Goal: Communication & Community: Answer question/provide support

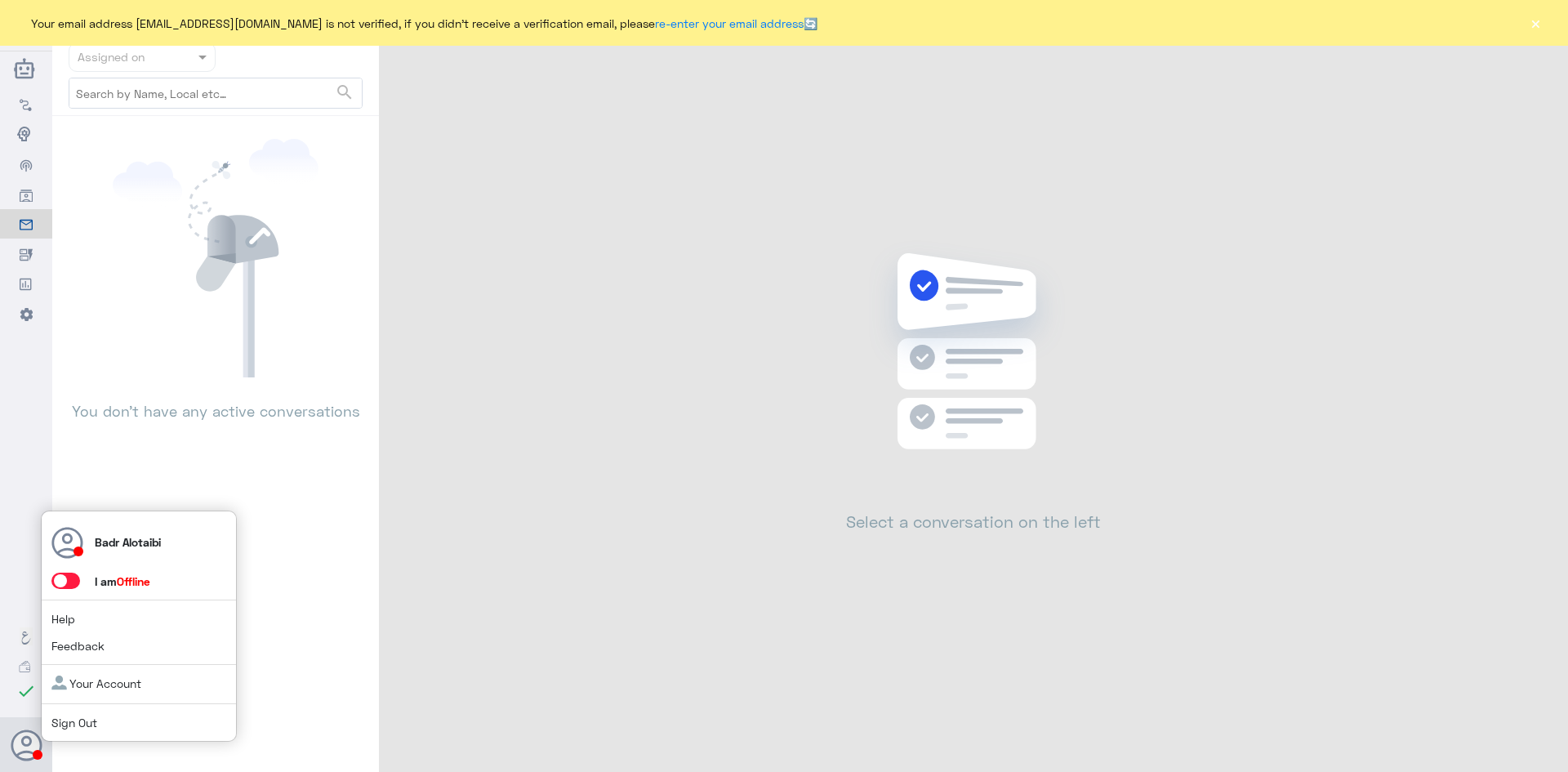
click at [71, 579] on span at bounding box center [66, 580] width 29 height 16
click at [0, 0] on input "checkbox" at bounding box center [0, 0] width 0 height 0
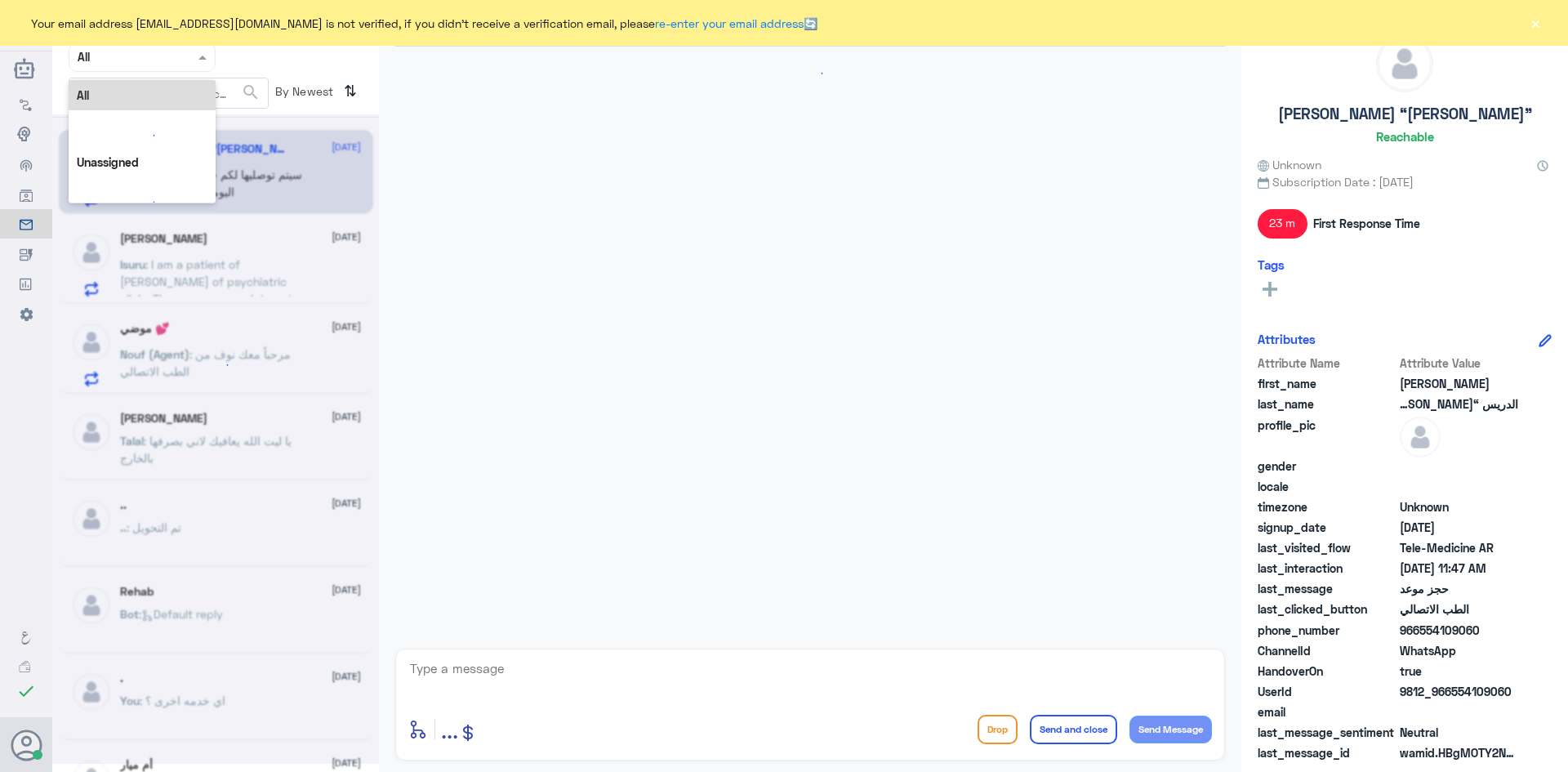
click at [208, 64] on span at bounding box center [205, 57] width 21 height 17
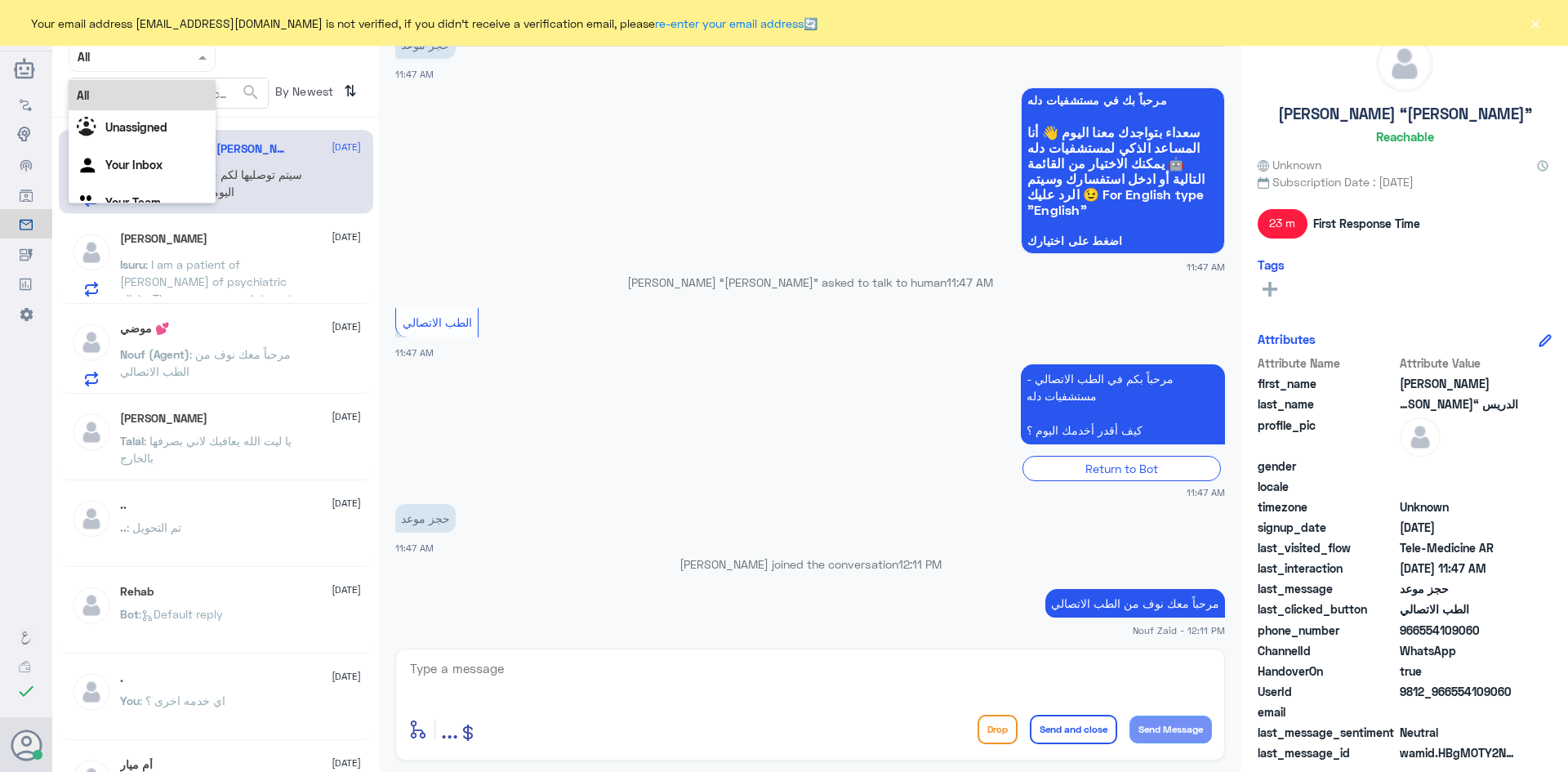
scroll to position [278, 0]
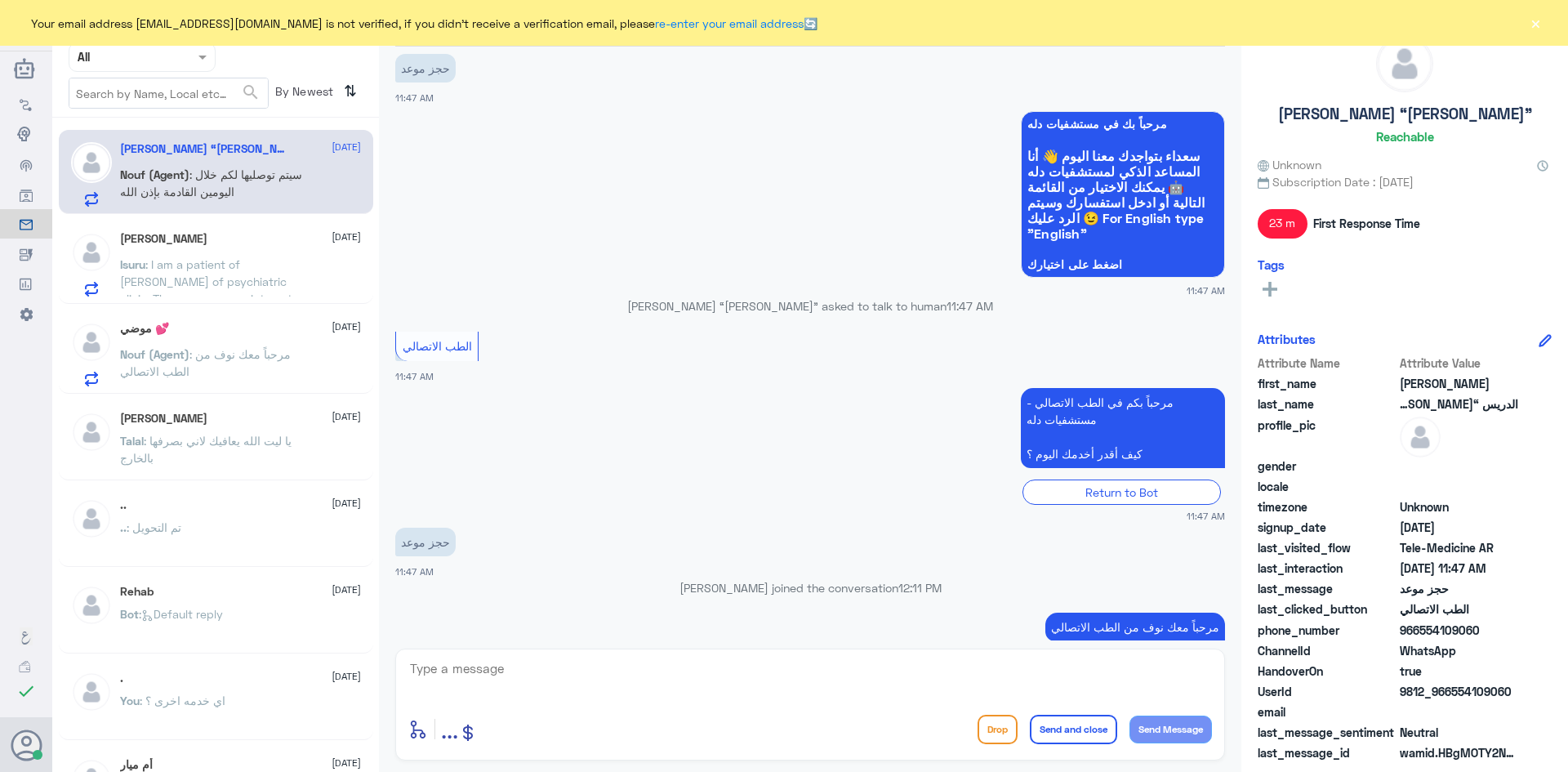
click at [1539, 22] on button "×" at bounding box center [1535, 23] width 16 height 16
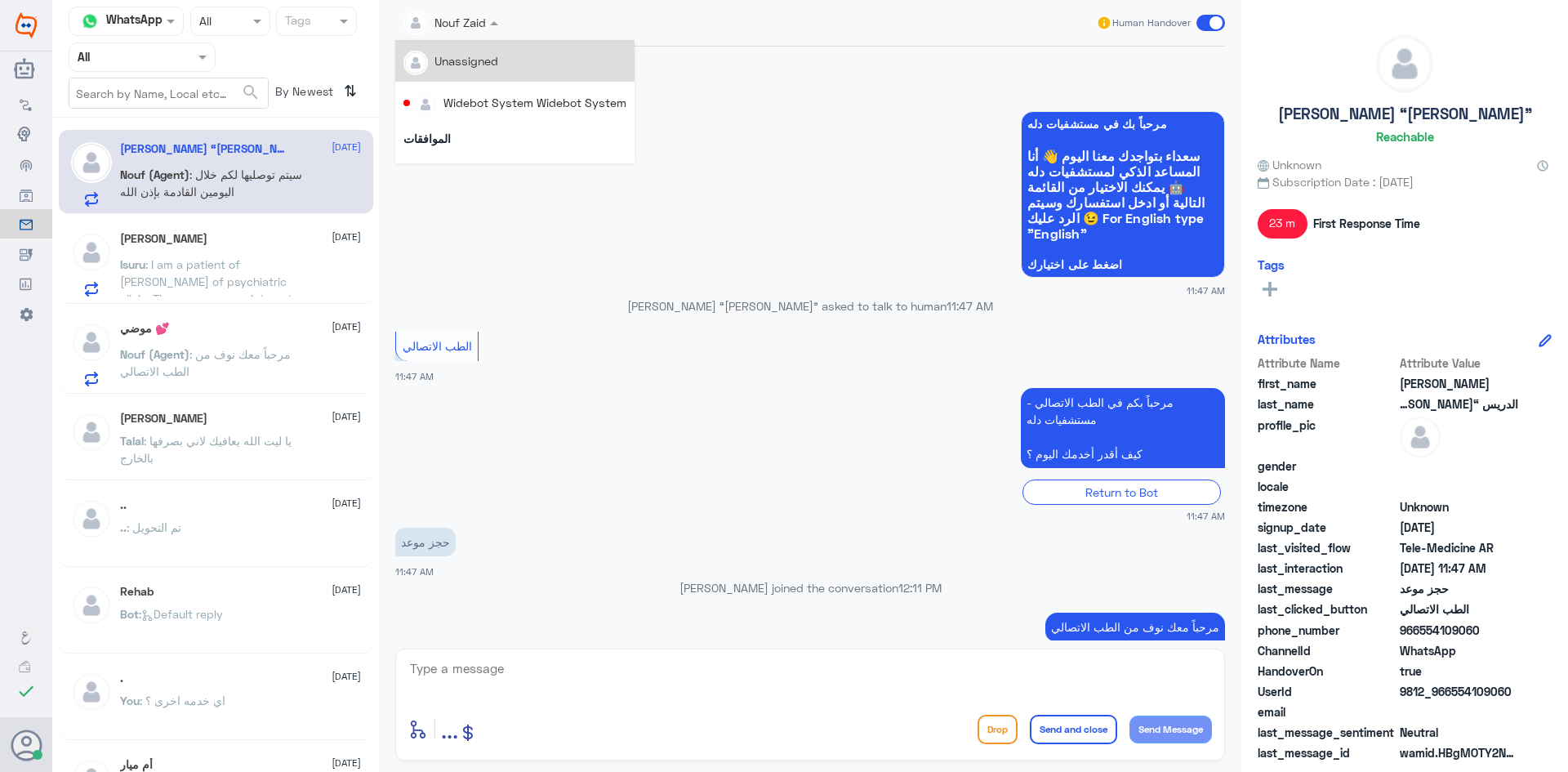
click at [500, 21] on span at bounding box center [496, 22] width 21 height 17
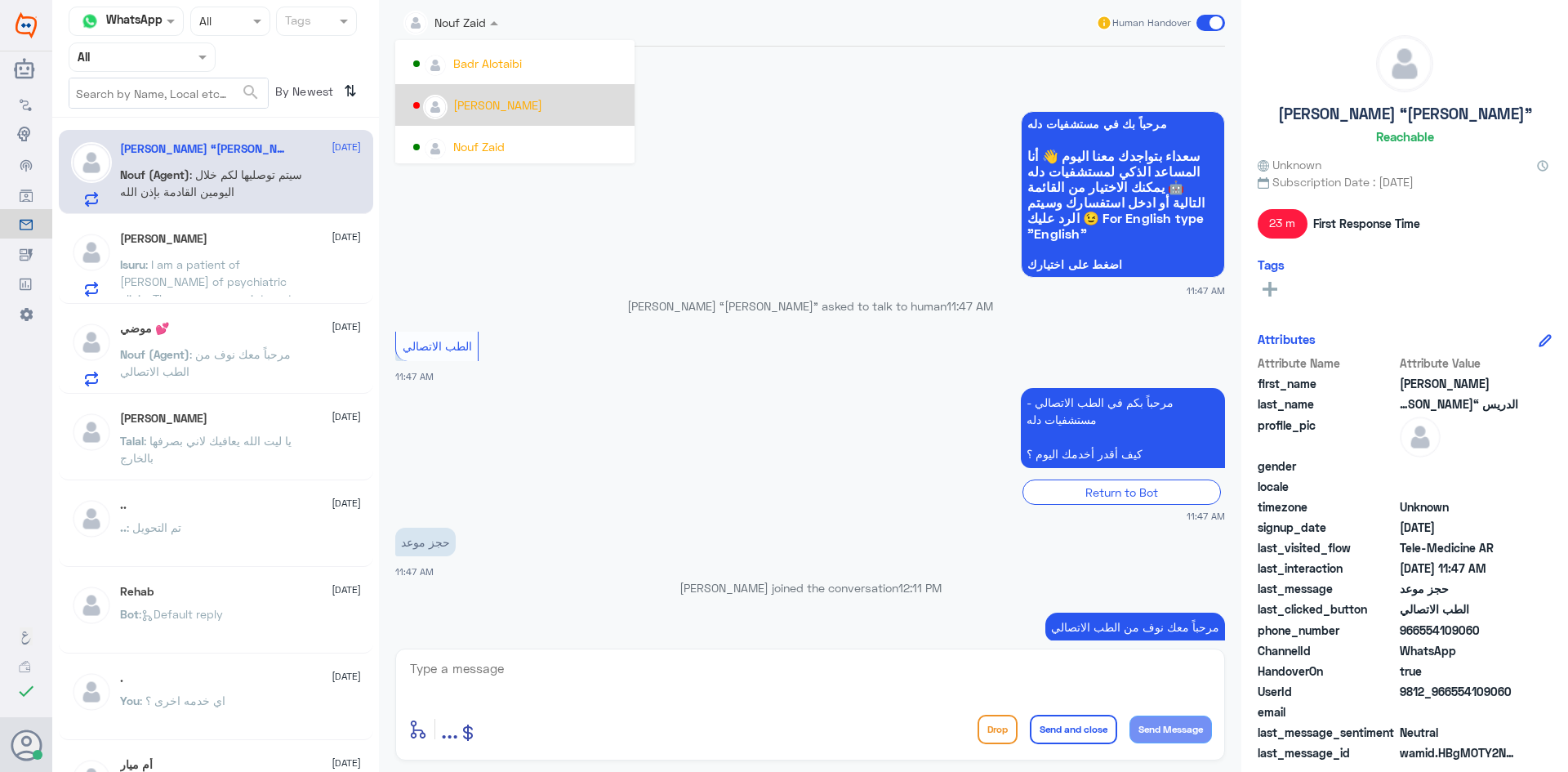
scroll to position [844, 0]
click at [503, 134] on div "Nouf Zaid" at bounding box center [479, 141] width 52 height 17
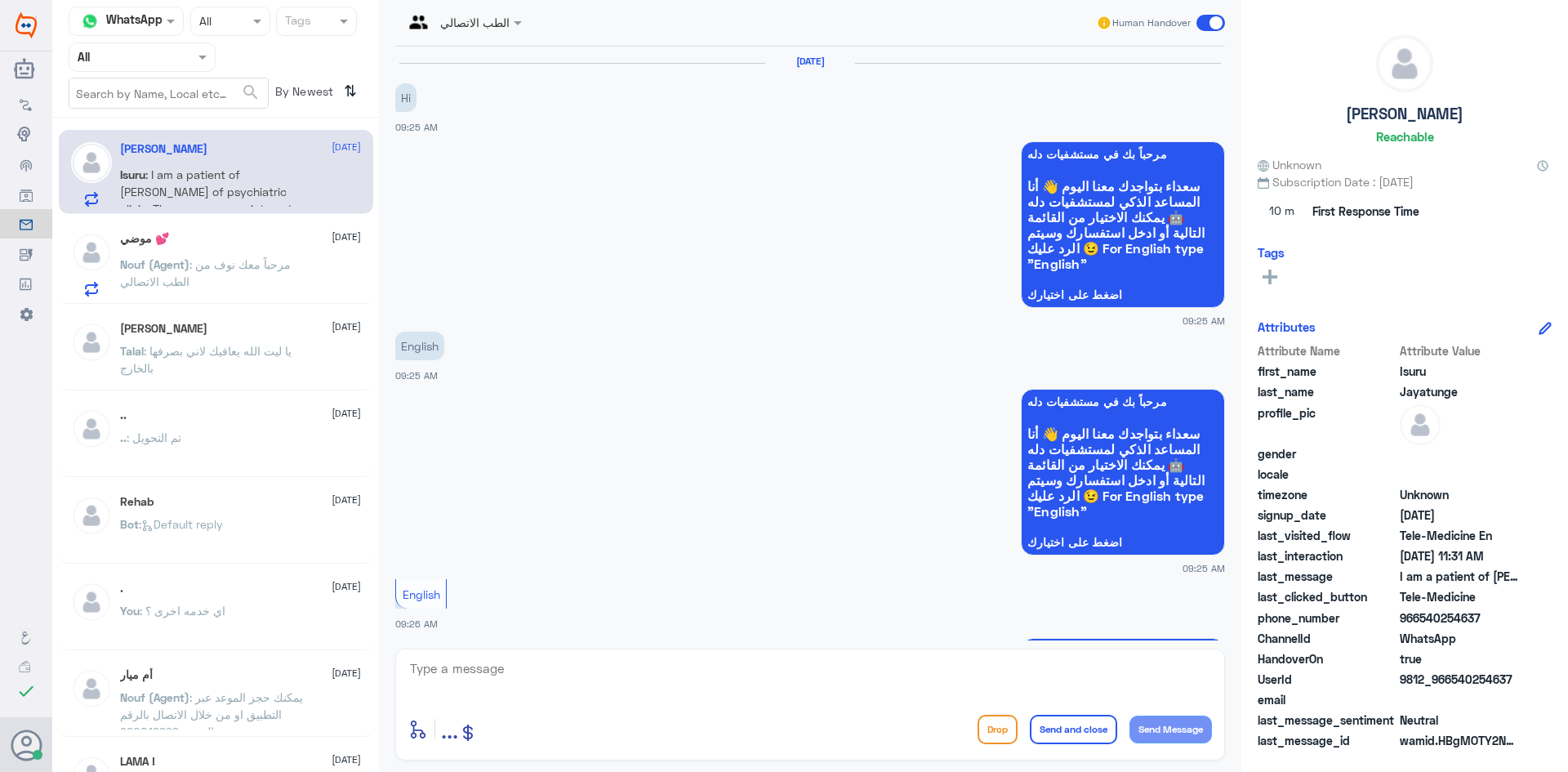
scroll to position [642, 0]
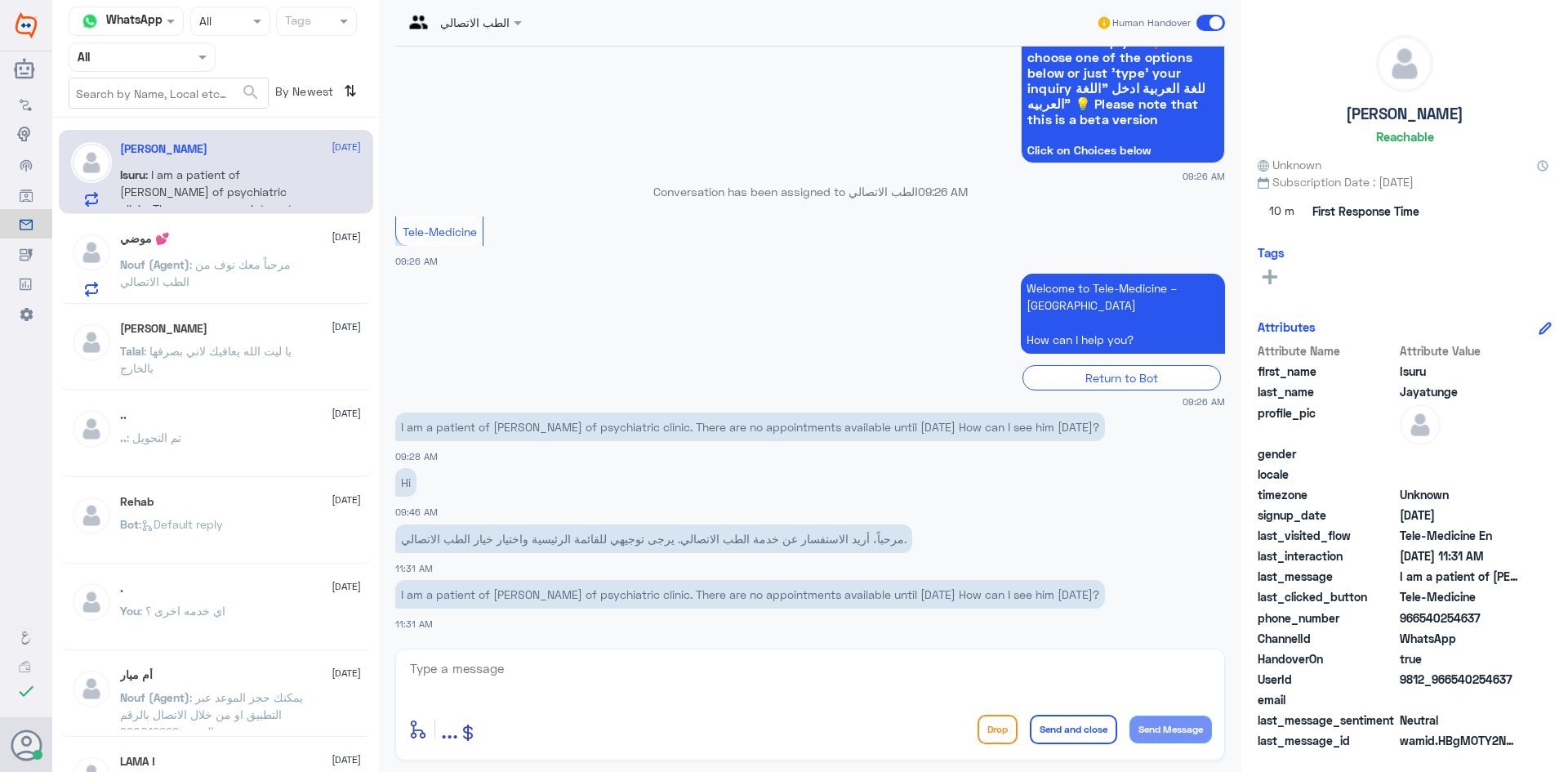
click at [514, 34] on div "الطب الاتصالي" at bounding box center [463, 23] width 135 height 30
click at [517, 133] on div "Nouf Zaid" at bounding box center [519, 141] width 214 height 29
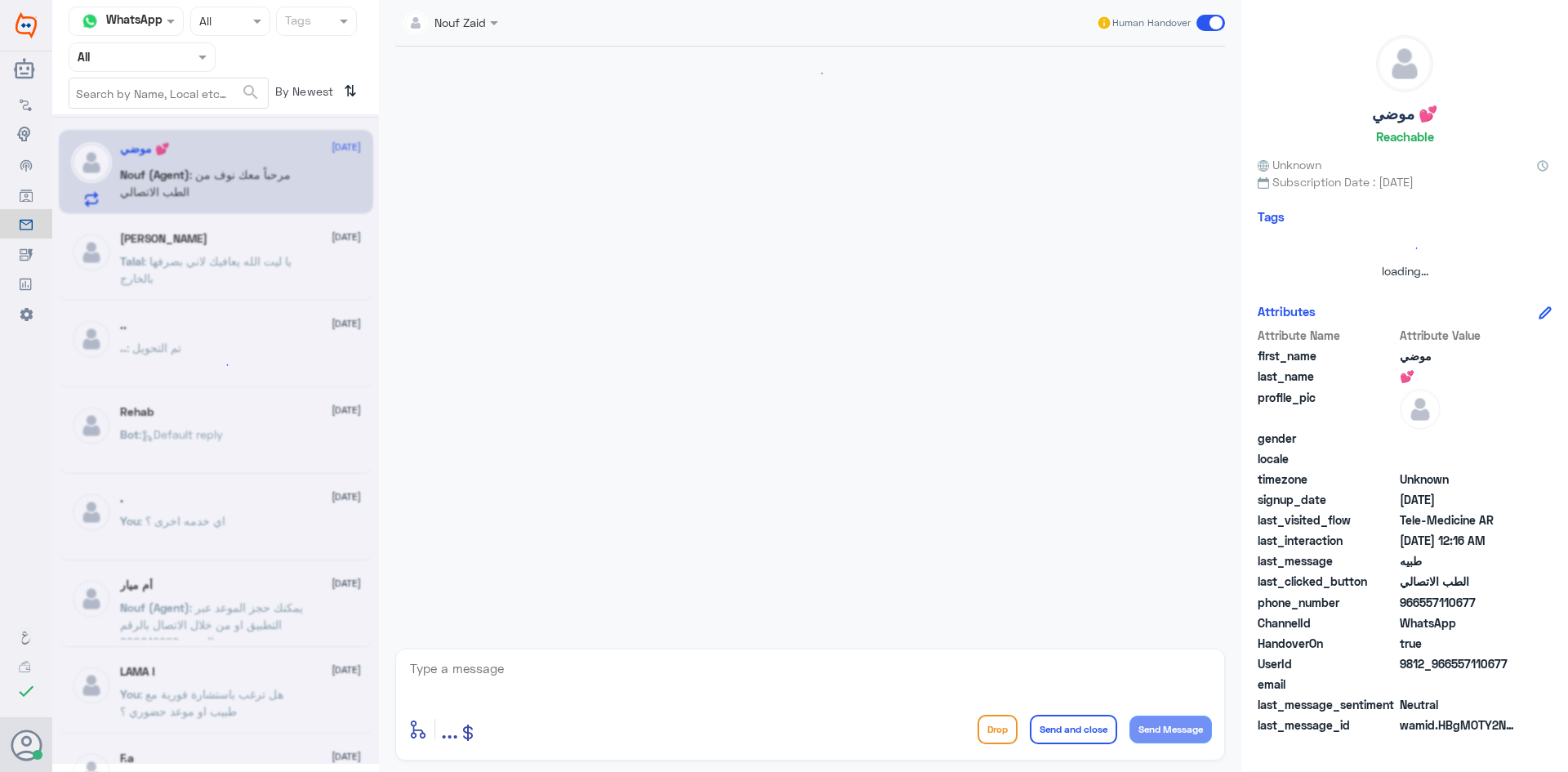
scroll to position [177, 0]
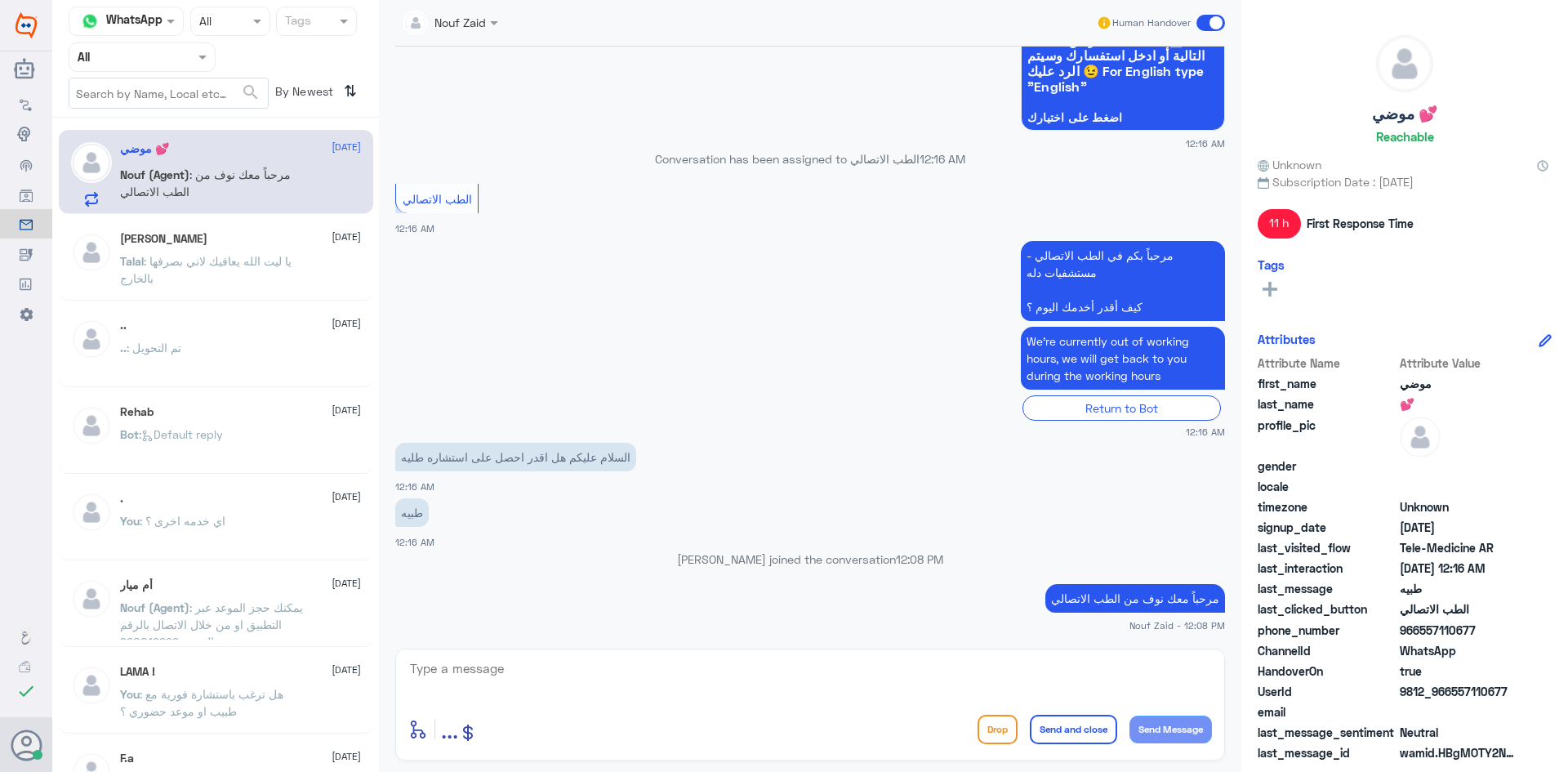
click at [477, 25] on div at bounding box center [451, 21] width 111 height 19
click at [494, 133] on div "Nouf Zaid" at bounding box center [479, 141] width 52 height 17
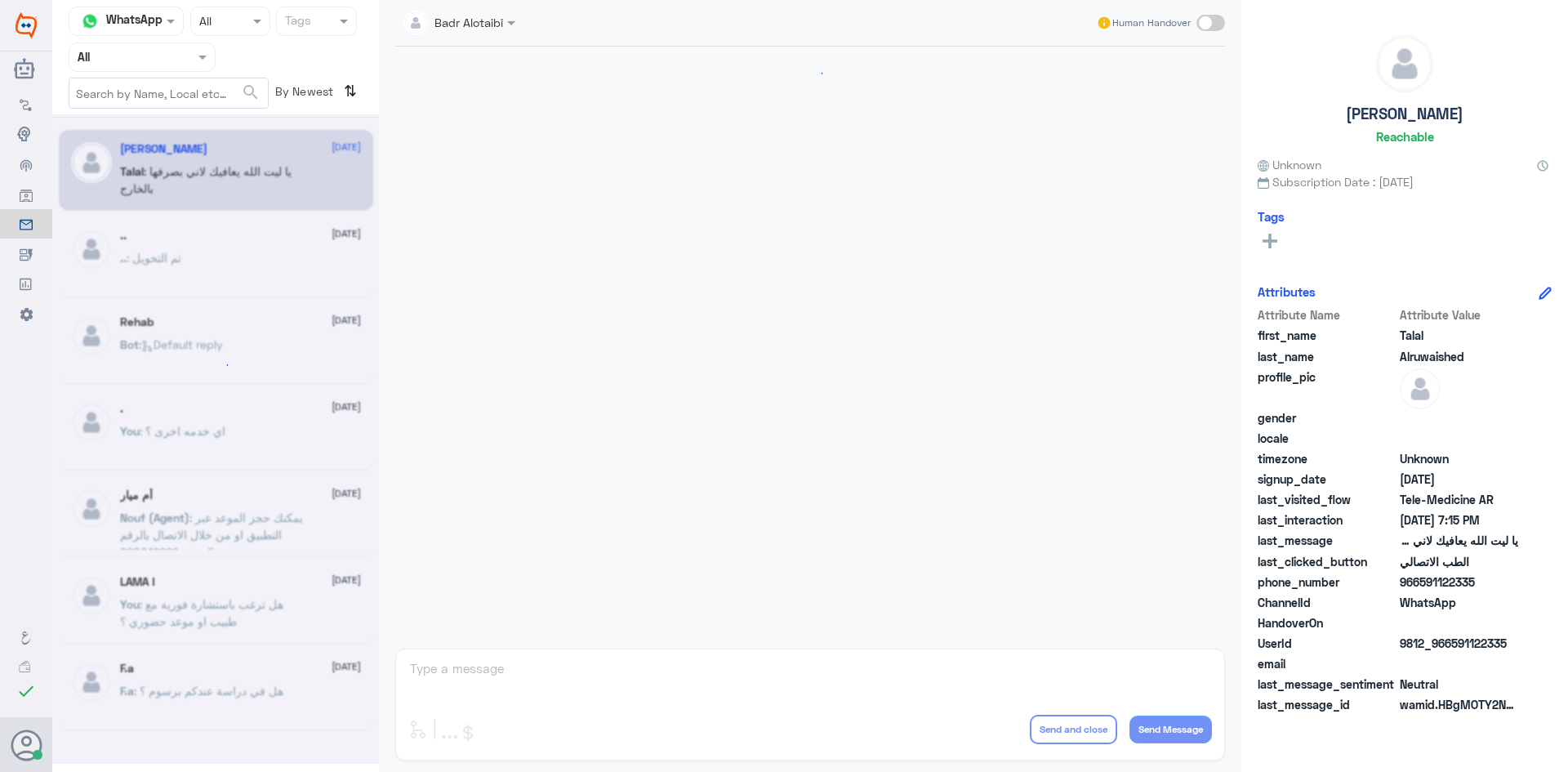
scroll to position [373, 0]
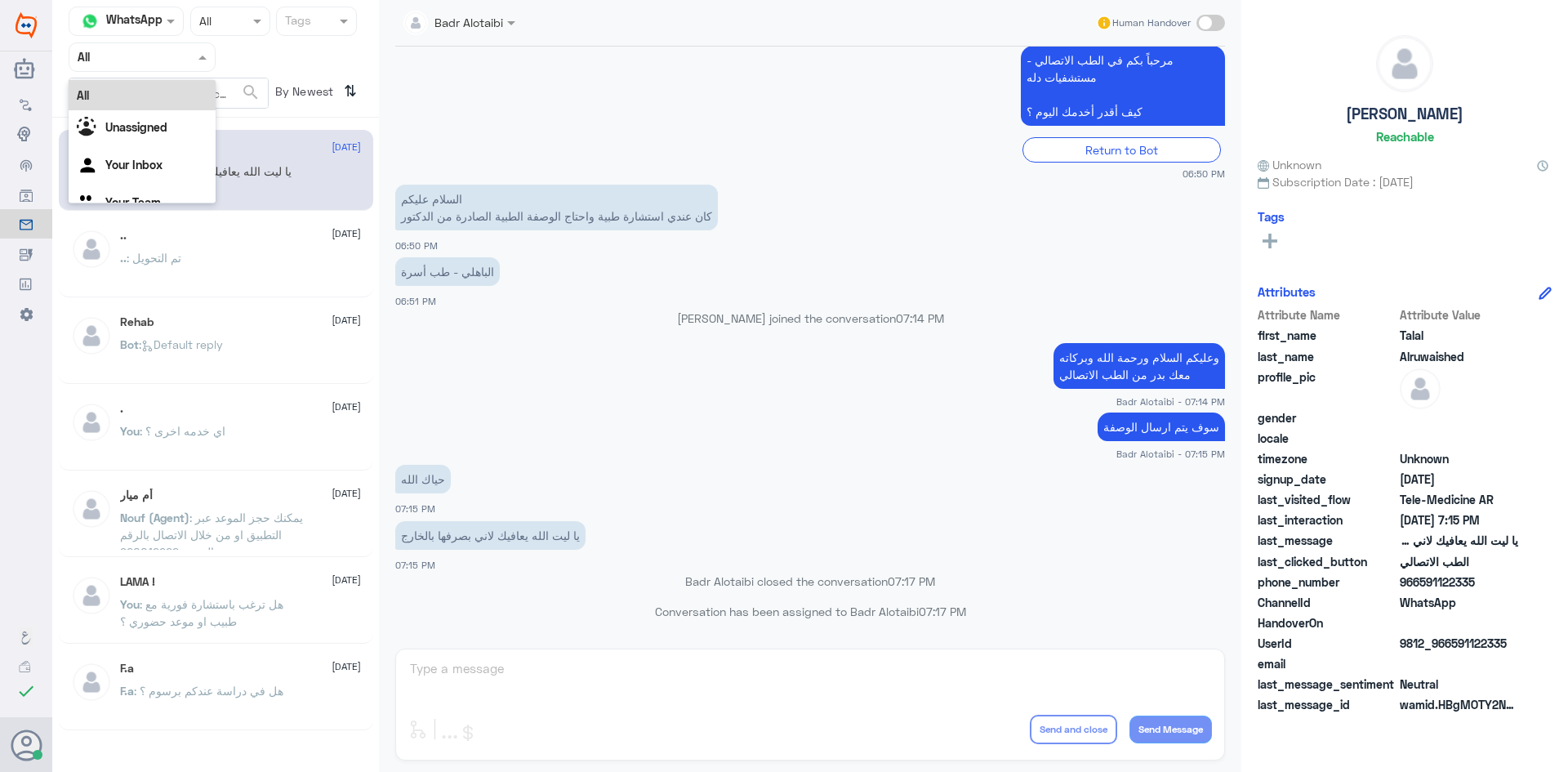
click at [197, 59] on span at bounding box center [205, 57] width 21 height 17
click at [200, 116] on div "Unassigned" at bounding box center [142, 129] width 147 height 38
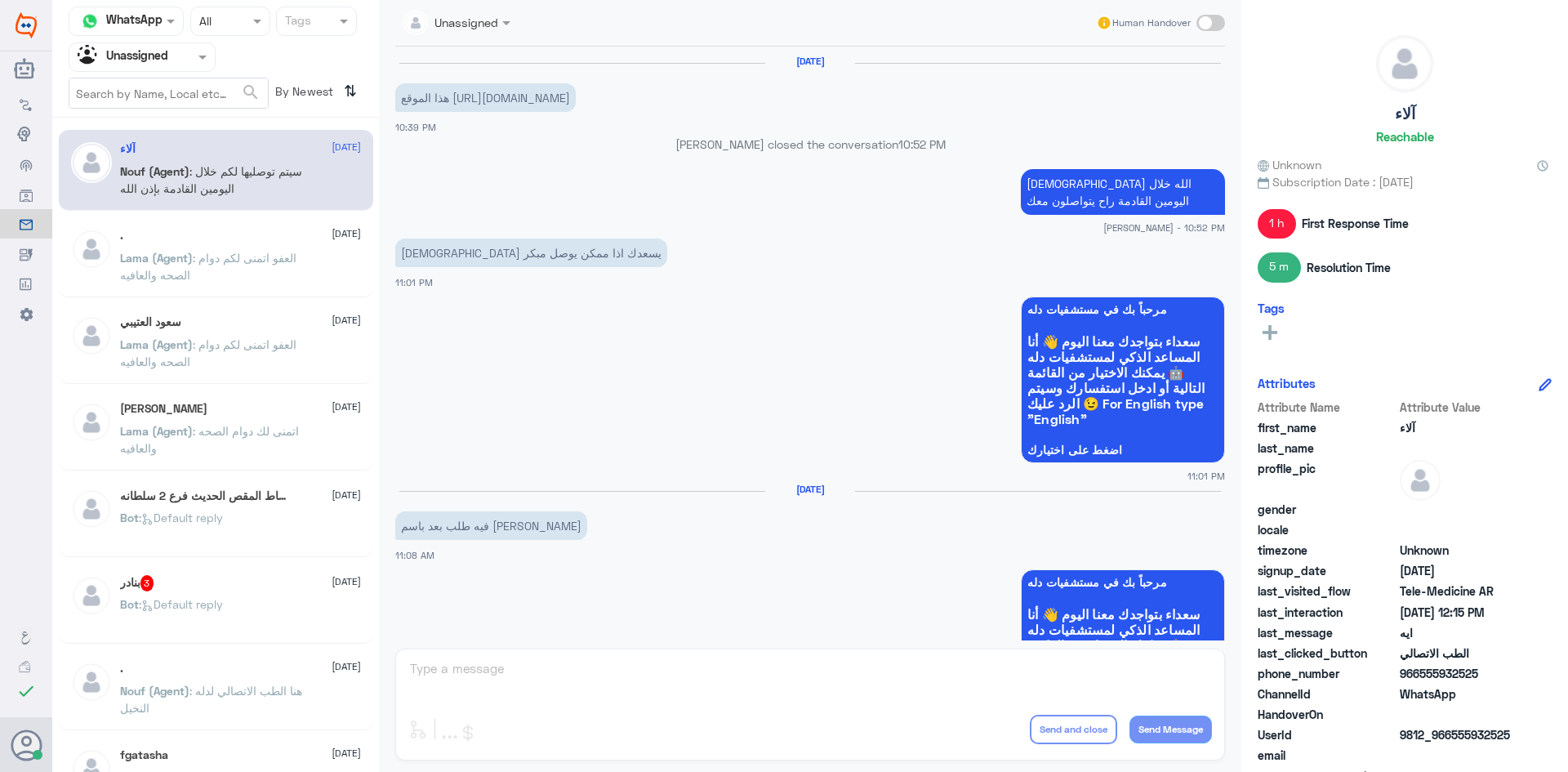
scroll to position [994, 0]
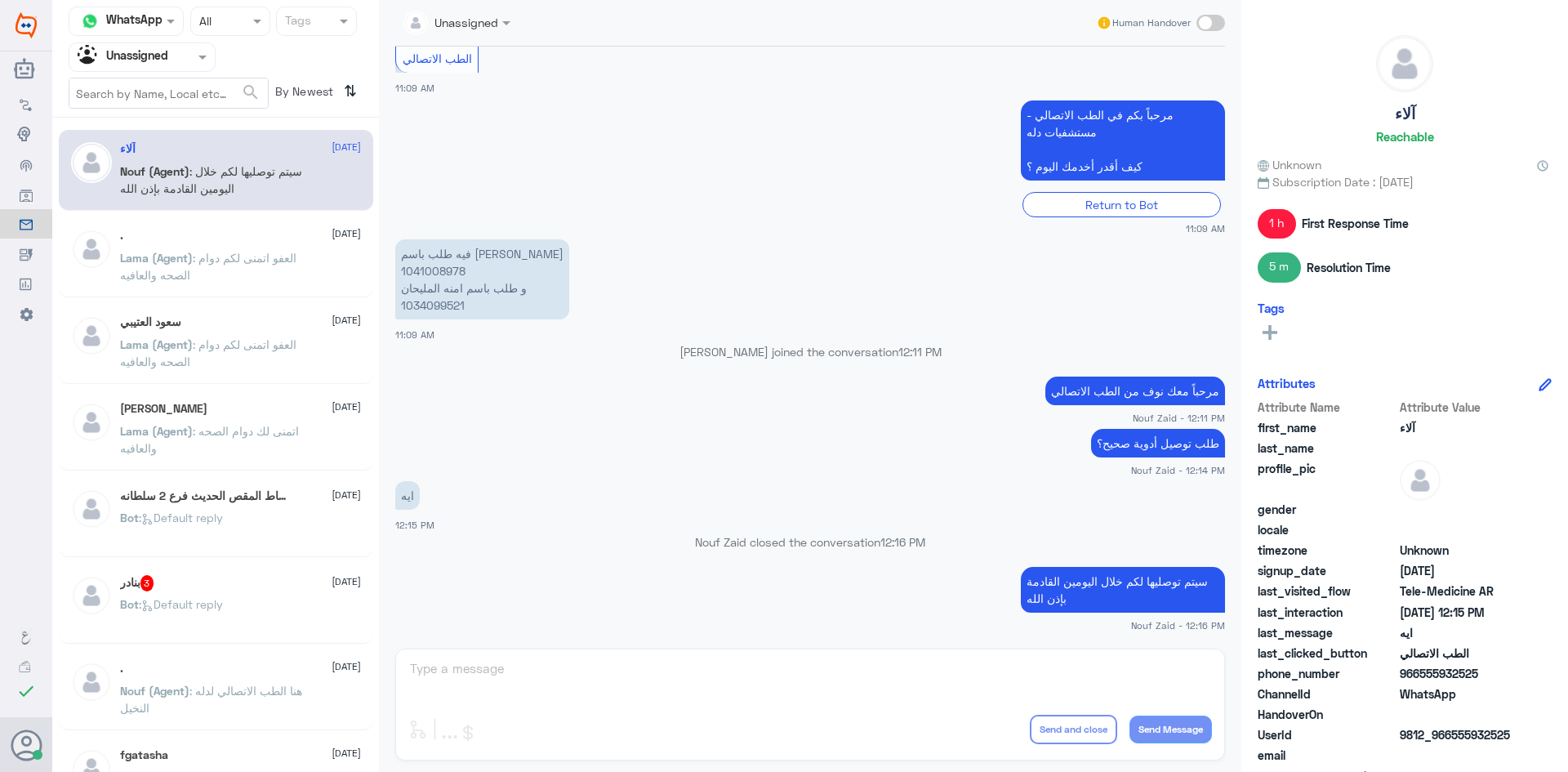
click at [257, 244] on div ". 24 August Lama (Agent) : العفو اتمنى لكم دوام الصحه والعافيه" at bounding box center [240, 259] width 241 height 62
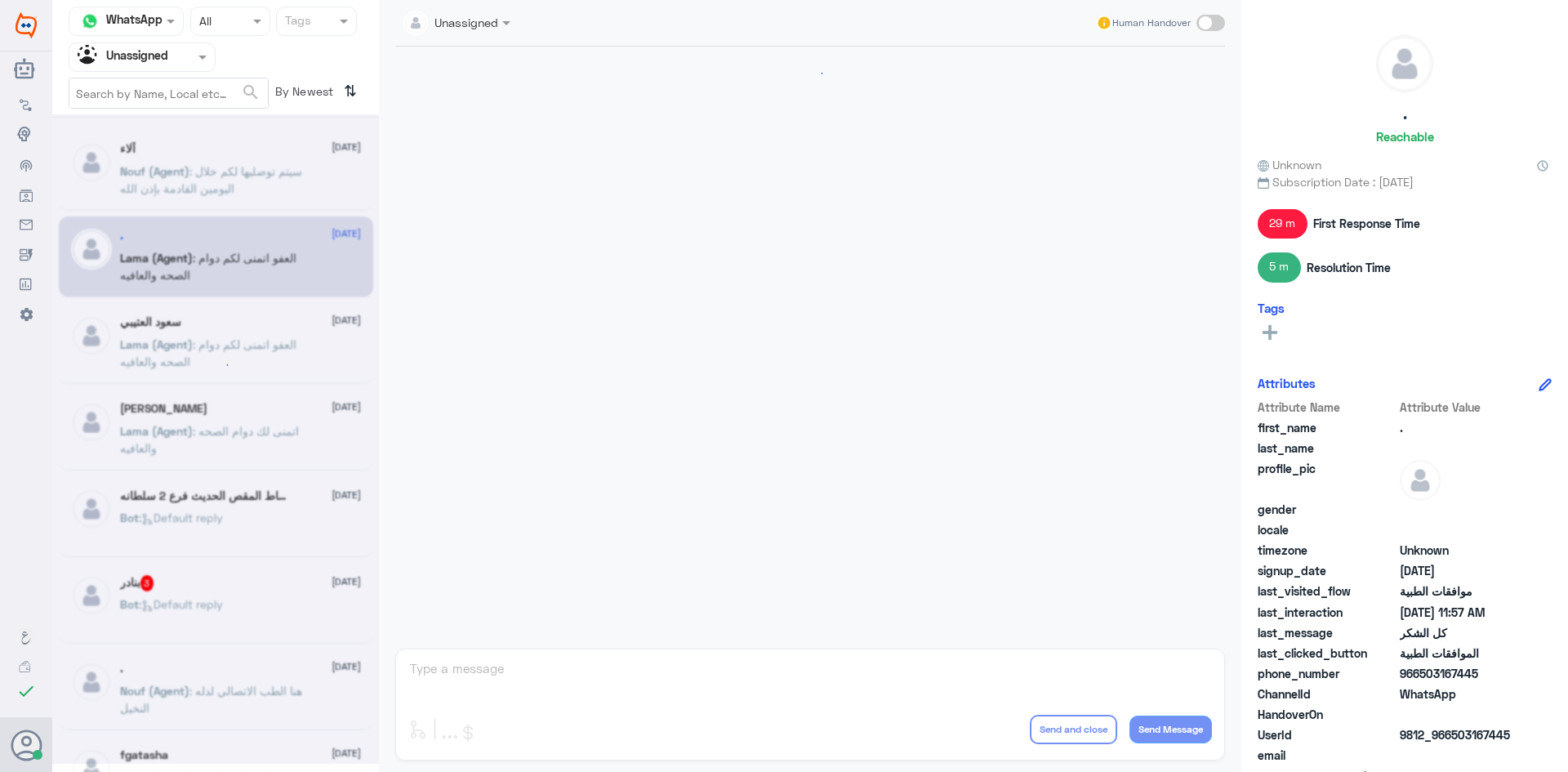
scroll to position [586, 0]
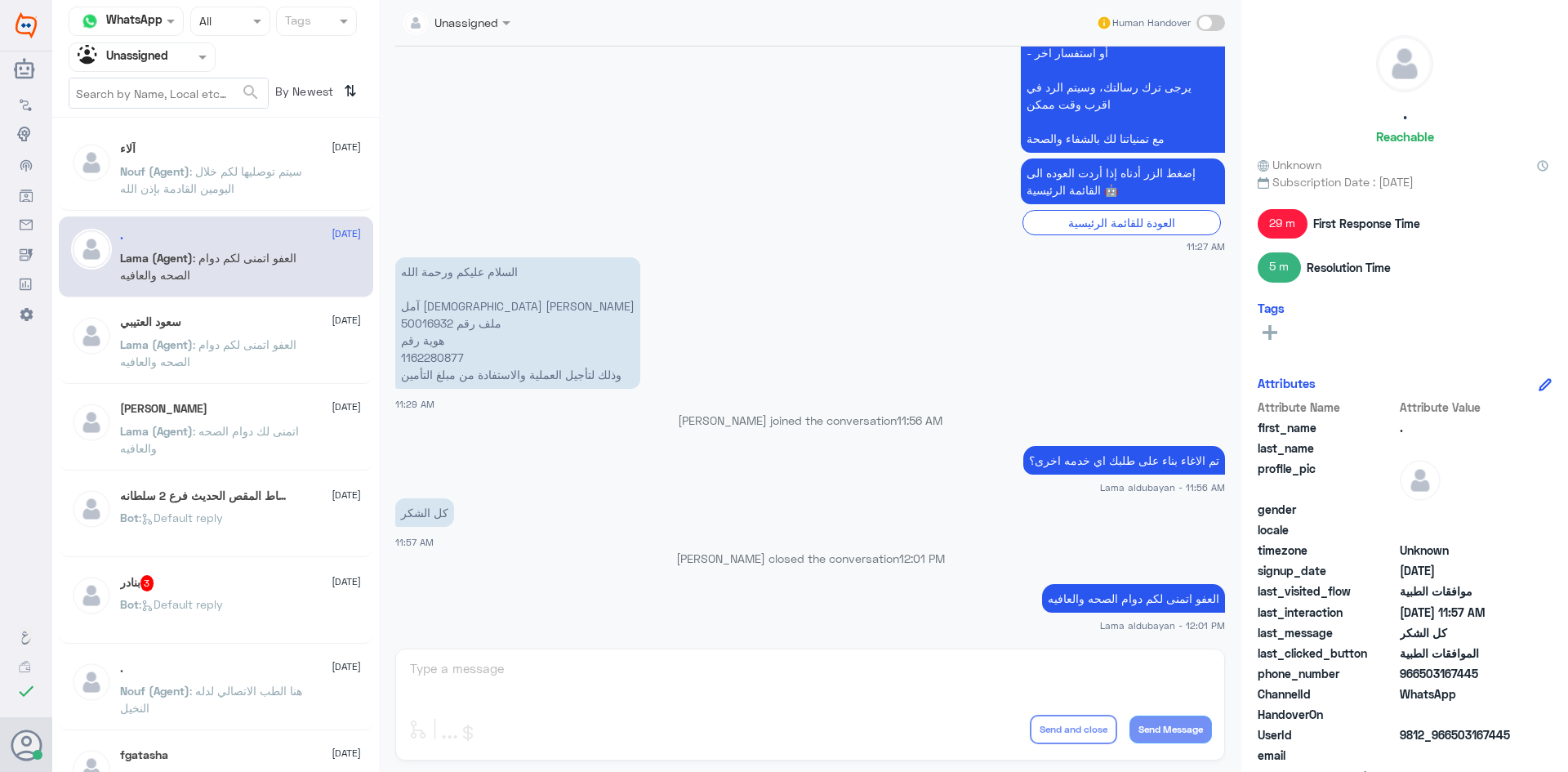
click at [256, 378] on div "سعود العتيبي 24 August Lama (Agent) : العفو اتمنى لكم دوام الصحه والعافيه" at bounding box center [215, 343] width 315 height 80
click at [255, 359] on p "Lama (Agent) : العفو اتمنى لكم دوام الصحه والعافيه" at bounding box center [212, 356] width 184 height 41
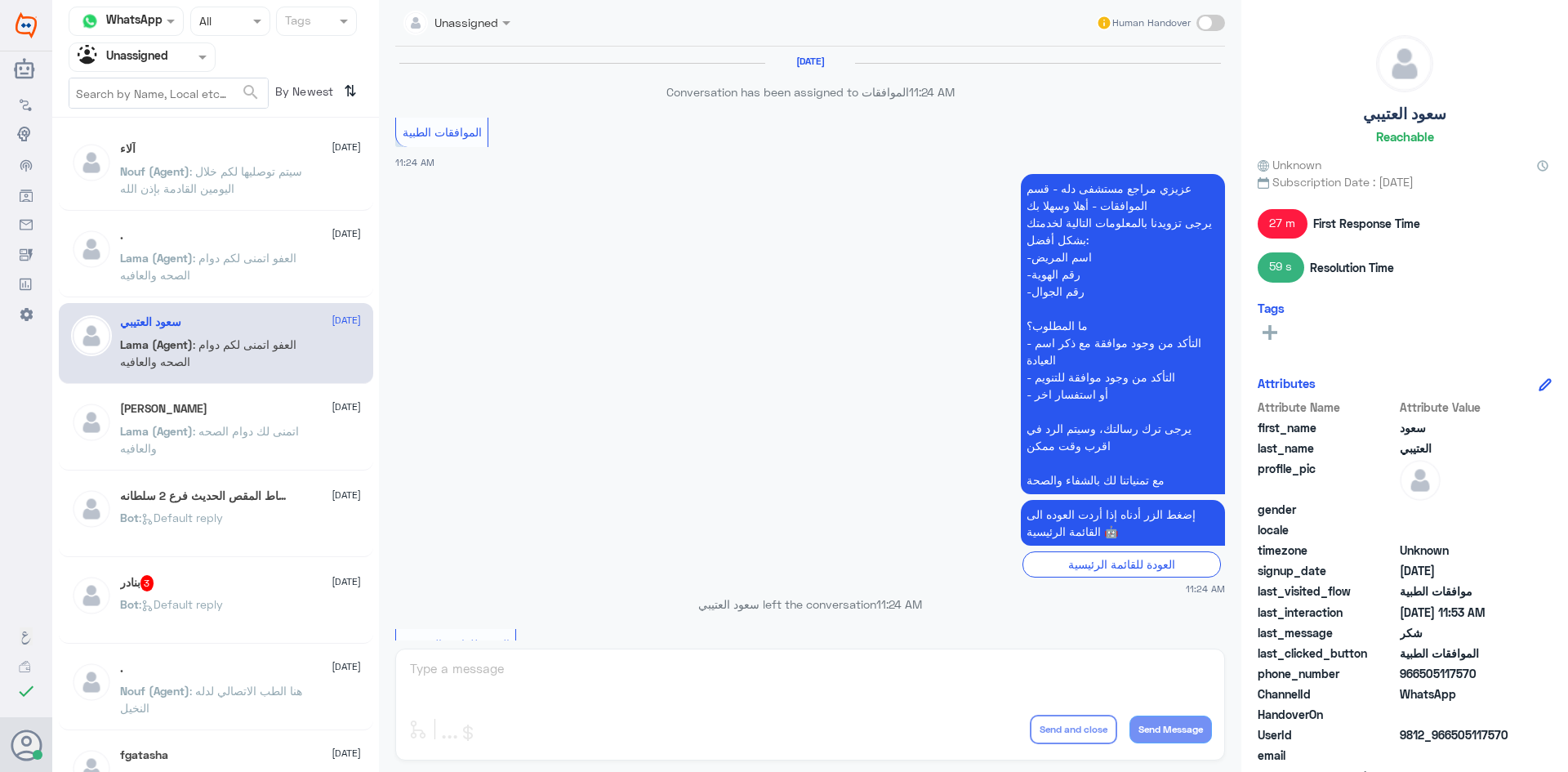
scroll to position [1262, 0]
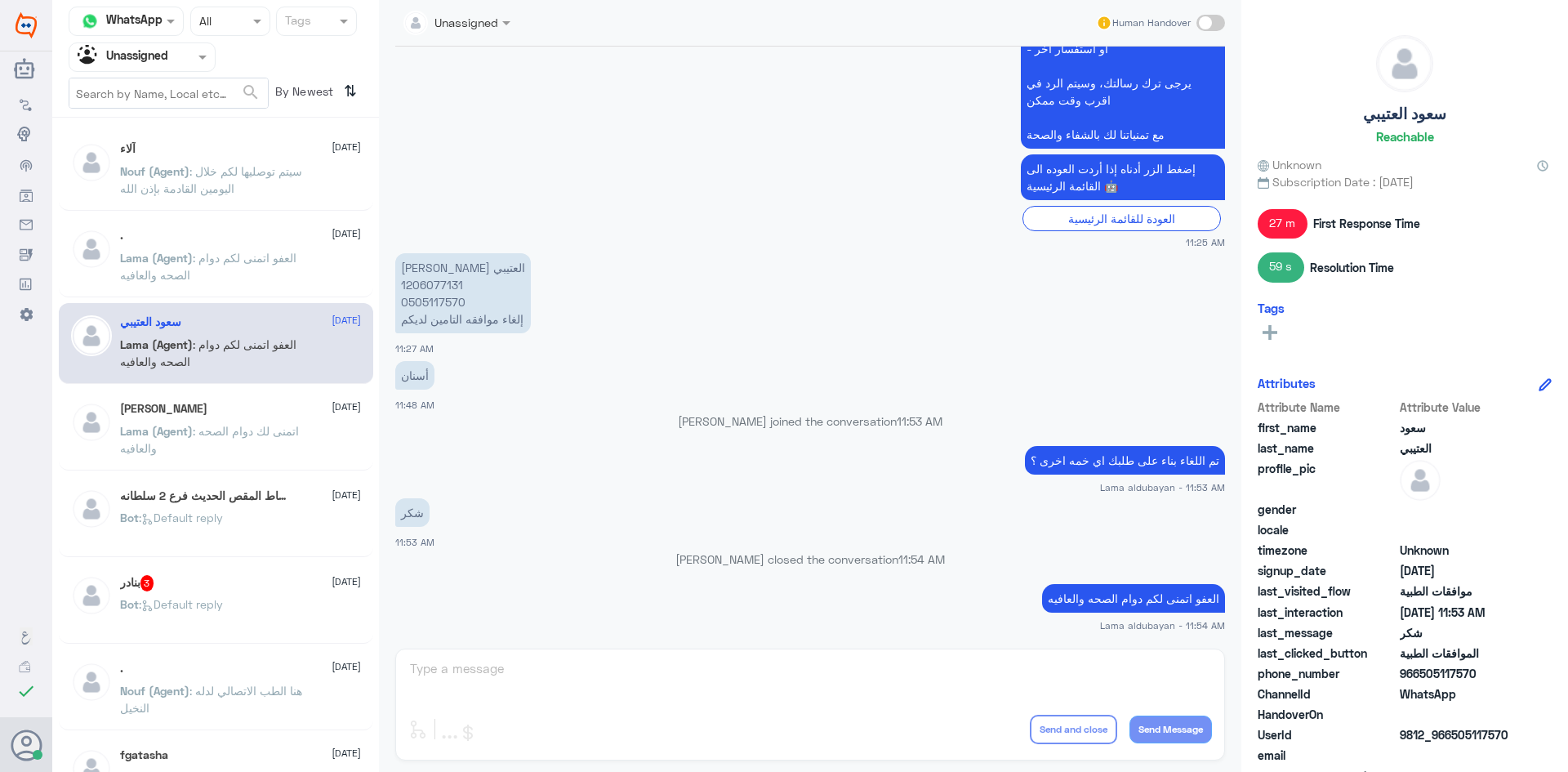
click at [244, 433] on span ": اتمنى لك دوام الصحه والعافيه" at bounding box center [210, 439] width 179 height 31
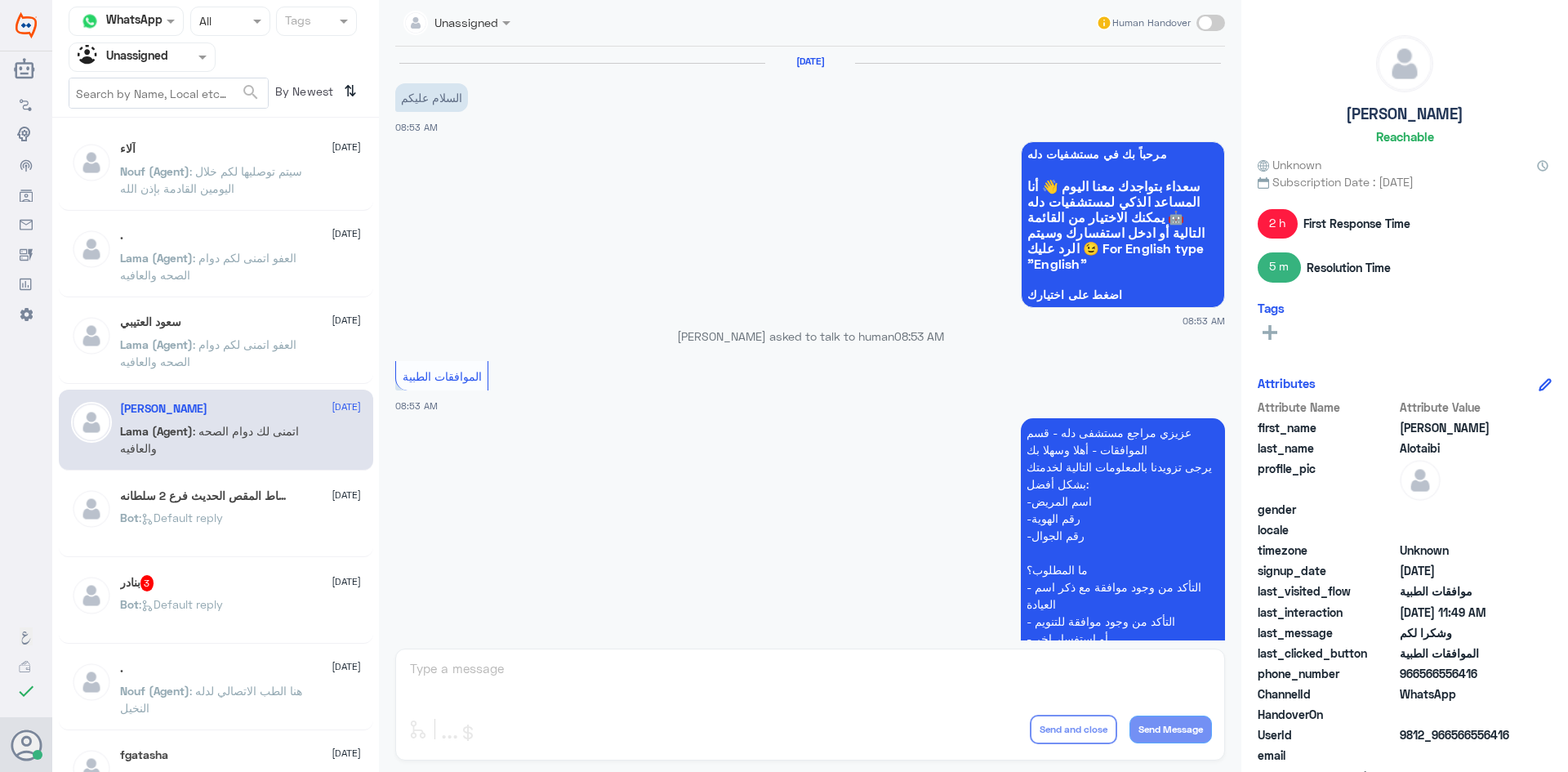
scroll to position [1025, 0]
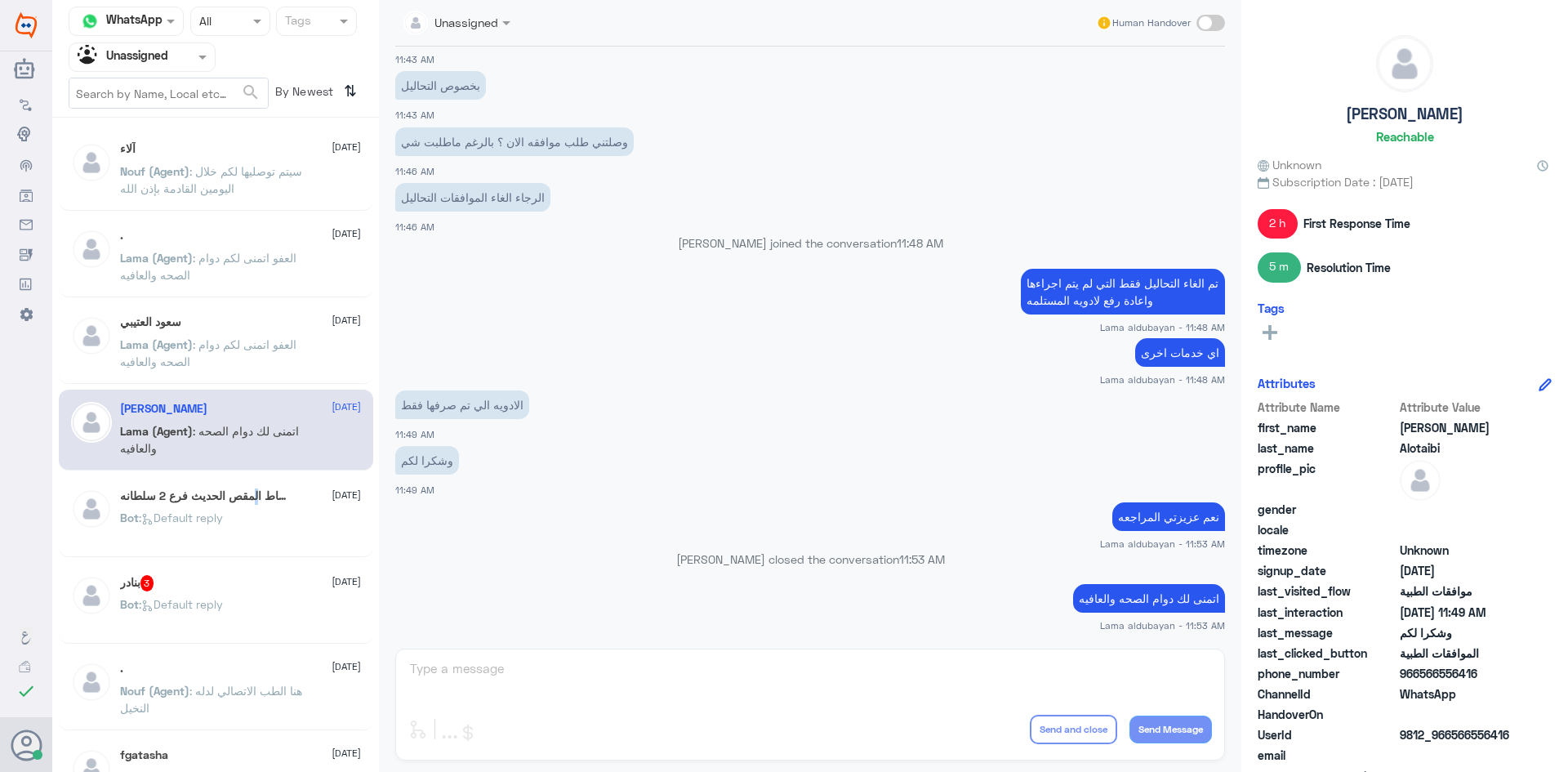
click at [261, 490] on div "خياط المقص الحديث فرع 2 سلطانه 1 24 August Bot : Default reply" at bounding box center [215, 516] width 315 height 80
click at [230, 517] on div "Bot : Default reply" at bounding box center [240, 531] width 241 height 37
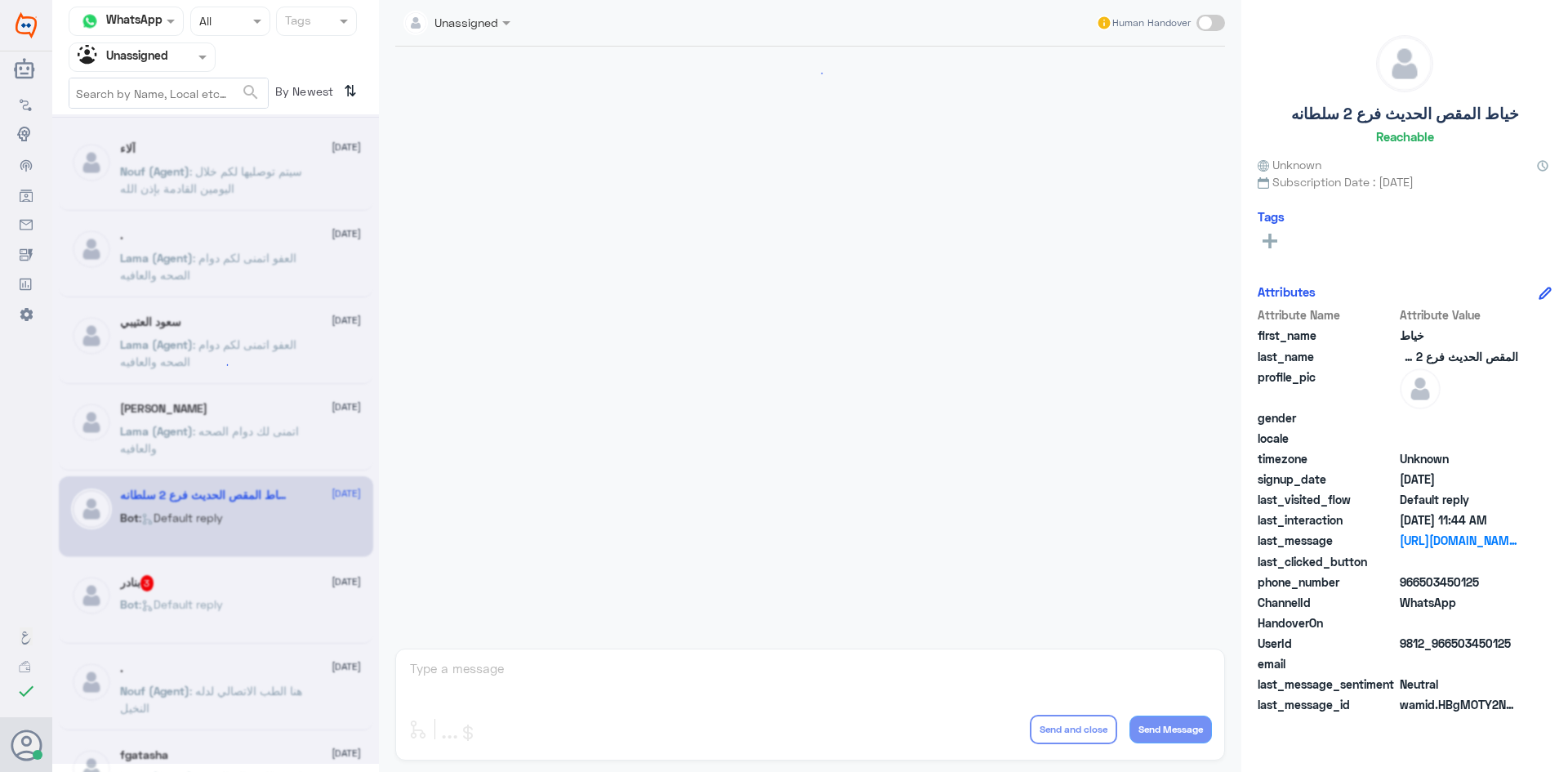
scroll to position [1765, 0]
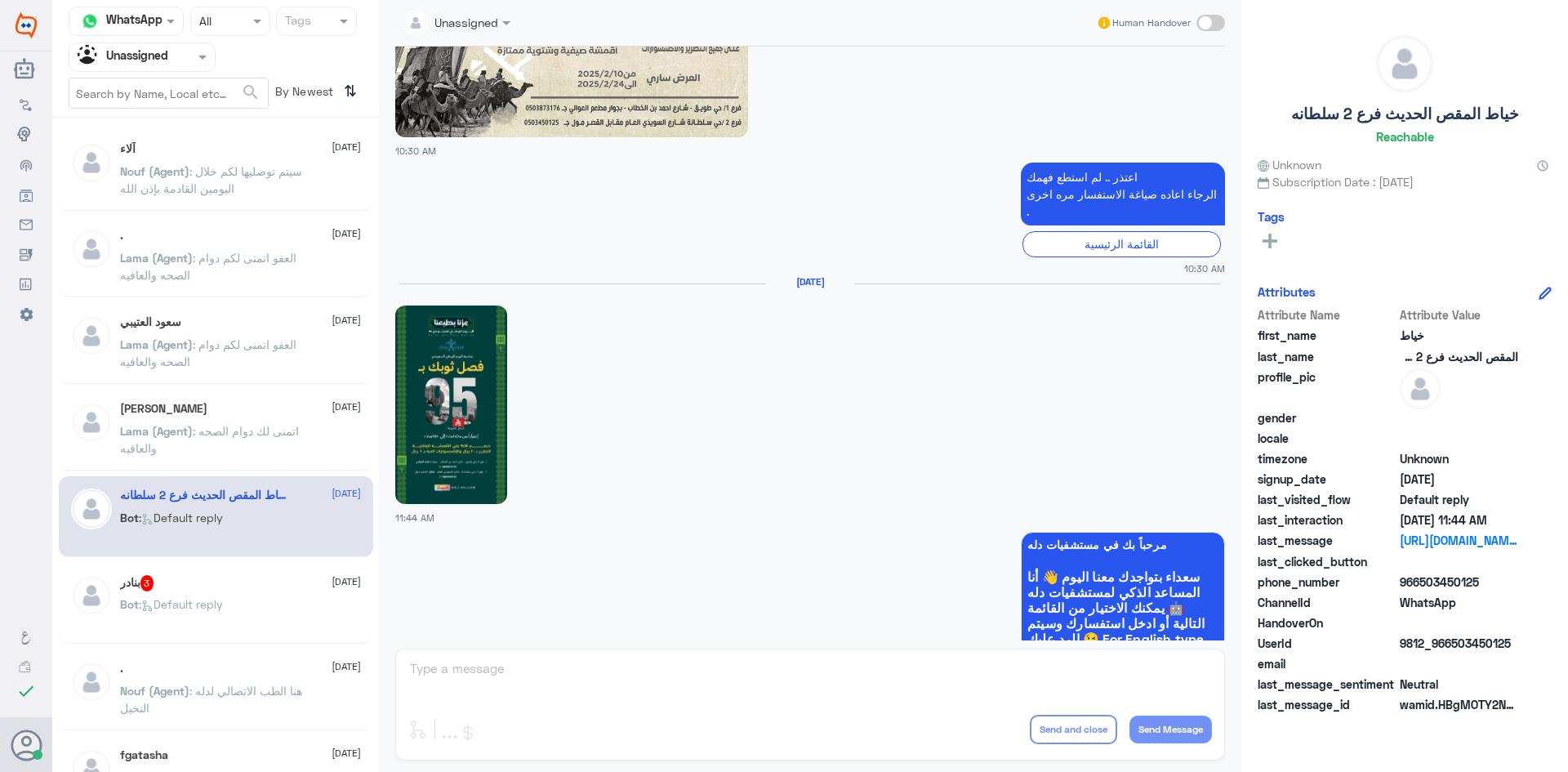
click at [389, 361] on div "9 Sep 2024 06:41 PM اعتذر .. لم استطع فهمك الرجاء اعاده صياغة الاستفسار مره اخر…" at bounding box center [810, 344] width 846 height 594
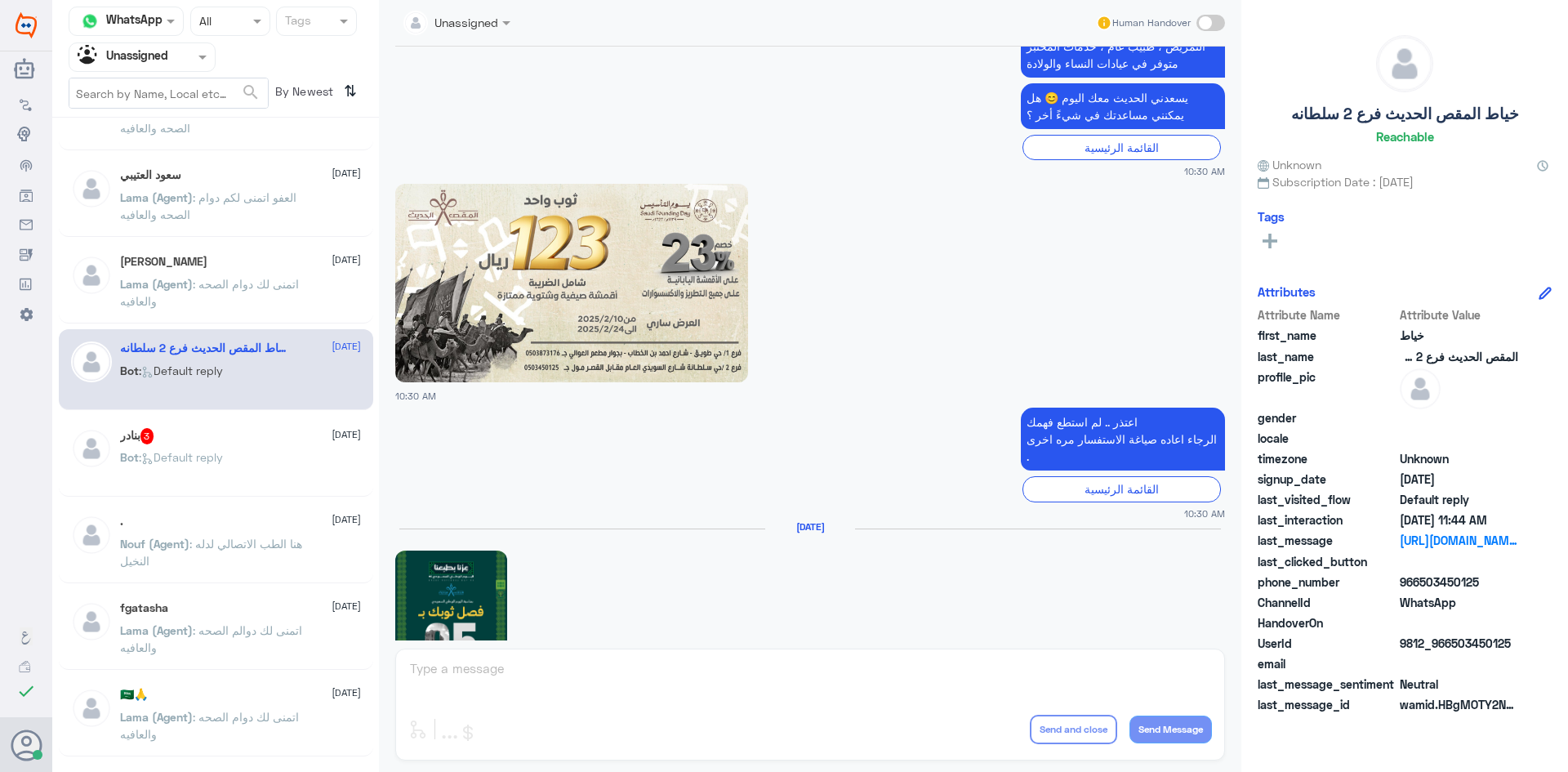
scroll to position [163, 0]
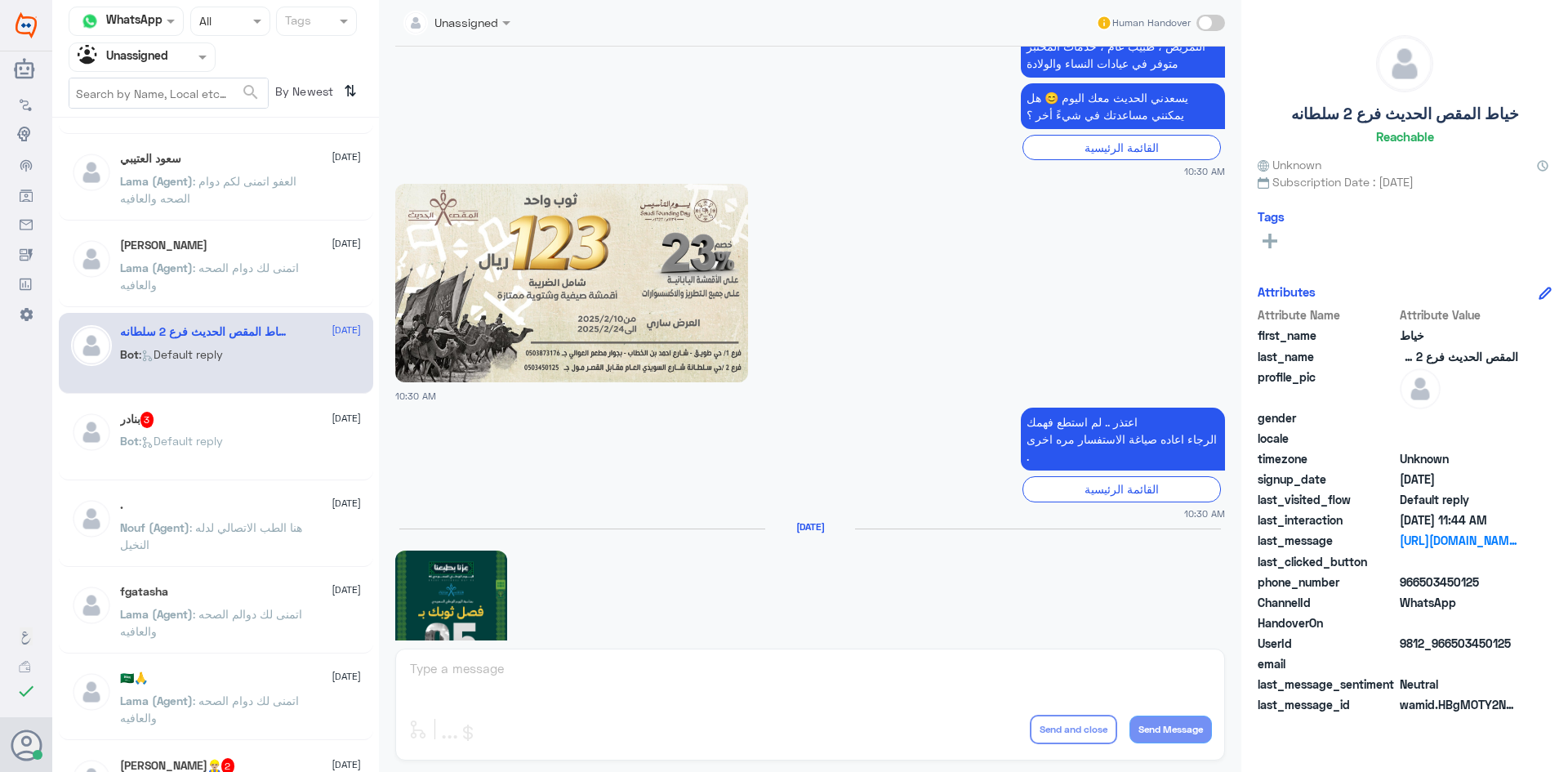
click at [244, 464] on div "Bot : Default reply" at bounding box center [240, 454] width 241 height 37
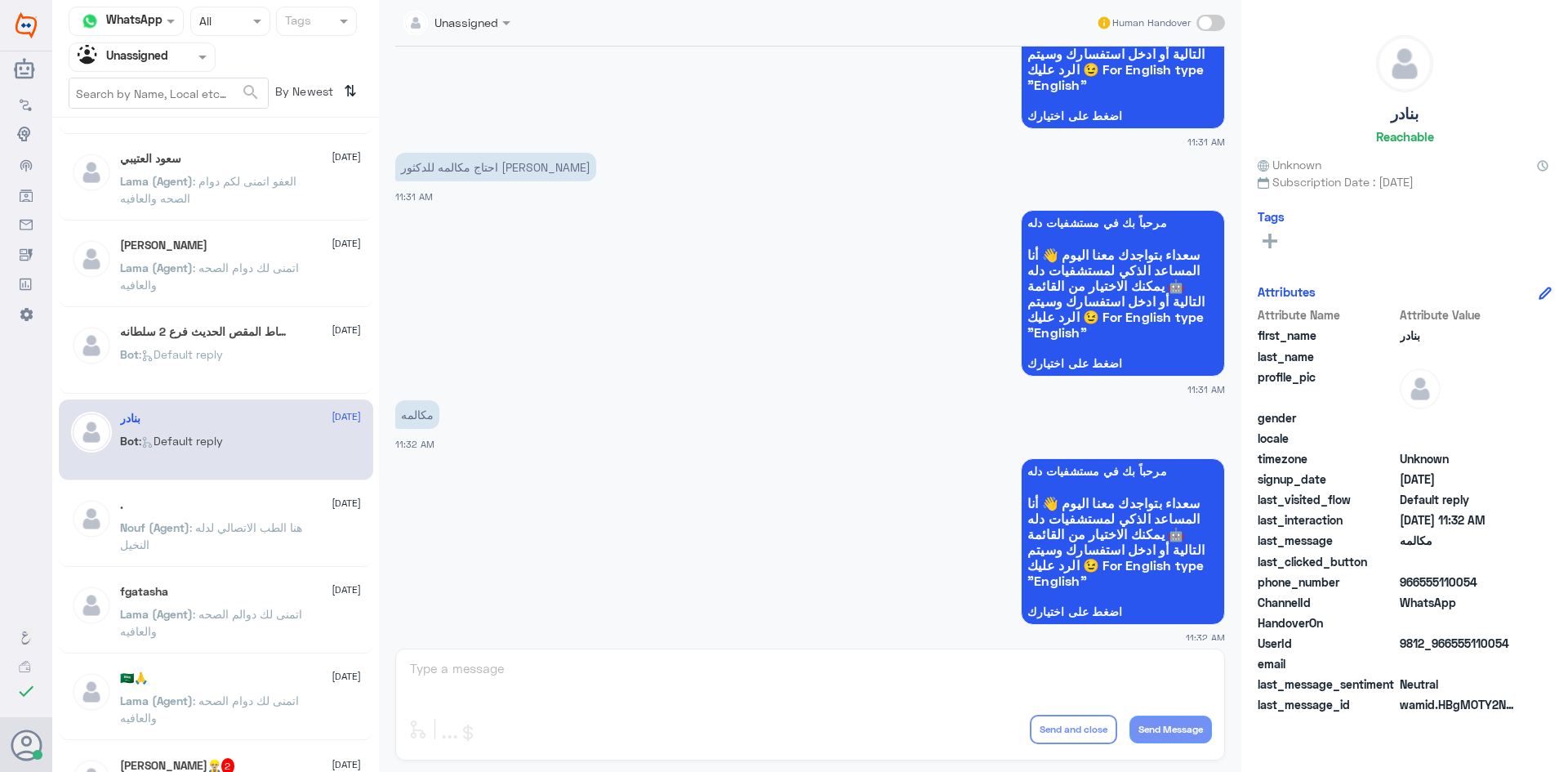
scroll to position [191, 0]
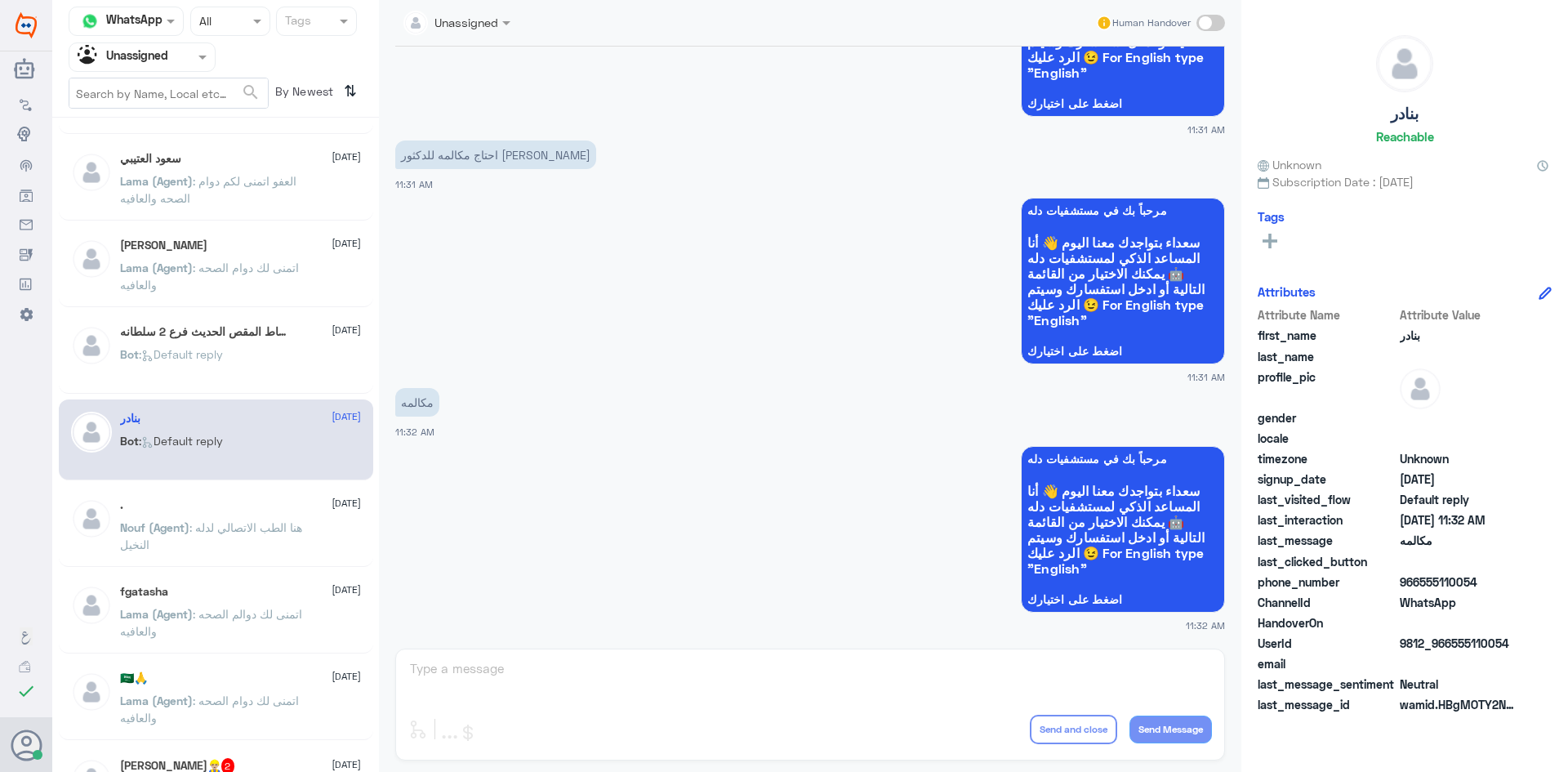
click at [264, 507] on div ". 24 August" at bounding box center [240, 506] width 241 height 14
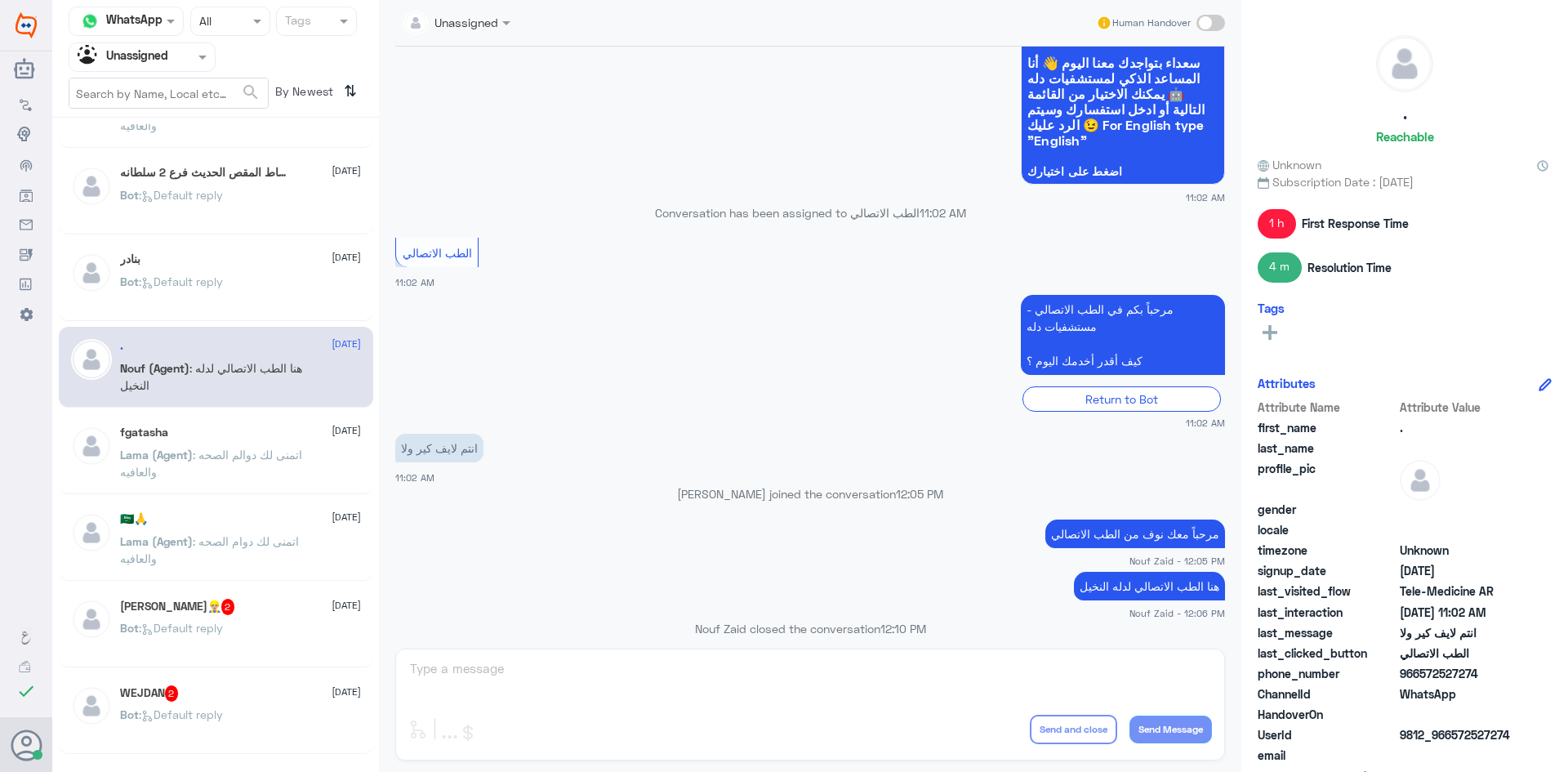
scroll to position [327, 0]
click at [287, 470] on p "Lama (Agent) : اتمنى لك دوالم الصحه والعافيه" at bounding box center [212, 462] width 184 height 41
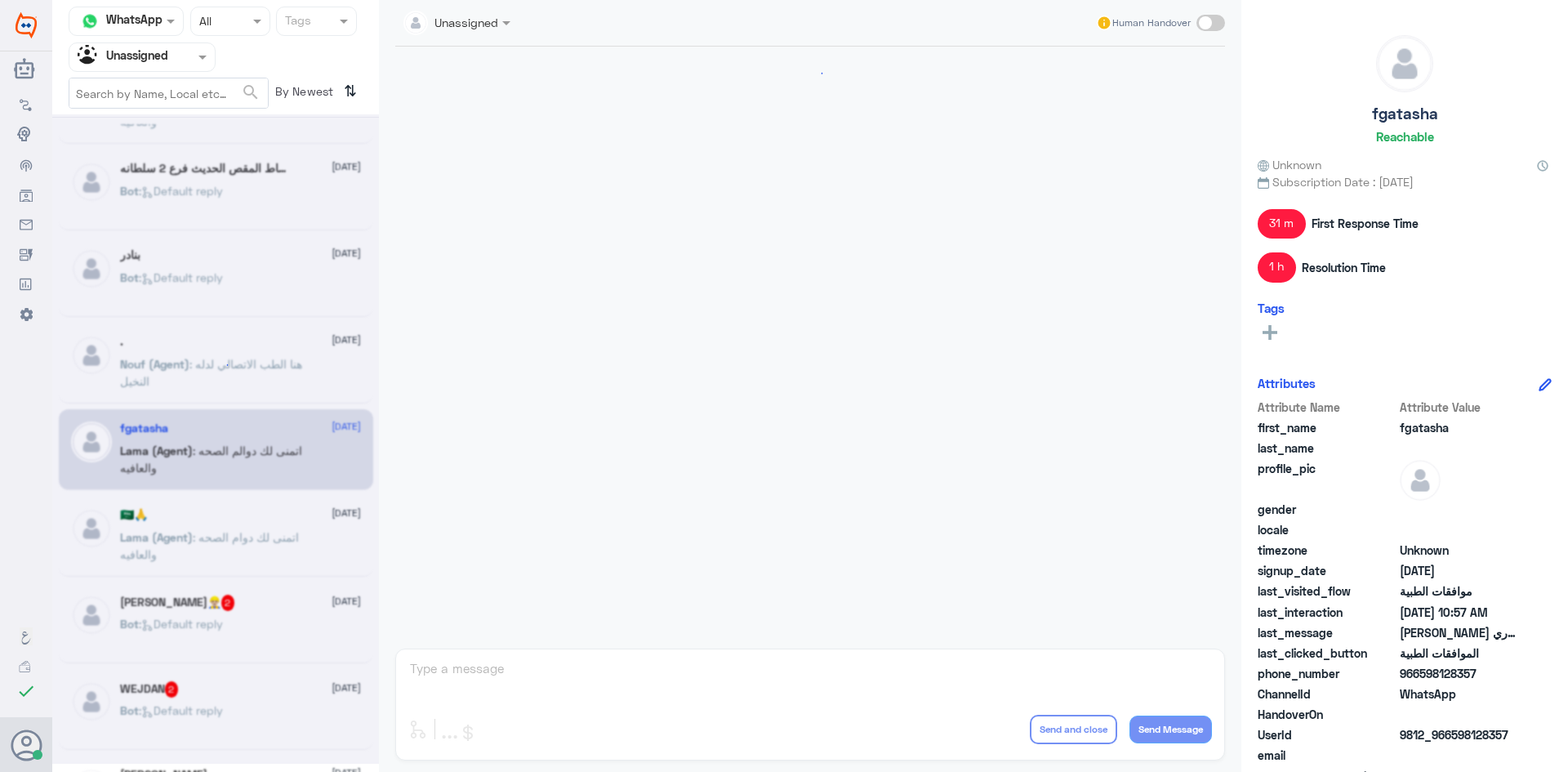
scroll to position [937, 0]
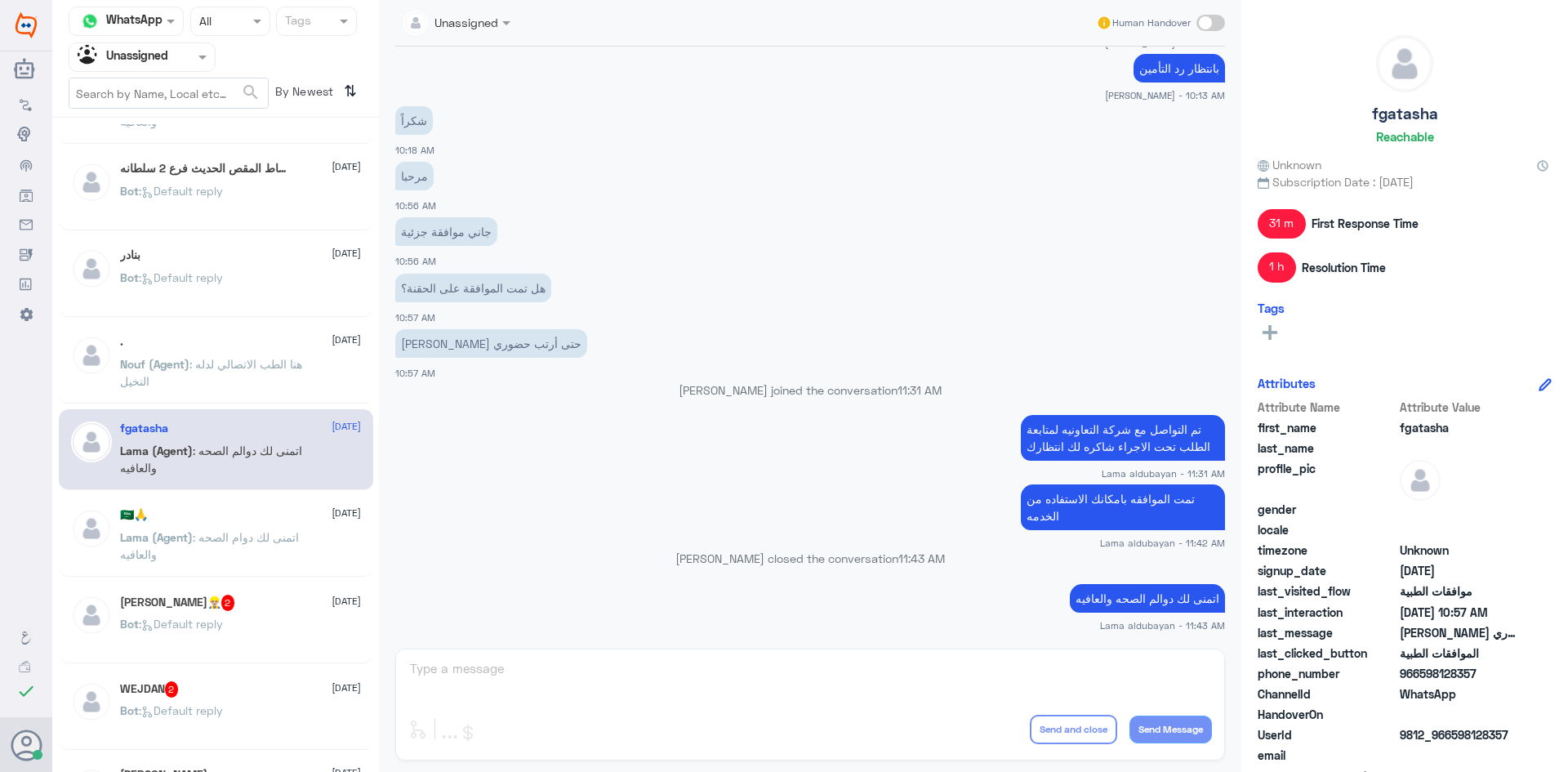
click at [293, 544] on p "Lama (Agent) : اتمنى لك دوام الصحه والعافيه" at bounding box center [212, 548] width 184 height 41
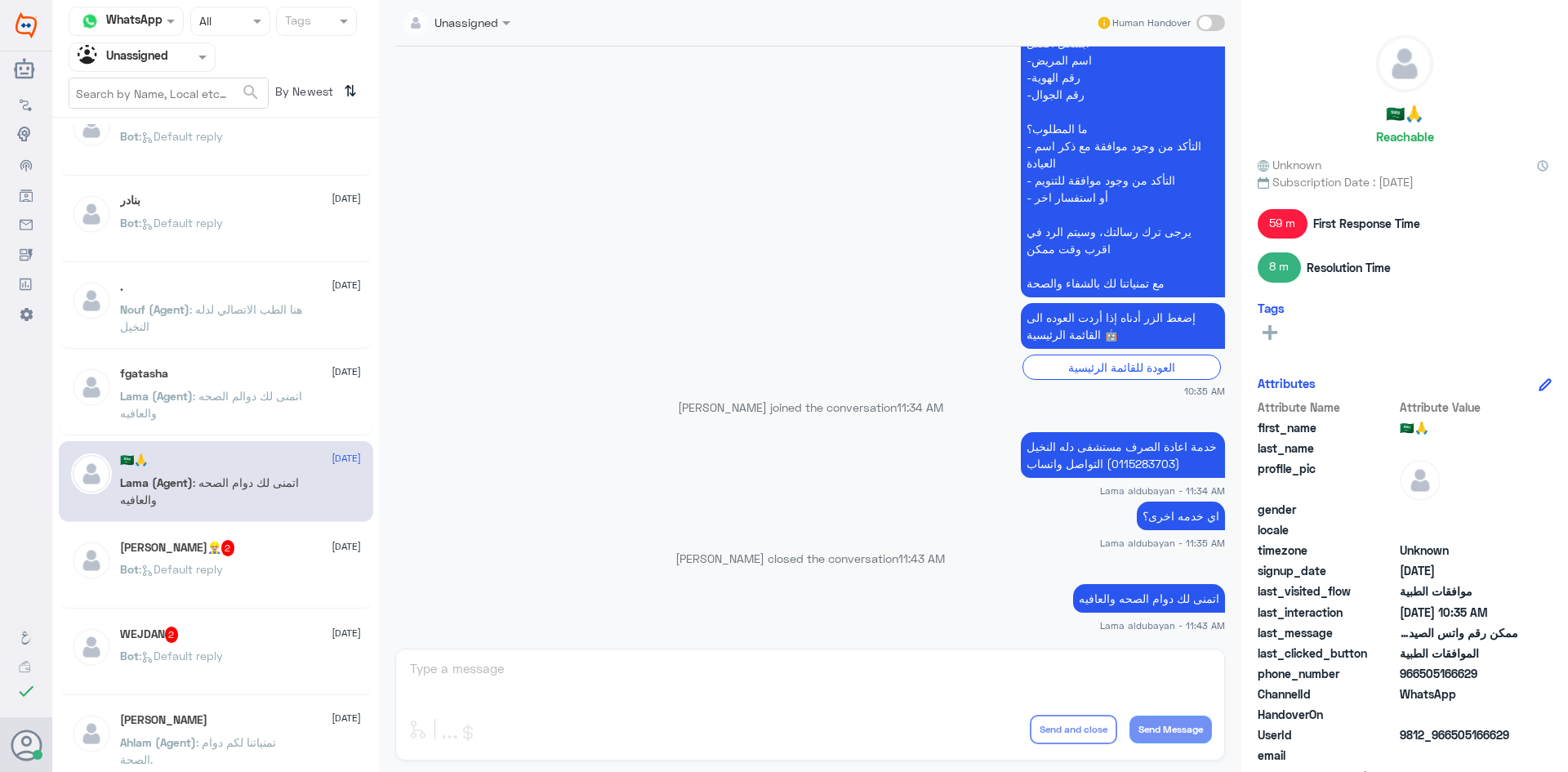
scroll to position [408, 0]
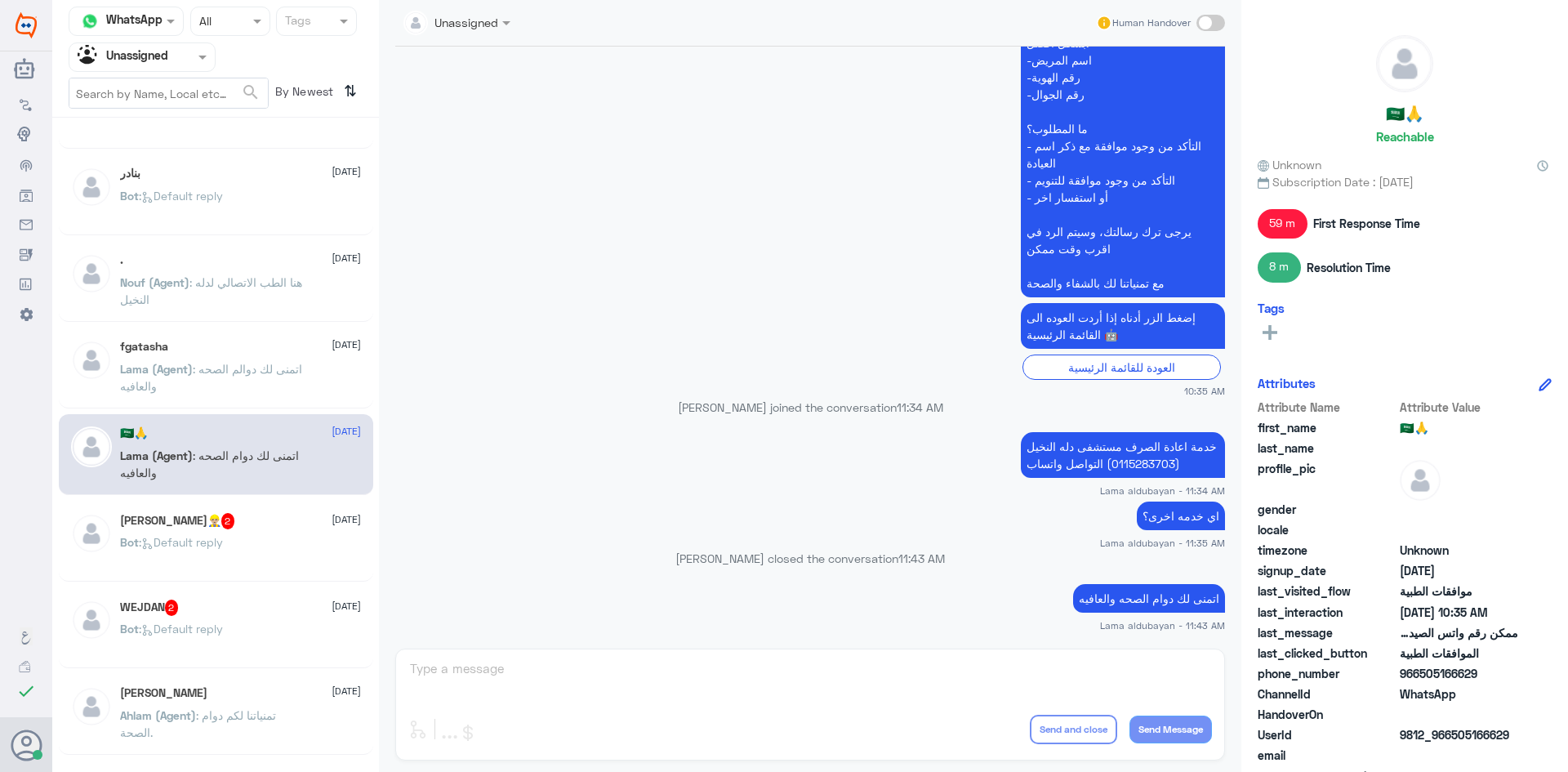
click at [293, 541] on div "Bot : Default reply" at bounding box center [240, 555] width 241 height 37
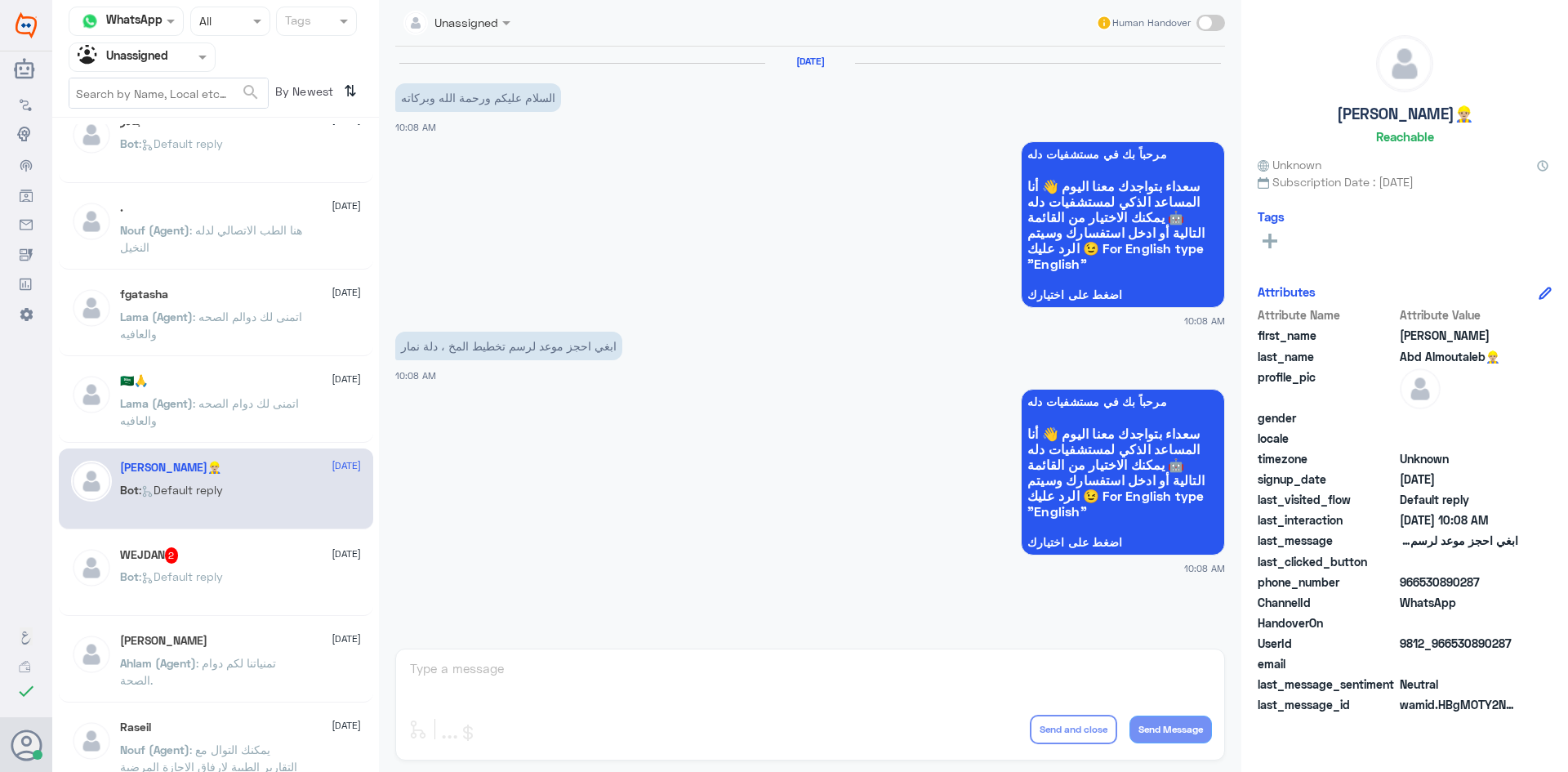
scroll to position [490, 0]
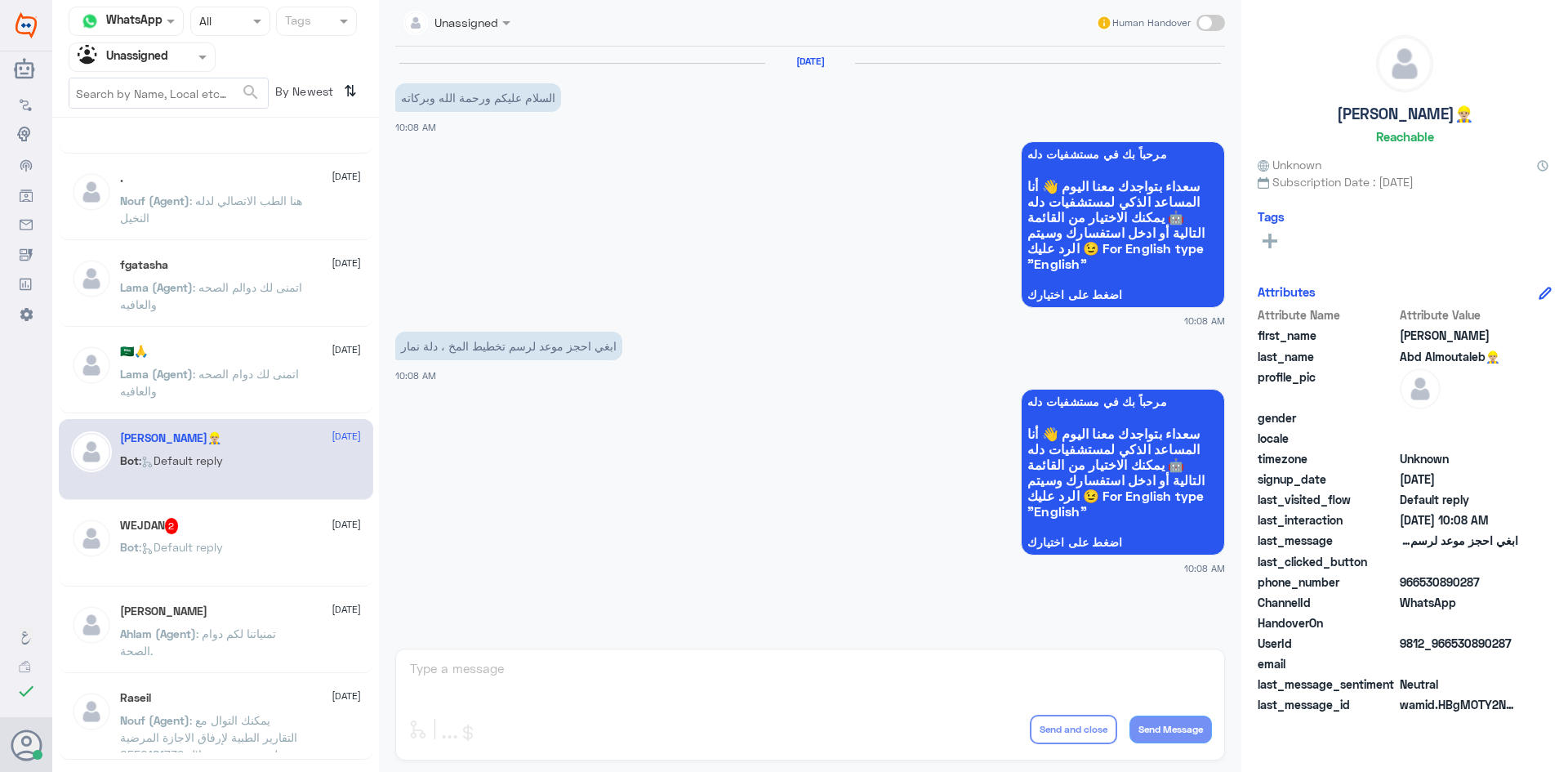
click at [297, 539] on div "WEJDAN 2 24 August Bot : Default reply" at bounding box center [240, 548] width 241 height 62
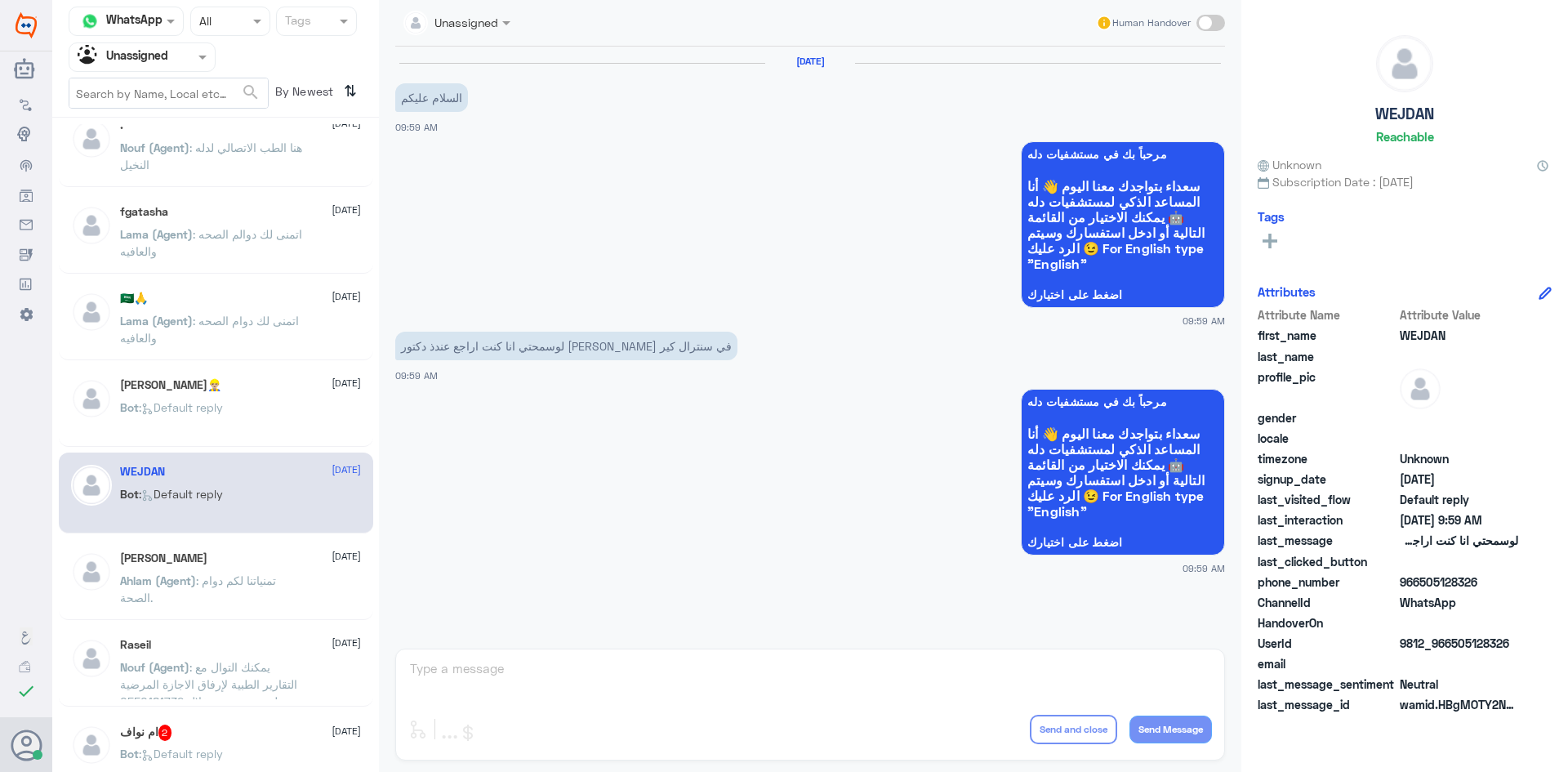
scroll to position [572, 0]
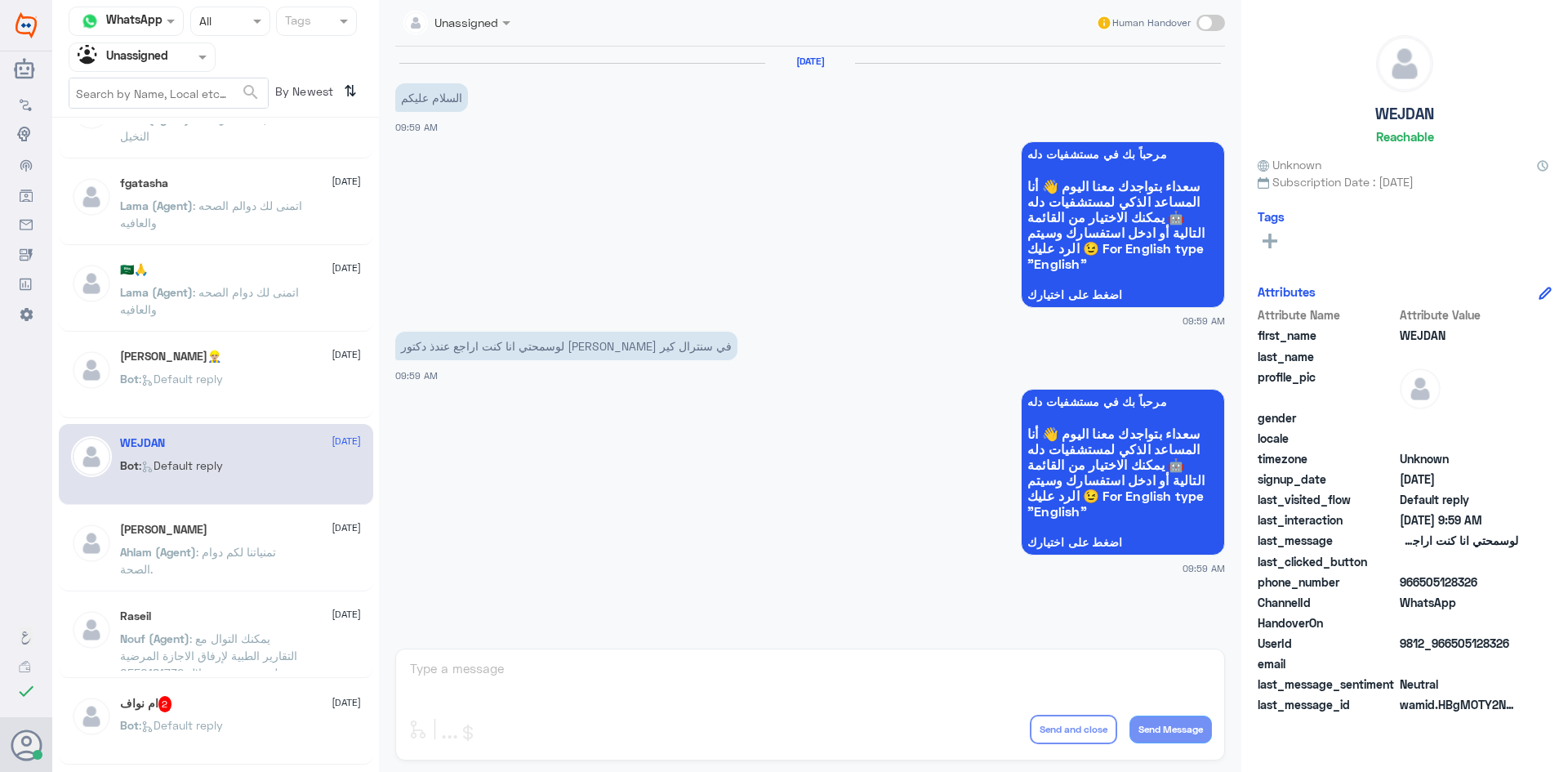
click at [272, 568] on p "Ahlam (Agent) : تمنياتنا لكم دوام الصحة." at bounding box center [212, 563] width 184 height 41
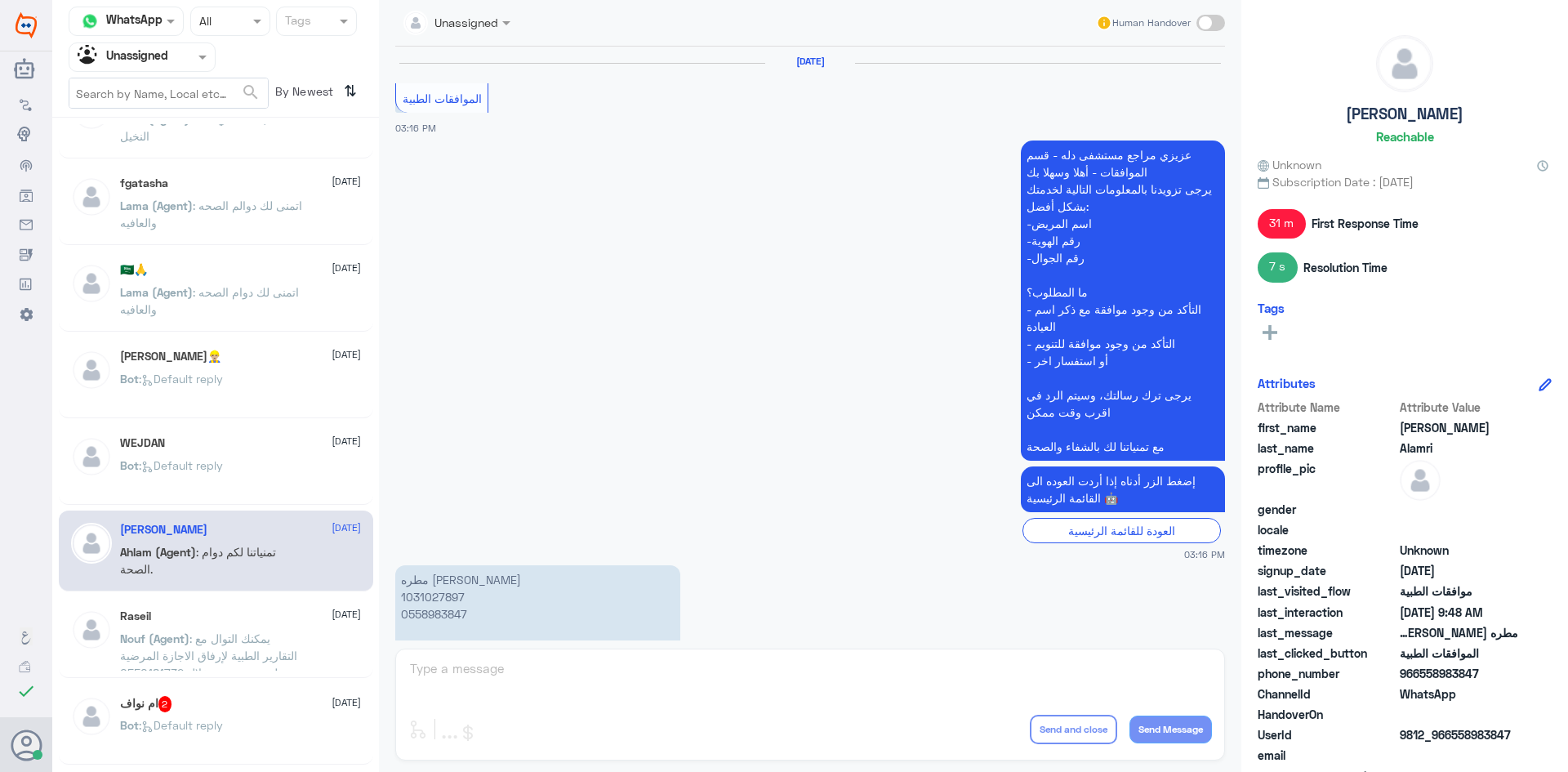
scroll to position [1561, 0]
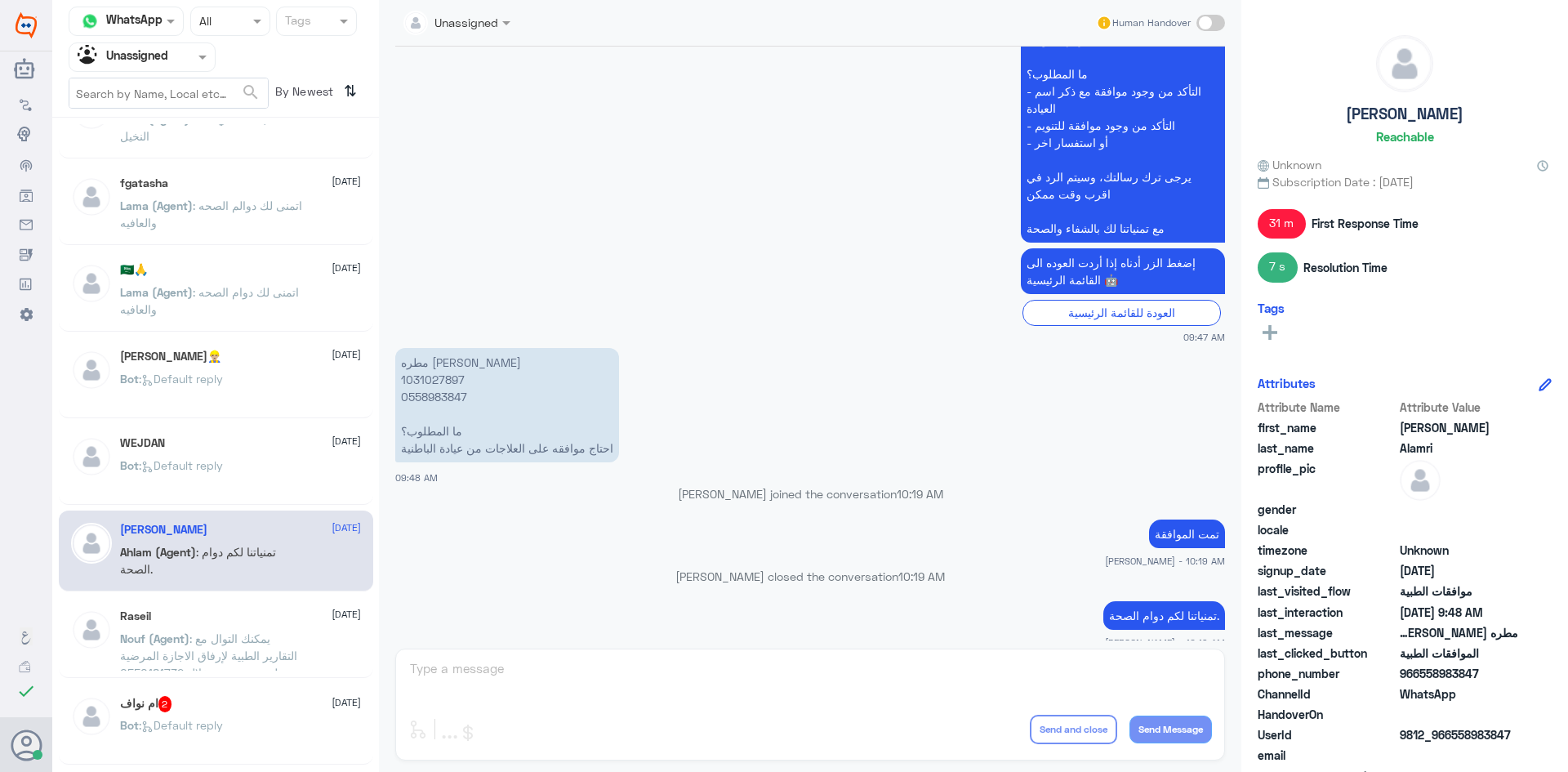
click at [267, 609] on div "Raseil 24 August Nouf (Agent) : يمكنك التوال مع التقارير الطبية لإرفاق الاجازة …" at bounding box center [215, 637] width 315 height 80
click at [256, 642] on span ": يمكنك التوال مع التقارير الطبية لإرفاق الاجازة المرضية على صحتي من خلال 05501…" at bounding box center [209, 656] width 177 height 49
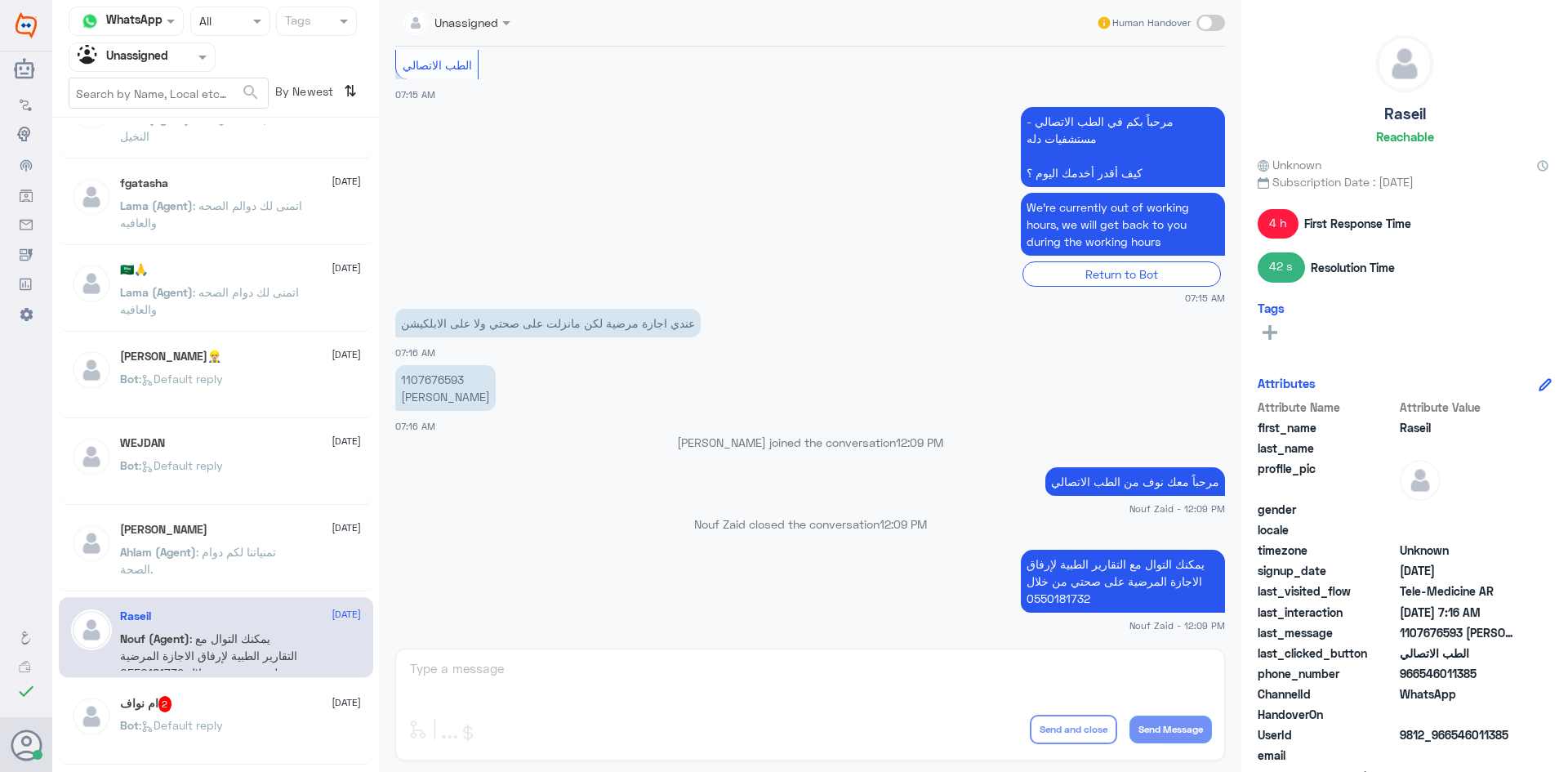
scroll to position [735, 0]
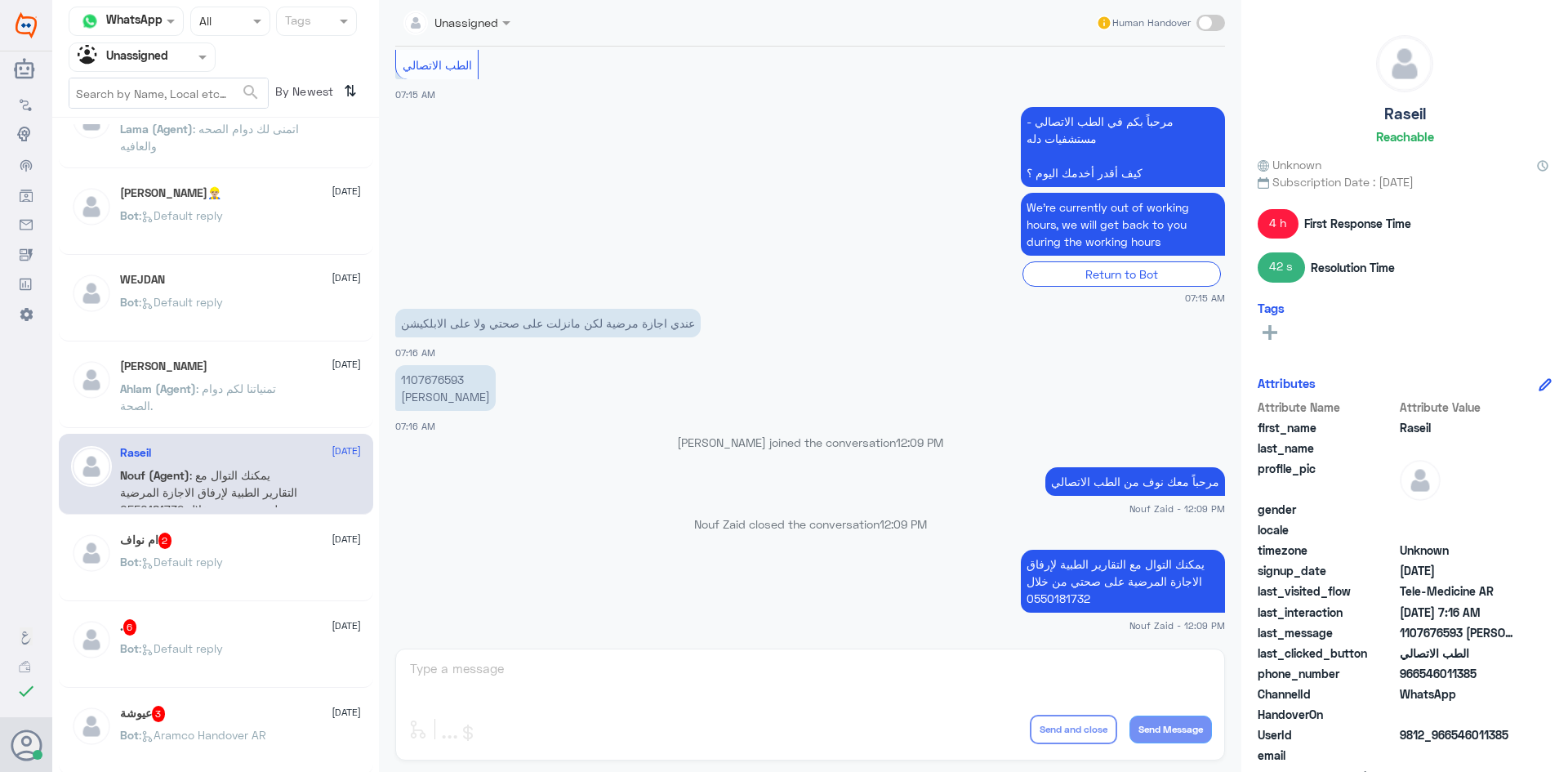
click at [223, 547] on div "ام نواف 2 24 August" at bounding box center [240, 540] width 241 height 16
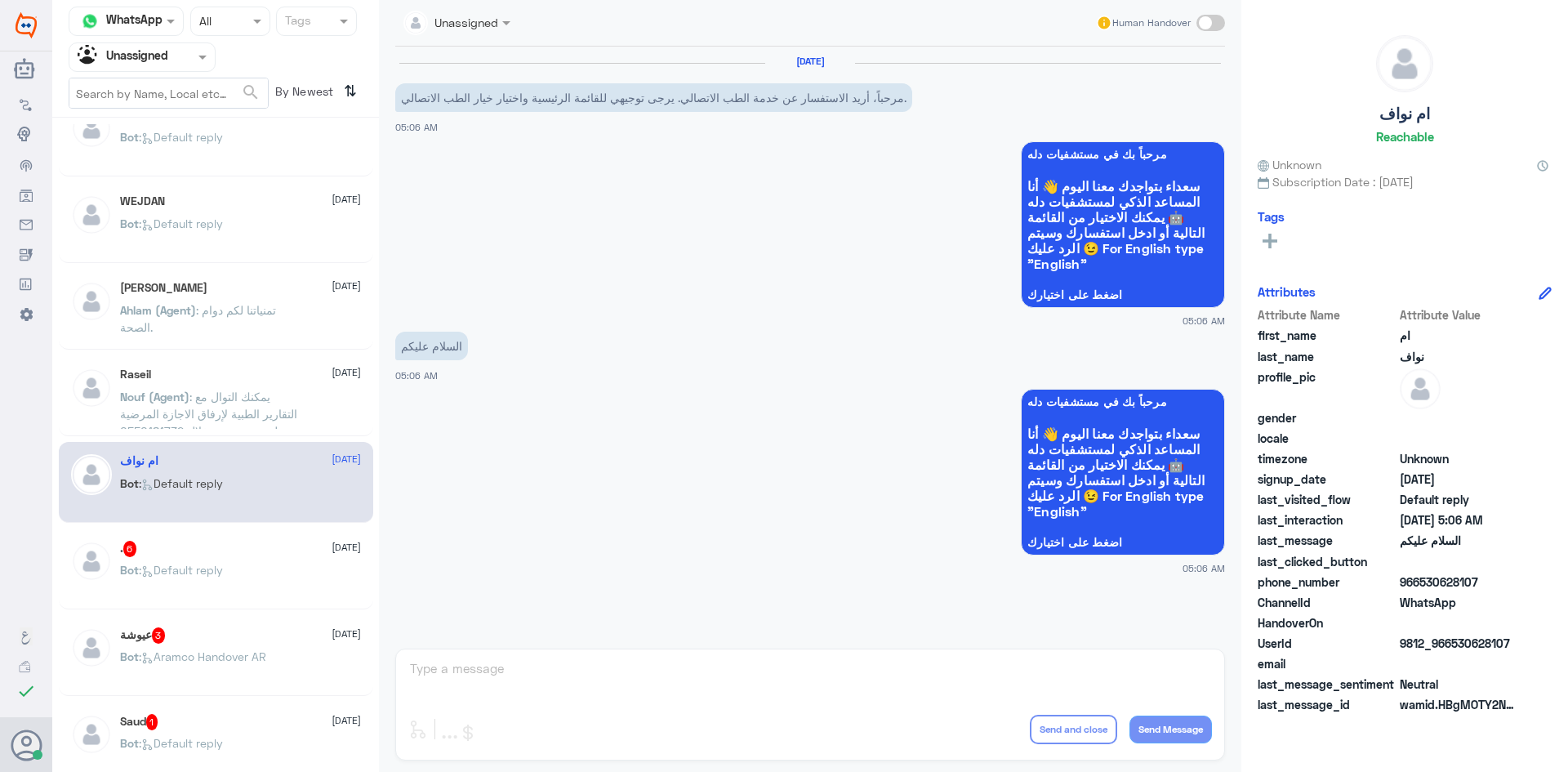
scroll to position [817, 0]
drag, startPoint x: 1510, startPoint y: 642, endPoint x: 1451, endPoint y: 644, distance: 59.0
click at [1451, 644] on span "9812_966530628107" at bounding box center [1459, 643] width 118 height 17
copy span "530628107"
click at [293, 532] on div ". 6 24 August Bot : Default reply" at bounding box center [215, 565] width 315 height 80
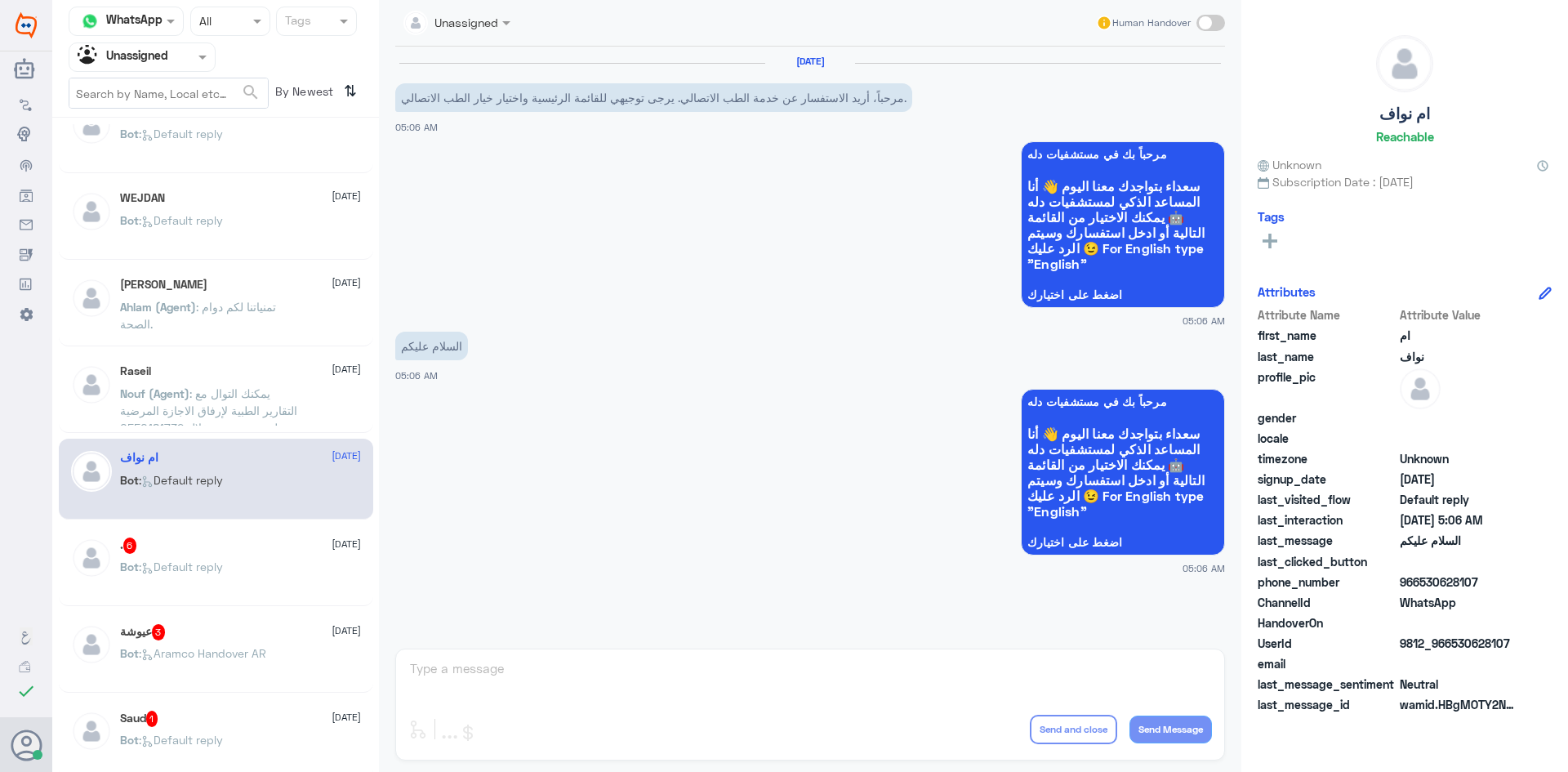
click at [293, 553] on div ". 6 24 August" at bounding box center [240, 545] width 241 height 16
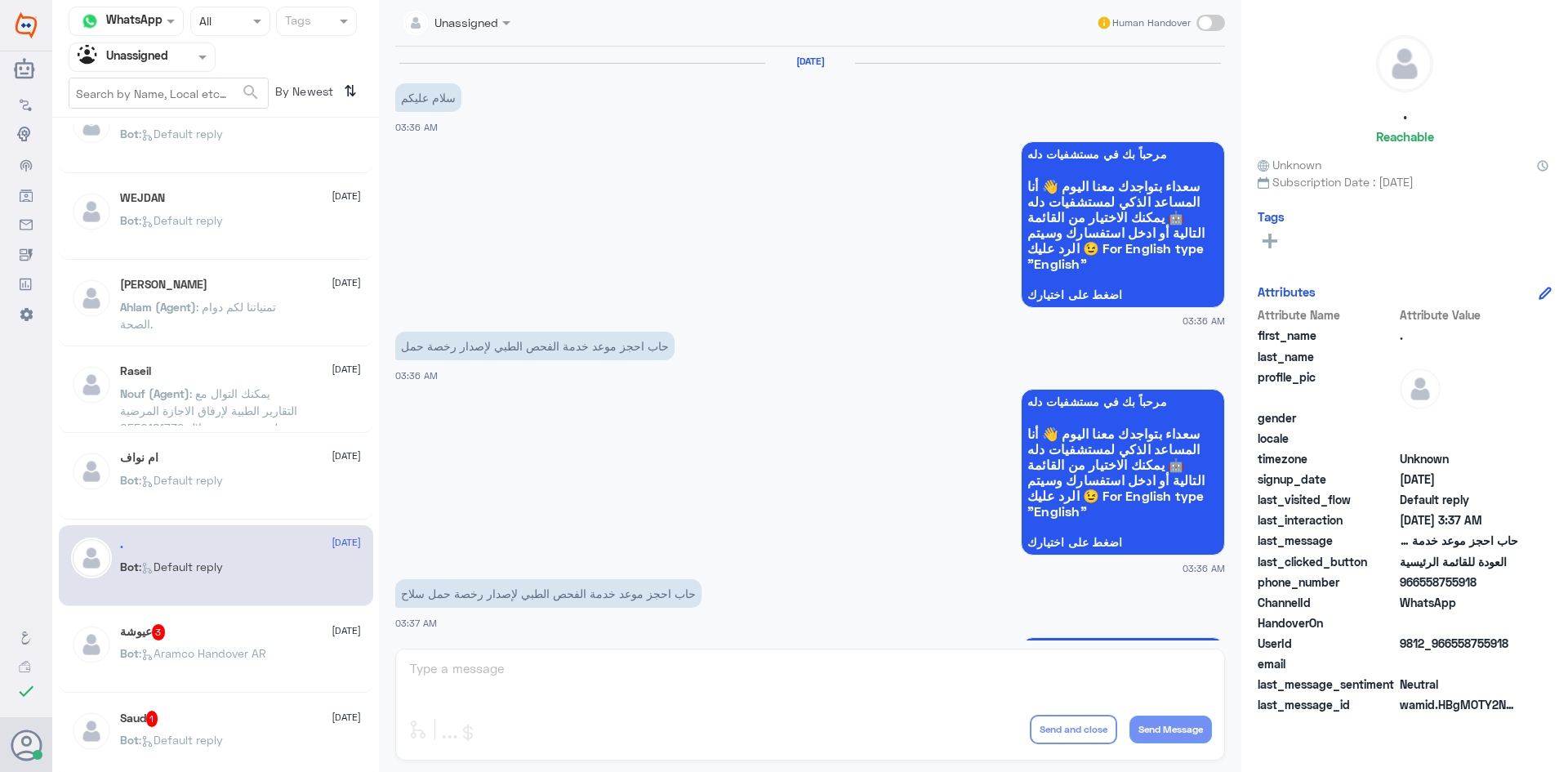
scroll to position [1158, 0]
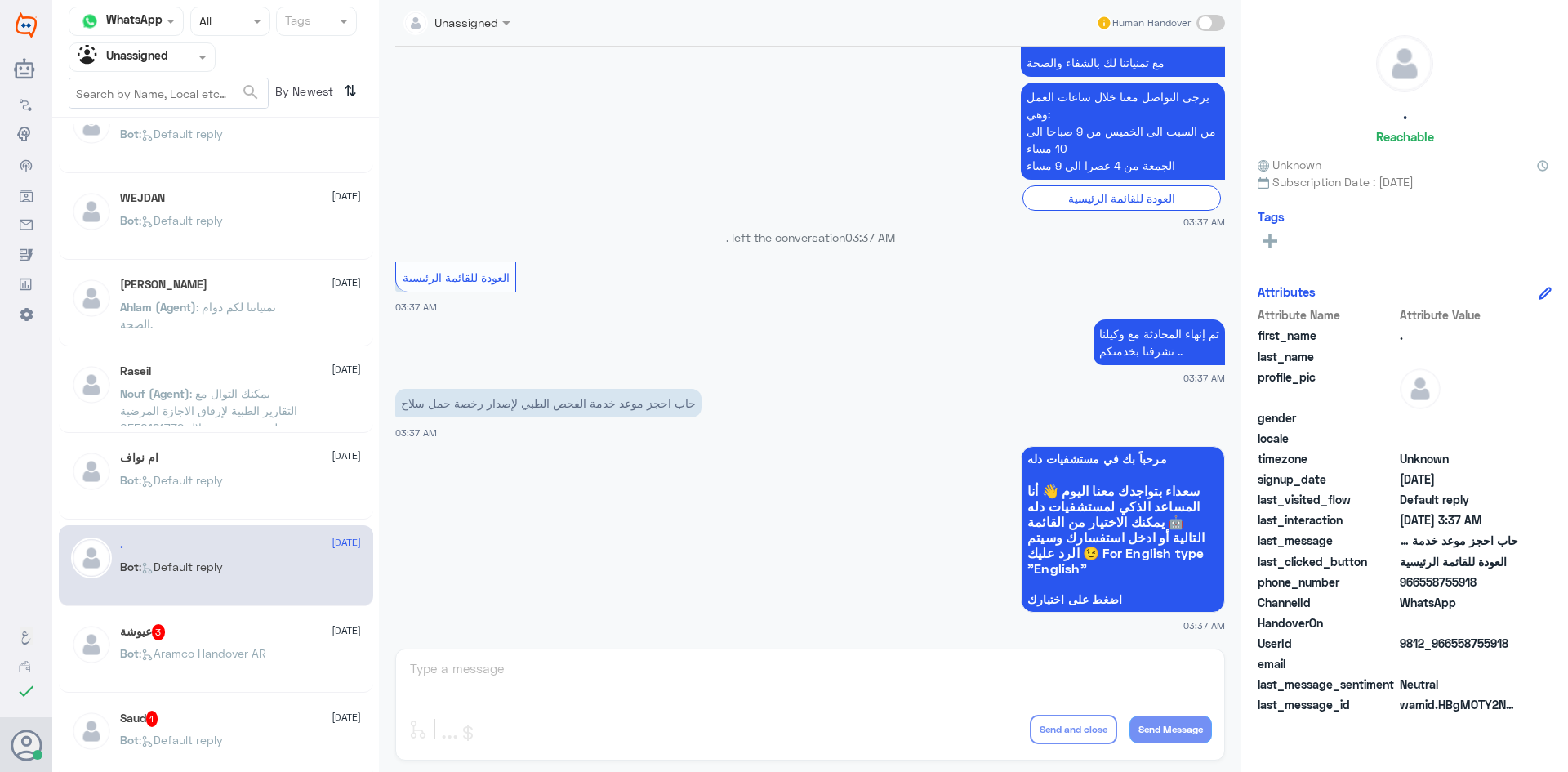
click at [270, 471] on div "ام نواف 24 August Bot : Default reply" at bounding box center [240, 482] width 241 height 62
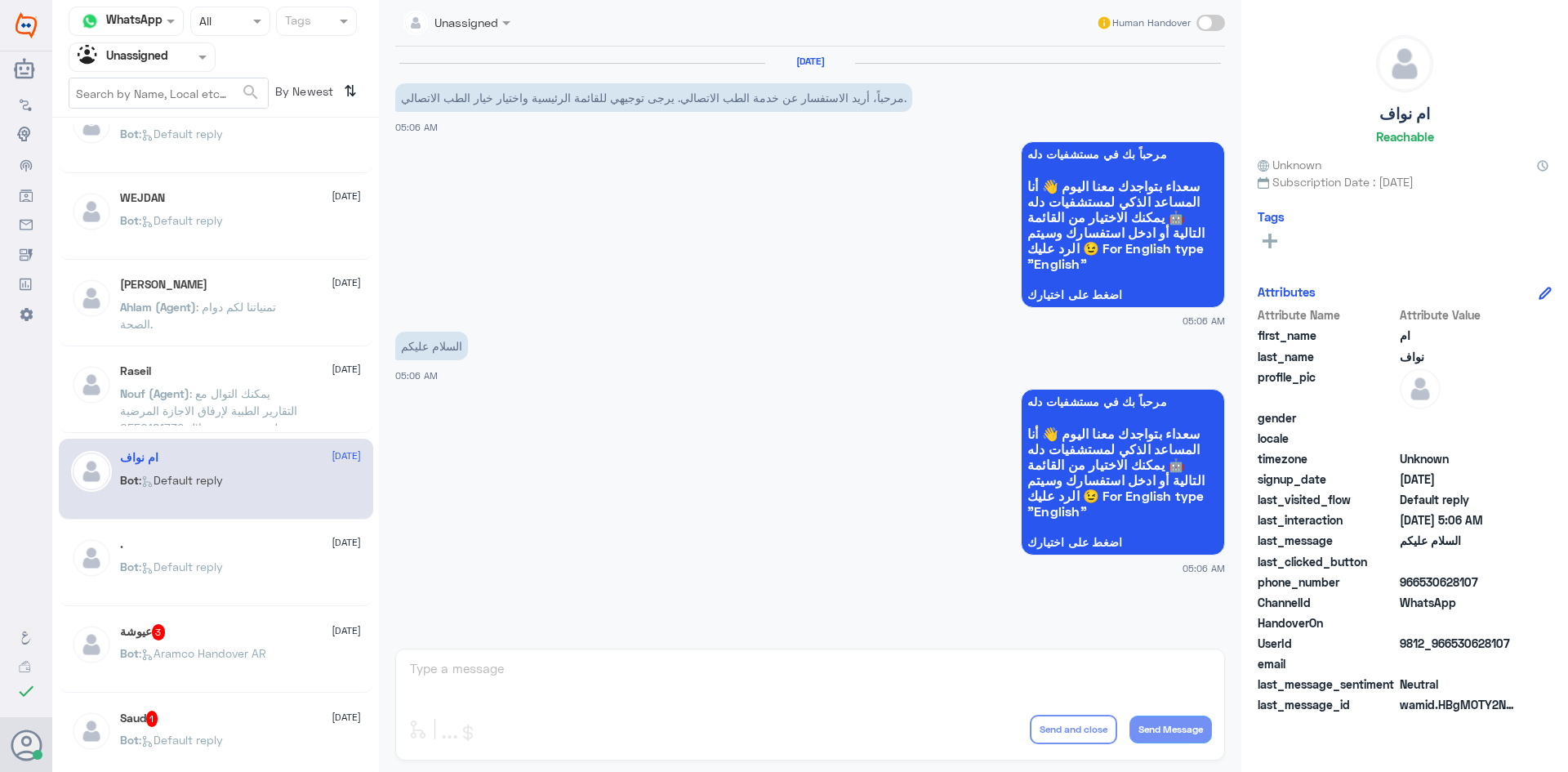
click at [1205, 25] on span at bounding box center [1211, 23] width 29 height 16
click at [0, 0] on input "checkbox" at bounding box center [0, 0] width 0 height 0
click at [540, 683] on textarea at bounding box center [809, 678] width 803 height 40
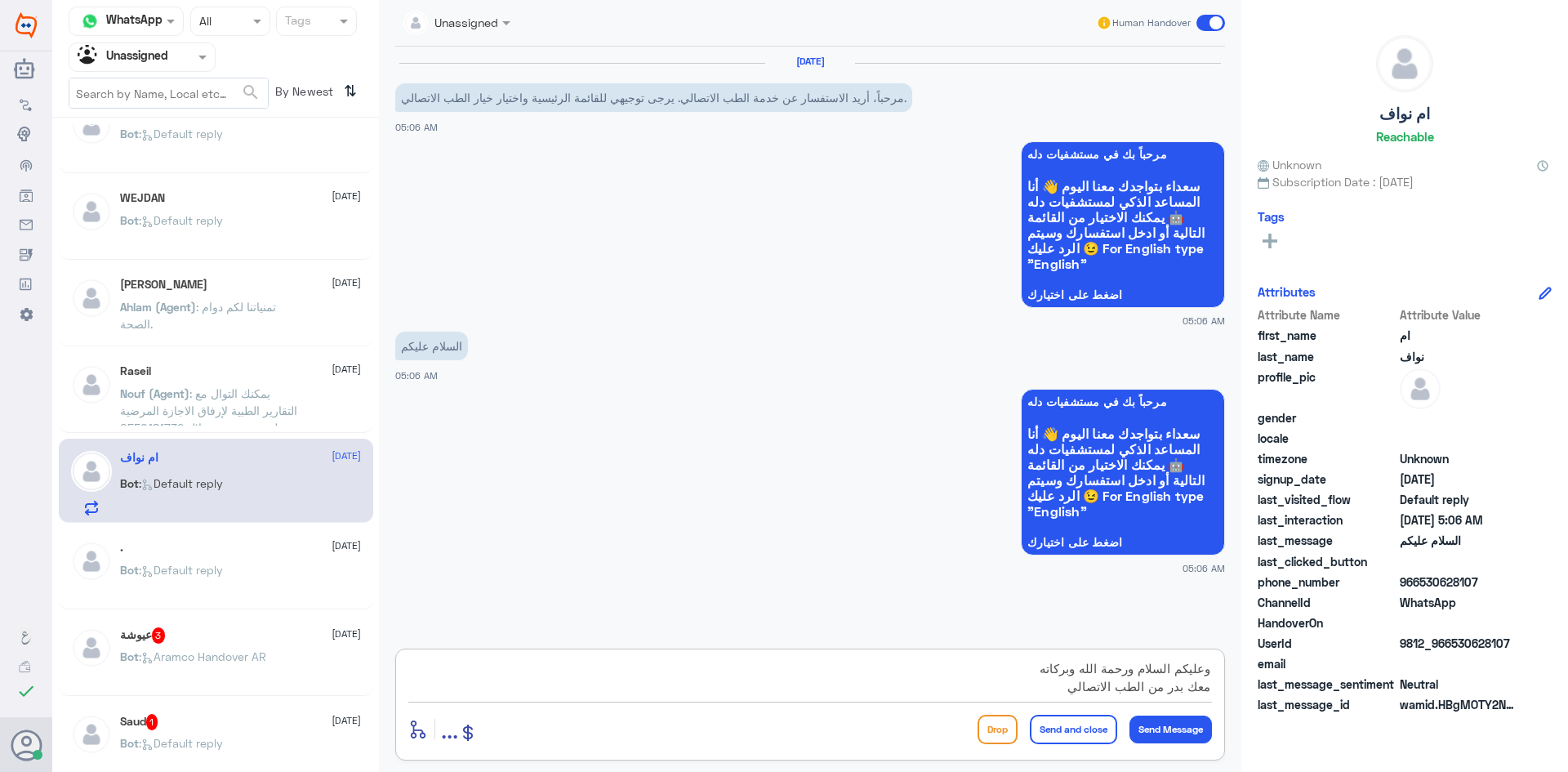
scroll to position [15, 0]
type textarea "وعليكم السلام ورحمة الله وبركاته معك بدر من الطب الاتصالي تفضل كيف اقدر اساعدك"
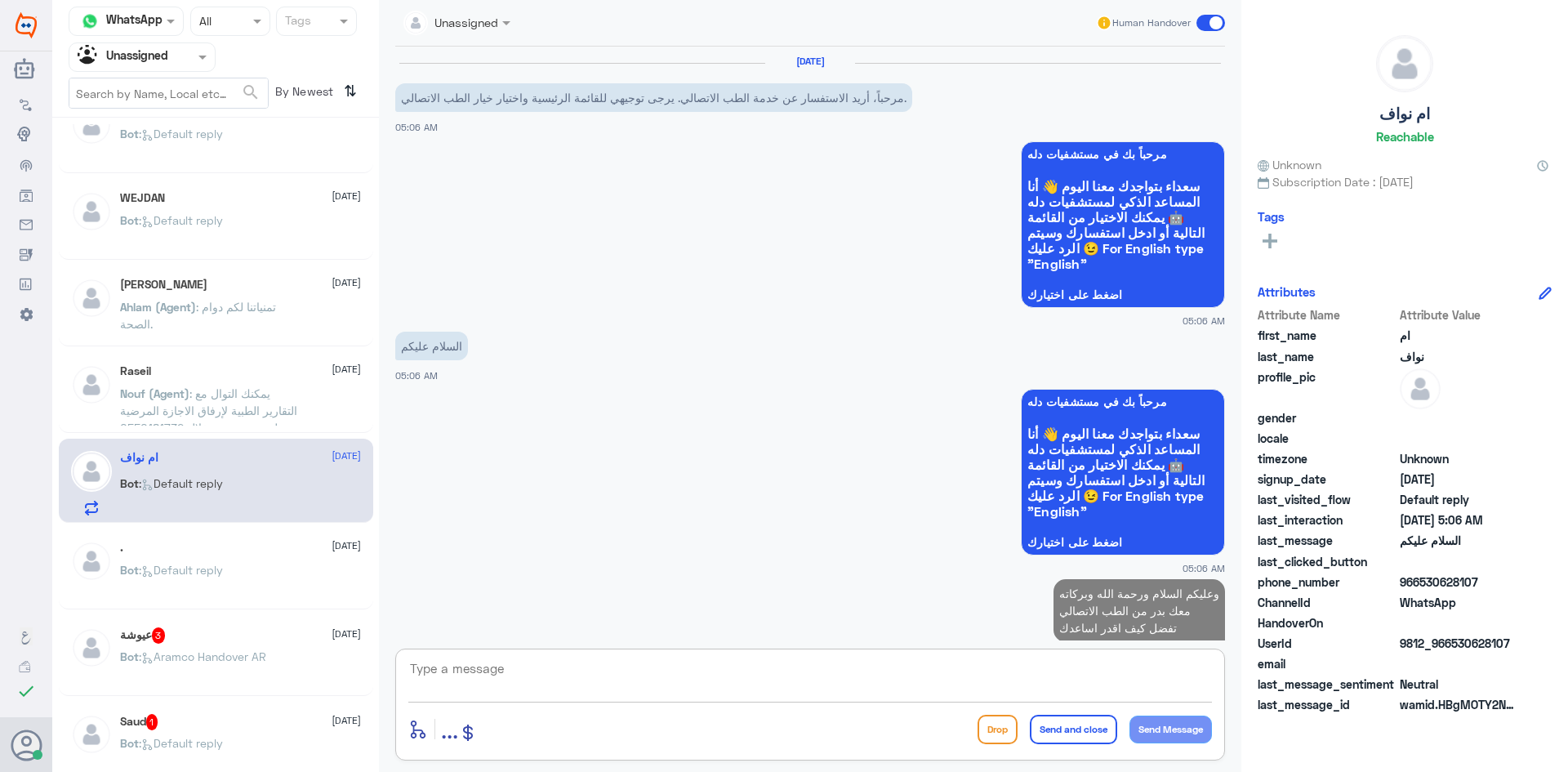
scroll to position [30, 0]
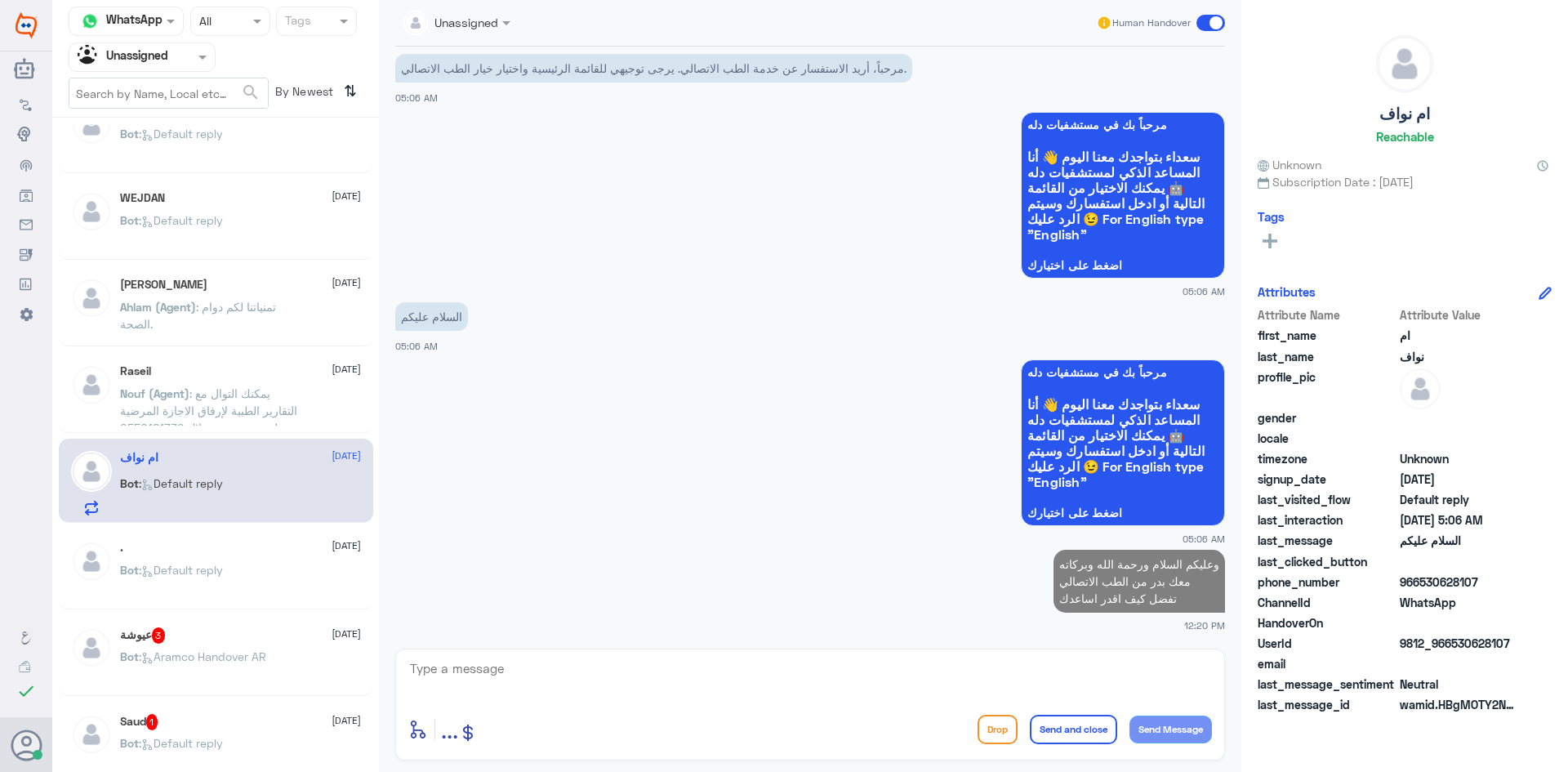
click at [293, 549] on div ". 24 August" at bounding box center [240, 547] width 241 height 14
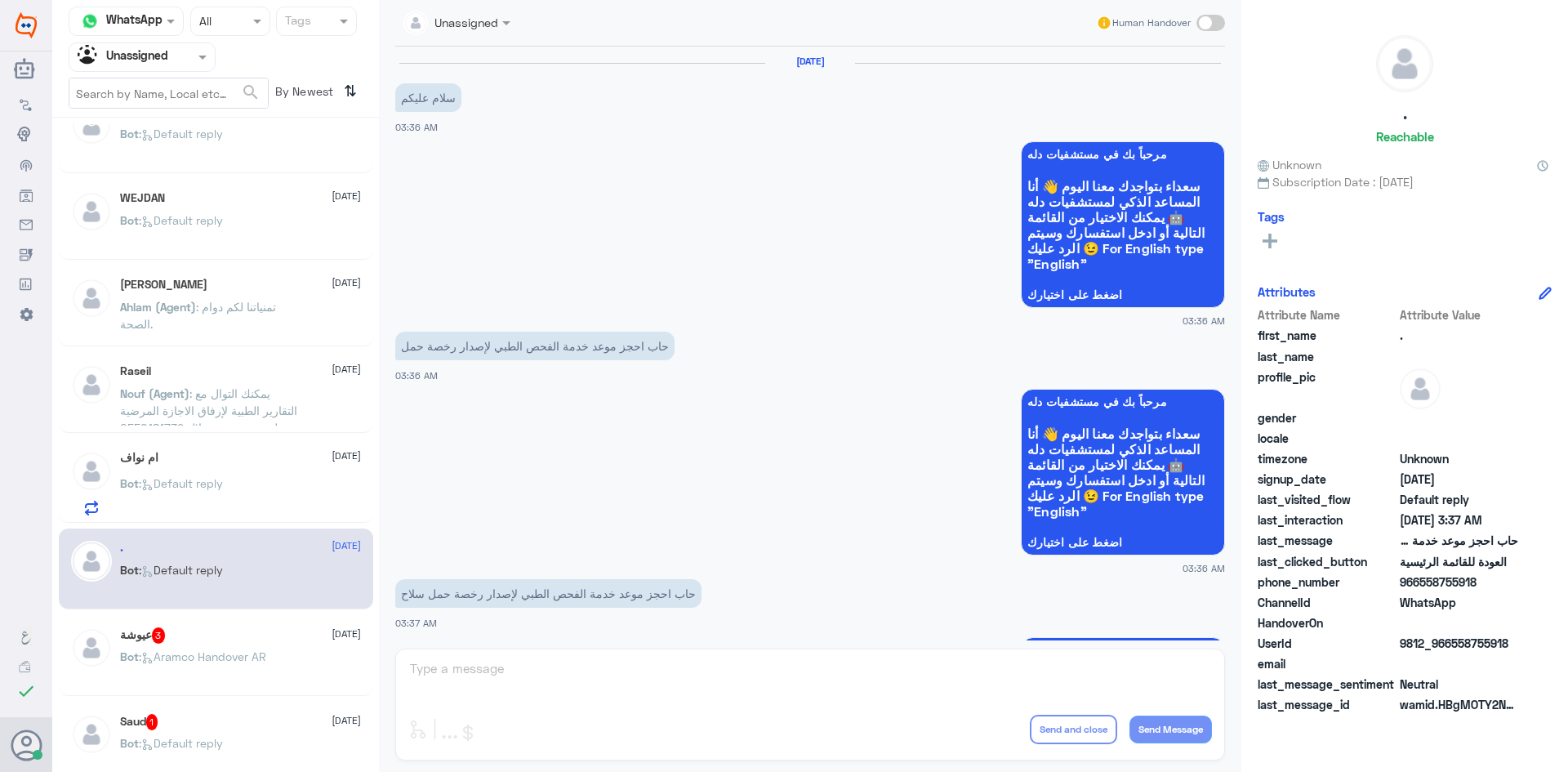
scroll to position [1158, 0]
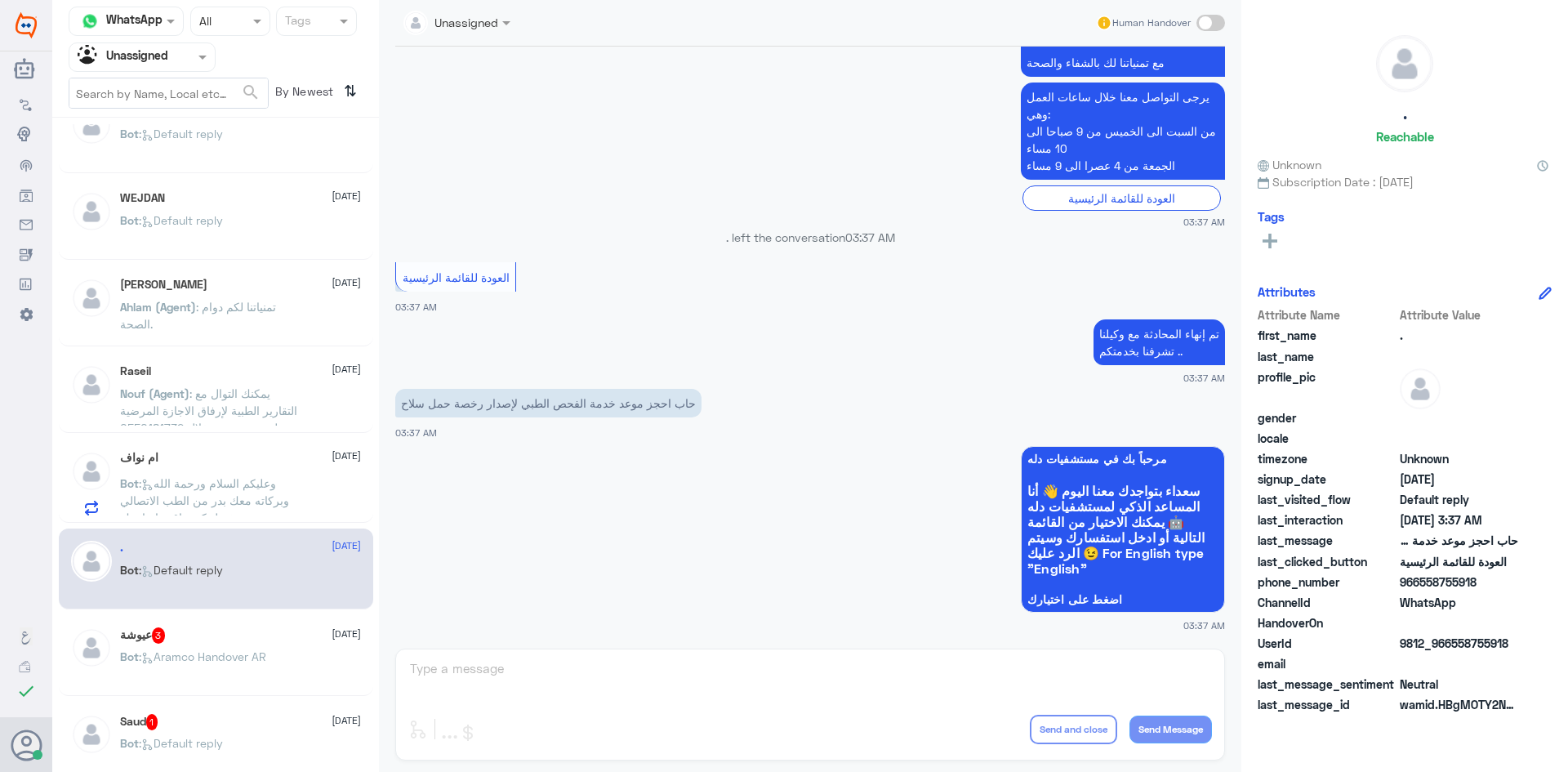
click at [254, 648] on p "Bot : Aramco Handover AR" at bounding box center [193, 668] width 146 height 41
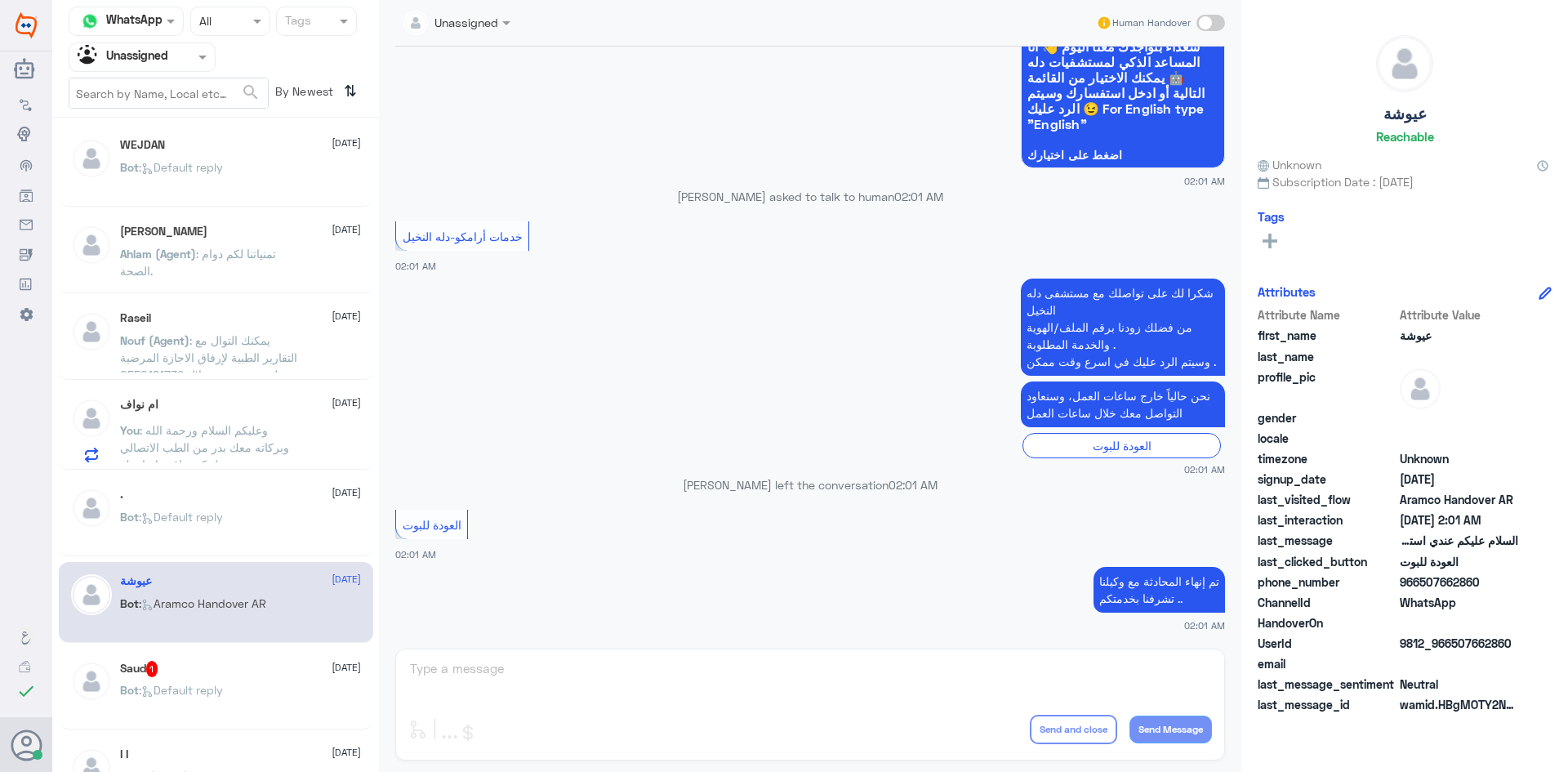
scroll to position [899, 0]
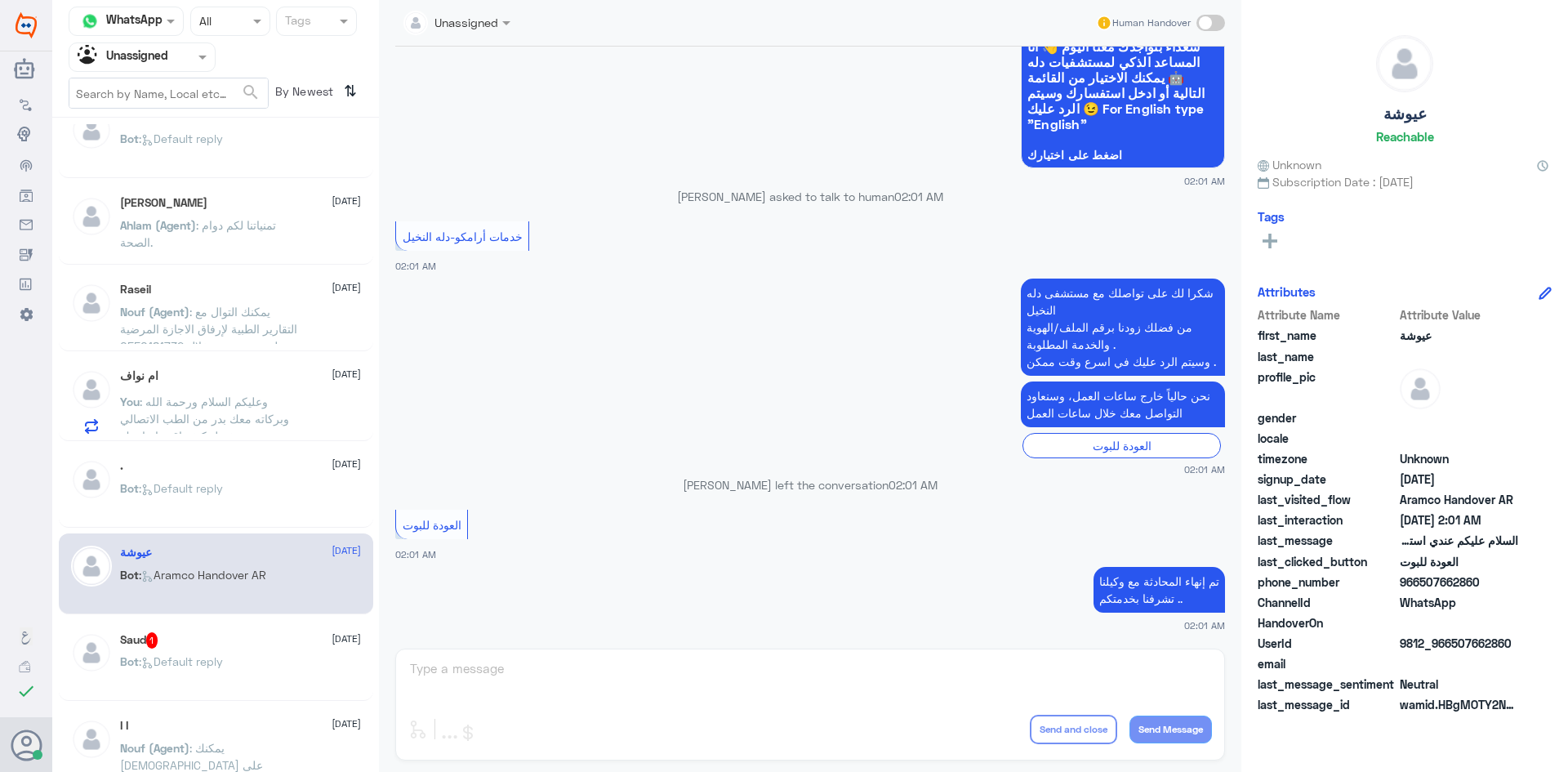
click at [236, 643] on div "Saud 1 24 August" at bounding box center [240, 641] width 241 height 16
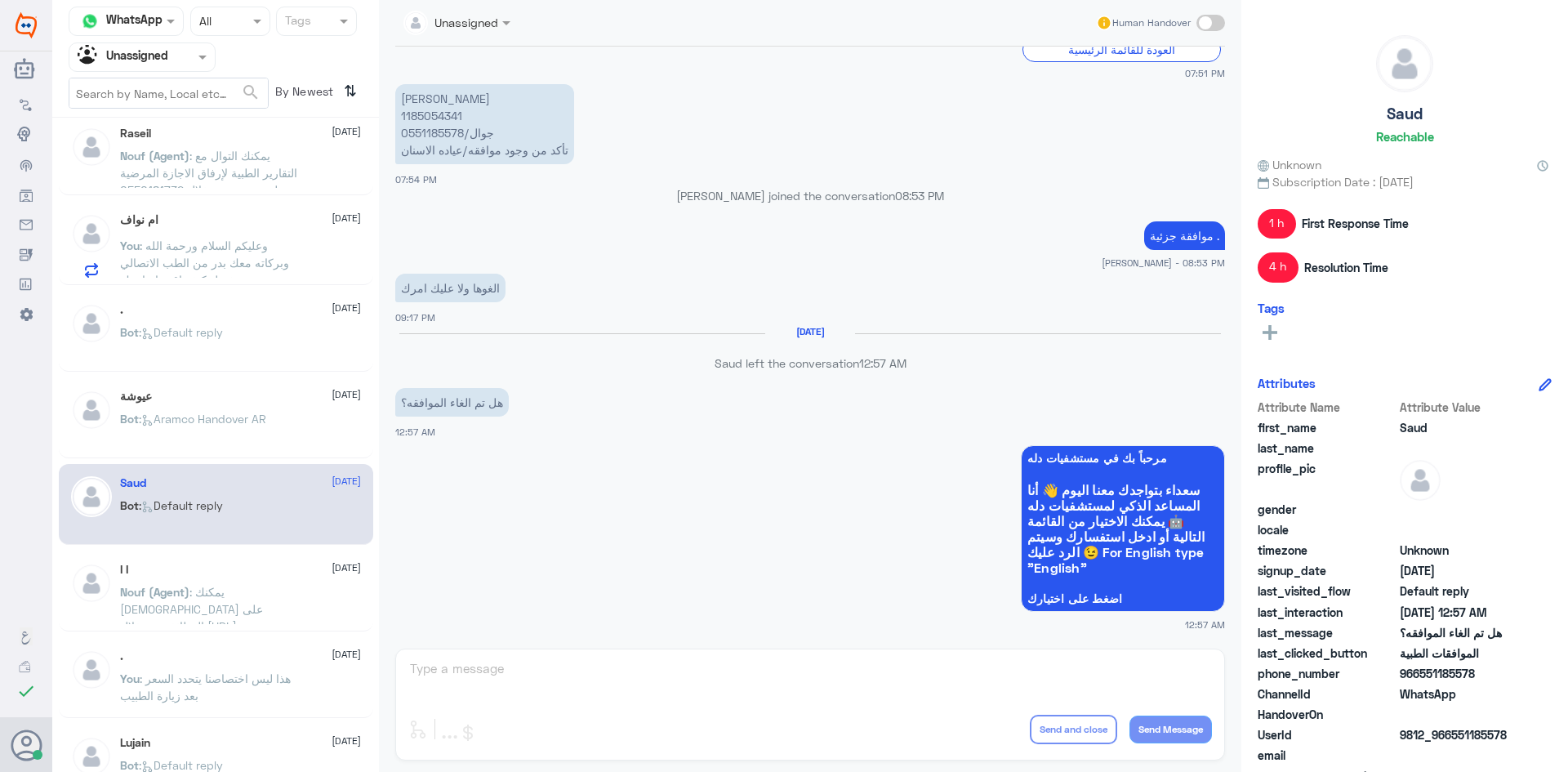
scroll to position [1062, 0]
click at [180, 603] on span ": يمكنك الإطلاع على الوظائف من خلال https://careers.dallahhealth.com/" at bounding box center [192, 610] width 143 height 66
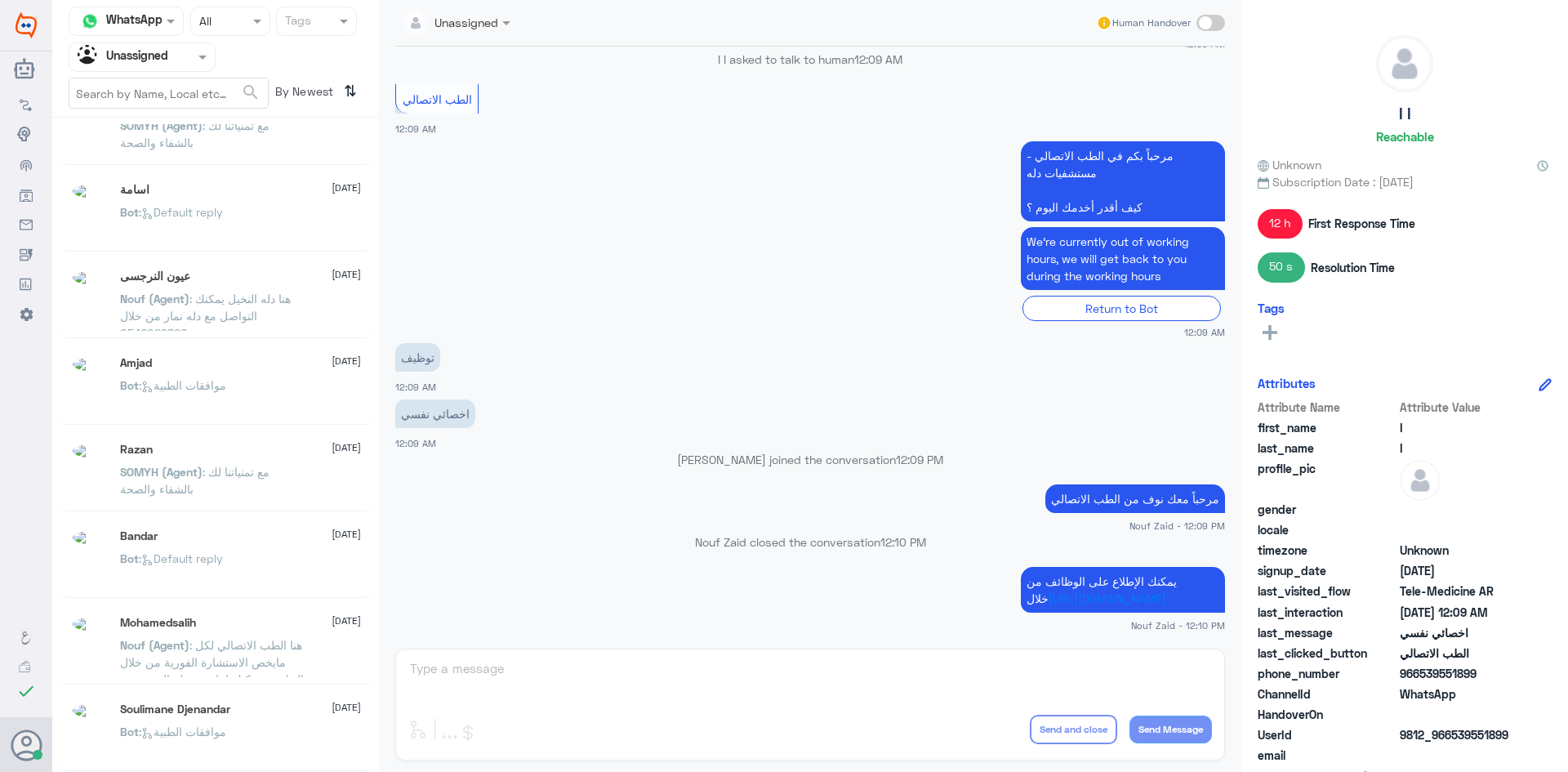
scroll to position [8, 0]
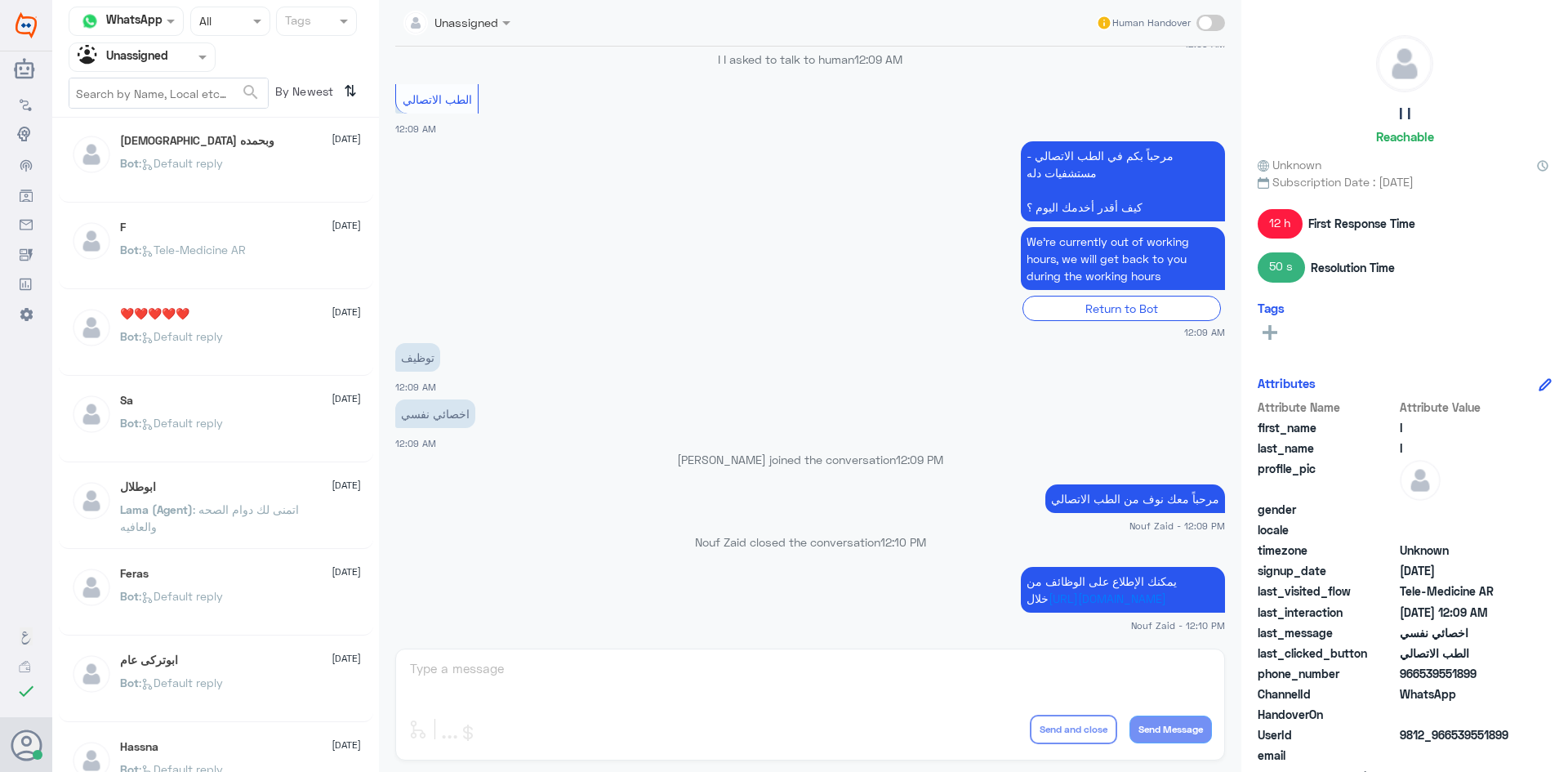
click at [248, 341] on div "Bot : Default reply" at bounding box center [240, 350] width 241 height 37
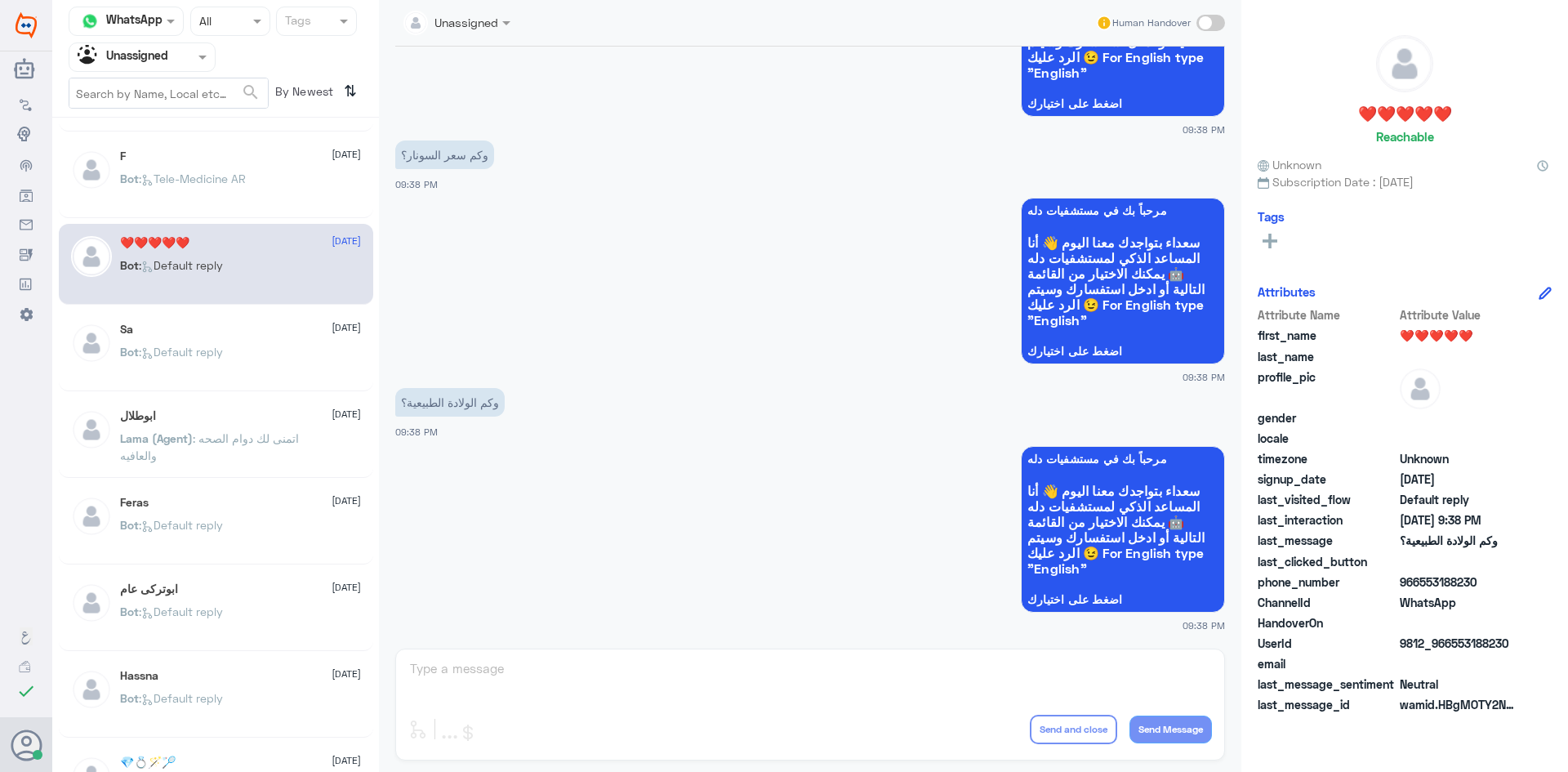
scroll to position [172, 0]
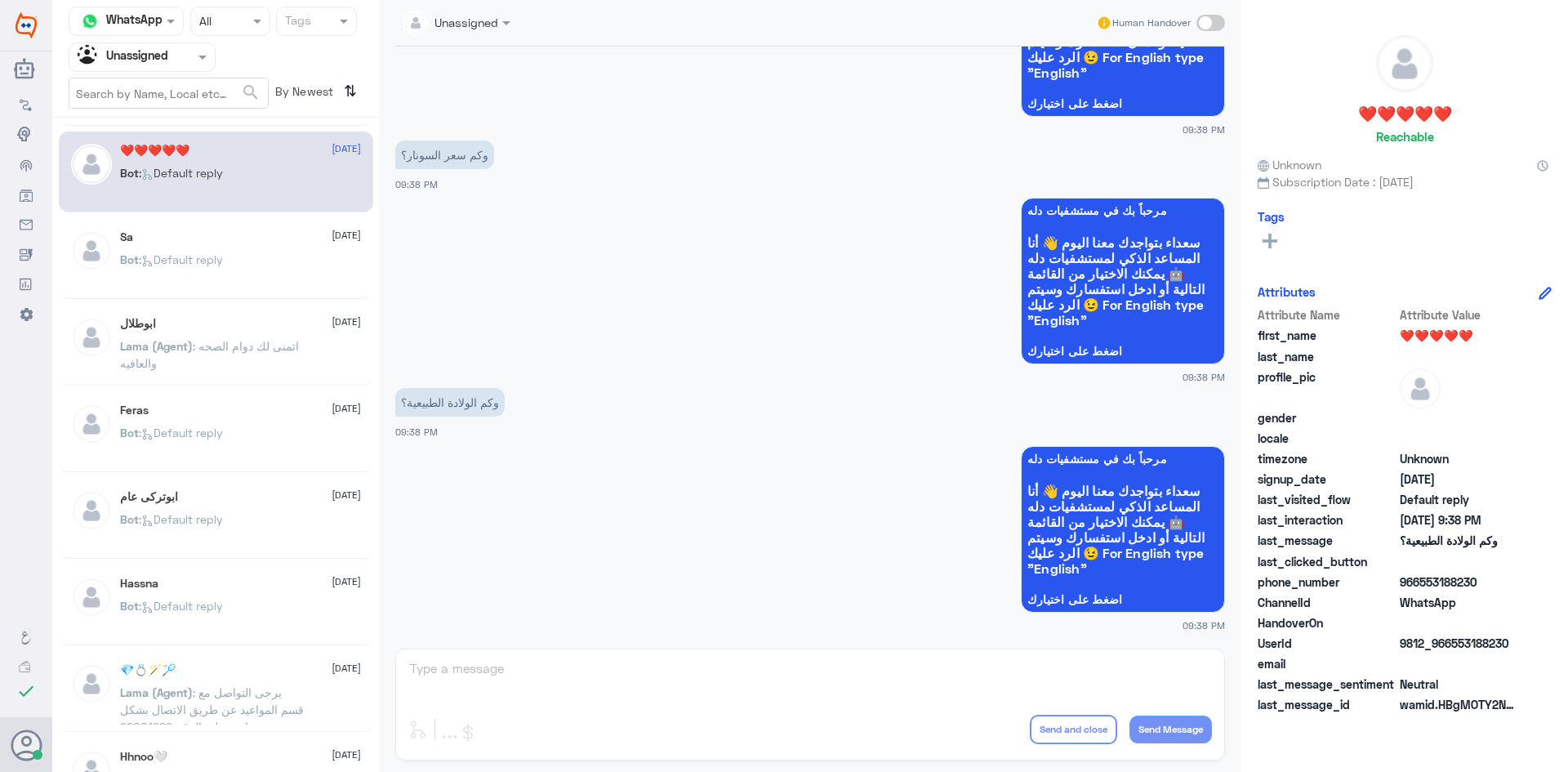
click at [246, 337] on div "ابوطلال 23 August Lama (Agent) : اتمنى لك دوام الصحه والعافيه" at bounding box center [240, 348] width 241 height 62
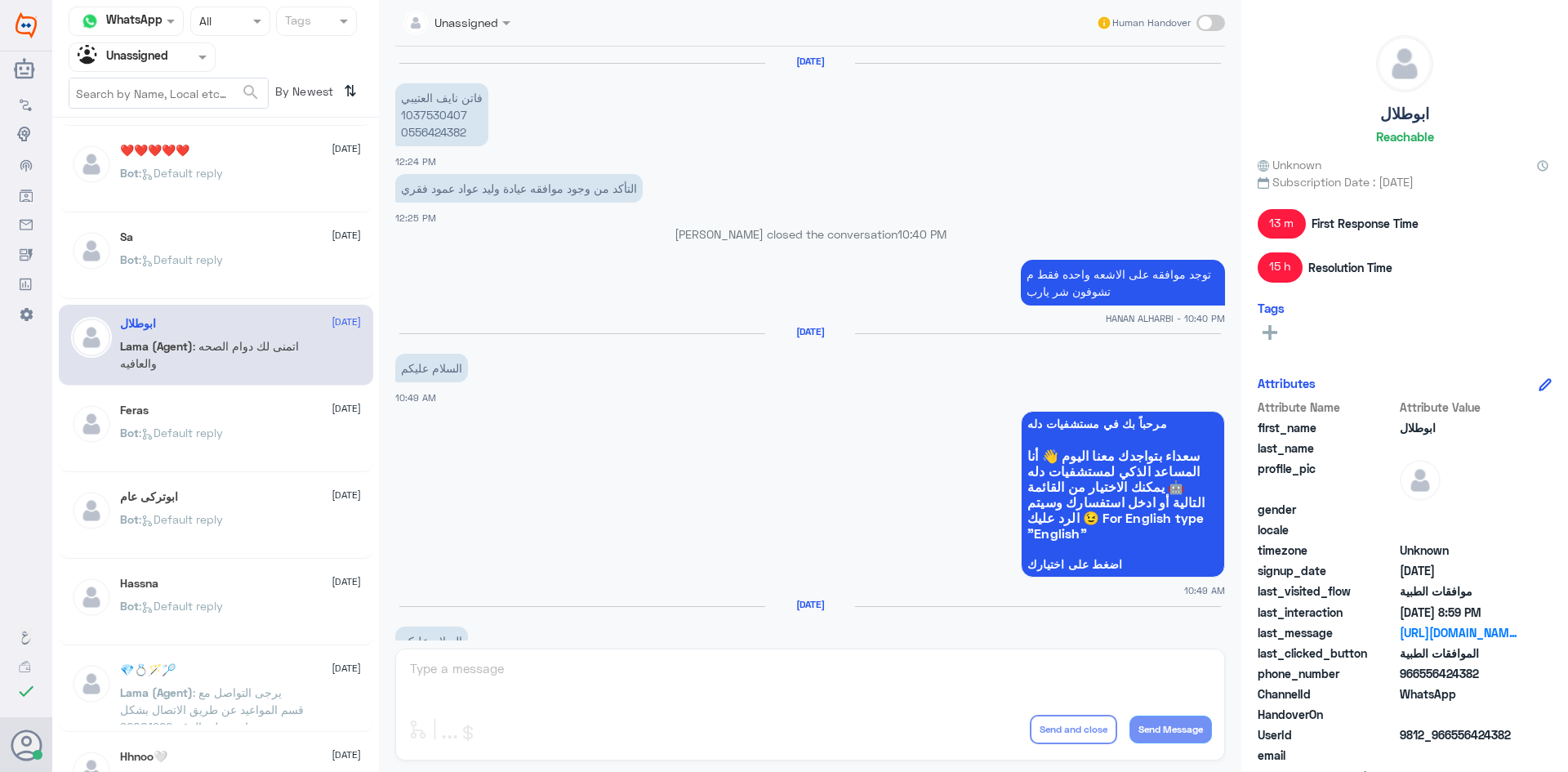
scroll to position [1277, 0]
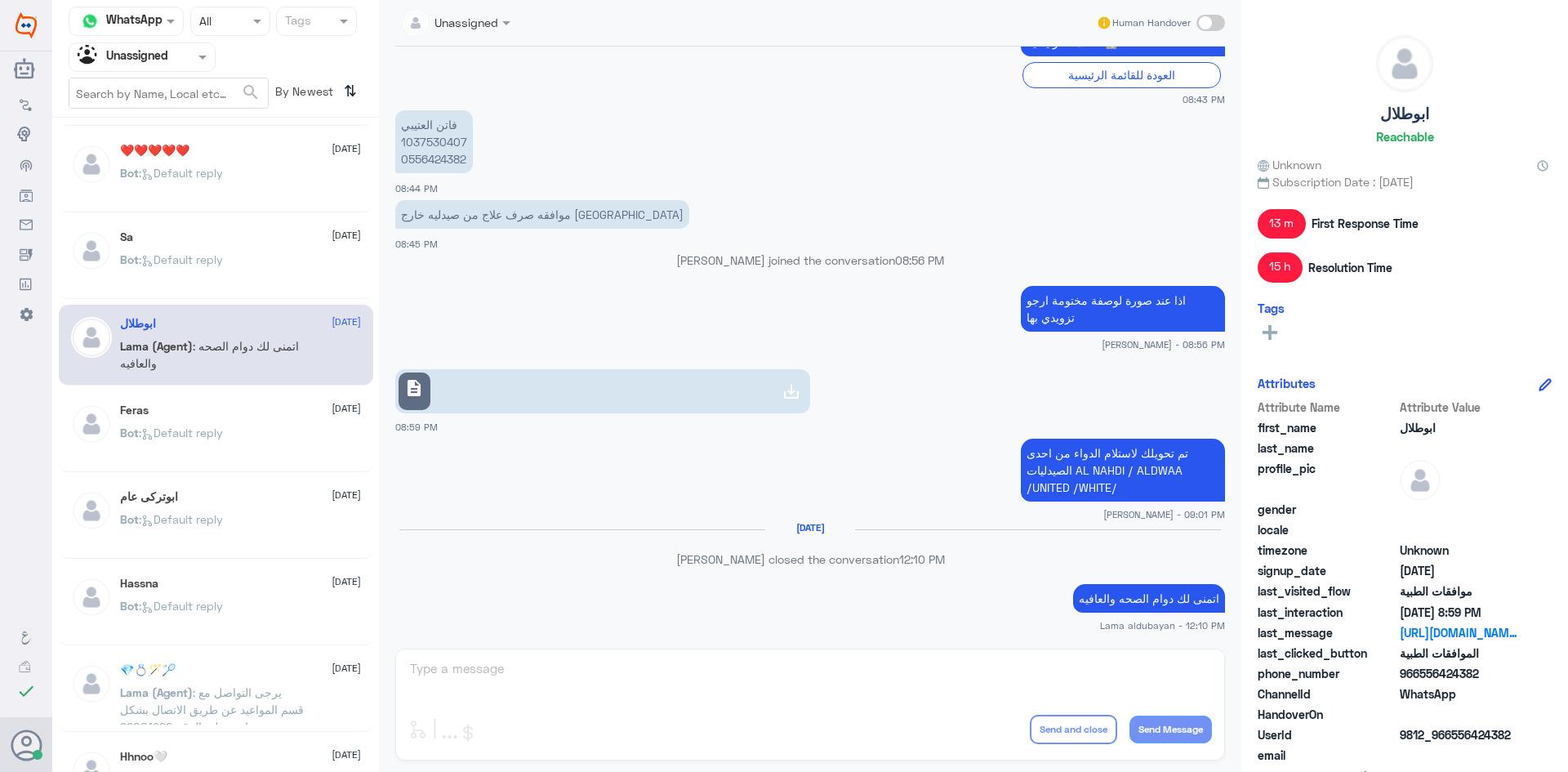
click at [330, 377] on div "Lama (Agent) : اتمنى لك دوام الصحه والعافيه" at bounding box center [240, 360] width 241 height 37
click at [292, 419] on div "Feras 23 August Bot : Default reply" at bounding box center [240, 434] width 241 height 62
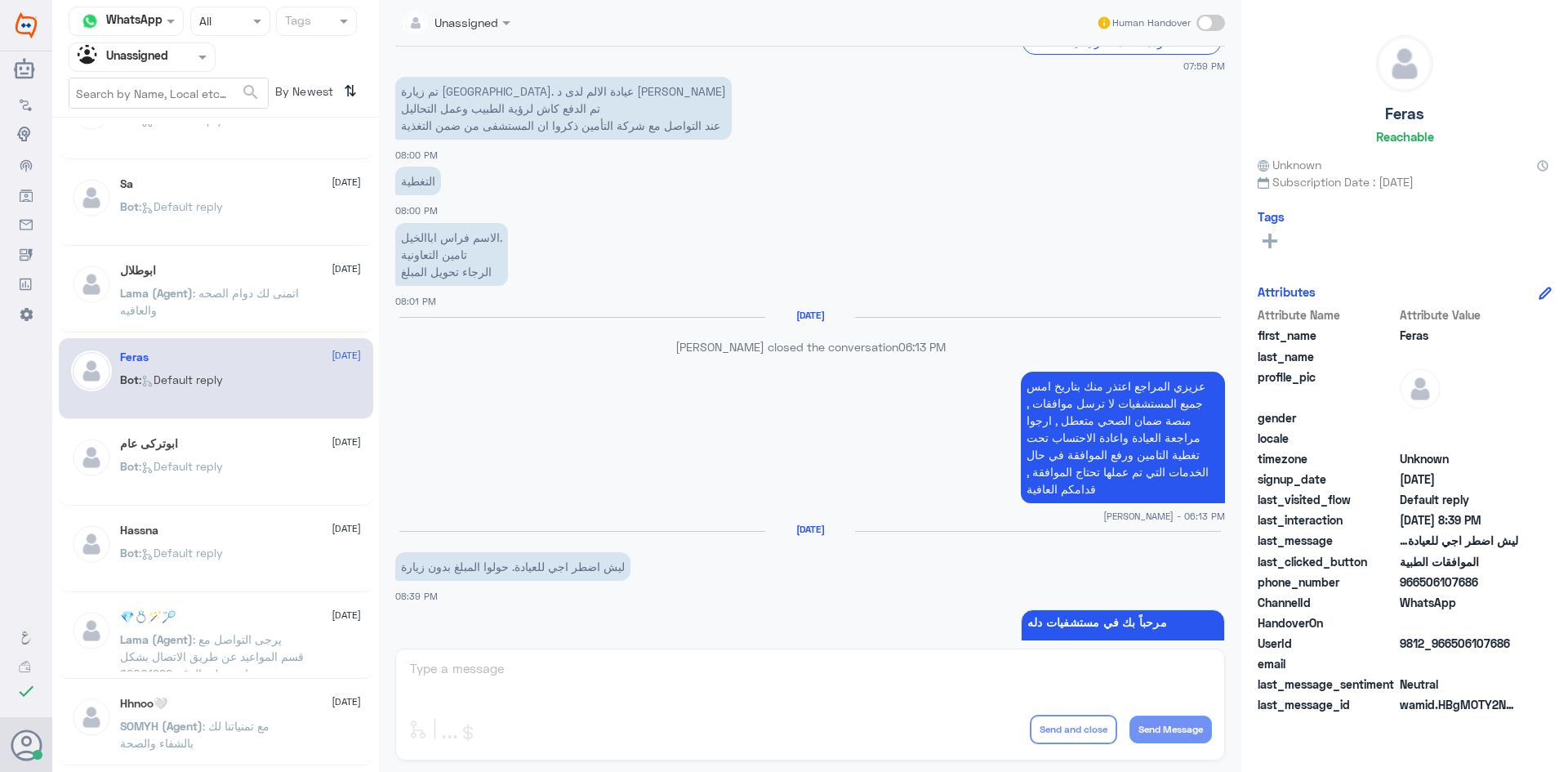
scroll to position [335, 0]
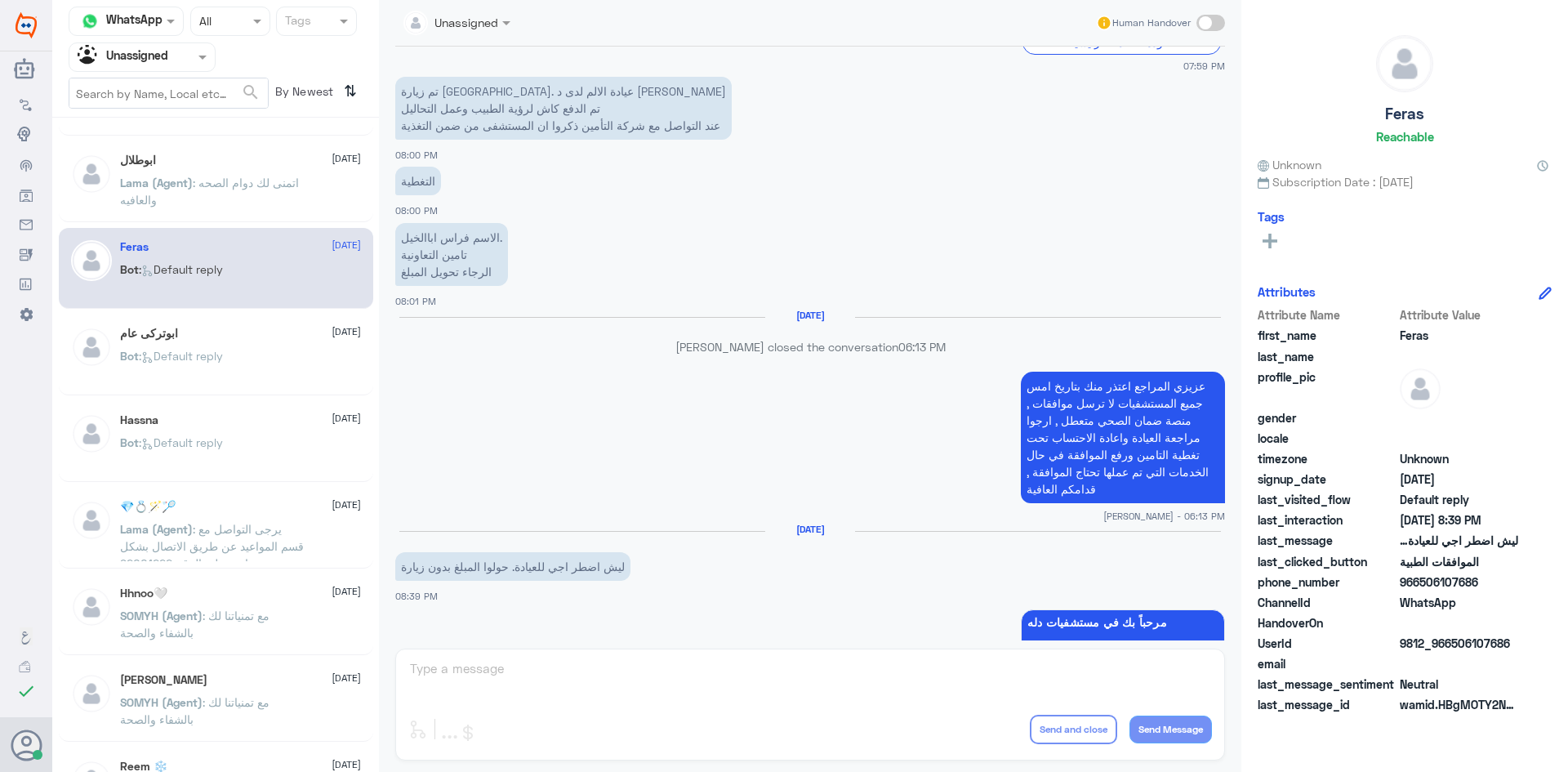
click at [275, 363] on div "Bot : Default reply" at bounding box center [240, 370] width 241 height 37
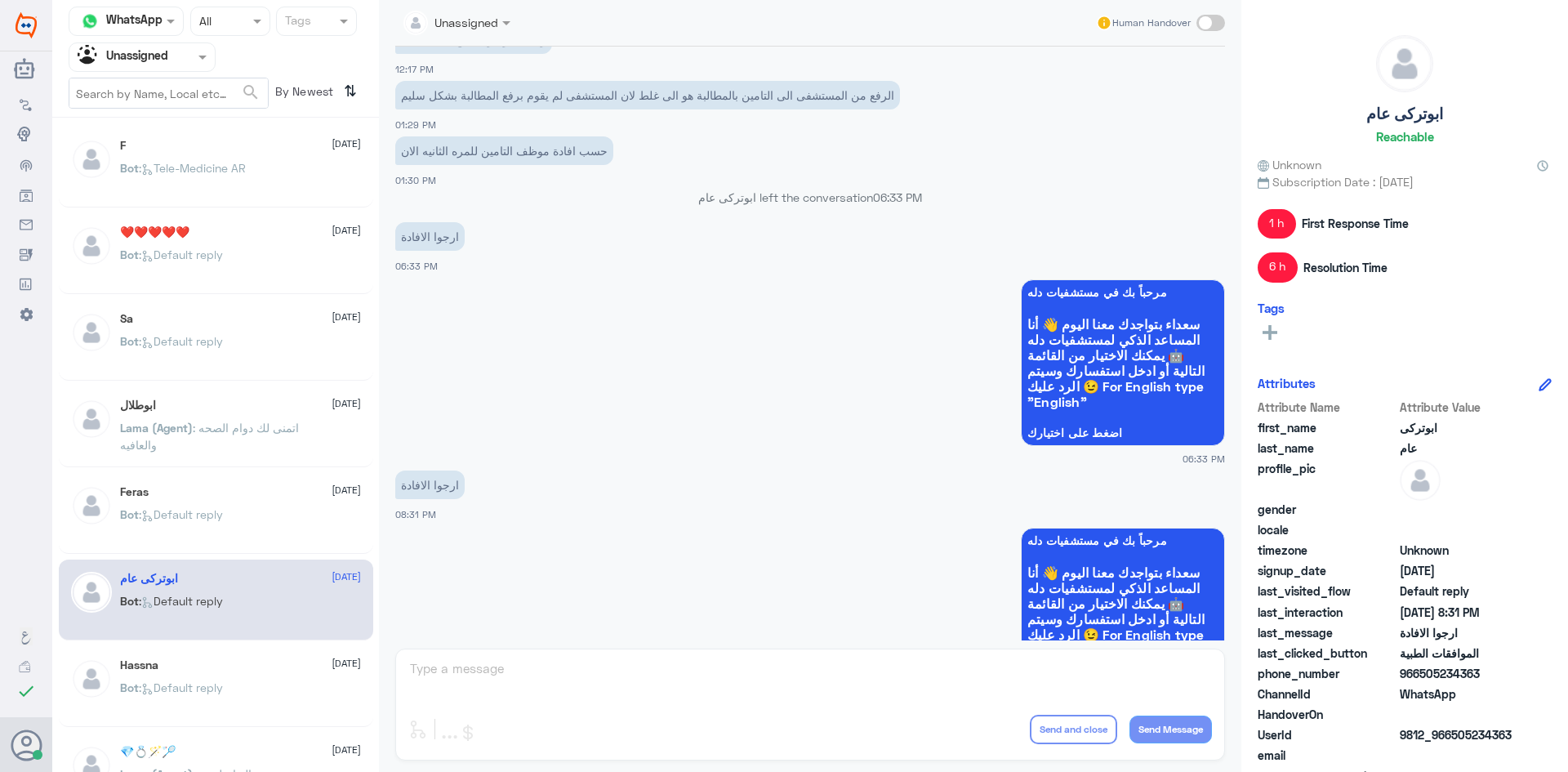
scroll to position [335, 0]
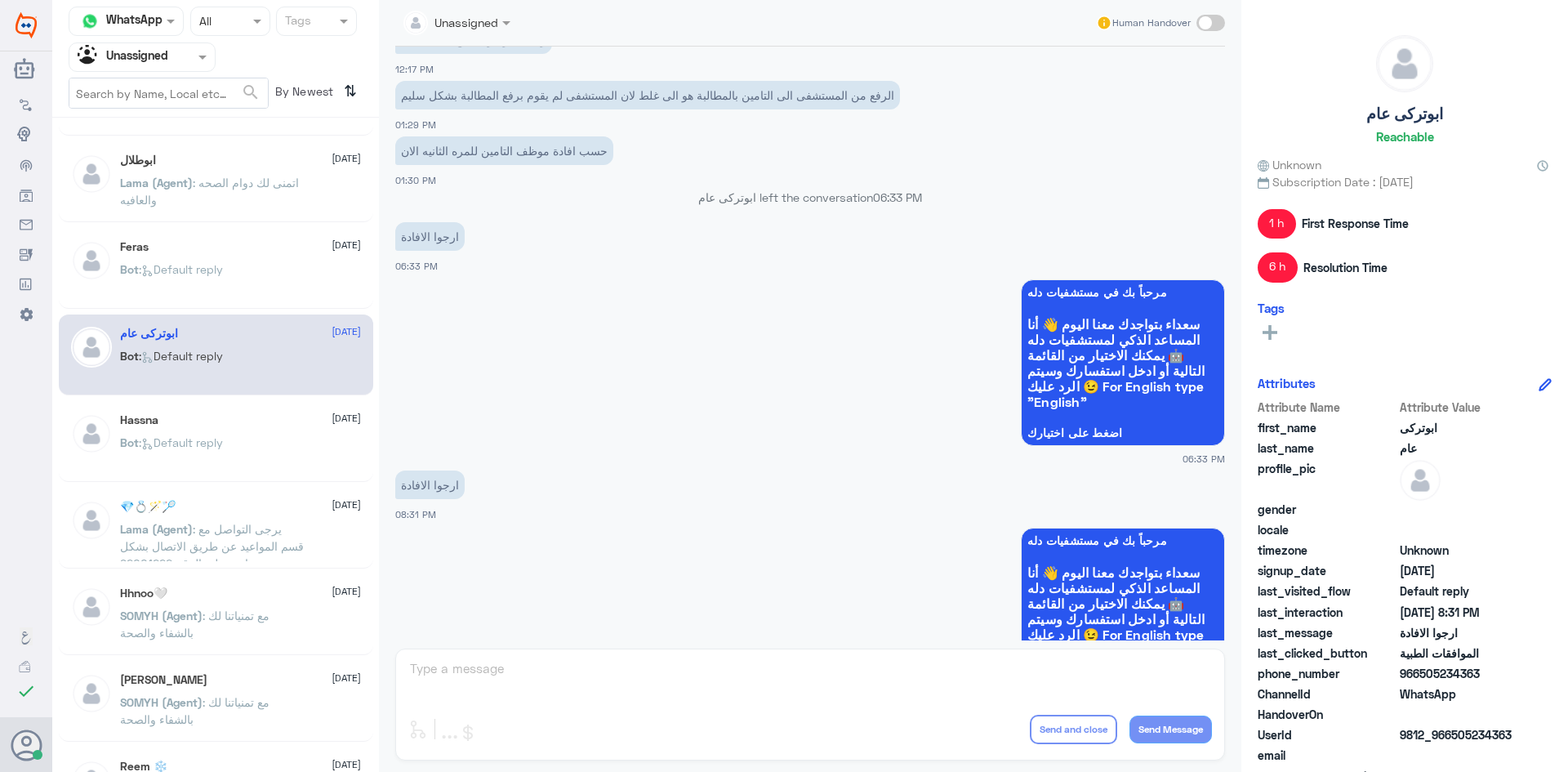
click at [216, 415] on div "Hassna 23 August" at bounding box center [240, 420] width 241 height 14
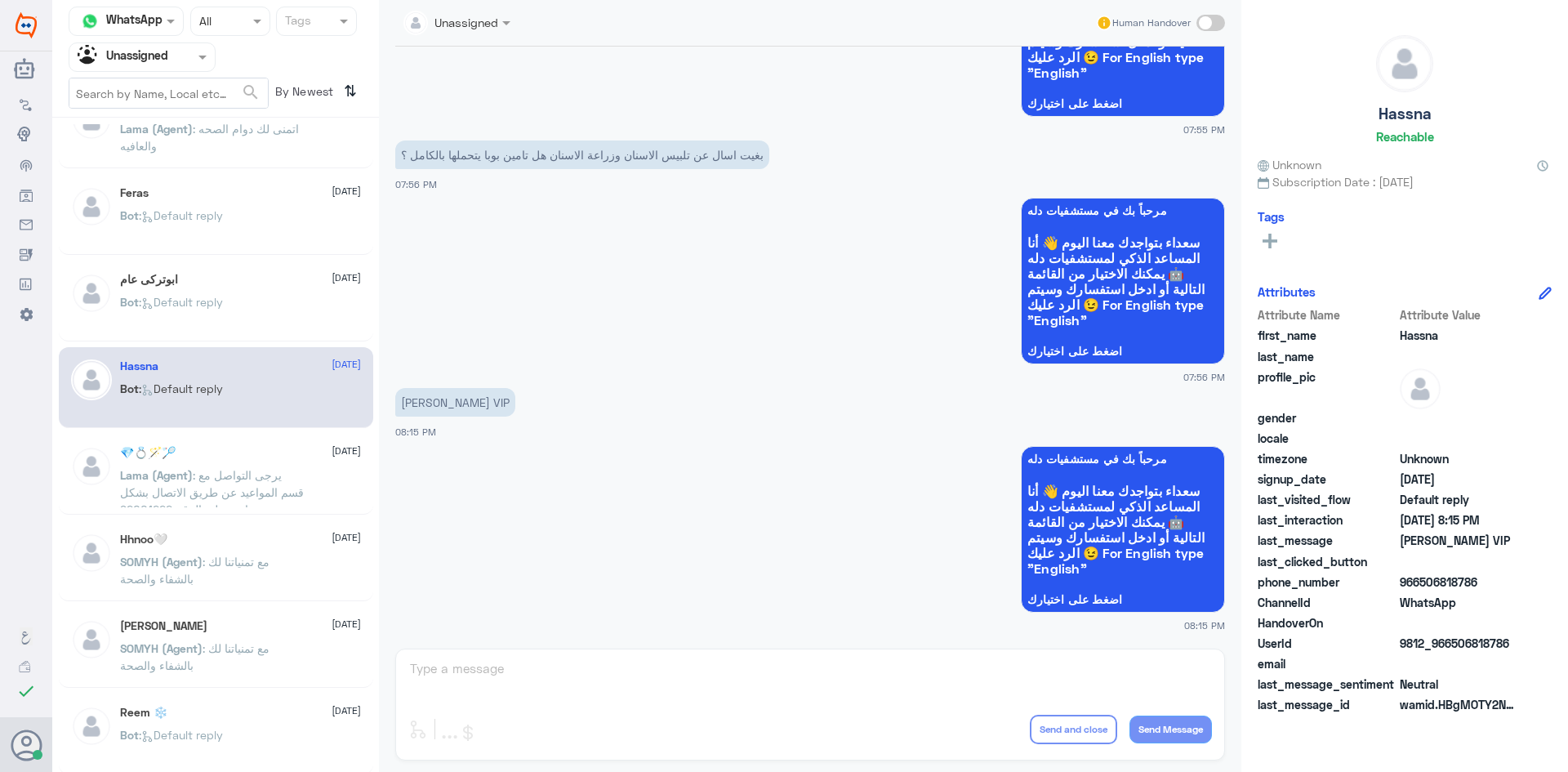
scroll to position [416, 0]
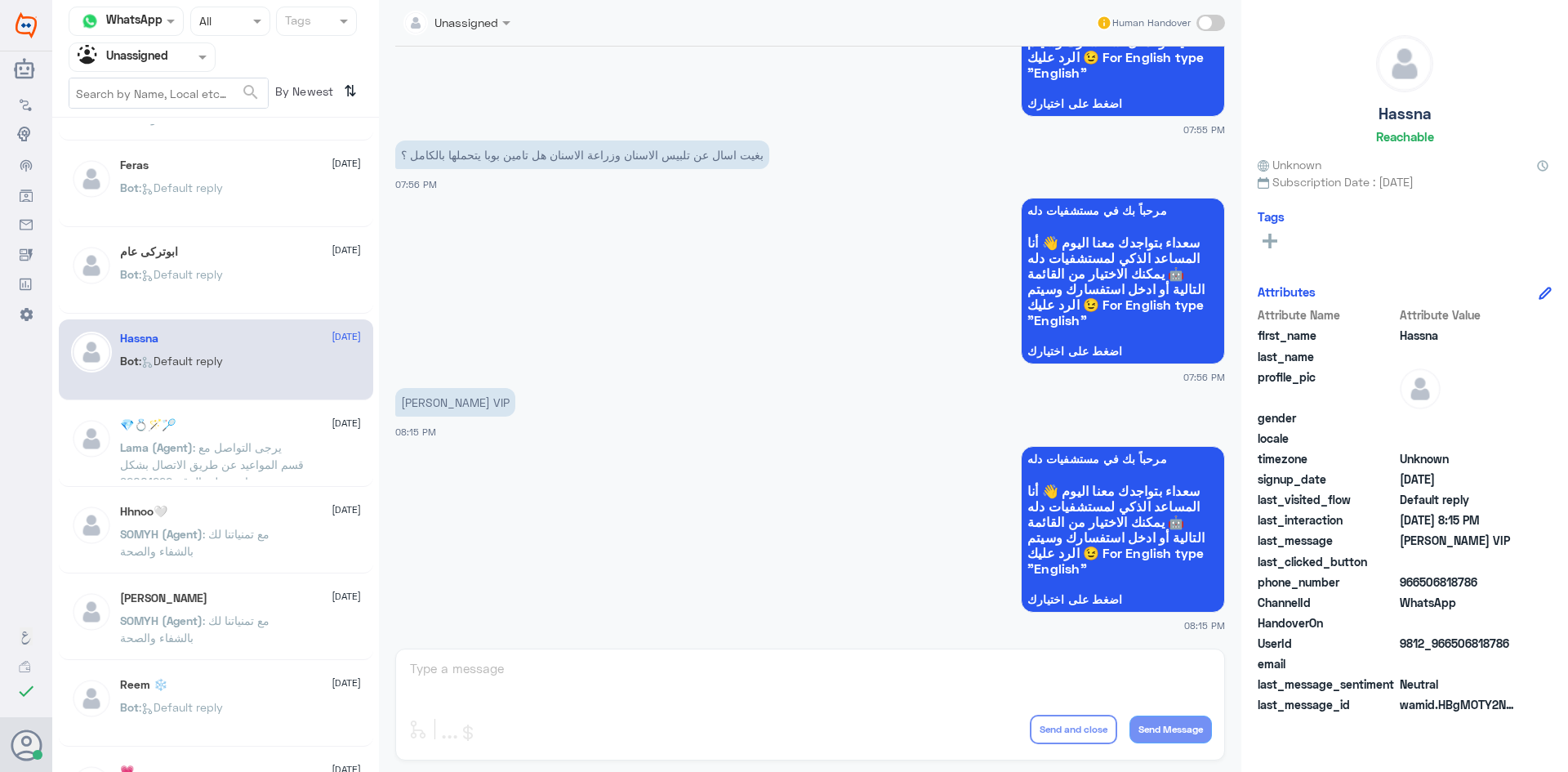
click at [306, 436] on div "💎💍🪄🏸 23 August Lama (Agent) : يرجى التواصل مع قسم المواعيد عن طريق الاتصال بشكل…" at bounding box center [240, 449] width 241 height 62
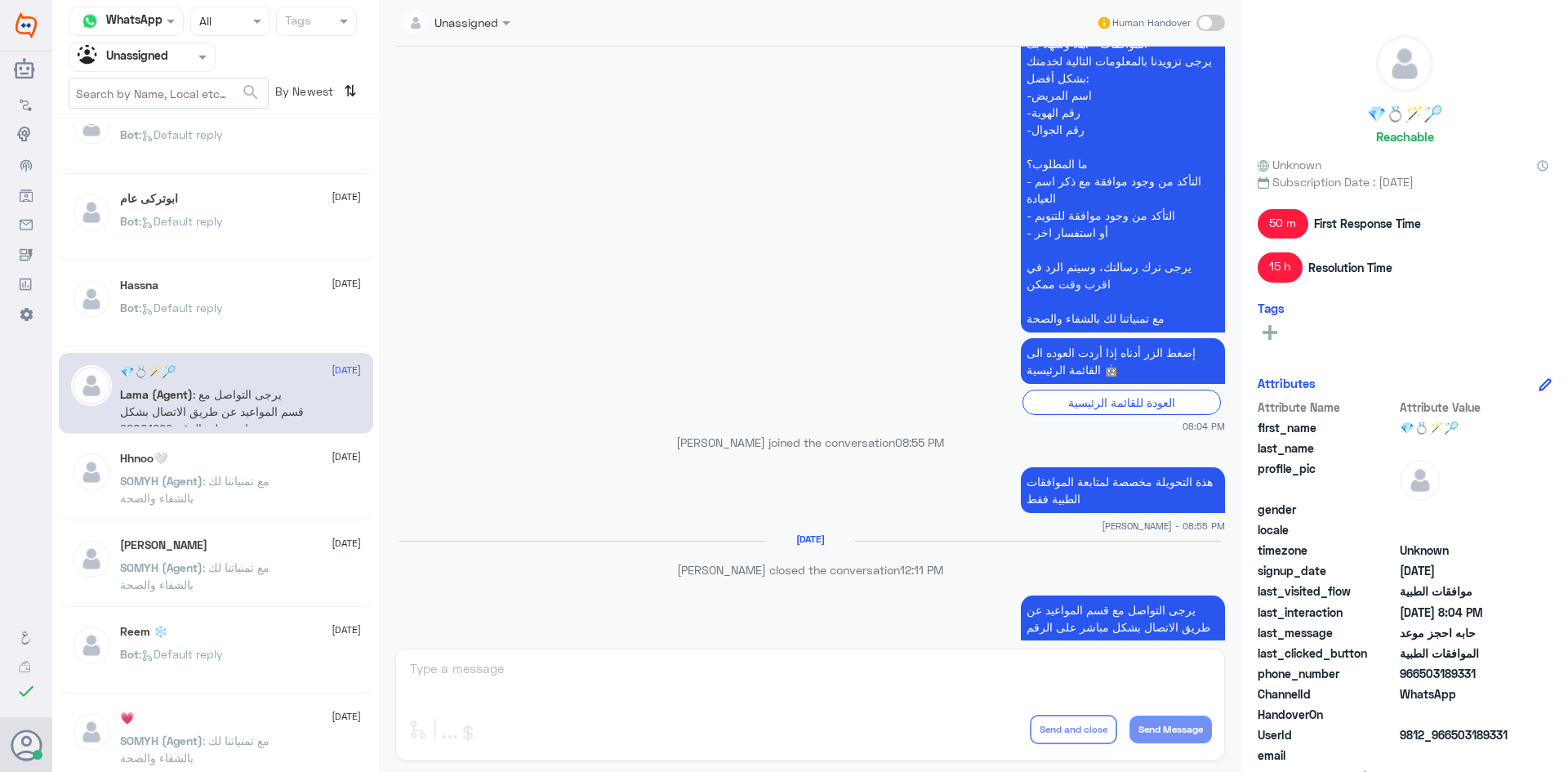
scroll to position [499, 0]
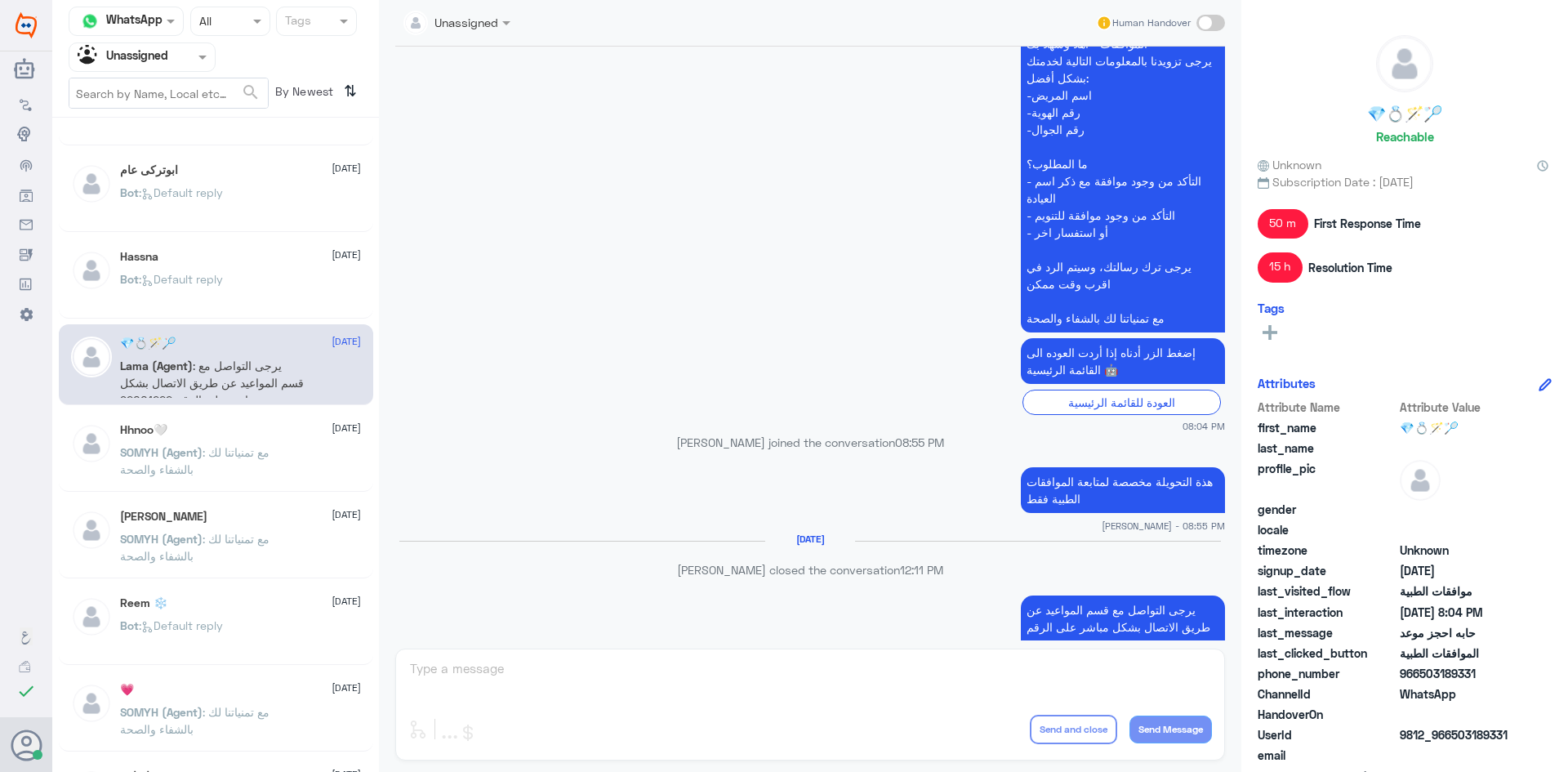
click at [178, 504] on div "خالد خليل النجدي 23 August SOMYH (Agent) : مع تمنياتنا لك بالشفاء والصحة" at bounding box center [215, 538] width 315 height 80
click at [183, 454] on span "SOMYH (Agent)" at bounding box center [161, 452] width 82 height 14
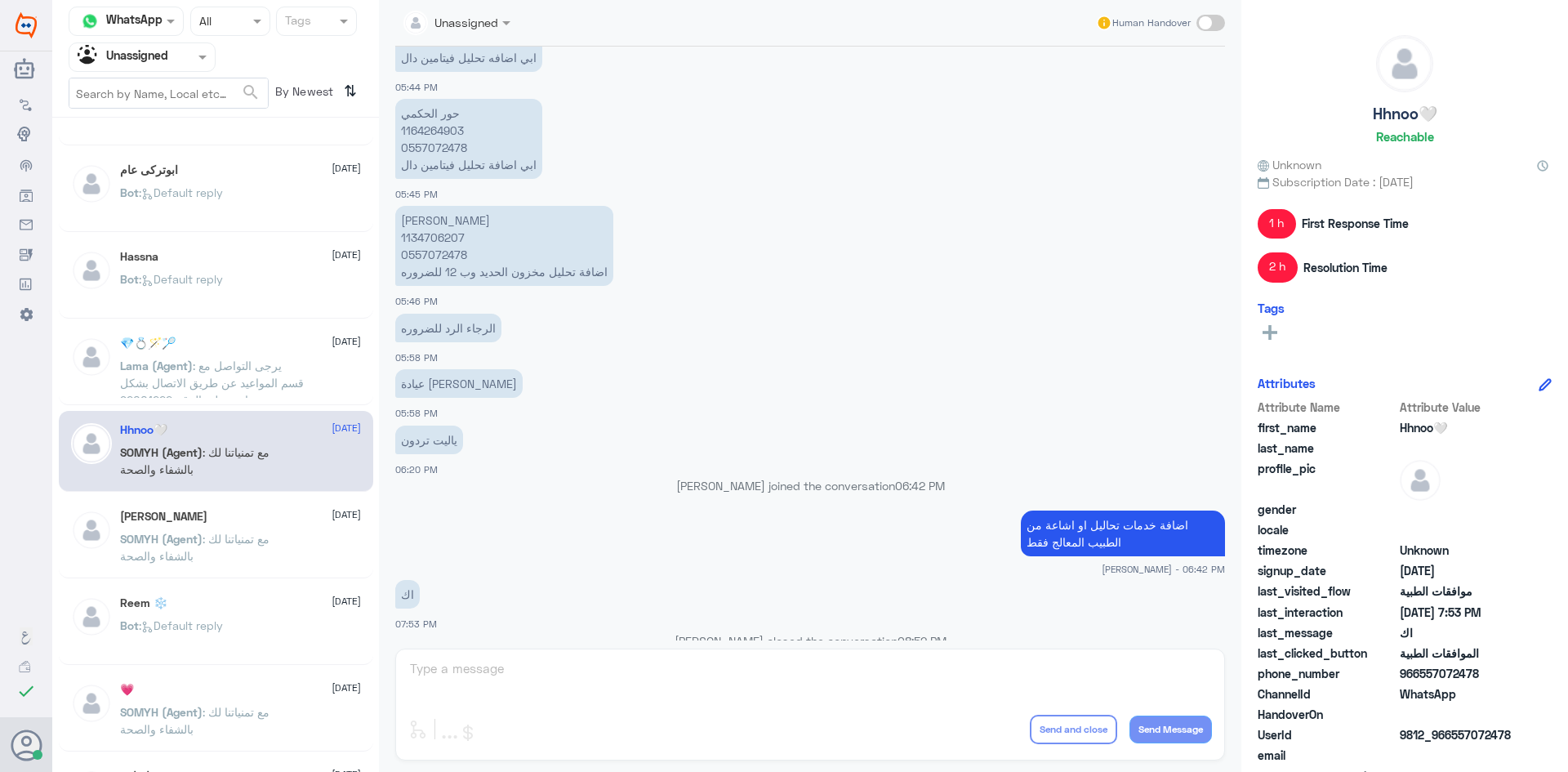
scroll to position [1040, 0]
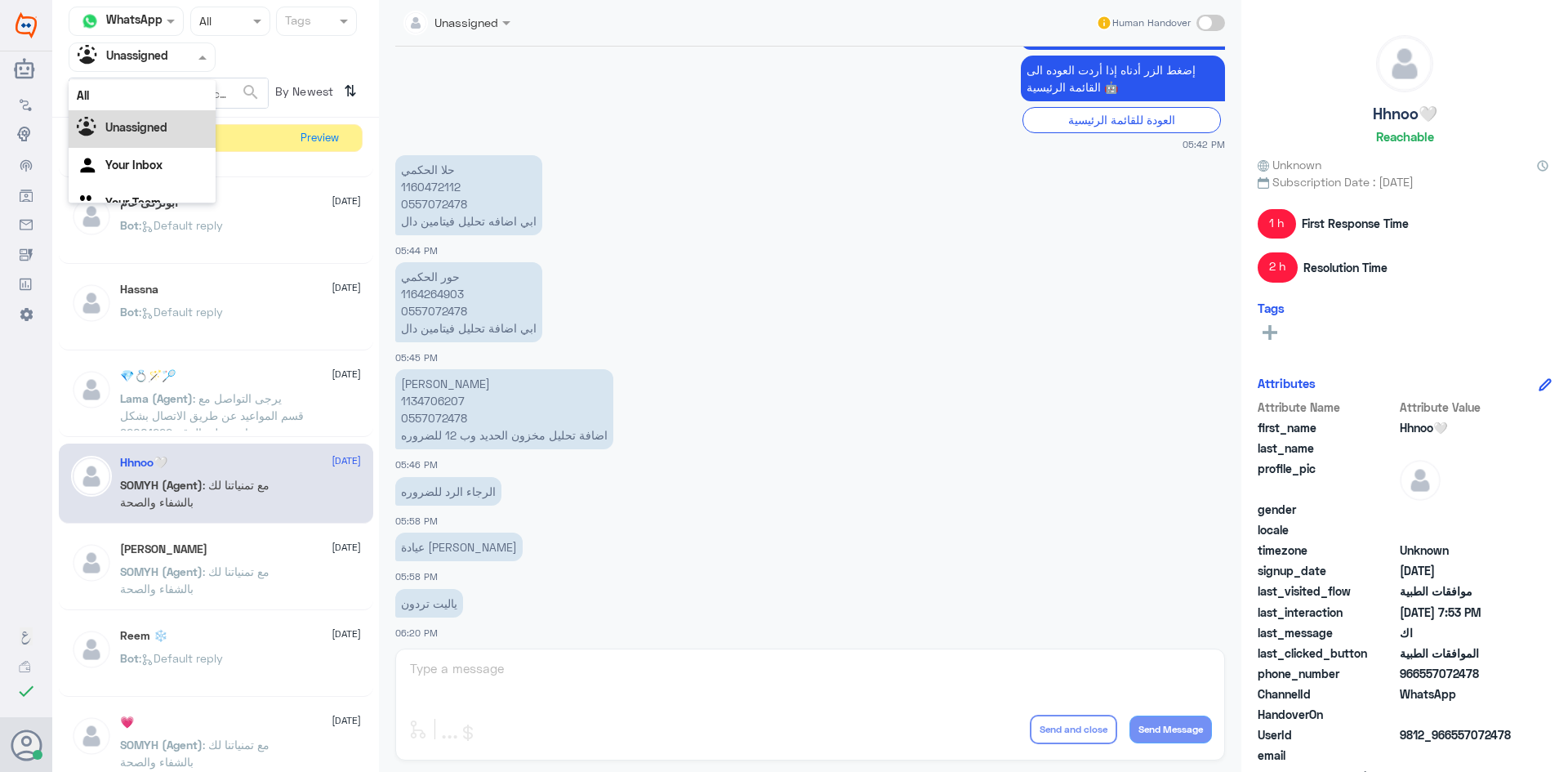
click at [160, 65] on input "text" at bounding box center [122, 57] width 89 height 19
click at [151, 95] on div "All" at bounding box center [142, 95] width 147 height 30
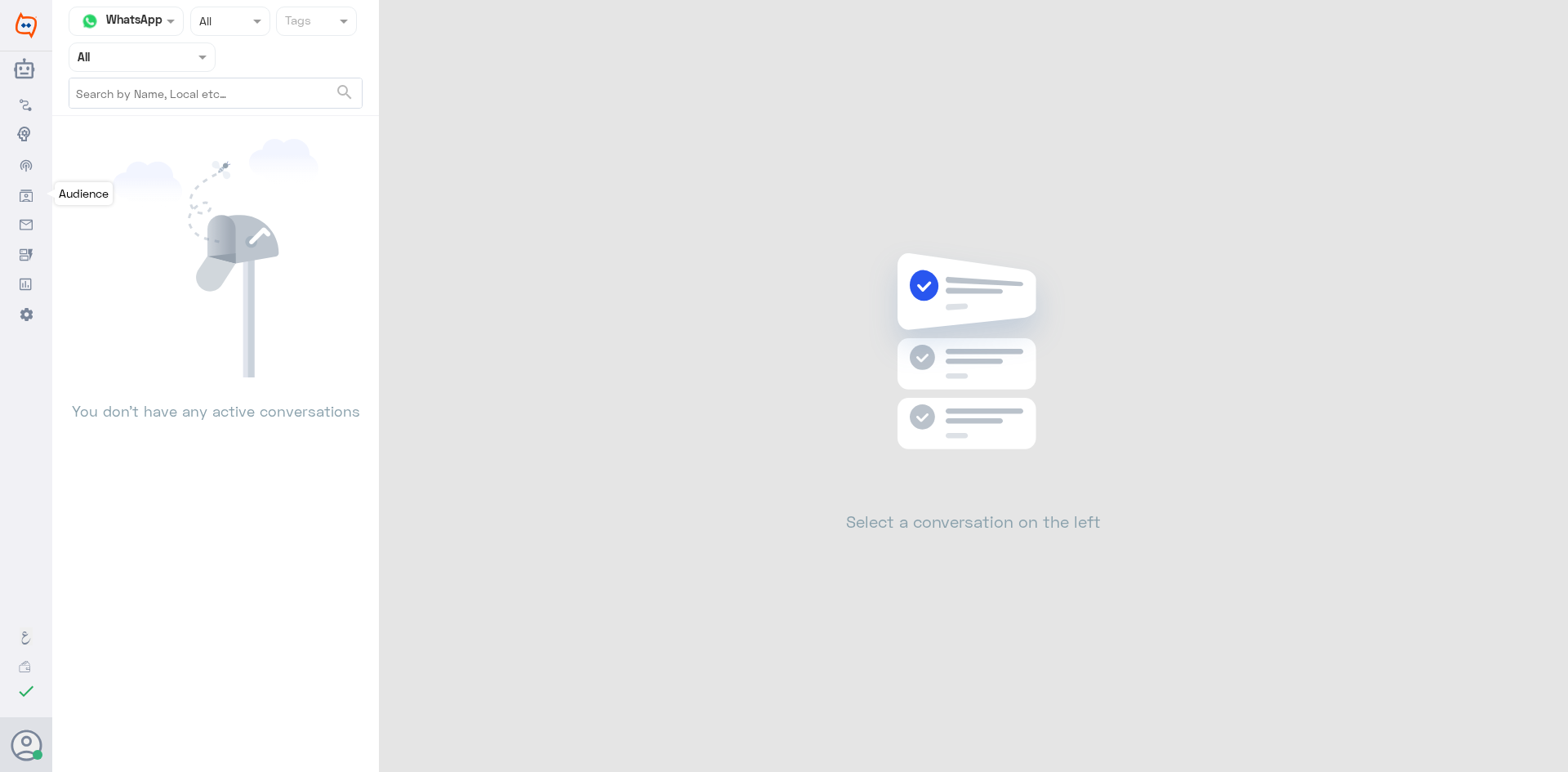
click at [15, 191] on link "Audience" at bounding box center [26, 194] width 53 height 30
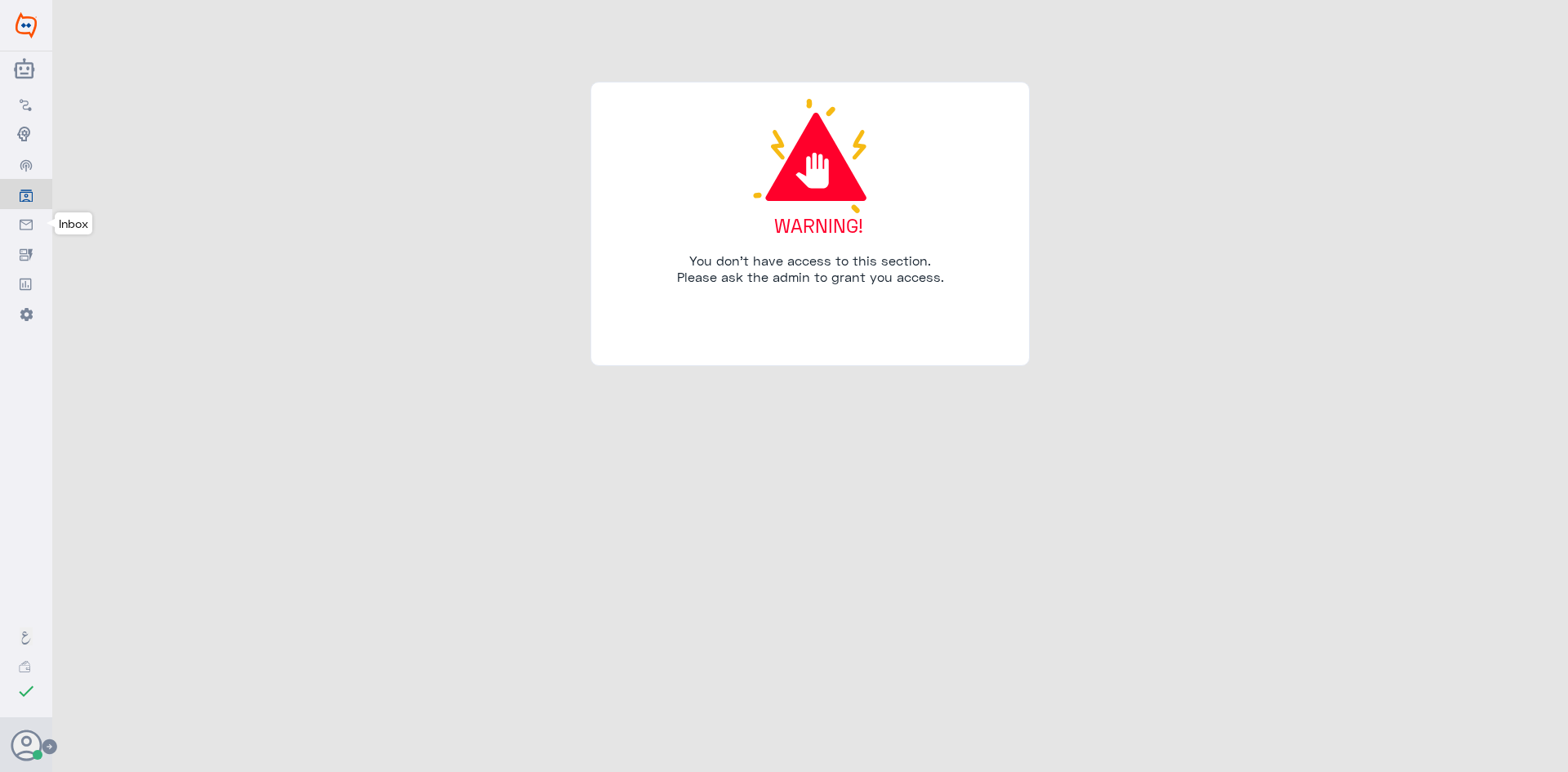
click at [28, 226] on icon at bounding box center [26, 225] width 13 height 13
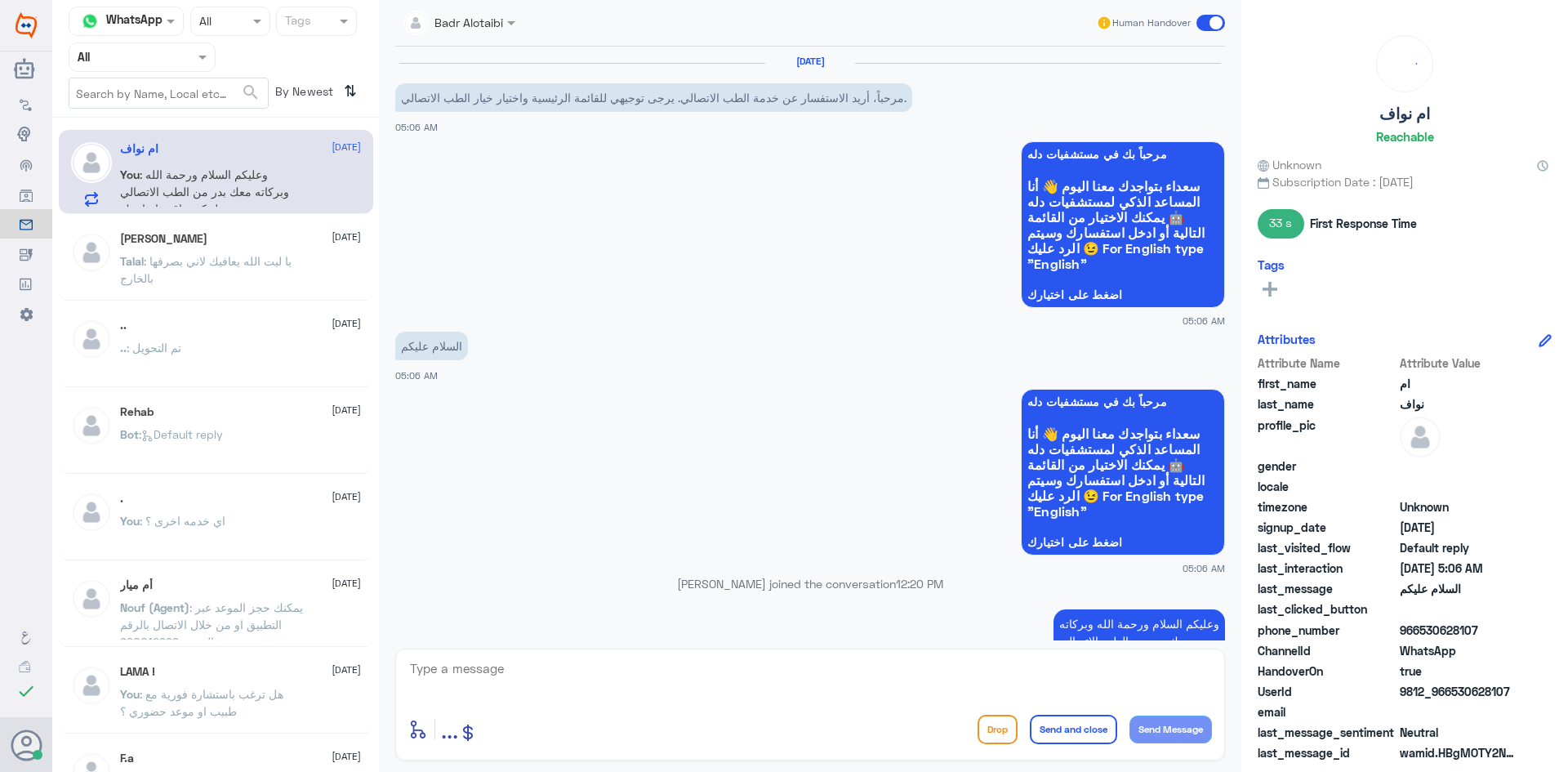
scroll to position [60, 0]
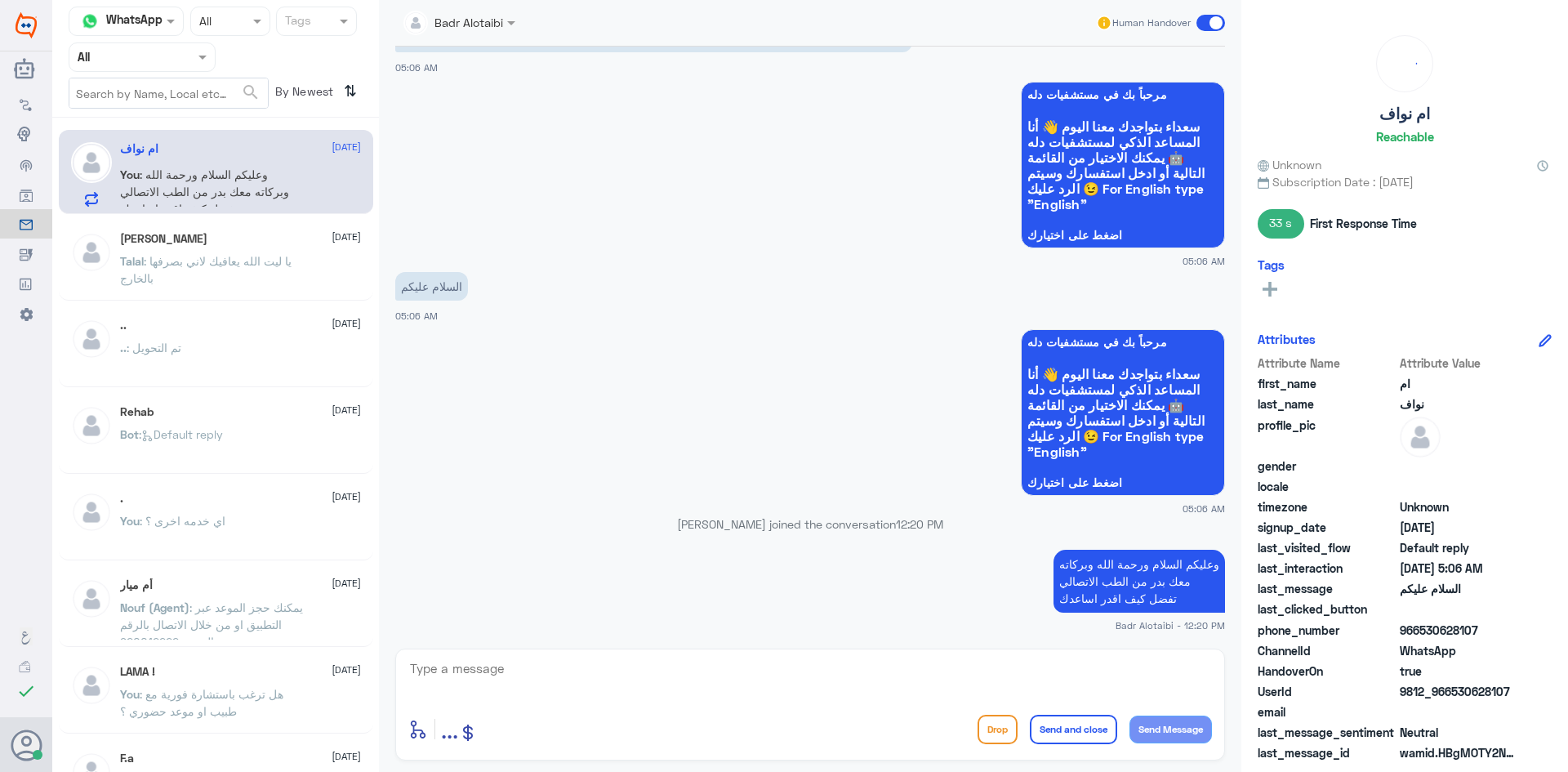
click at [1210, 30] on span at bounding box center [1211, 23] width 29 height 16
click at [0, 0] on input "checkbox" at bounding box center [0, 0] width 0 height 0
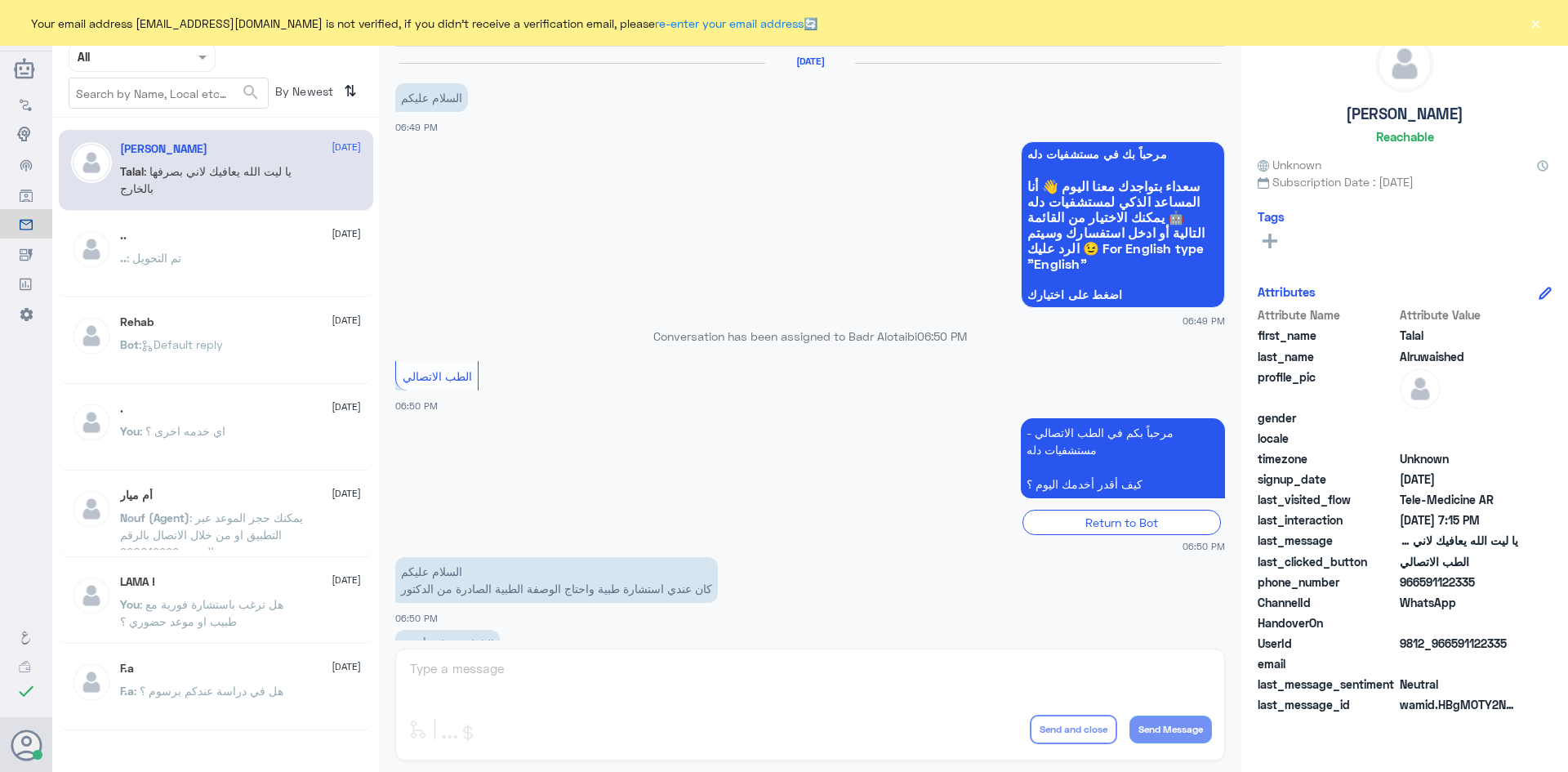
scroll to position [373, 0]
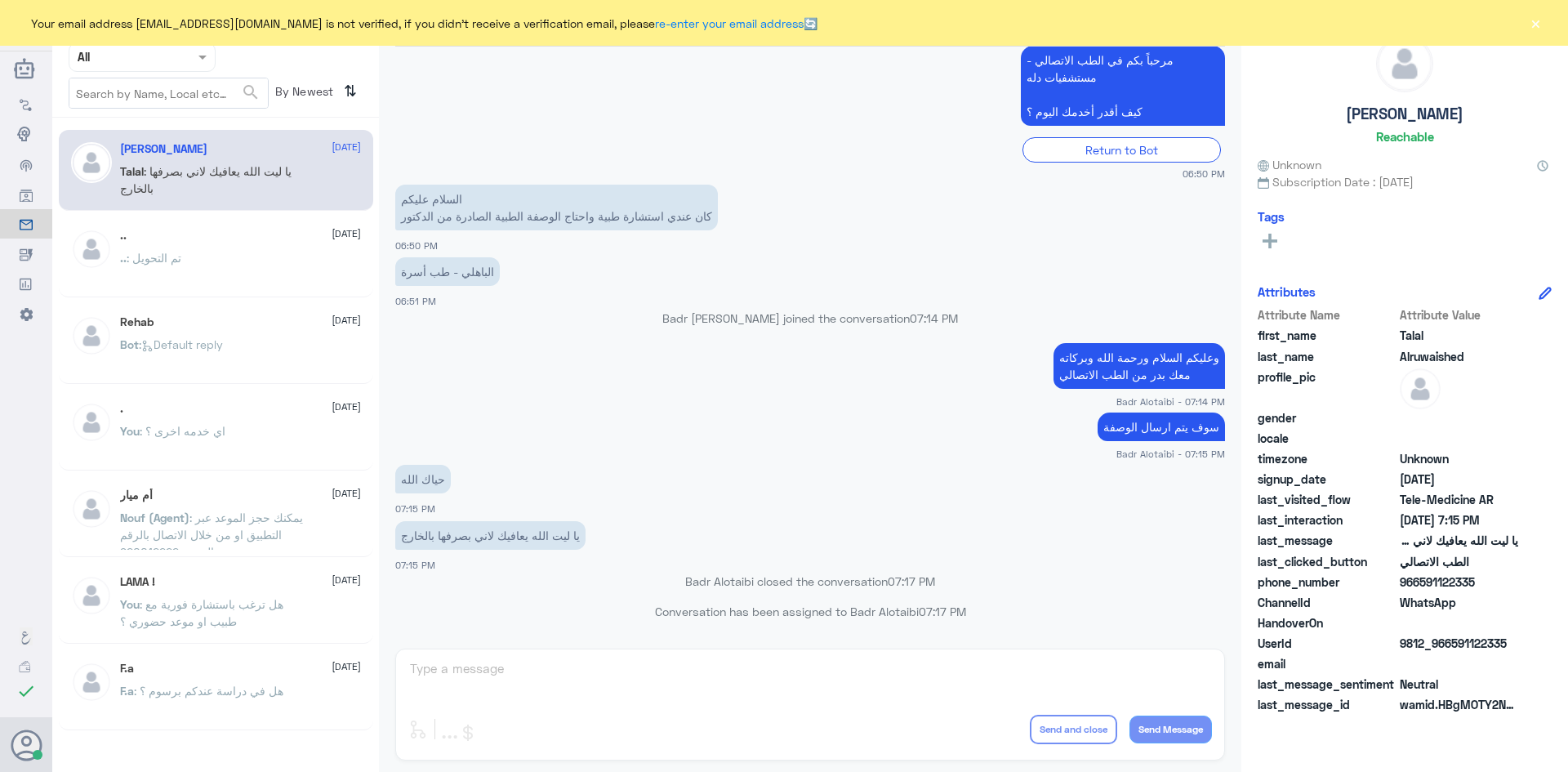
click at [1532, 22] on button "×" at bounding box center [1535, 23] width 16 height 16
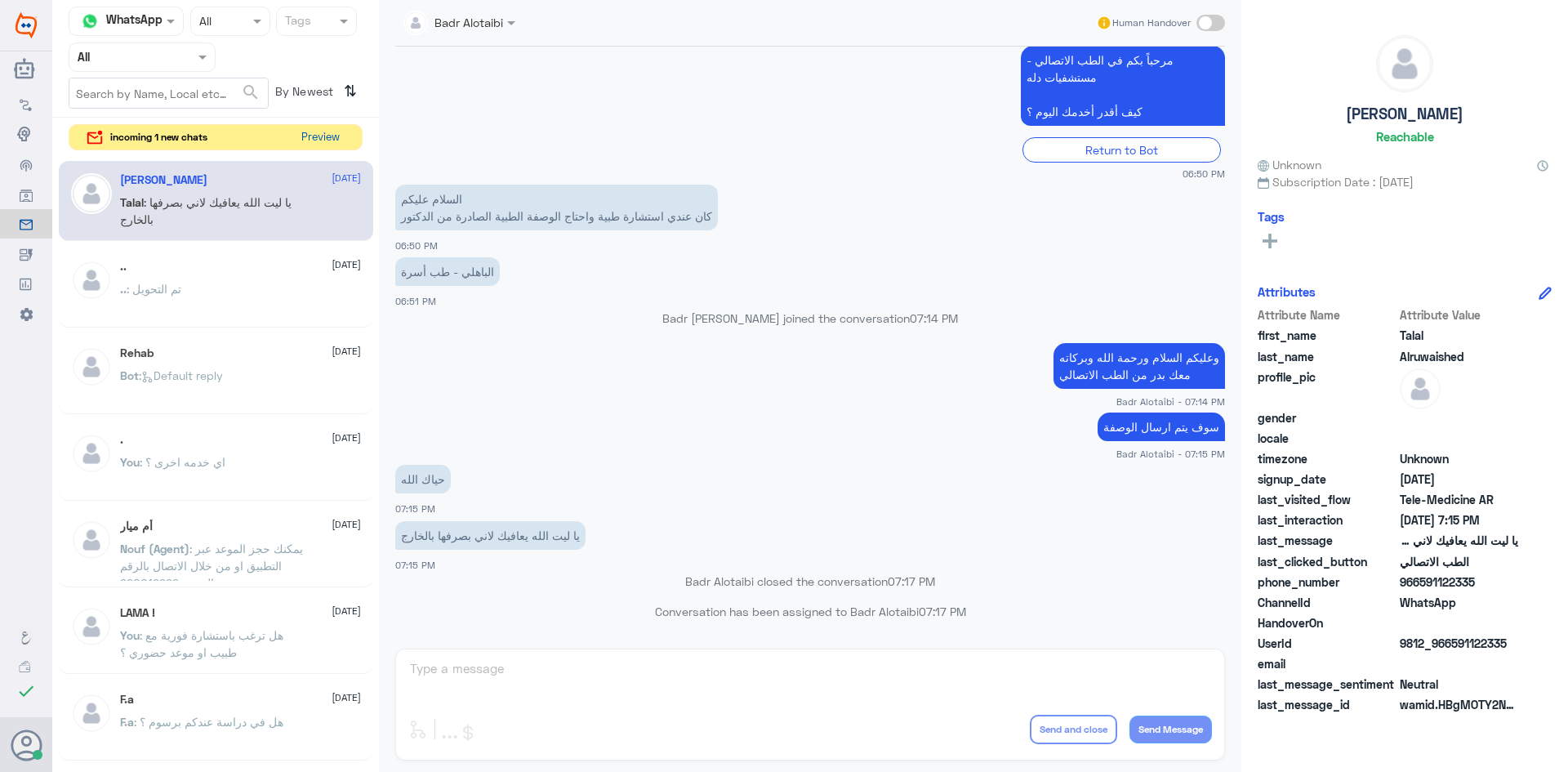
click at [319, 144] on button "Preview" at bounding box center [320, 137] width 51 height 25
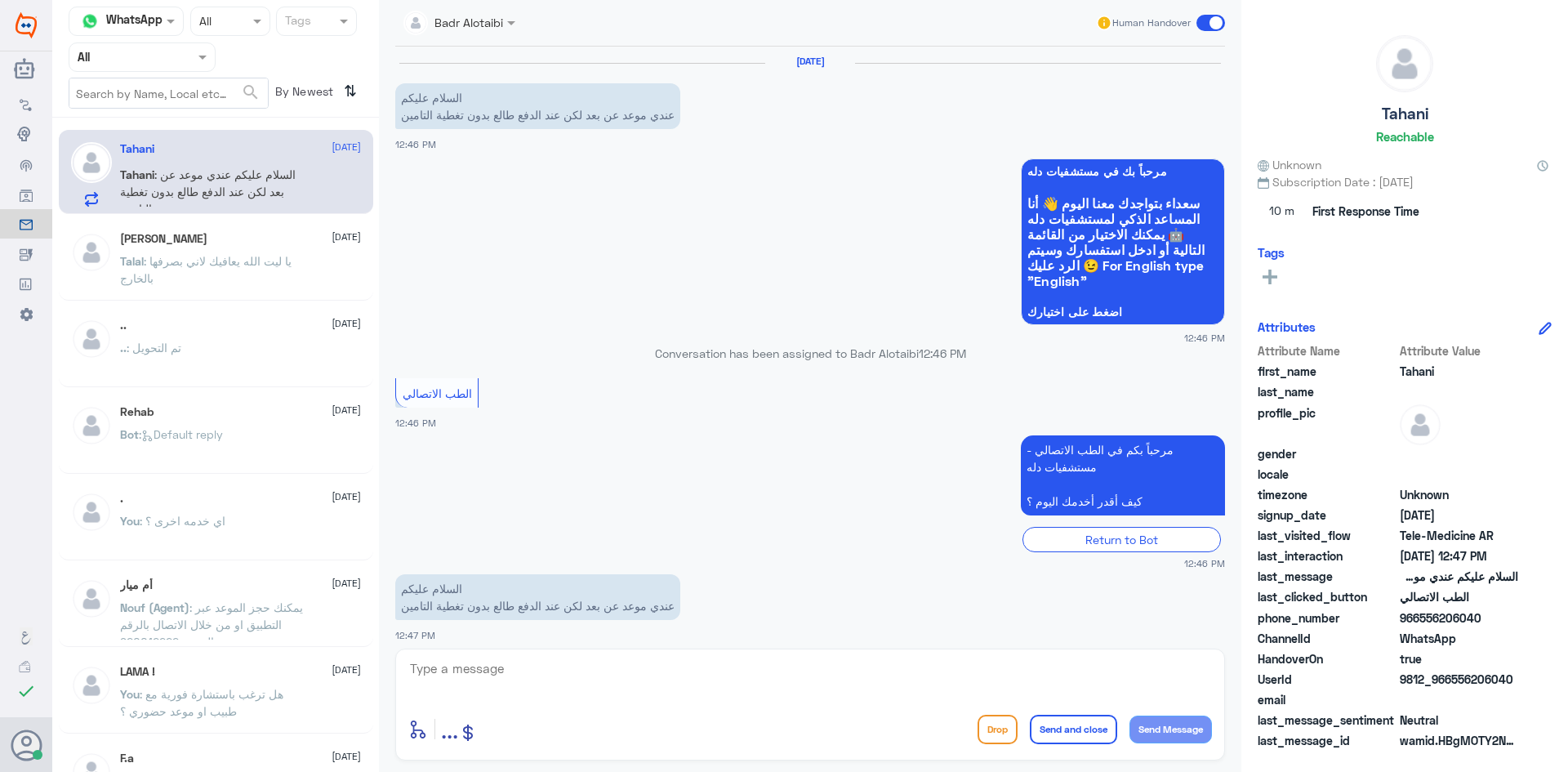
scroll to position [11, 0]
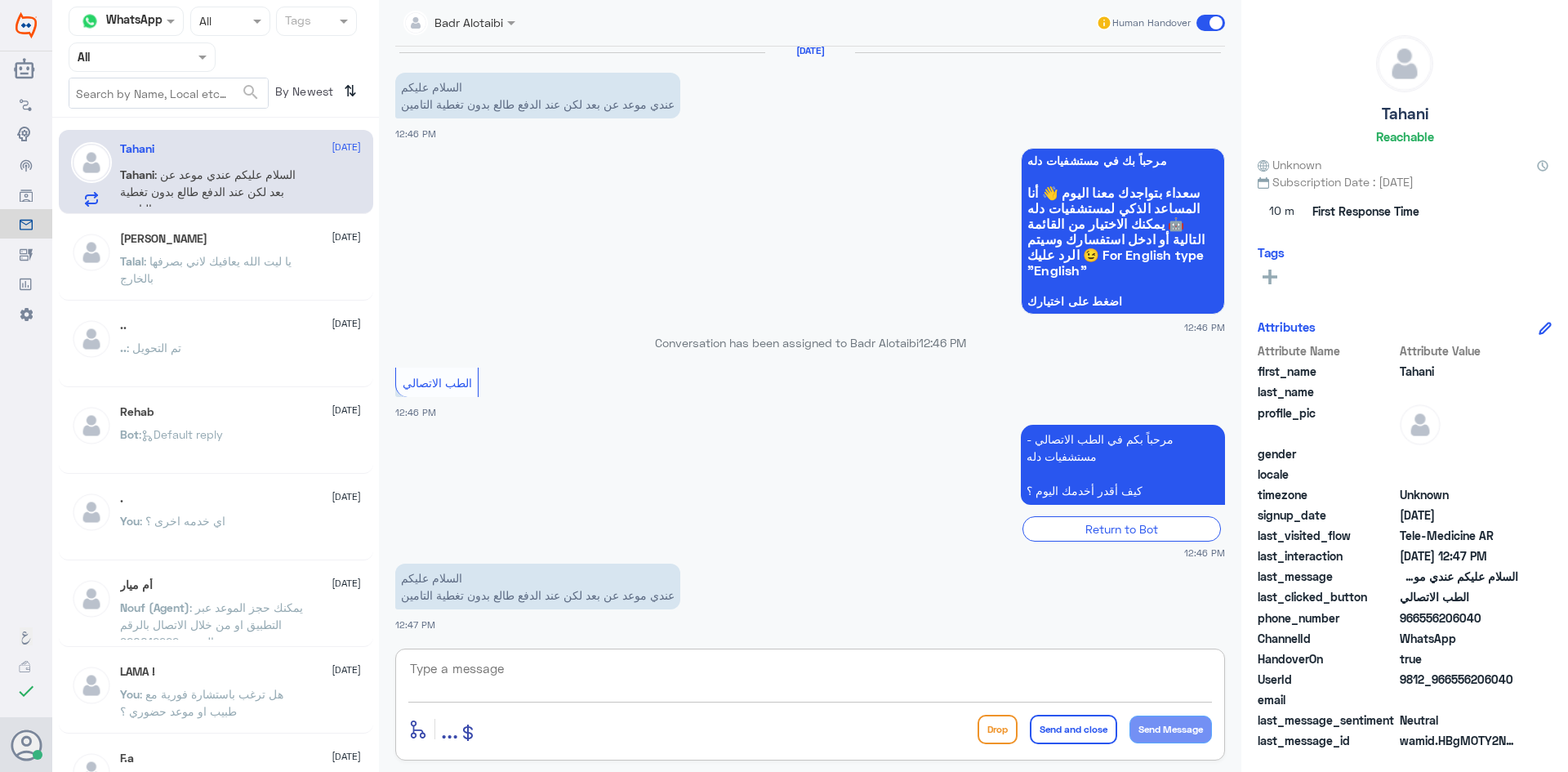
click at [664, 679] on textarea at bounding box center [809, 678] width 803 height 40
type textarea "وعليكم السلام ورحمة الله وبركاته مرحبا معك بدر من الطب الاتصالي"
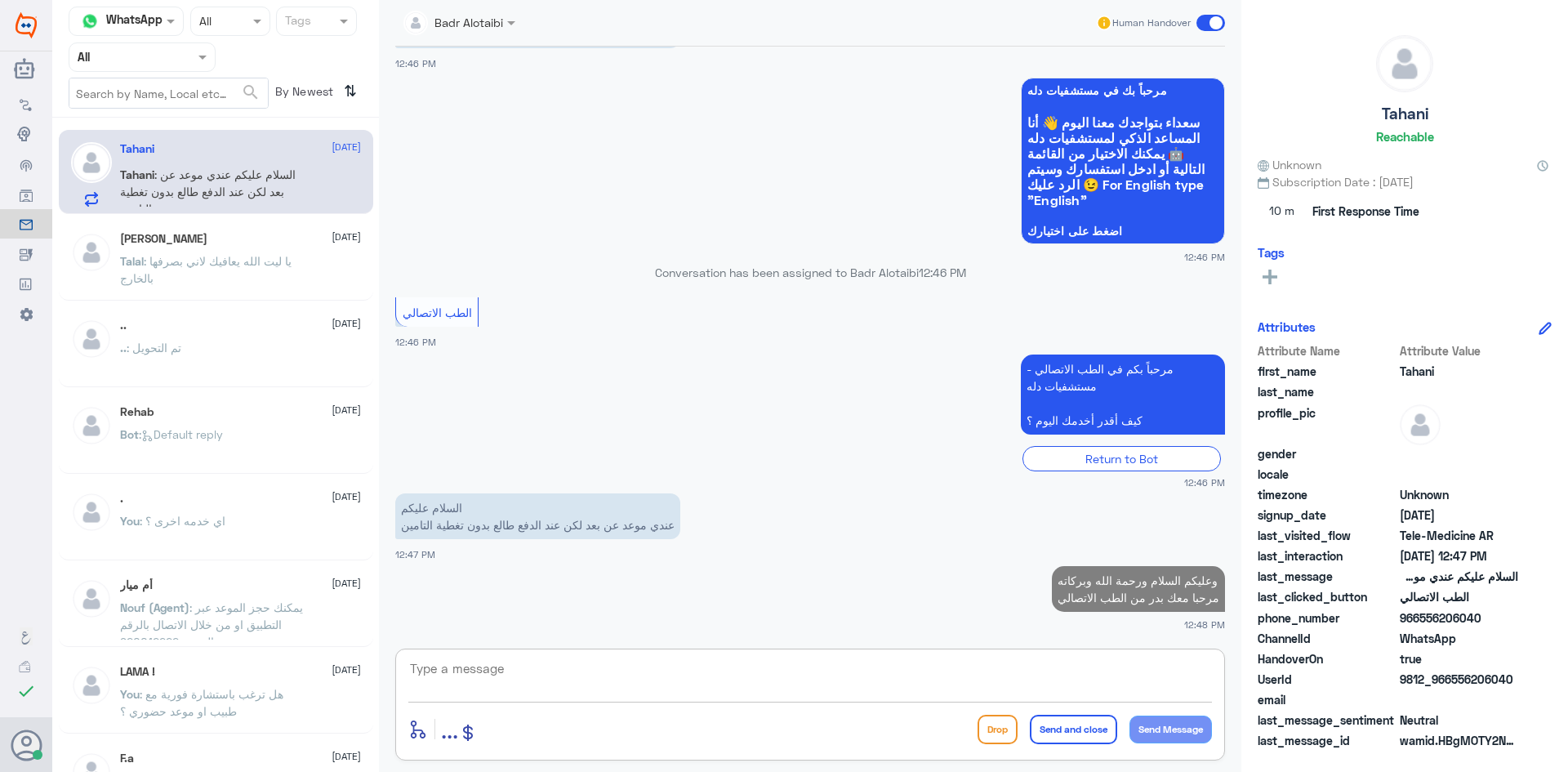
click at [825, 665] on textarea at bounding box center [809, 678] width 803 height 40
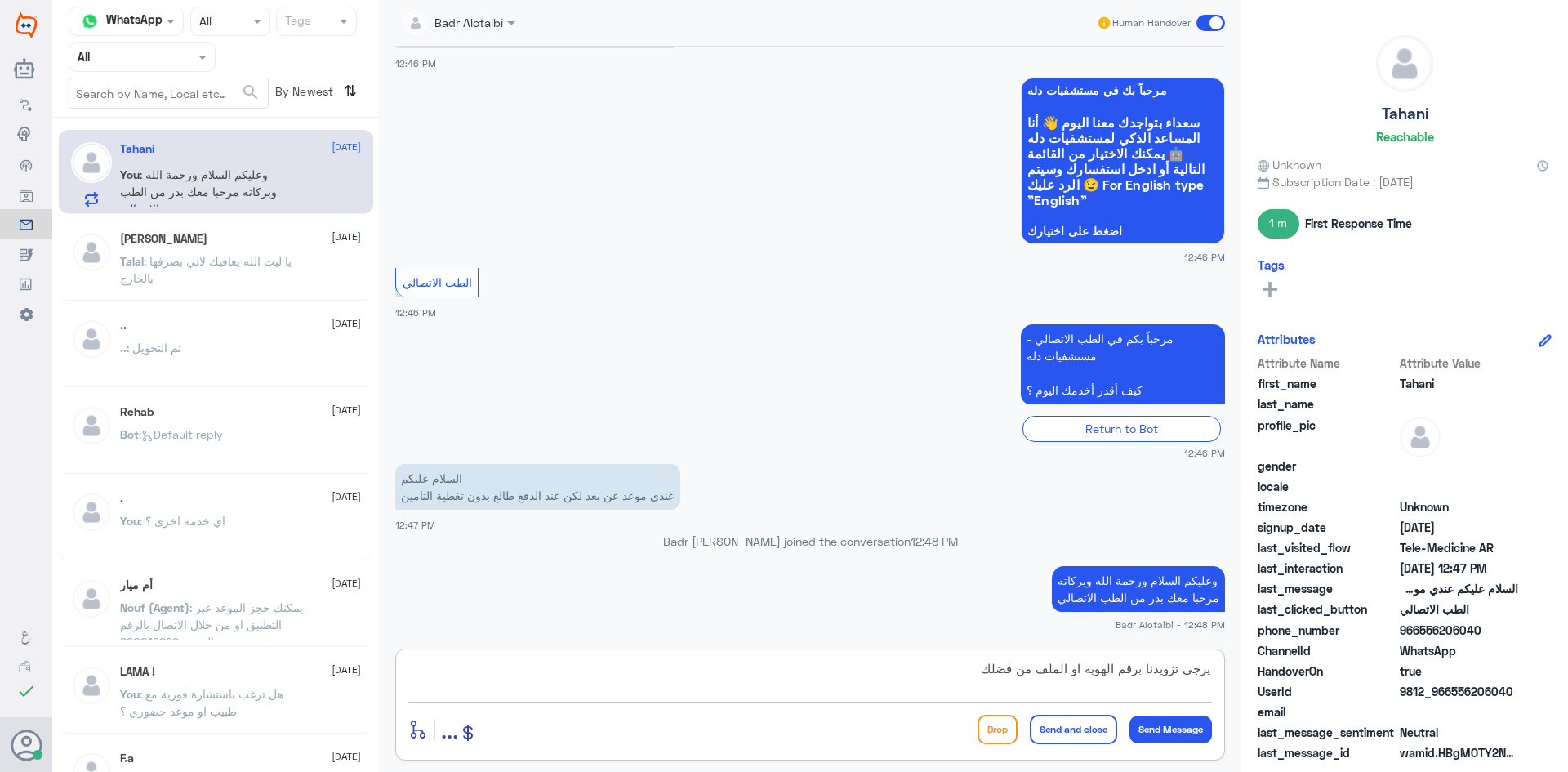
type textarea "يرجى تزويدنا برقم الهوية او الملف من فضلك"
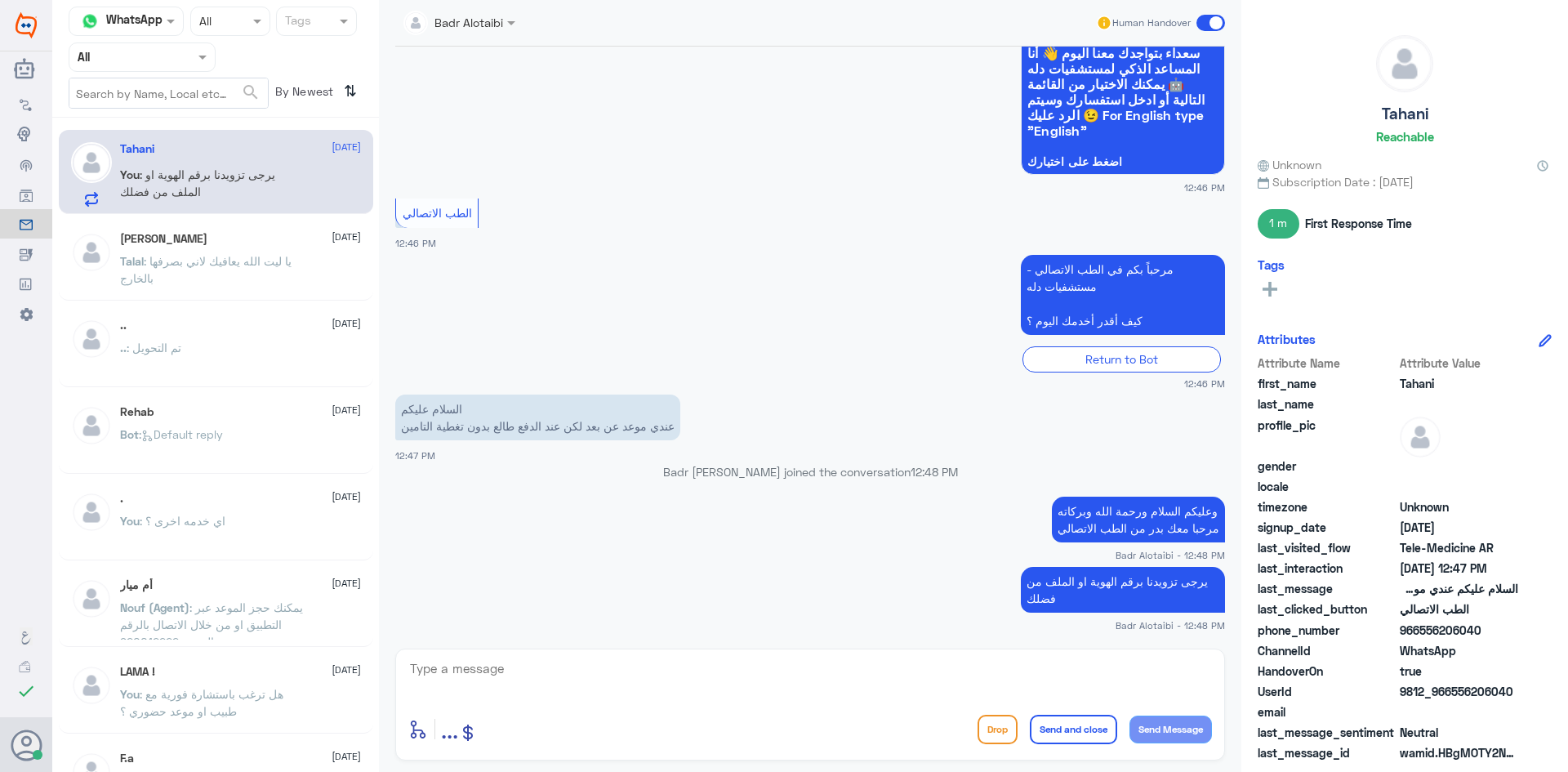
drag, startPoint x: 1513, startPoint y: 690, endPoint x: 1450, endPoint y: 696, distance: 63.3
click at [1450, 696] on span "9812_966556206040" at bounding box center [1459, 692] width 118 height 17
copy span "556206040"
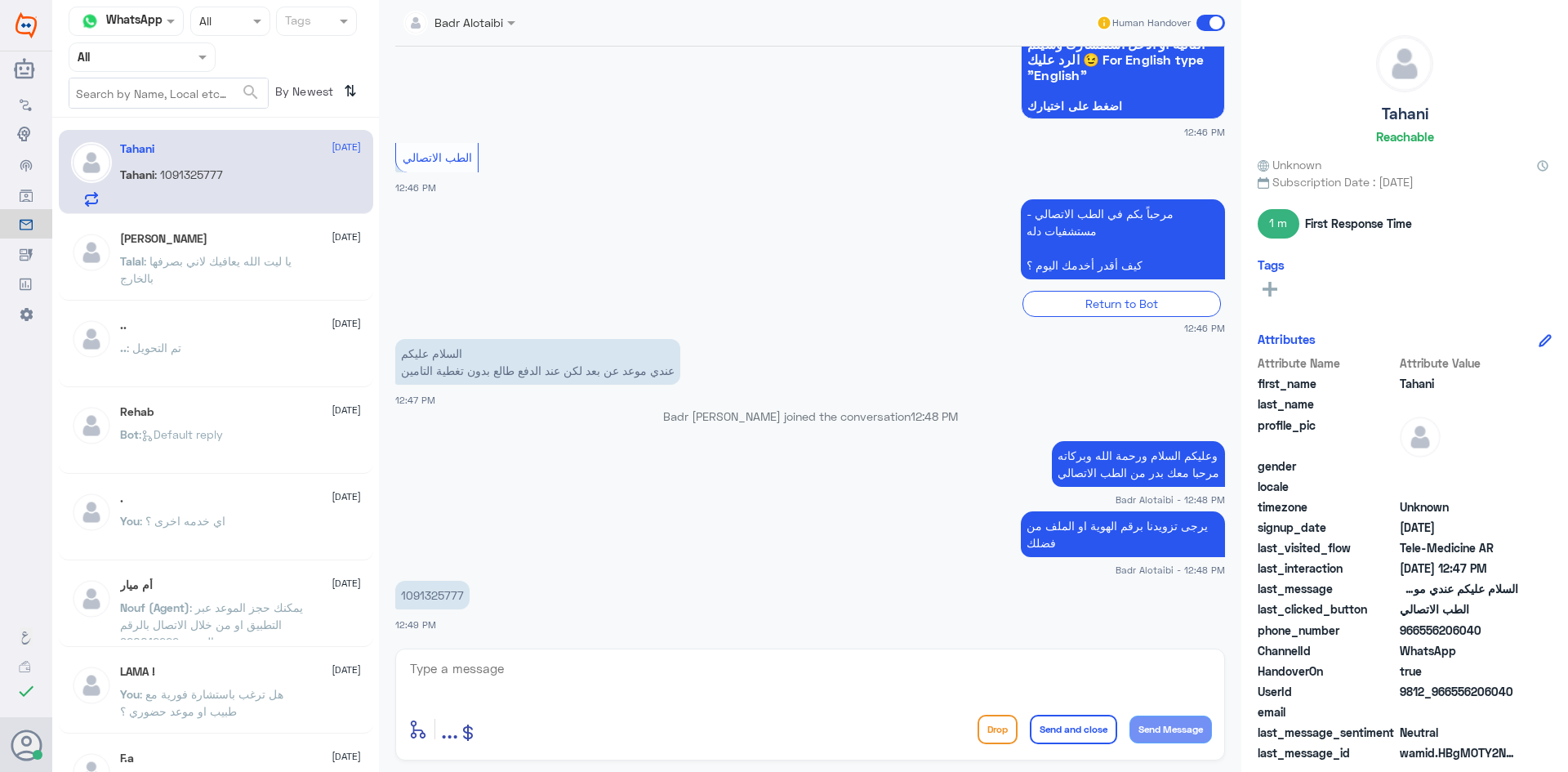
click at [826, 691] on textarea at bounding box center [809, 678] width 803 height 40
type textarea "تم تحديث التامين يمكنك الان تسجيل الموعد"
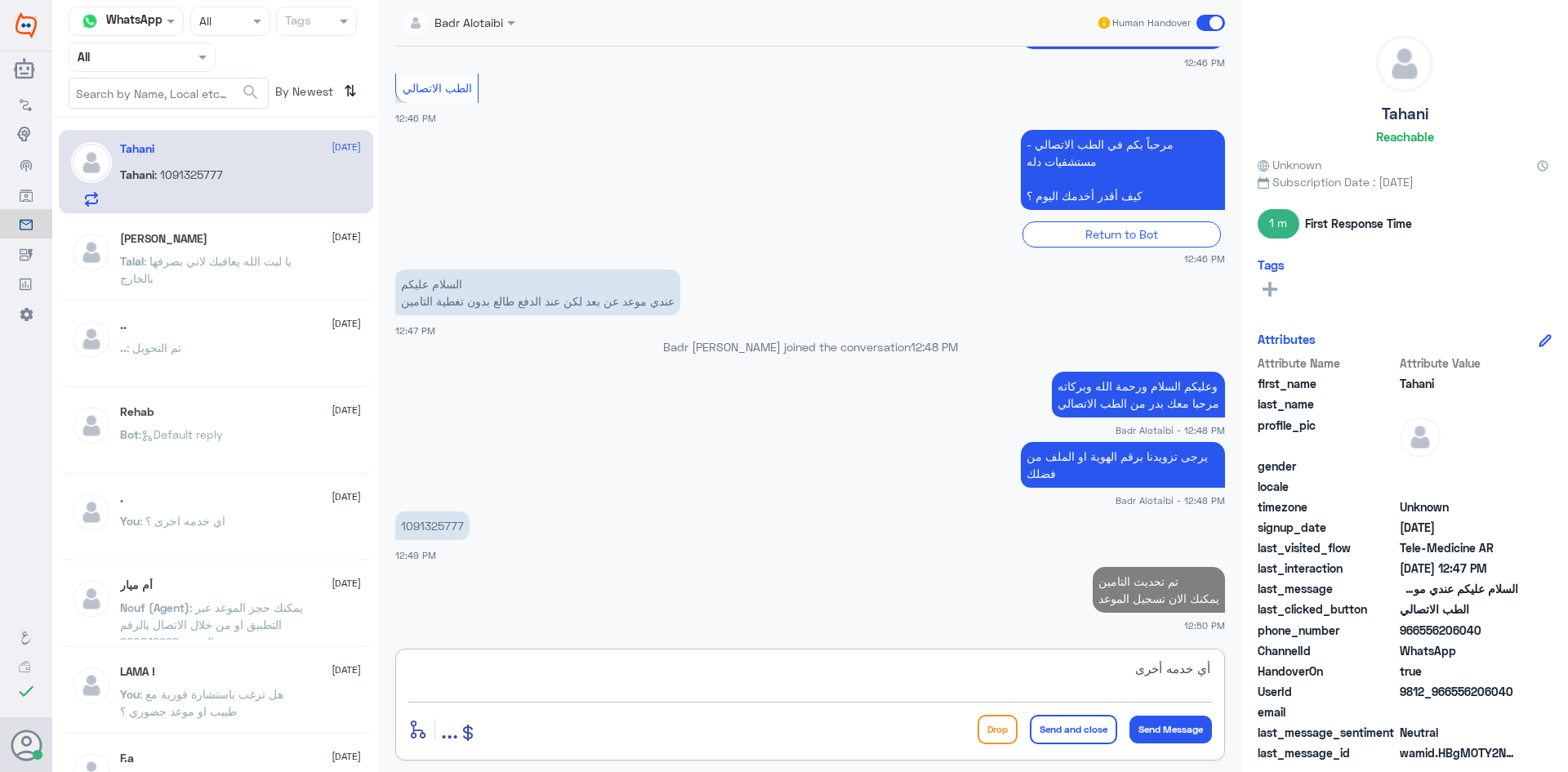
type textarea "أي خدمه أخرى"
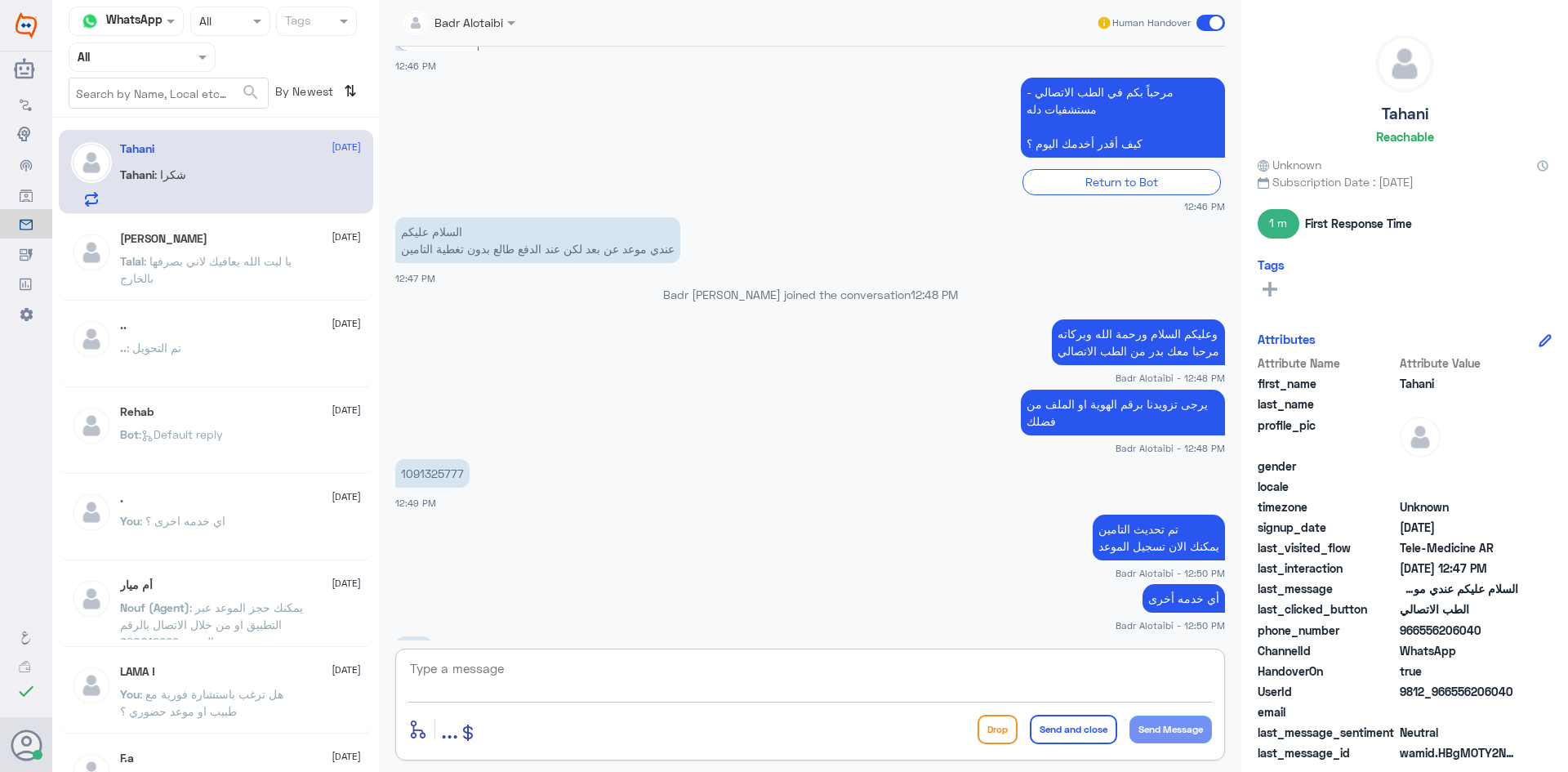
scroll to position [385, 0]
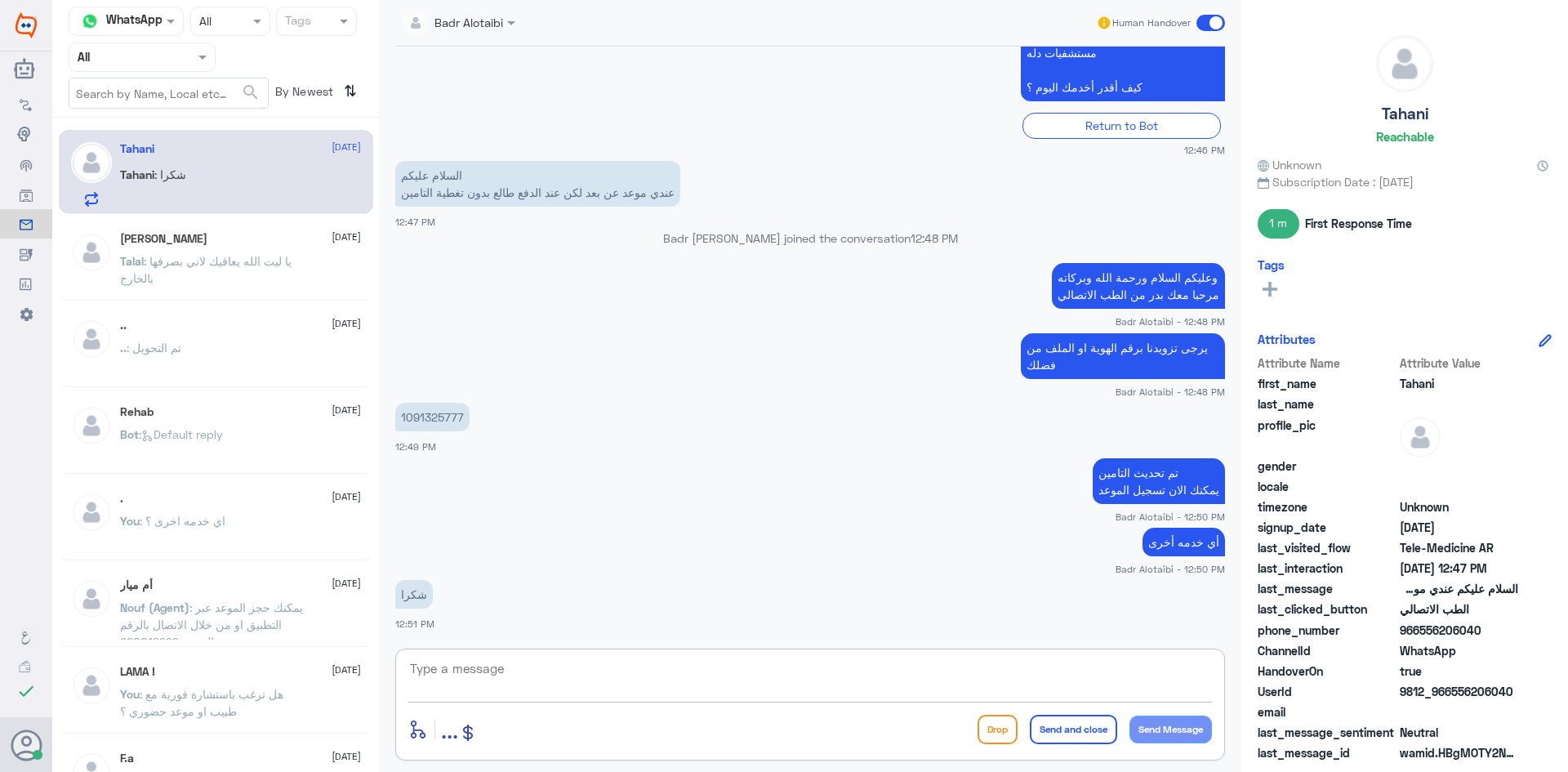
click at [820, 670] on textarea at bounding box center [809, 678] width 803 height 40
type textarea "العفو سعدنا بخدمتك"
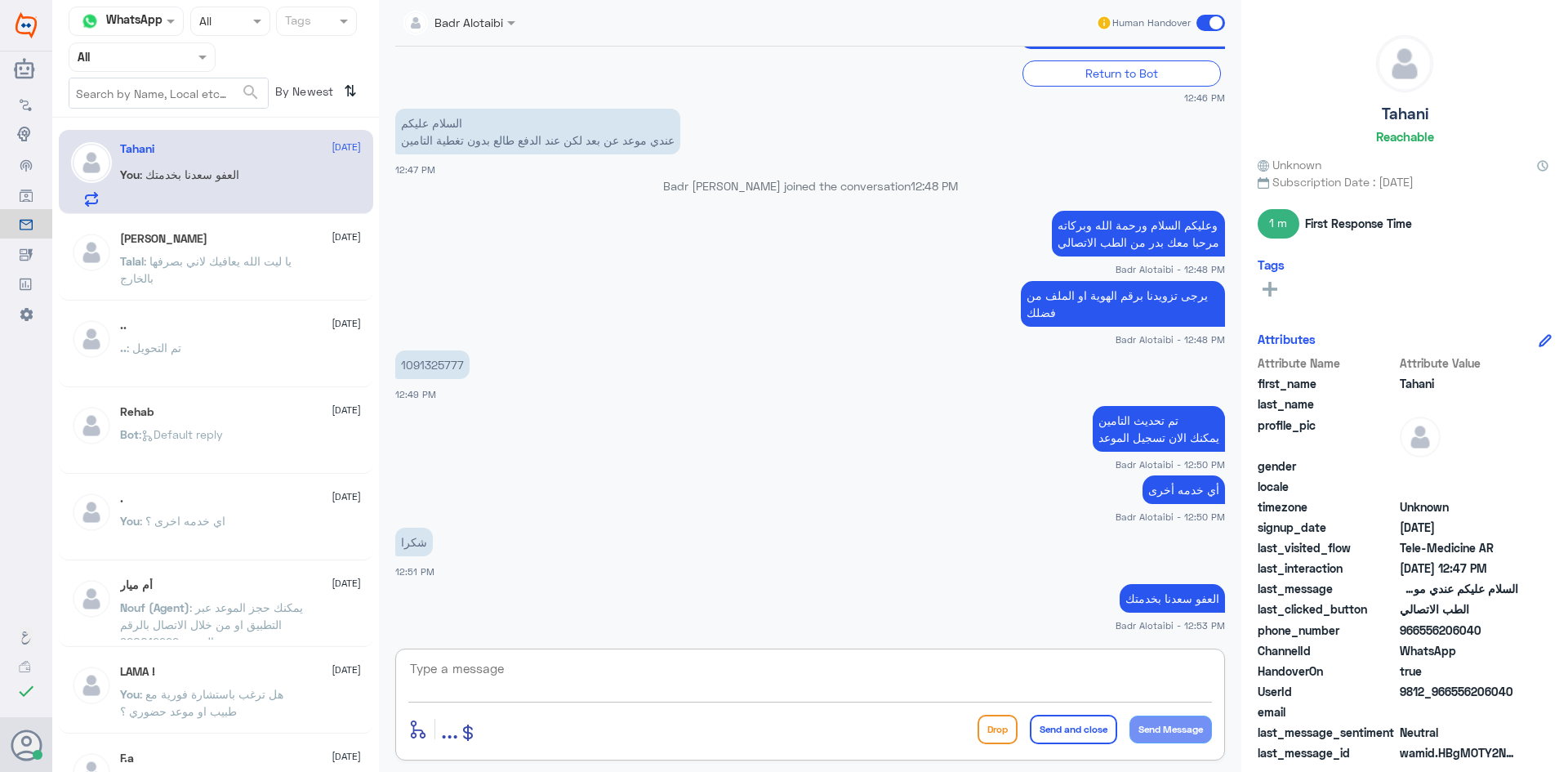
click at [1208, 27] on span at bounding box center [1211, 23] width 29 height 16
click at [0, 0] on input "checkbox" at bounding box center [0, 0] width 0 height 0
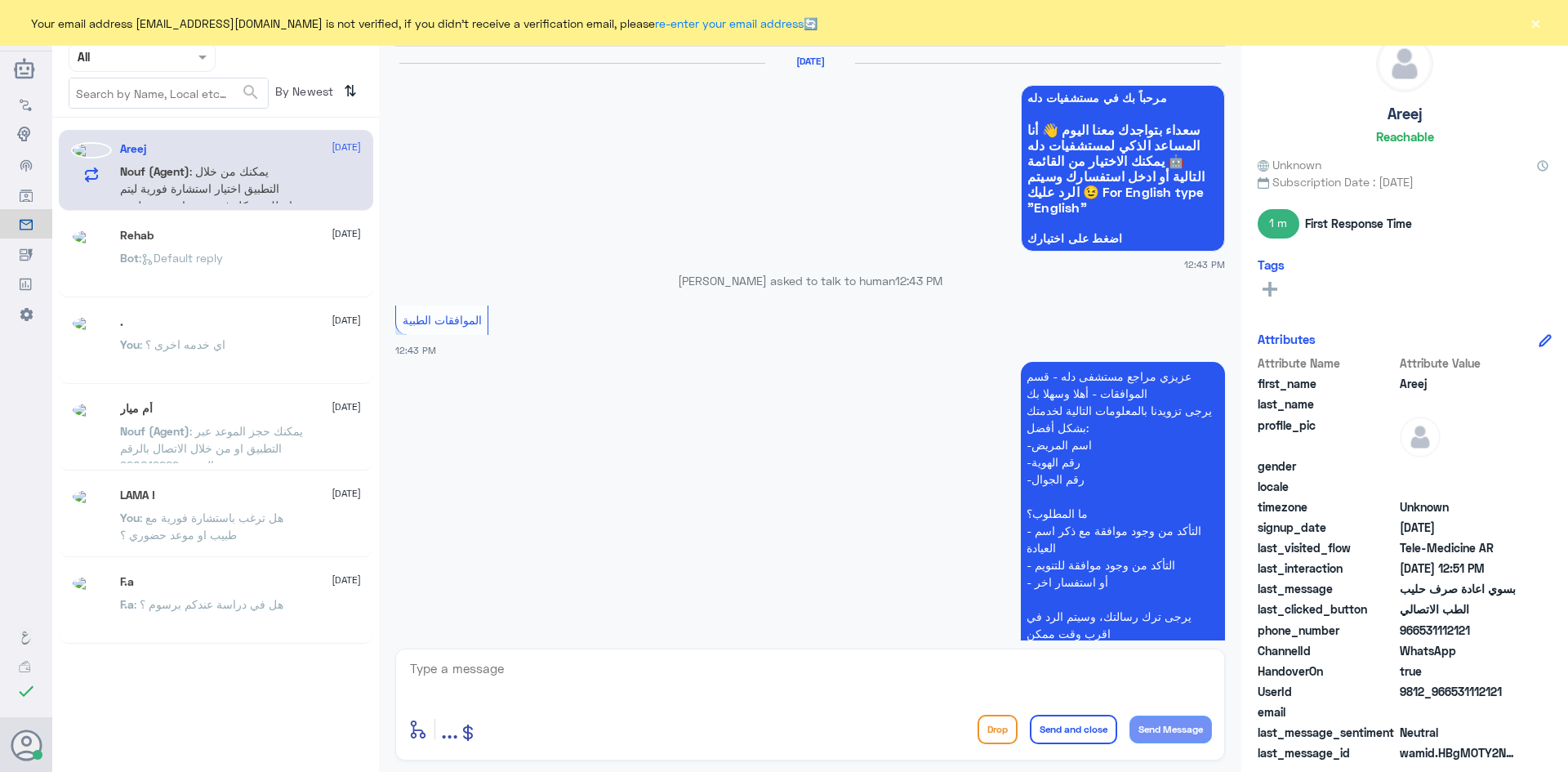
scroll to position [1117, 0]
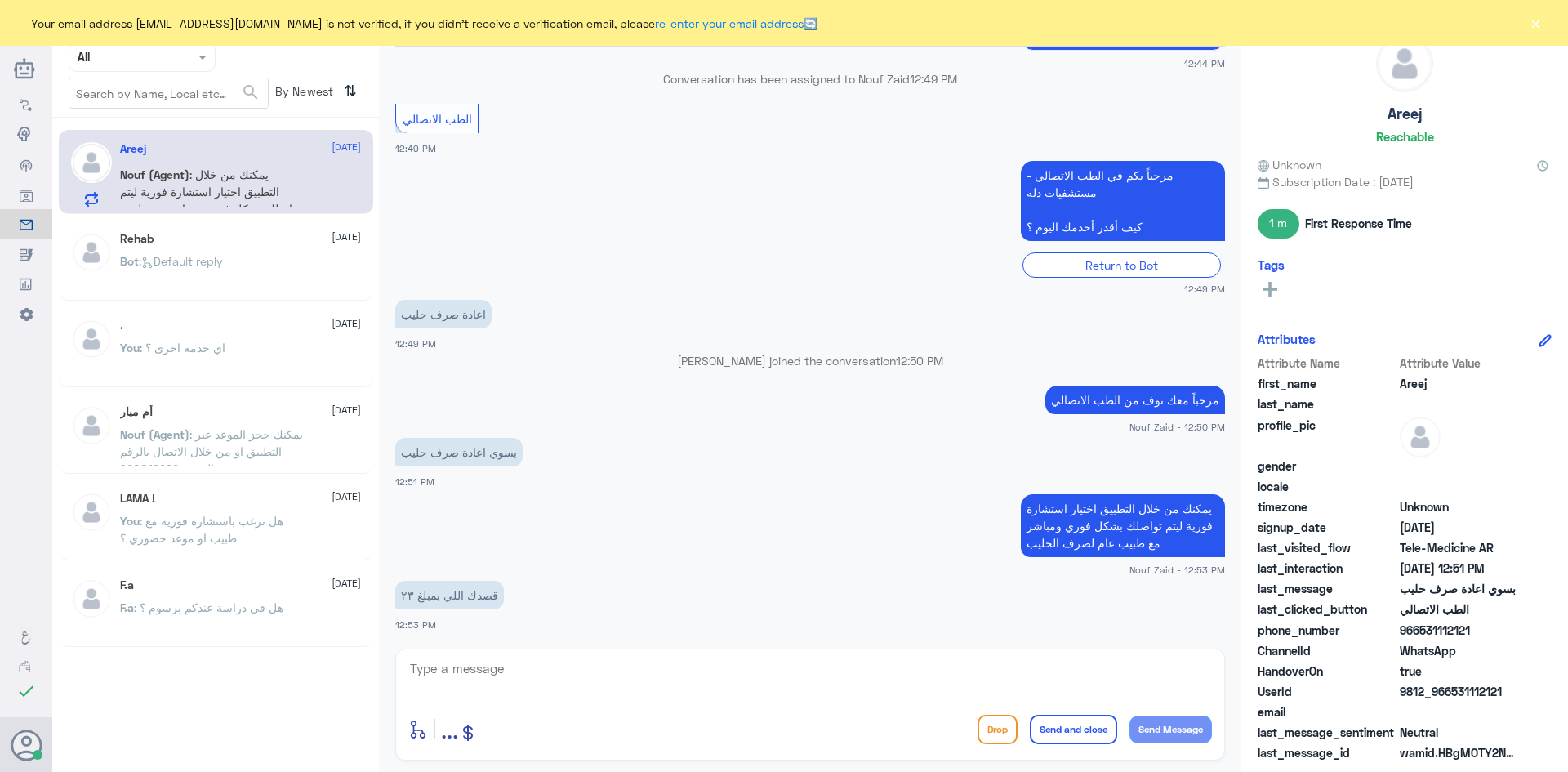
click at [1533, 16] on button "×" at bounding box center [1535, 23] width 16 height 16
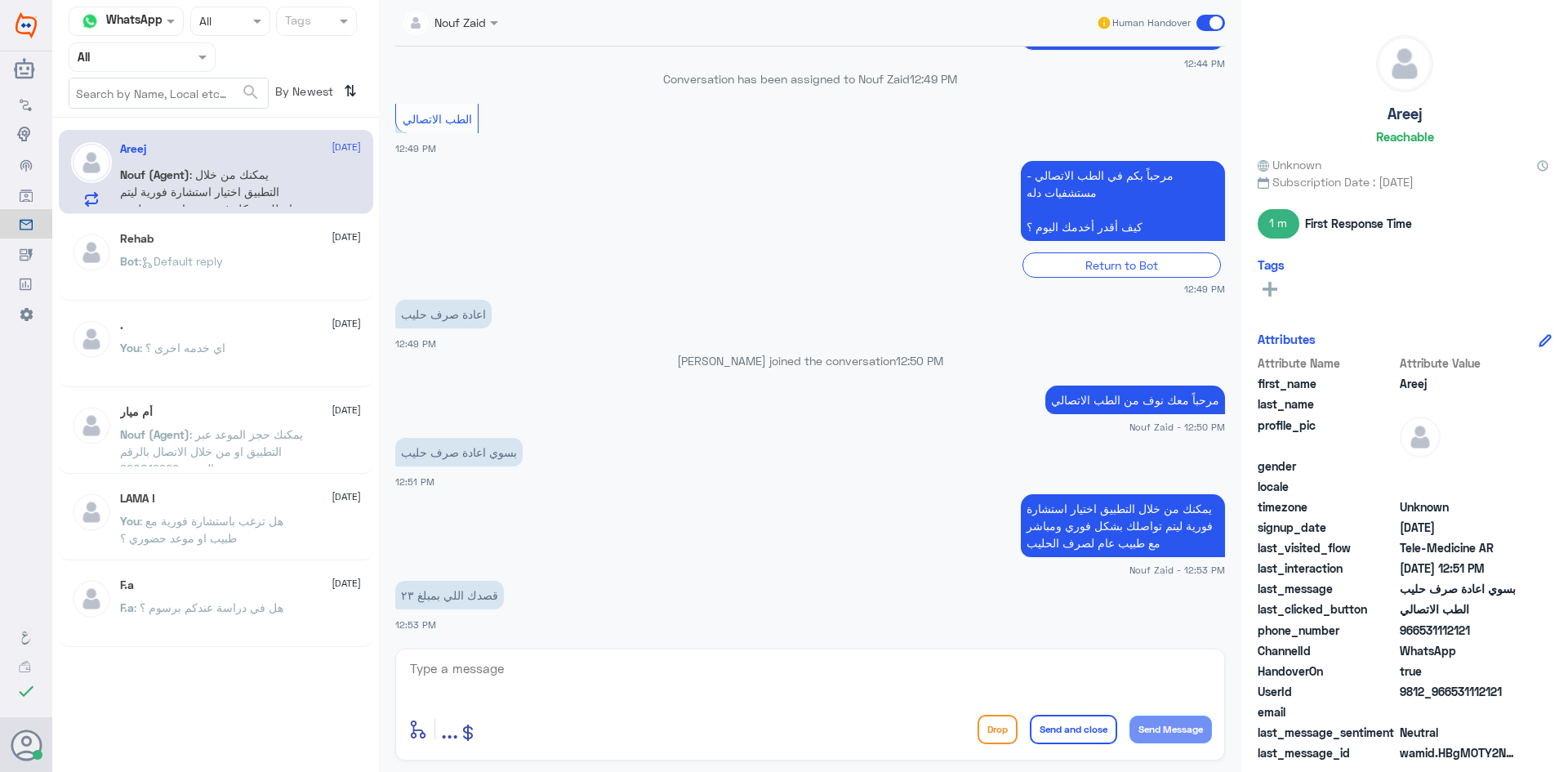
click at [478, 19] on div at bounding box center [451, 21] width 111 height 19
click at [514, 132] on div "Nouf Zaid" at bounding box center [519, 141] width 214 height 29
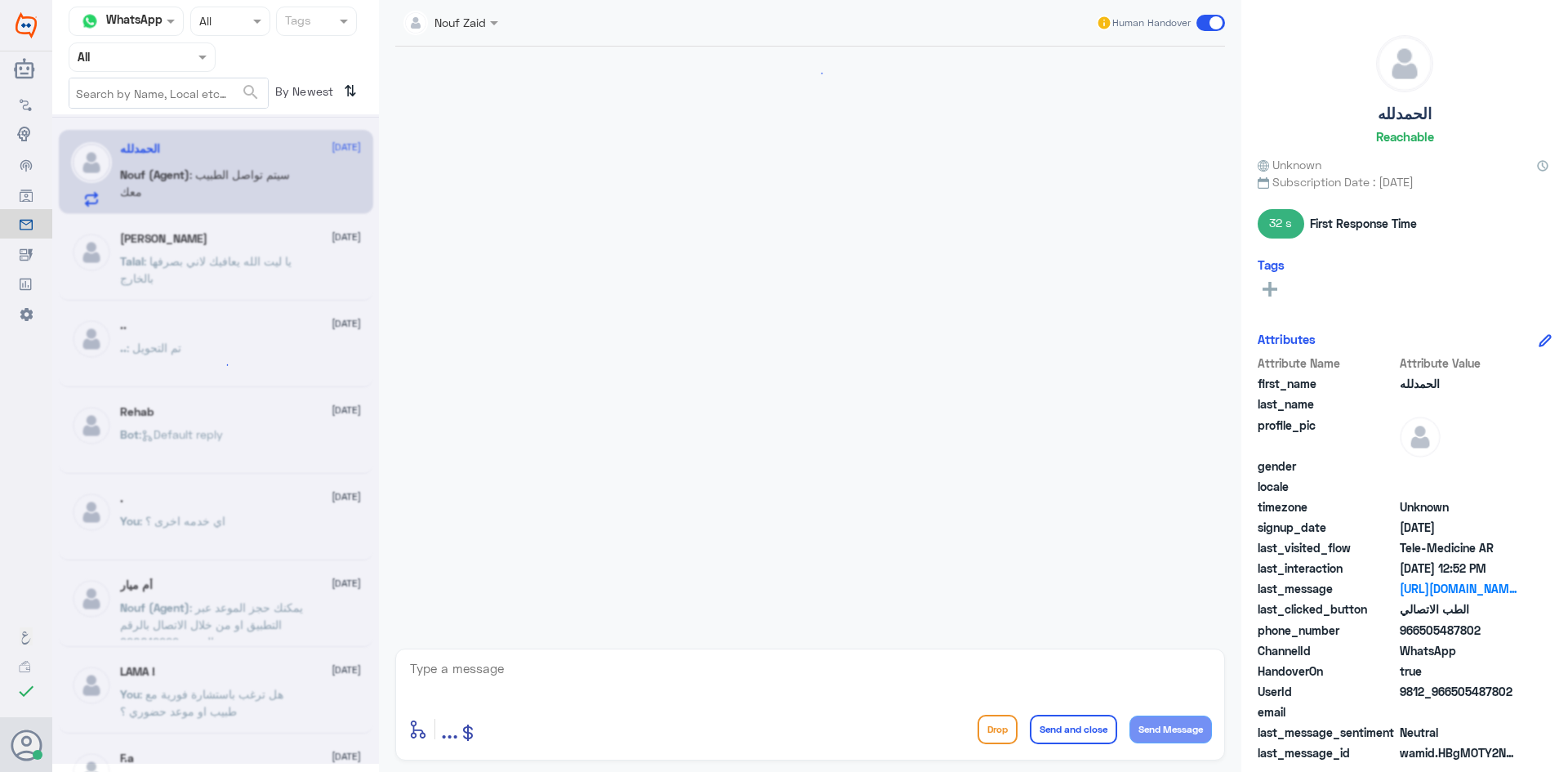
scroll to position [554, 0]
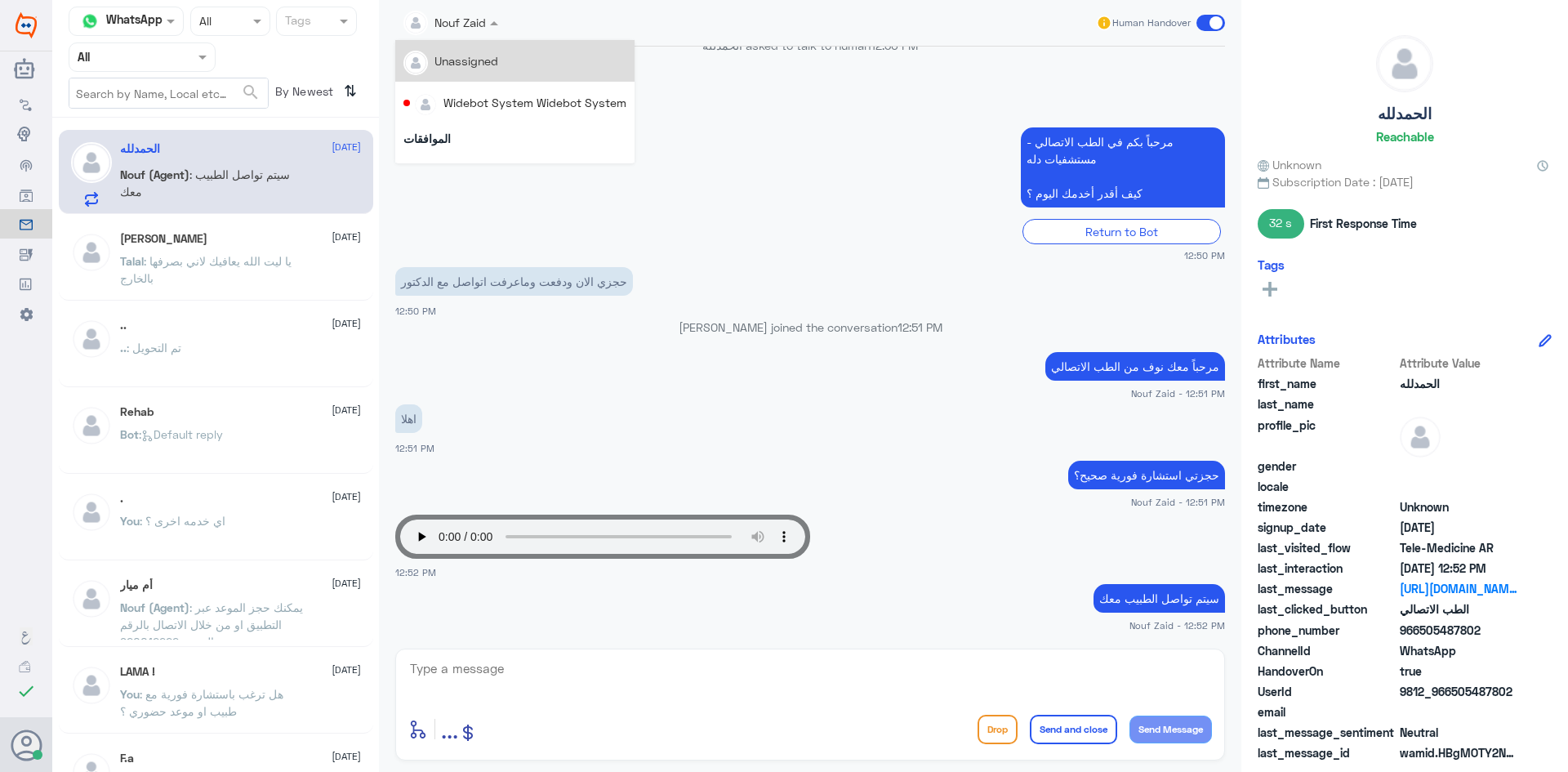
click at [490, 20] on span at bounding box center [496, 22] width 21 height 17
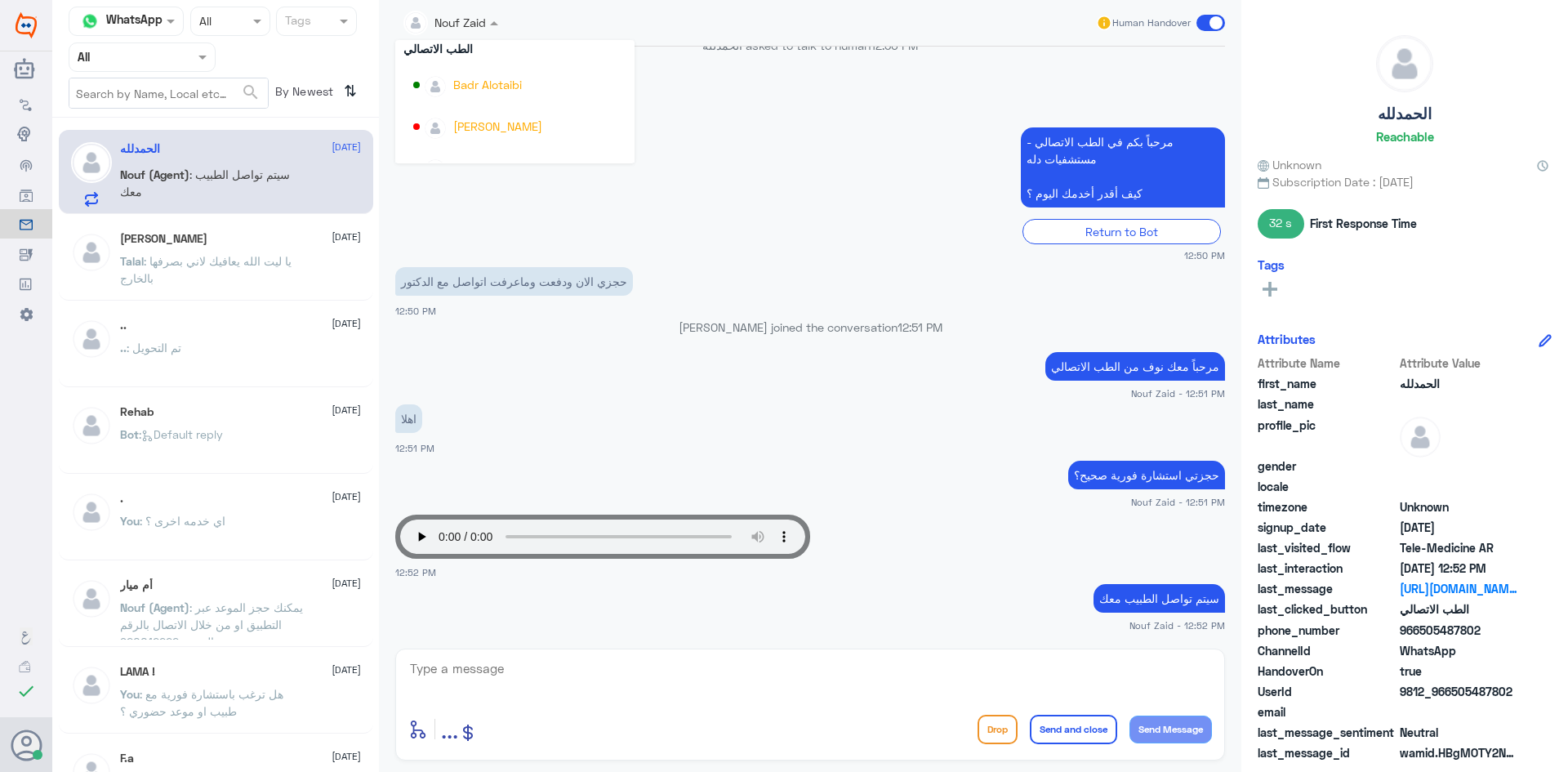
scroll to position [844, 0]
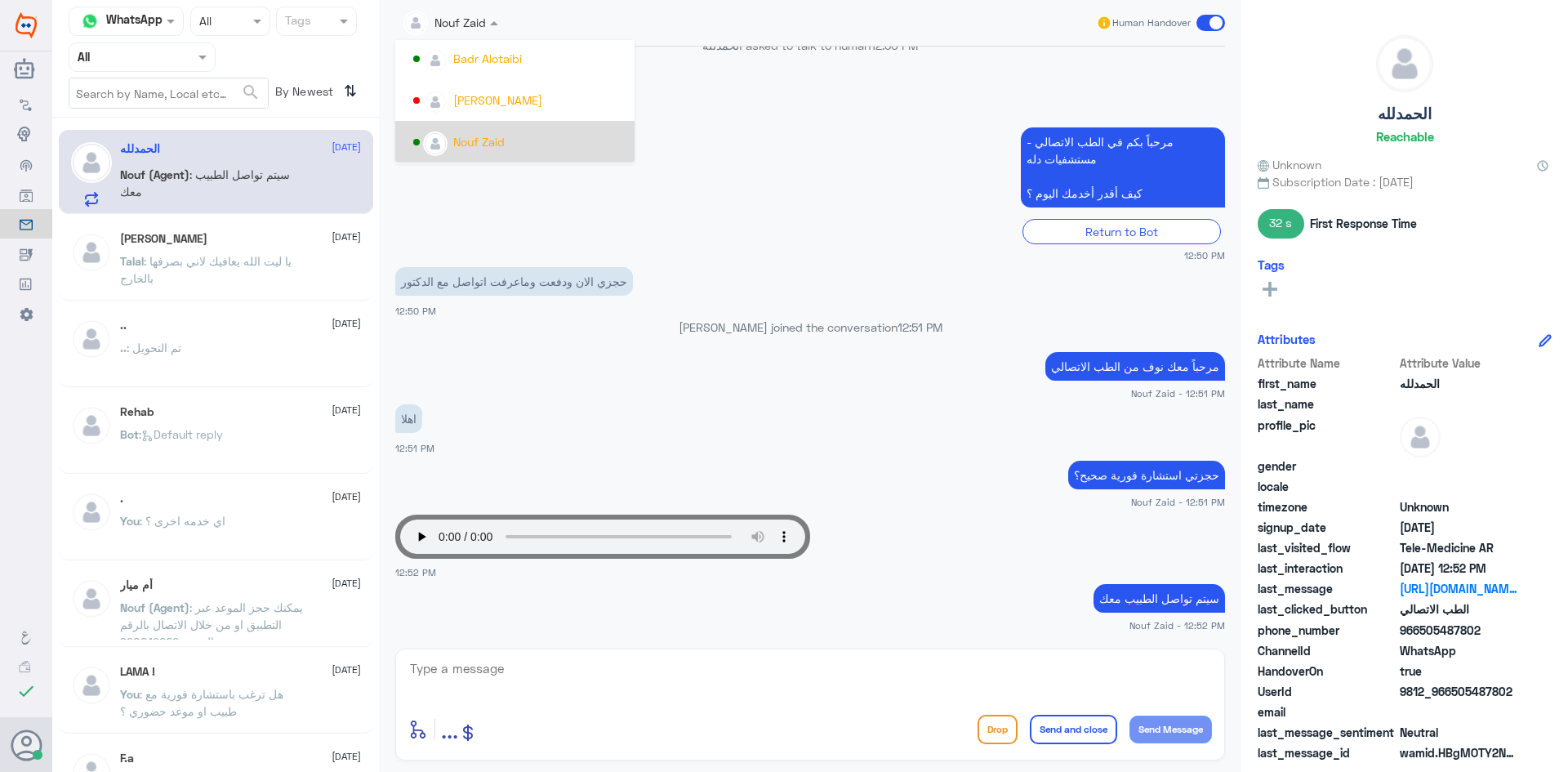
click at [504, 136] on div "Nouf Zaid" at bounding box center [479, 141] width 52 height 17
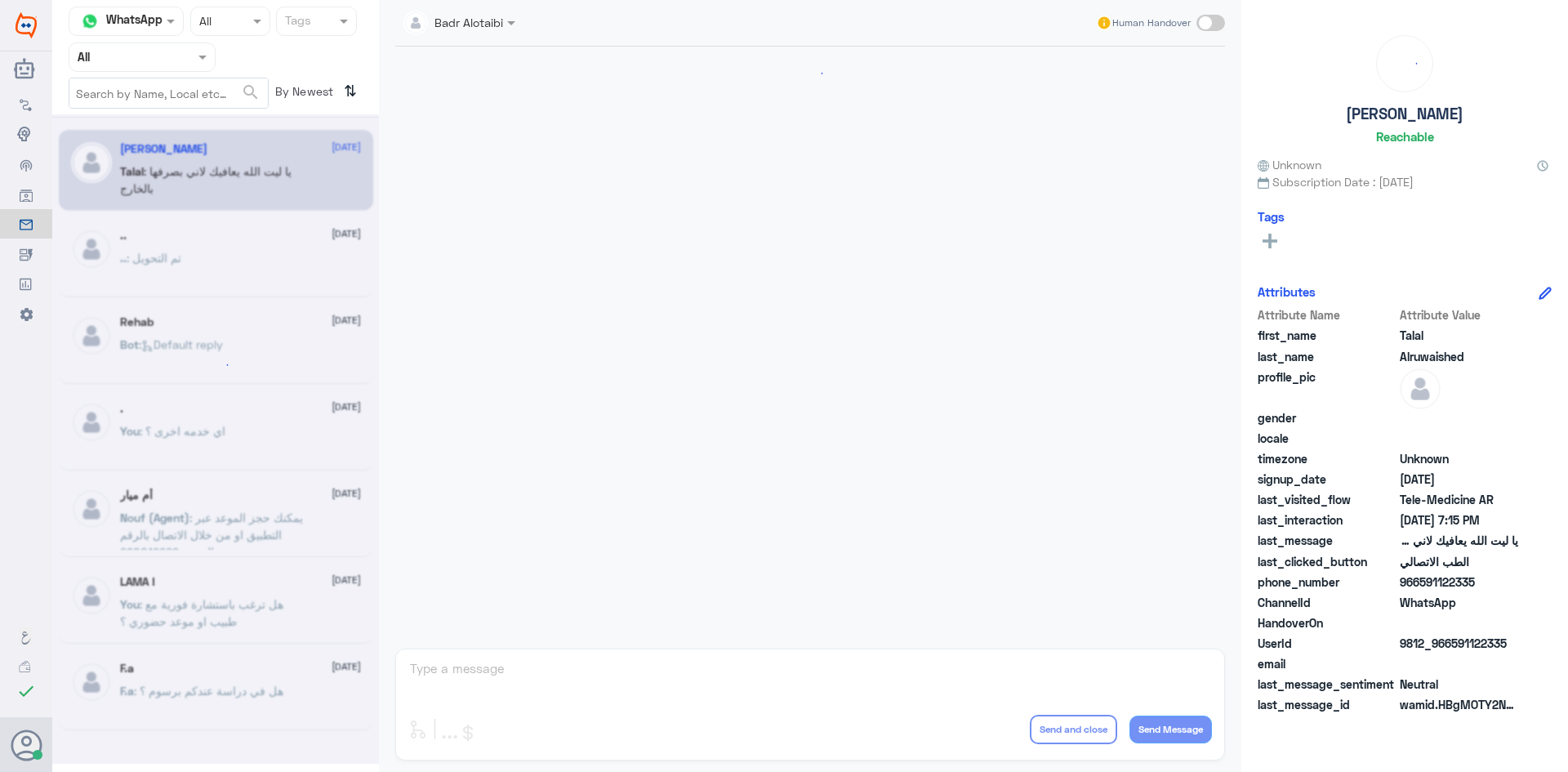
scroll to position [373, 0]
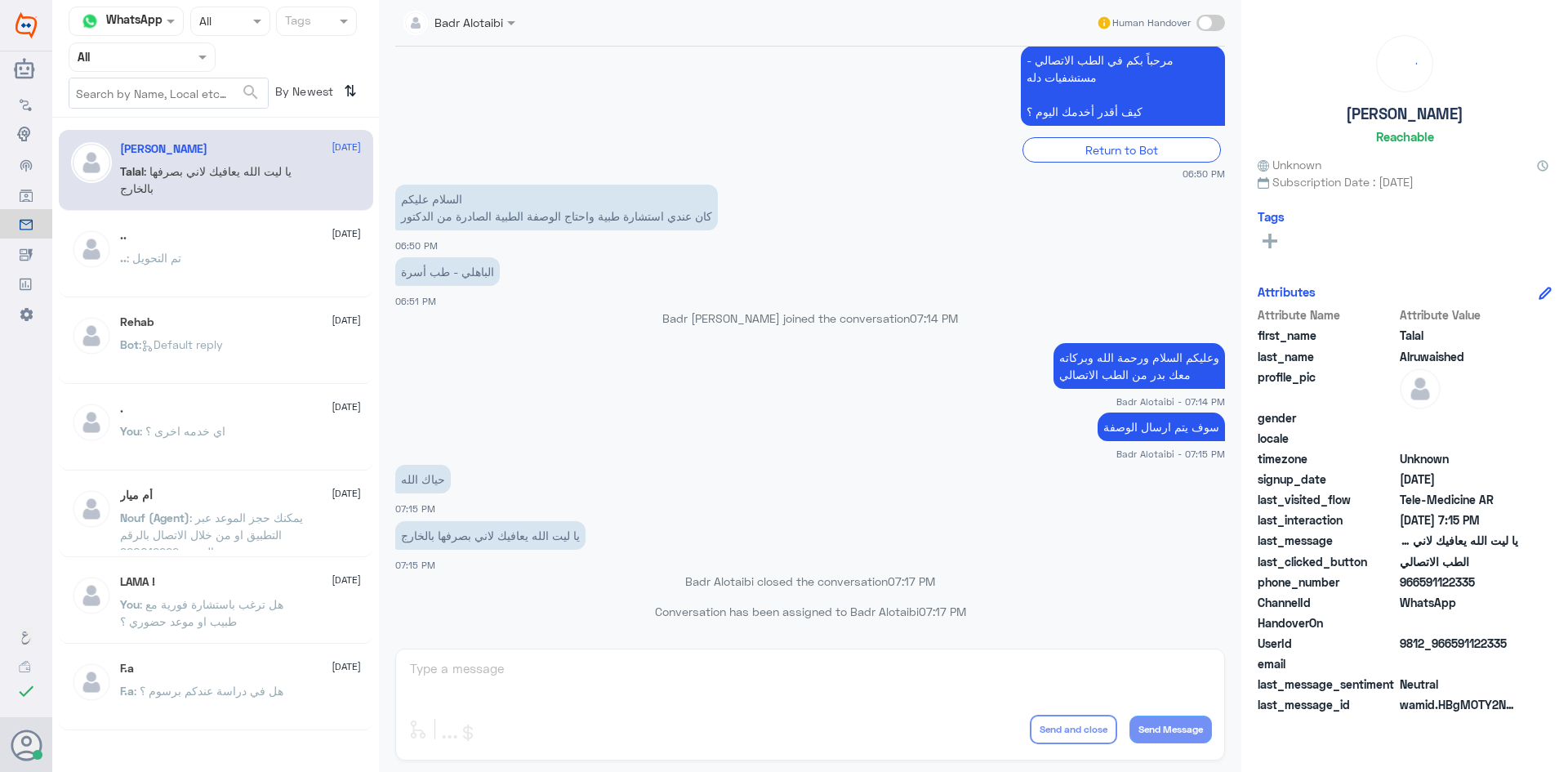
click at [218, 71] on div "Agent Filter All" at bounding box center [215, 58] width 294 height 30
click at [207, 66] on span at bounding box center [205, 57] width 21 height 17
click at [560, 53] on app-msgs-text "مرحباً بكم في الطب الاتصالي - مستشفيات دله كيف أقدر أخدمك اليوم ؟" at bounding box center [810, 86] width 830 height 81
click at [188, 54] on div at bounding box center [142, 57] width 145 height 19
drag, startPoint x: 170, startPoint y: 105, endPoint x: 165, endPoint y: 114, distance: 10.3
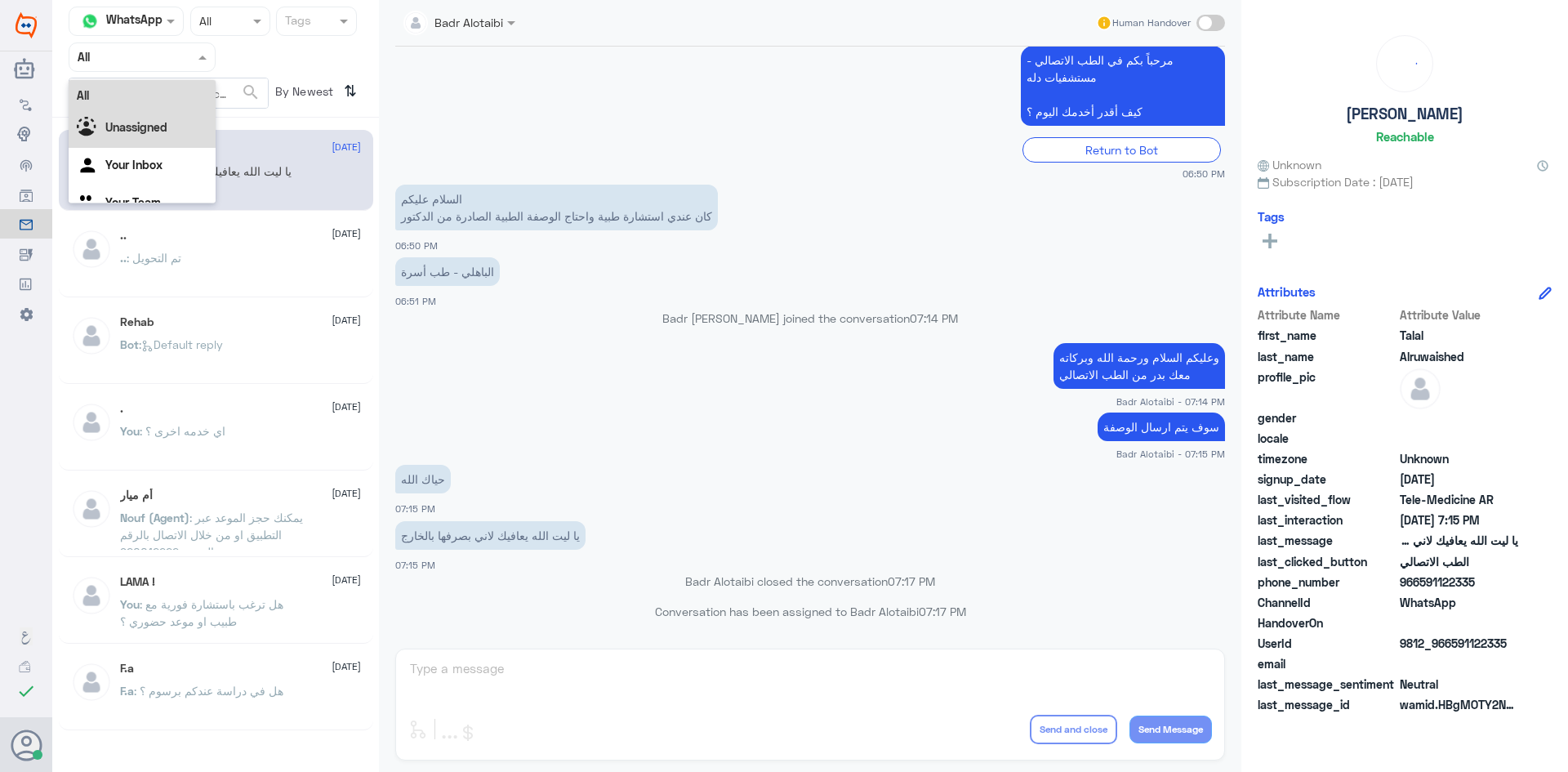
click at [165, 114] on div "All Unassigned Your Inbox Your Team" at bounding box center [142, 152] width 147 height 143
click at [165, 114] on div "Unassigned" at bounding box center [142, 129] width 147 height 38
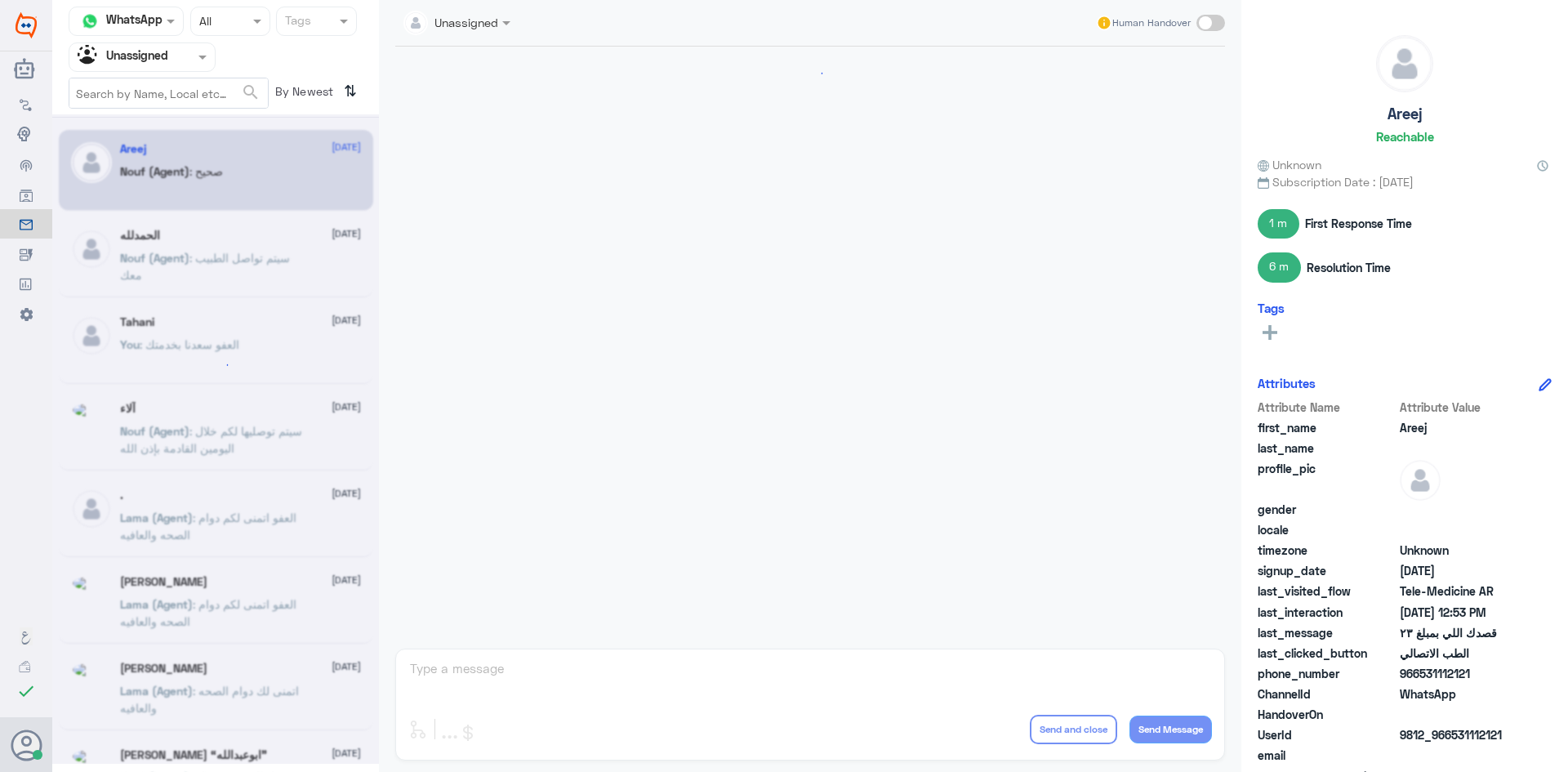
scroll to position [1006, 0]
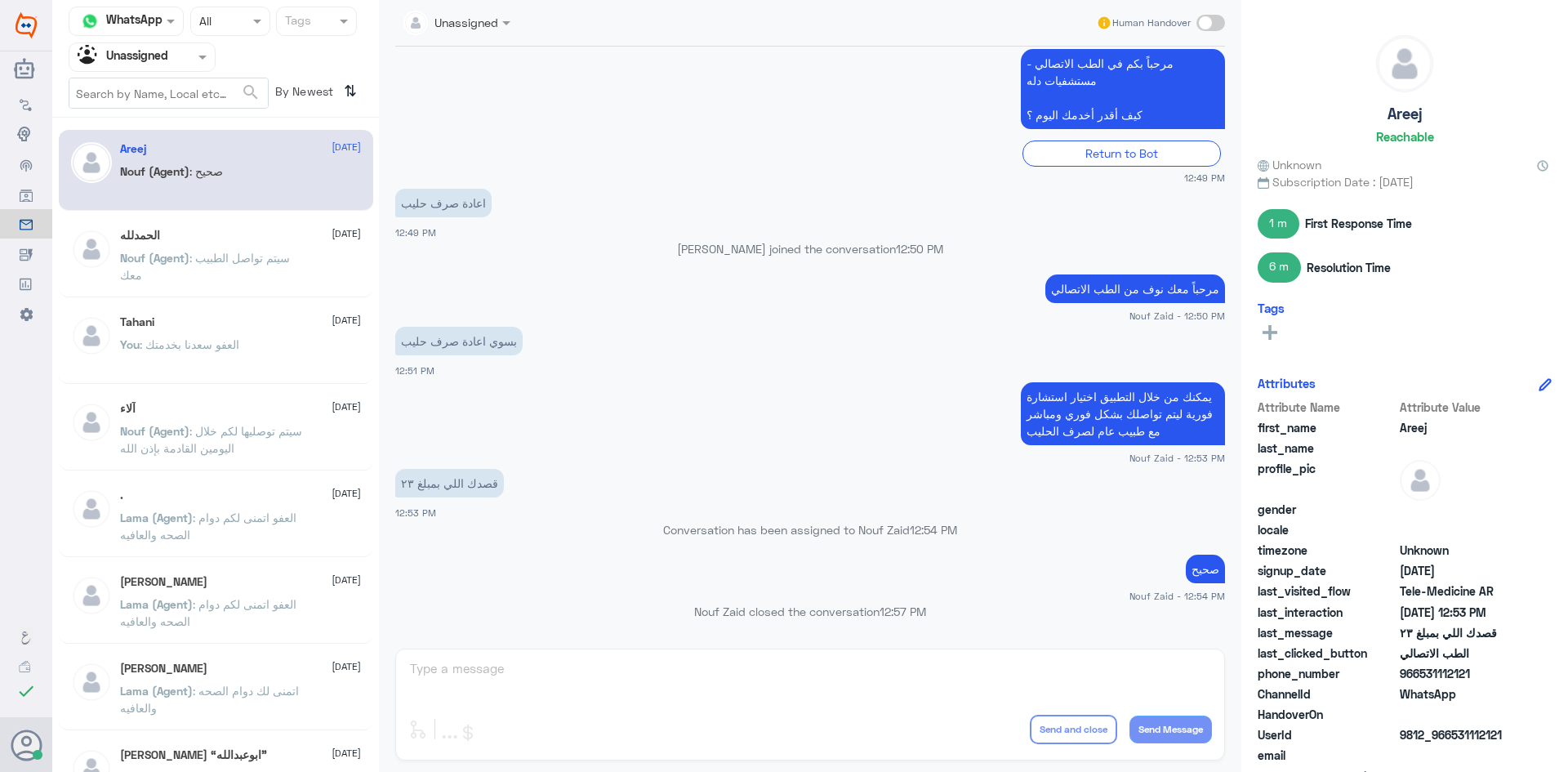
click at [315, 249] on div "الحمدلله 24 August Nouf (Agent) : سيتم تواصل الطبيب معك" at bounding box center [240, 259] width 241 height 62
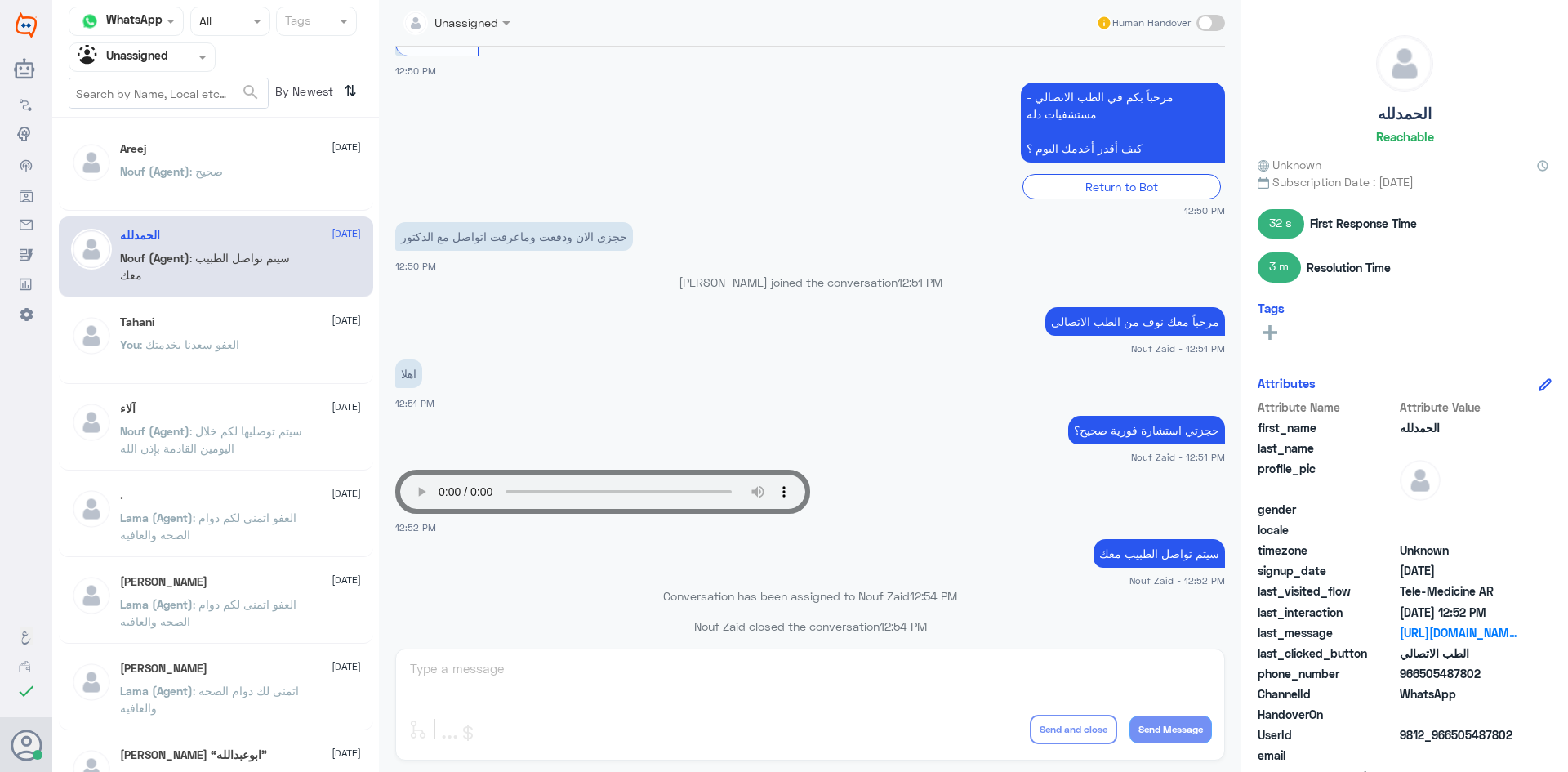
scroll to position [614, 0]
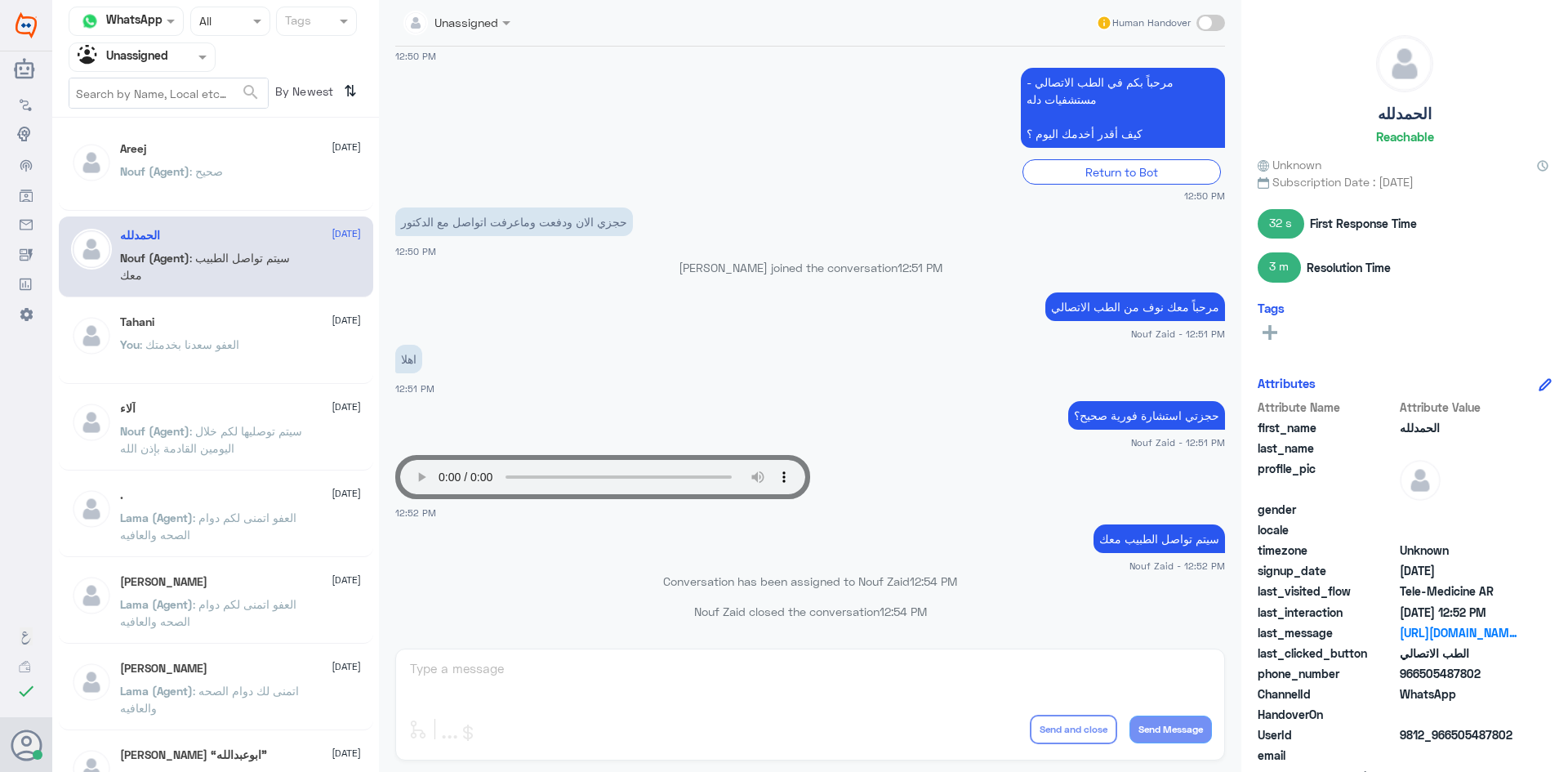
drag, startPoint x: 1479, startPoint y: 679, endPoint x: 1420, endPoint y: 682, distance: 59.1
click at [1420, 682] on span "966505487802" at bounding box center [1459, 673] width 118 height 17
copy span "505487802"
click at [200, 149] on div "Areej 24 August" at bounding box center [240, 149] width 241 height 14
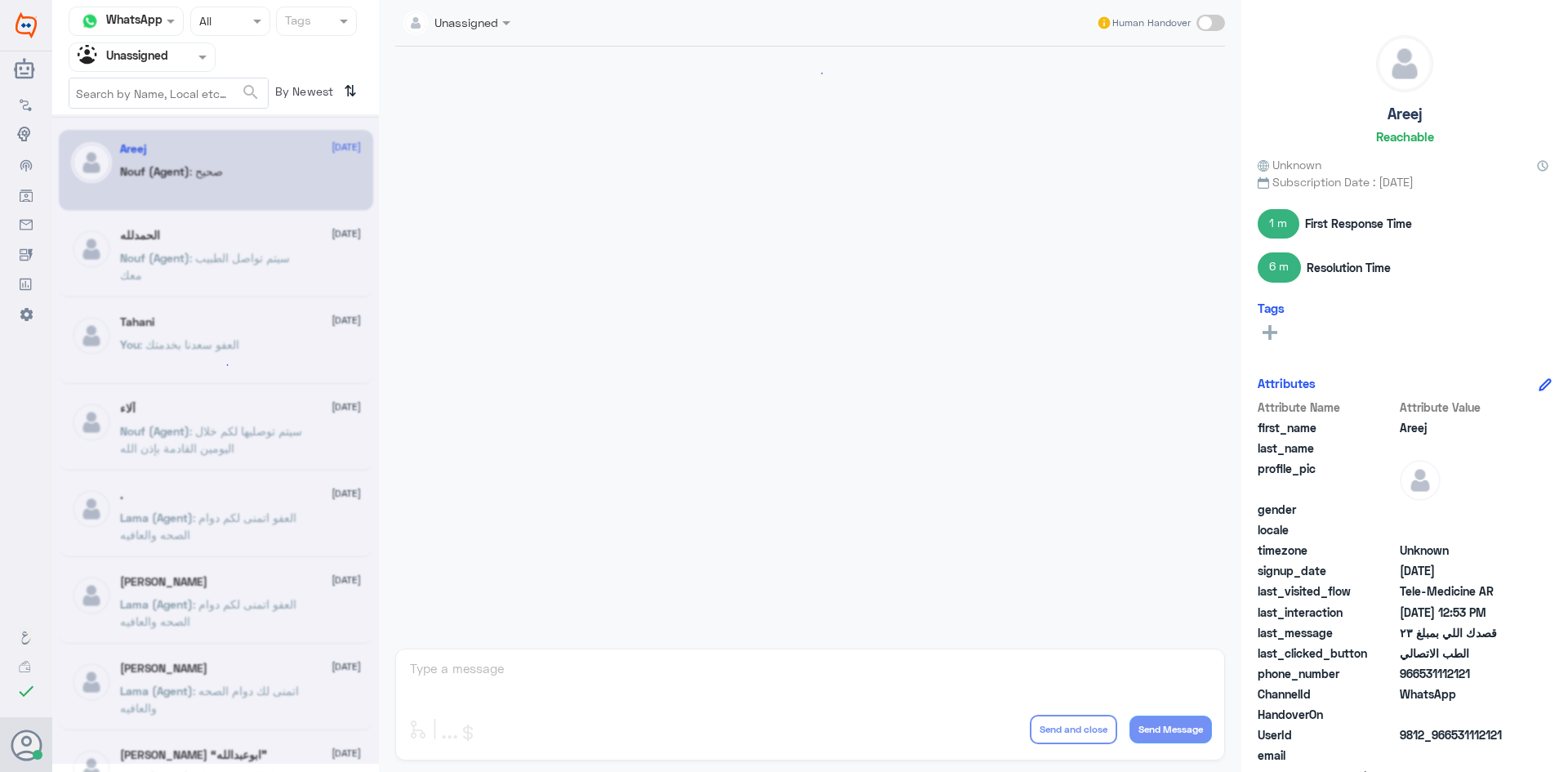
scroll to position [1006, 0]
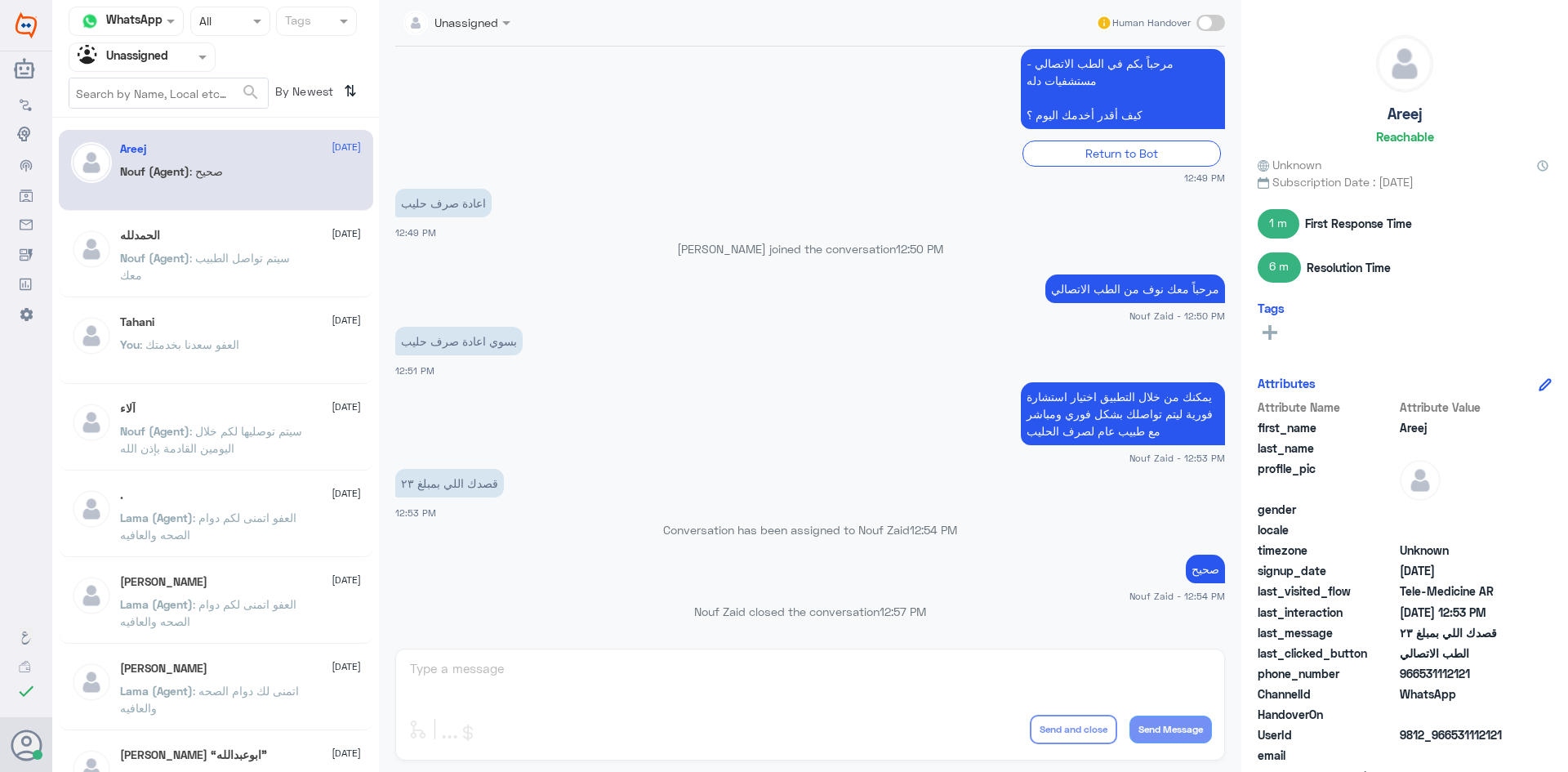
click at [217, 325] on div "Tahani 24 August" at bounding box center [240, 322] width 241 height 14
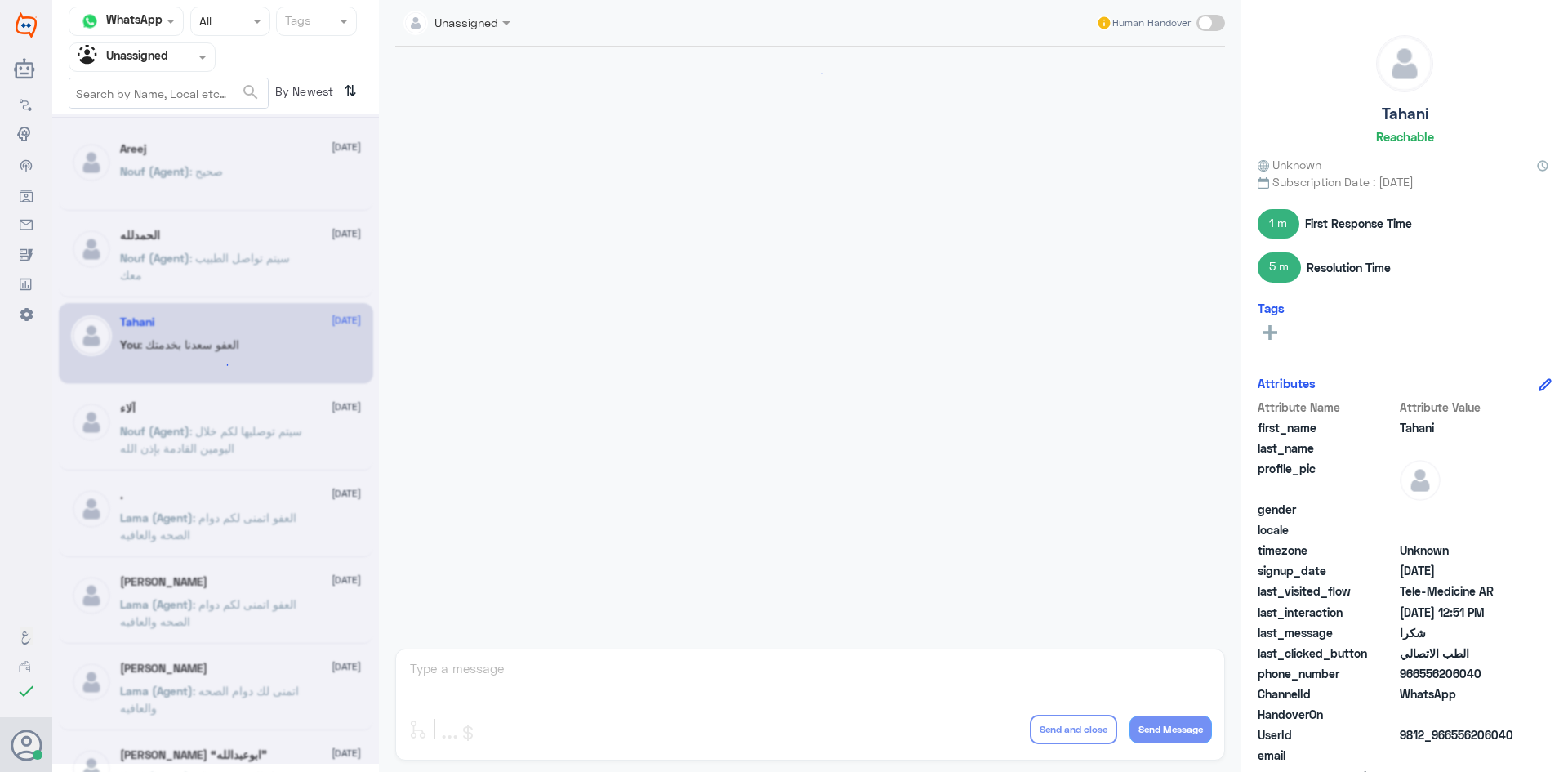
scroll to position [496, 0]
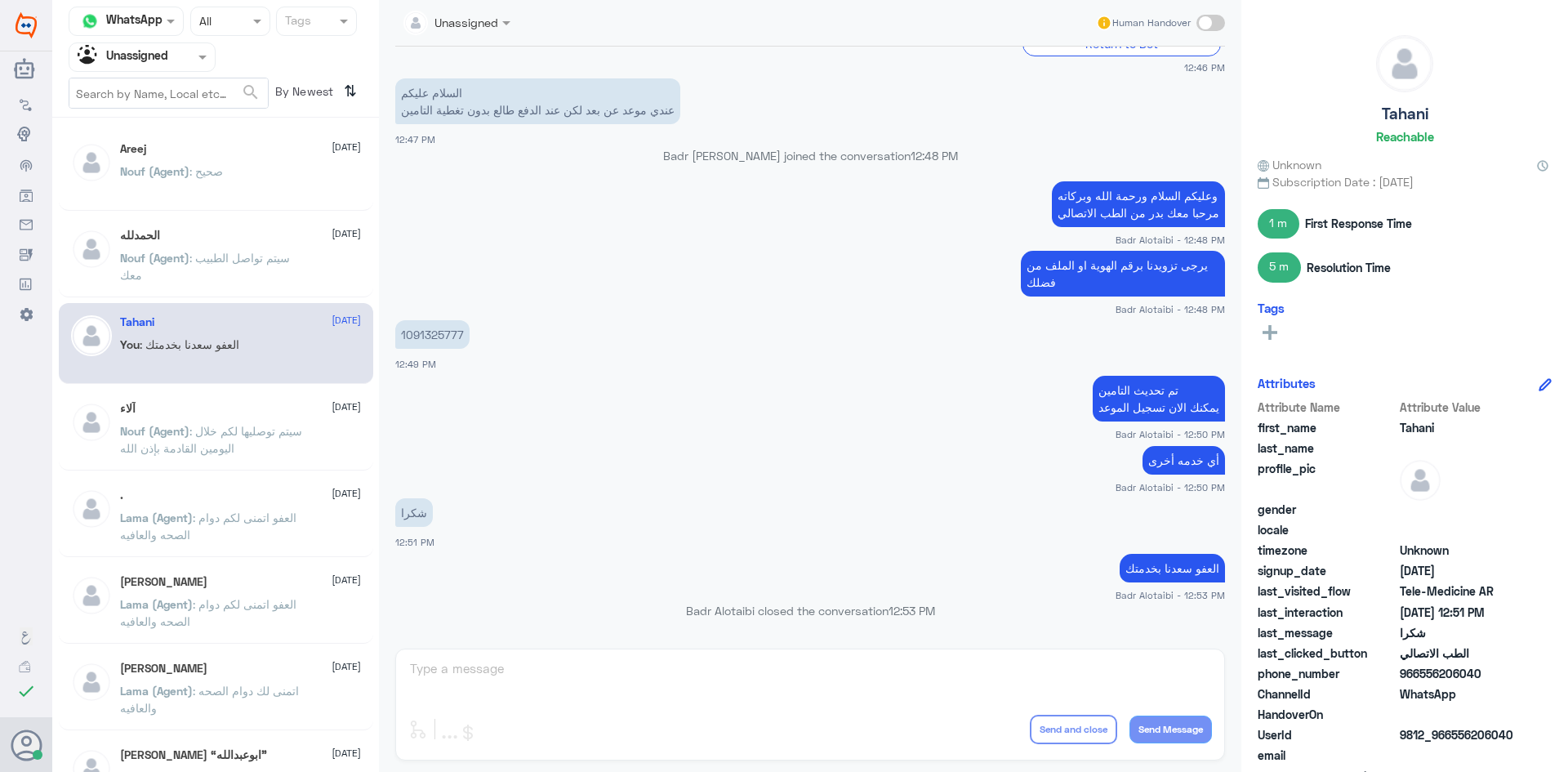
click at [210, 402] on div "آلاء 24 August" at bounding box center [240, 409] width 241 height 14
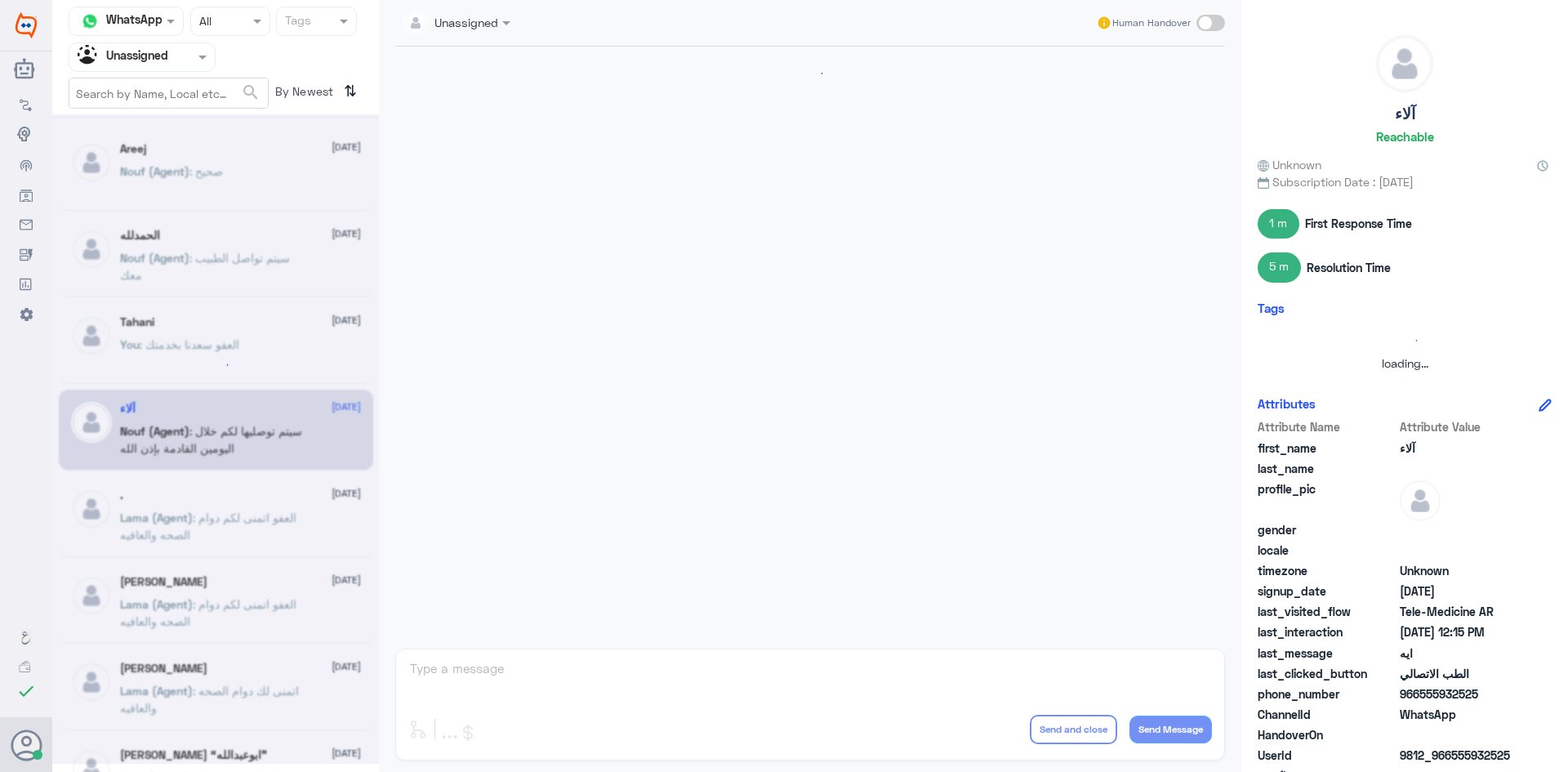
scroll to position [994, 0]
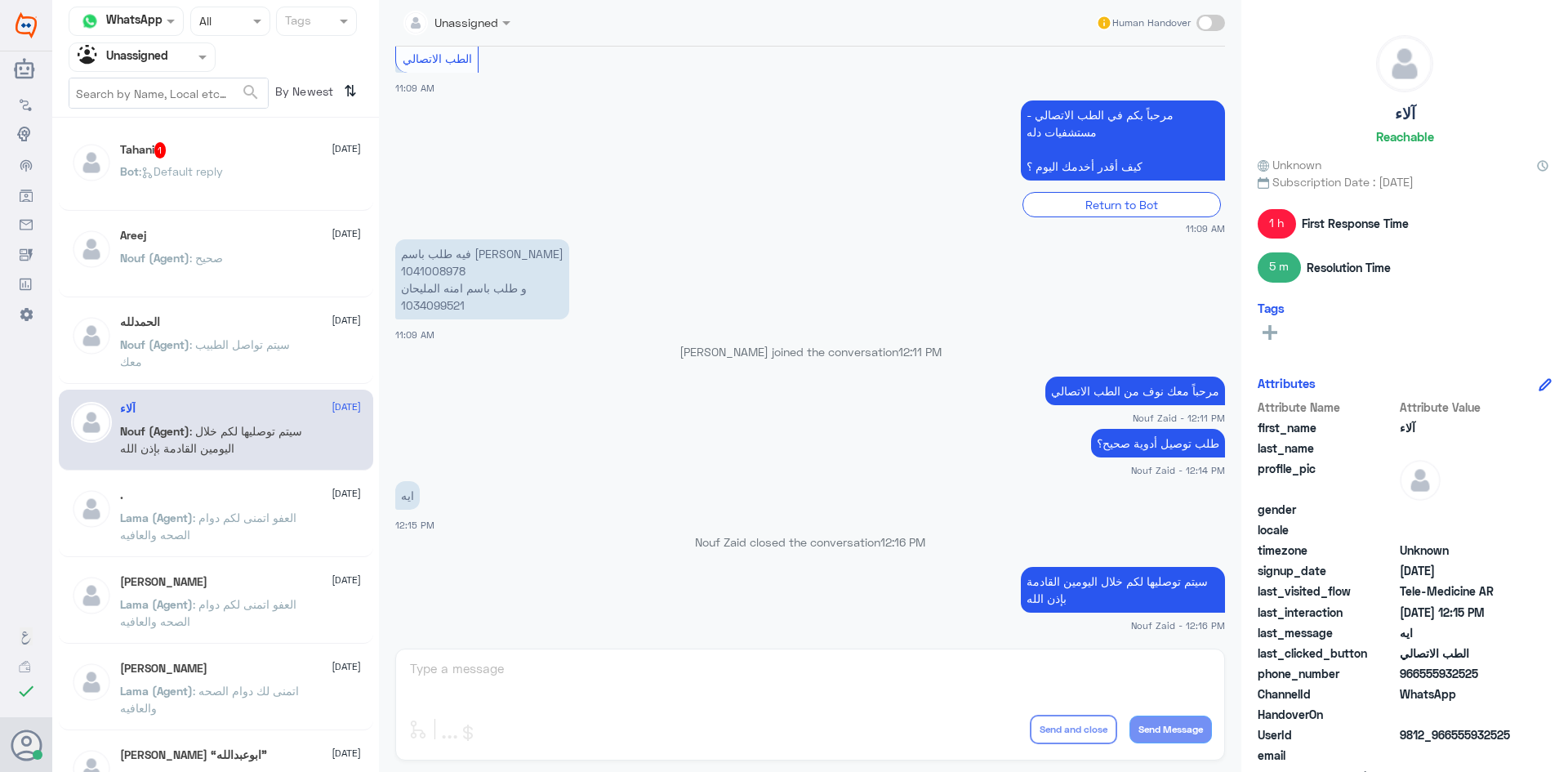
click at [218, 486] on div ". 24 August Lama (Agent) : العفو اتمنى لكم دوام الصحه والعافيه" at bounding box center [215, 516] width 315 height 80
click at [221, 504] on div ". 24 August Lama (Agent) : العفو اتمنى لكم دوام الصحه والعافيه" at bounding box center [240, 520] width 241 height 62
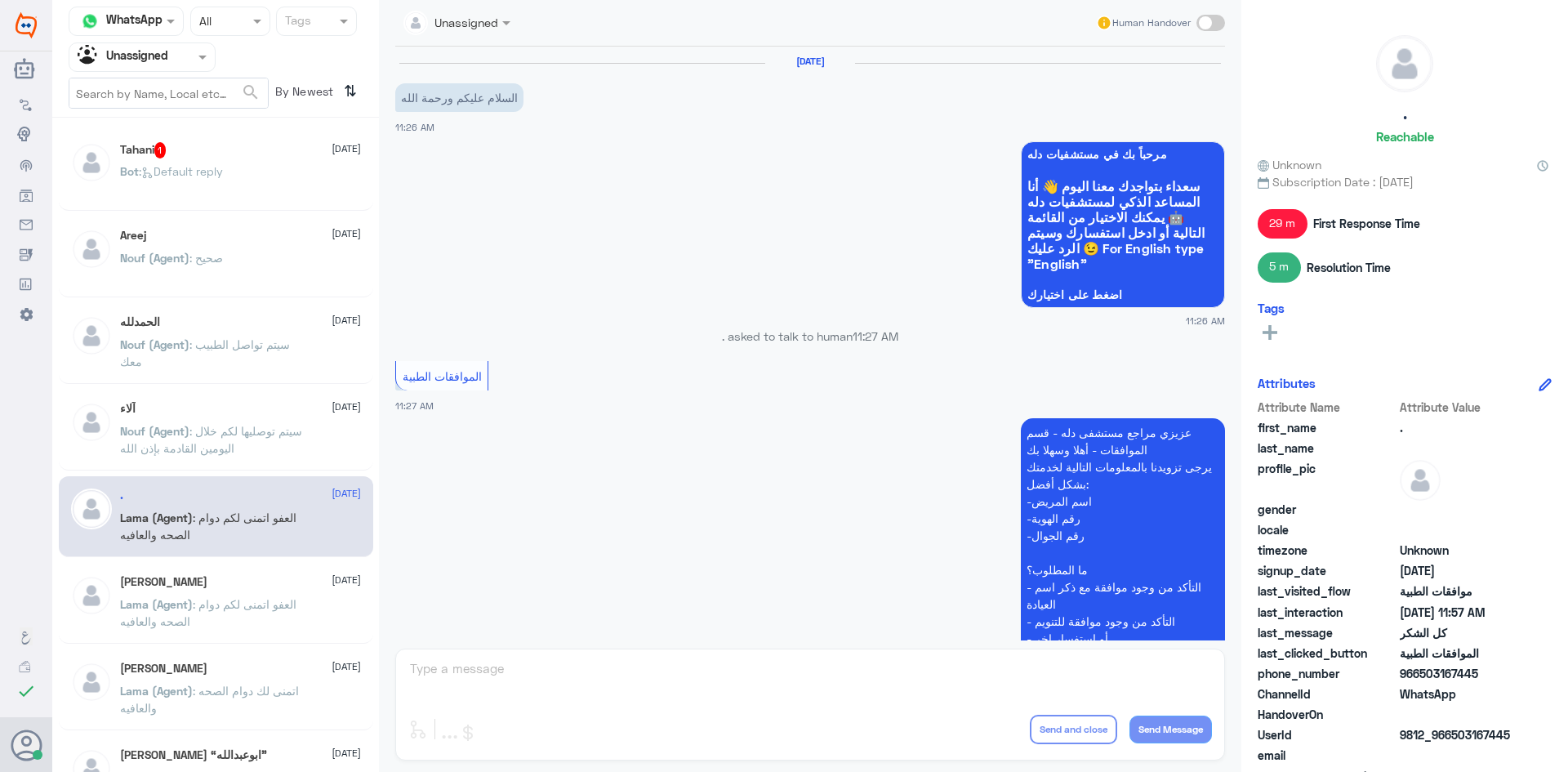
scroll to position [586, 0]
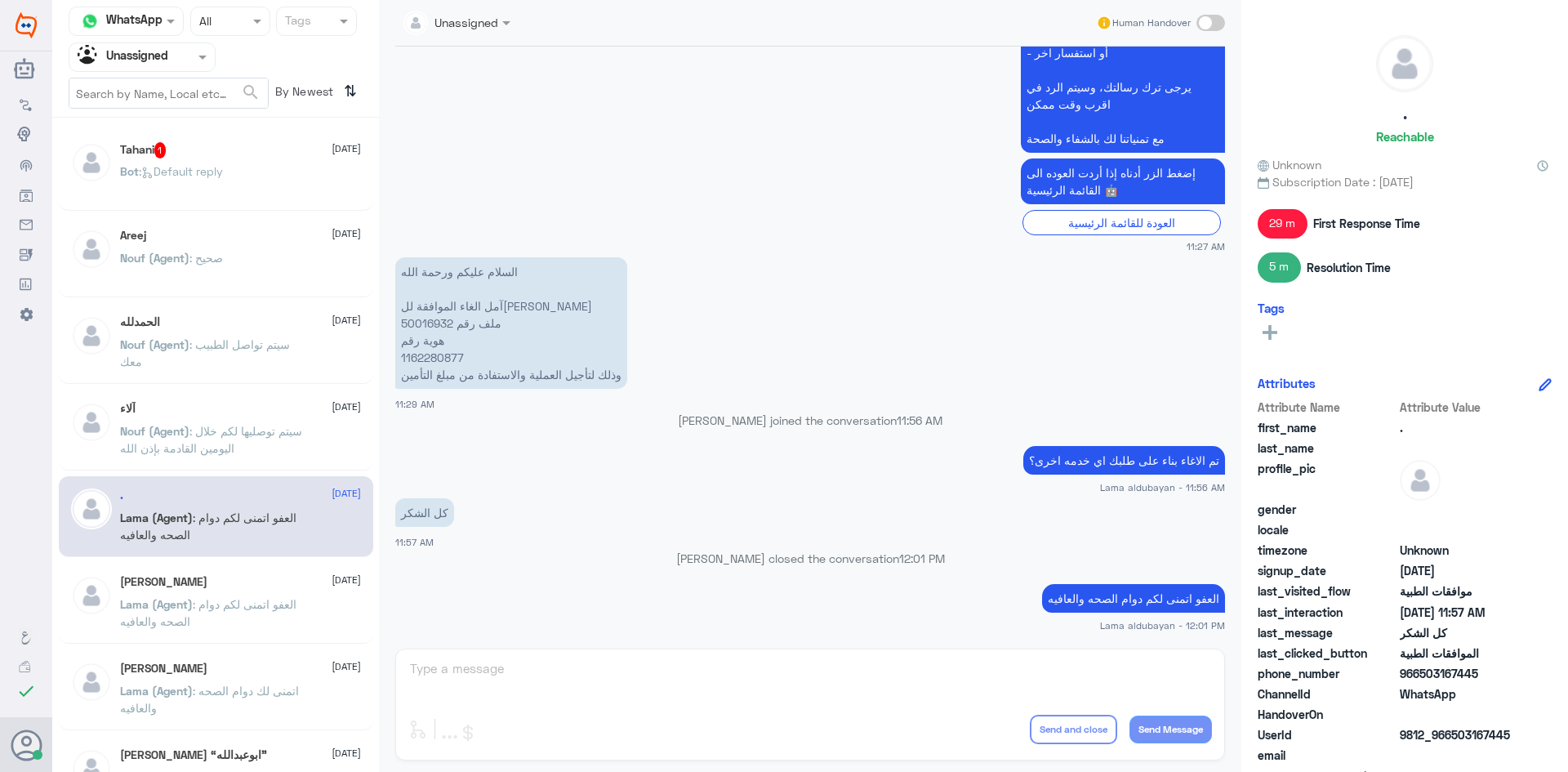
click at [217, 164] on span ": Default reply" at bounding box center [181, 171] width 84 height 14
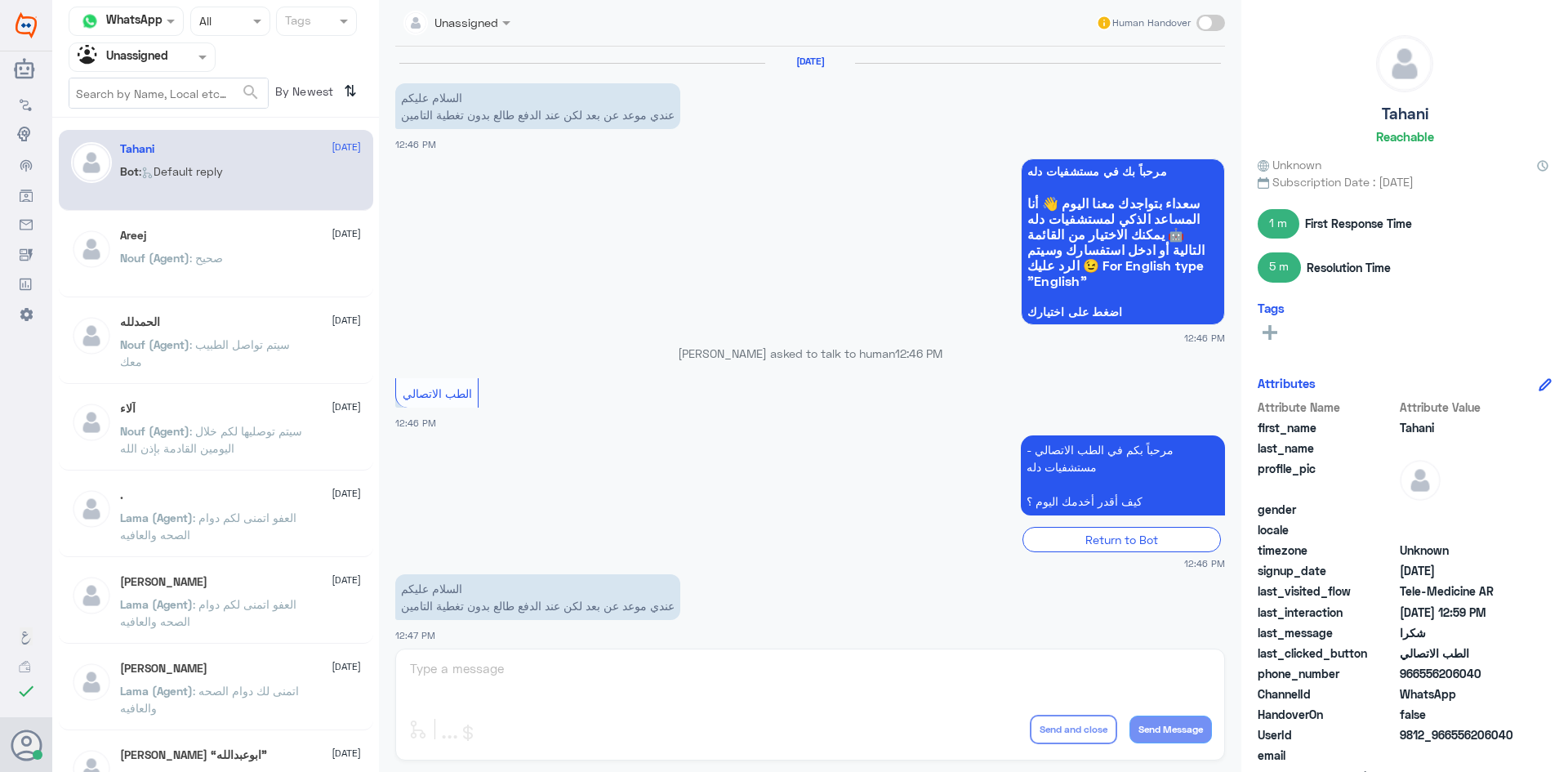
scroll to position [761, 0]
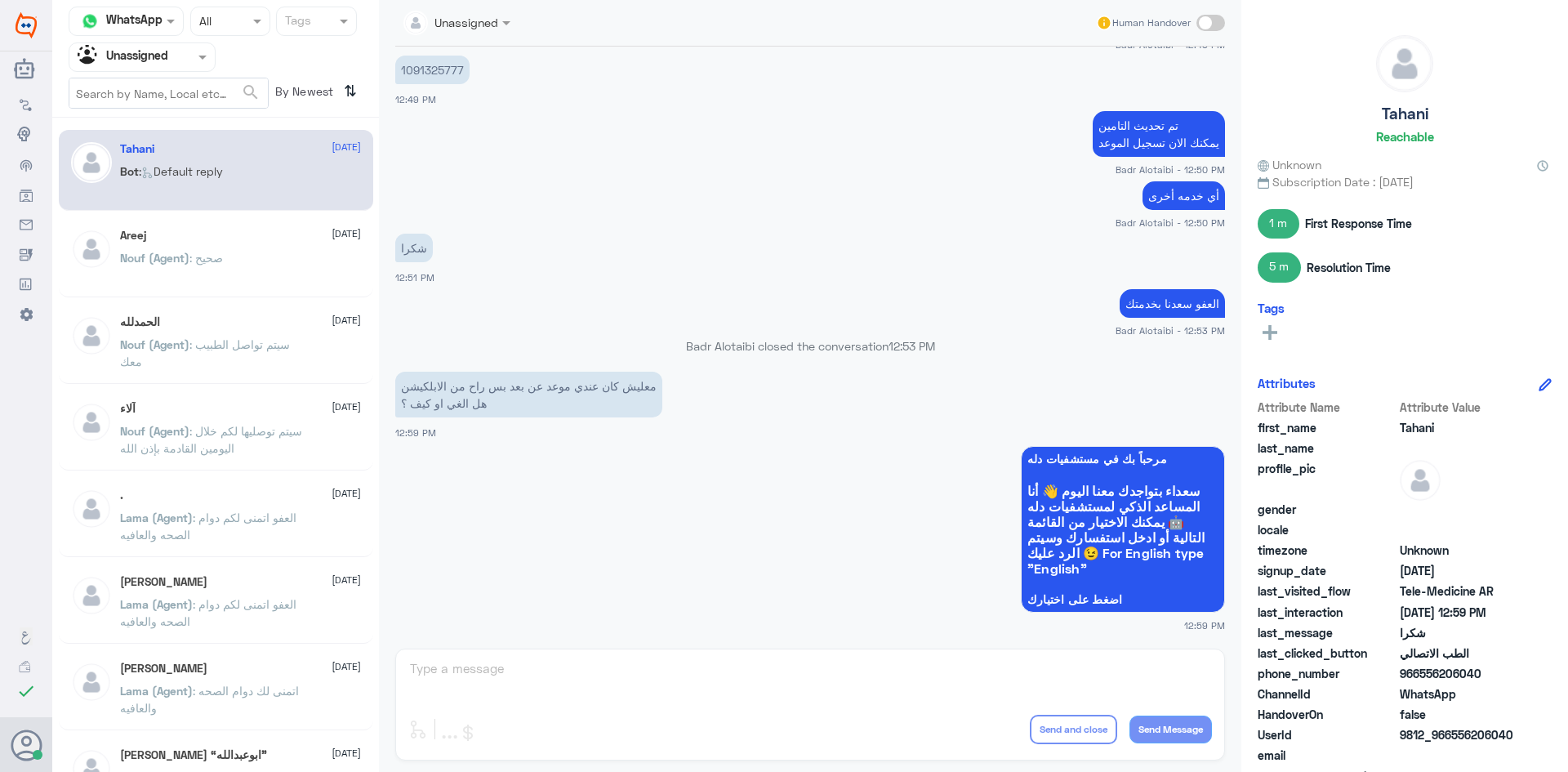
click at [125, 439] on p "Nouf (Agent) : سيتم توصليها لكم خلال اليومين القادمة بإذن الله" at bounding box center [212, 442] width 184 height 41
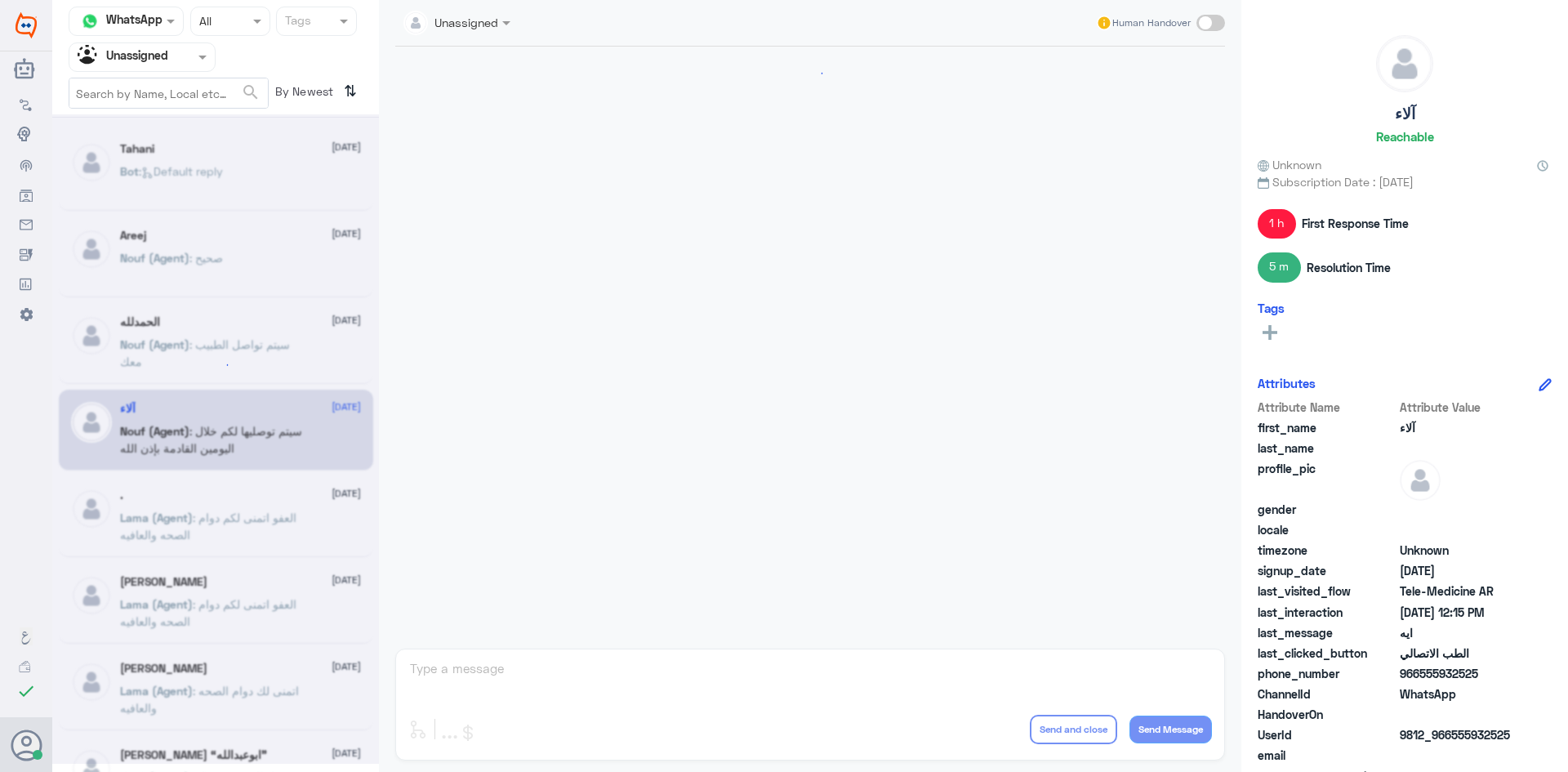
scroll to position [994, 0]
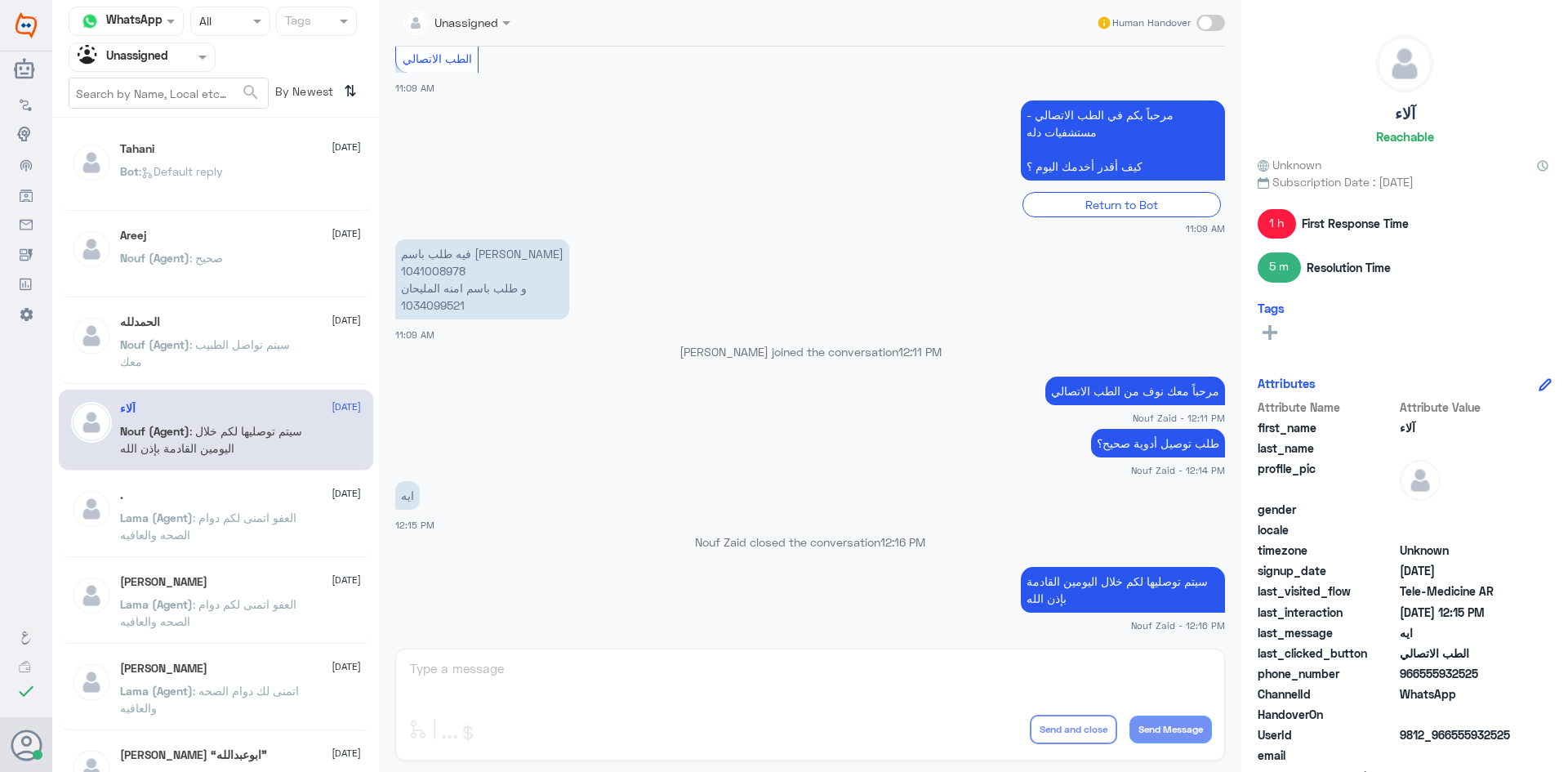
click at [160, 57] on input "text" at bounding box center [122, 57] width 89 height 19
click at [232, 327] on div "الحمدلله 24 August" at bounding box center [240, 322] width 241 height 14
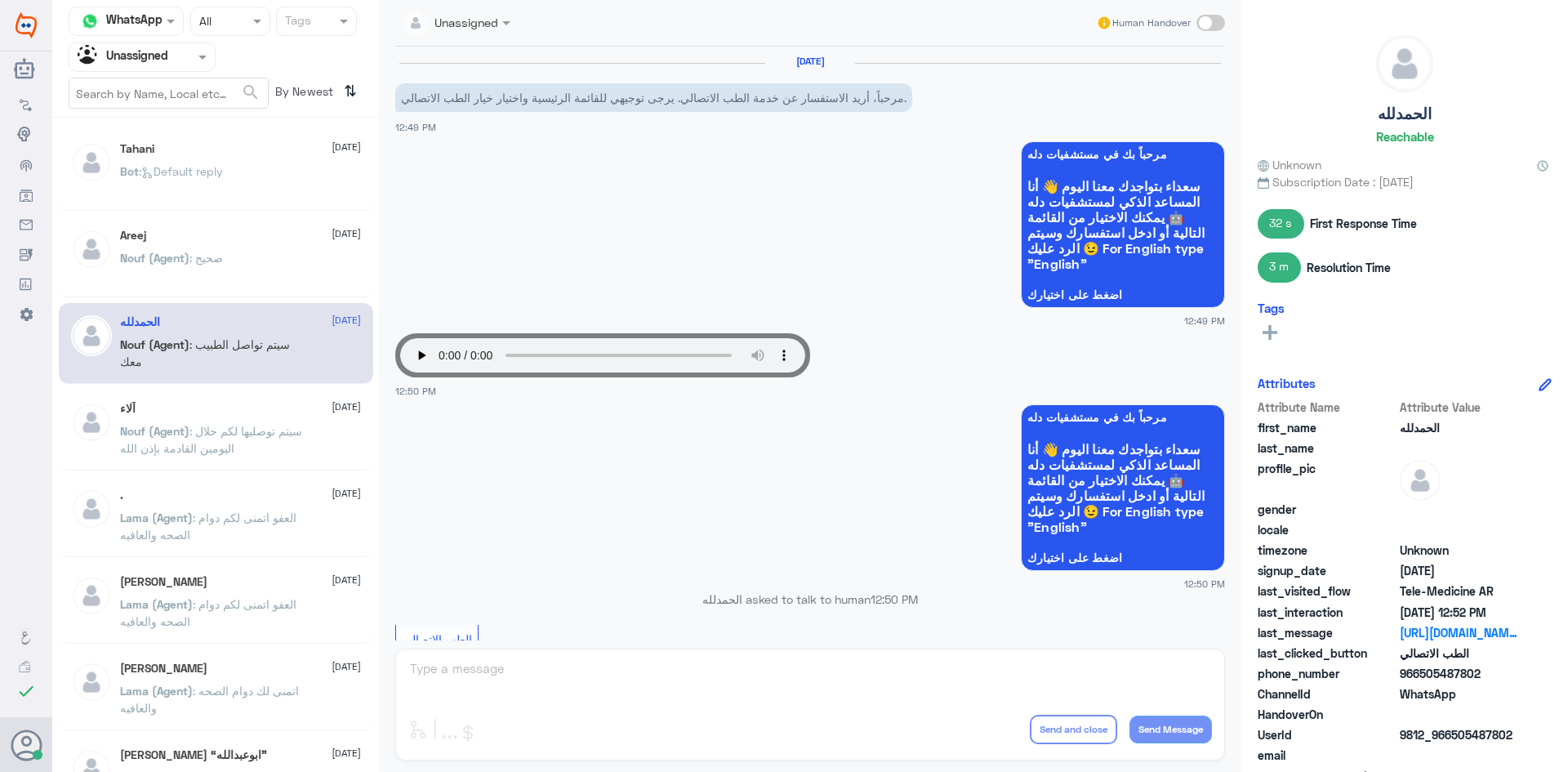
scroll to position [614, 0]
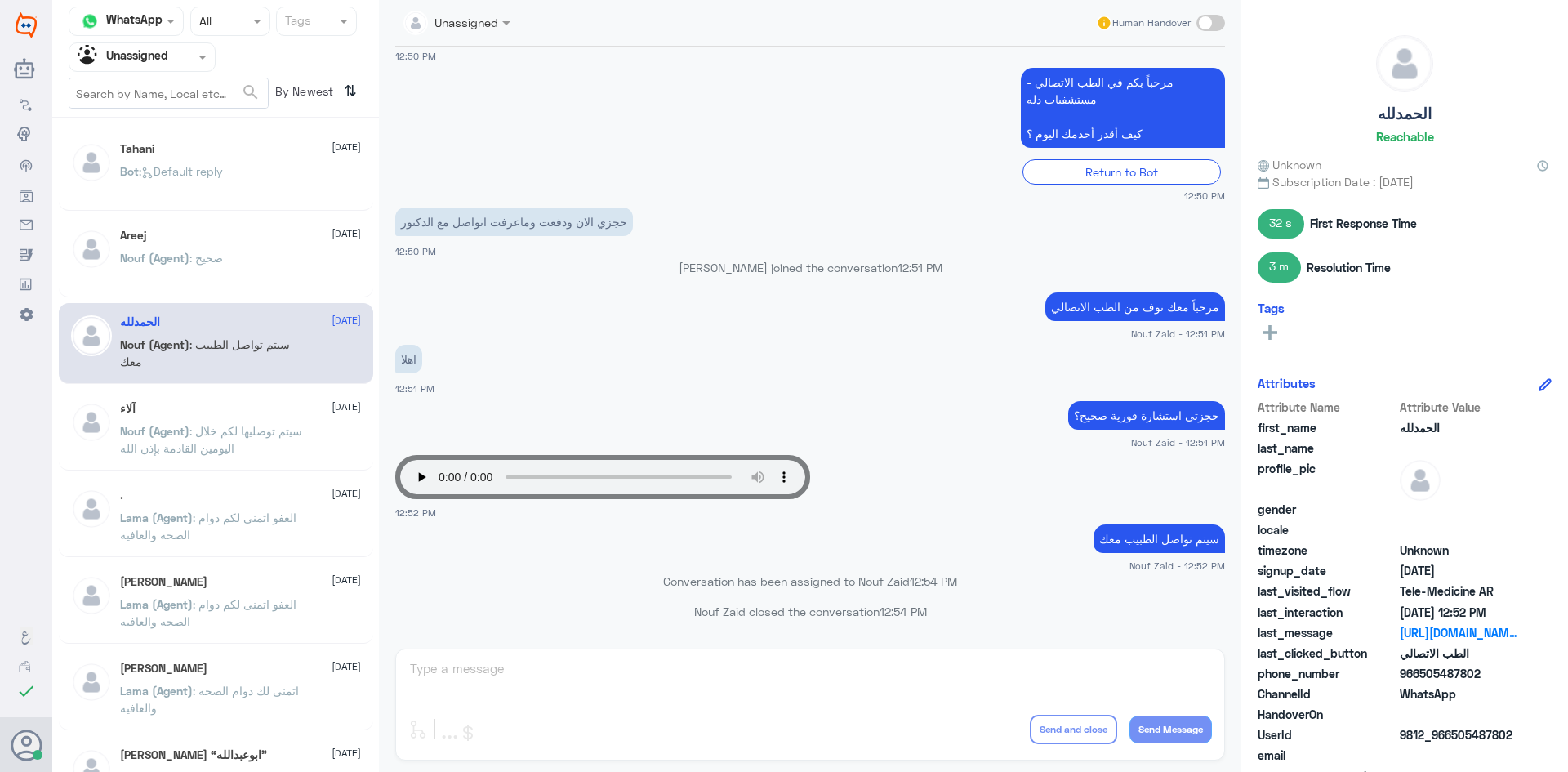
click at [232, 431] on span ": سيتم توصليها لكم خلال اليومين القادمة بإذن الله" at bounding box center [211, 439] width 182 height 31
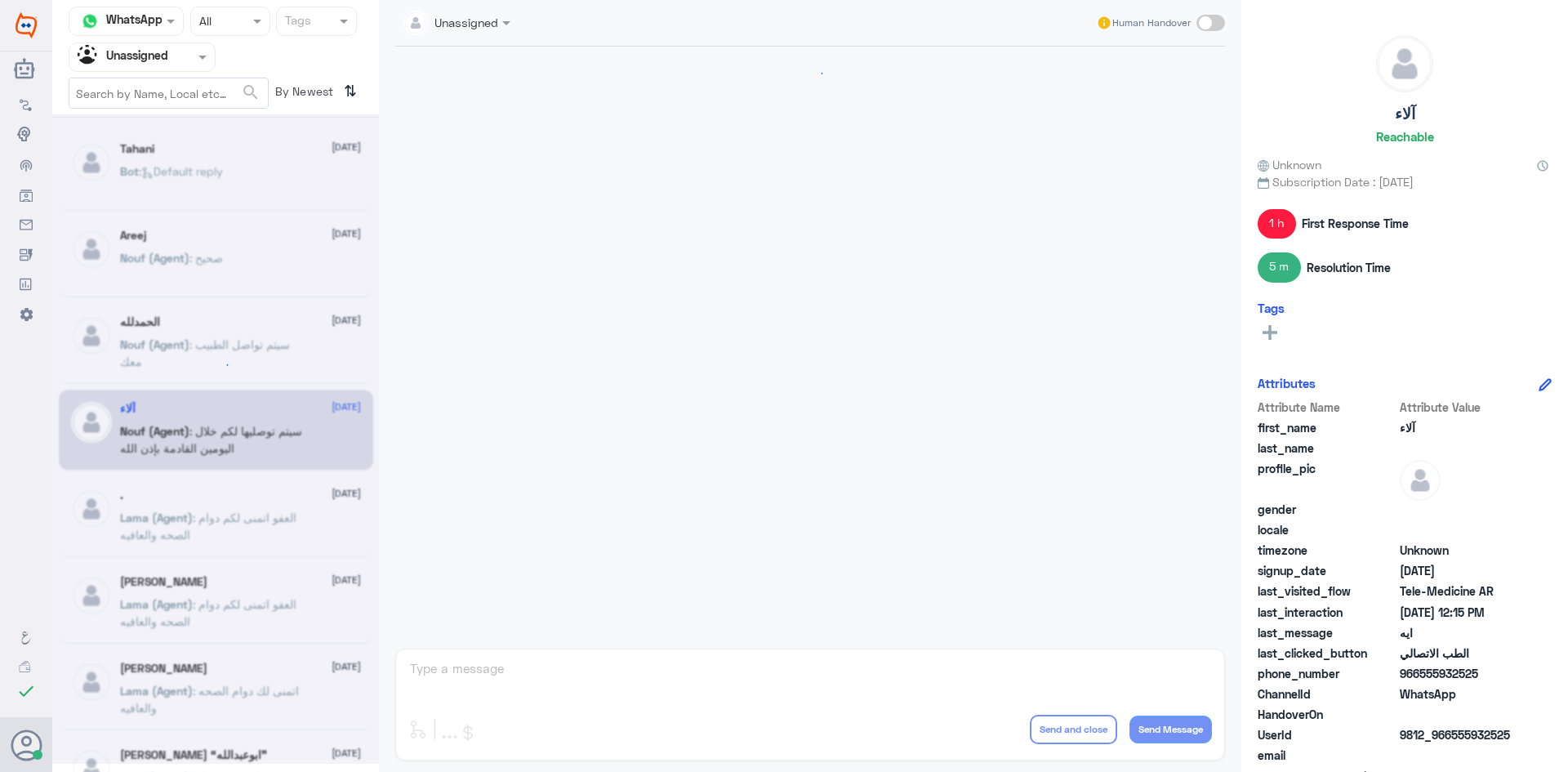
scroll to position [994, 0]
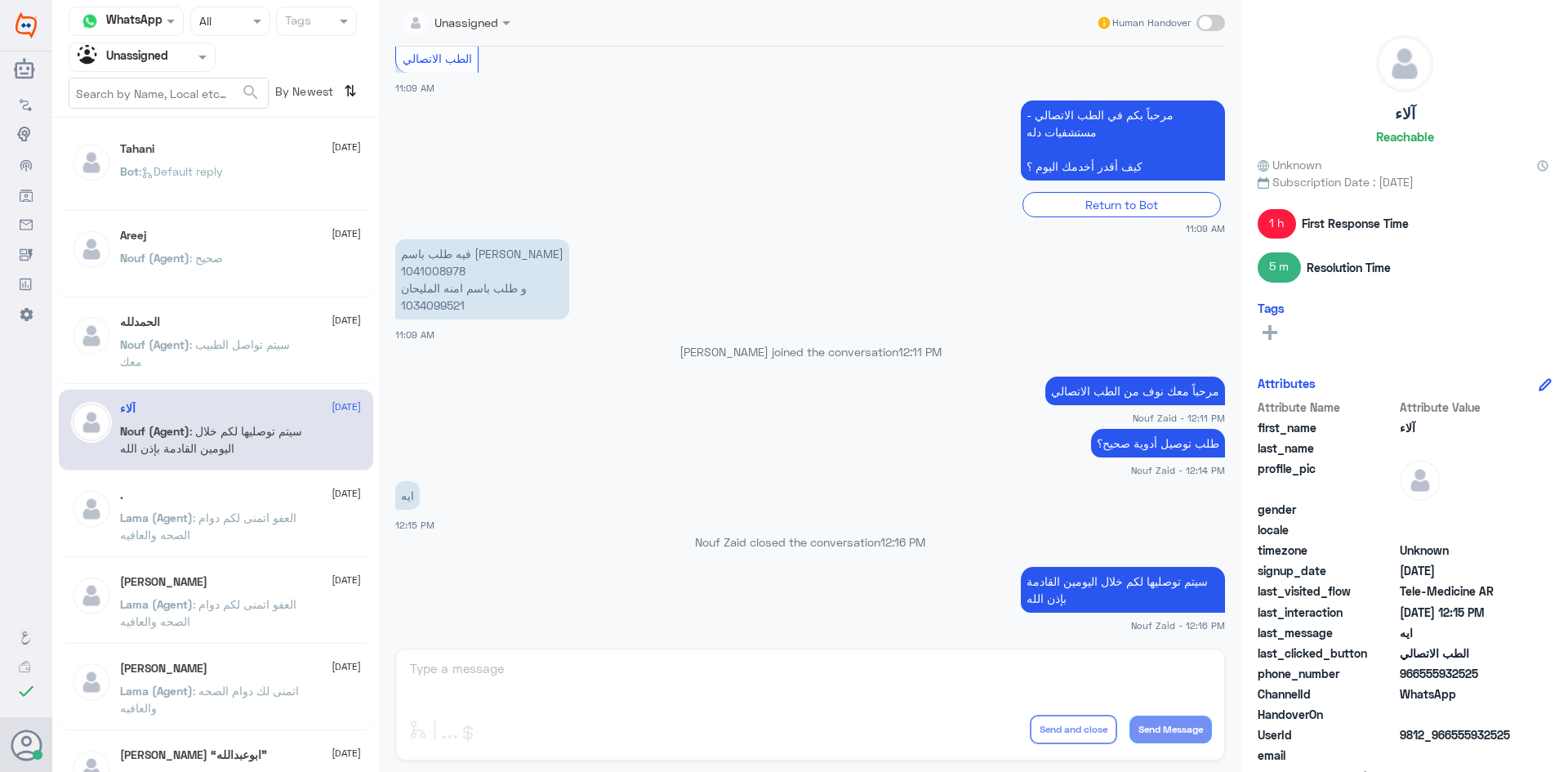
click at [263, 193] on div "Bot : Default reply" at bounding box center [240, 185] width 241 height 37
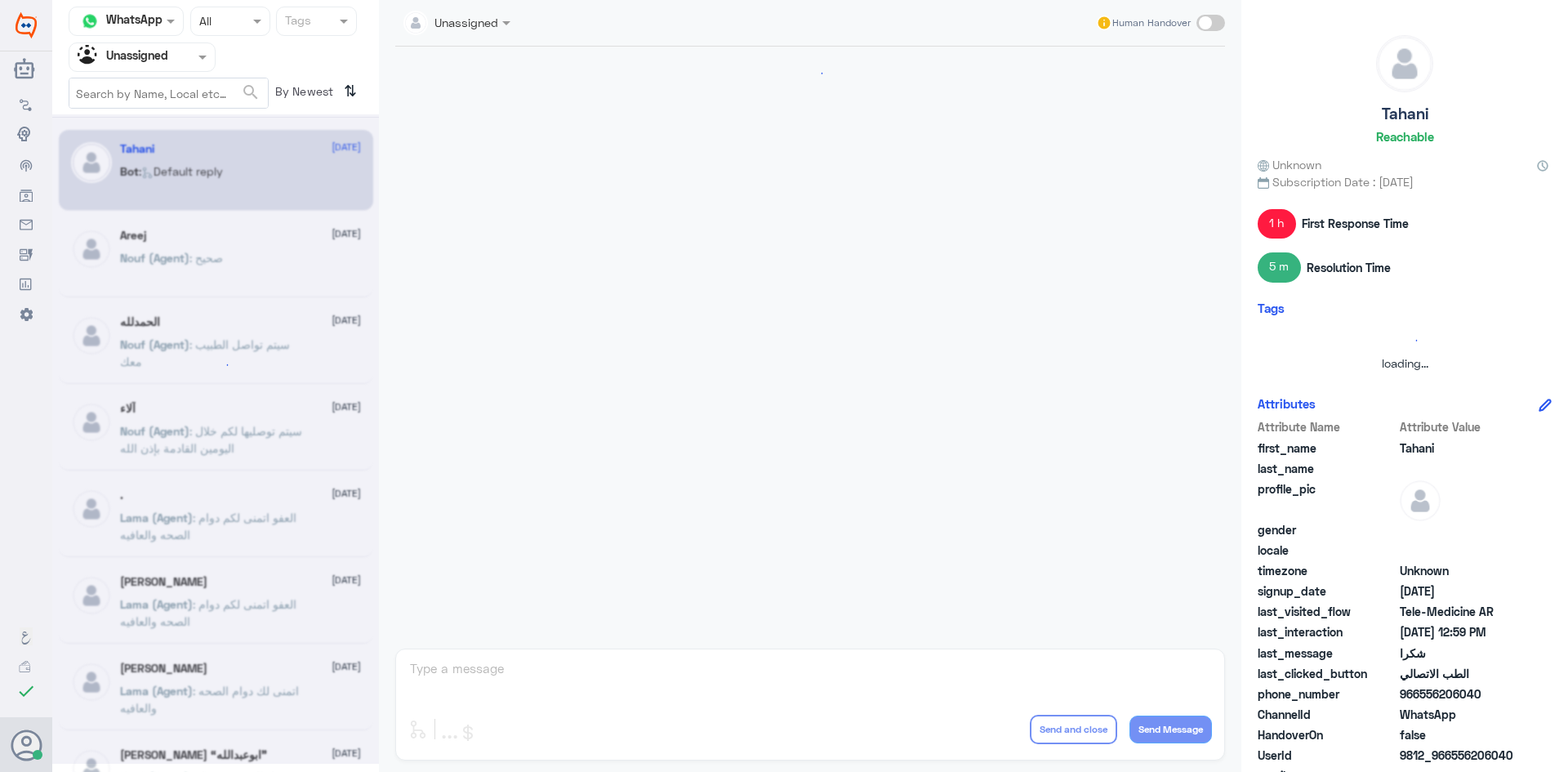
scroll to position [761, 0]
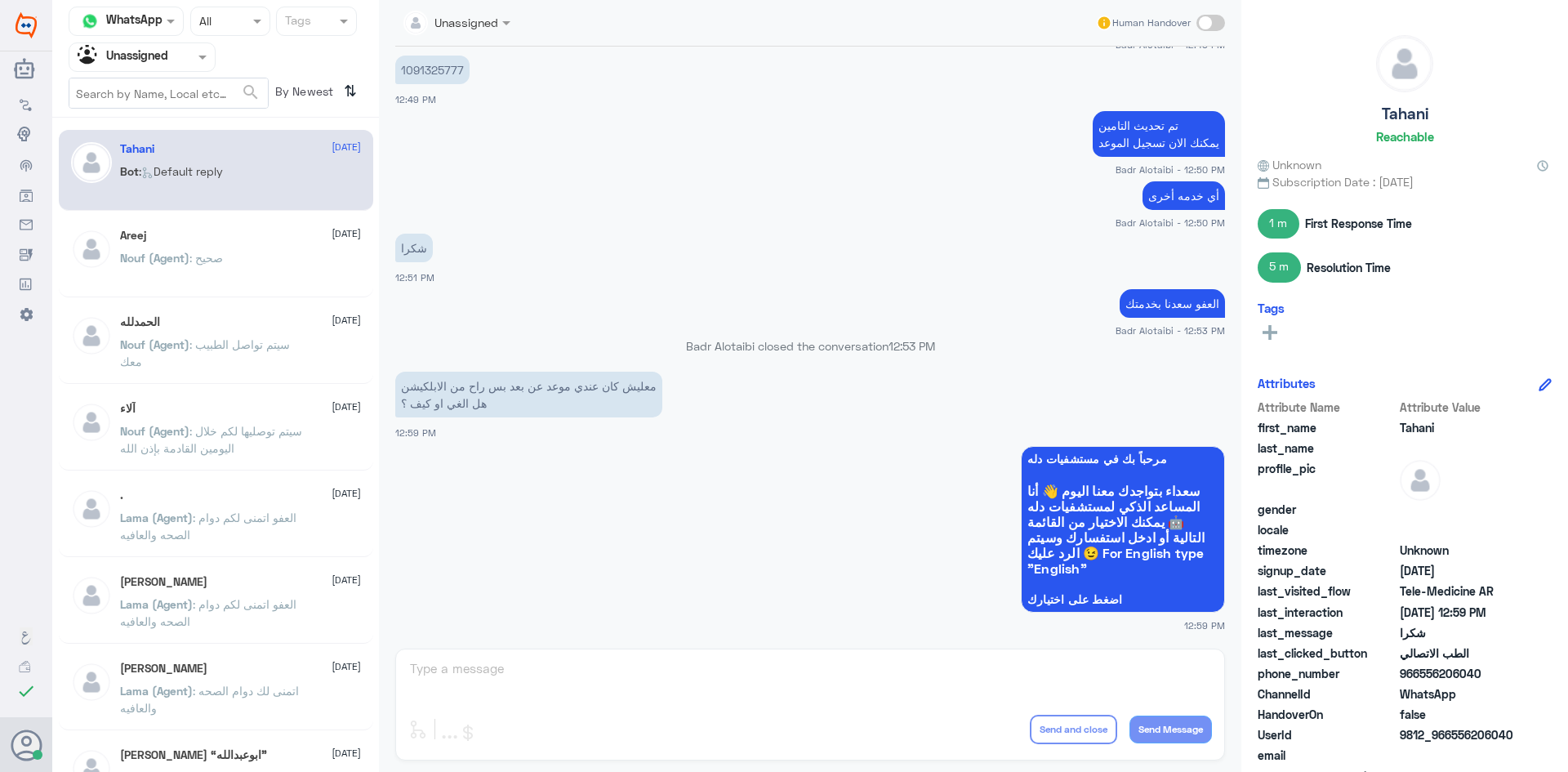
click at [1198, 24] on span at bounding box center [1211, 23] width 29 height 16
click at [0, 0] on input "checkbox" at bounding box center [0, 0] width 0 height 0
click at [178, 62] on div at bounding box center [142, 57] width 145 height 19
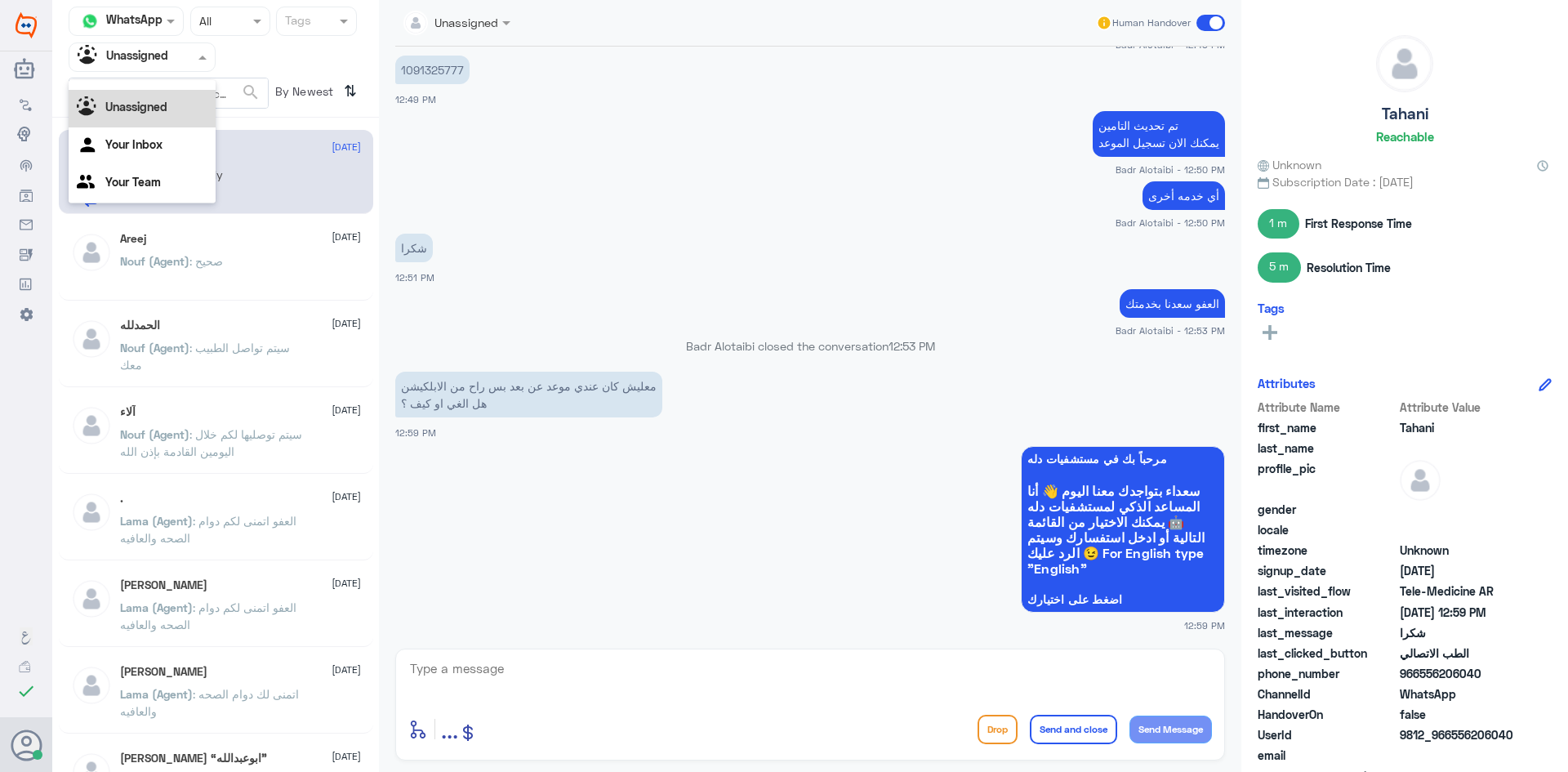
scroll to position [0, 0]
click at [164, 94] on div "All" at bounding box center [142, 95] width 147 height 30
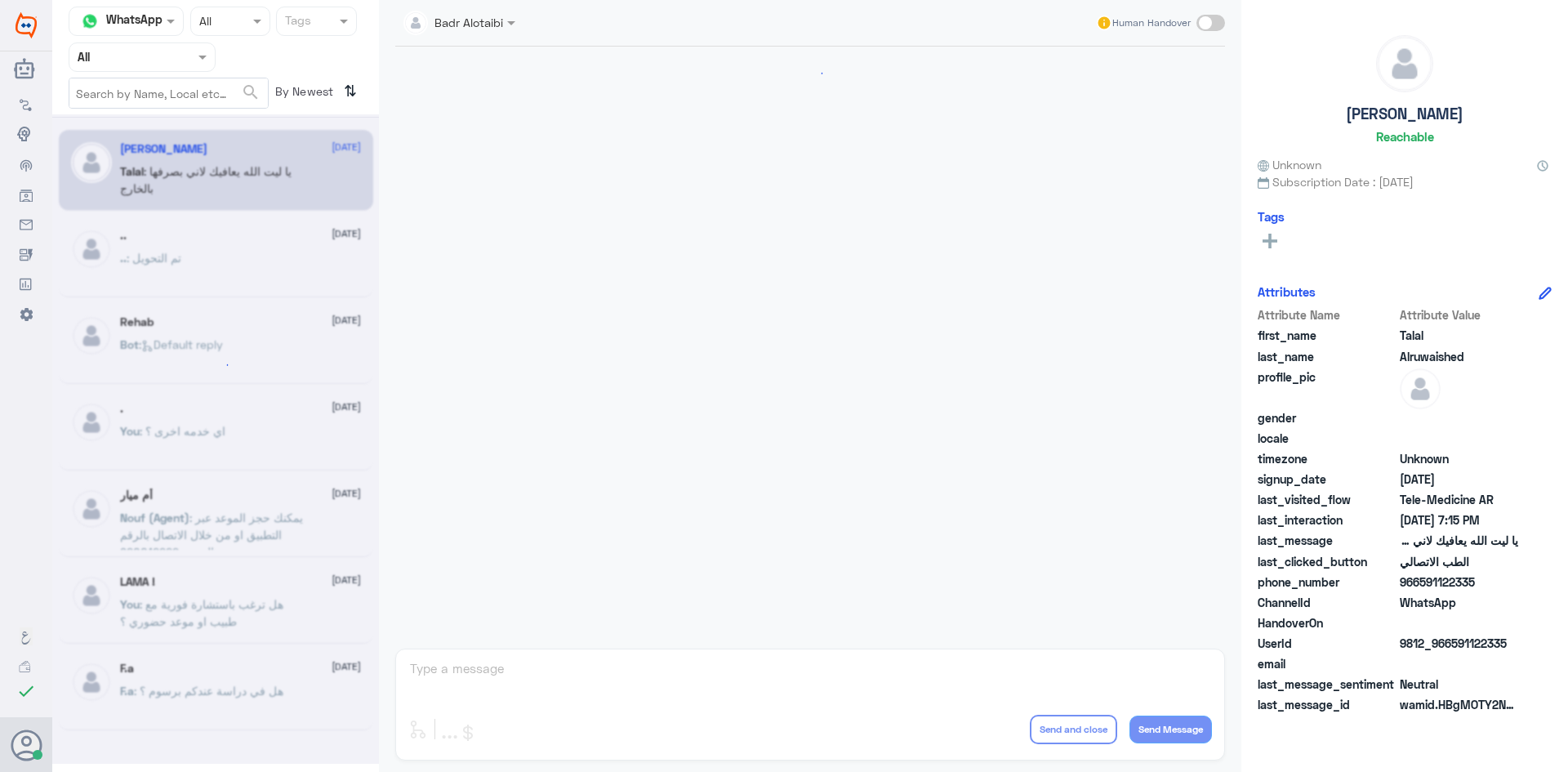
scroll to position [373, 0]
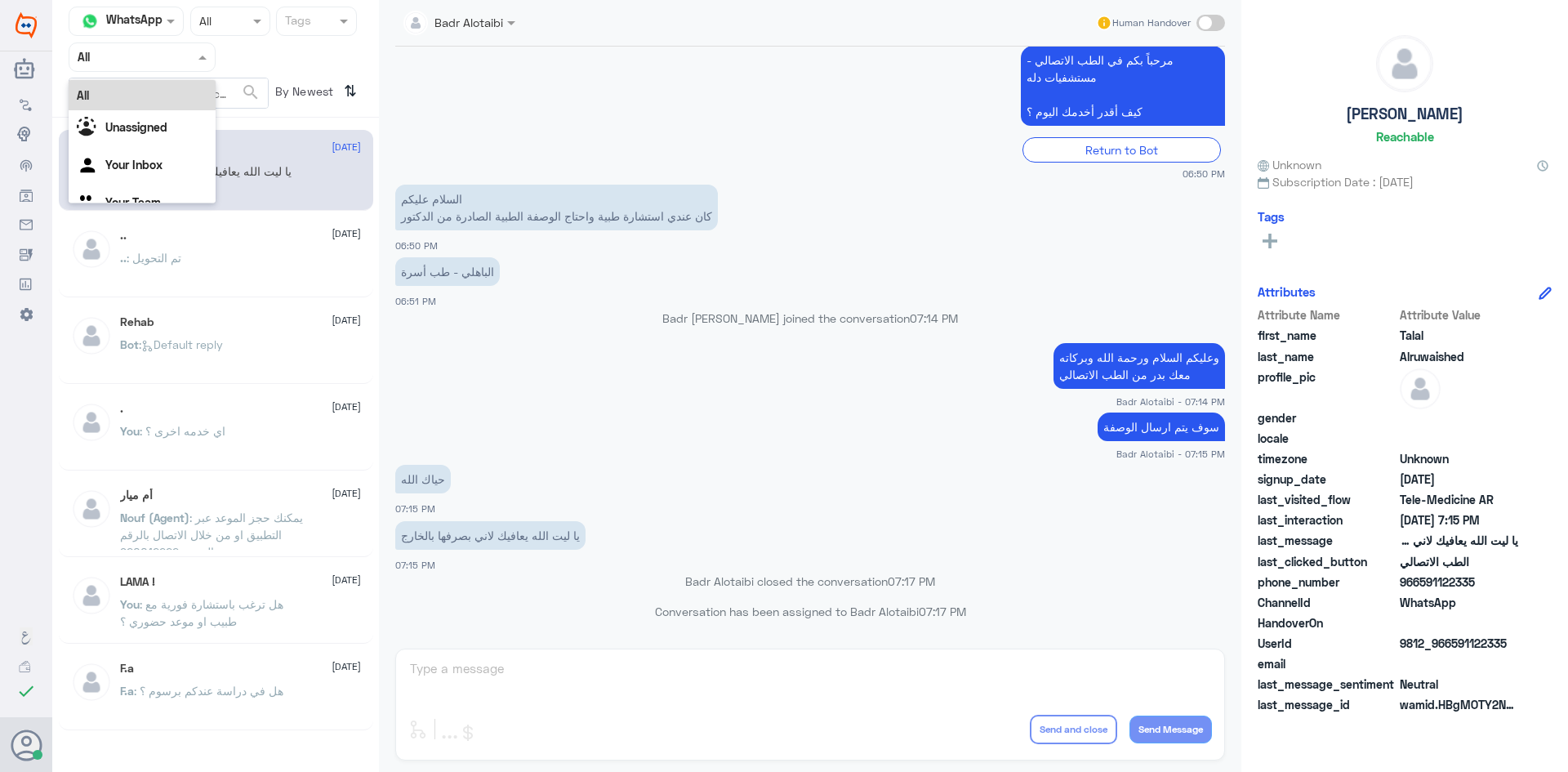
click at [210, 63] on span at bounding box center [205, 57] width 21 height 17
click at [189, 113] on div "Unassigned" at bounding box center [142, 129] width 147 height 38
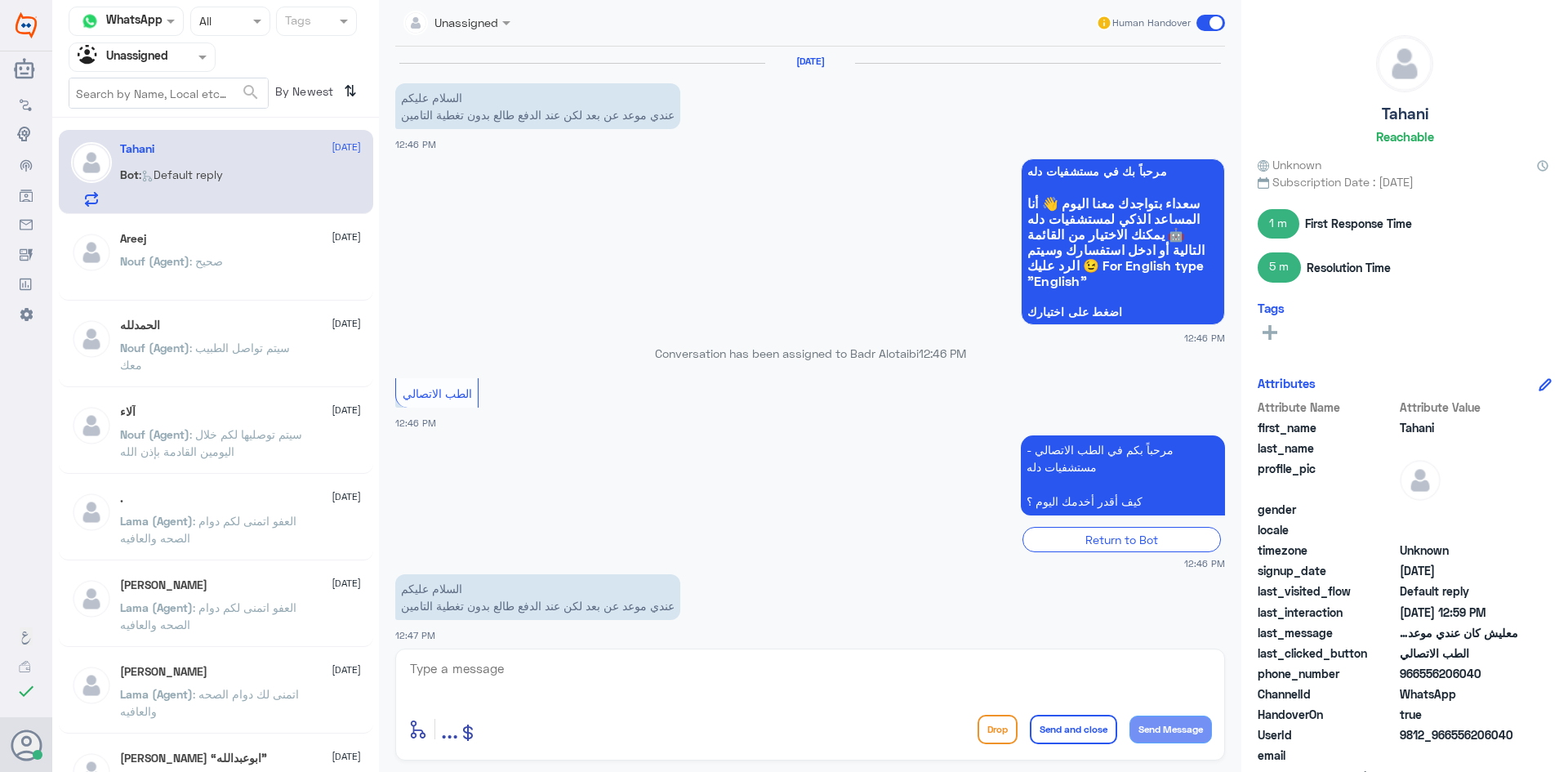
scroll to position [761, 0]
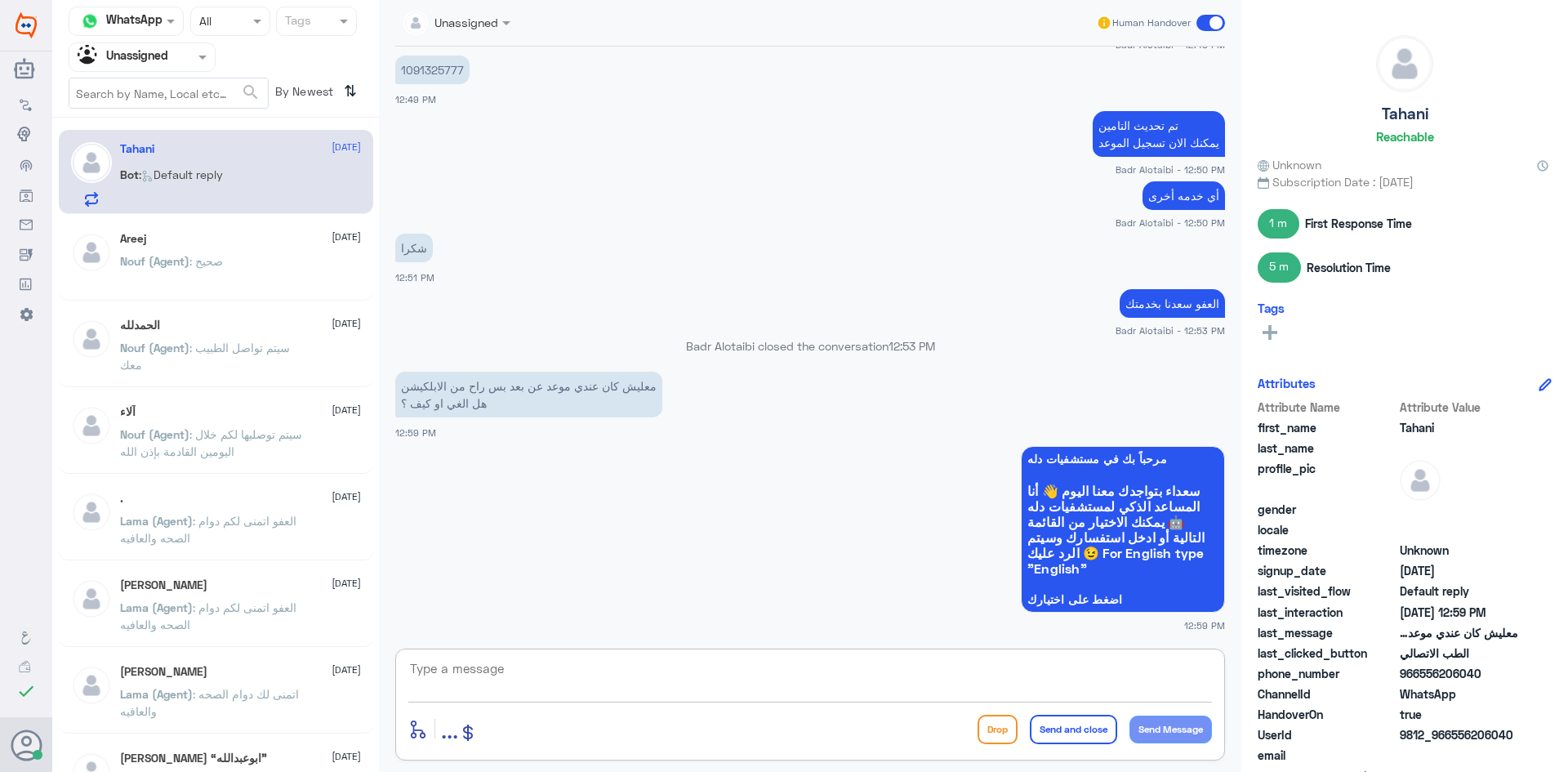
click at [667, 674] on textarea at bounding box center [809, 678] width 803 height 40
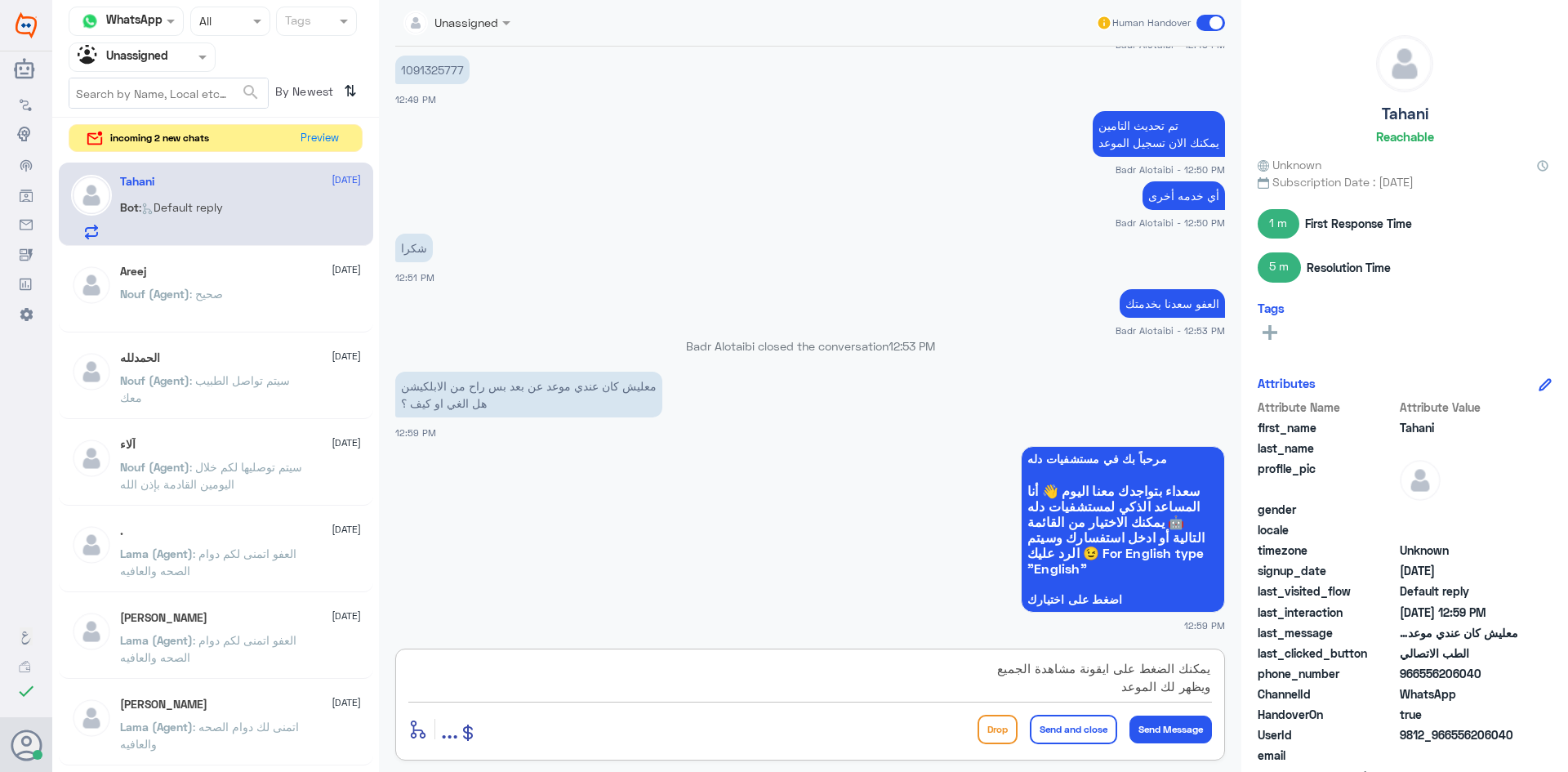
type textarea "يمكنك الضغط على ايقونة مشاهدة الجميع ويظهر لك الموعد"
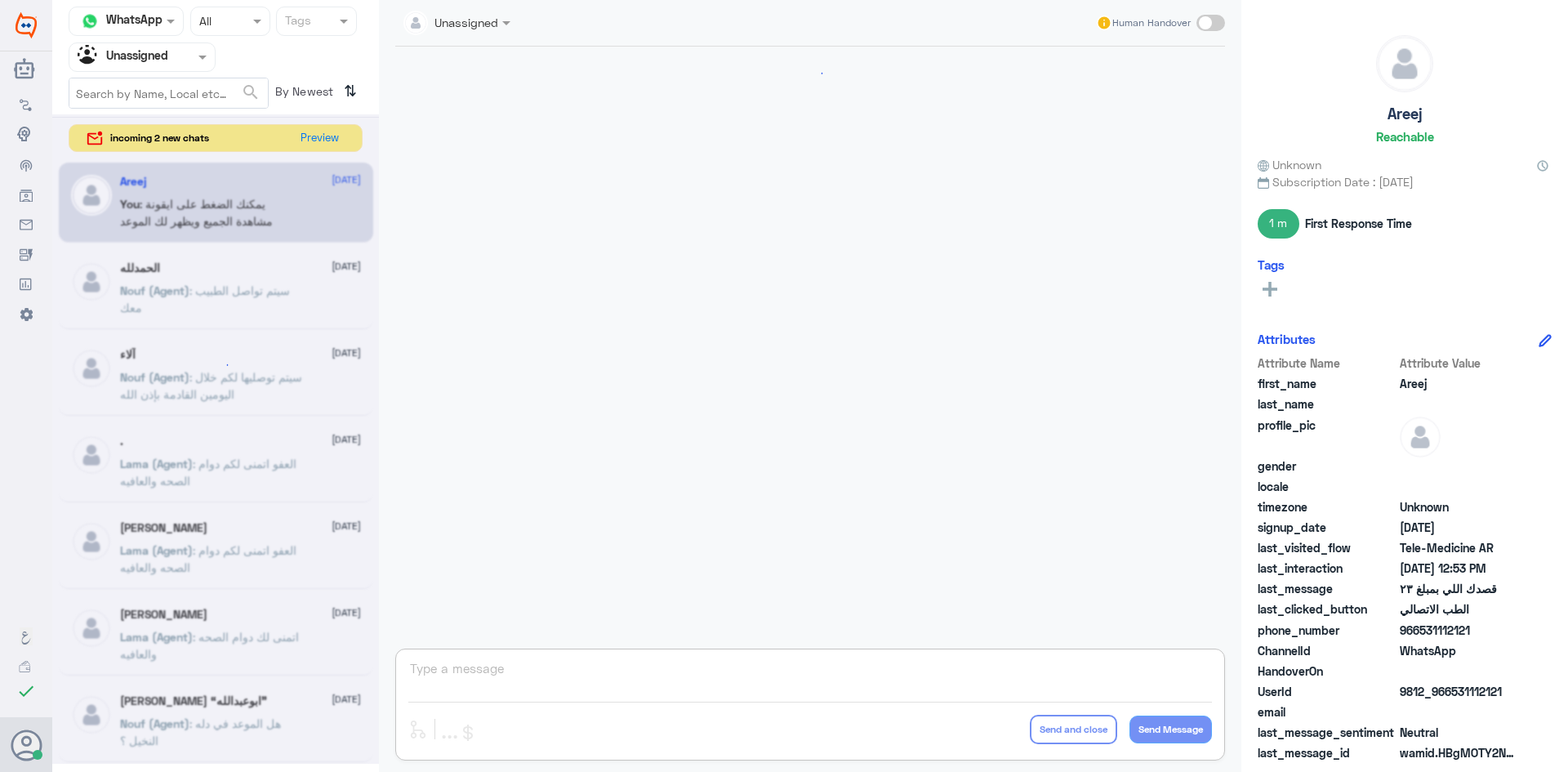
scroll to position [1006, 0]
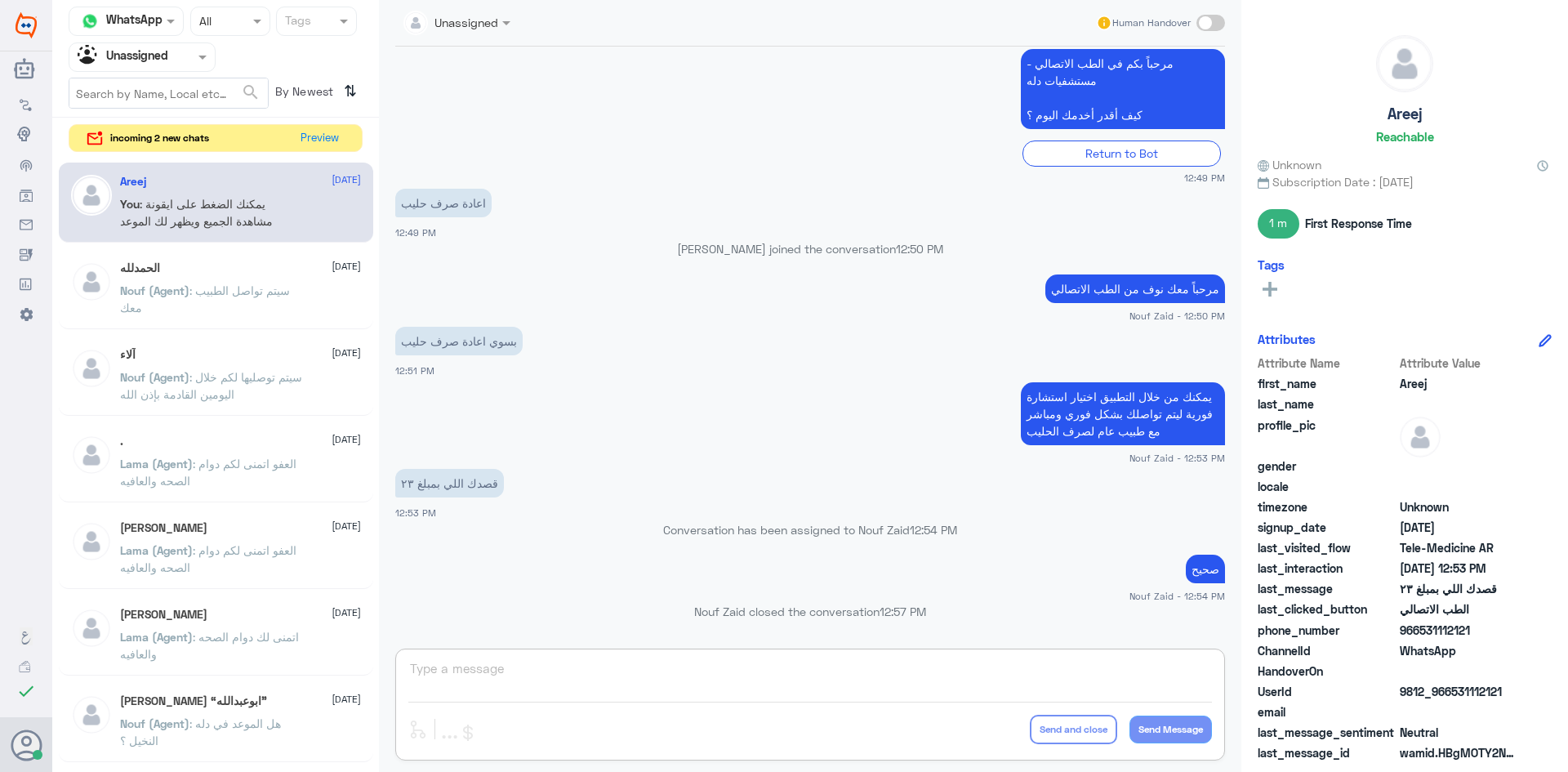
click at [172, 55] on div at bounding box center [142, 57] width 145 height 19
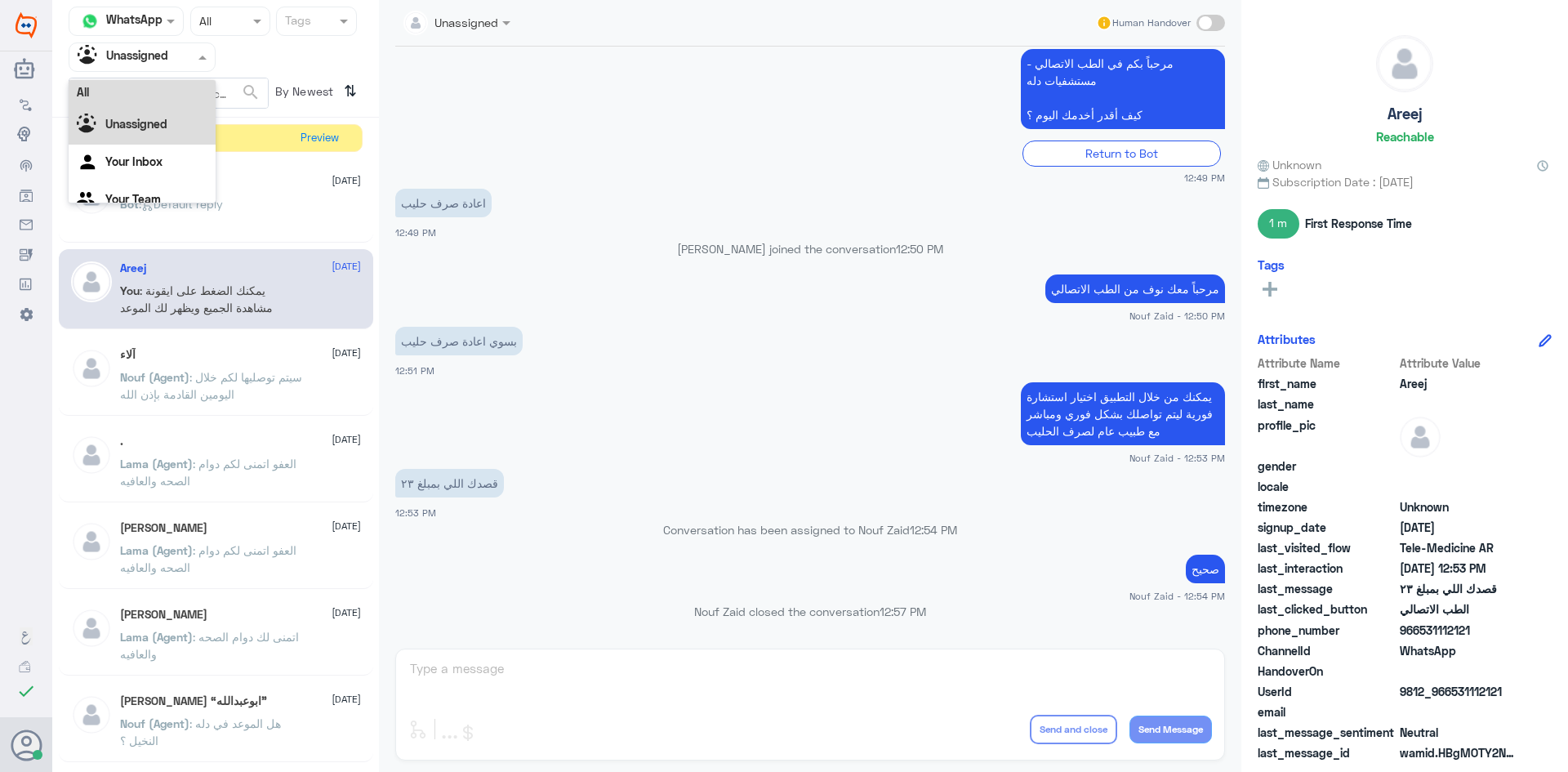
scroll to position [0, 0]
click at [135, 94] on div "All" at bounding box center [142, 95] width 147 height 30
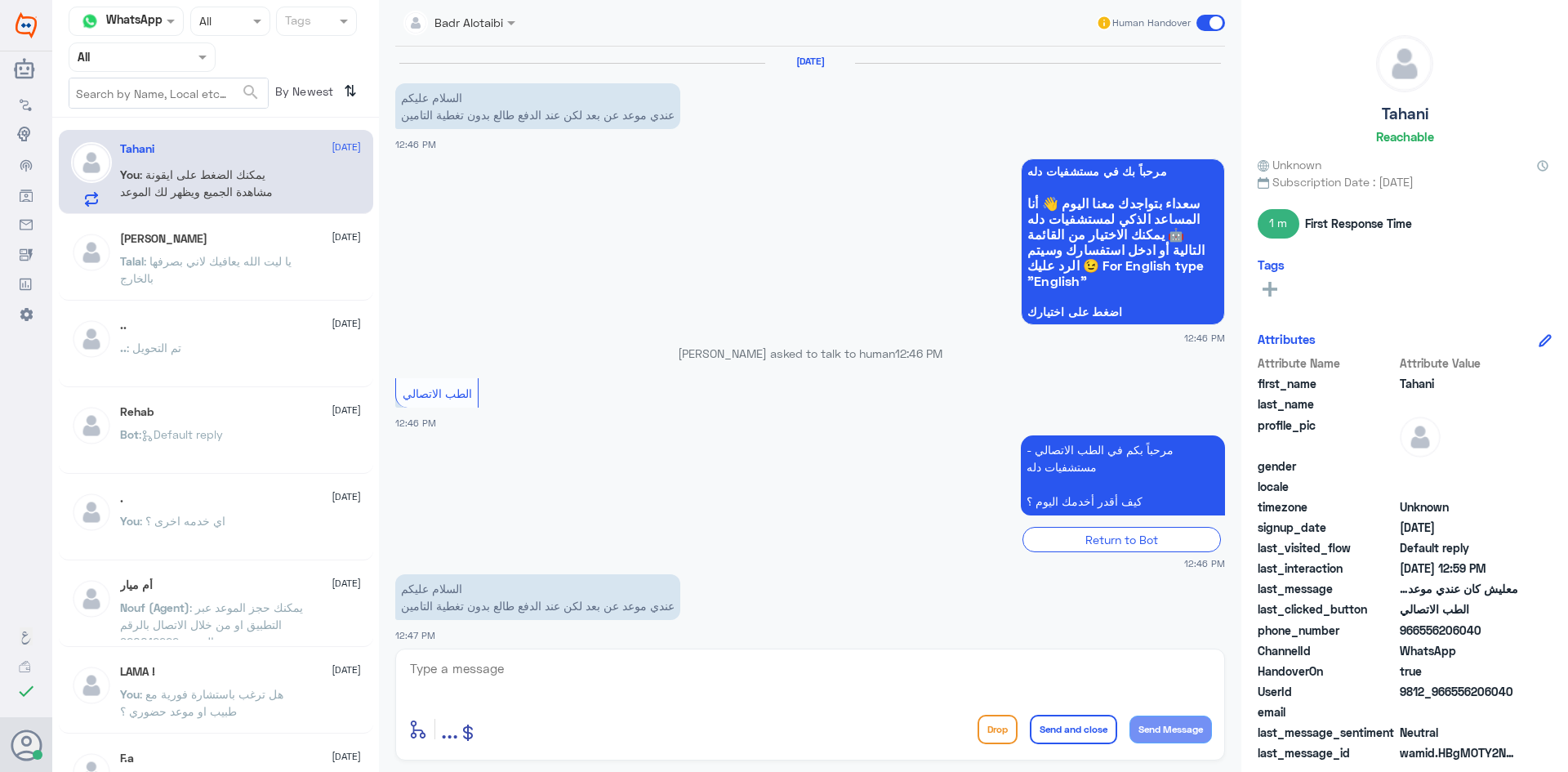
scroll to position [877, 0]
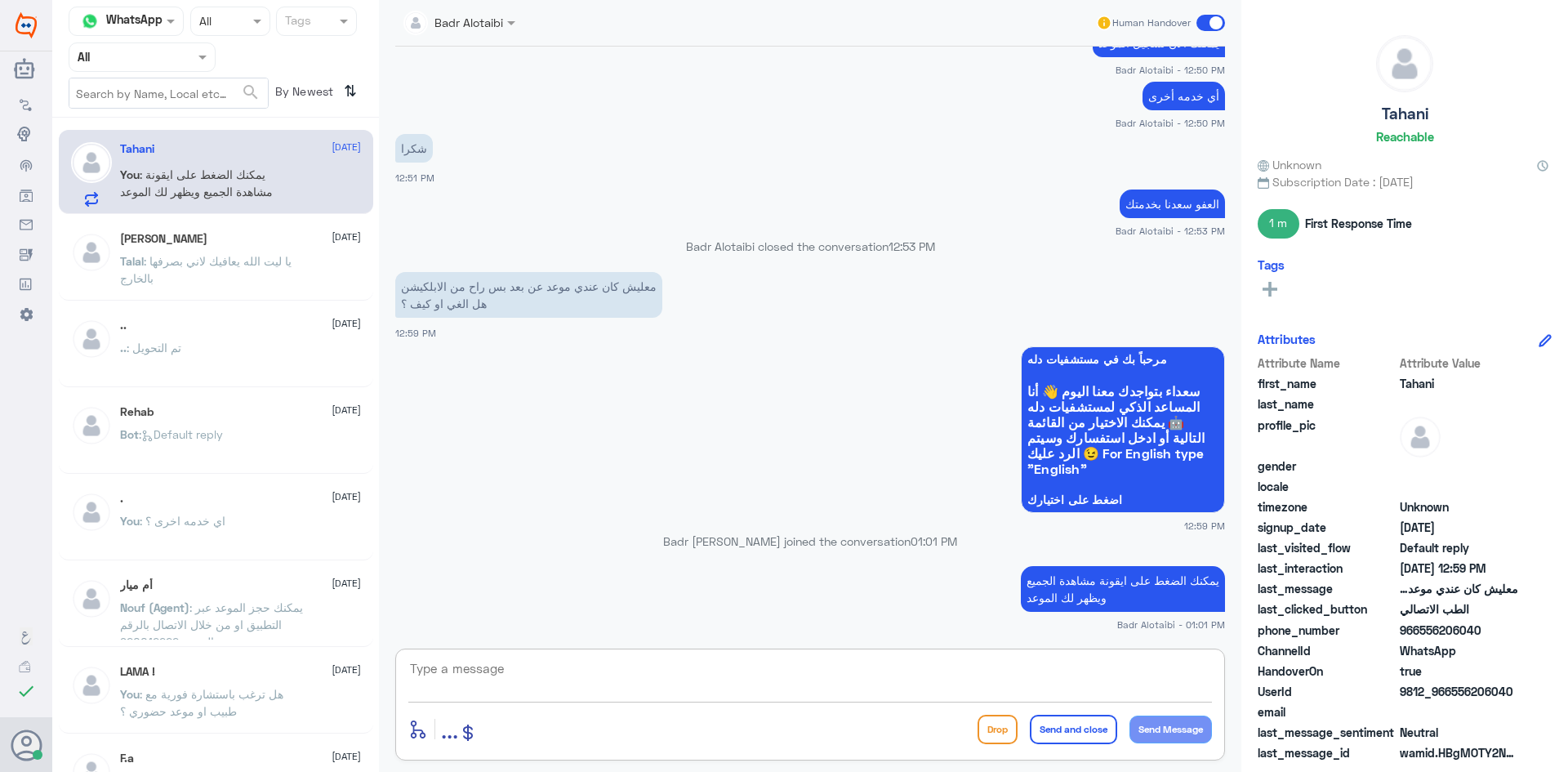
click at [843, 686] on textarea at bounding box center [809, 678] width 803 height 40
paste textarea "يمكنك تسجيل دخولك للتطبيق، واختر أيقونة "استشارة فورية" لطلب صرف الأدوية، أو إج…"
type textarea "اذا لم يظهر لك يمكنك تسجيل دخولك للتطبيق، واختر أيقونة "استشارة فورية" لطلب صرف…"
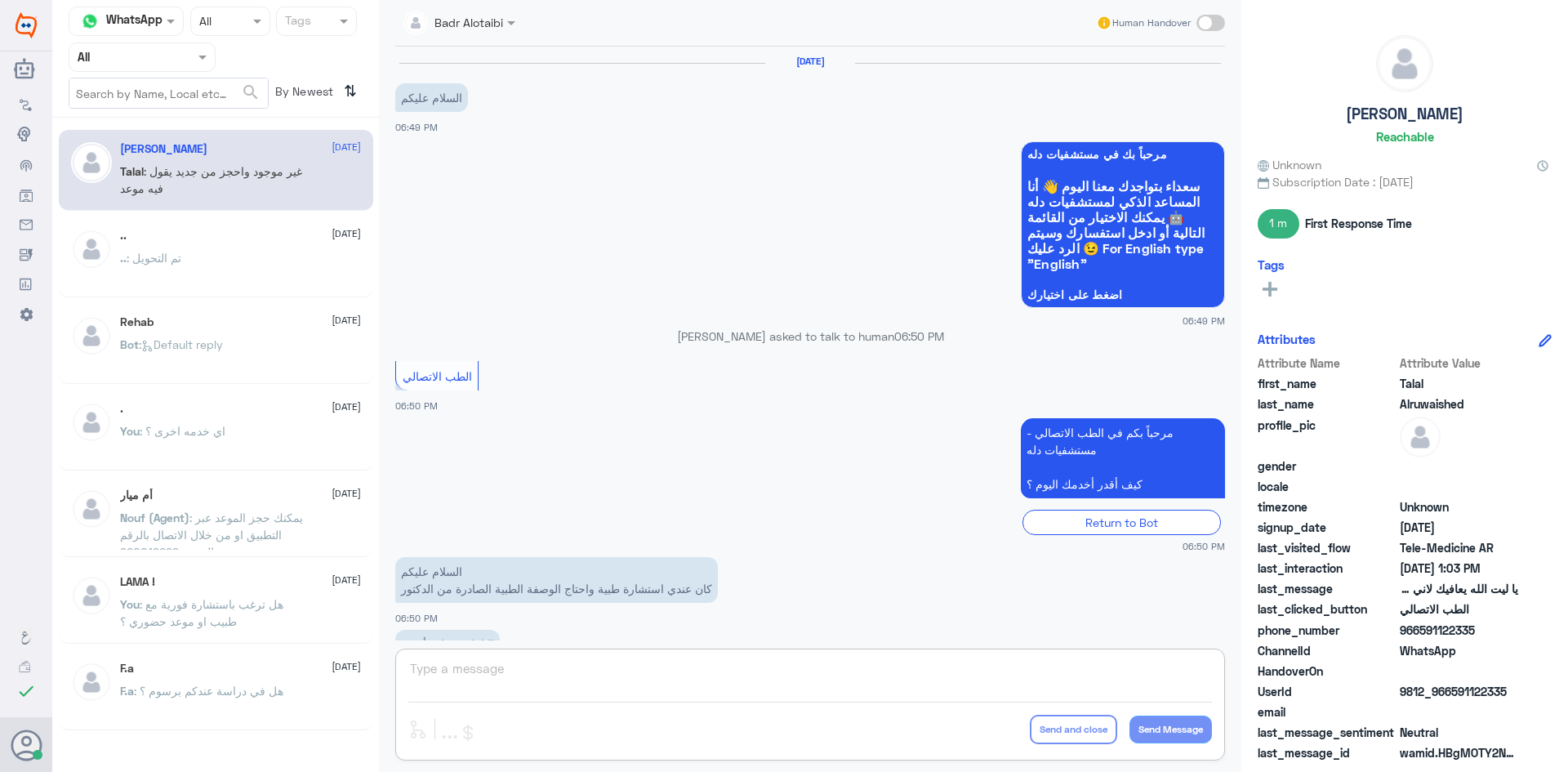
scroll to position [373, 0]
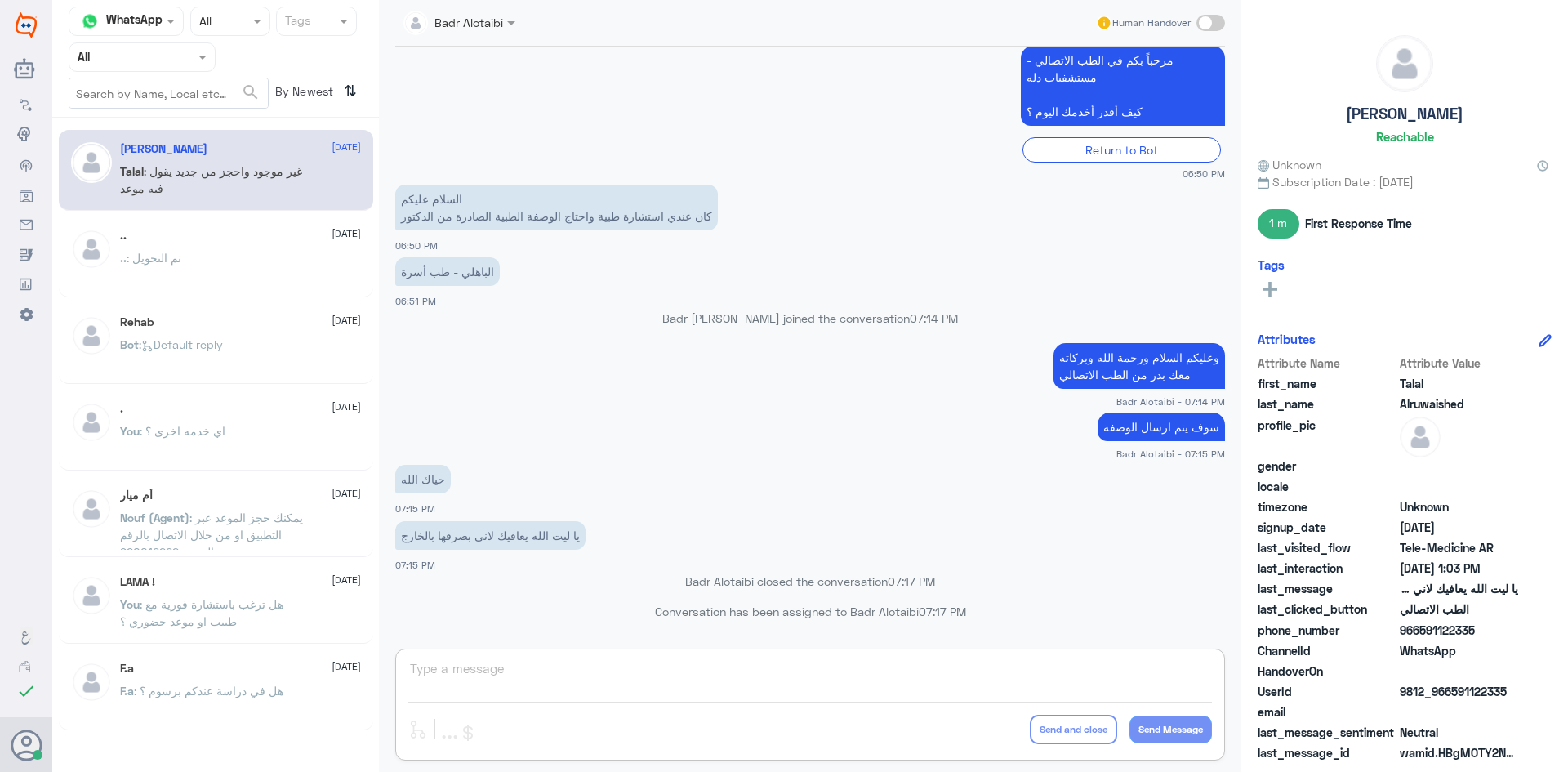
click at [194, 65] on div at bounding box center [142, 57] width 145 height 19
click at [176, 112] on div "Unassigned" at bounding box center [142, 129] width 147 height 38
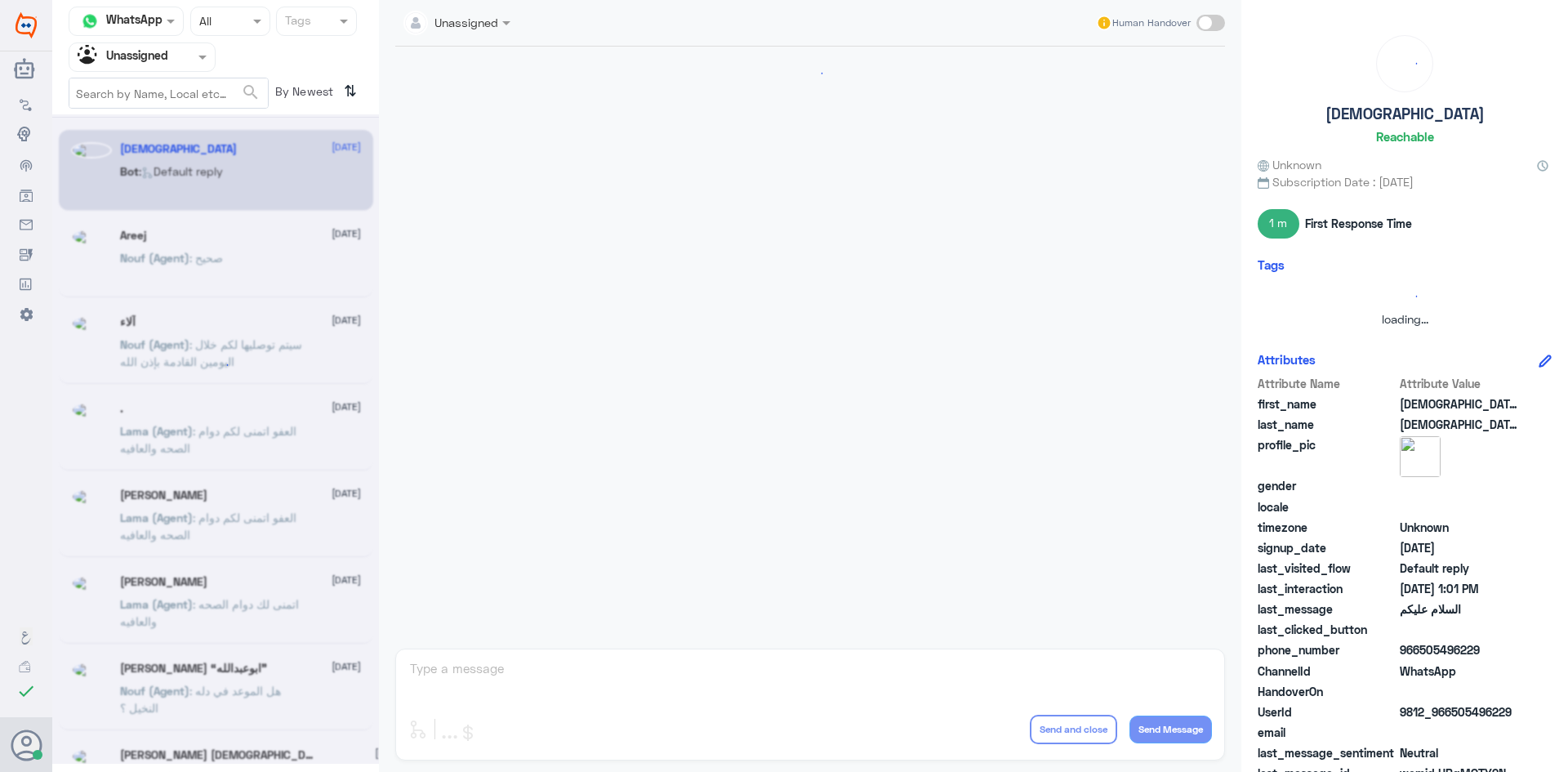
scroll to position [0, 0]
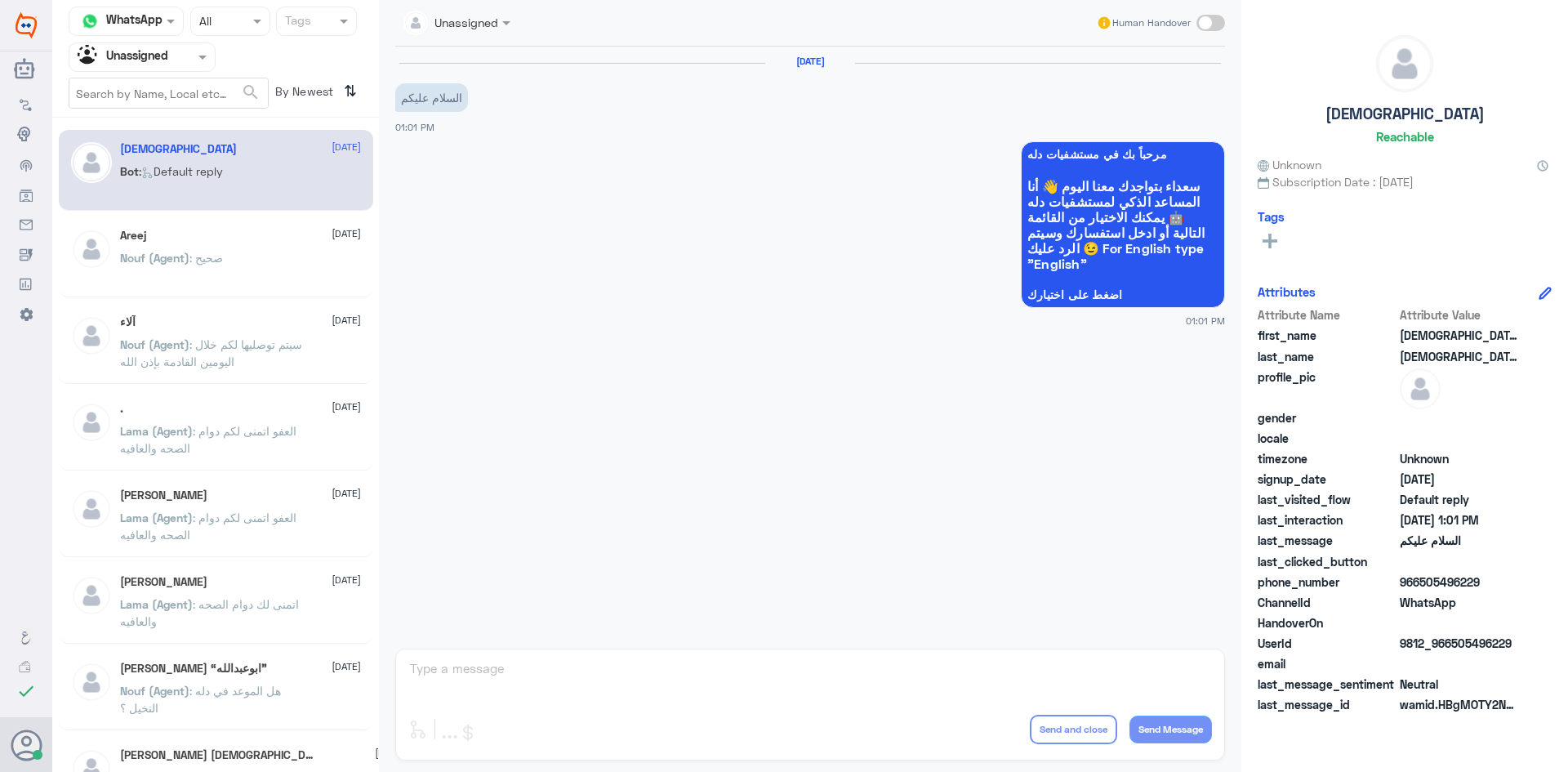
click at [201, 67] on div "Agent Filter Unassigned" at bounding box center [142, 58] width 147 height 30
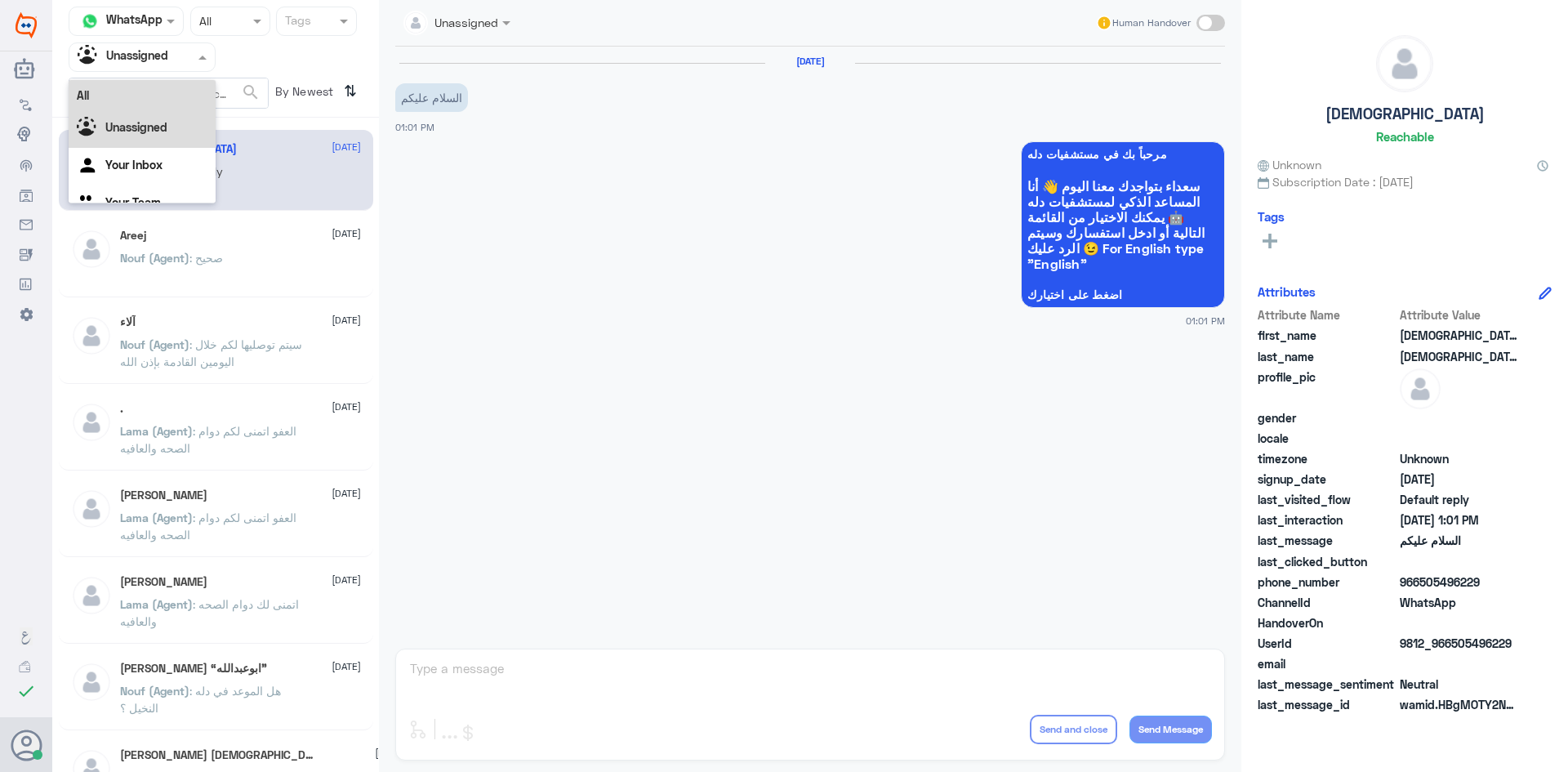
click at [186, 94] on div "All" at bounding box center [142, 95] width 147 height 30
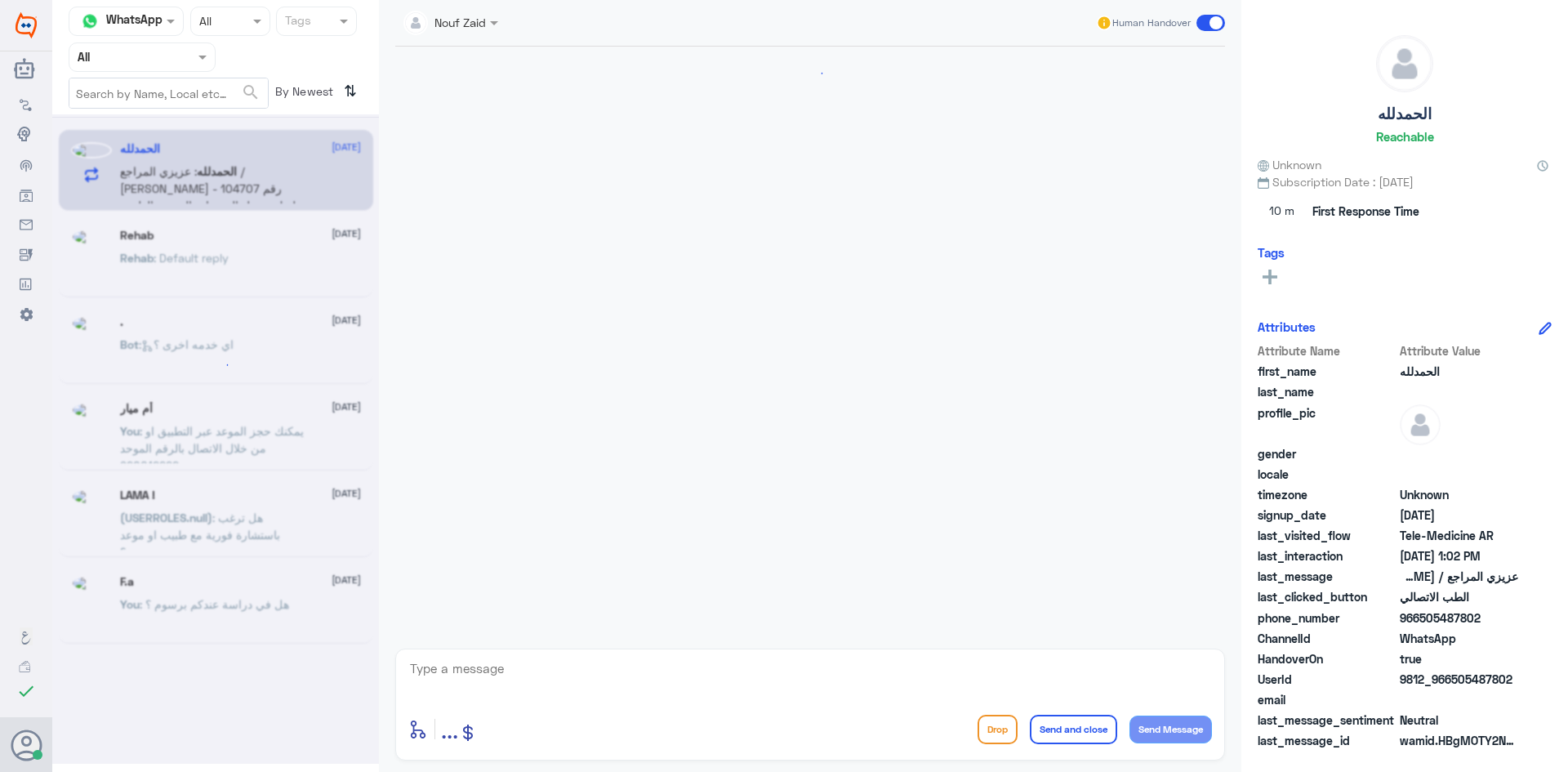
scroll to position [765, 0]
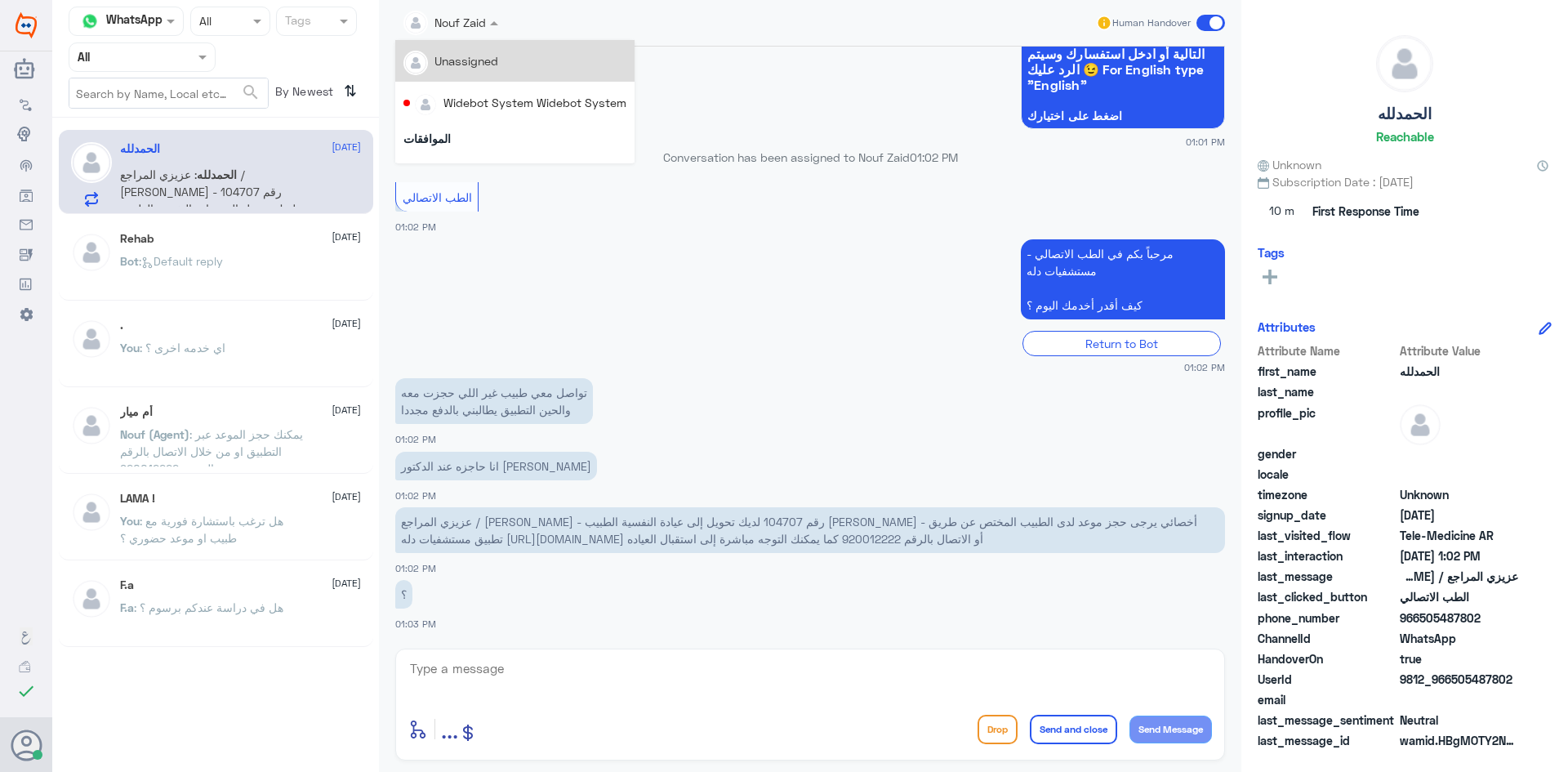
click at [453, 29] on input "text" at bounding box center [432, 21] width 59 height 19
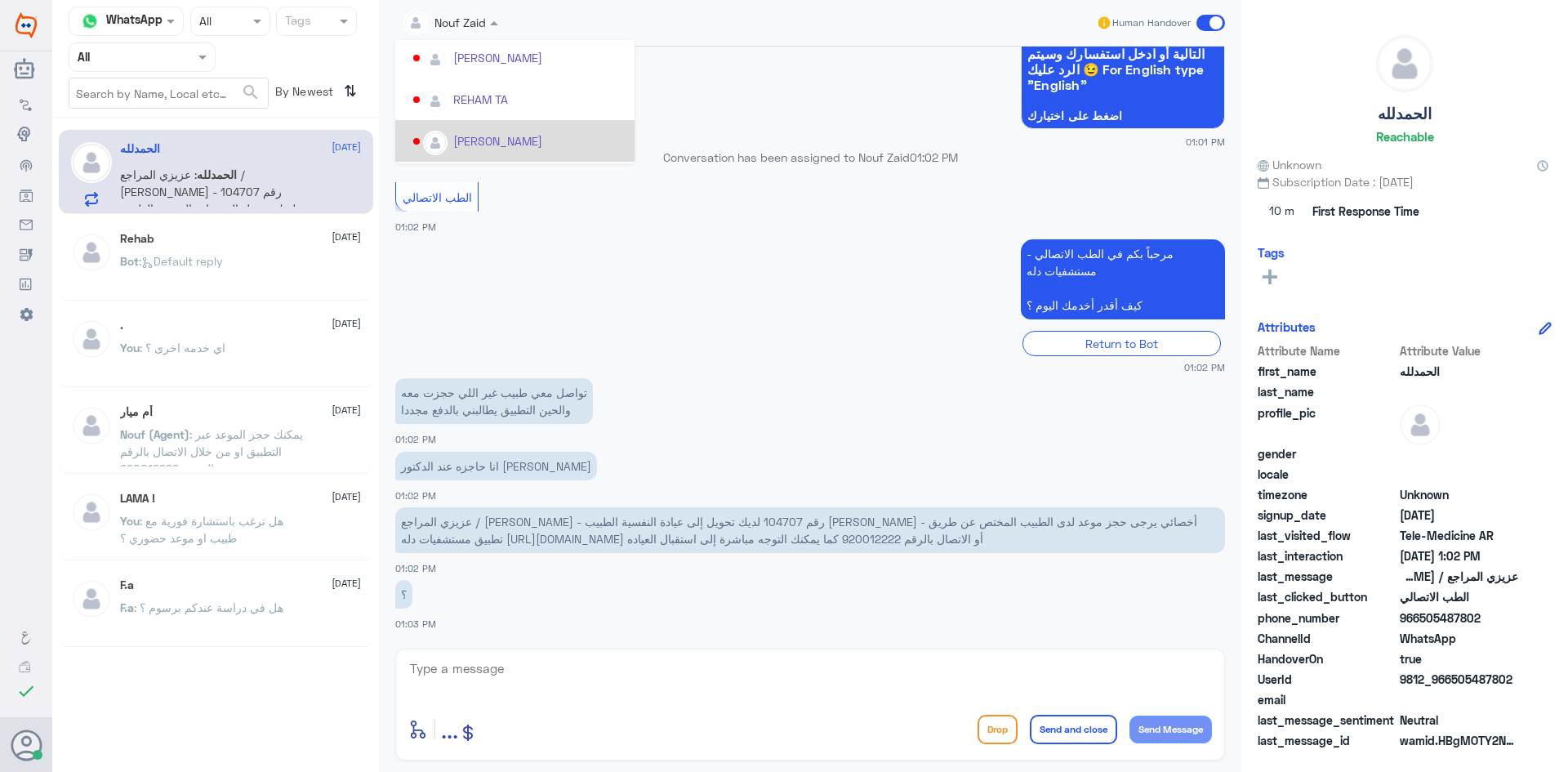
scroll to position [844, 0]
click at [512, 135] on div "Nouf Zaid" at bounding box center [519, 141] width 214 height 29
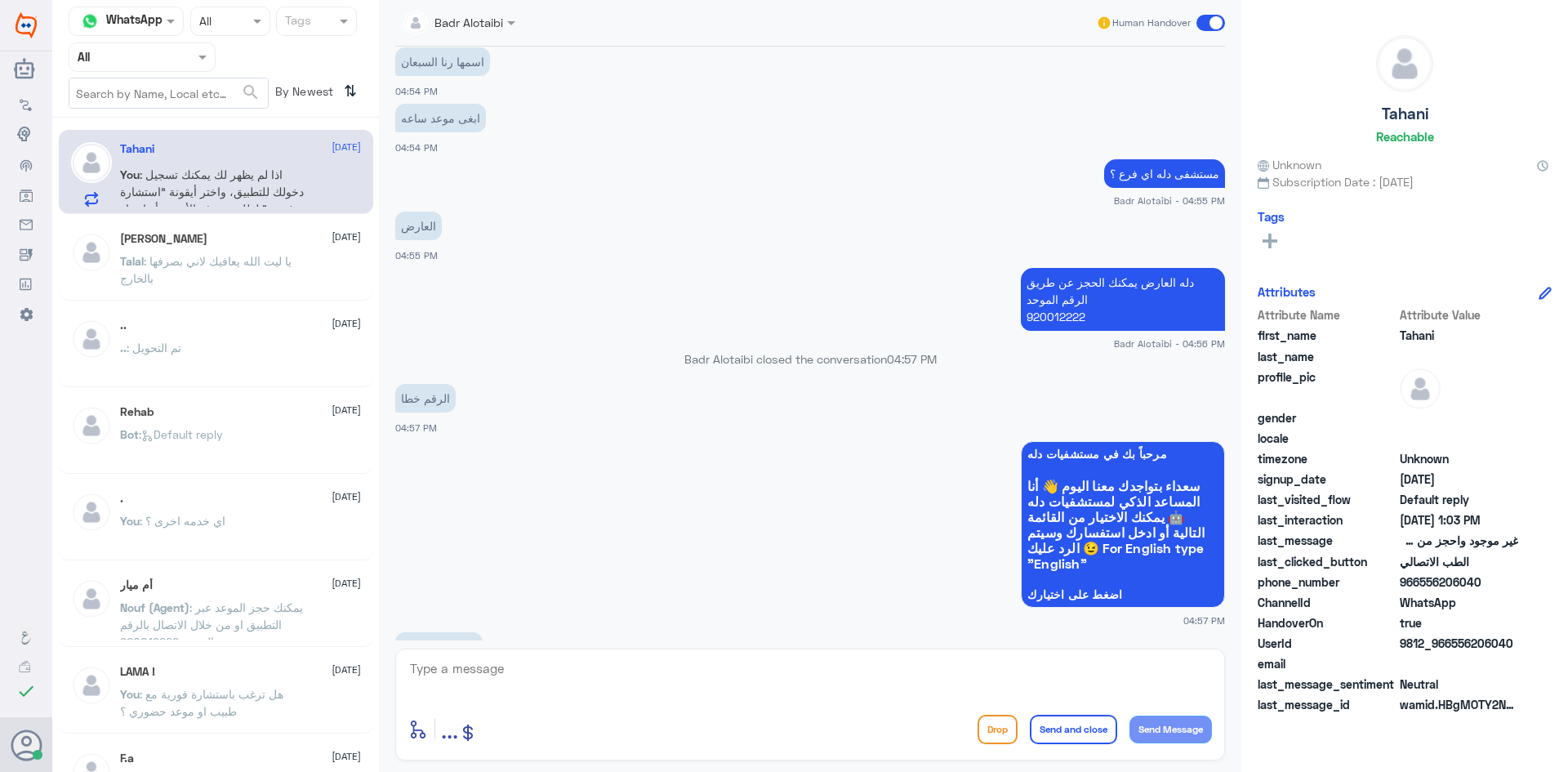
scroll to position [445, 0]
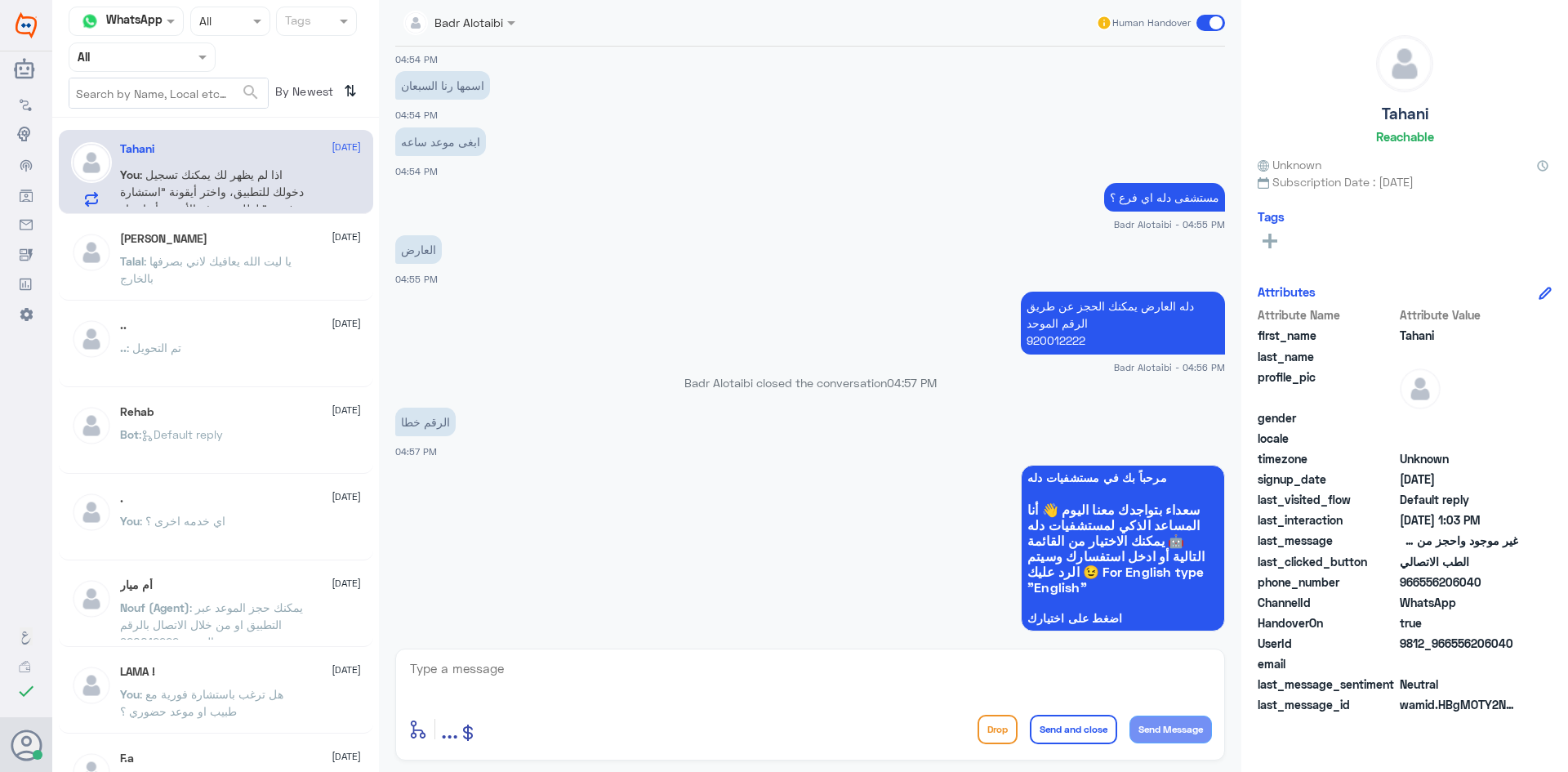
click at [248, 246] on div "Talal Alruwaished 5 August Talal : يا ليت الله يعافيك لاني بصرفها بالخارج" at bounding box center [240, 263] width 241 height 62
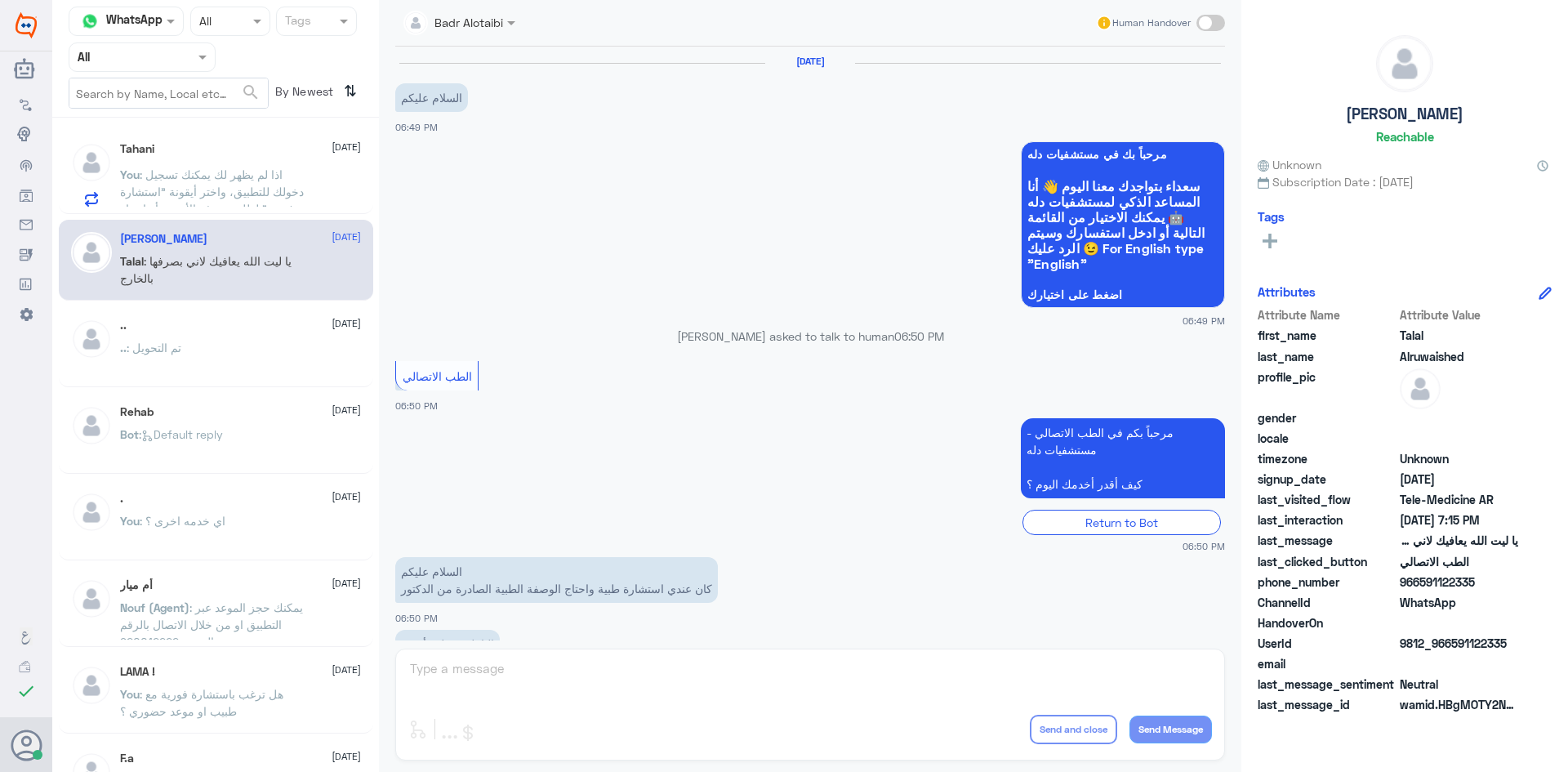
scroll to position [373, 0]
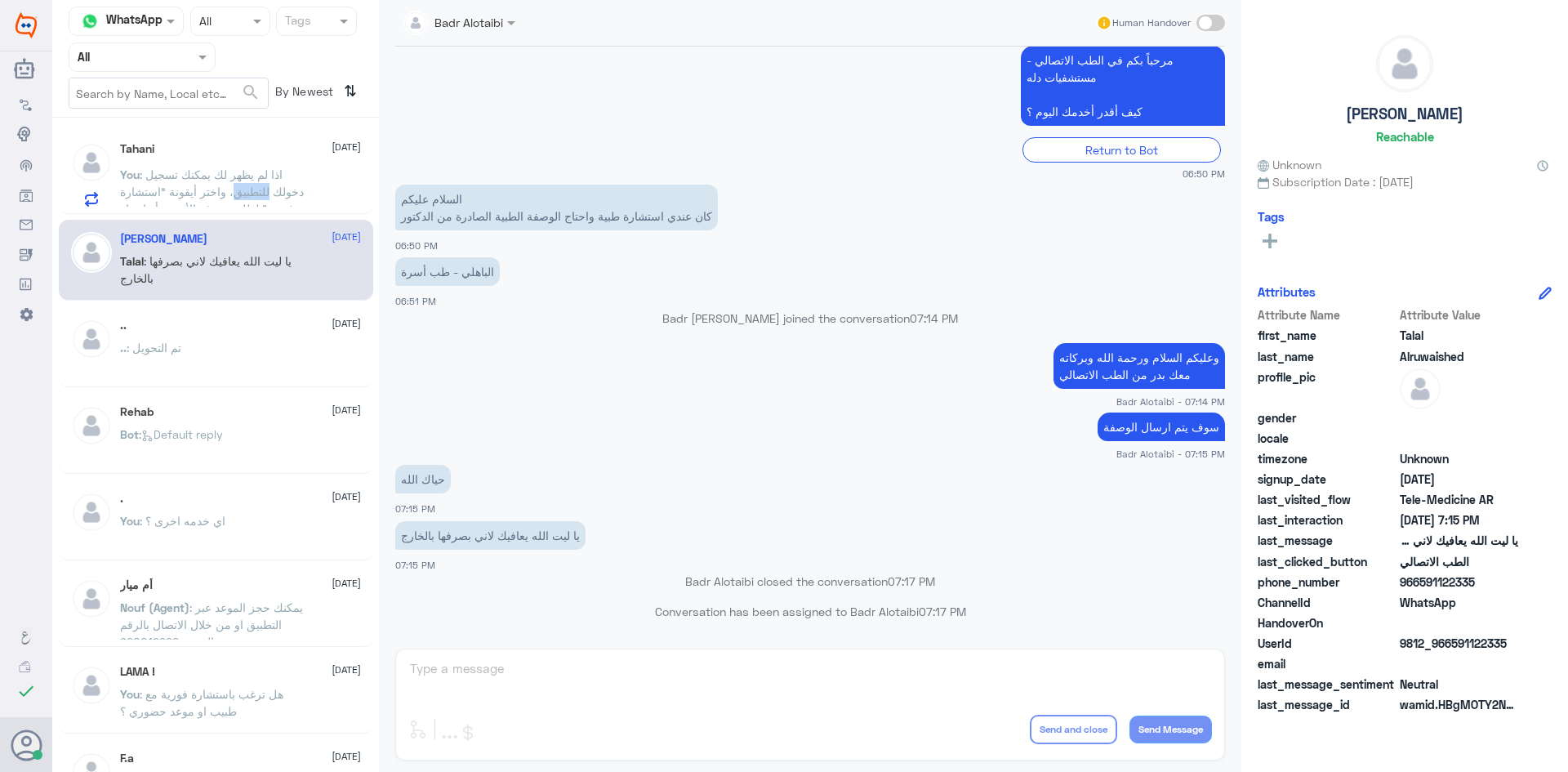
click at [248, 192] on span ": اذا لم يظهر لك يمكنك تسجيل دخولك للتطبيق، واختر أيقونة "استشارة فورية" لطلب ص…" at bounding box center [212, 209] width 184 height 82
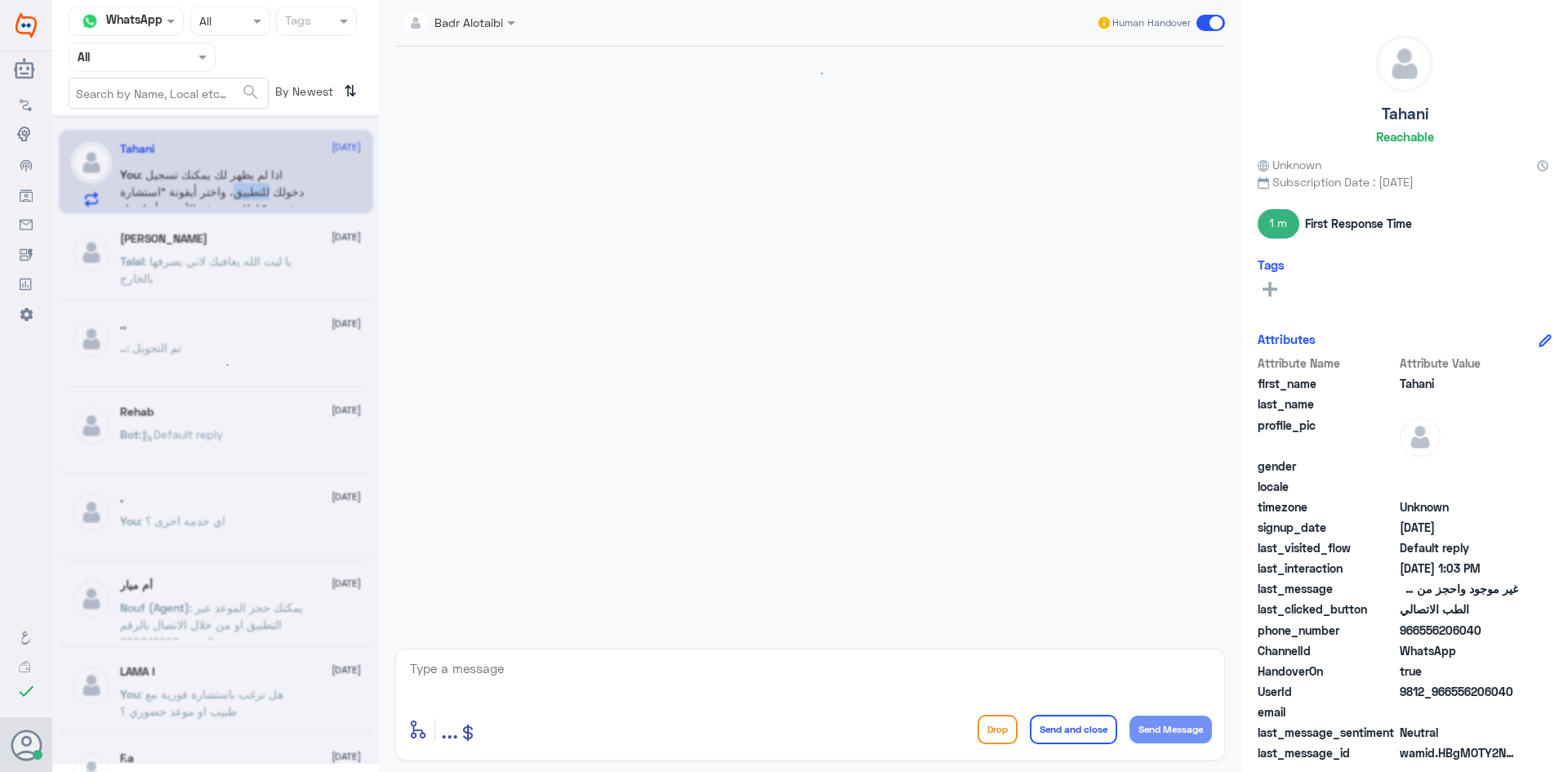
scroll to position [794, 0]
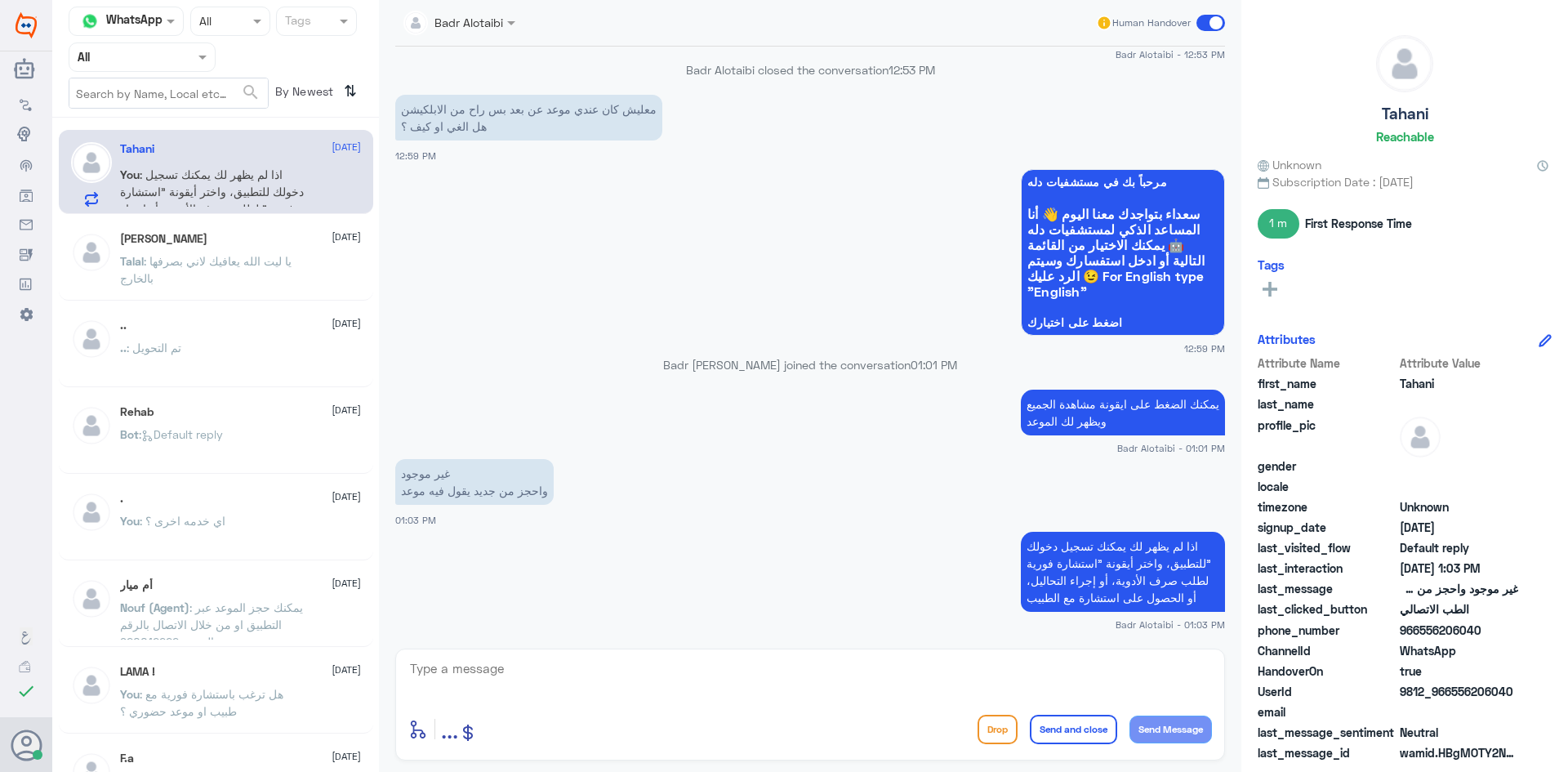
click at [585, 229] on app-msgs-whats-app-list "مرحباً بك في مستشفيات دله سعداء بتواجدك معنا اليوم 👋 أنا المساعد الذكي لمستشفيا…" at bounding box center [810, 252] width 830 height 168
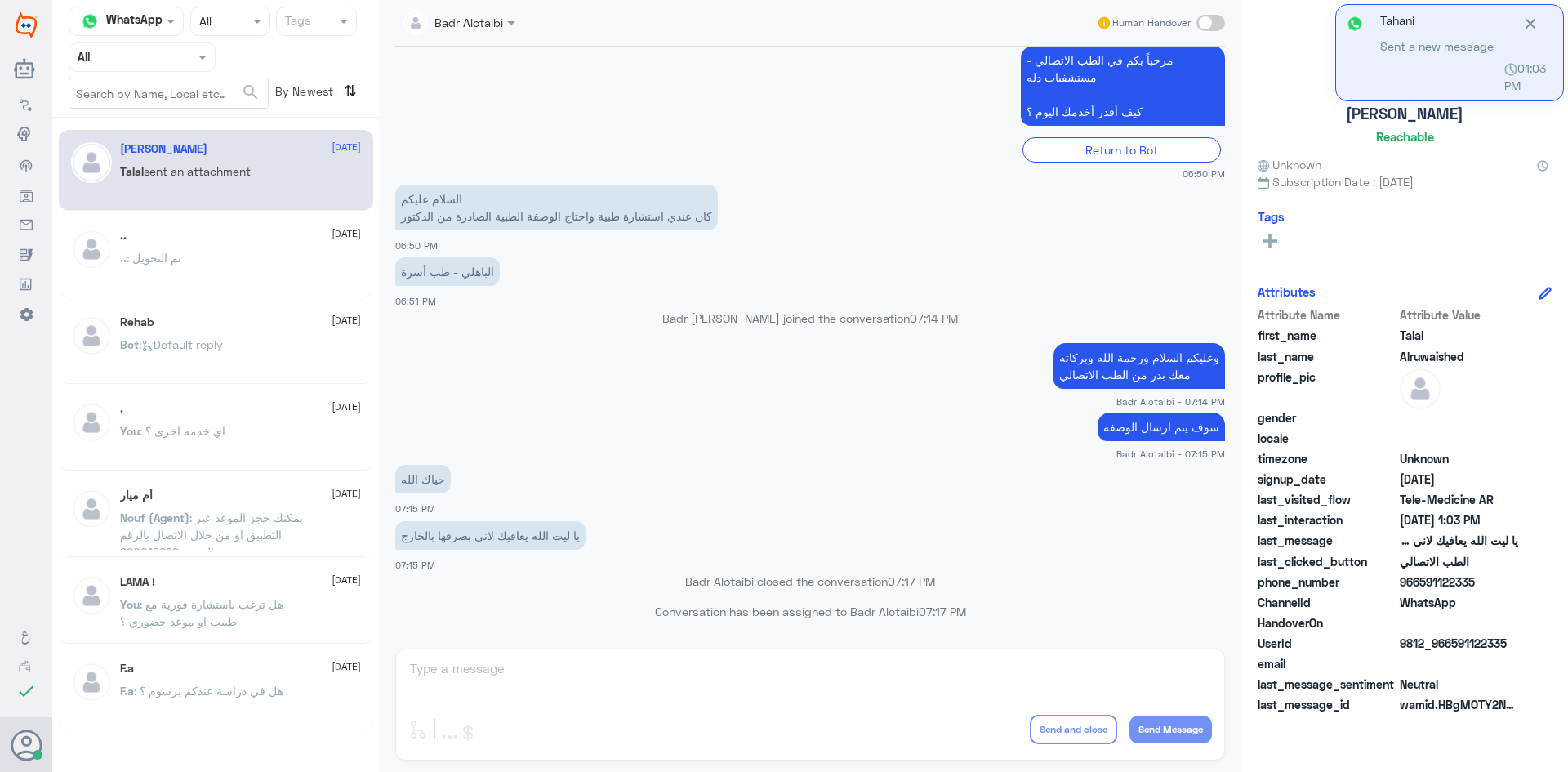
scroll to position [373, 0]
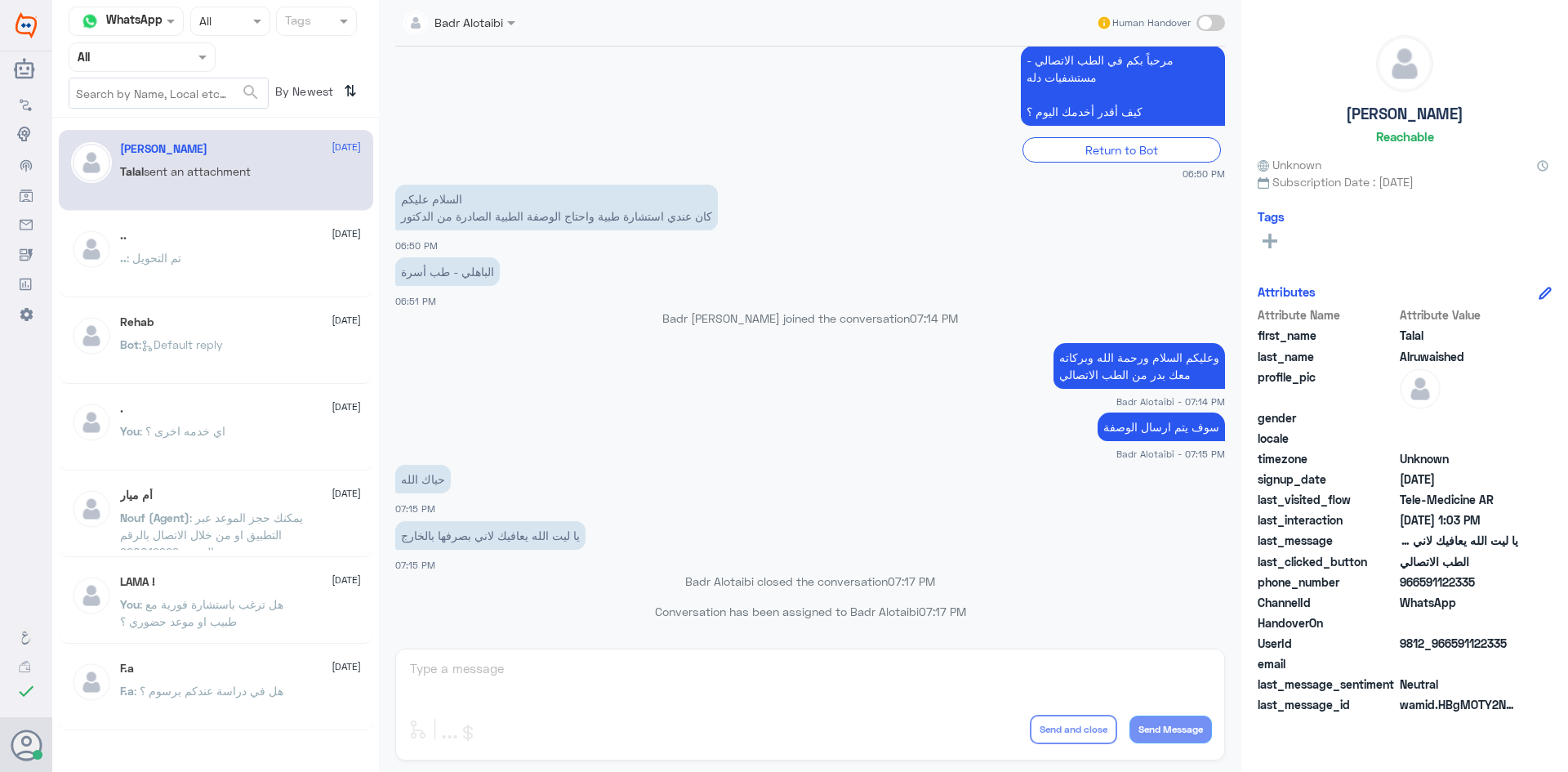
click at [247, 250] on div ".. 2 August .. : تم التحويل" at bounding box center [240, 259] width 241 height 62
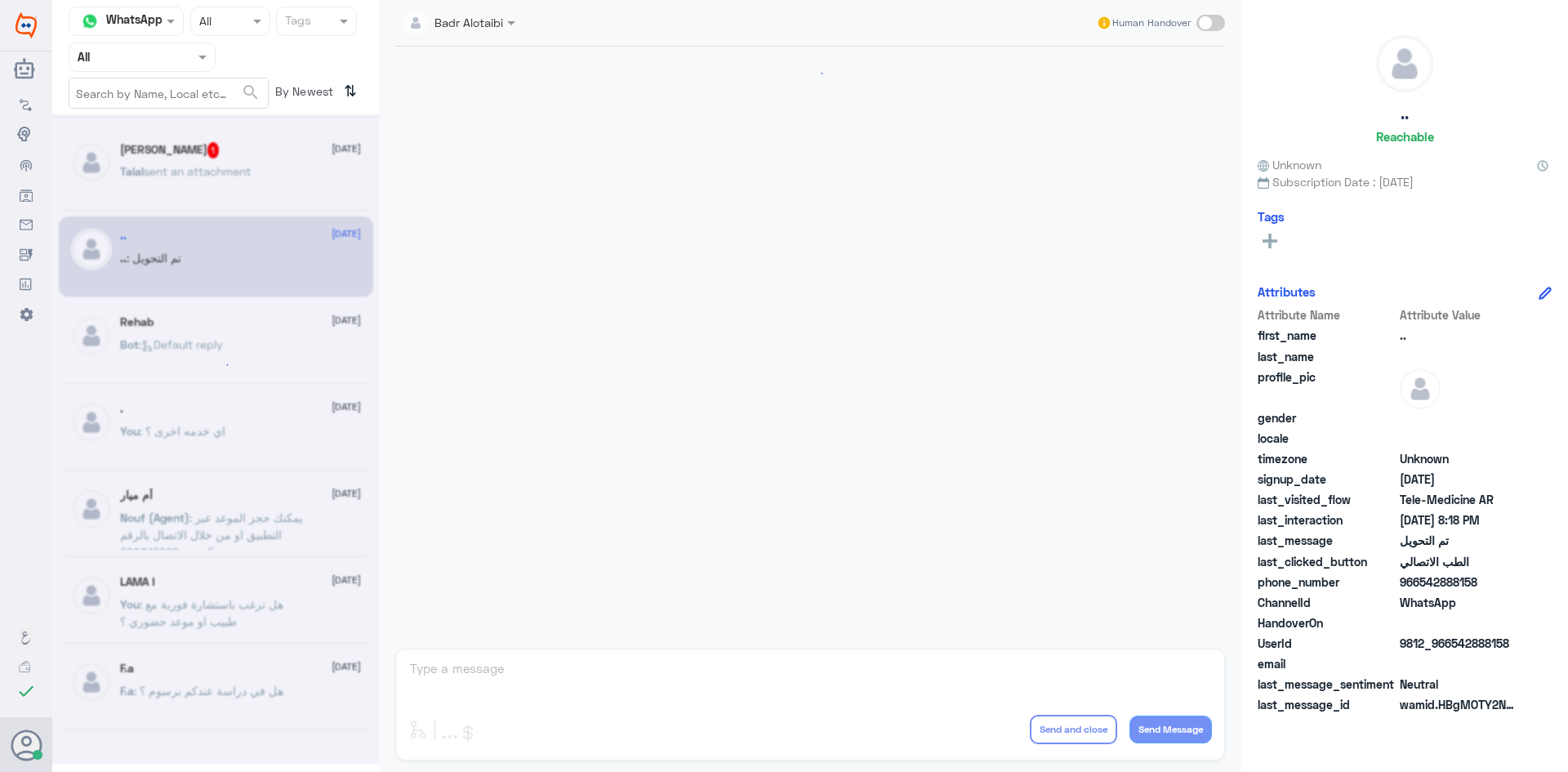
scroll to position [536, 0]
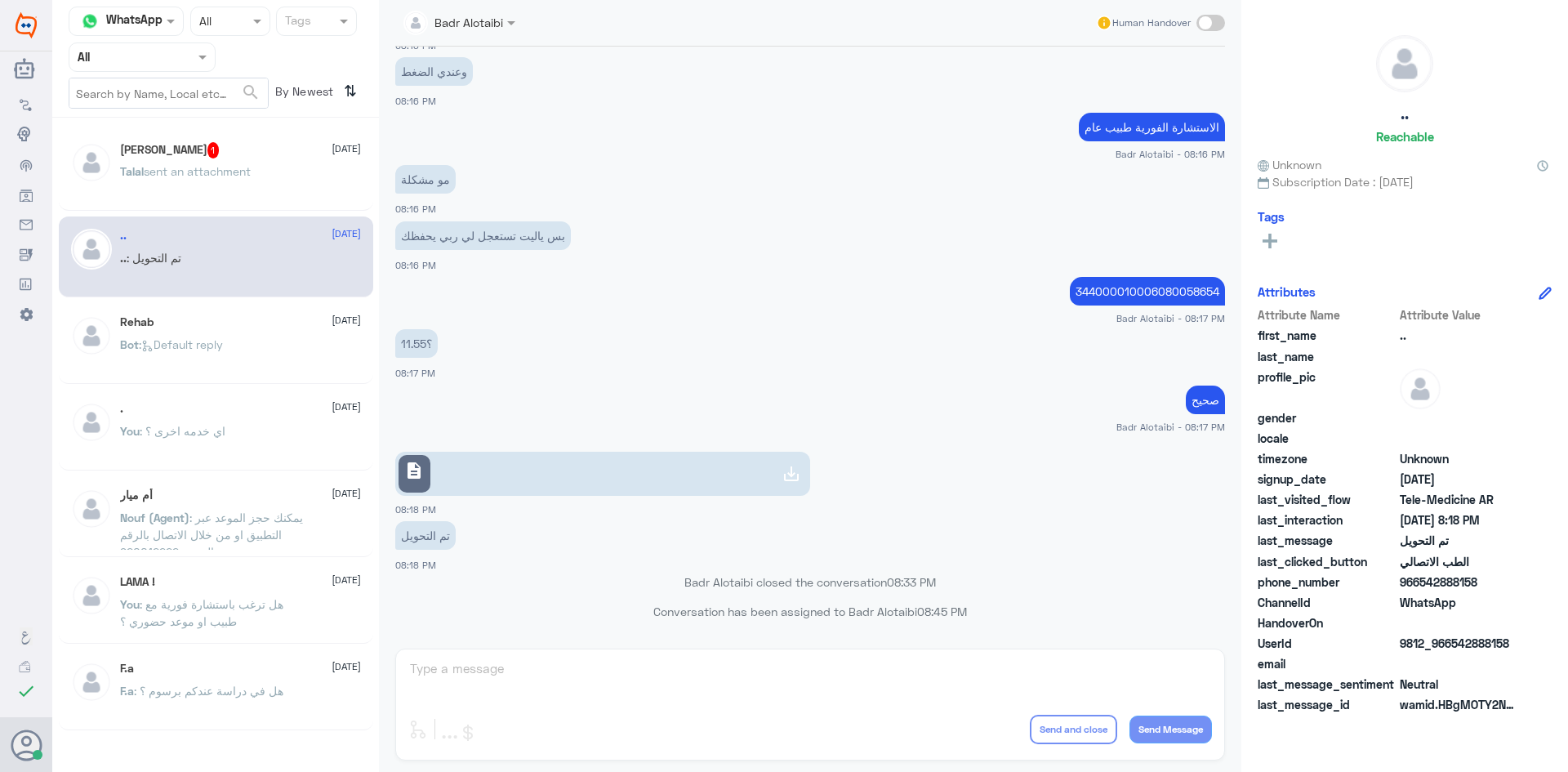
click at [219, 163] on p "Talal sent an attachment" at bounding box center [186, 183] width 131 height 41
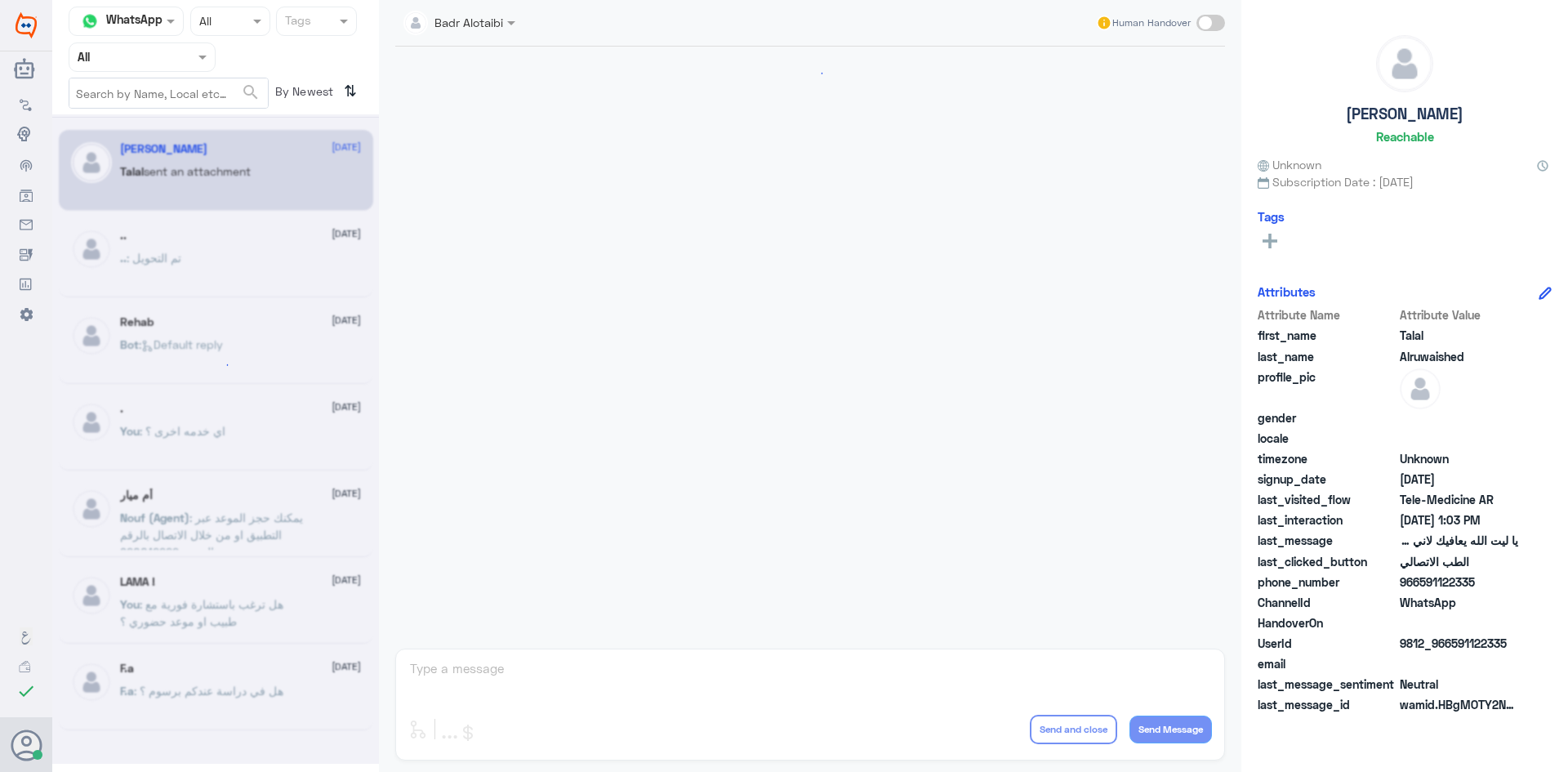
scroll to position [373, 0]
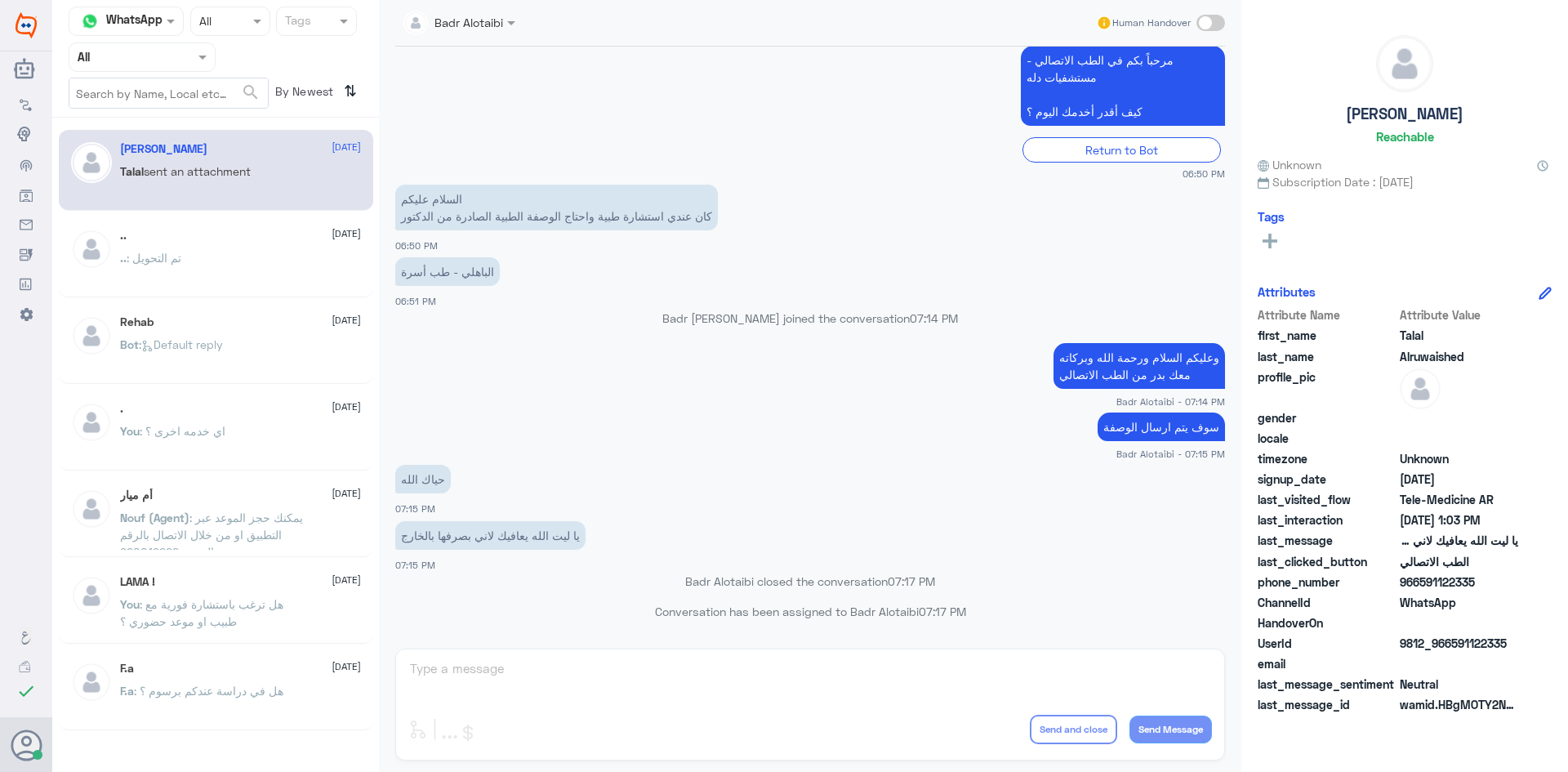
click at [175, 58] on div at bounding box center [142, 57] width 145 height 19
click at [159, 122] on b "Unassigned" at bounding box center [136, 127] width 63 height 14
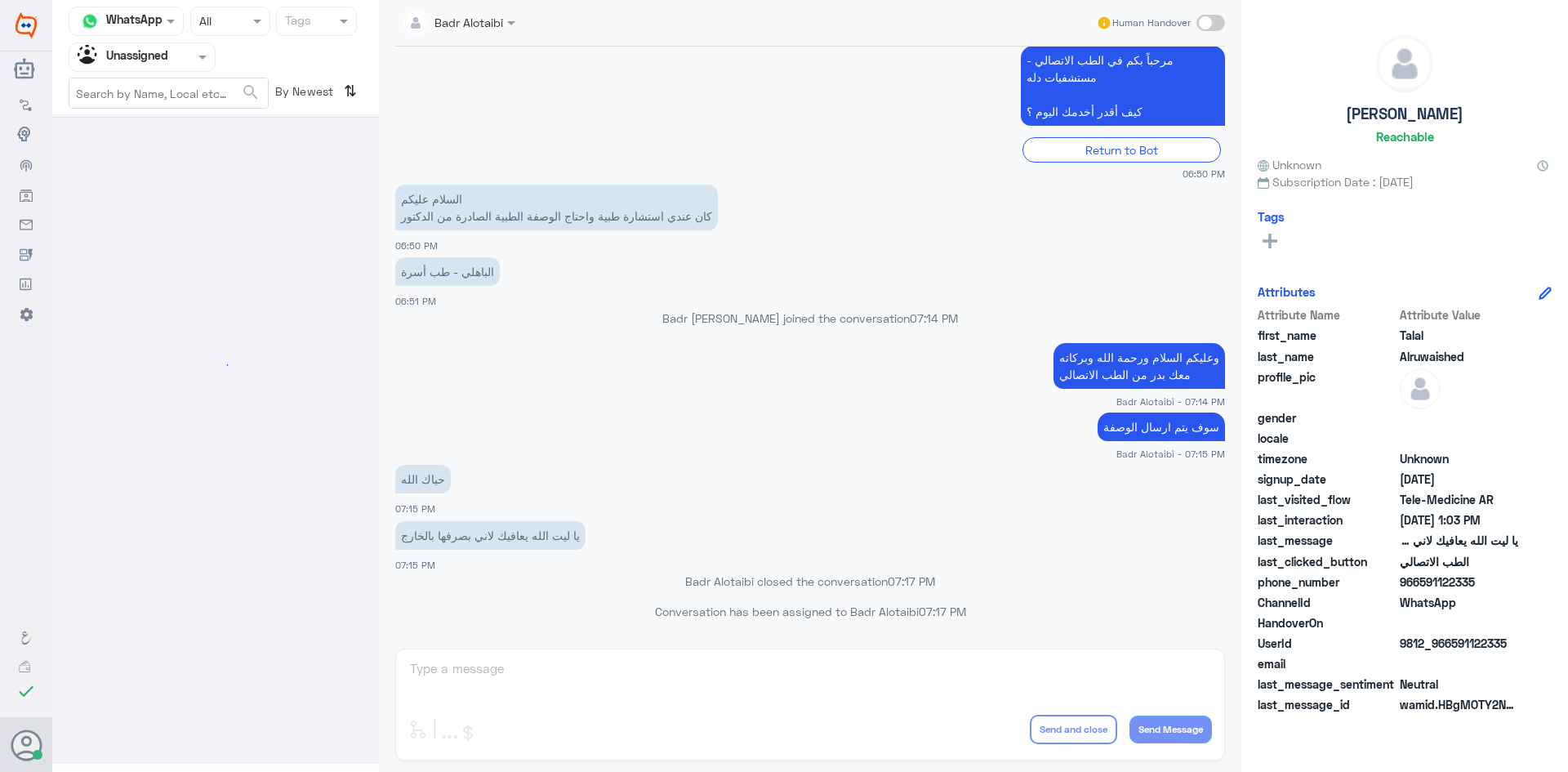
scroll to position [0, 0]
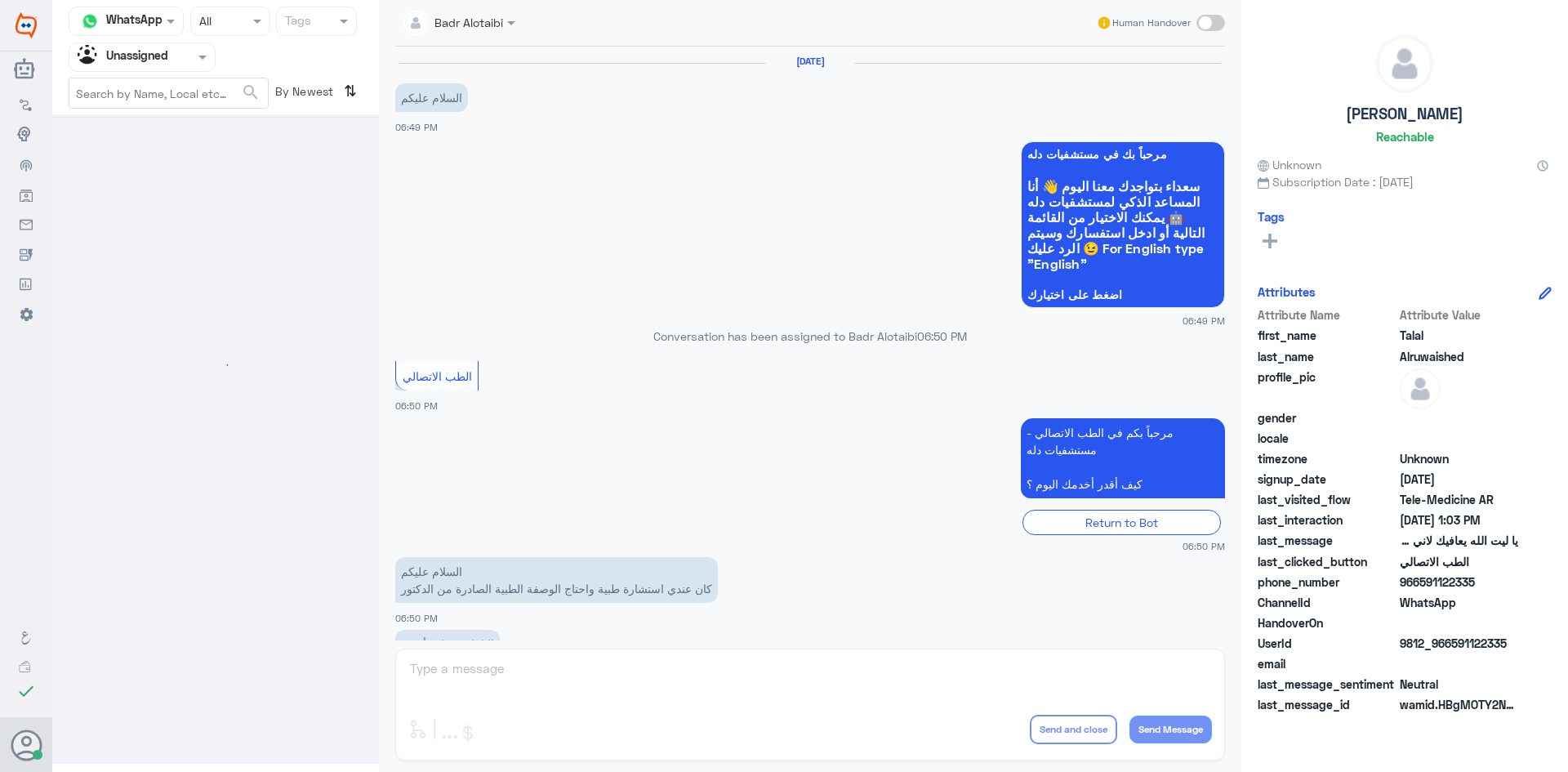
click at [157, 65] on input "text" at bounding box center [122, 57] width 89 height 19
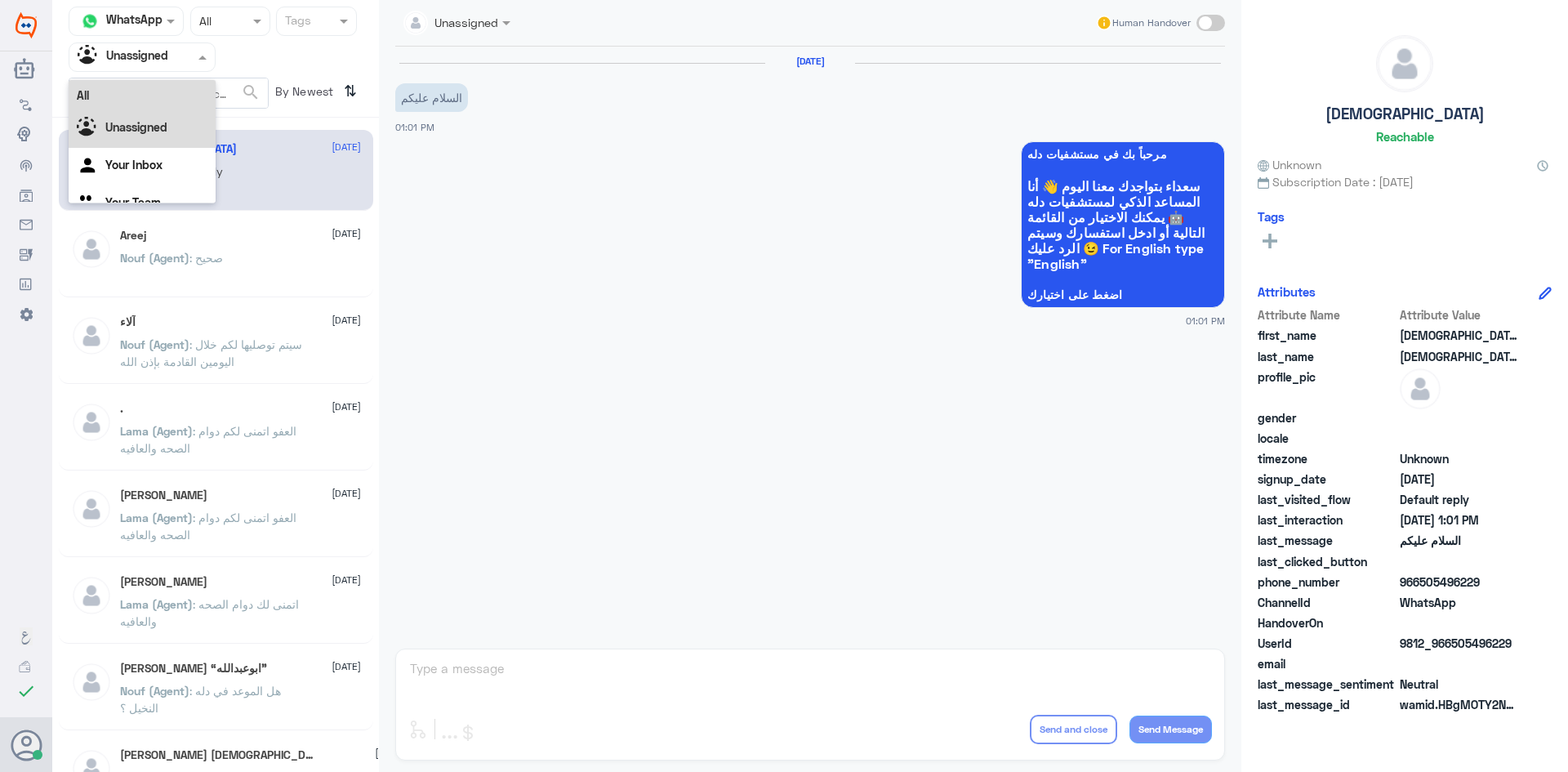
click at [145, 93] on div "All" at bounding box center [142, 95] width 147 height 30
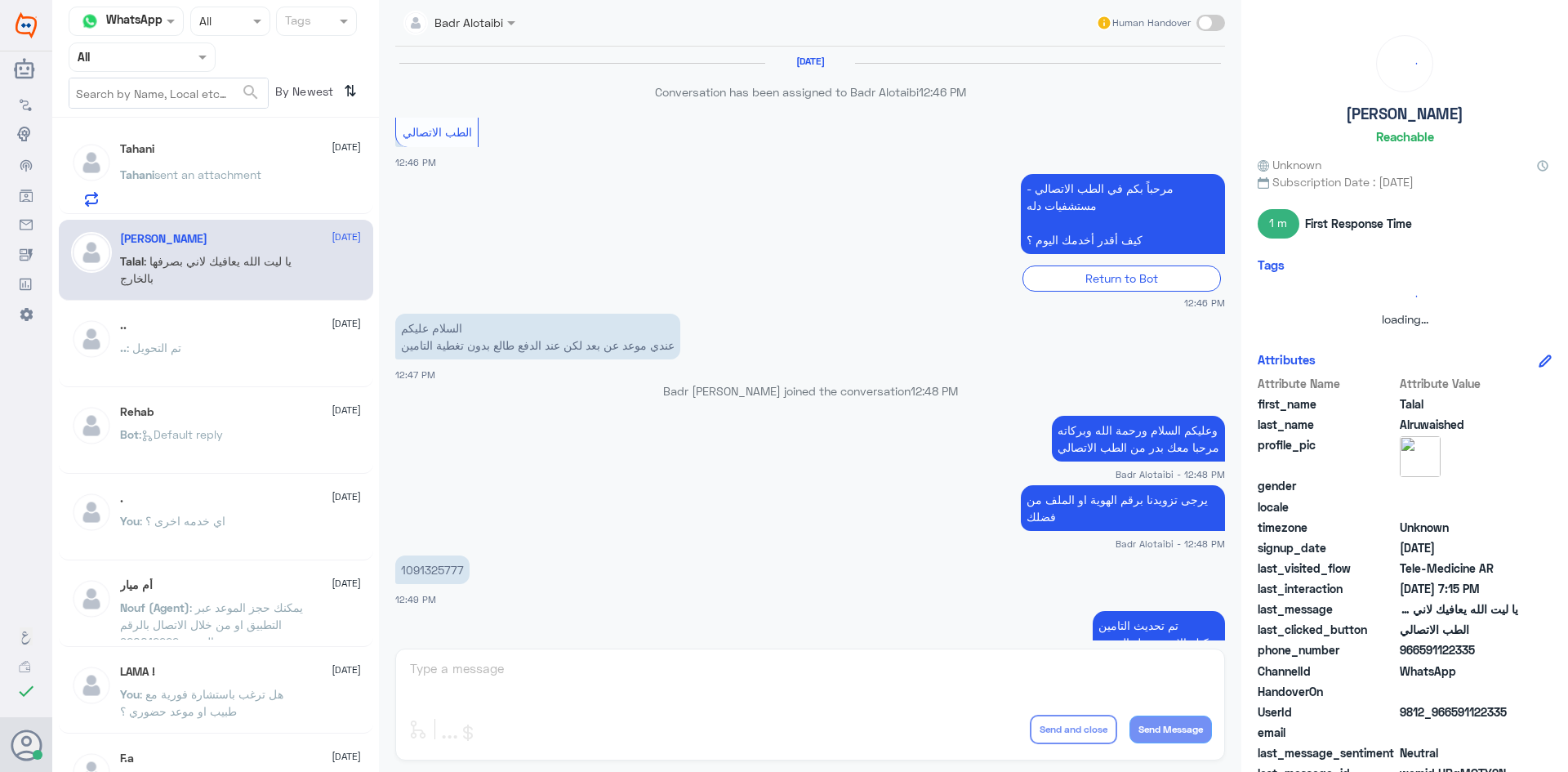
scroll to position [1019, 0]
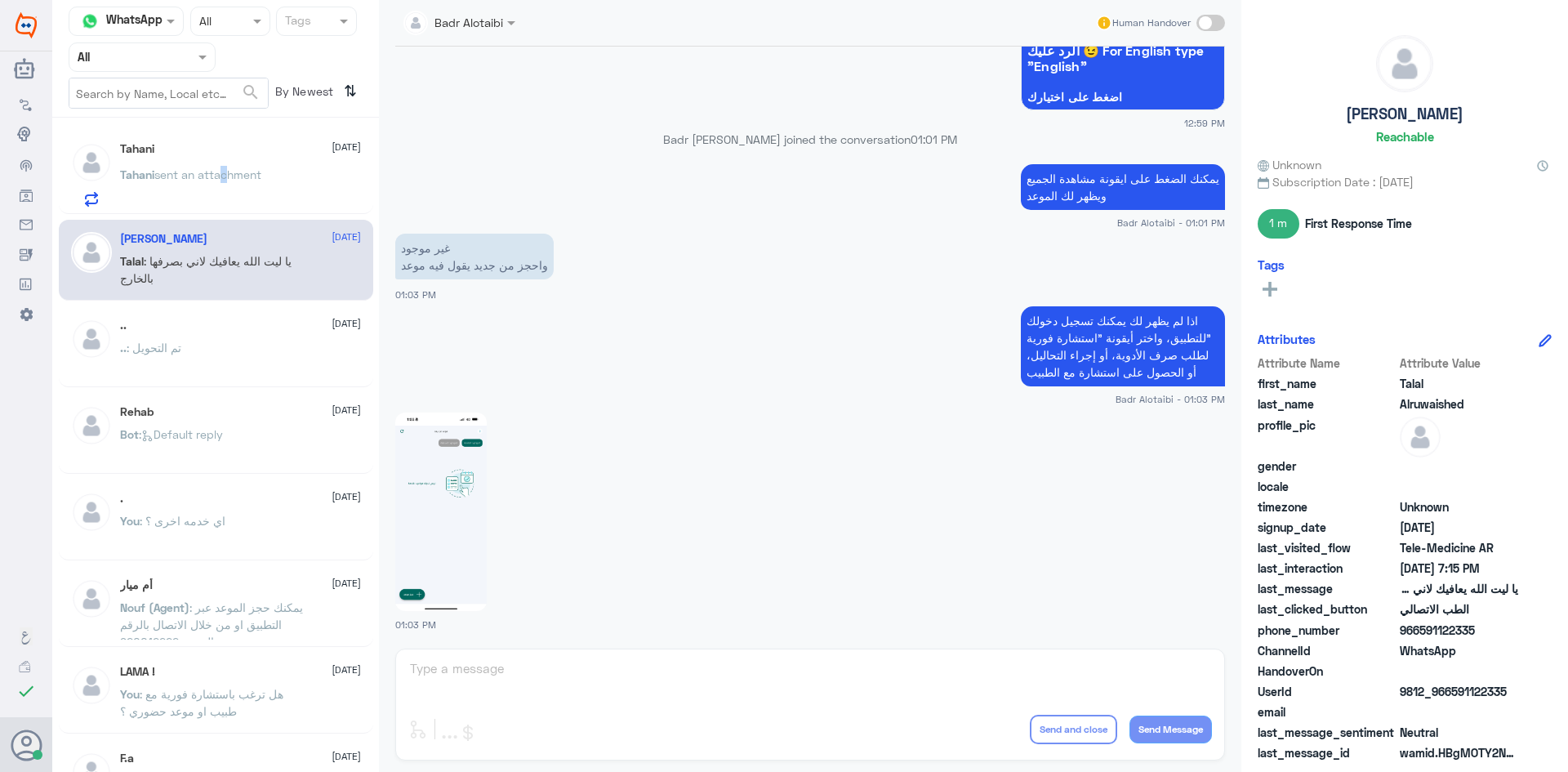
click at [223, 168] on span "sent an attachment" at bounding box center [208, 175] width 107 height 14
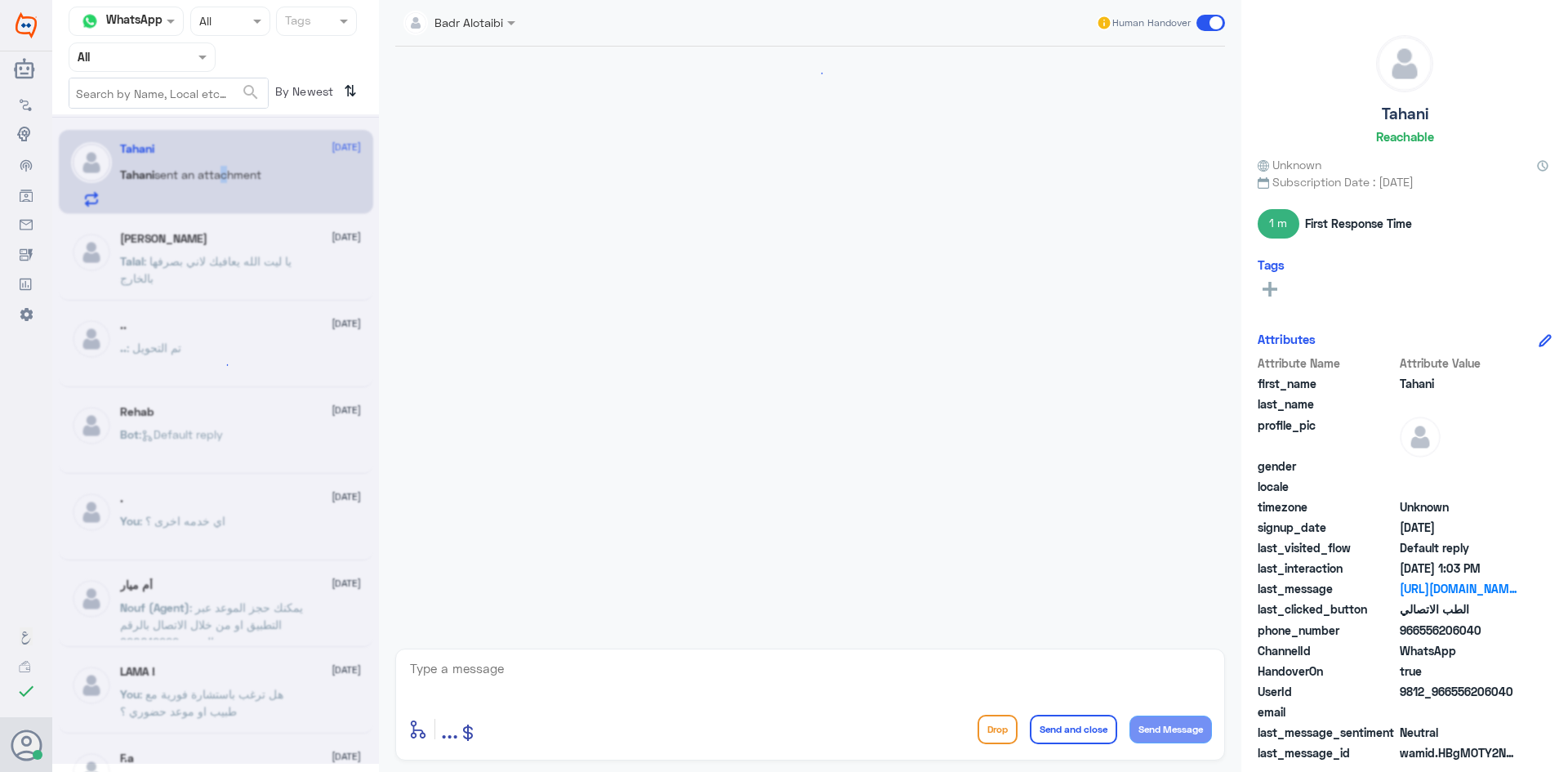
scroll to position [1019, 0]
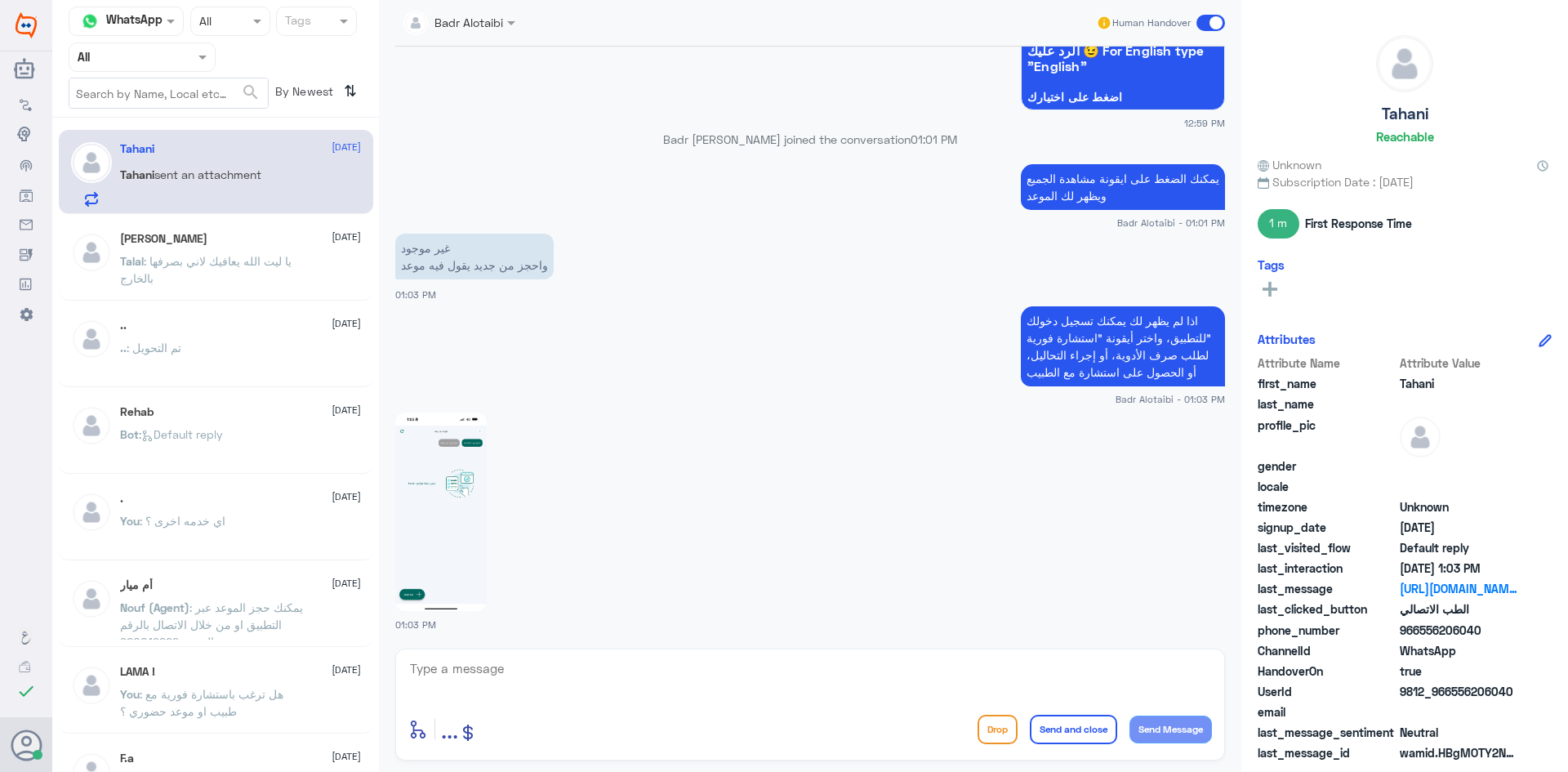
click at [322, 178] on div "Tahani sent an attachment" at bounding box center [240, 188] width 241 height 37
click at [691, 400] on small "Badr Alotaibi - 01:03 PM" at bounding box center [810, 399] width 830 height 14
click at [478, 540] on img at bounding box center [441, 512] width 91 height 199
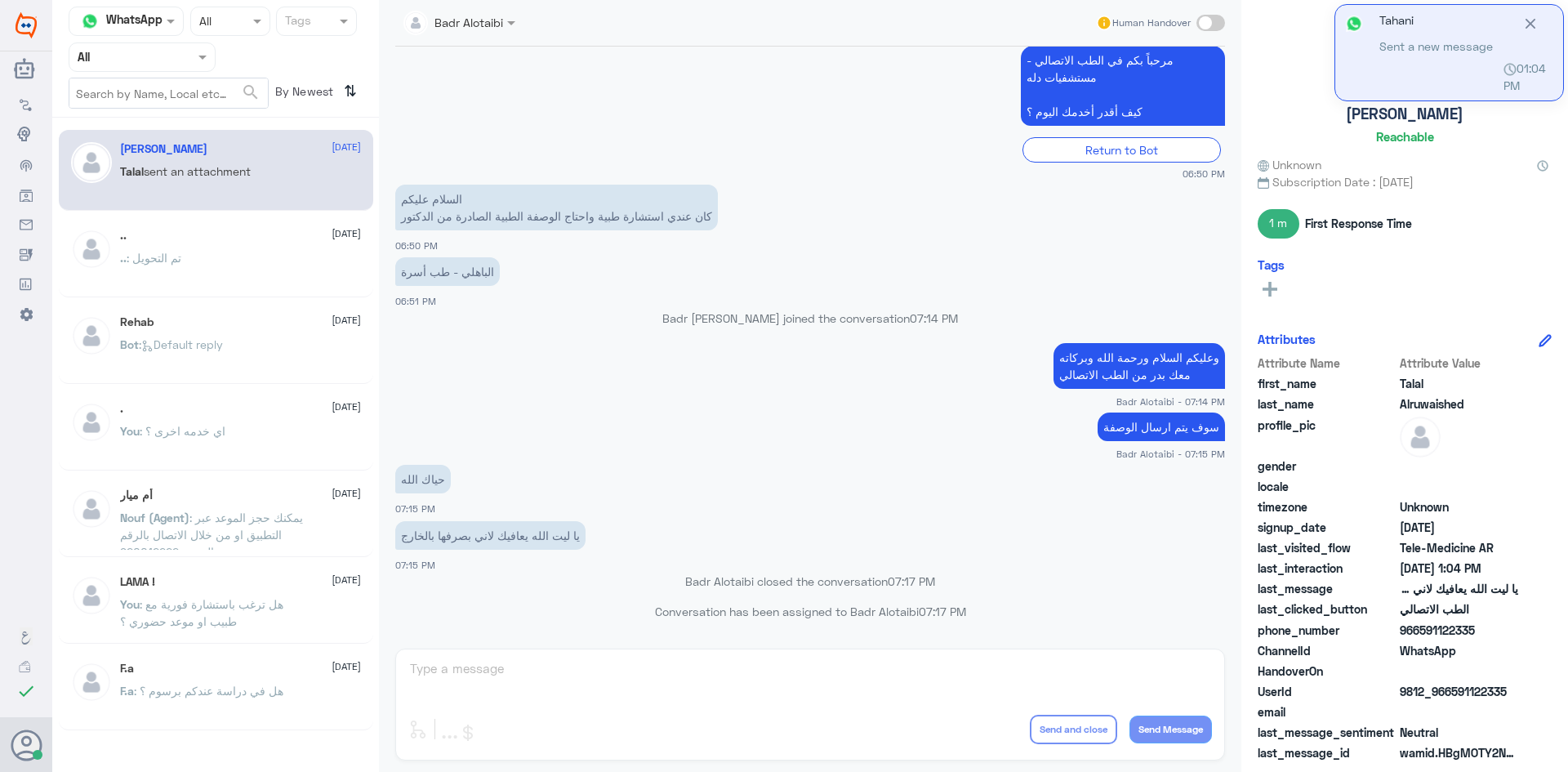
scroll to position [373, 0]
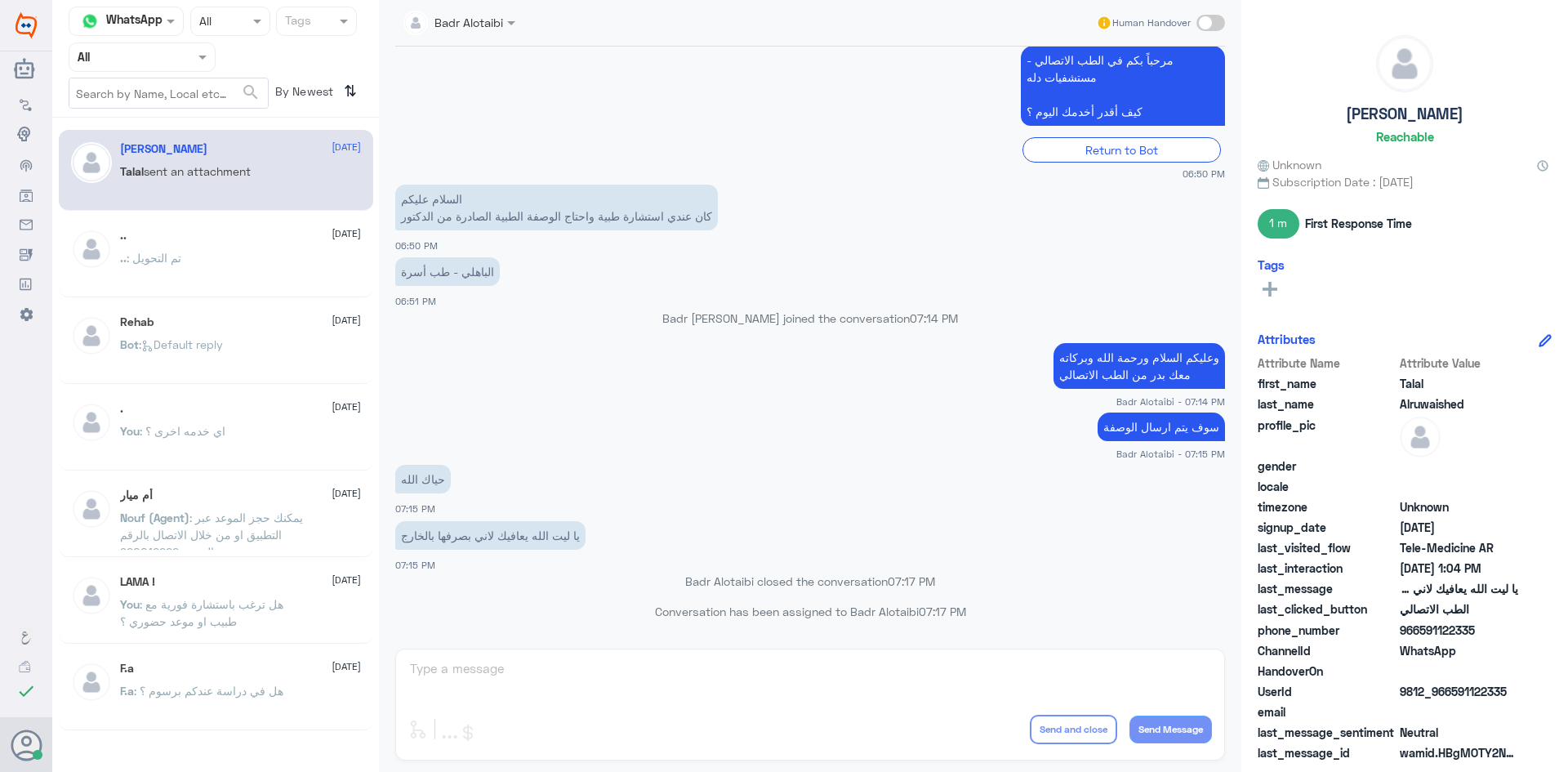
click at [238, 97] on input "text" at bounding box center [169, 93] width 199 height 30
click at [177, 56] on div at bounding box center [142, 57] width 145 height 19
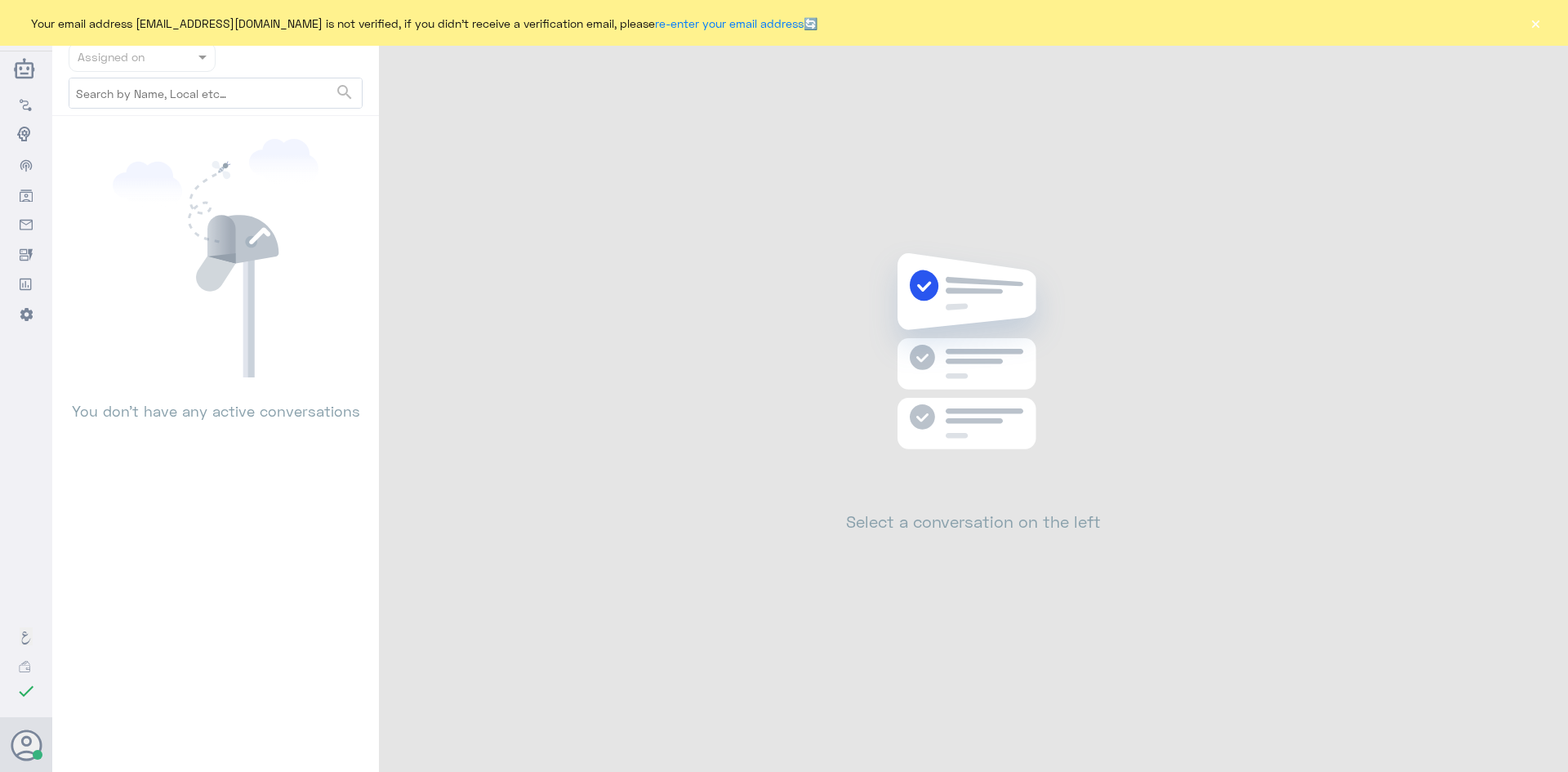
click at [1530, 22] on button "×" at bounding box center [1535, 23] width 16 height 16
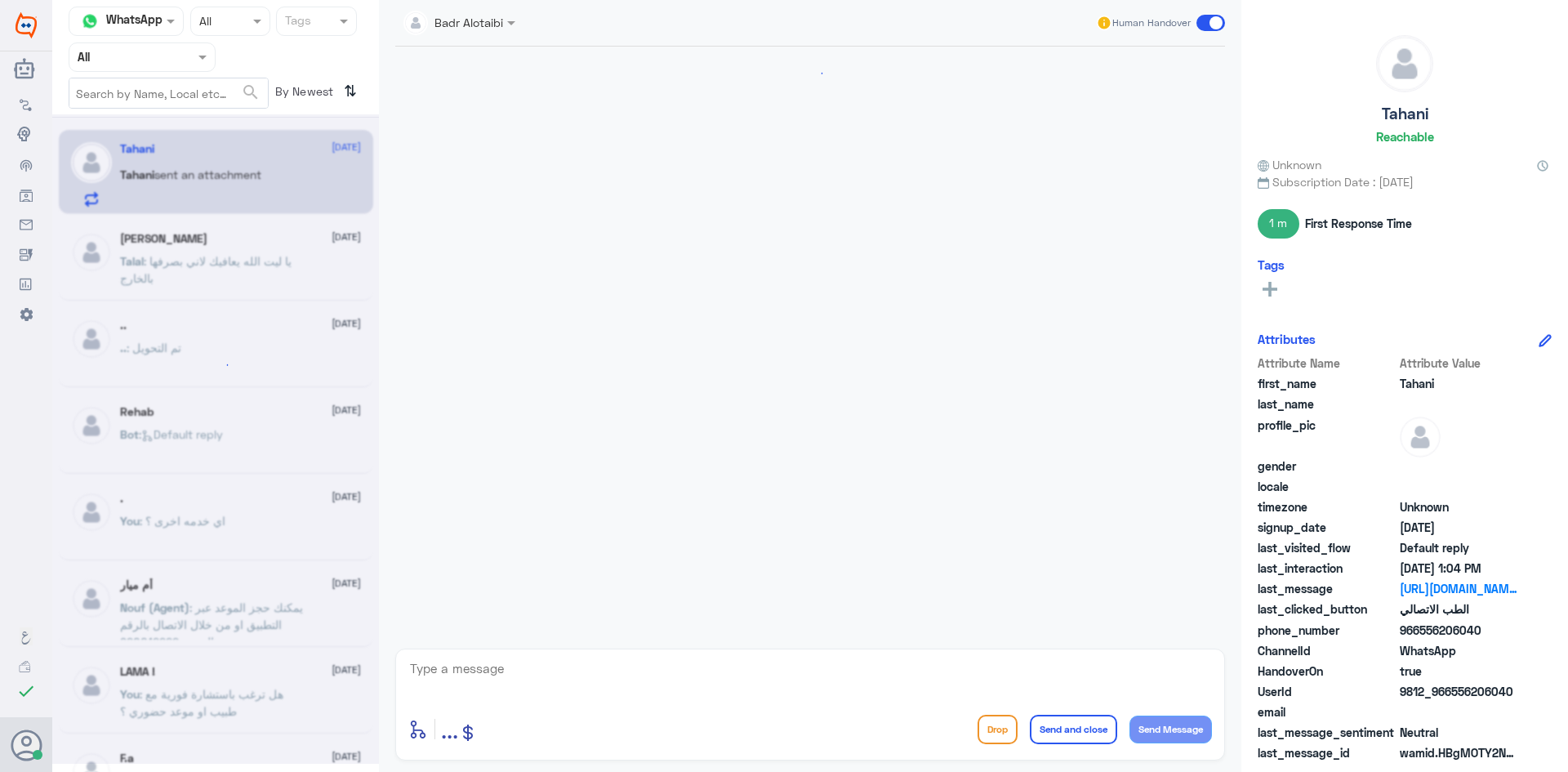
scroll to position [1211, 0]
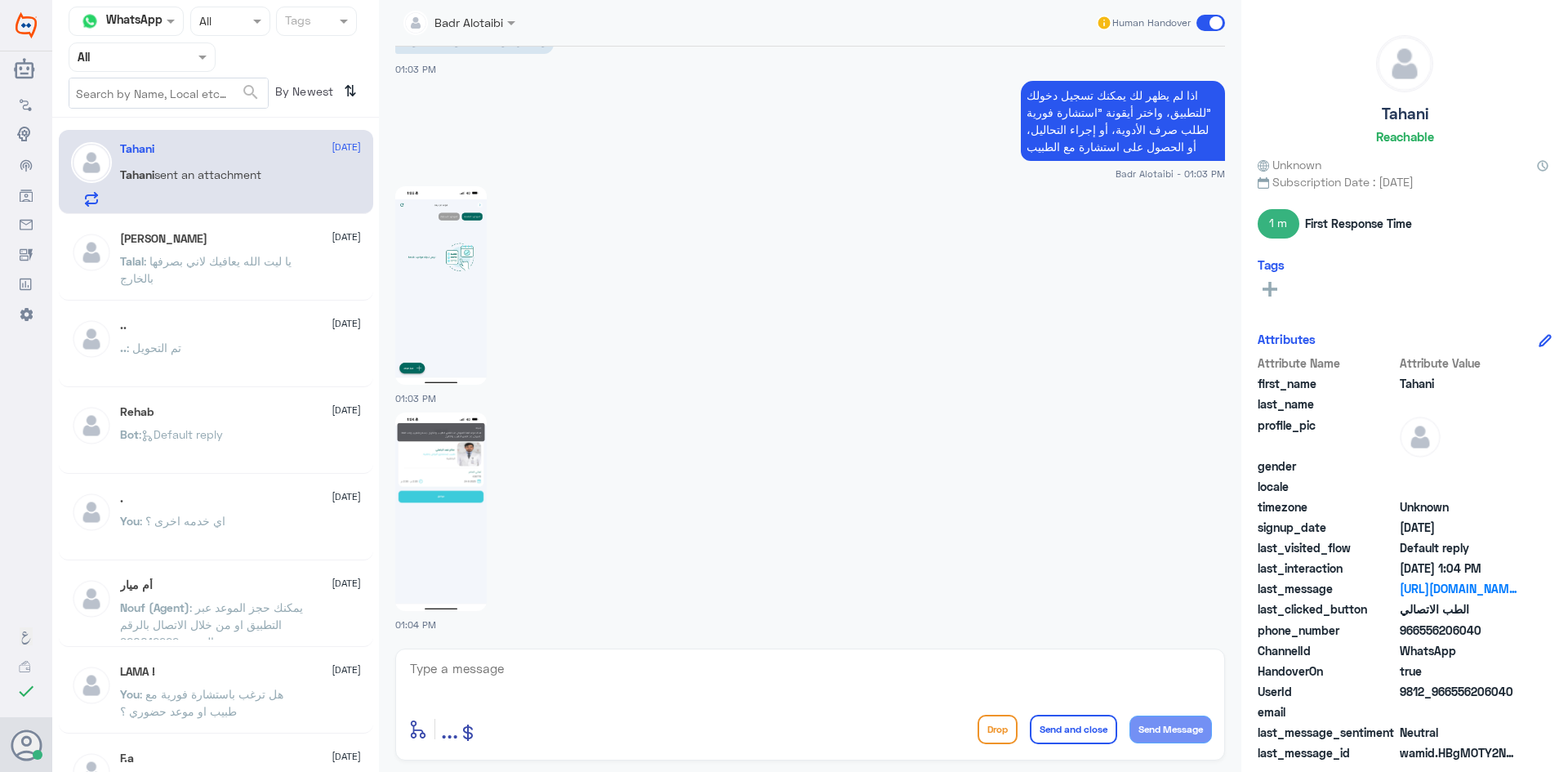
click at [500, 446] on div at bounding box center [810, 511] width 830 height 200
click at [478, 453] on img at bounding box center [441, 512] width 91 height 199
click at [455, 278] on img at bounding box center [441, 286] width 91 height 199
click at [1208, 19] on span at bounding box center [1211, 23] width 29 height 16
click at [0, 0] on input "checkbox" at bounding box center [0, 0] width 0 height 0
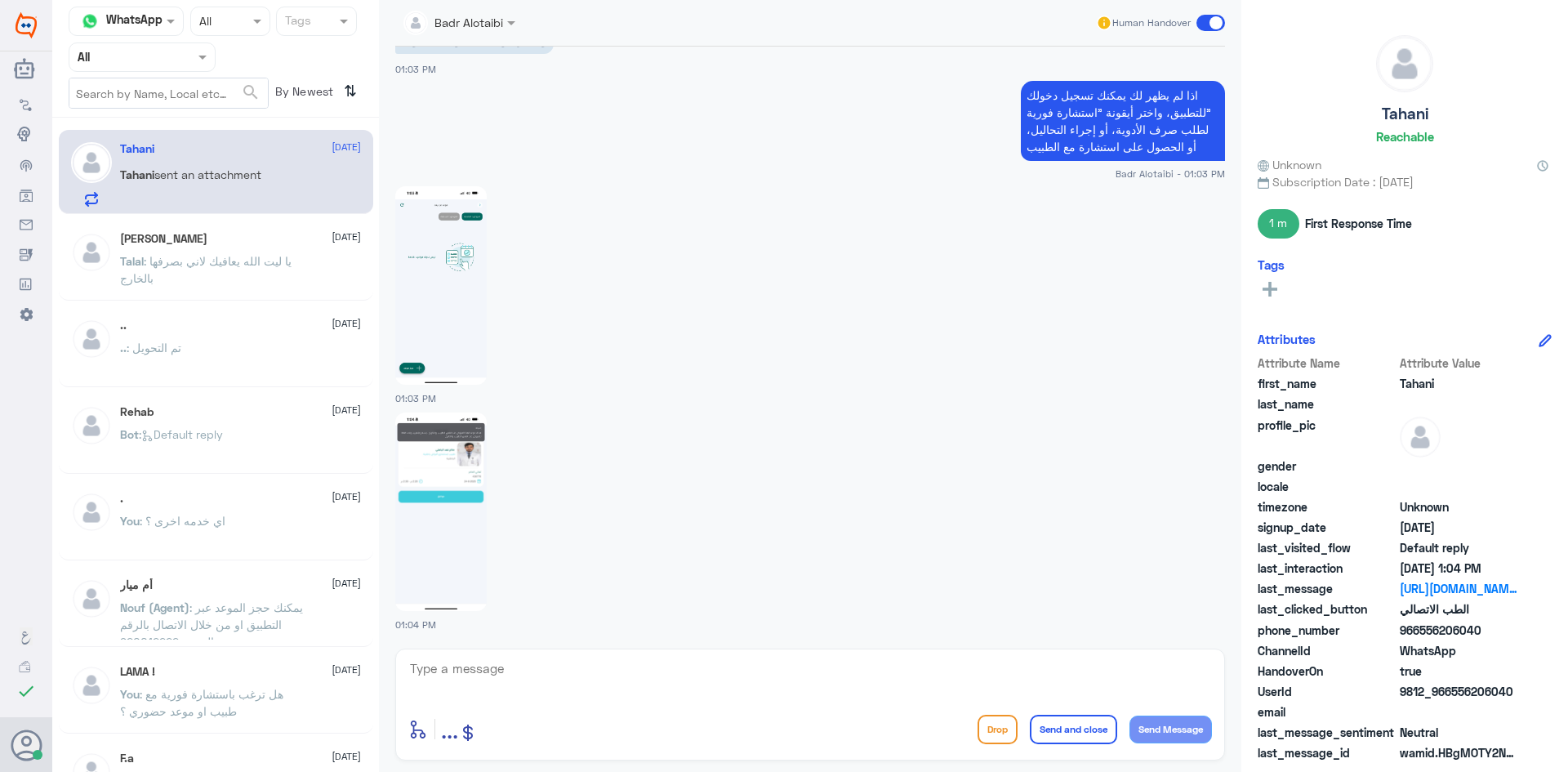
scroll to position [1240, 0]
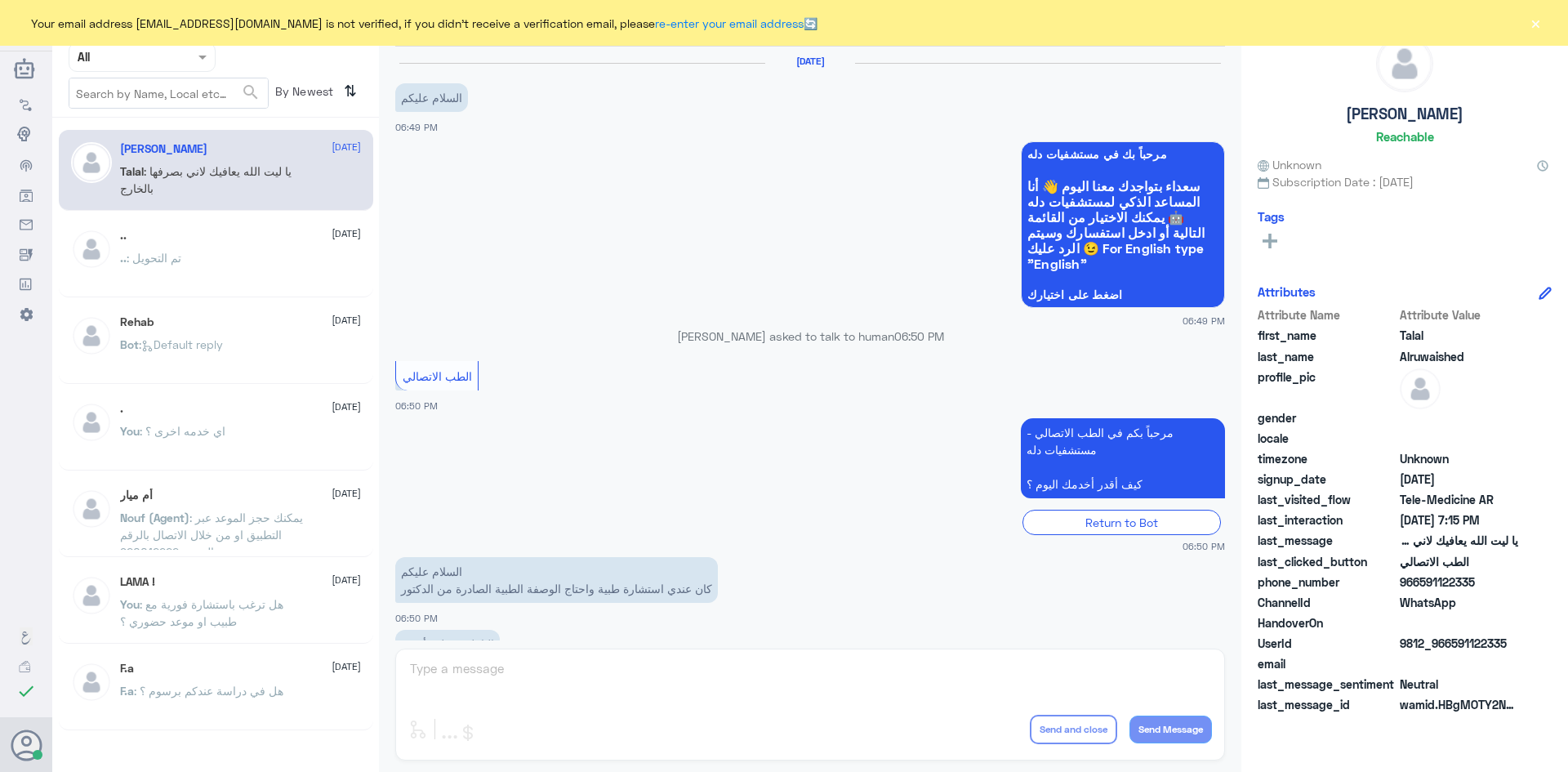
scroll to position [373, 0]
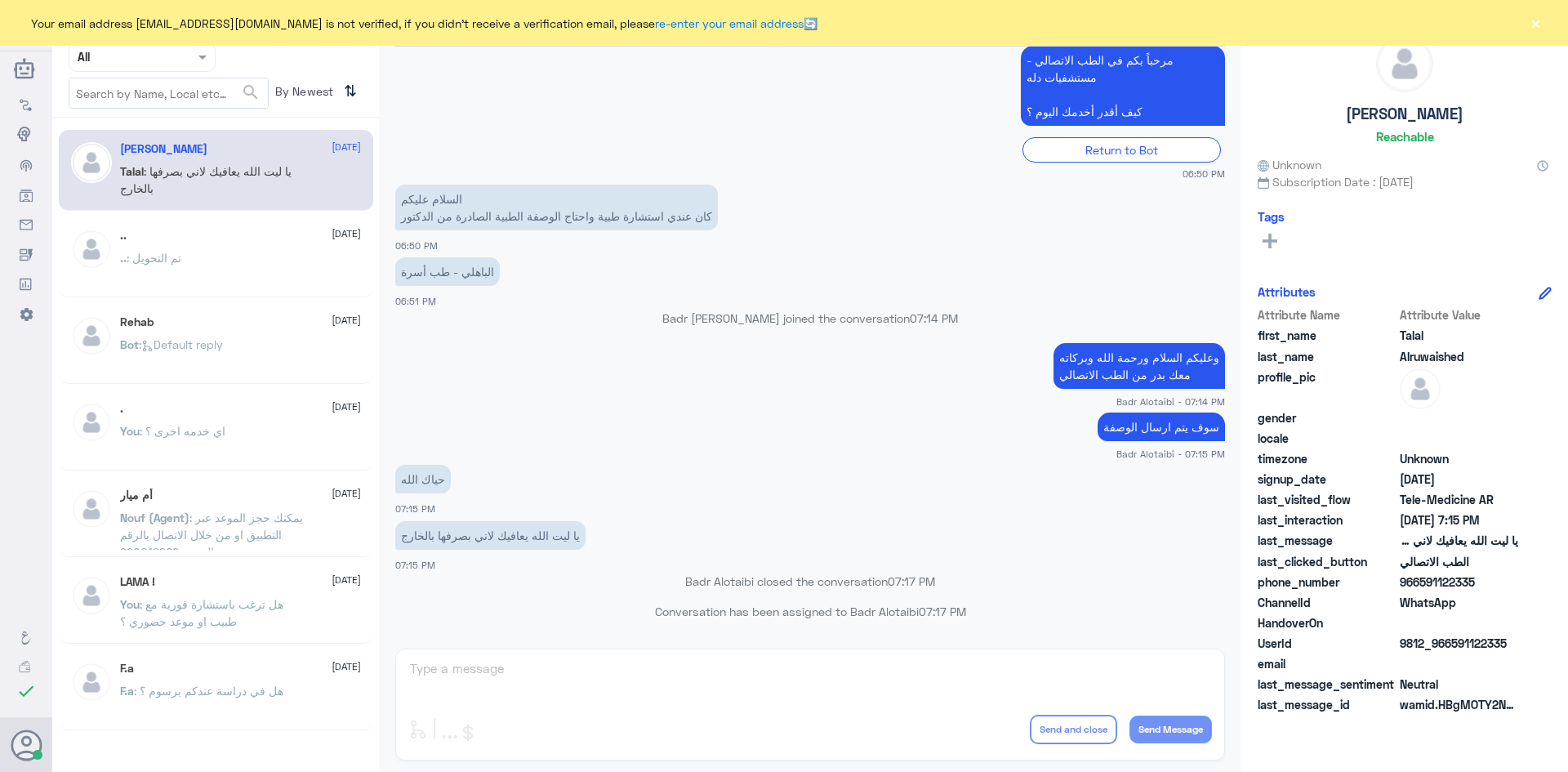
click at [1542, 13] on div "Your email address [EMAIL_ADDRESS][DOMAIN_NAME] is not verified, if you didn't …" at bounding box center [784, 23] width 1568 height 46
click at [1539, 15] on button "×" at bounding box center [1535, 23] width 16 height 16
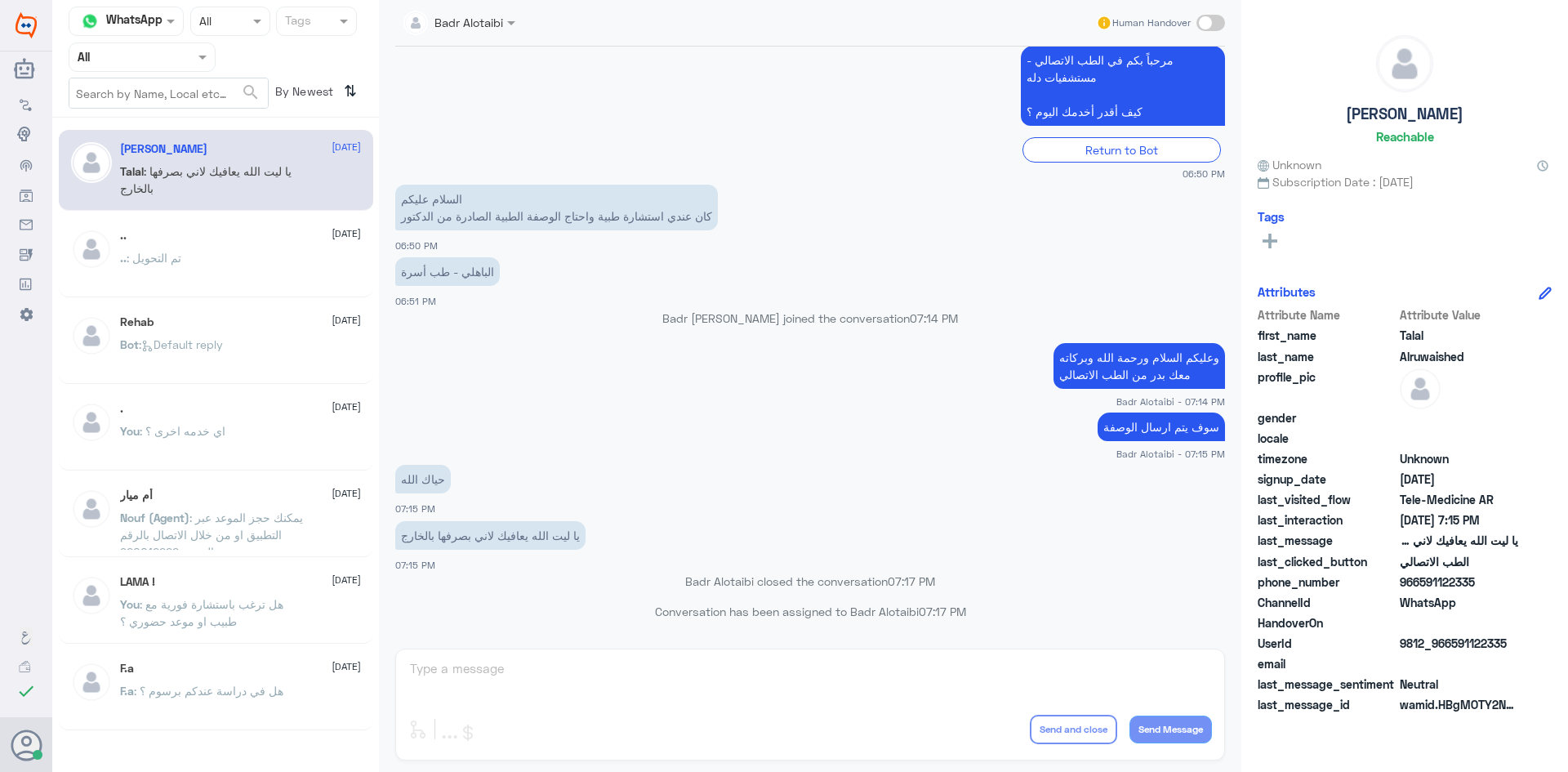
click at [184, 64] on div at bounding box center [142, 57] width 145 height 19
click at [191, 110] on div "Unassigned" at bounding box center [142, 129] width 147 height 38
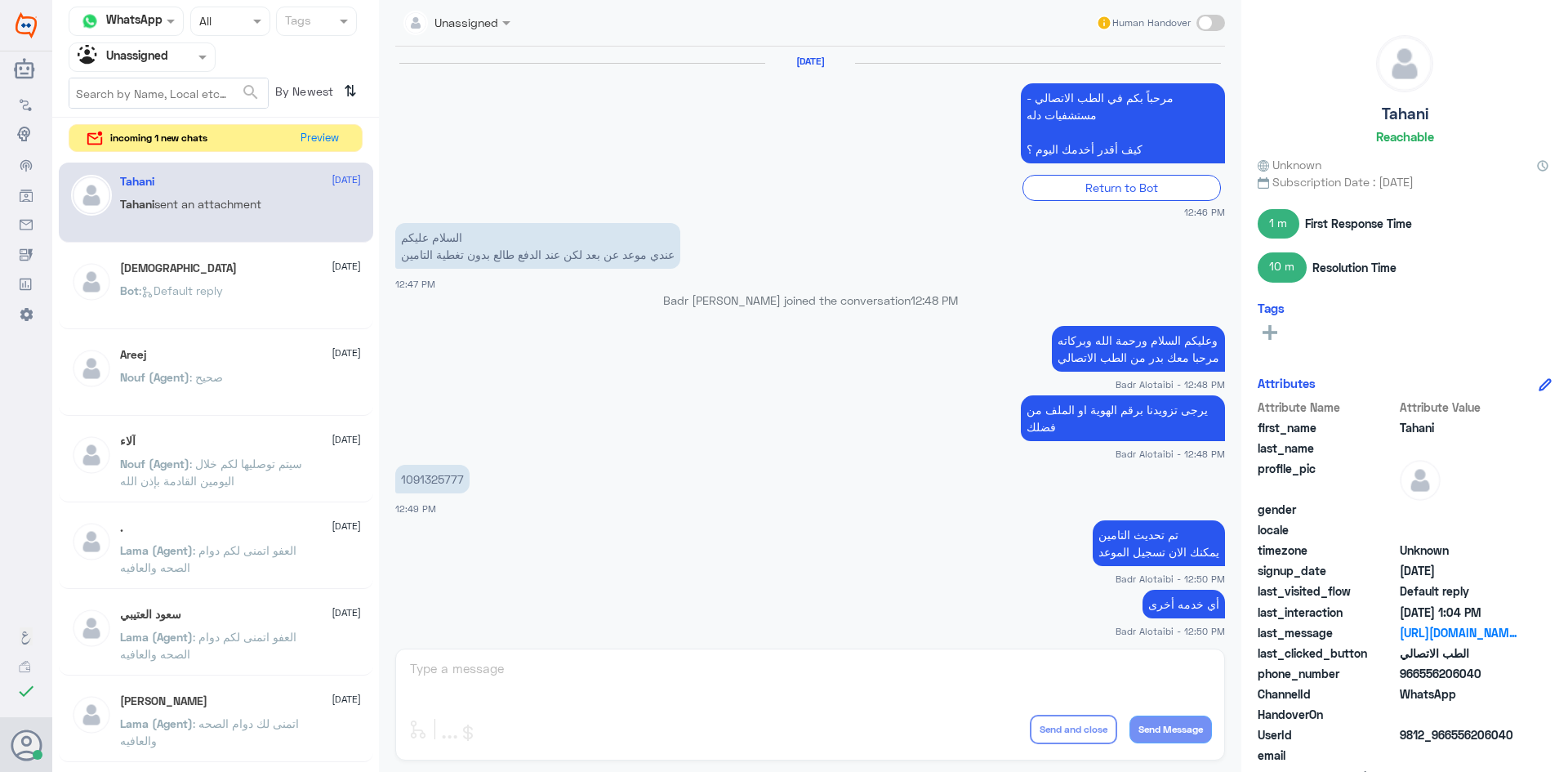
scroll to position [1184, 0]
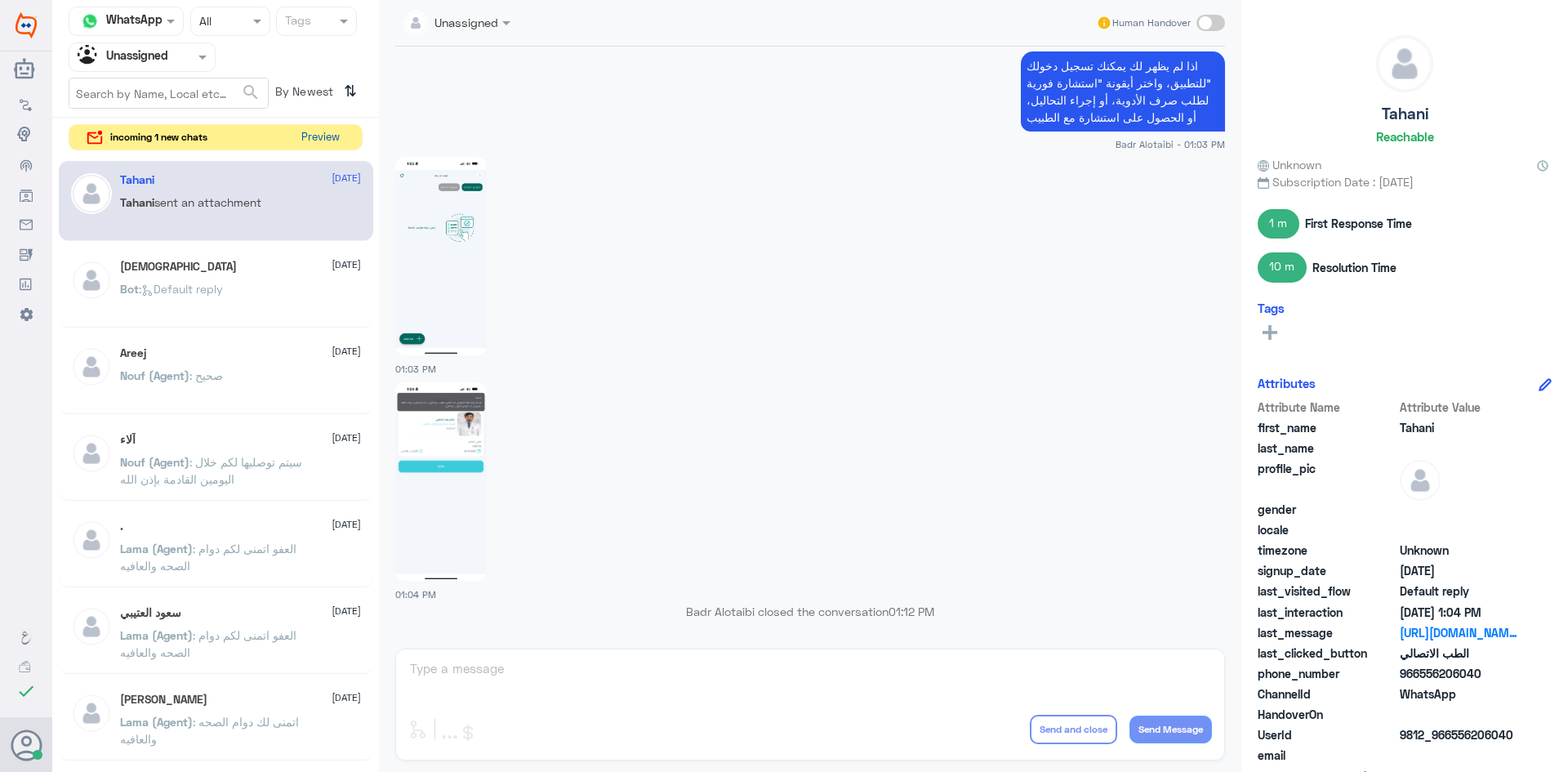
click at [315, 140] on button "Preview" at bounding box center [320, 137] width 51 height 25
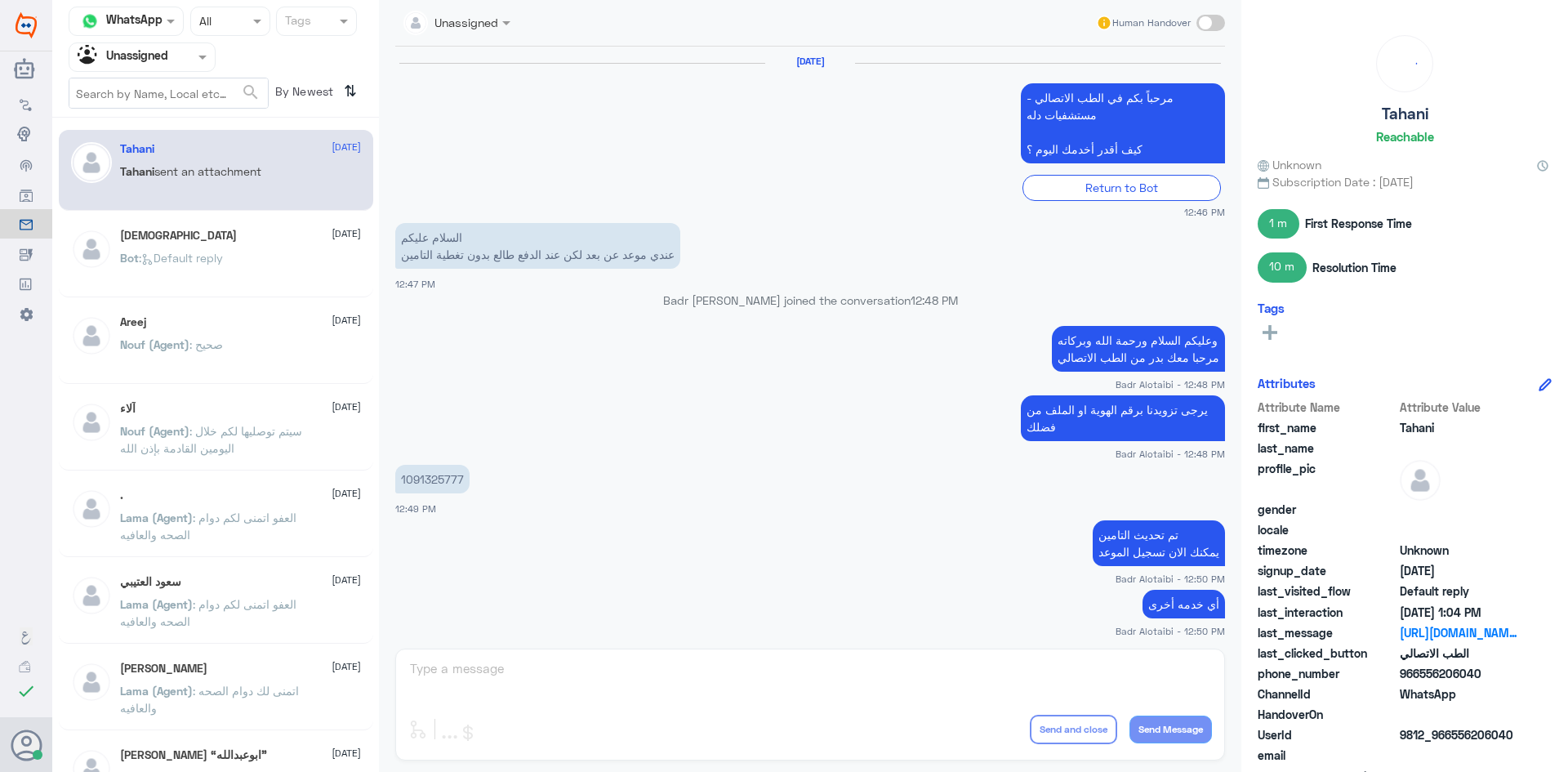
scroll to position [1184, 0]
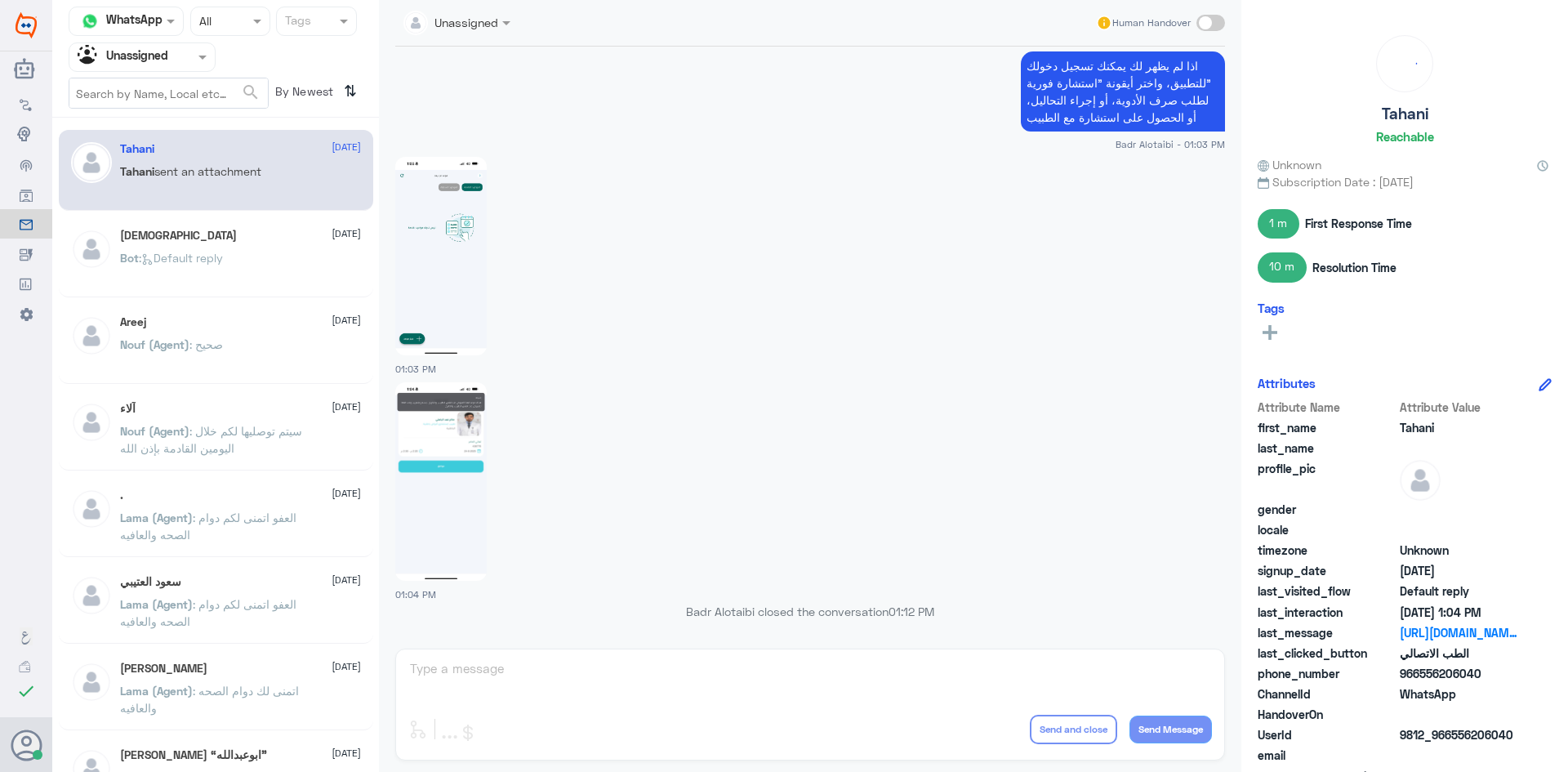
click at [205, 235] on div "سبحان الله 24 August" at bounding box center [240, 235] width 241 height 14
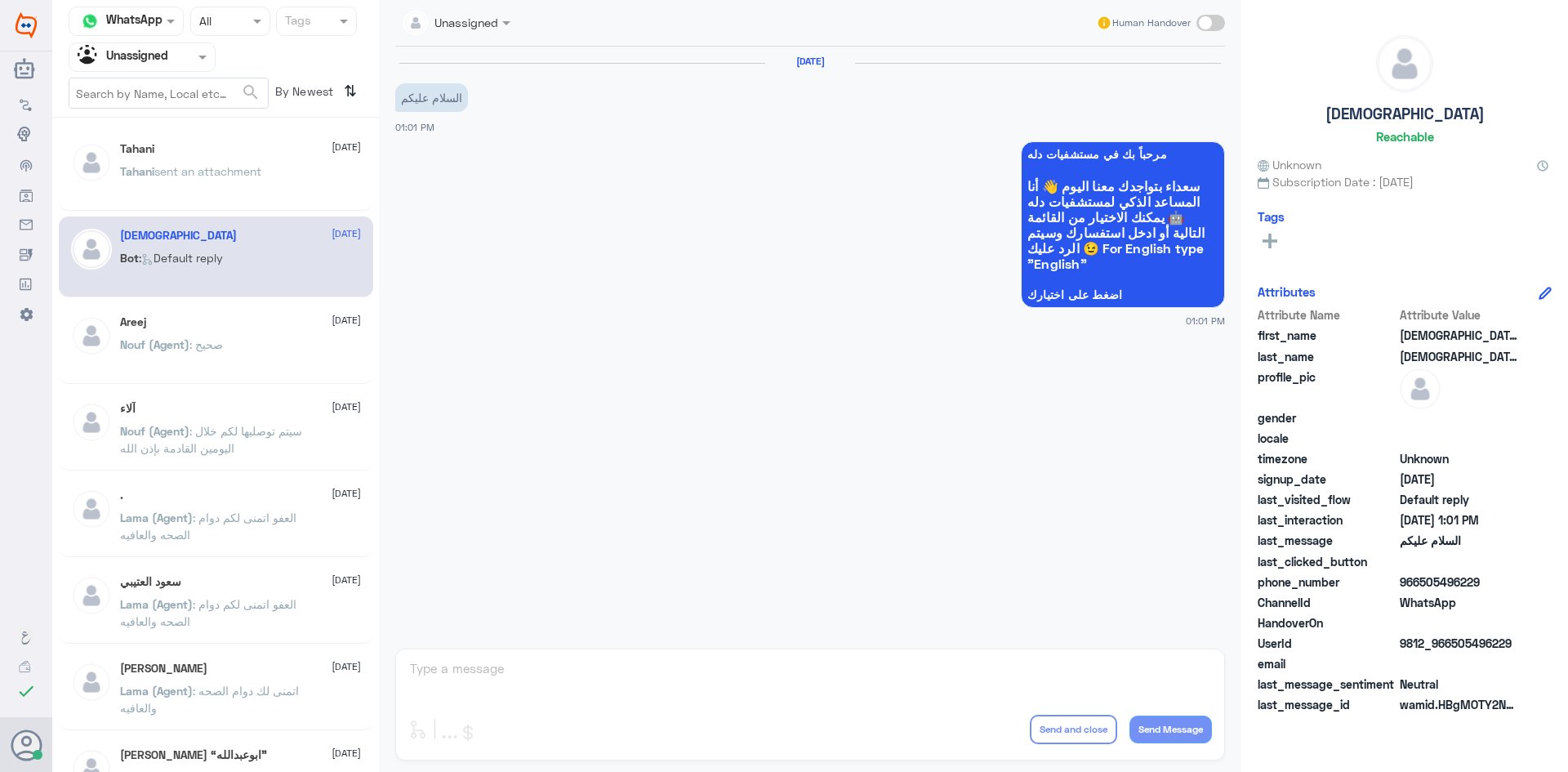
click at [246, 357] on div "Nouf (Agent) : صحيح" at bounding box center [240, 358] width 241 height 37
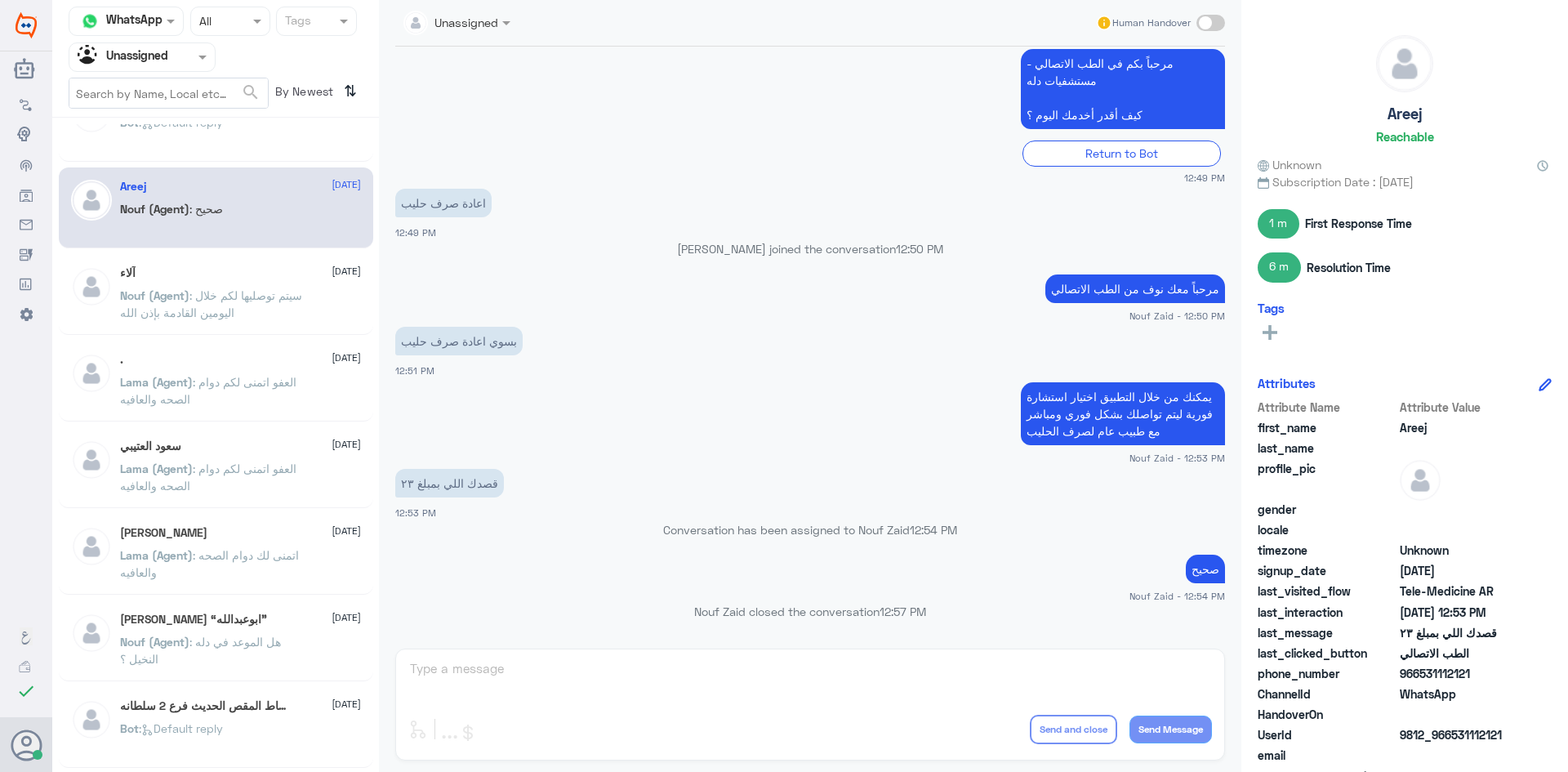
scroll to position [163, 0]
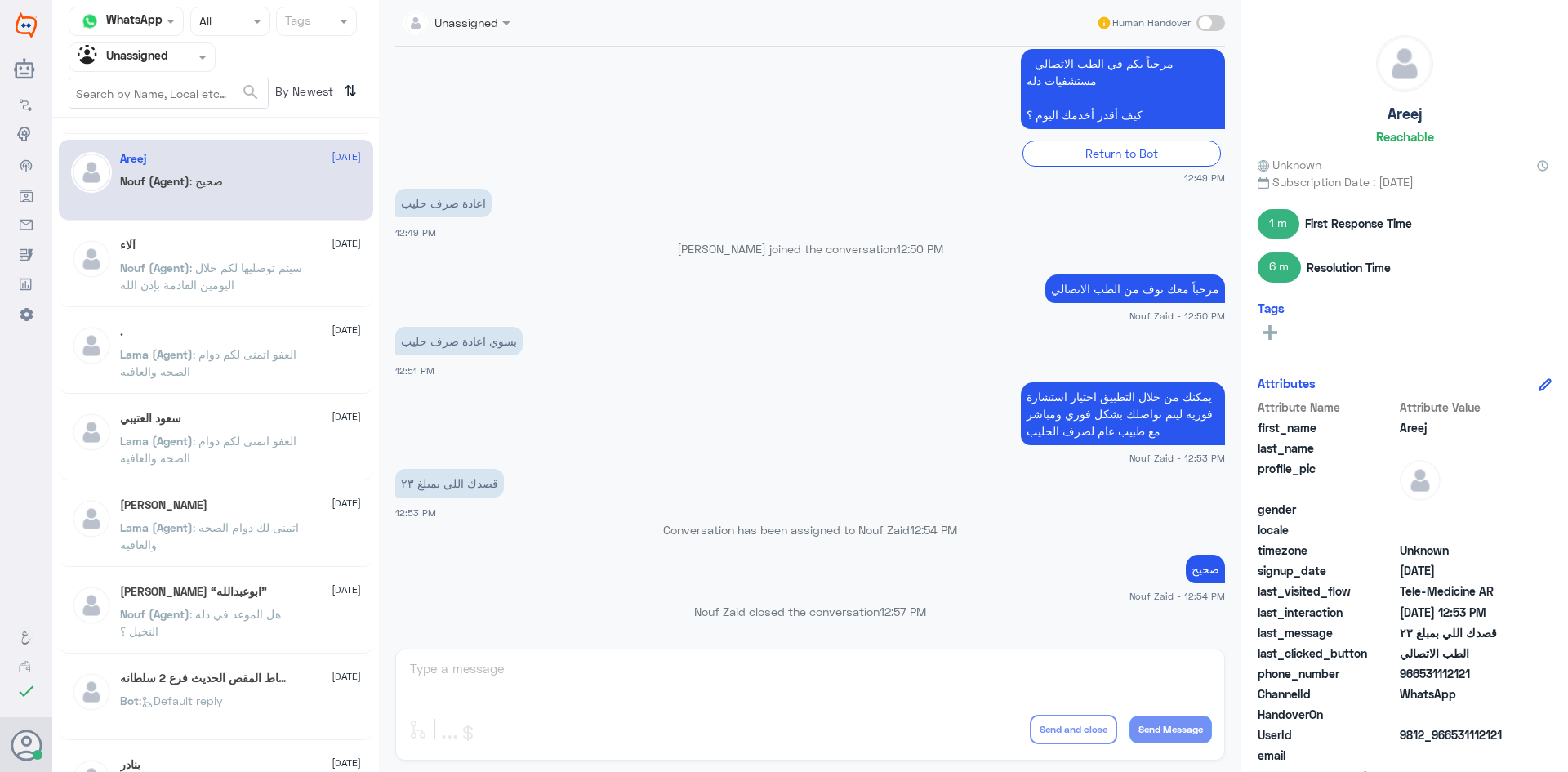
click at [218, 379] on p "Lama (Agent) : العفو اتمنى لكم دوام الصحه والعافيه" at bounding box center [212, 366] width 184 height 41
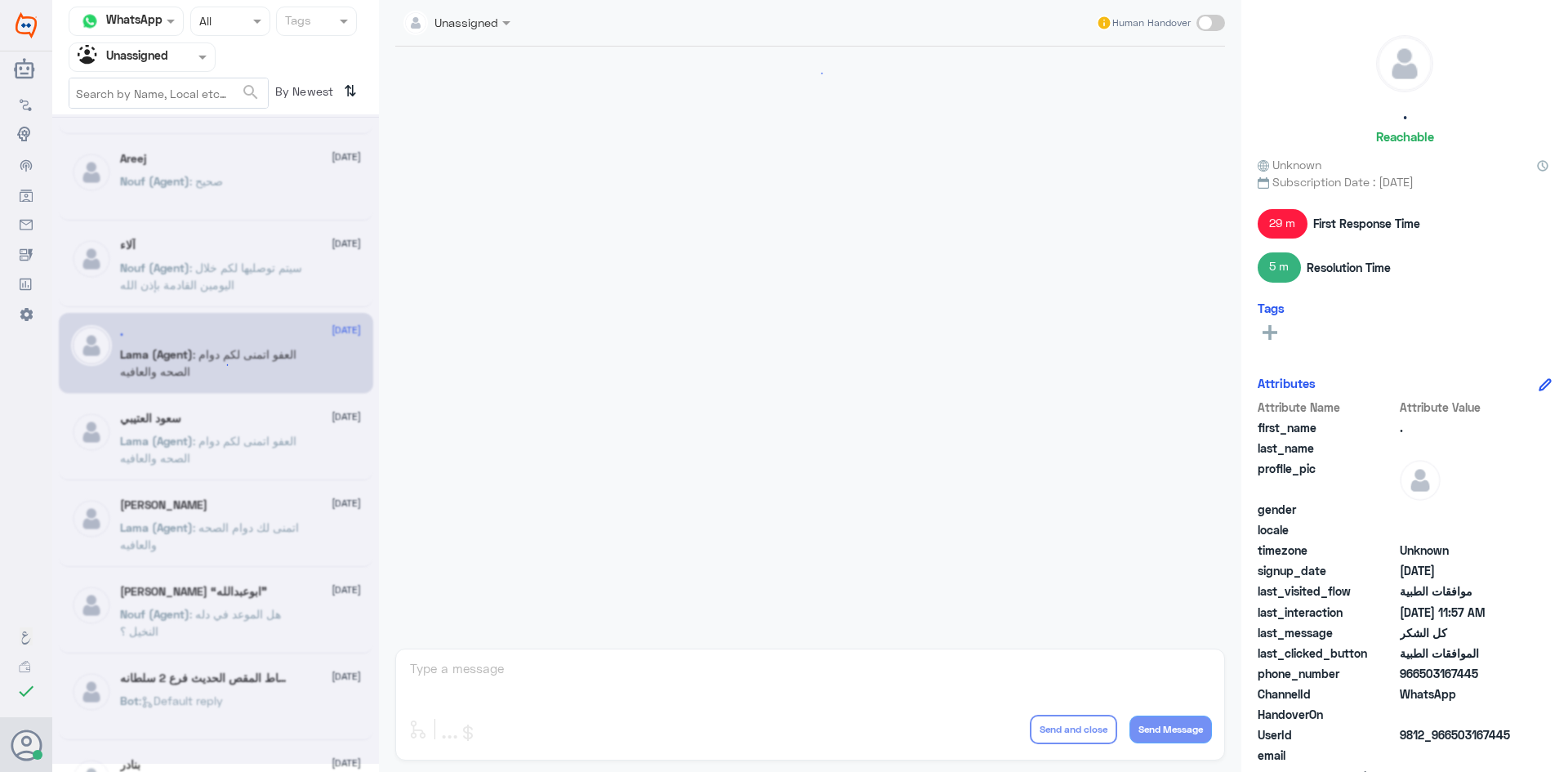
scroll to position [586, 0]
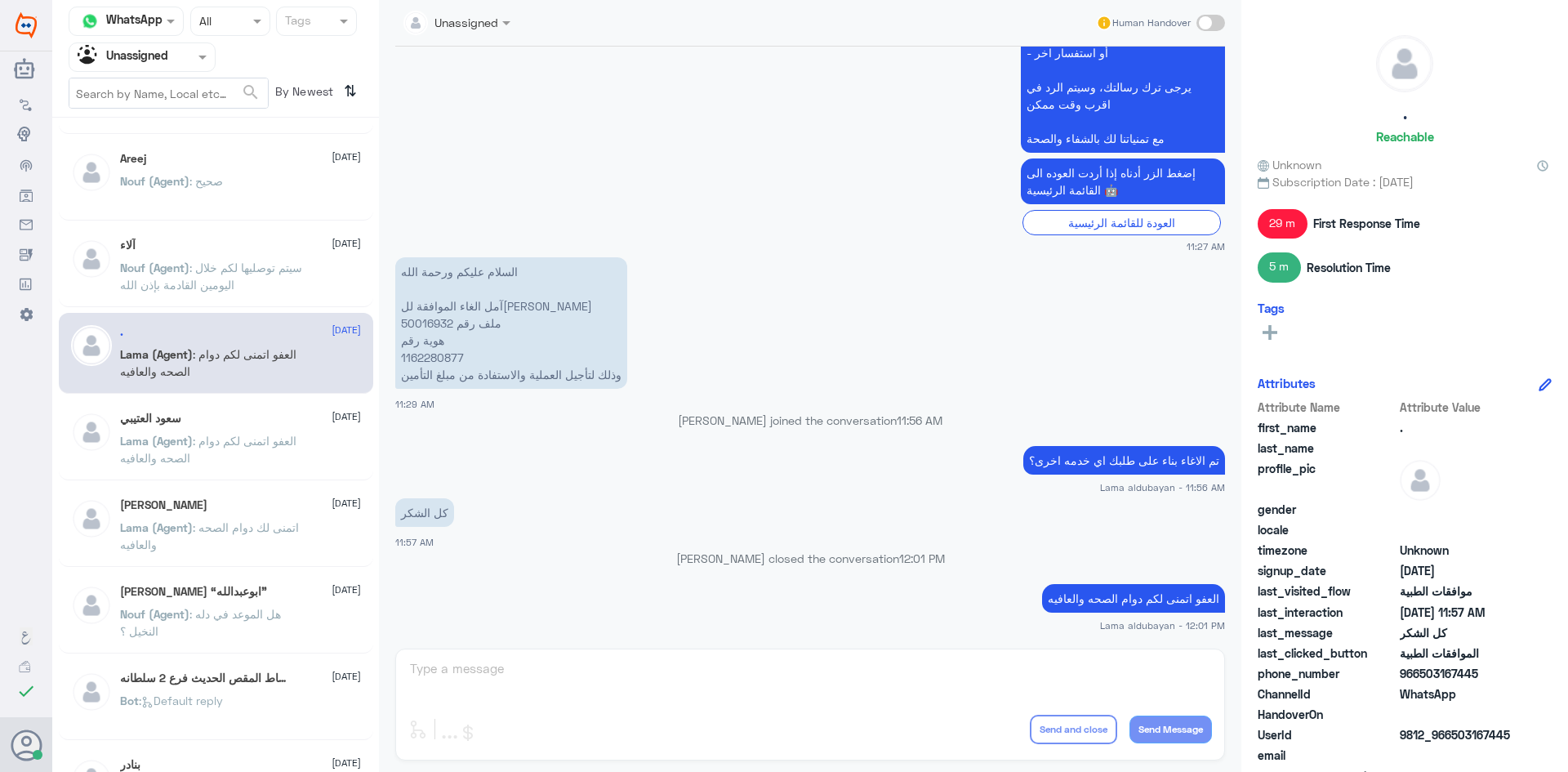
click at [198, 61] on span at bounding box center [205, 57] width 21 height 17
click at [171, 90] on div "All" at bounding box center [142, 95] width 147 height 30
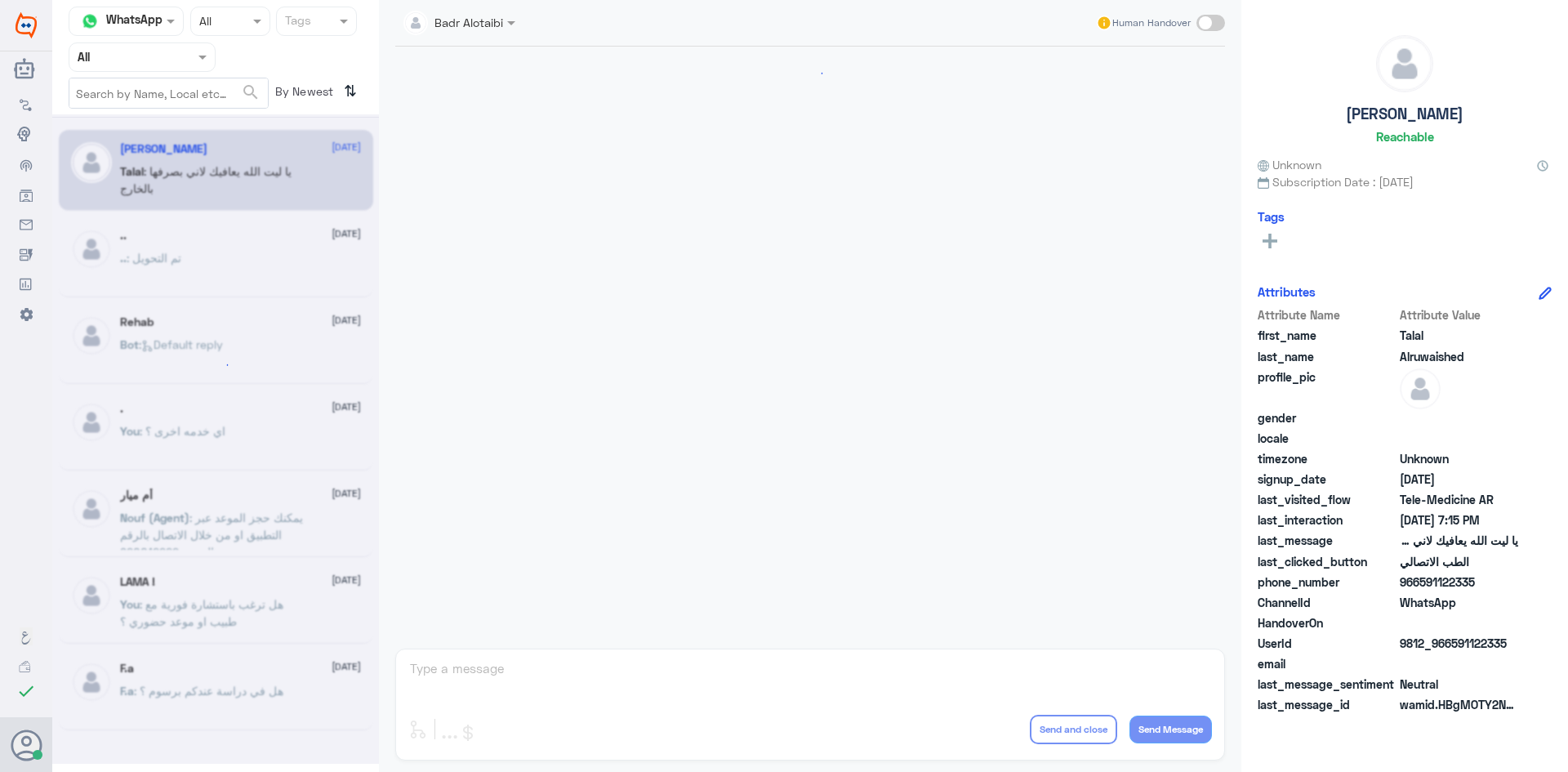
scroll to position [373, 0]
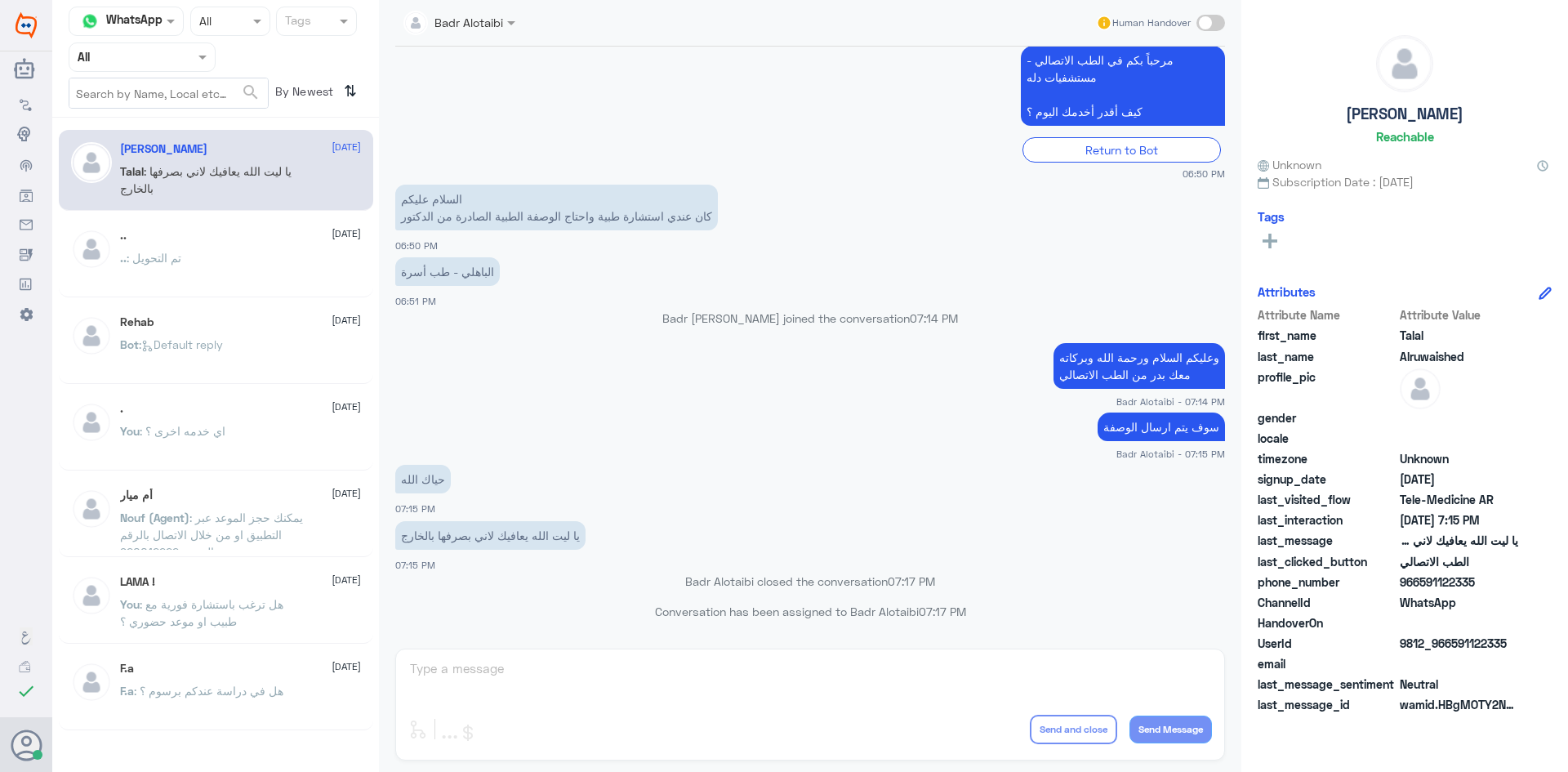
click at [177, 63] on div at bounding box center [142, 57] width 145 height 19
click at [182, 113] on div "Unassigned" at bounding box center [142, 129] width 147 height 38
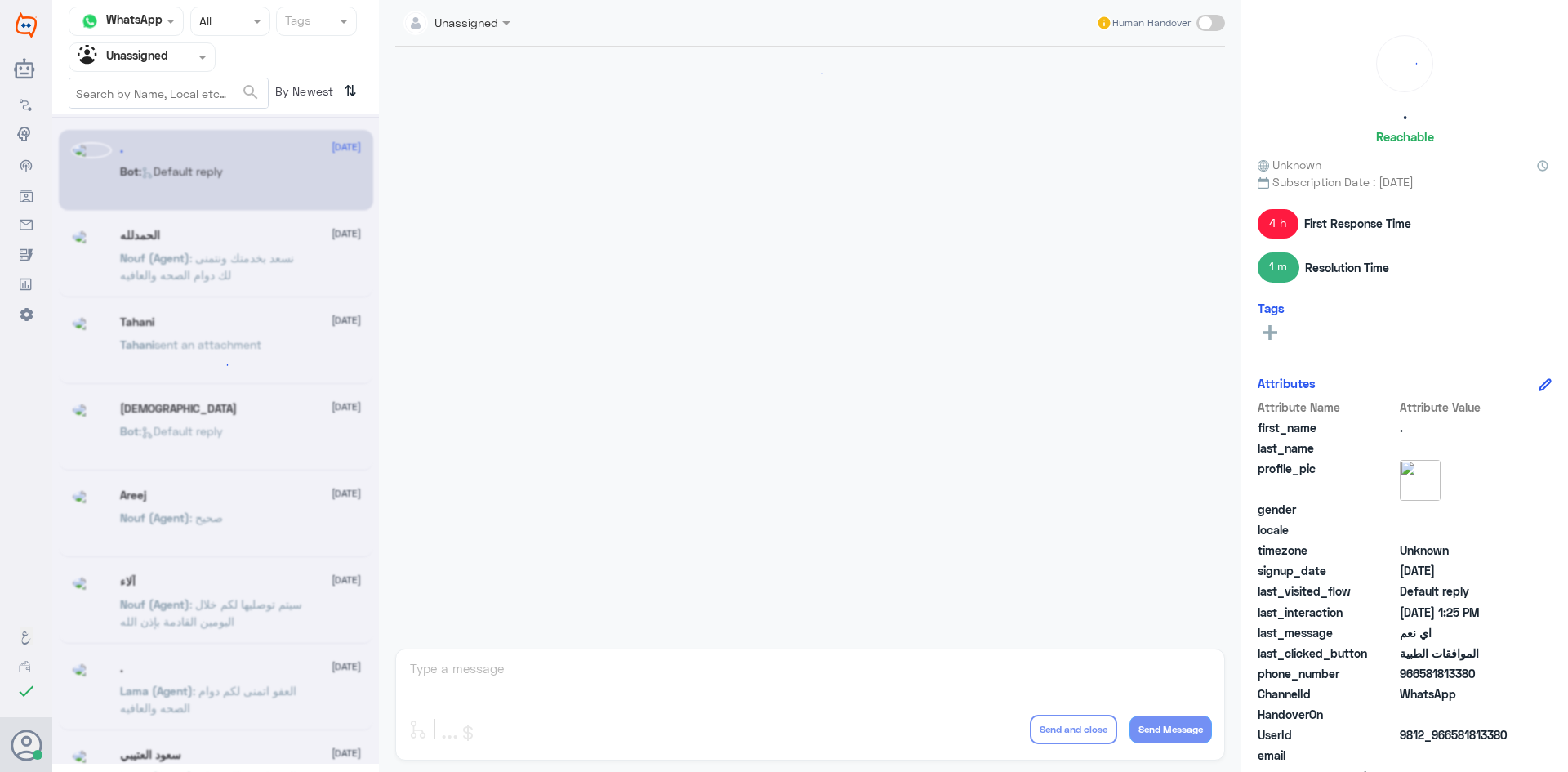
scroll to position [1446, 0]
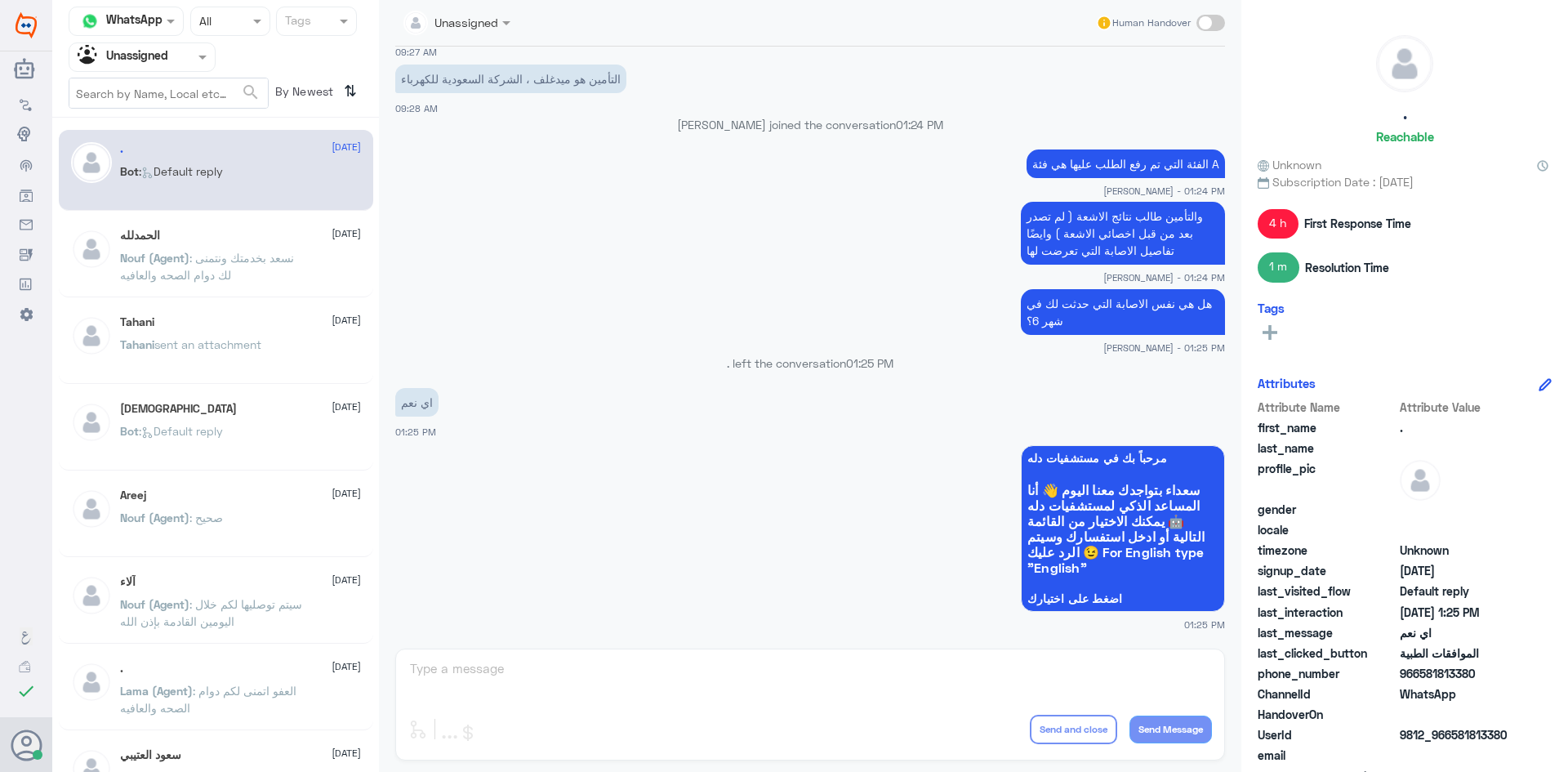
click at [285, 238] on div "الحمدلله 24 August" at bounding box center [240, 235] width 241 height 14
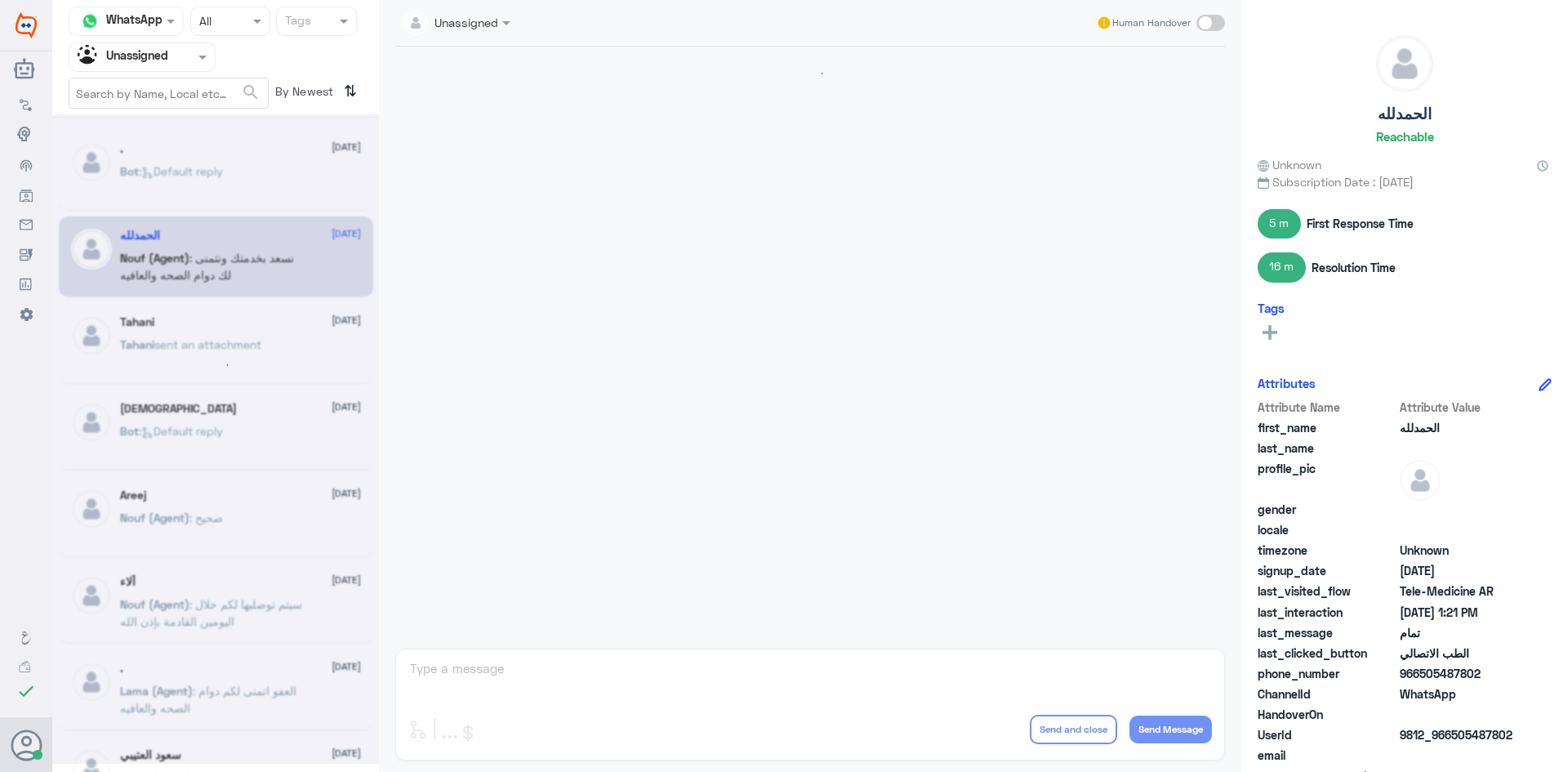
scroll to position [707, 0]
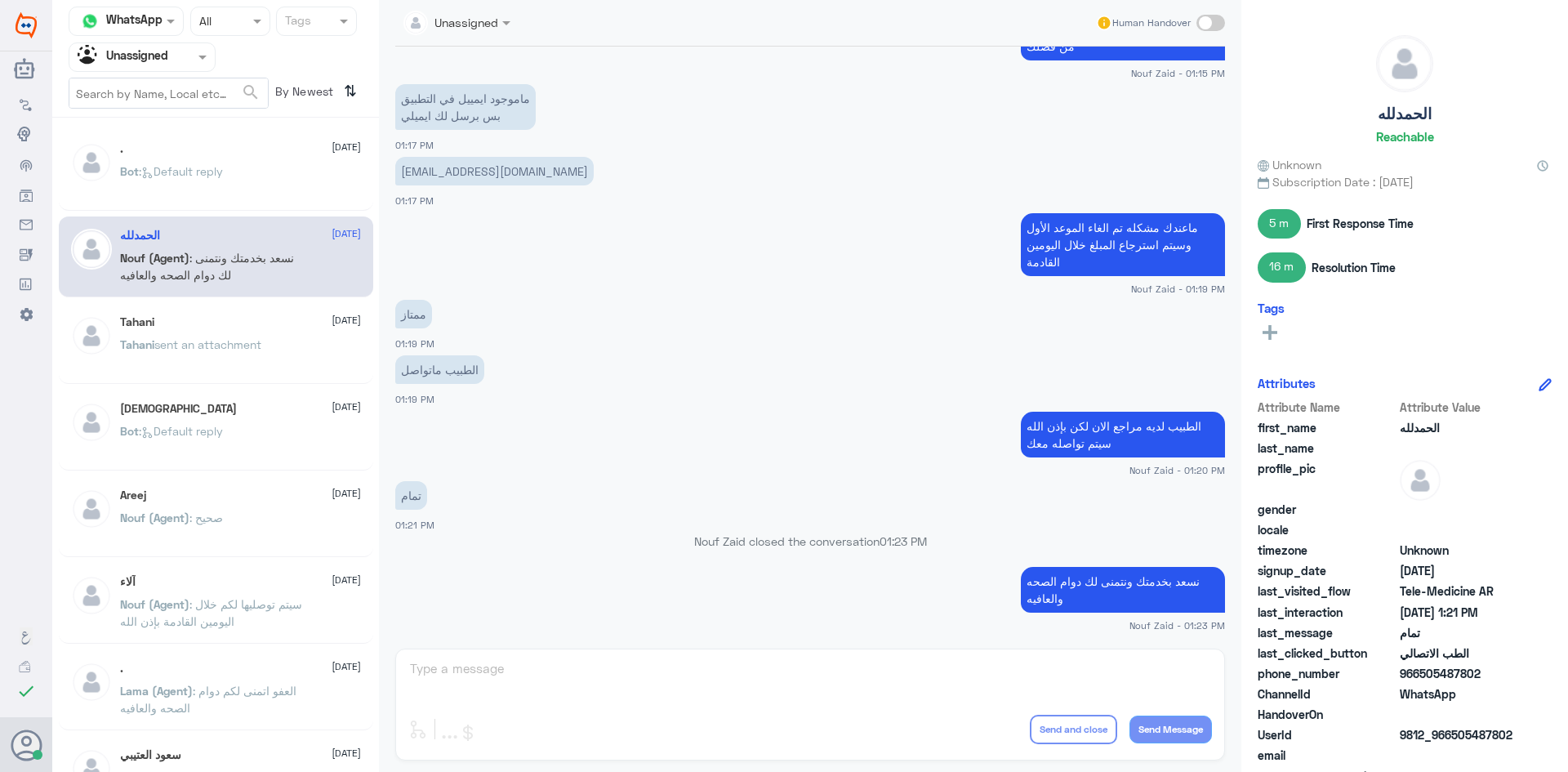
click at [277, 338] on div "Tahani 24 August Tahani sent an attachment" at bounding box center [240, 346] width 241 height 62
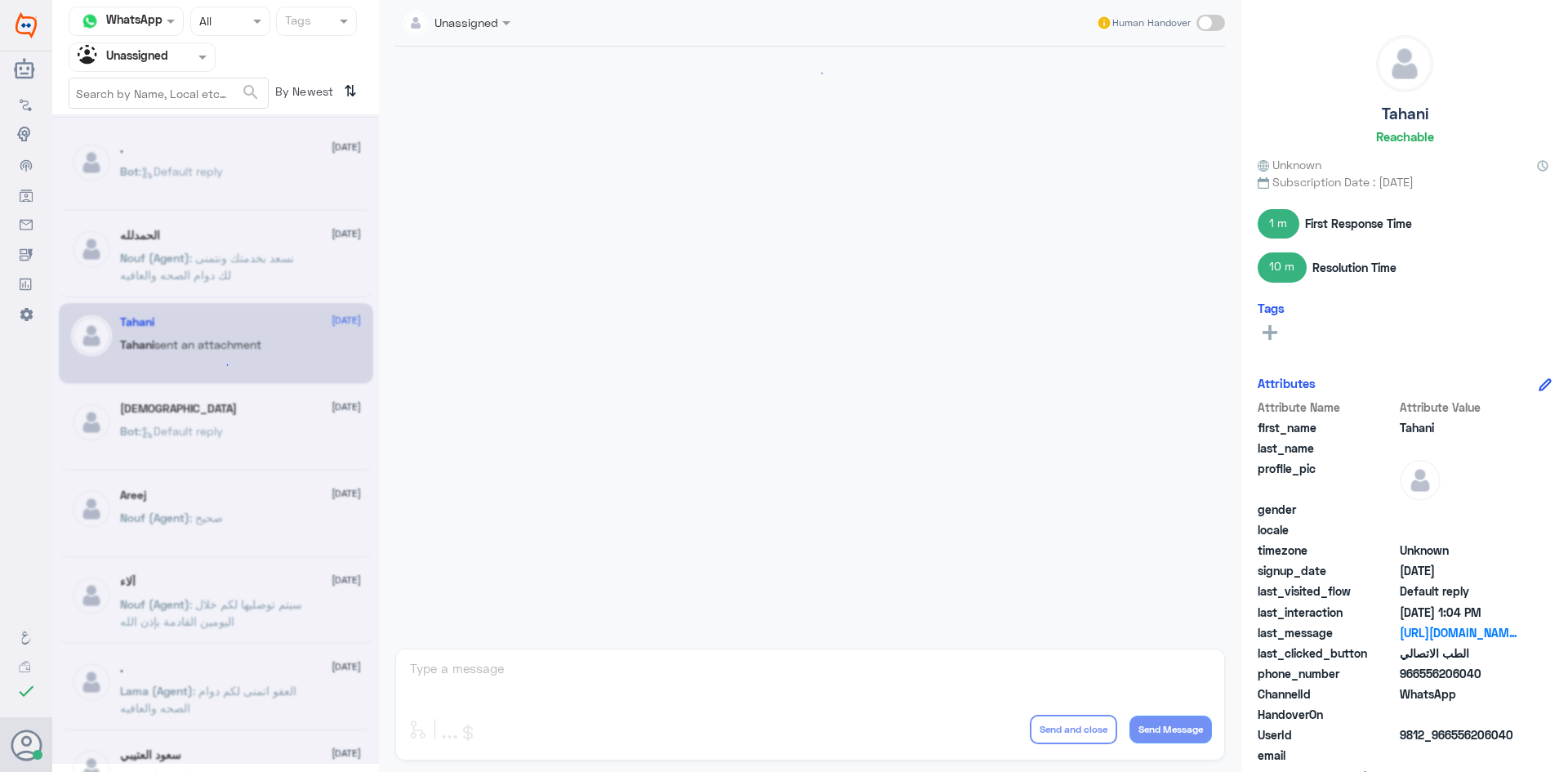
scroll to position [1184, 0]
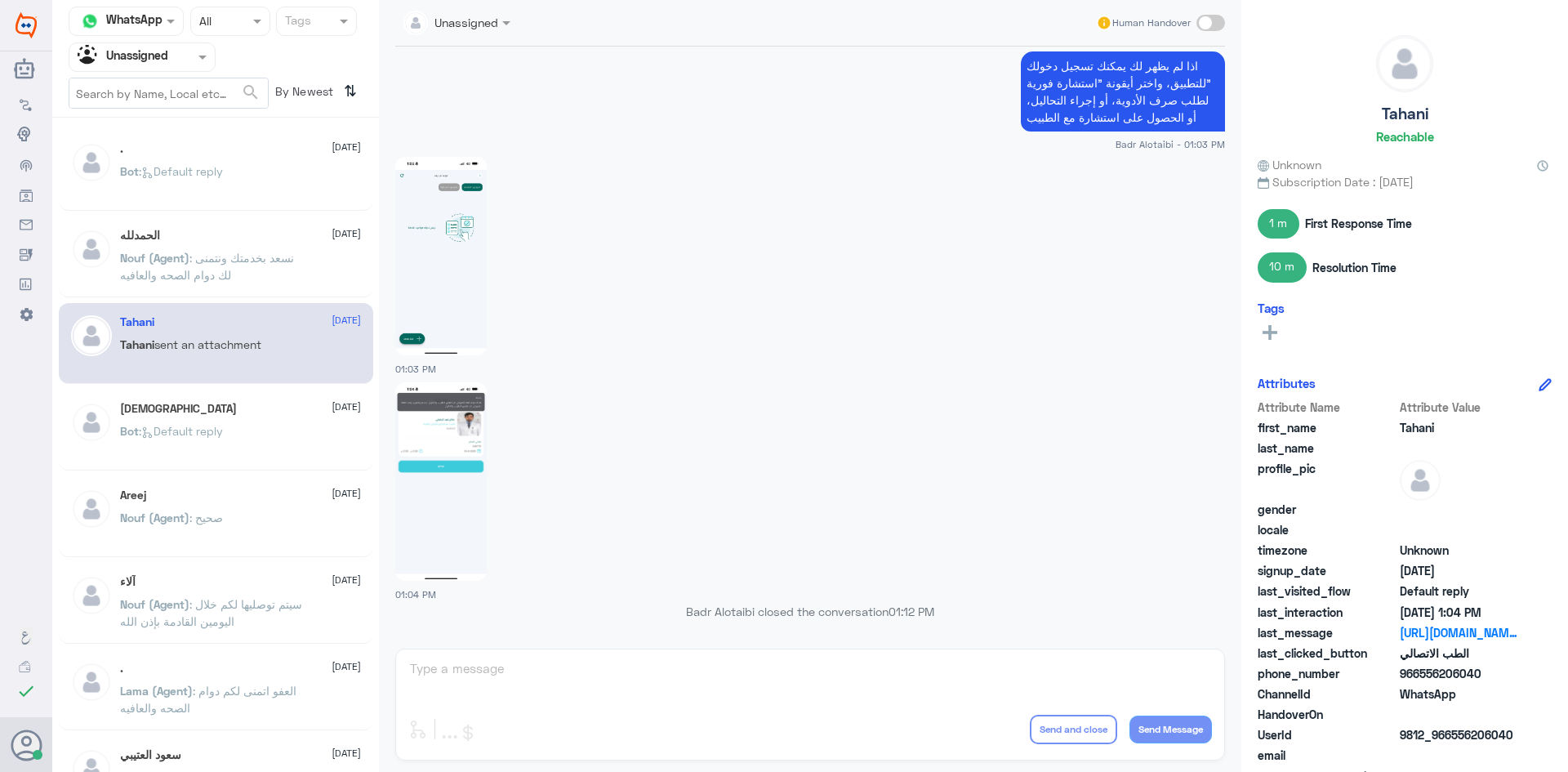
click at [201, 70] on div "Agent Filter Unassigned" at bounding box center [142, 58] width 147 height 30
click at [185, 98] on div "All" at bounding box center [142, 95] width 147 height 30
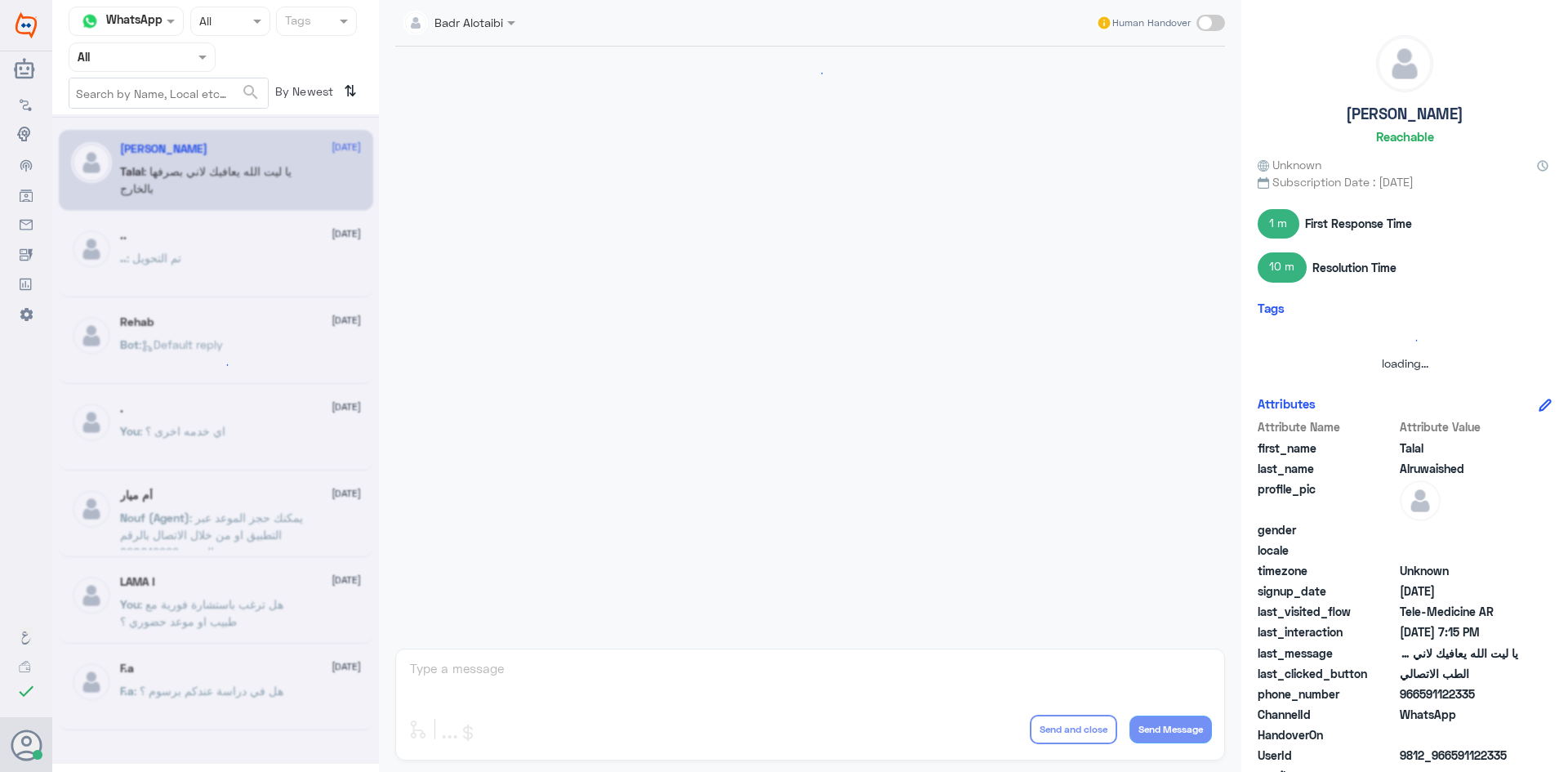
scroll to position [373, 0]
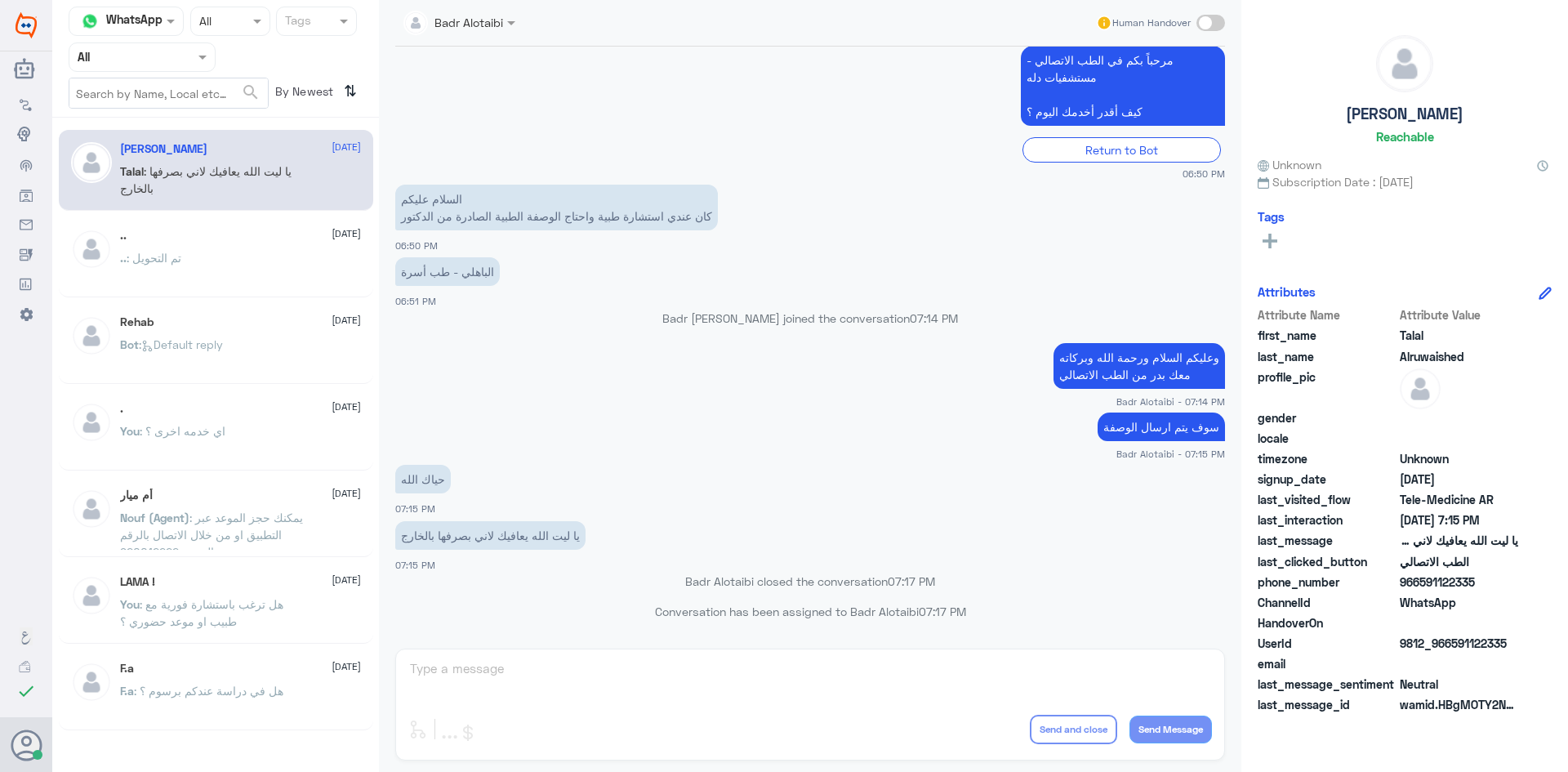
click at [1028, 771] on div "Badr Alotaibi Human Handover 5 Aug 2025 السلام عليكم 06:49 PM مرحباً بك في مستش…" at bounding box center [810, 388] width 862 height 777
click at [185, 63] on div at bounding box center [142, 57] width 145 height 19
click at [199, 132] on div "Unassigned" at bounding box center [142, 129] width 147 height 38
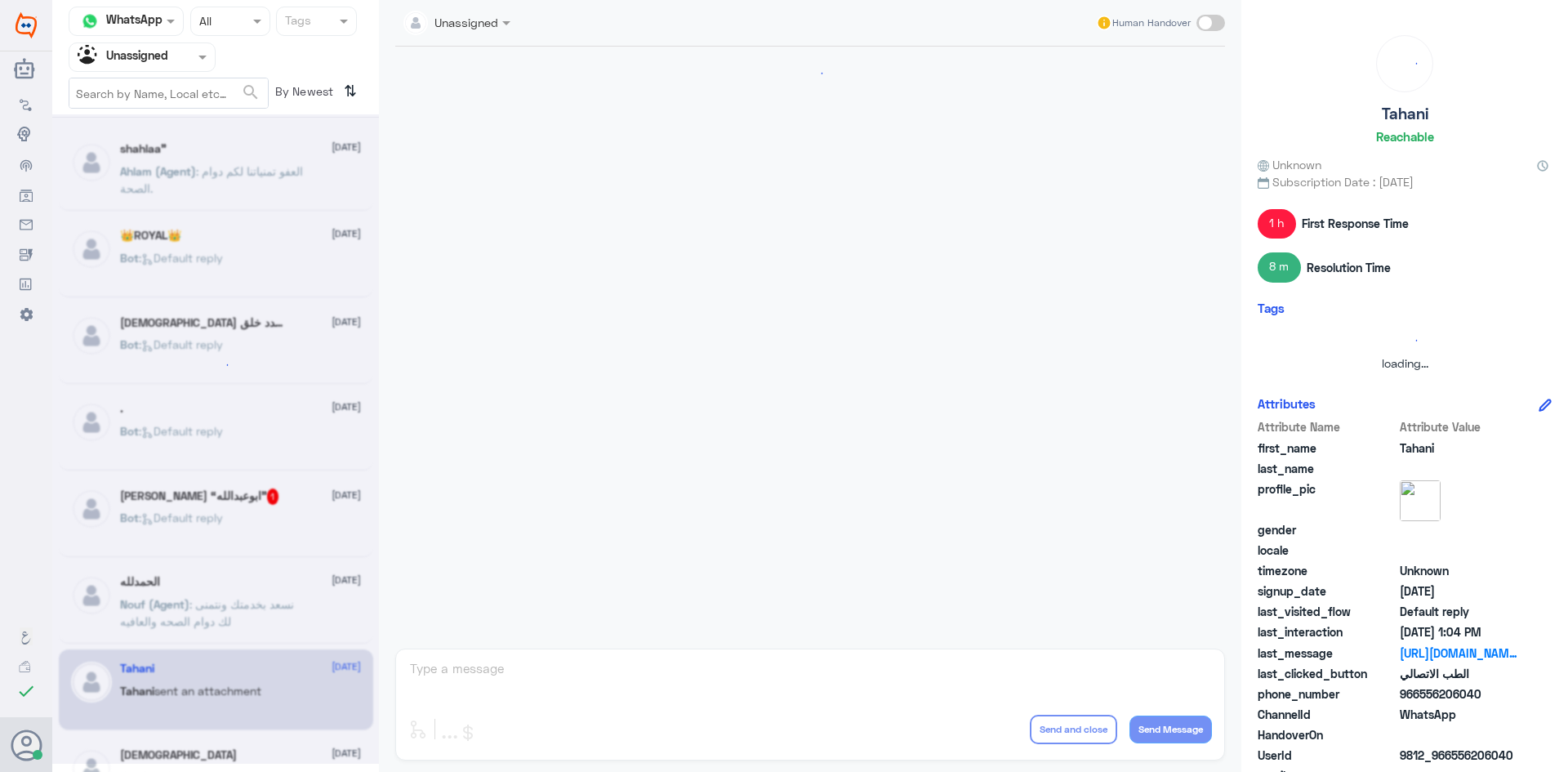
scroll to position [1011, 0]
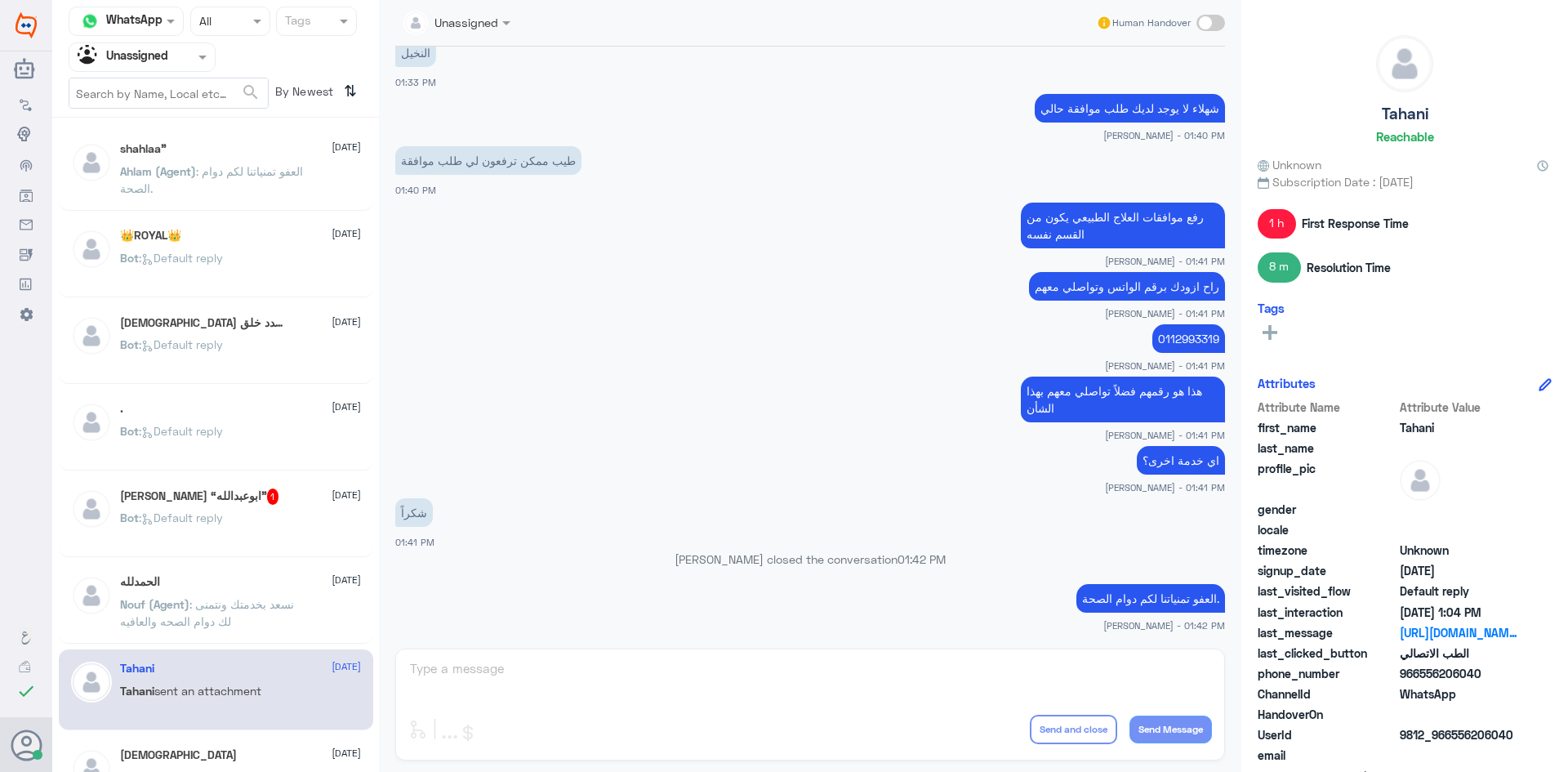
click at [301, 492] on div "خالد الدريس “ابوعبدالله” 1 24 August" at bounding box center [240, 497] width 241 height 16
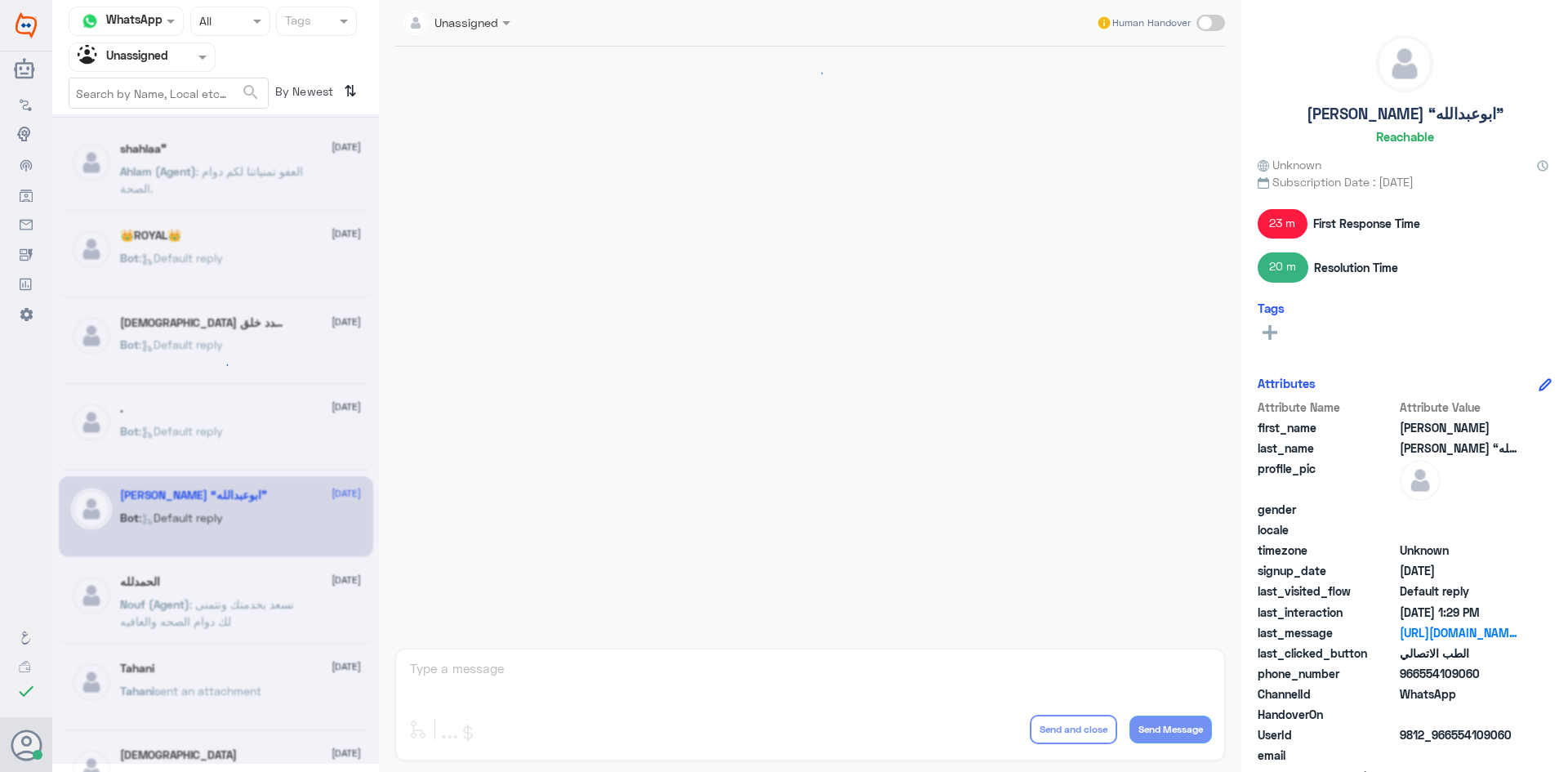
scroll to position [837, 0]
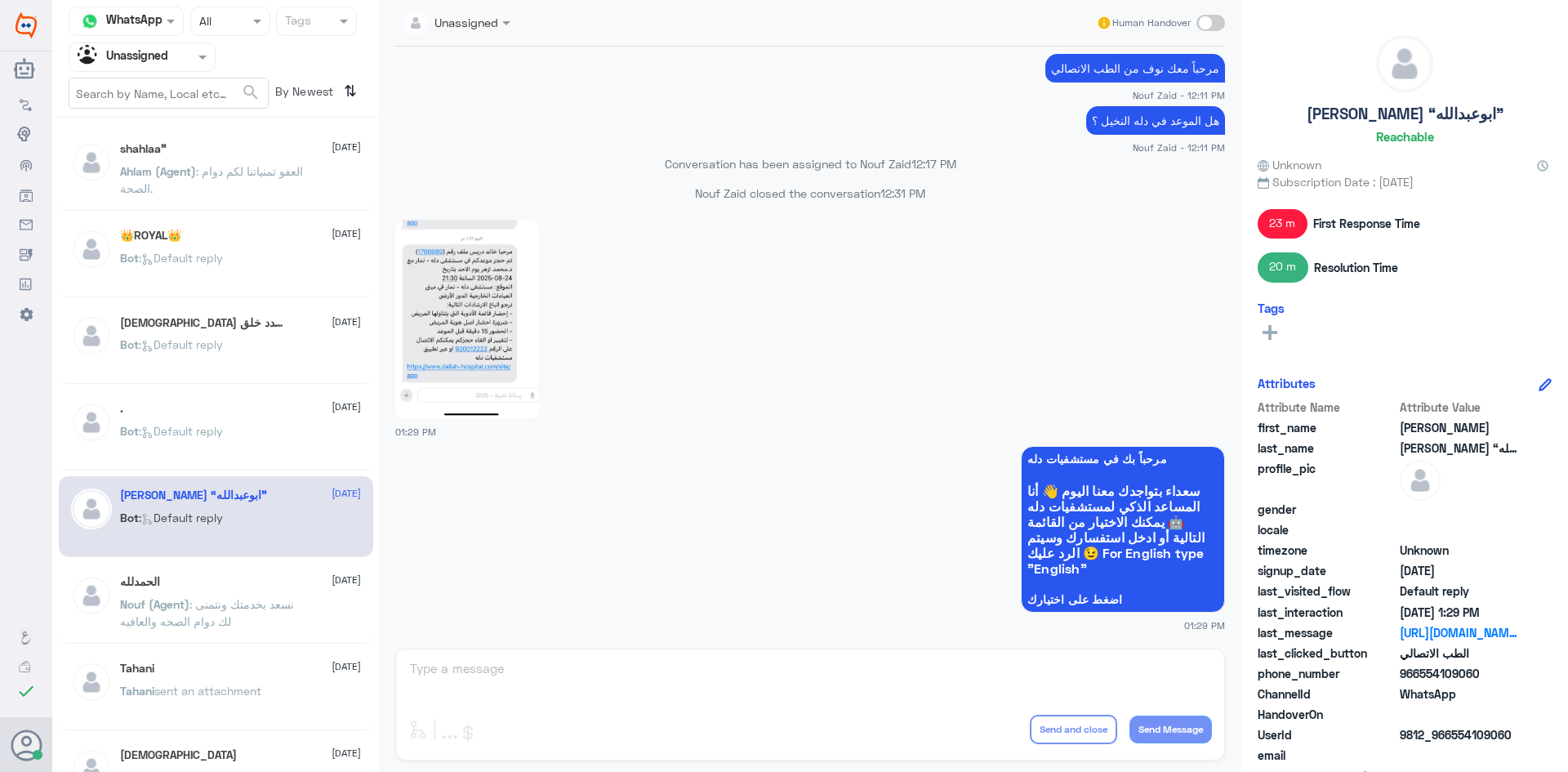
click at [236, 403] on div ". [DATE]" at bounding box center [240, 409] width 241 height 14
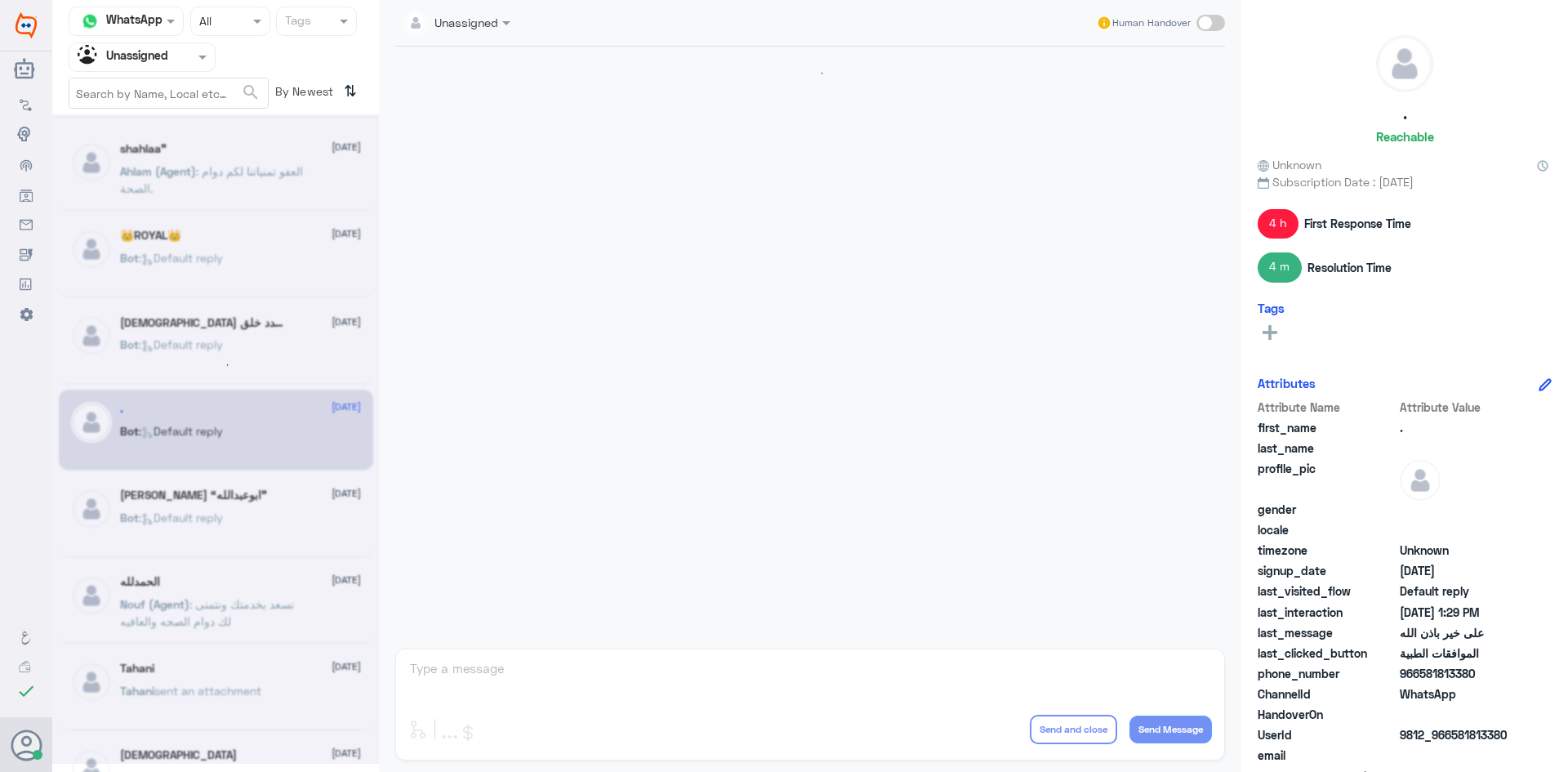
scroll to position [1589, 0]
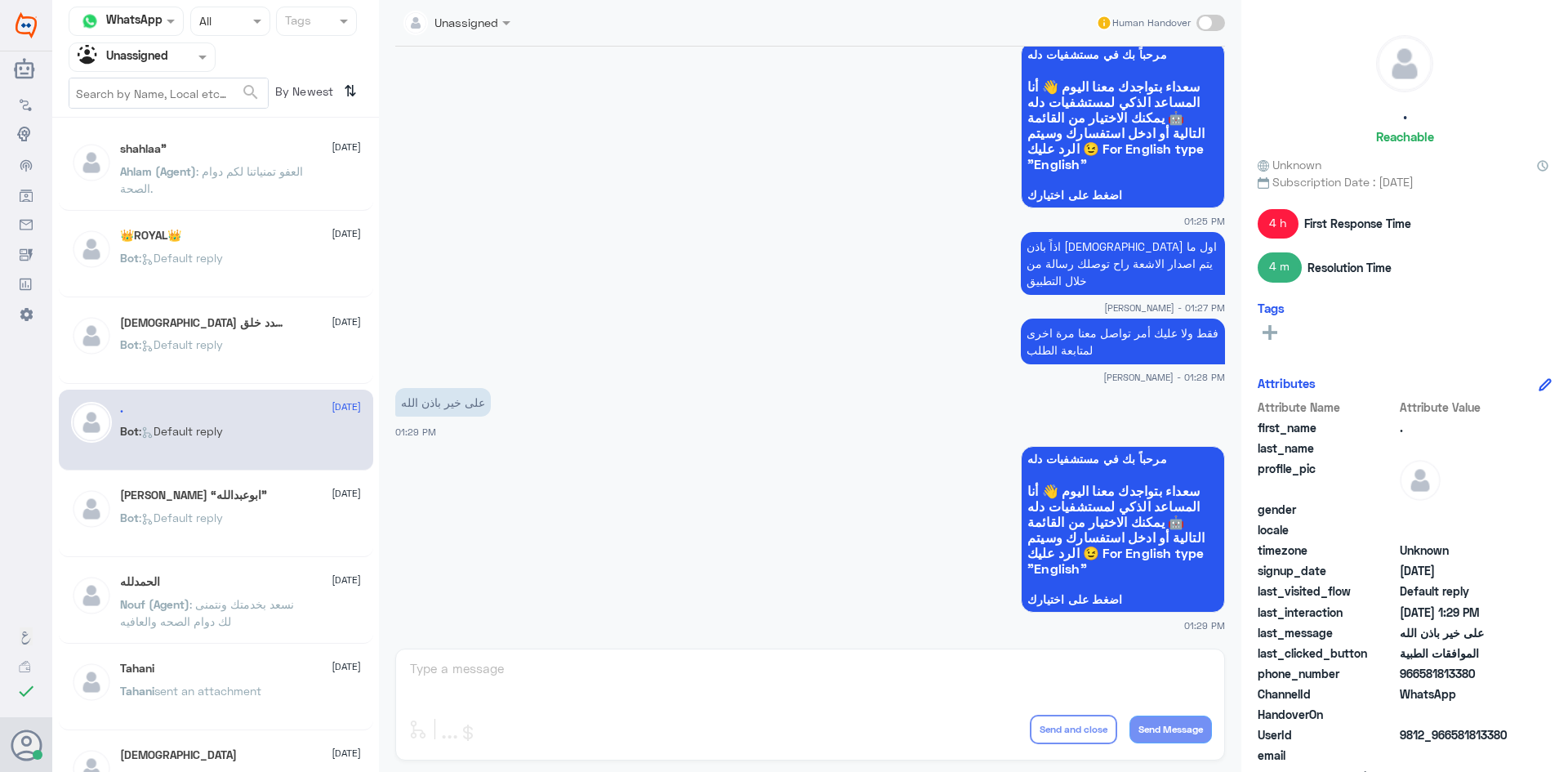
click at [288, 325] on div "سبحان الله وبحمده عدد خلق 1 24 August" at bounding box center [240, 323] width 241 height 16
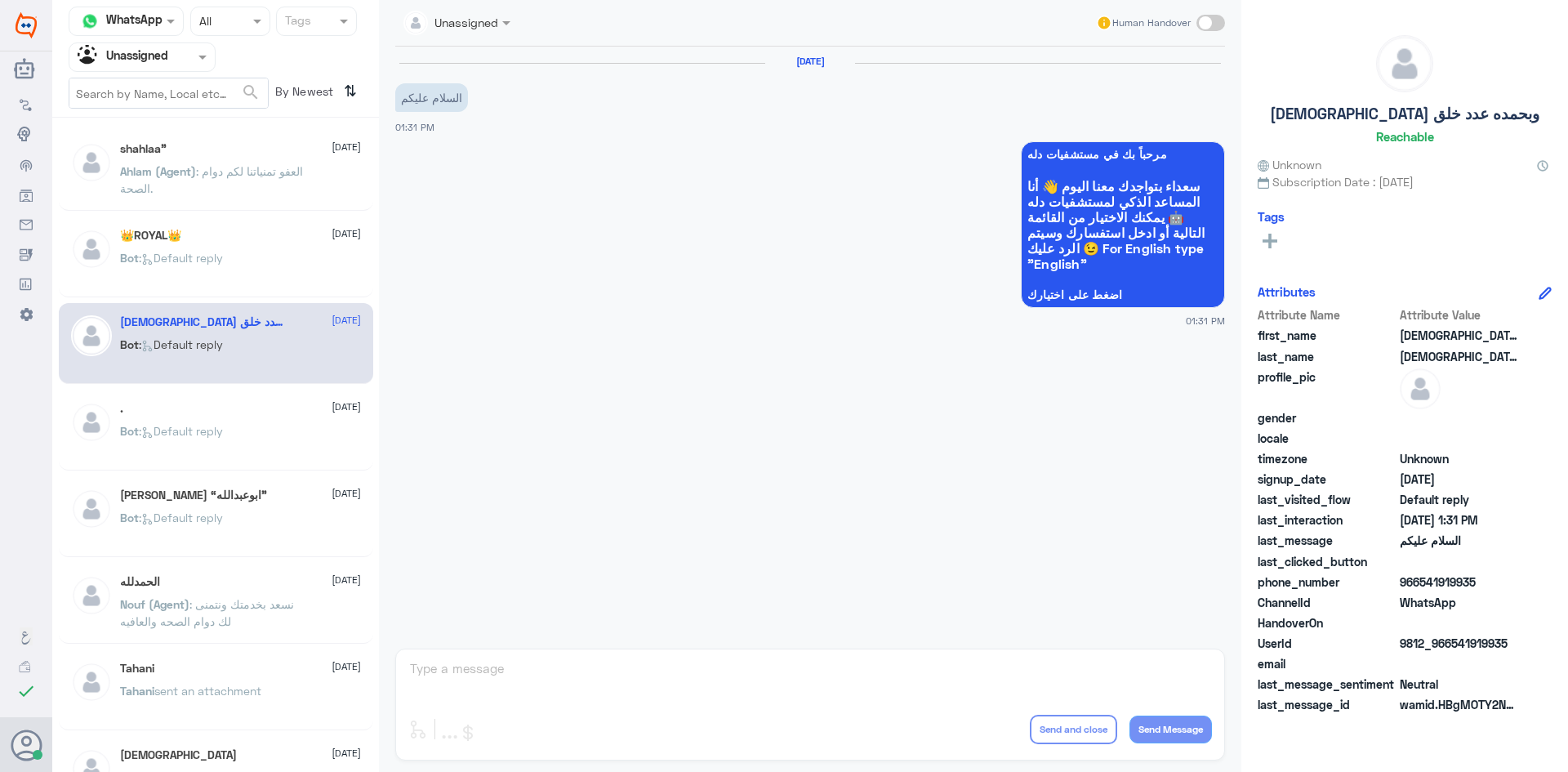
click at [251, 259] on div "Bot : Default reply" at bounding box center [240, 271] width 241 height 37
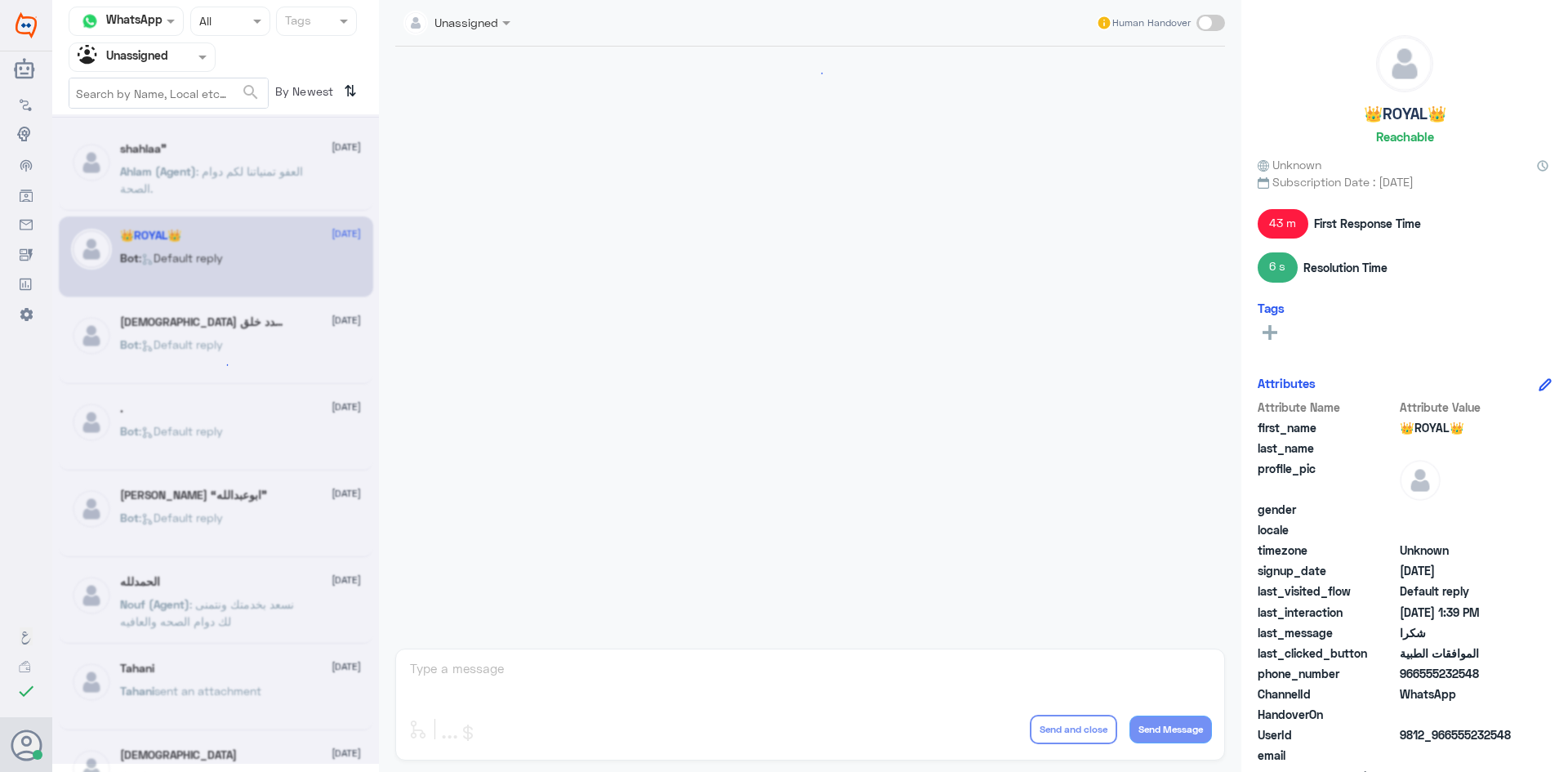
scroll to position [778, 0]
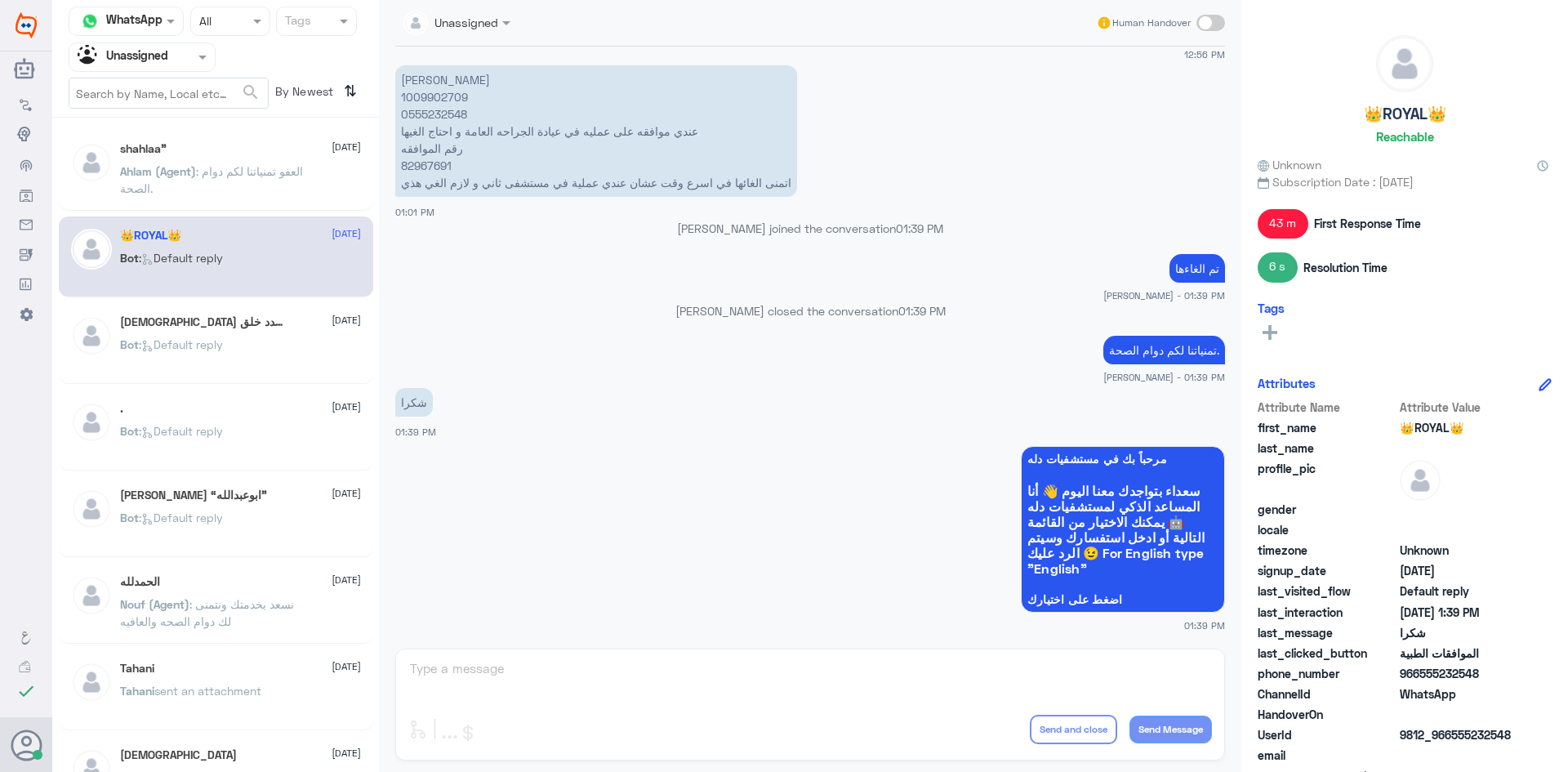
click at [229, 174] on span ": العفو تمنياتنا لكم دوام الصحة." at bounding box center [212, 179] width 183 height 31
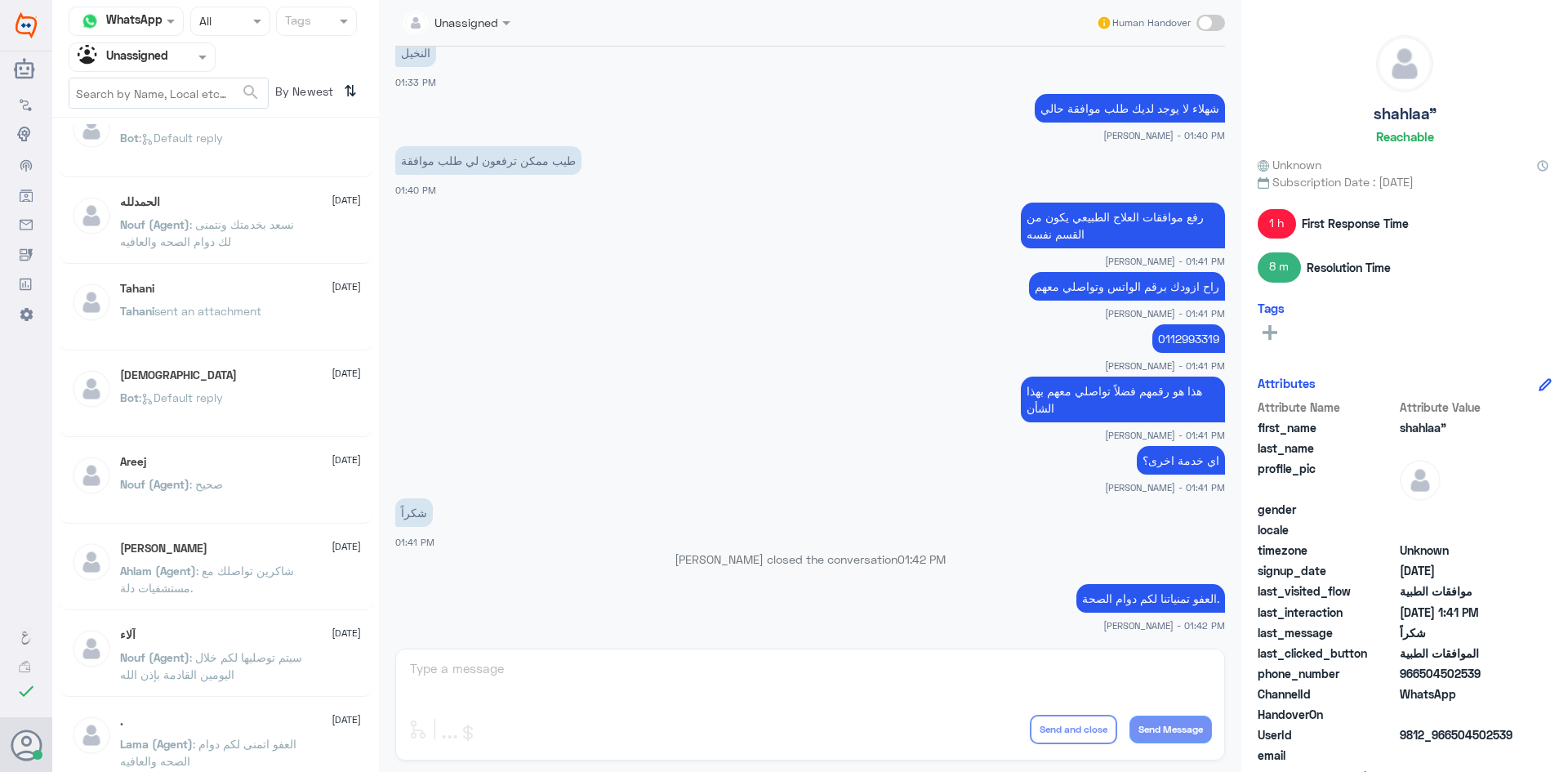
scroll to position [408, 0]
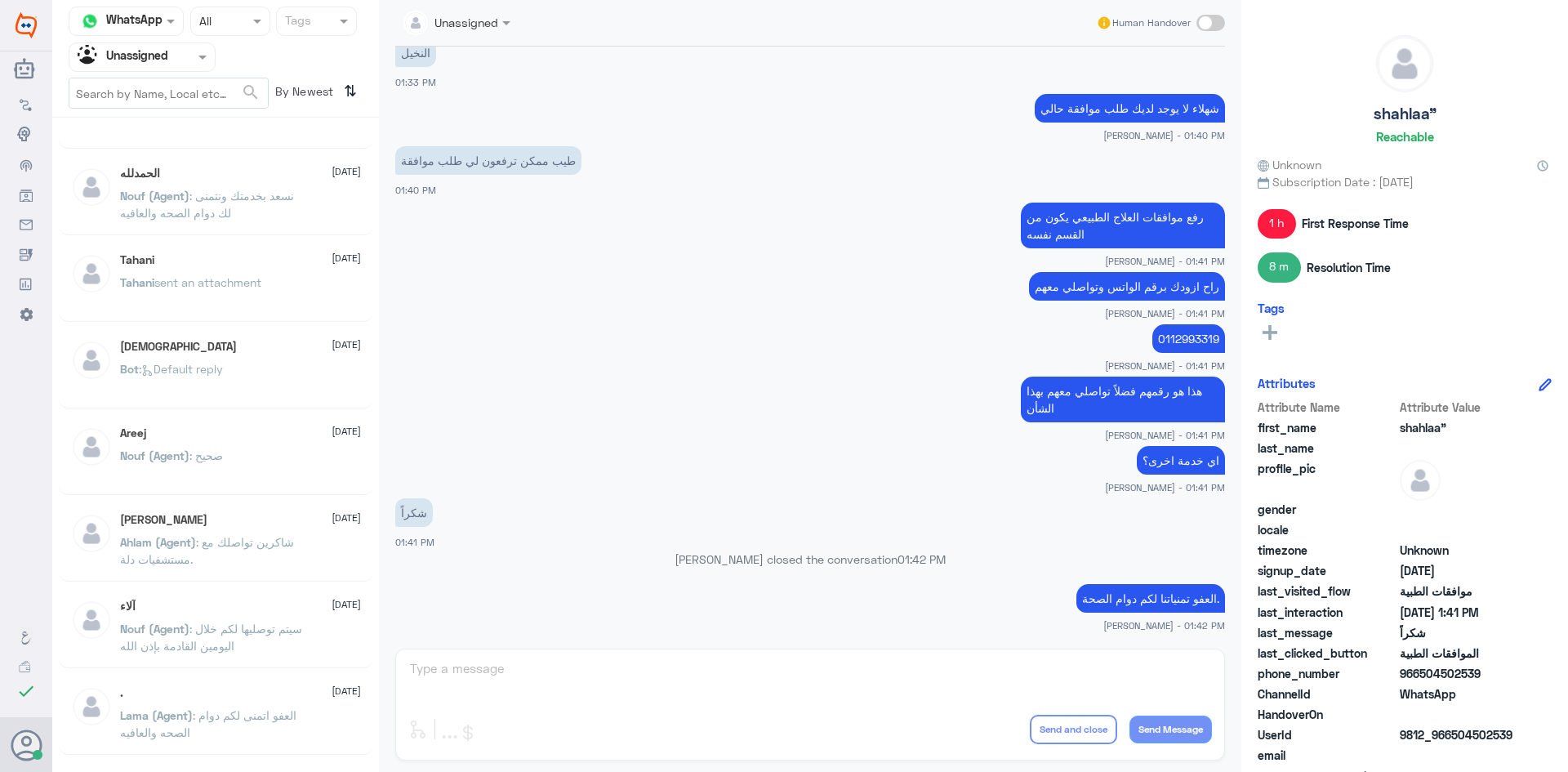
click at [205, 66] on span at bounding box center [205, 57] width 21 height 17
click at [179, 98] on div "All" at bounding box center [142, 95] width 147 height 30
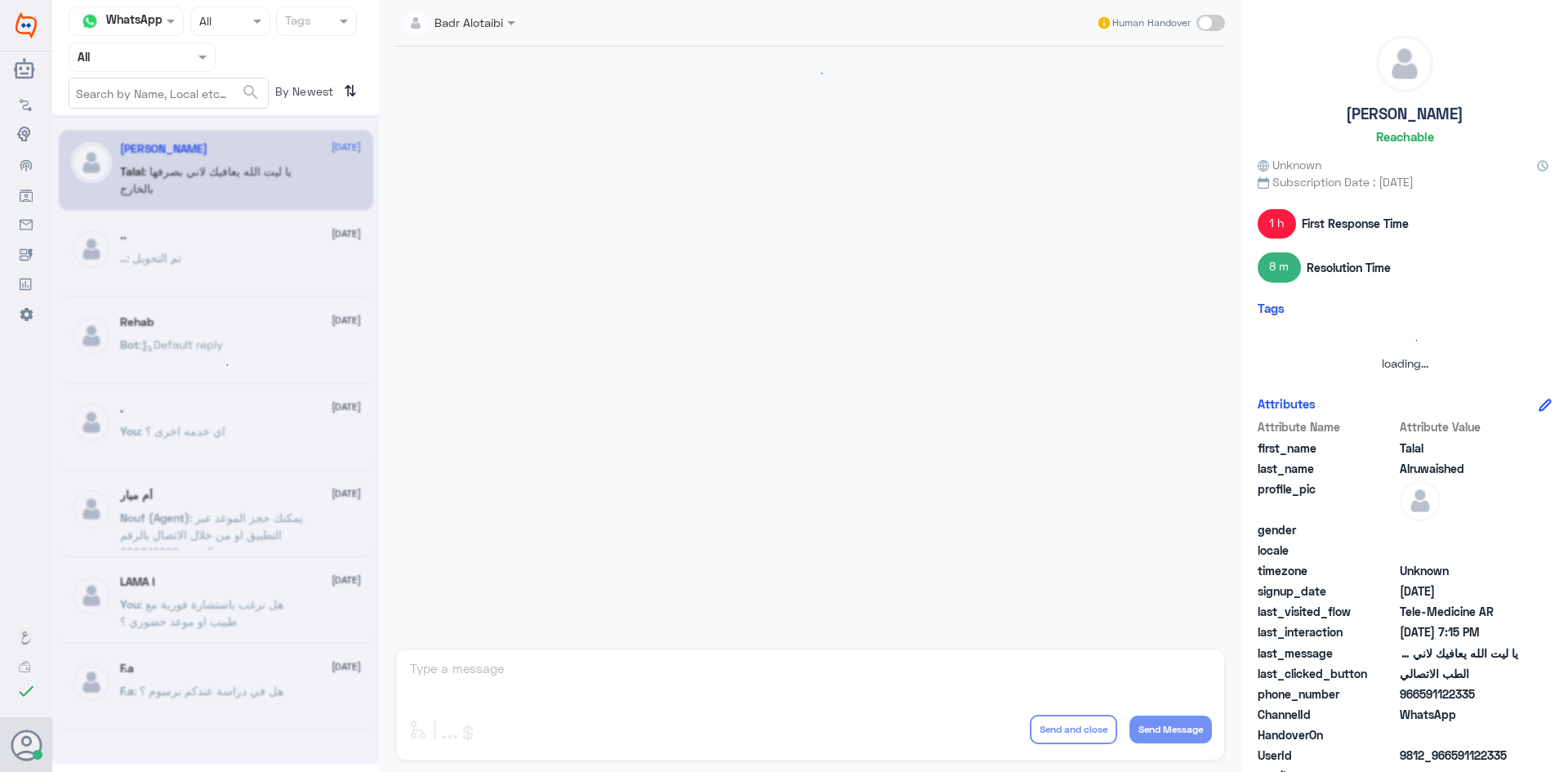
scroll to position [373, 0]
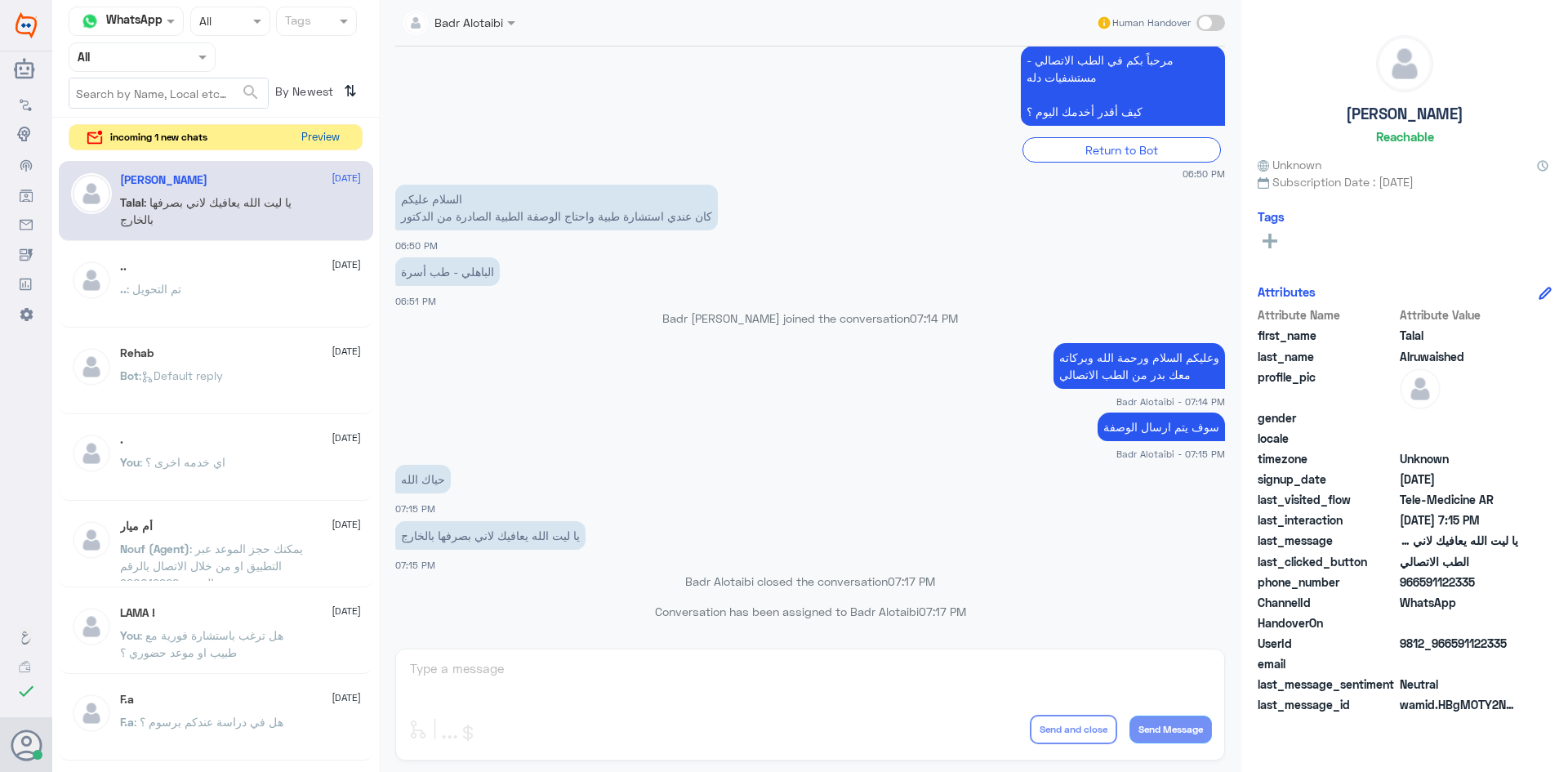
click at [341, 140] on button "Preview" at bounding box center [320, 137] width 51 height 25
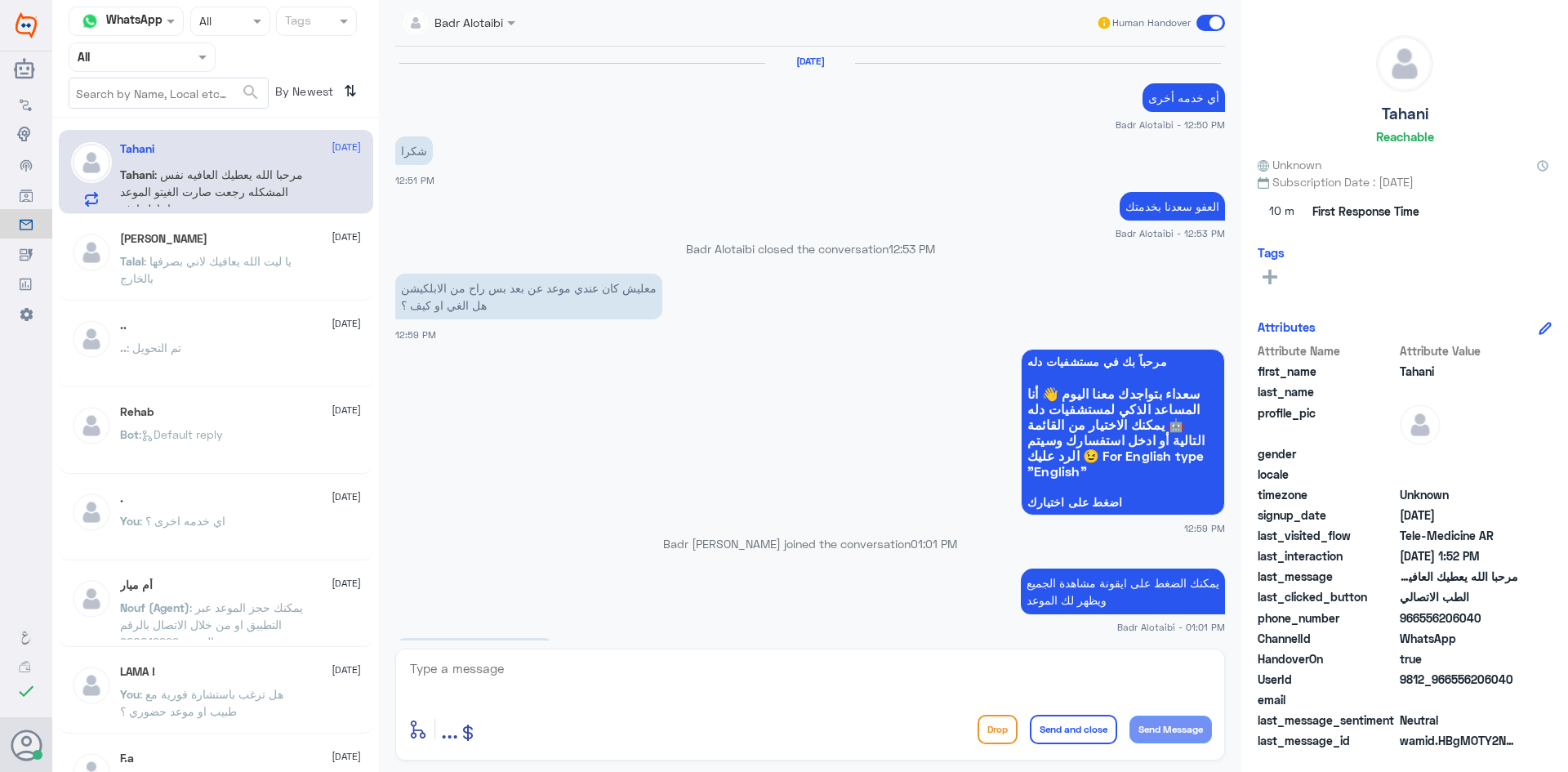
scroll to position [1276, 0]
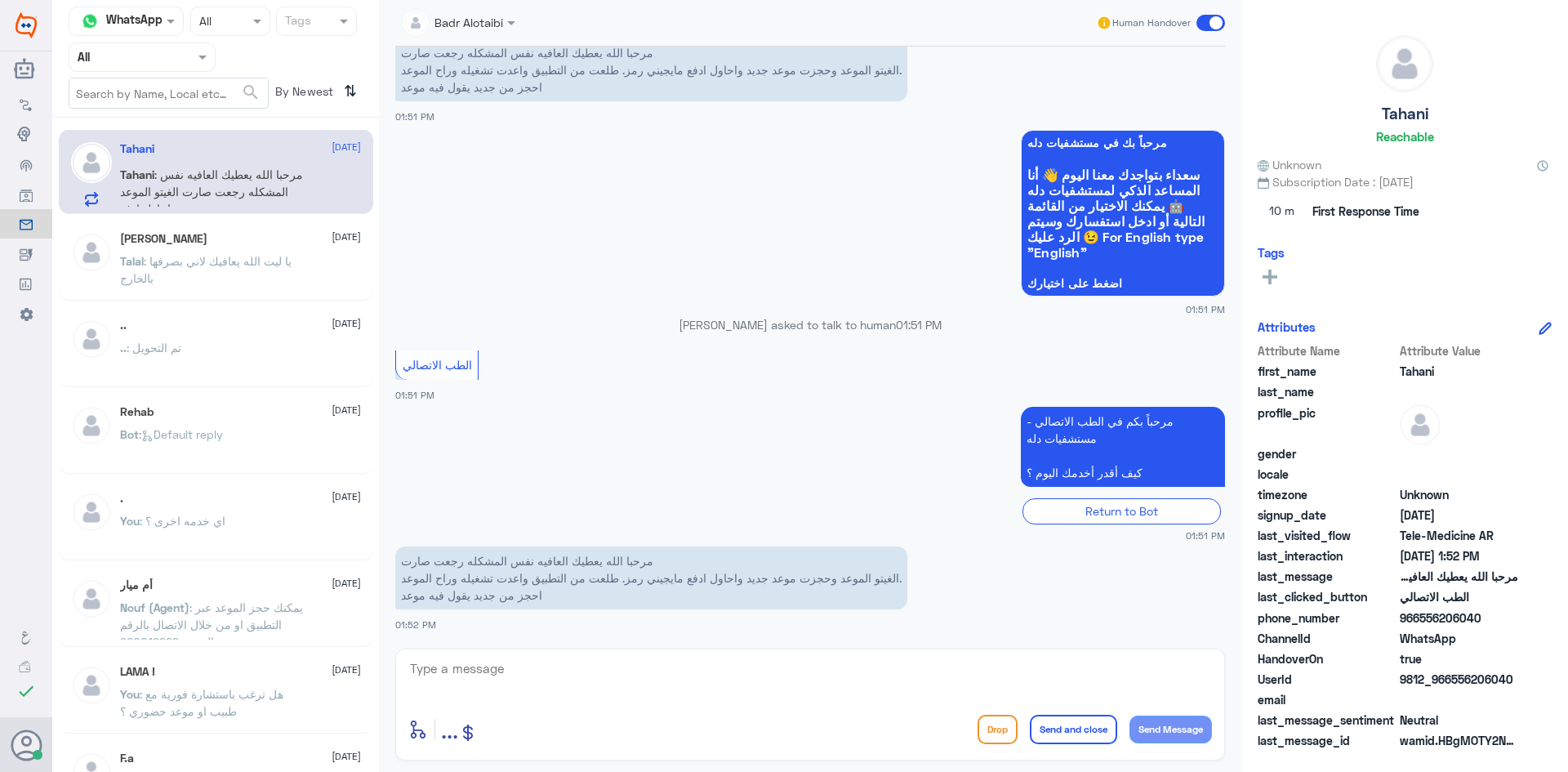
drag, startPoint x: 1512, startPoint y: 676, endPoint x: 1451, endPoint y: 682, distance: 61.3
click at [1451, 682] on span "9812_966556206040" at bounding box center [1459, 679] width 118 height 17
copy span "556206040"
click at [768, 675] on textarea at bounding box center [809, 678] width 803 height 40
type textarea "L"
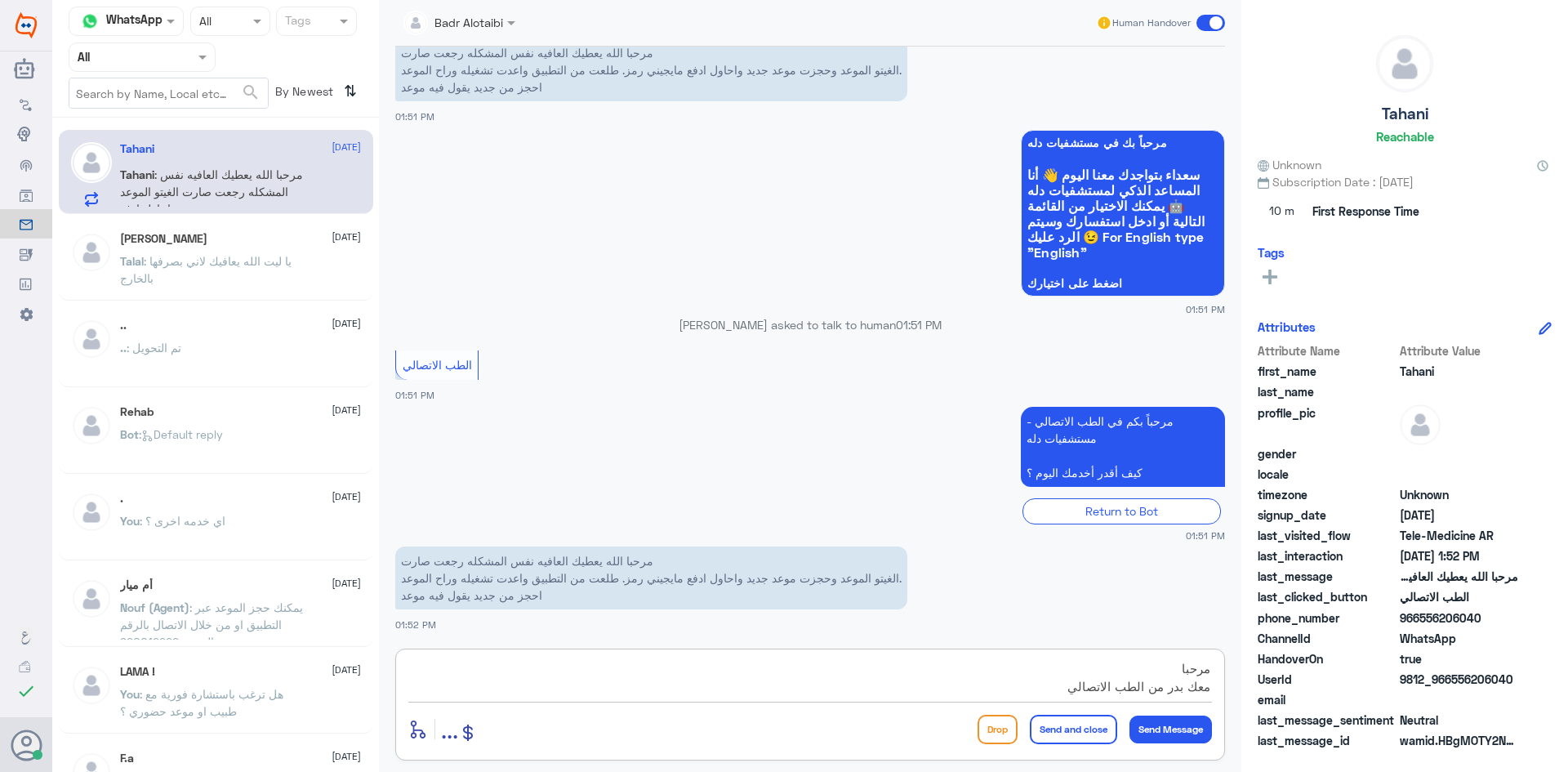
type textarea "مرحبا معك بدر من الطب الاتصالي"
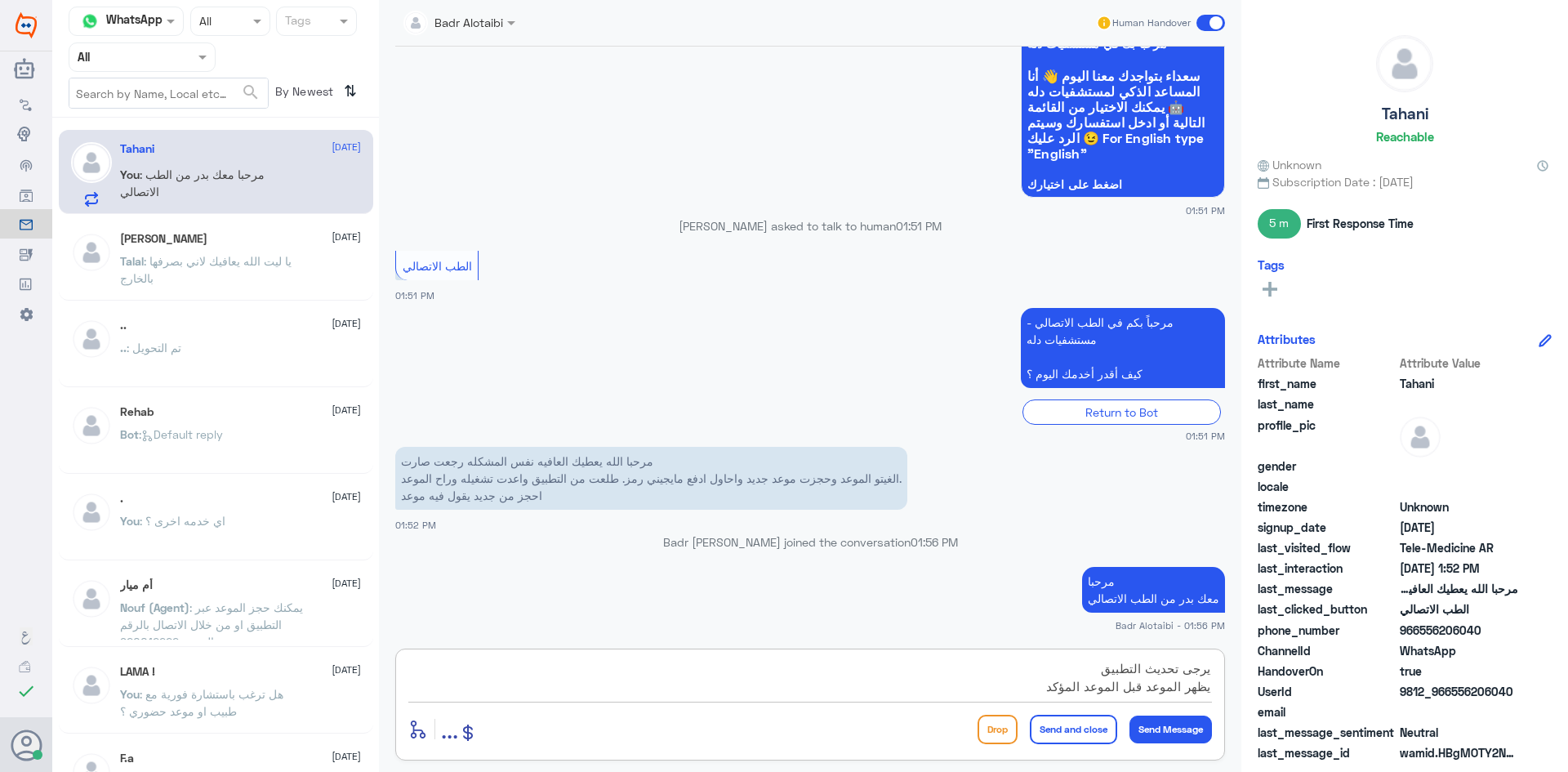
scroll to position [1401, 0]
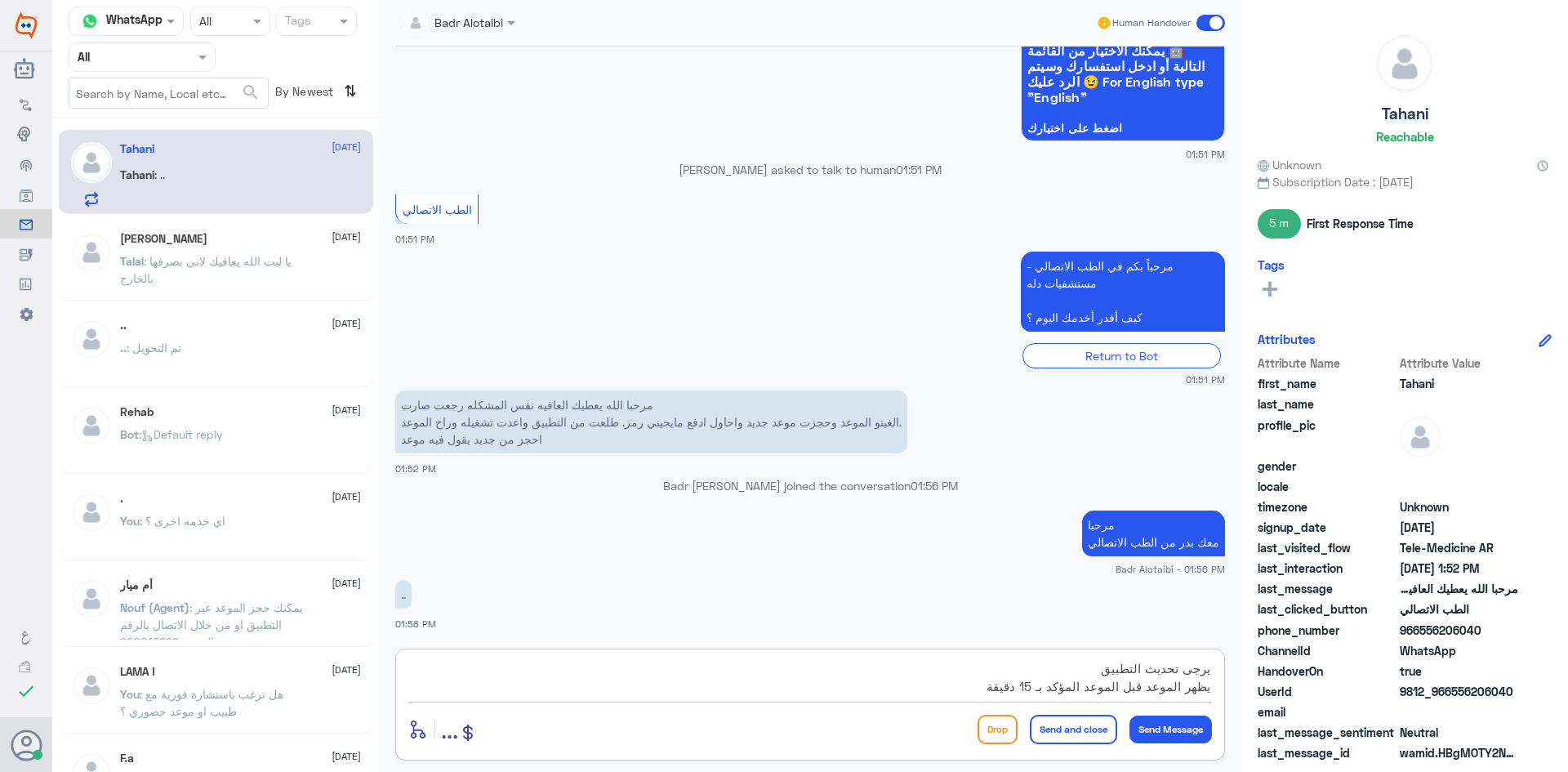
type textarea "يرجى تحديث التطبيق يظهر الموعد قبل الموعد المؤكد بـ 15 دقيقة"
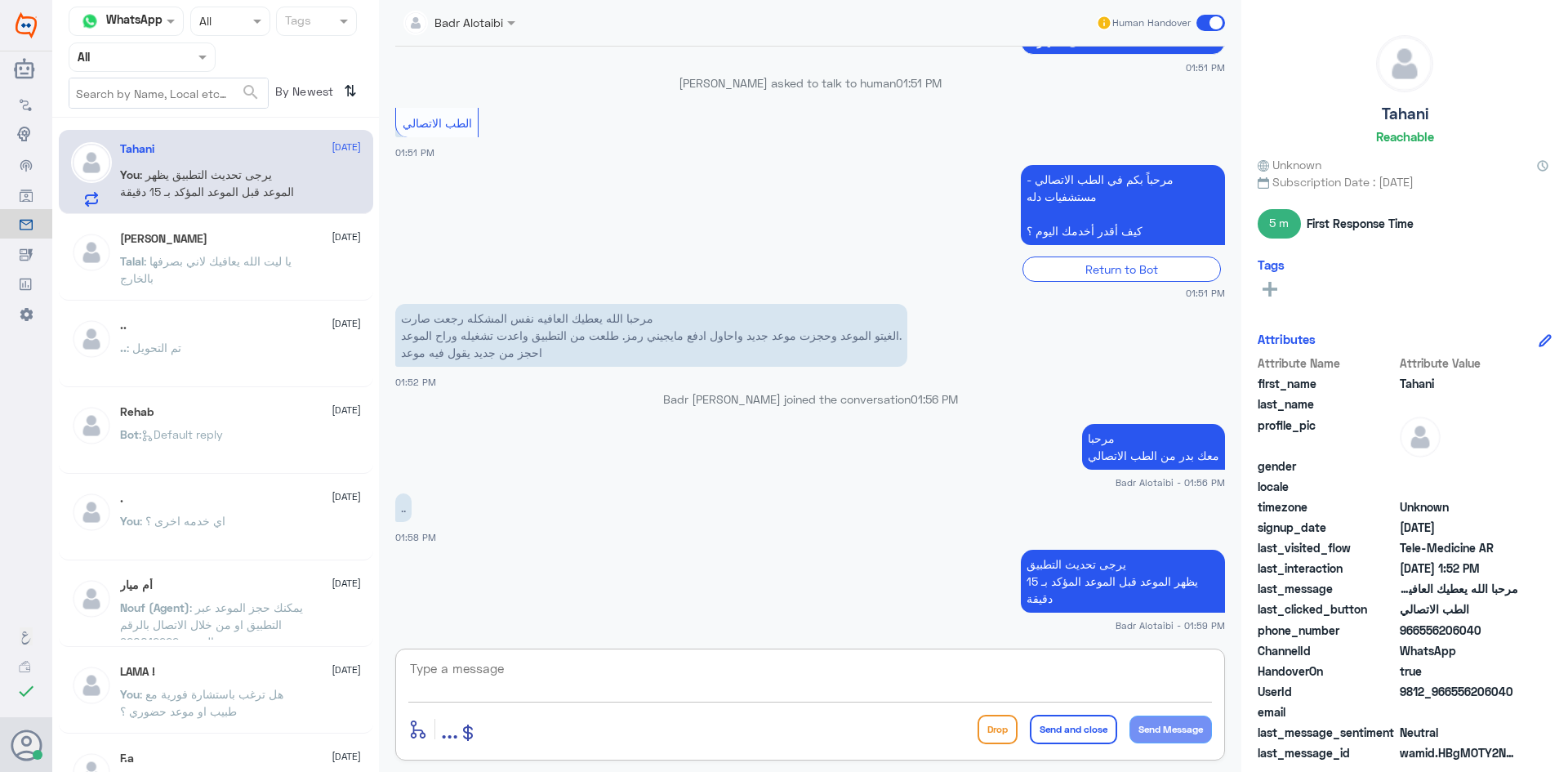
scroll to position [1543, 0]
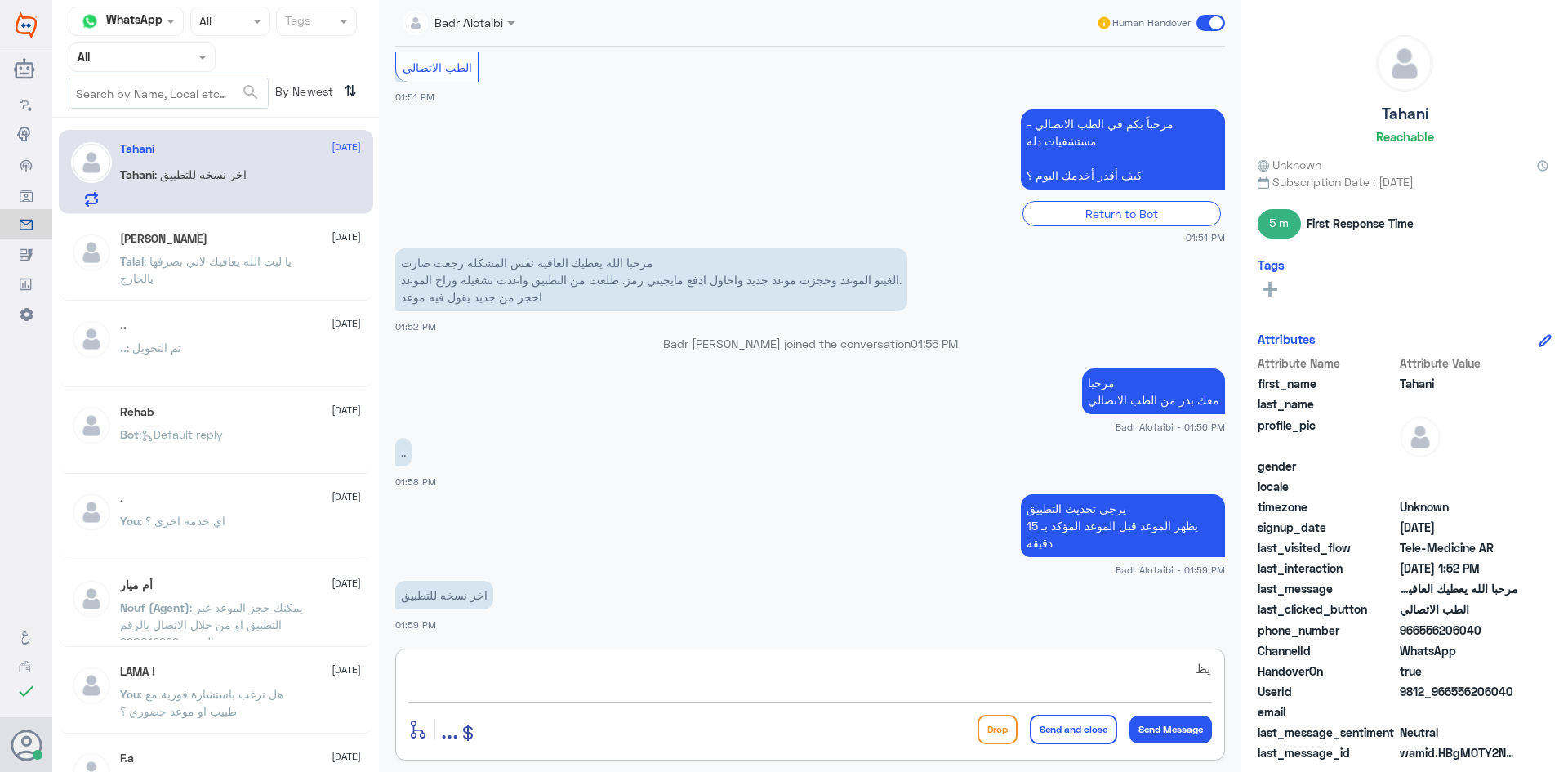
type textarea "ي"
click at [1124, 670] on textarea "سجل دخولك قبل بـ 15 دقيقة ويظهر لك الموعد" at bounding box center [809, 678] width 803 height 40
type textarea "سجل دخولك قبل الموعد بـ 15 دقيقة ويظهر لك الموعد"
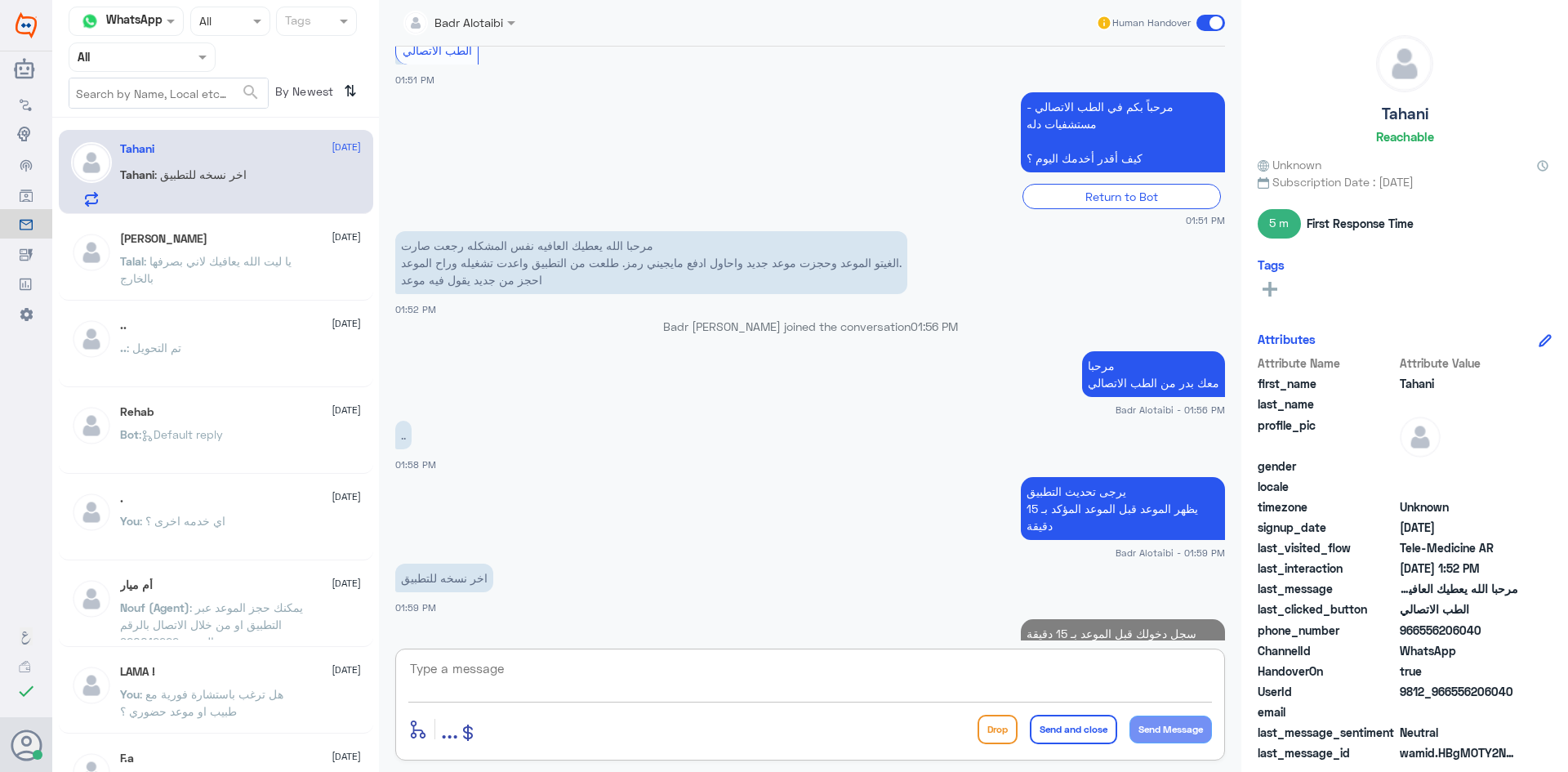
scroll to position [1613, 0]
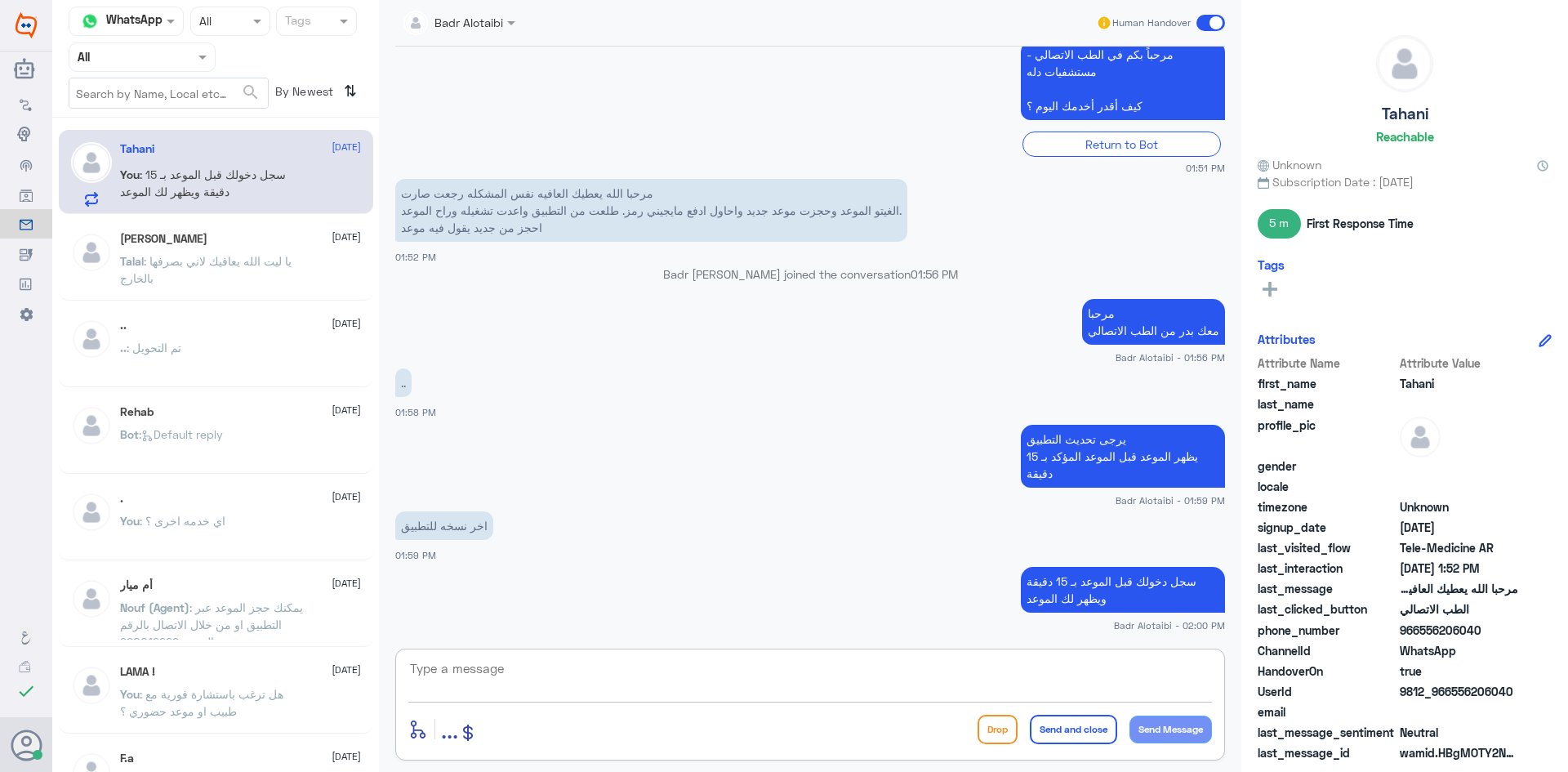
click at [940, 685] on textarea at bounding box center [809, 678] width 803 height 40
drag, startPoint x: 674, startPoint y: 272, endPoint x: 943, endPoint y: 280, distance: 269.1
click at [943, 280] on p "Badr Alotaibi joined the conversation 01:56 PM" at bounding box center [810, 273] width 830 height 17
click at [850, 301] on app-msgs-text "مرحبا معك بدر من الطب الاتصالي" at bounding box center [810, 323] width 830 height 48
click at [851, 672] on textarea at bounding box center [809, 678] width 803 height 40
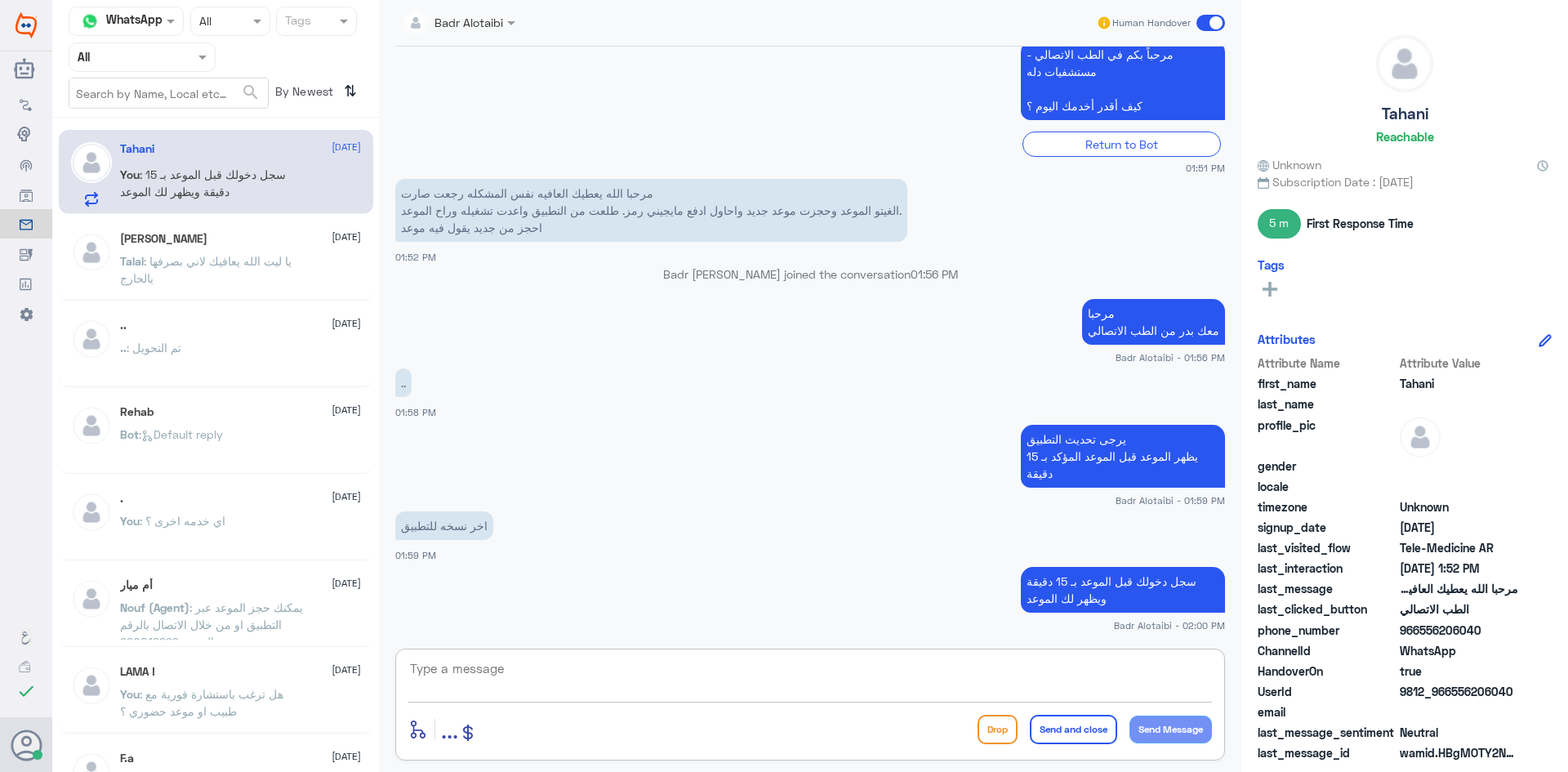
click at [1208, 30] on span at bounding box center [1211, 23] width 29 height 16
click at [0, 0] on input "checkbox" at bounding box center [0, 0] width 0 height 0
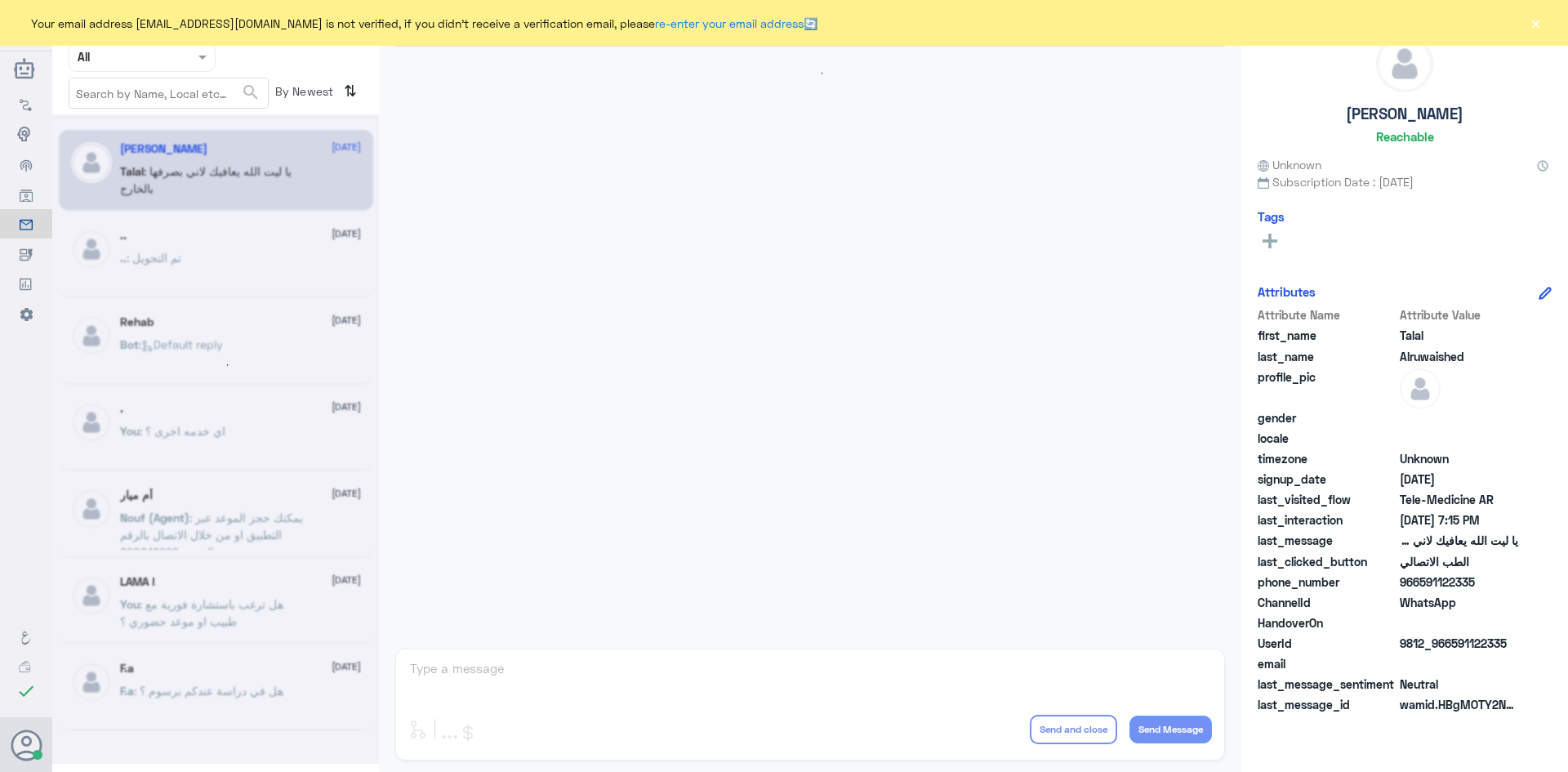
scroll to position [373, 0]
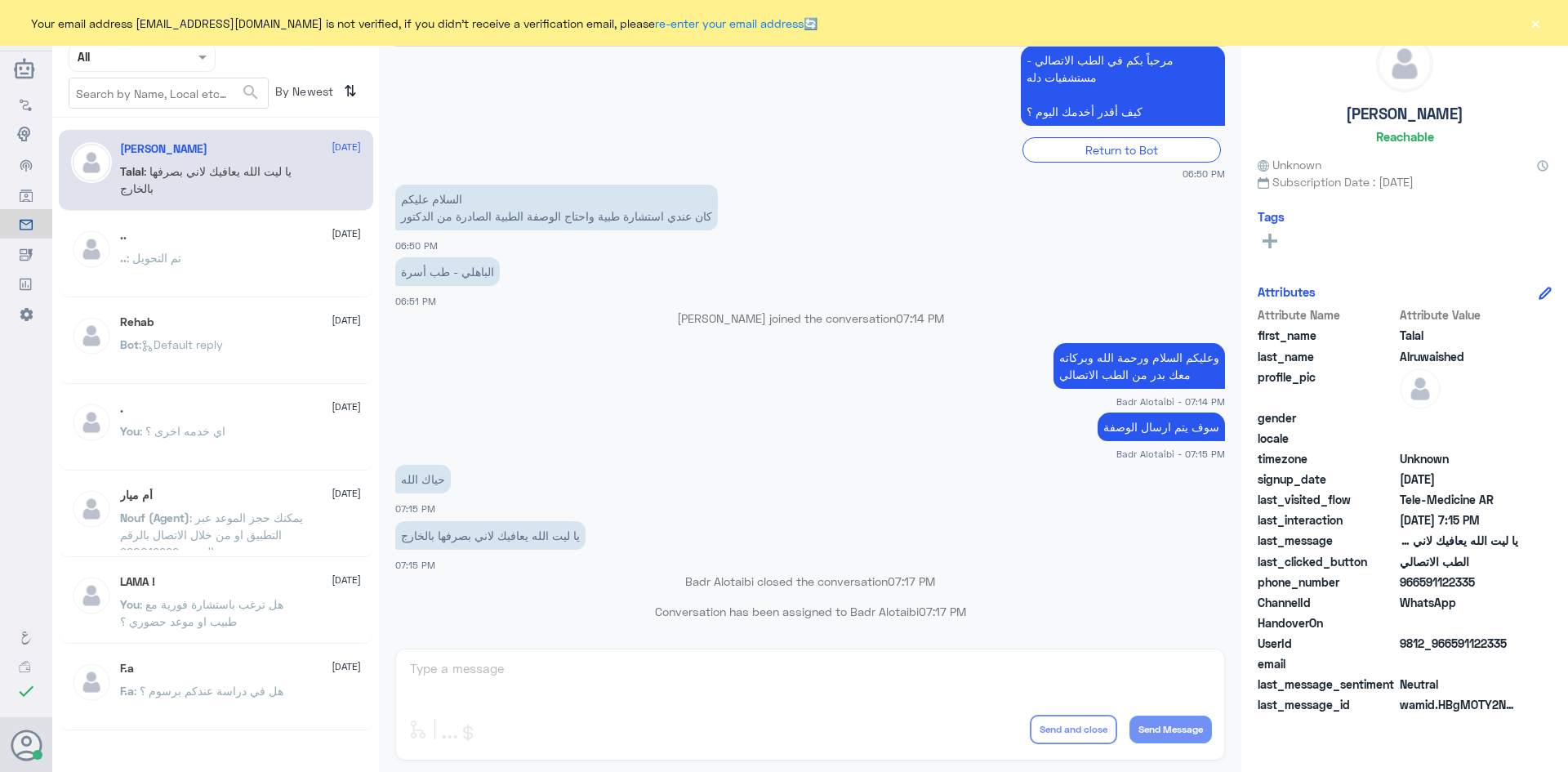
click at [1538, 31] on button "×" at bounding box center [1535, 23] width 16 height 16
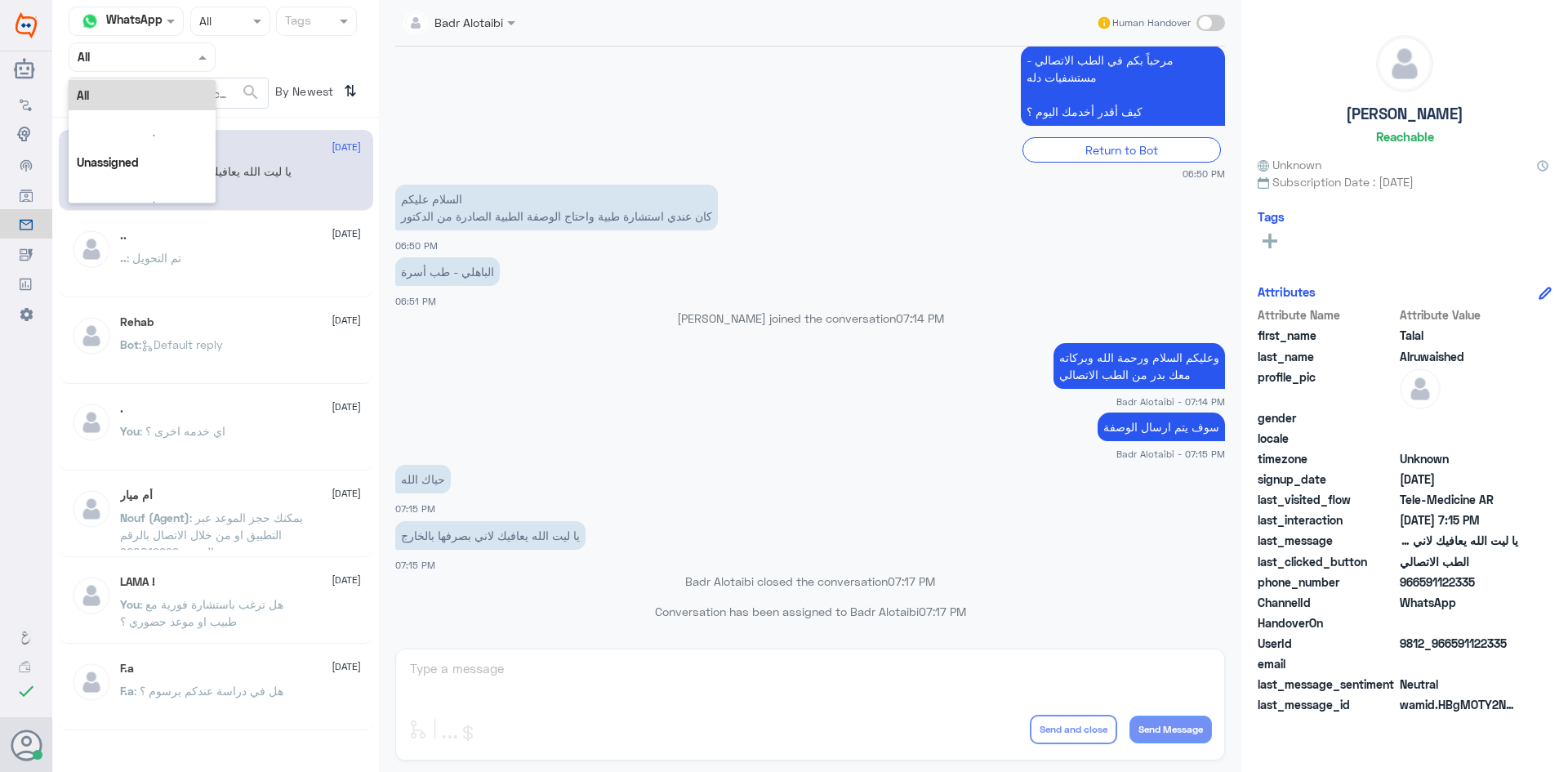
click at [188, 64] on div at bounding box center [142, 57] width 145 height 19
click at [177, 117] on div "Unassigned" at bounding box center [142, 129] width 147 height 38
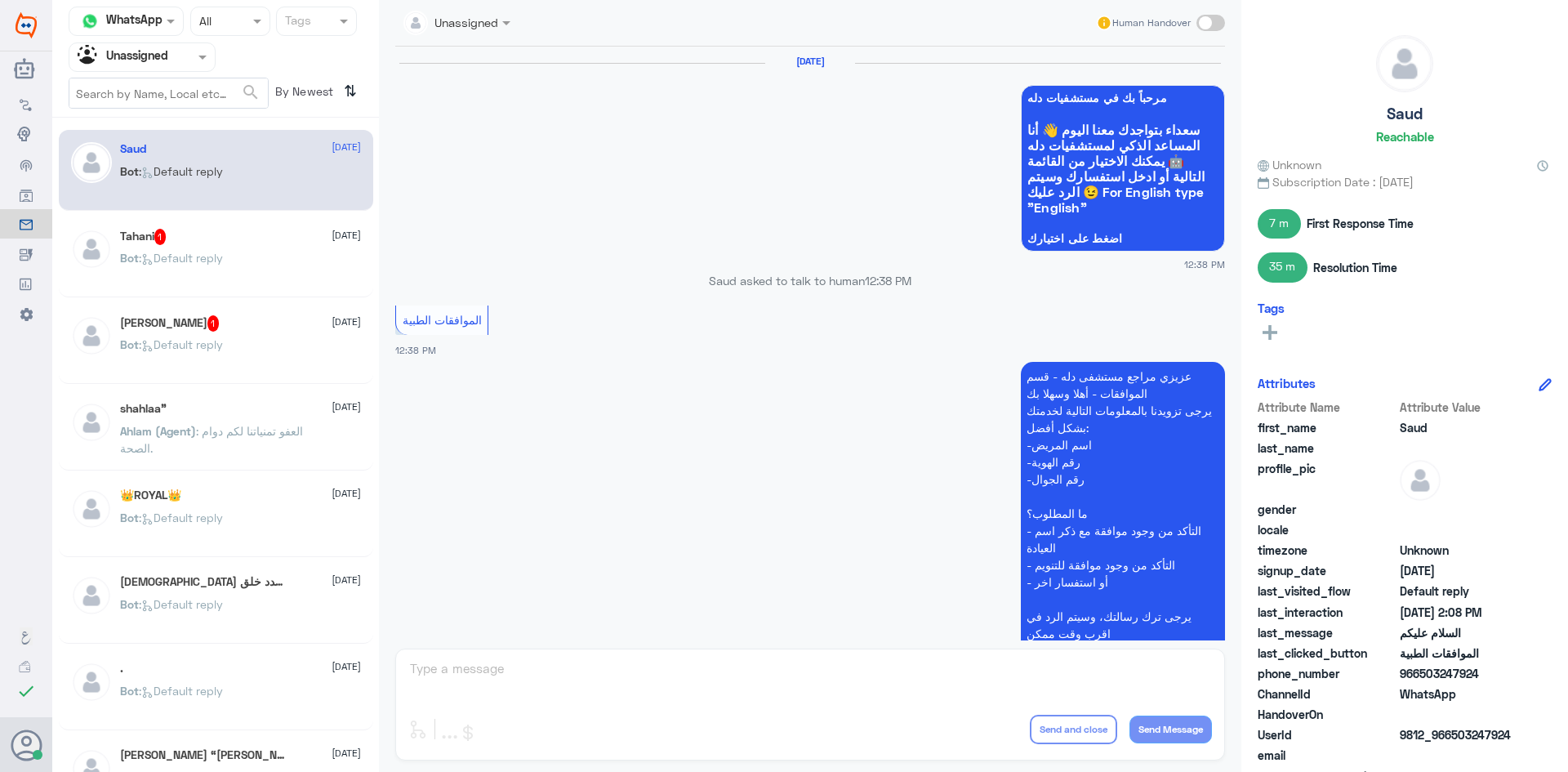
scroll to position [1293, 0]
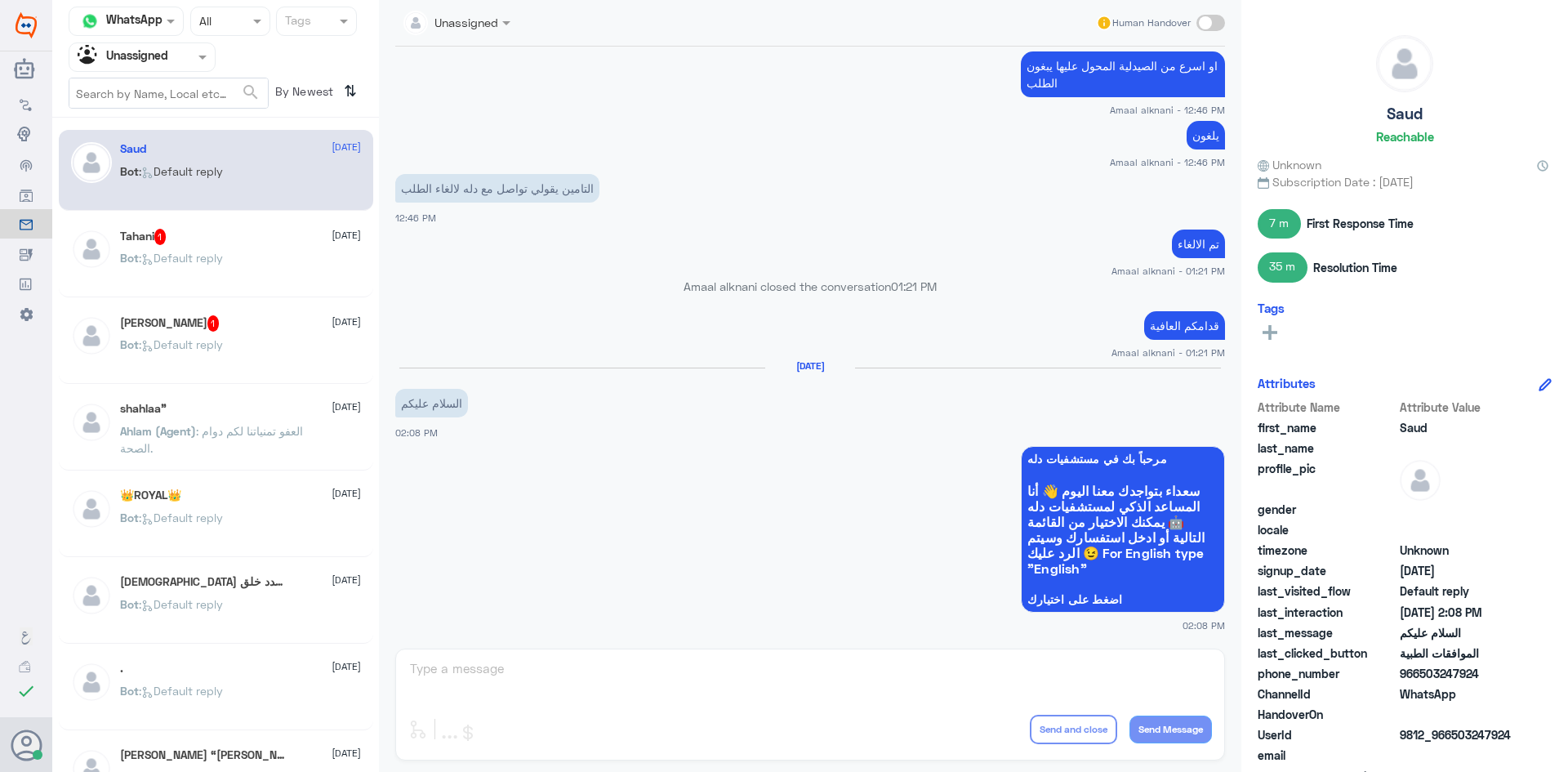
click at [224, 224] on div "Tahani 1 [DATE] Bot : Default reply" at bounding box center [215, 256] width 315 height 80
click at [226, 228] on div "Tahani 1 [DATE] Bot : Default reply" at bounding box center [215, 256] width 315 height 80
click at [223, 237] on div "Tahani 1 [DATE]" at bounding box center [240, 236] width 241 height 16
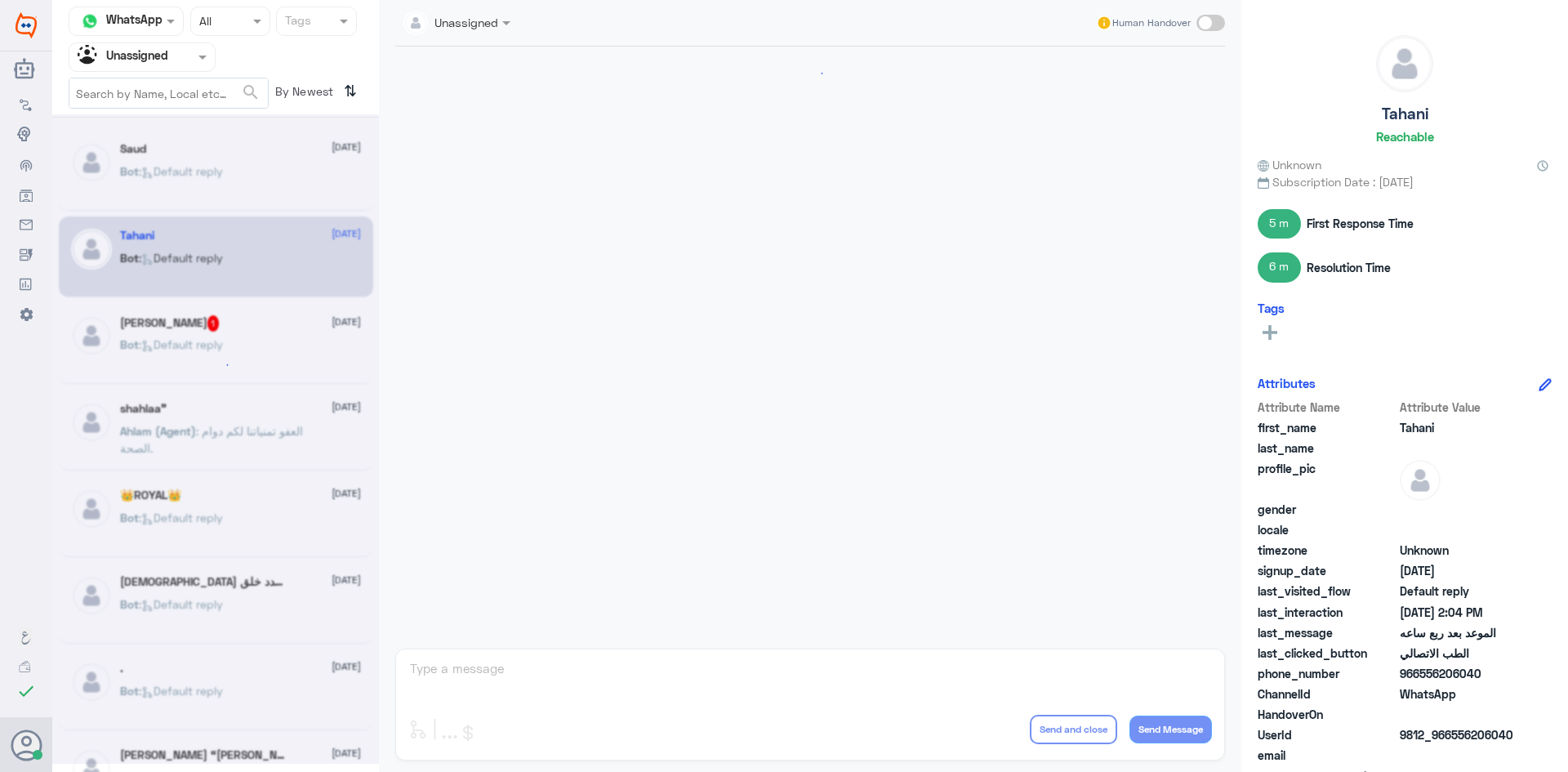
scroll to position [1276, 0]
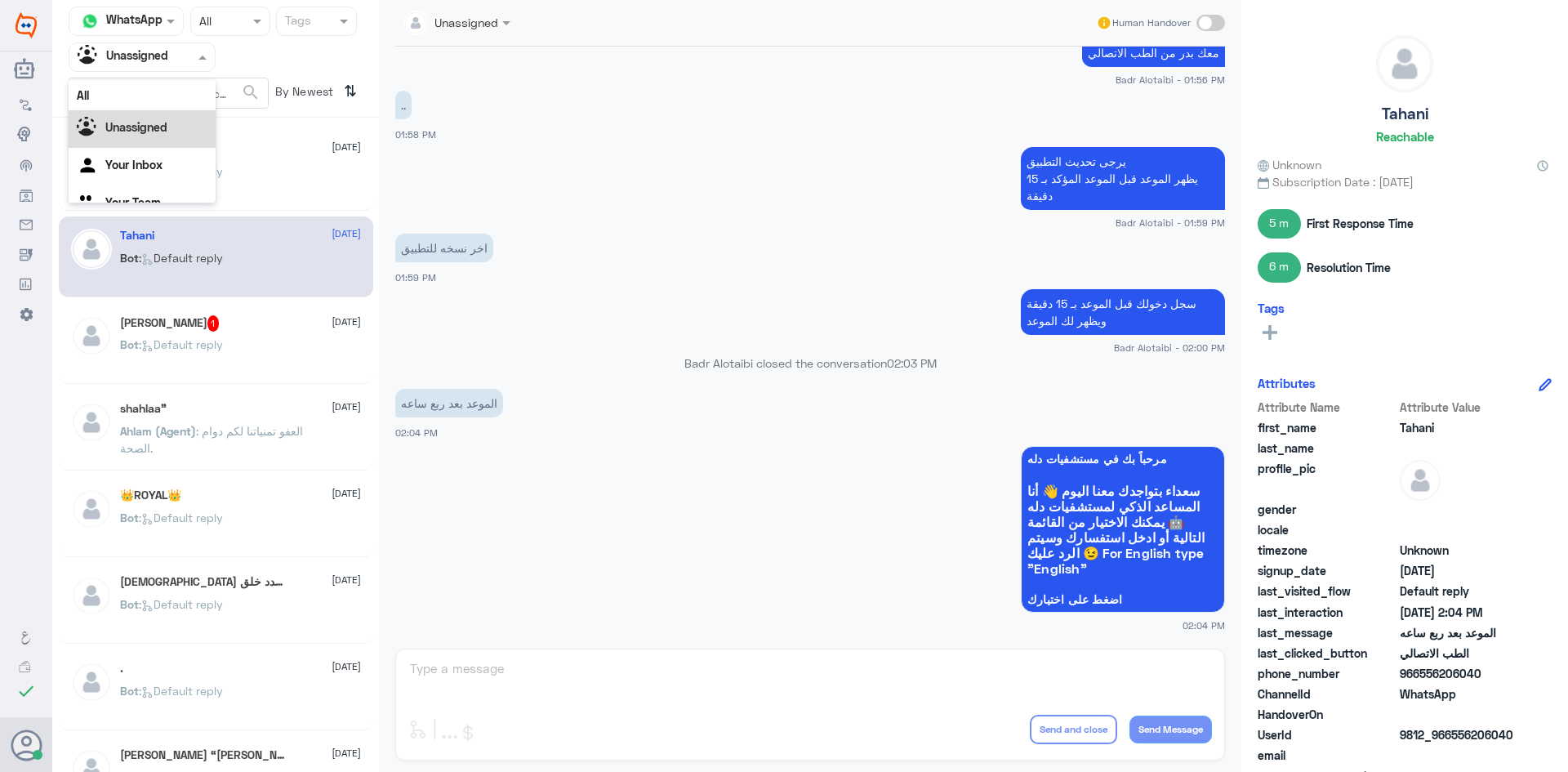
click at [174, 64] on div at bounding box center [142, 57] width 145 height 19
click at [149, 80] on div "All" at bounding box center [142, 95] width 147 height 30
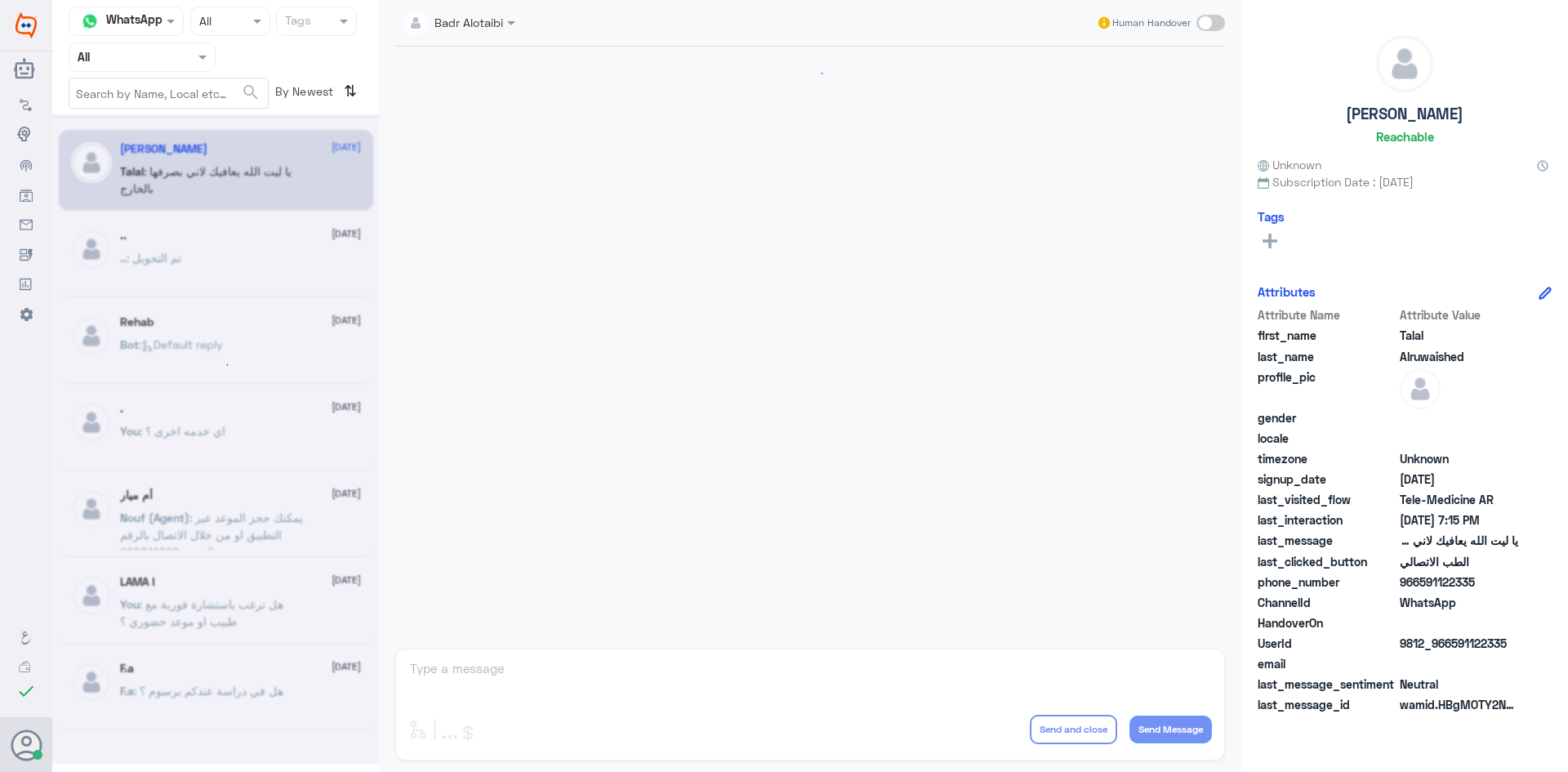
scroll to position [373, 0]
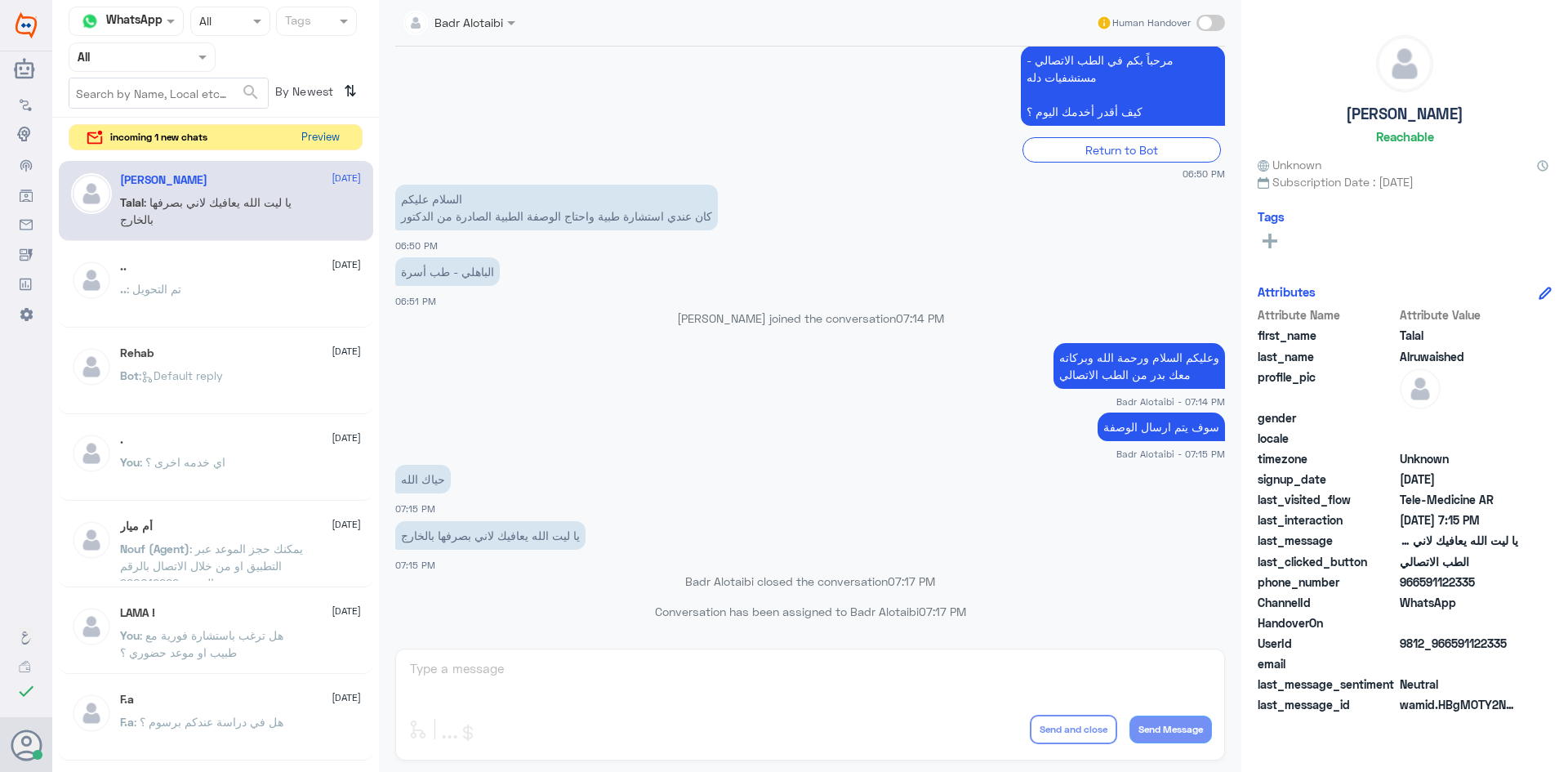
click at [337, 136] on button "Preview" at bounding box center [320, 137] width 51 height 25
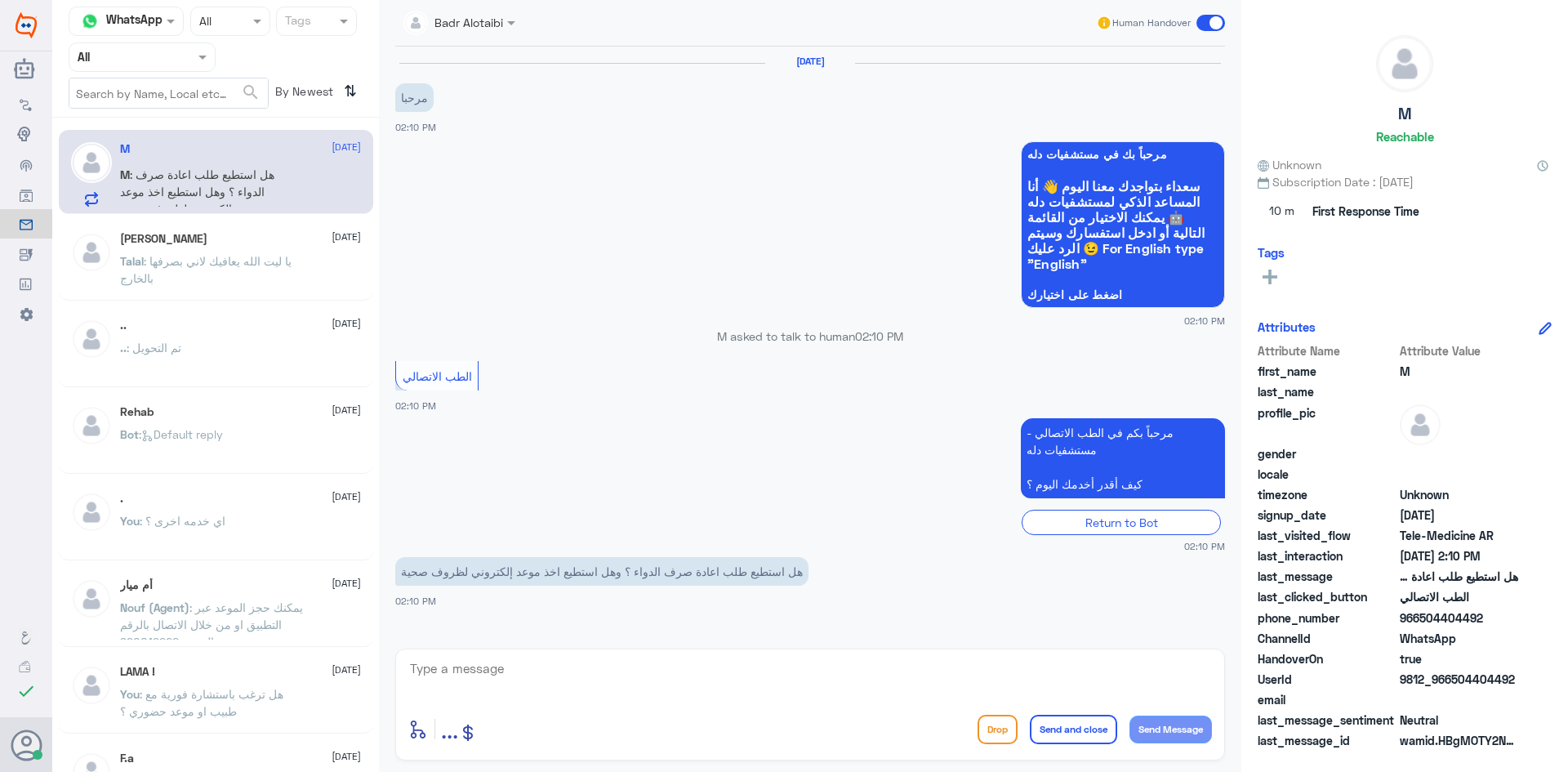
click at [610, 675] on textarea at bounding box center [809, 678] width 803 height 40
type textarea "مرحبا معك بدر من الطب الاتصالي"
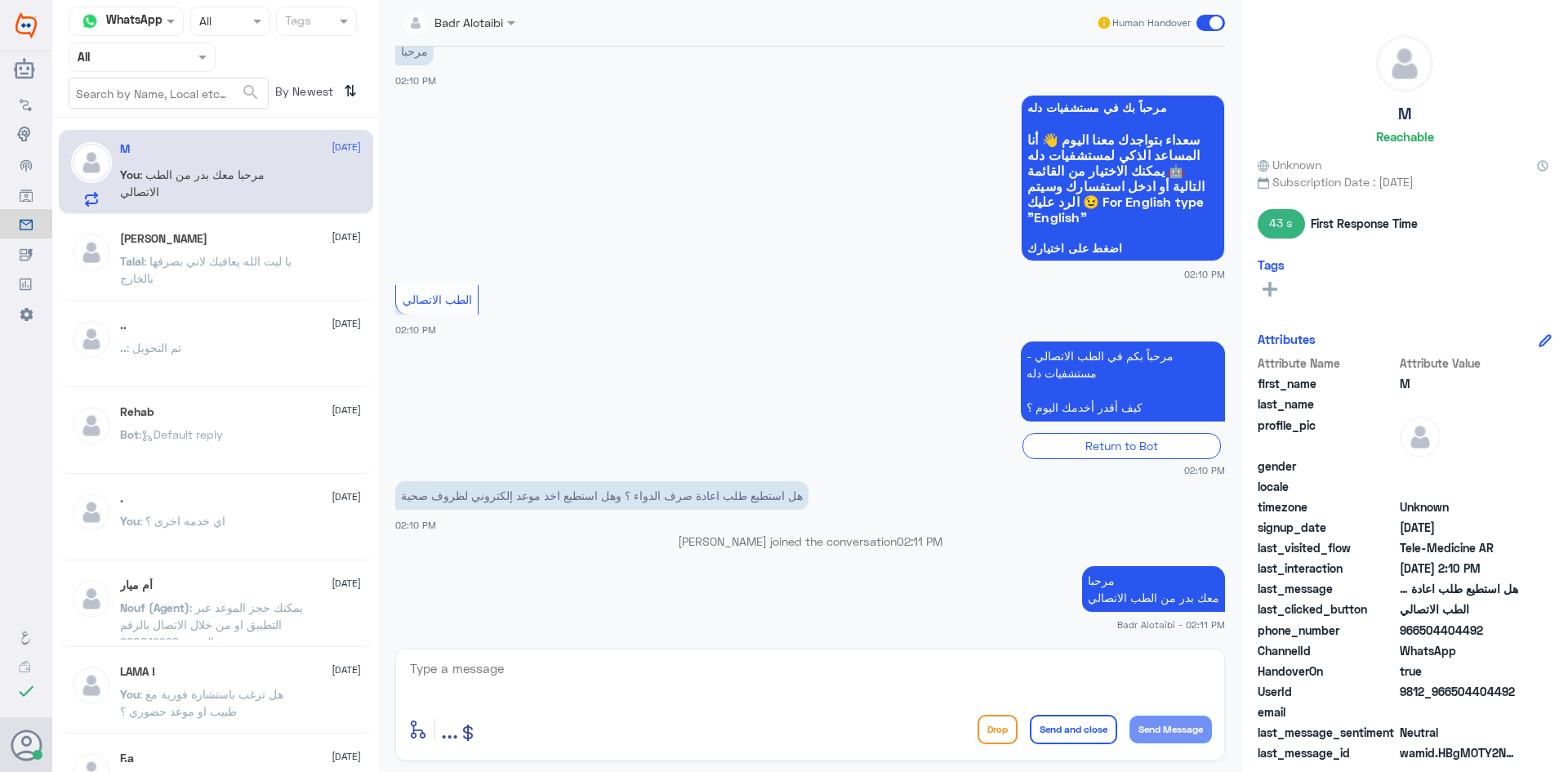
drag, startPoint x: 1519, startPoint y: 693, endPoint x: 1453, endPoint y: 696, distance: 66.1
click at [1453, 696] on div "UserId 9812_966504404492" at bounding box center [1404, 694] width 294 height 21
copy span "504404492"
click at [940, 674] on textarea at bounding box center [809, 678] width 803 height 40
type textarea "نعم تستطيع"
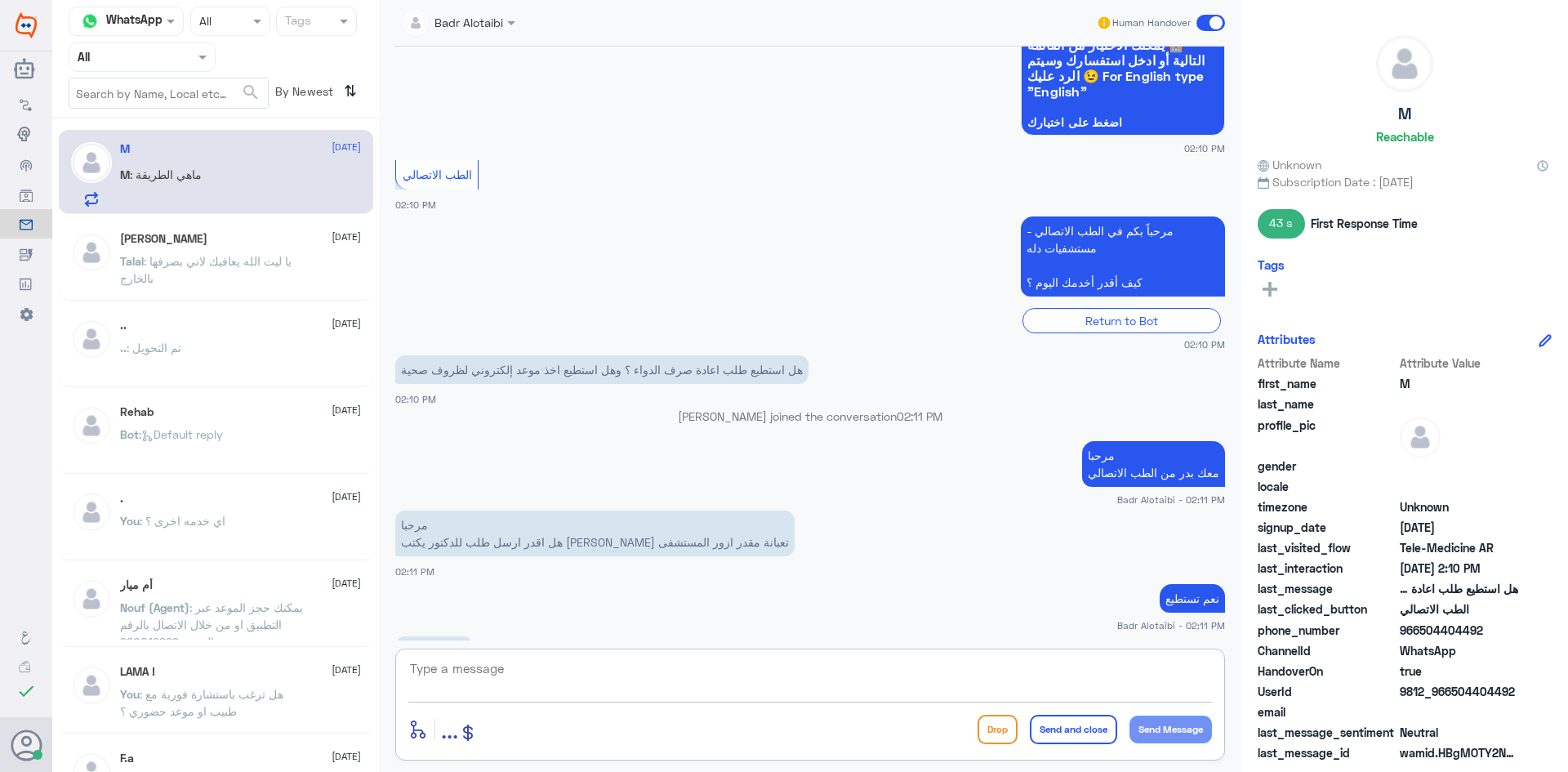
scroll to position [172, 0]
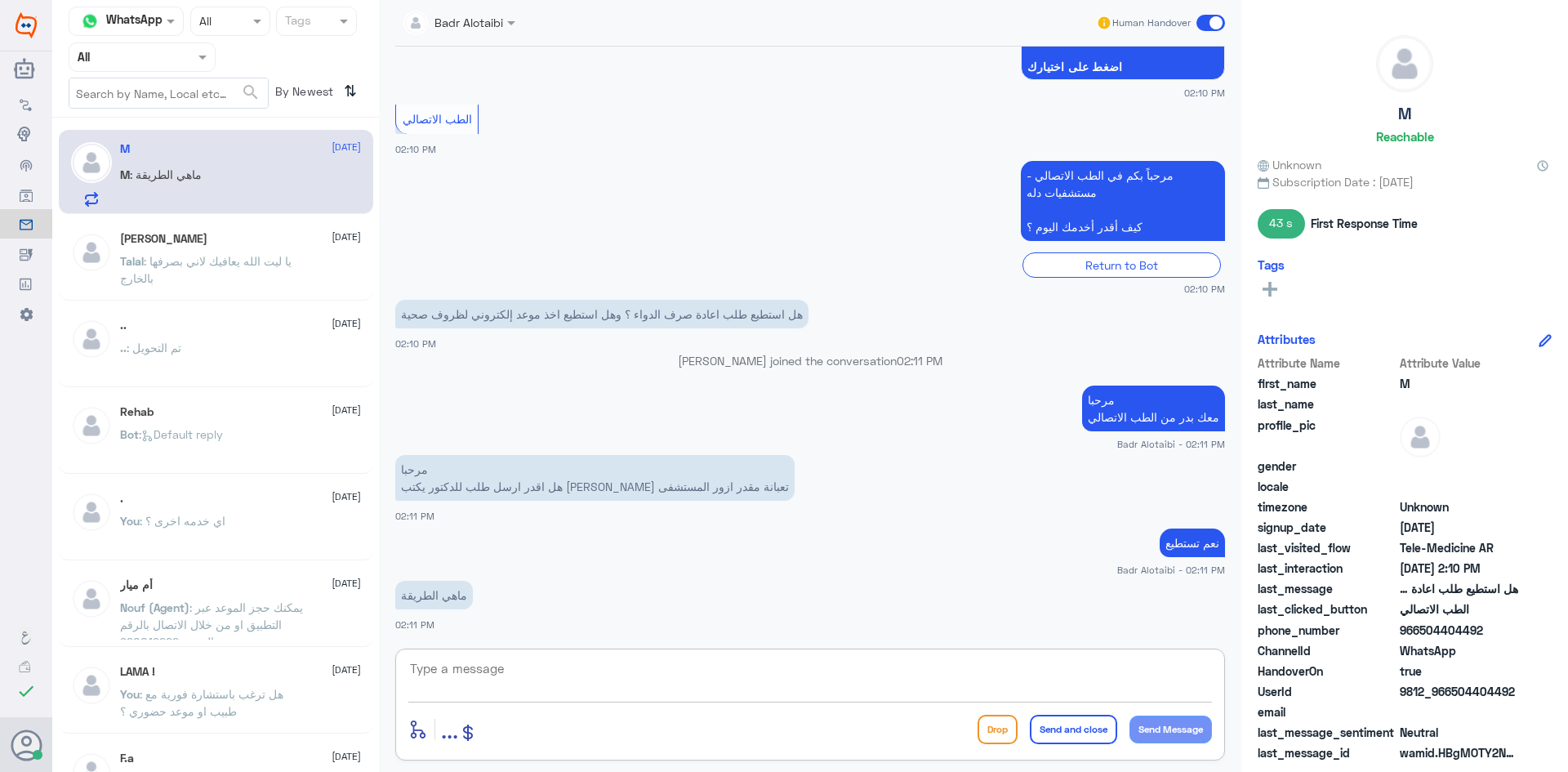
paste textarea "يمكنك تسجيل دخولك للتطبيق، واختر أيقونة "استشارة فورية" لطلب صرف الأدوية، أو إج…"
type textarea "يمكنك تسجيل دخولك للتطبيق، واختر أيقونة "استشارة فورية" لطلب صرف الأدوية، أو إج…"
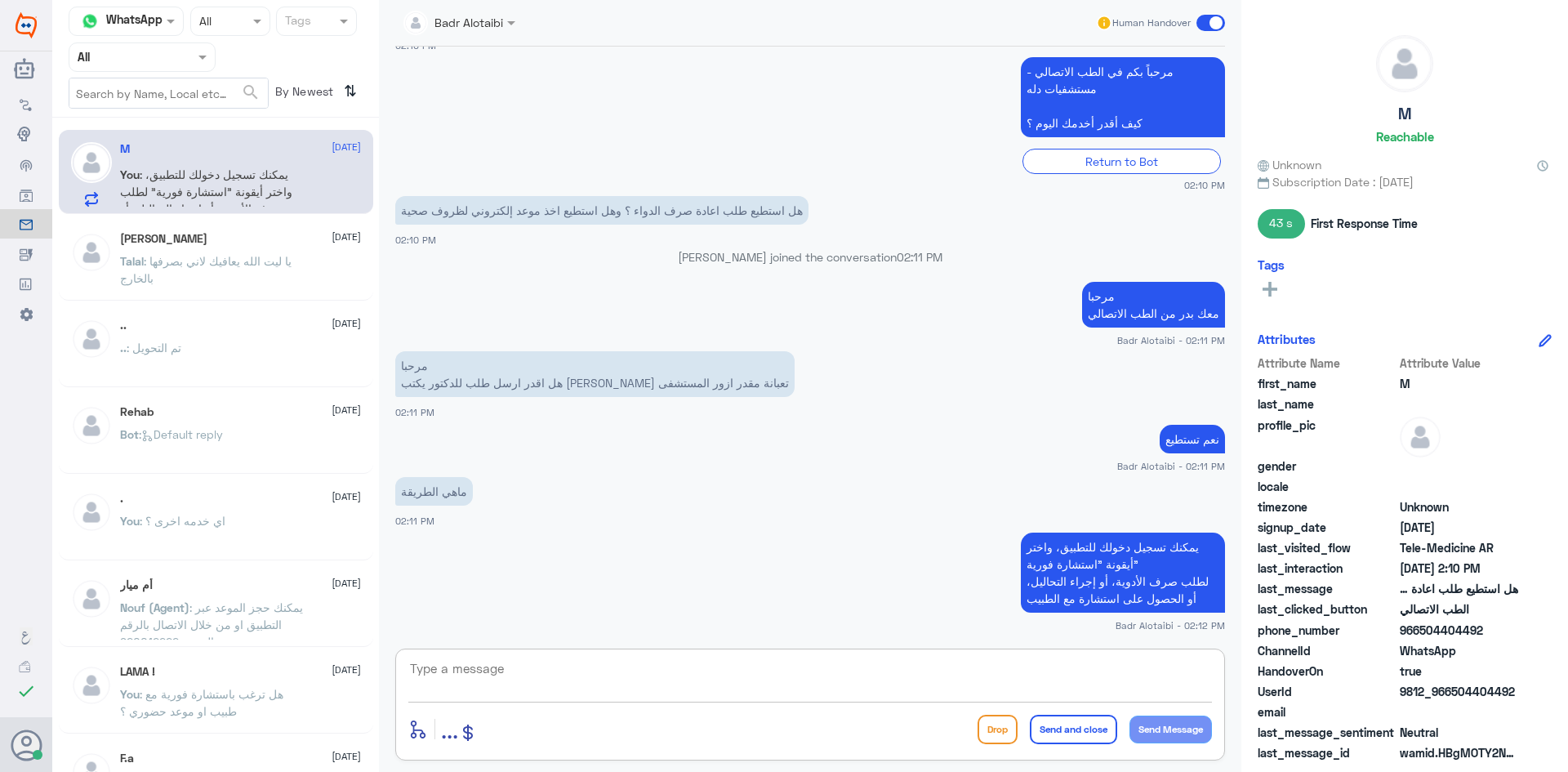
scroll to position [332, 0]
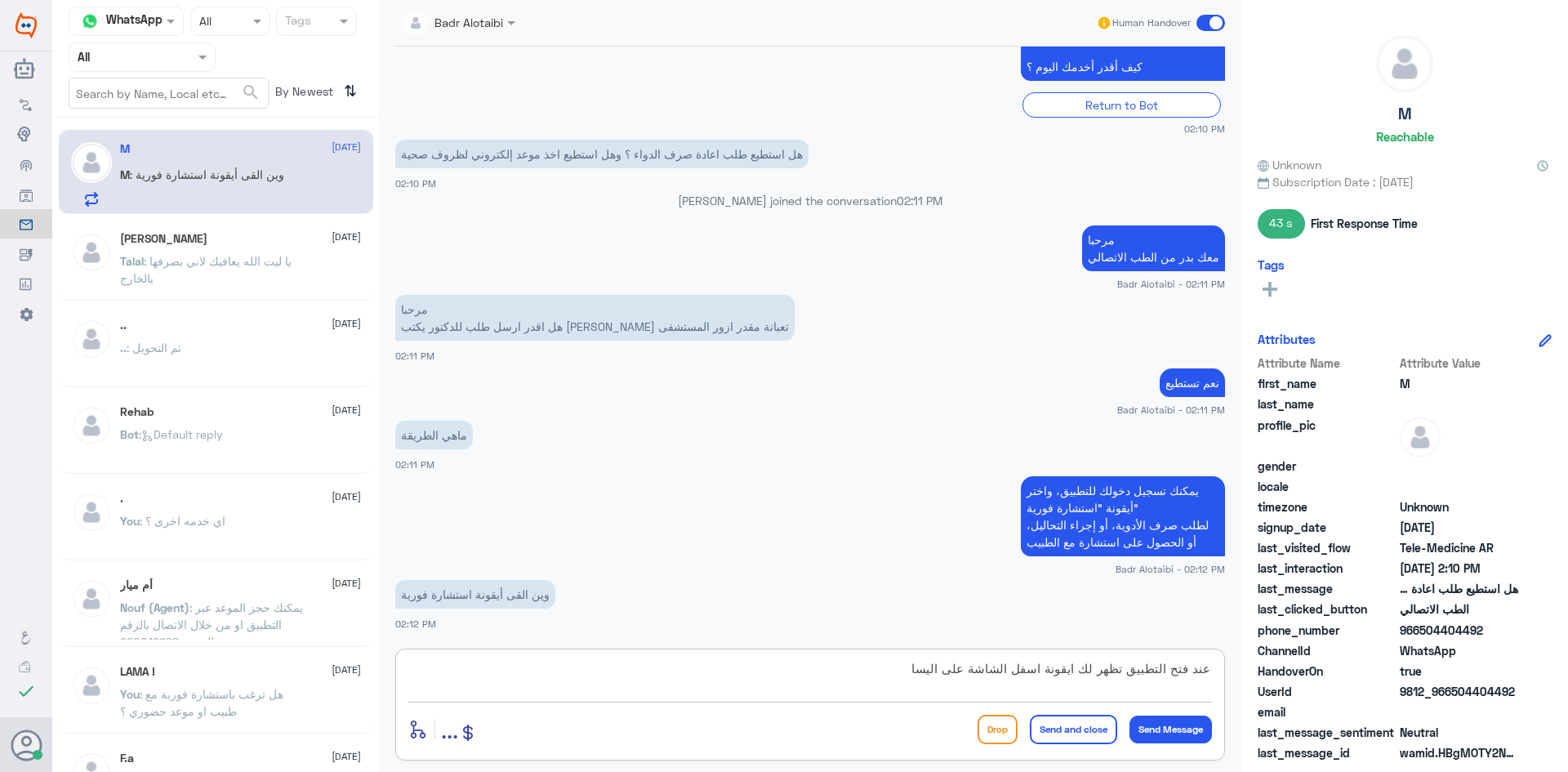
type textarea "عند فتح التطبيق تظهر لك ايقونة اسفل الشاشة على اليسار"
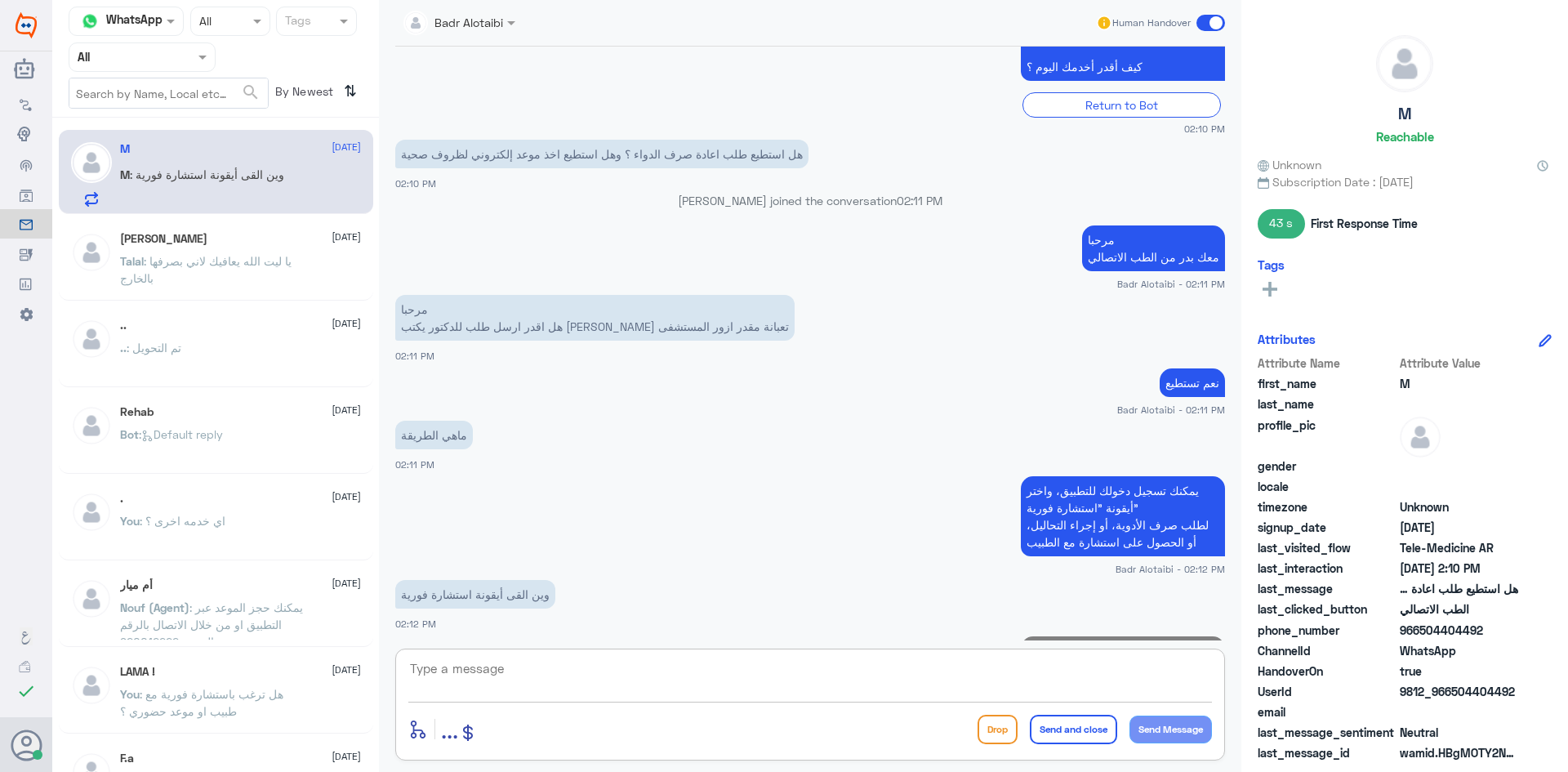
scroll to position [401, 0]
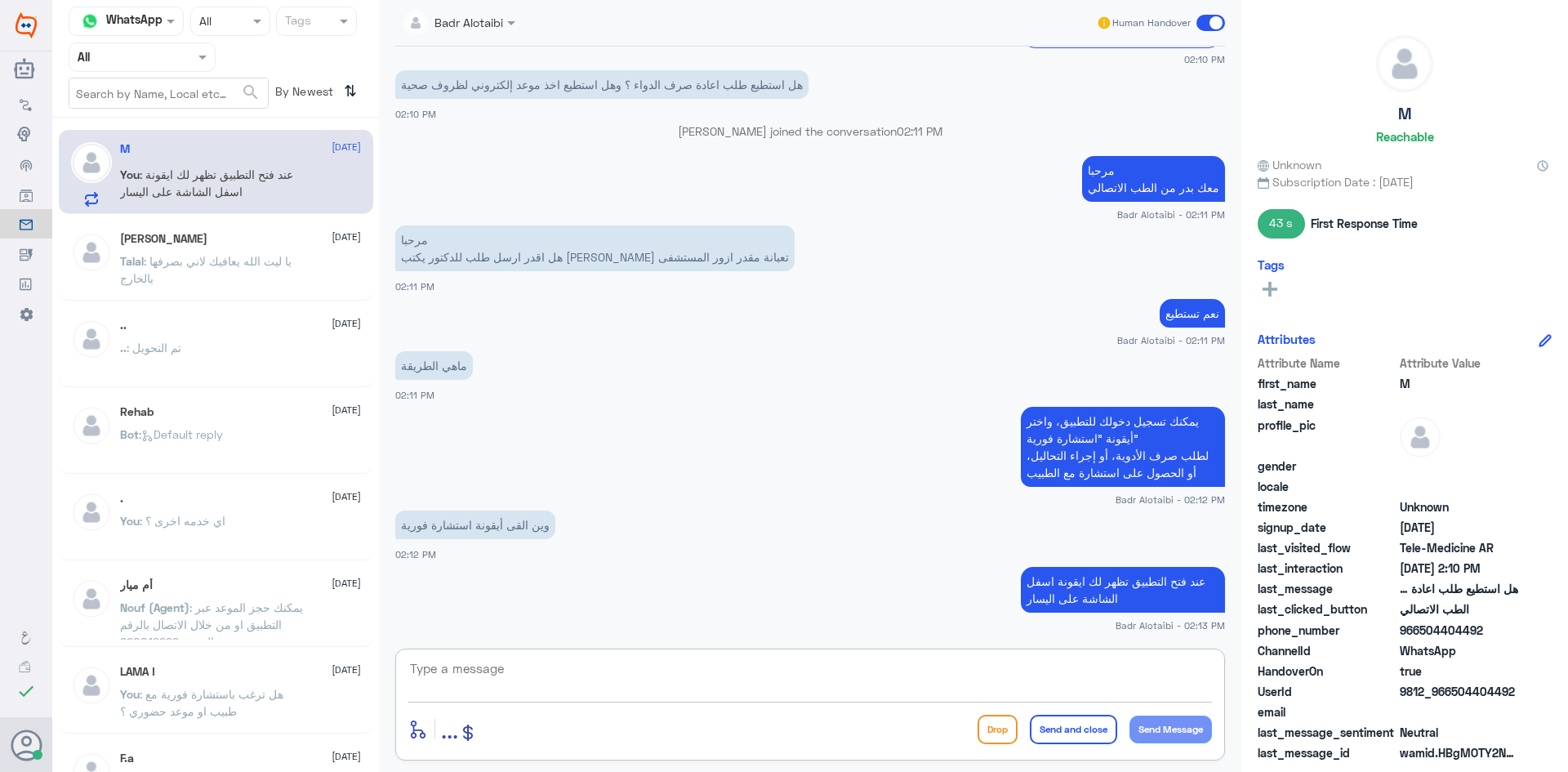
click at [922, 670] on textarea at bounding box center [809, 678] width 803 height 40
type textarea "أي خدمه أخرى"
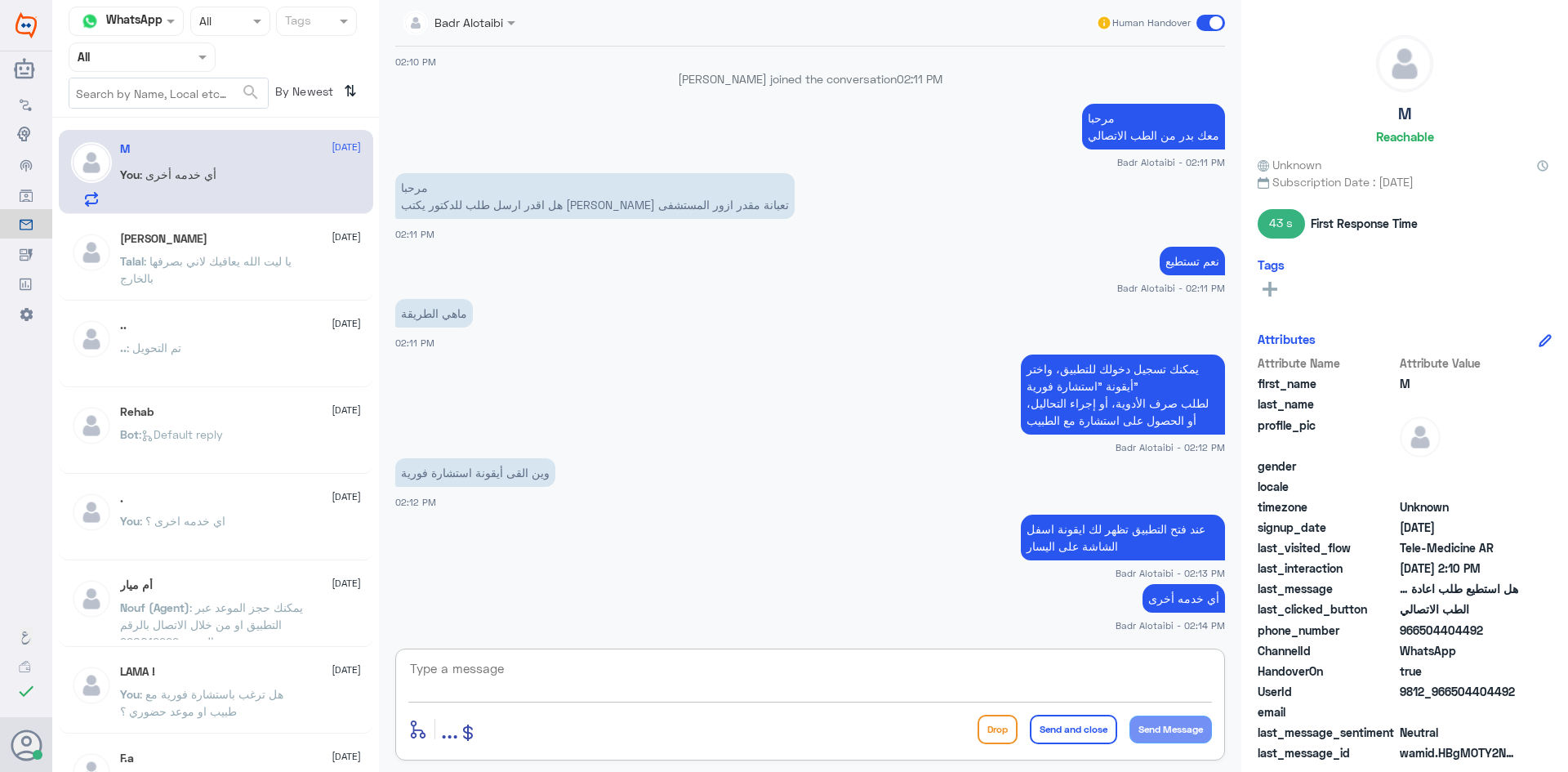
click at [1034, 771] on html "Dallah Hospitals Flow Builder Conversational Skills Broadcast Audience Inbox Gr…" at bounding box center [784, 386] width 1568 height 772
click at [1209, 21] on span at bounding box center [1211, 23] width 29 height 16
click at [0, 0] on input "checkbox" at bounding box center [0, 0] width 0 height 0
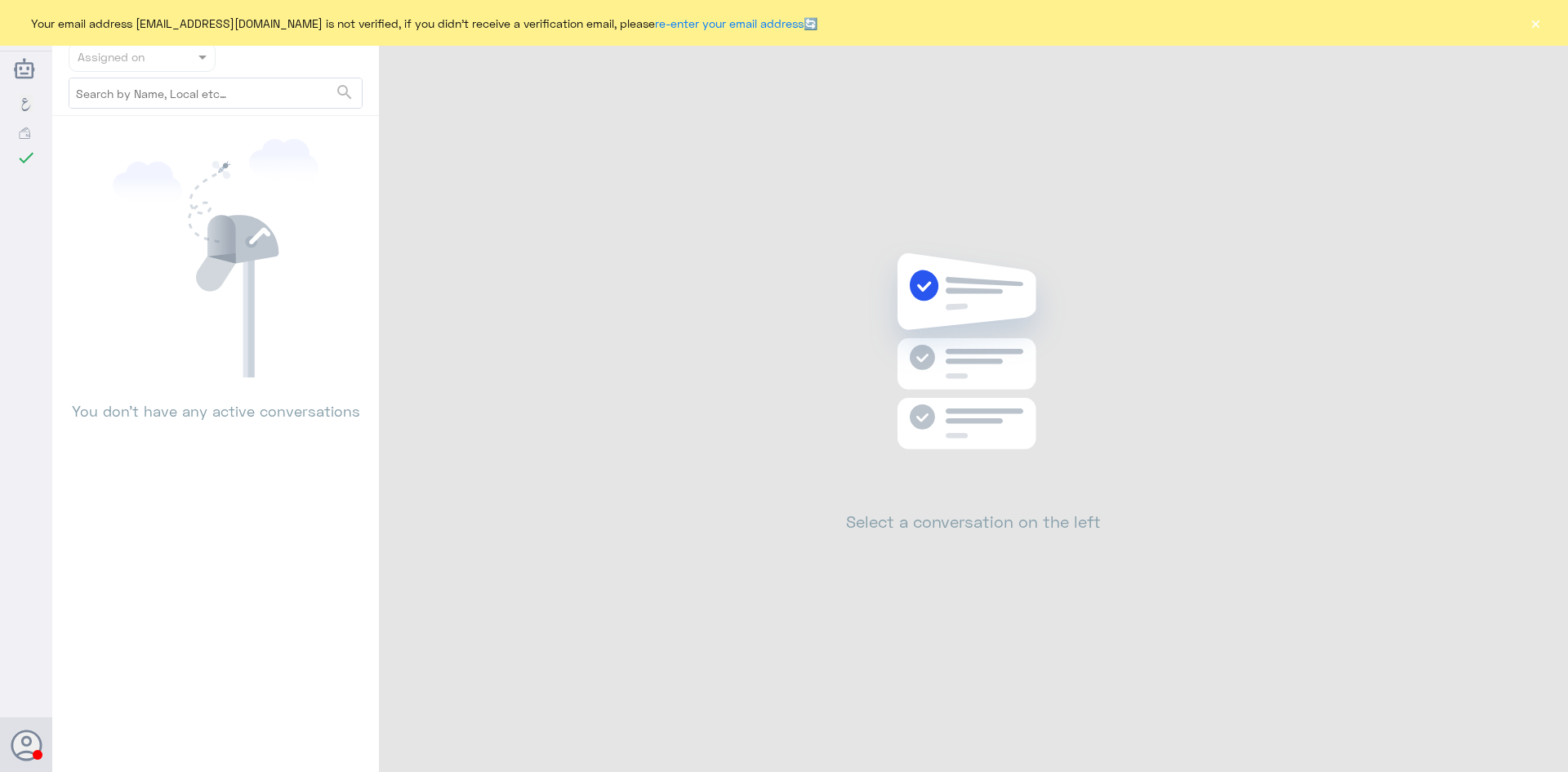
click at [1529, 23] on button "×" at bounding box center [1535, 23] width 16 height 16
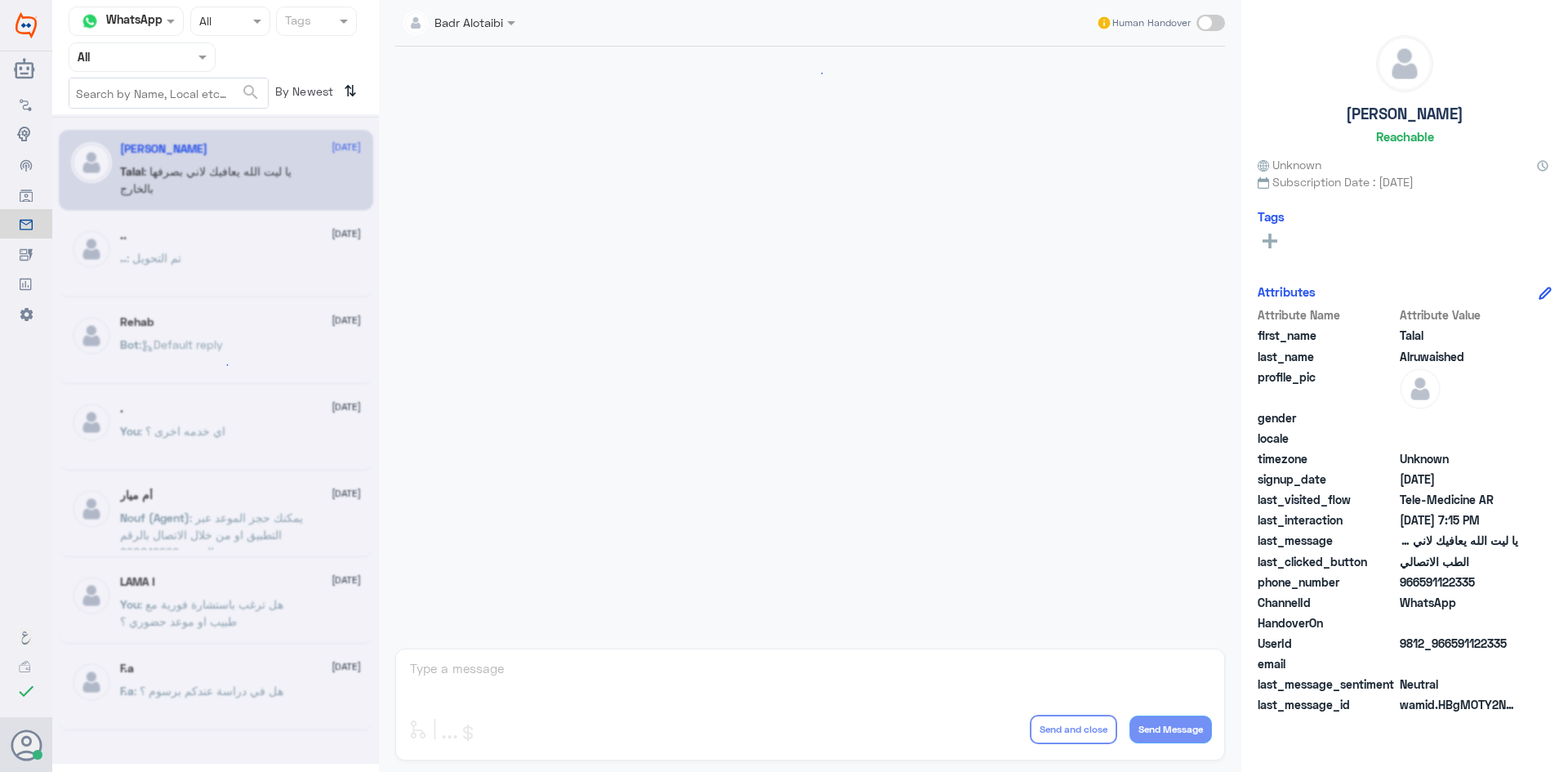
scroll to position [373, 0]
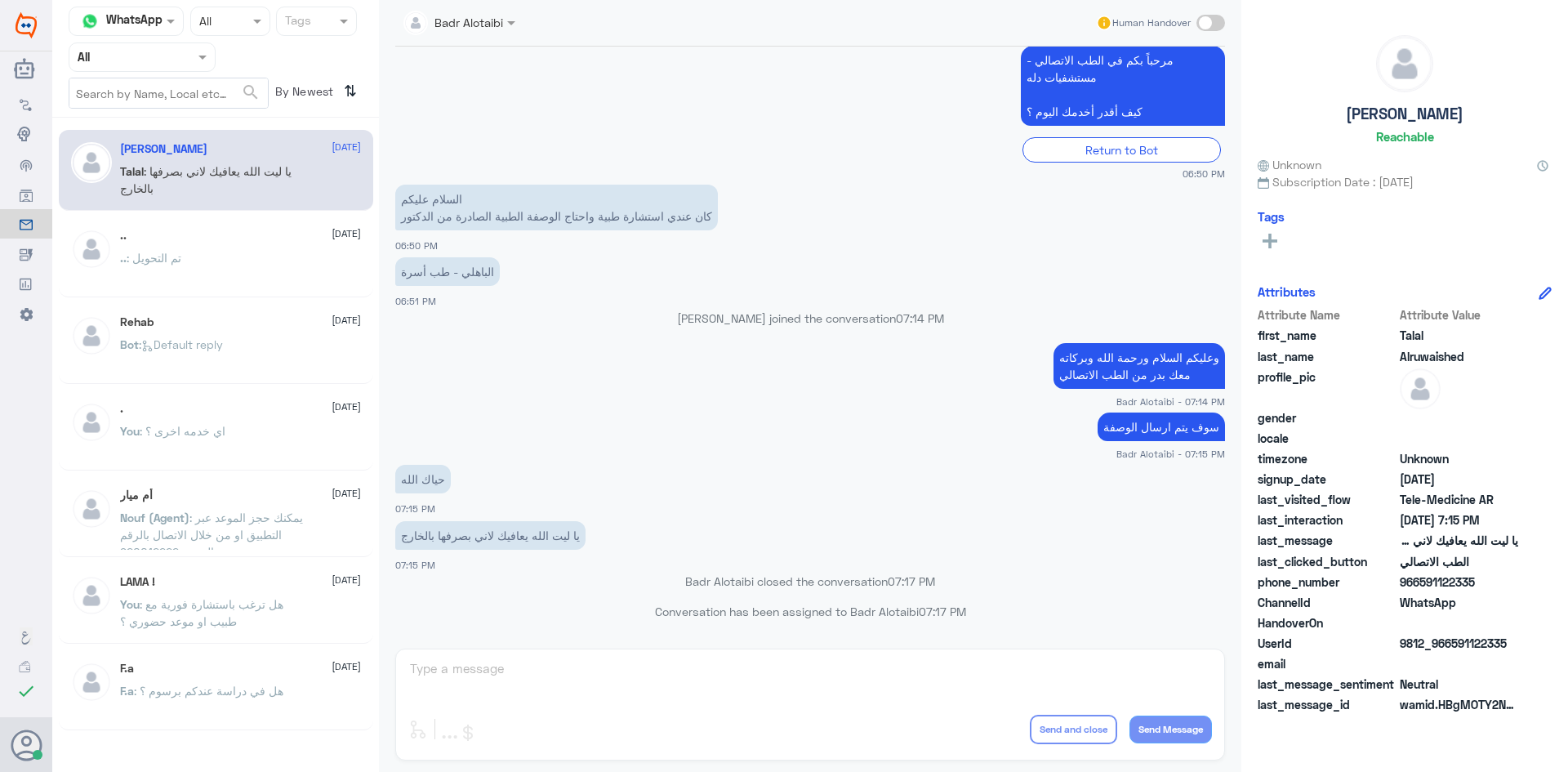
click at [171, 57] on div at bounding box center [142, 57] width 145 height 19
click at [166, 120] on b "Unassigned" at bounding box center [136, 127] width 63 height 14
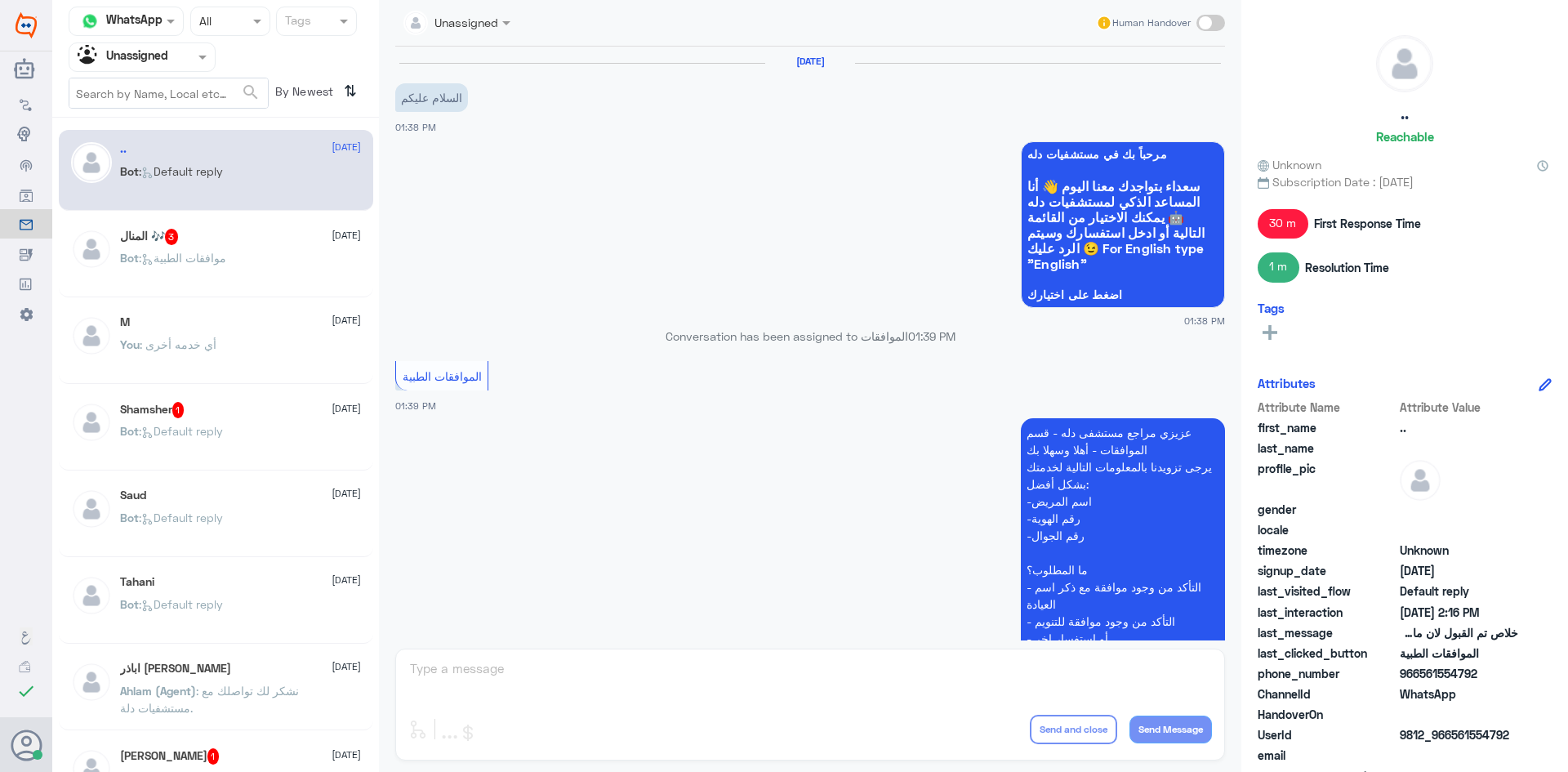
scroll to position [929, 0]
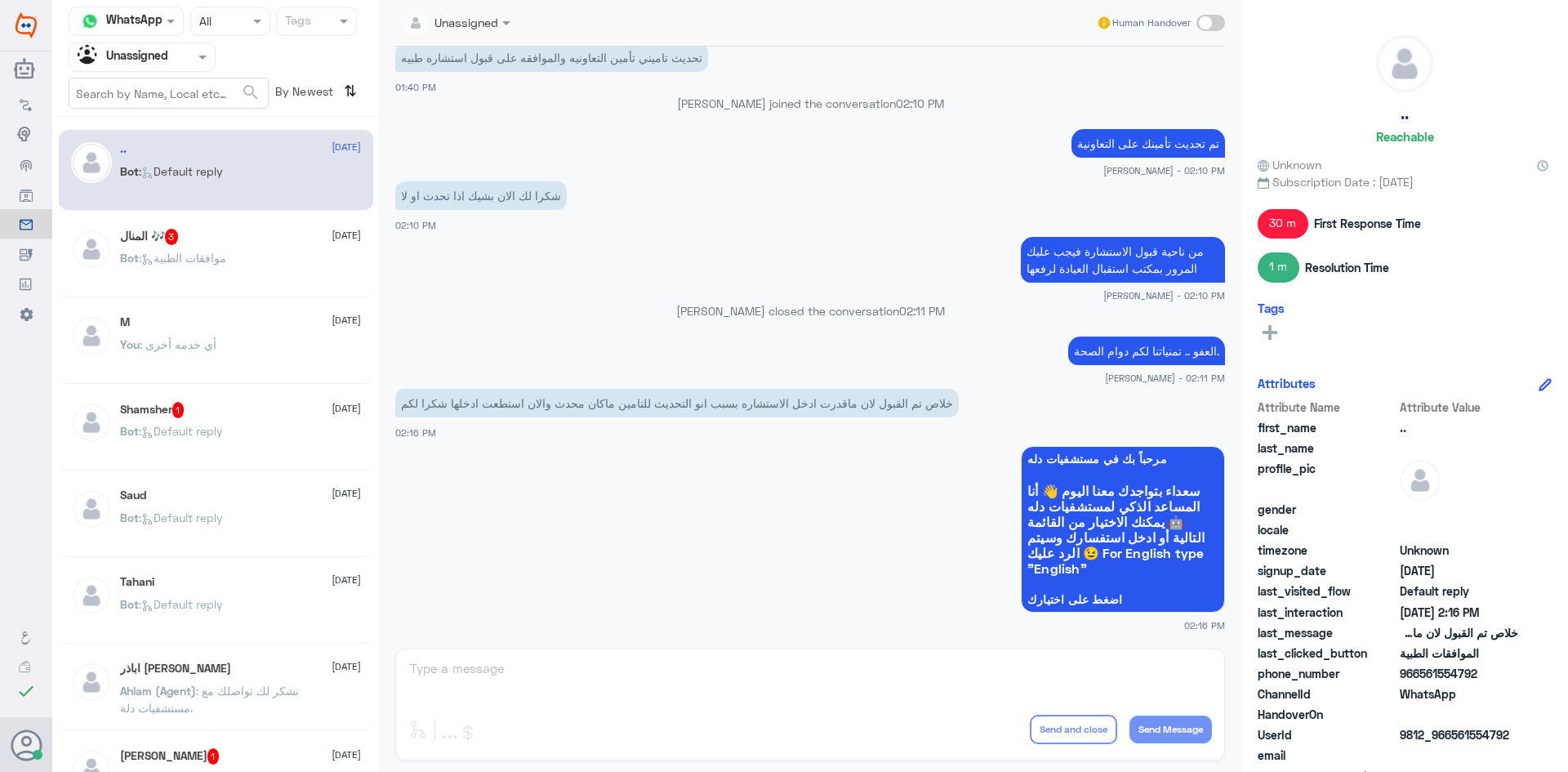
click at [265, 577] on div "Tahani [DATE]" at bounding box center [240, 582] width 241 height 14
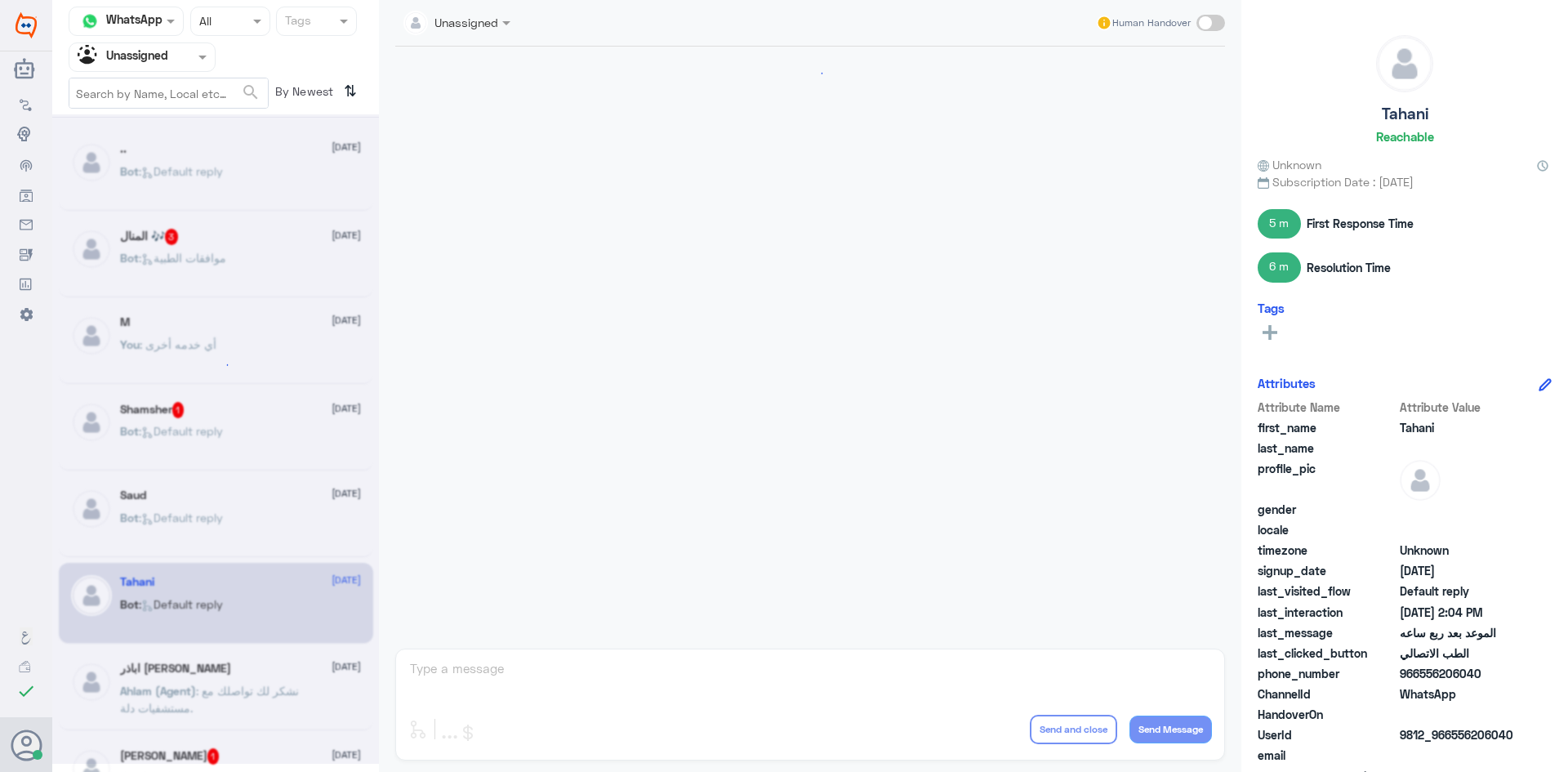
scroll to position [1276, 0]
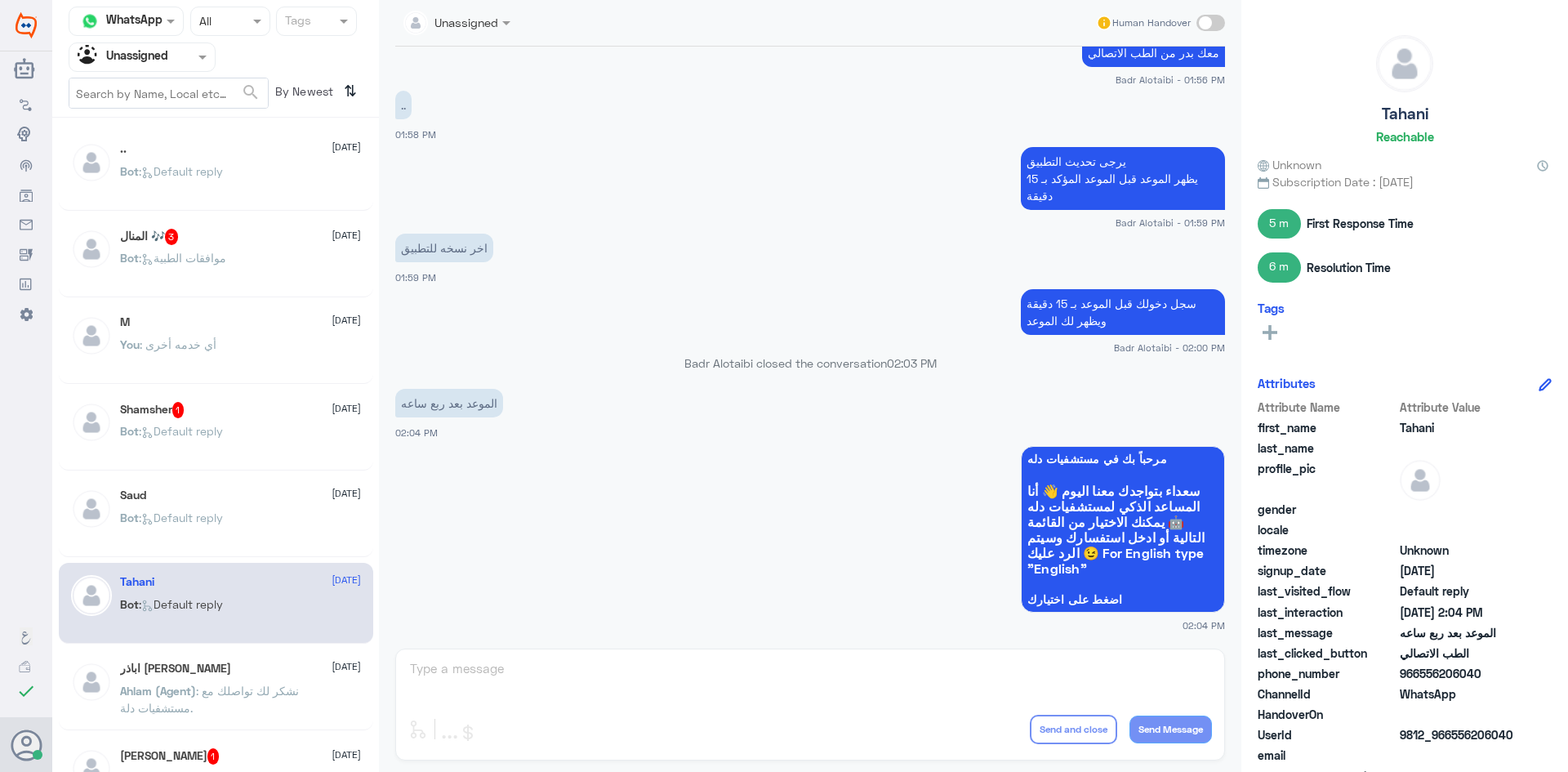
click at [262, 405] on div "Shamsher 1 24 August" at bounding box center [240, 410] width 241 height 16
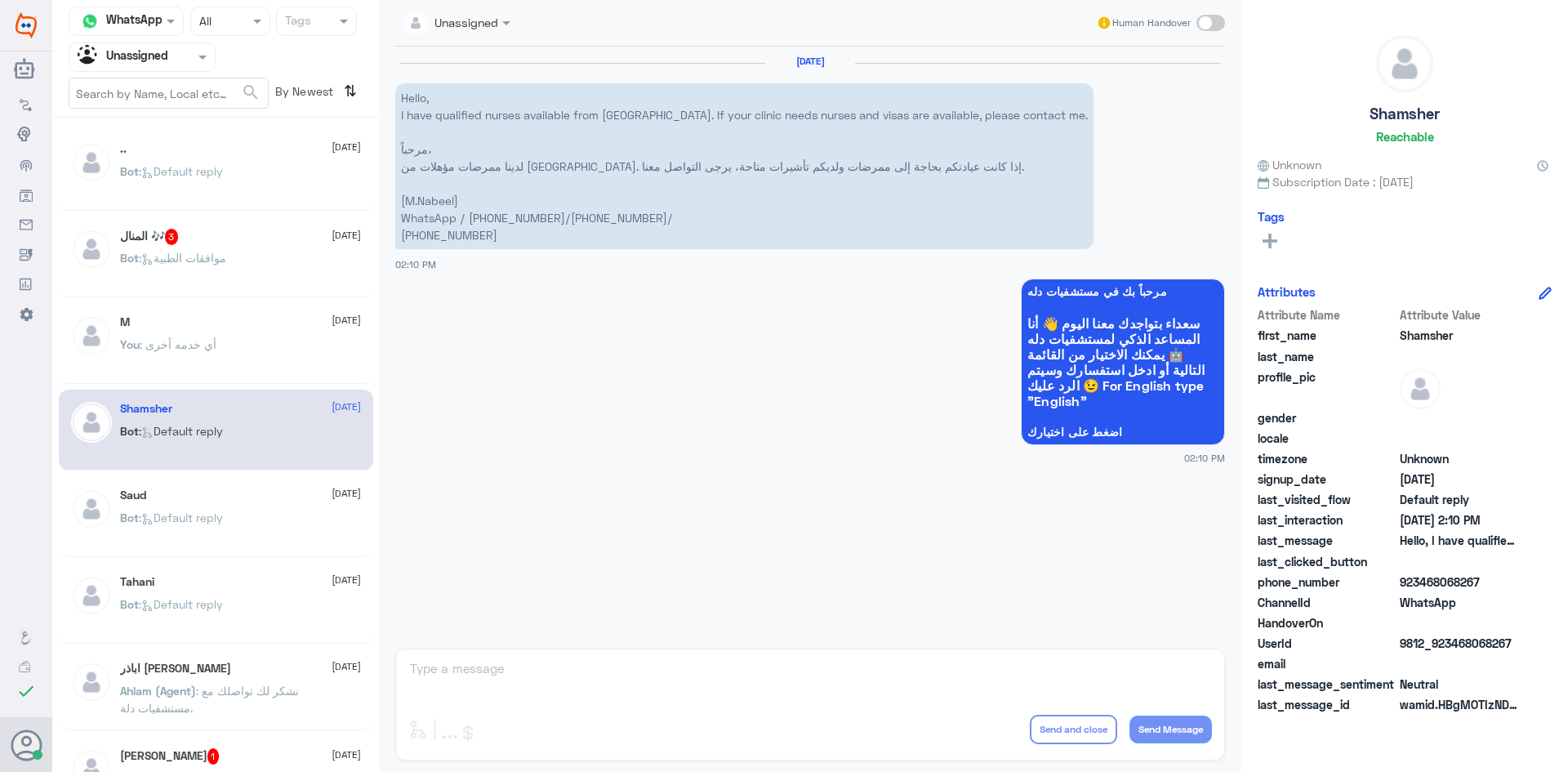
click at [237, 250] on div "المنال 🎶 3 24 August Bot : موافقات الطبية" at bounding box center [240, 259] width 241 height 62
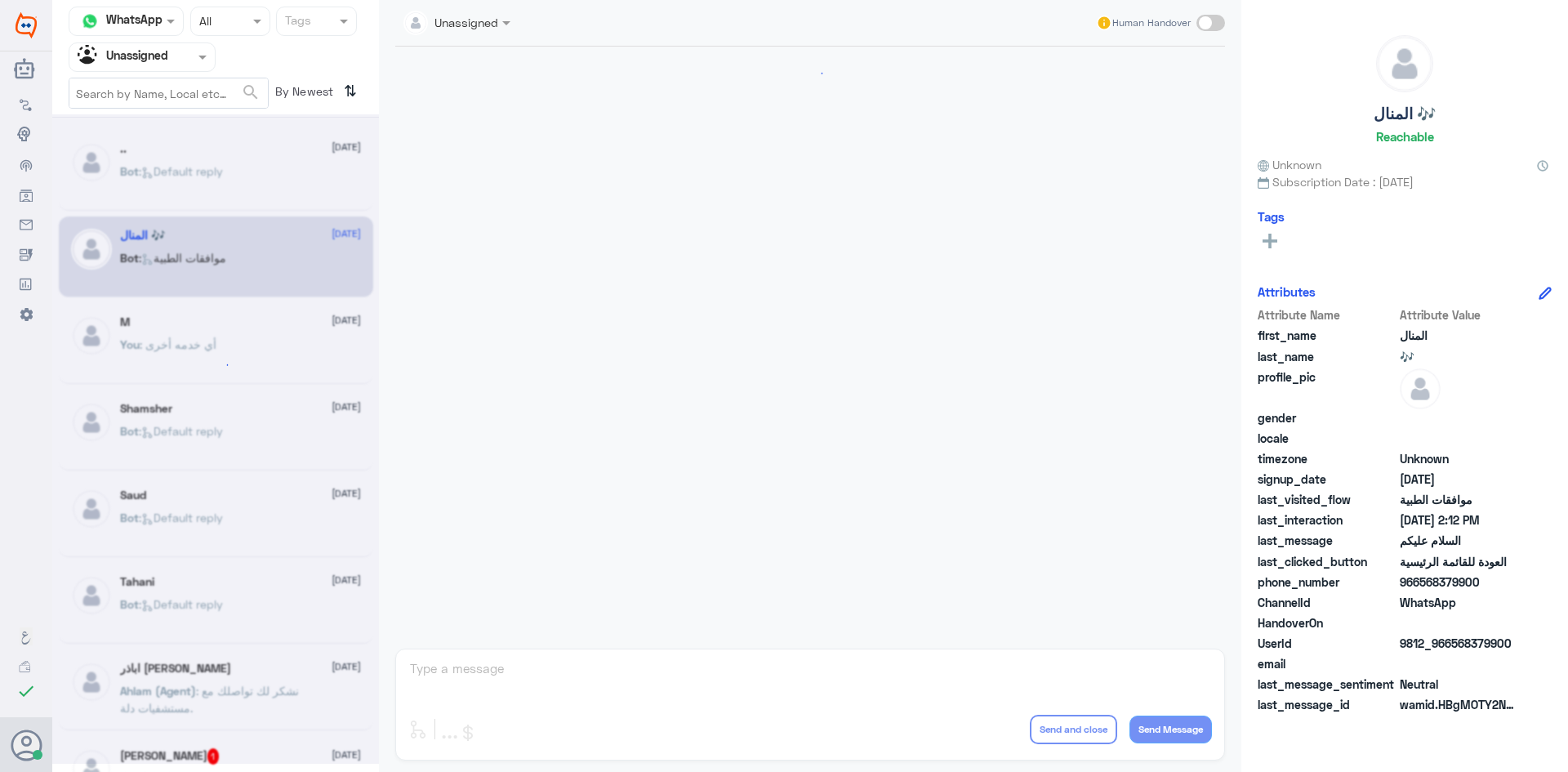
scroll to position [363, 0]
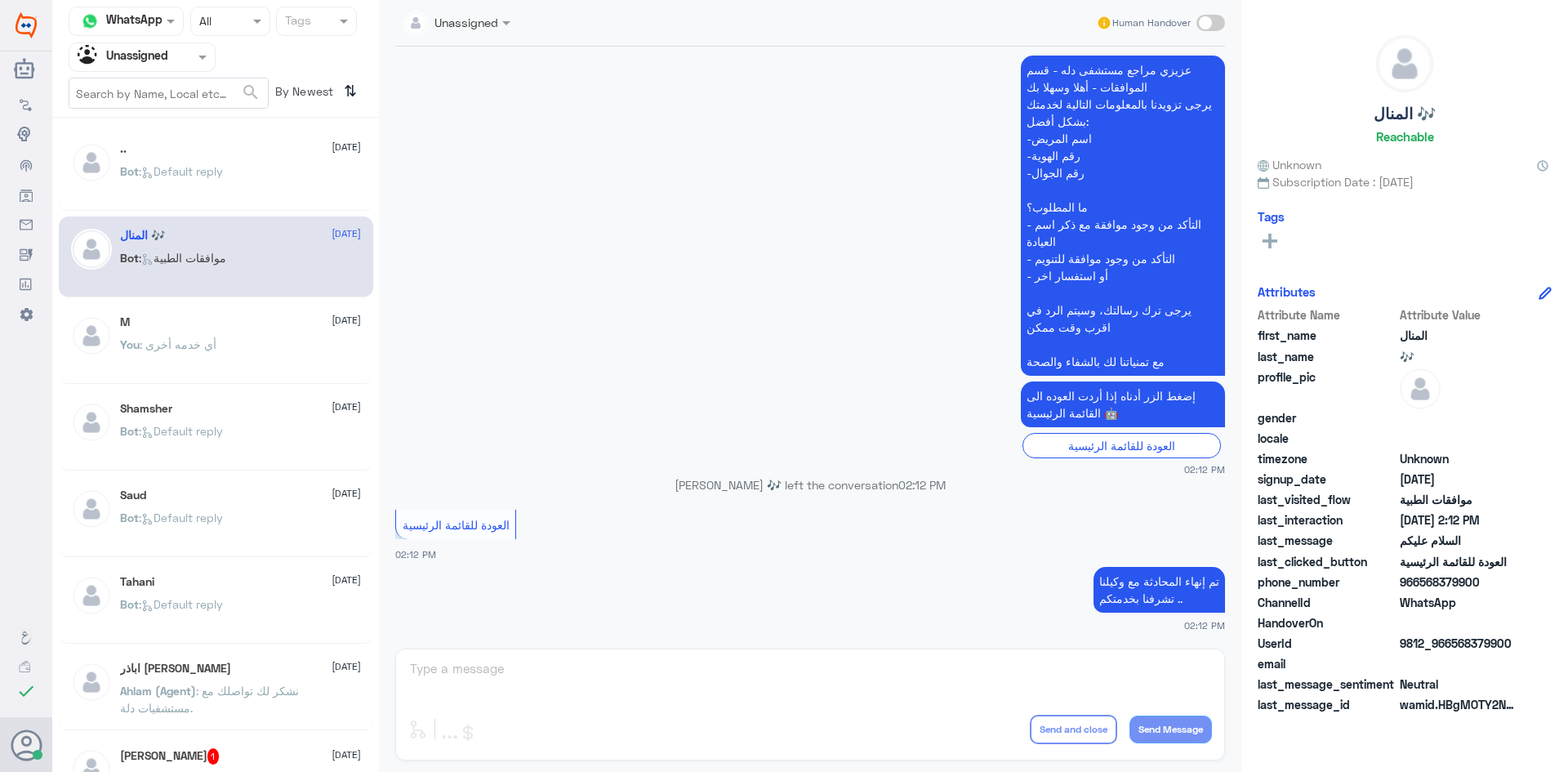
click at [260, 555] on div "Saud 24 August Bot : Default reply" at bounding box center [215, 516] width 315 height 80
click at [269, 582] on div "Tahani 24 August" at bounding box center [240, 582] width 241 height 14
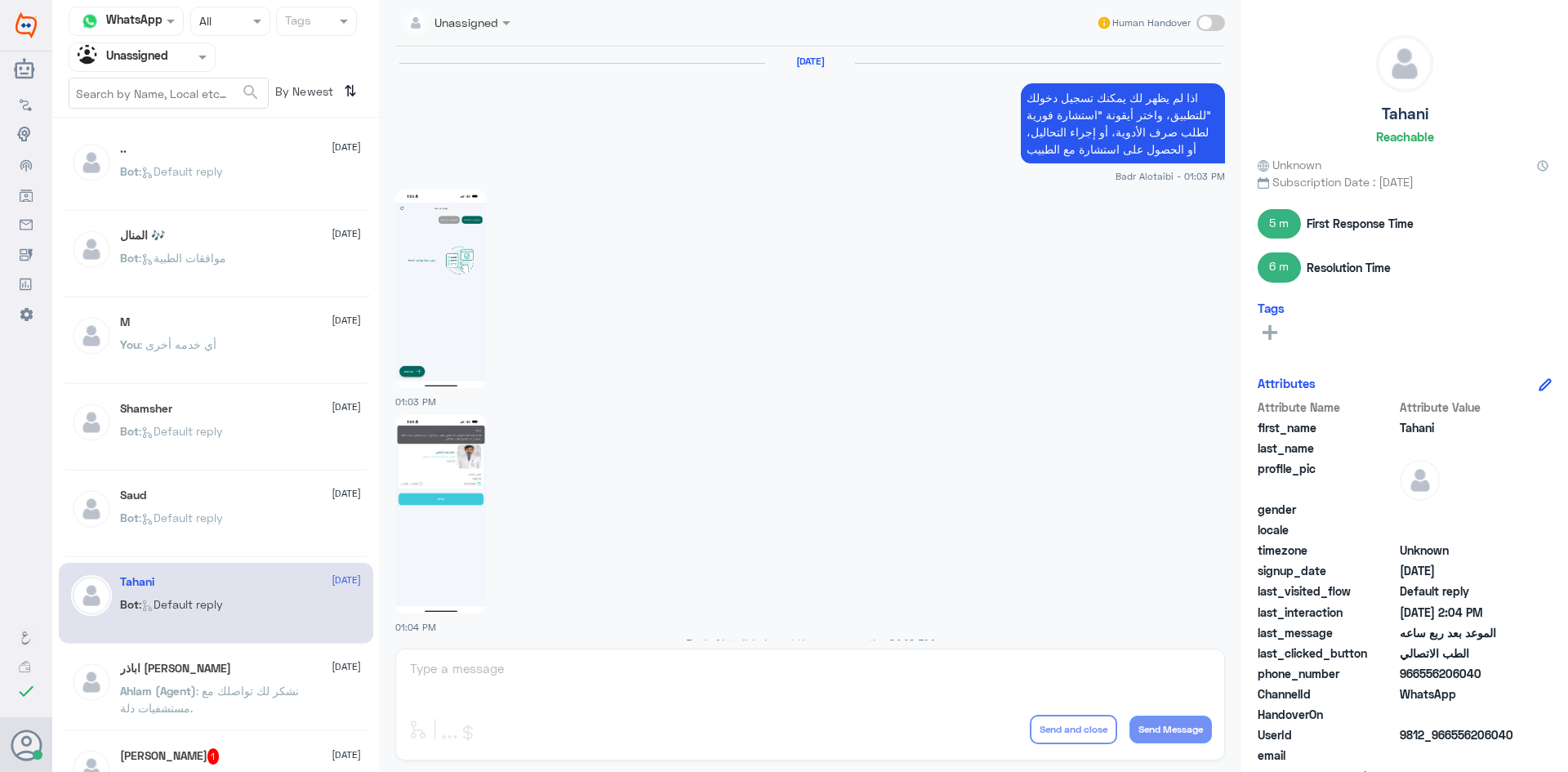
scroll to position [1276, 0]
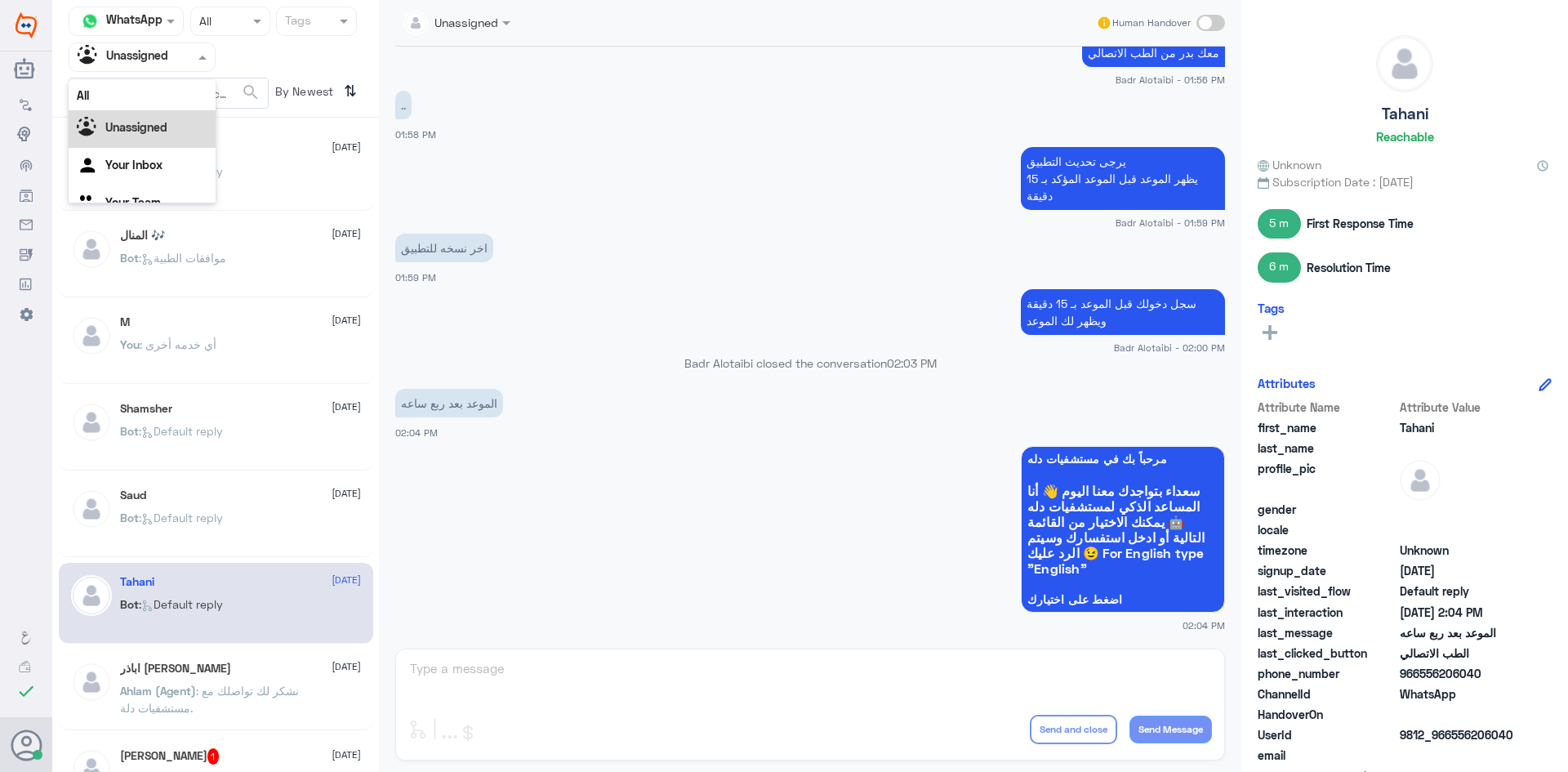
click at [177, 65] on div at bounding box center [142, 57] width 145 height 19
click at [169, 94] on div "All" at bounding box center [142, 95] width 147 height 30
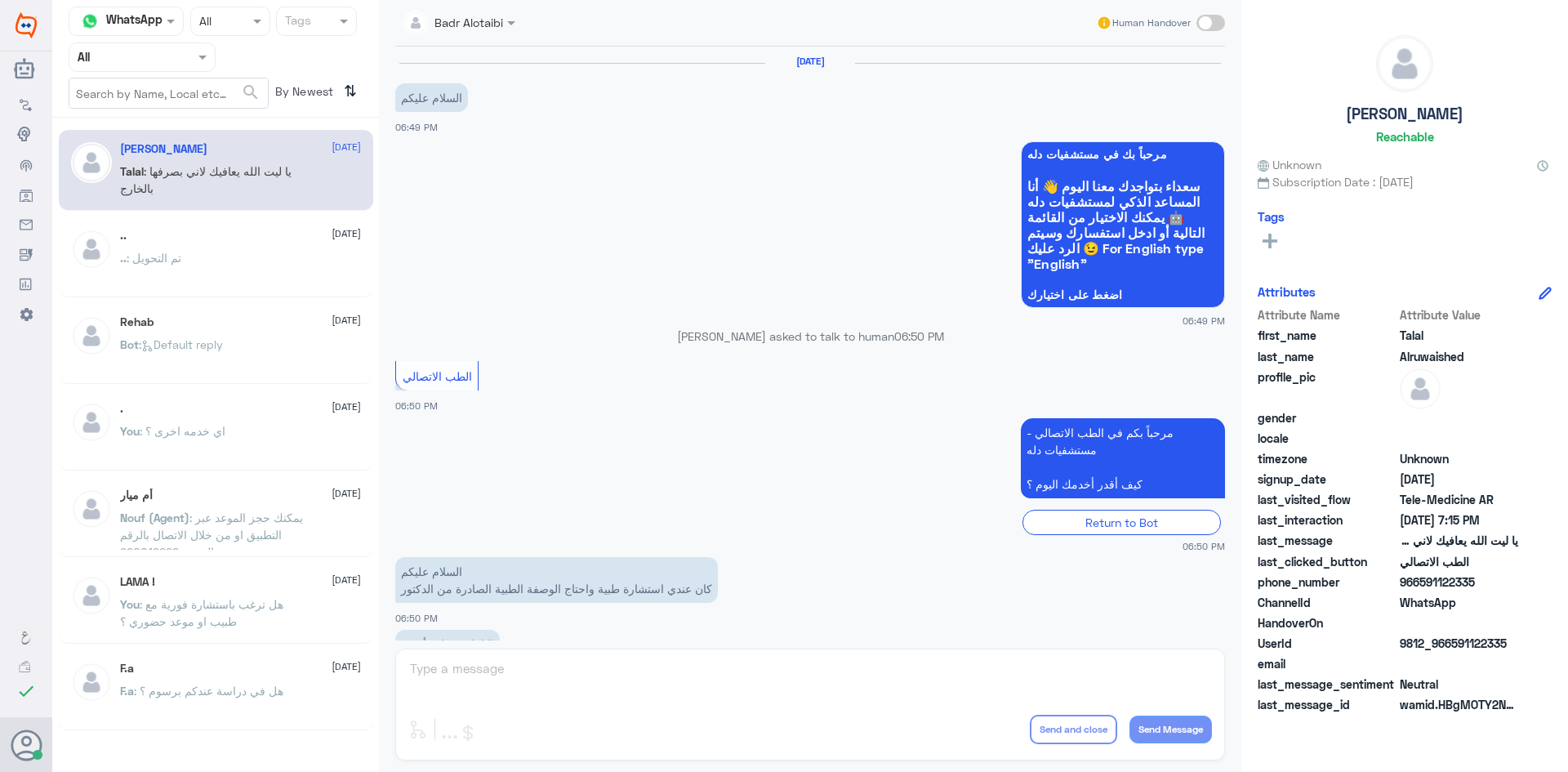
scroll to position [373, 0]
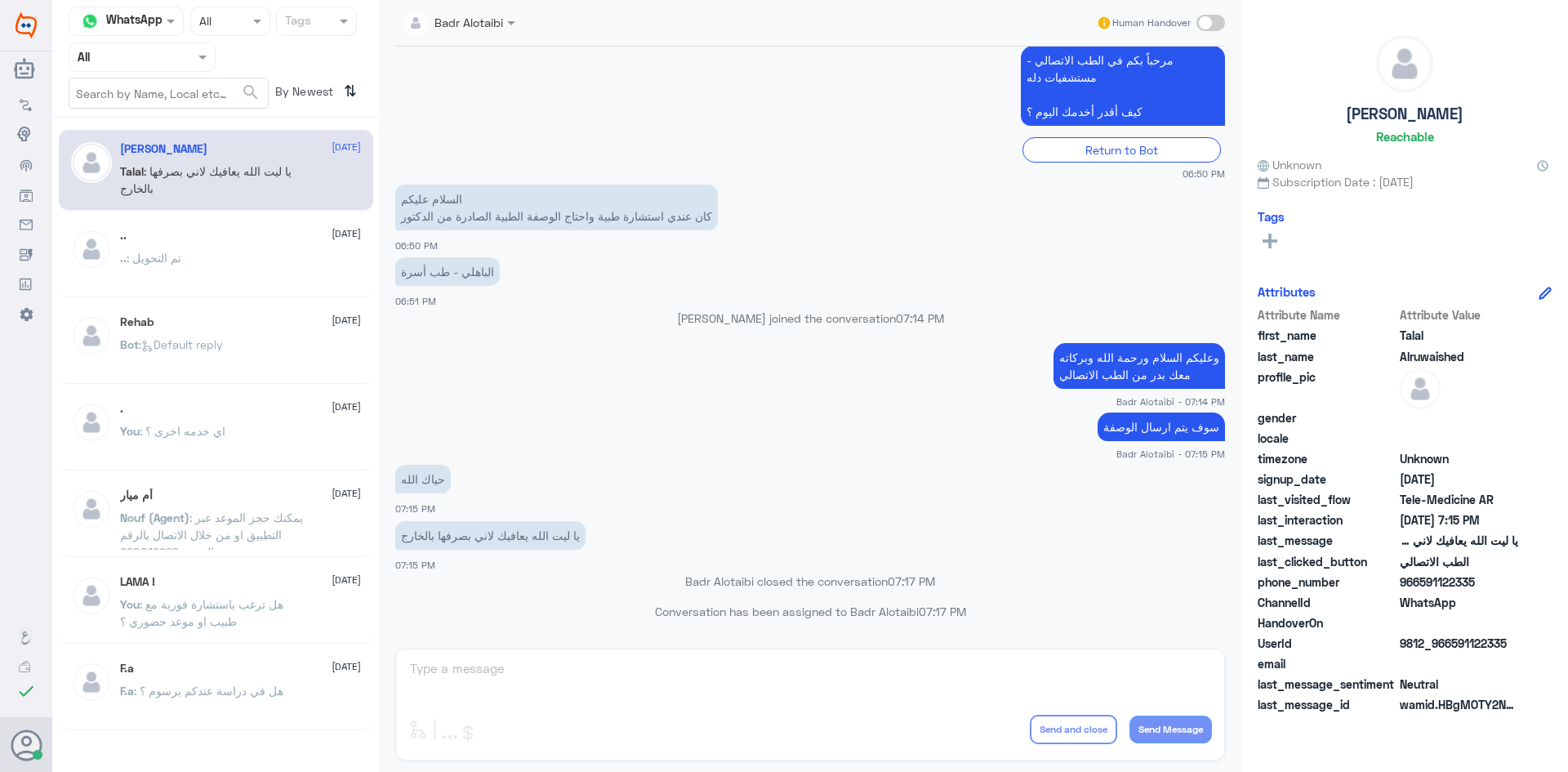
click at [172, 75] on nav "Channel WhatsApp Status × All Tags Agent Filter All search By Newest ⇅" at bounding box center [215, 63] width 327 height 111
click at [173, 68] on div "Agent Filter All" at bounding box center [142, 58] width 147 height 30
click at [160, 111] on div "All Unassigned Your Inbox Your Team" at bounding box center [142, 152] width 147 height 143
click at [159, 112] on div "Unassigned" at bounding box center [142, 129] width 147 height 38
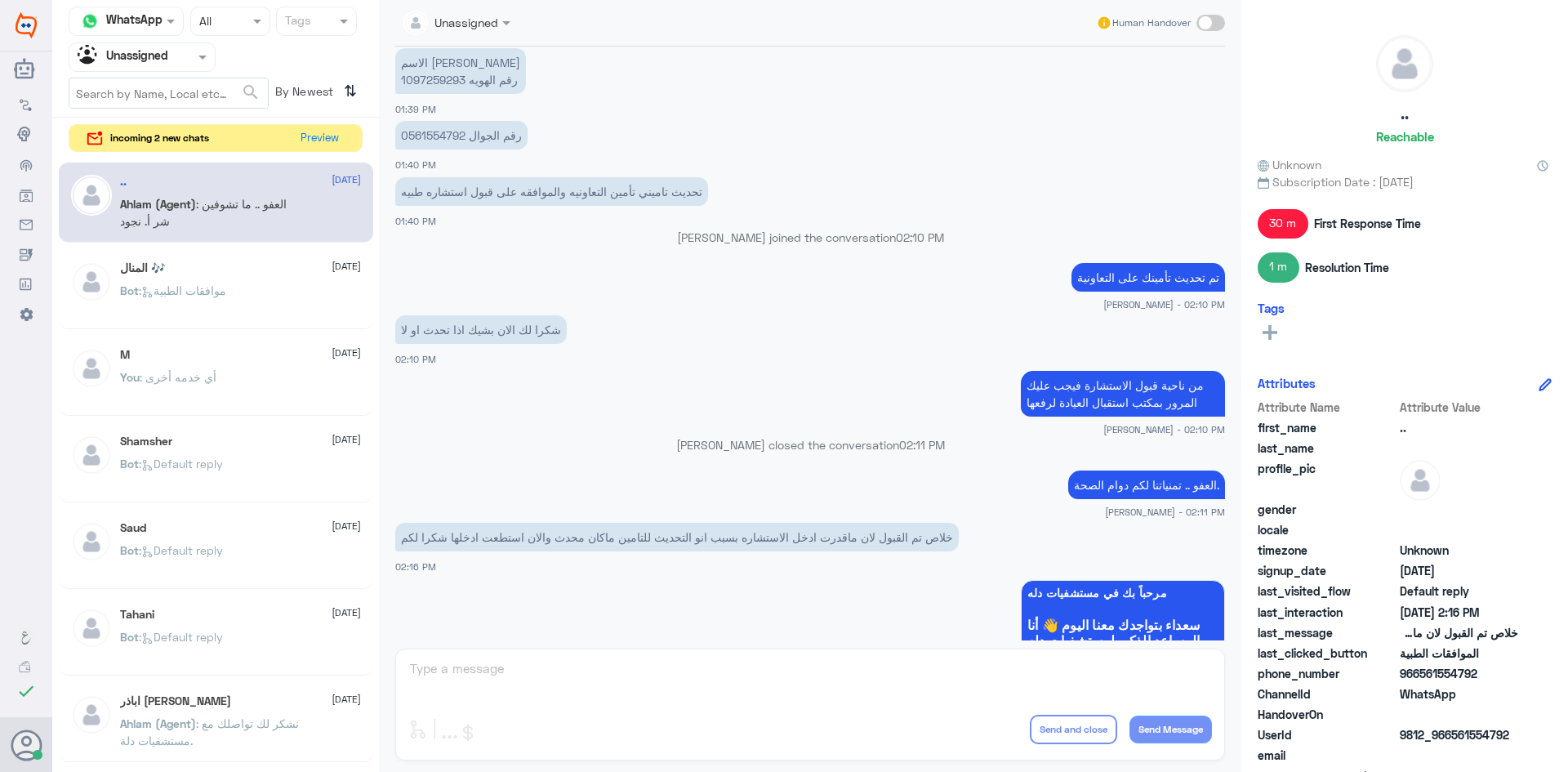
scroll to position [766, 0]
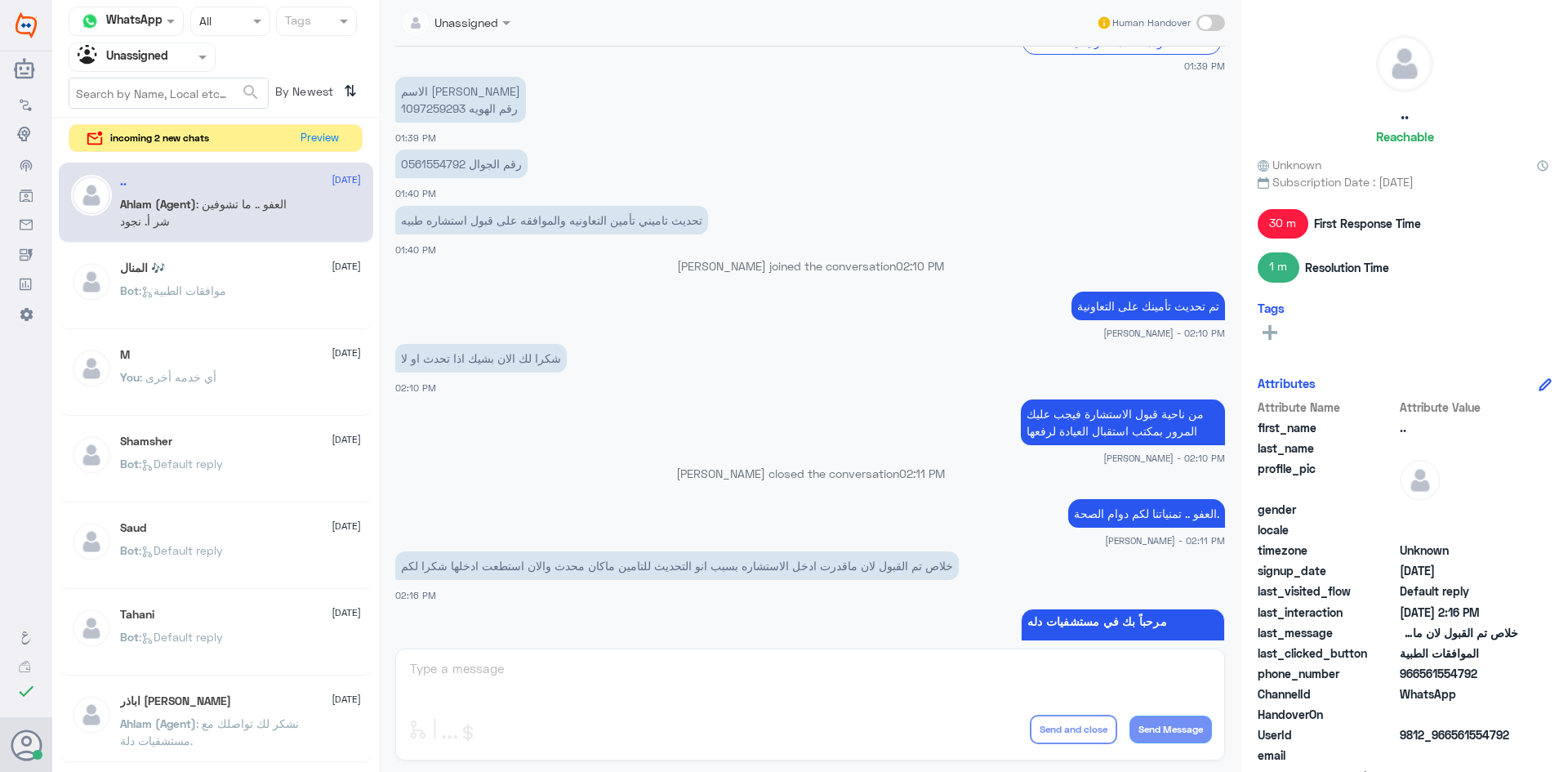
drag, startPoint x: 1484, startPoint y: 674, endPoint x: 1419, endPoint y: 675, distance: 65.0
click at [1419, 675] on span "966561554792" at bounding box center [1459, 673] width 118 height 17
copy span "561554792"
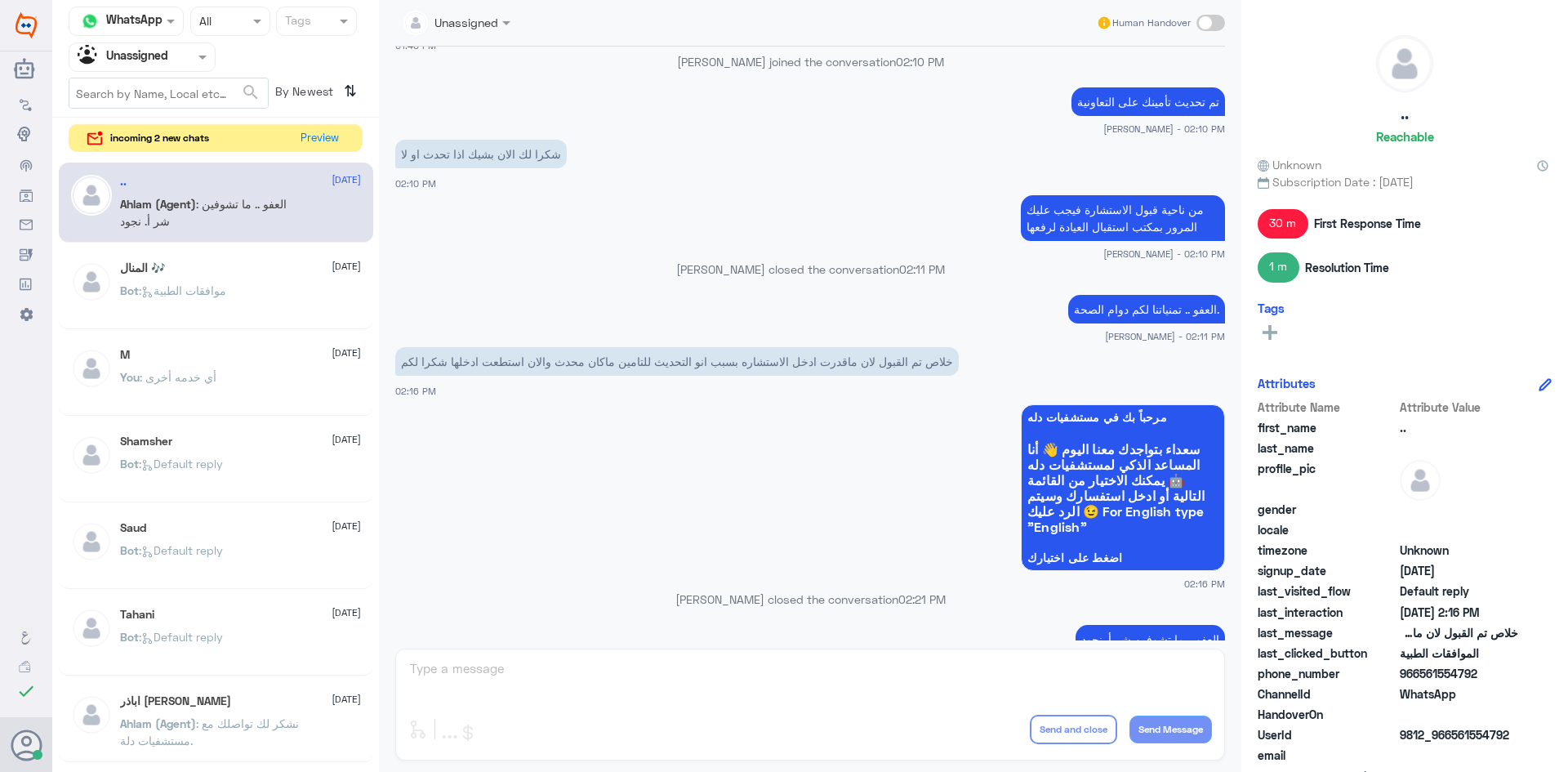
scroll to position [1011, 0]
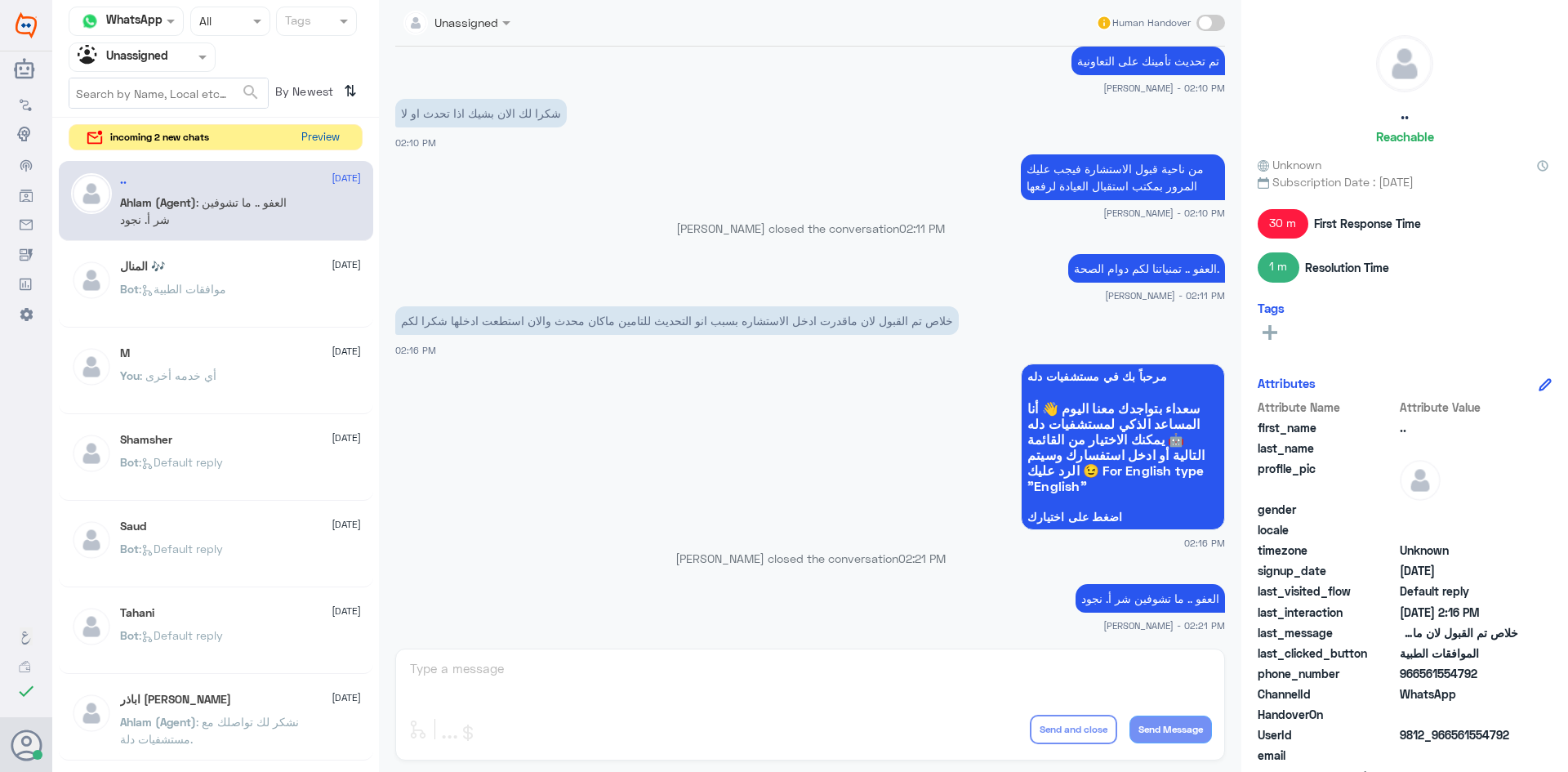
click at [323, 136] on button "Preview" at bounding box center [320, 137] width 51 height 25
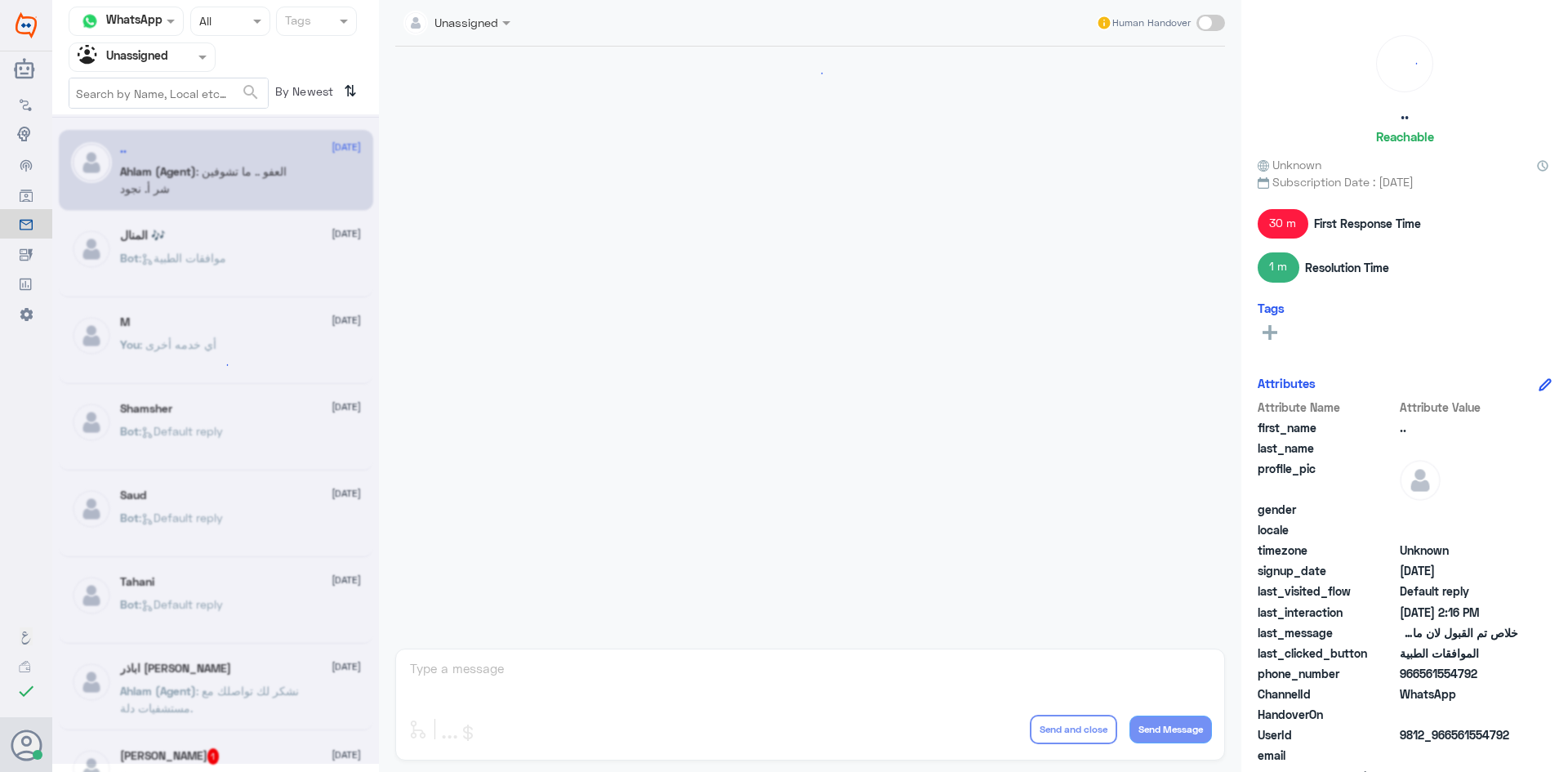
scroll to position [1011, 0]
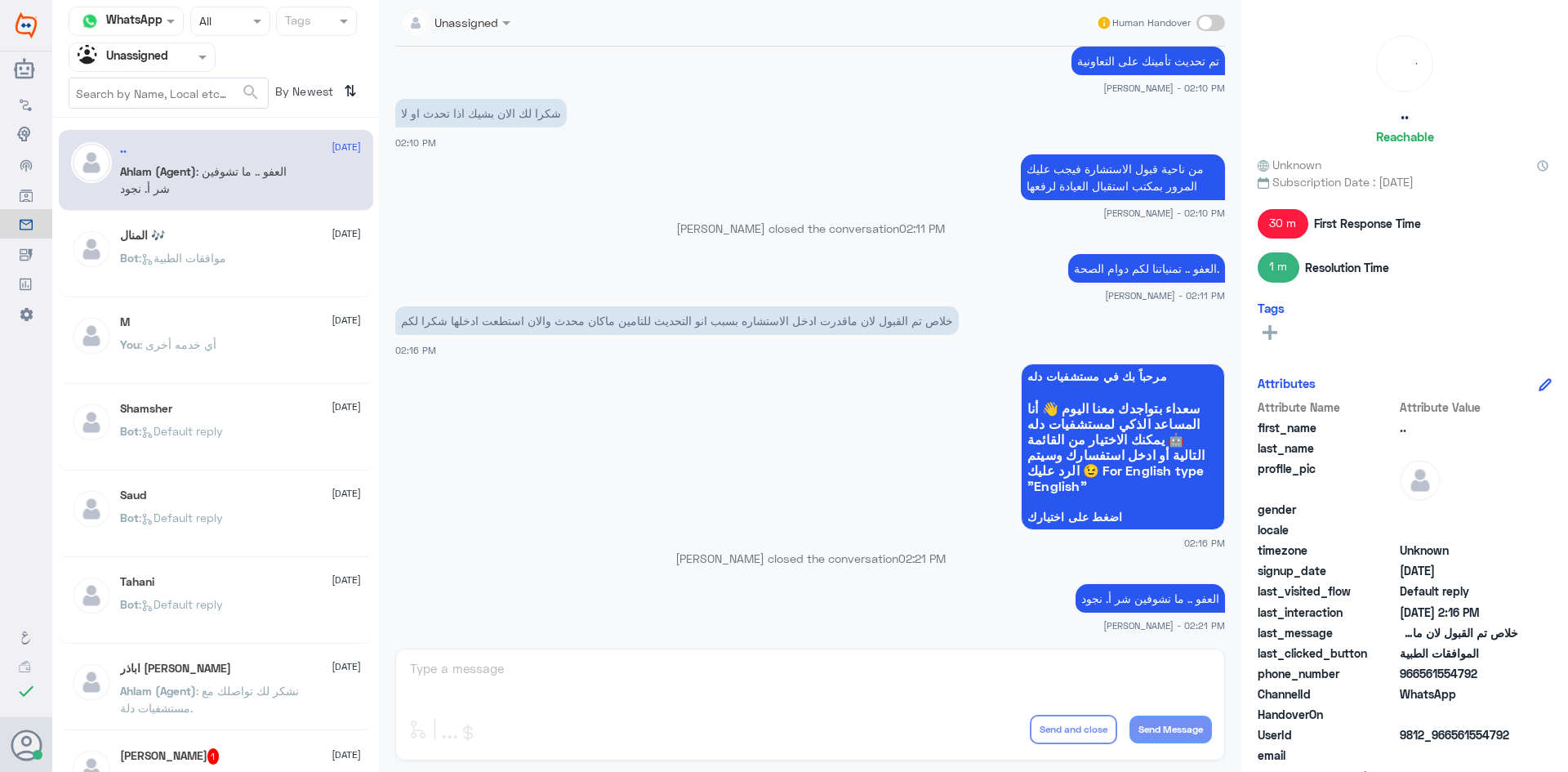
click at [196, 55] on span at bounding box center [205, 57] width 21 height 17
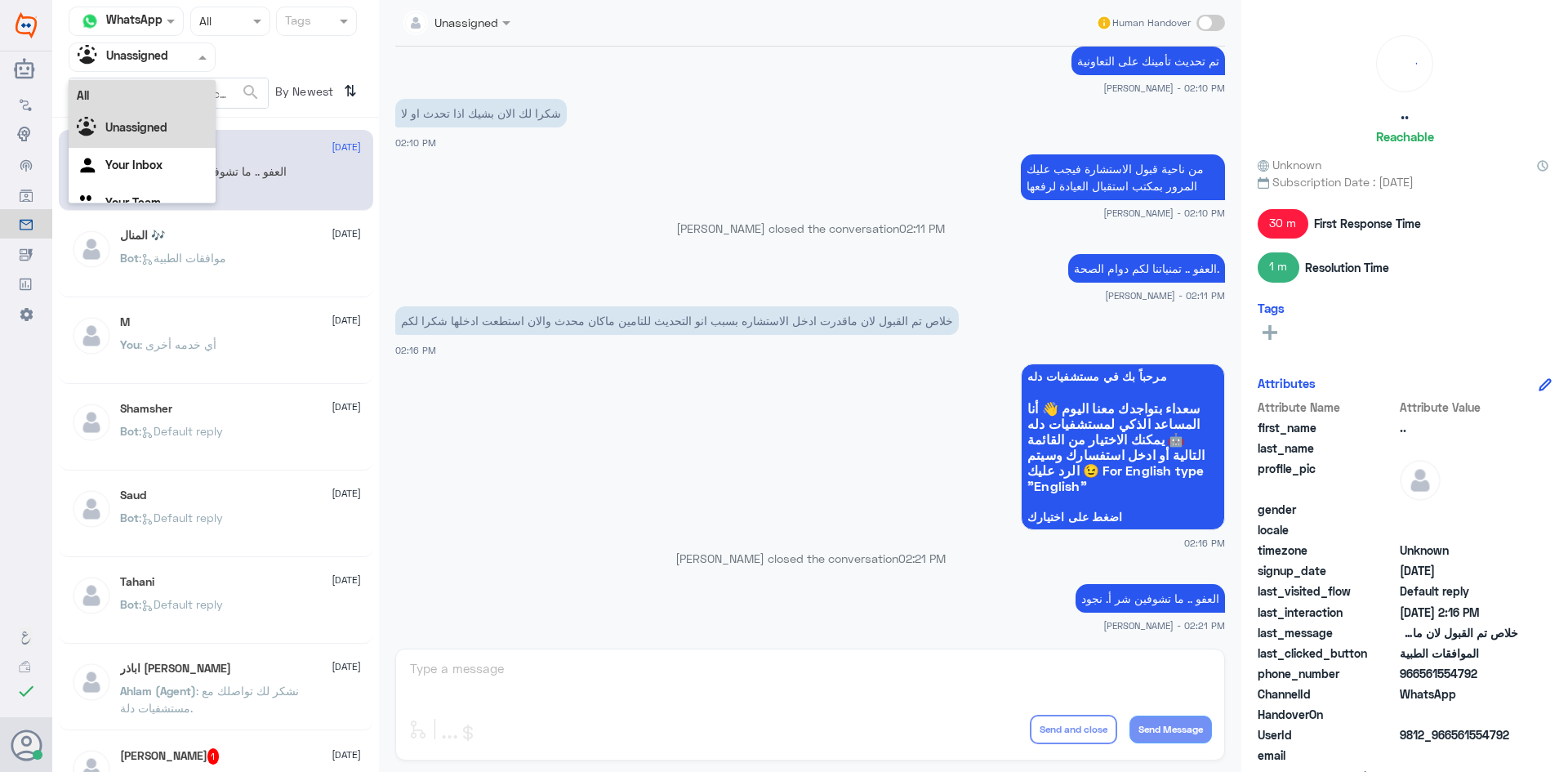
click at [168, 90] on div "All" at bounding box center [142, 95] width 147 height 30
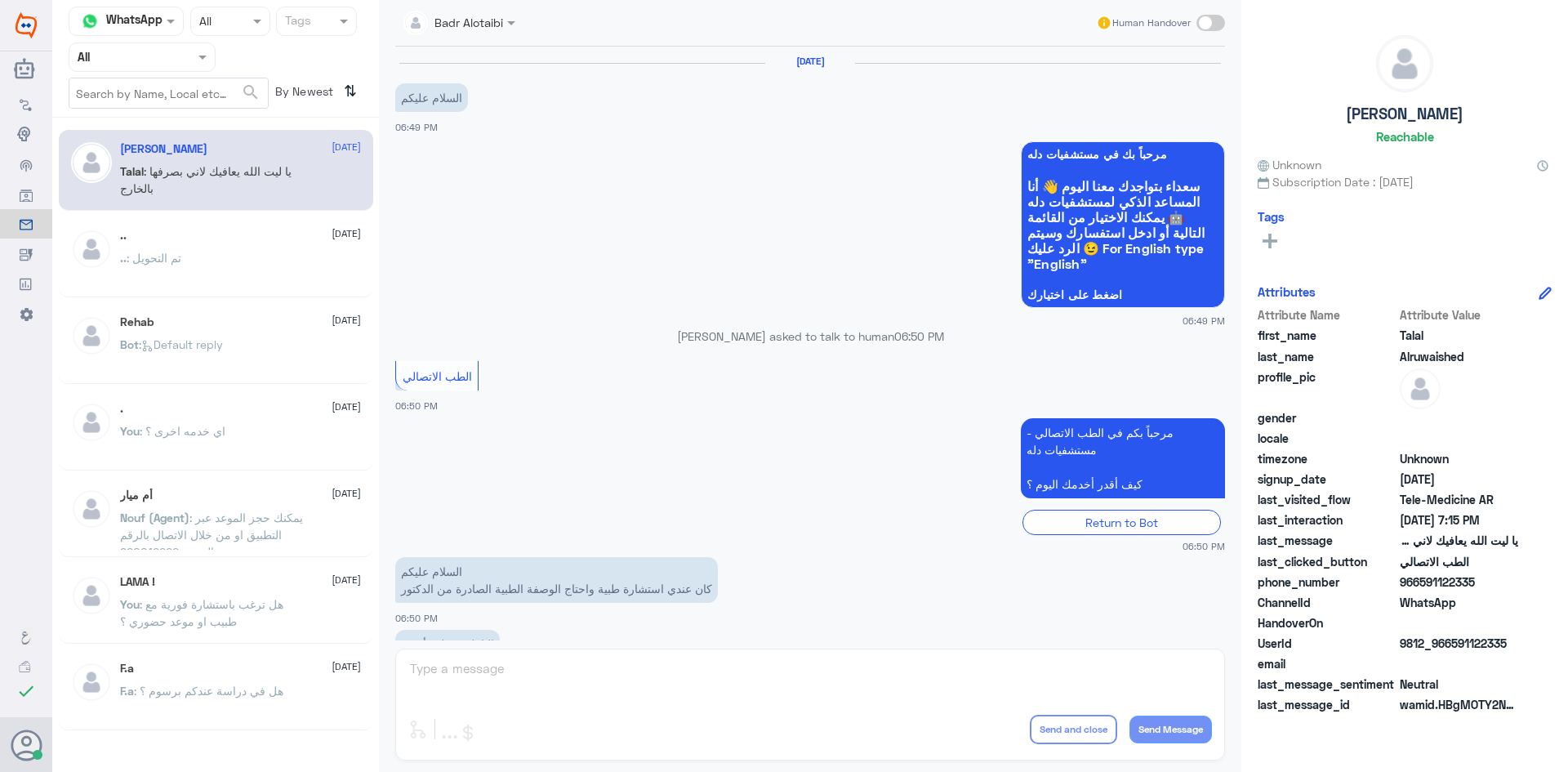
scroll to position [373, 0]
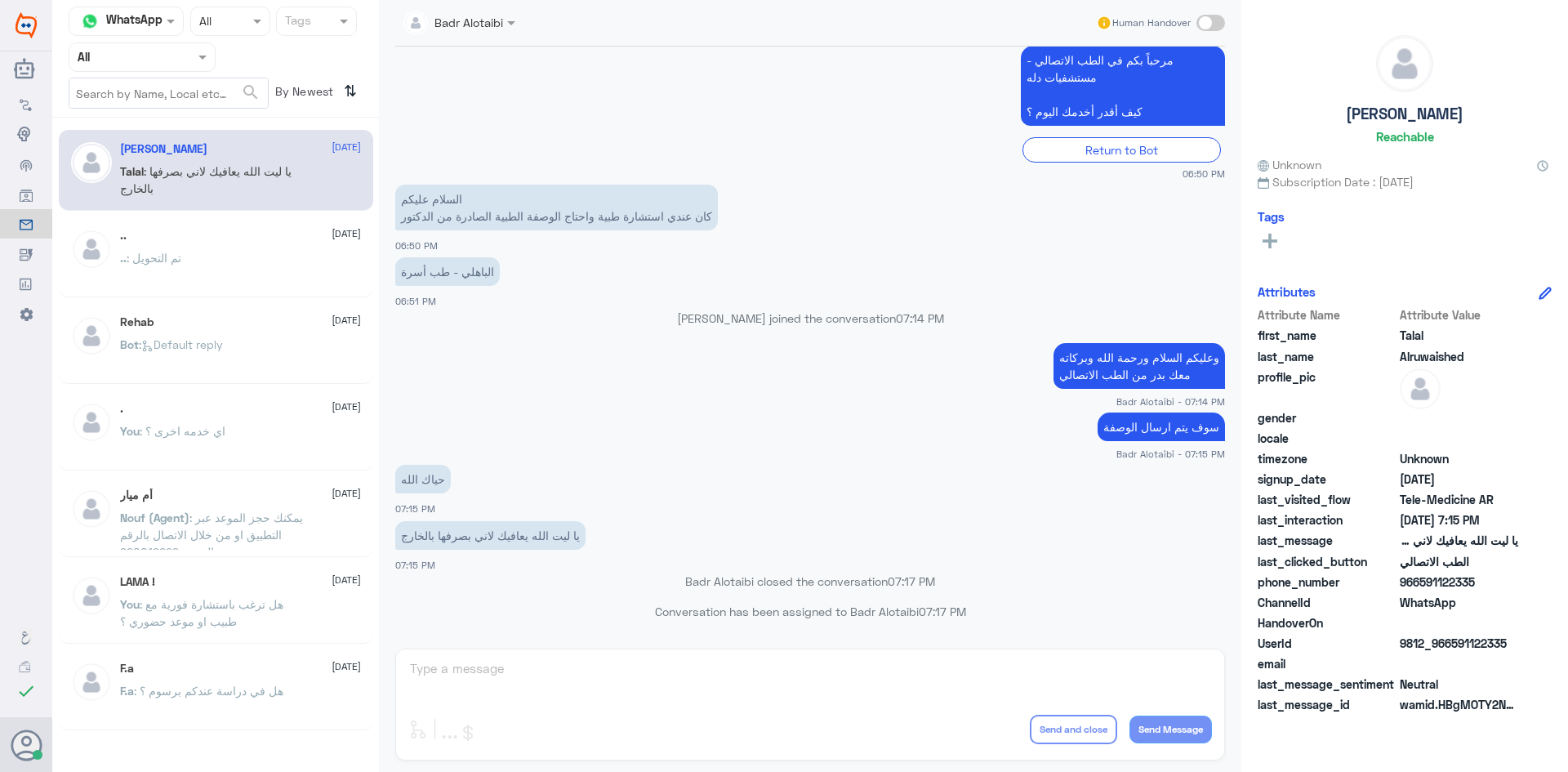
click at [196, 56] on span at bounding box center [205, 57] width 21 height 17
click at [187, 112] on div "Unassigned" at bounding box center [142, 129] width 147 height 38
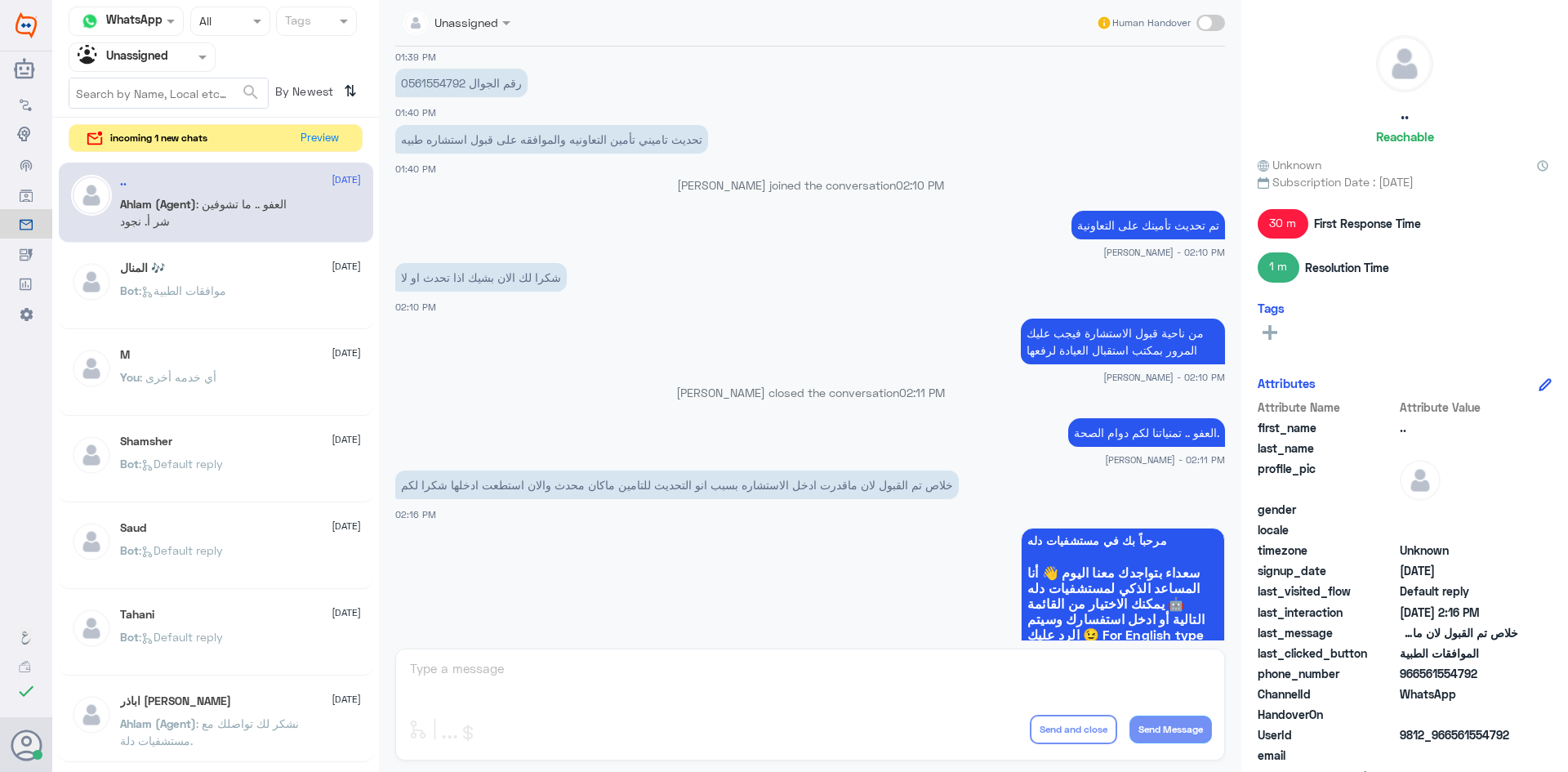
scroll to position [899, 0]
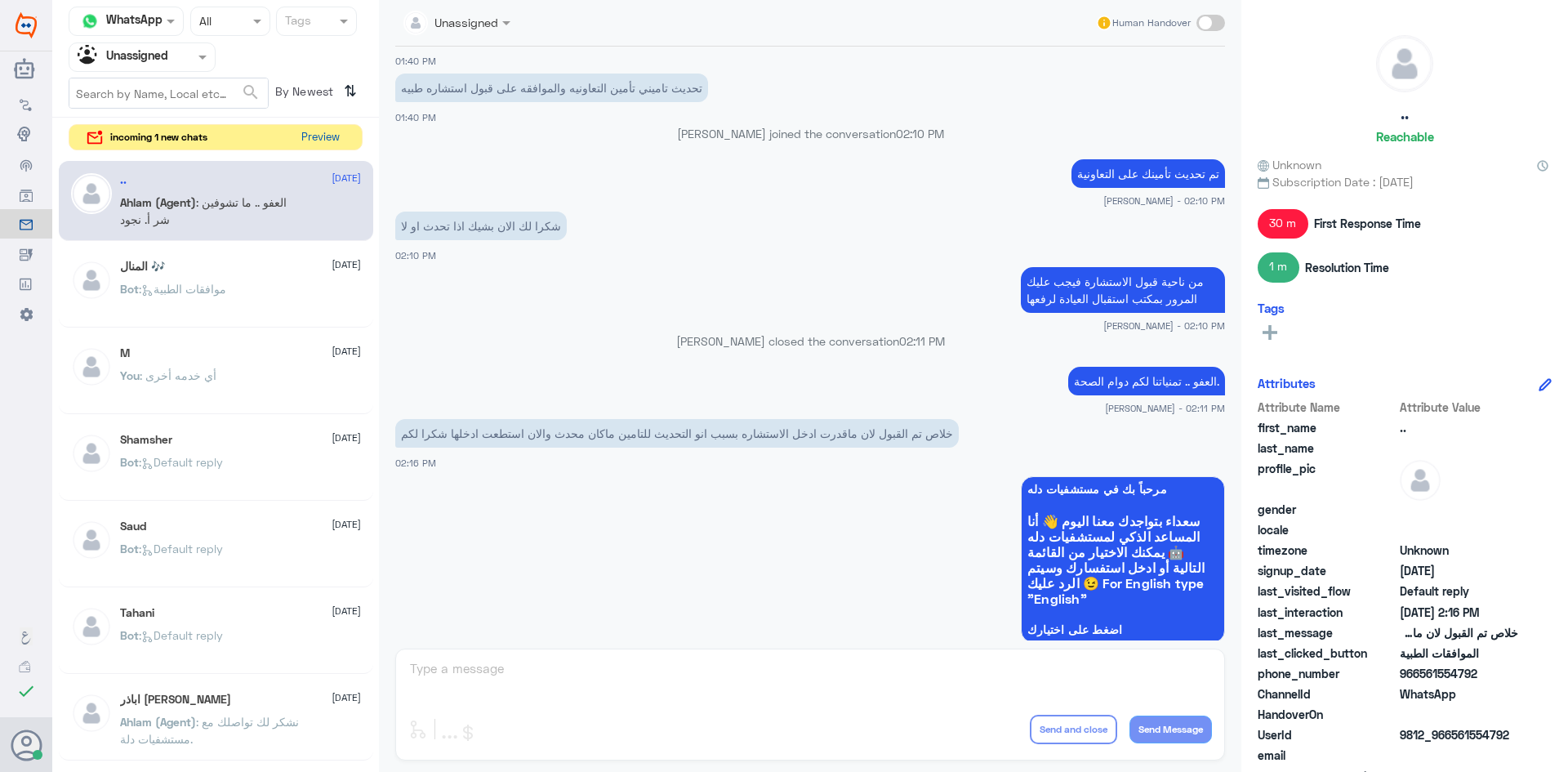
click at [312, 131] on button "Preview" at bounding box center [320, 137] width 51 height 25
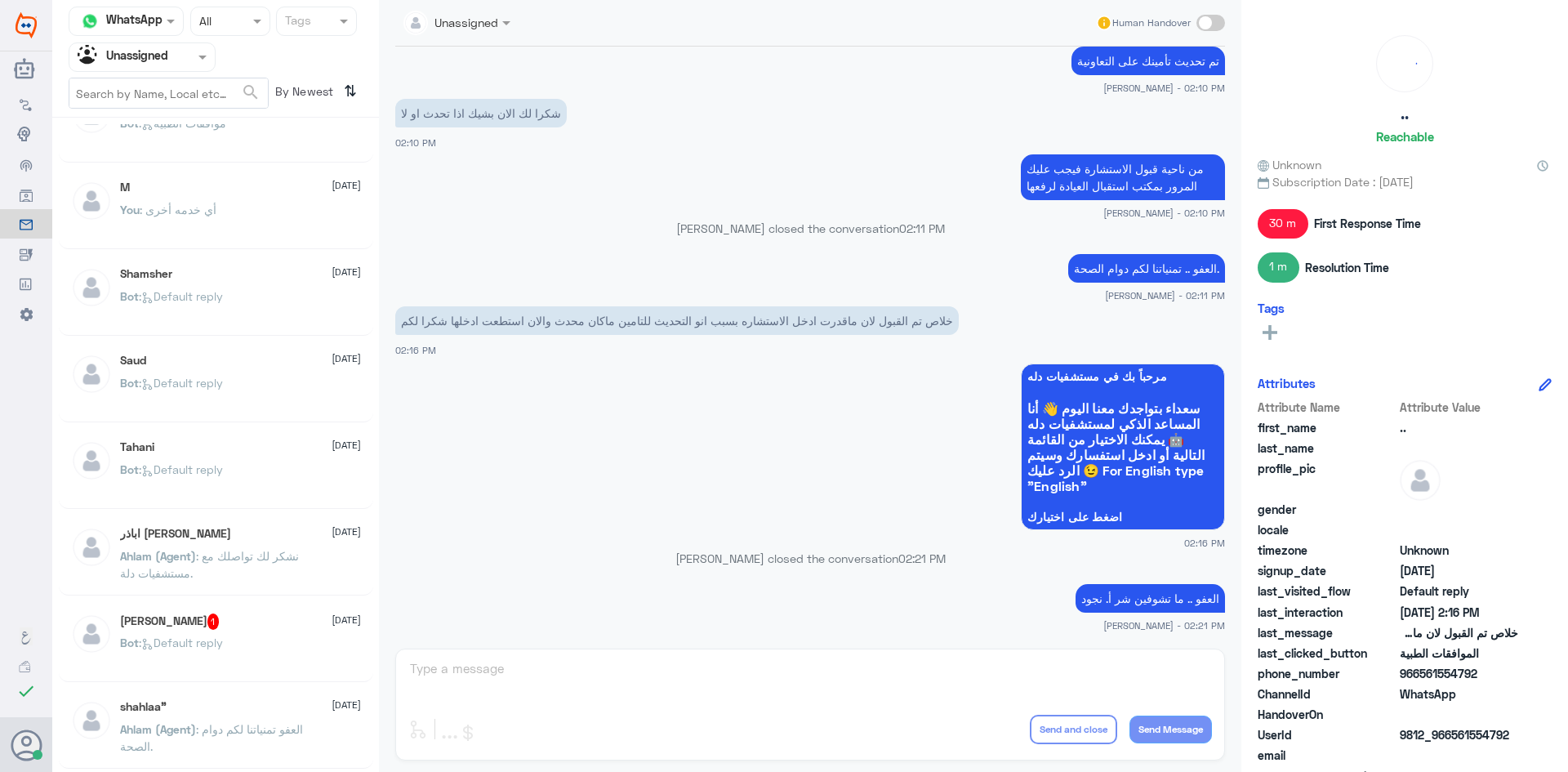
scroll to position [163, 0]
click at [326, 139] on button "Preview" at bounding box center [320, 137] width 51 height 25
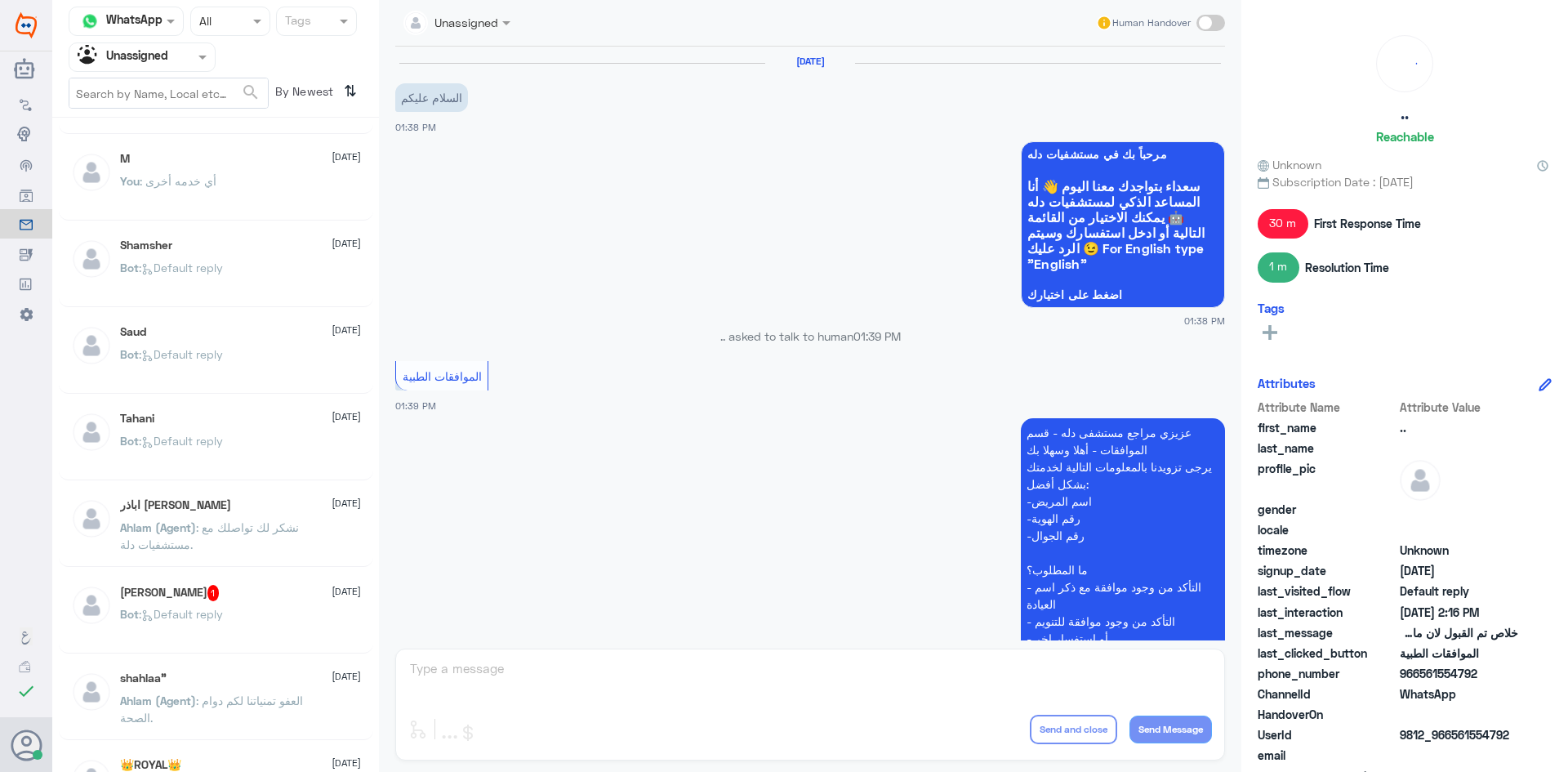
scroll to position [1011, 0]
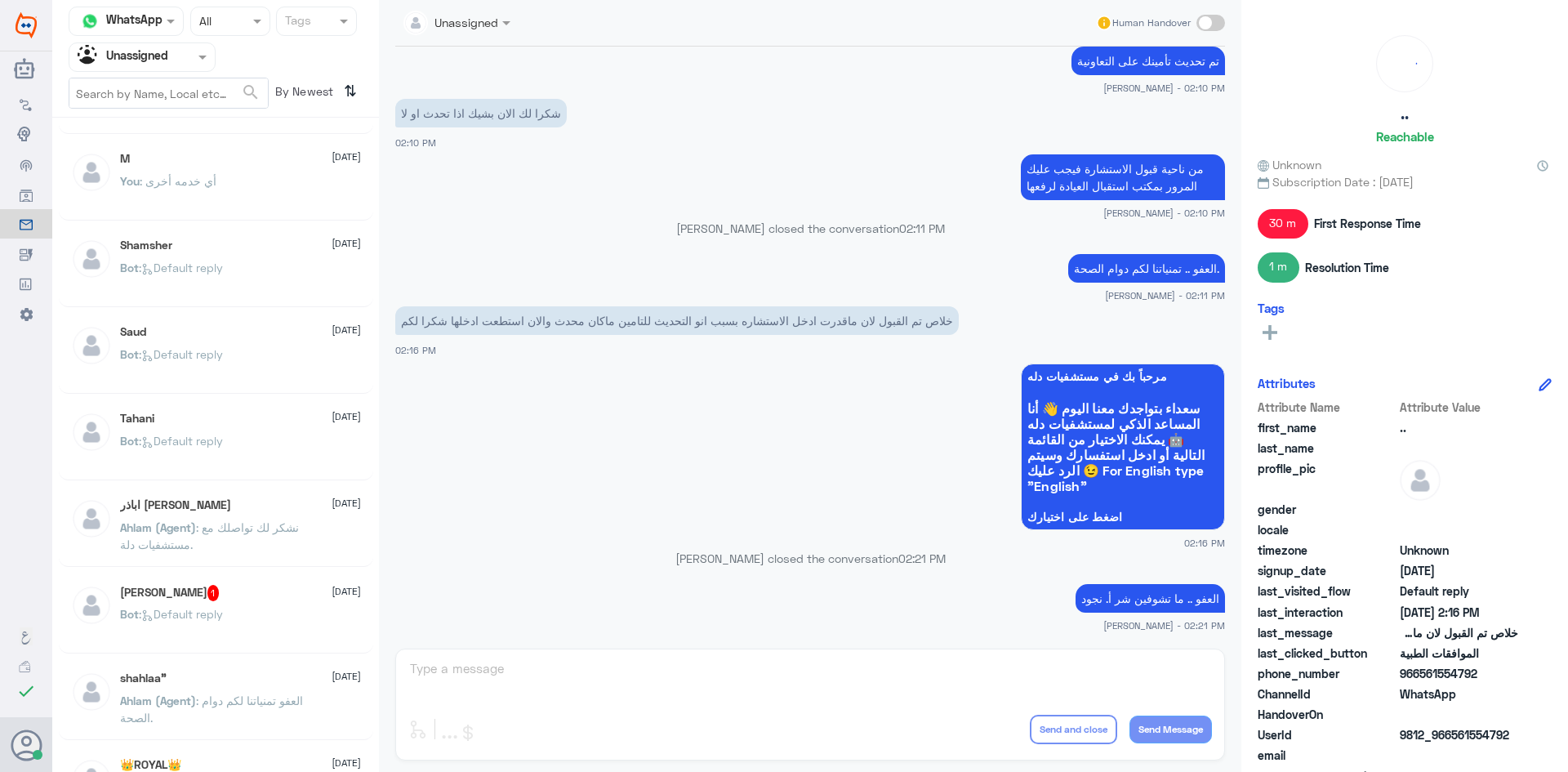
click at [216, 57] on div "Agent Filter Unassigned" at bounding box center [215, 58] width 294 height 30
click at [209, 55] on span at bounding box center [205, 57] width 21 height 17
click at [168, 97] on div "All" at bounding box center [142, 95] width 147 height 30
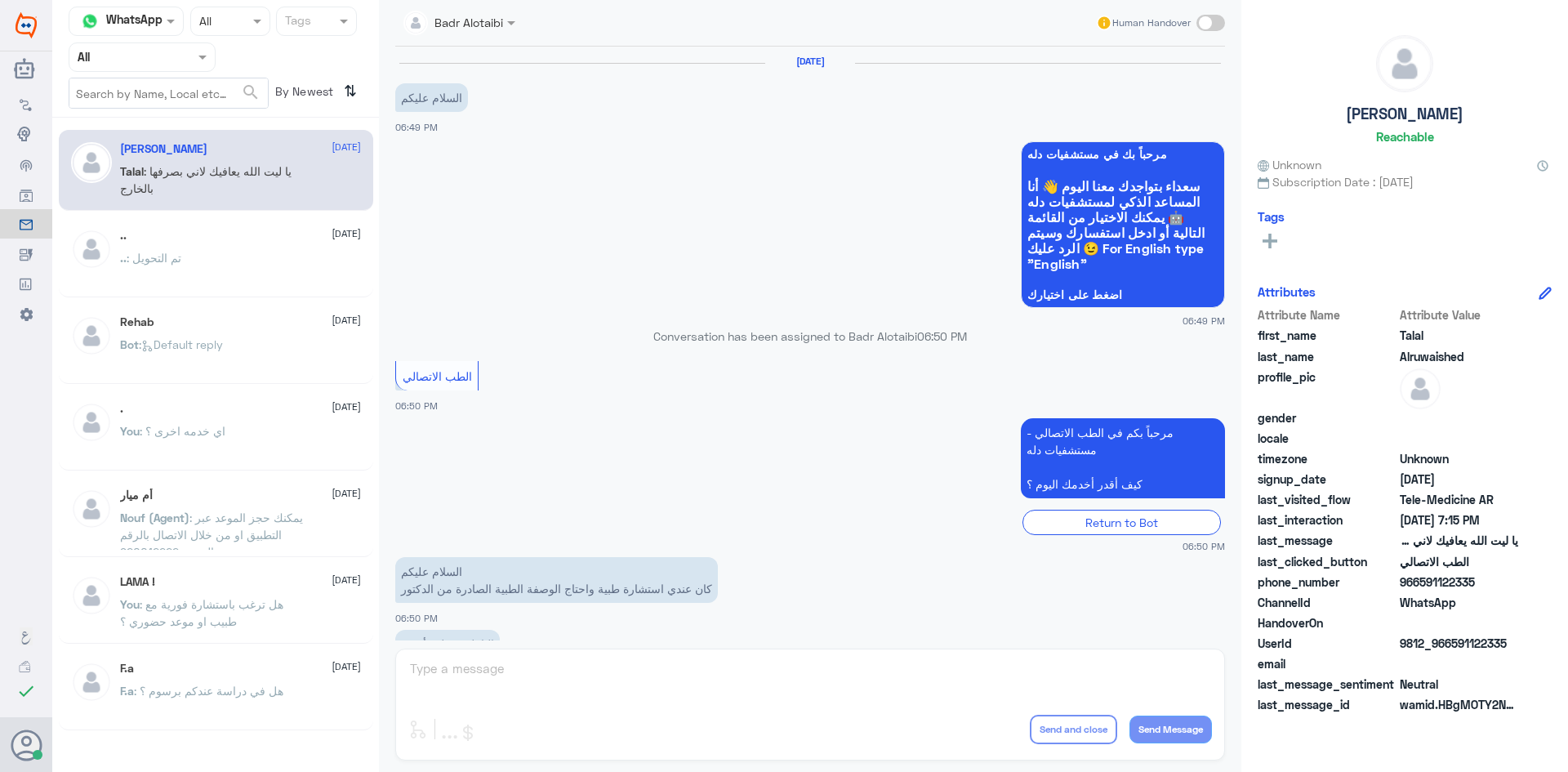
scroll to position [373, 0]
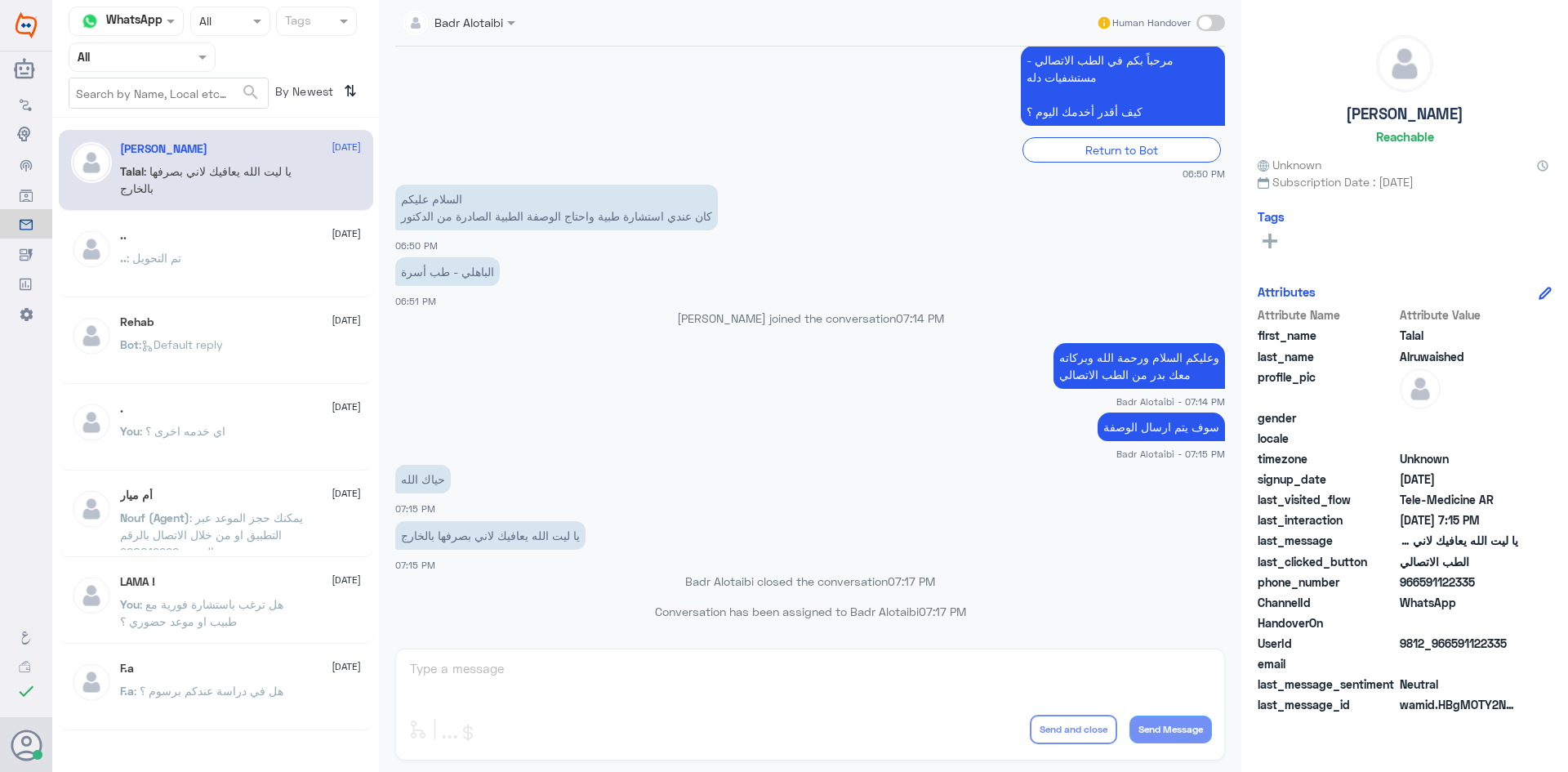
click at [155, 61] on input "text" at bounding box center [122, 57] width 89 height 19
click at [159, 118] on div "Unassigned" at bounding box center [142, 129] width 147 height 38
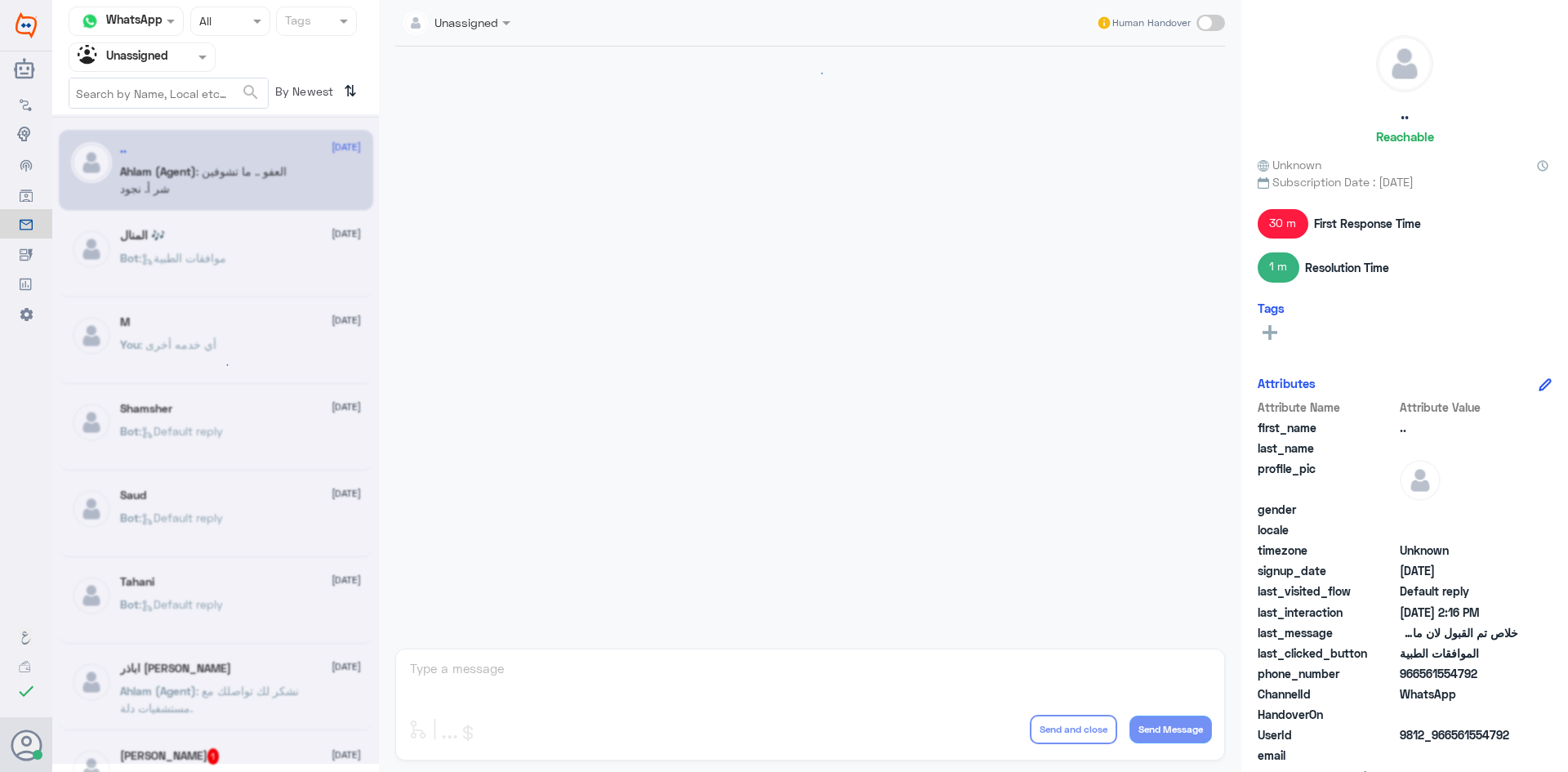
scroll to position [1011, 0]
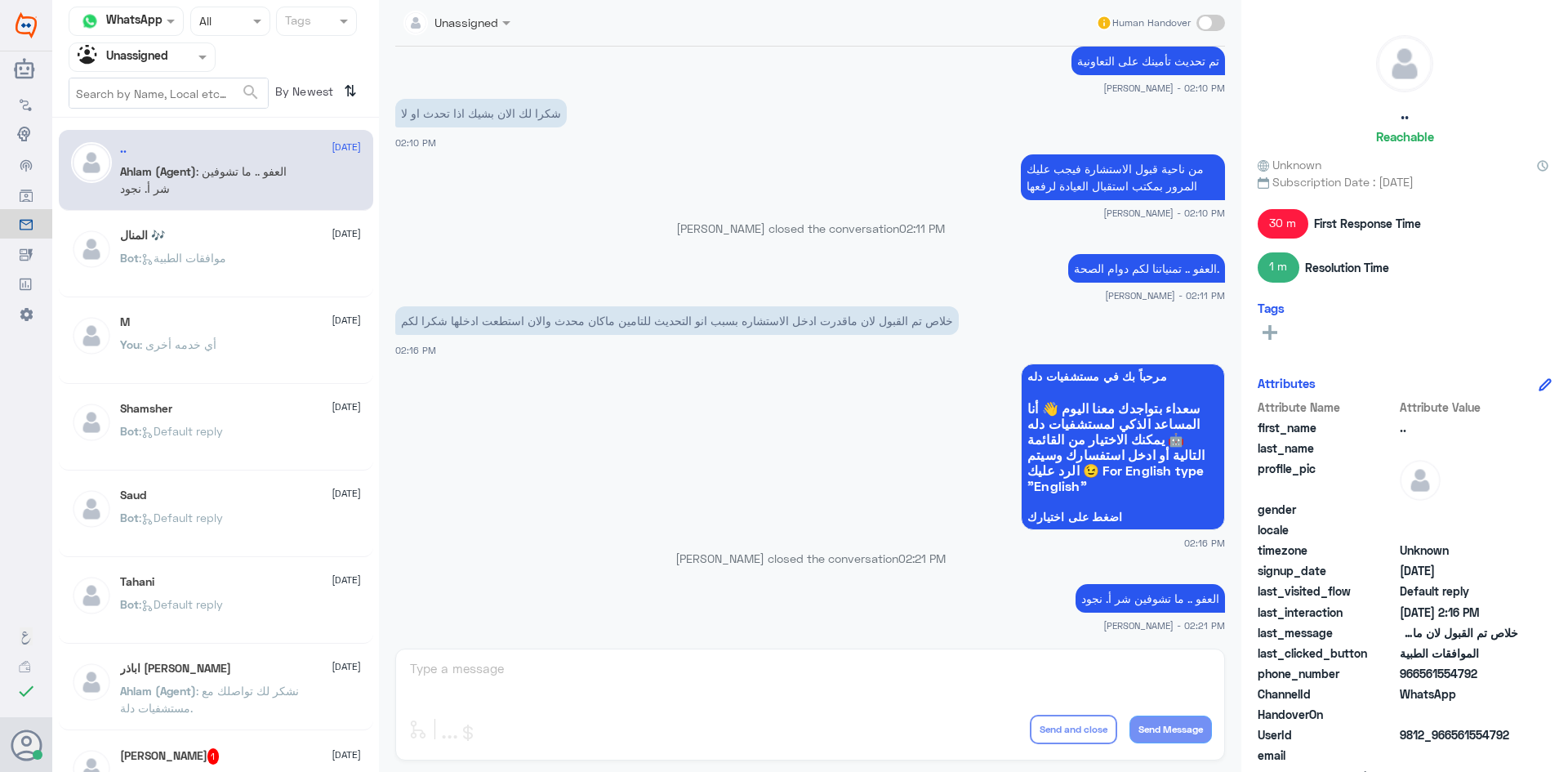
click at [182, 62] on div at bounding box center [142, 57] width 145 height 19
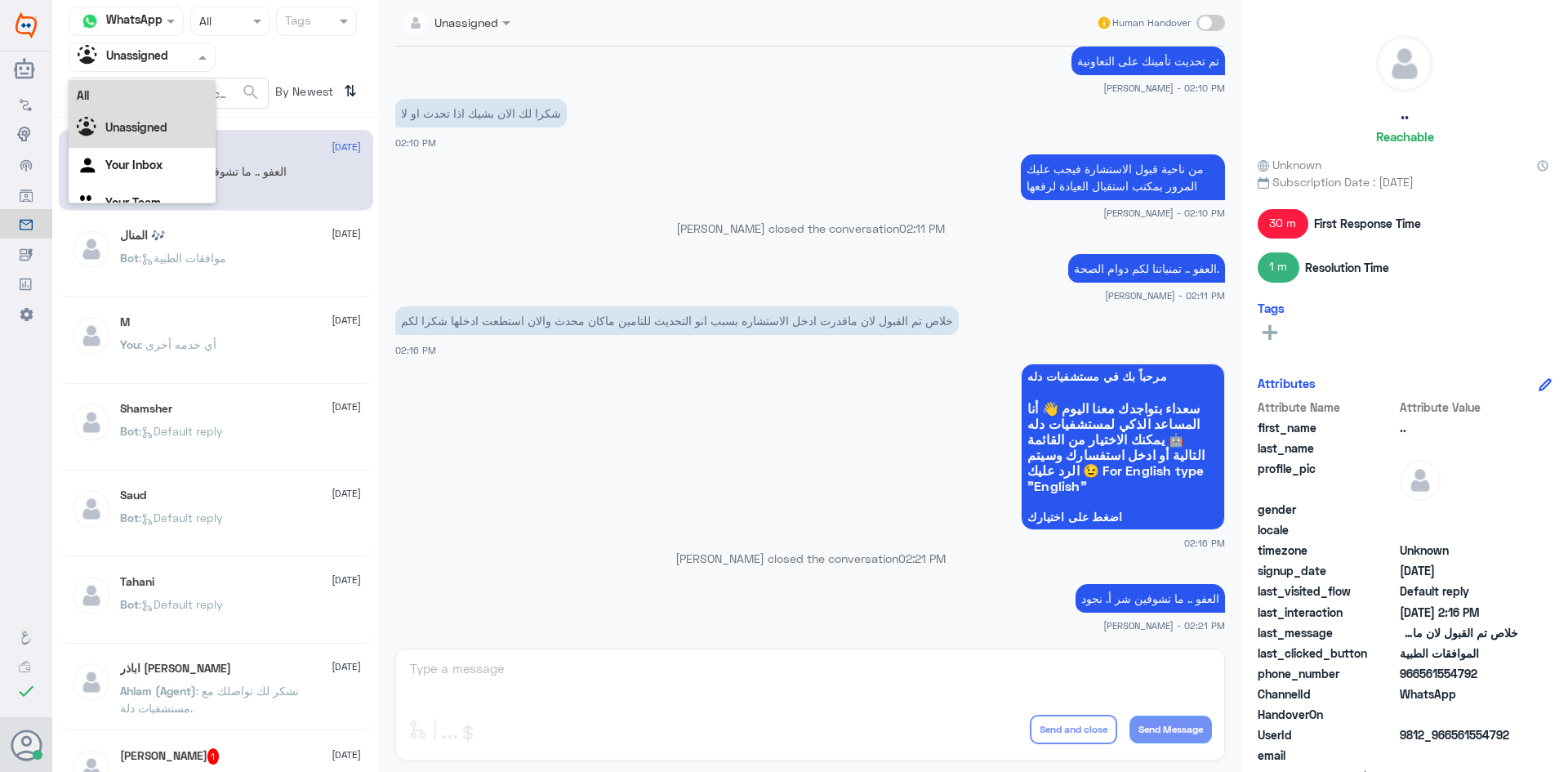
click at [168, 95] on div "All" at bounding box center [142, 95] width 147 height 30
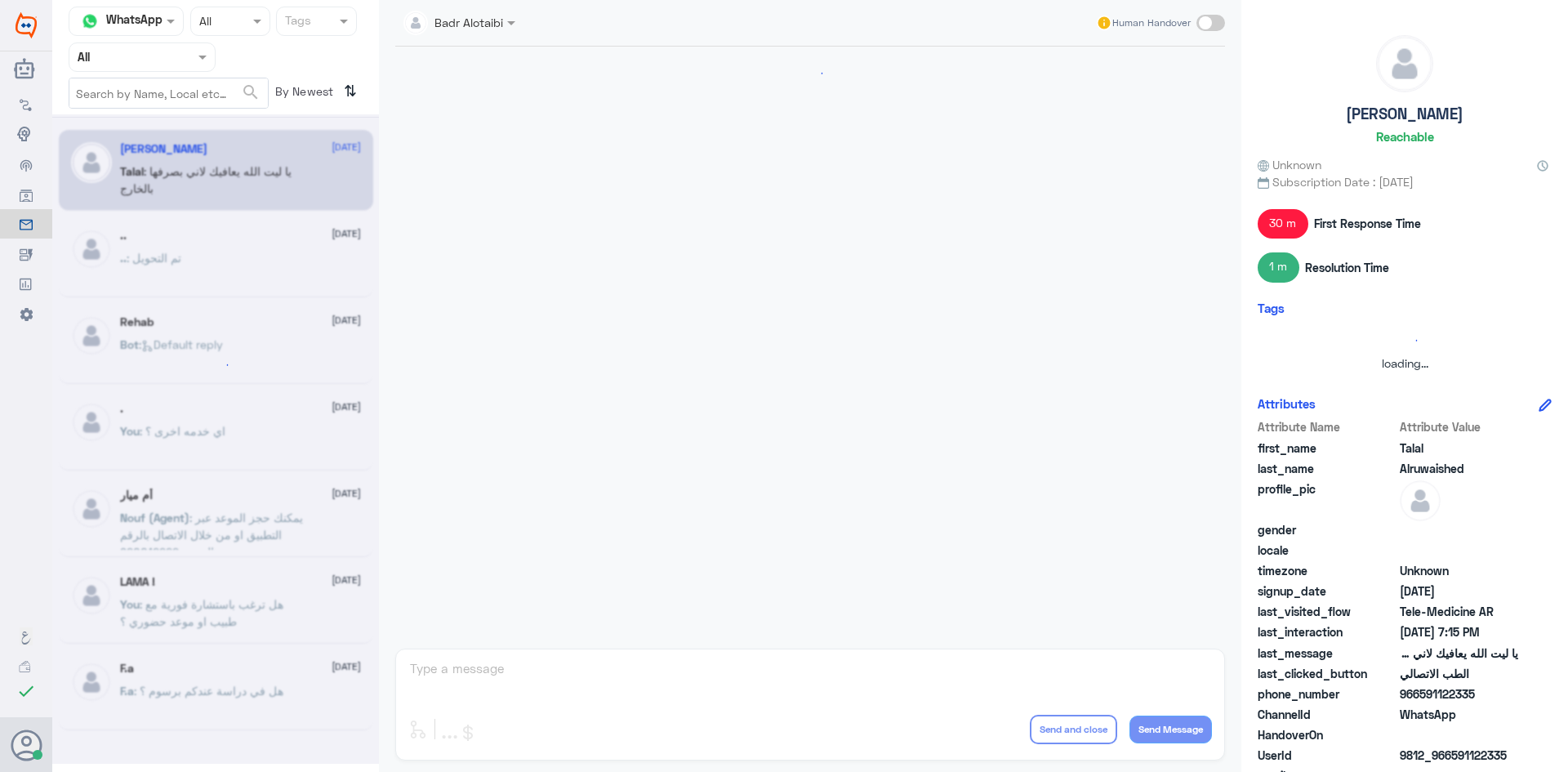
scroll to position [373, 0]
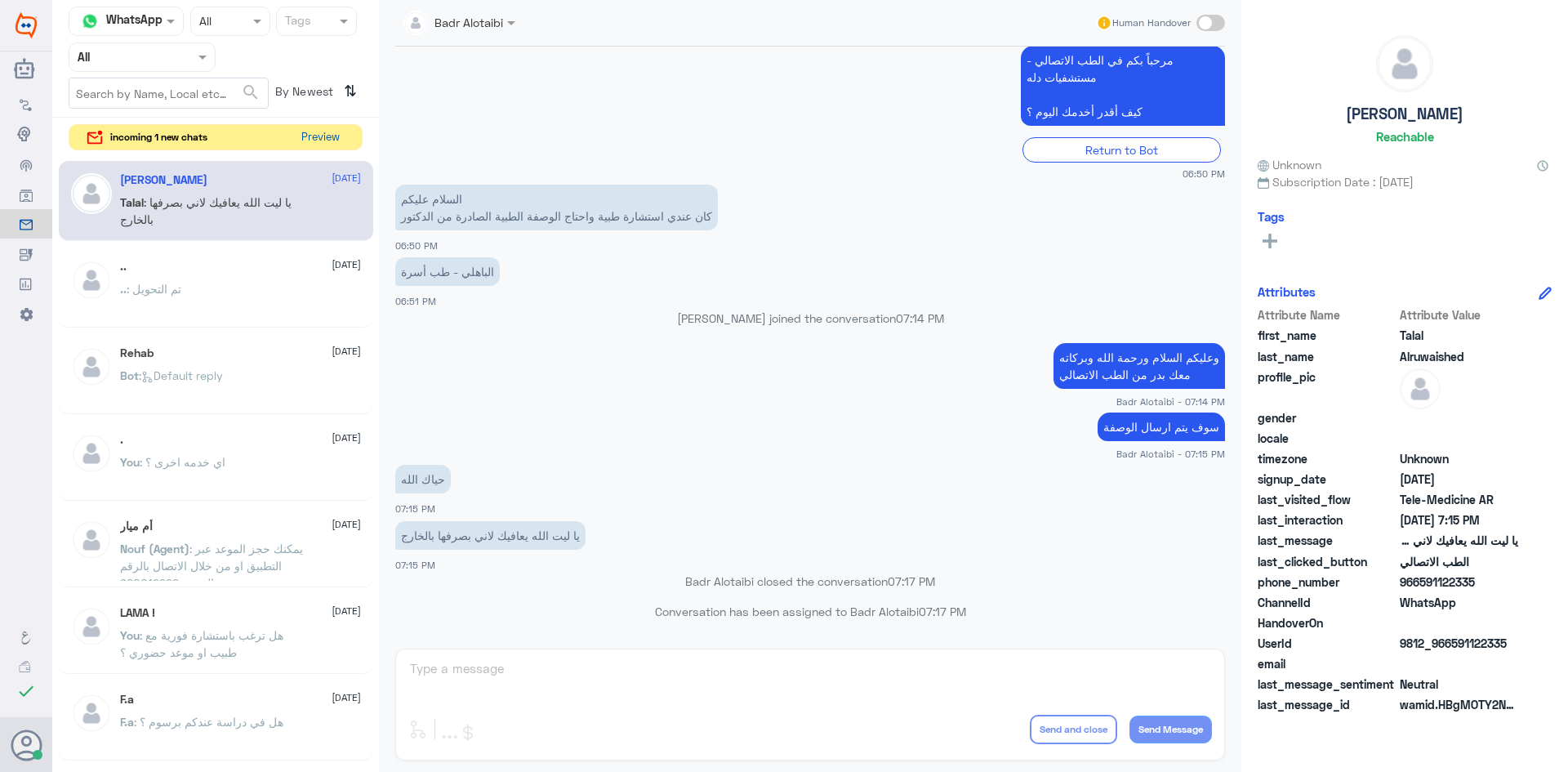
click at [337, 136] on button "Preview" at bounding box center [320, 137] width 51 height 25
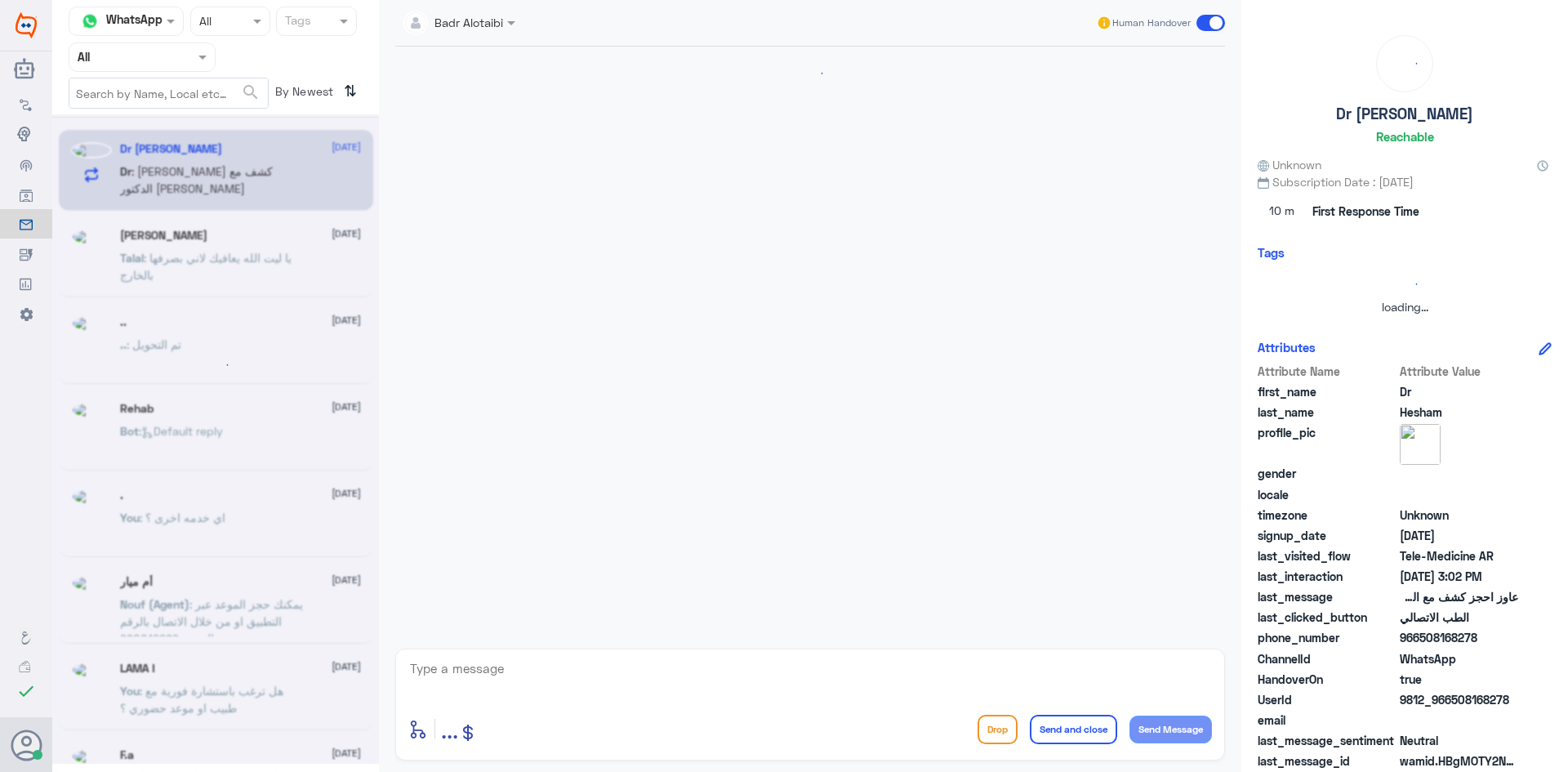
scroll to position [0, 0]
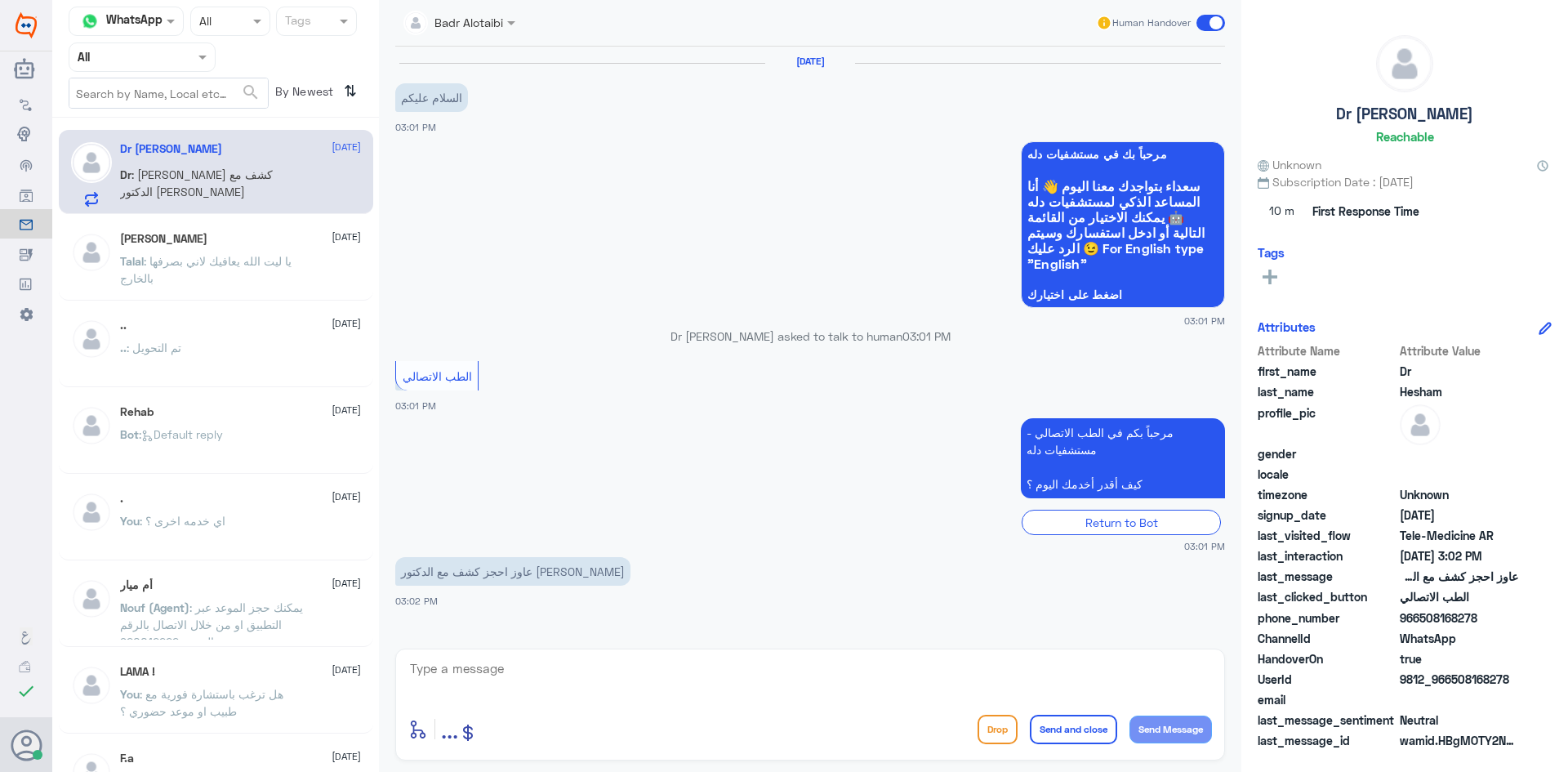
click at [998, 676] on textarea at bounding box center [809, 678] width 803 height 40
click at [1020, 681] on textarea at bounding box center [809, 678] width 803 height 40
type textarea "مرحبا معك بدر من الطب الاتصالي"
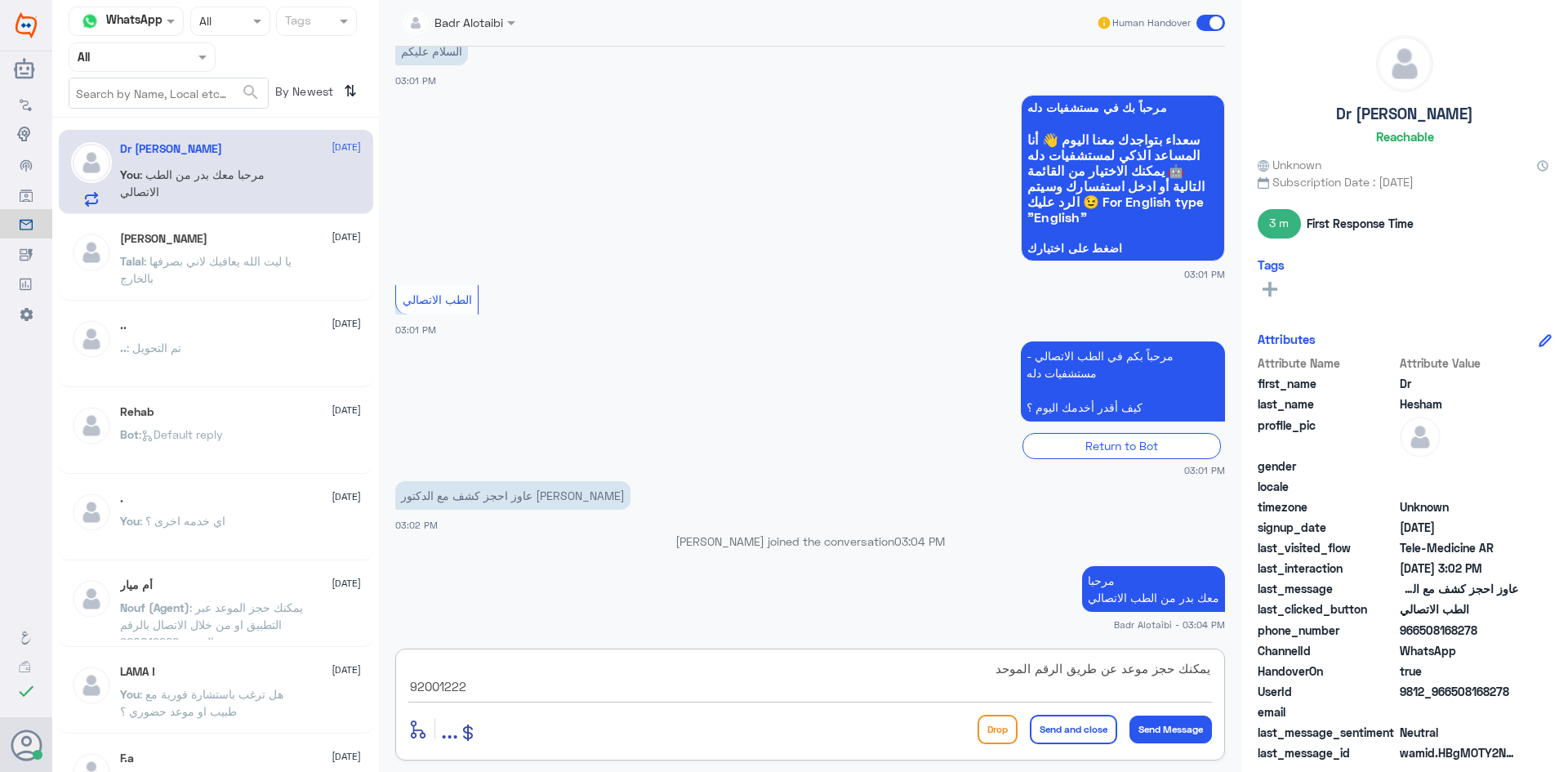
type textarea "يمكنك حجز موعد عن طريق الرقم الموحد 920012222"
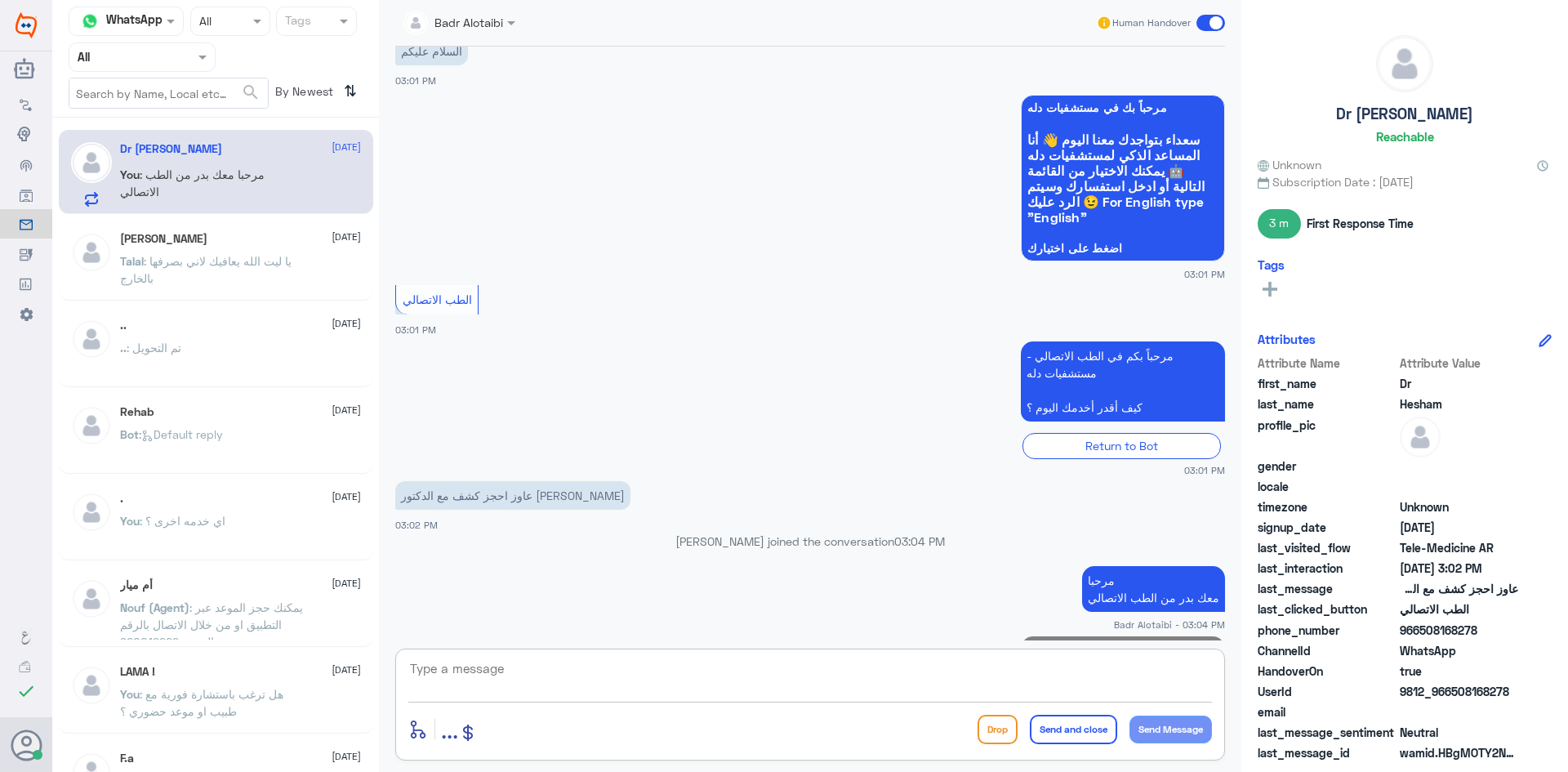
scroll to position [133, 0]
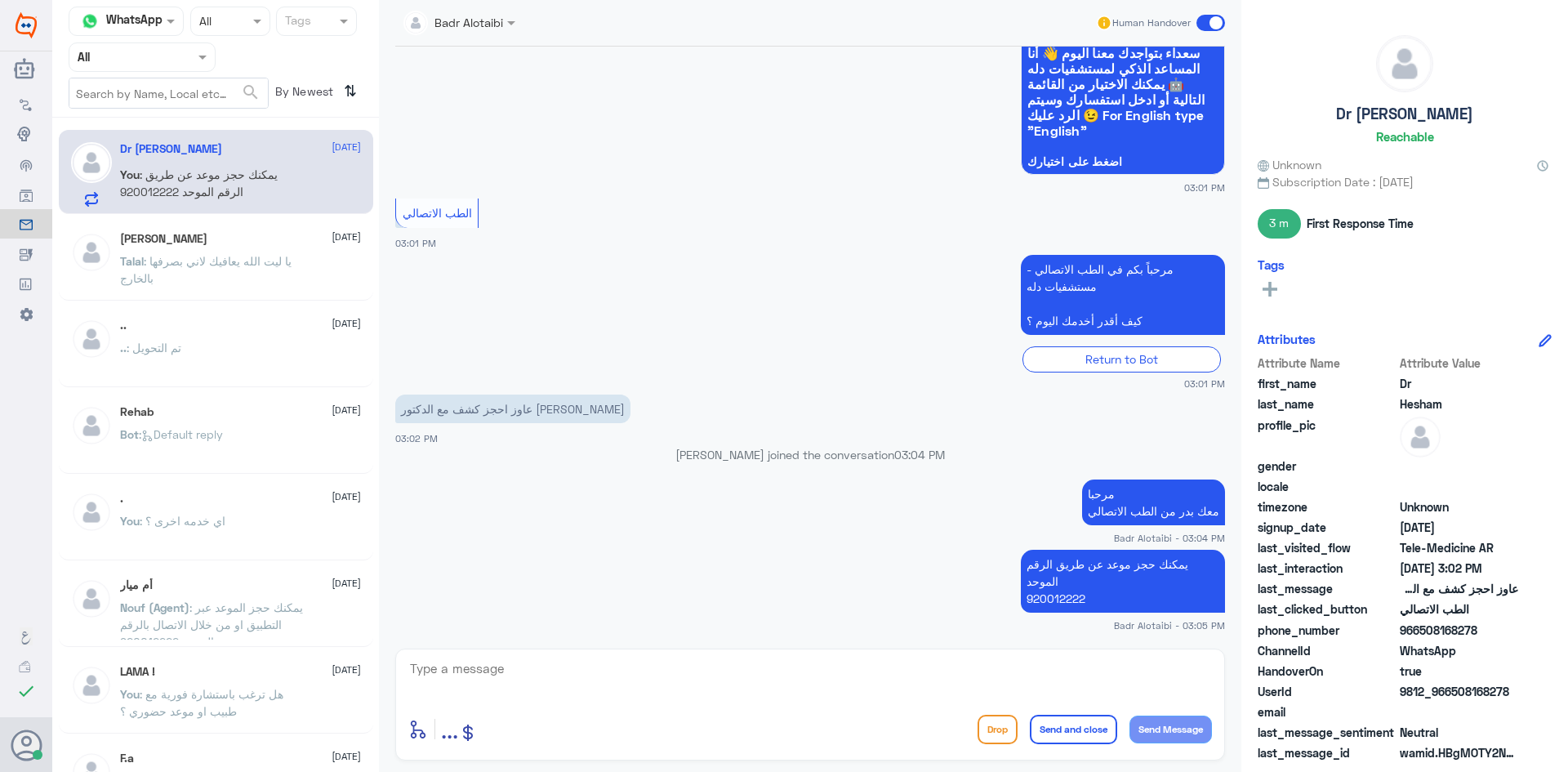
click at [1209, 27] on span at bounding box center [1211, 23] width 29 height 16
click at [0, 0] on input "checkbox" at bounding box center [0, 0] width 0 height 0
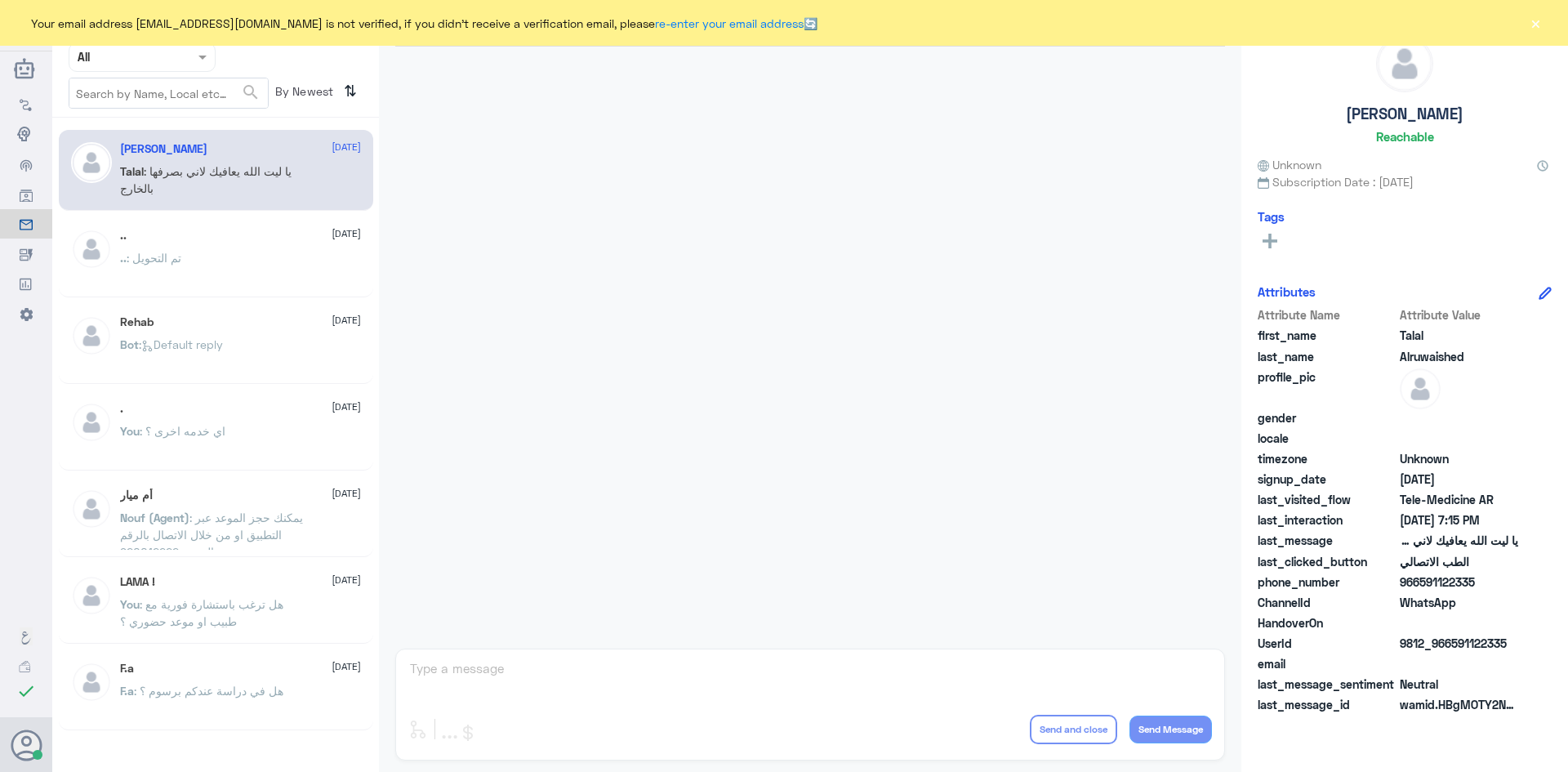
click at [1535, 19] on button "×" at bounding box center [1535, 23] width 16 height 16
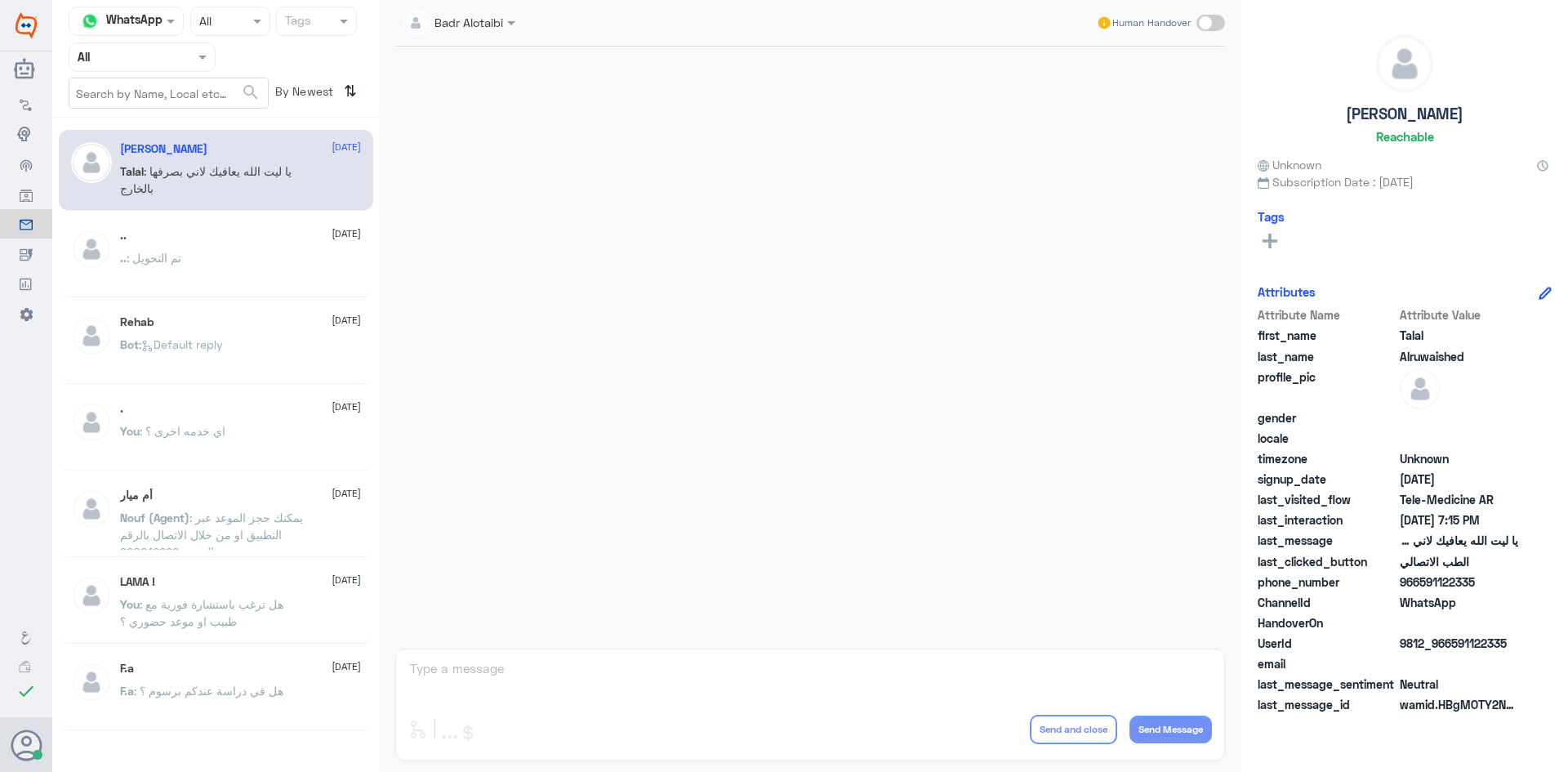
drag, startPoint x: 192, startPoint y: 61, endPoint x: 192, endPoint y: 70, distance: 9.0
click at [192, 65] on div at bounding box center [142, 57] width 145 height 19
click at [179, 112] on div "Unassigned" at bounding box center [142, 129] width 147 height 38
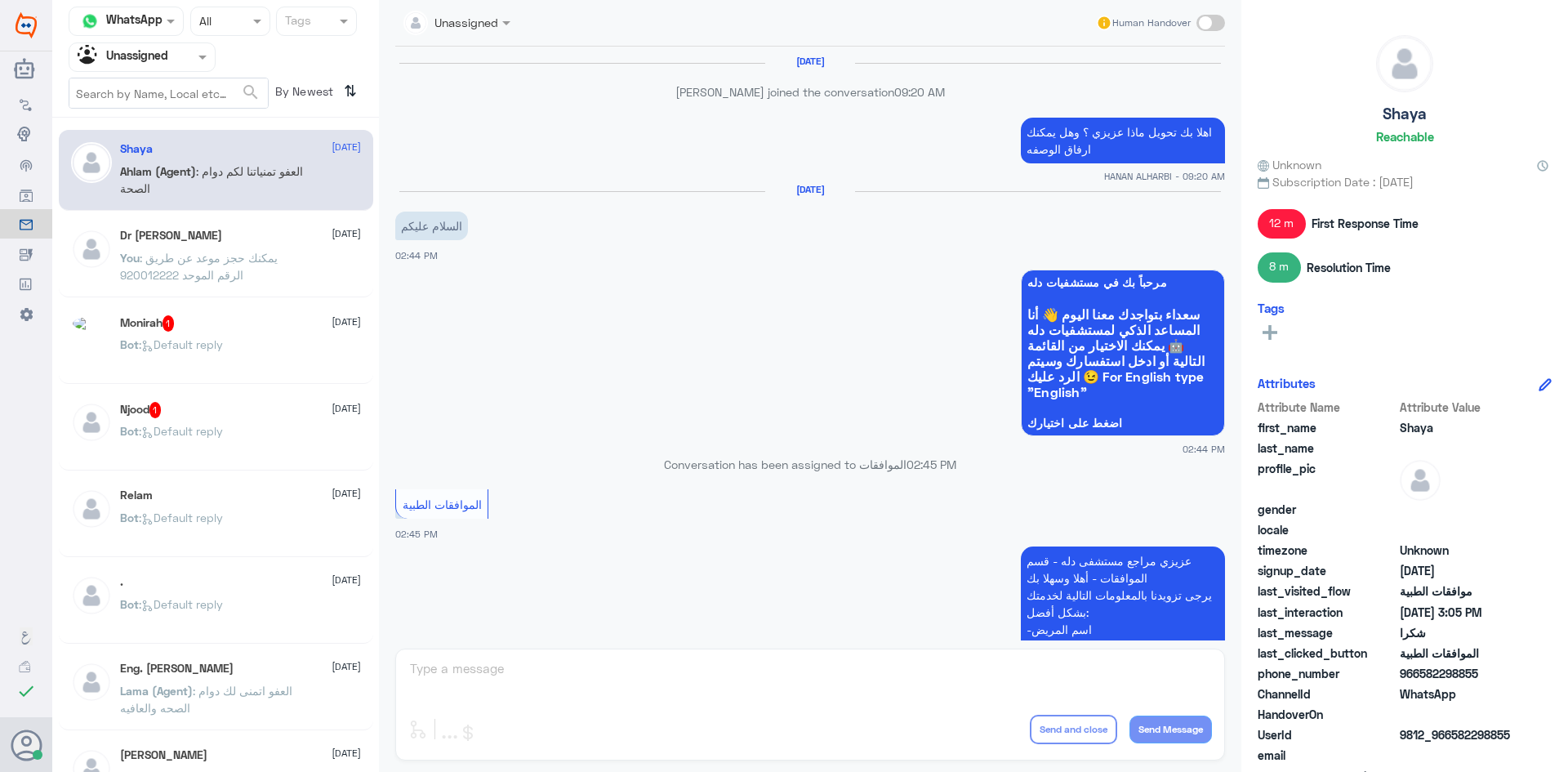
scroll to position [998, 0]
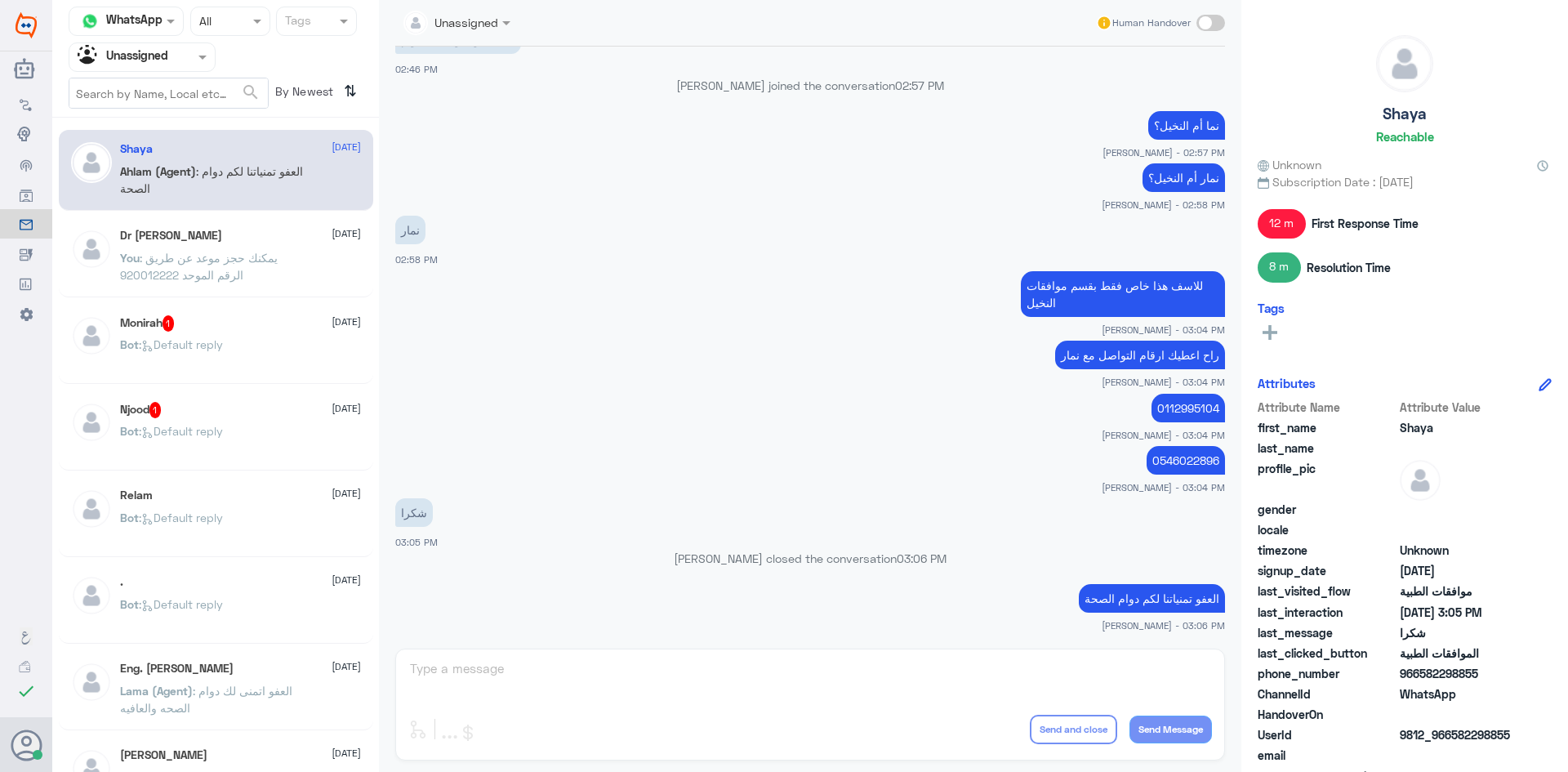
click at [278, 259] on span ": يمكنك حجز موعد عن طريق الرقم الموحد 920012222" at bounding box center [199, 265] width 158 height 31
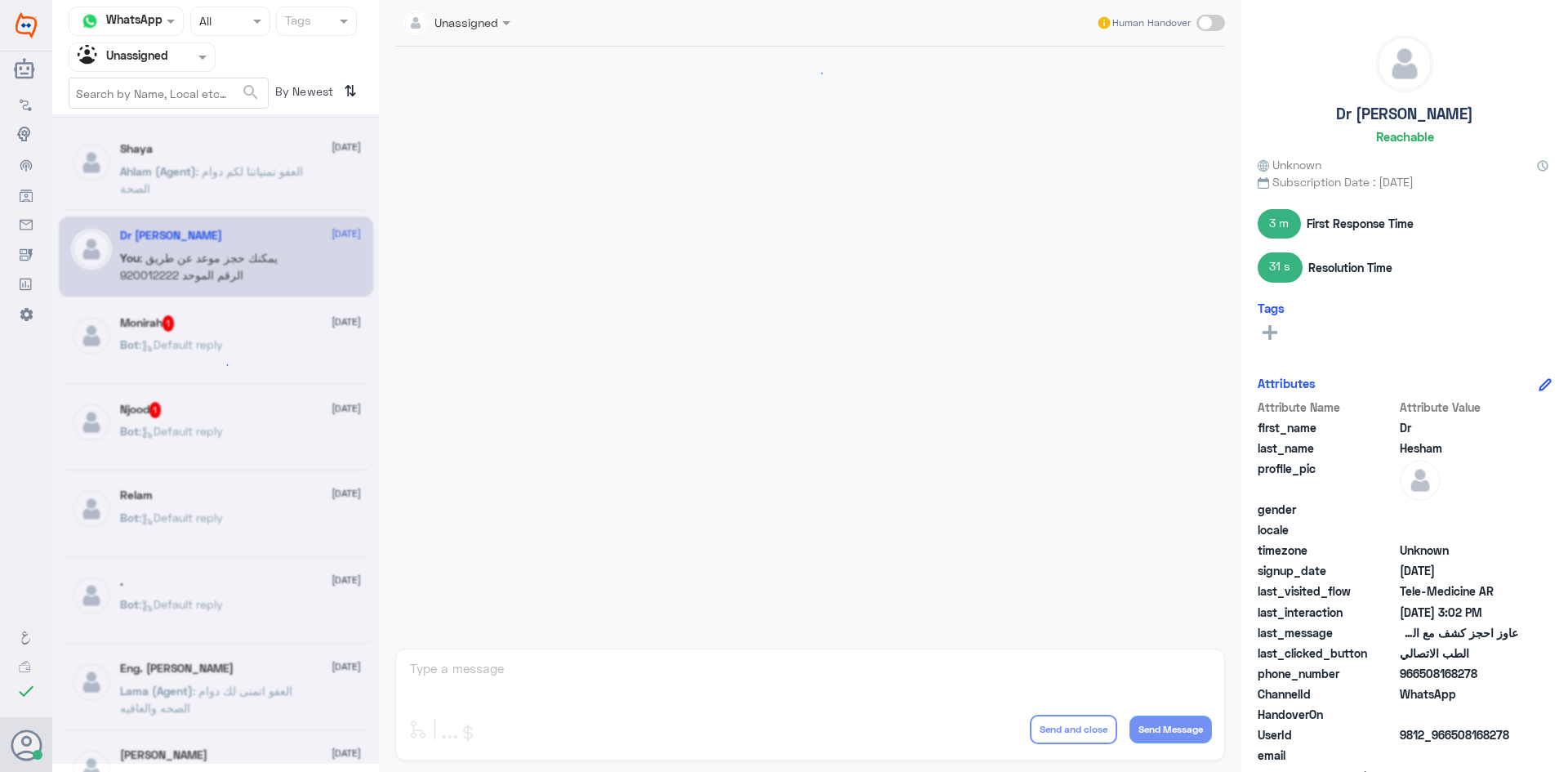
scroll to position [192, 0]
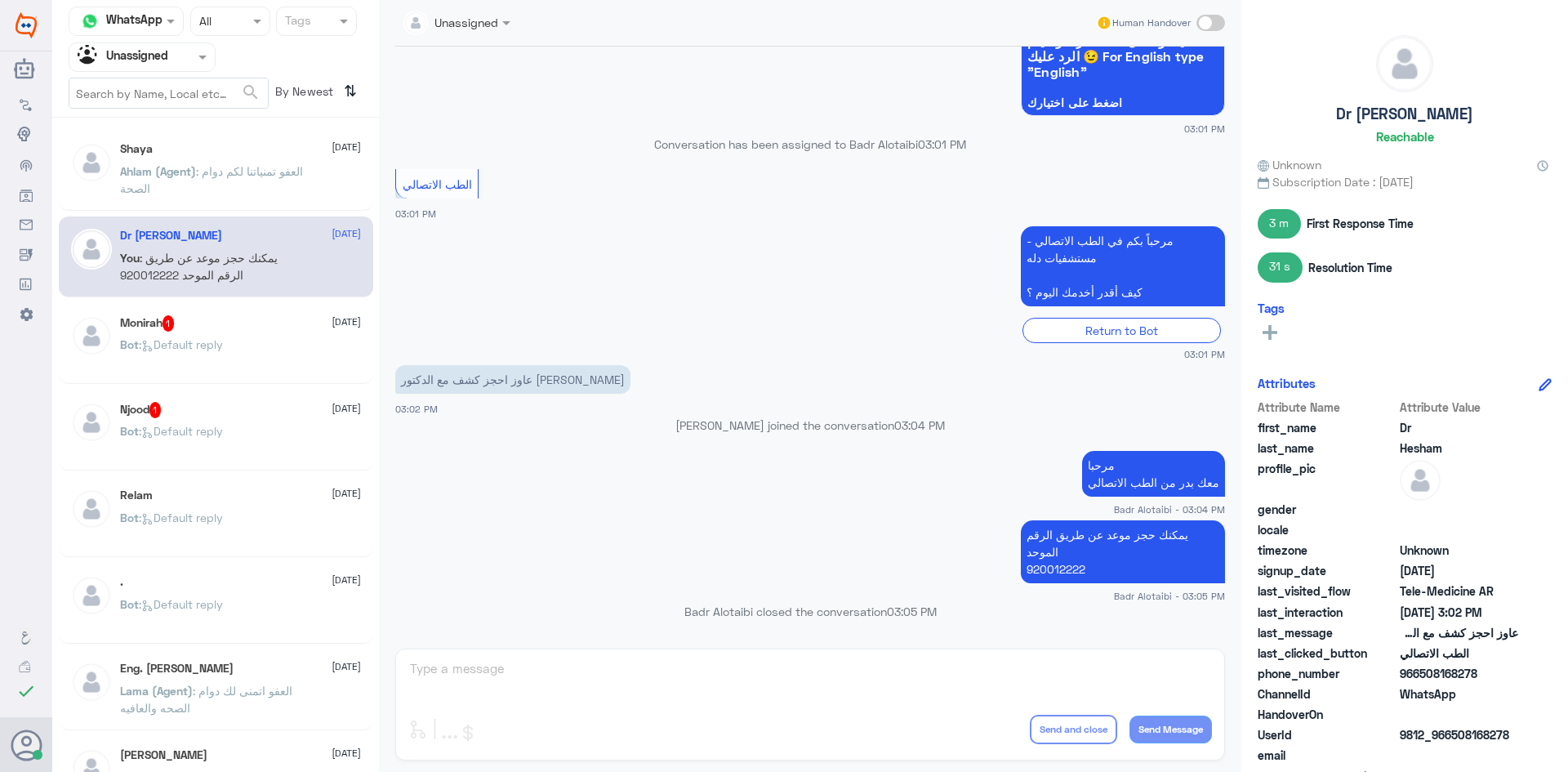
click at [214, 309] on div "Monirah 1 [DATE] Bot : Default reply" at bounding box center [215, 343] width 315 height 80
click at [214, 320] on div "Monirah 1 [DATE]" at bounding box center [240, 323] width 241 height 16
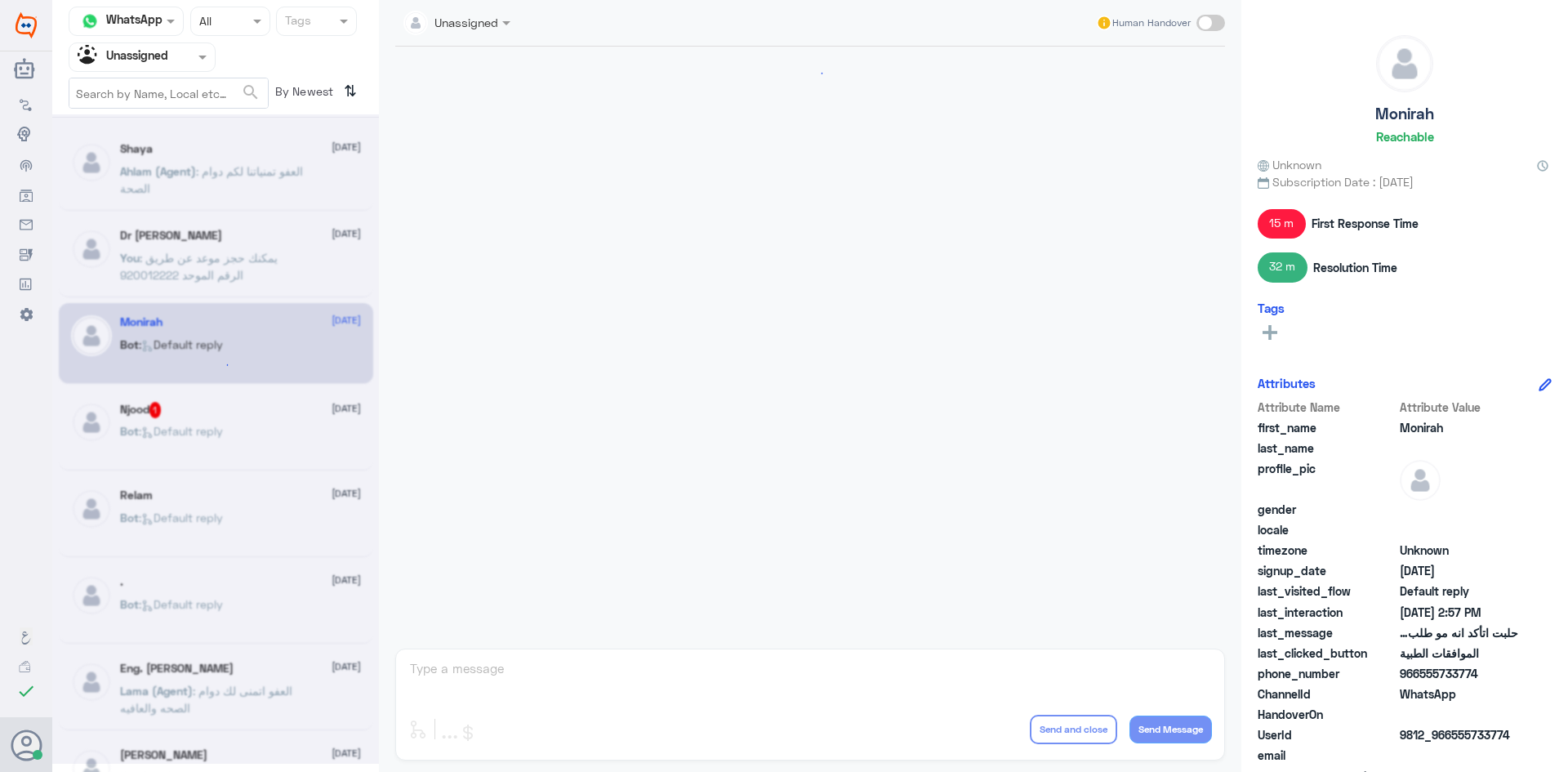
scroll to position [1617, 0]
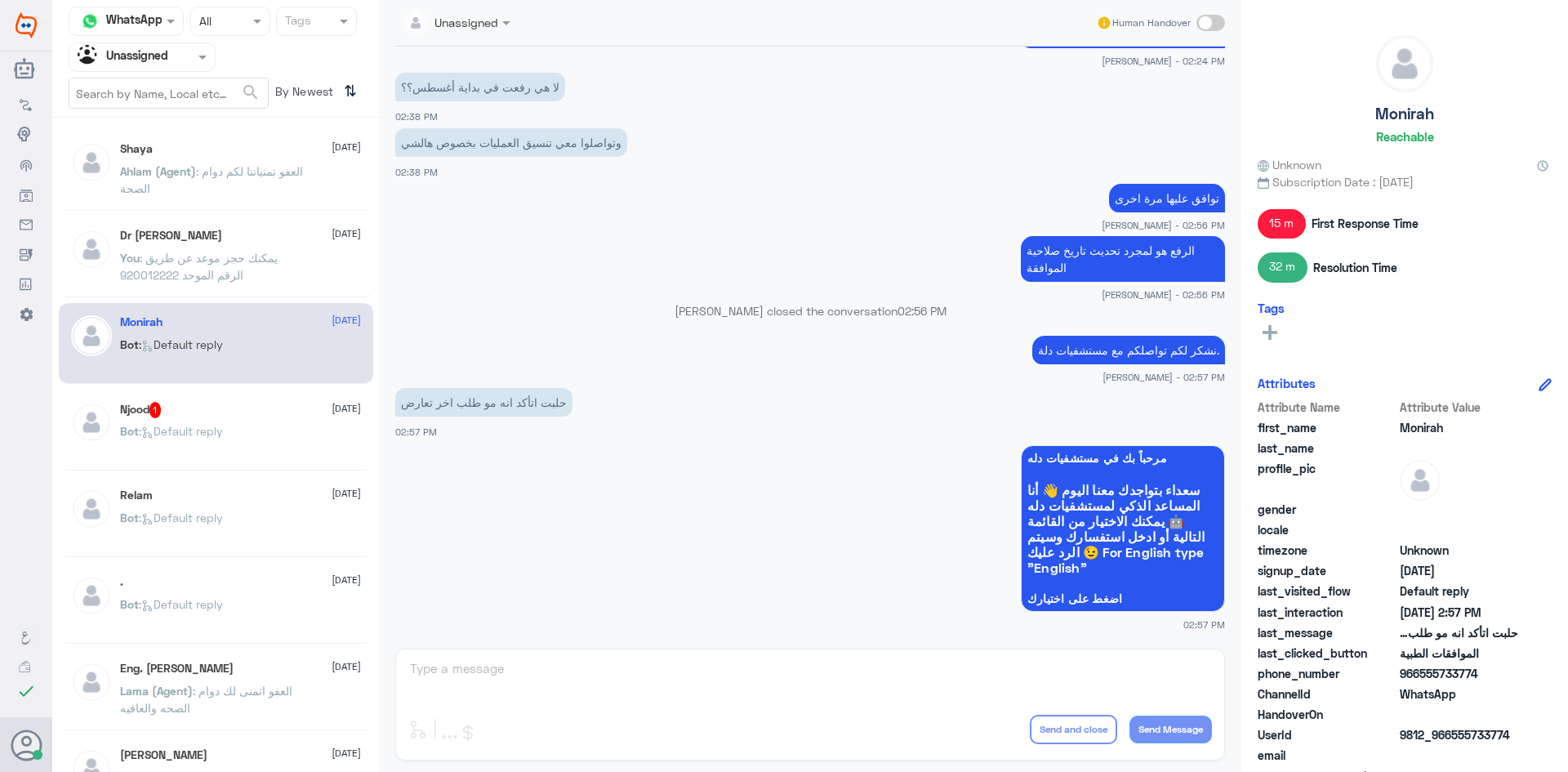
click at [207, 439] on p "Bot : Default reply" at bounding box center [172, 442] width 103 height 41
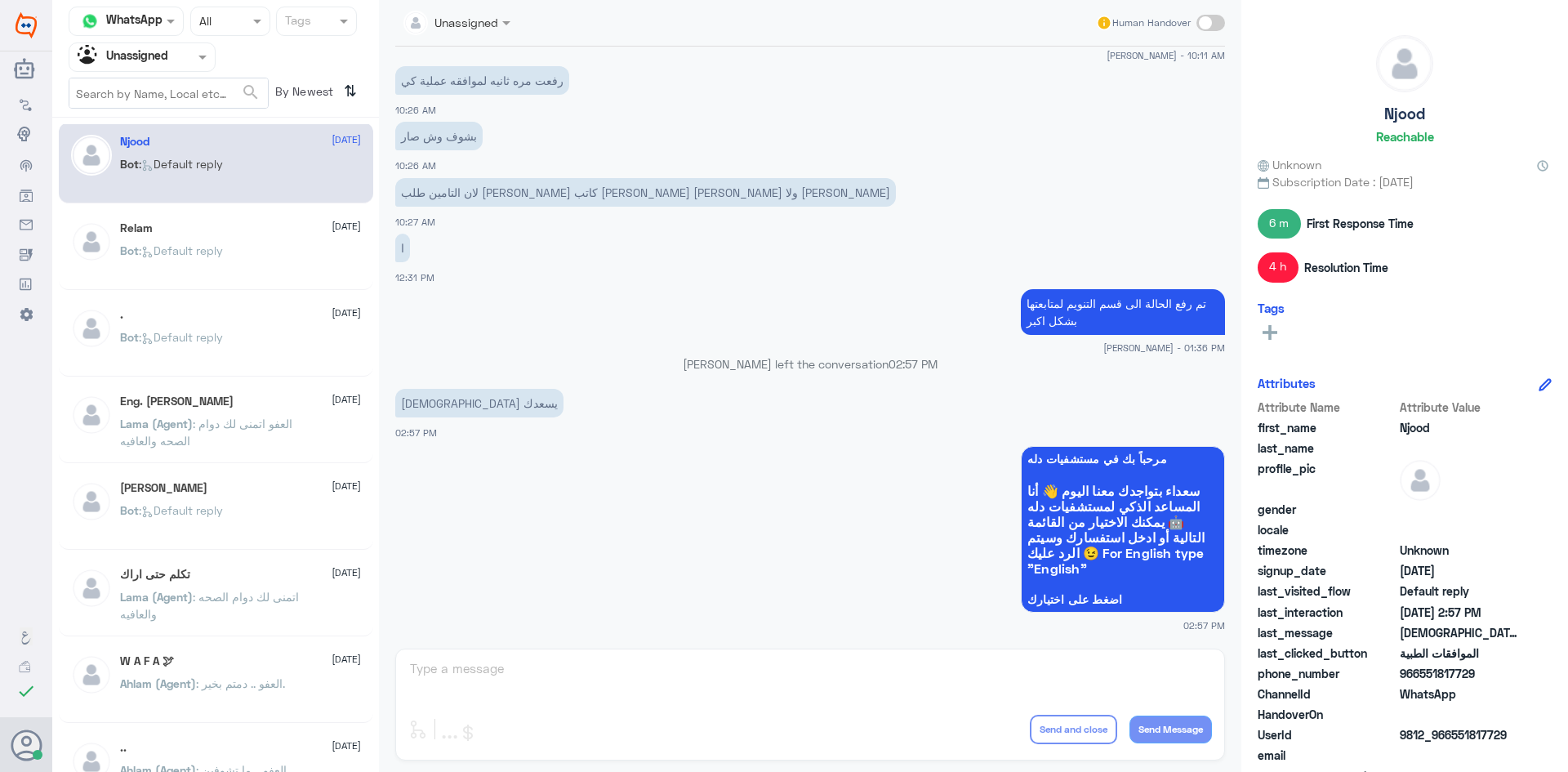
scroll to position [327, 0]
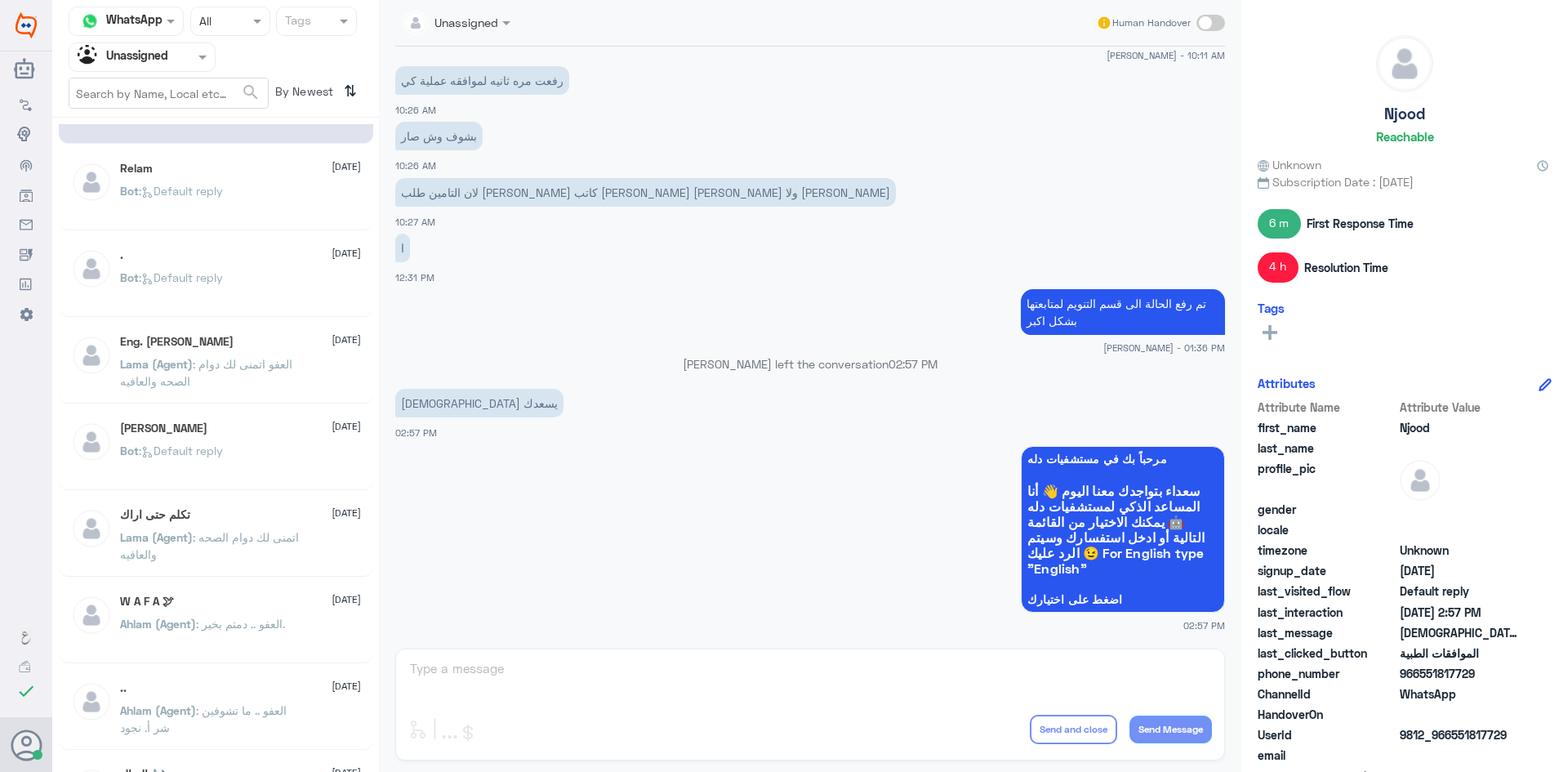
click at [215, 177] on div "Relam [DATE] Bot : Default reply" at bounding box center [240, 193] width 241 height 62
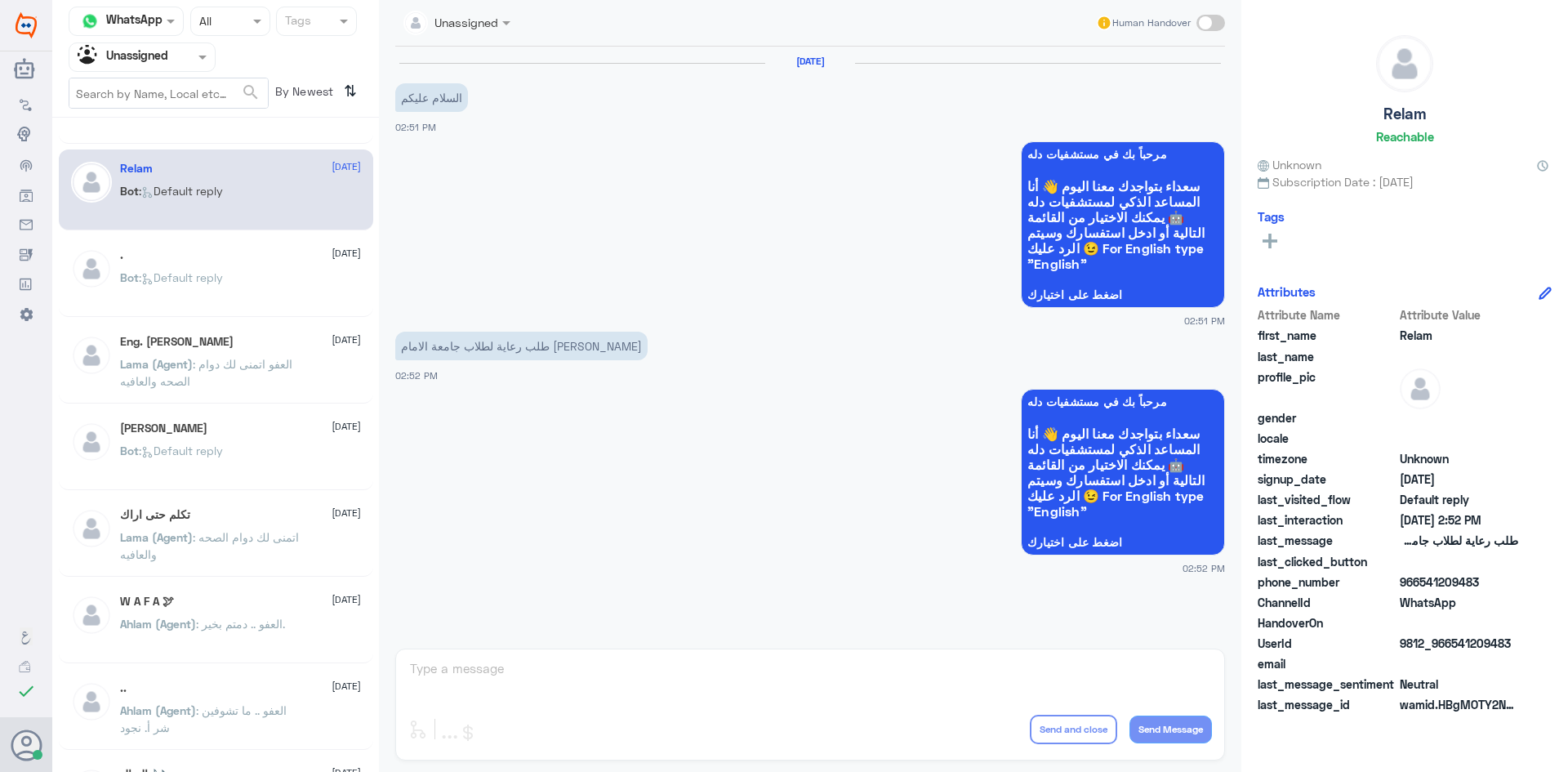
click at [230, 256] on div ". [DATE]" at bounding box center [240, 255] width 241 height 14
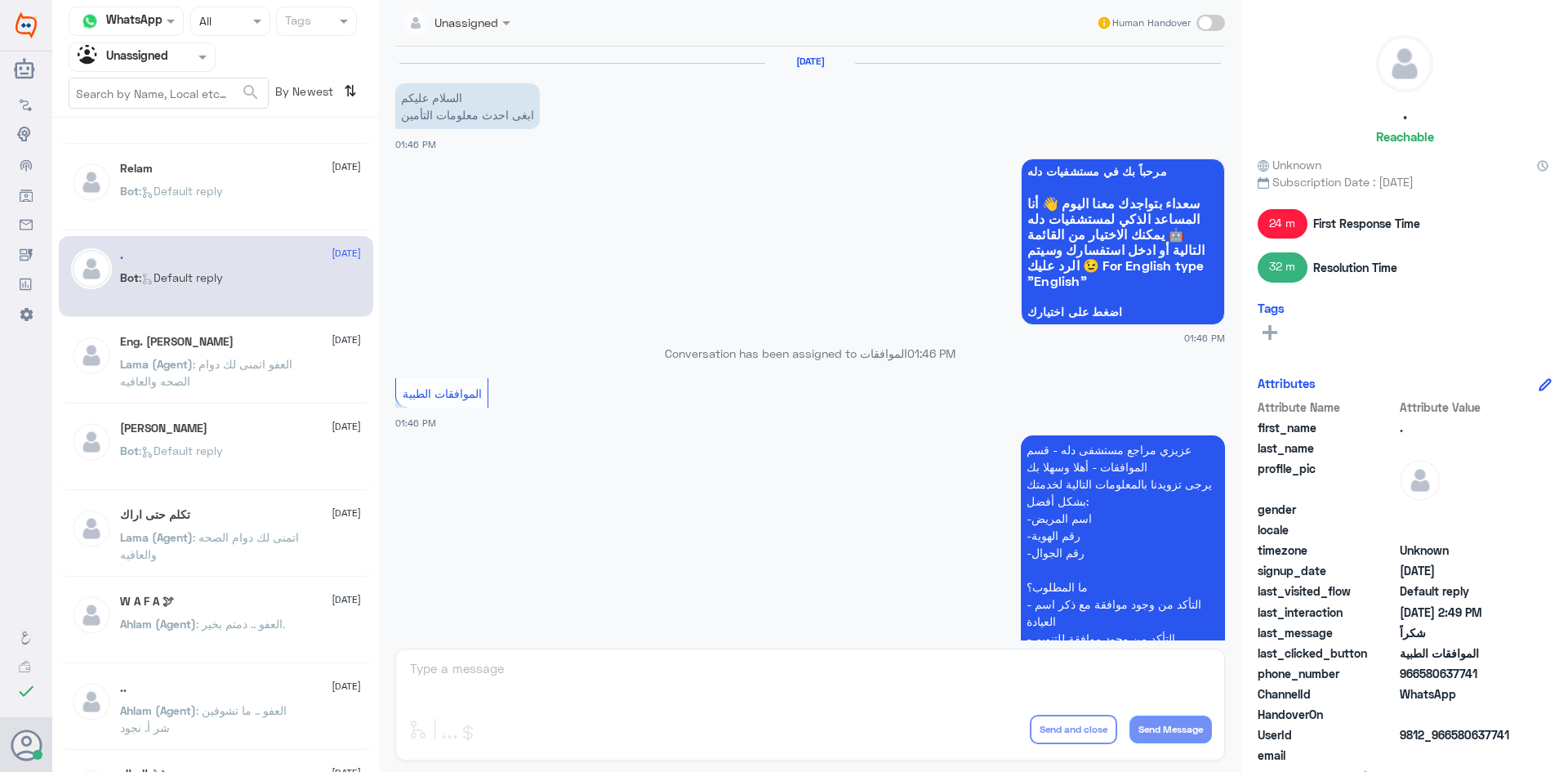
scroll to position [814, 0]
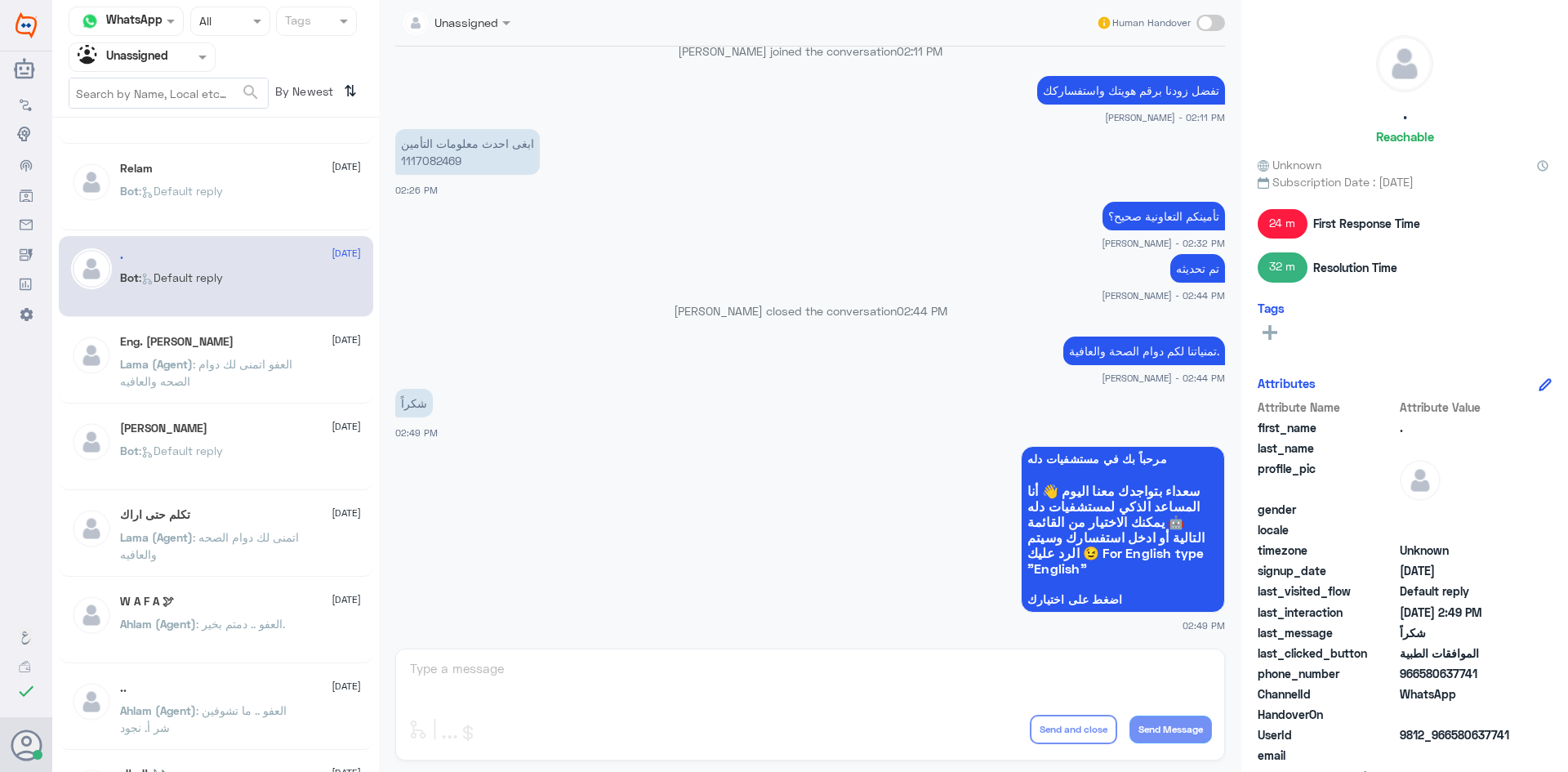
click at [223, 186] on span ": Default reply" at bounding box center [181, 191] width 84 height 14
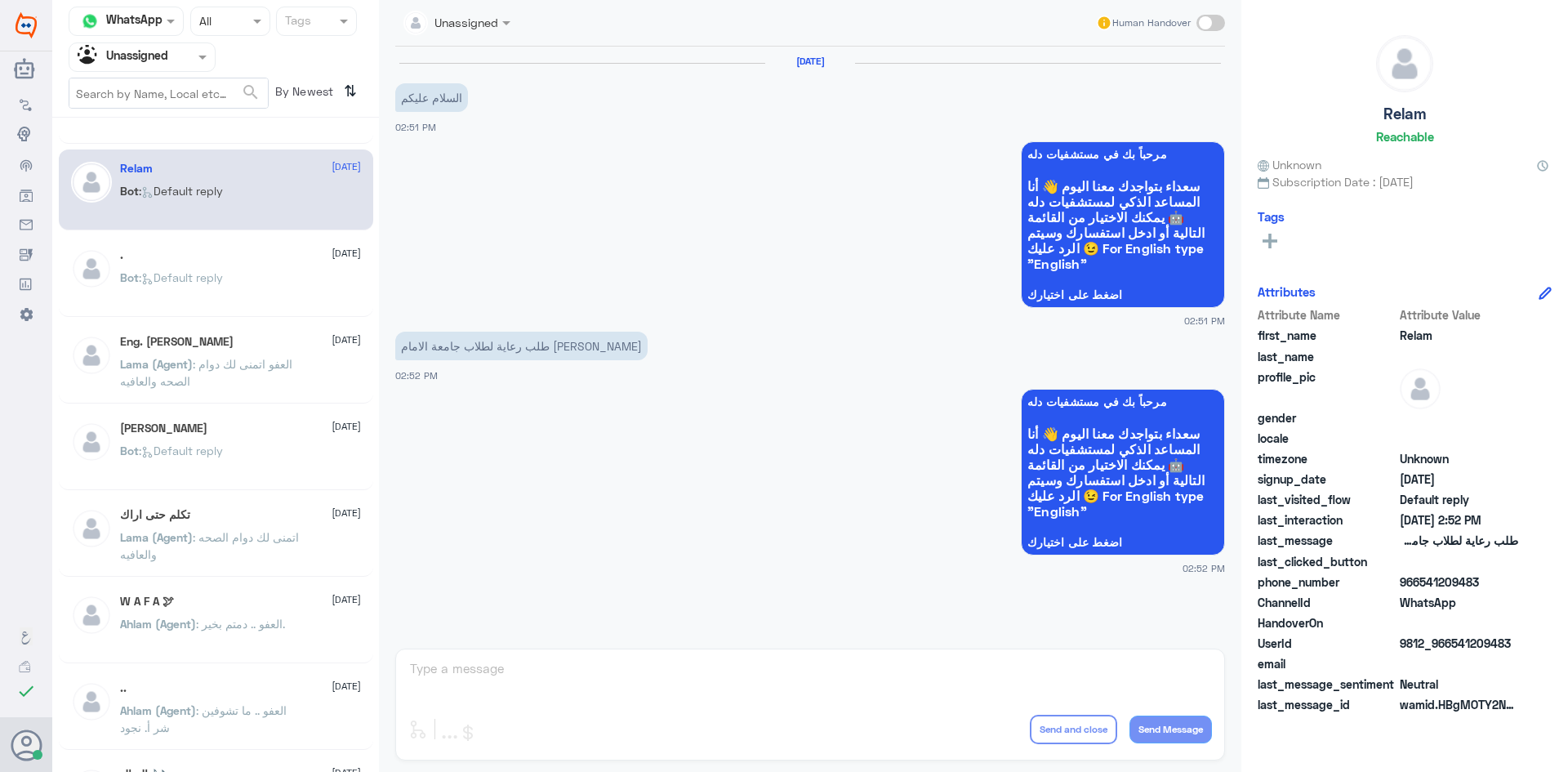
click at [236, 324] on div "Eng. Yousef [DATE][PERSON_NAME] (Agent) : العفو اتمنى لك دوام الصحه والعافيه" at bounding box center [215, 363] width 315 height 80
click at [200, 272] on span ": Default reply" at bounding box center [181, 277] width 84 height 14
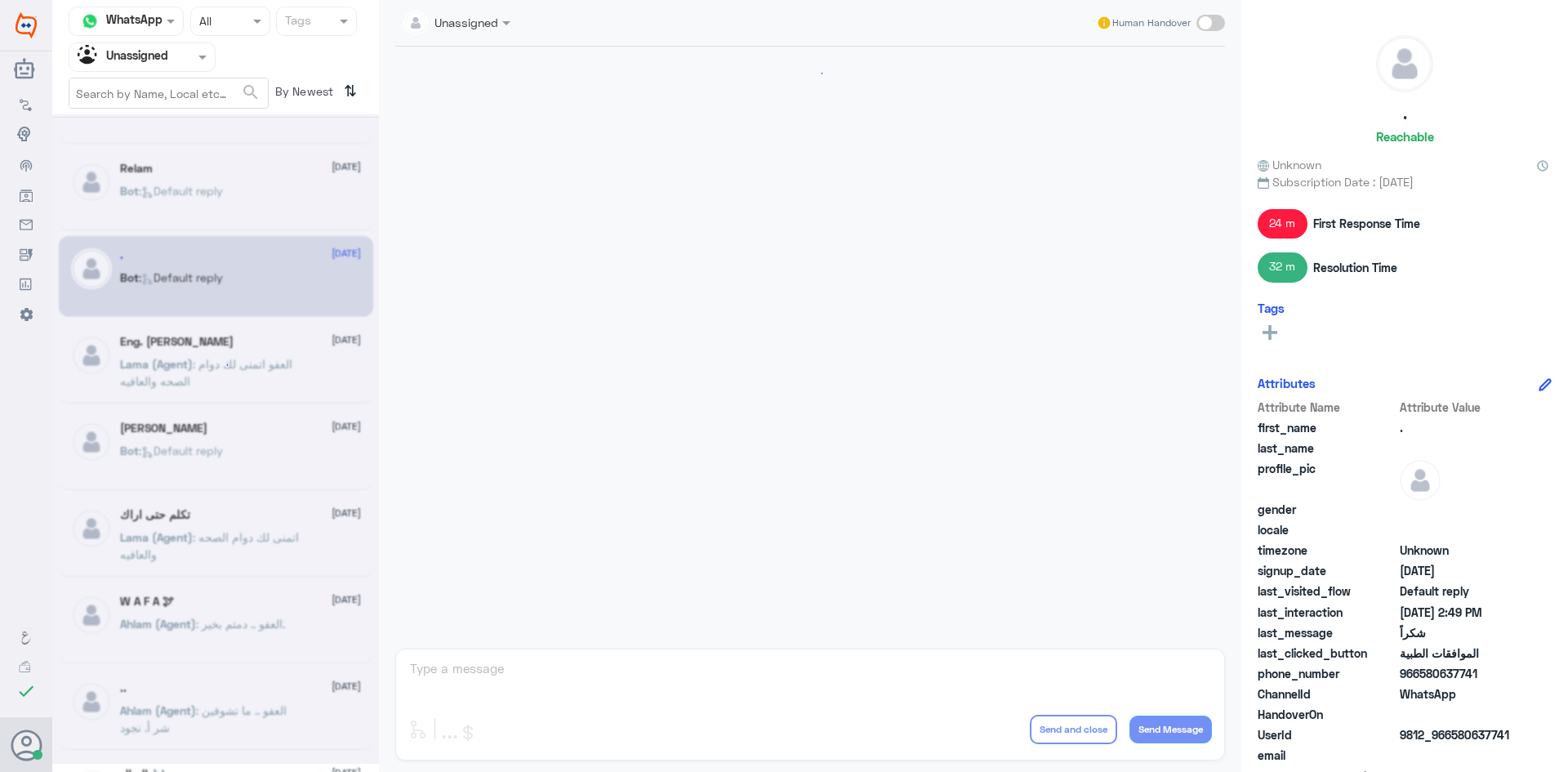
scroll to position [814, 0]
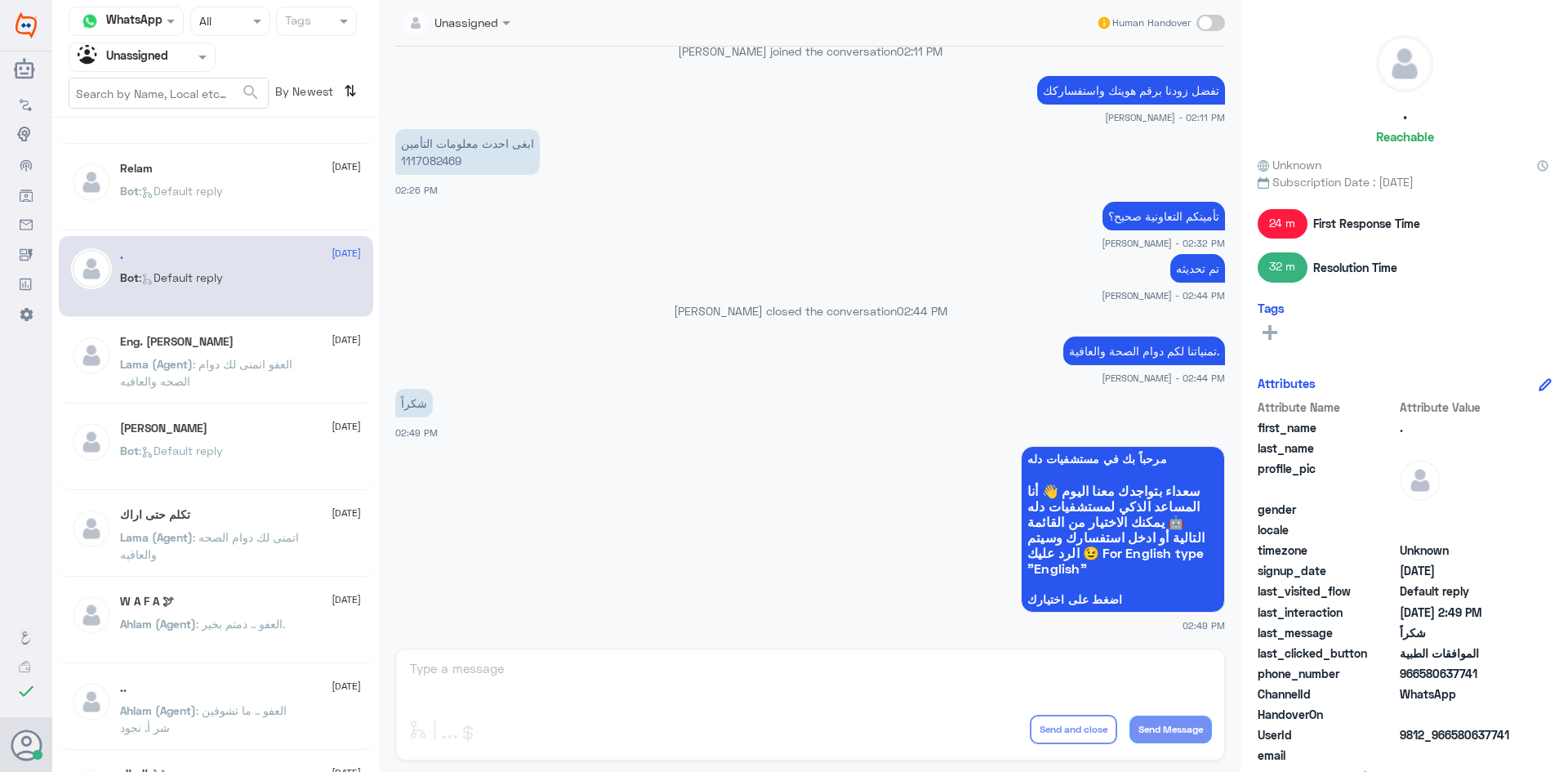
click at [444, 163] on p "ابغى احدث معلومات التأمين 1117082469" at bounding box center [468, 152] width 145 height 46
copy p "1117082469"
click at [174, 63] on div at bounding box center [142, 57] width 145 height 19
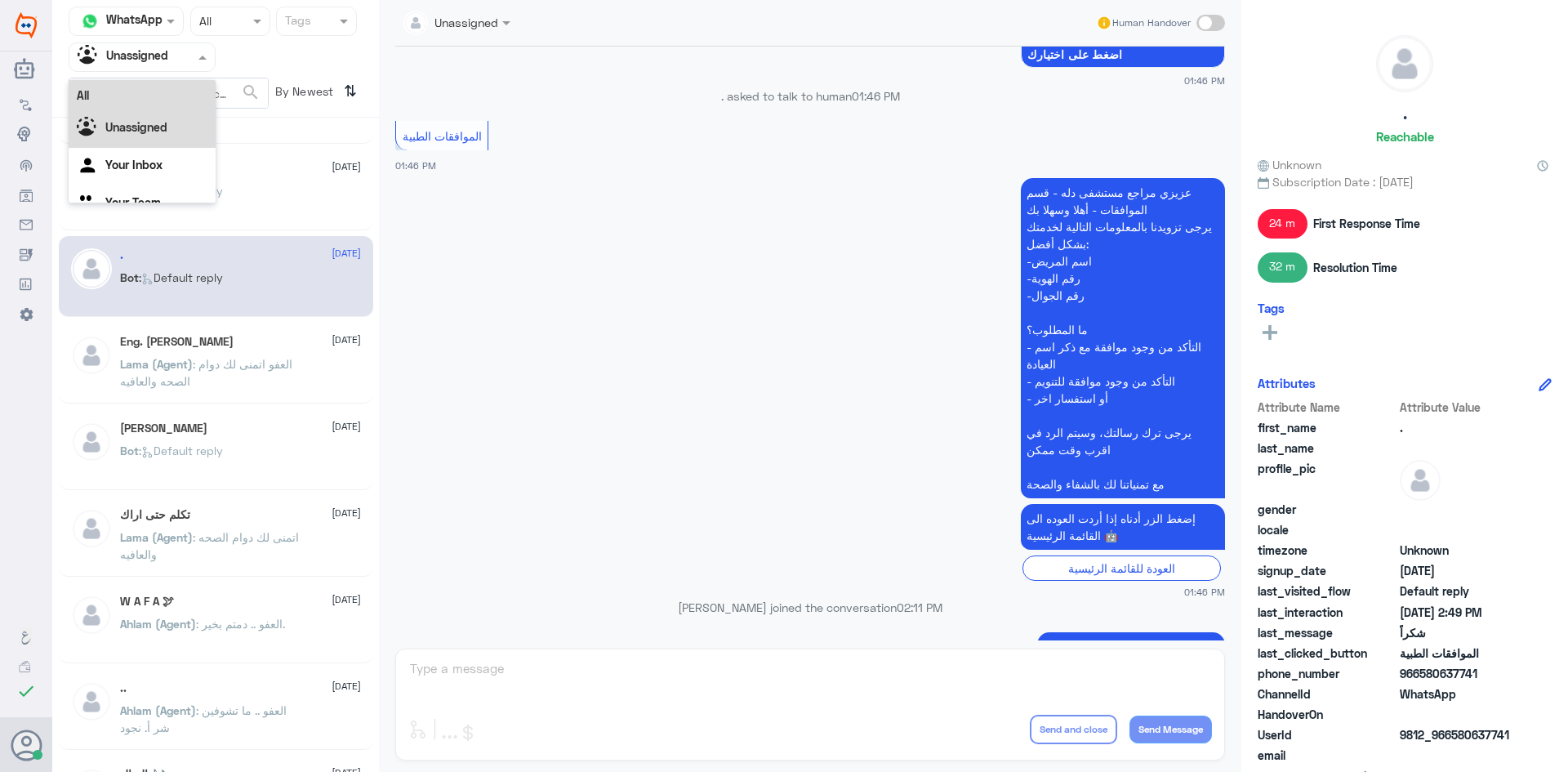
scroll to position [241, 0]
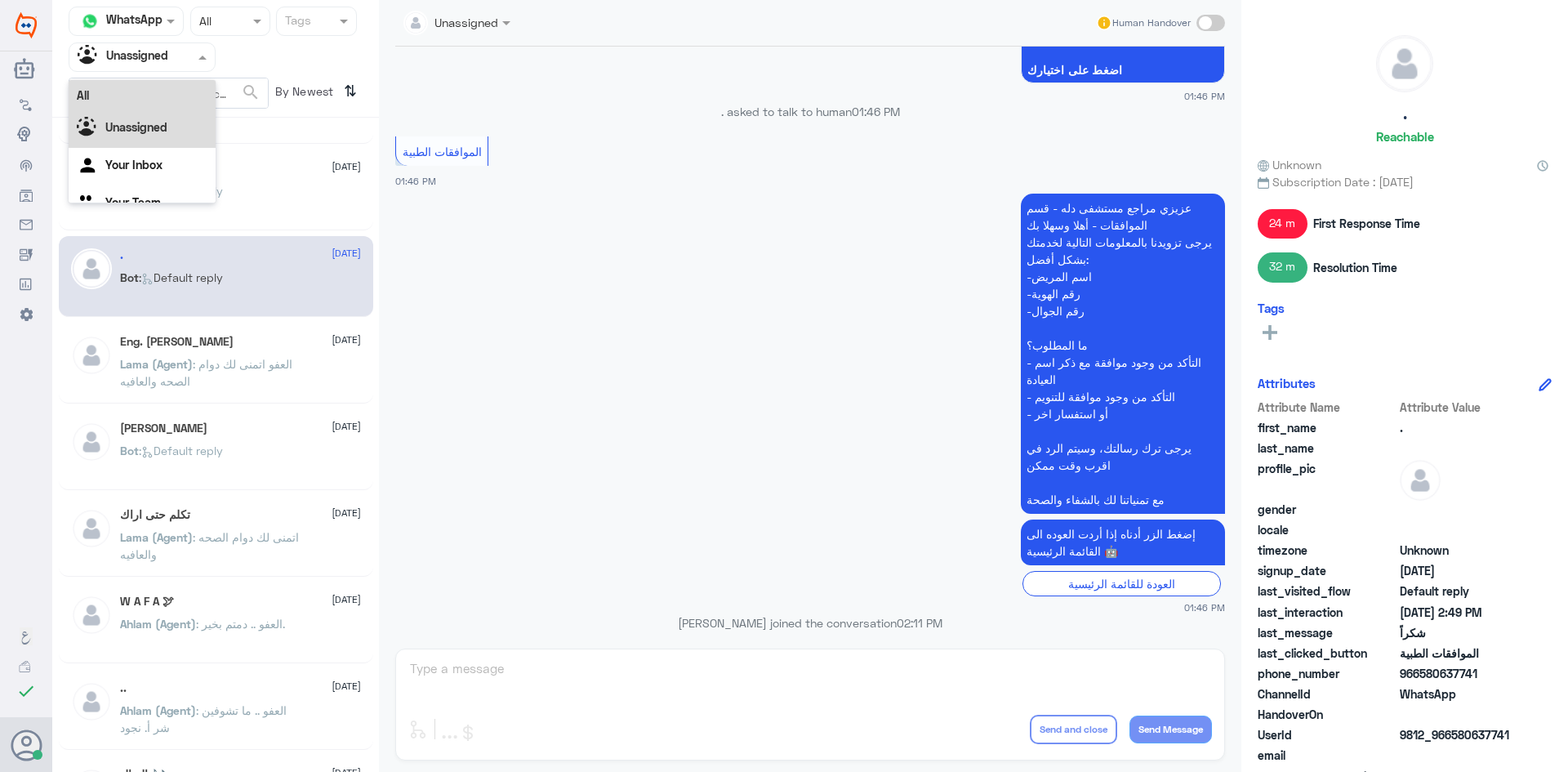
click at [171, 90] on div "All" at bounding box center [142, 95] width 147 height 30
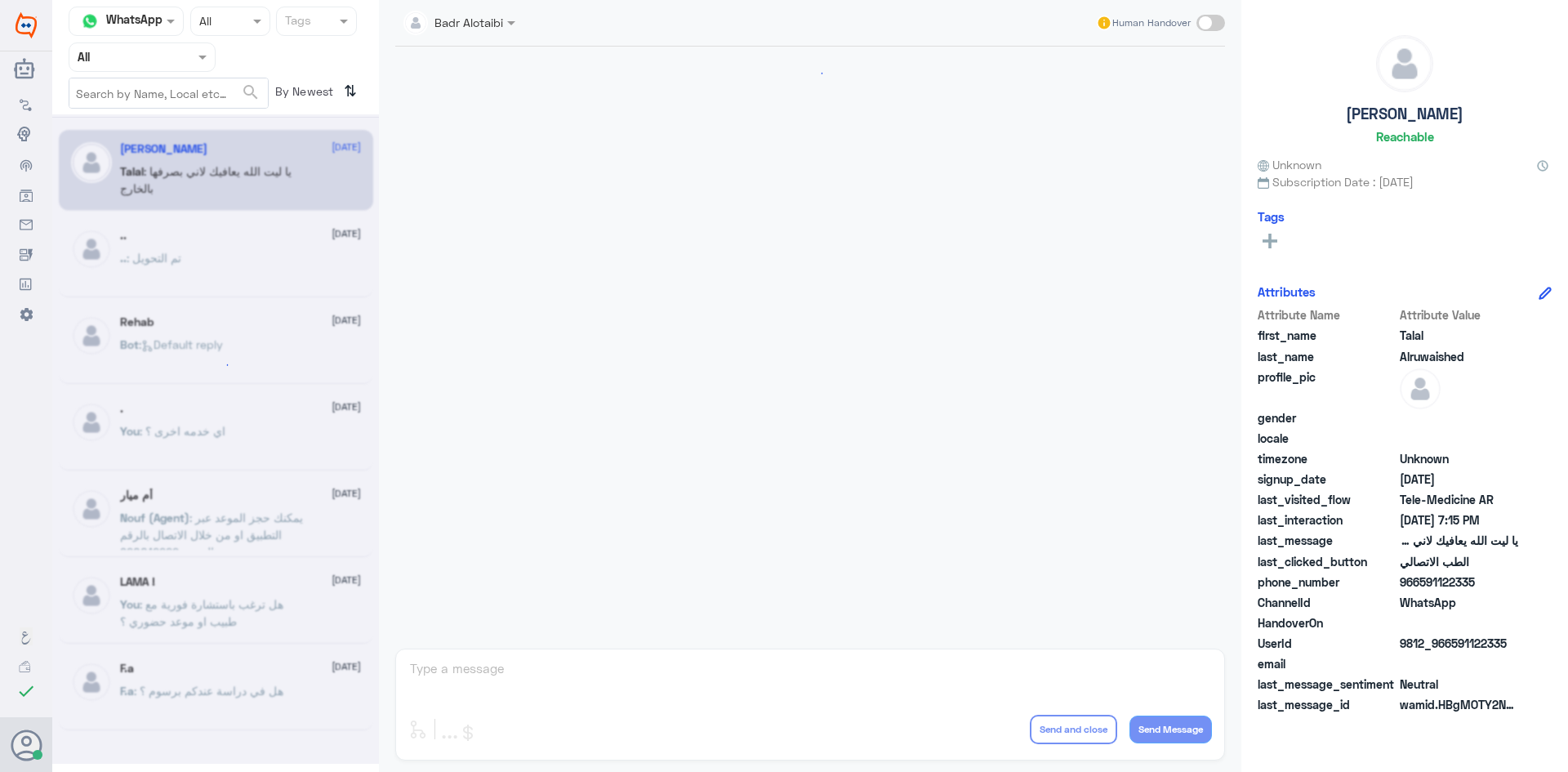
scroll to position [373, 0]
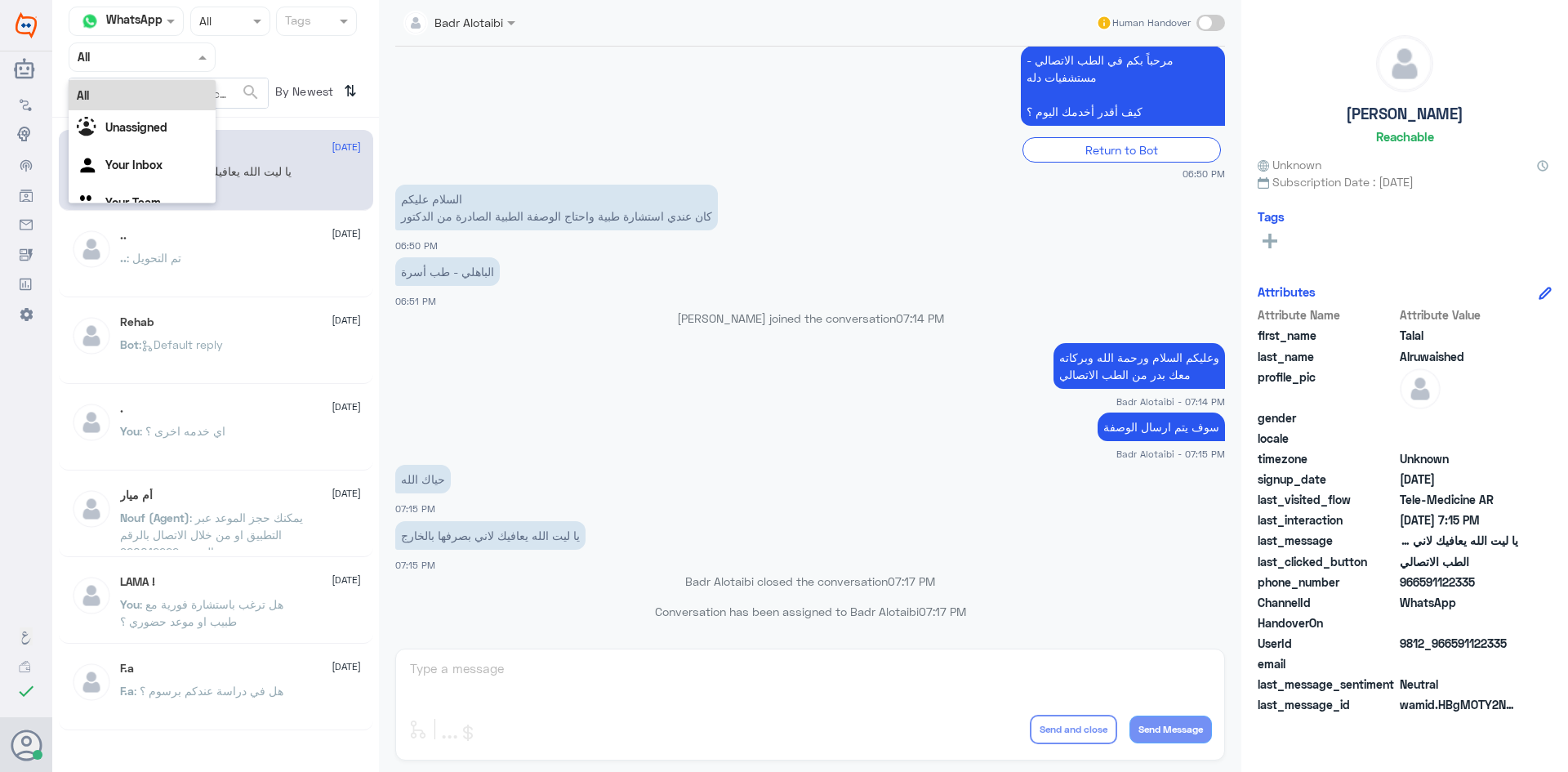
click at [148, 67] on div "Agent Filter All" at bounding box center [142, 58] width 147 height 30
click at [142, 117] on div "Unassigned" at bounding box center [142, 129] width 147 height 38
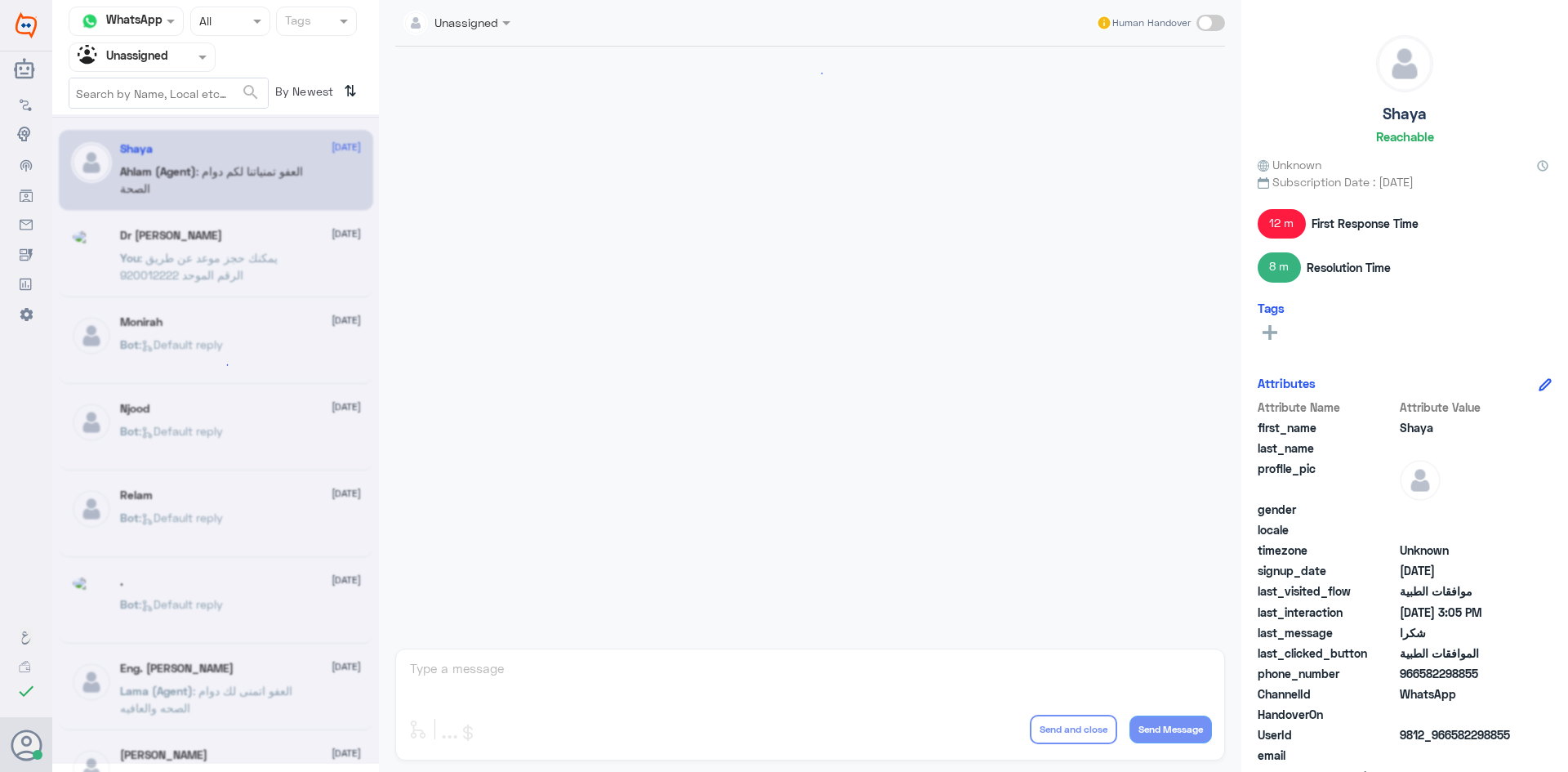
scroll to position [998, 0]
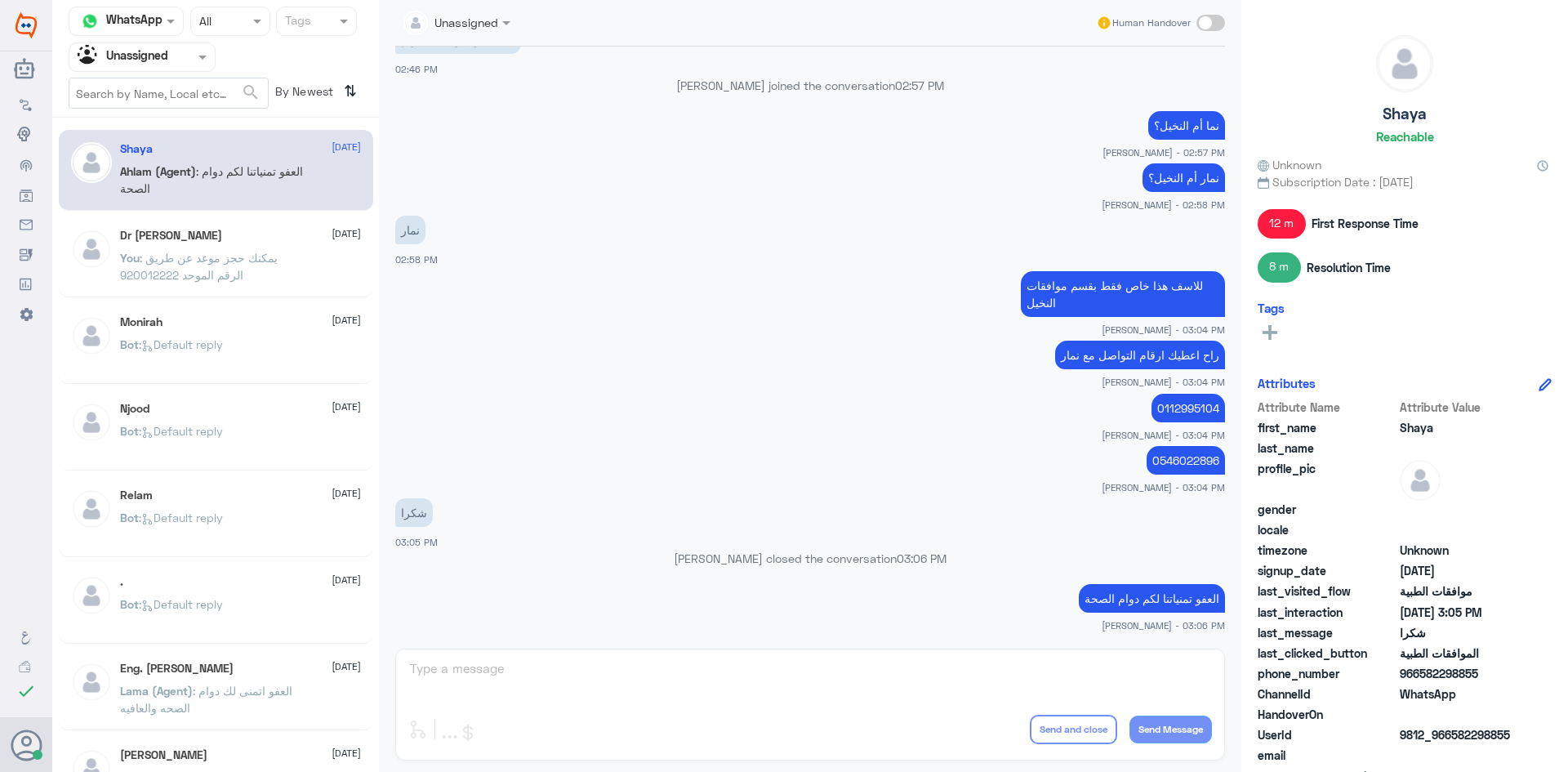
click at [247, 260] on span ": يمكنك حجز موعد عن طريق الرقم الموحد 920012222" at bounding box center [199, 265] width 158 height 31
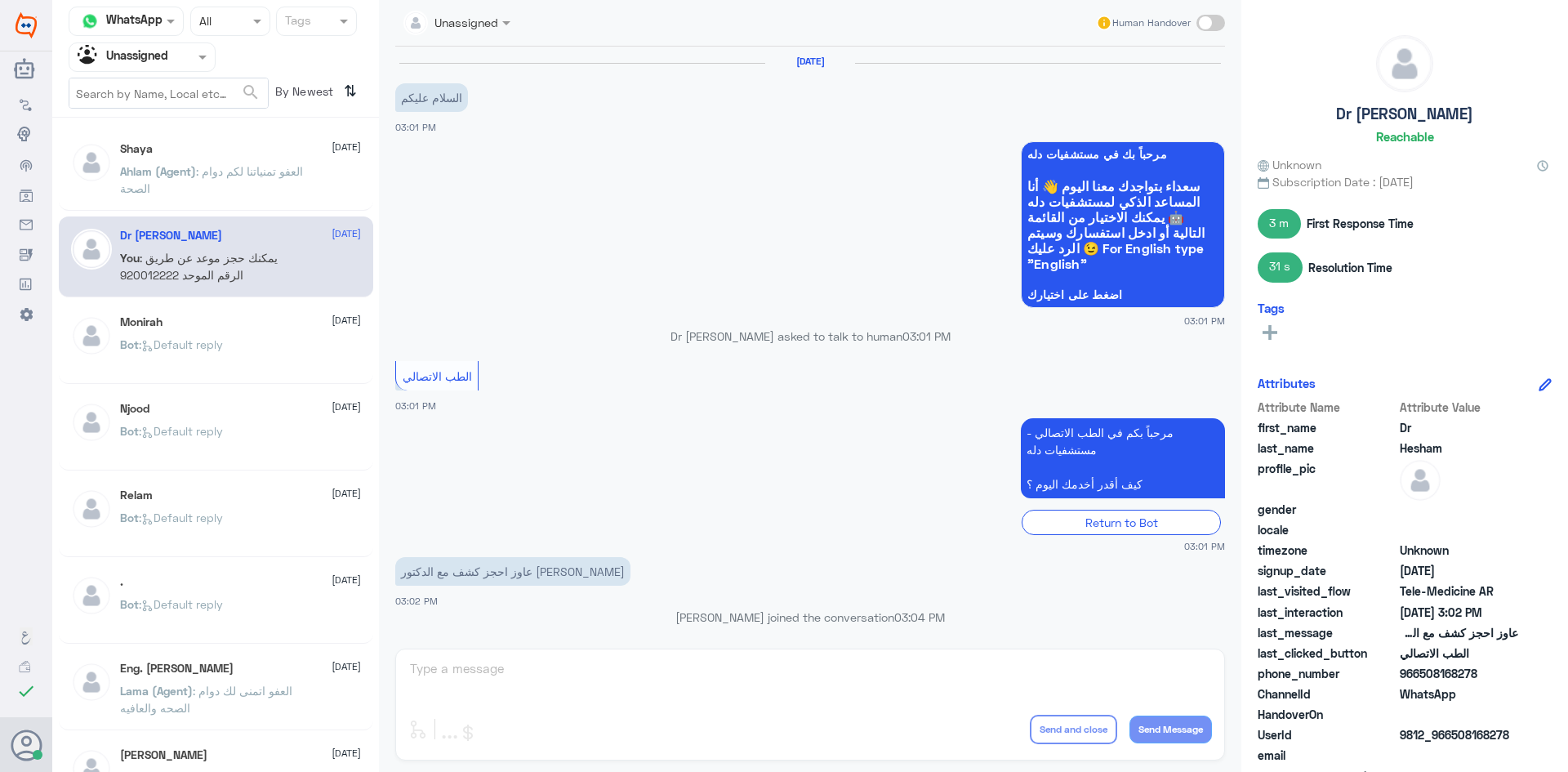
scroll to position [192, 0]
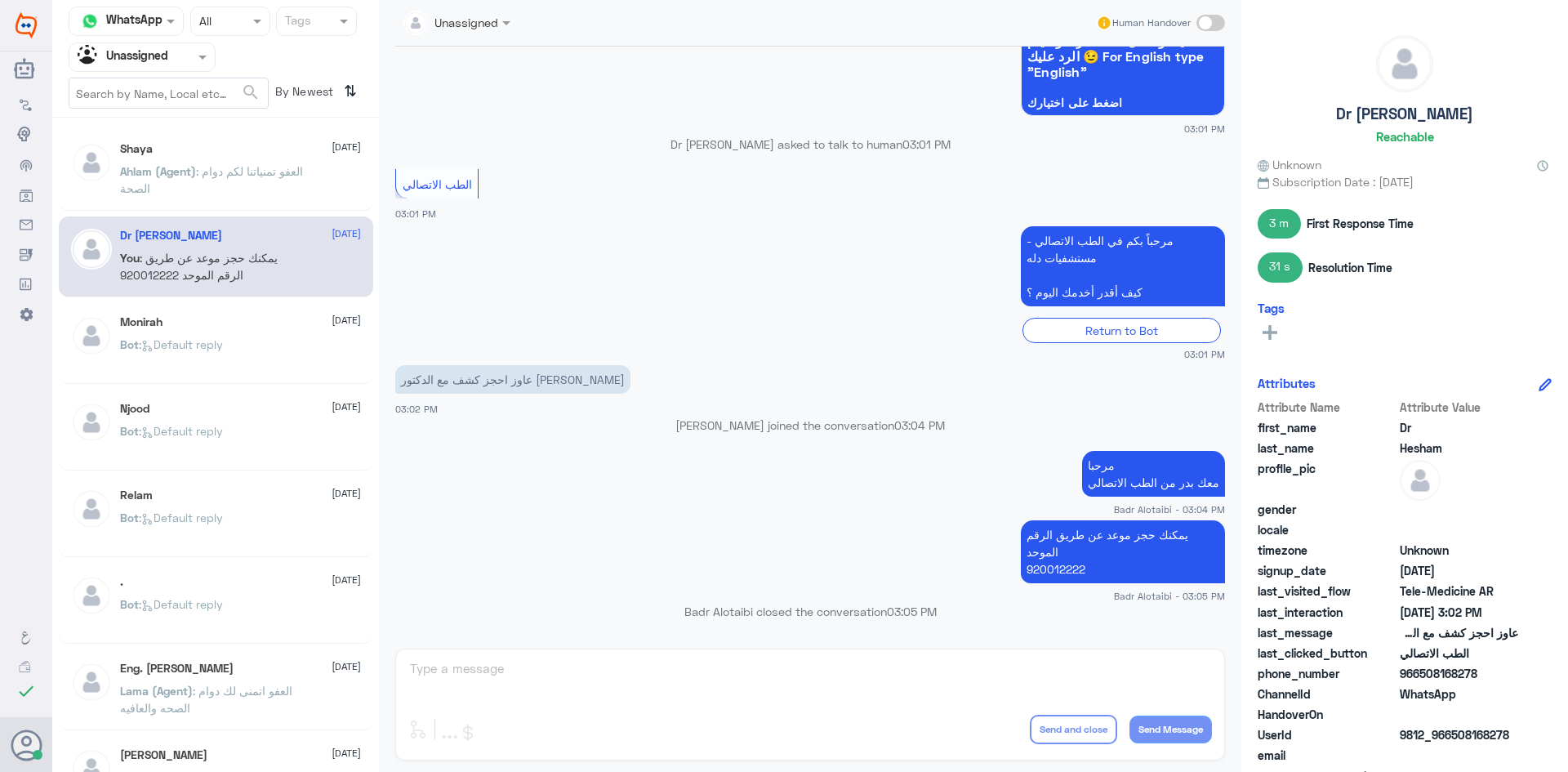
click at [247, 319] on div "Monirah [DATE]" at bounding box center [240, 322] width 241 height 14
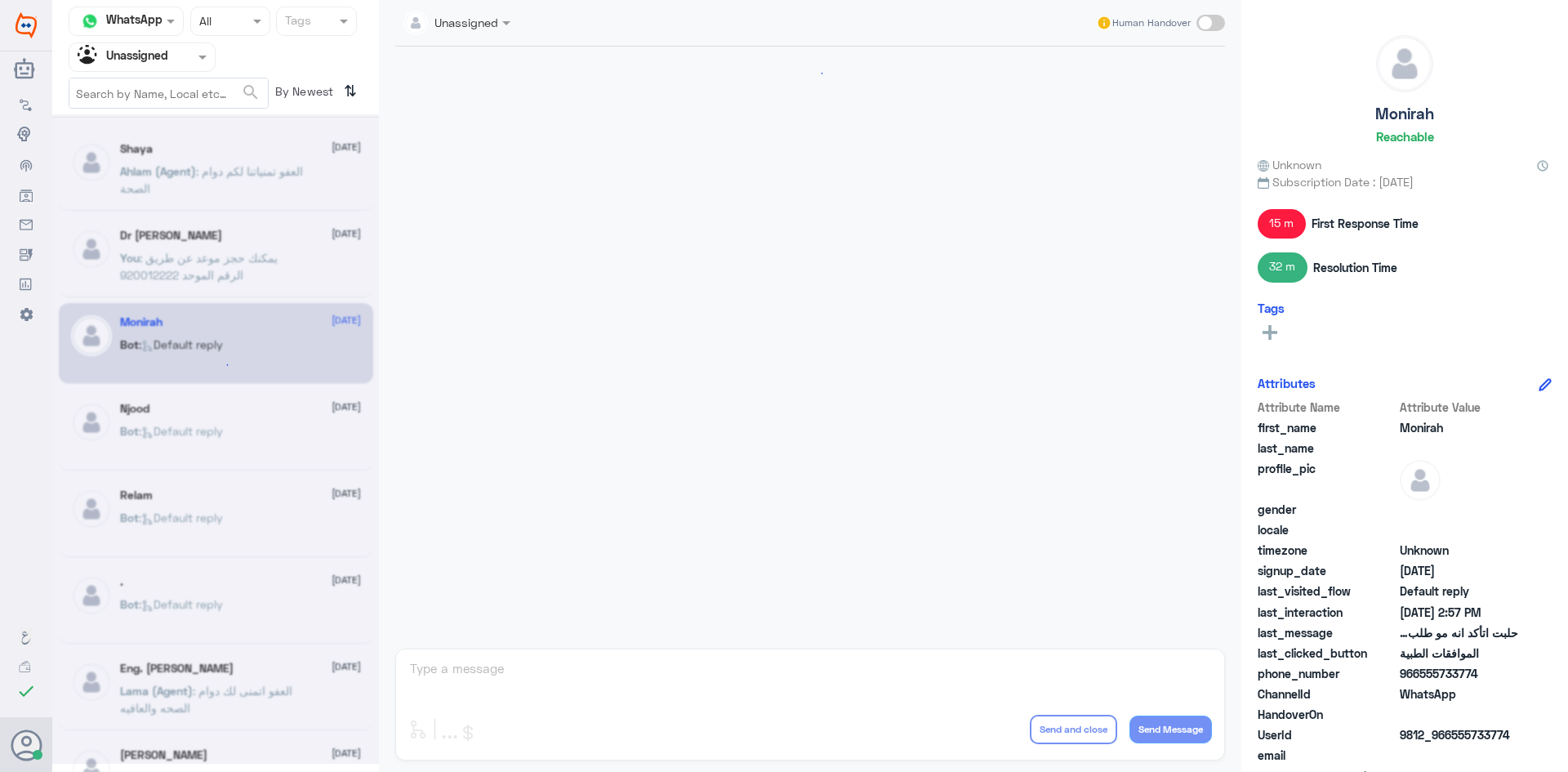
scroll to position [1617, 0]
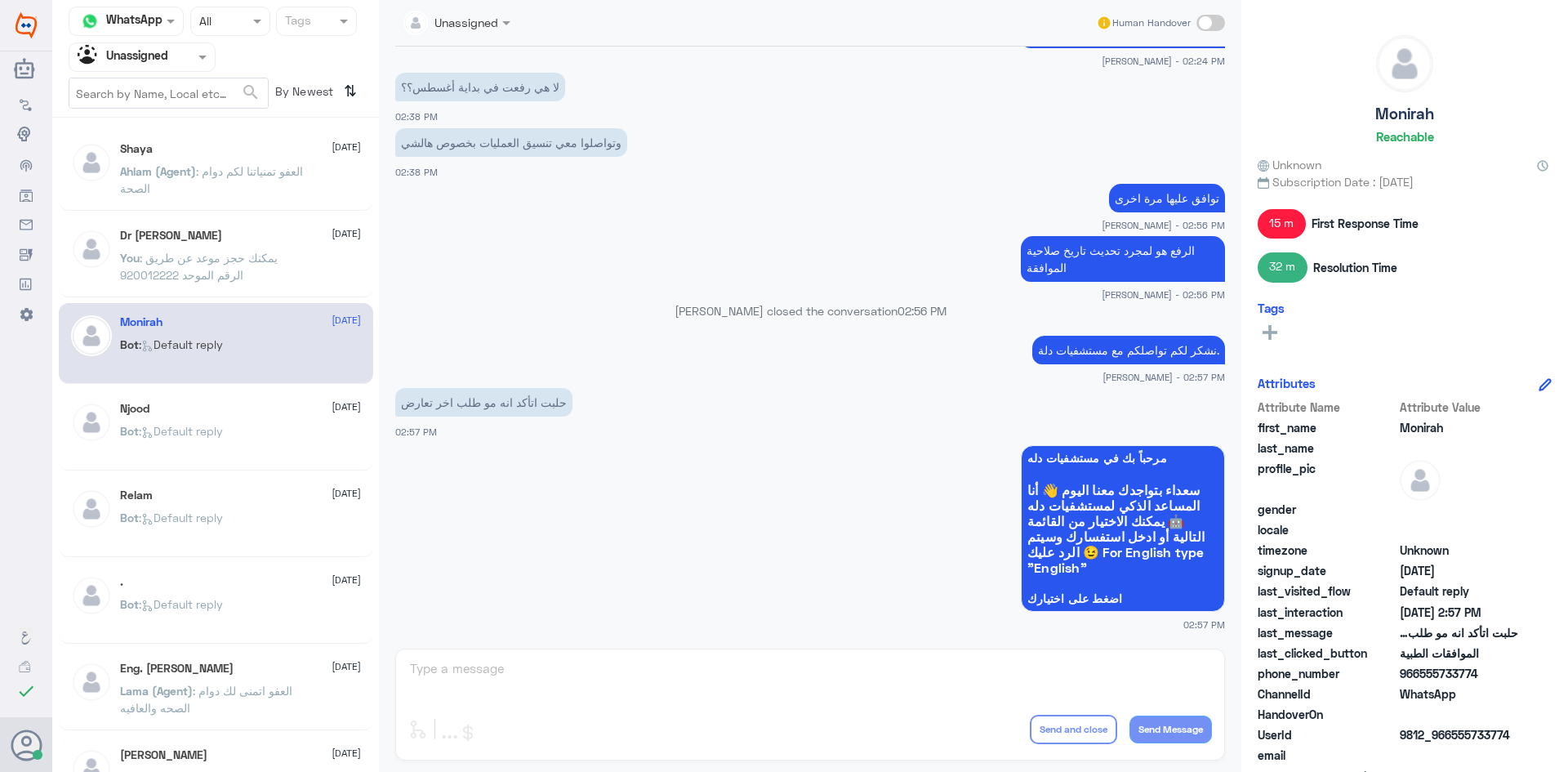
click at [263, 420] on div "Njood [DATE] Bot : Default reply" at bounding box center [240, 433] width 241 height 62
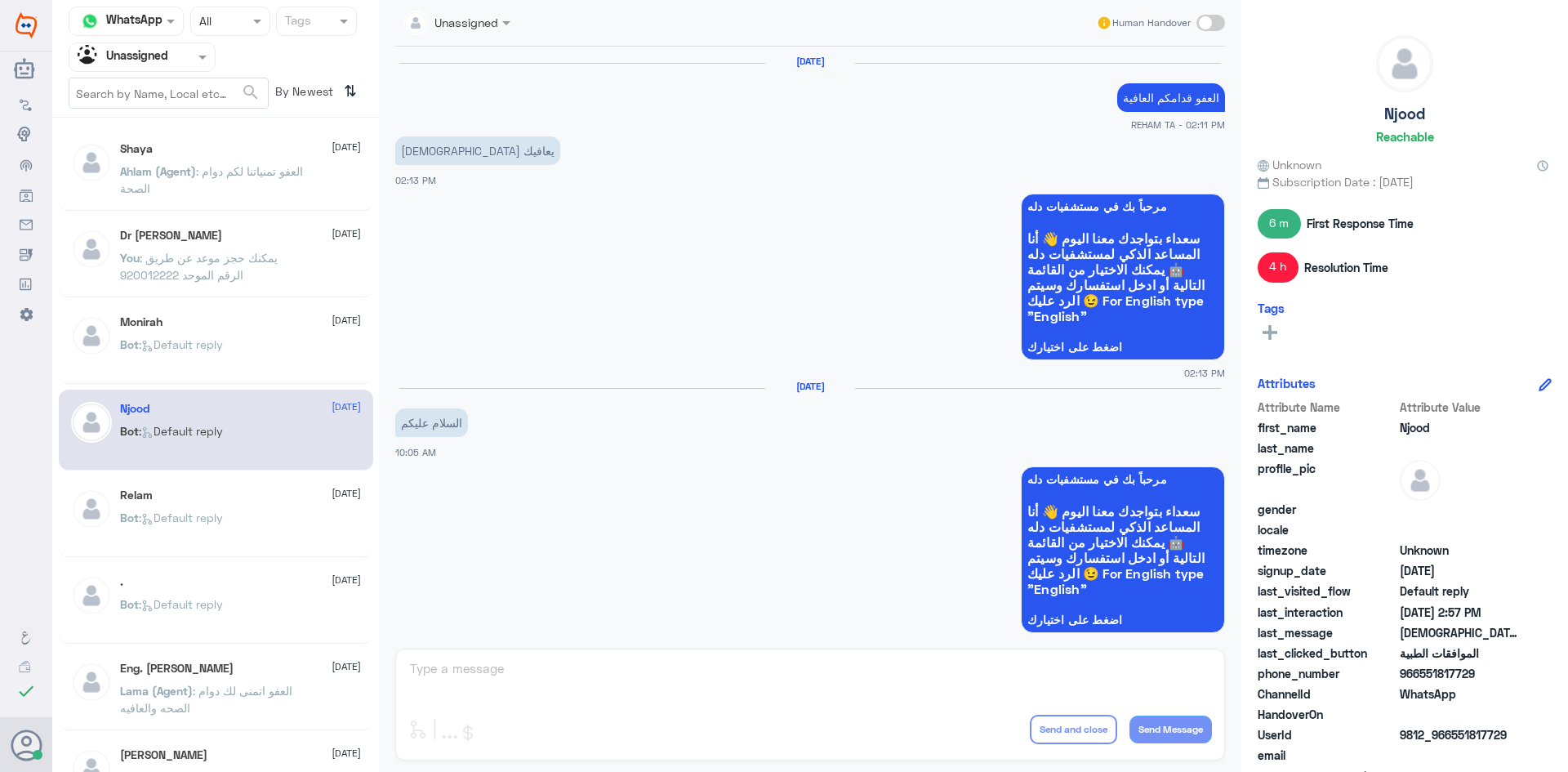
scroll to position [1275, 0]
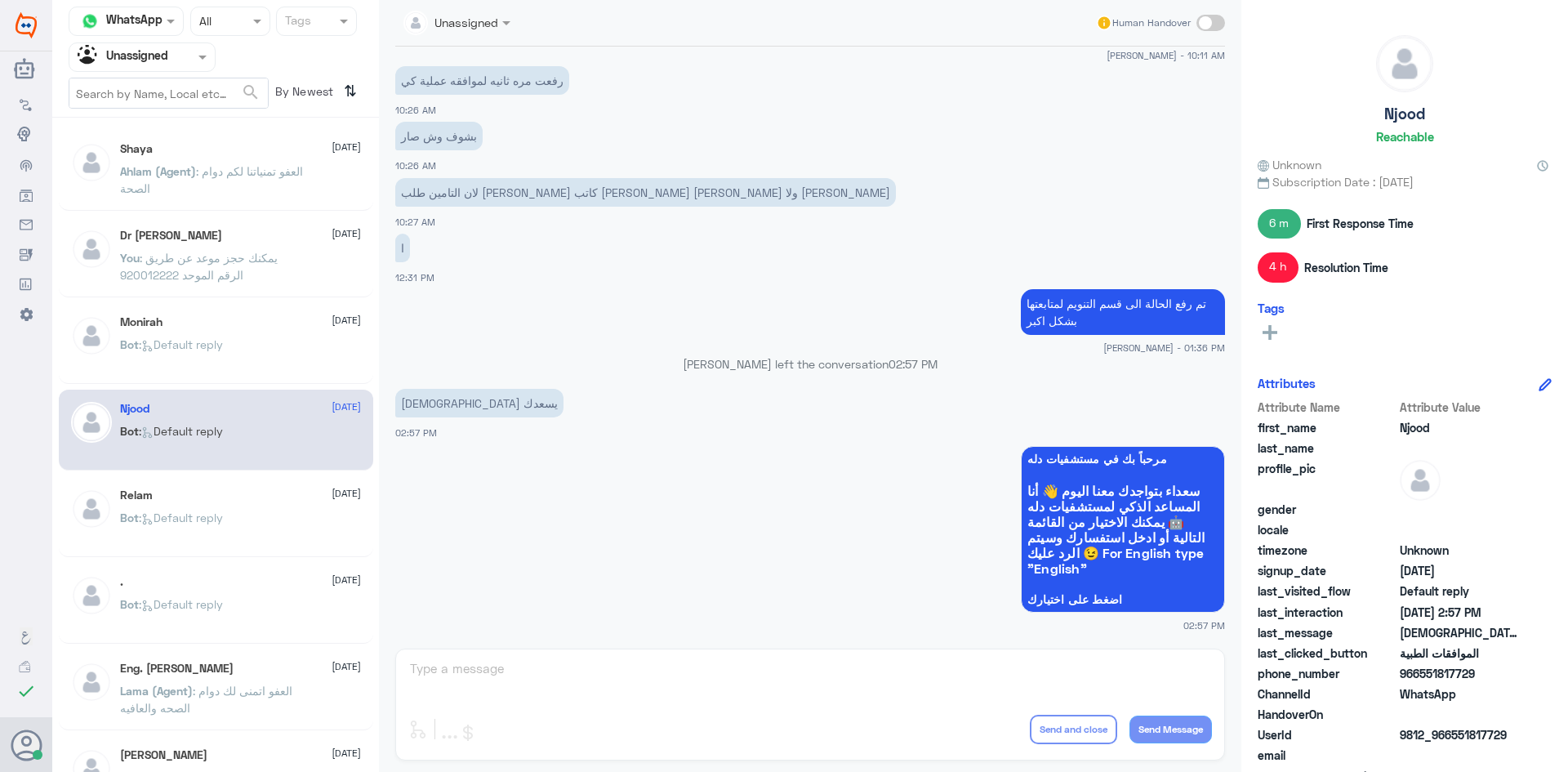
click at [332, 487] on span "[DATE]" at bounding box center [347, 493] width 30 height 15
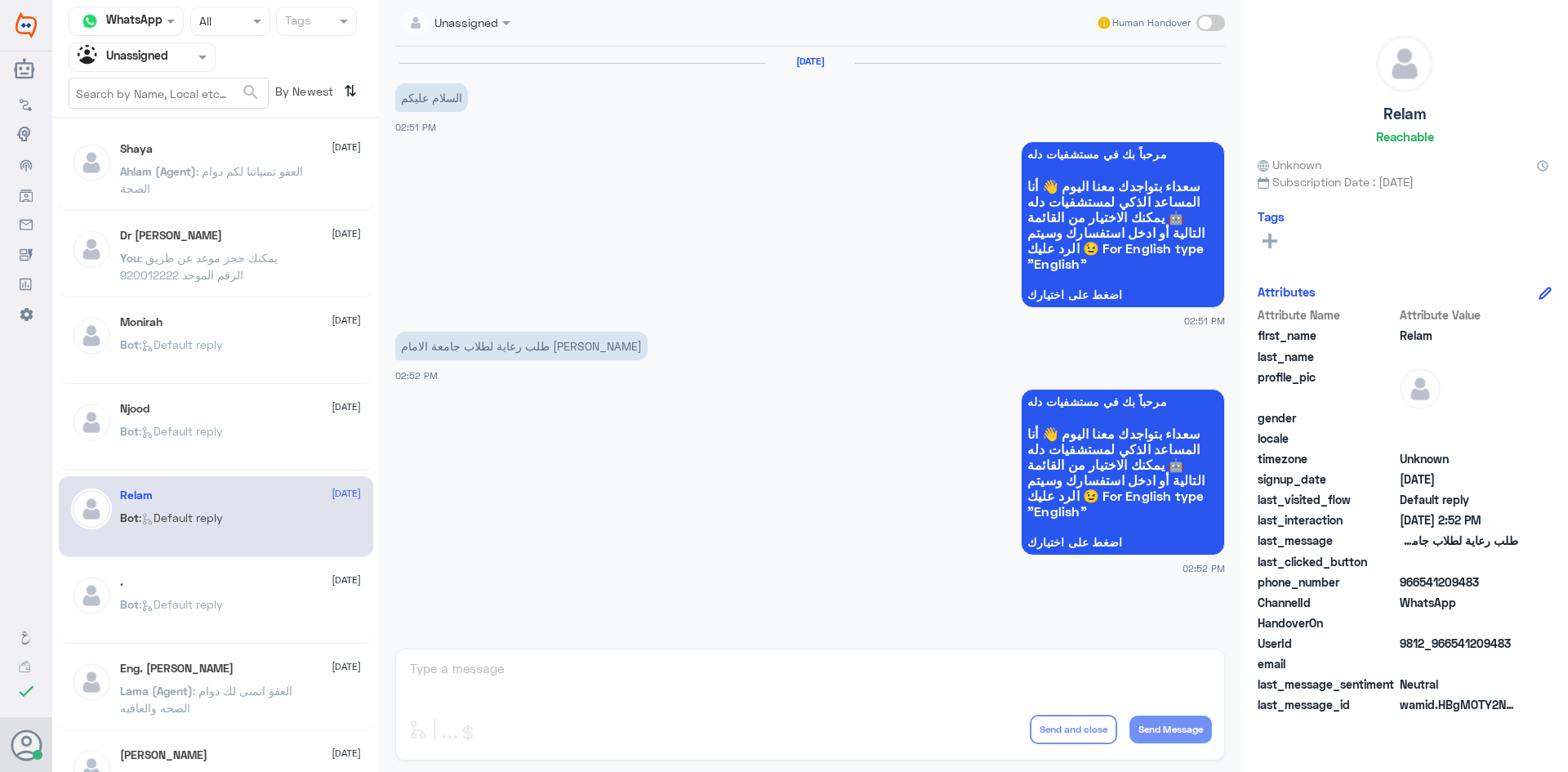
scroll to position [81, 0]
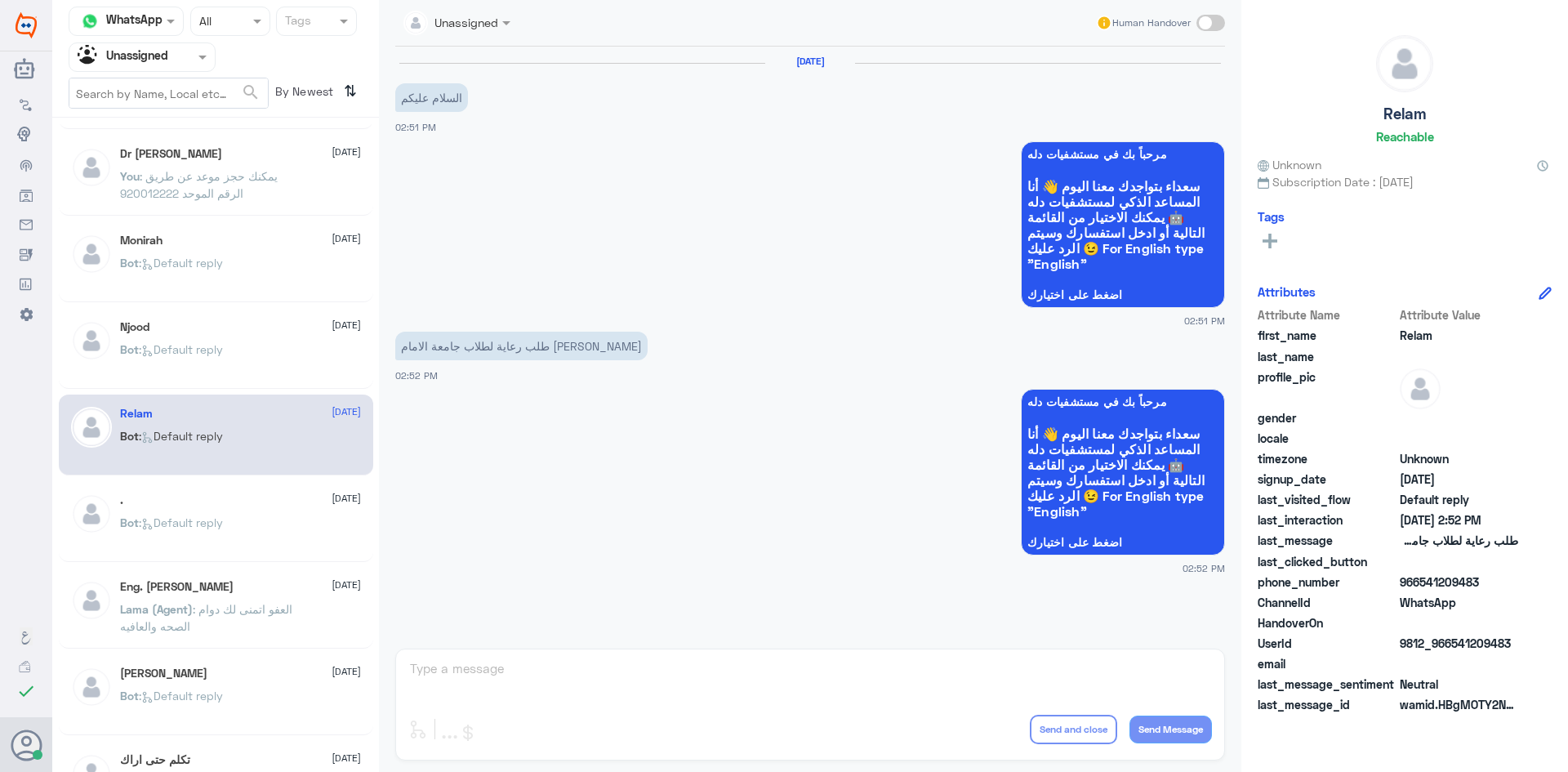
click at [293, 496] on div ". [DATE]" at bounding box center [240, 501] width 241 height 14
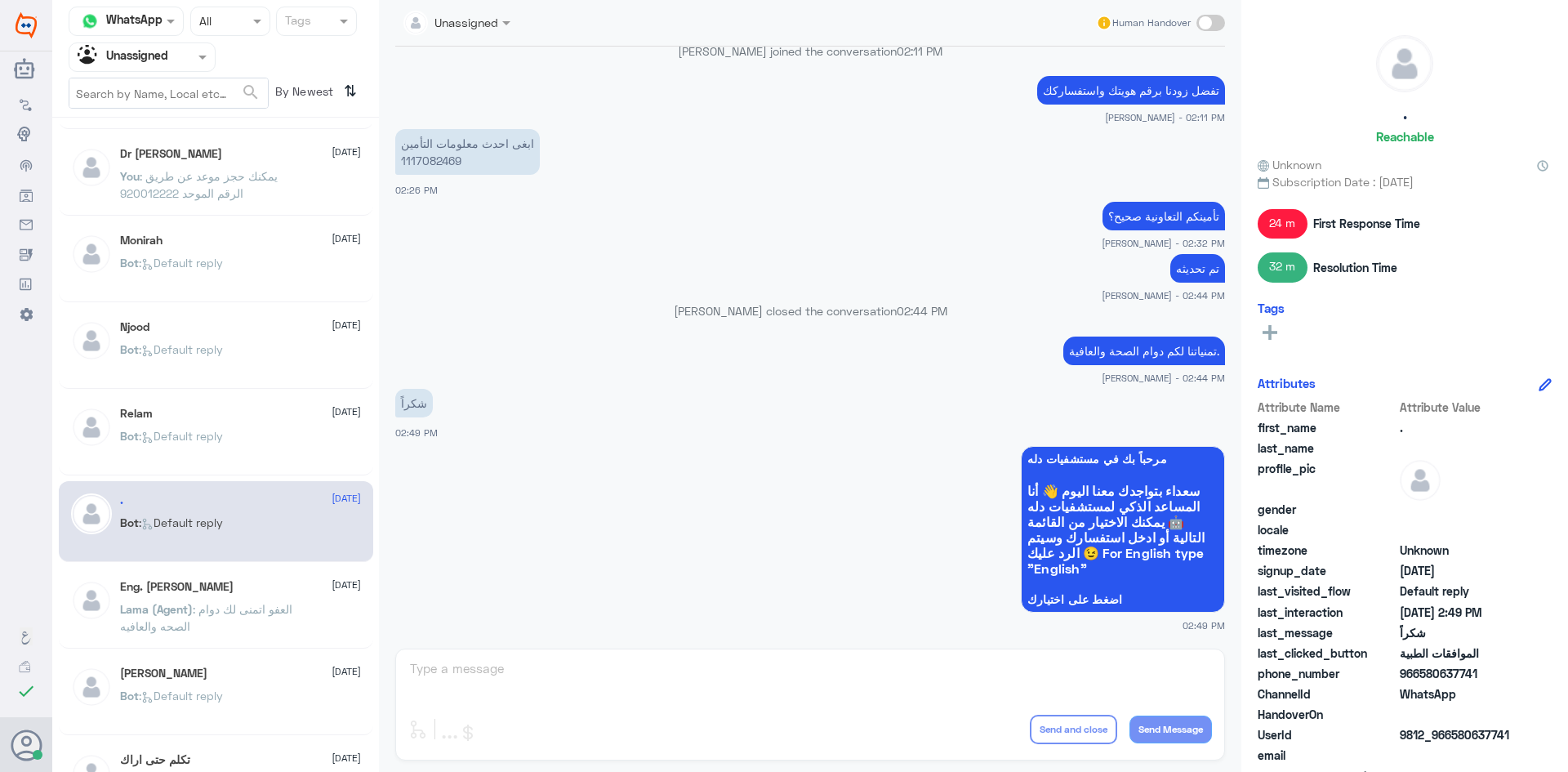
scroll to position [163, 0]
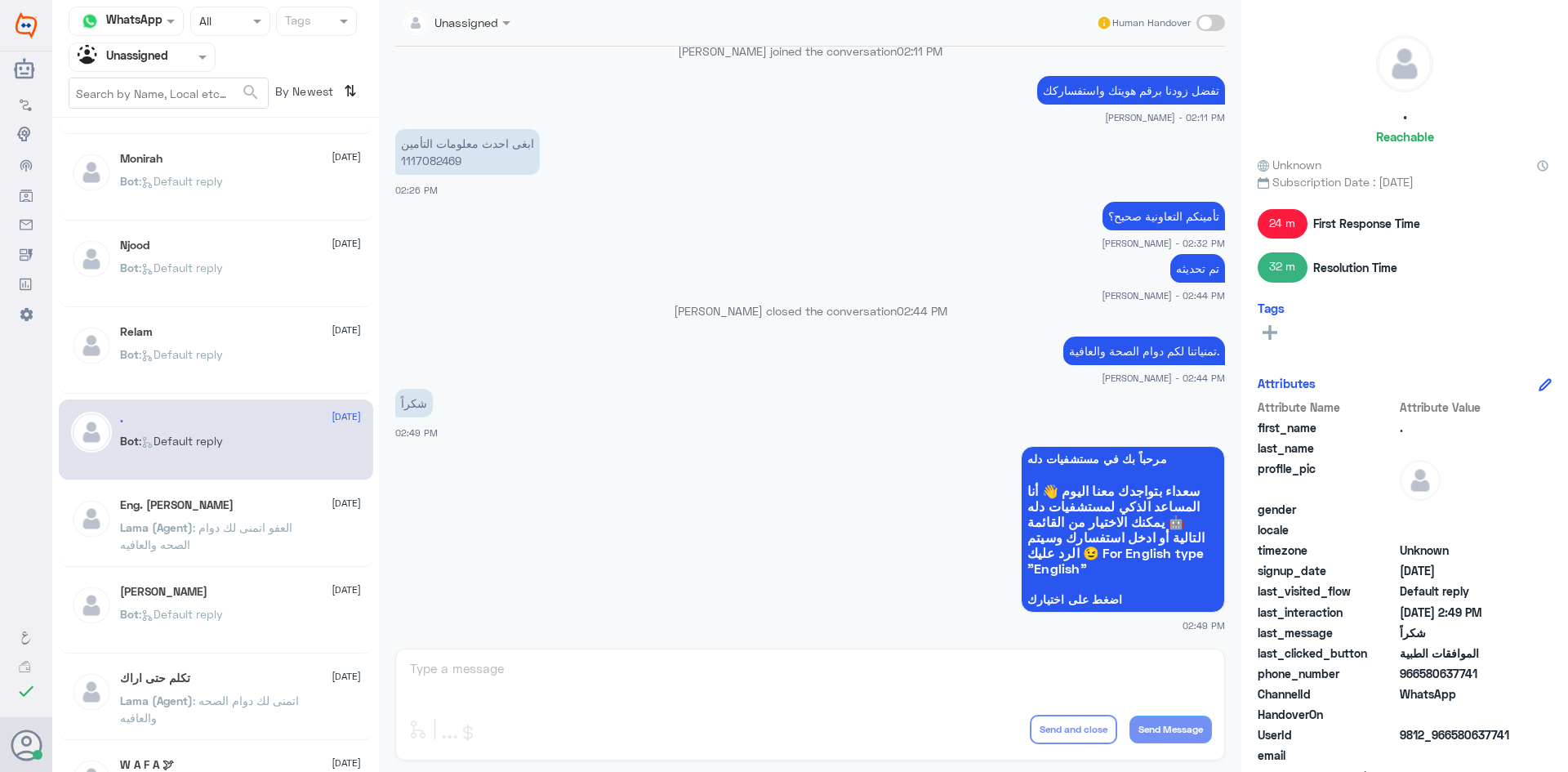
click at [260, 517] on div "Eng. Yousef [DATE][PERSON_NAME] (Agent) : العفو اتمنى لك دوام الصحه والعافيه" at bounding box center [240, 530] width 241 height 62
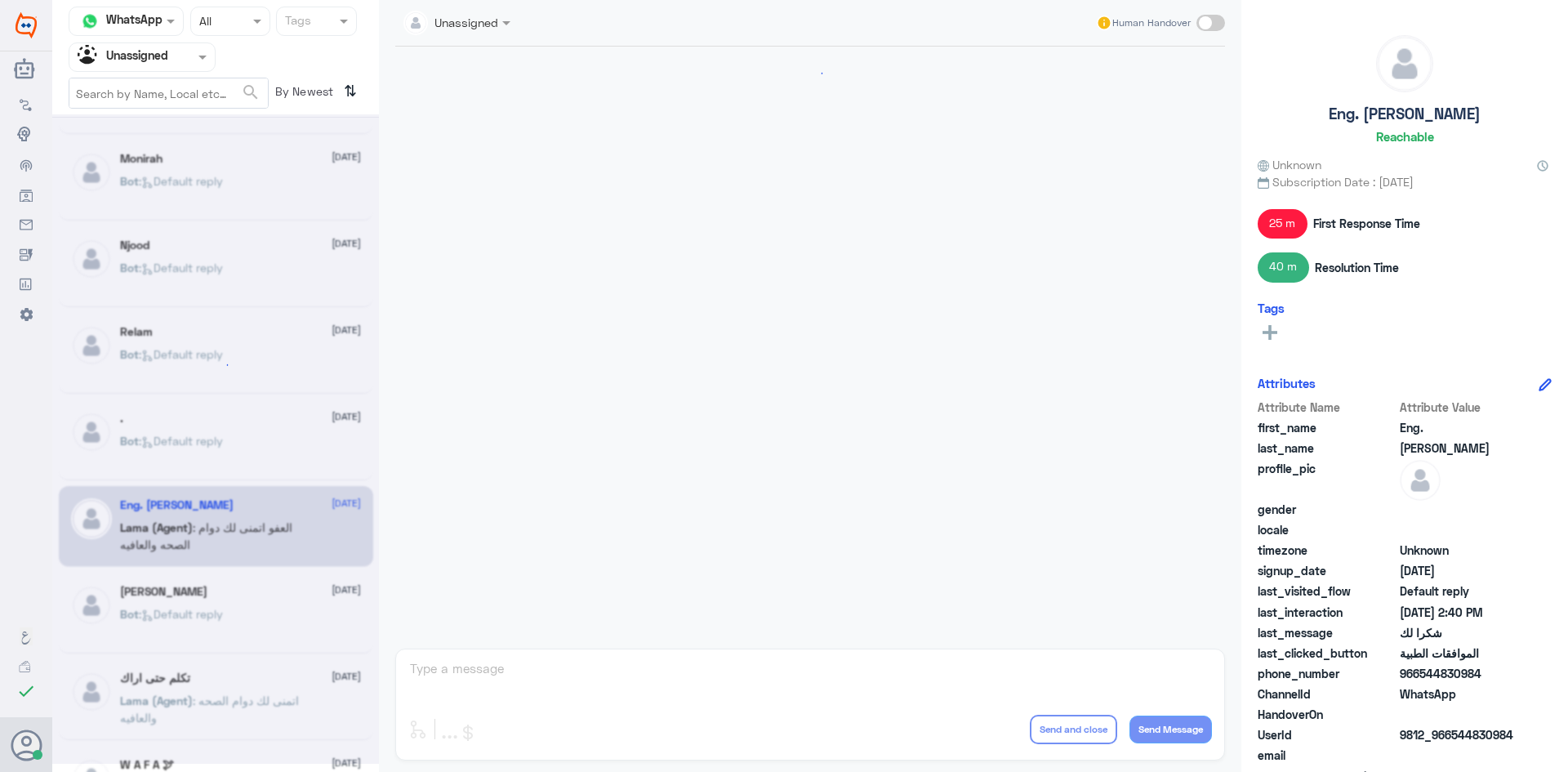
scroll to position [1111, 0]
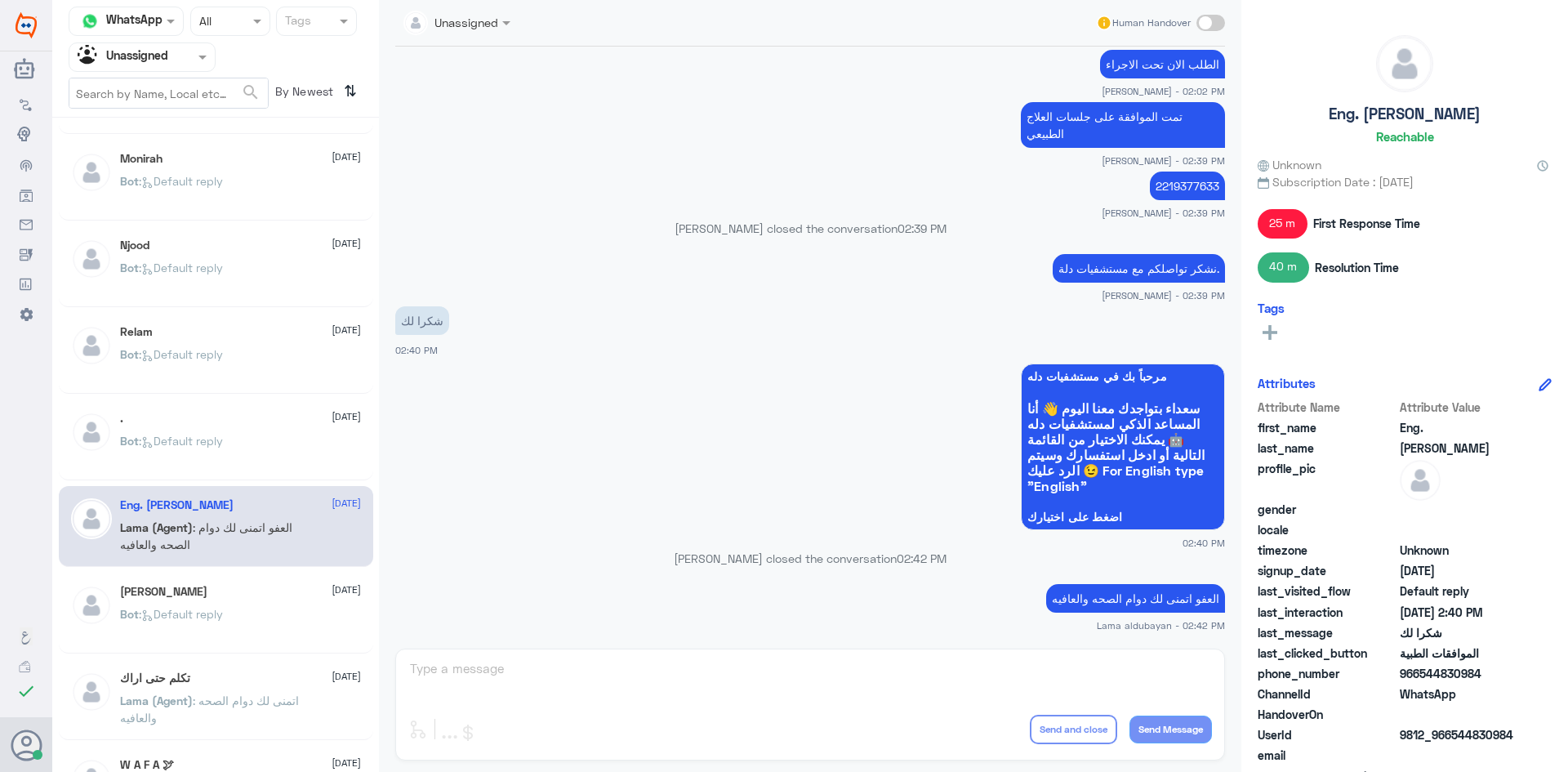
click at [219, 591] on div "[PERSON_NAME] [DATE]" at bounding box center [240, 592] width 241 height 14
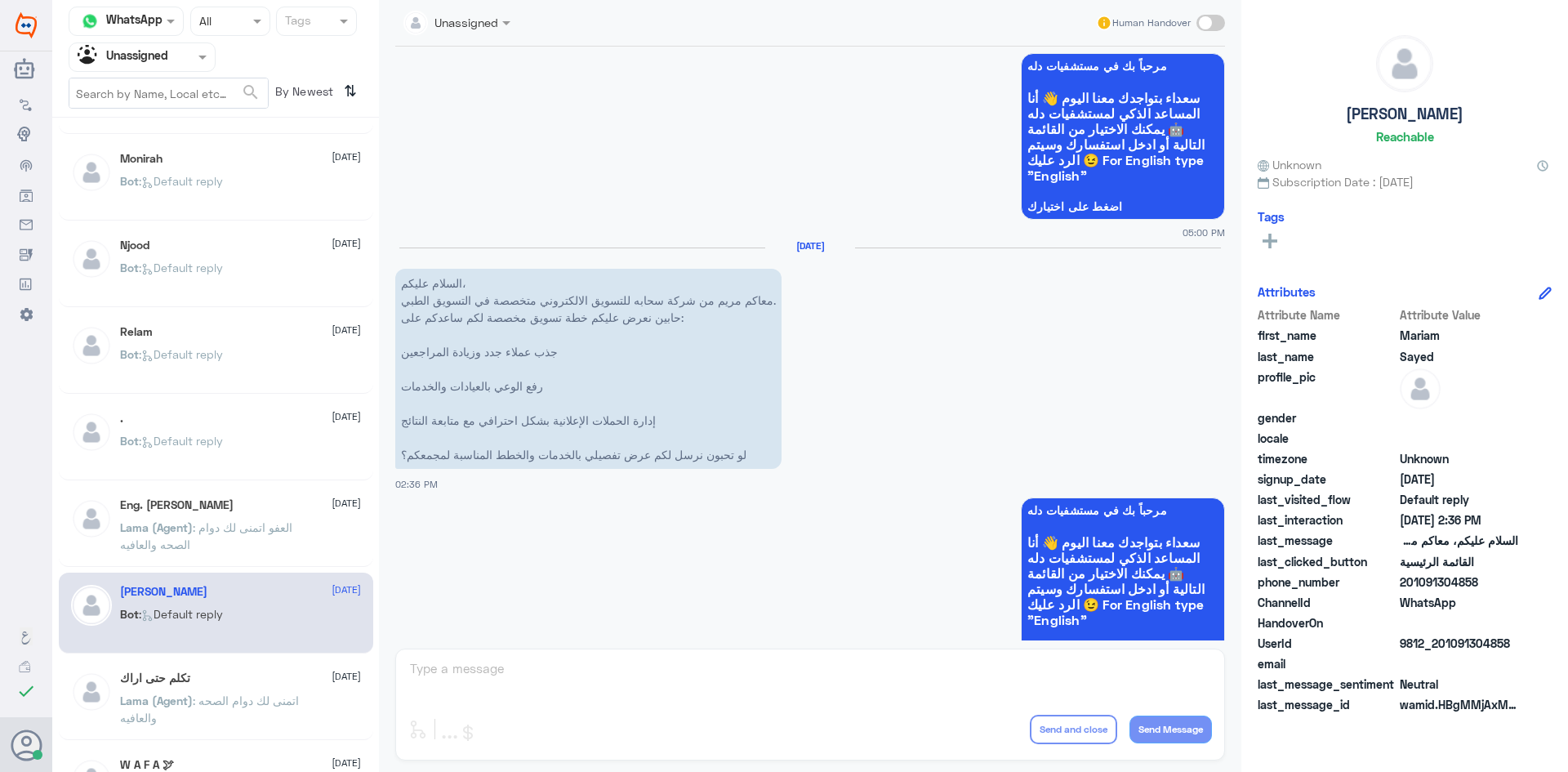
scroll to position [245, 0]
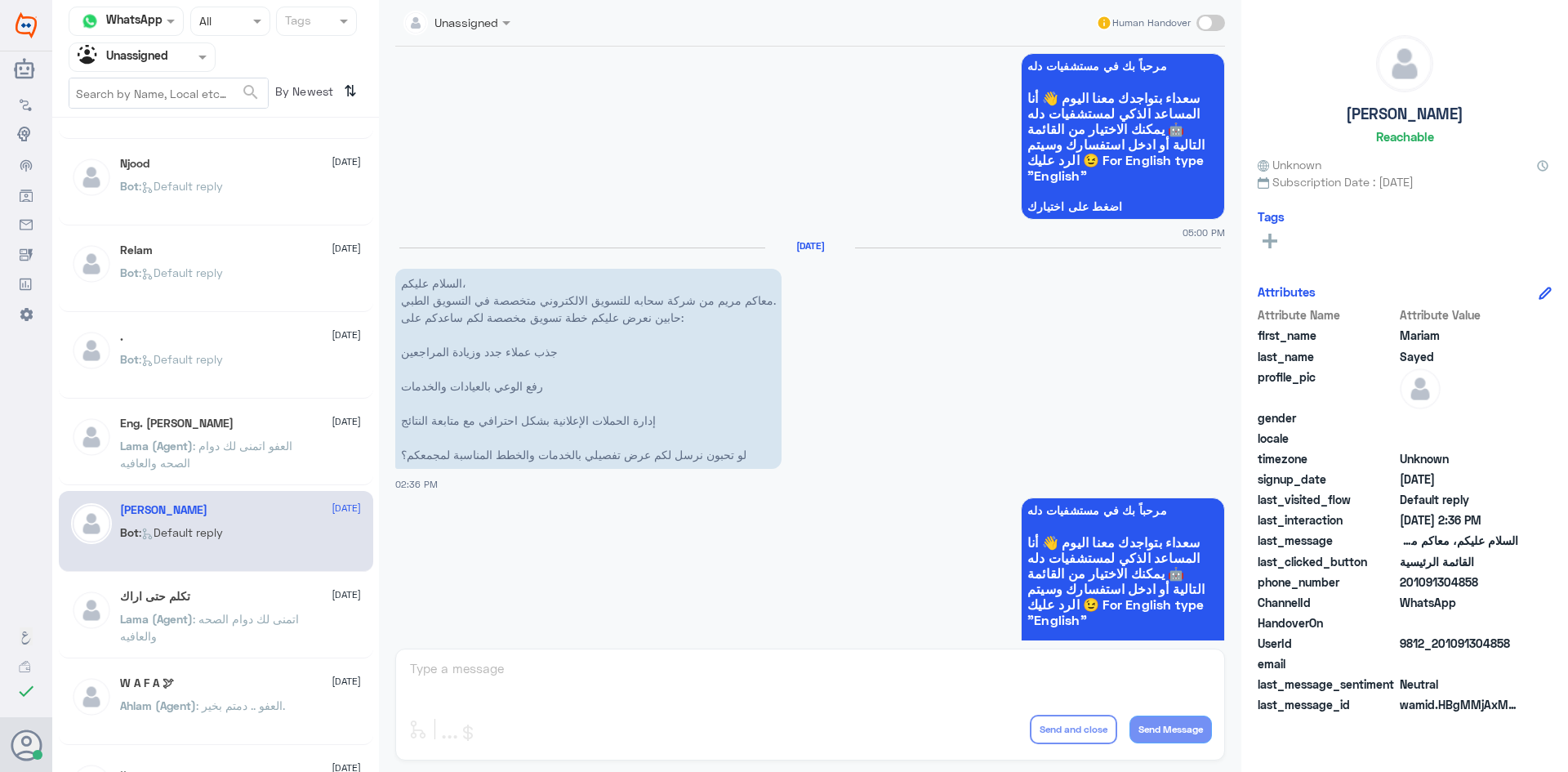
click at [210, 616] on span ": اتمنى لك دوام الصحه والعافيه" at bounding box center [210, 627] width 179 height 31
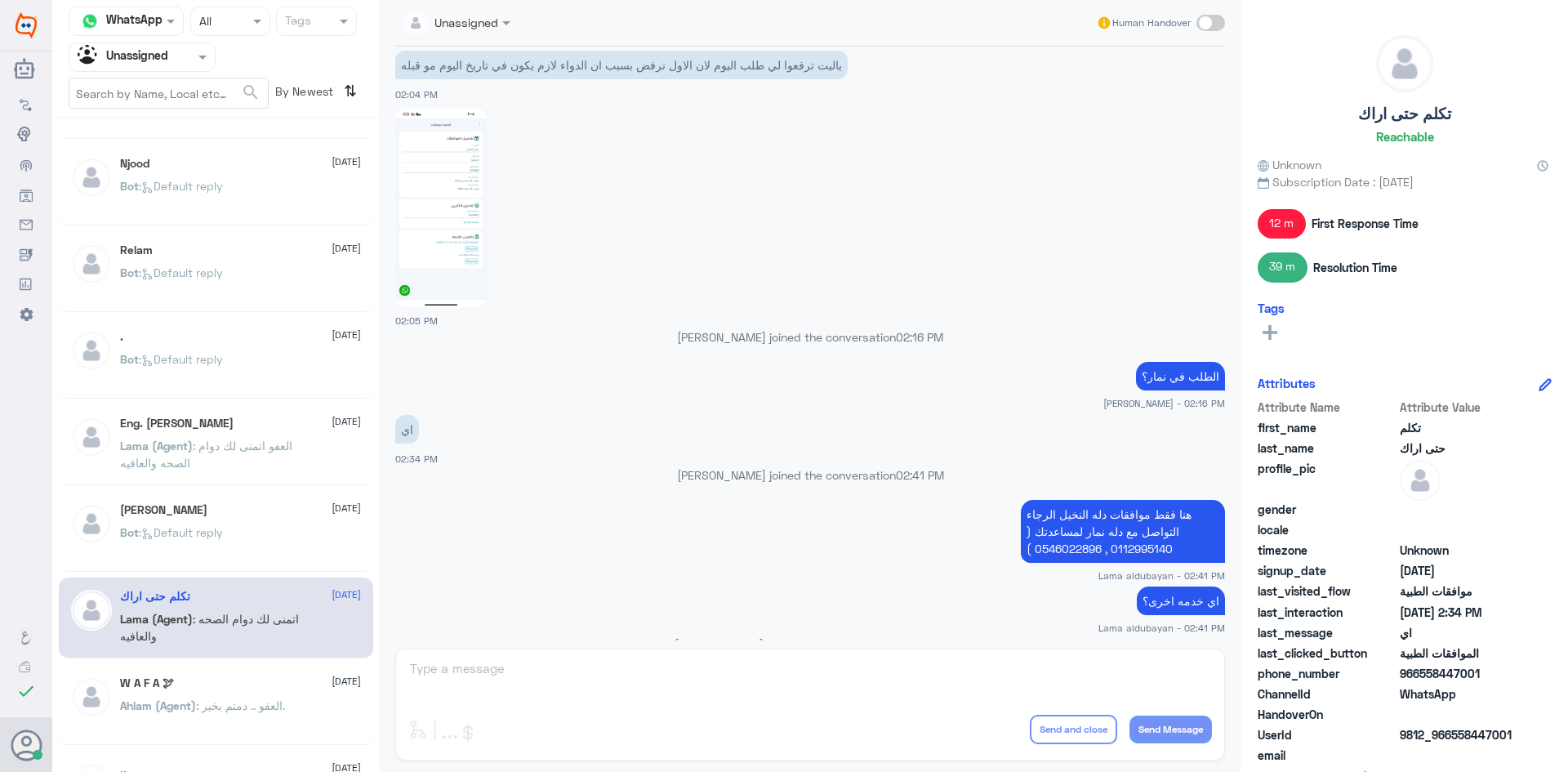
scroll to position [1051, 0]
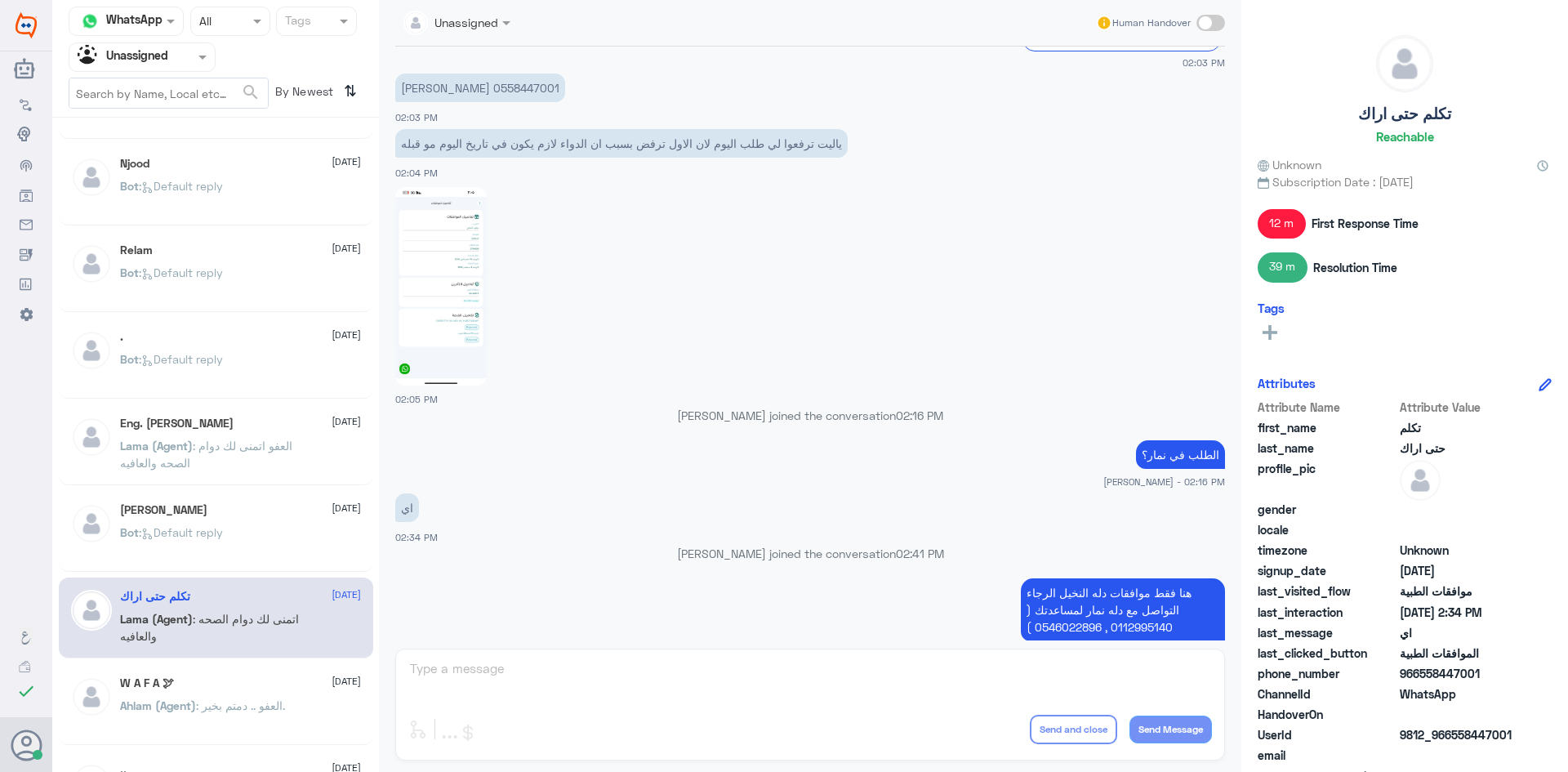
click at [444, 278] on img at bounding box center [441, 286] width 91 height 199
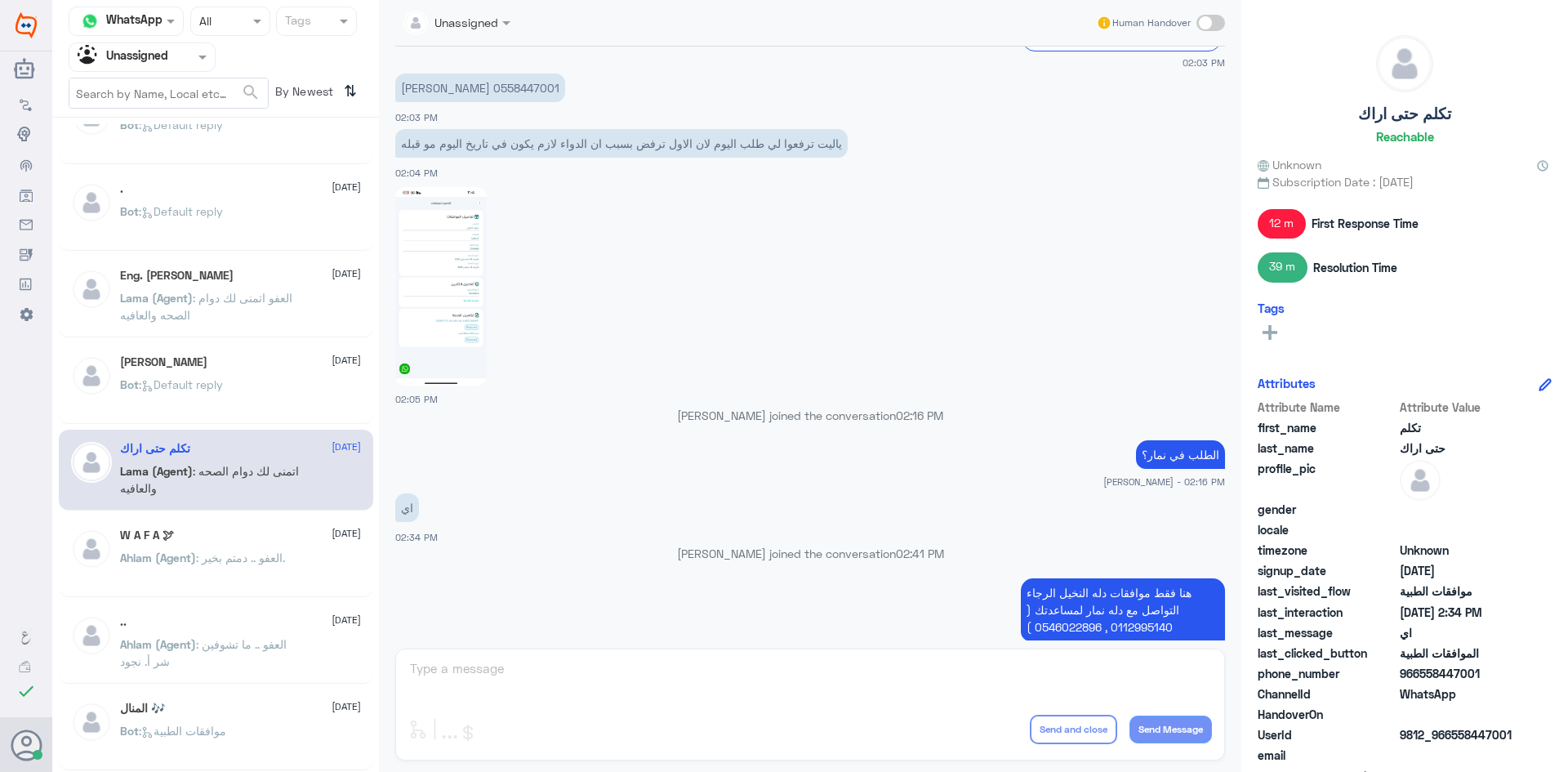
scroll to position [408, 0]
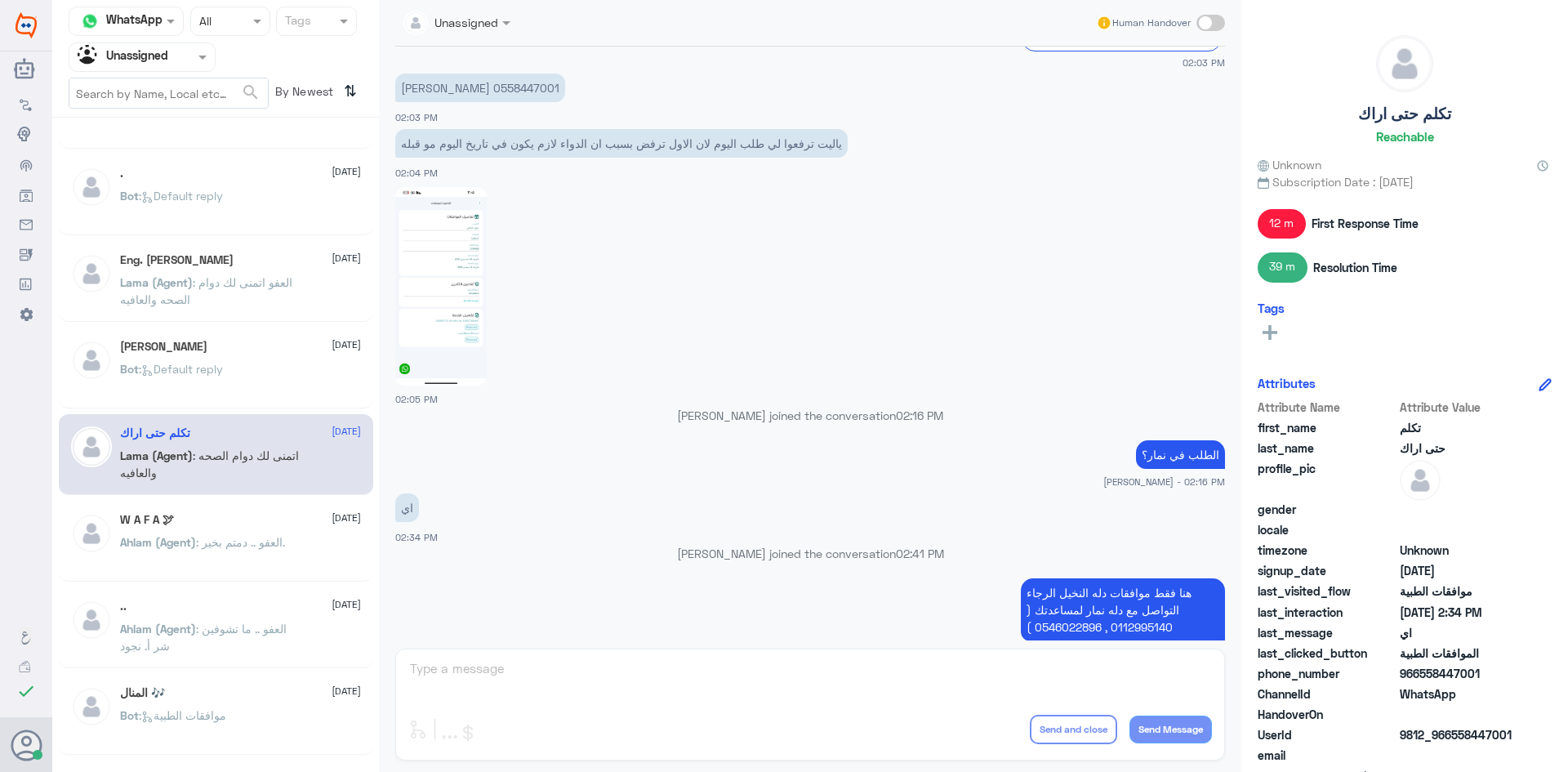
click at [269, 504] on div "W A F A 🕊 [DATE] Ahlam (Agent) : العفو .. دمتم بخير." at bounding box center [215, 540] width 315 height 80
click at [296, 508] on div "W A F A 🕊 [DATE] Ahlam (Agent) : العفو .. دمتم بخير." at bounding box center [215, 540] width 315 height 80
click at [336, 516] on span "[DATE]" at bounding box center [347, 518] width 30 height 15
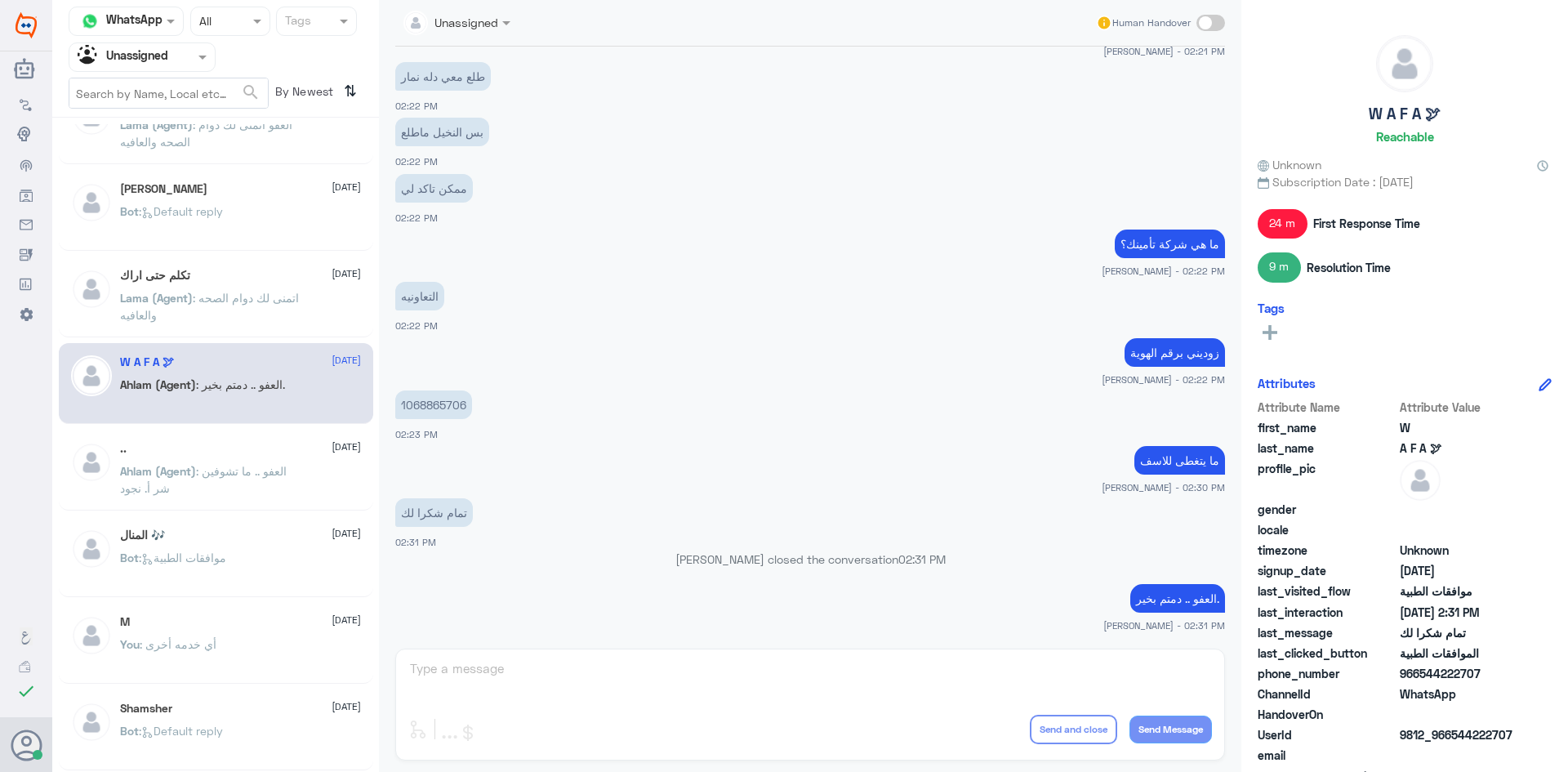
scroll to position [572, 0]
click at [214, 447] on div ".. [DATE]" at bounding box center [240, 443] width 241 height 14
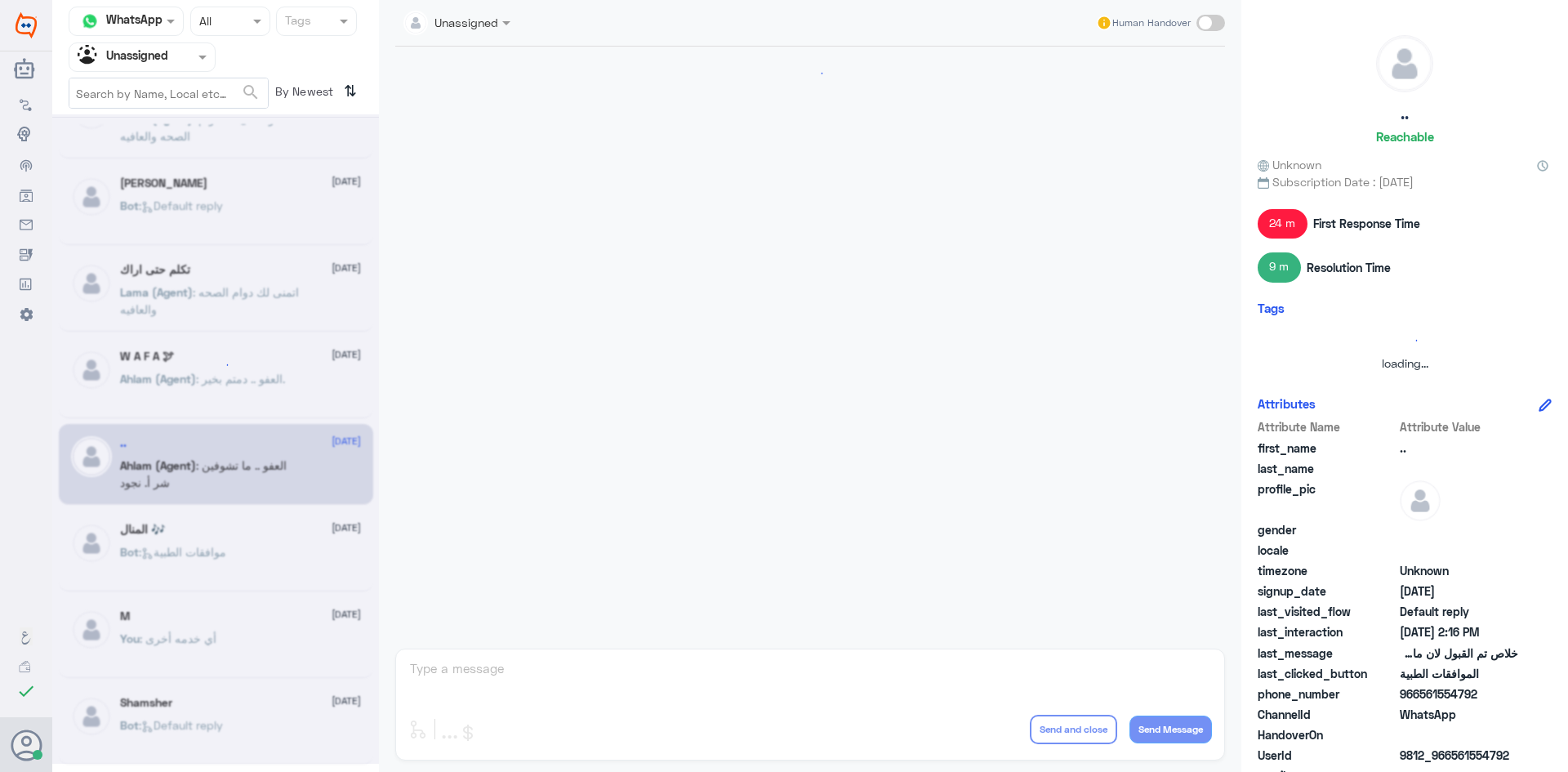
scroll to position [1011, 0]
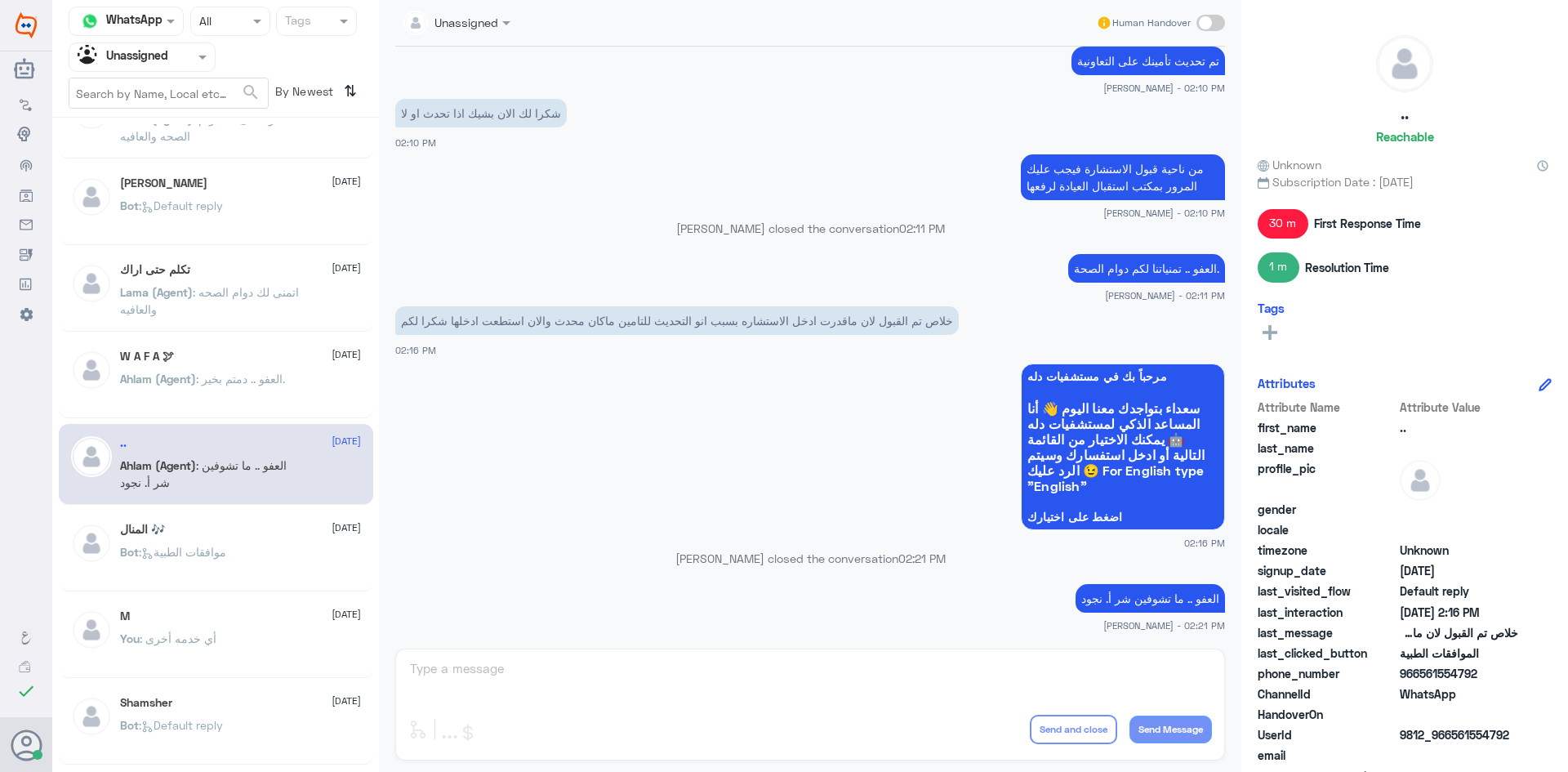
click at [219, 53] on div "Agent Filter Unassigned" at bounding box center [215, 58] width 294 height 30
click at [187, 61] on div at bounding box center [142, 57] width 145 height 19
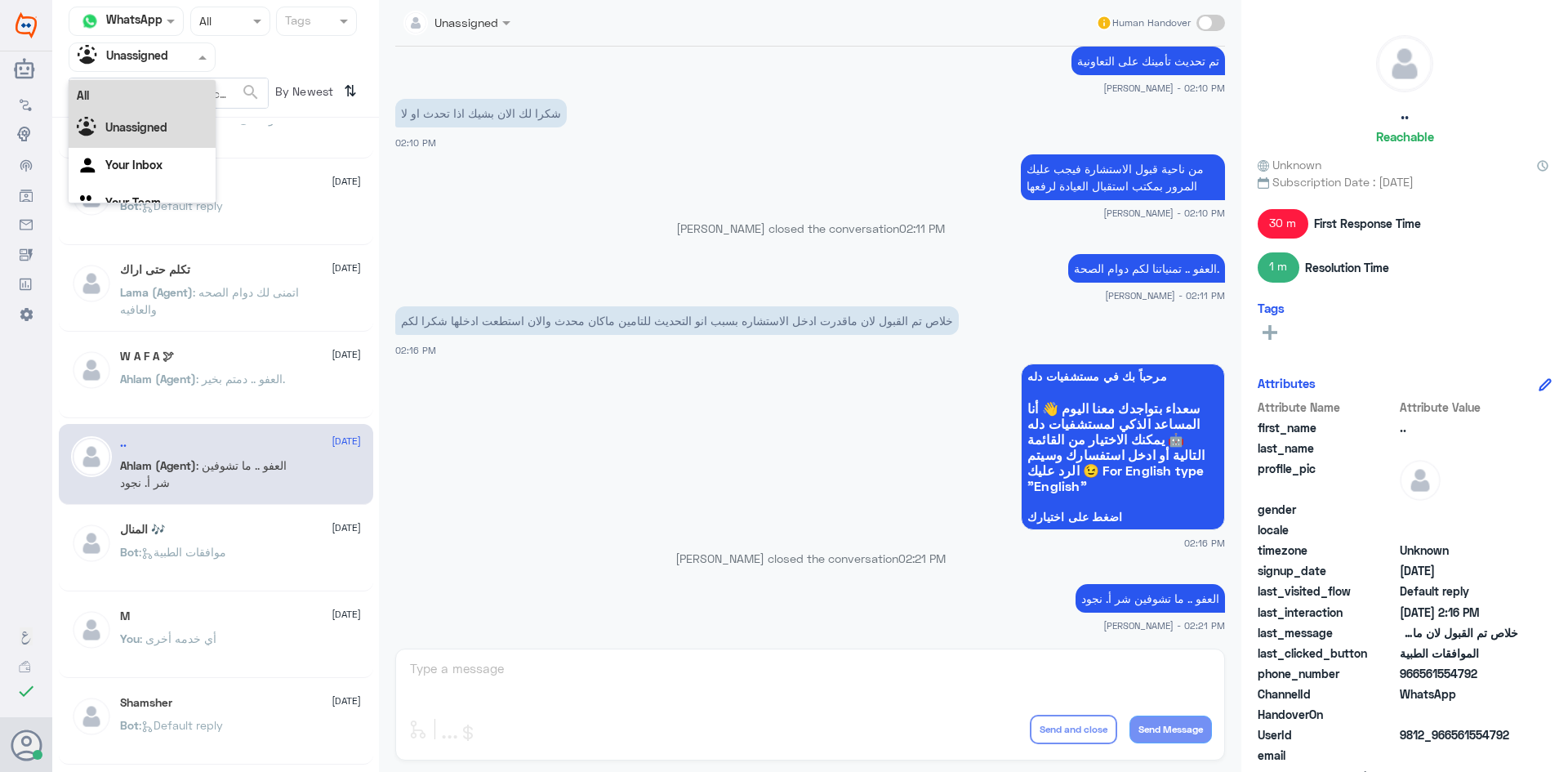
click at [163, 88] on div "All" at bounding box center [142, 95] width 147 height 30
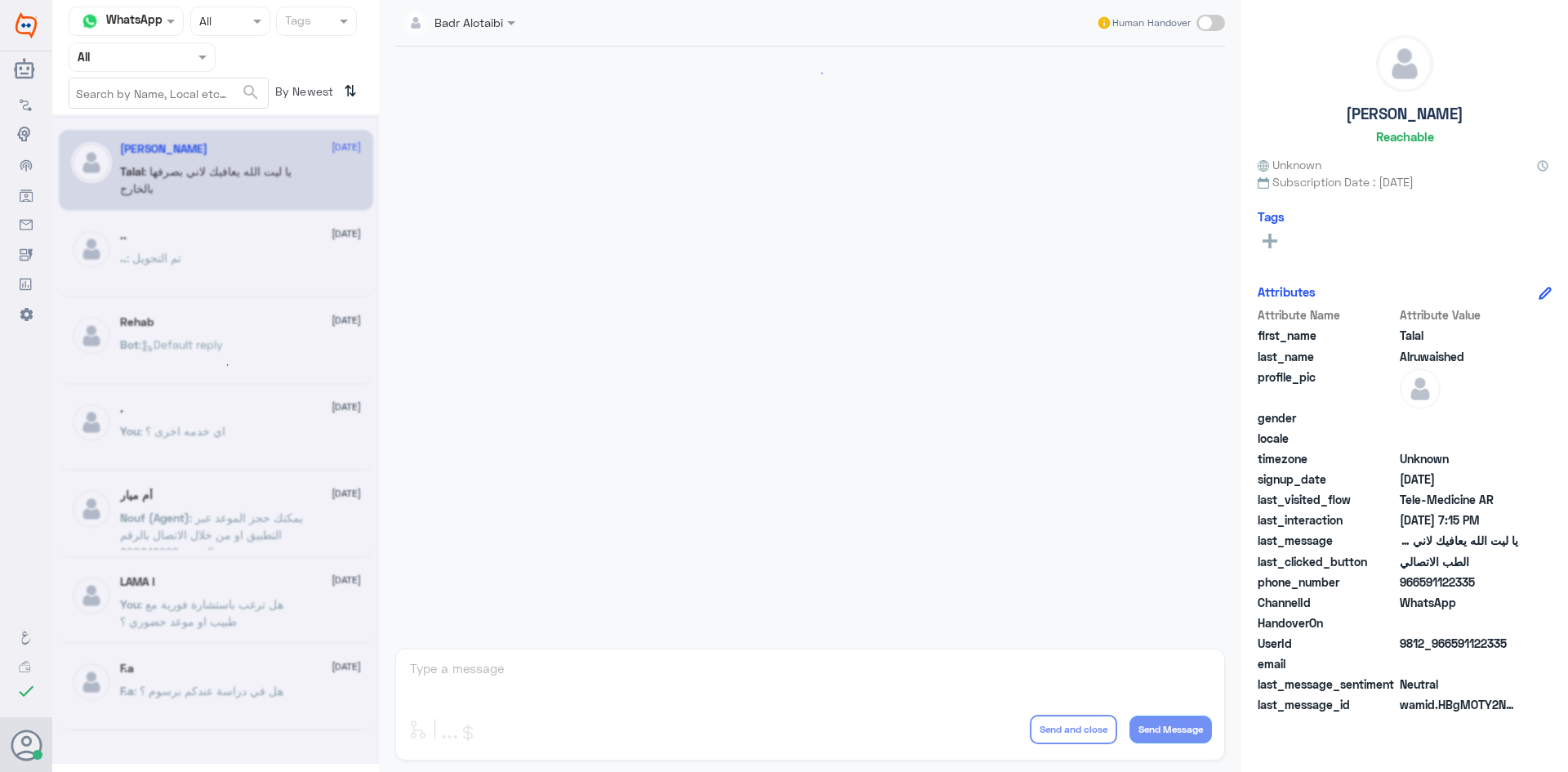
scroll to position [373, 0]
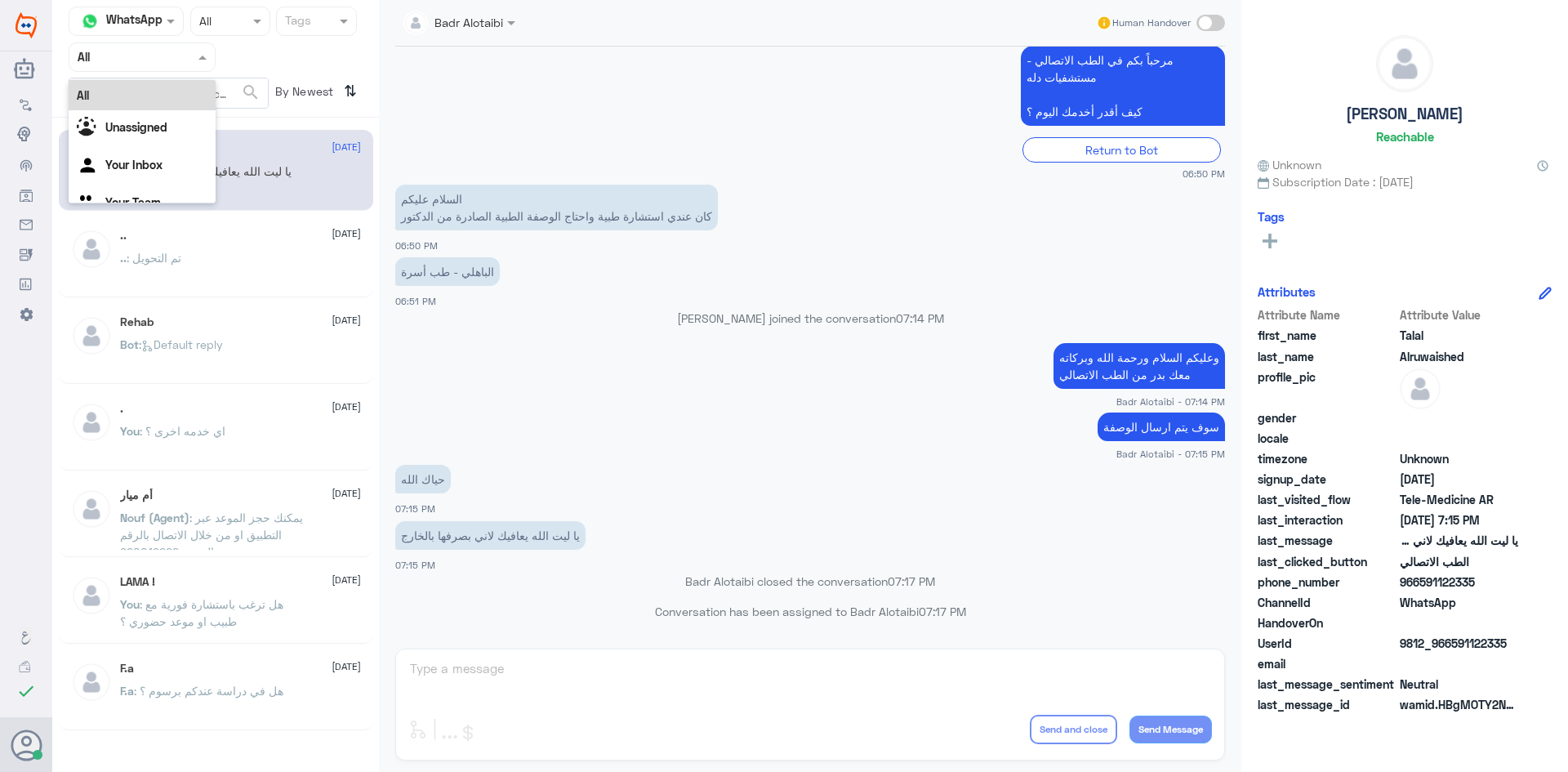
click at [198, 55] on span at bounding box center [205, 57] width 21 height 17
click at [187, 112] on div "Unassigned" at bounding box center [142, 129] width 147 height 38
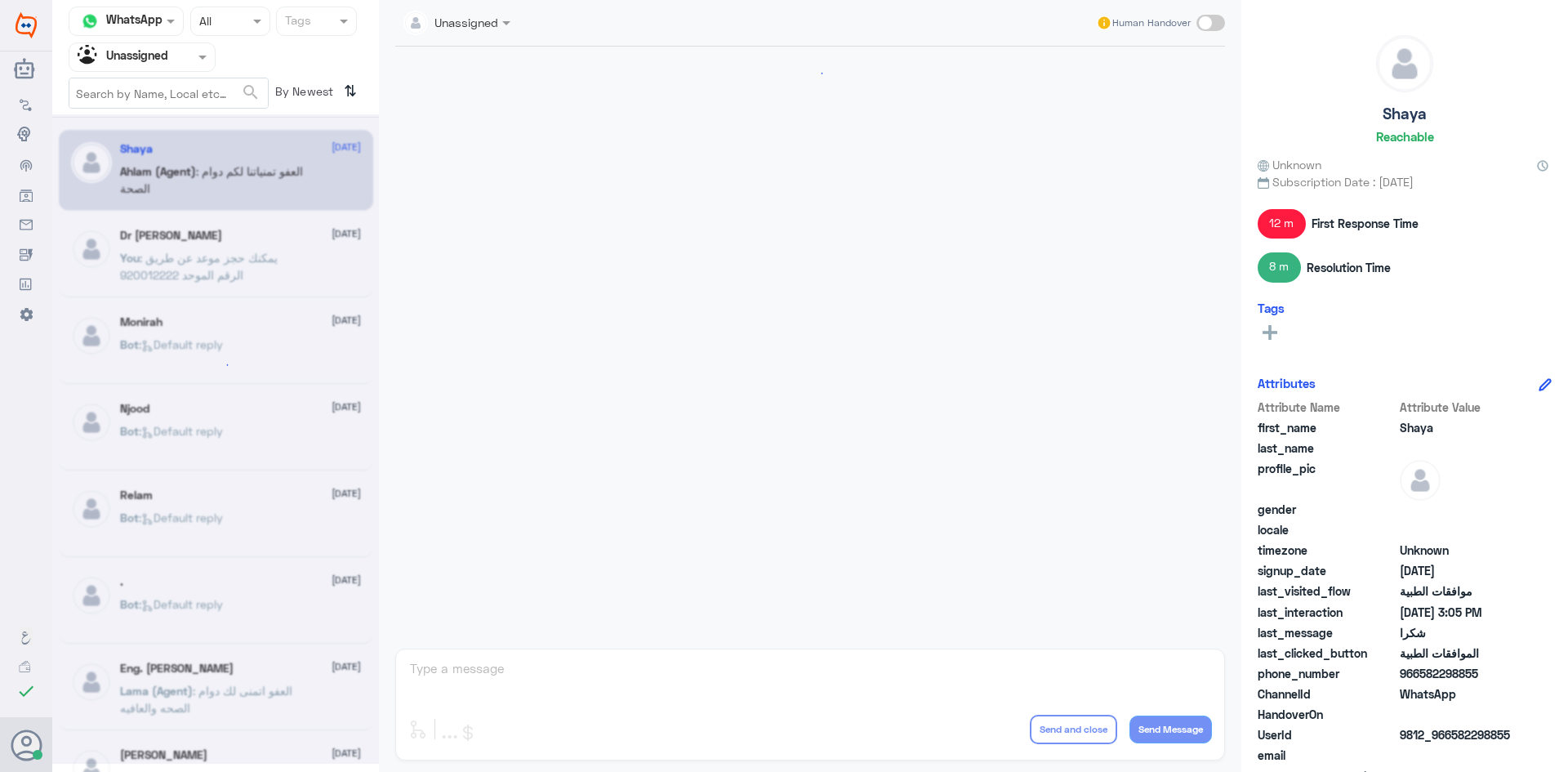
scroll to position [998, 0]
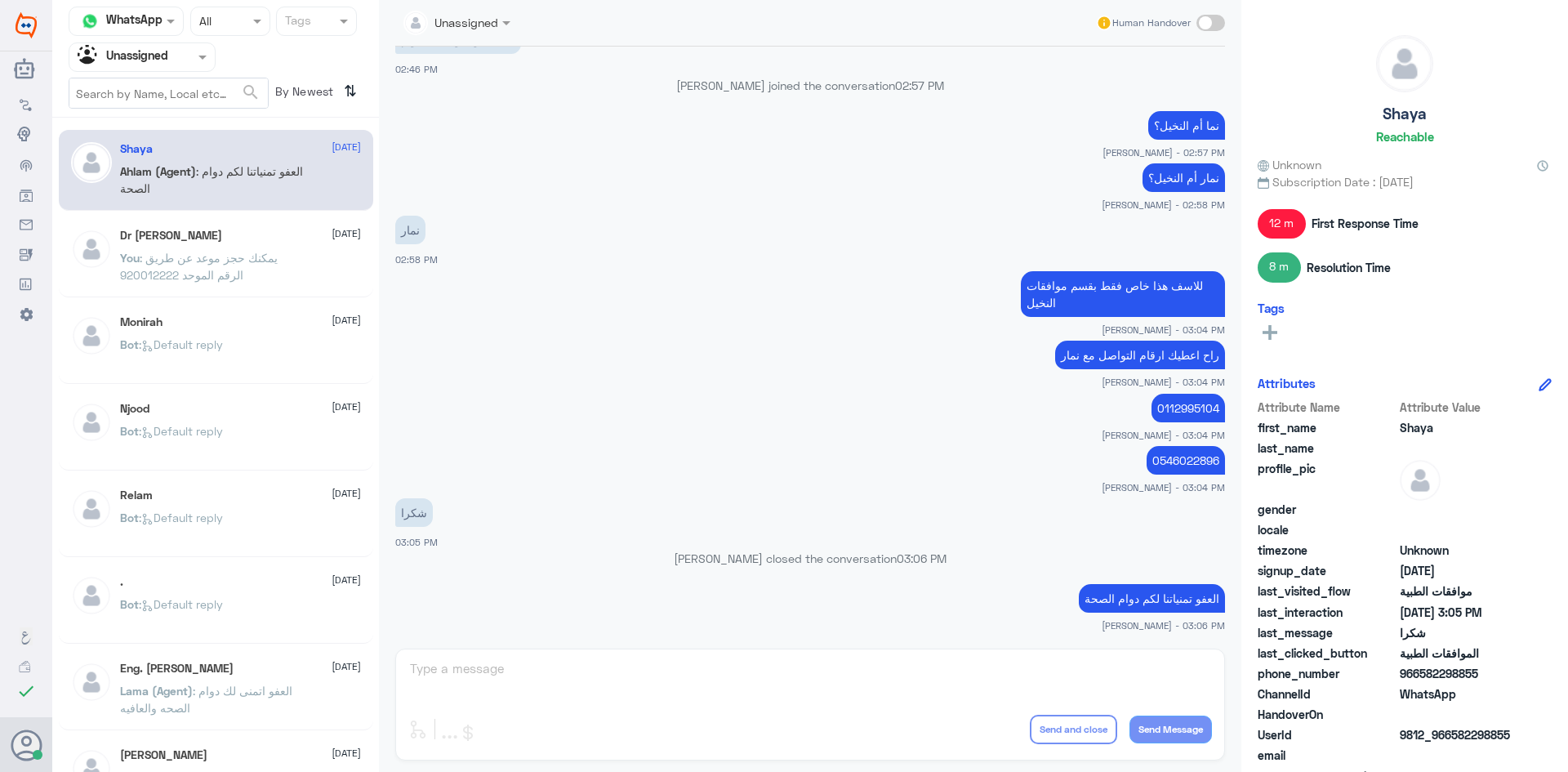
click at [238, 268] on p "You : يمكنك حجز موعد عن طريق الرقم الموحد 920012222" at bounding box center [212, 269] width 184 height 41
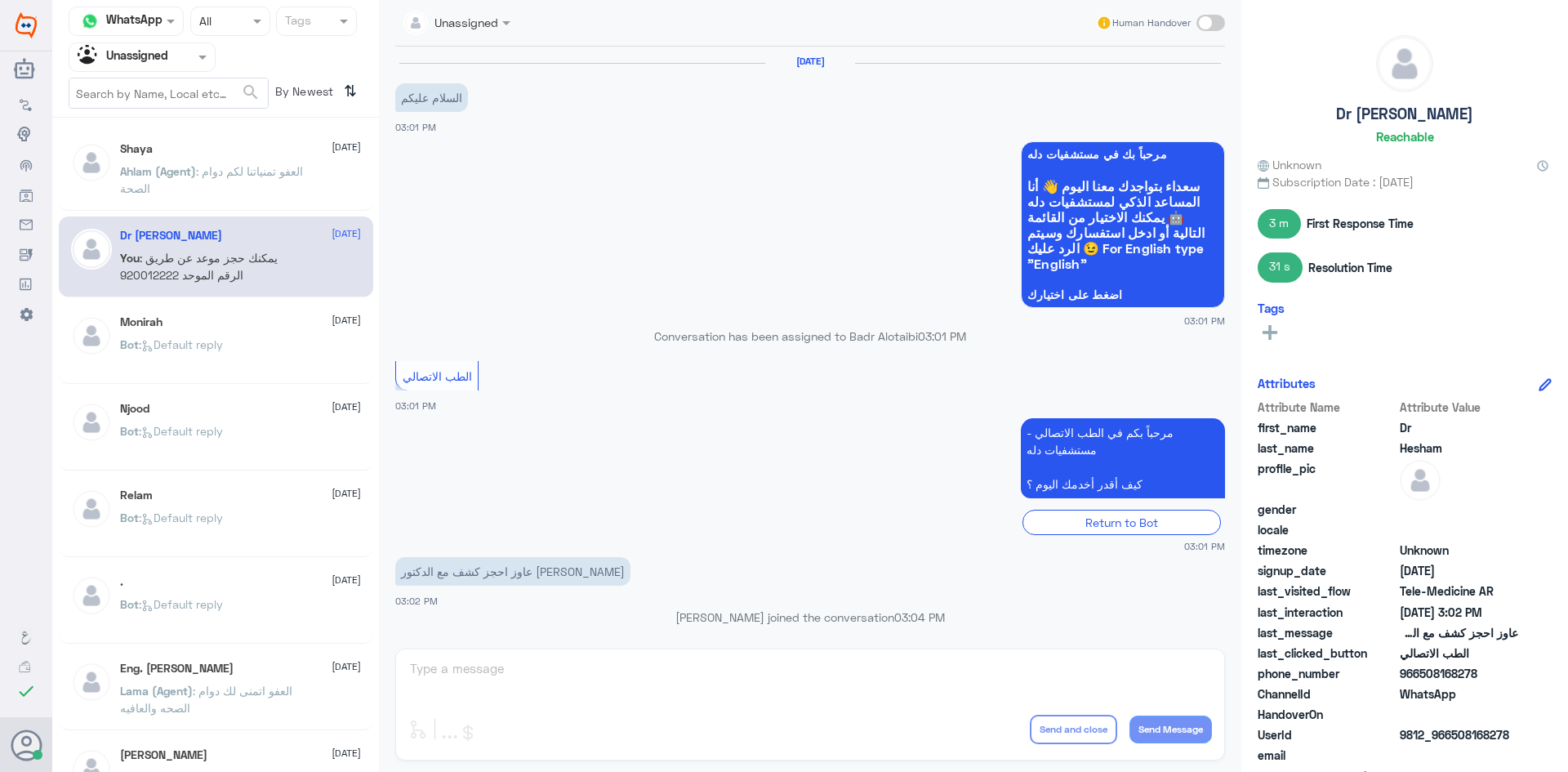
scroll to position [192, 0]
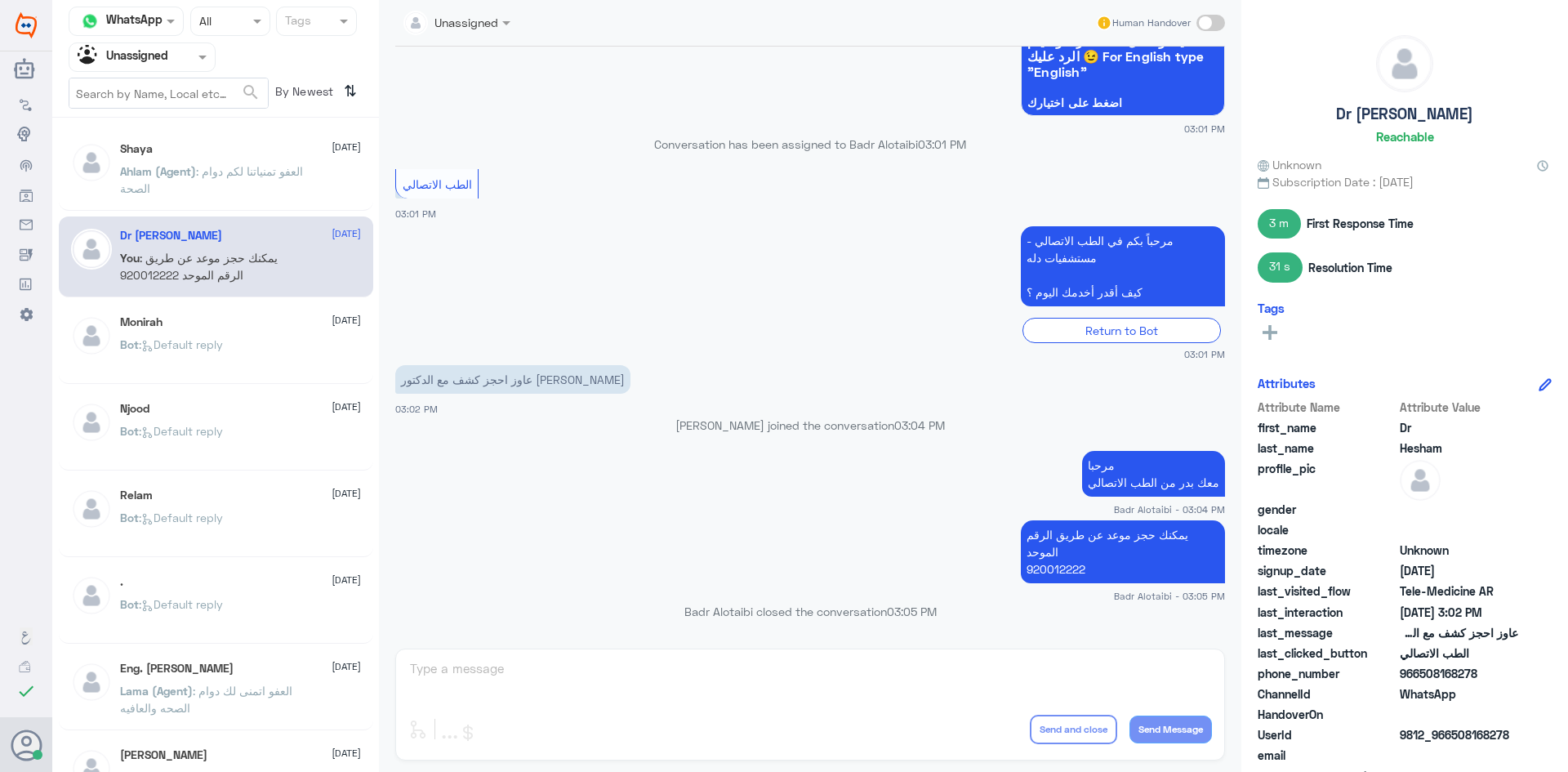
click at [207, 334] on div "Monirah [DATE] Bot : Default reply" at bounding box center [240, 346] width 241 height 62
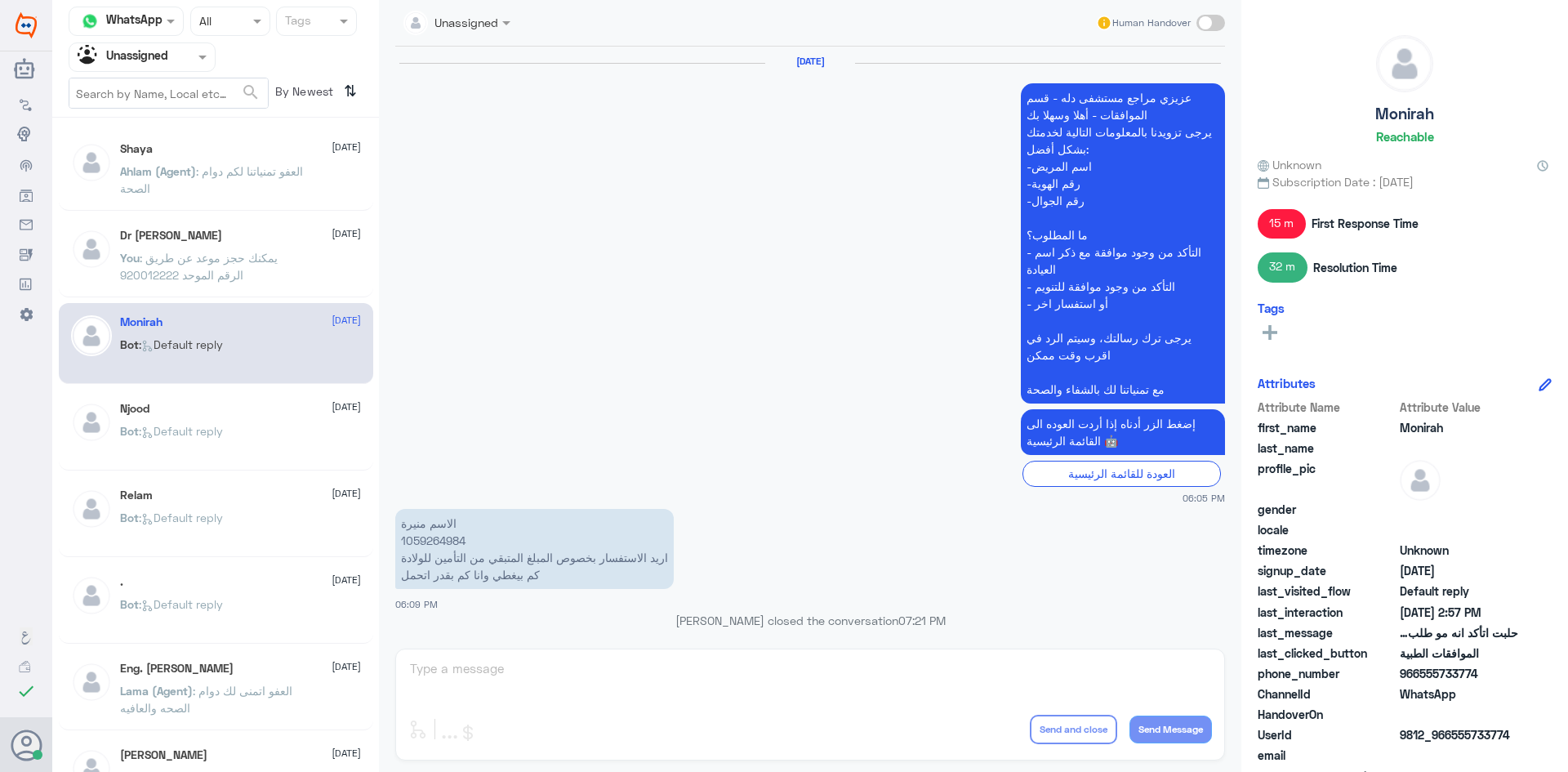
scroll to position [1617, 0]
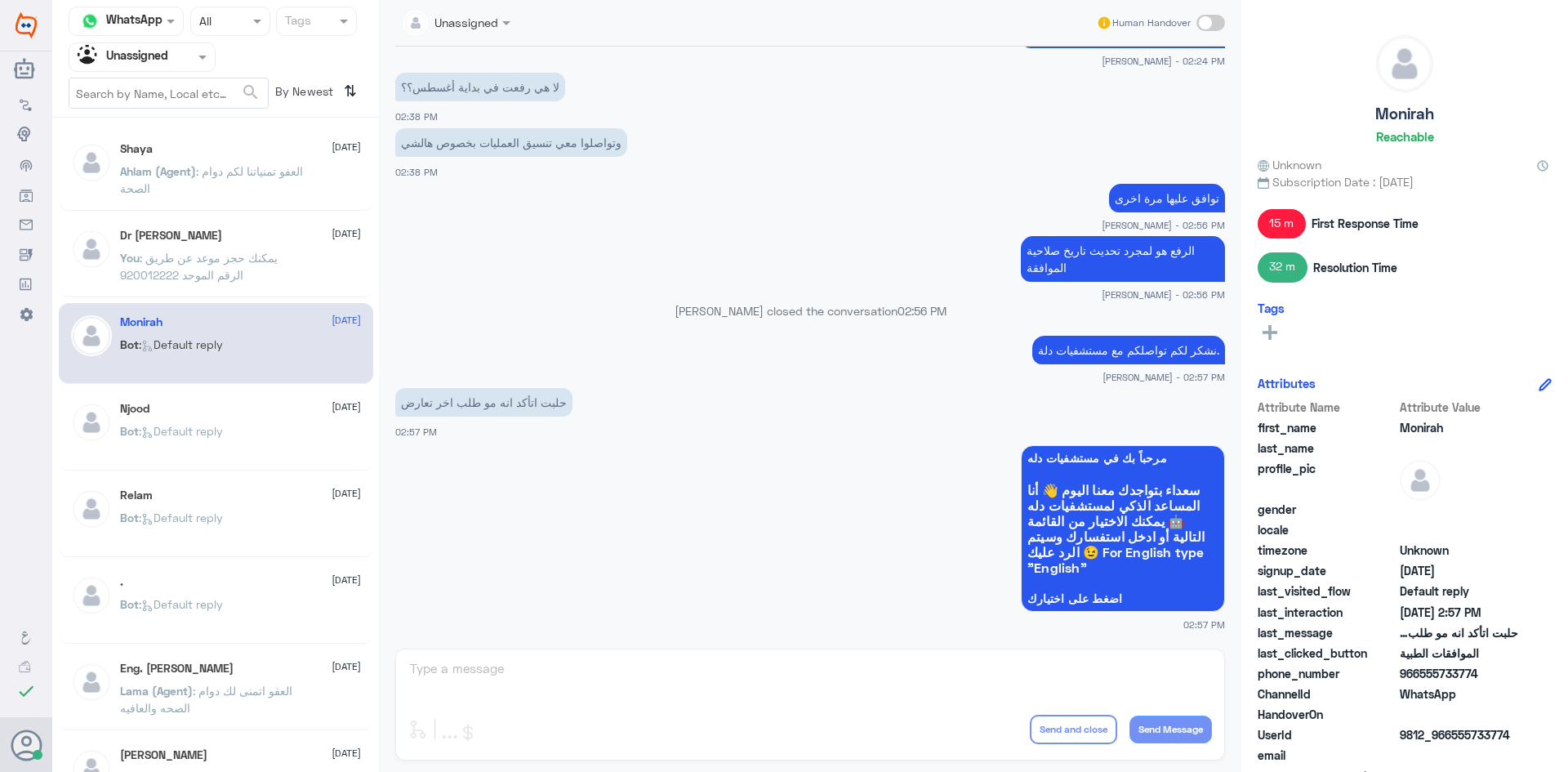
click at [131, 439] on p "Bot : Default reply" at bounding box center [172, 442] width 103 height 41
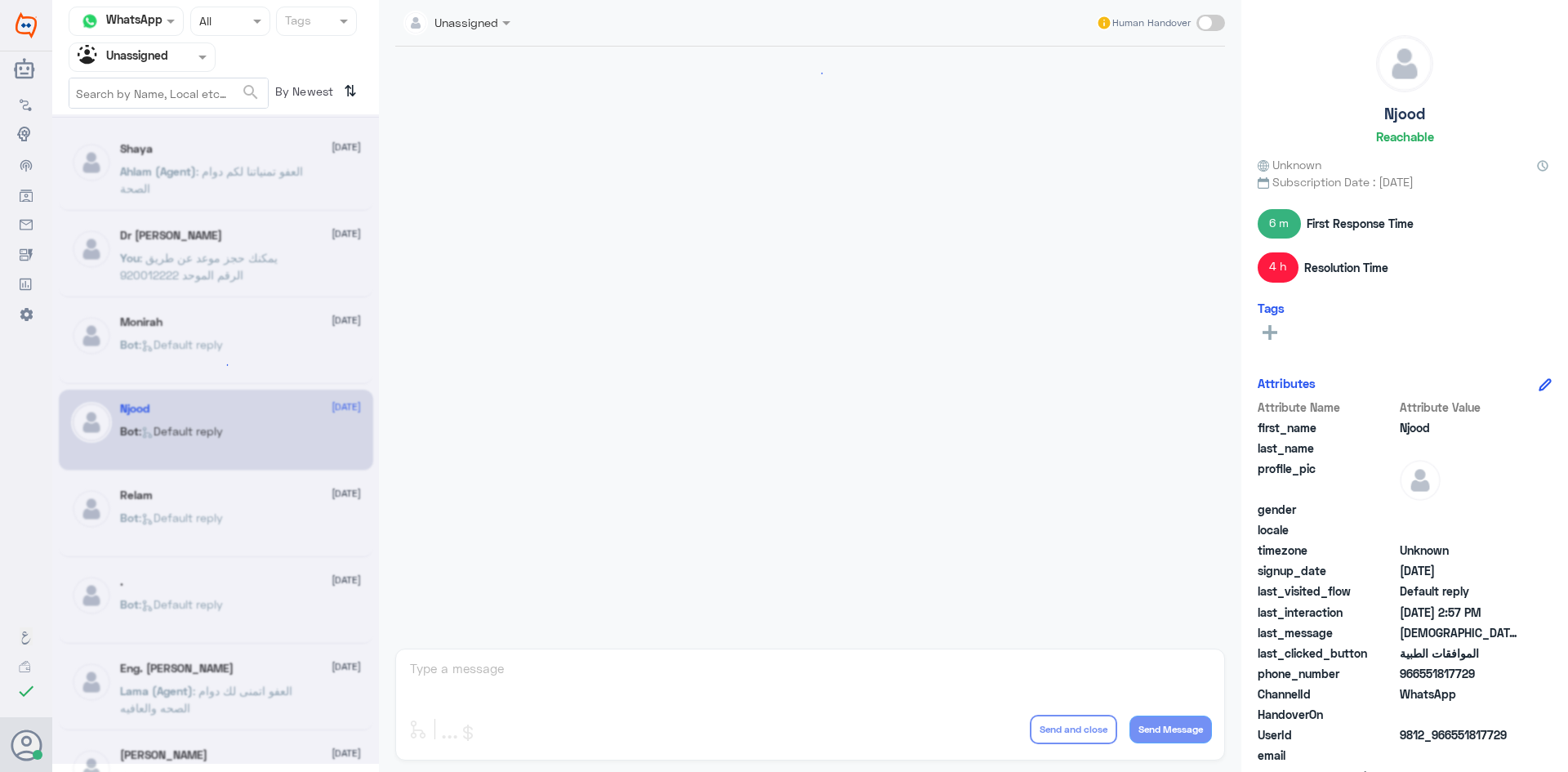
scroll to position [1275, 0]
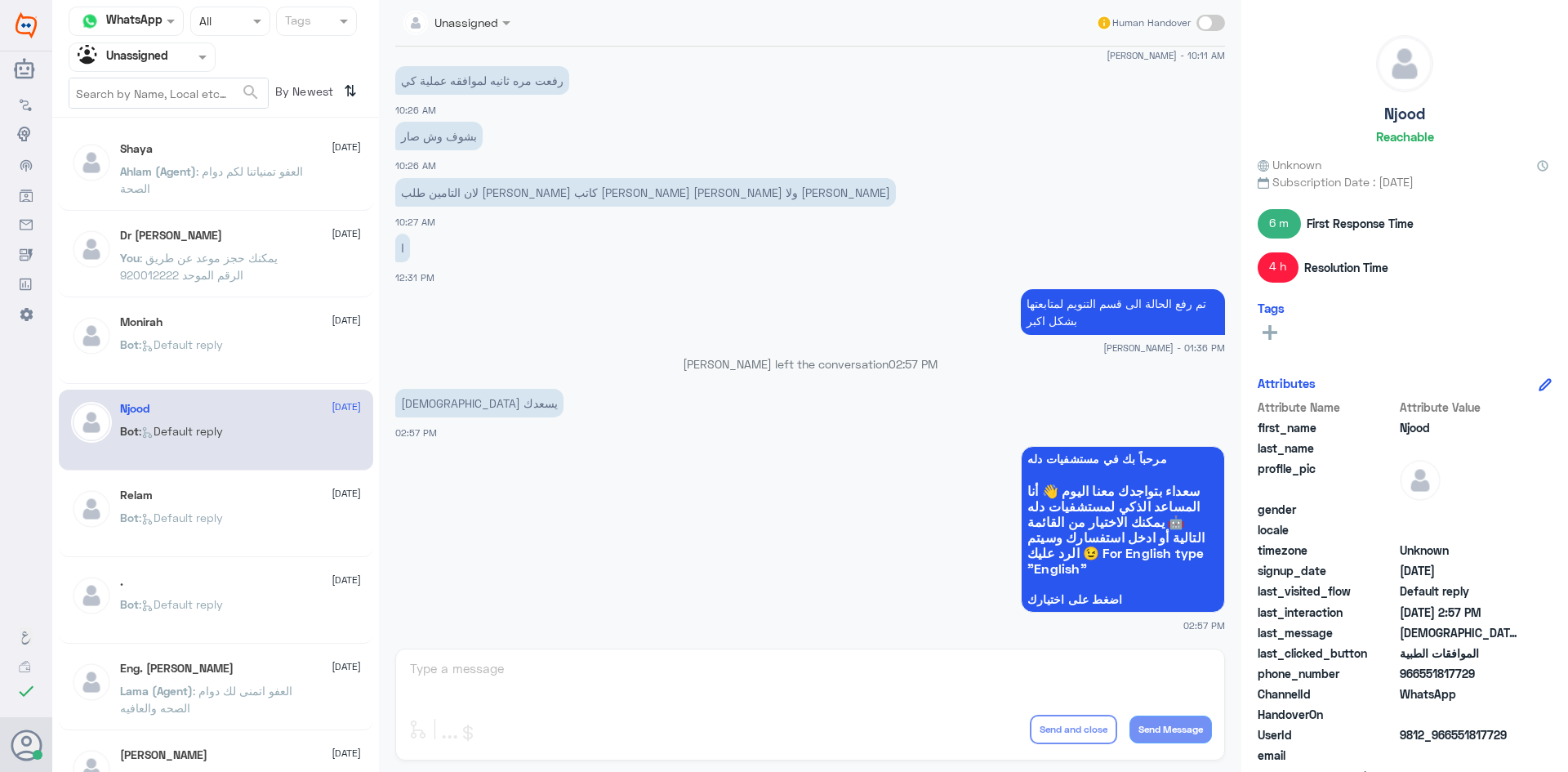
click at [203, 499] on div "Relam [DATE]" at bounding box center [240, 496] width 241 height 14
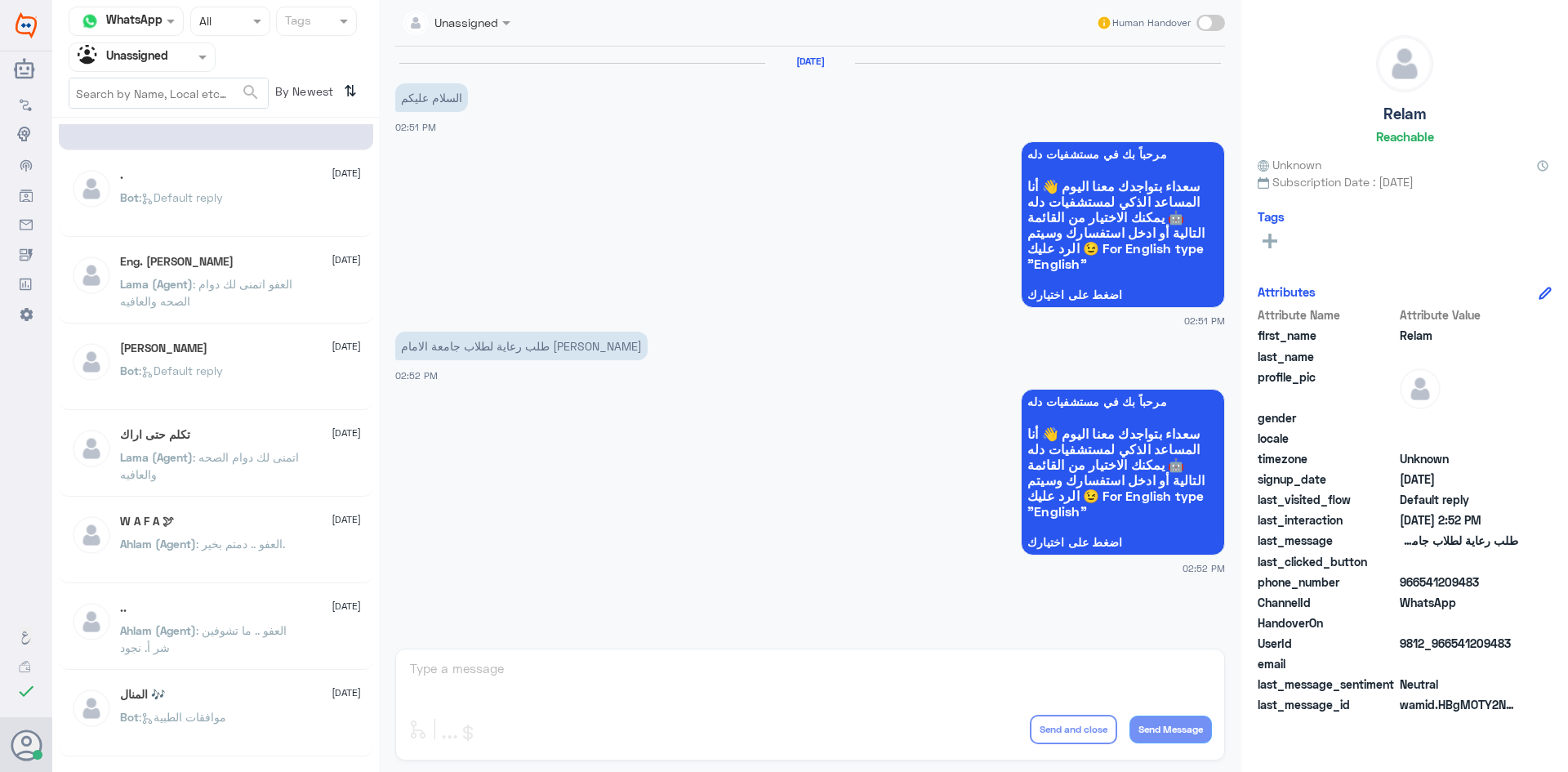
scroll to position [408, 0]
click at [170, 499] on div "Shaya [DATE][PERSON_NAME] (Agent) : العفو تمنياتنا لكم دوام الصحة Dr [PERSON_NA…" at bounding box center [215, 451] width 327 height 654
click at [173, 63] on div at bounding box center [142, 57] width 145 height 19
click at [161, 92] on div "All" at bounding box center [142, 95] width 147 height 30
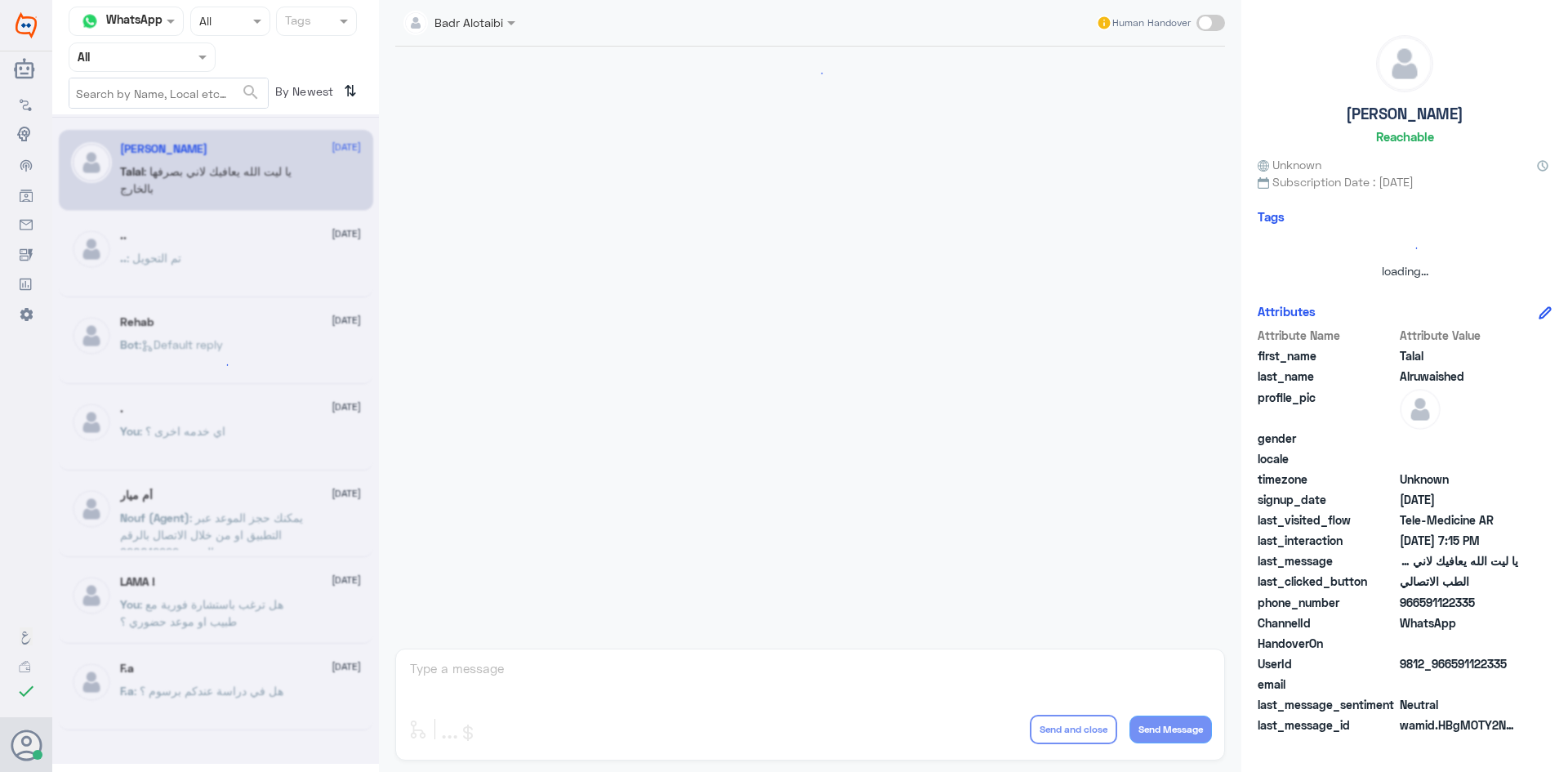
scroll to position [373, 0]
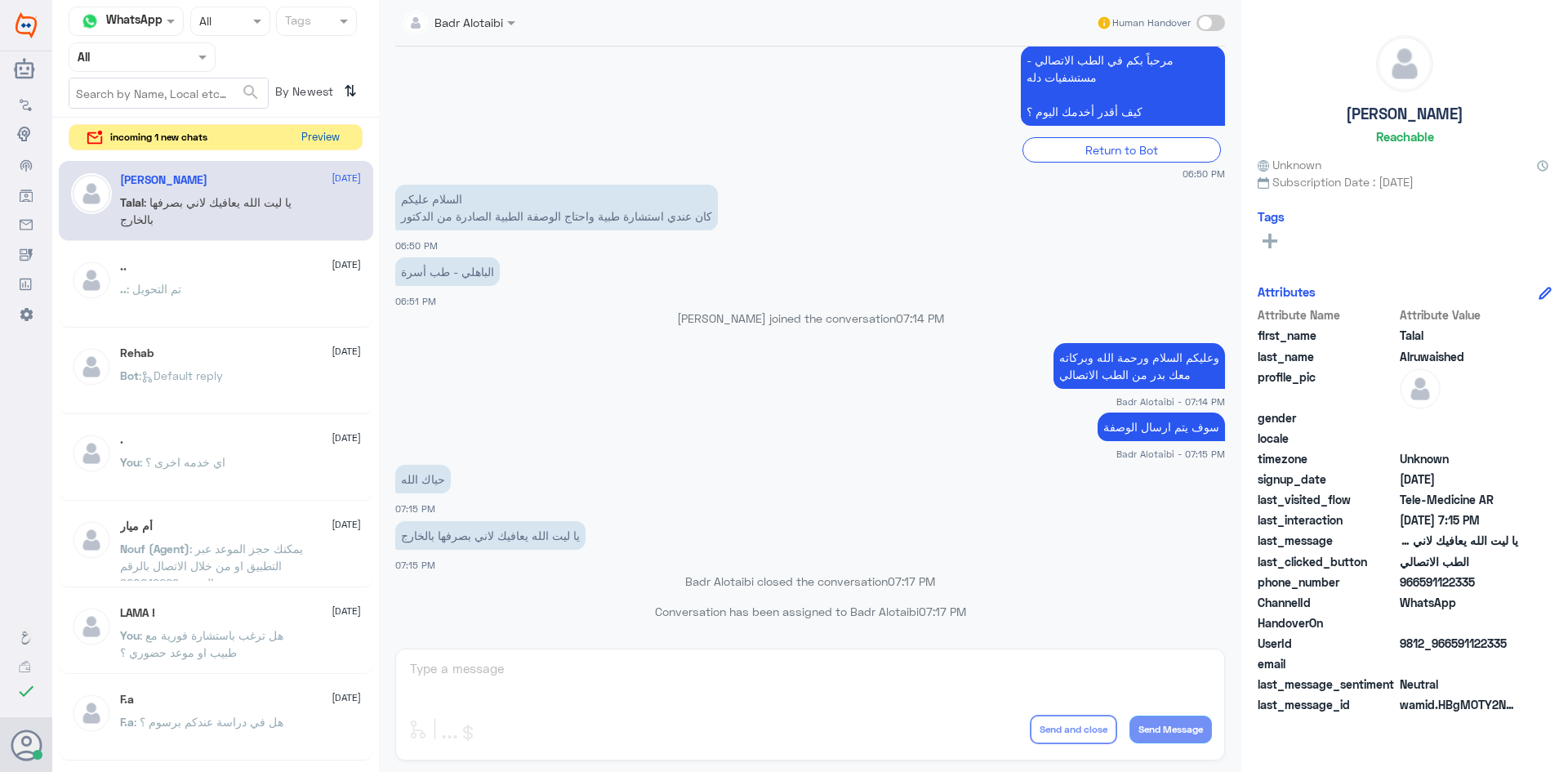
click at [310, 139] on button "Preview" at bounding box center [320, 137] width 51 height 25
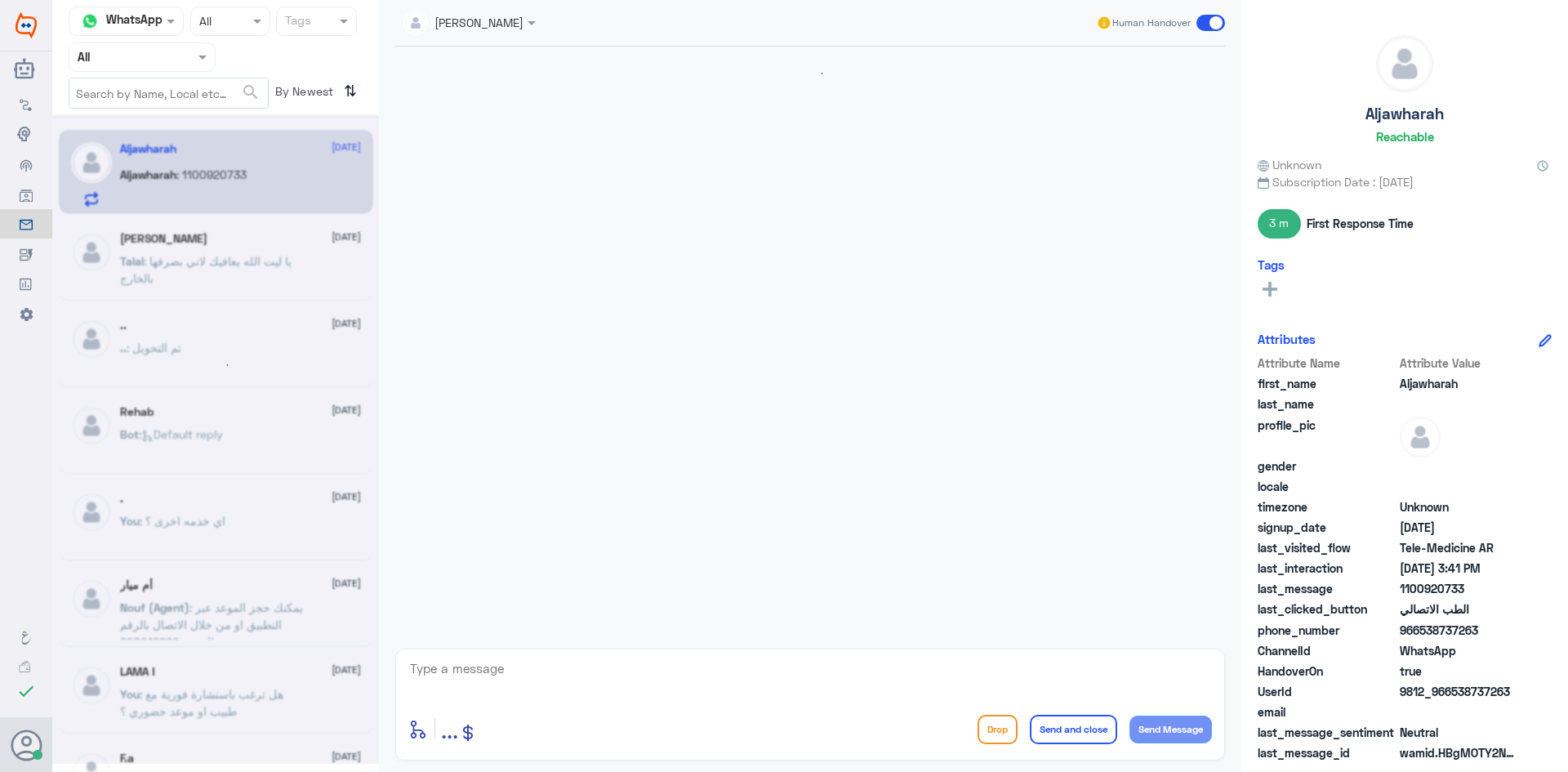
scroll to position [257, 0]
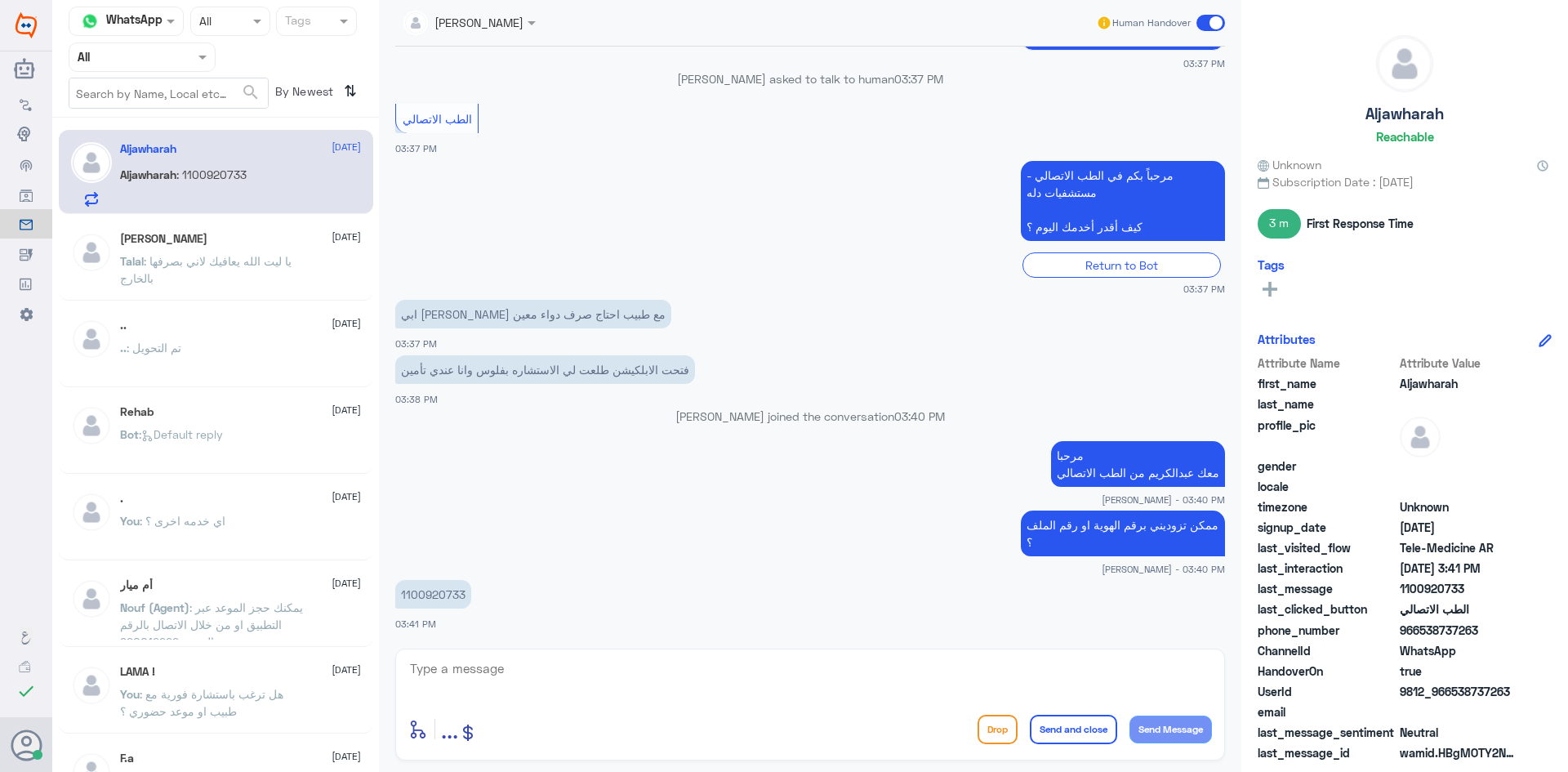
click at [437, 596] on p "1100920733" at bounding box center [433, 594] width 75 height 29
copy p "1100920733"
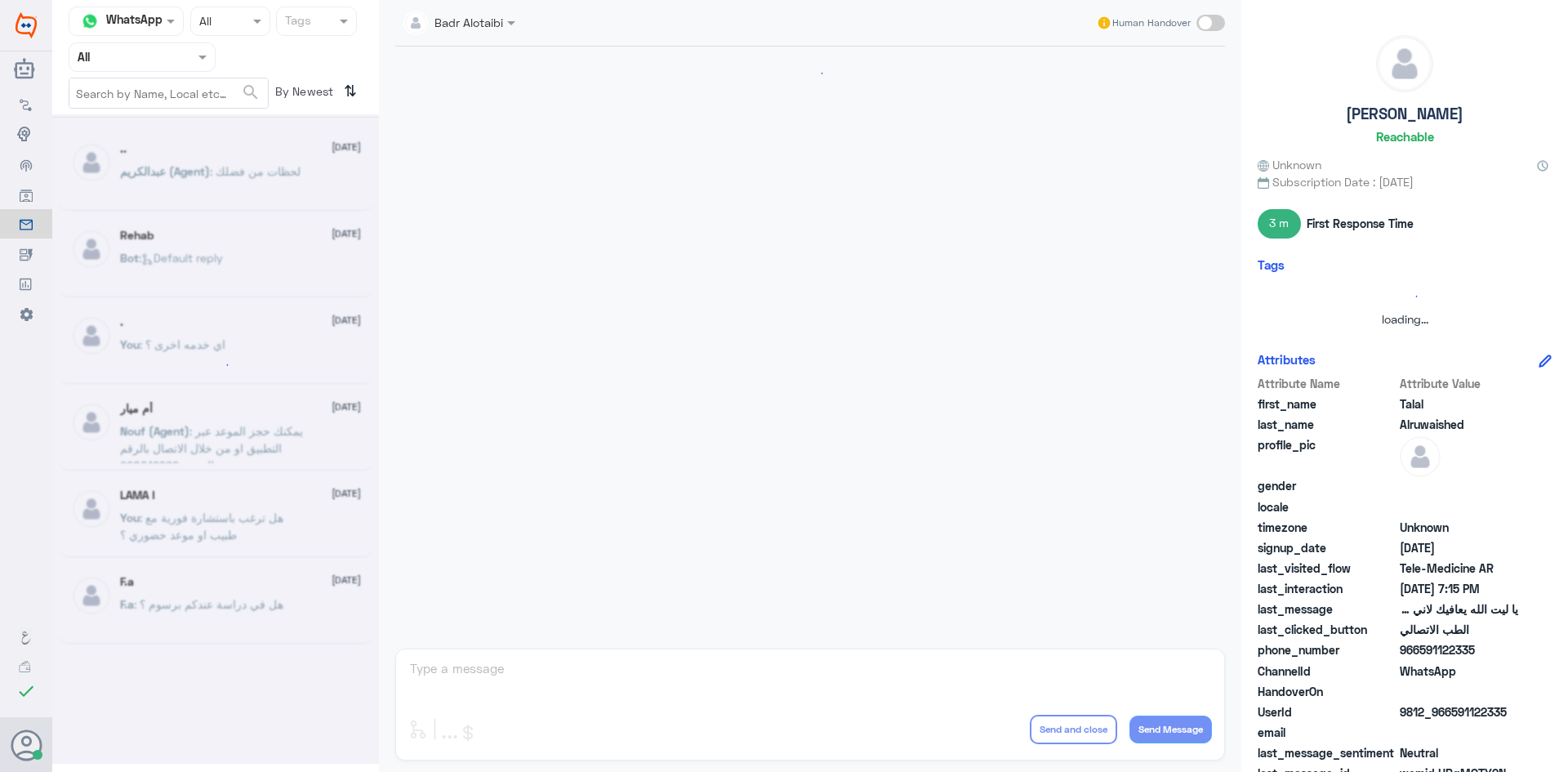
scroll to position [373, 0]
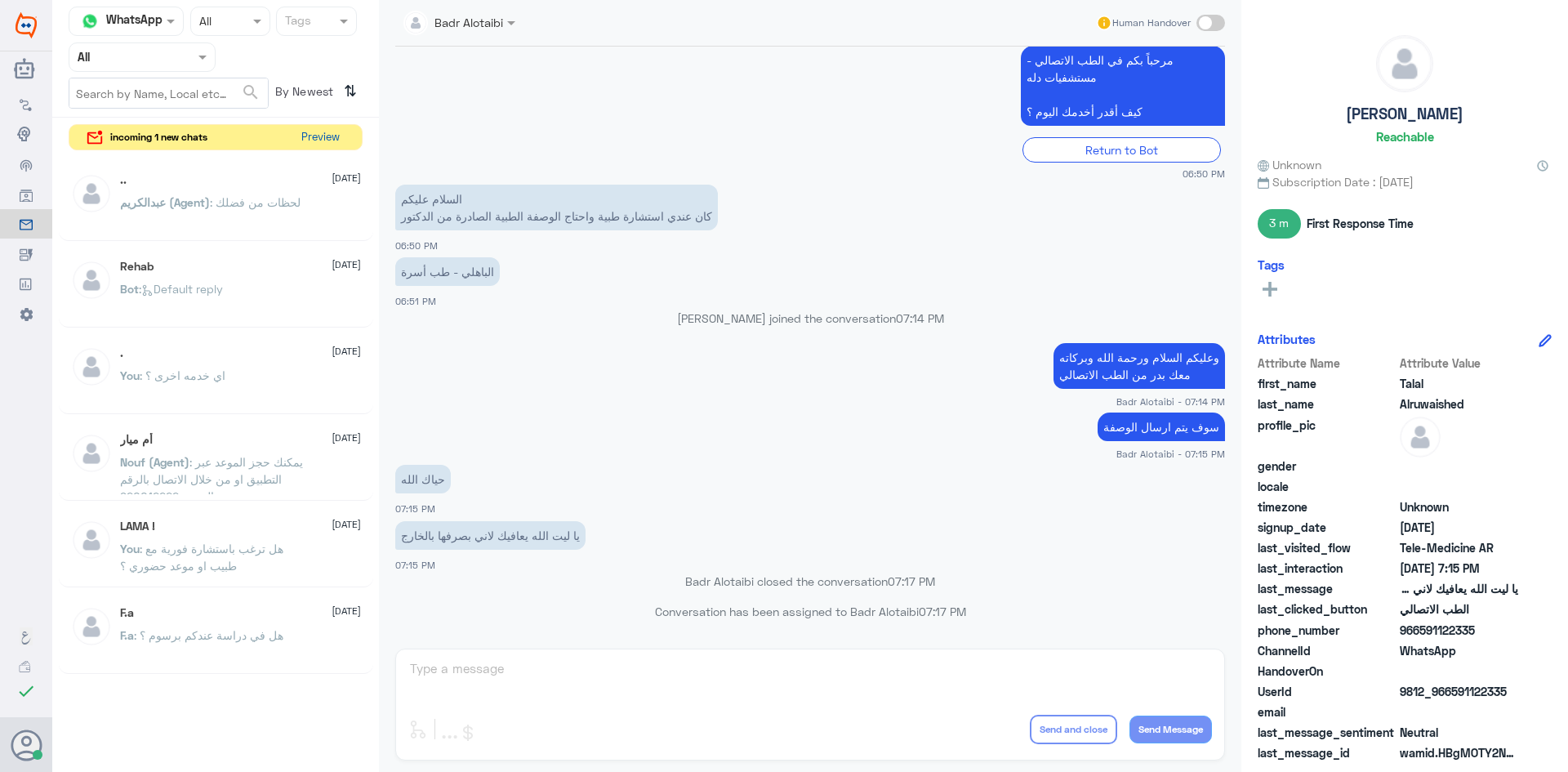
click at [308, 133] on button "Preview" at bounding box center [320, 137] width 51 height 25
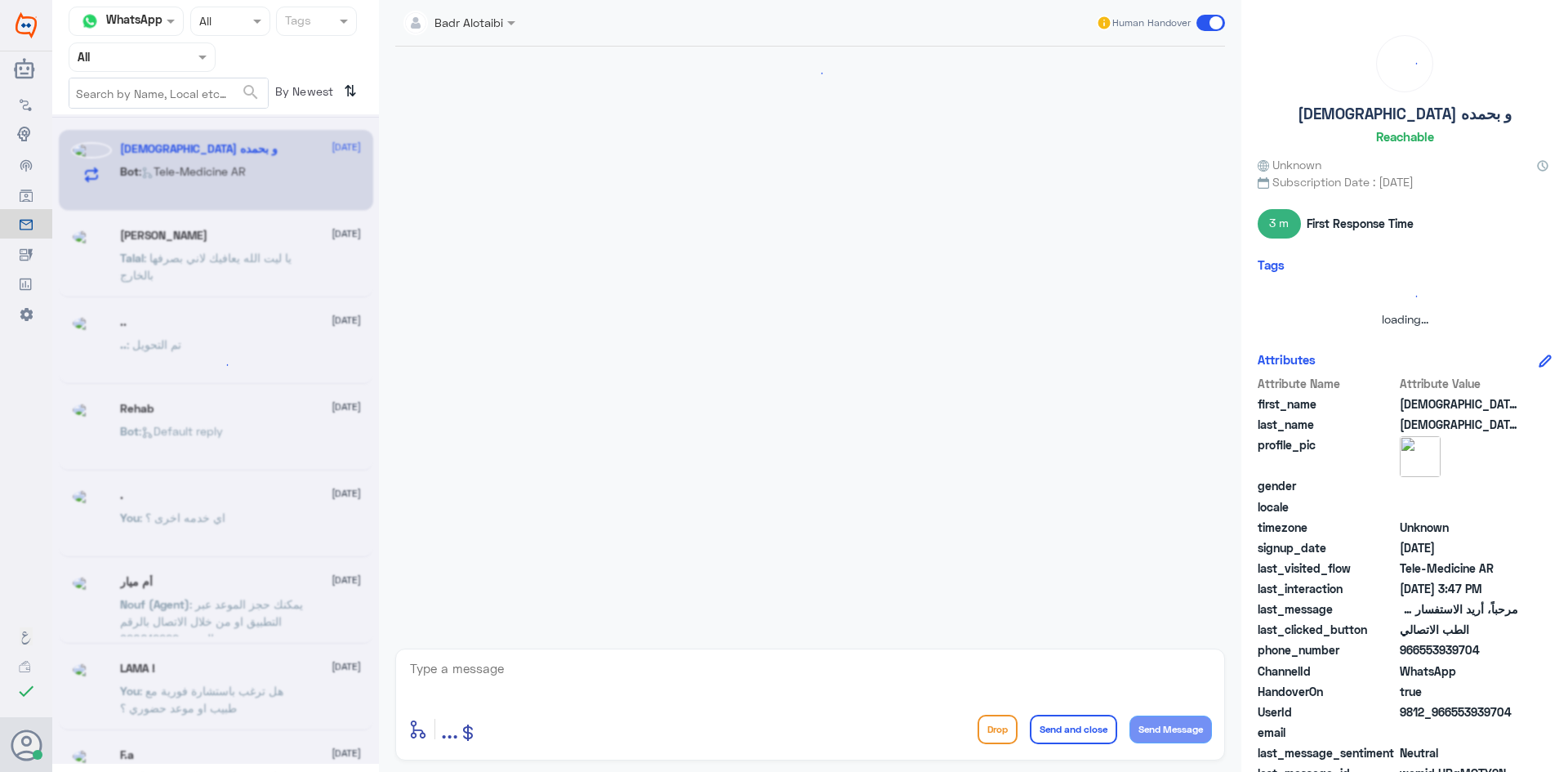
scroll to position [0, 0]
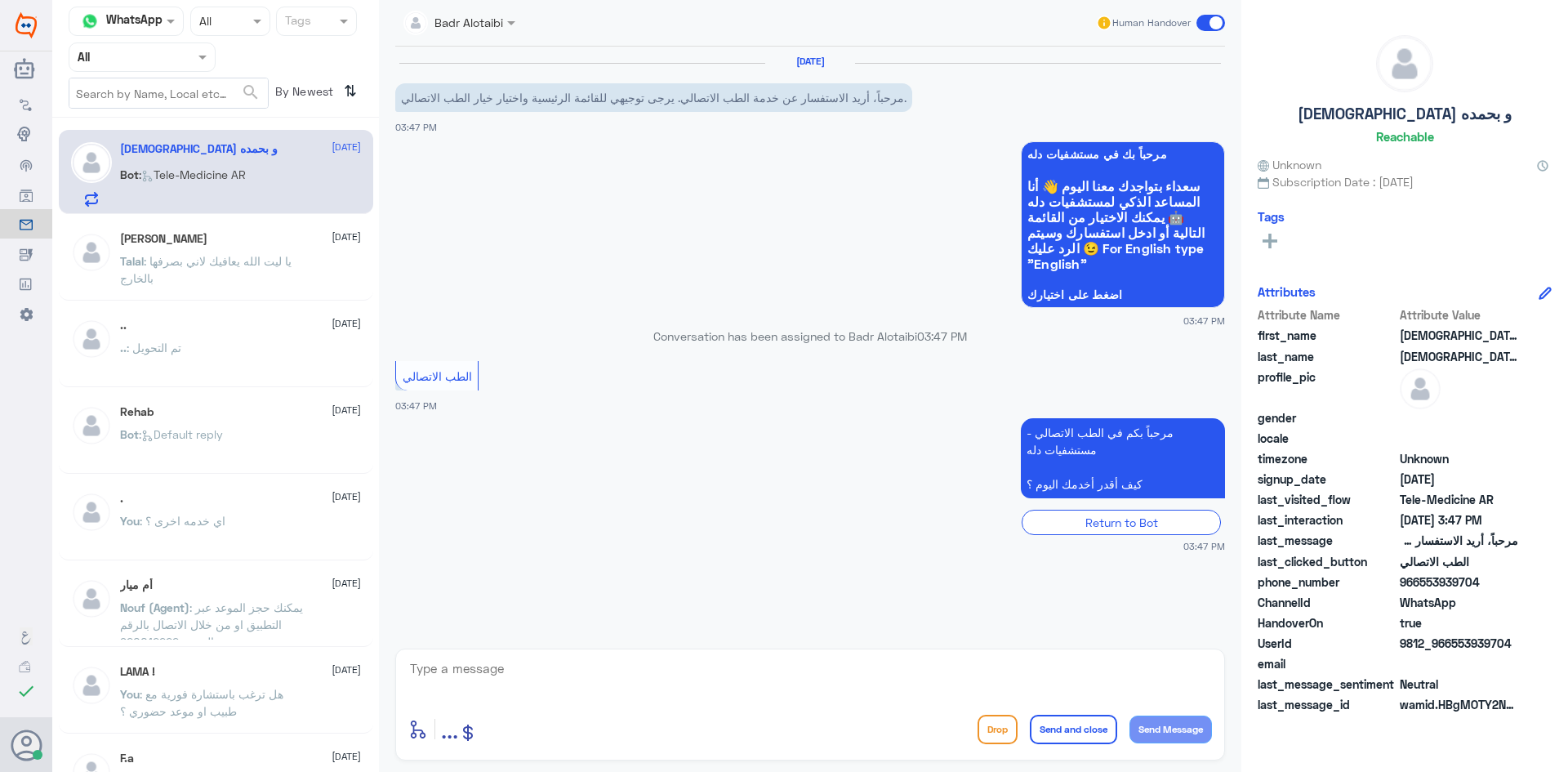
drag, startPoint x: 1512, startPoint y: 647, endPoint x: 1454, endPoint y: 649, distance: 58.0
click at [1454, 649] on span "9812_966553939704" at bounding box center [1459, 643] width 118 height 17
copy span "553939704"
click at [885, 689] on textarea at bounding box center [809, 678] width 803 height 40
type textarea "L"
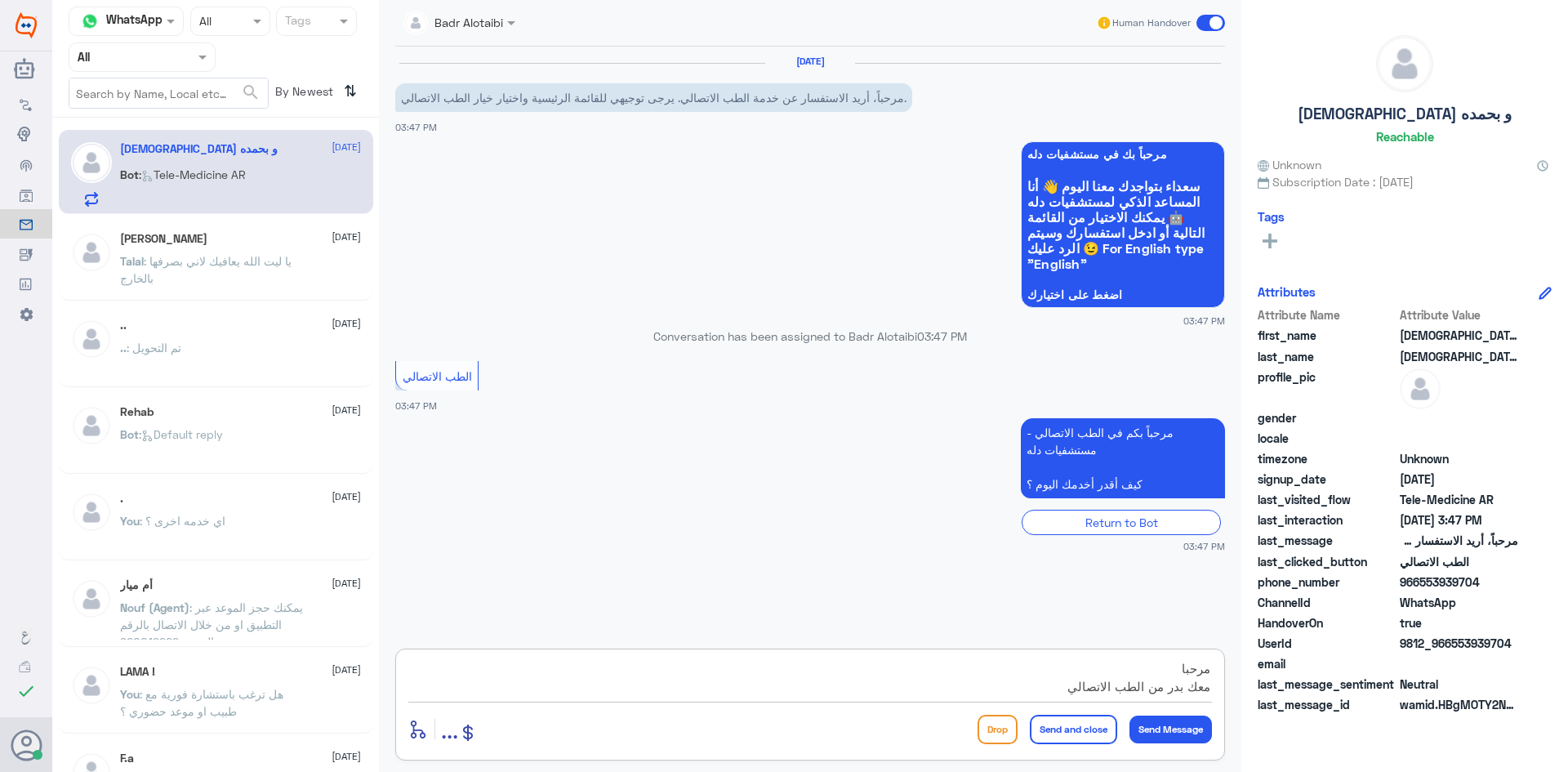
scroll to position [15, 0]
type textarea "مرحبا معك بدر من الطب الاتصالي تفضل كيف اقدر اساعدك ؟"
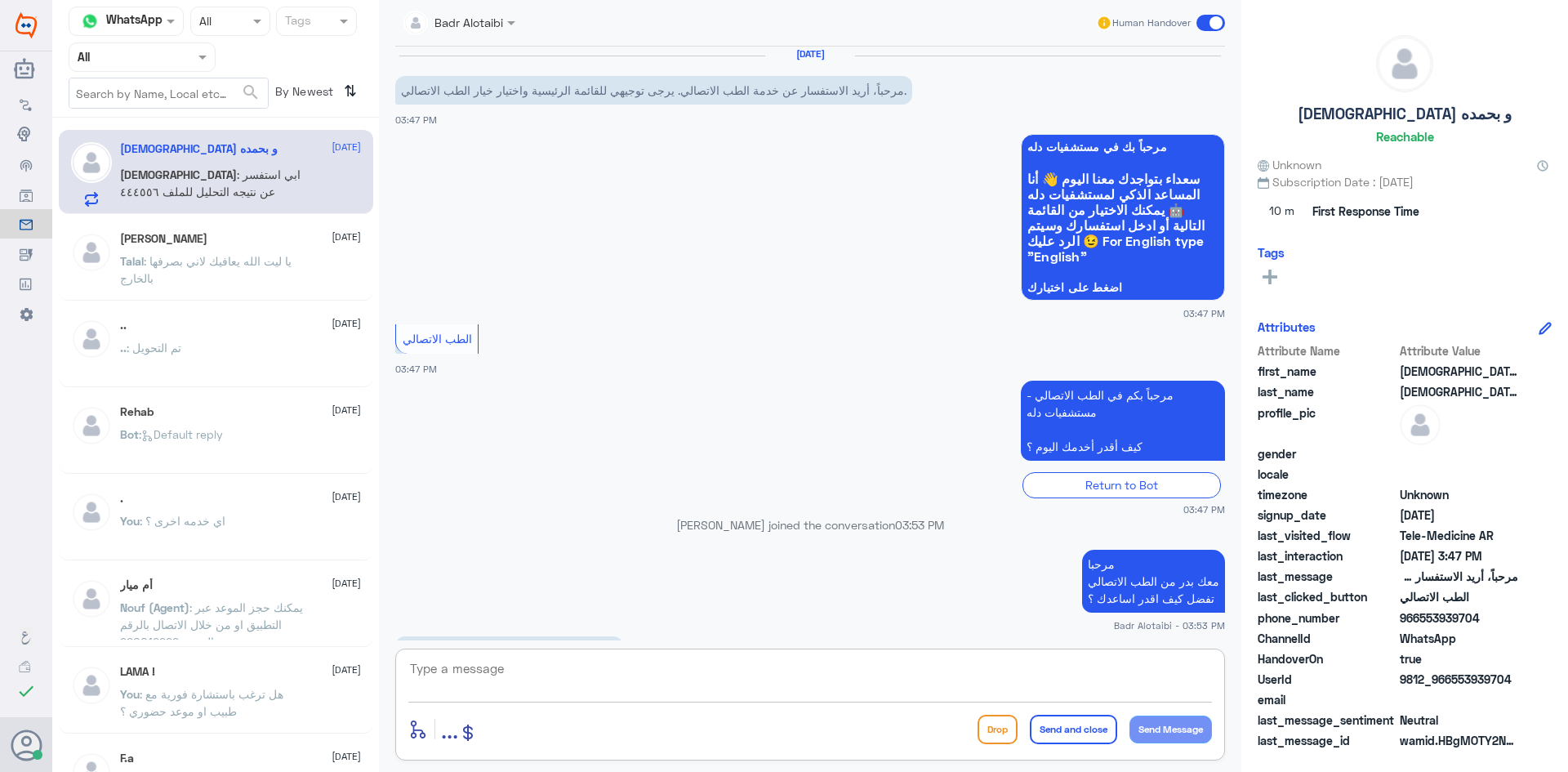
scroll to position [64, 0]
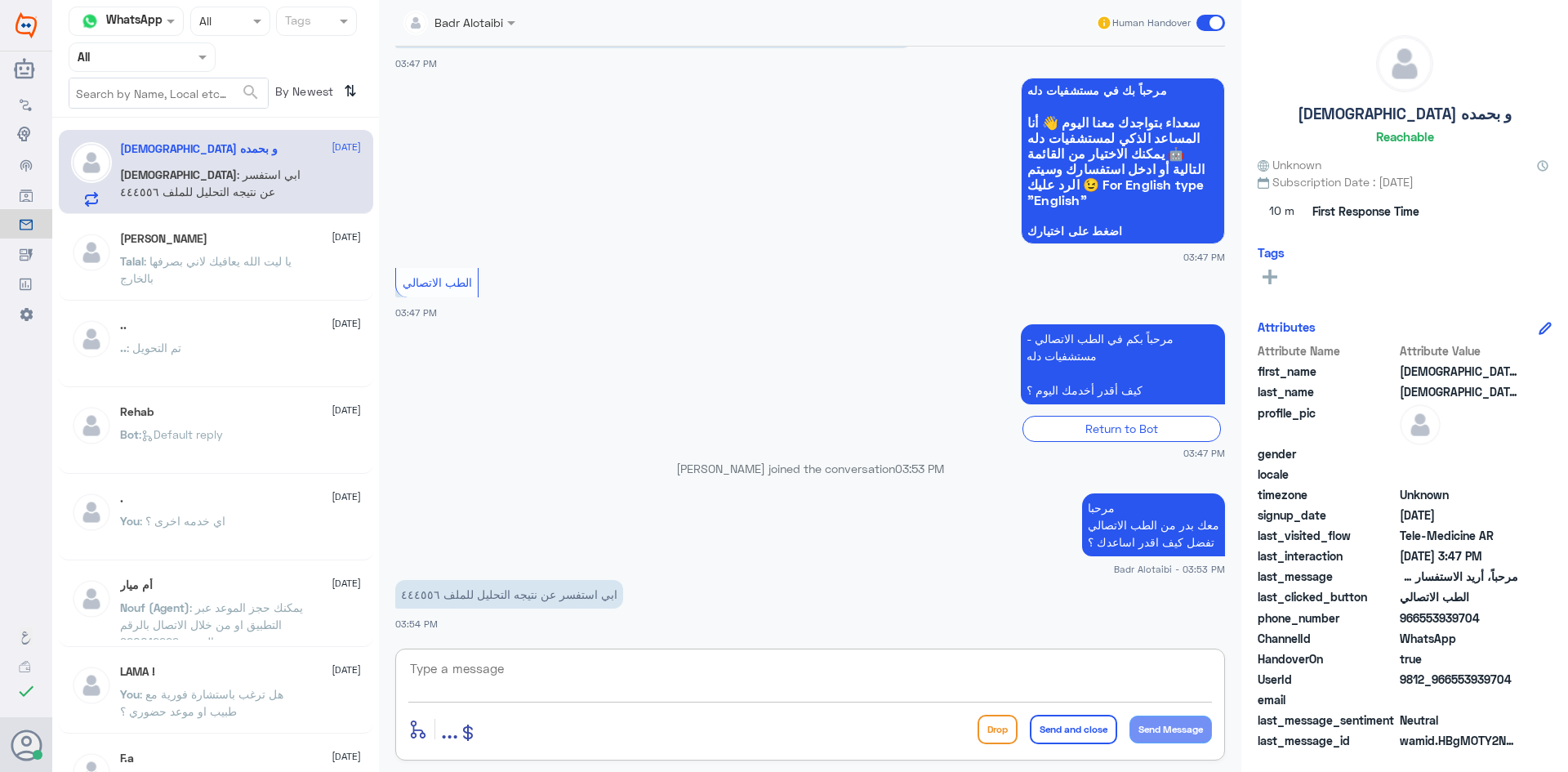
click at [770, 679] on textarea at bounding box center [809, 678] width 803 height 40
click at [740, 694] on textarea at bounding box center [809, 678] width 803 height 40
click at [456, 670] on textarea "444556" at bounding box center [809, 678] width 803 height 40
click at [468, 671] on textarea "444556" at bounding box center [809, 678] width 803 height 40
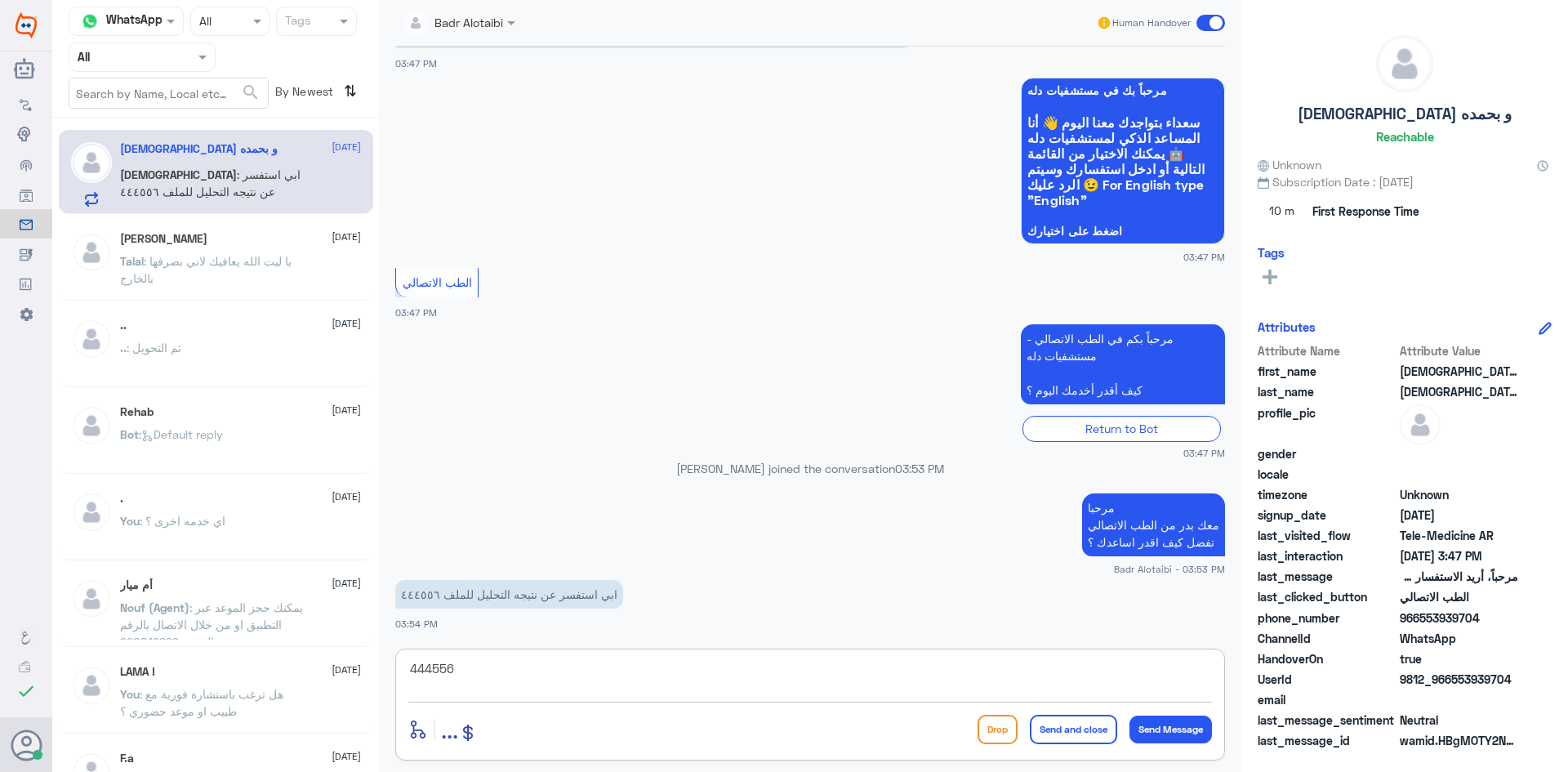
click at [456, 669] on textarea "444556" at bounding box center [809, 678] width 803 height 40
type textarea "444556"
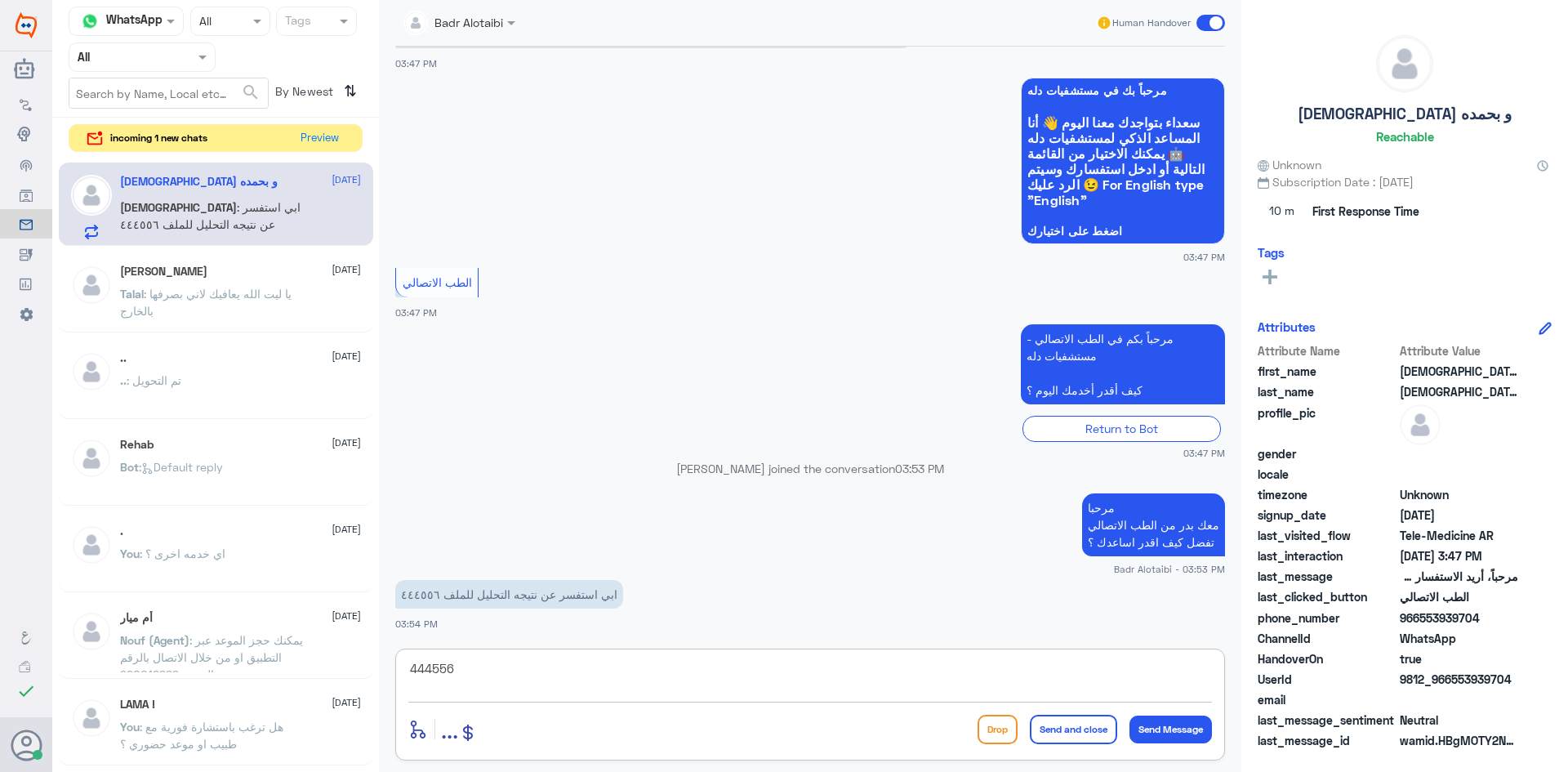
click at [631, 659] on textarea "444556" at bounding box center [809, 678] width 803 height 40
click at [321, 146] on button "Preview" at bounding box center [320, 137] width 51 height 25
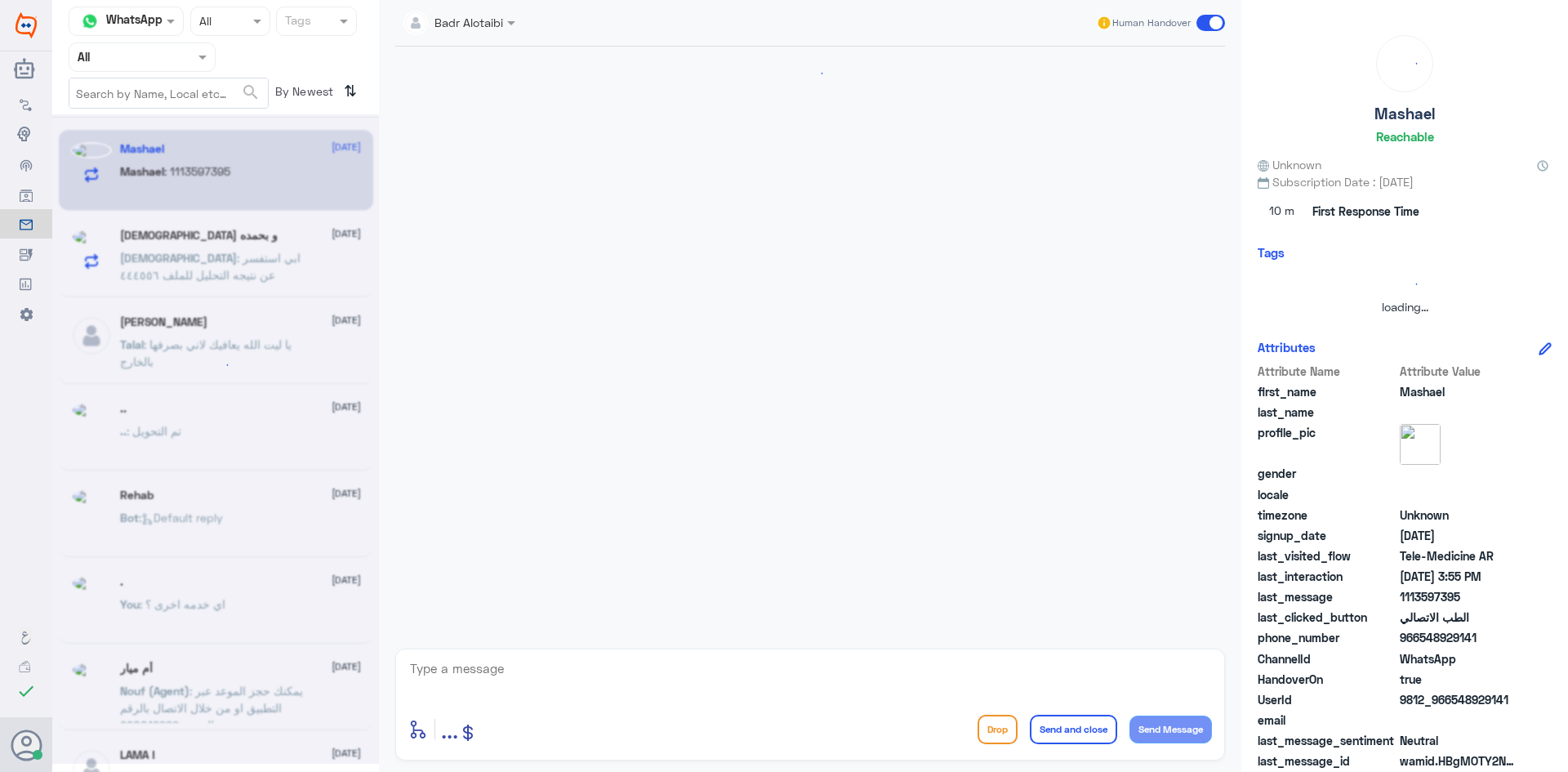
scroll to position [33, 0]
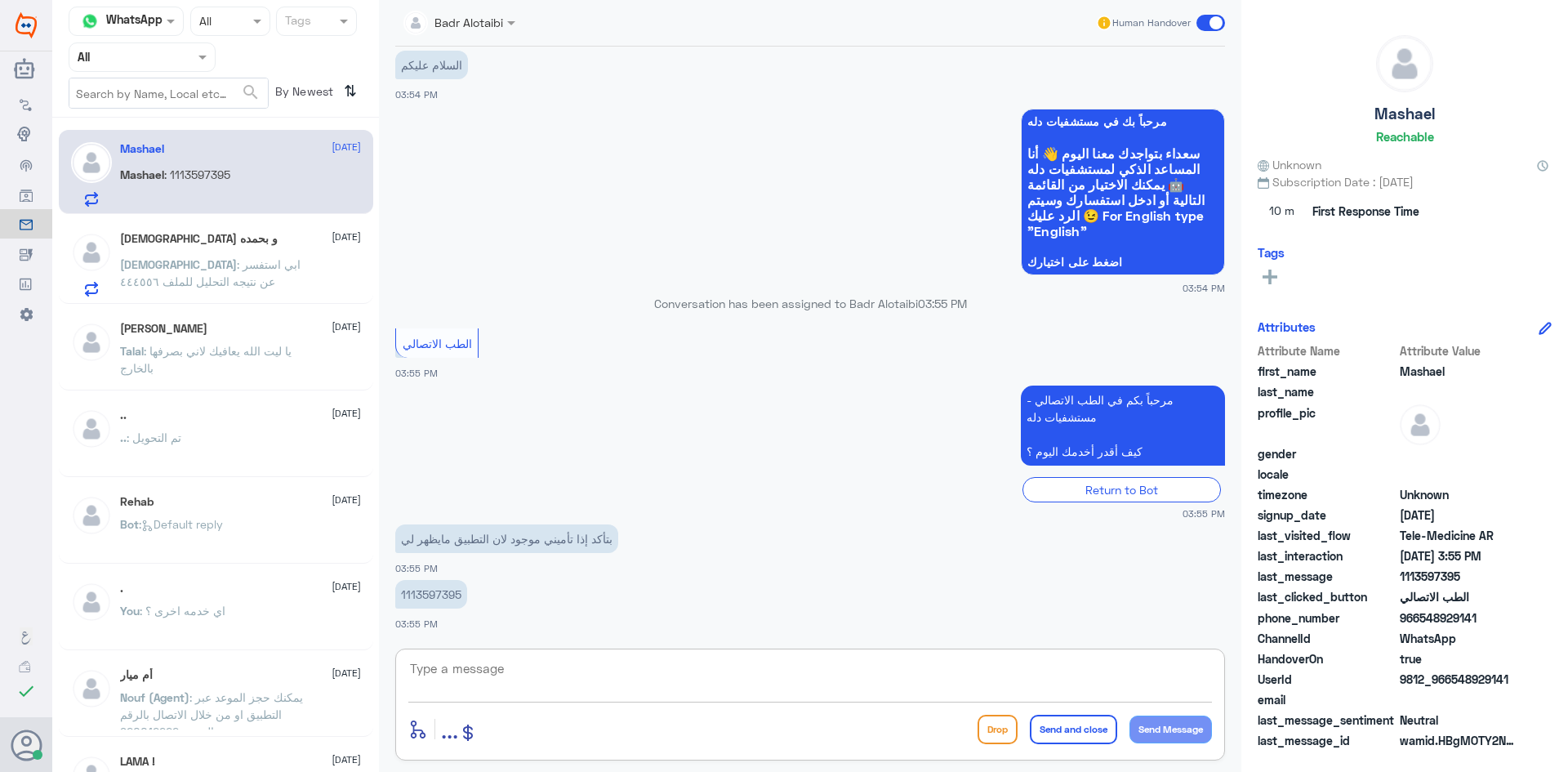
click at [586, 666] on textarea at bounding box center [809, 678] width 803 height 40
click at [424, 594] on p "1113597395" at bounding box center [431, 594] width 71 height 29
copy p "1113597395"
click at [840, 665] on textarea at bounding box center [809, 678] width 803 height 40
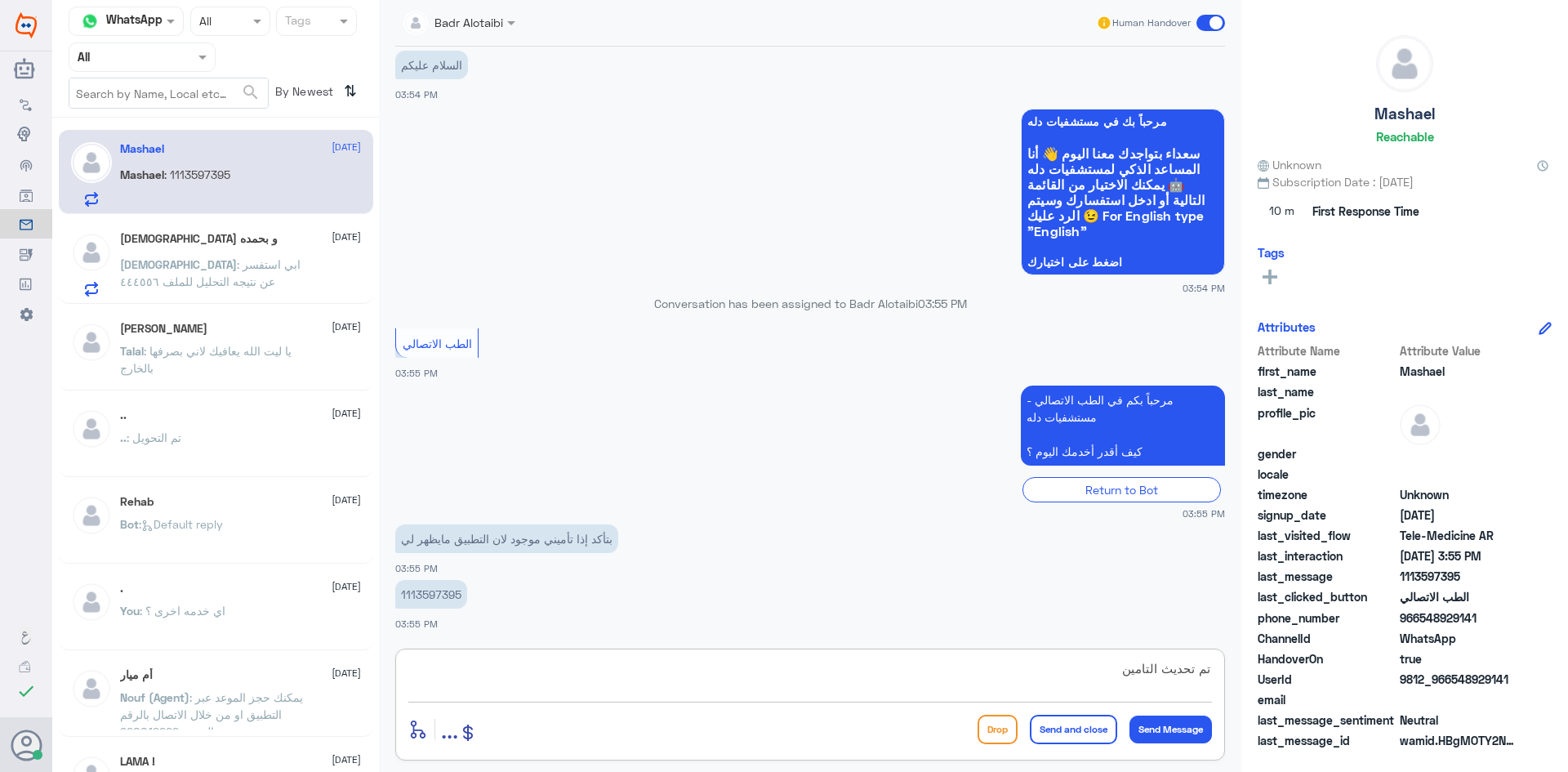
type textarea "تم تحديث التامين"
click at [803, 666] on textarea "تم تحديث التامين" at bounding box center [809, 678] width 803 height 40
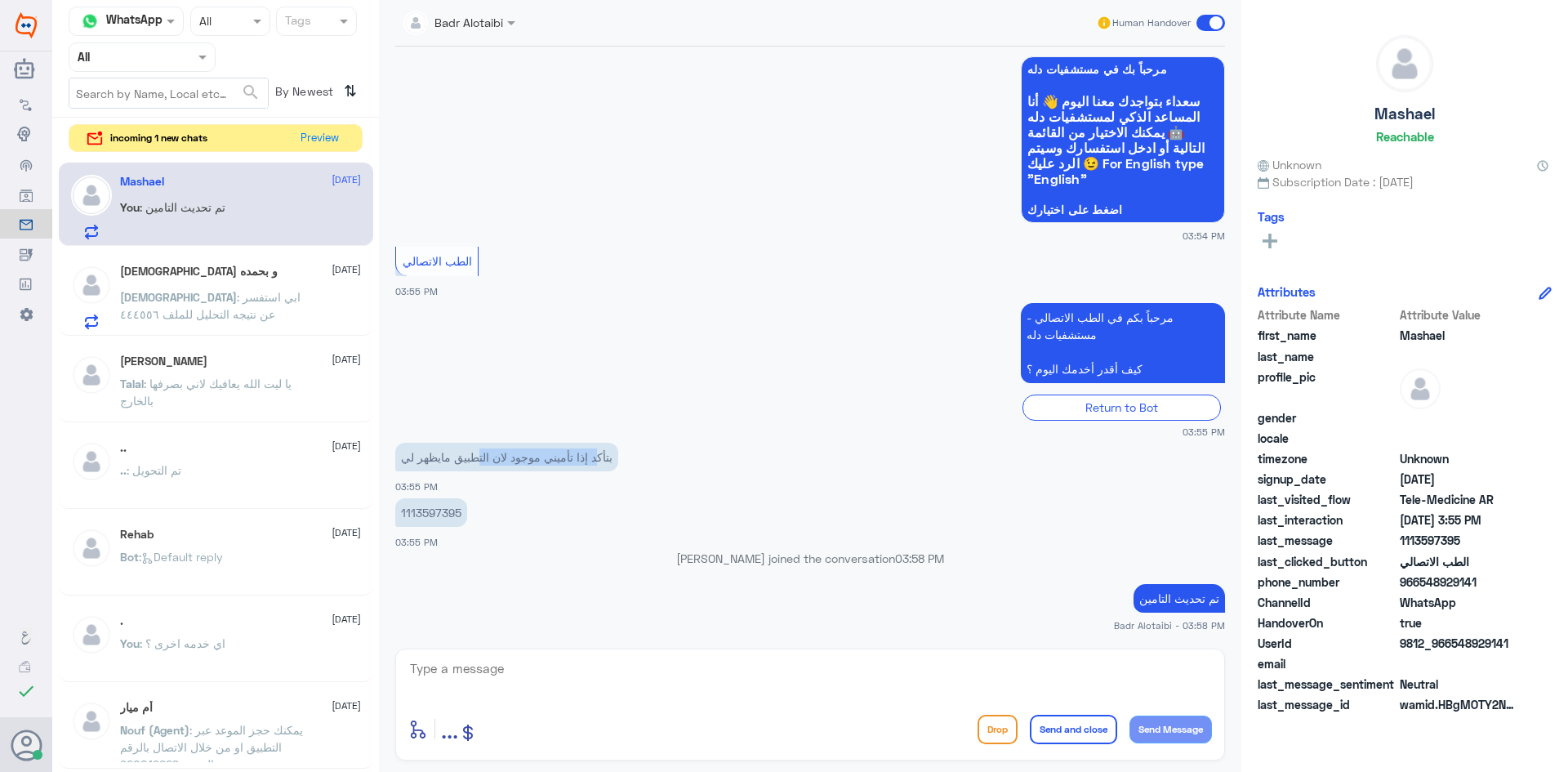
drag, startPoint x: 600, startPoint y: 462, endPoint x: 476, endPoint y: 458, distance: 124.1
click at [476, 458] on p "بتأكد إذا تأميني موجود لان التطبيق مايظهر لي" at bounding box center [506, 457] width 223 height 29
click at [191, 271] on h5 "سبحان الله و بحمده" at bounding box center [199, 271] width 158 height 14
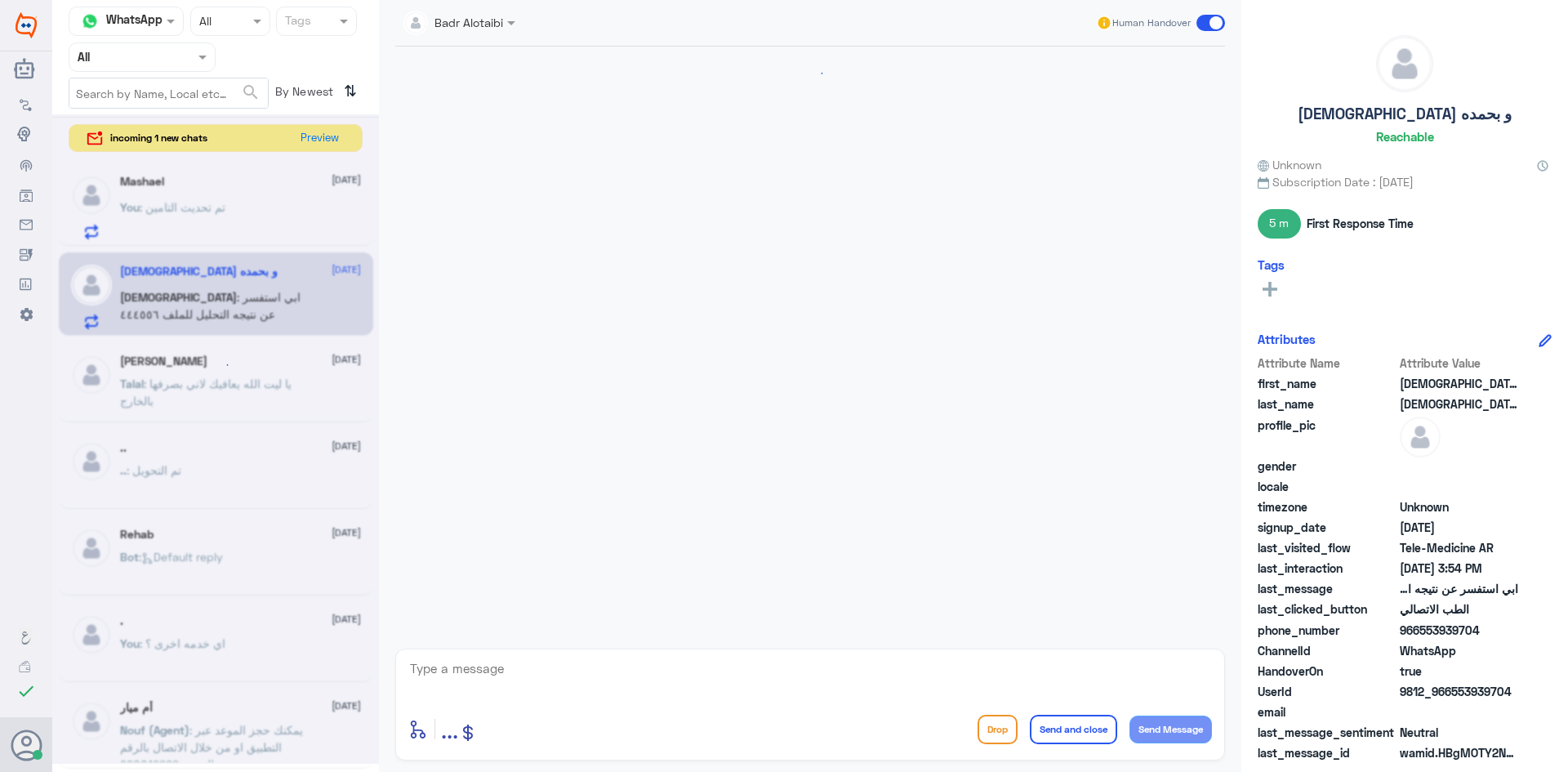
scroll to position [93, 0]
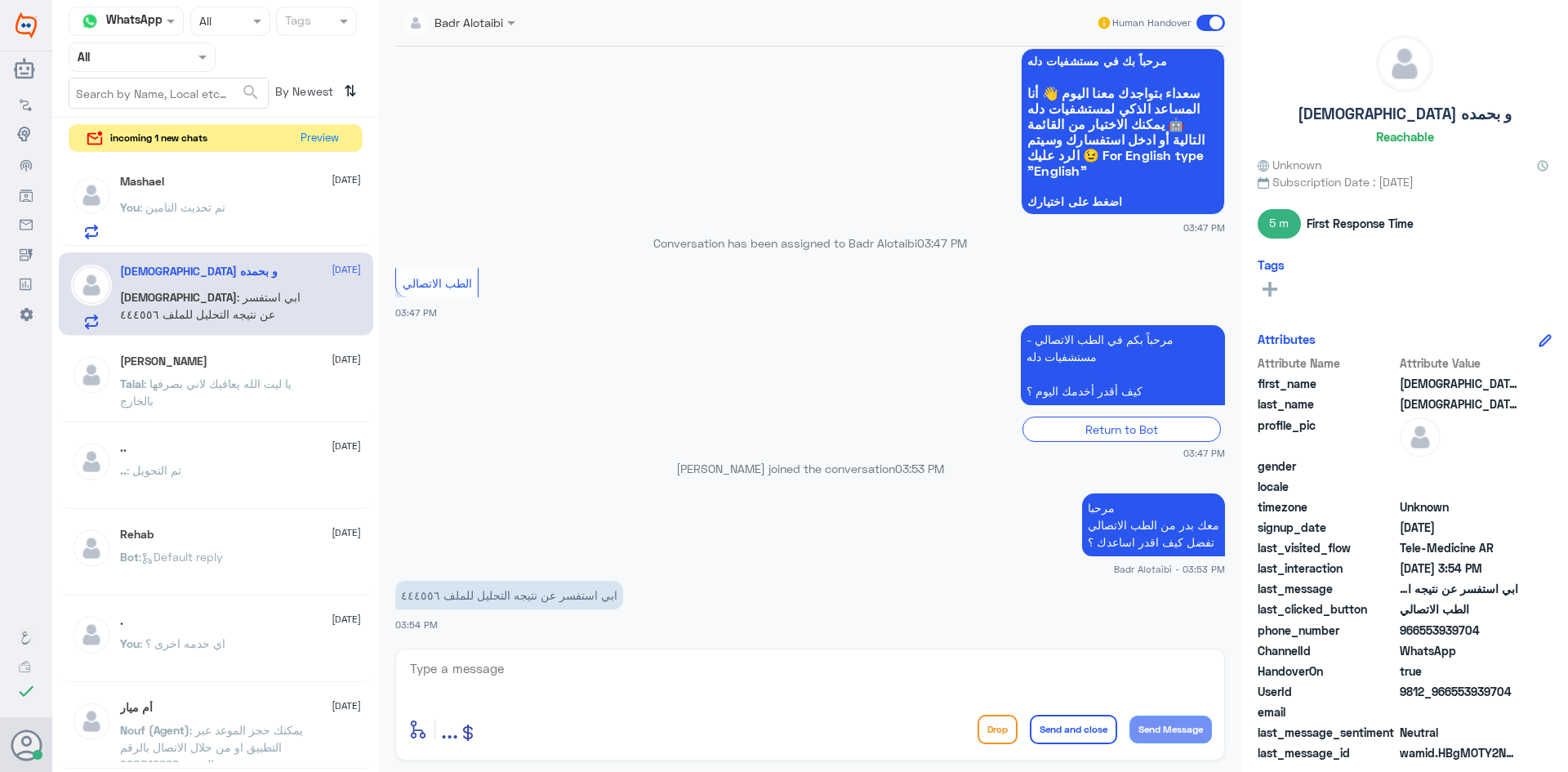
click at [252, 226] on div "You : تم تحديث التامين" at bounding box center [240, 221] width 241 height 37
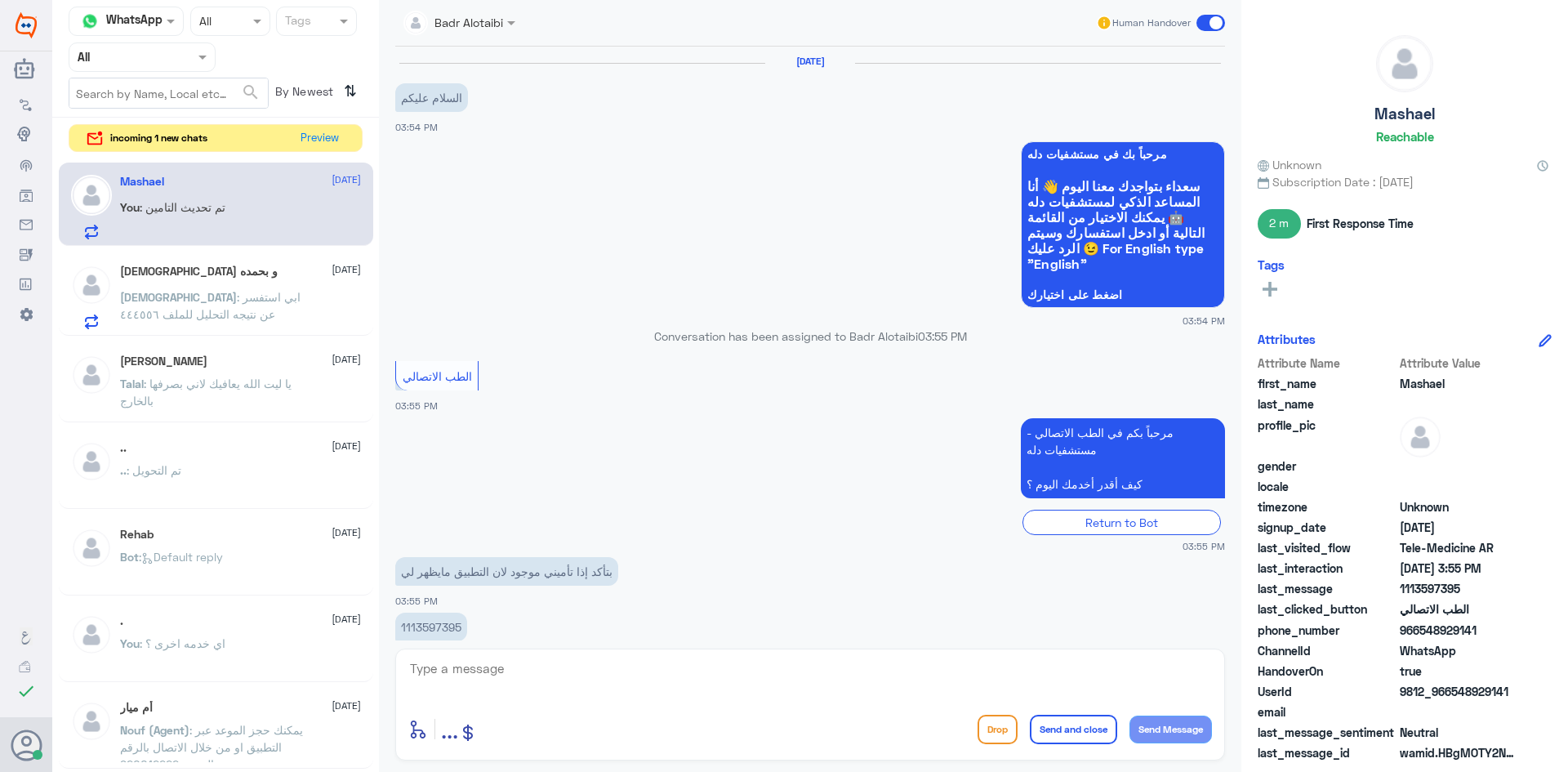
scroll to position [114, 0]
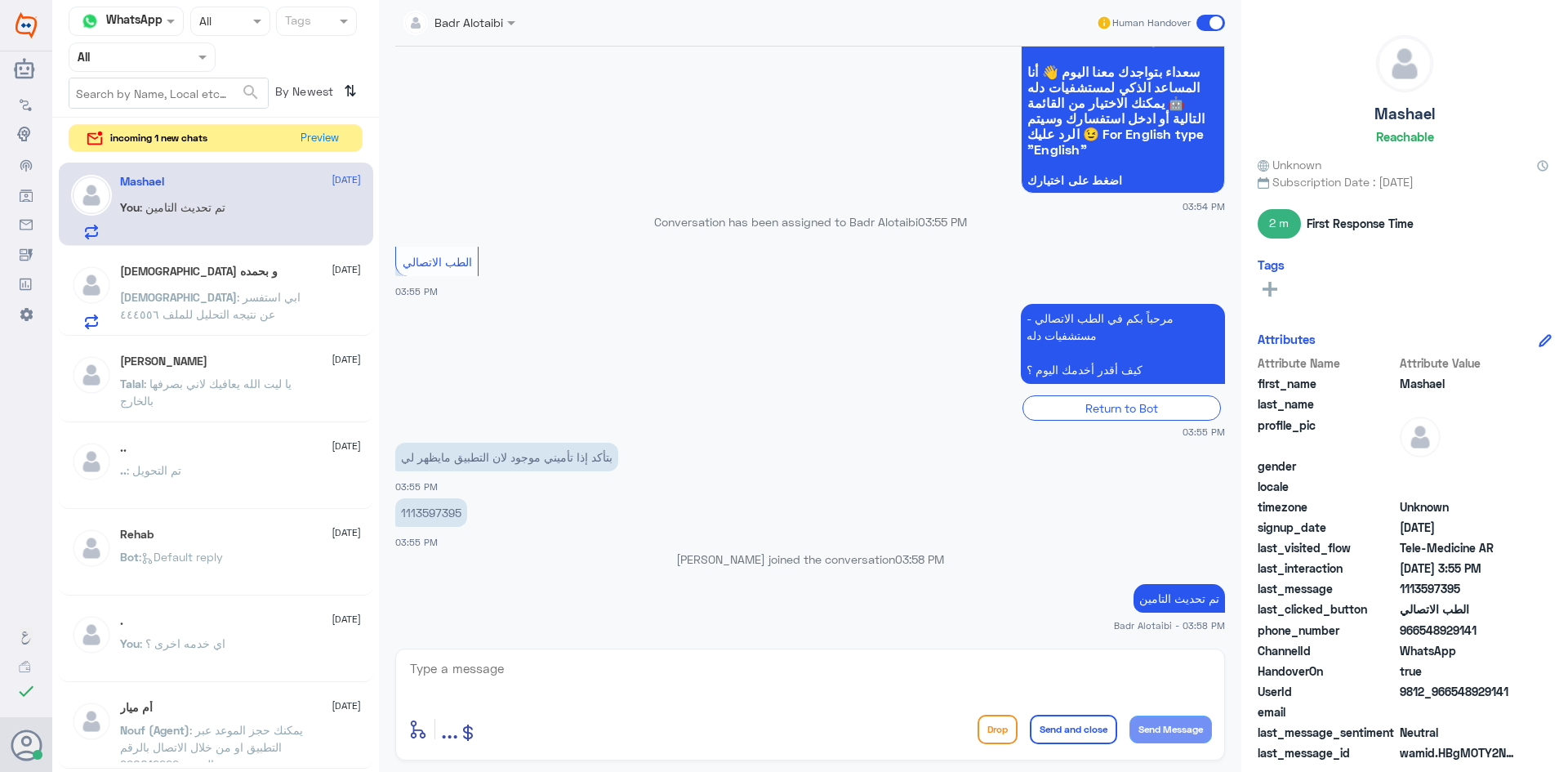
click at [603, 654] on div "enter flow name ... Drop Send and close Send Message" at bounding box center [810, 704] width 830 height 112
click at [603, 670] on textarea at bounding box center [809, 678] width 803 height 40
type textarea "أي خدمه أخرى ؟"
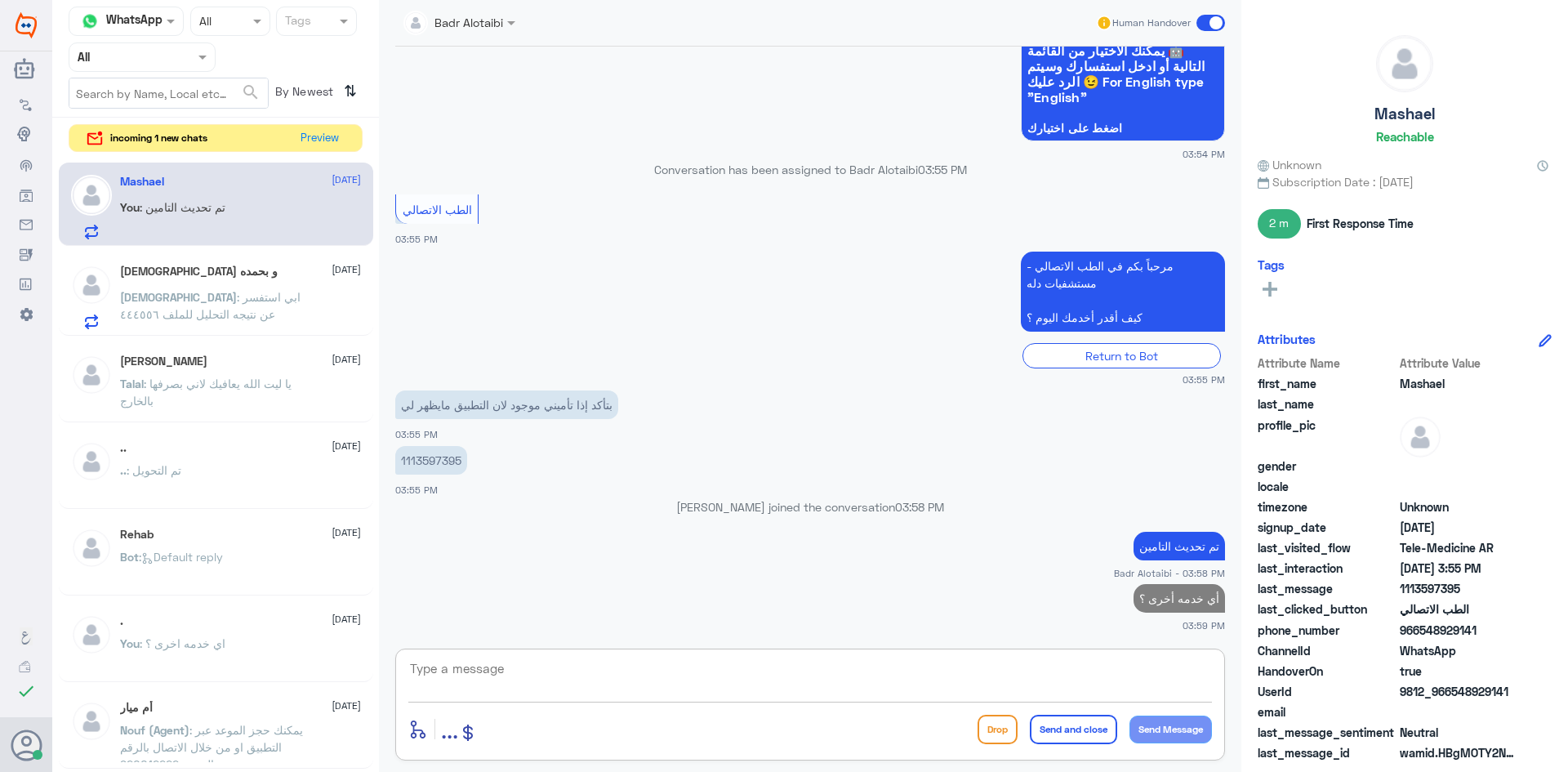
click at [258, 299] on span ": ابي استفسر عن نتيجه التحليل للملف ٤٤٤٥٥٦" at bounding box center [211, 305] width 181 height 31
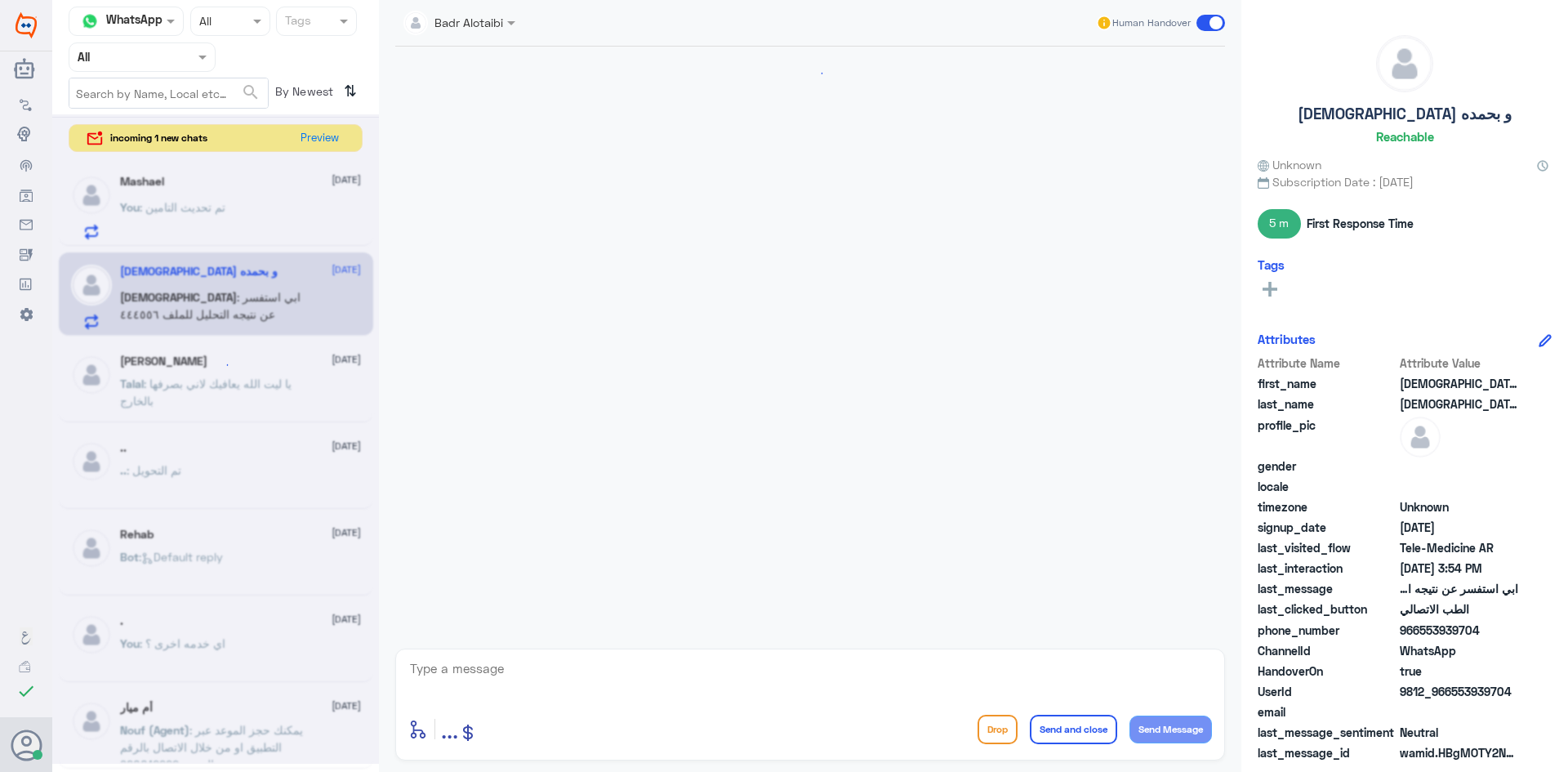
scroll to position [93, 0]
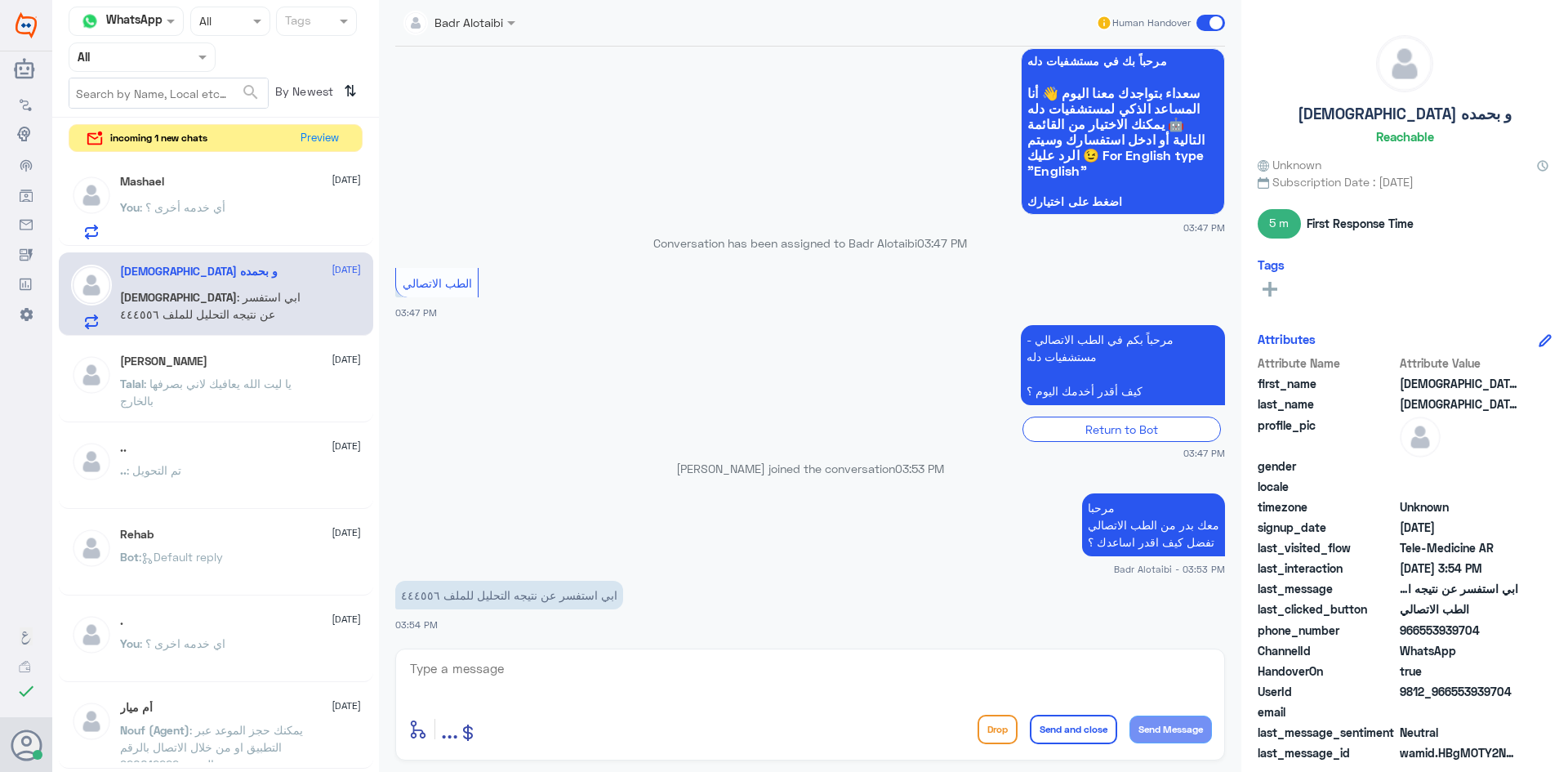
click at [602, 680] on textarea at bounding box center [809, 678] width 803 height 40
type textarea "سوف يتم التواصل معك من قبل الطبيب"
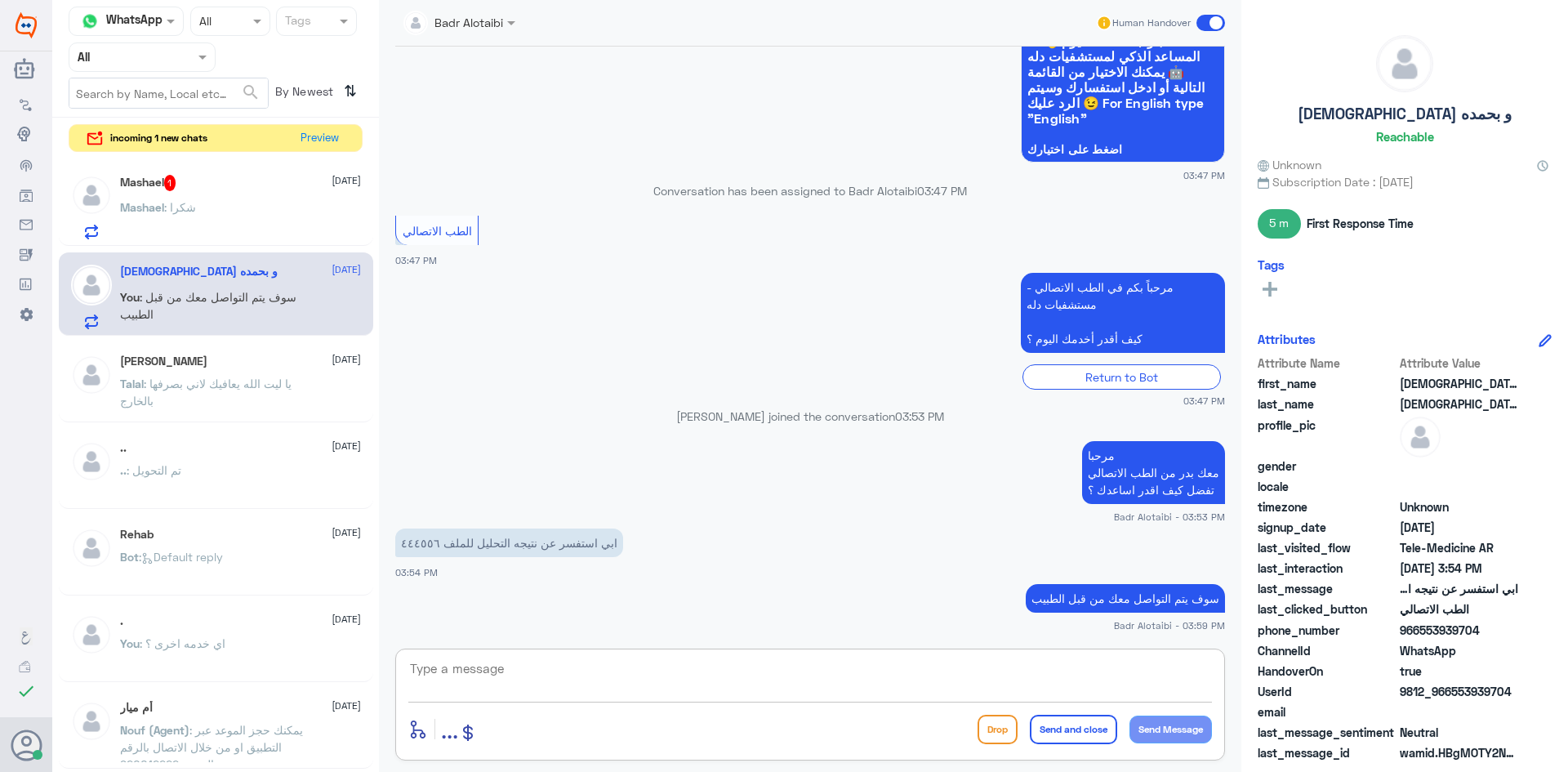
click at [214, 207] on div "Mashael : شكرا" at bounding box center [240, 221] width 241 height 37
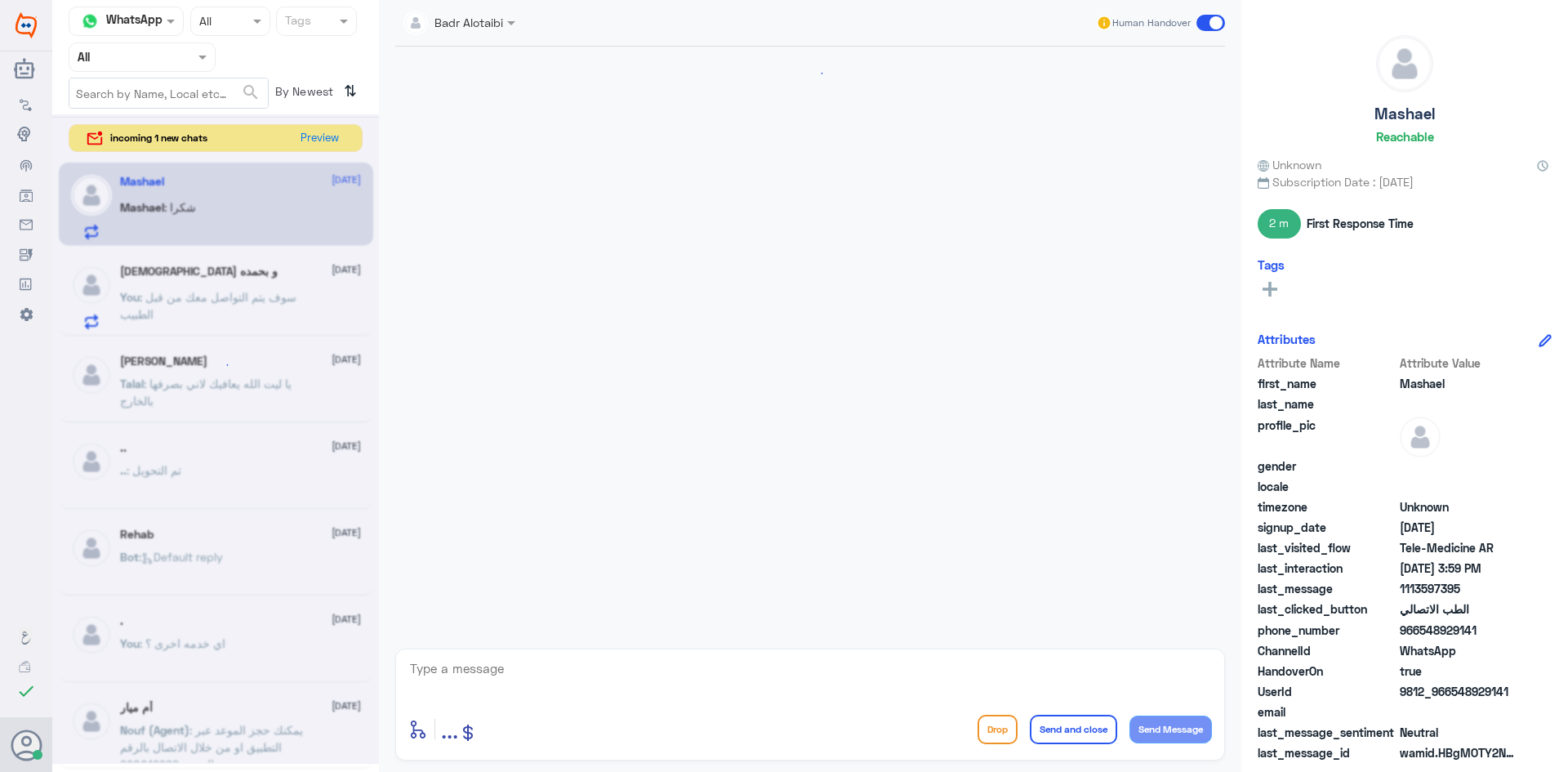
scroll to position [224, 0]
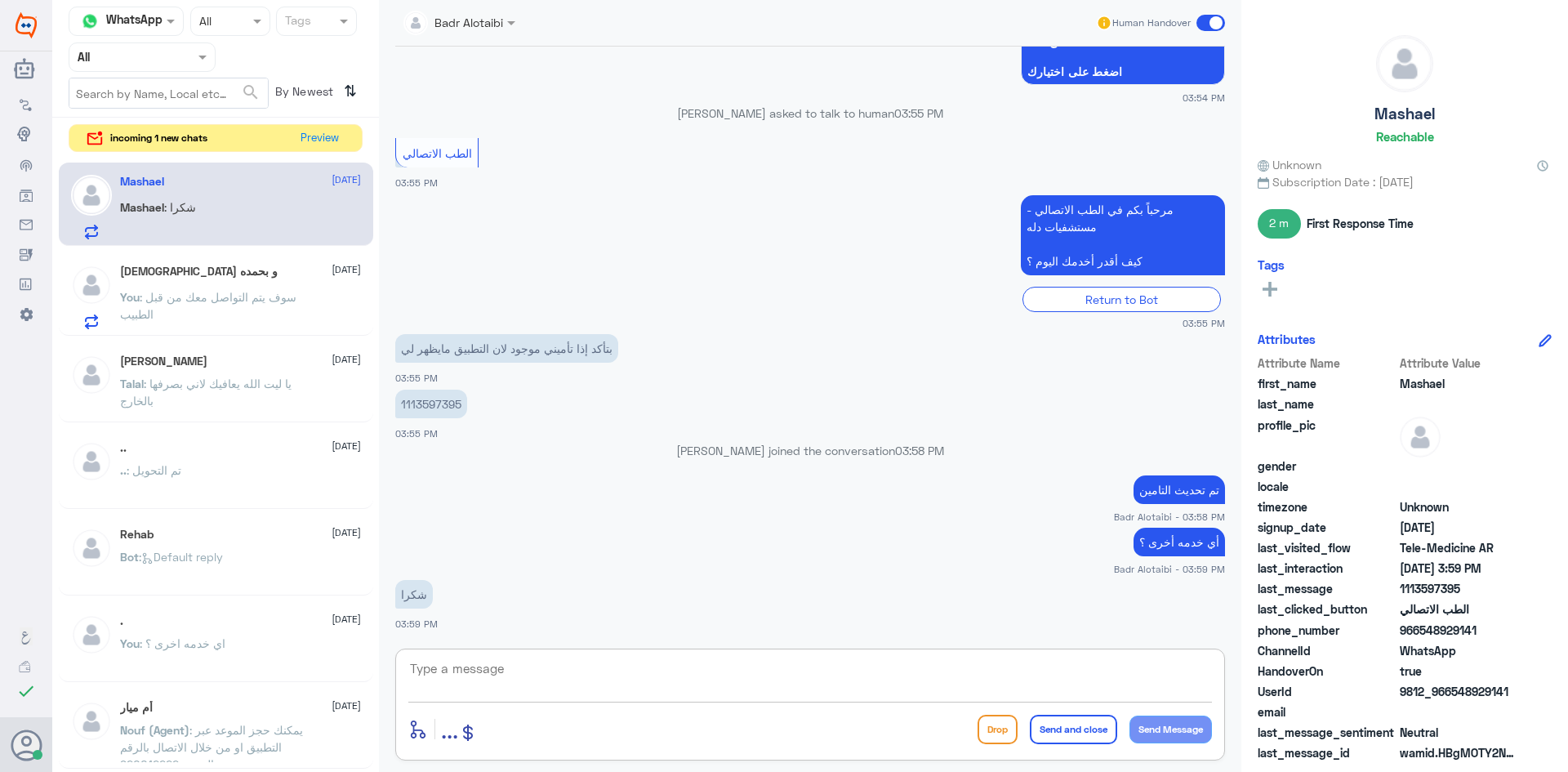
click at [591, 684] on textarea at bounding box center [809, 678] width 803 height 40
type textarea "العفو سعدنا بخدمتك"
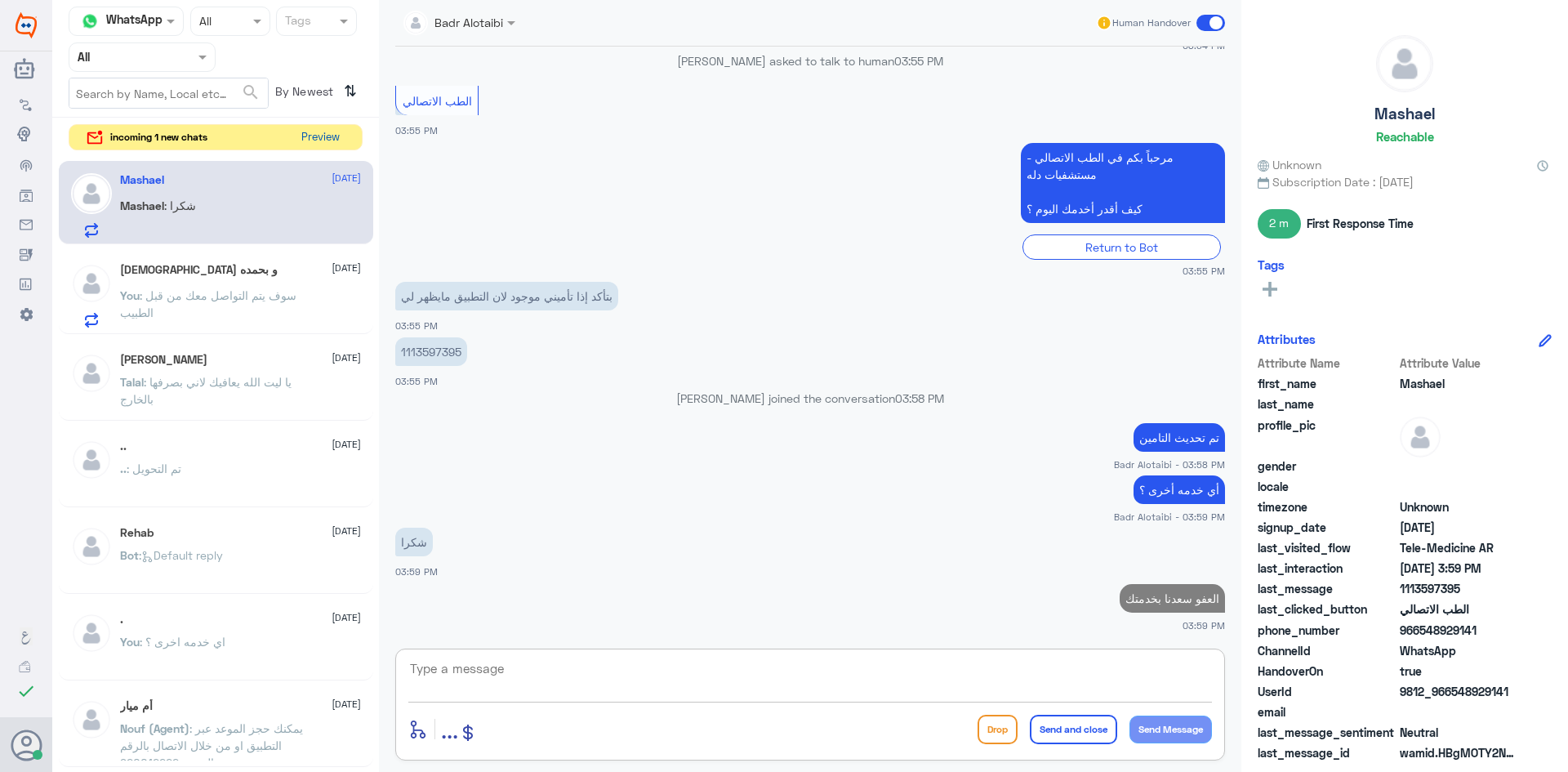
click at [320, 137] on button "Preview" at bounding box center [320, 137] width 51 height 25
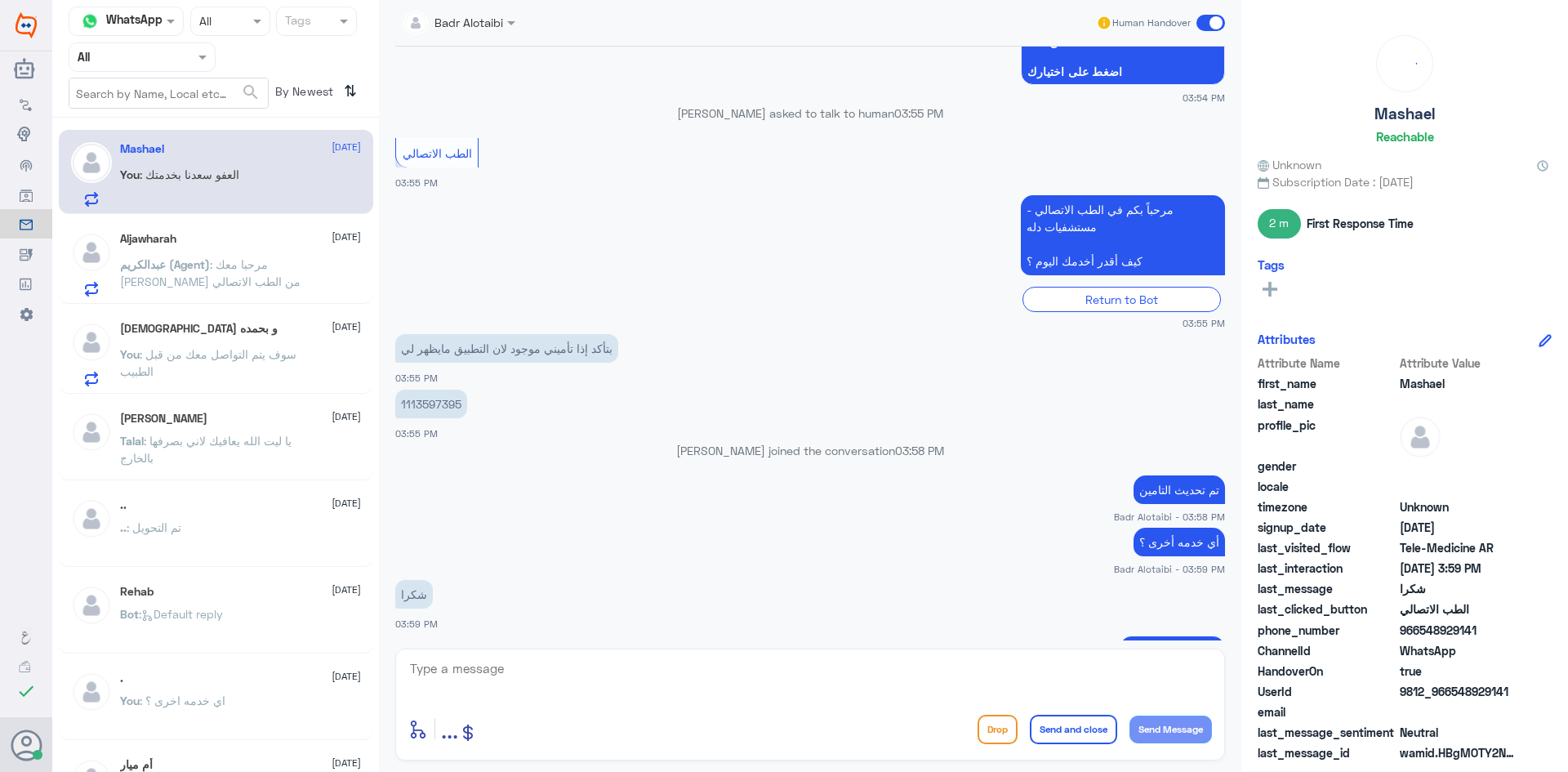
scroll to position [275, 0]
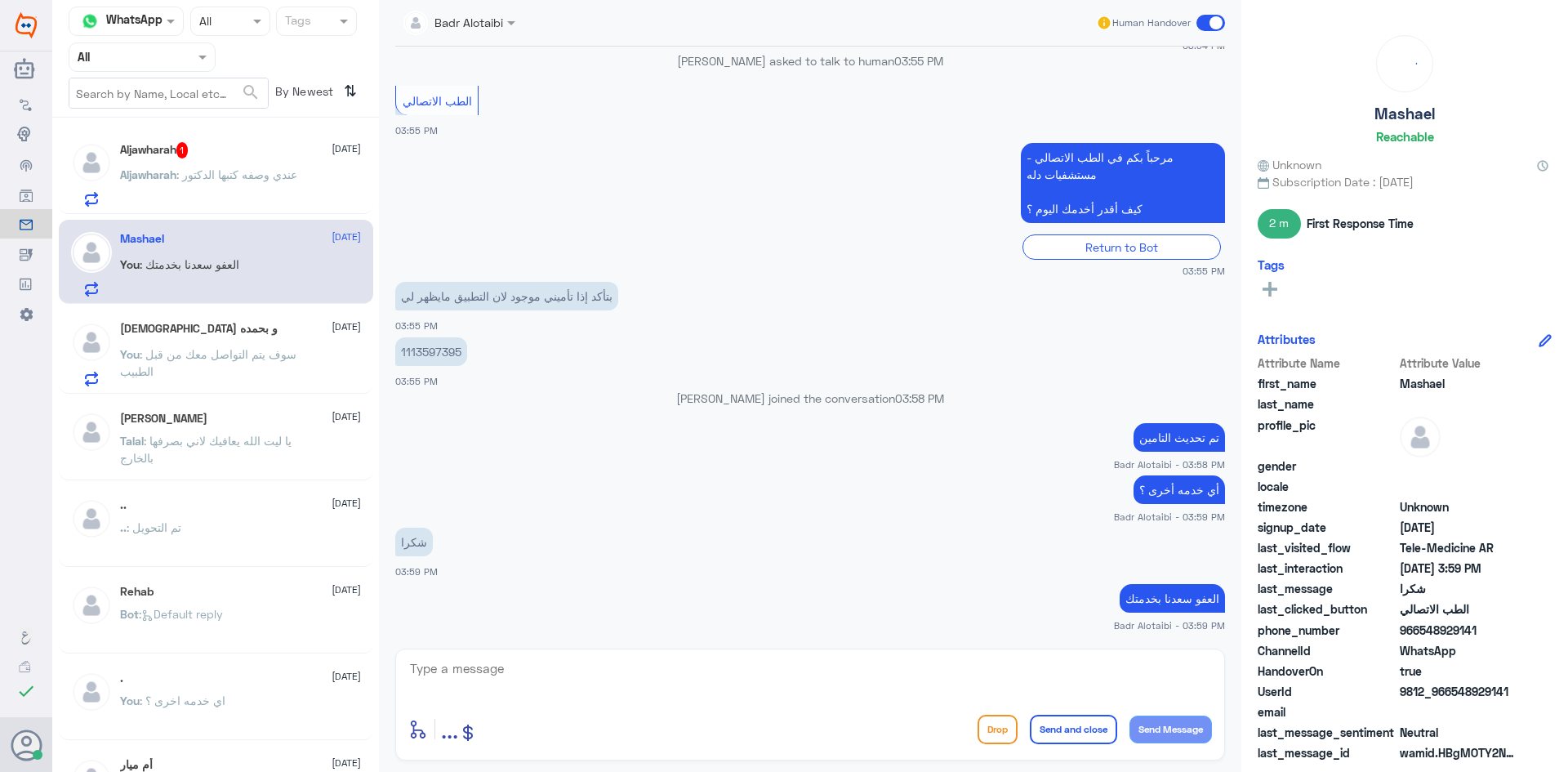
click at [270, 173] on span ": عندي وصفه كتبها الدكتور" at bounding box center [237, 175] width 121 height 14
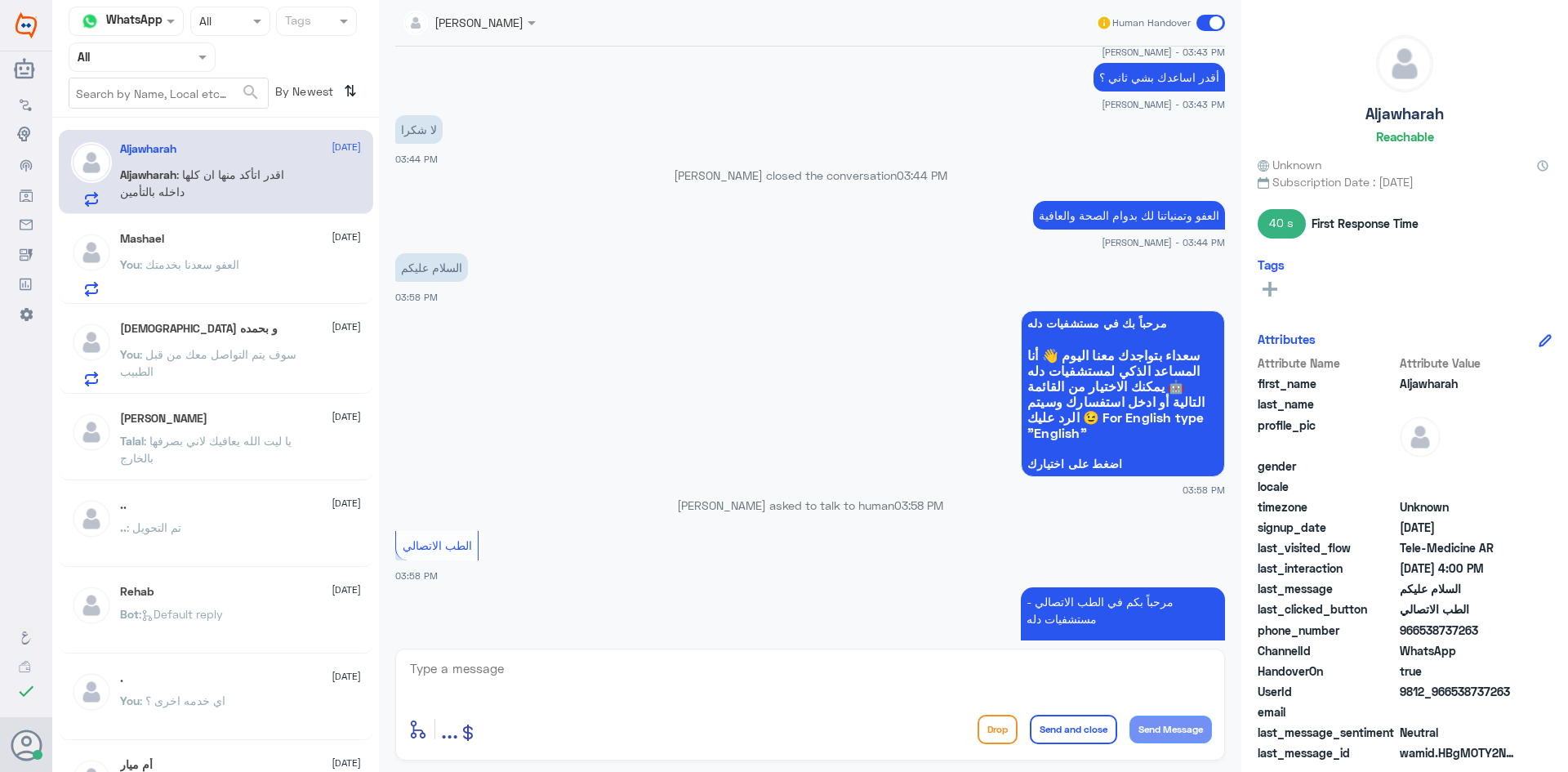
scroll to position [561, 0]
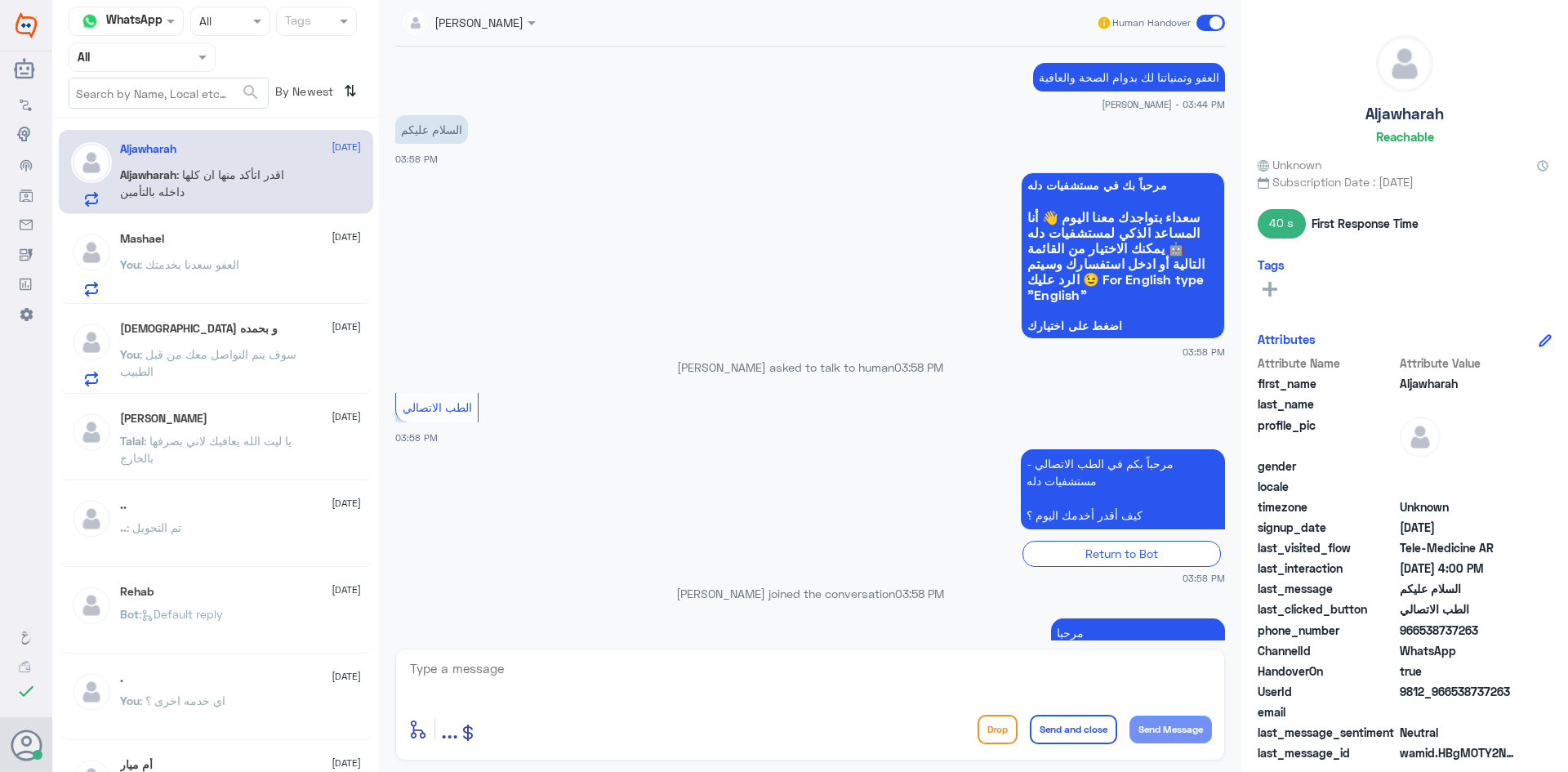
click at [204, 67] on div "Agent Filter All" at bounding box center [142, 58] width 147 height 30
drag, startPoint x: 536, startPoint y: 62, endPoint x: 512, endPoint y: 30, distance: 40.0
click at [536, 61] on div "العفو وتمنياتنا لك بدوام الصحة والعافية عبدالكريم الموسى - 03:44 PM" at bounding box center [810, 84] width 830 height 53
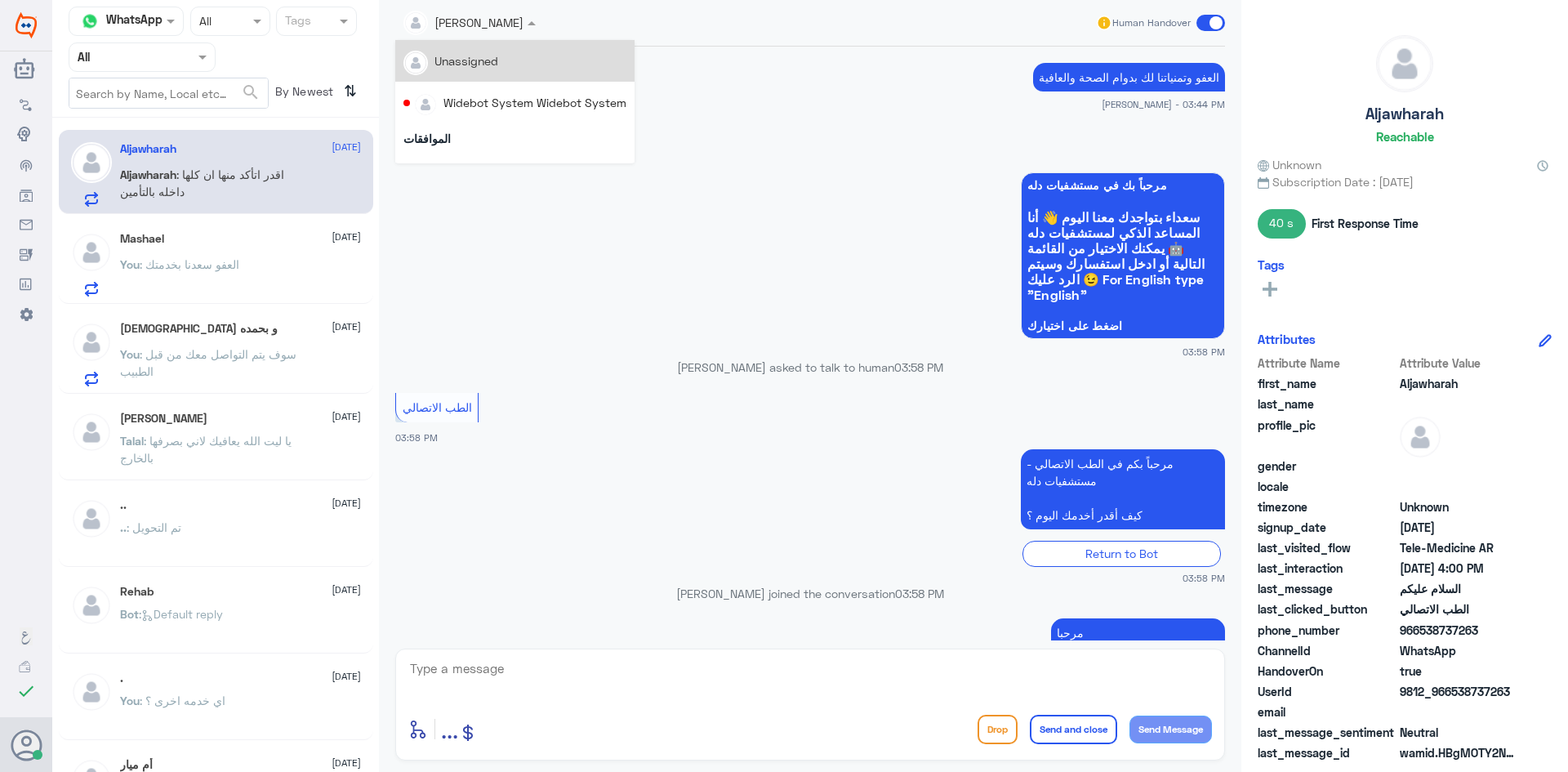
click at [512, 29] on div at bounding box center [470, 21] width 149 height 19
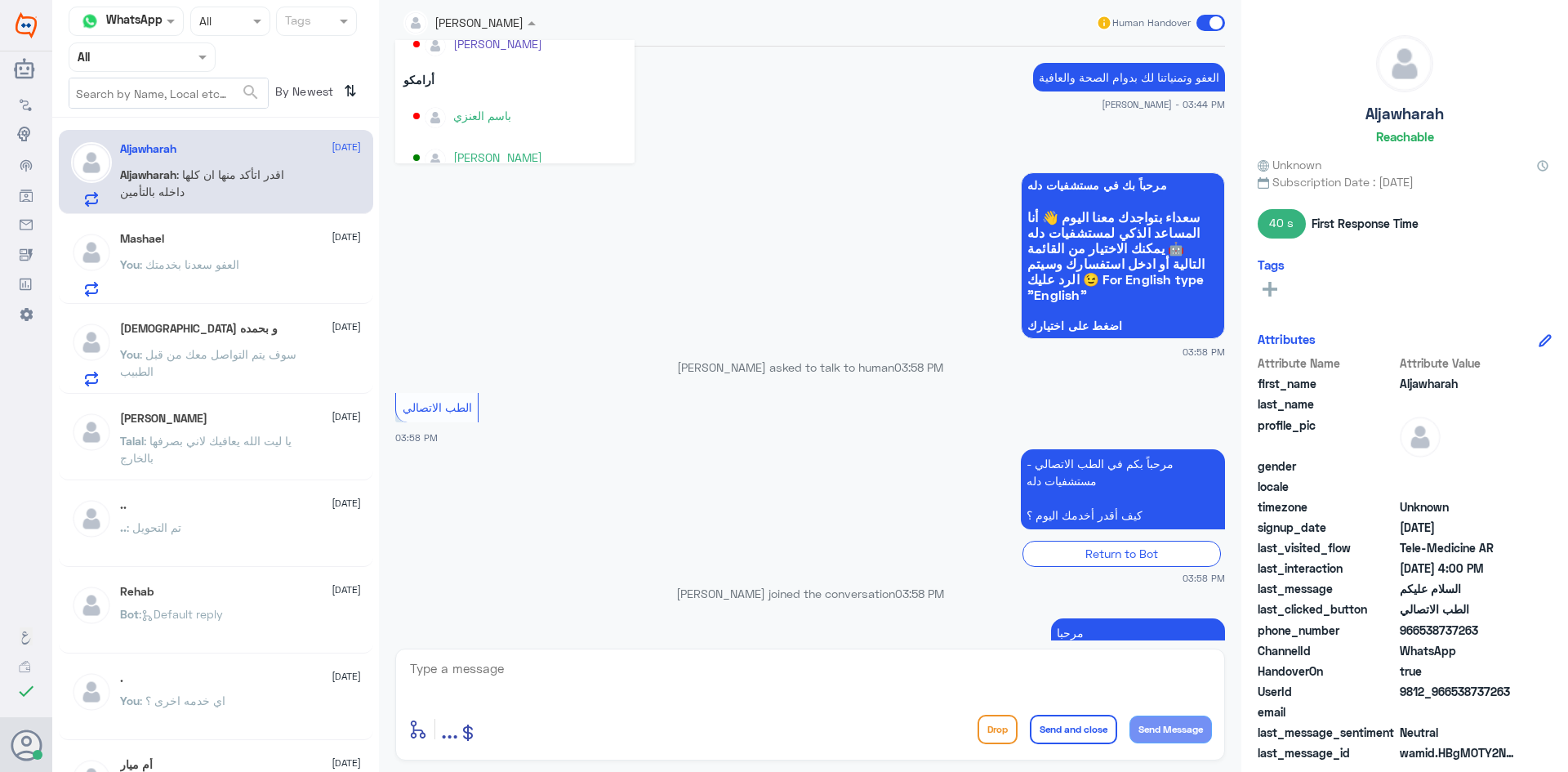
scroll to position [844, 0]
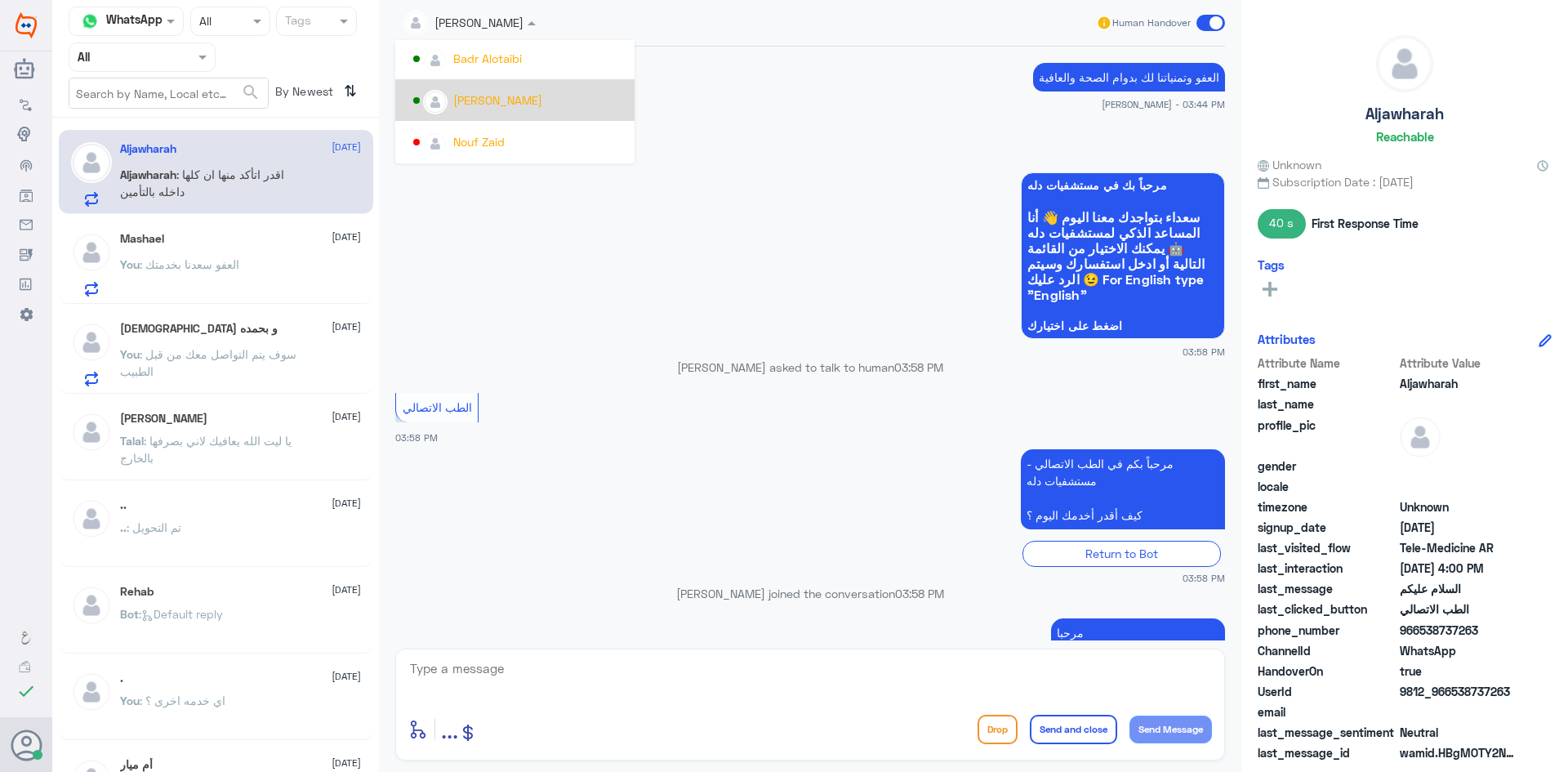
click at [507, 91] on div "عبدالكريم الموسى" at bounding box center [498, 99] width 89 height 17
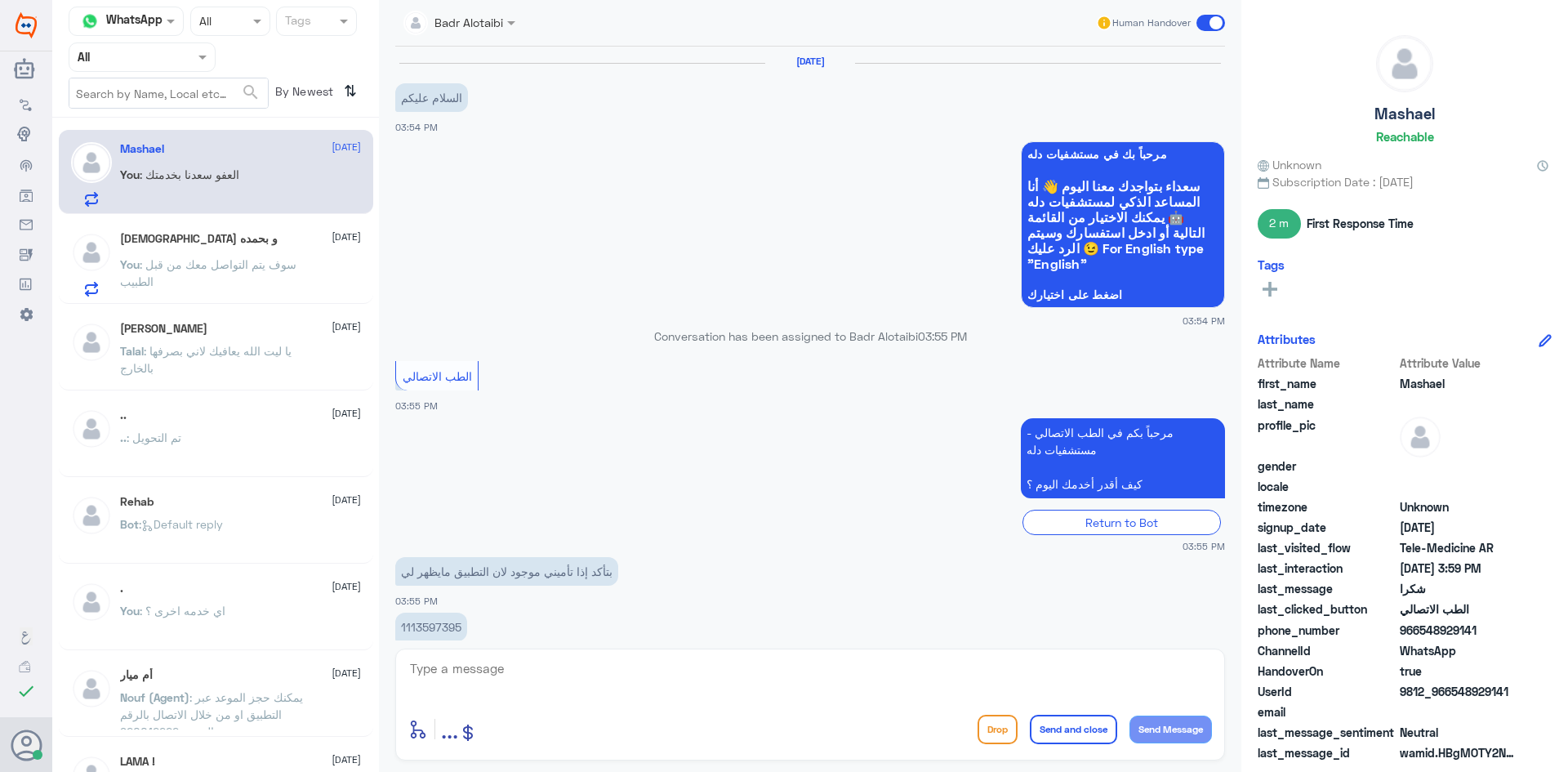
scroll to position [275, 0]
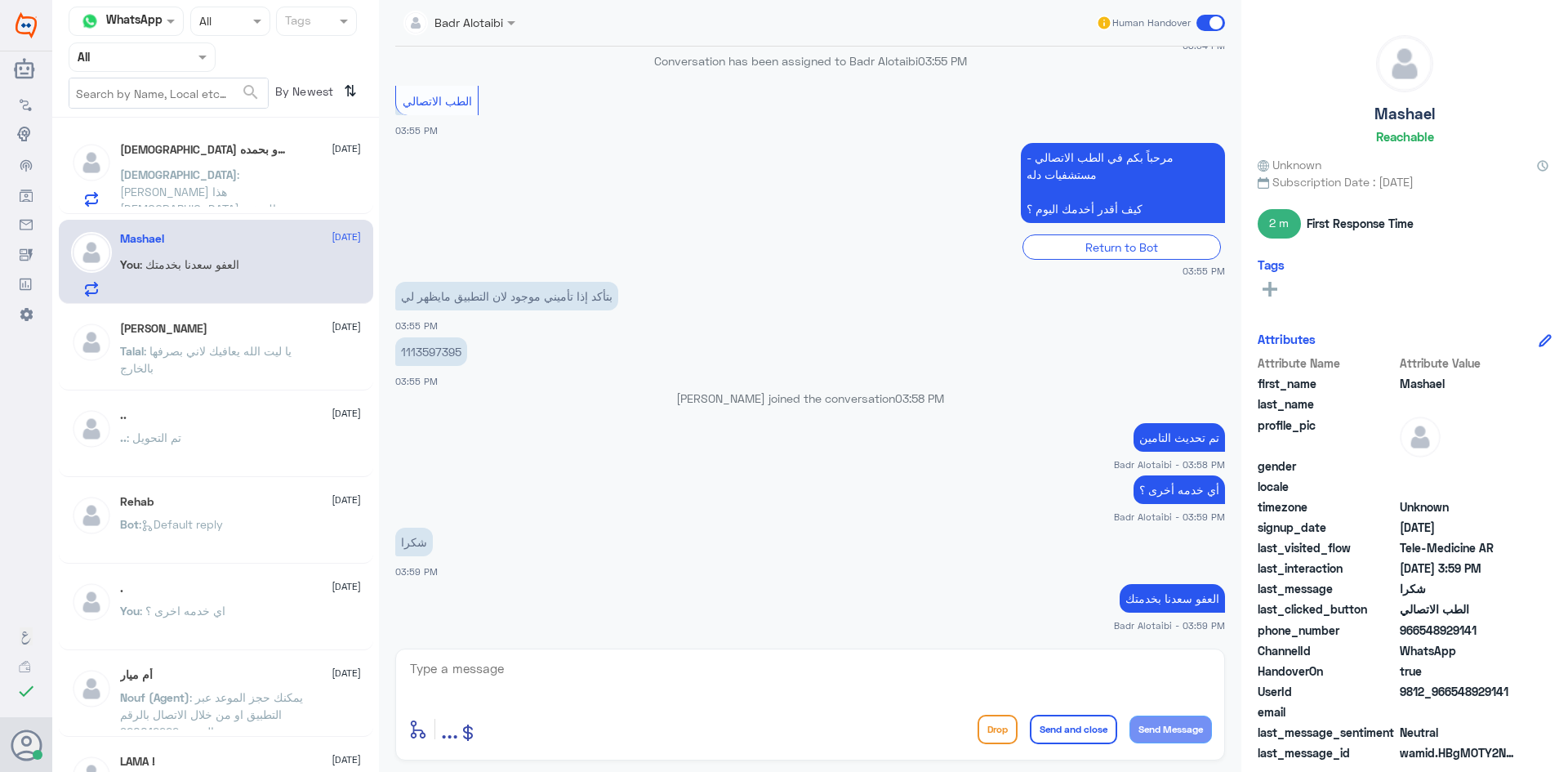
click at [343, 178] on div "سبحان : علي جوالي هذا الله يجزاك خير" at bounding box center [240, 188] width 241 height 37
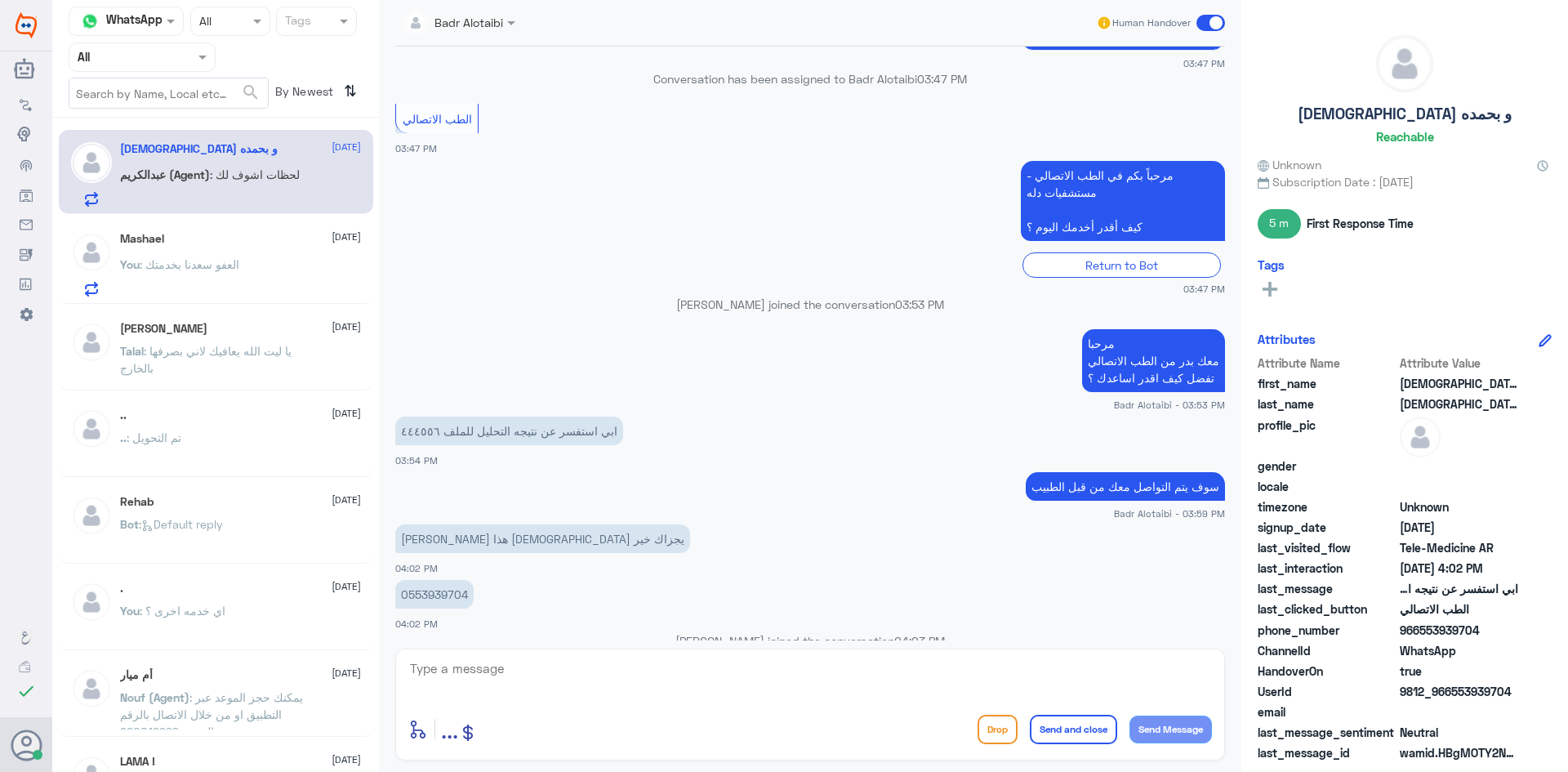
scroll to position [339, 0]
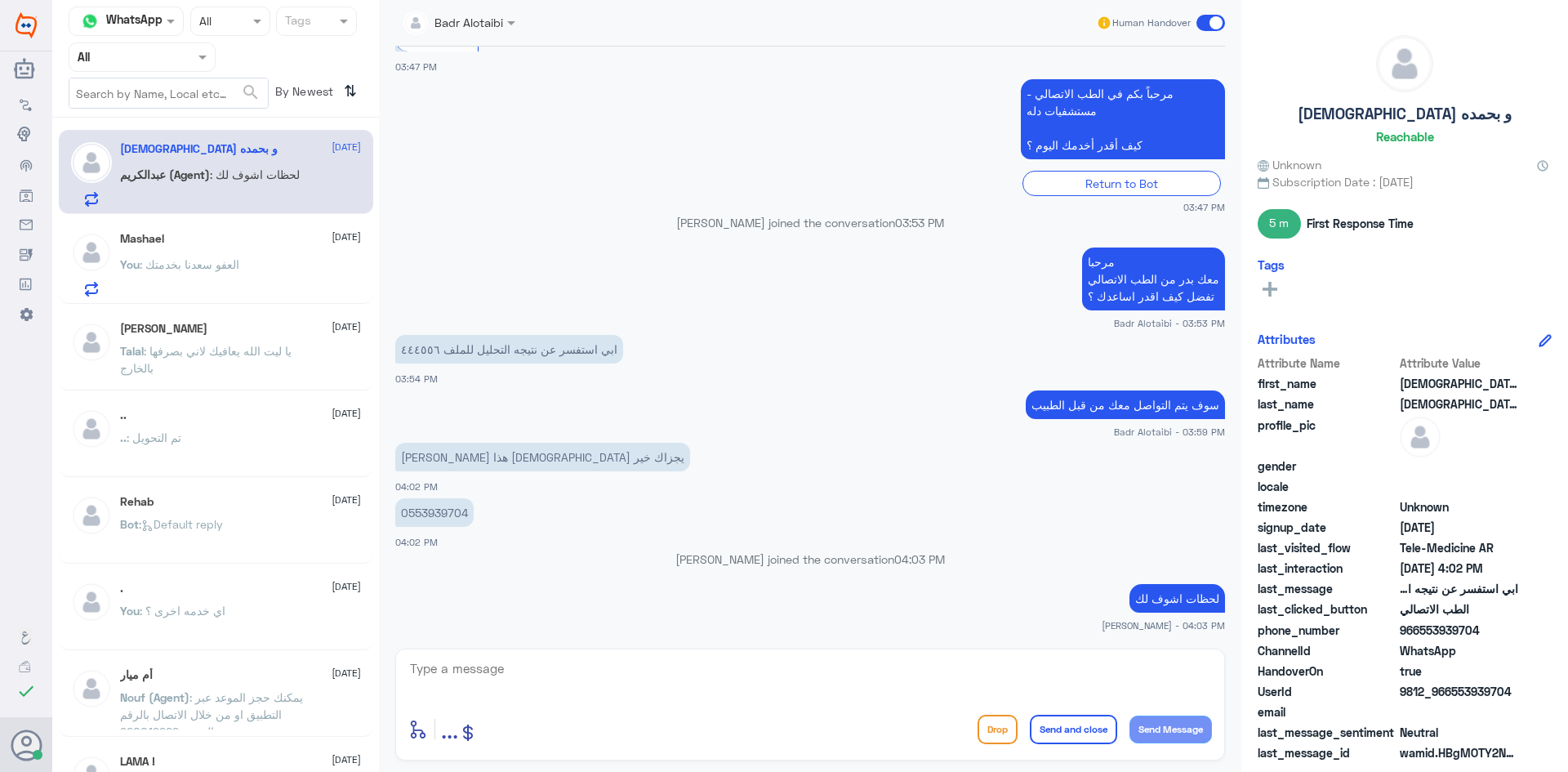
drag, startPoint x: 1515, startPoint y: 693, endPoint x: 1452, endPoint y: 697, distance: 63.1
click at [1452, 697] on span "9812_966553939704" at bounding box center [1459, 692] width 118 height 17
click at [199, 250] on div "Mashael 24 August You : العفو سعدنا بخدمتك" at bounding box center [240, 264] width 241 height 65
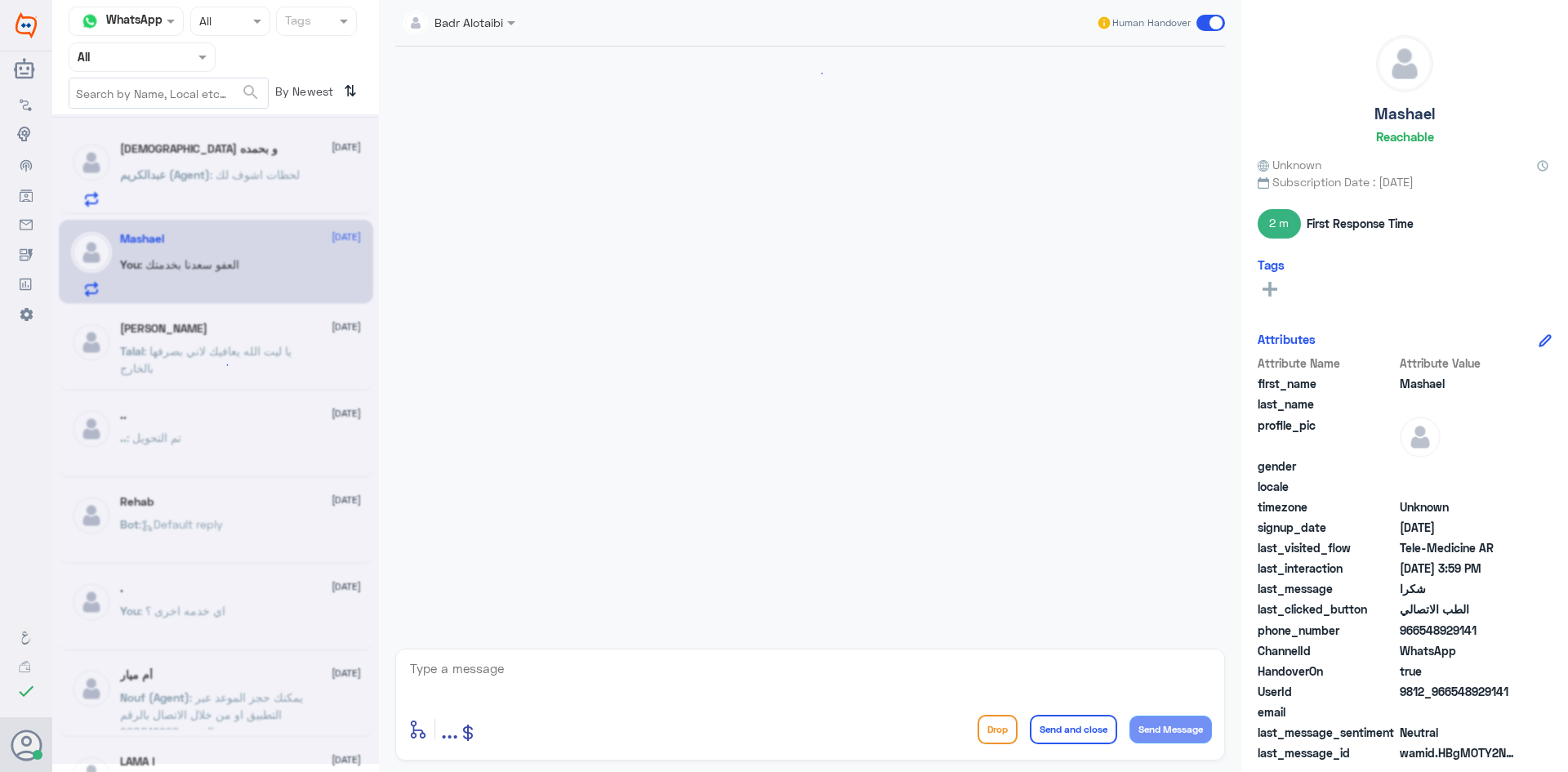
scroll to position [275, 0]
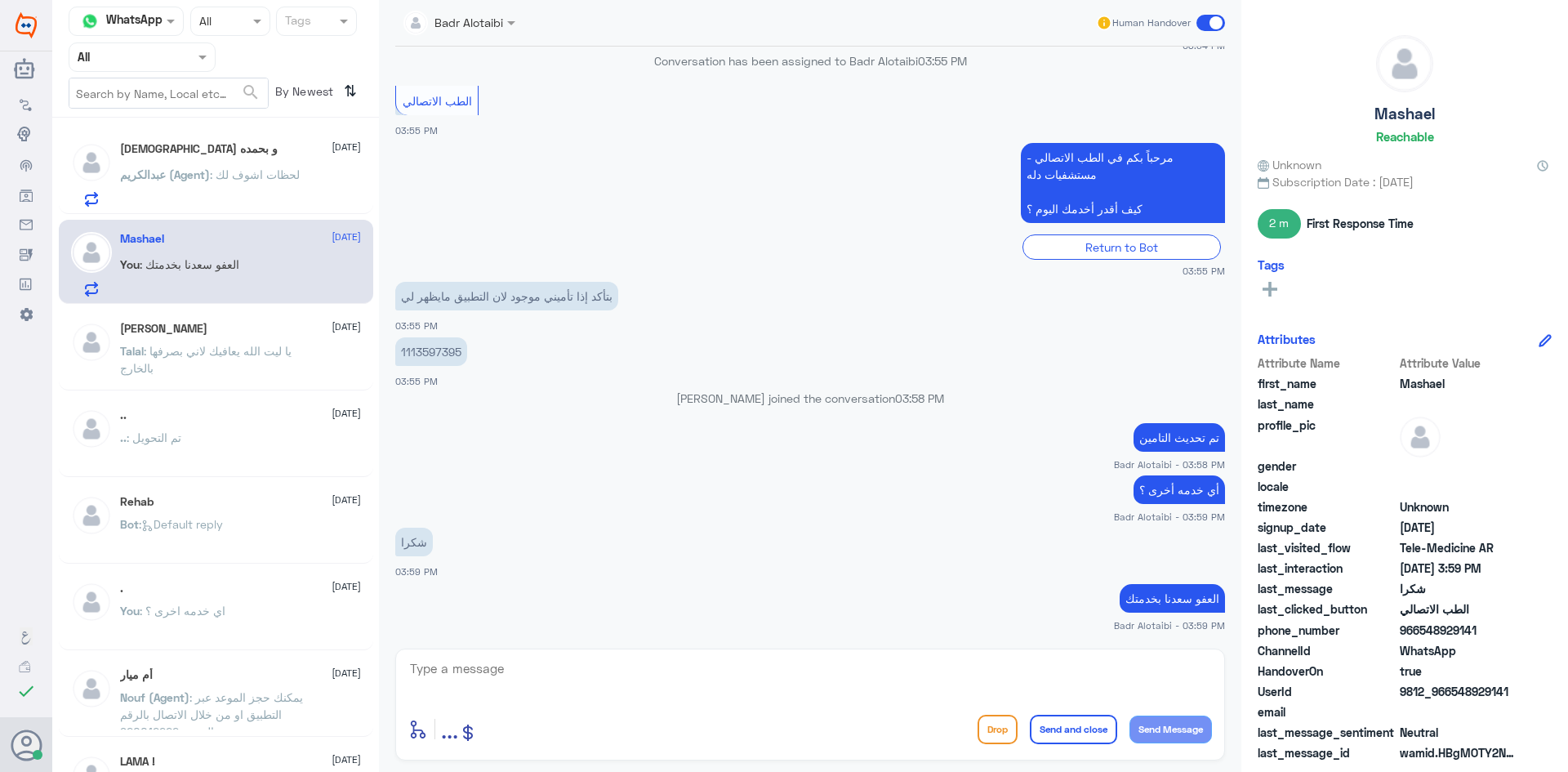
click at [232, 207] on p "عبدالكريم (Agent) : لحظات اشوف لك" at bounding box center [210, 186] width 180 height 41
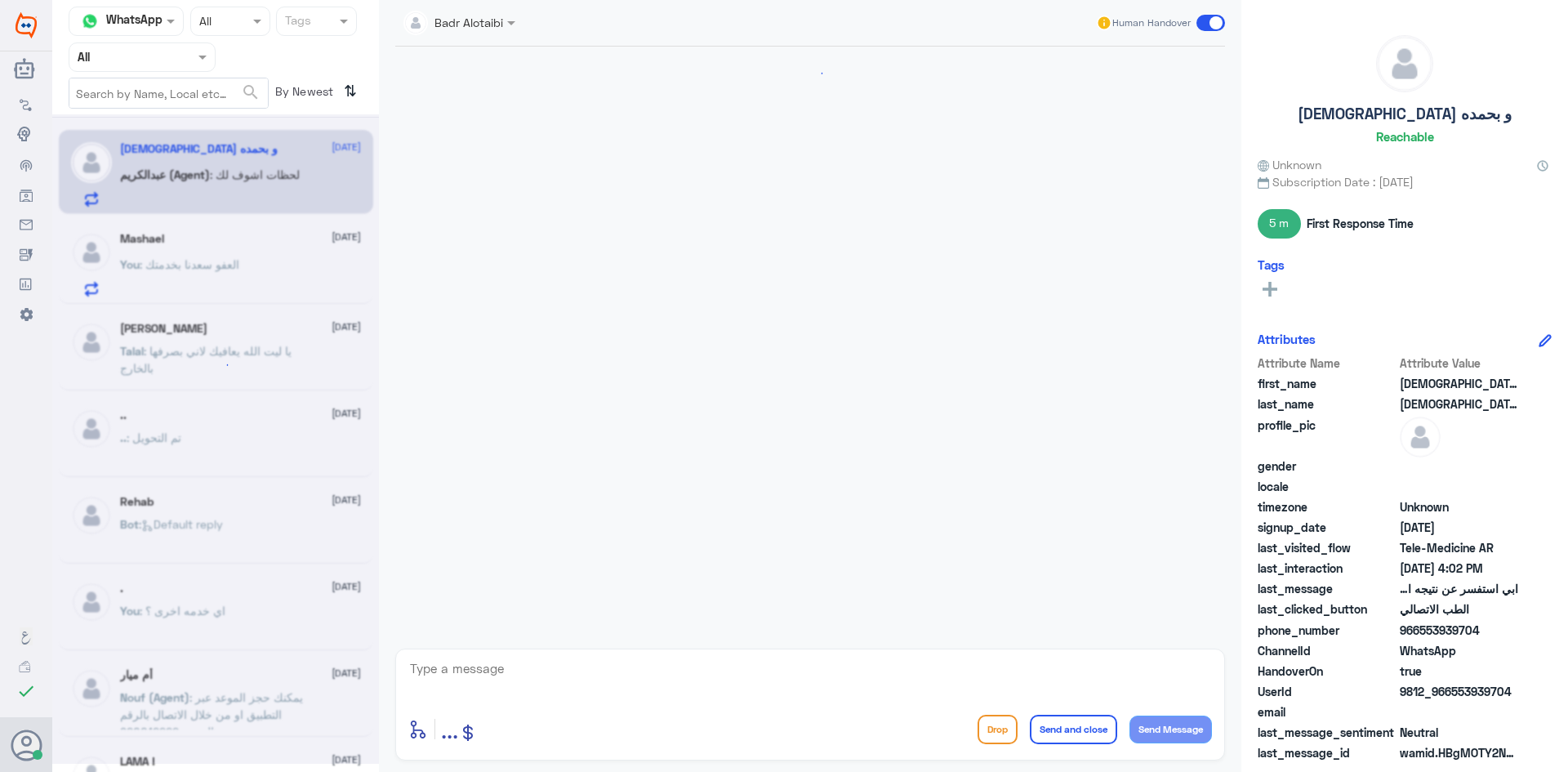
scroll to position [339, 0]
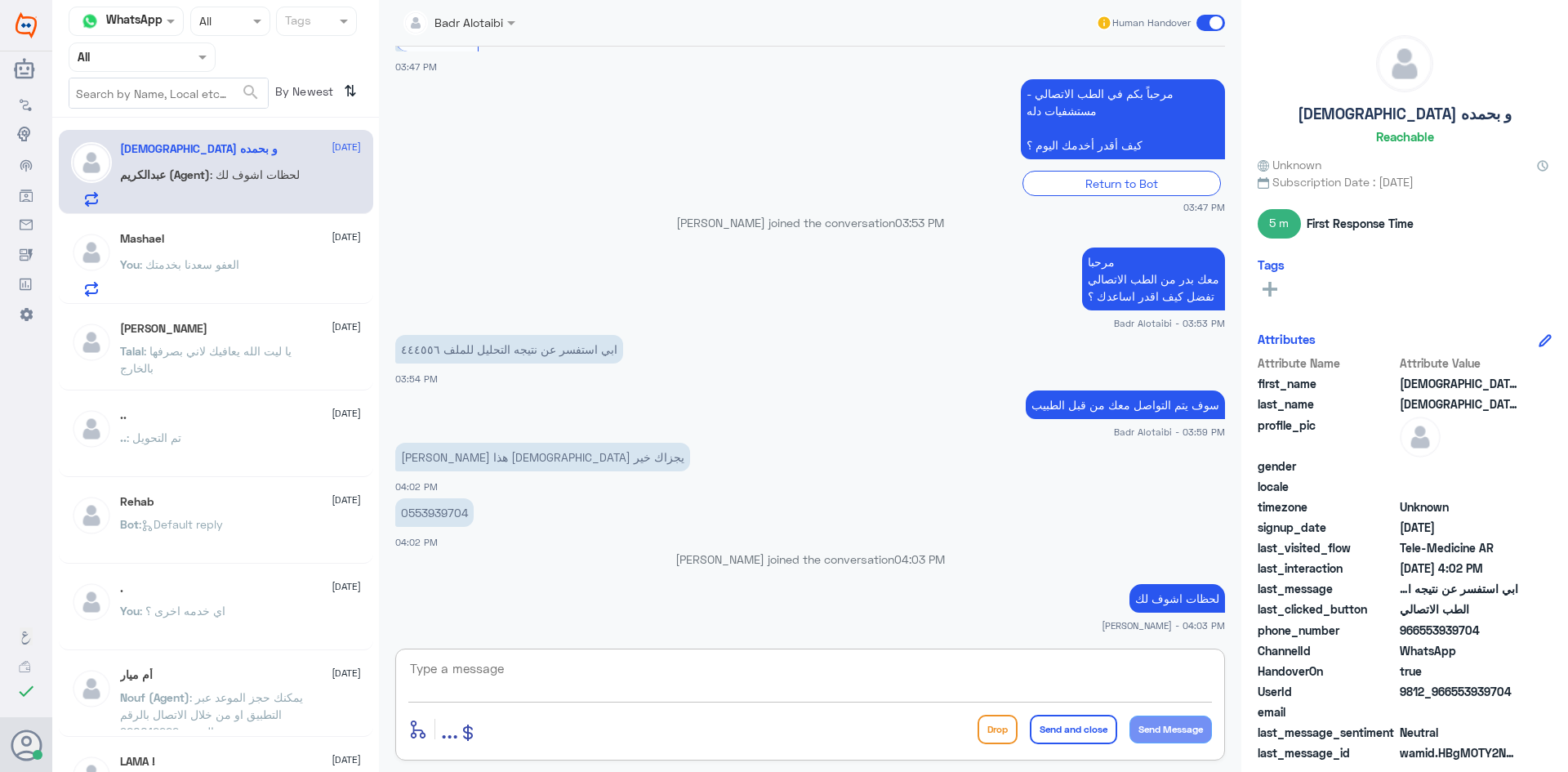
click at [954, 676] on textarea at bounding box center [809, 678] width 803 height 40
type textarea "س"
type textarea "ال"
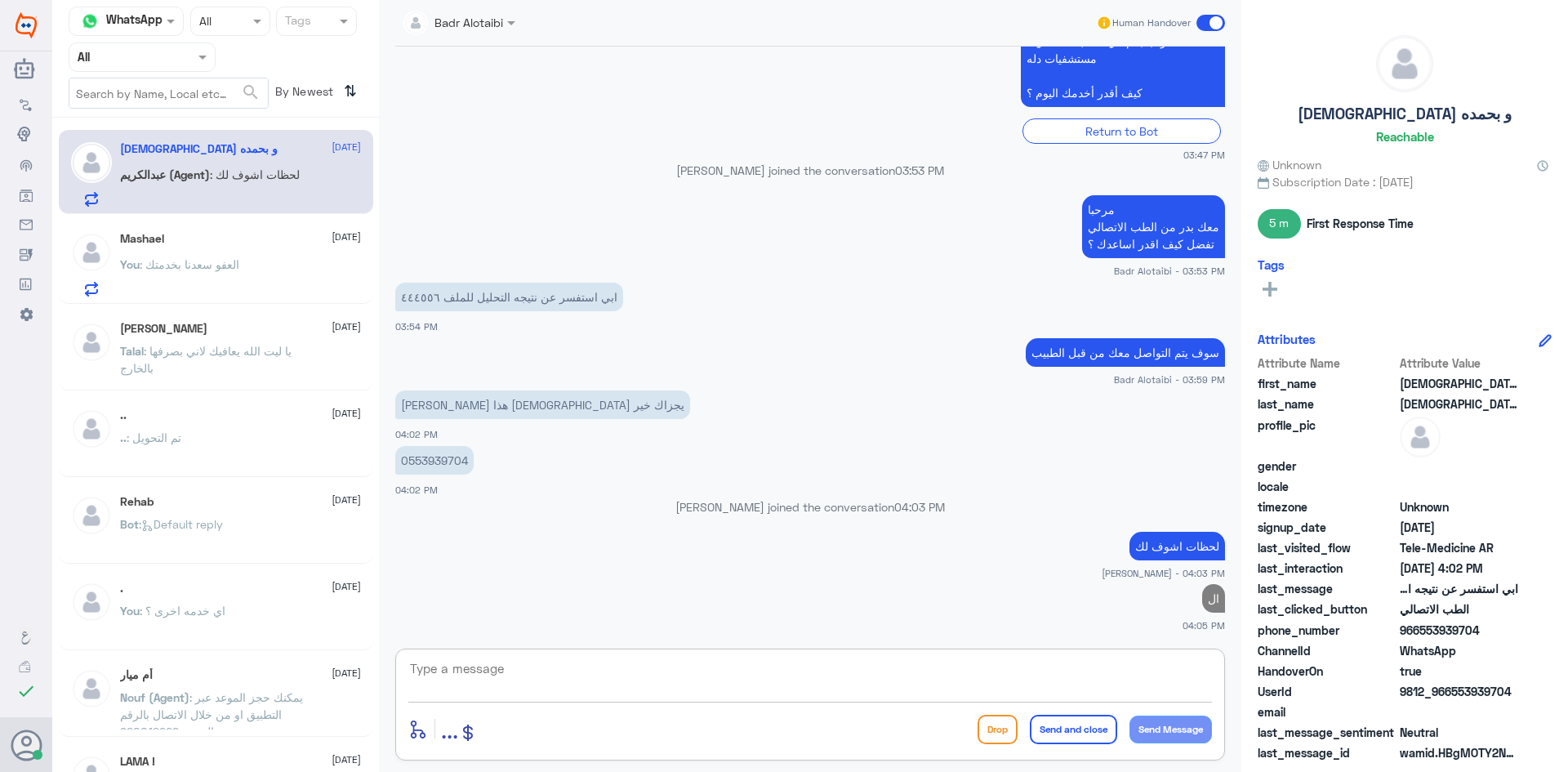
type textarea "ب"
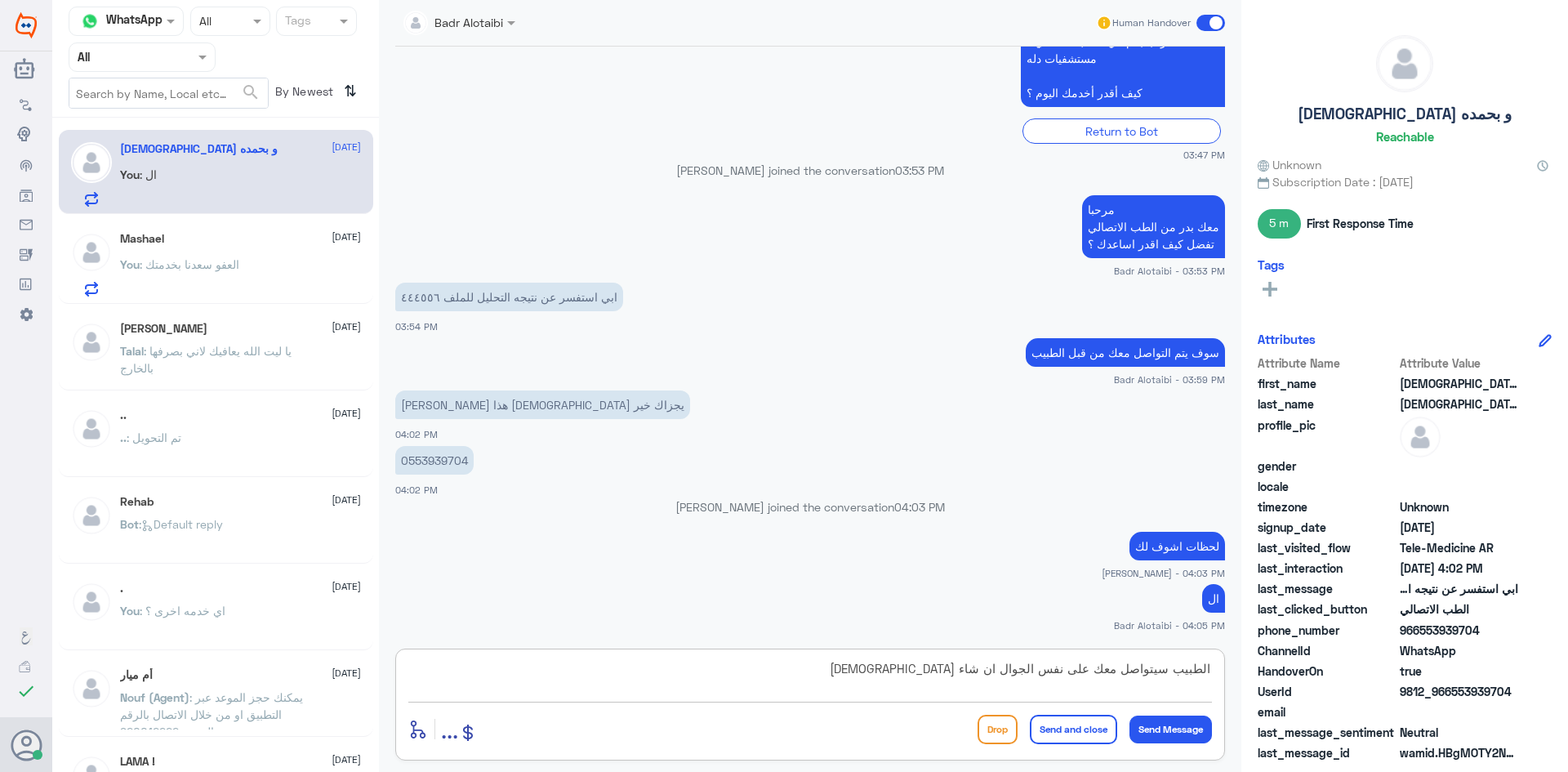
type textarea "الطبيب سيتواصل معك على نفس الجوال ان شاء الله"
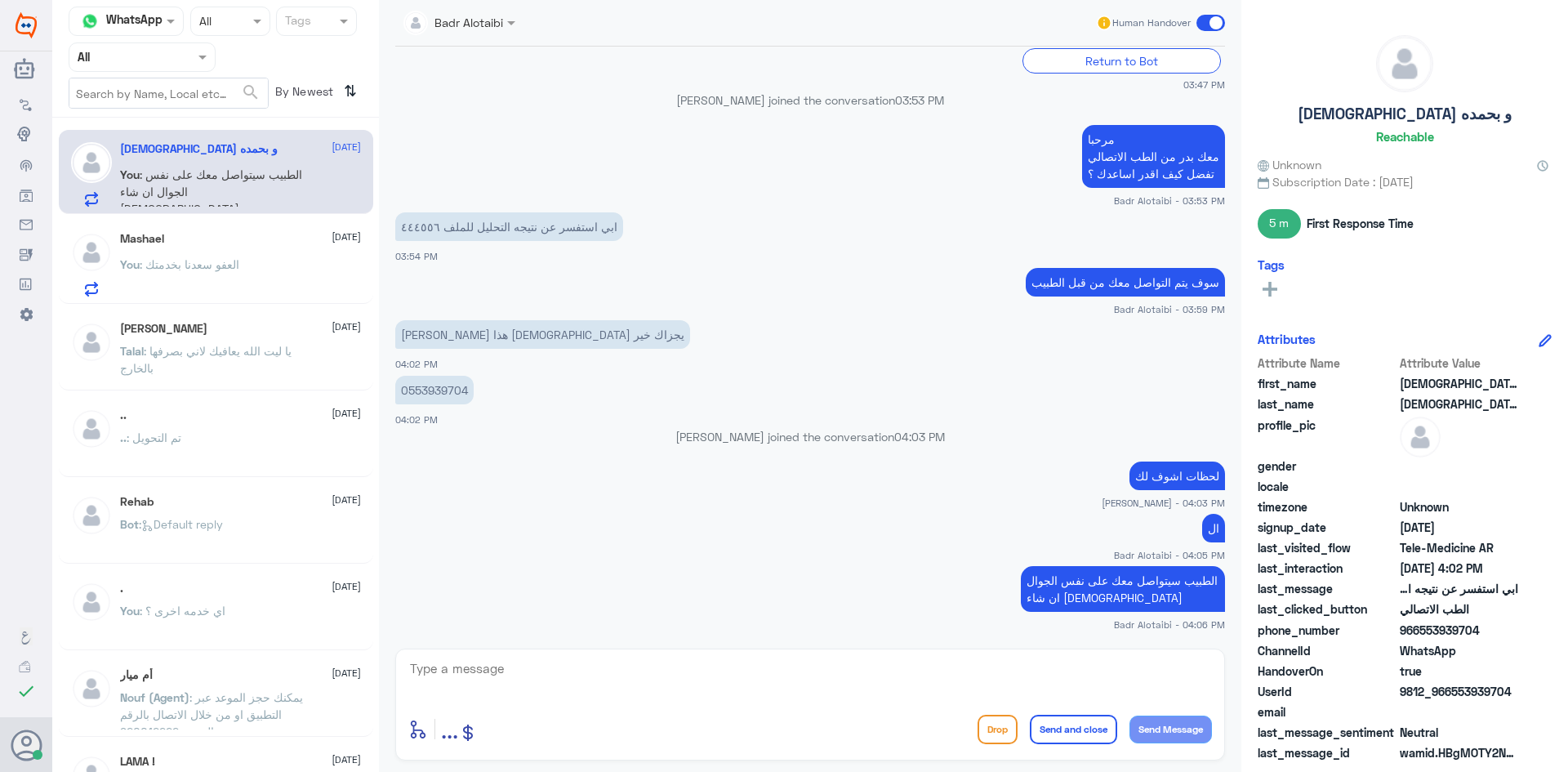
click at [1200, 19] on span at bounding box center [1211, 23] width 29 height 16
click at [0, 0] on input "checkbox" at bounding box center [0, 0] width 0 height 0
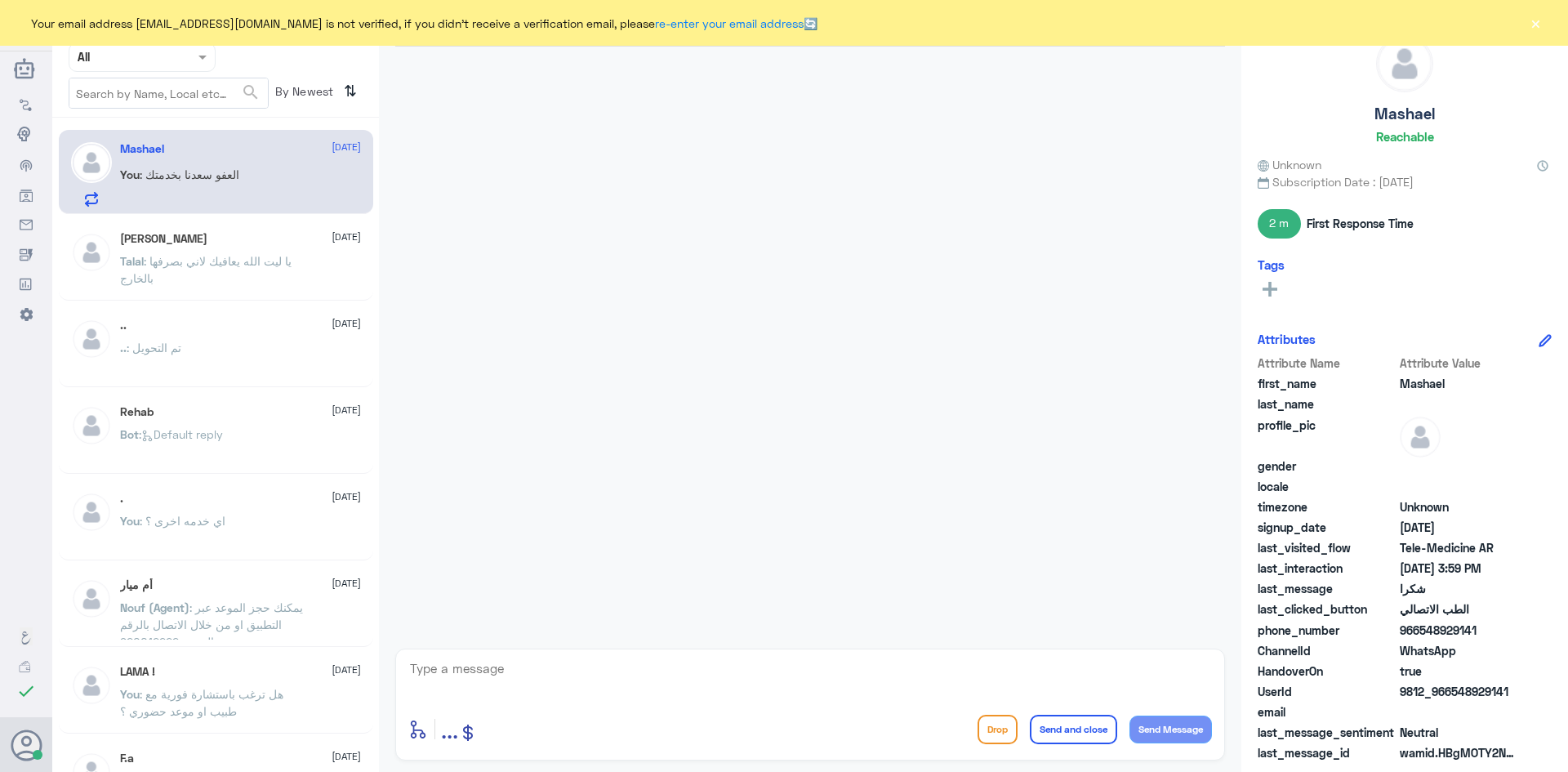
click at [1540, 15] on button "×" at bounding box center [1535, 23] width 16 height 16
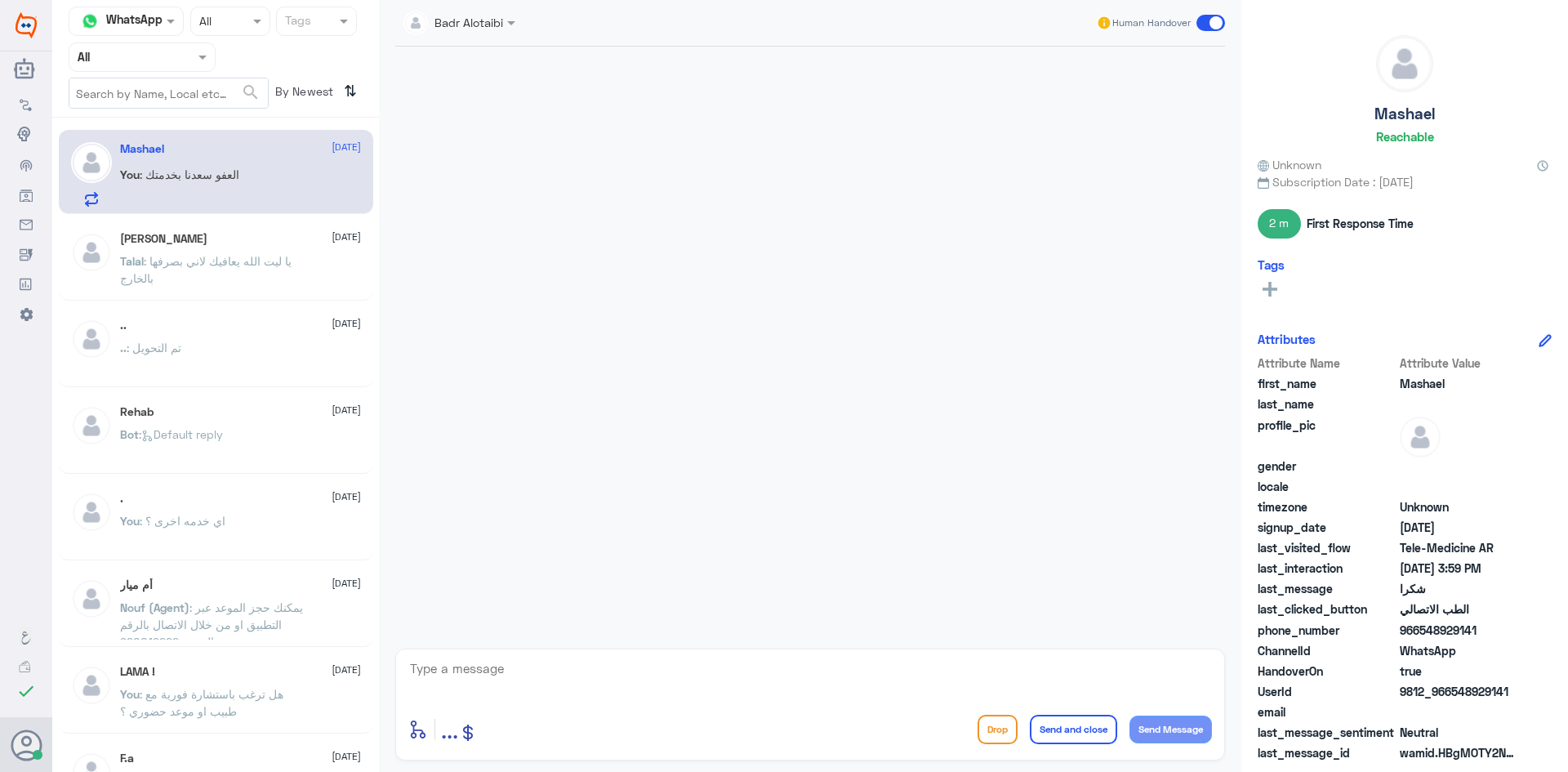
click at [205, 261] on span ": يا ليت الله يعافيك لاني بصرفها بالخارج" at bounding box center [206, 269] width 172 height 31
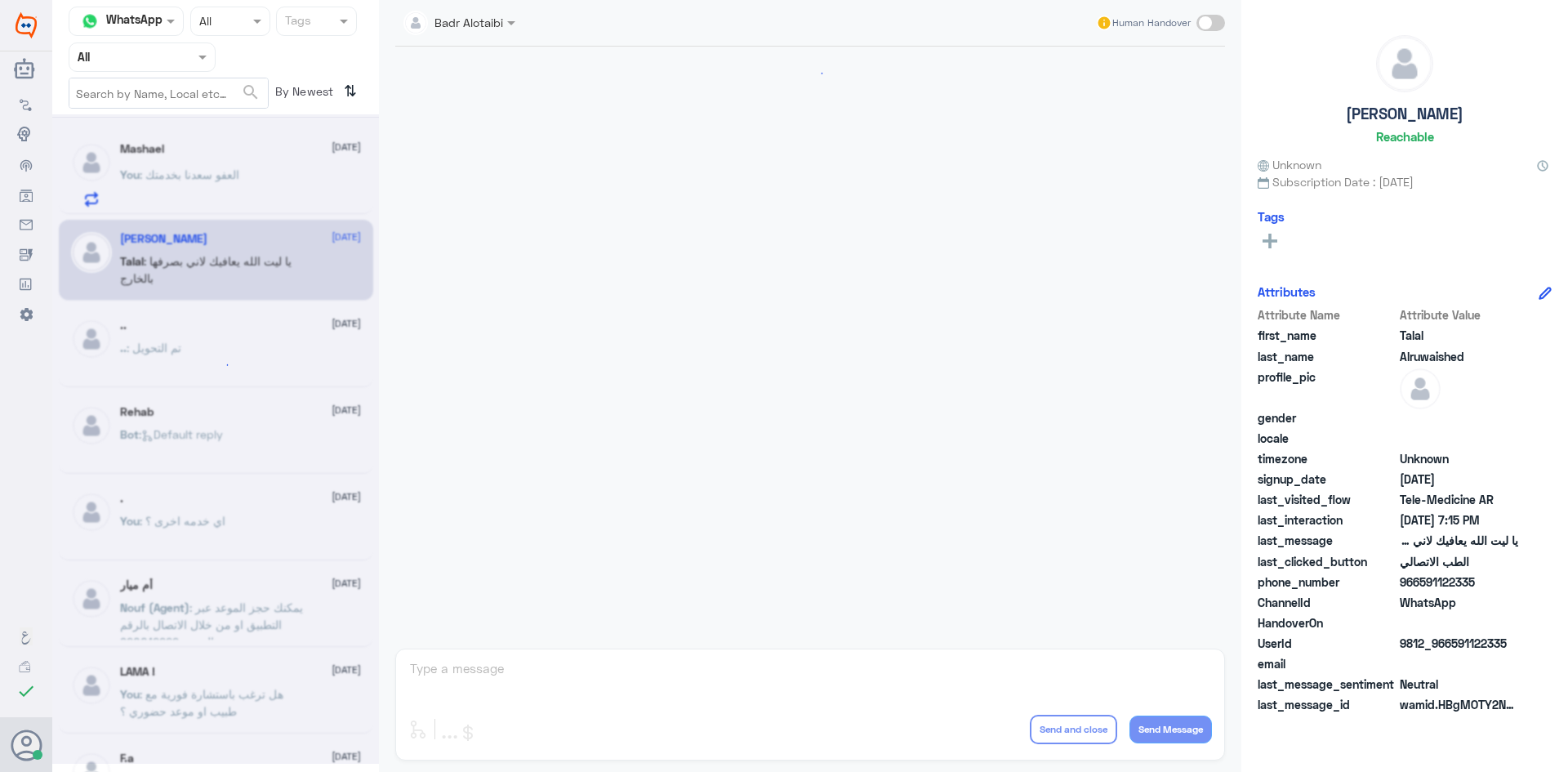
click at [200, 191] on div at bounding box center [215, 439] width 327 height 650
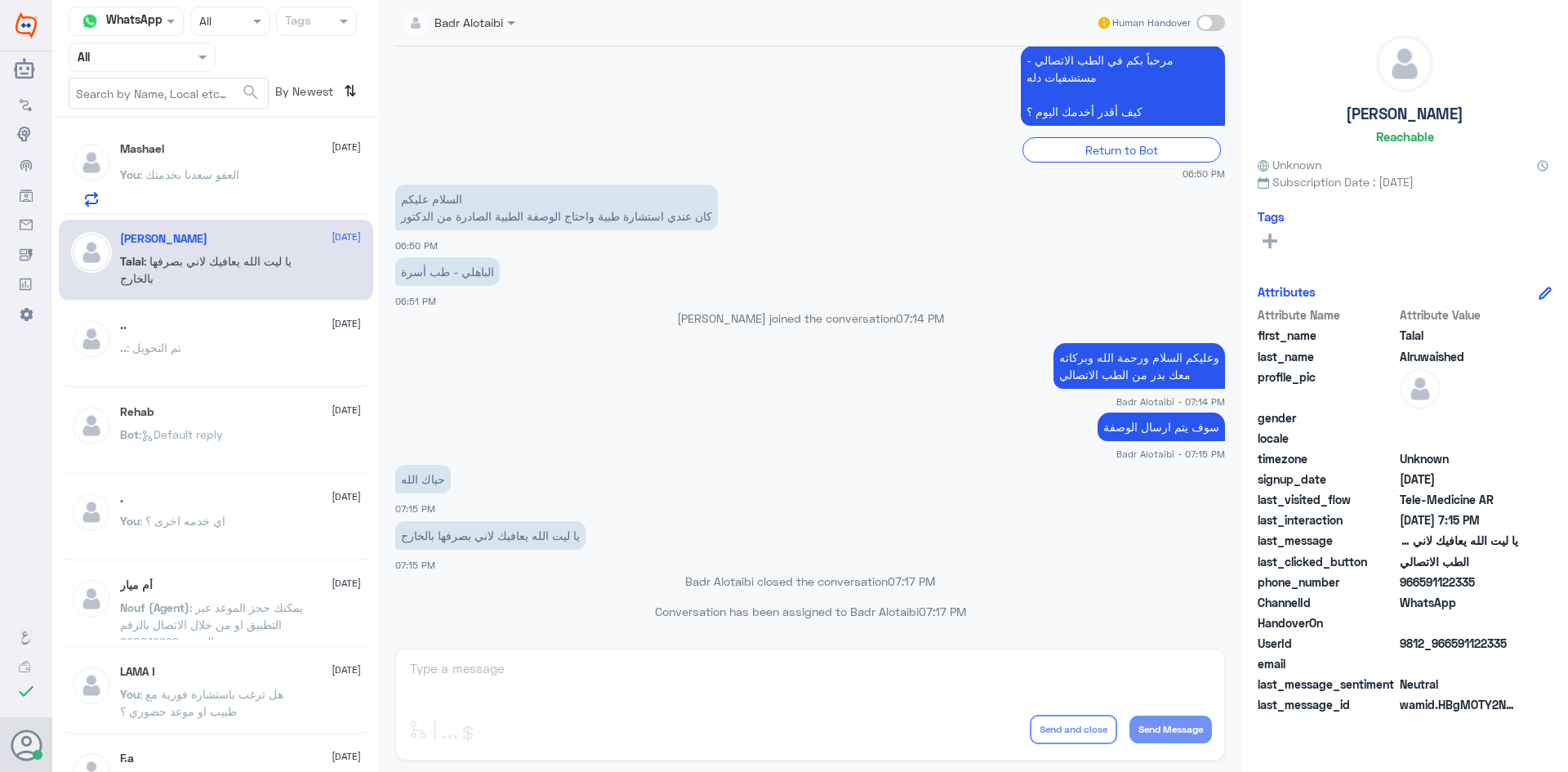
click at [257, 192] on div "You : العفو سعدنا بخدمتك" at bounding box center [240, 188] width 241 height 37
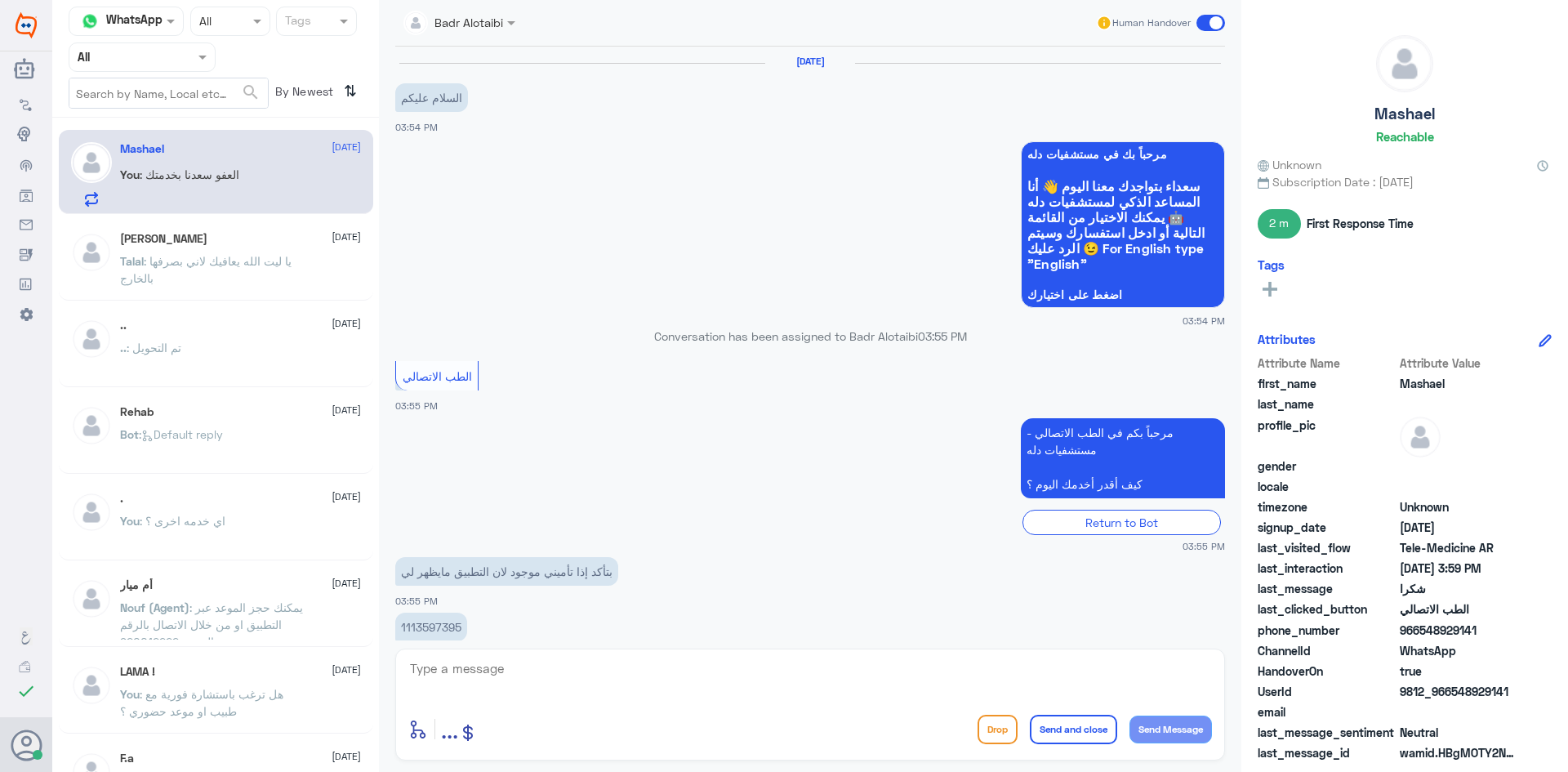
scroll to position [275, 0]
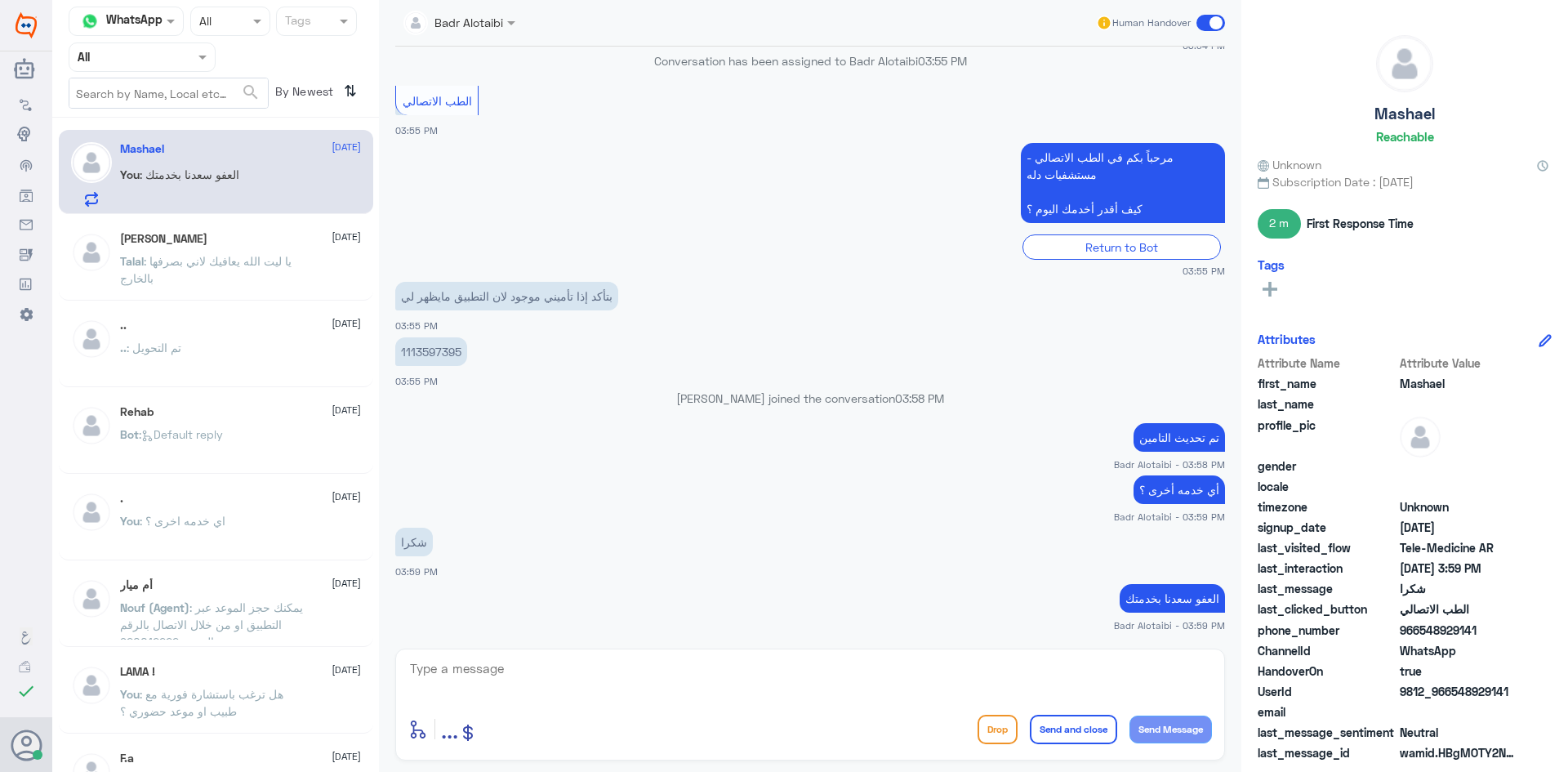
click at [1209, 20] on span at bounding box center [1211, 23] width 29 height 16
click at [0, 0] on input "checkbox" at bounding box center [0, 0] width 0 height 0
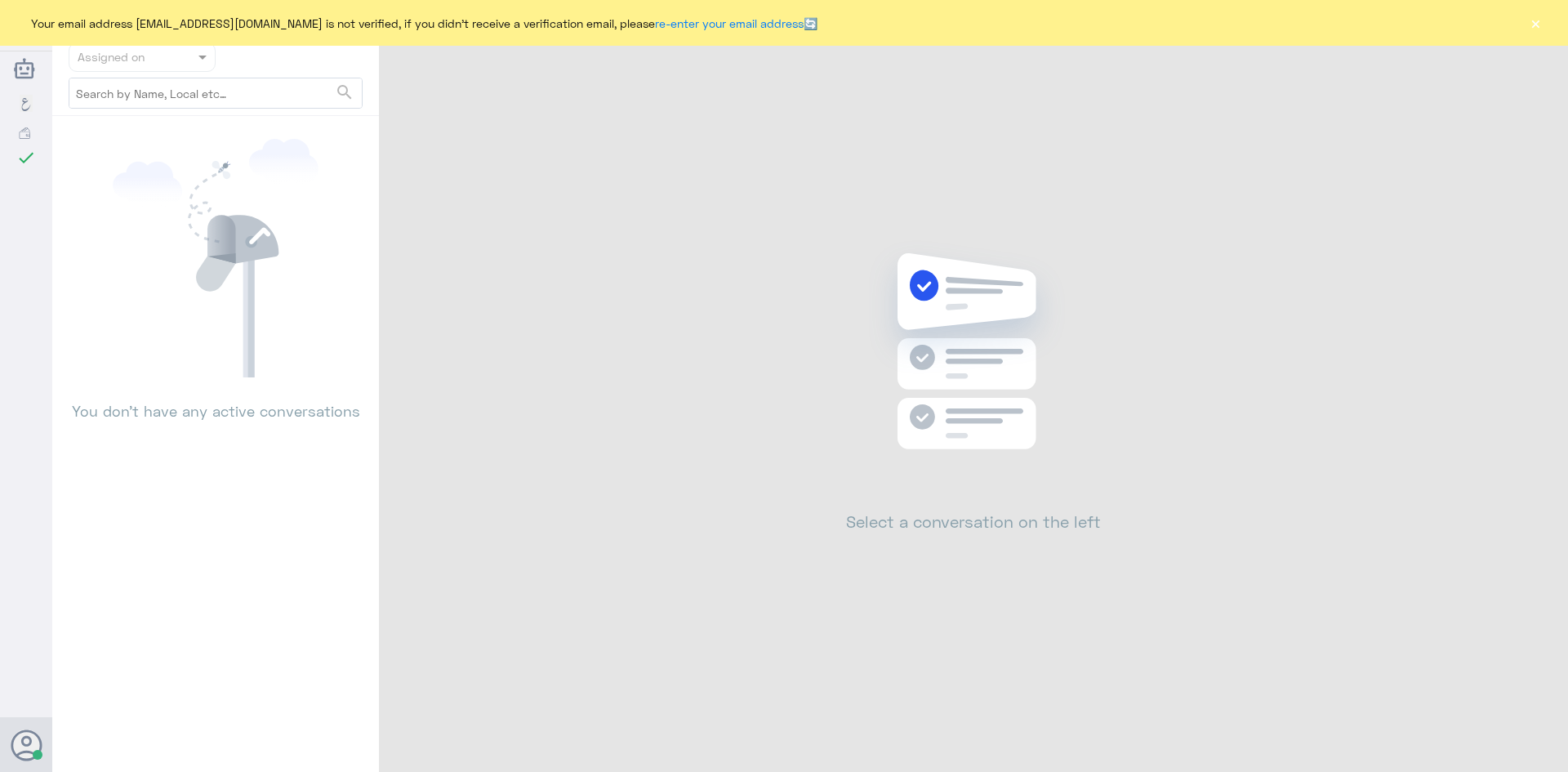
click at [1549, 21] on div "Your email address [EMAIL_ADDRESS][DOMAIN_NAME] is not verified, if you didn't …" at bounding box center [784, 23] width 1568 height 46
click at [1536, 23] on button "×" at bounding box center [1535, 23] width 16 height 16
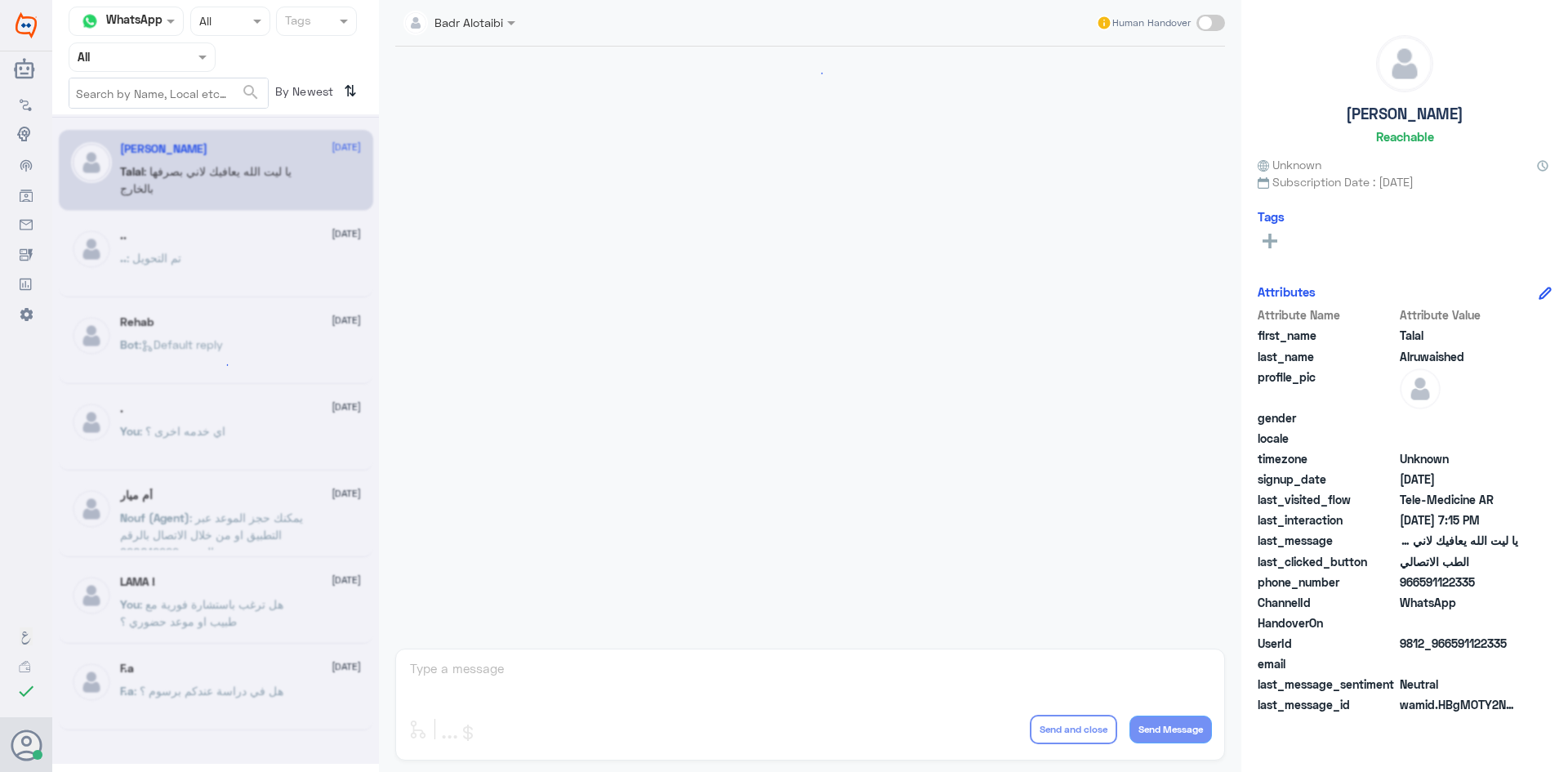
scroll to position [373, 0]
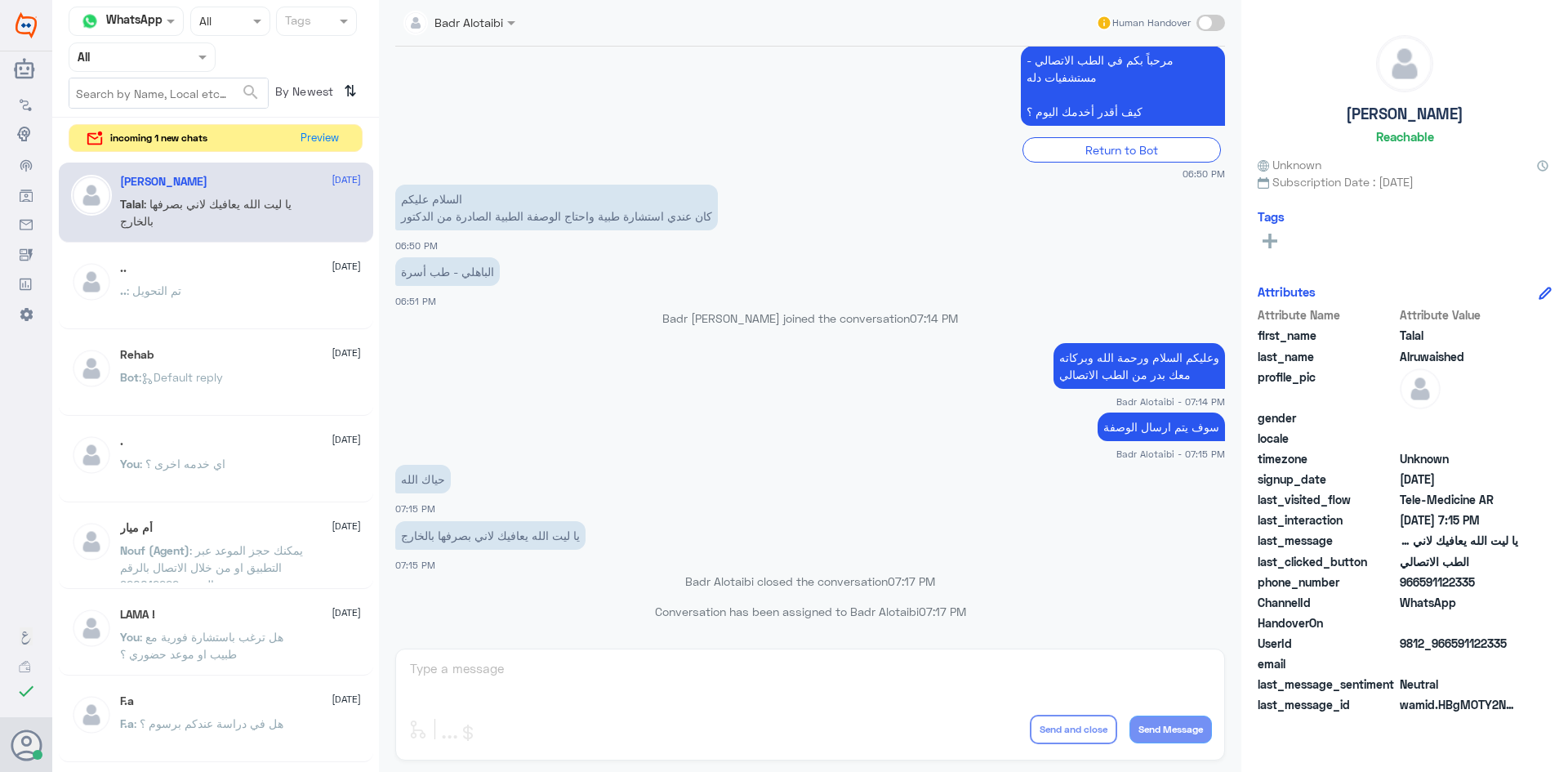
click at [325, 122] on div "Channel WhatsApp Status × All Tags Agent Filter All search By Newest ⇅ incoming…" at bounding box center [215, 388] width 327 height 777
click at [322, 131] on button "Preview" at bounding box center [320, 137] width 51 height 25
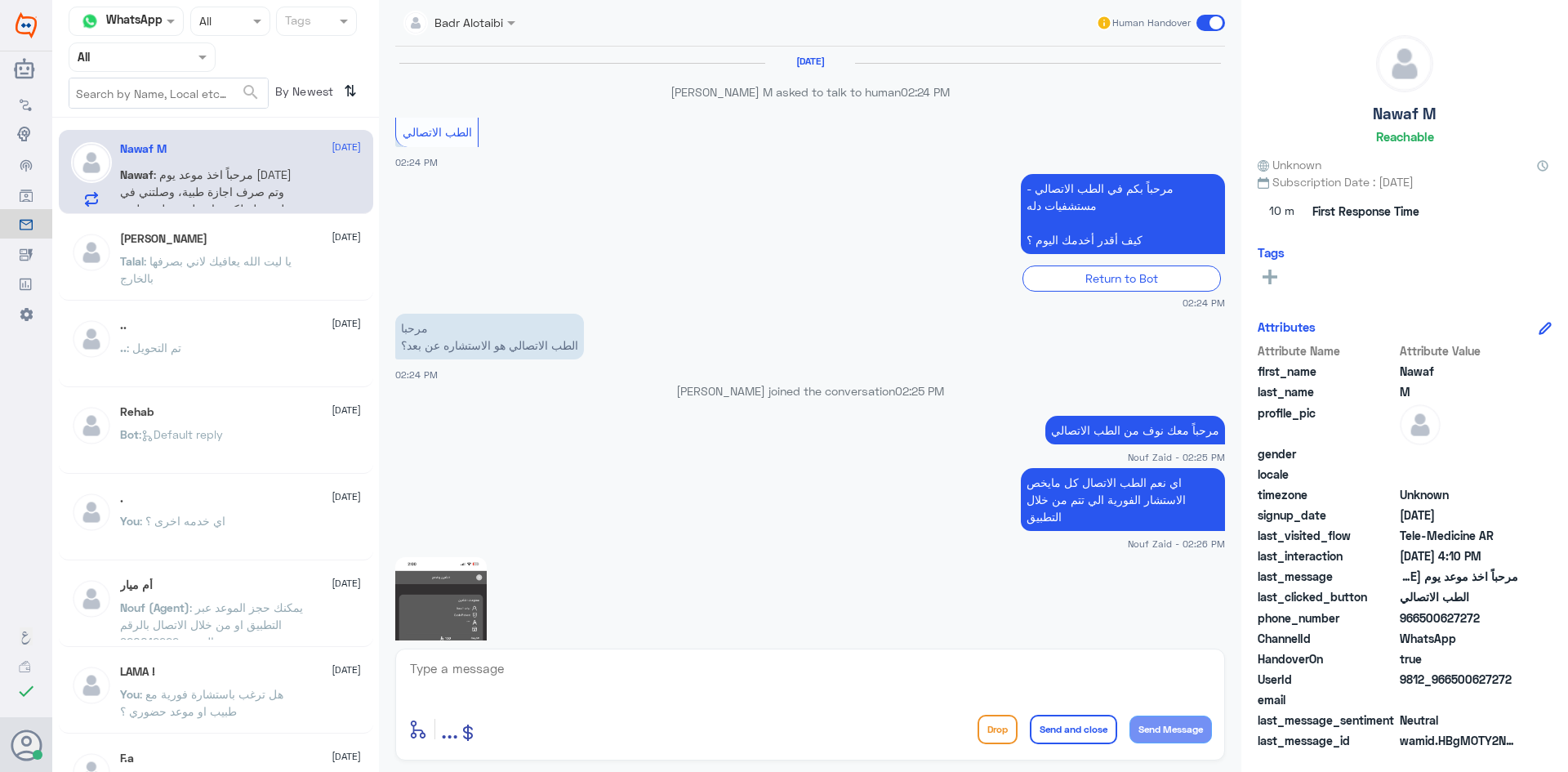
scroll to position [955, 0]
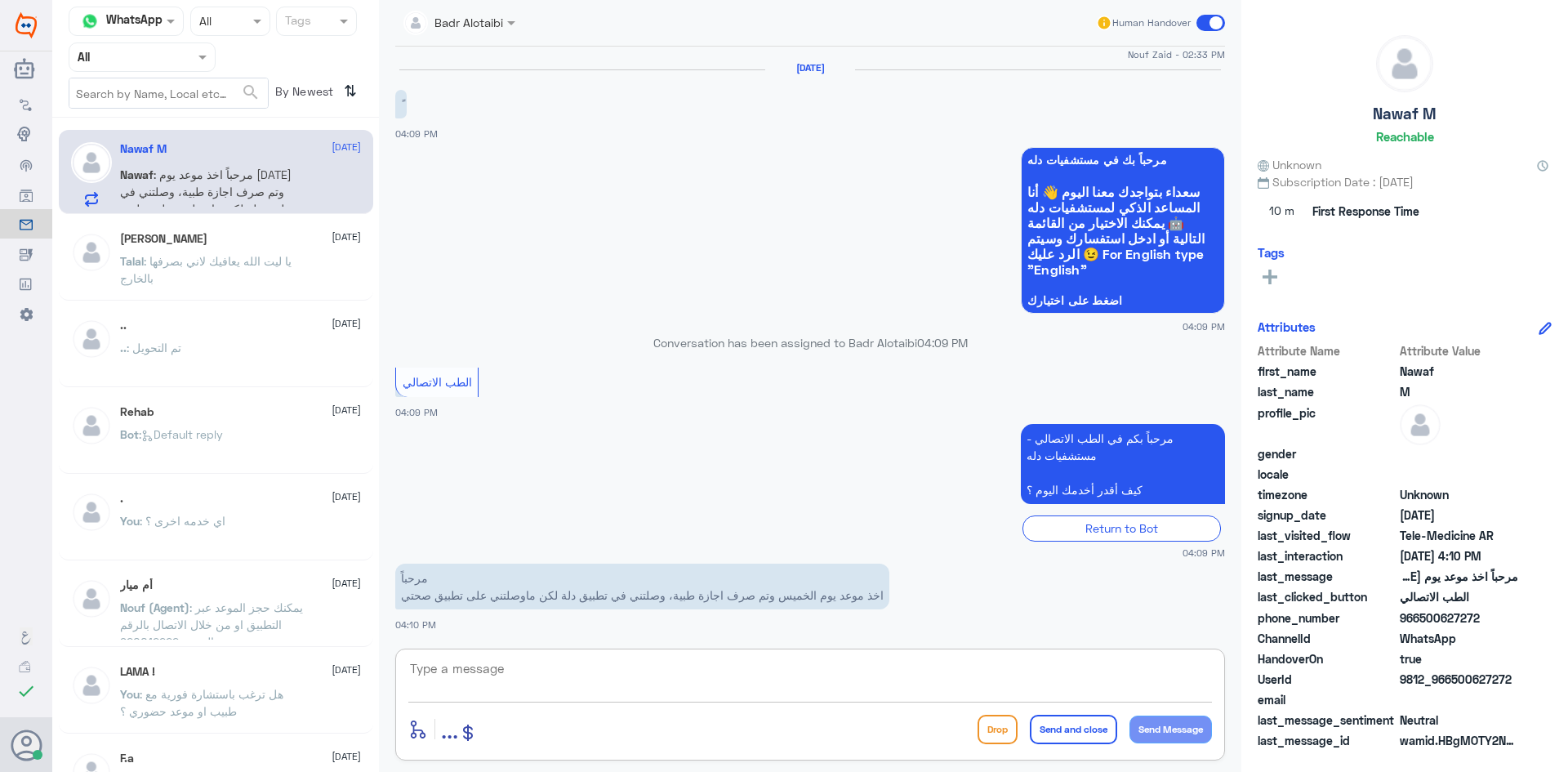
click at [808, 667] on textarea at bounding box center [809, 678] width 803 height 40
type textarea "L"
type textarea "مرحبا معك بدر من الطب الاتصالي"
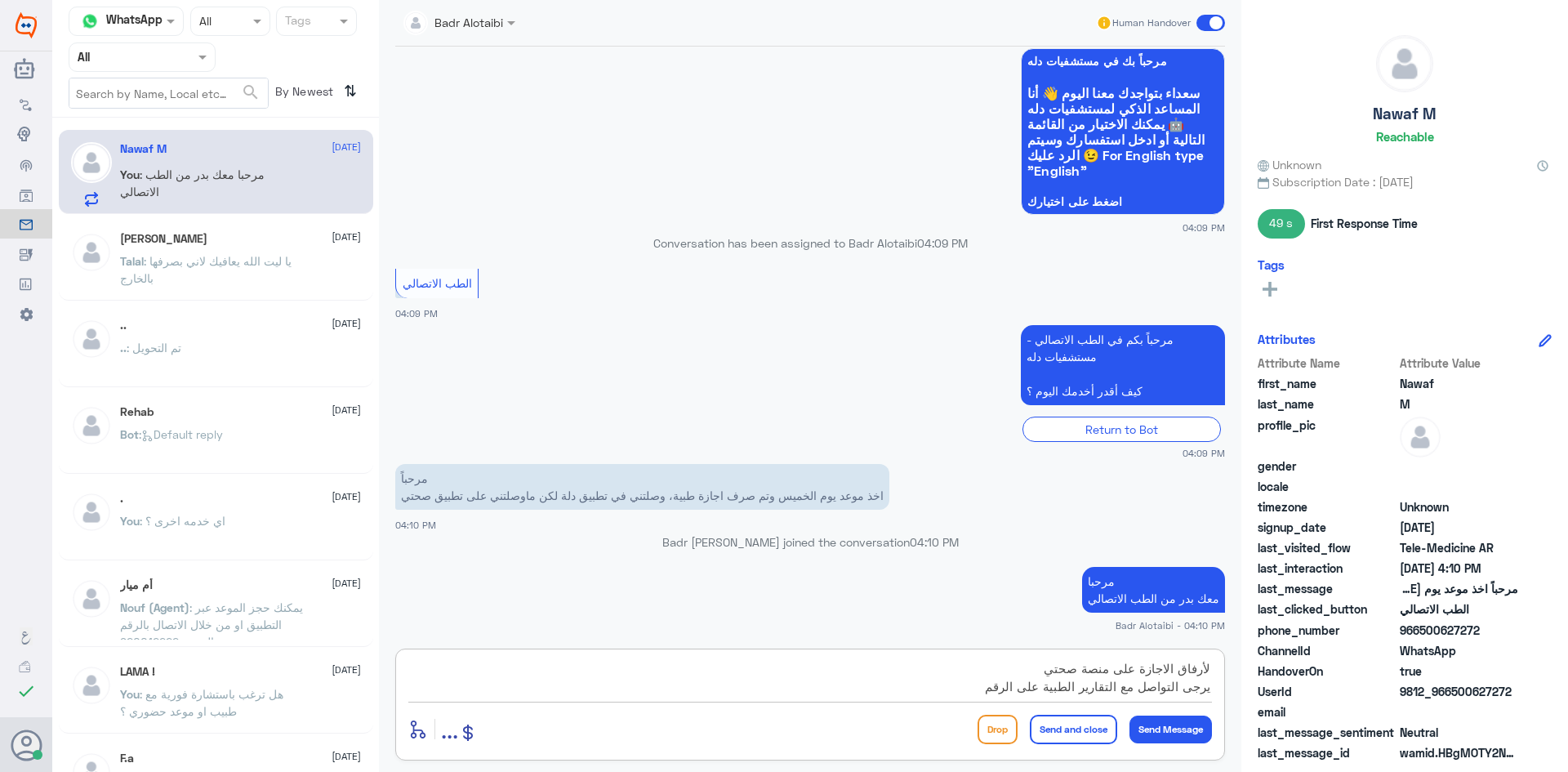
scroll to position [15, 0]
type textarea "لأرفاق الاجازة على منصة صحتي يرجى التواصل مع التقارير الطبية على الرقم 05501817…"
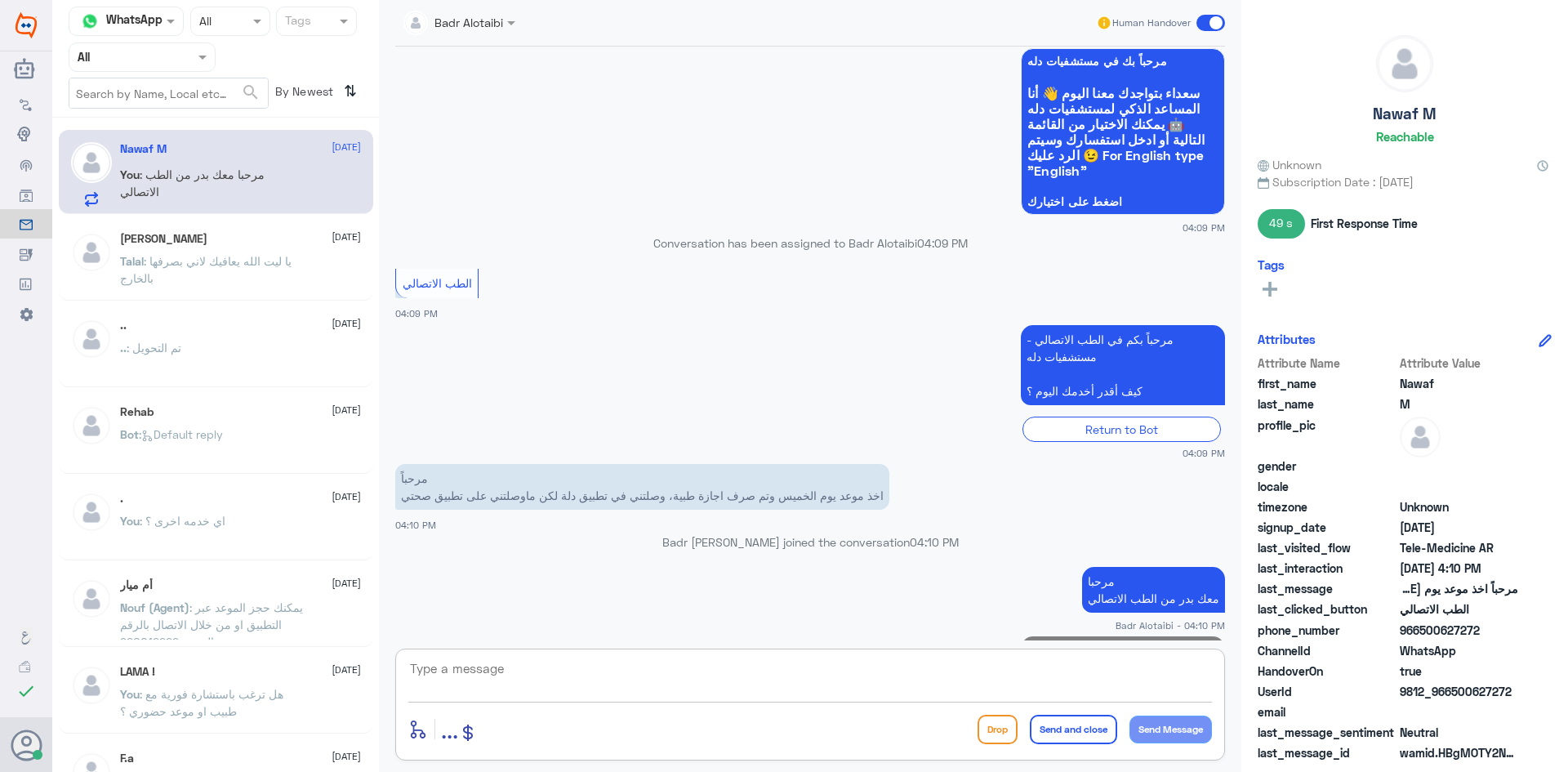
scroll to position [1124, 0]
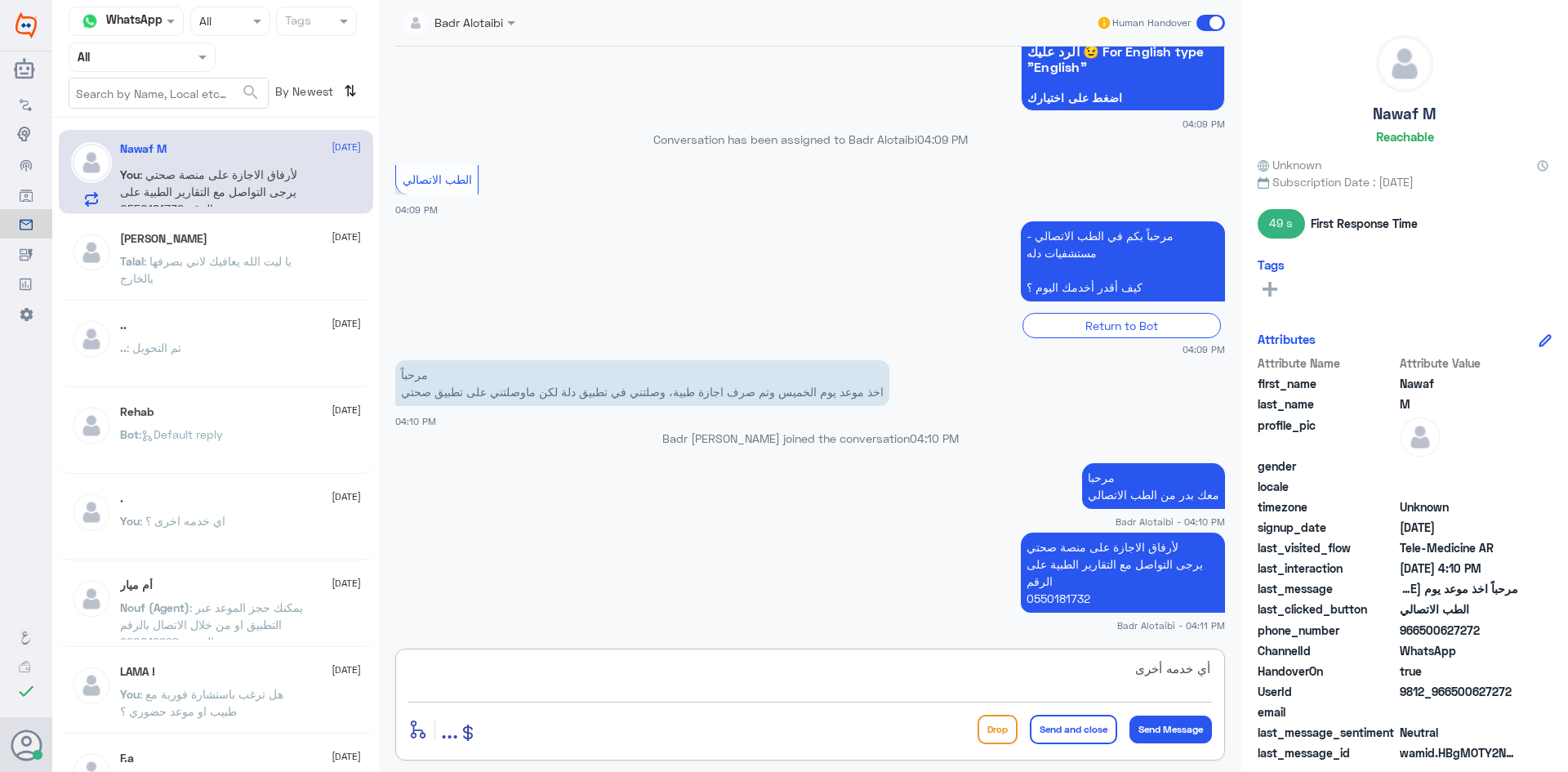
type textarea "أي خدمه أخرى"
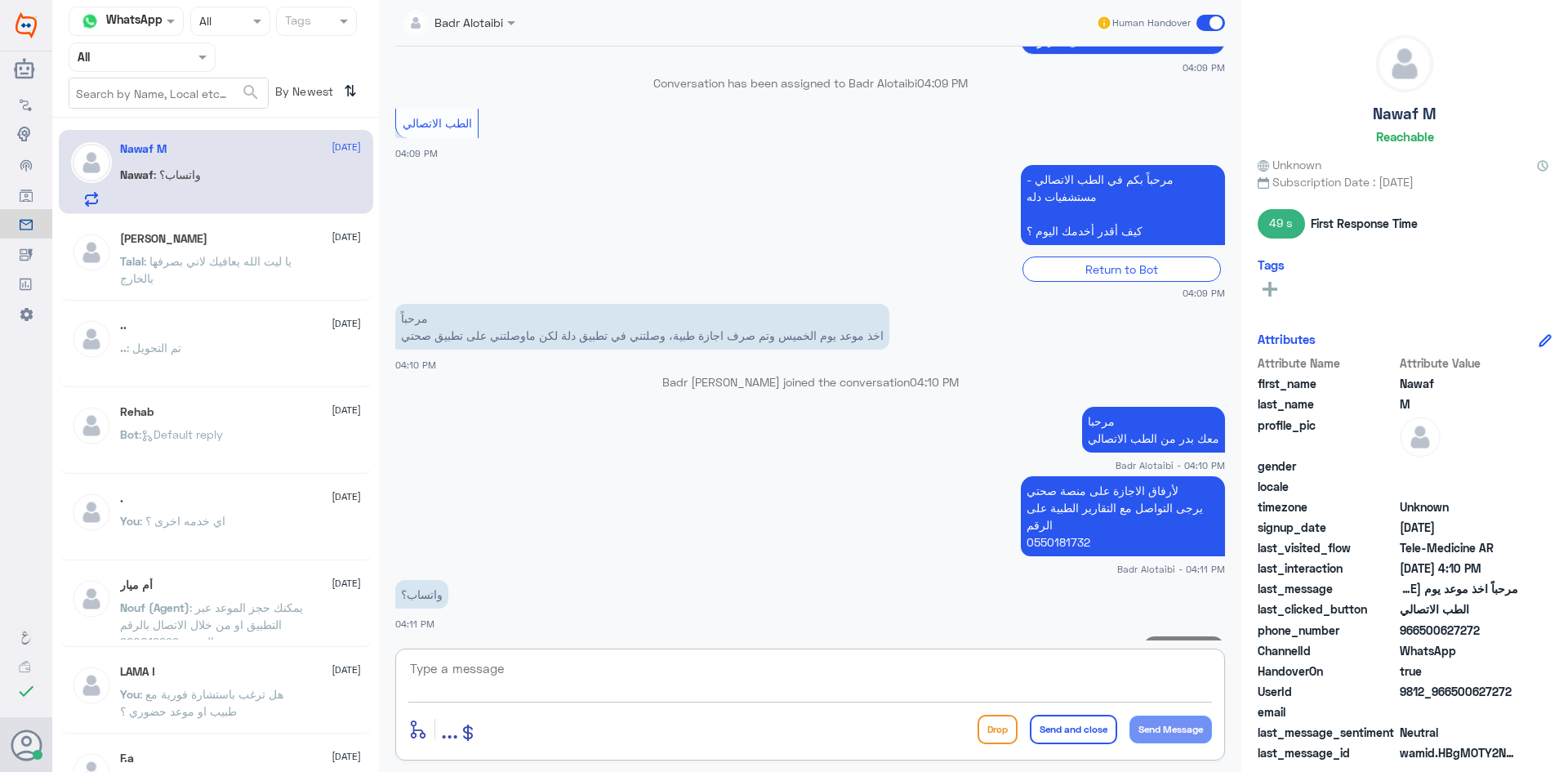
scroll to position [1232, 0]
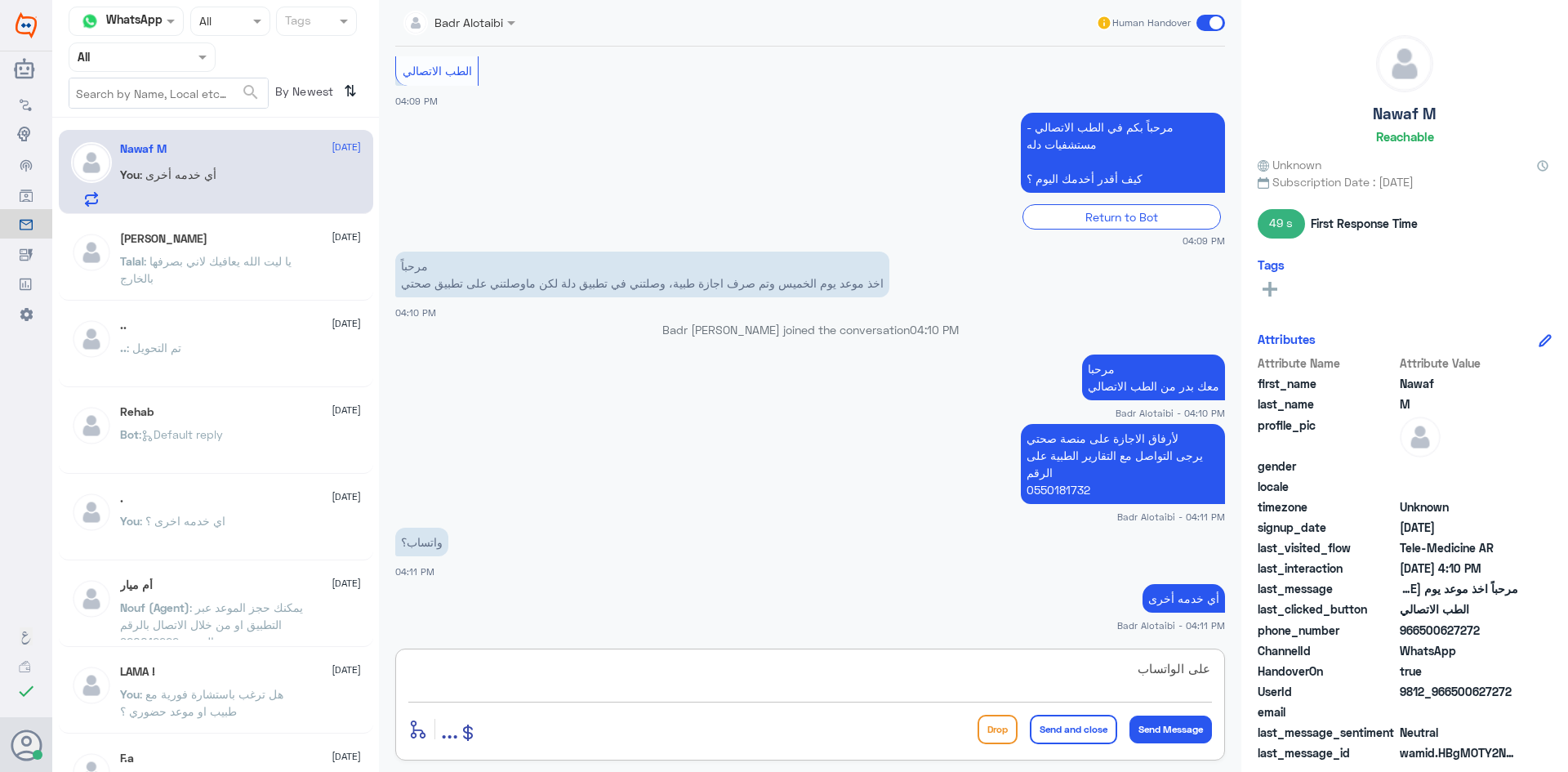
type textarea "على الواتساب"
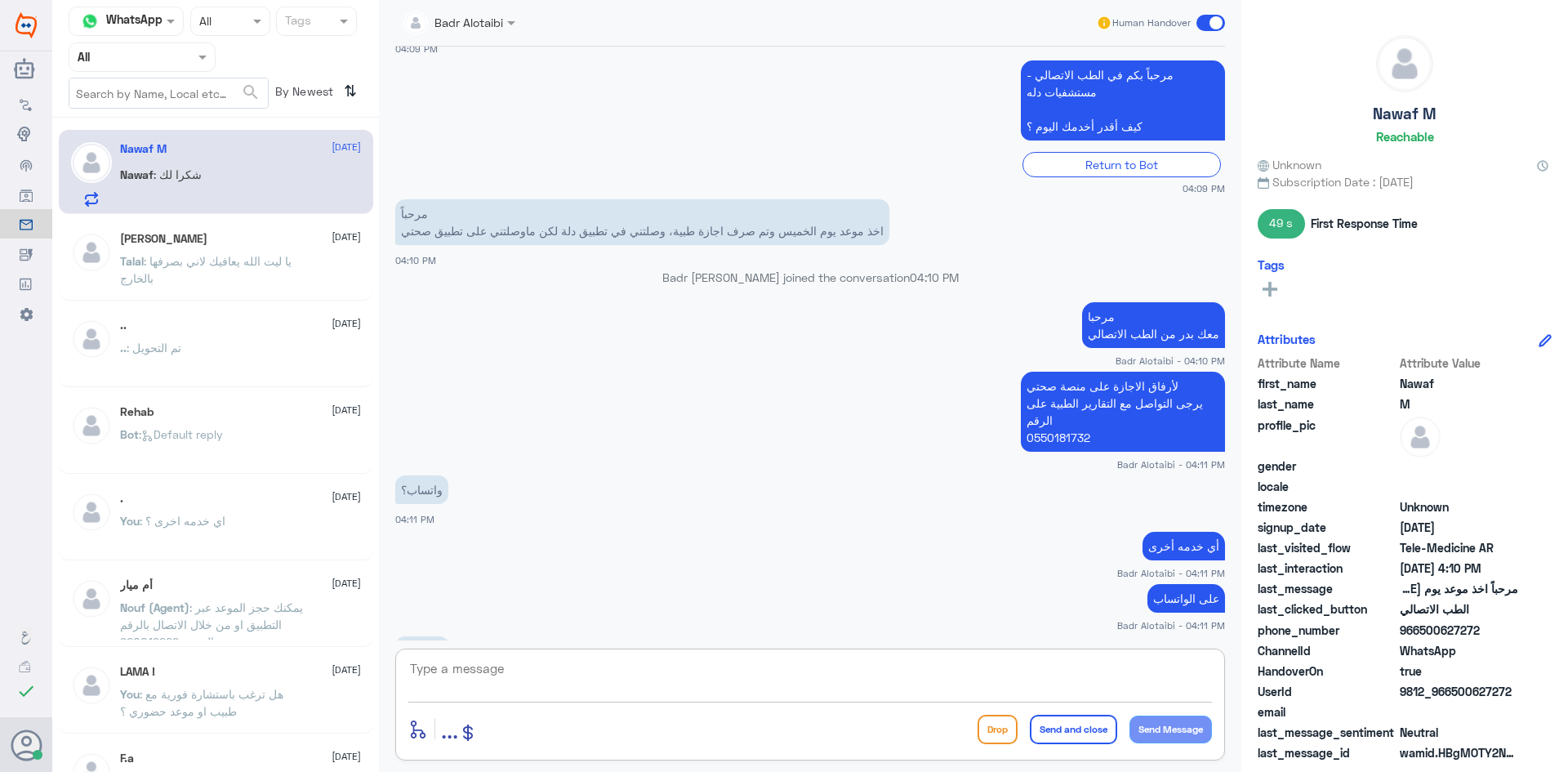
scroll to position [1340, 0]
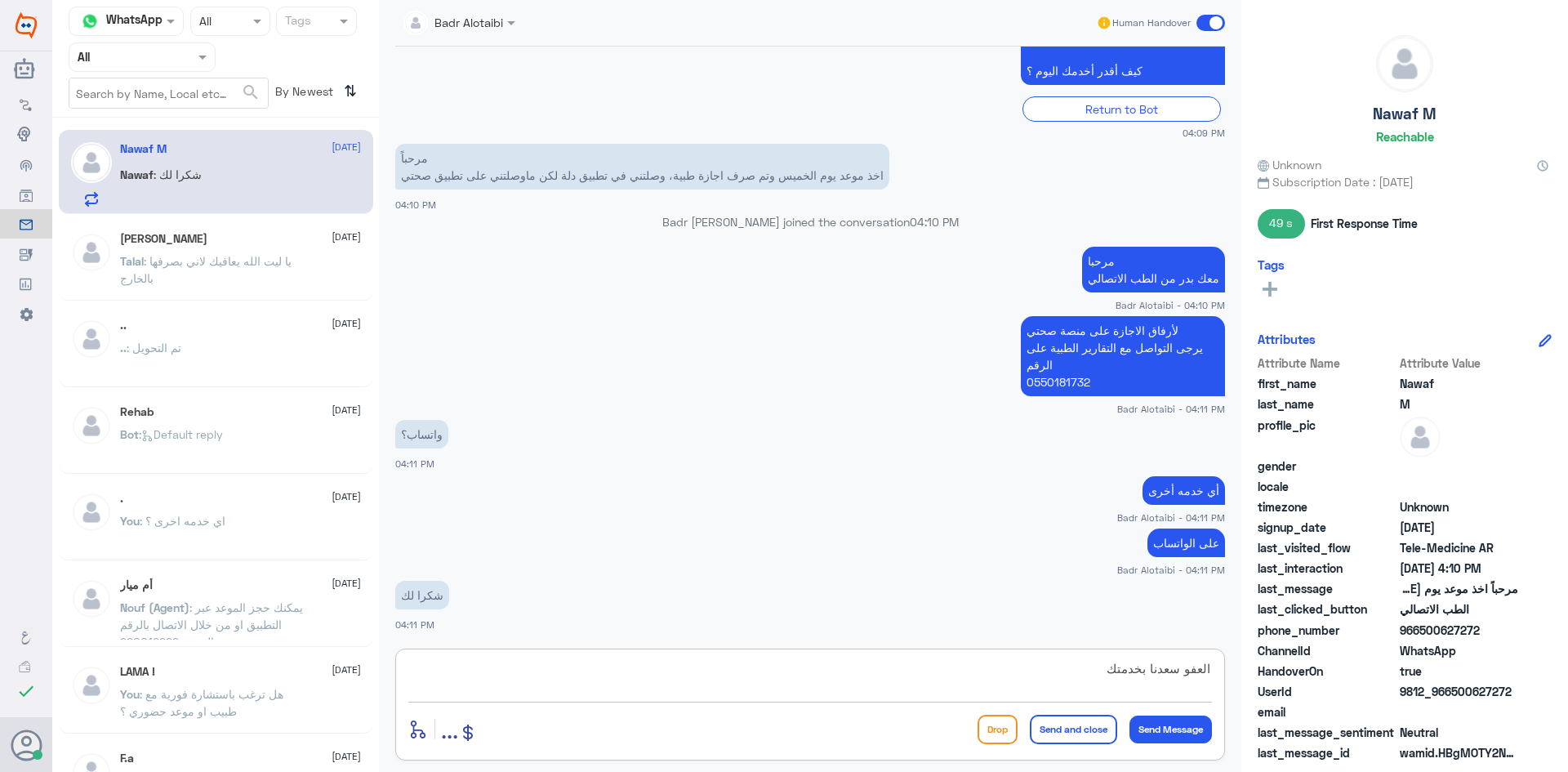
type textarea "العفو سعدنا بخدمتك"
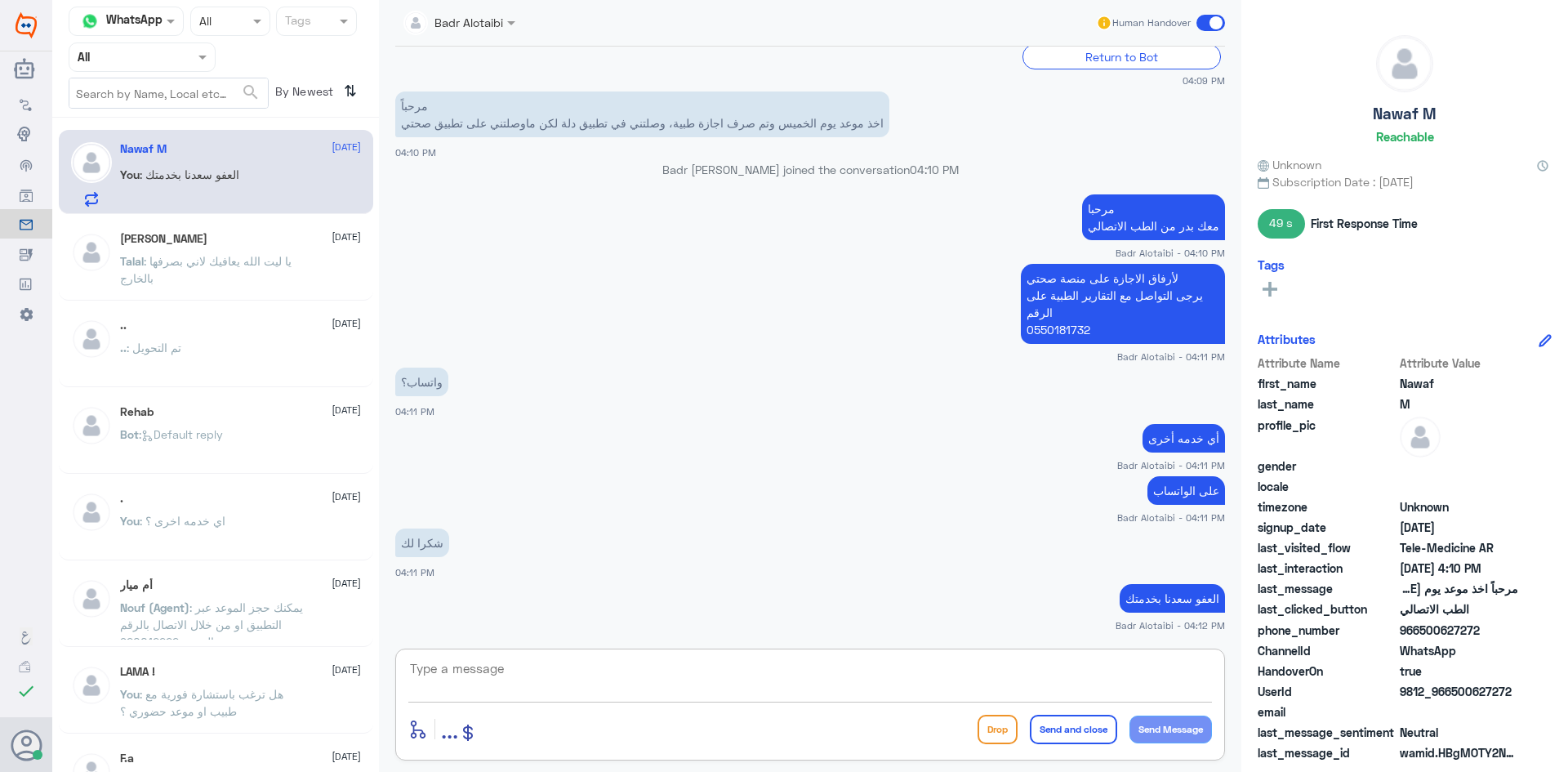
click at [1208, 25] on span at bounding box center [1211, 23] width 29 height 16
click at [0, 0] on input "checkbox" at bounding box center [0, 0] width 0 height 0
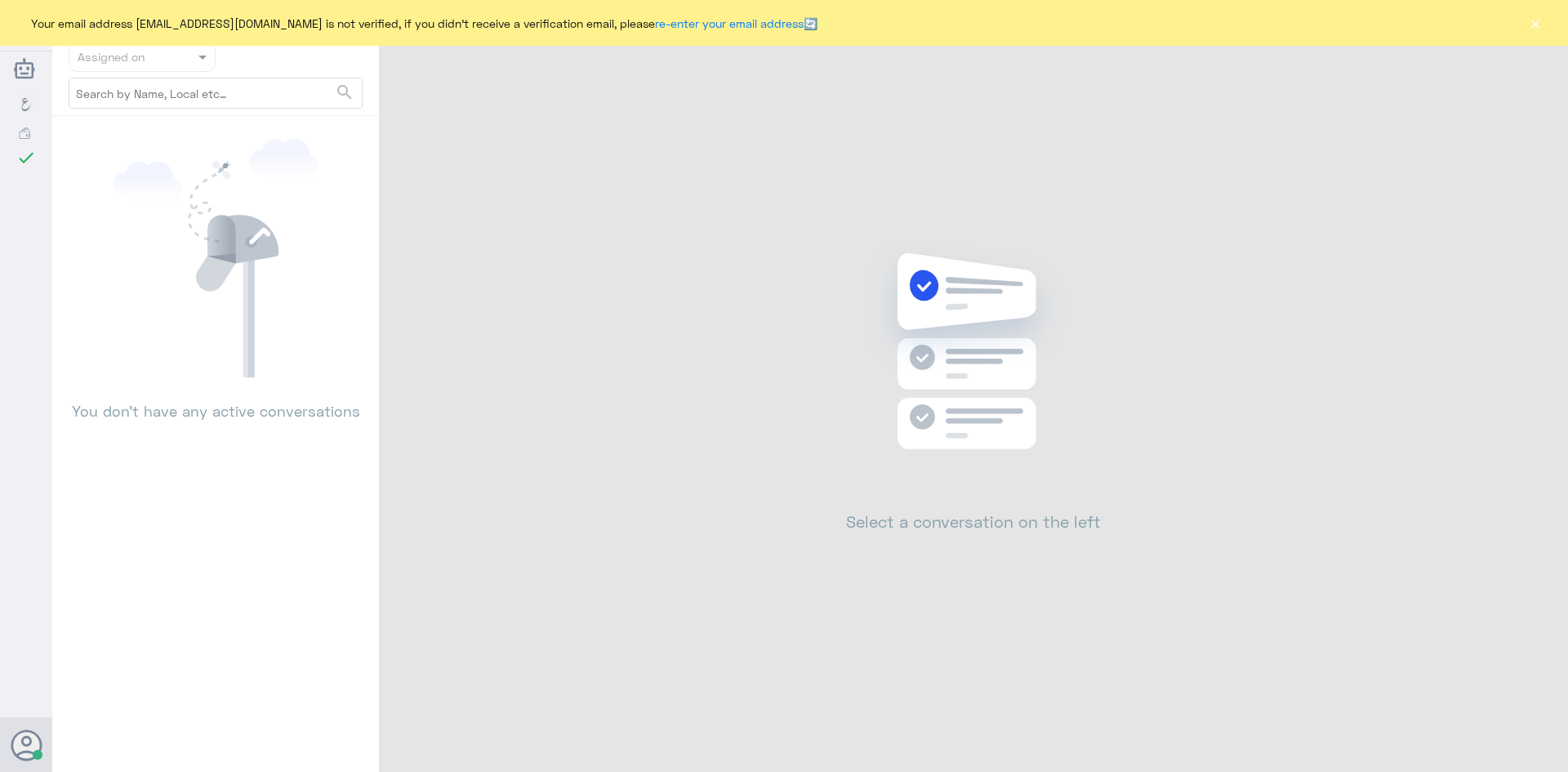
click at [1547, 33] on div "Your email address [EMAIL_ADDRESS][DOMAIN_NAME] is not verified, if you didn't …" at bounding box center [784, 23] width 1568 height 46
click at [1539, 30] on button "×" at bounding box center [1535, 23] width 16 height 16
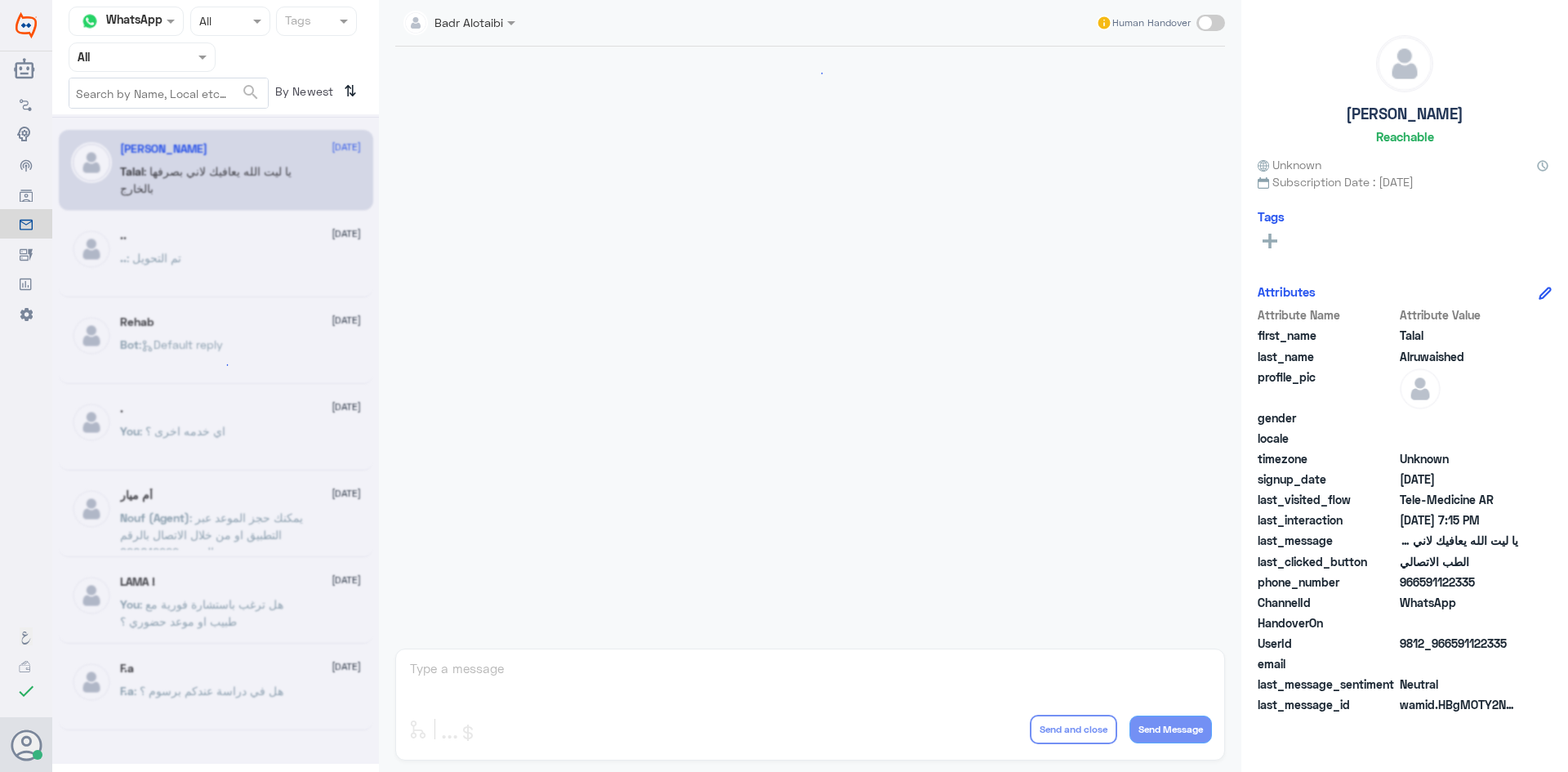
scroll to position [373, 0]
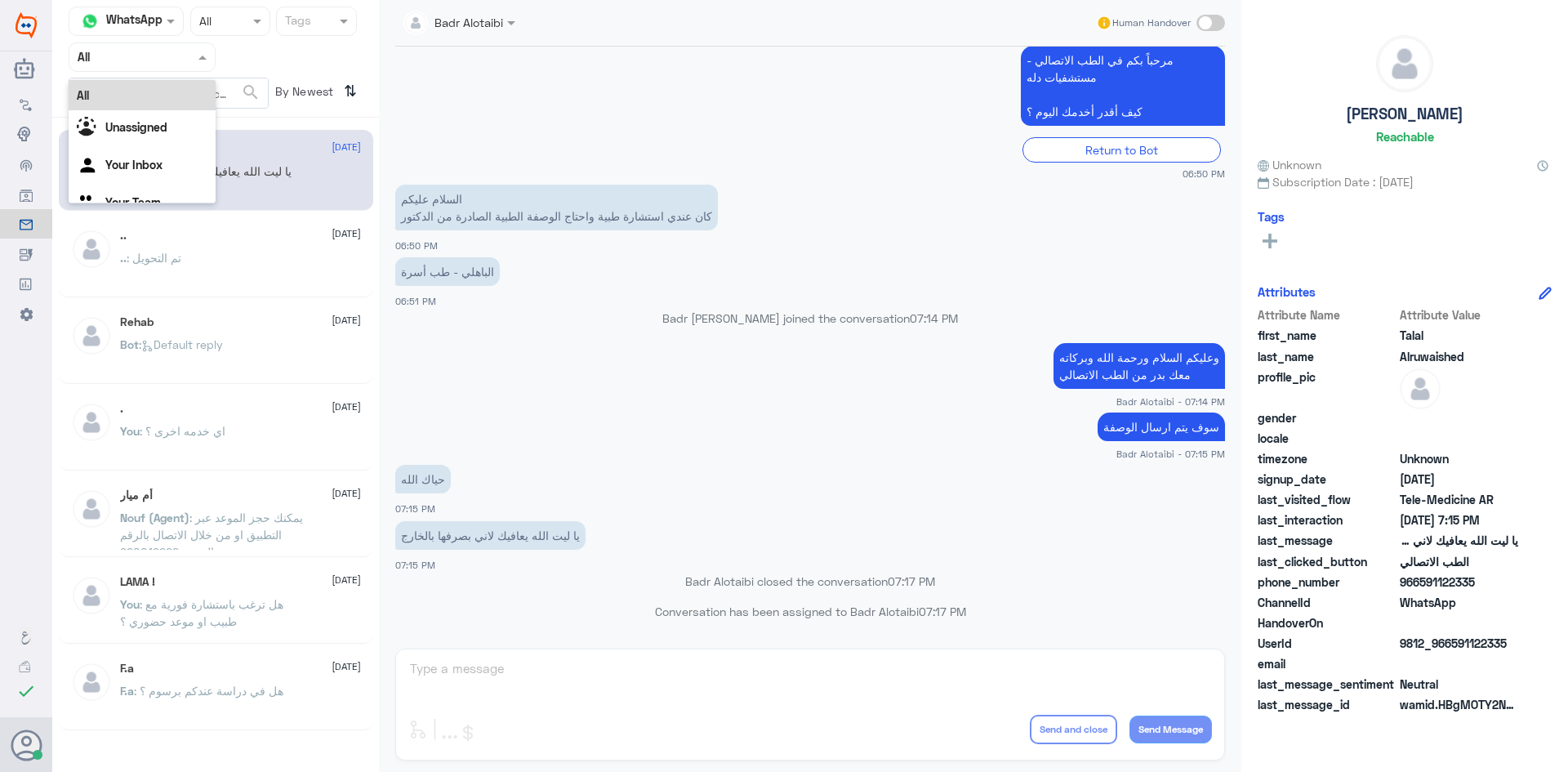
click at [181, 53] on div at bounding box center [142, 57] width 145 height 19
click at [195, 124] on div "Unassigned" at bounding box center [142, 129] width 147 height 38
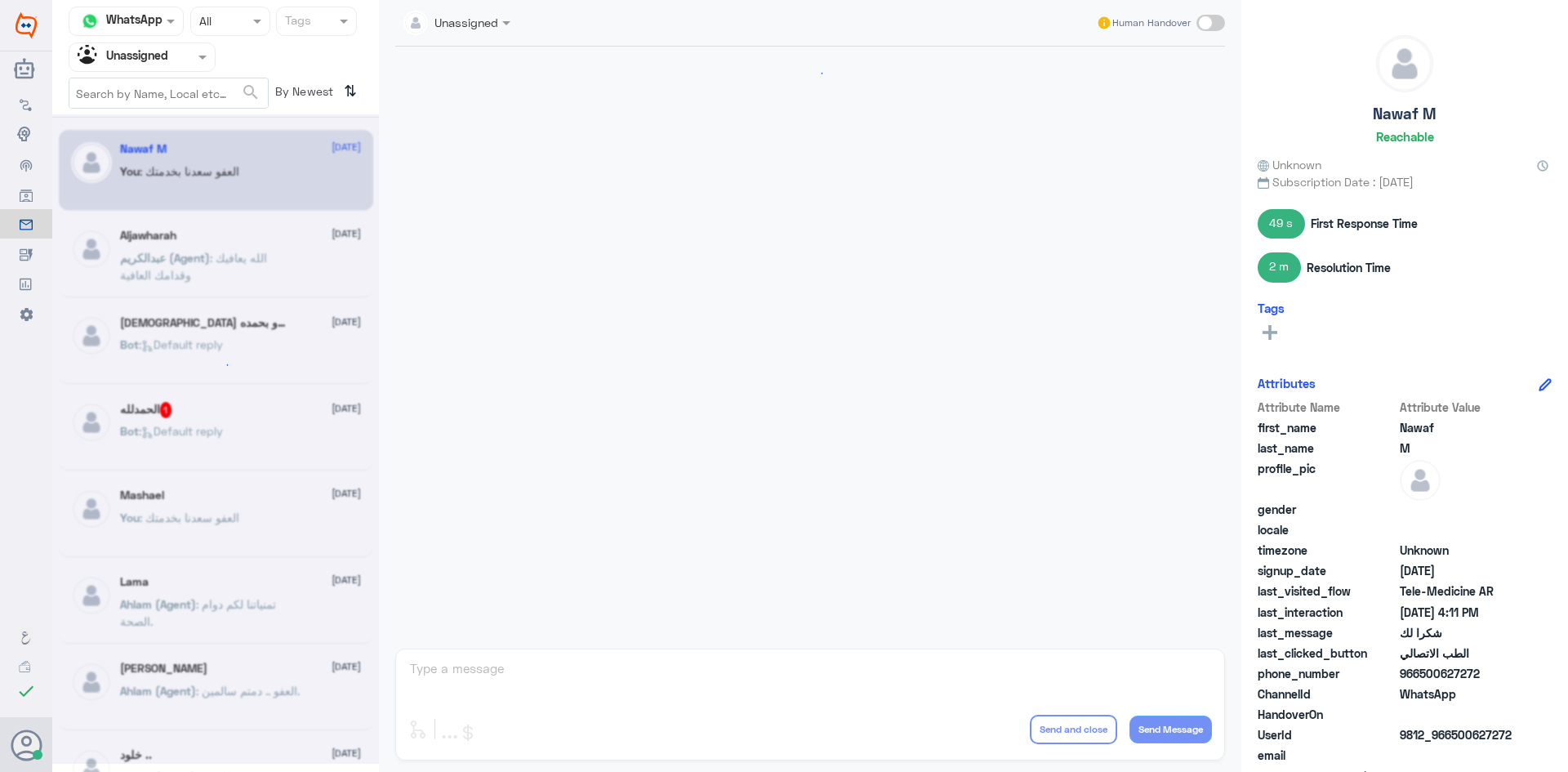
scroll to position [759, 0]
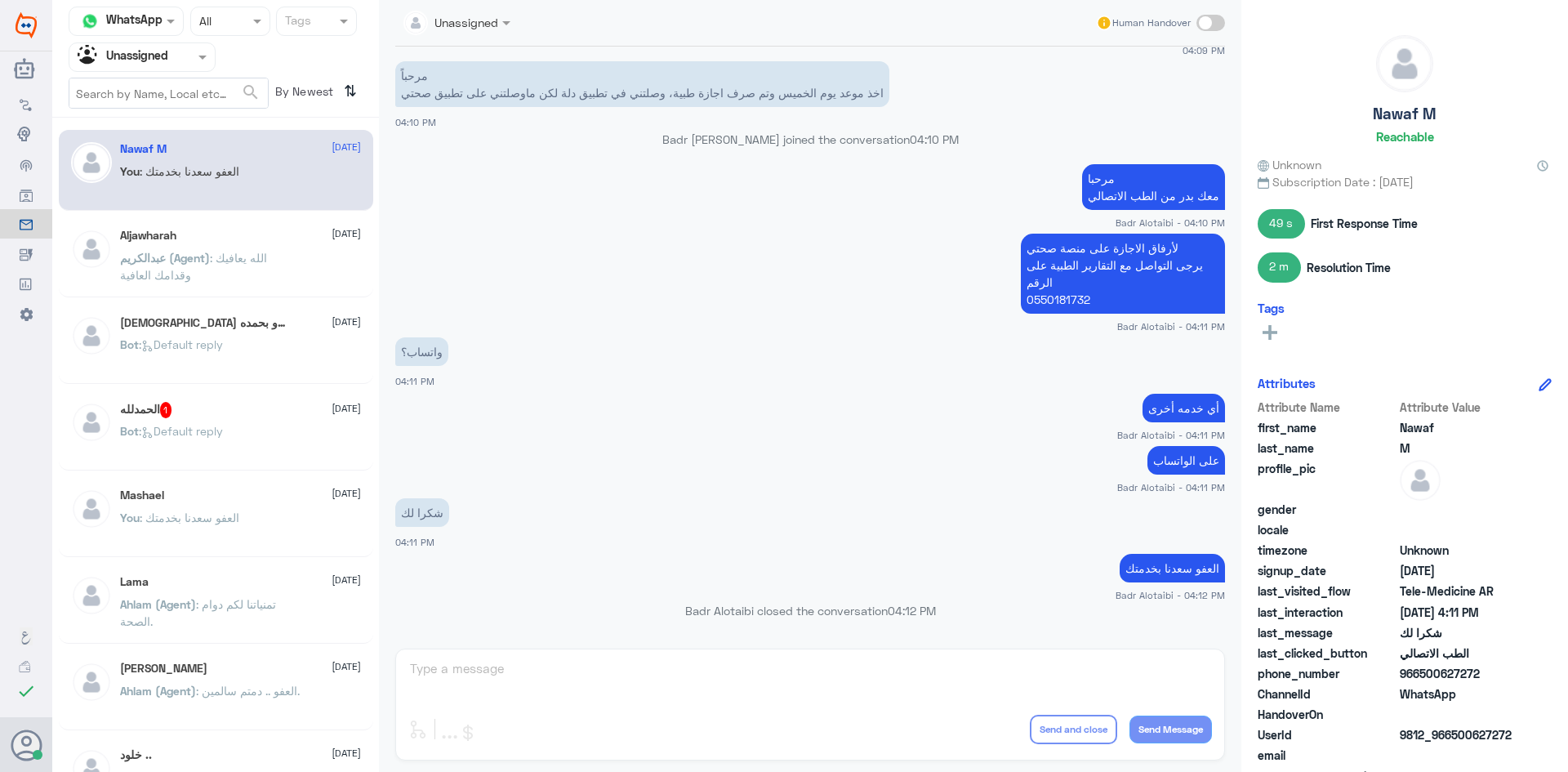
click at [287, 320] on div "سبحان الله و بحمده 1 24 August" at bounding box center [240, 323] width 241 height 16
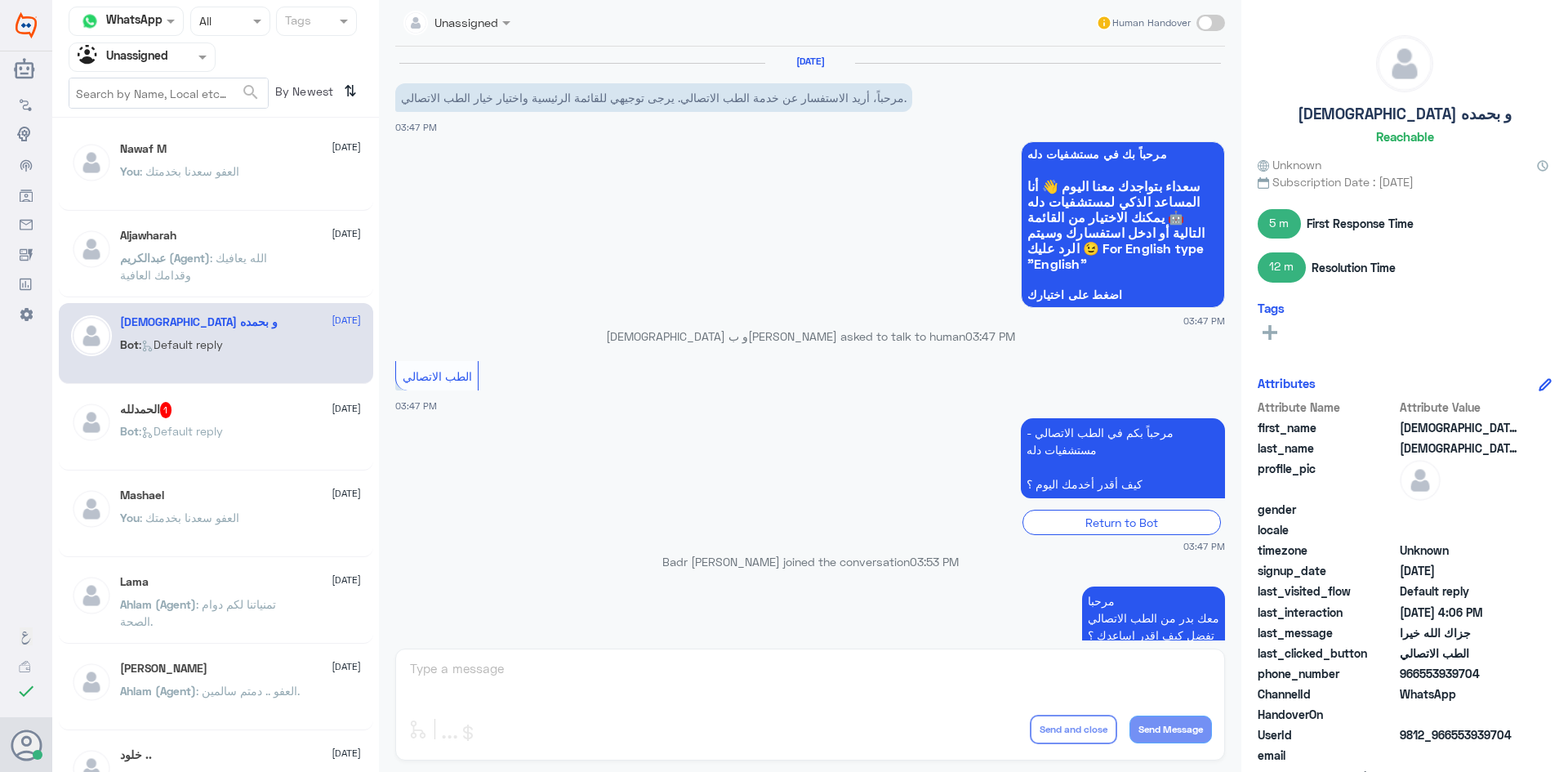
scroll to position [738, 0]
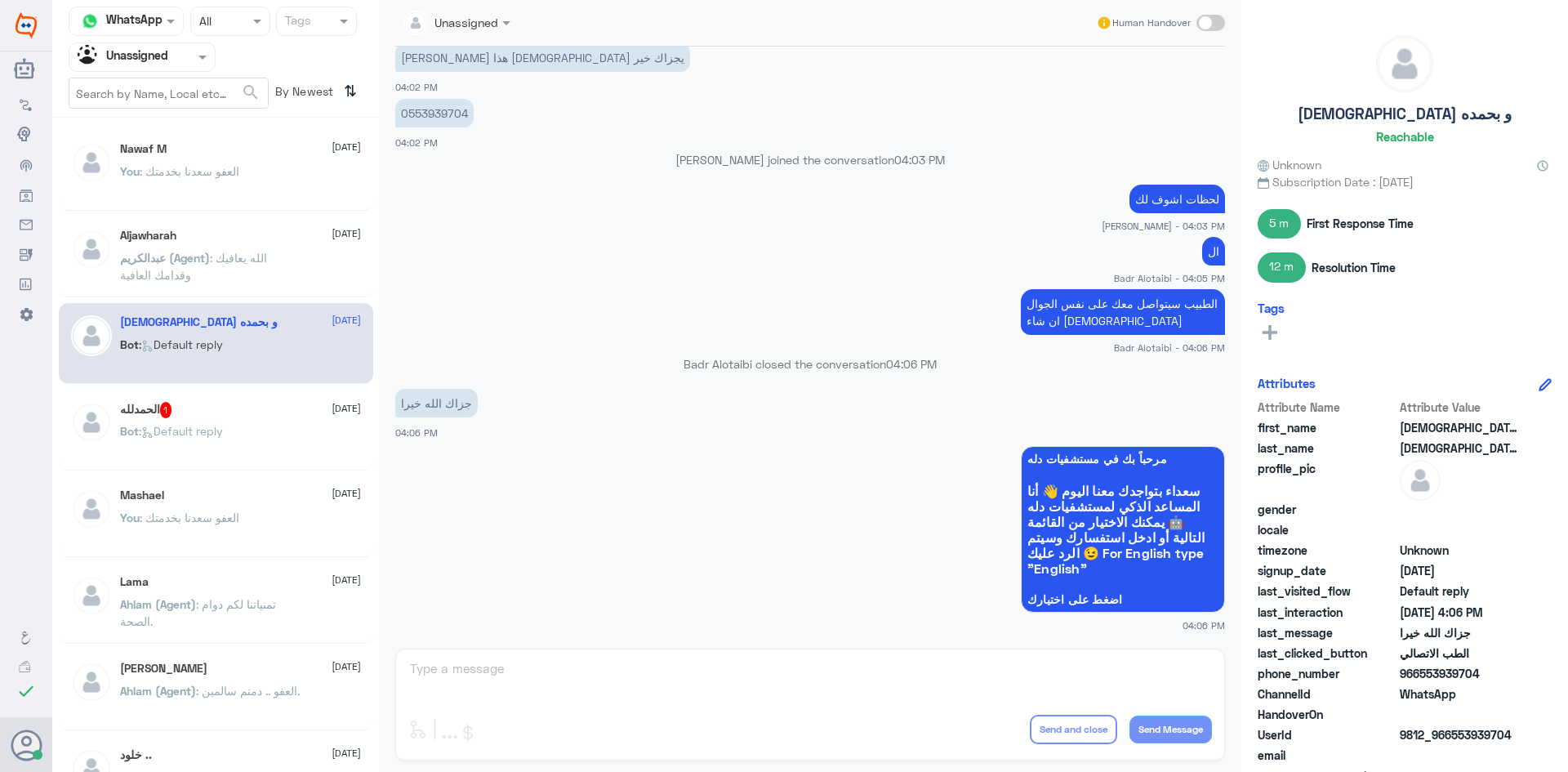
click at [1204, 27] on span at bounding box center [1211, 23] width 29 height 16
click at [0, 0] on input "checkbox" at bounding box center [0, 0] width 0 height 0
click at [1085, 660] on textarea at bounding box center [809, 678] width 803 height 40
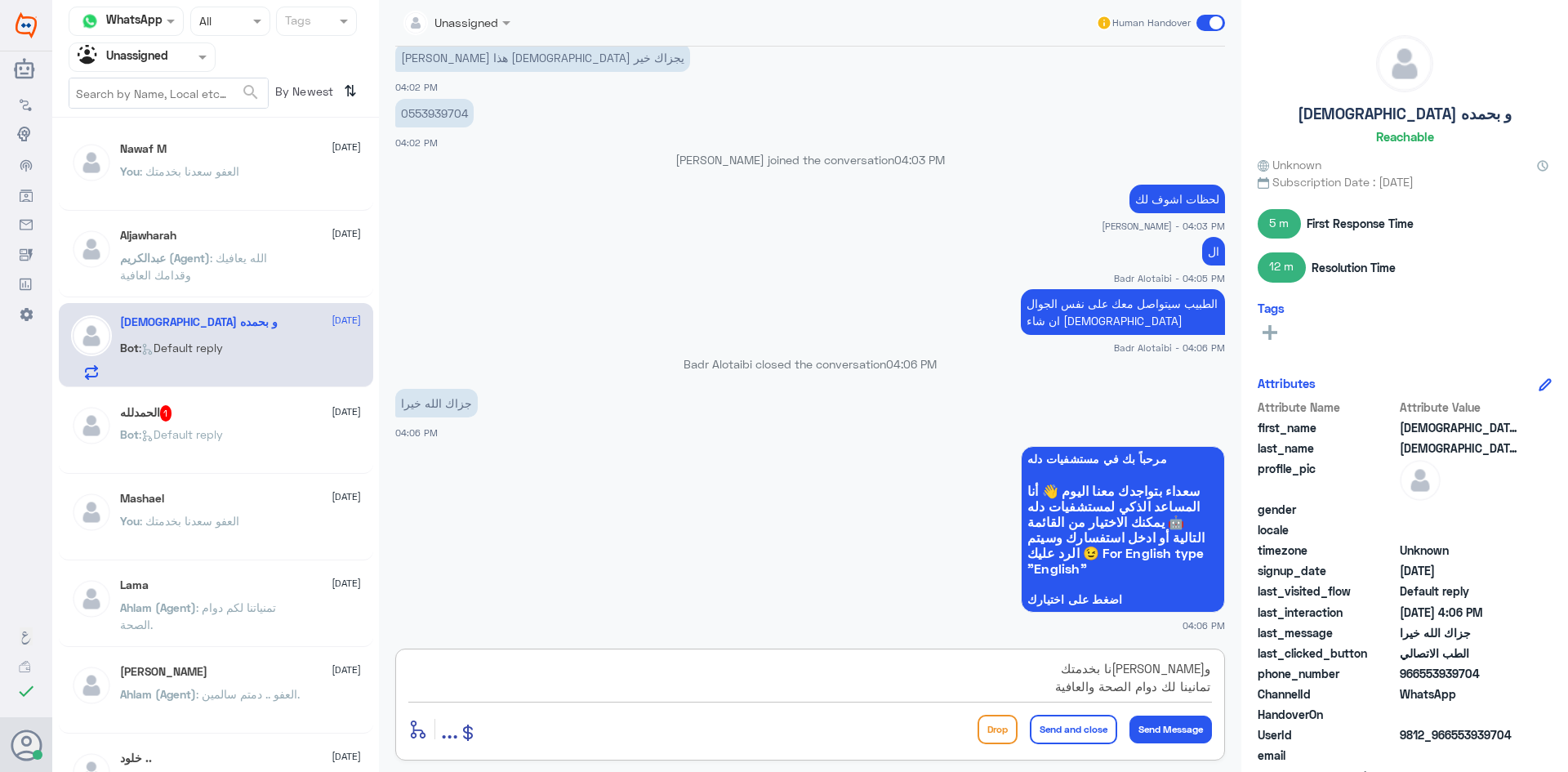
type textarea "و[PERSON_NAME]نا بخدمتك تمانينا لك دوام الصحة والعافية"
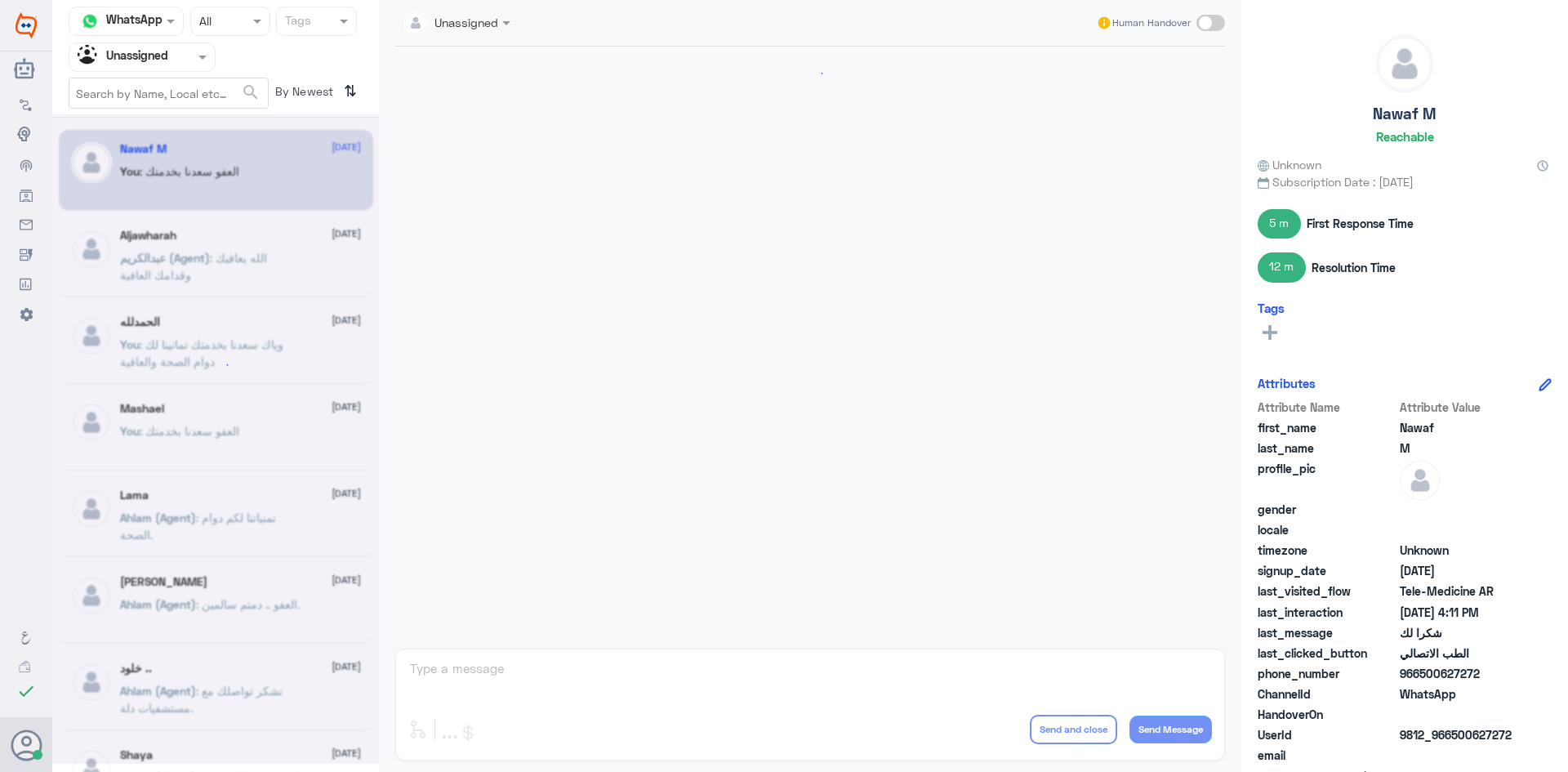
scroll to position [759, 0]
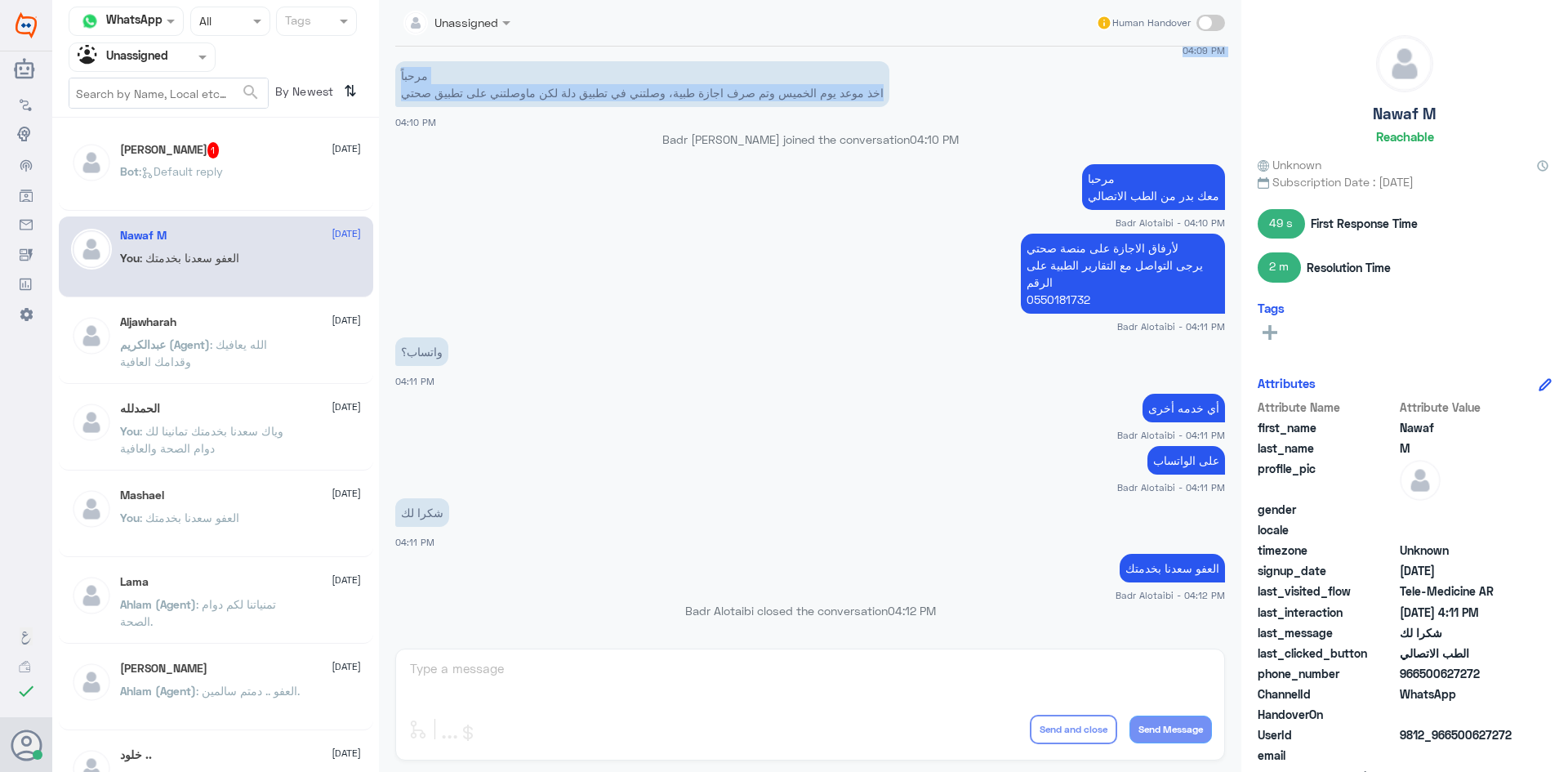
drag, startPoint x: 1213, startPoint y: 17, endPoint x: 1099, endPoint y: 89, distance: 134.8
click at [1099, 89] on div "Unassigned Human Handover 21 Aug 2025 لحظات من فضلك لتحديث التأمين الخاص بكم No…" at bounding box center [810, 388] width 862 height 777
click at [1090, 85] on app-msgs-text "مرحباً اخذ موعد يوم الخميس وتم صرف اجازة طبية، وصلتني في تطبيق دلة لكن ماوصلتني…" at bounding box center [810, 85] width 830 height 48
click at [217, 186] on p "Bot : Default reply" at bounding box center [172, 183] width 103 height 41
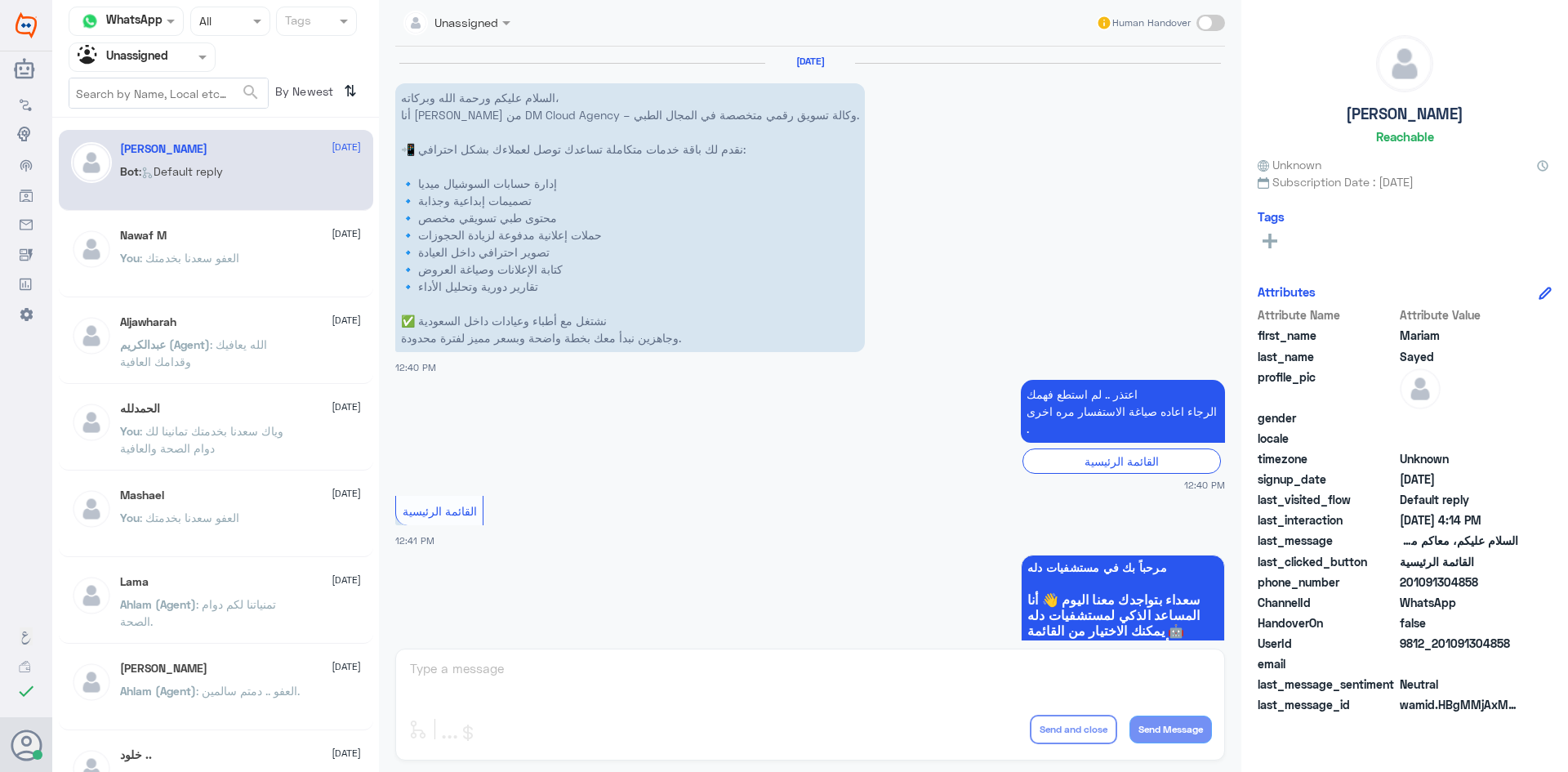
scroll to position [3068, 0]
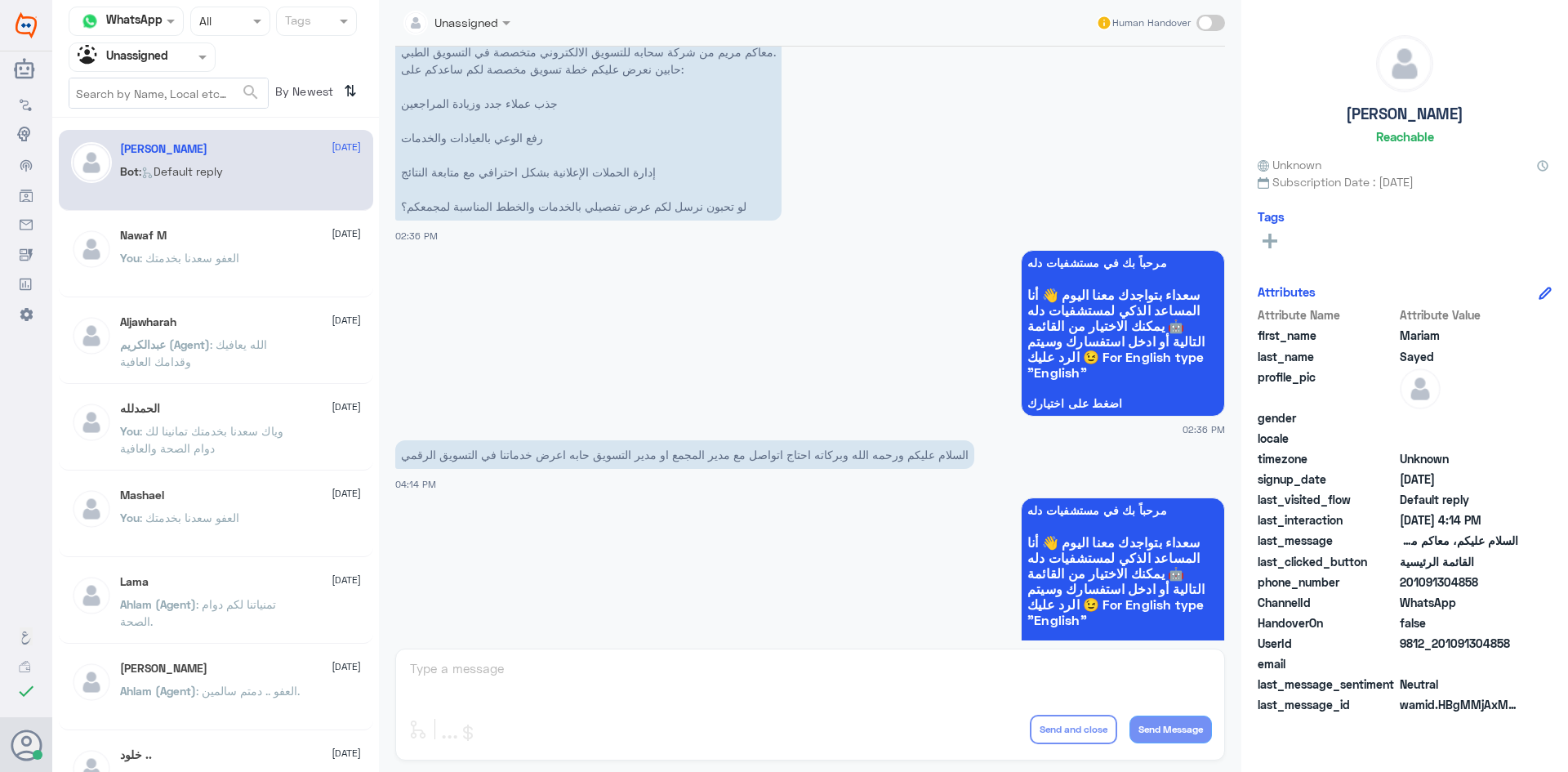
click at [256, 333] on div "Aljawharah 24 August عبدالكريم (Agent) : الله يعافيك وقدامك العافية" at bounding box center [240, 346] width 241 height 62
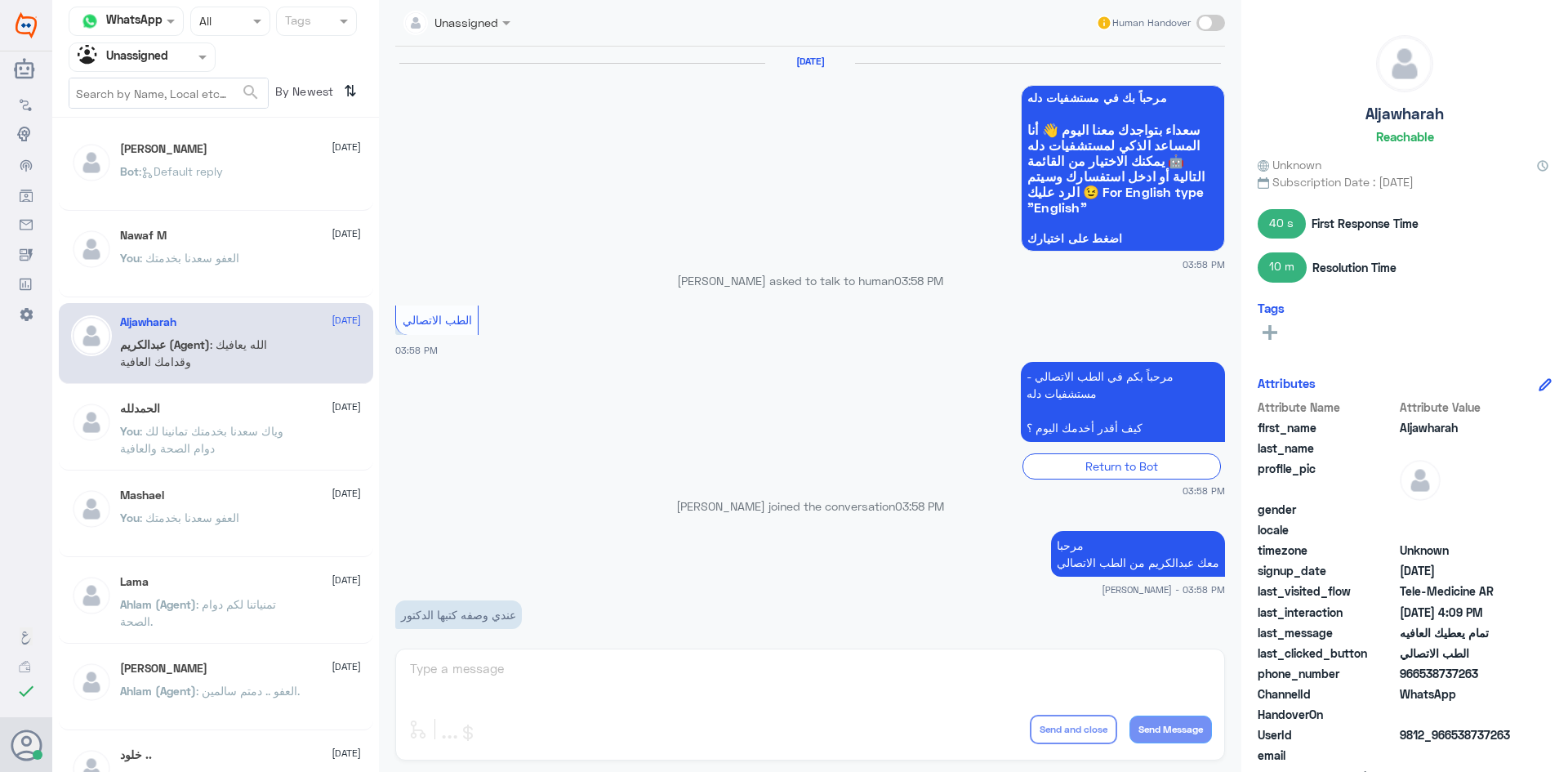
scroll to position [635, 0]
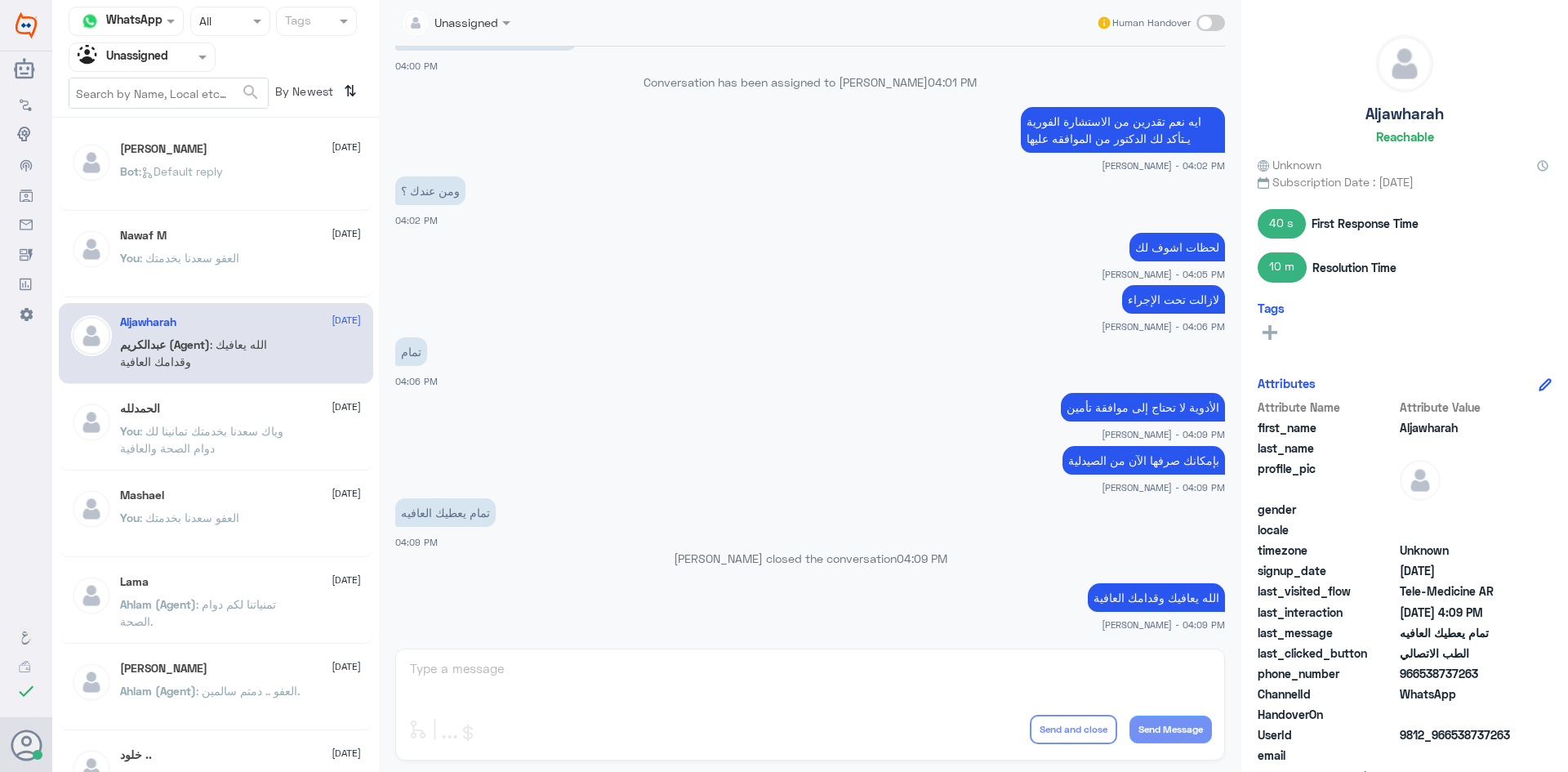
click at [182, 73] on nav "Channel WhatsApp Status × All Tags Agent Filter Unassigned search By Newest ⇅" at bounding box center [215, 63] width 327 height 111
click at [180, 69] on div "Agent Filter Unassigned" at bounding box center [132, 57] width 125 height 25
click at [160, 89] on div "All" at bounding box center [142, 95] width 147 height 30
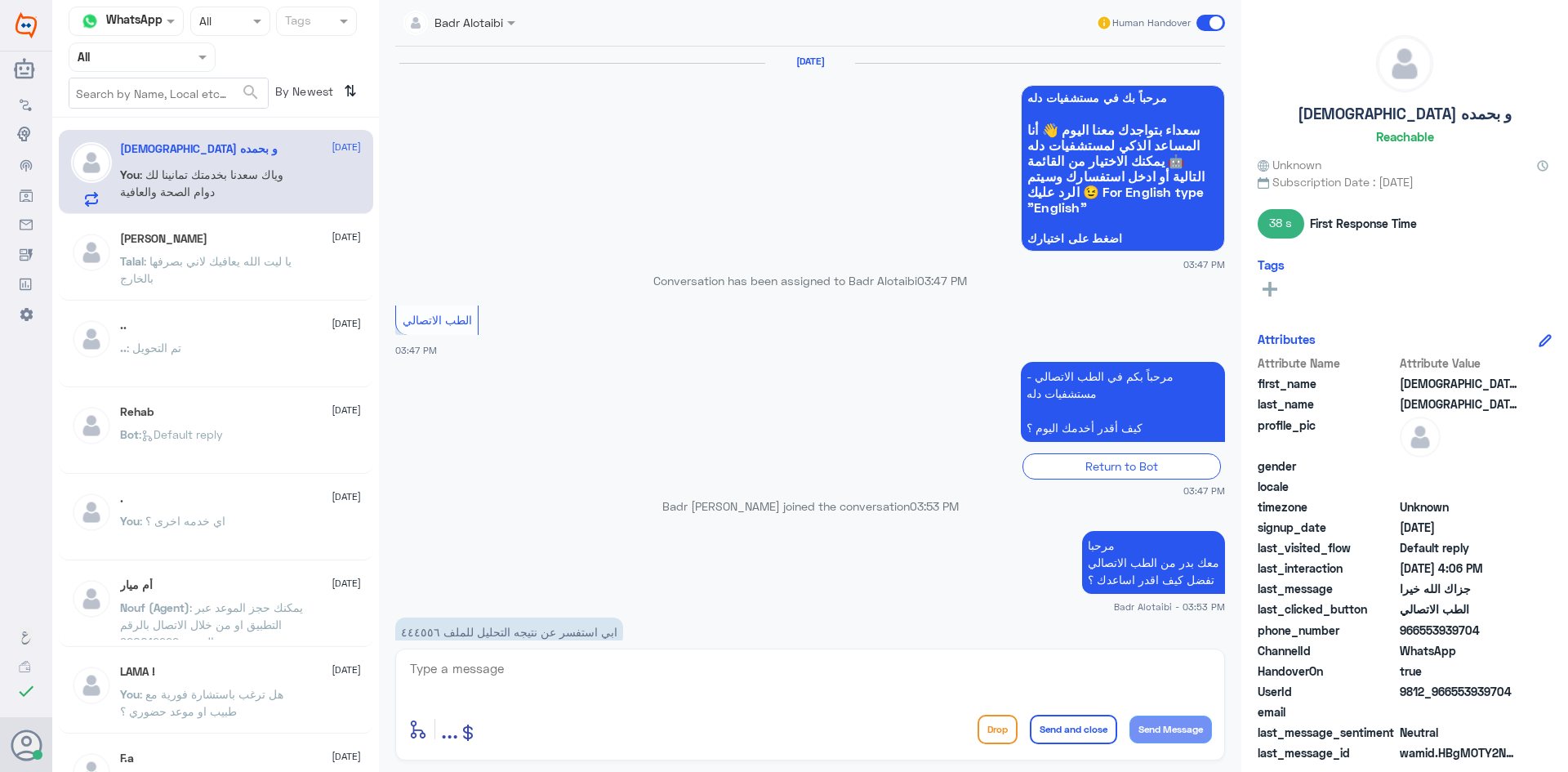
scroll to position [783, 0]
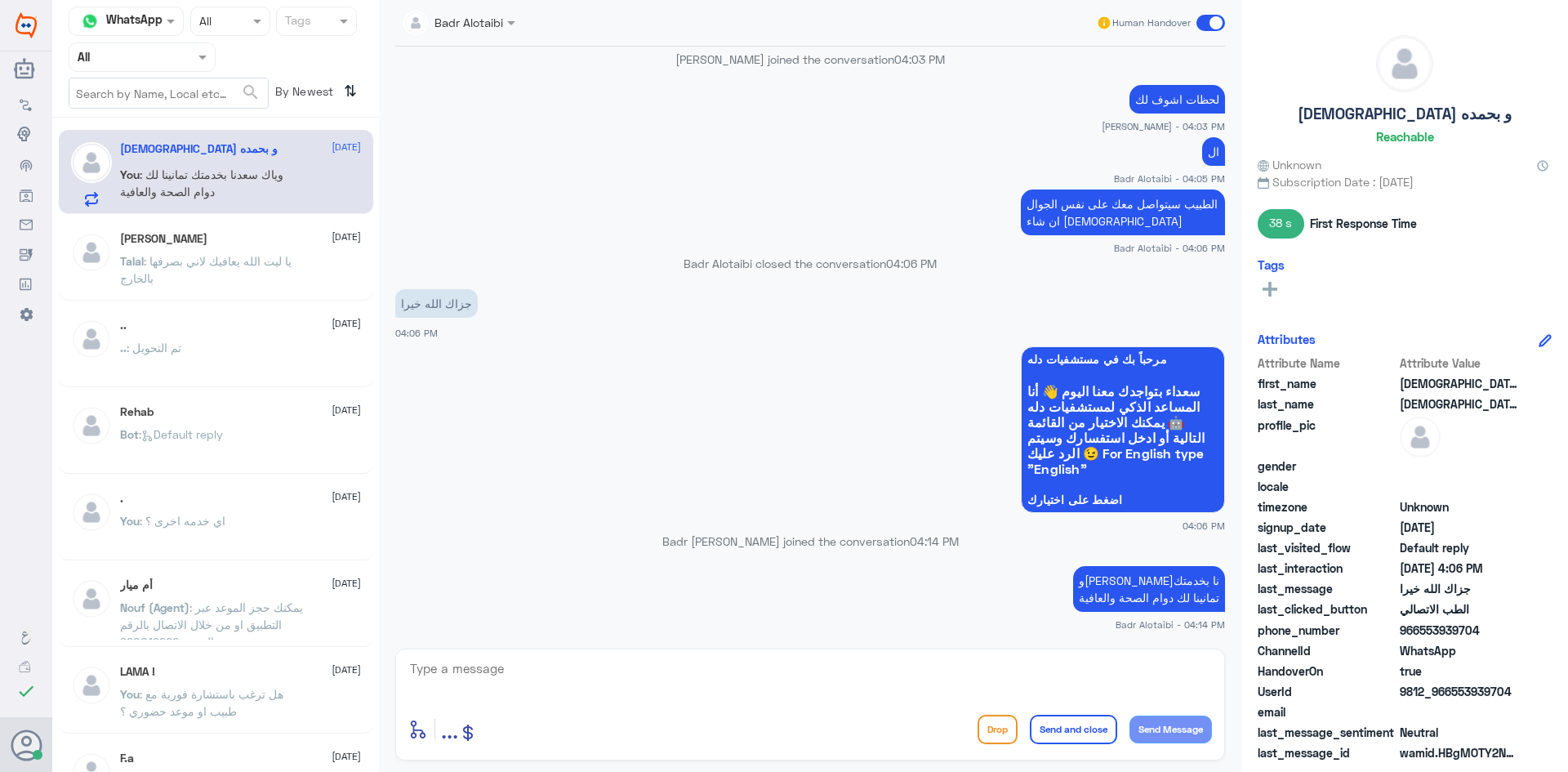
click at [1211, 26] on span at bounding box center [1211, 23] width 29 height 16
click at [0, 0] on input "checkbox" at bounding box center [0, 0] width 0 height 0
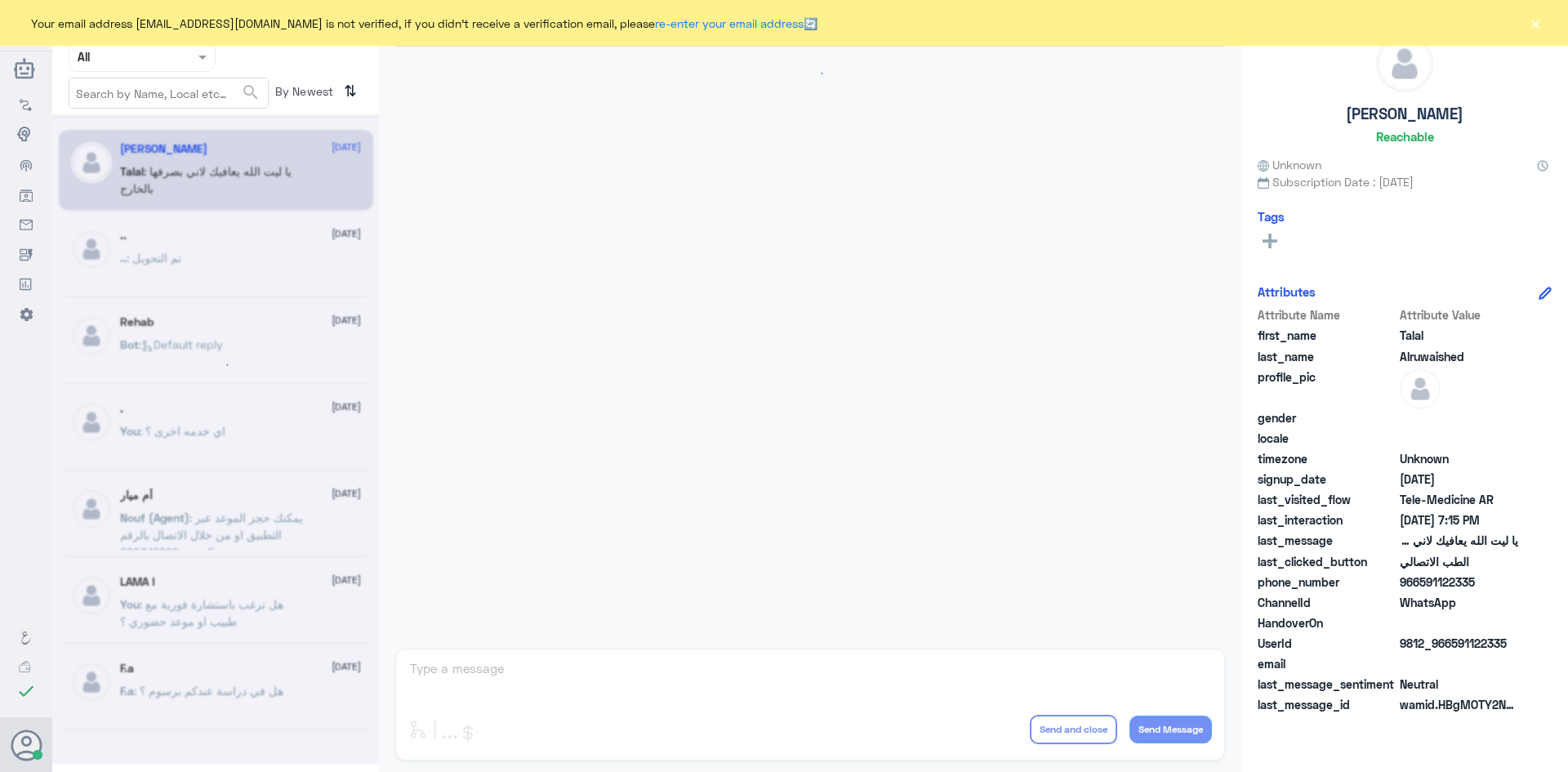
scroll to position [373, 0]
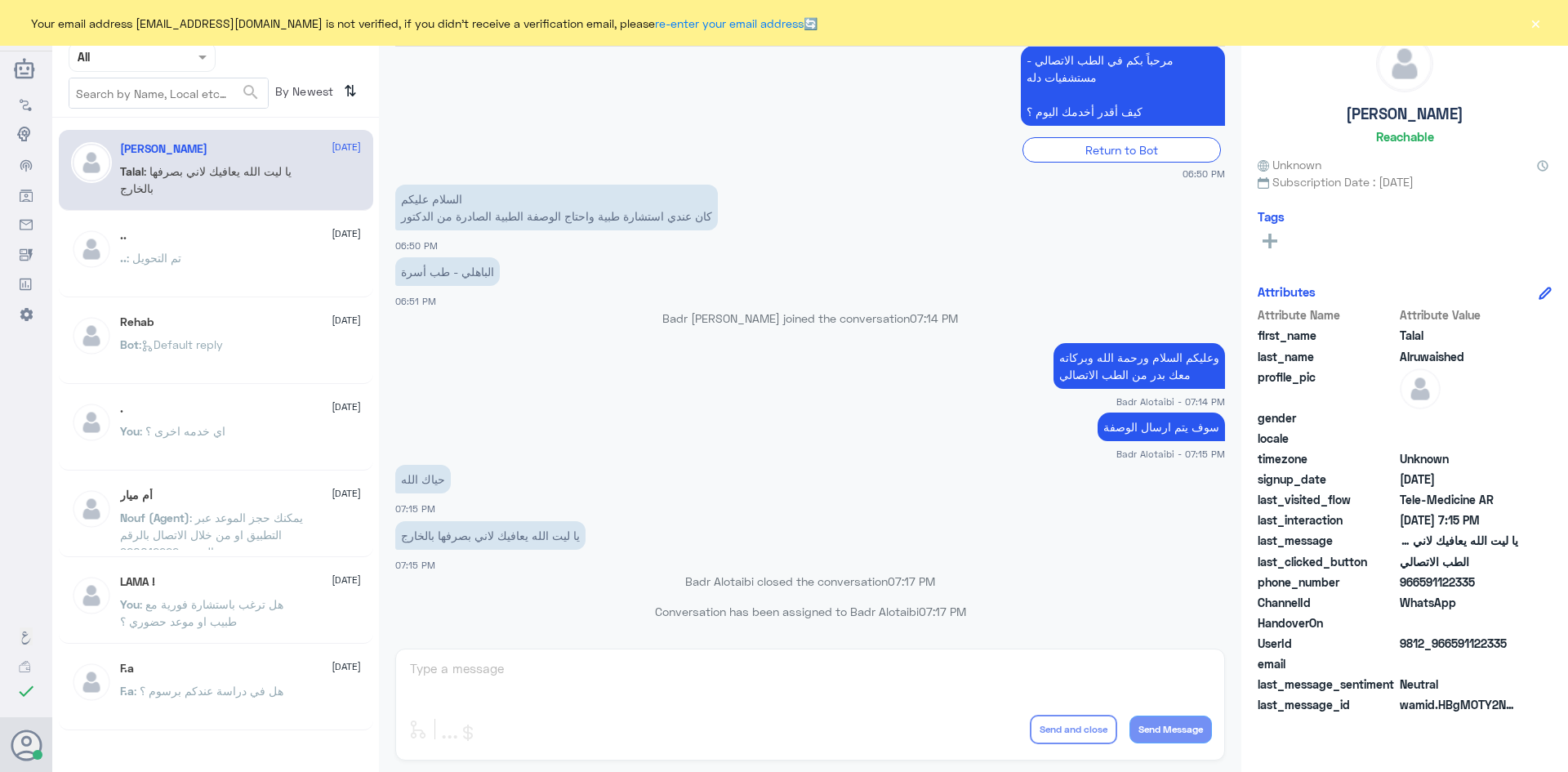
click at [1533, 24] on button "×" at bounding box center [1535, 23] width 16 height 16
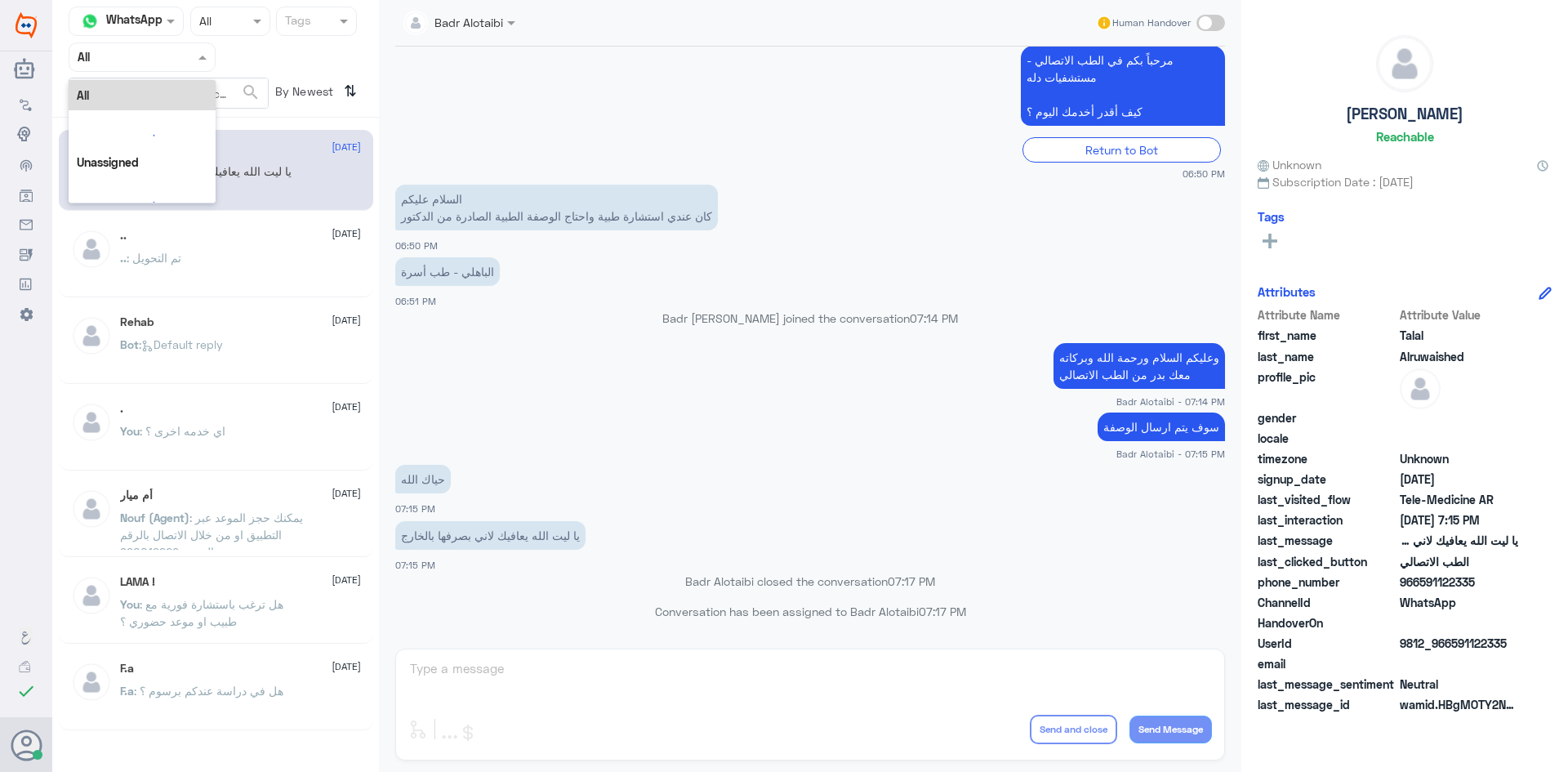
click at [188, 56] on div at bounding box center [142, 57] width 145 height 19
click at [182, 115] on div "Unassigned" at bounding box center [142, 129] width 147 height 38
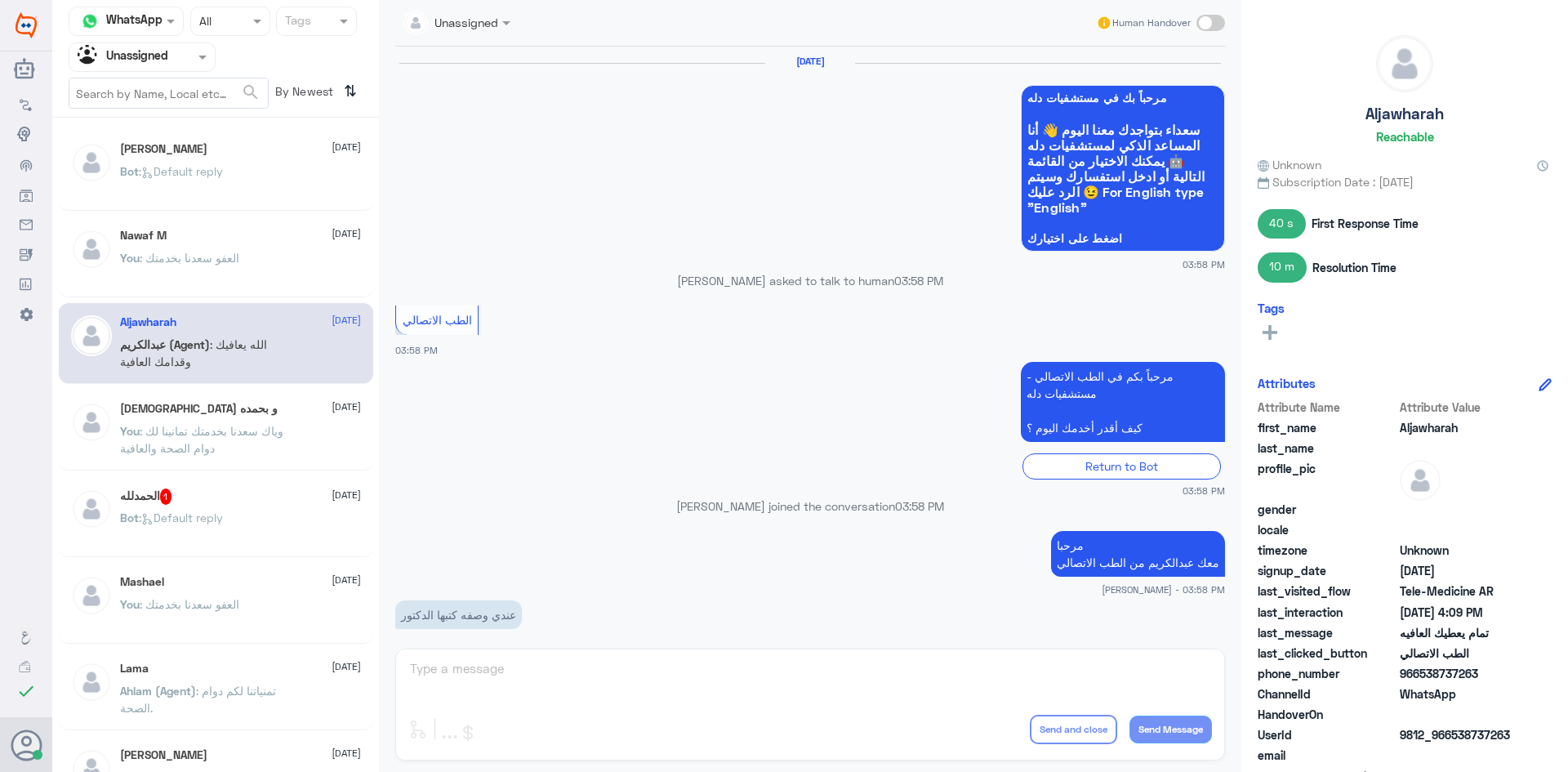
scroll to position [635, 0]
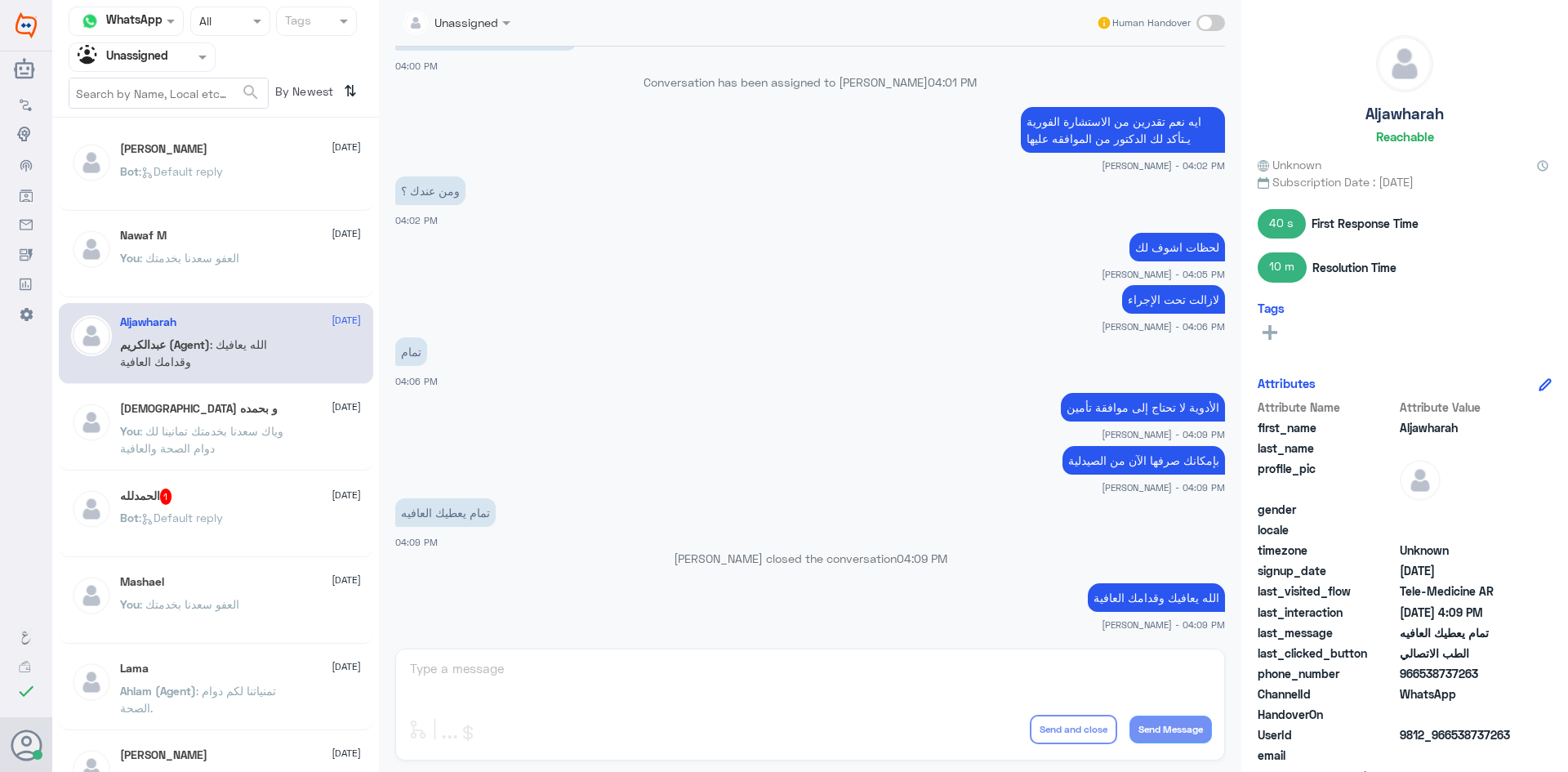
click at [228, 498] on div "ال[PERSON_NAME] 1 [DATE]" at bounding box center [240, 497] width 241 height 16
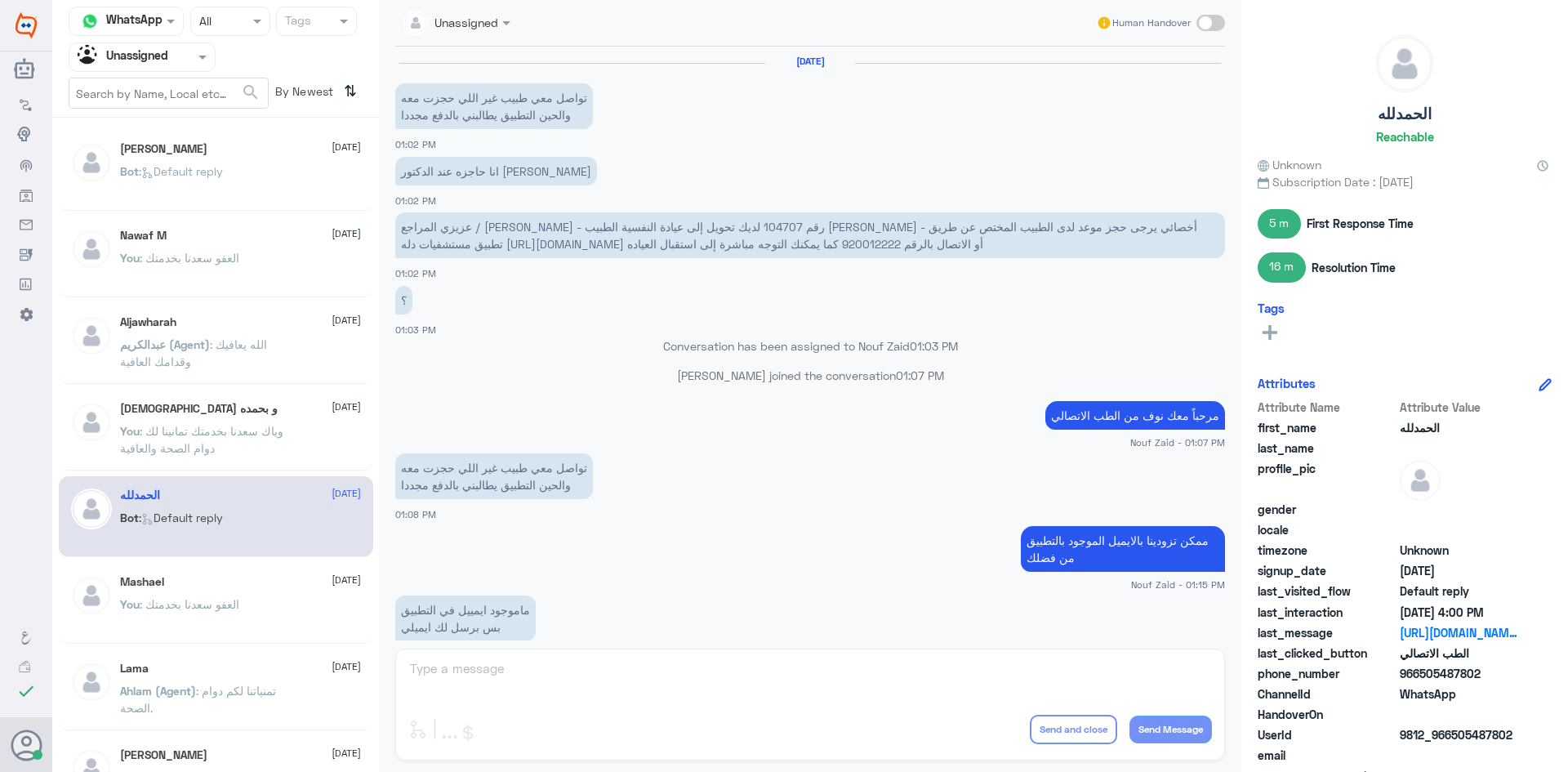
scroll to position [787, 0]
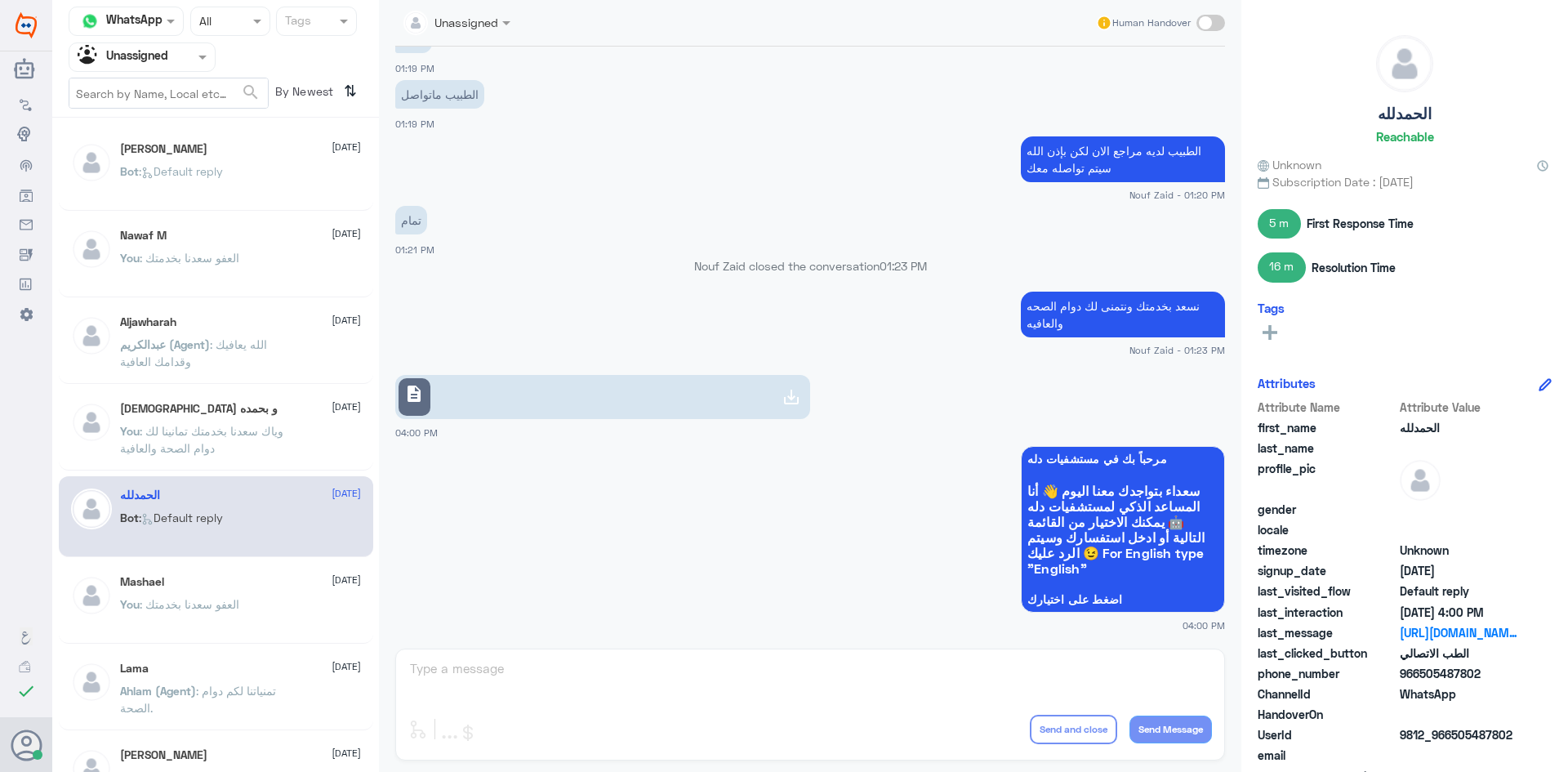
click at [636, 391] on link "description" at bounding box center [603, 396] width 415 height 44
click at [603, 380] on link "description" at bounding box center [603, 396] width 415 height 44
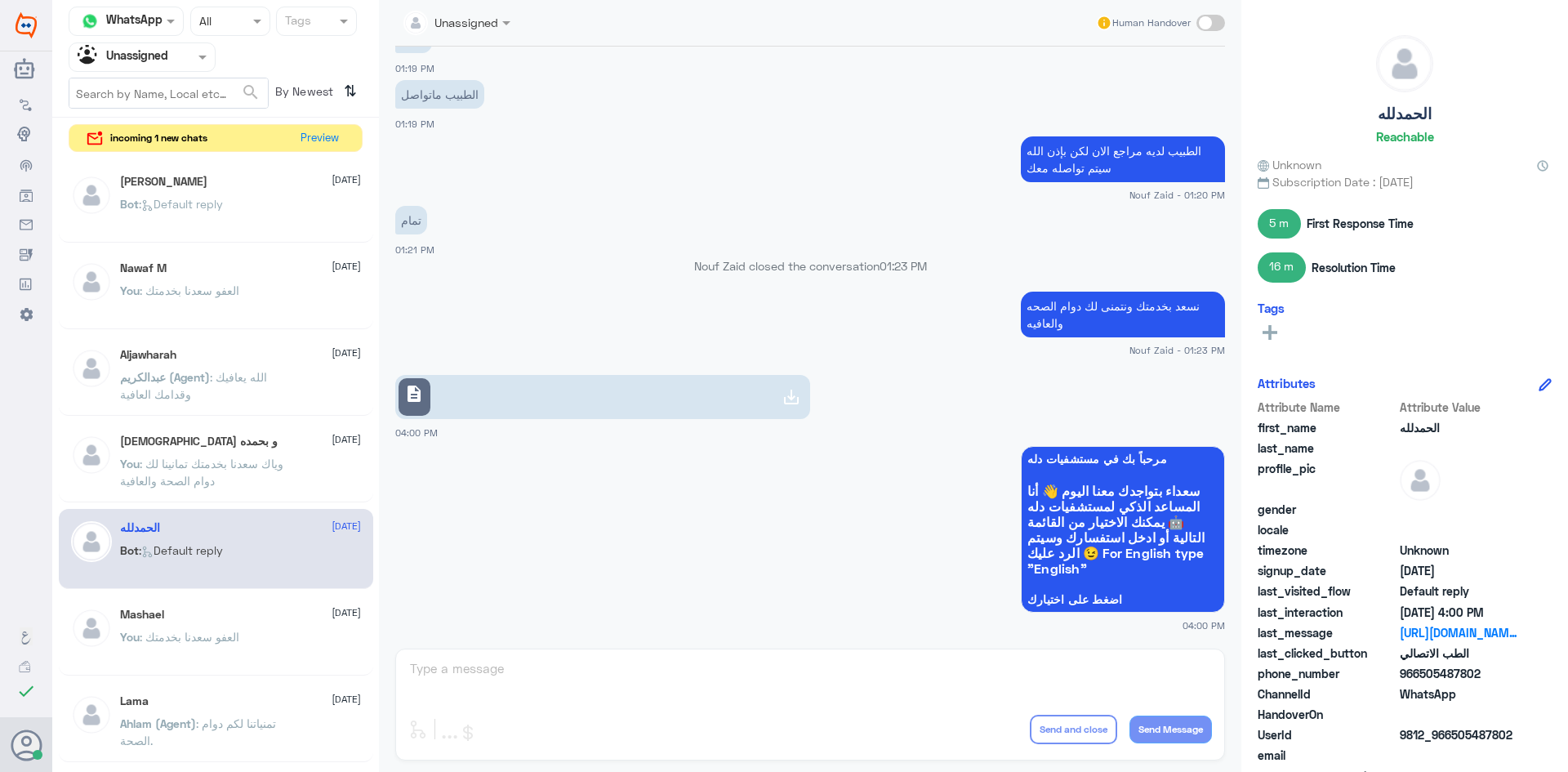
click at [268, 171] on div "Mariam Sayed 24 August Bot : Default reply" at bounding box center [215, 203] width 315 height 80
click at [328, 132] on button "Preview" at bounding box center [320, 137] width 51 height 25
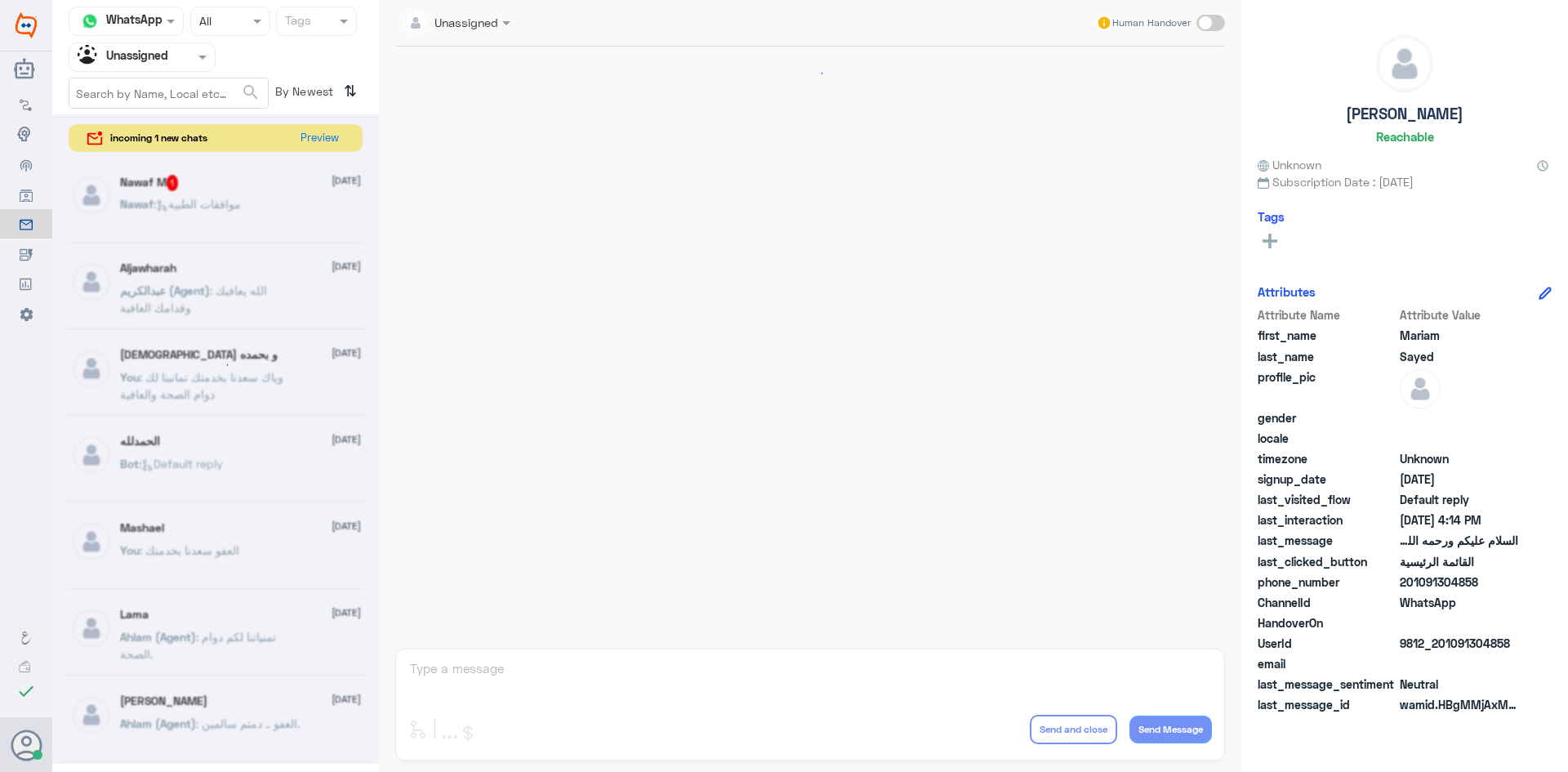
scroll to position [3068, 0]
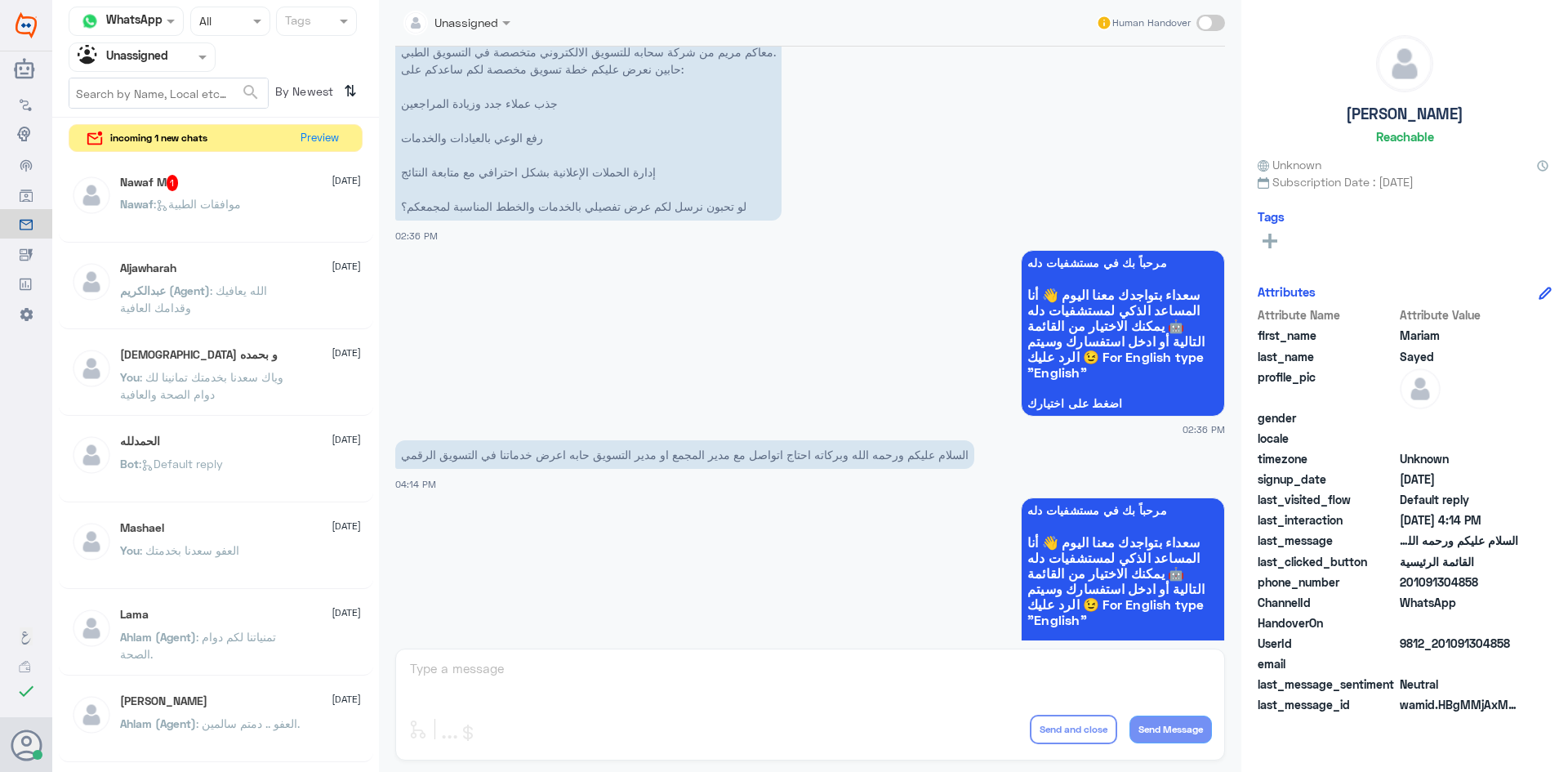
click at [250, 605] on div "Lama 24 August Ahlam (Agent) : تمنياتنا لكم دوام الصحة." at bounding box center [215, 636] width 315 height 80
click at [240, 533] on div "Mashael 24 August" at bounding box center [240, 529] width 241 height 14
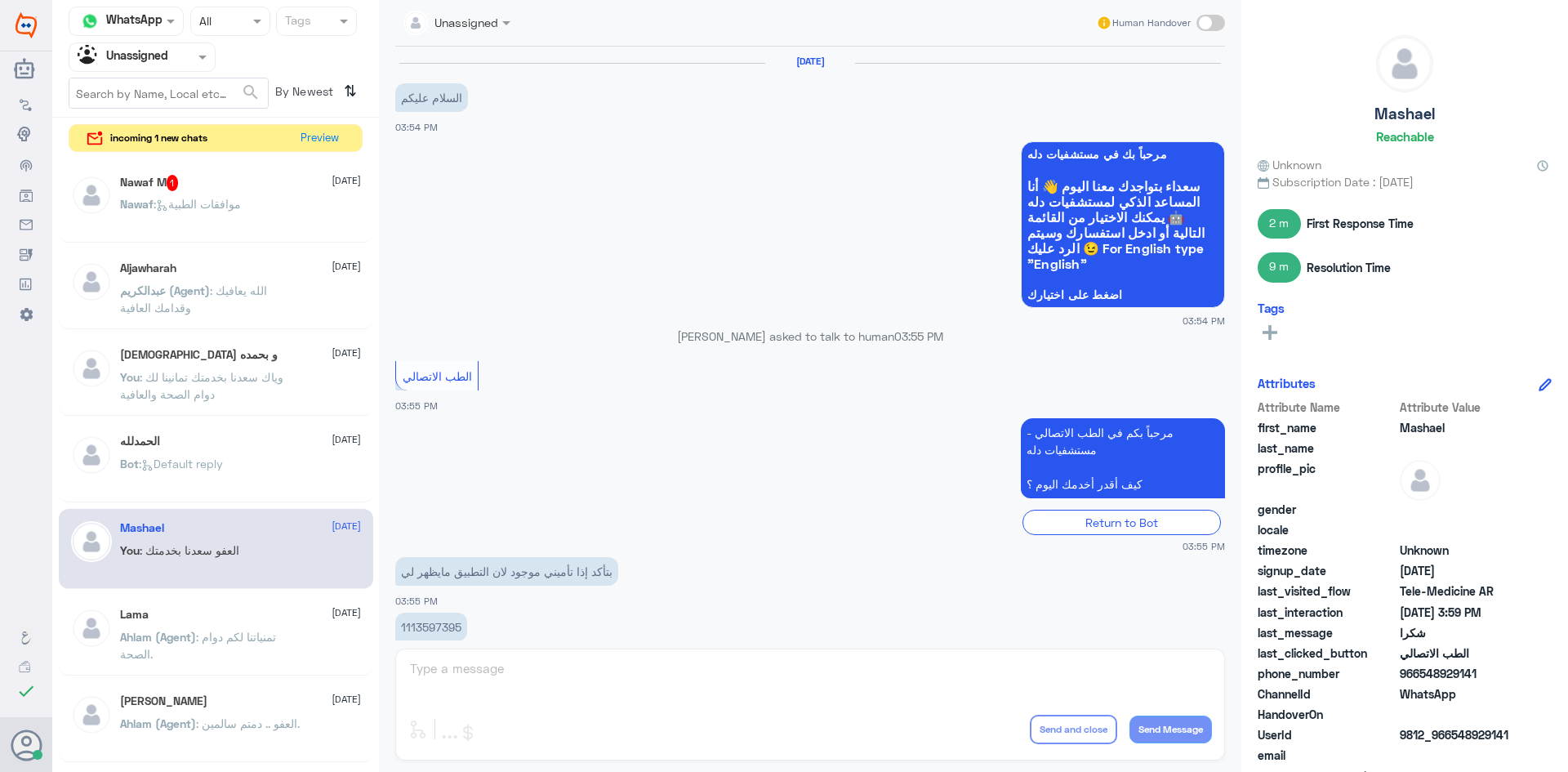
scroll to position [305, 0]
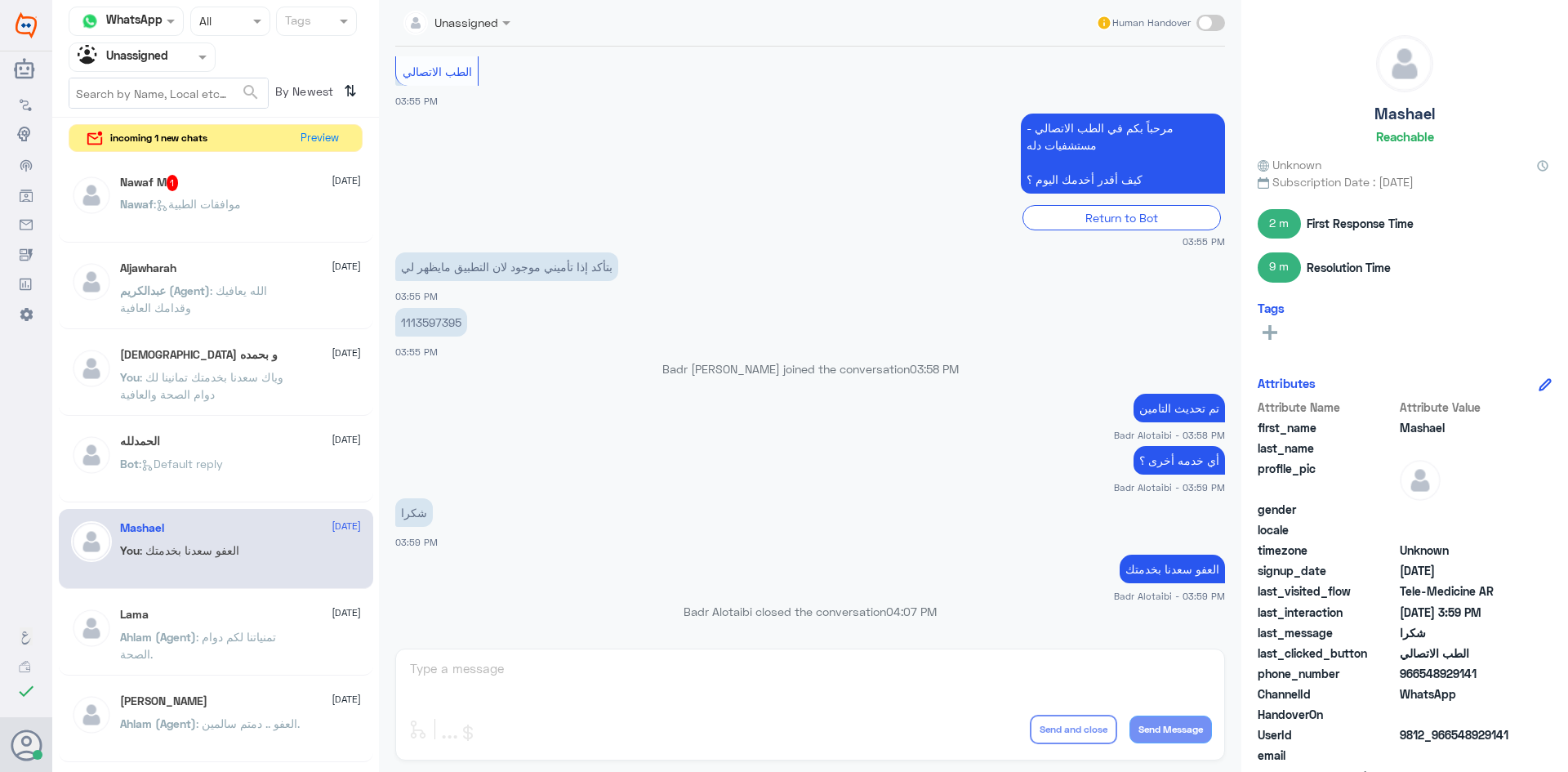
click at [277, 465] on div "Bot : Default reply" at bounding box center [240, 477] width 241 height 37
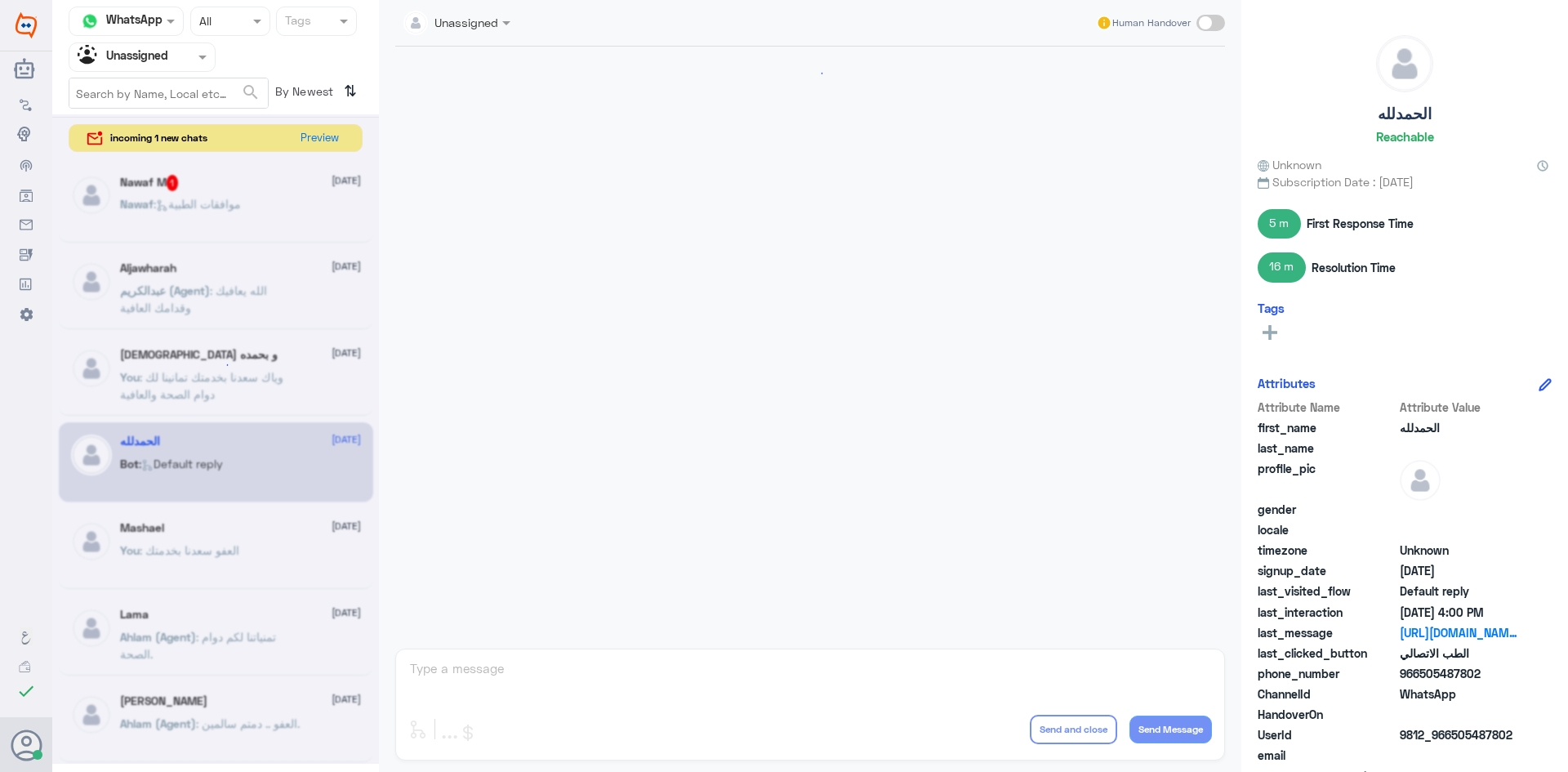
scroll to position [787, 0]
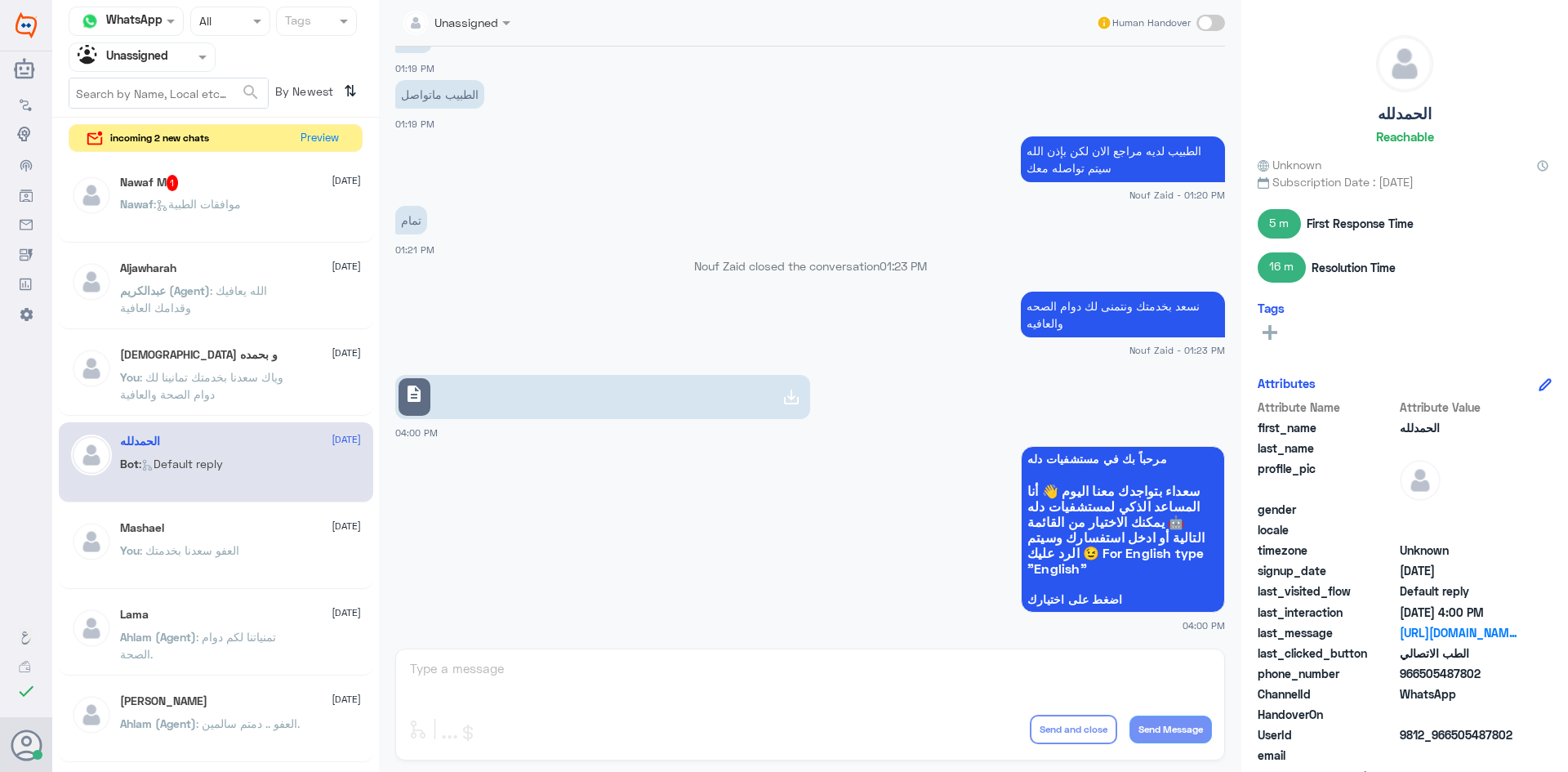
click at [284, 202] on div "Nawaf : موافقات الطبية" at bounding box center [240, 218] width 241 height 37
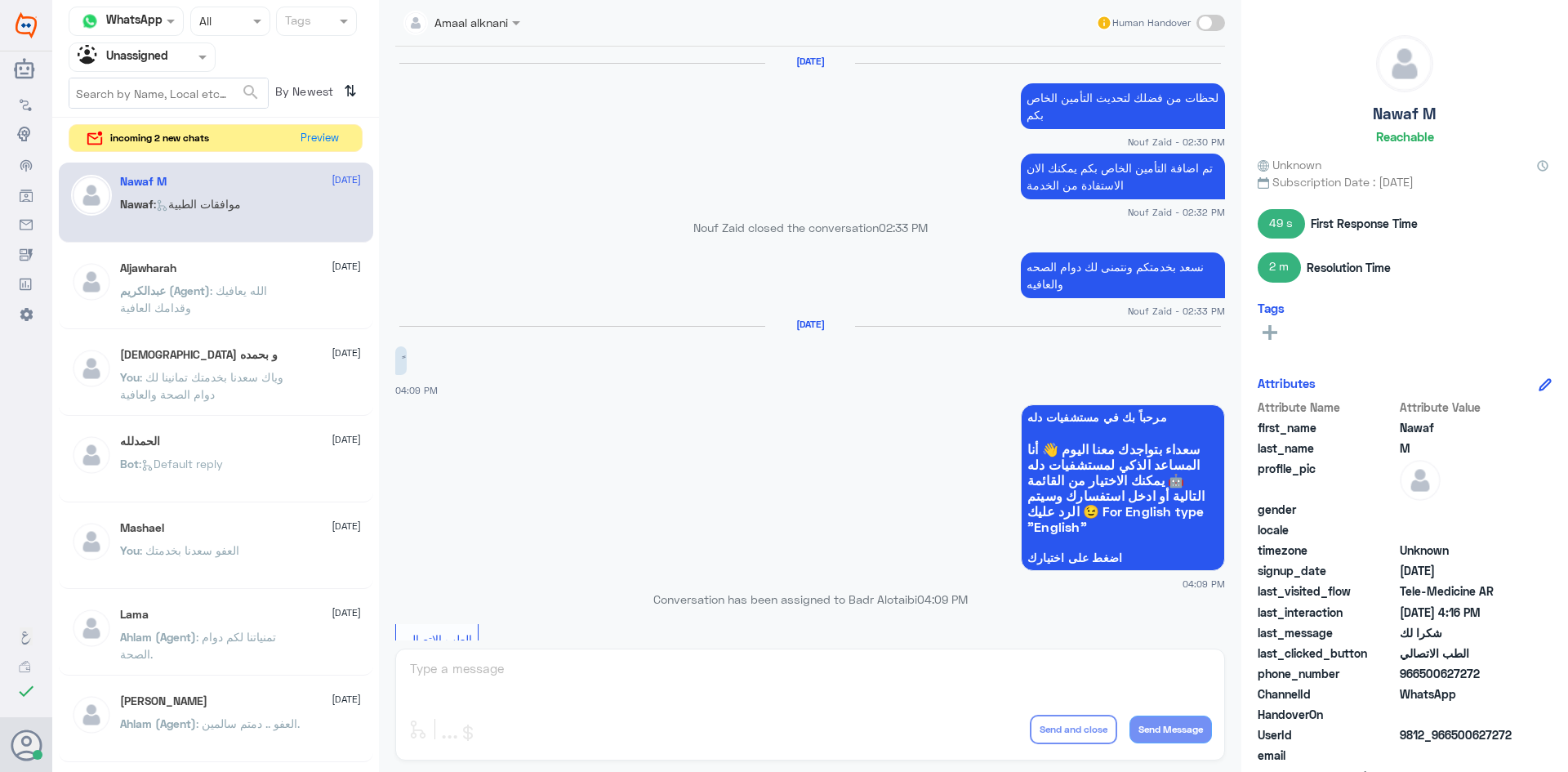
scroll to position [759, 0]
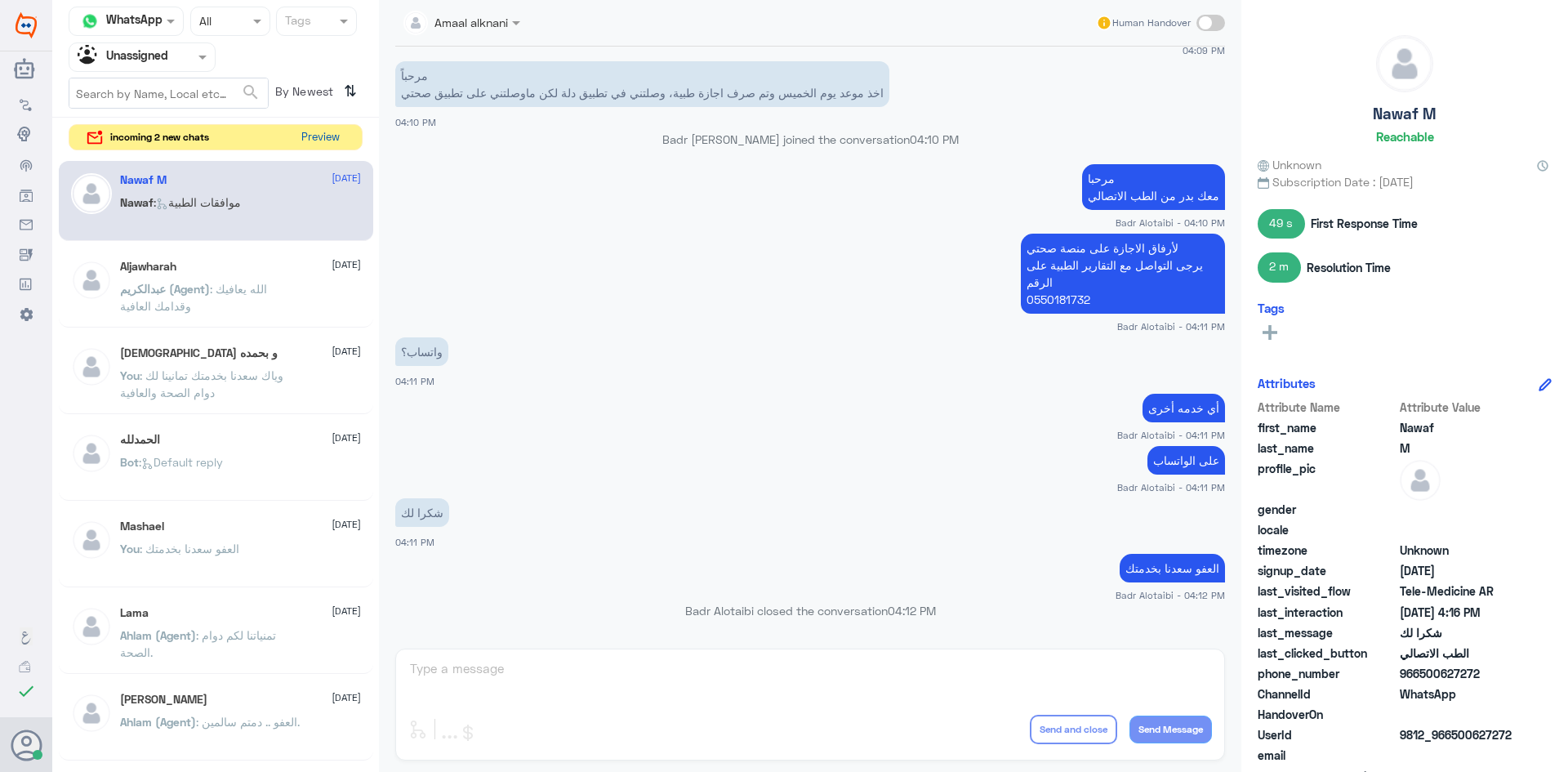
click at [320, 149] on button "Preview" at bounding box center [320, 137] width 51 height 25
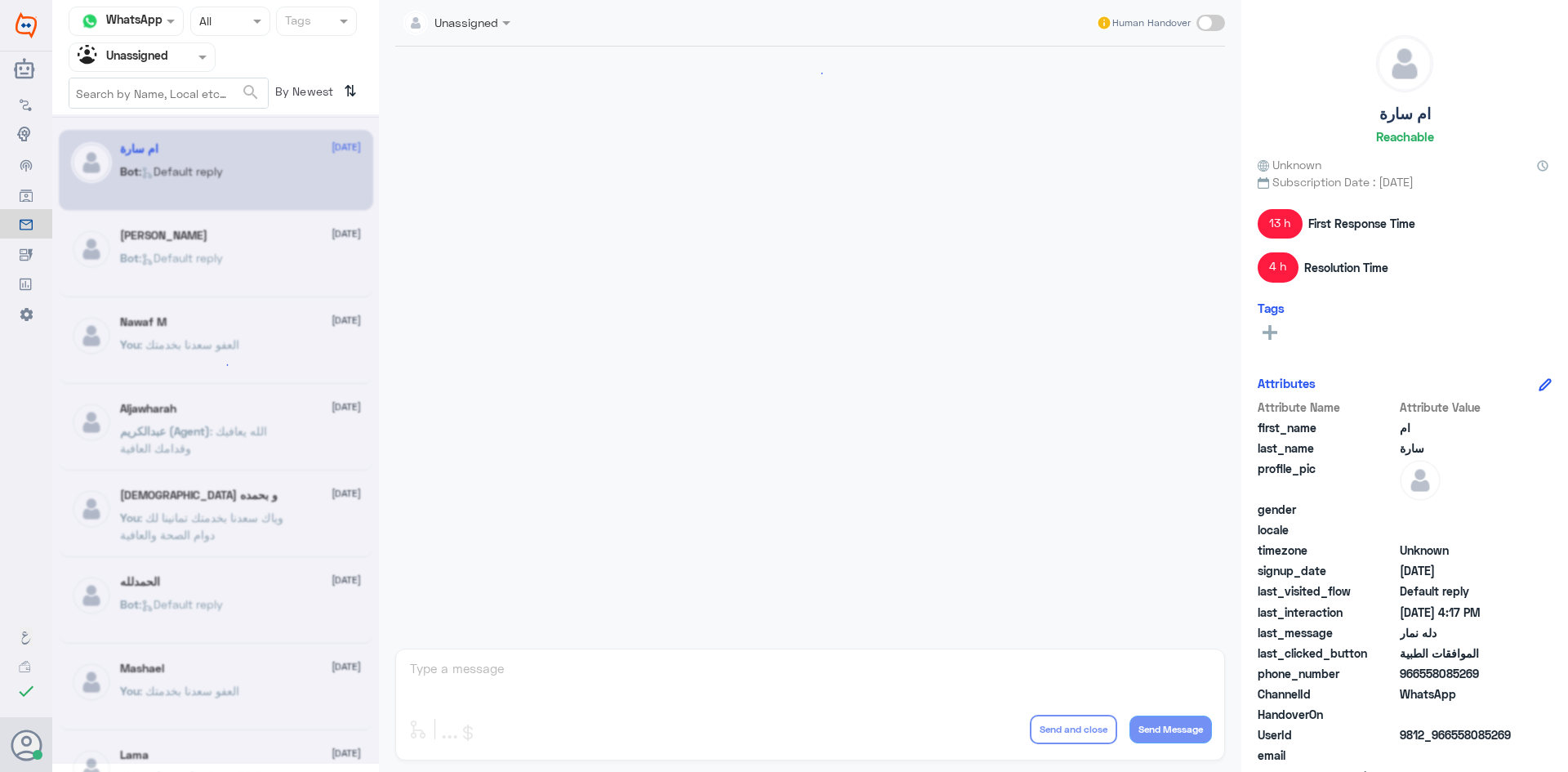
scroll to position [849, 0]
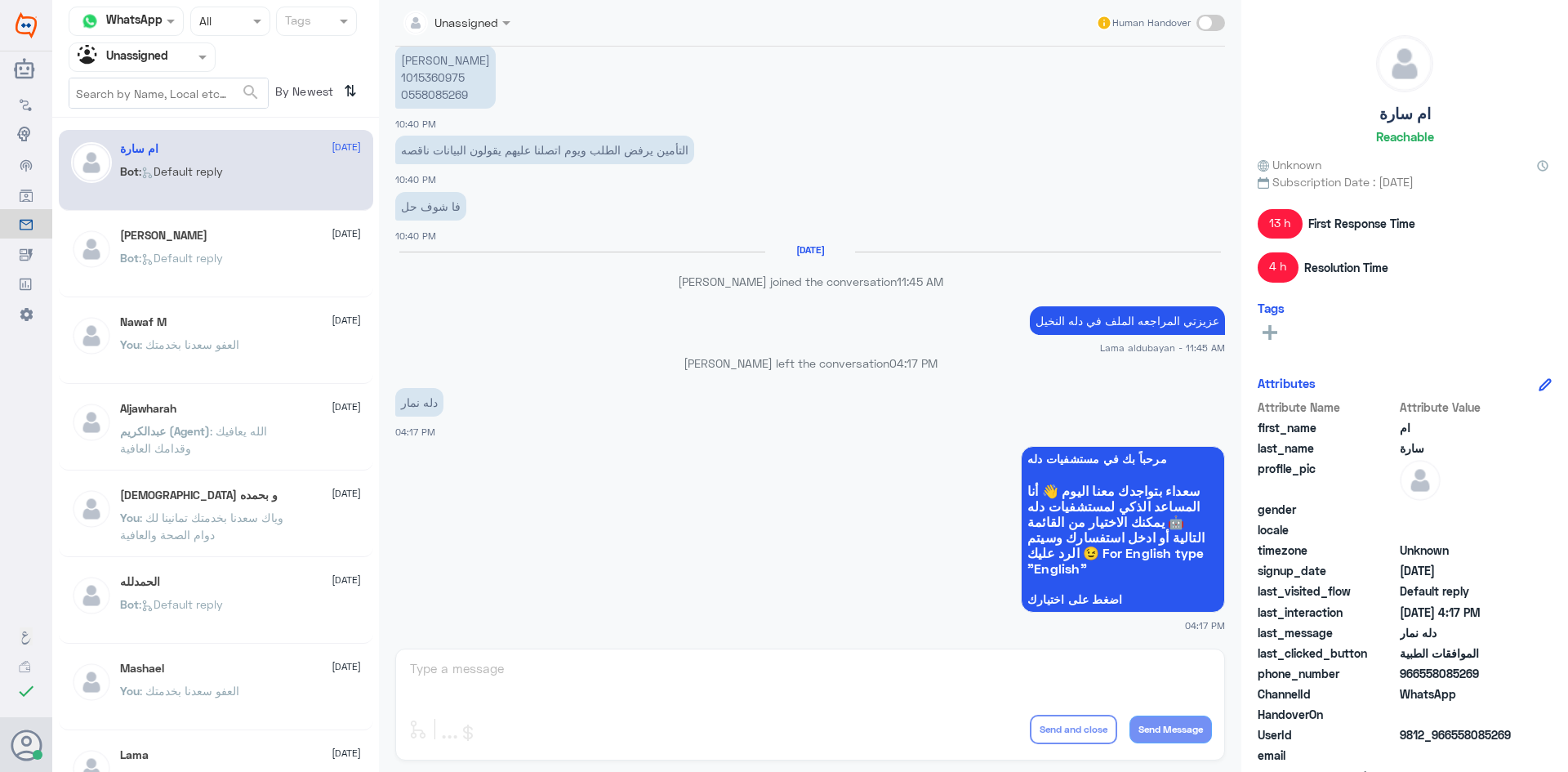
click at [299, 224] on div "Mariam Sayed 24 August Bot : Default reply" at bounding box center [215, 256] width 315 height 80
click at [296, 236] on div "Mariam Sayed 24 August" at bounding box center [240, 235] width 241 height 14
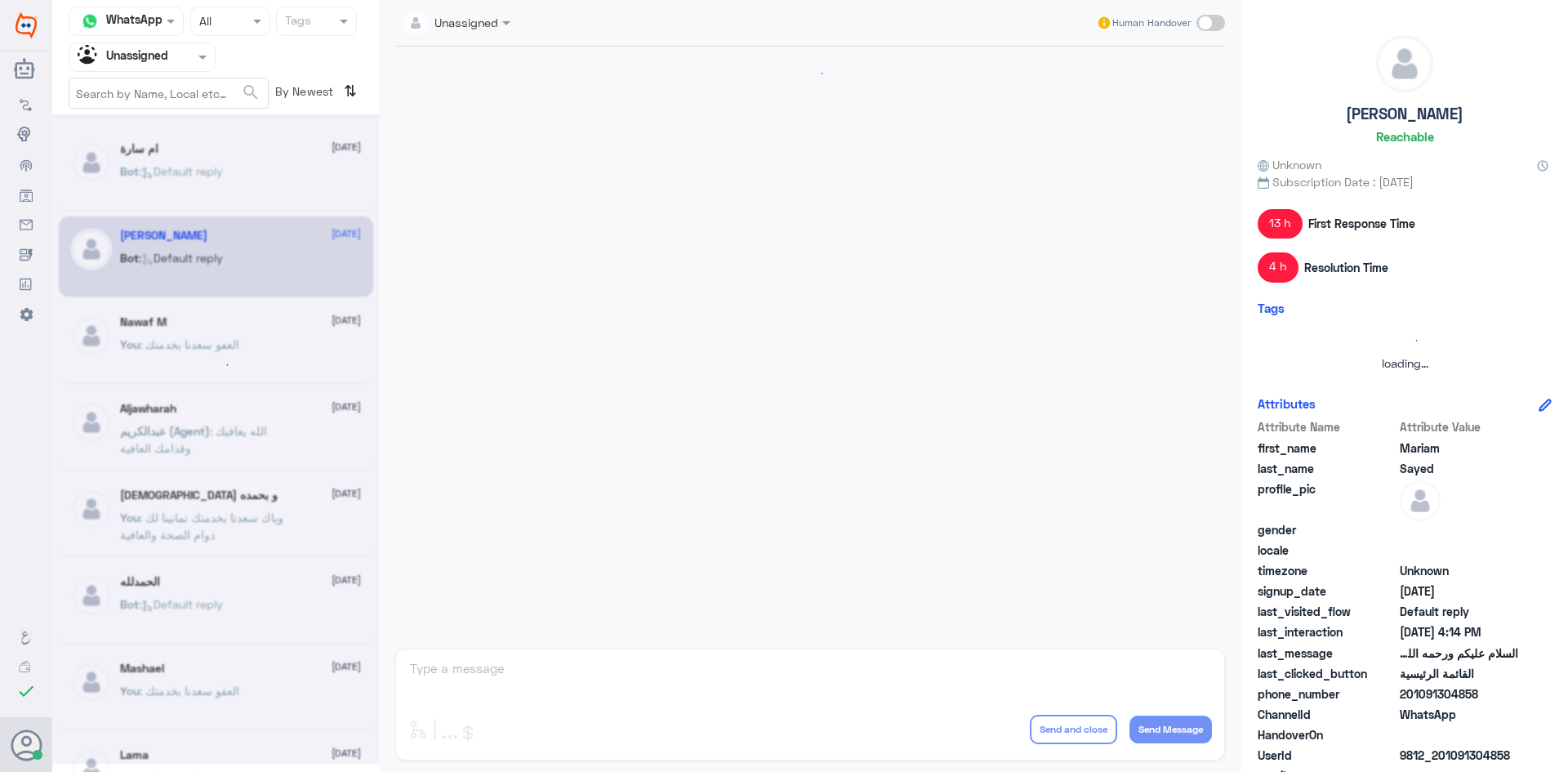
scroll to position [3068, 0]
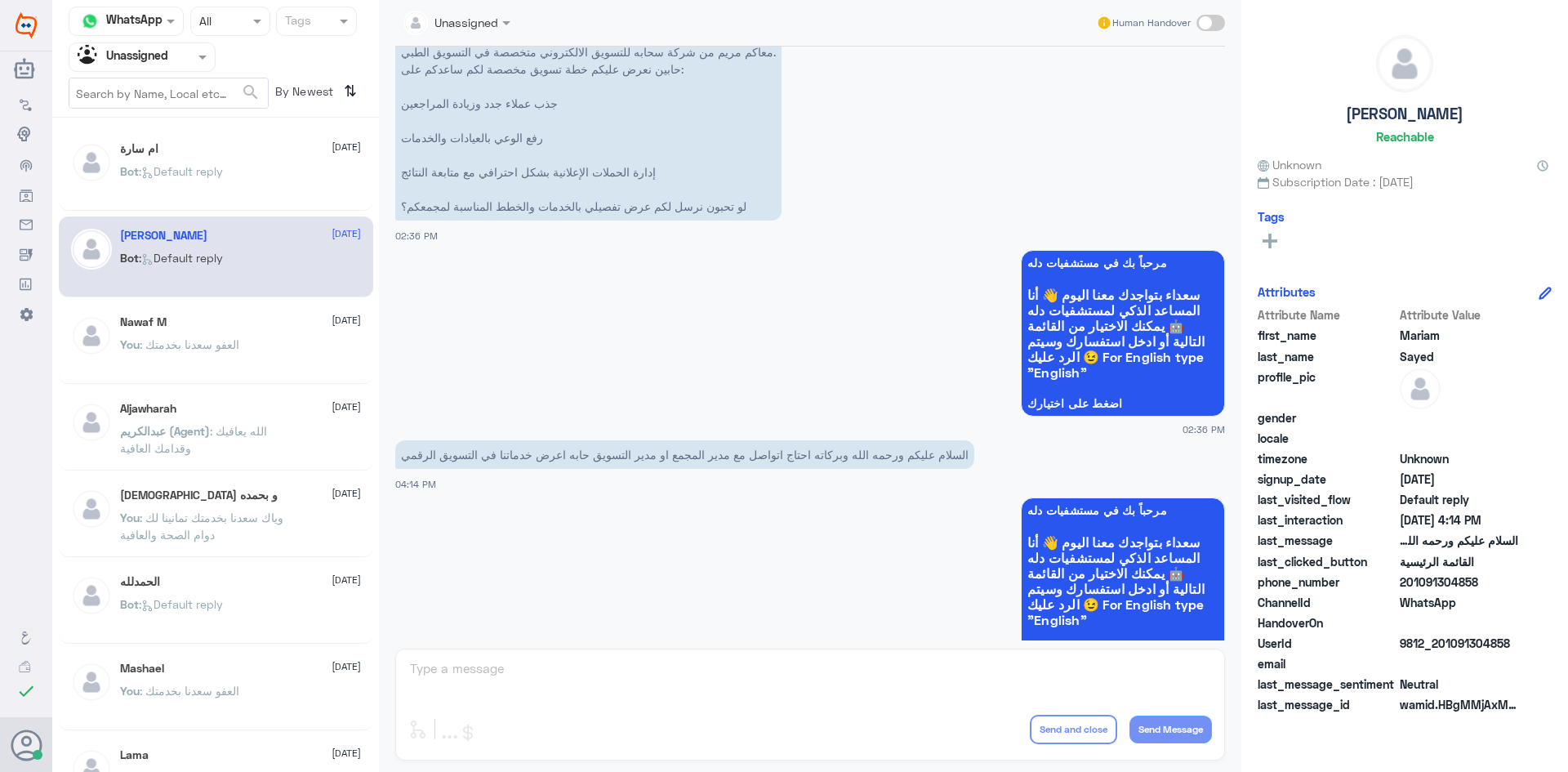
click at [287, 336] on div "Nawaf M 24 August You : العفو سعدنا بخدمتك" at bounding box center [240, 346] width 241 height 62
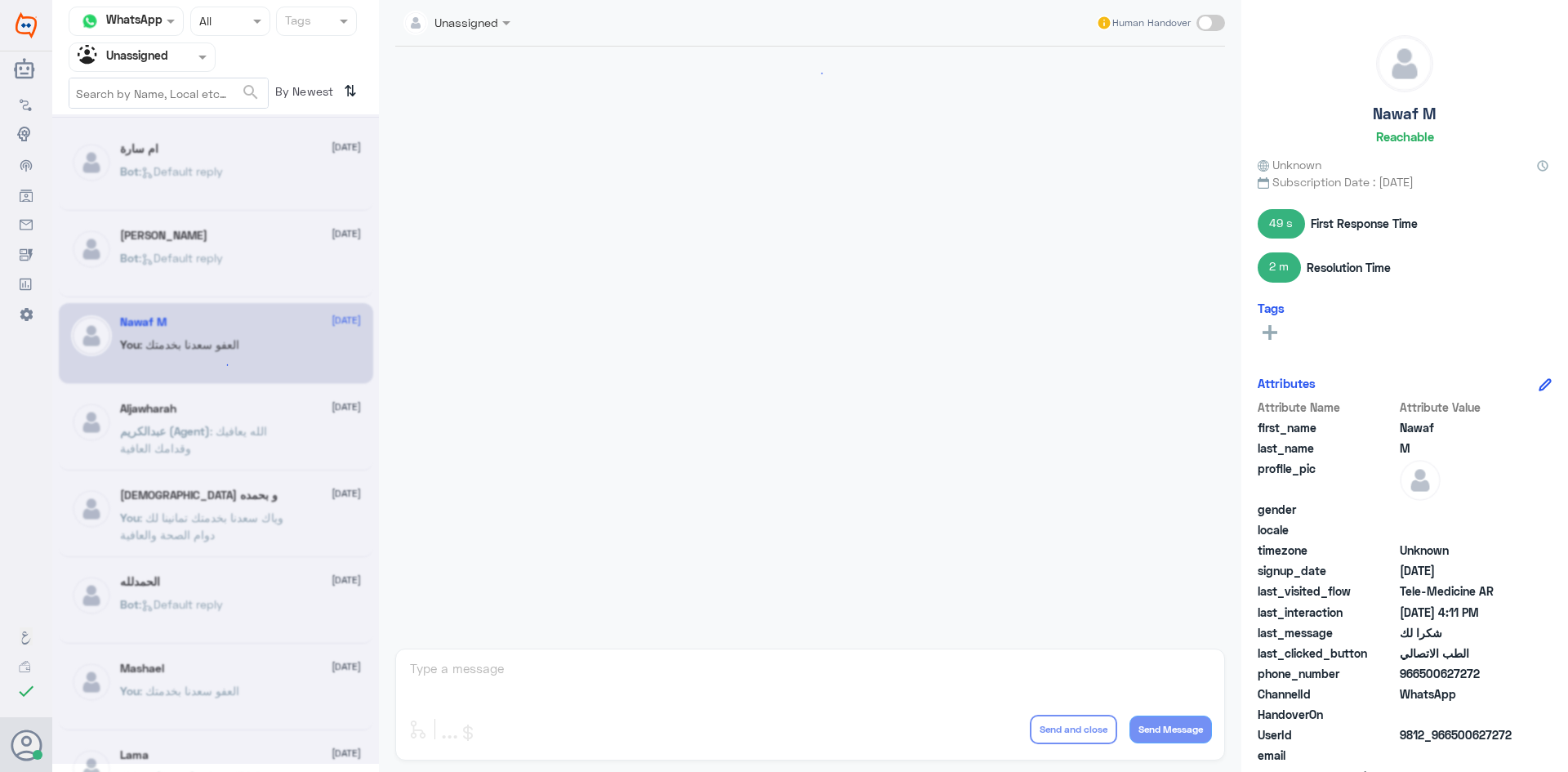
scroll to position [759, 0]
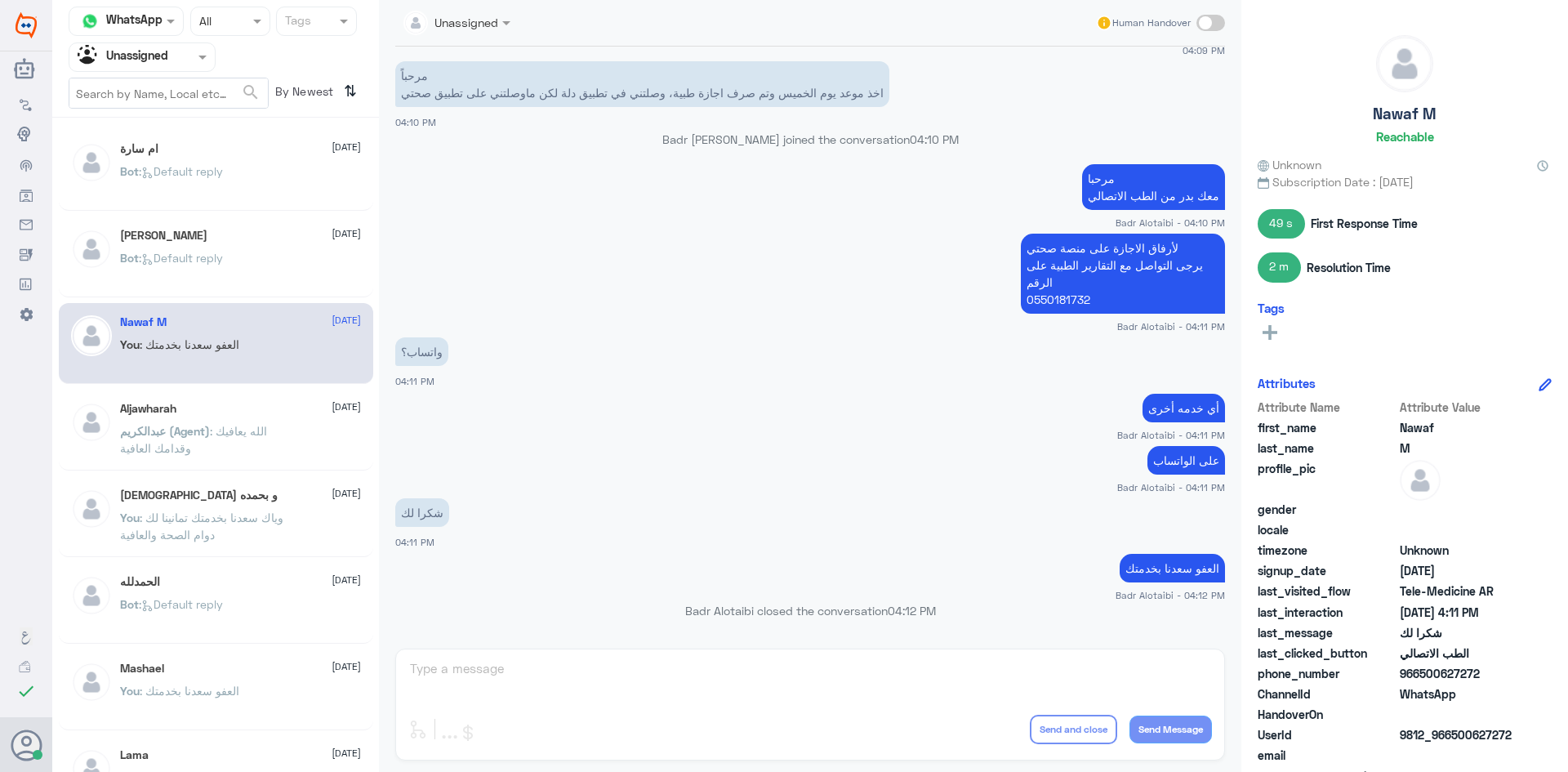
click at [227, 416] on div "Aljawharah 24 August عبدالكريم (Agent) : الله يعافيك وقدامك العافية" at bounding box center [240, 433] width 241 height 62
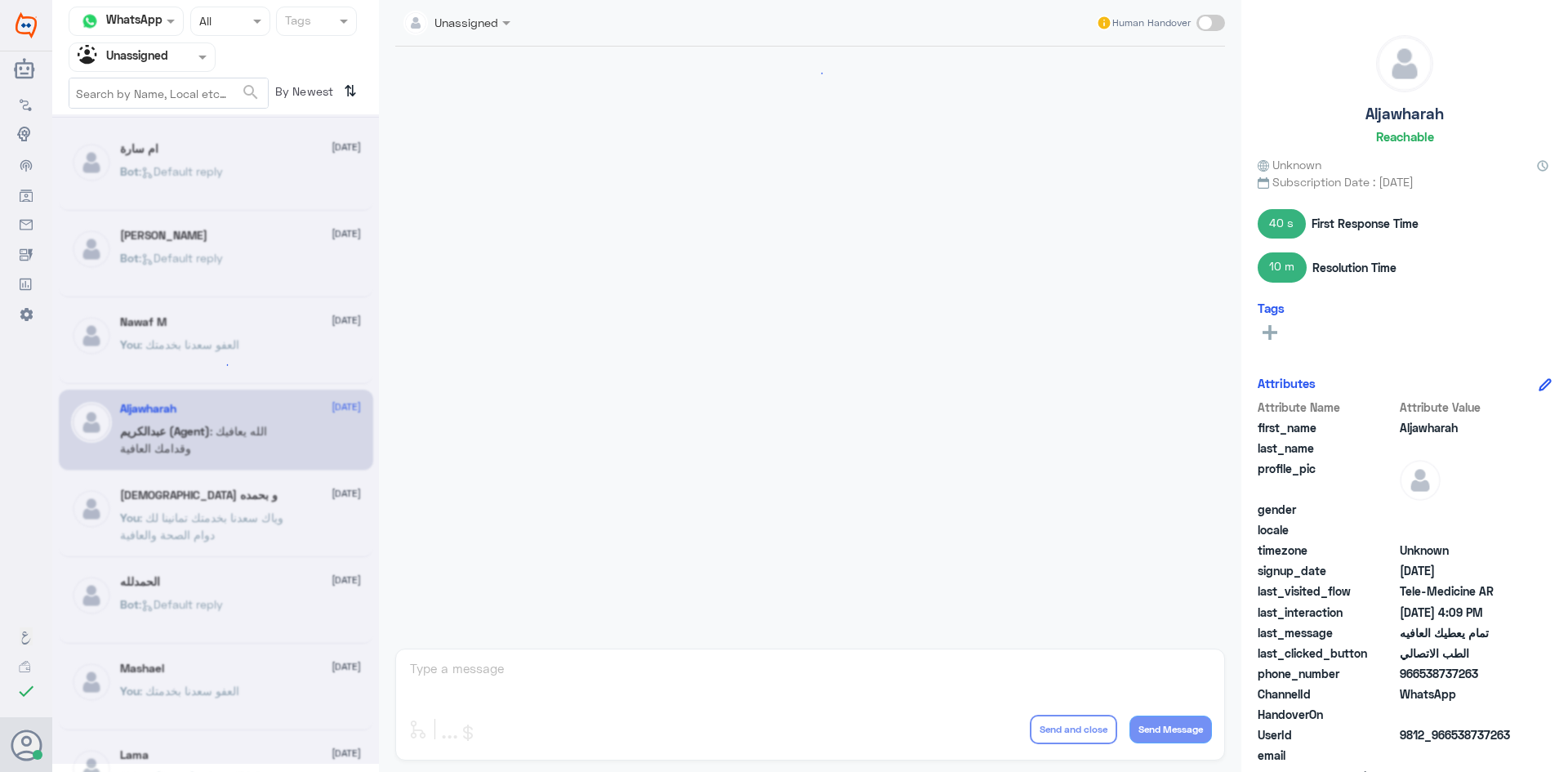
scroll to position [635, 0]
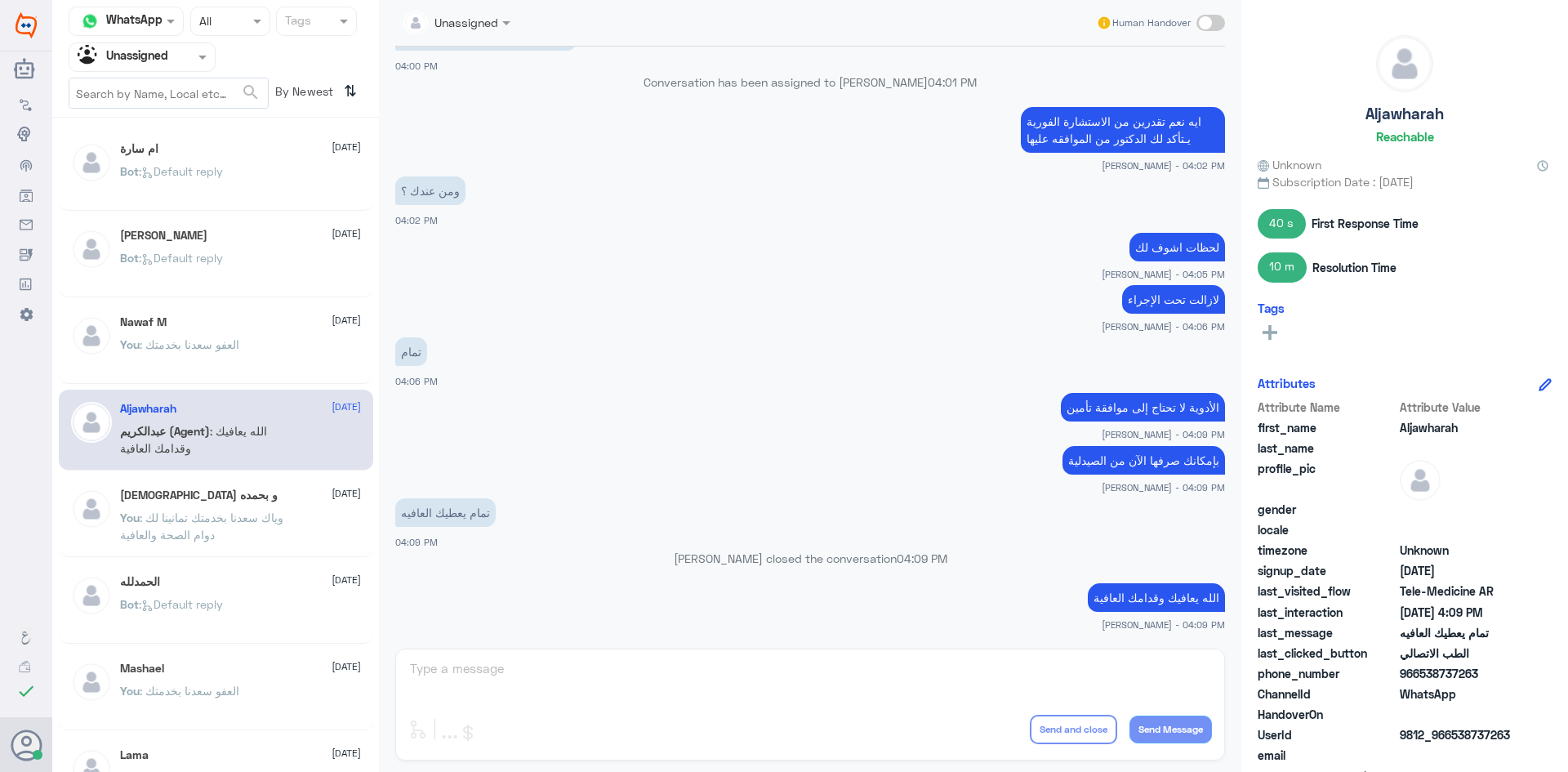
click at [223, 613] on p "Bot : Default reply" at bounding box center [172, 616] width 103 height 41
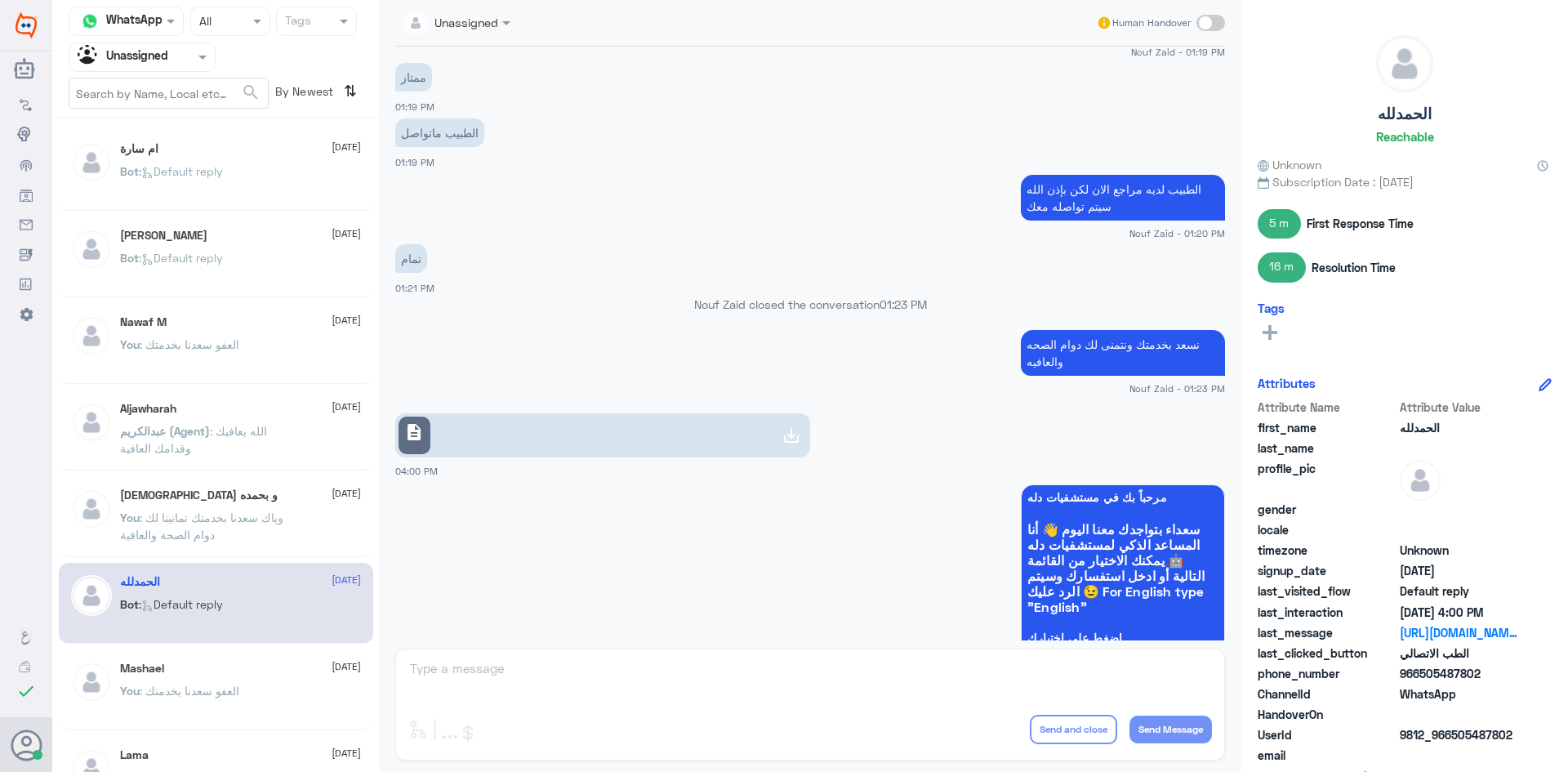
scroll to position [787, 0]
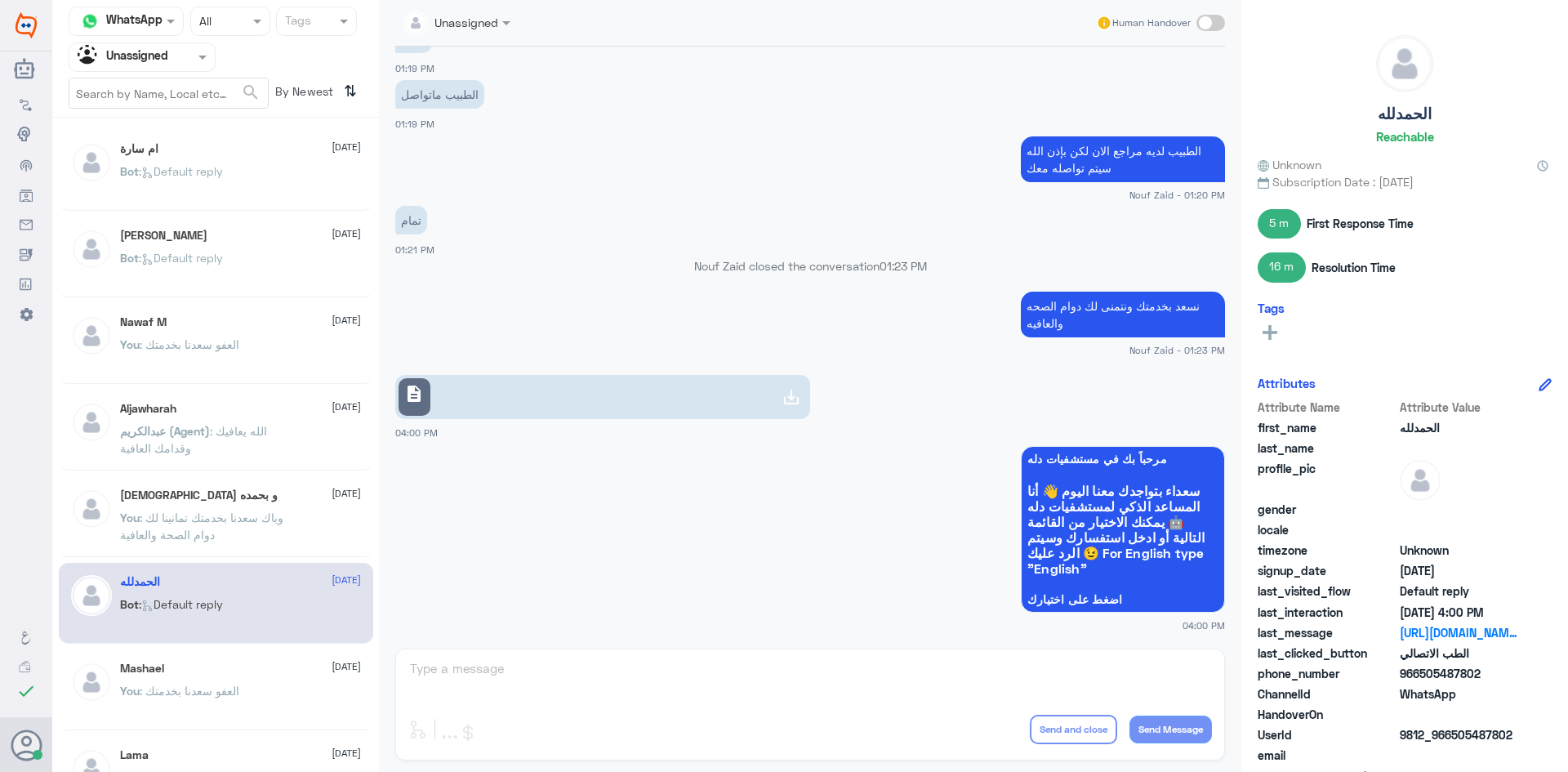
click at [632, 401] on link "description" at bounding box center [603, 396] width 415 height 44
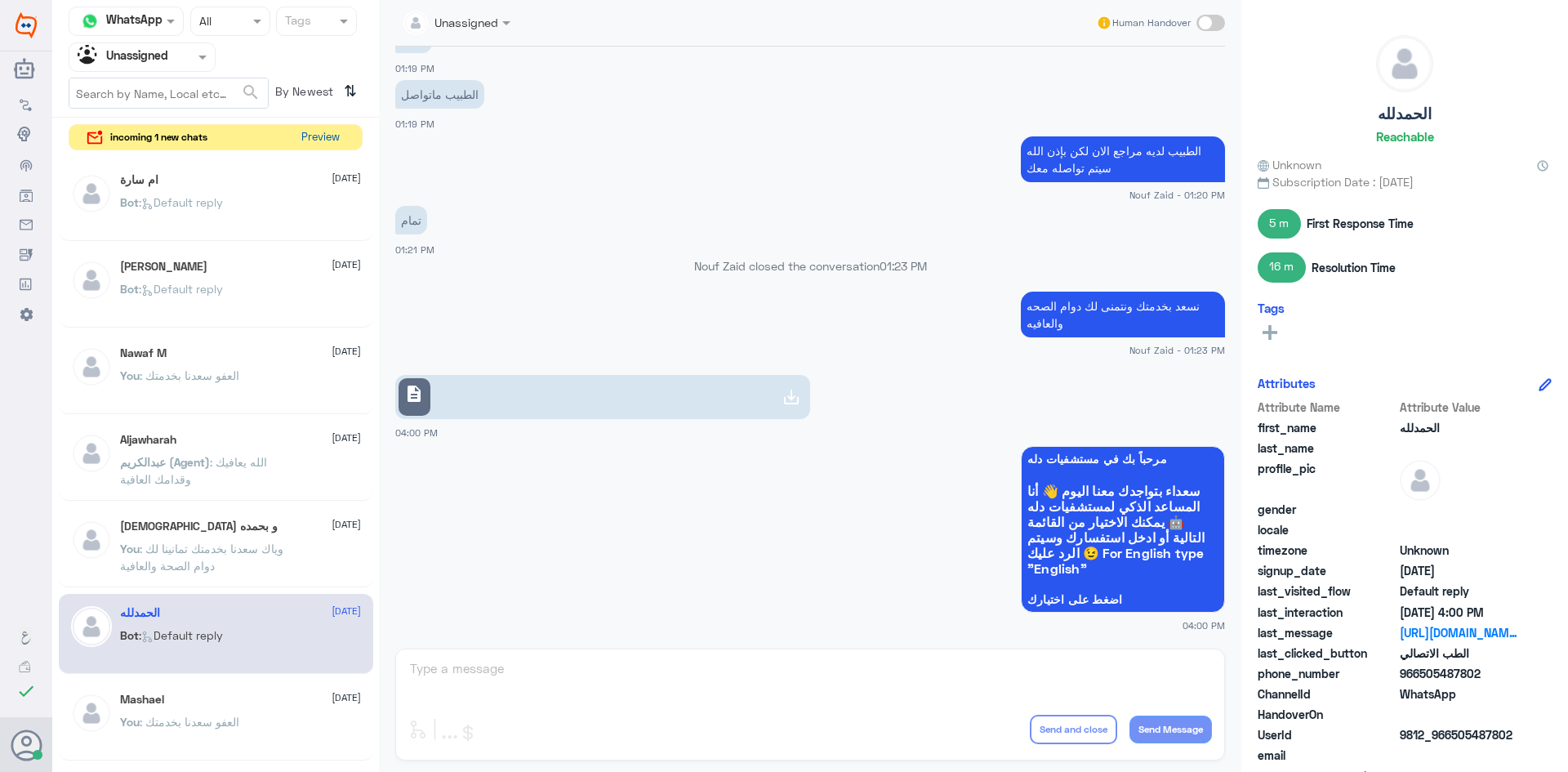
click at [338, 135] on button "Preview" at bounding box center [320, 137] width 51 height 25
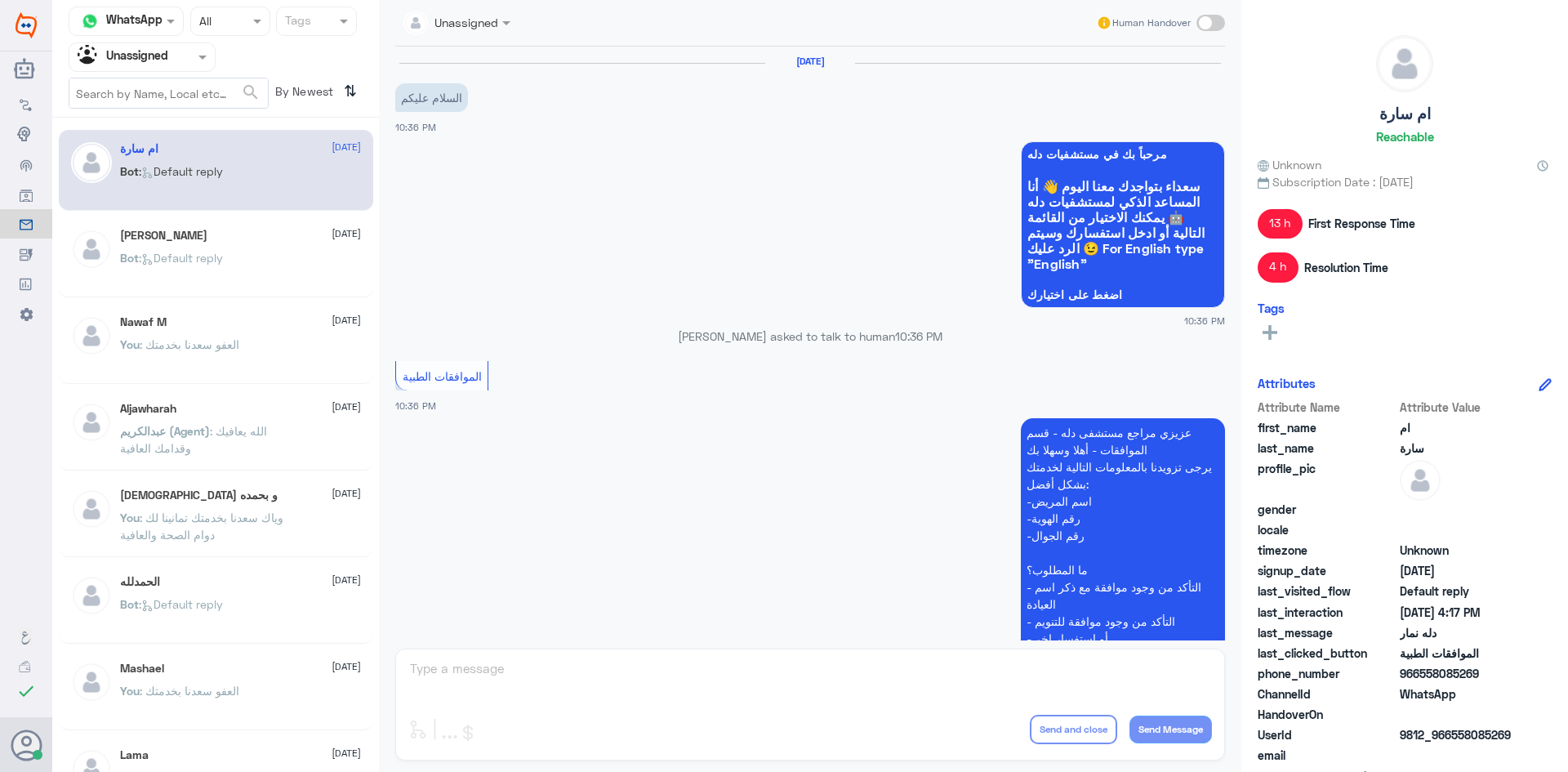
scroll to position [849, 0]
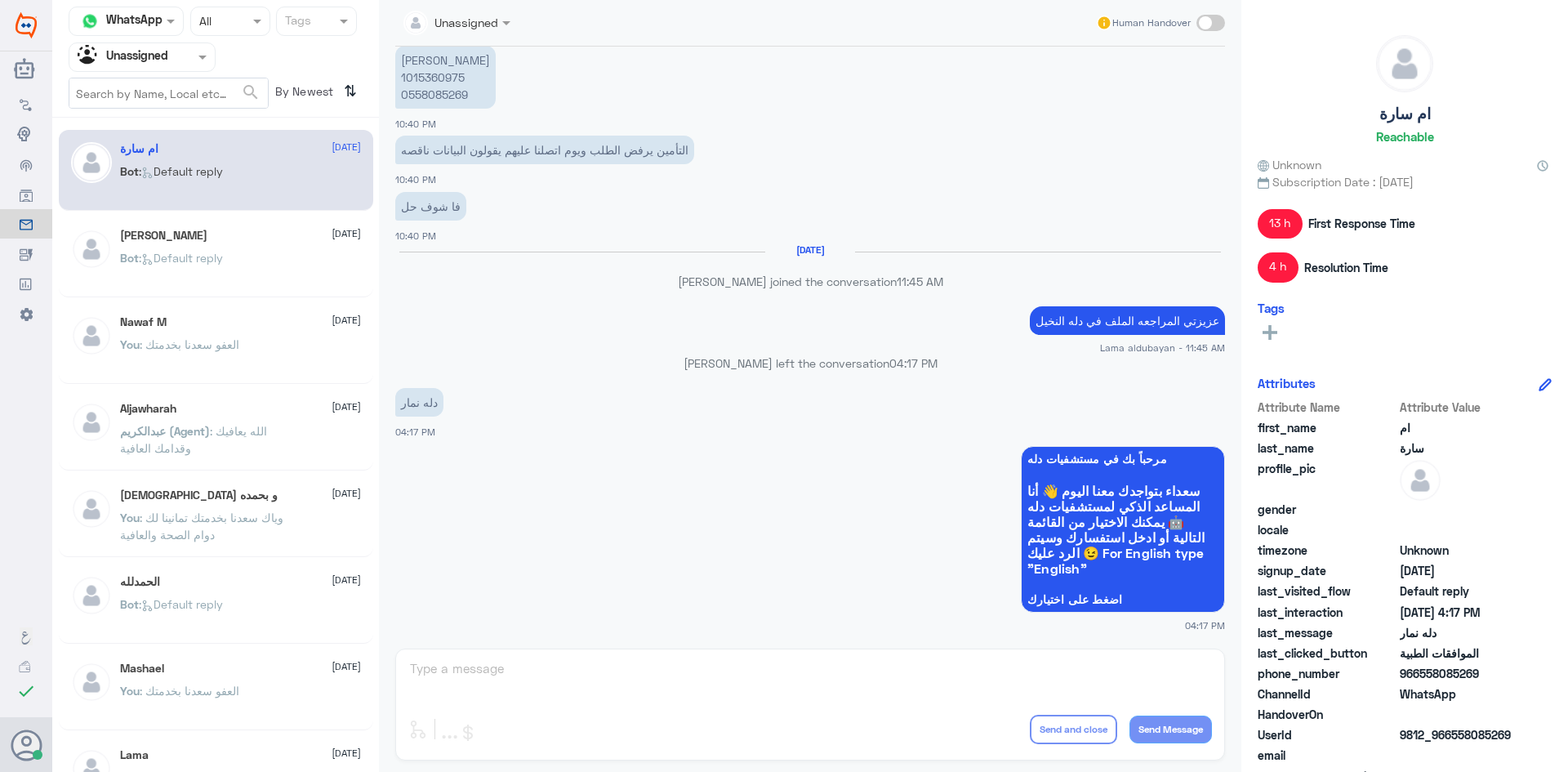
click at [182, 66] on div at bounding box center [142, 57] width 145 height 19
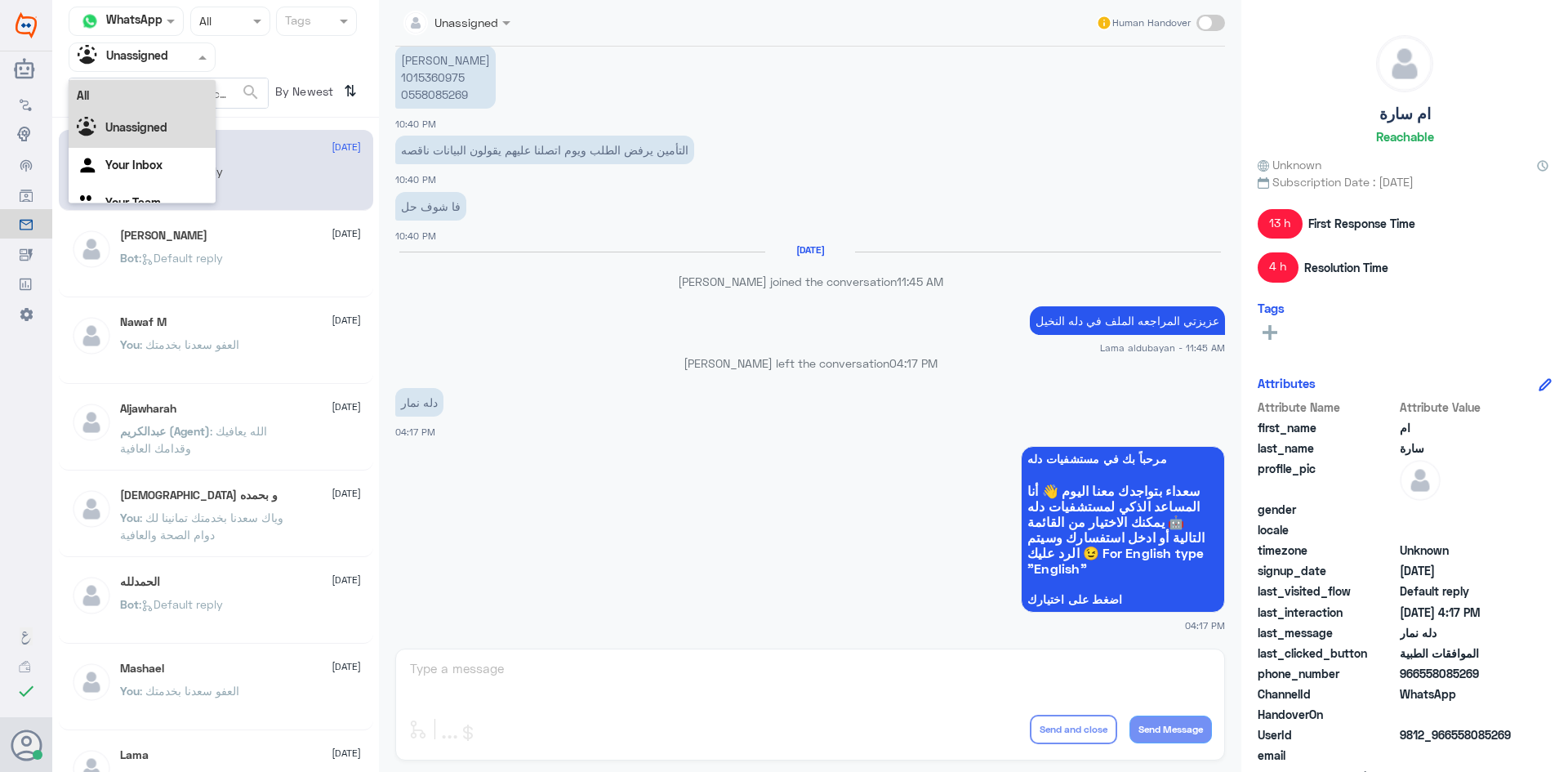
click at [159, 83] on div "All" at bounding box center [142, 95] width 147 height 30
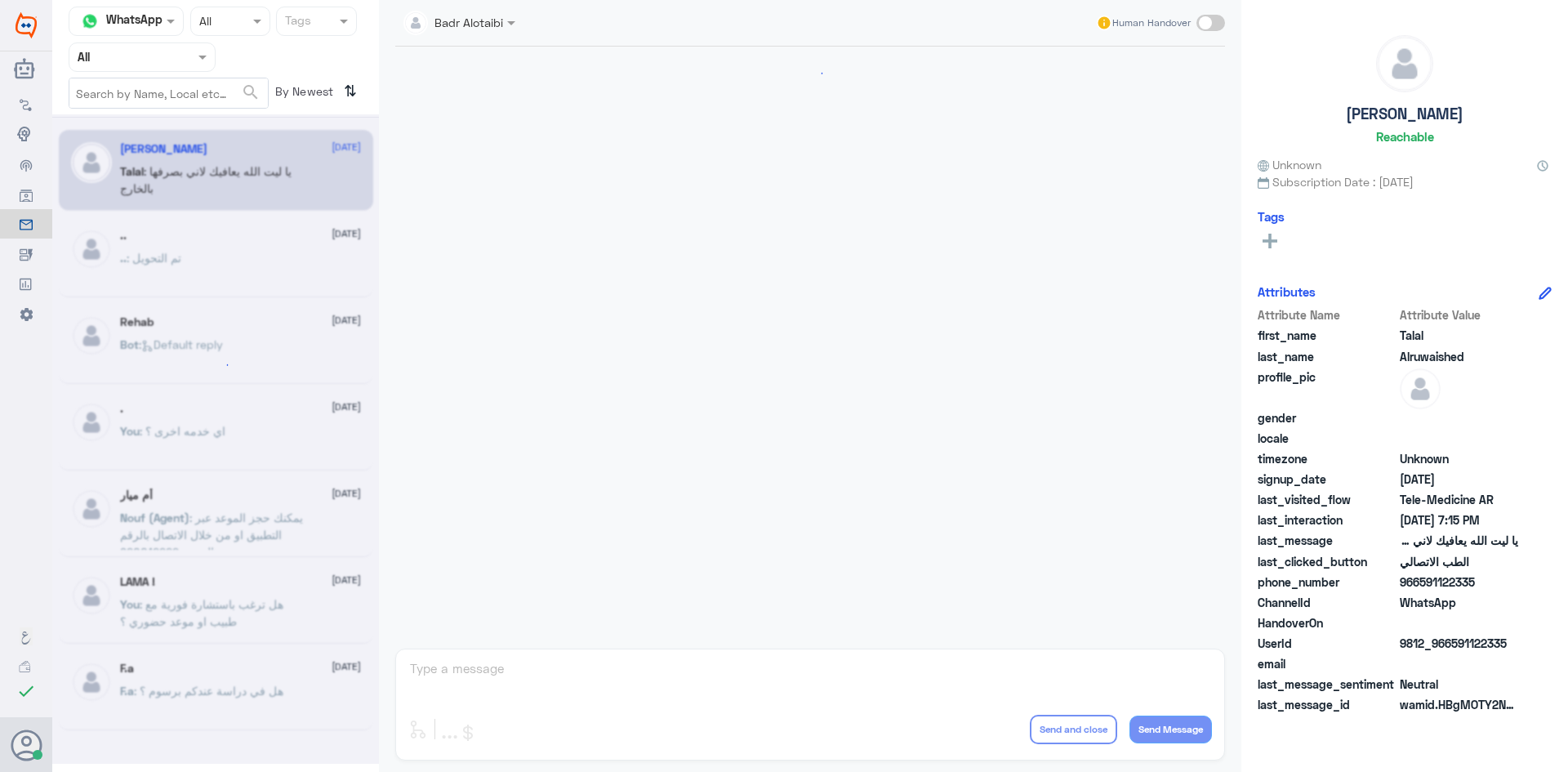
scroll to position [373, 0]
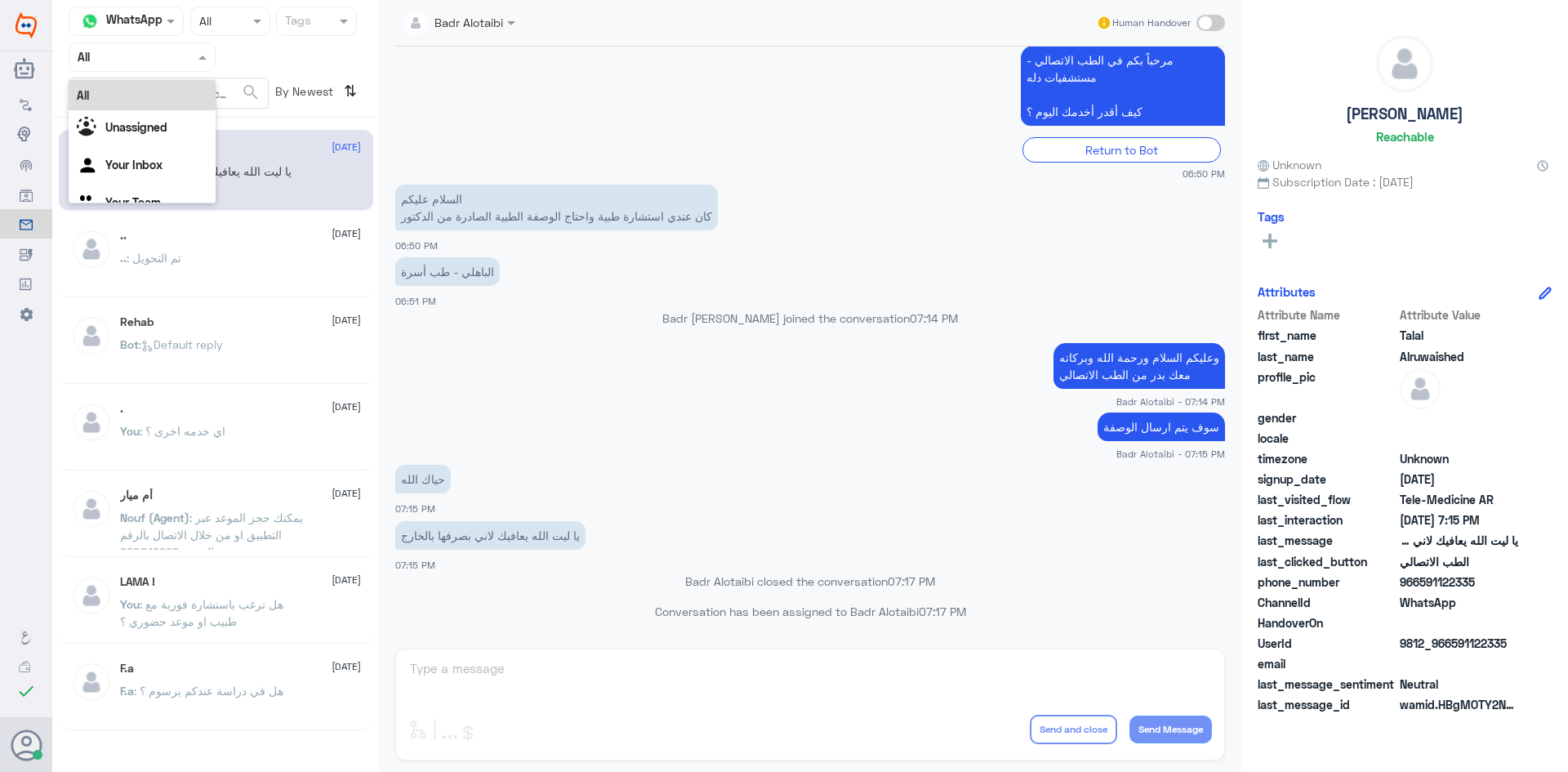
click at [192, 50] on div at bounding box center [142, 57] width 145 height 19
click at [644, 128] on div "مرحباً بكم في الطب الاتصالي - مستشفيات دله كيف أقدر أخدمك اليوم ؟ Return to Bot…" at bounding box center [810, 111] width 830 height 139
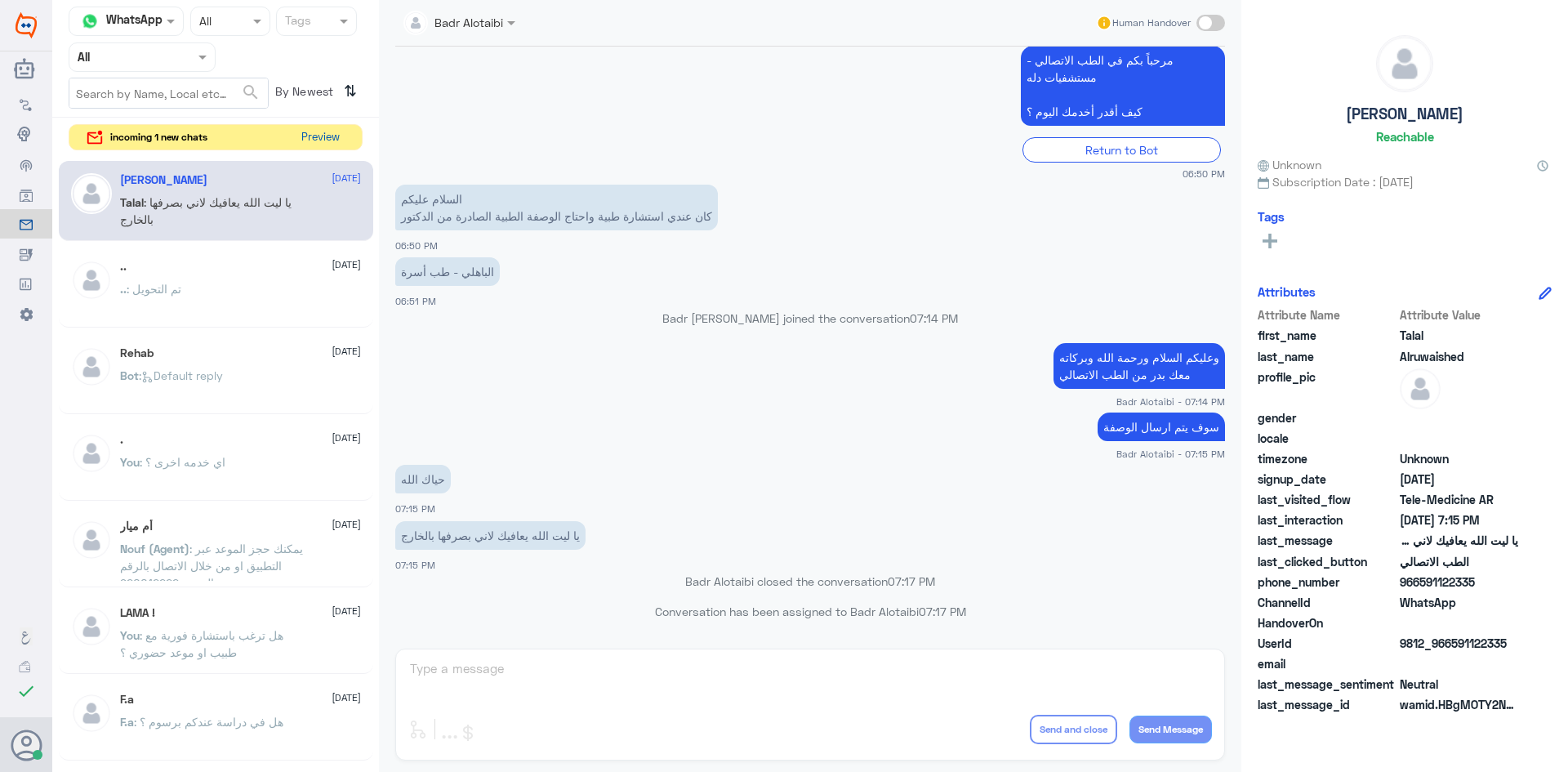
click at [340, 134] on button "Preview" at bounding box center [320, 137] width 51 height 25
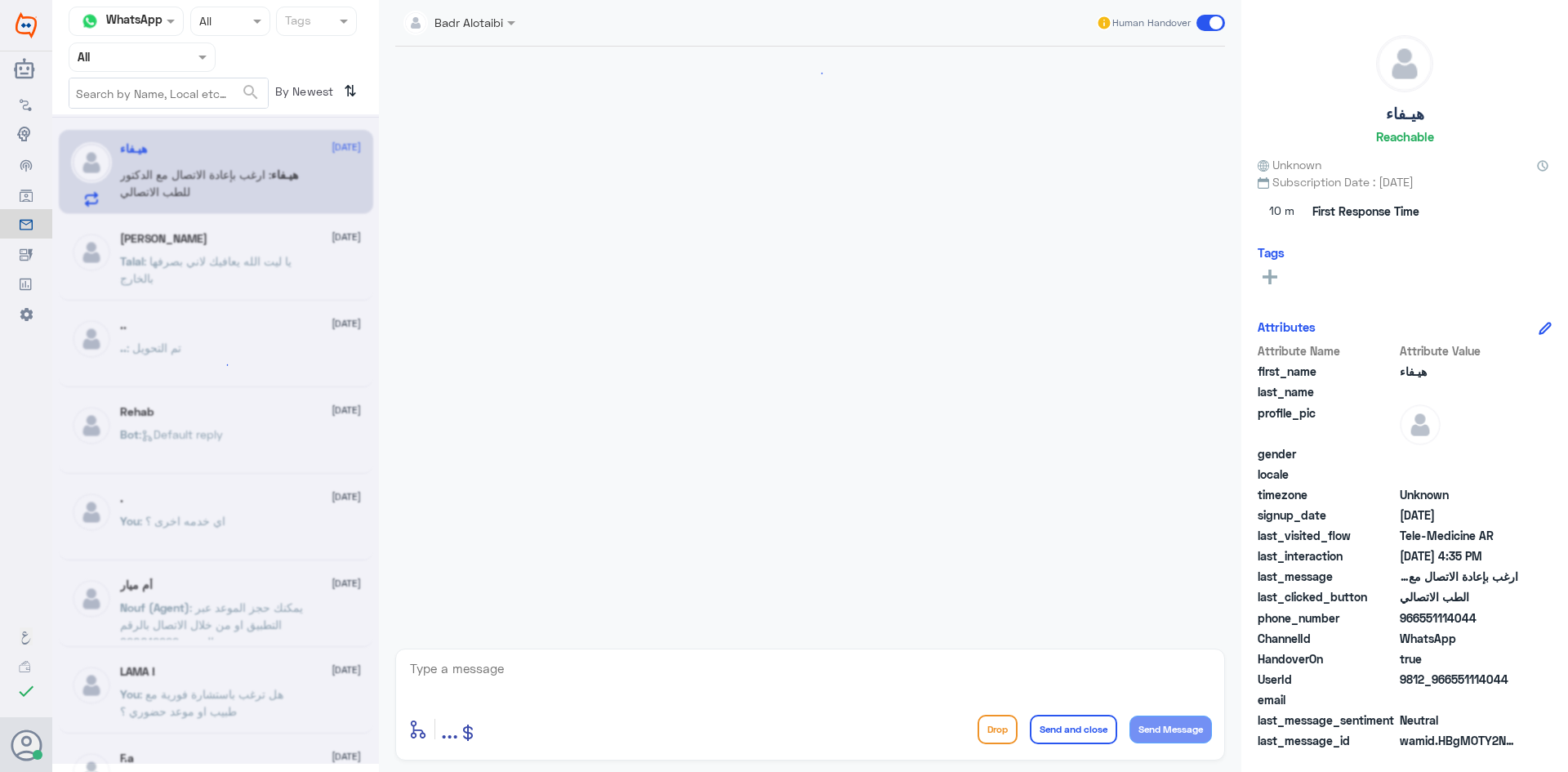
scroll to position [1488, 0]
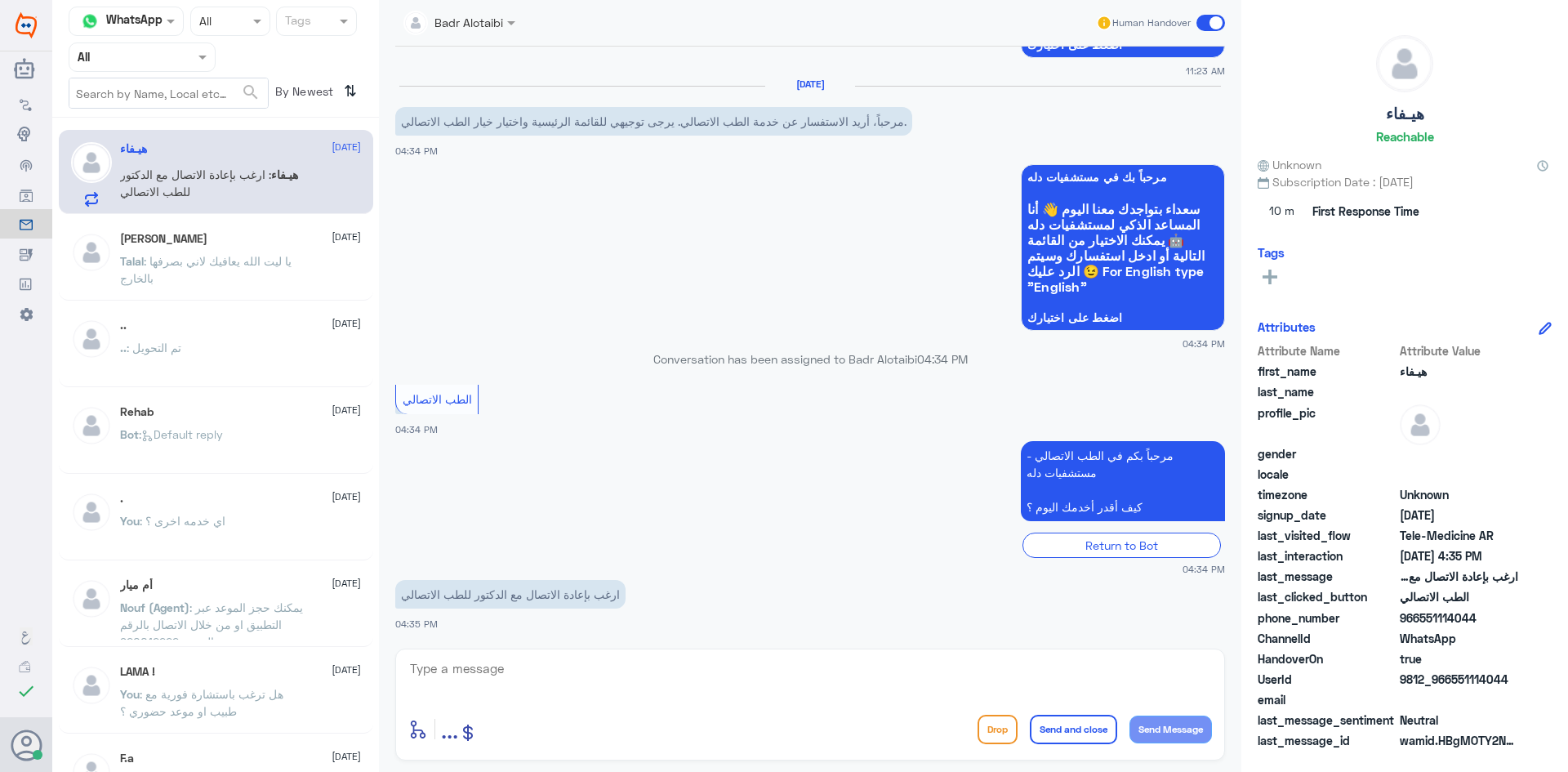
click at [651, 665] on textarea at bounding box center [809, 678] width 803 height 40
type textarea "مرحبا معك بدر من الطب الاتصالي"
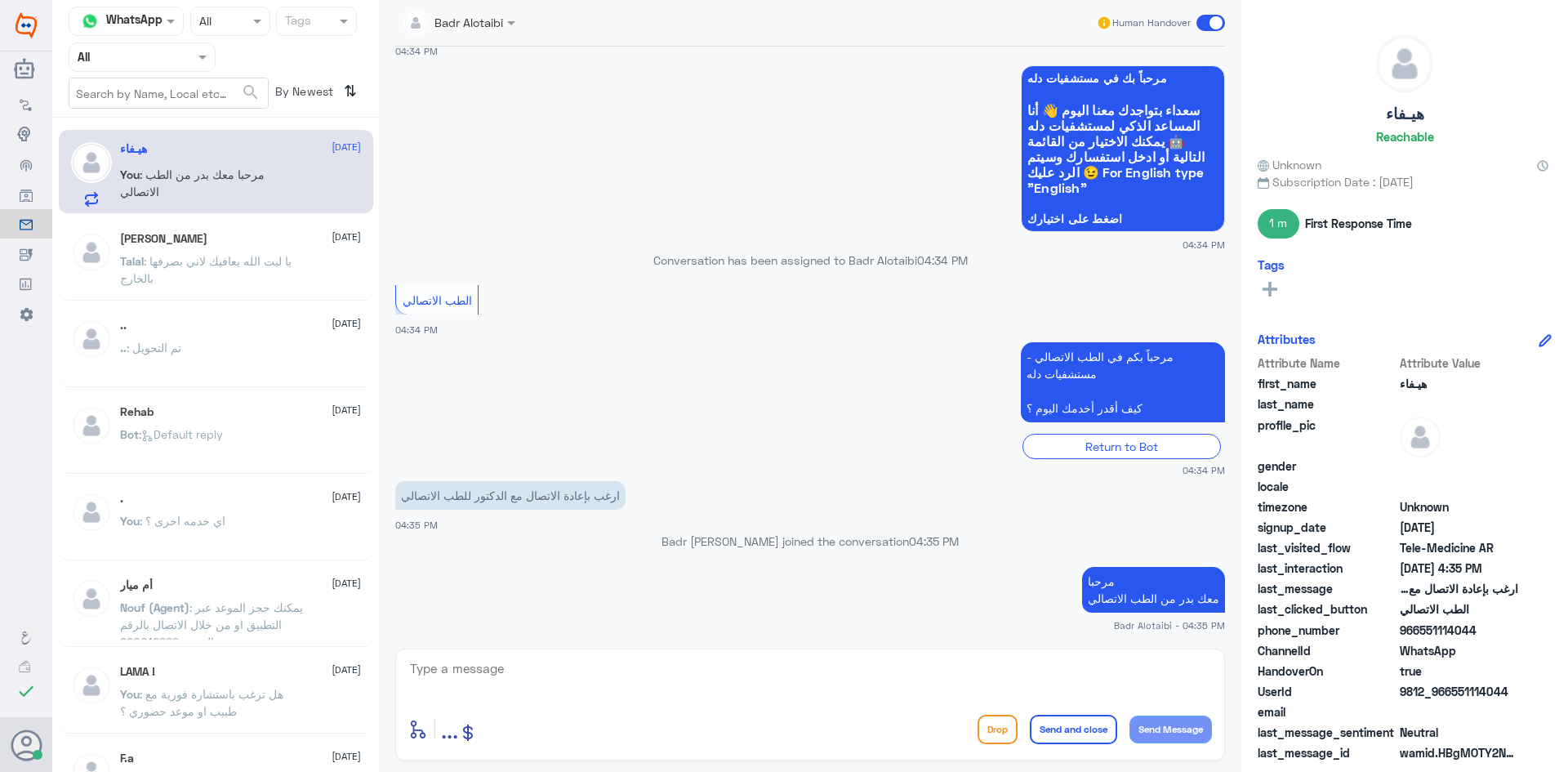
drag, startPoint x: 1510, startPoint y: 692, endPoint x: 1454, endPoint y: 696, distance: 56.1
click at [1454, 696] on span "9812_966551114044" at bounding box center [1459, 692] width 118 height 17
copy span "551114044"
click at [926, 694] on textarea at bounding box center [809, 678] width 803 height 40
type textarea "زودنا برقم الهوية او الملف من فضلك"
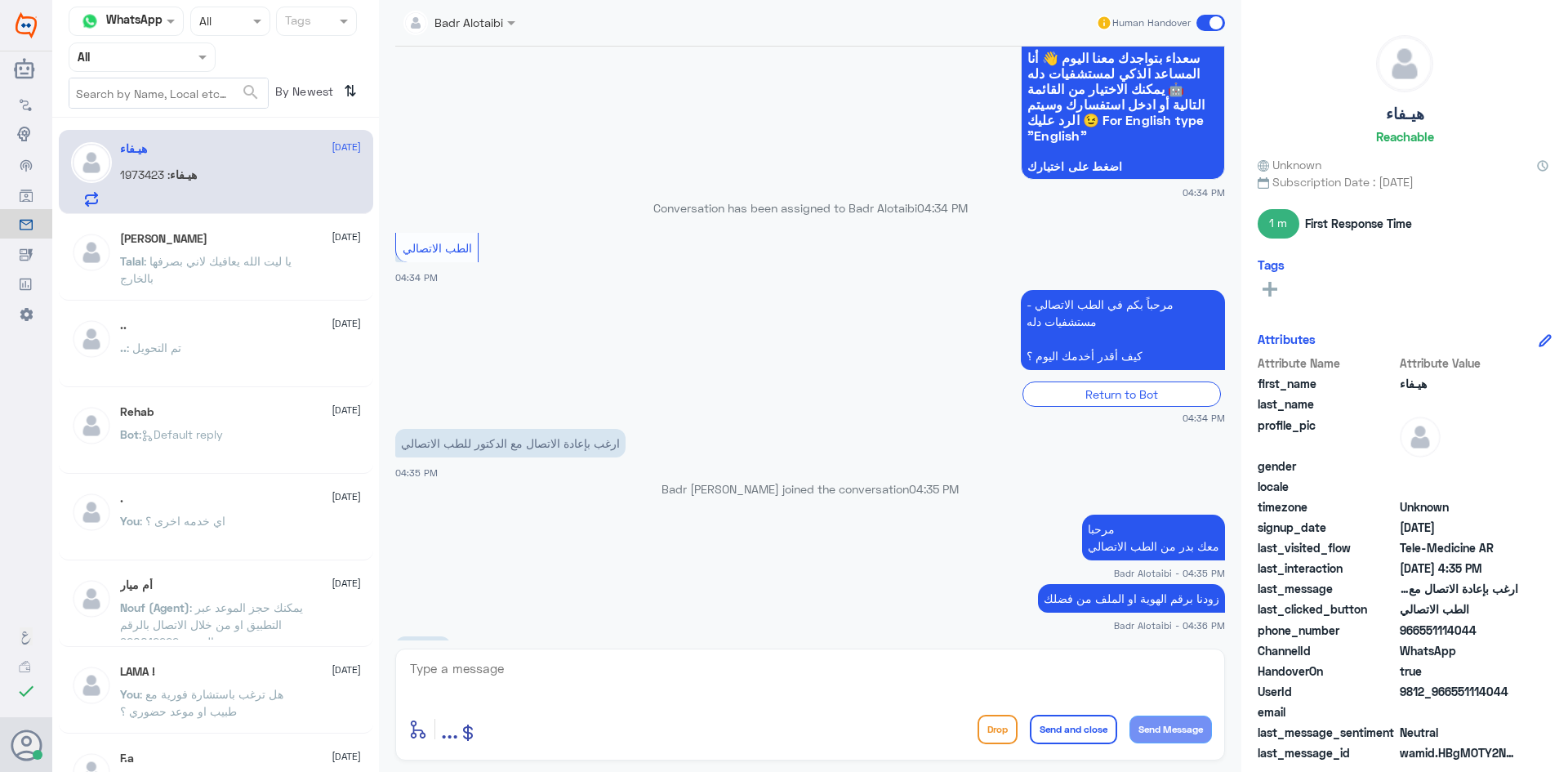
scroll to position [1666, 0]
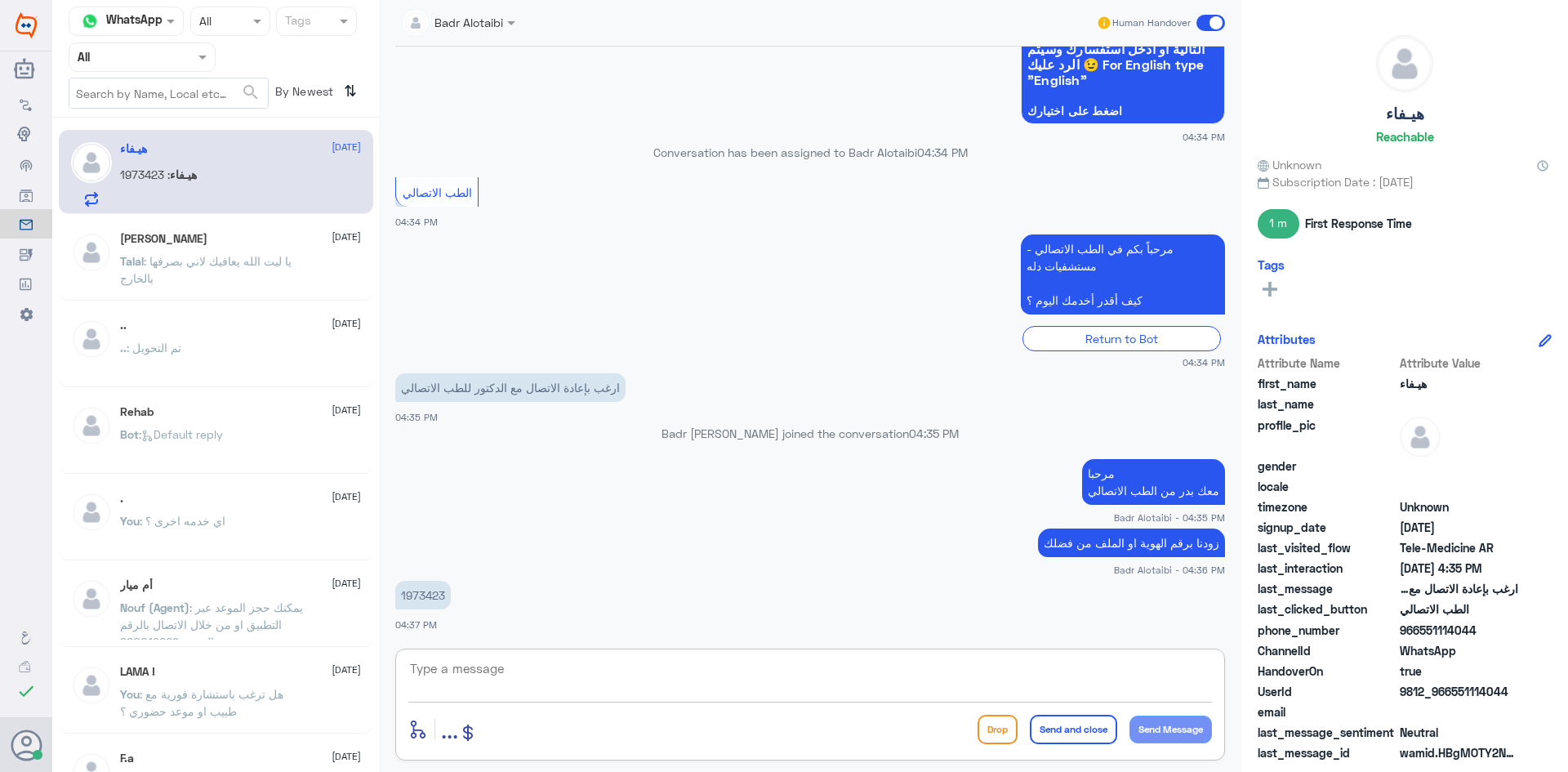
click at [602, 665] on textarea at bounding box center [809, 678] width 803 height 40
type textarea "سوف يتم التواصل معك من قبل الطبيب"
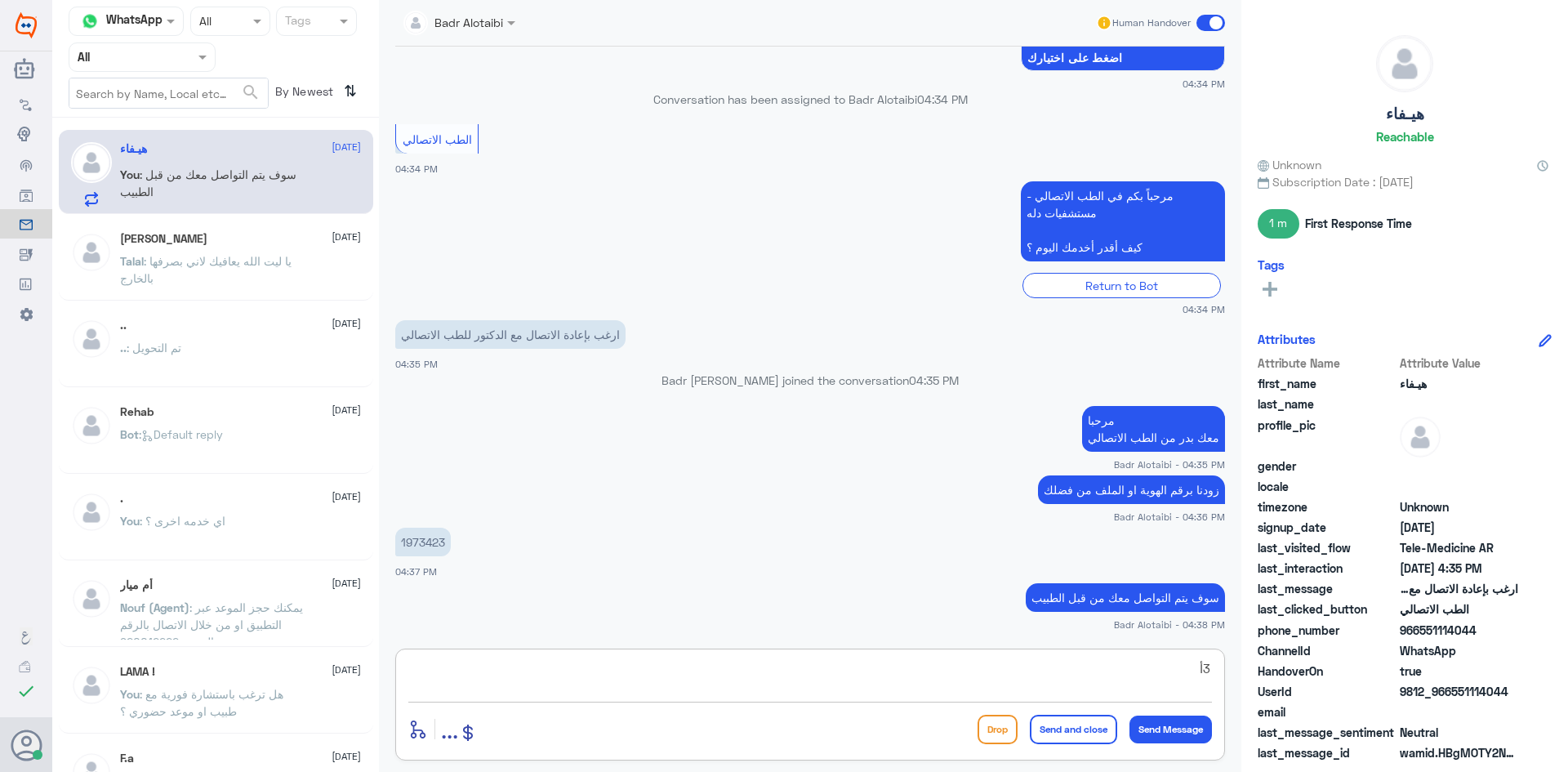
type textarea "3"
type textarea "أي خدمه أخرى"
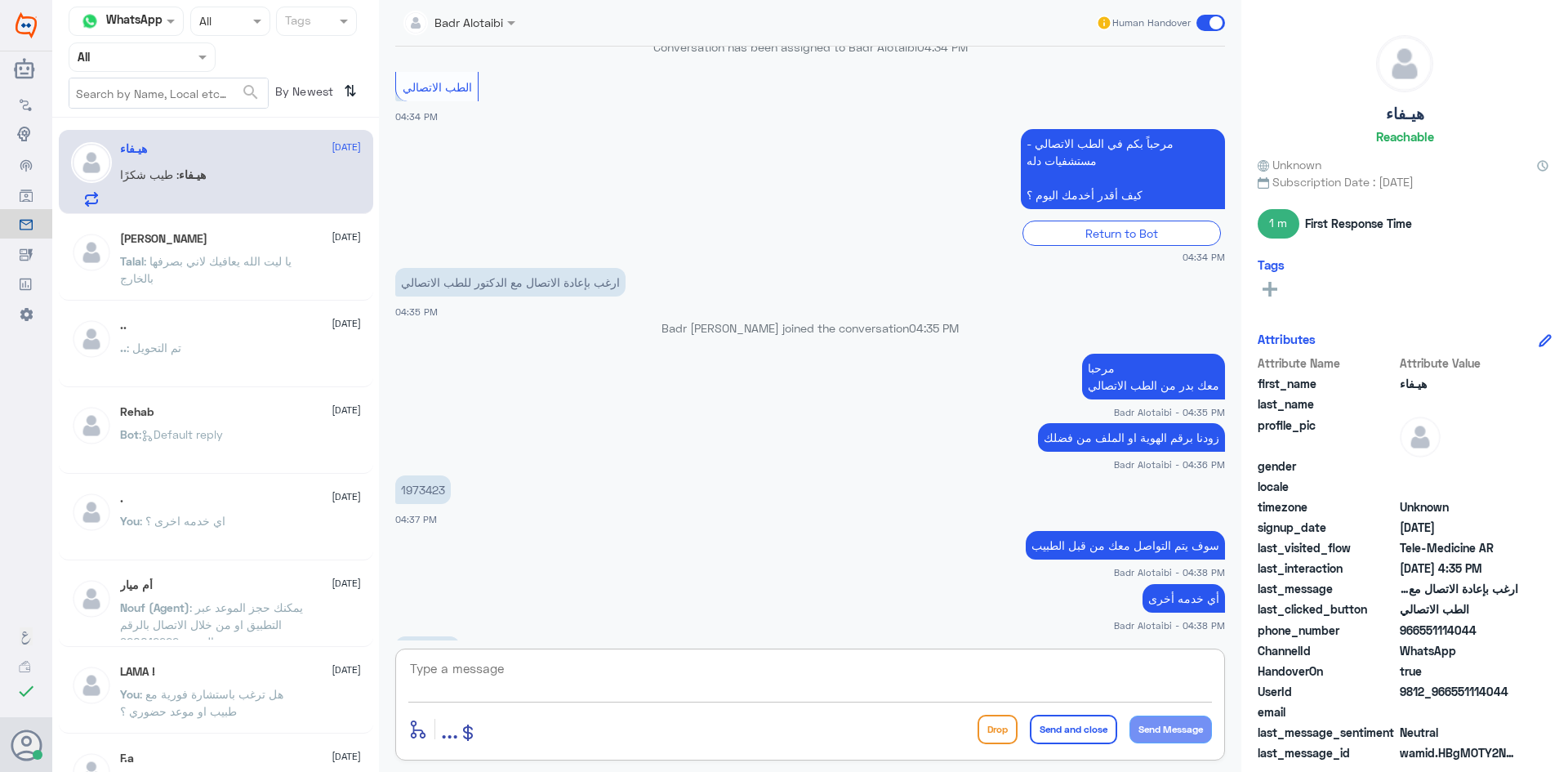
scroll to position [1827, 0]
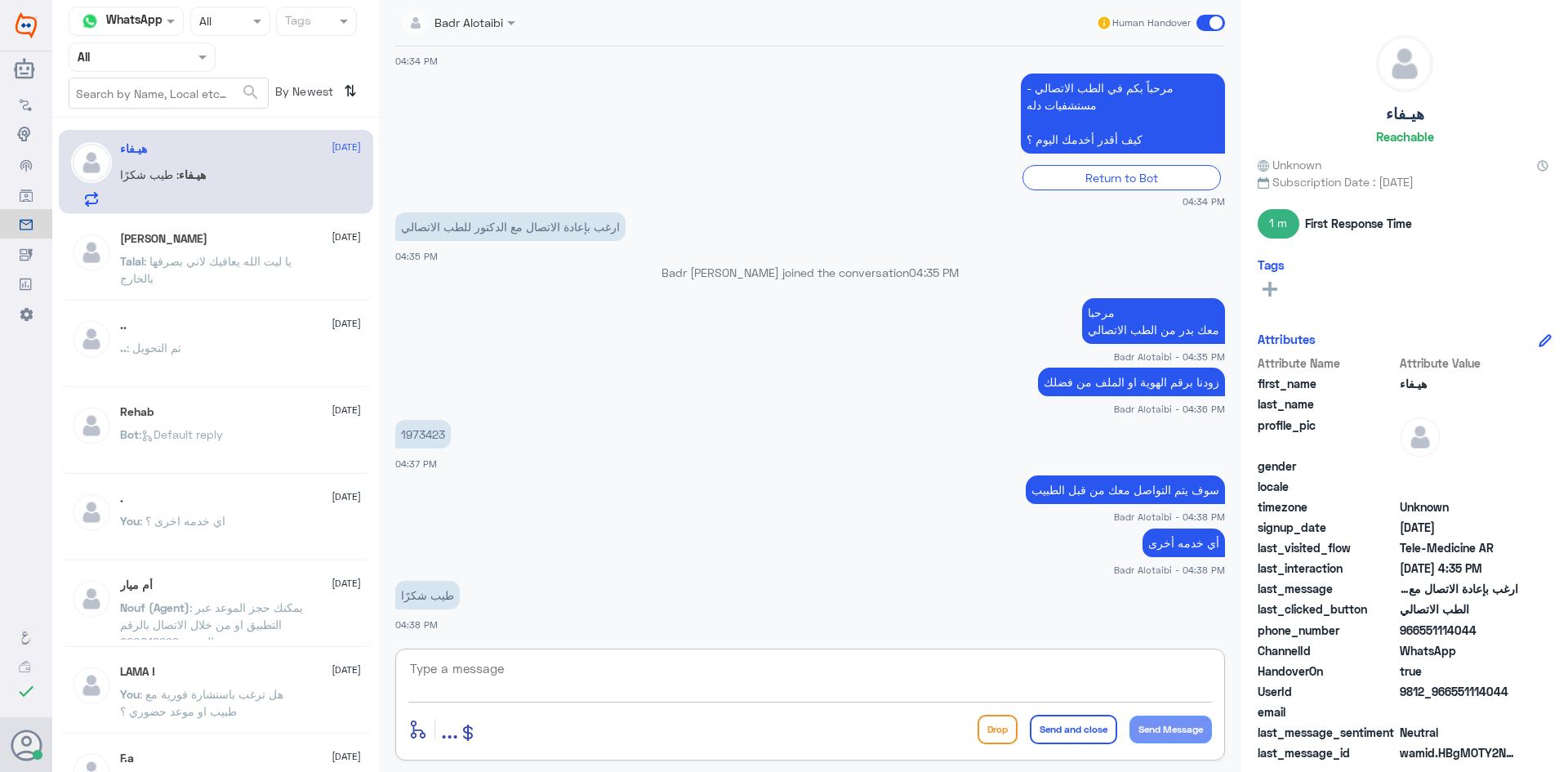
click at [834, 693] on textarea at bounding box center [809, 678] width 803 height 40
type textarea "العفو سعدنا بخدمتك"
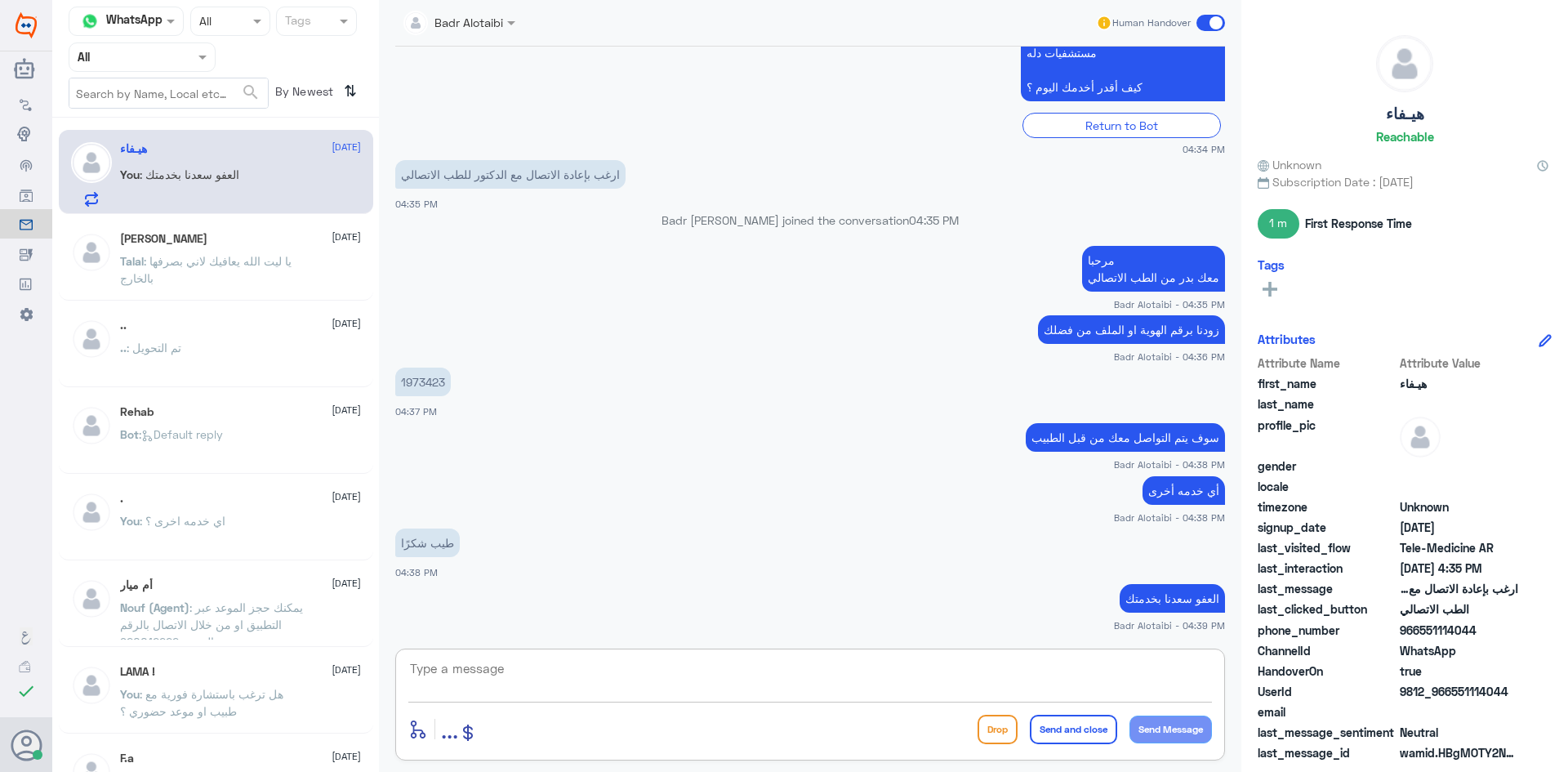
drag, startPoint x: 134, startPoint y: 58, endPoint x: 133, endPoint y: 67, distance: 9.1
click at [134, 63] on input "text" at bounding box center [122, 57] width 89 height 19
click at [146, 131] on b "Unassigned" at bounding box center [136, 127] width 63 height 14
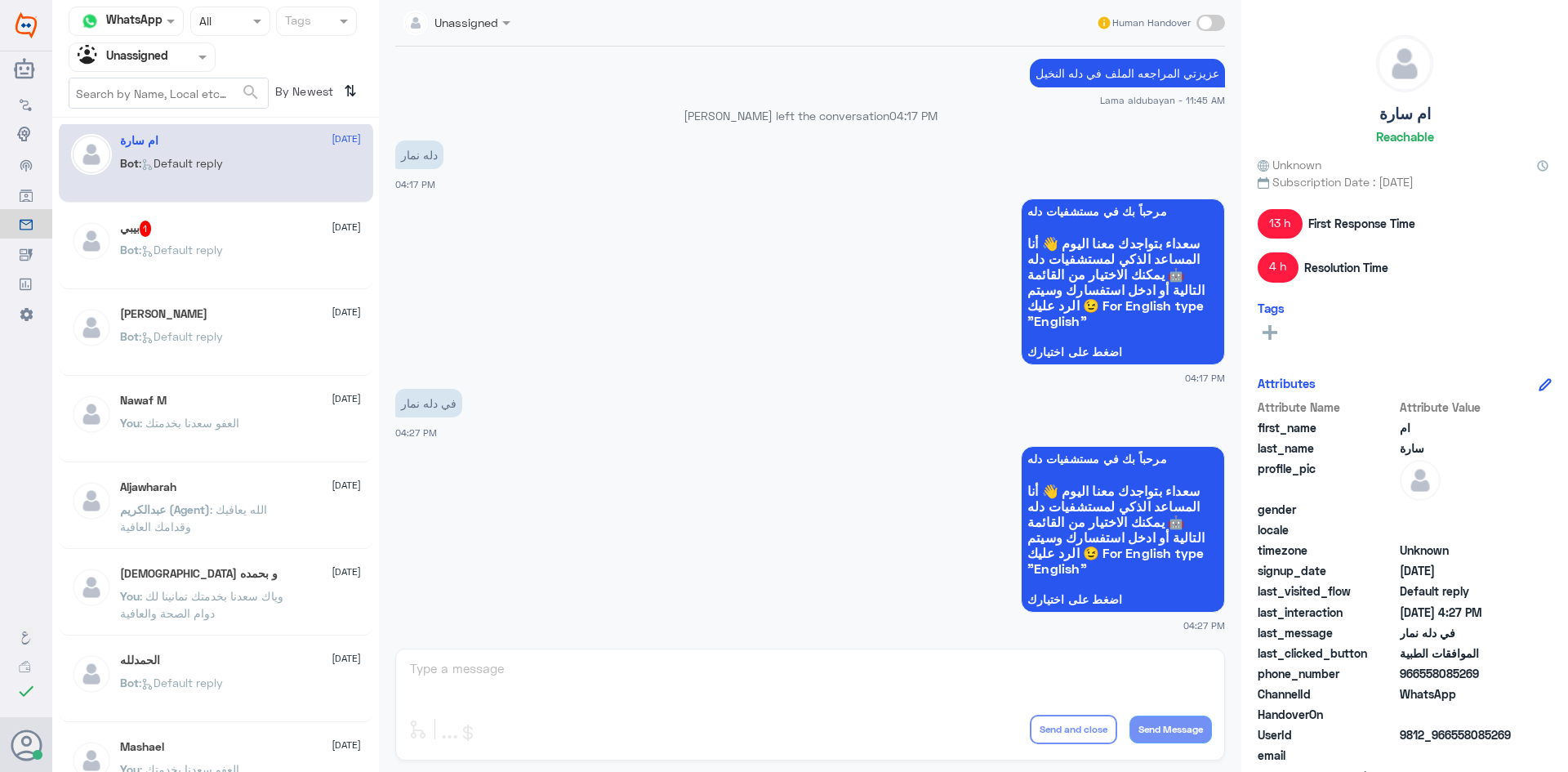
scroll to position [0, 0]
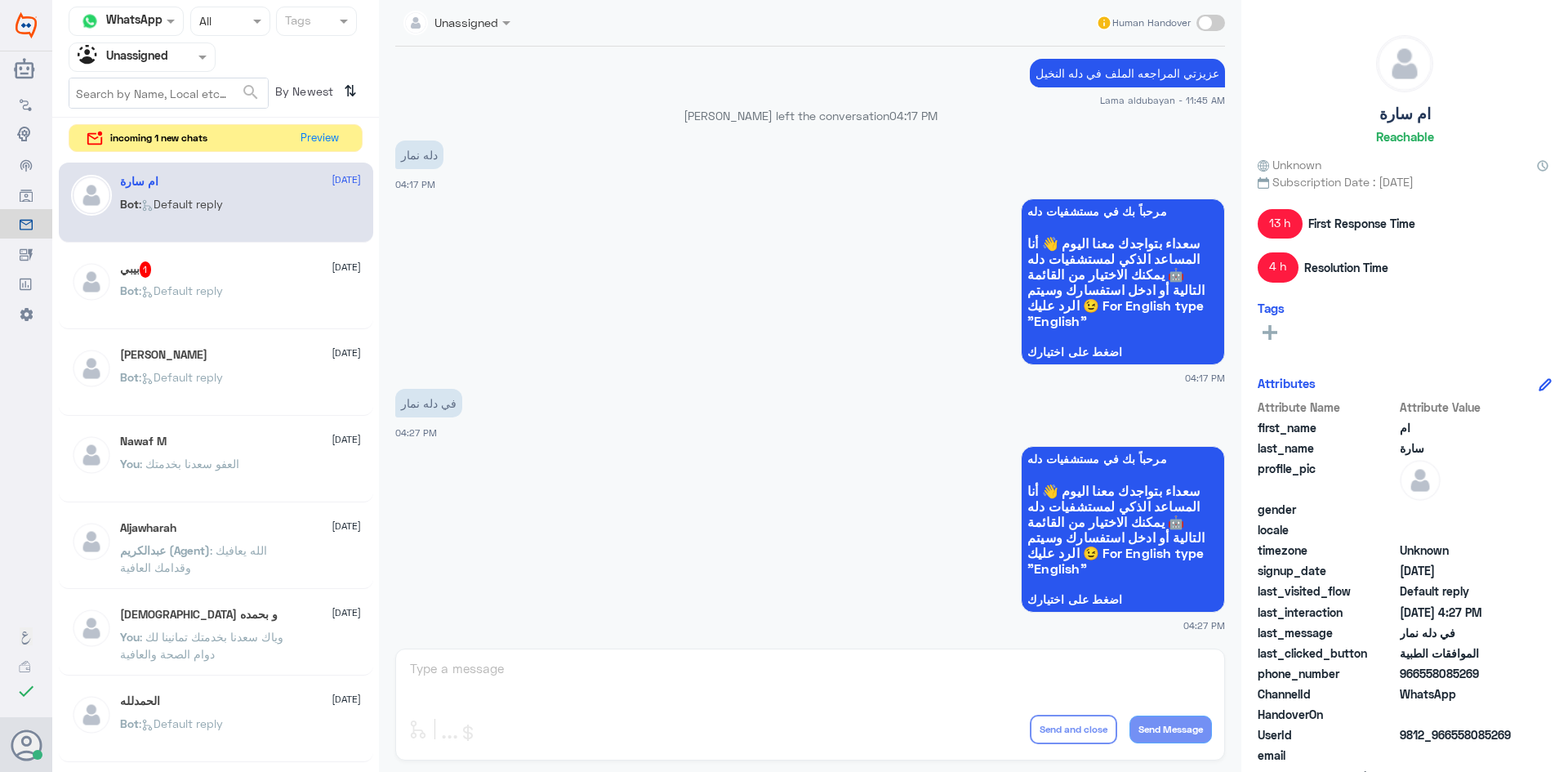
click at [232, 371] on div "Mariam Sayed 24 August Bot : Default reply" at bounding box center [240, 379] width 241 height 62
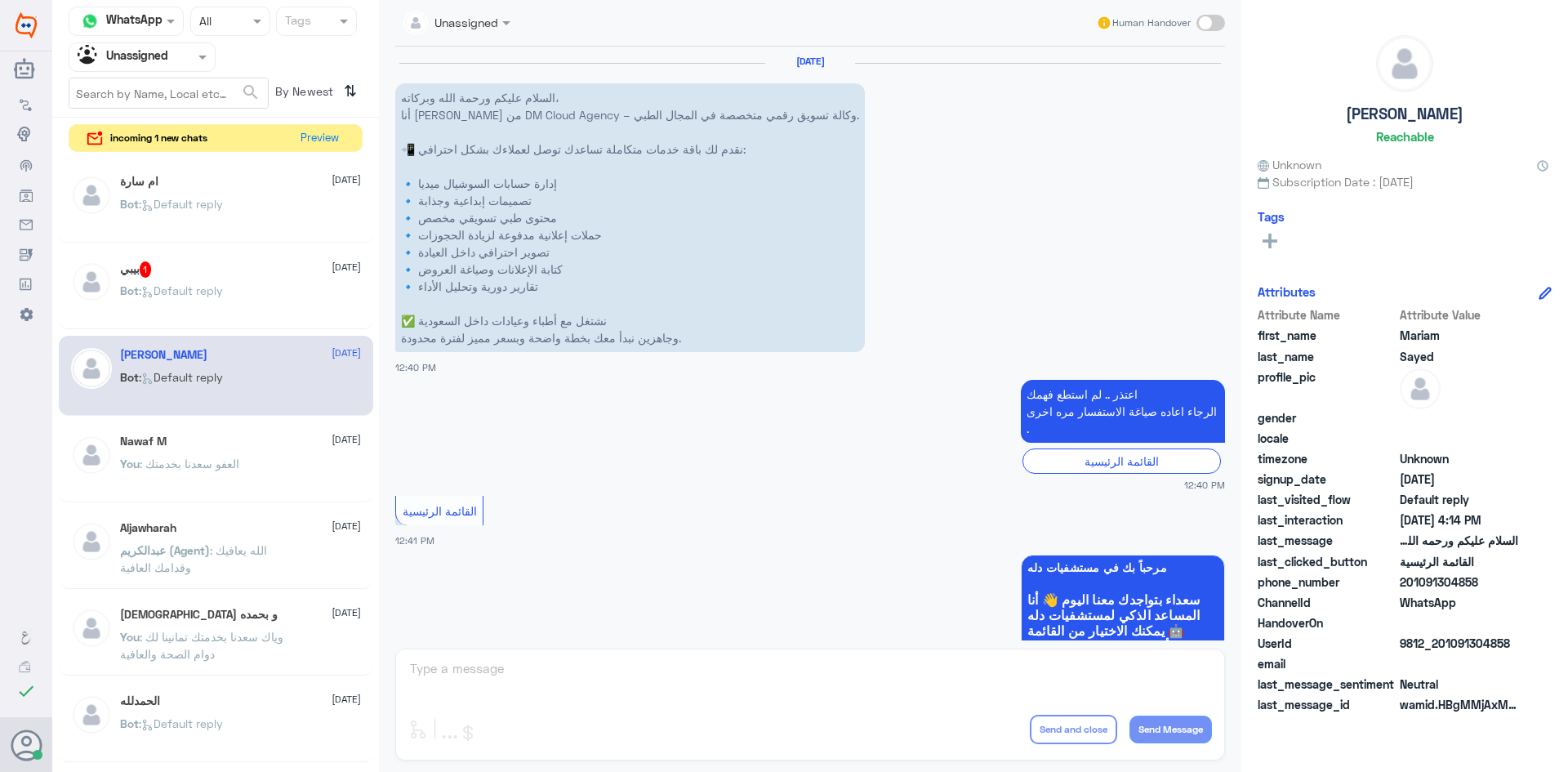
scroll to position [3068, 0]
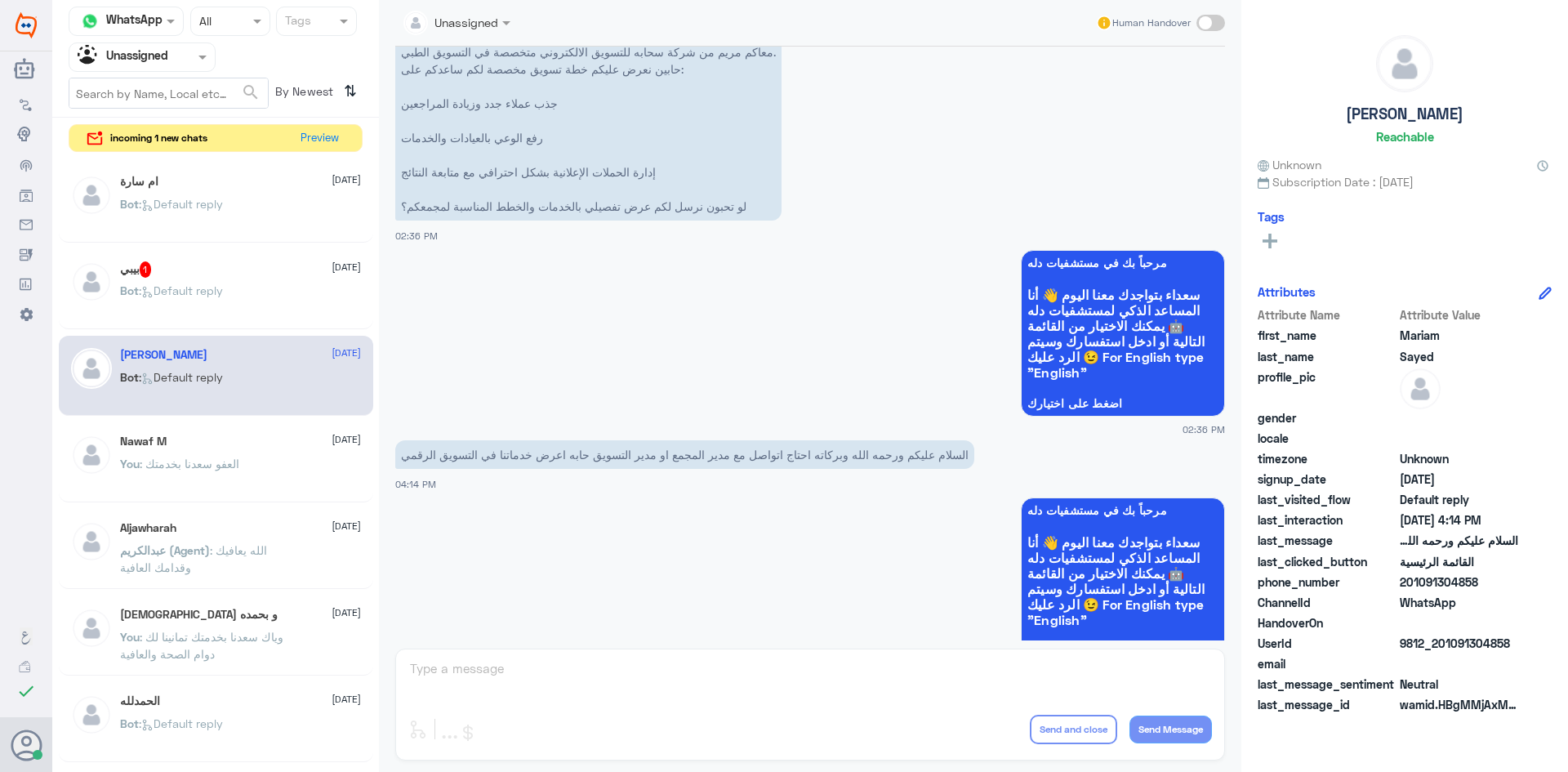
click at [187, 453] on div "Nawaf M 24 August You : العفو سعدنا بخدمتك" at bounding box center [240, 466] width 241 height 62
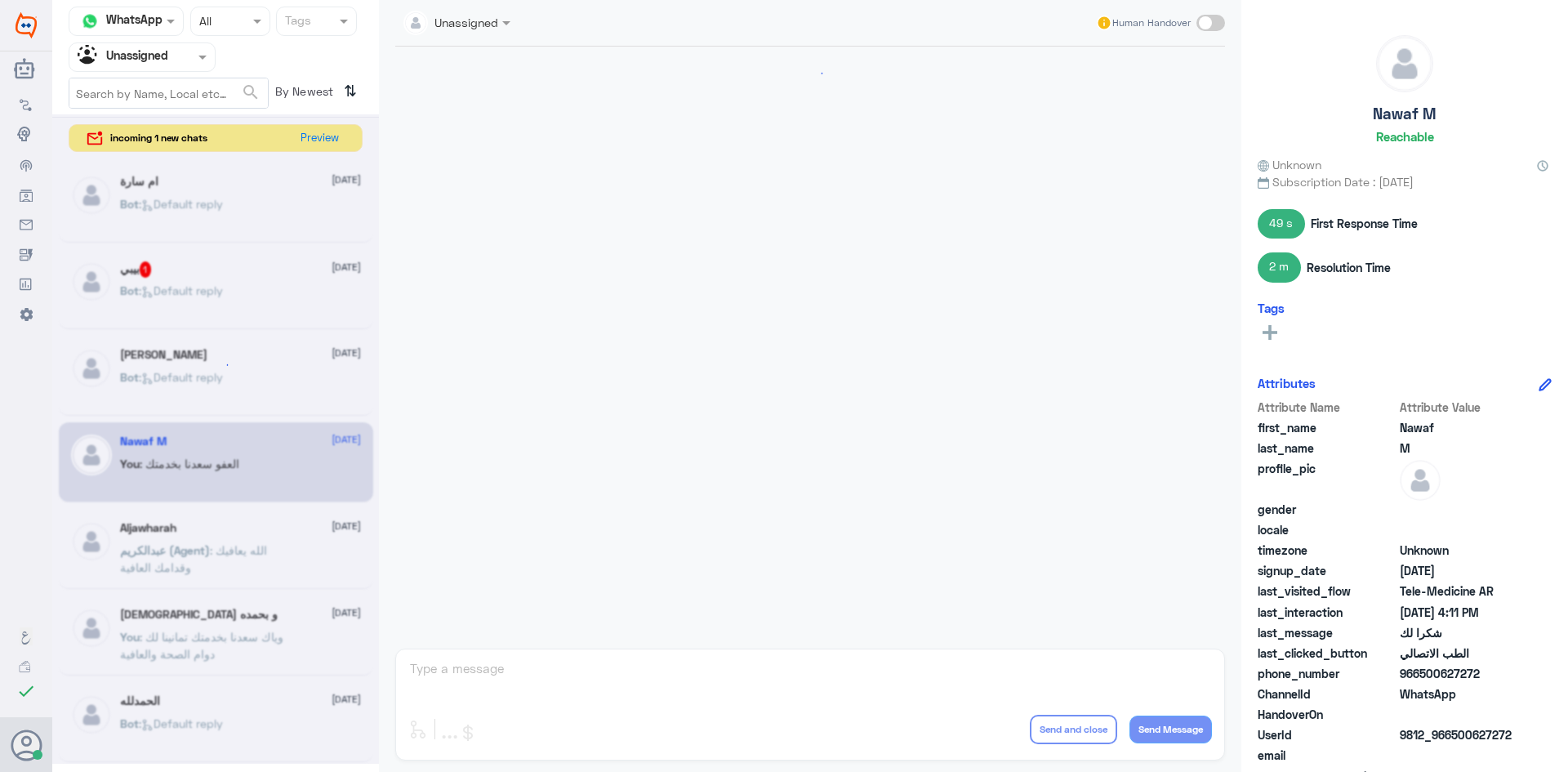
scroll to position [759, 0]
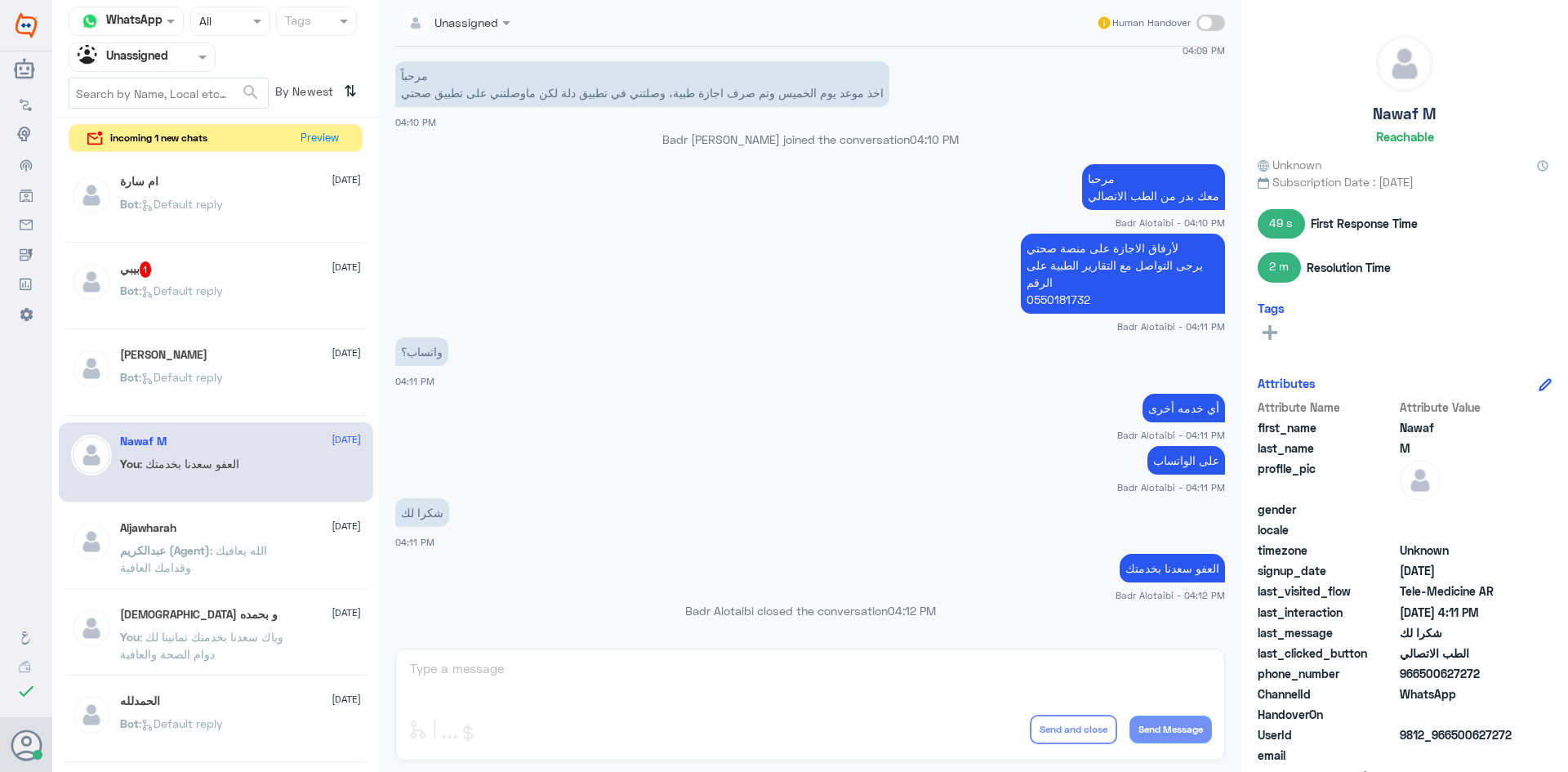
click at [197, 507] on div "ام سارة 24 August Bot : Default reply بيبي 1 24 August Bot : Default reply Mari…" at bounding box center [215, 466] width 327 height 621
click at [186, 518] on div "Aljawharah 24 August عبدالكريم (Agent) : الله يعافيك وقدامك العافية" at bounding box center [215, 548] width 315 height 80
click at [187, 534] on div "Aljawharah 24 August" at bounding box center [240, 529] width 241 height 14
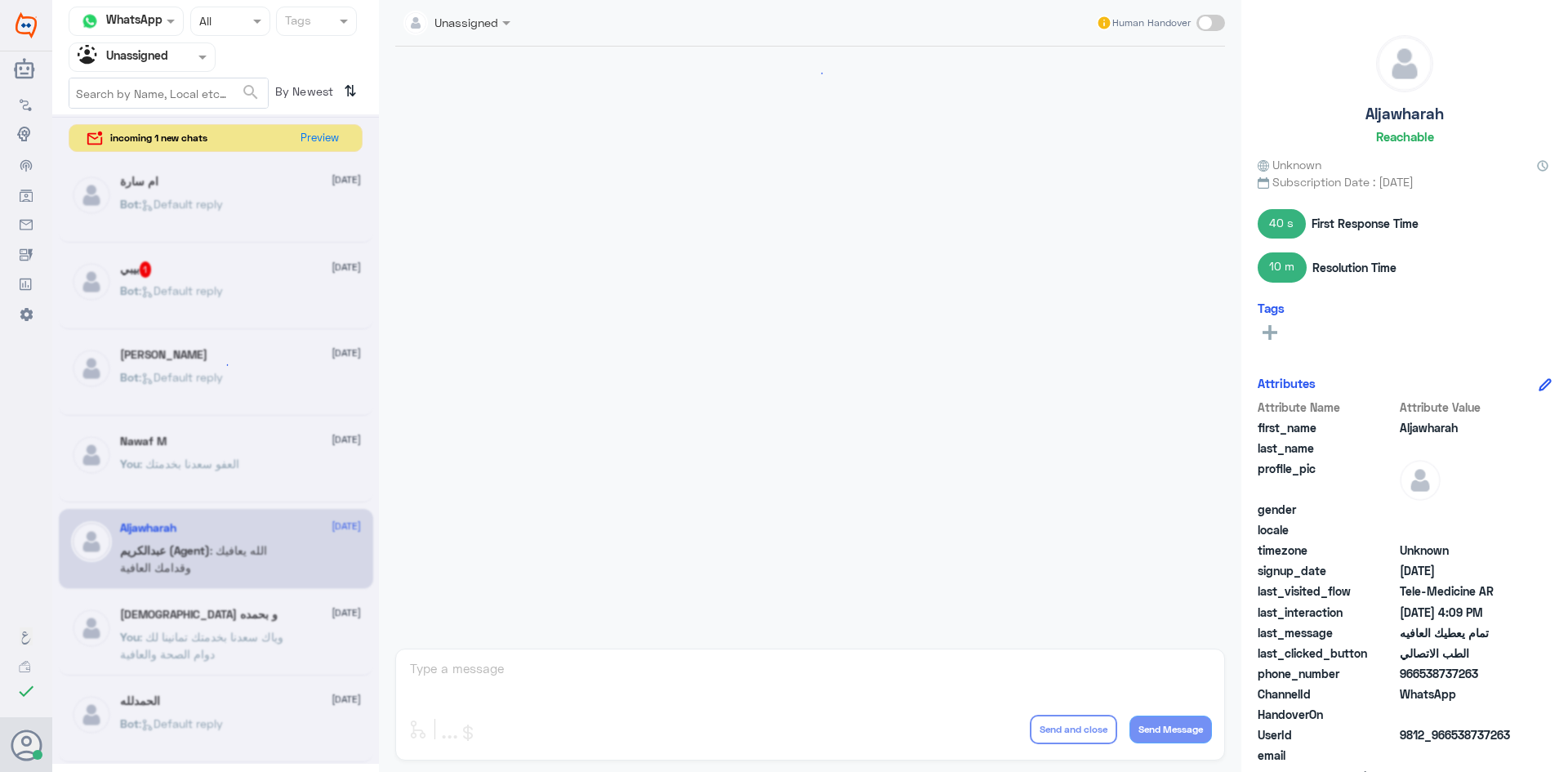
scroll to position [635, 0]
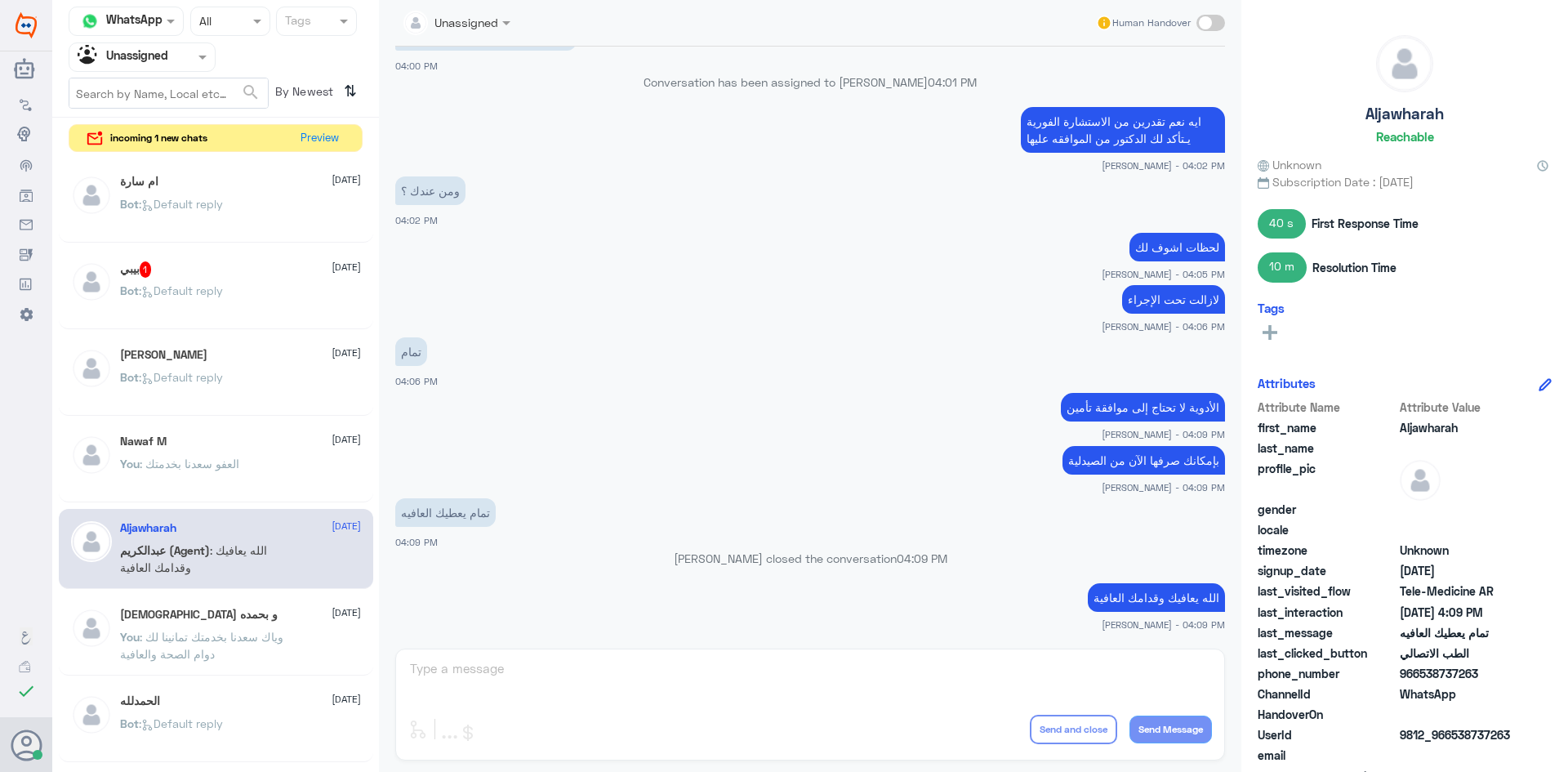
click at [224, 608] on div "سبحان الله و بحمده 24 August" at bounding box center [240, 615] width 241 height 14
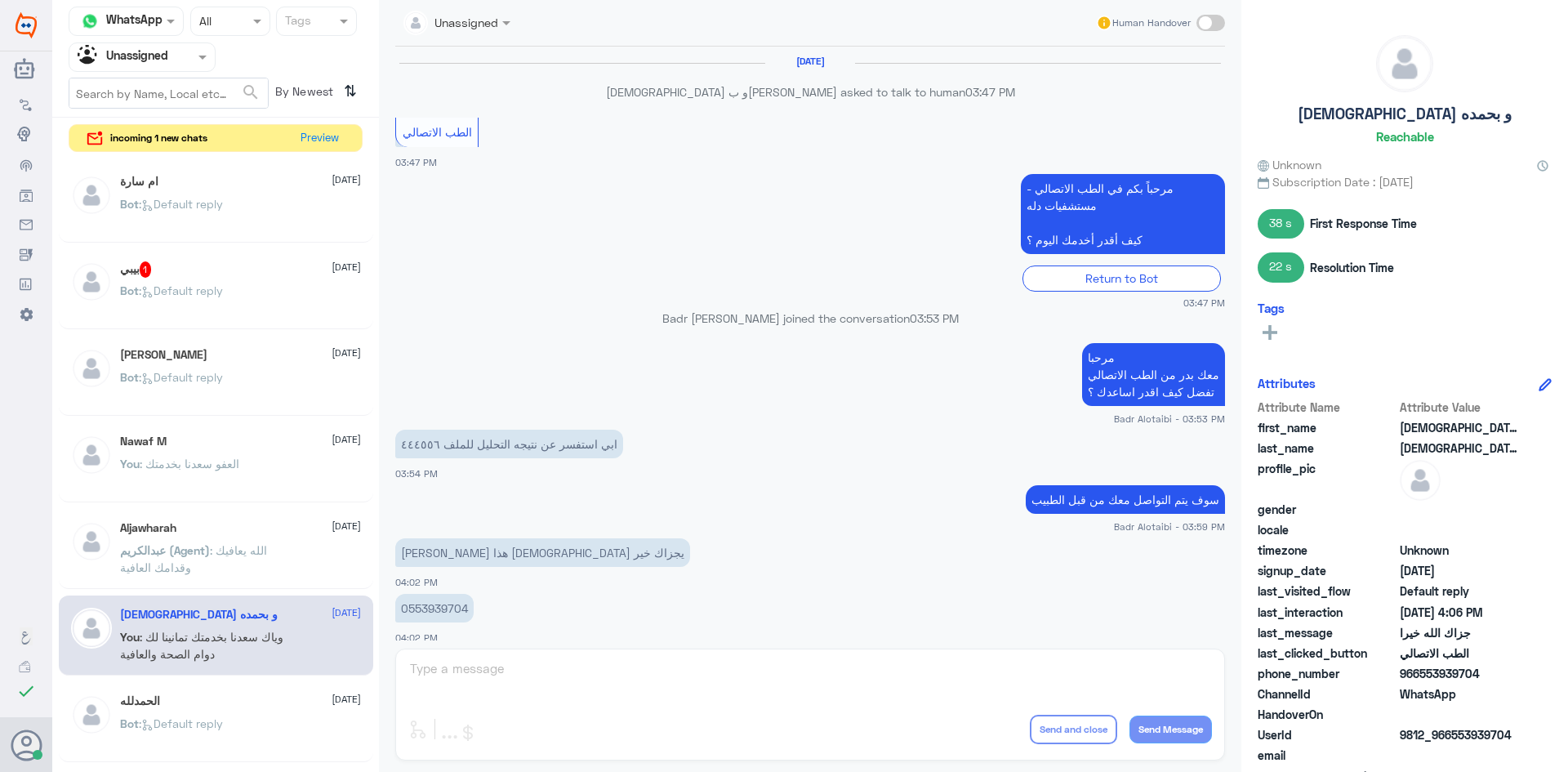
scroll to position [624, 0]
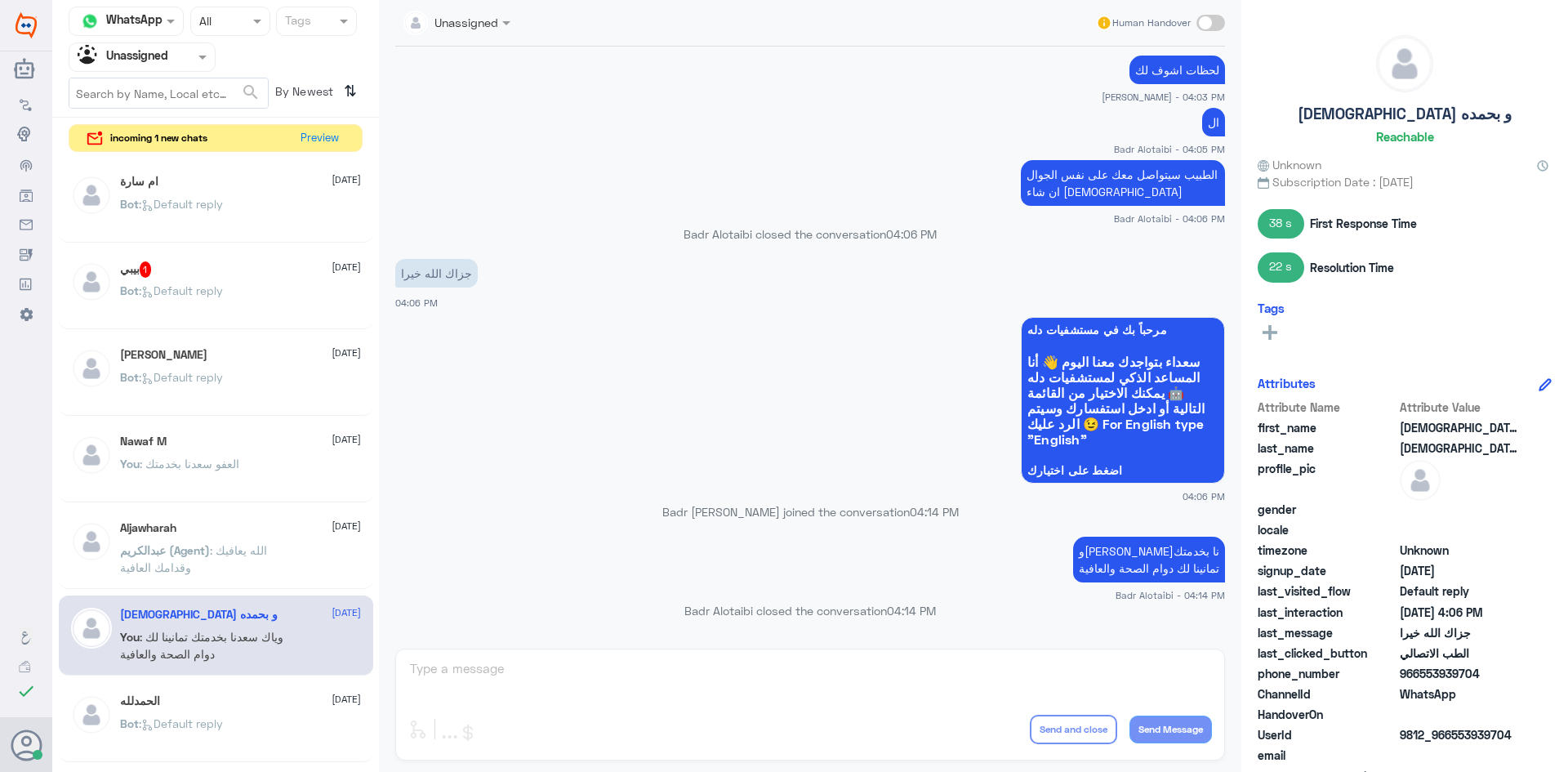
click at [210, 543] on span "عبدالكريم (Agent)" at bounding box center [165, 550] width 89 height 14
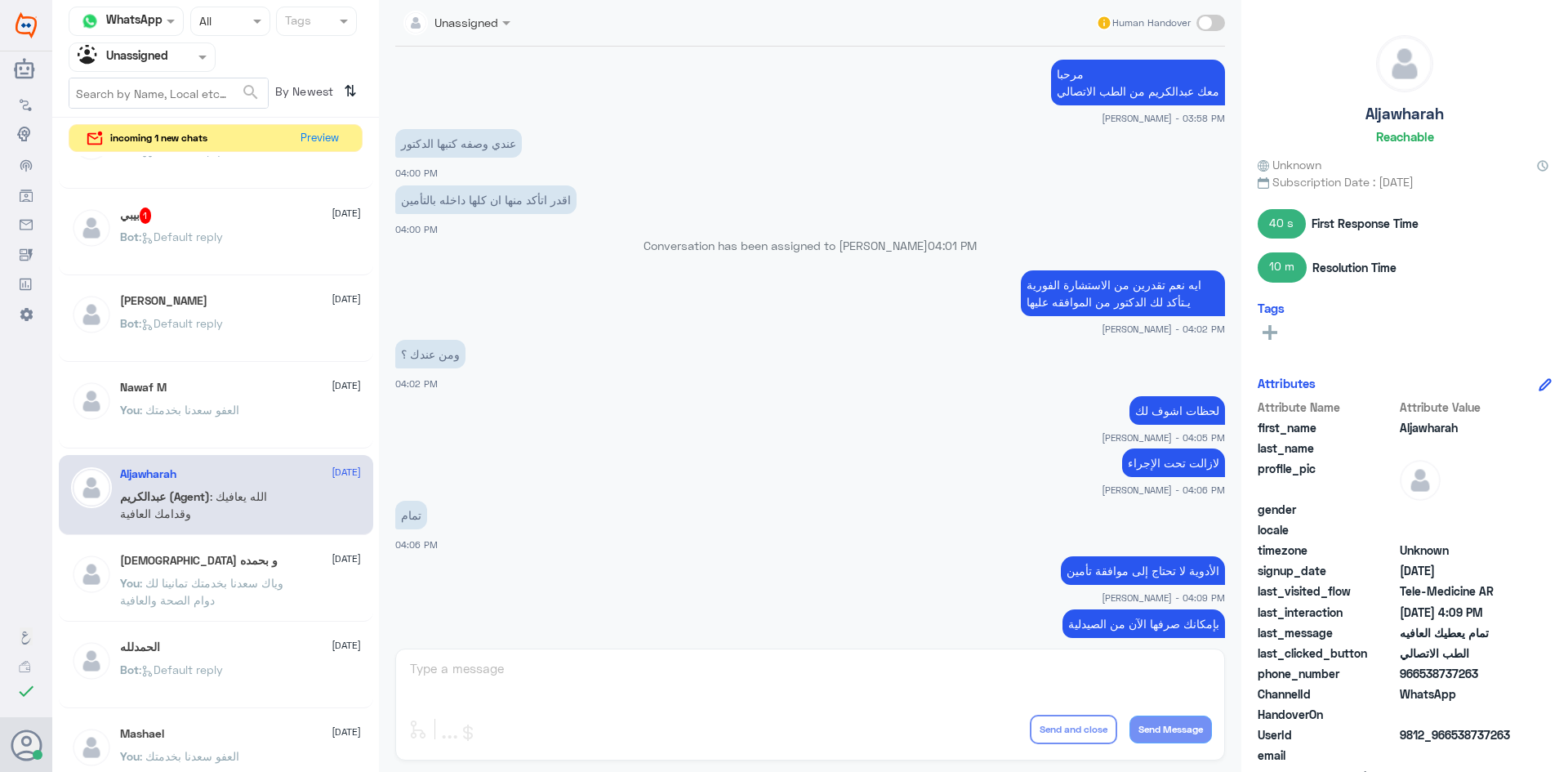
scroll to position [81, 0]
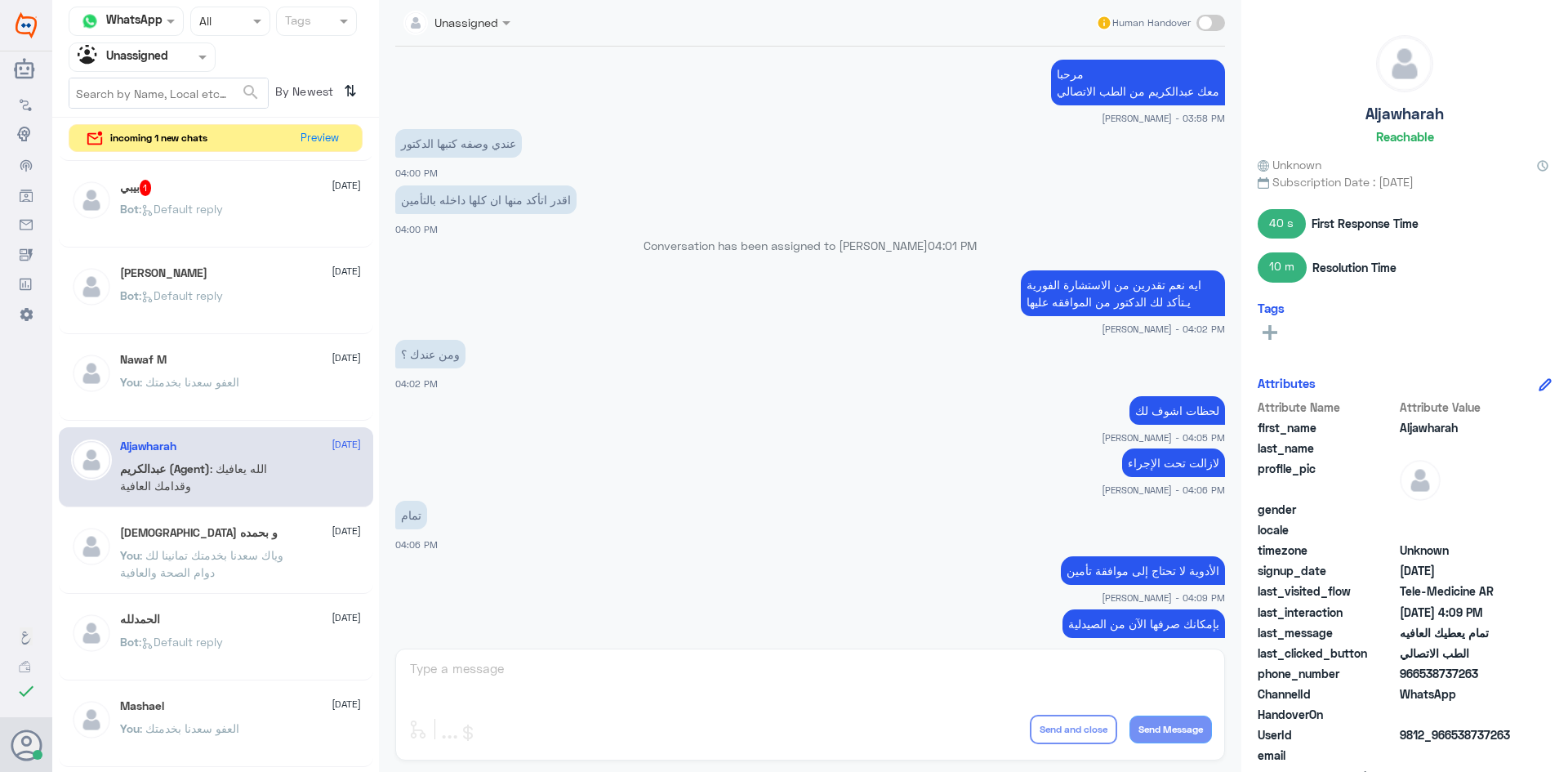
click at [226, 557] on span ": وياك سعدنا بخدمتك تمانينا لك دوام الصحة والعافية" at bounding box center [202, 563] width 163 height 31
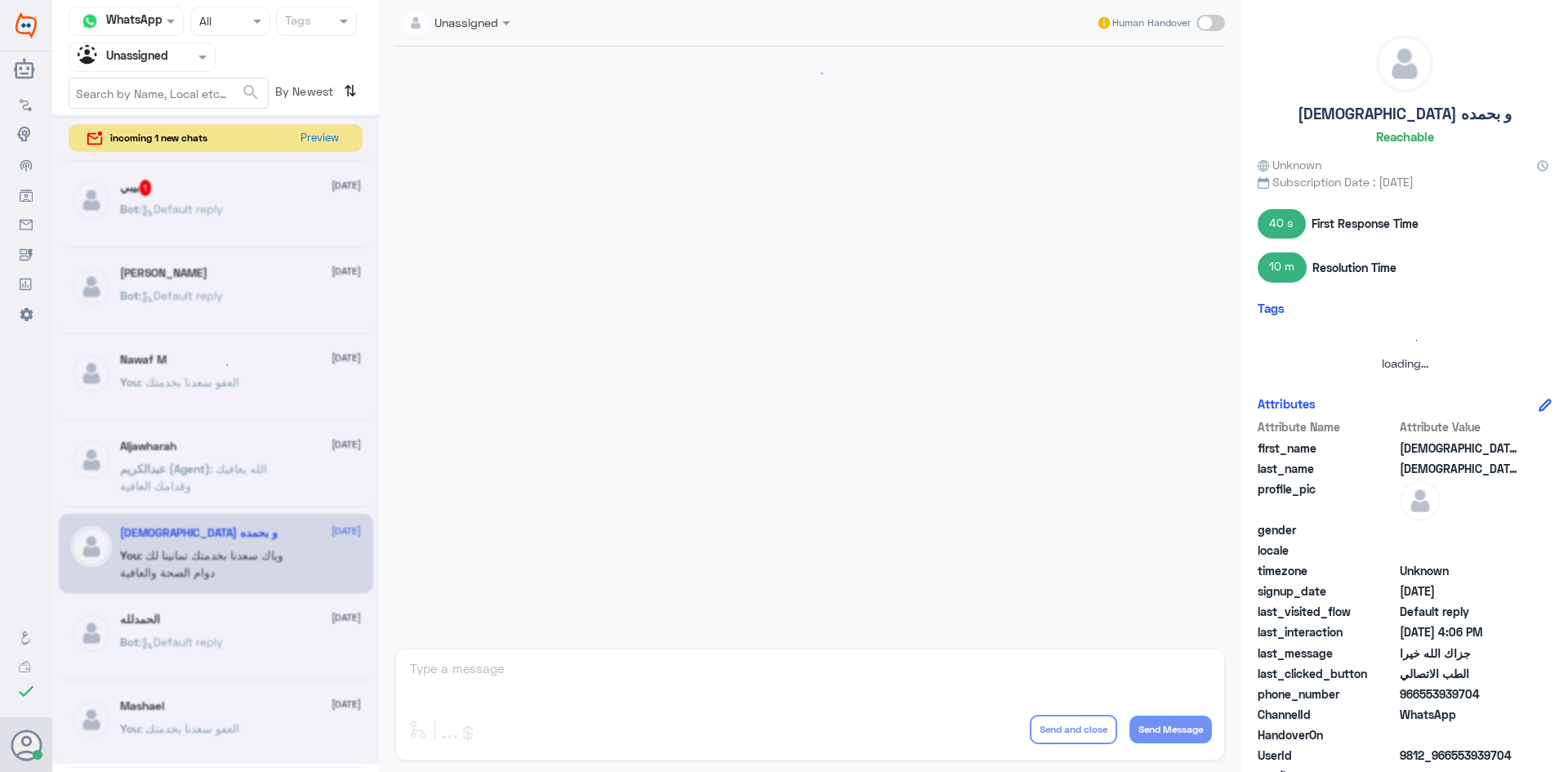
scroll to position [624, 0]
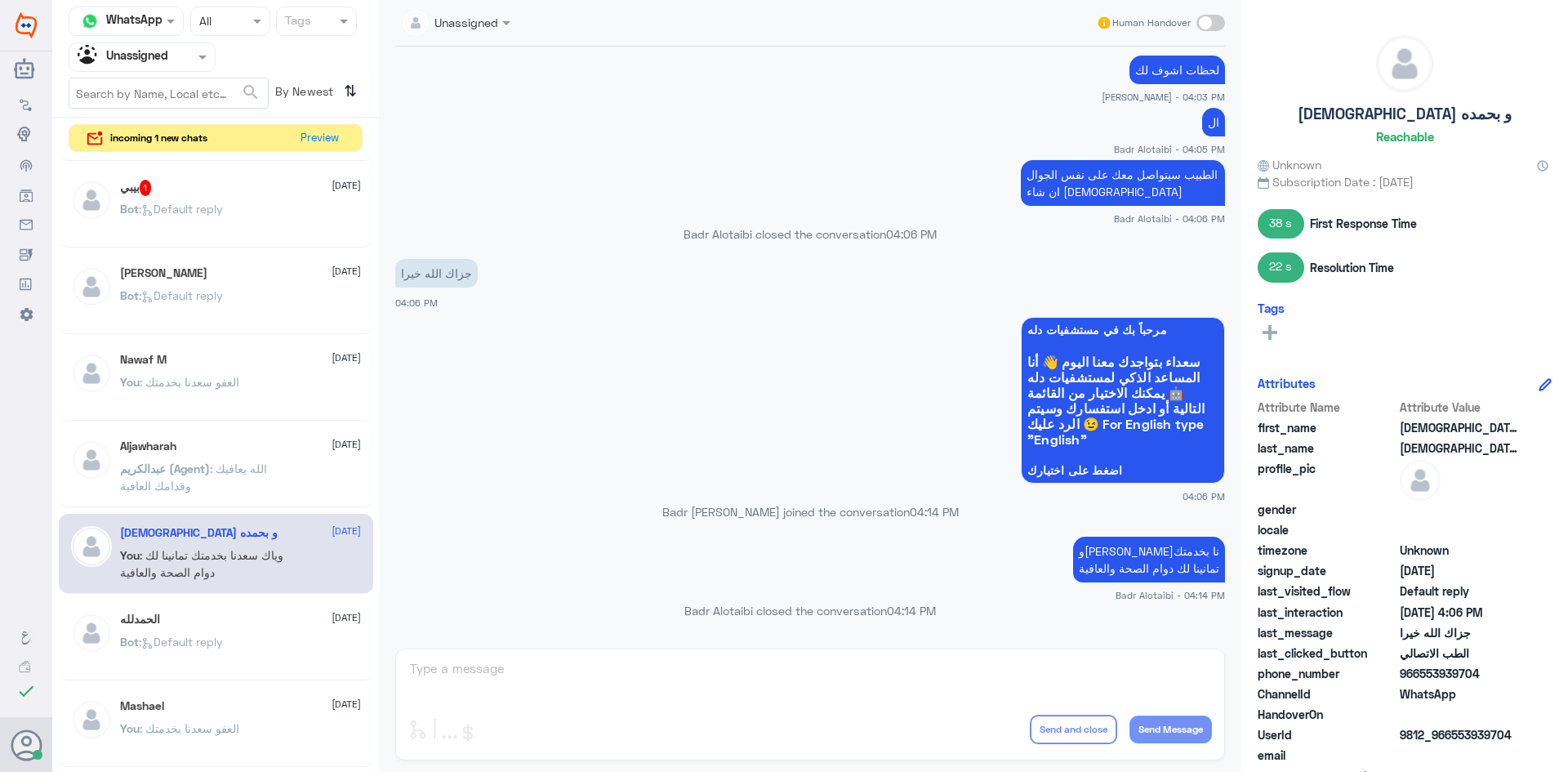
click at [218, 628] on div "الحمدلله 24 August Bot : Default reply" at bounding box center [240, 644] width 241 height 62
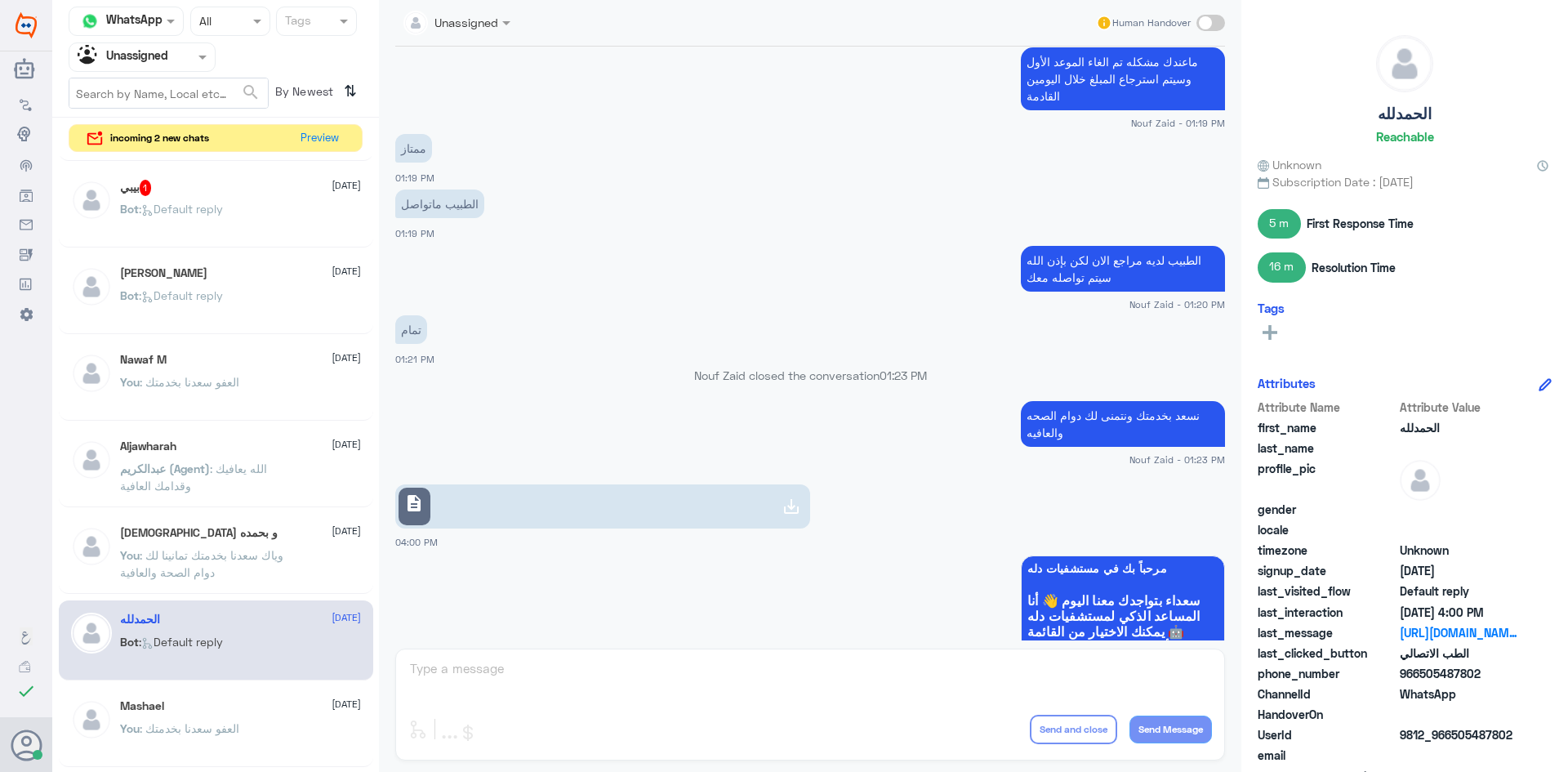
scroll to position [705, 0]
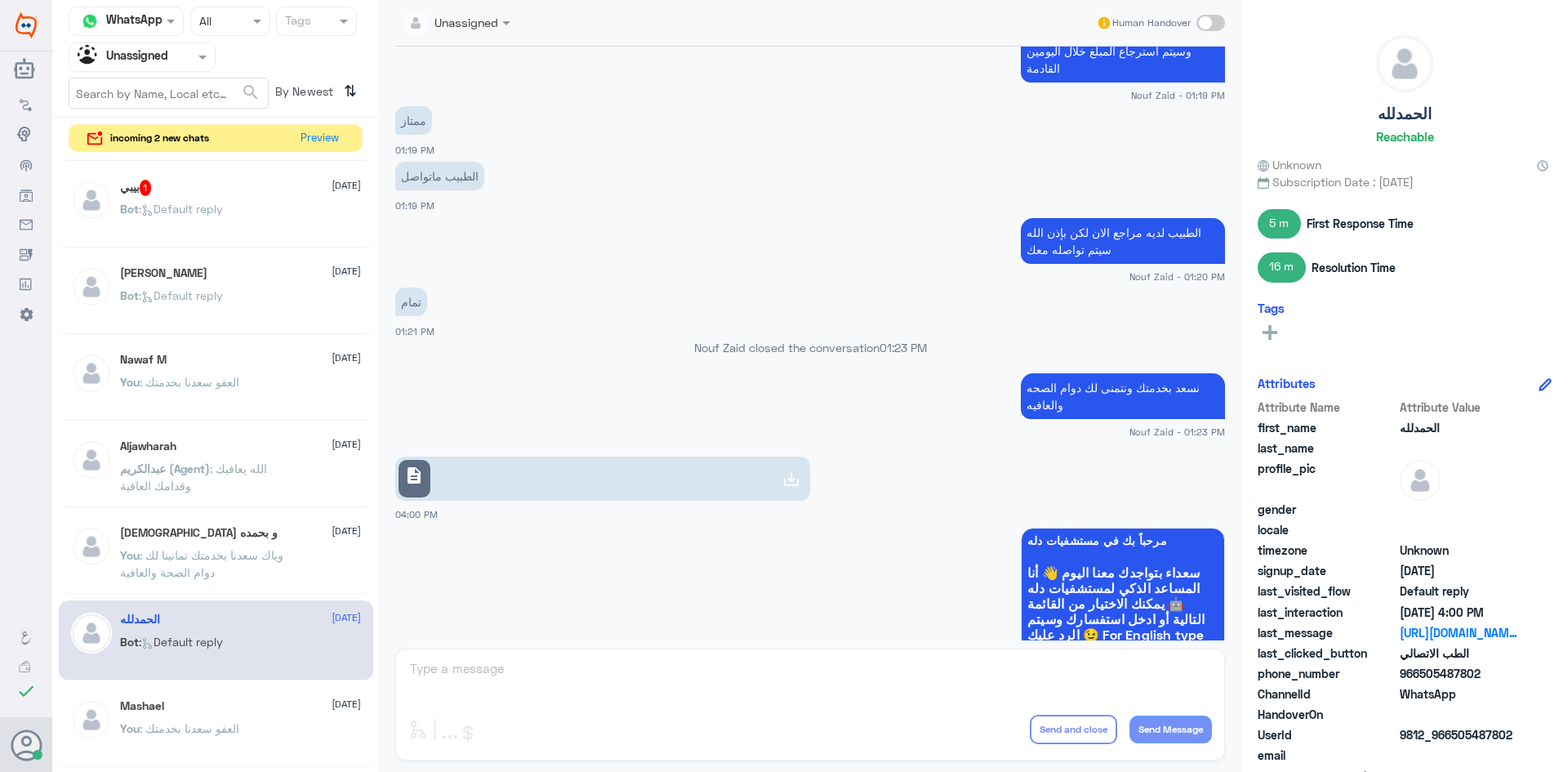
click at [200, 69] on div "Agent Filter Unassigned" at bounding box center [142, 58] width 147 height 30
click at [163, 93] on div "All" at bounding box center [142, 95] width 147 height 30
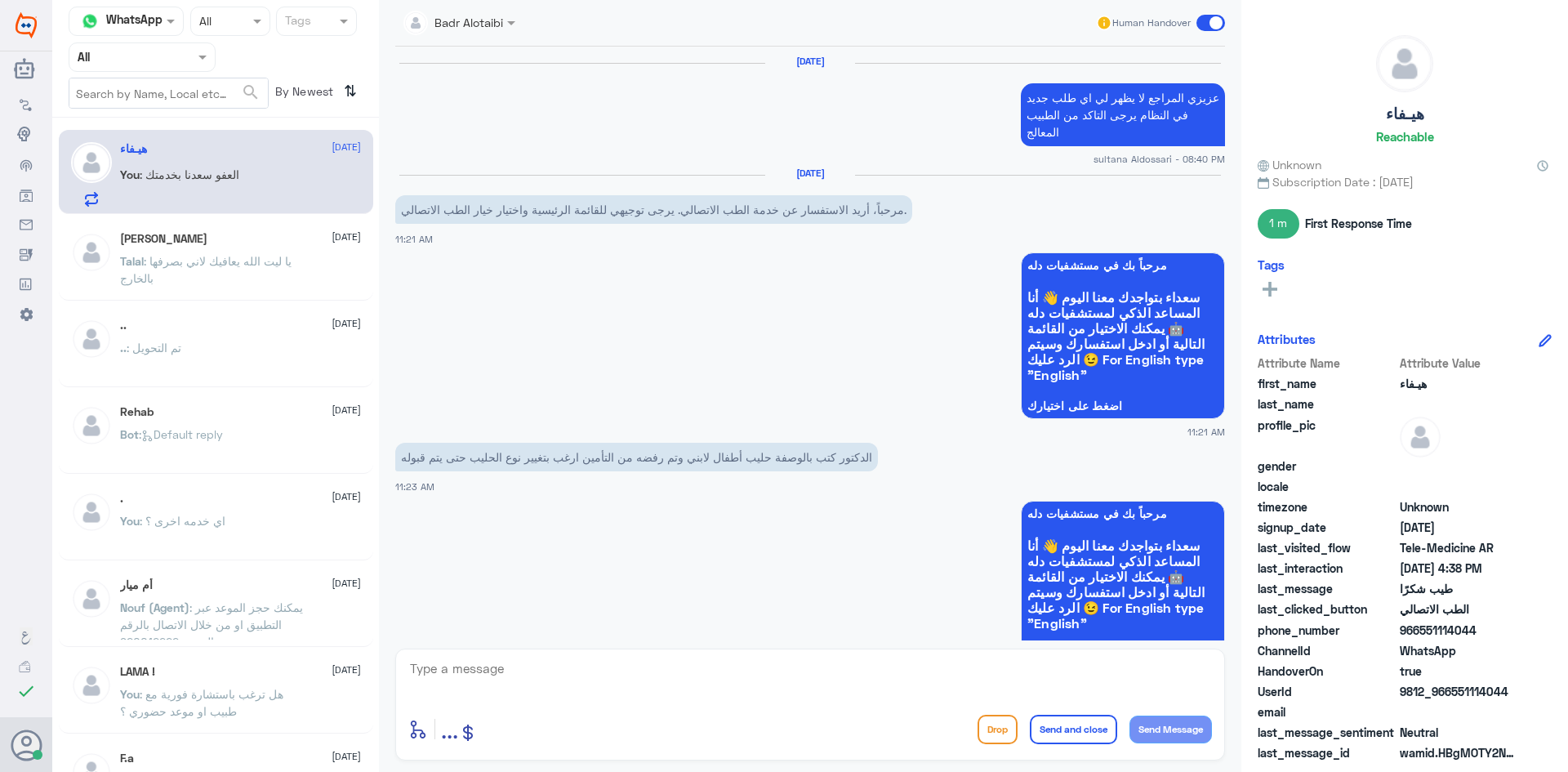
scroll to position [1029, 0]
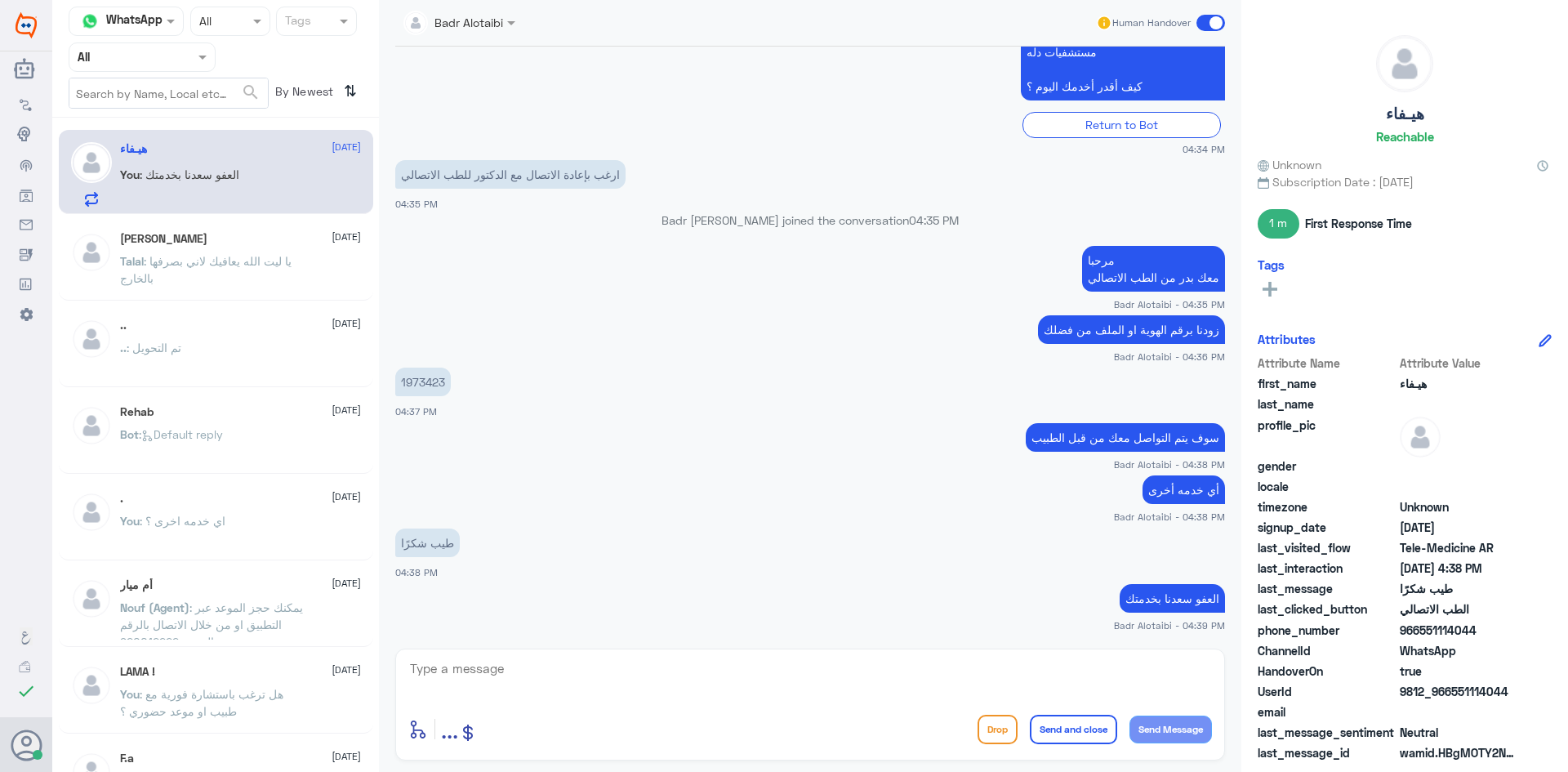
click at [1210, 33] on div "Human Handover" at bounding box center [1161, 23] width 130 height 30
click at [1209, 21] on span at bounding box center [1211, 23] width 29 height 16
click at [0, 0] on input "checkbox" at bounding box center [0, 0] width 0 height 0
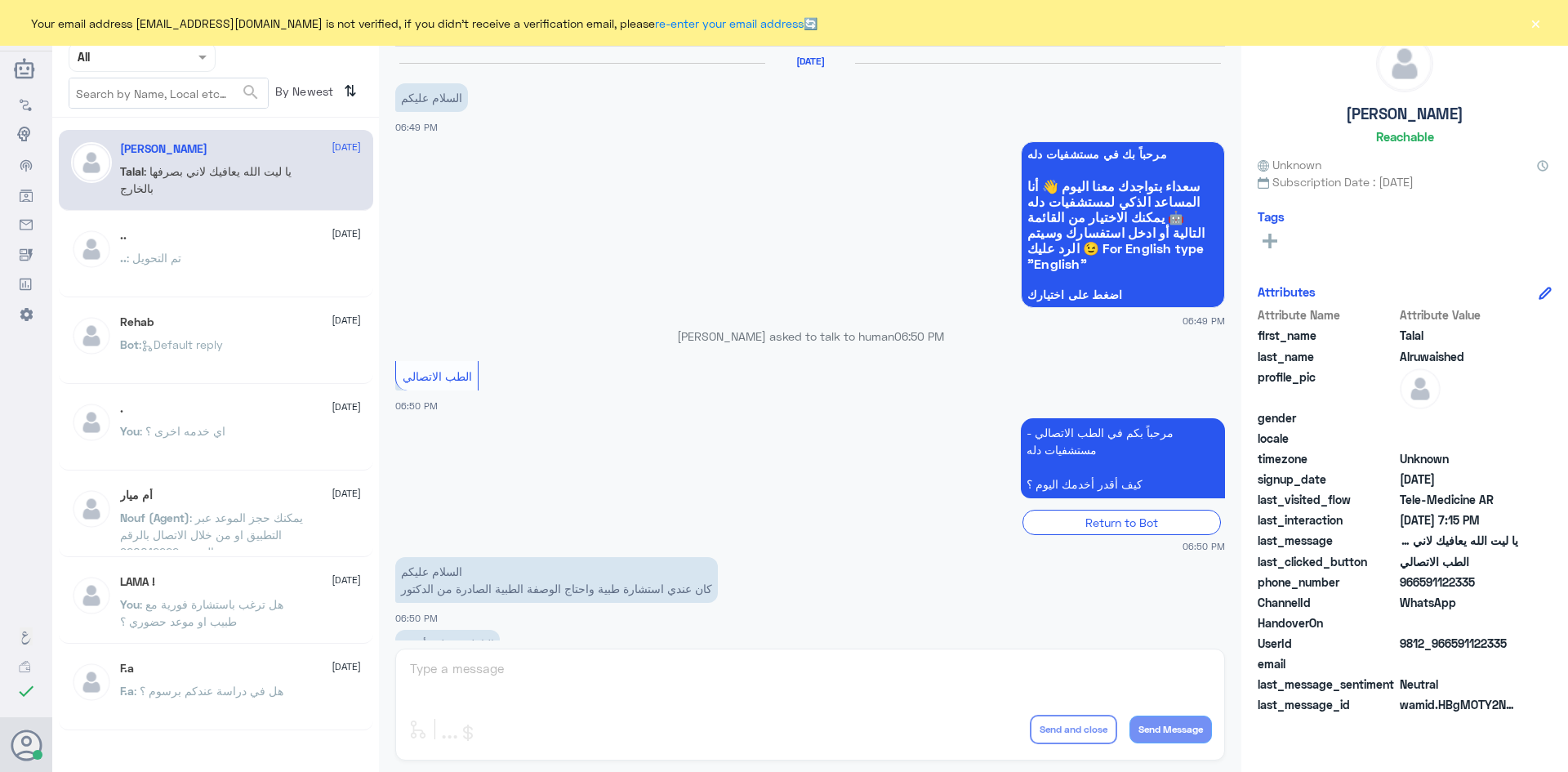
scroll to position [373, 0]
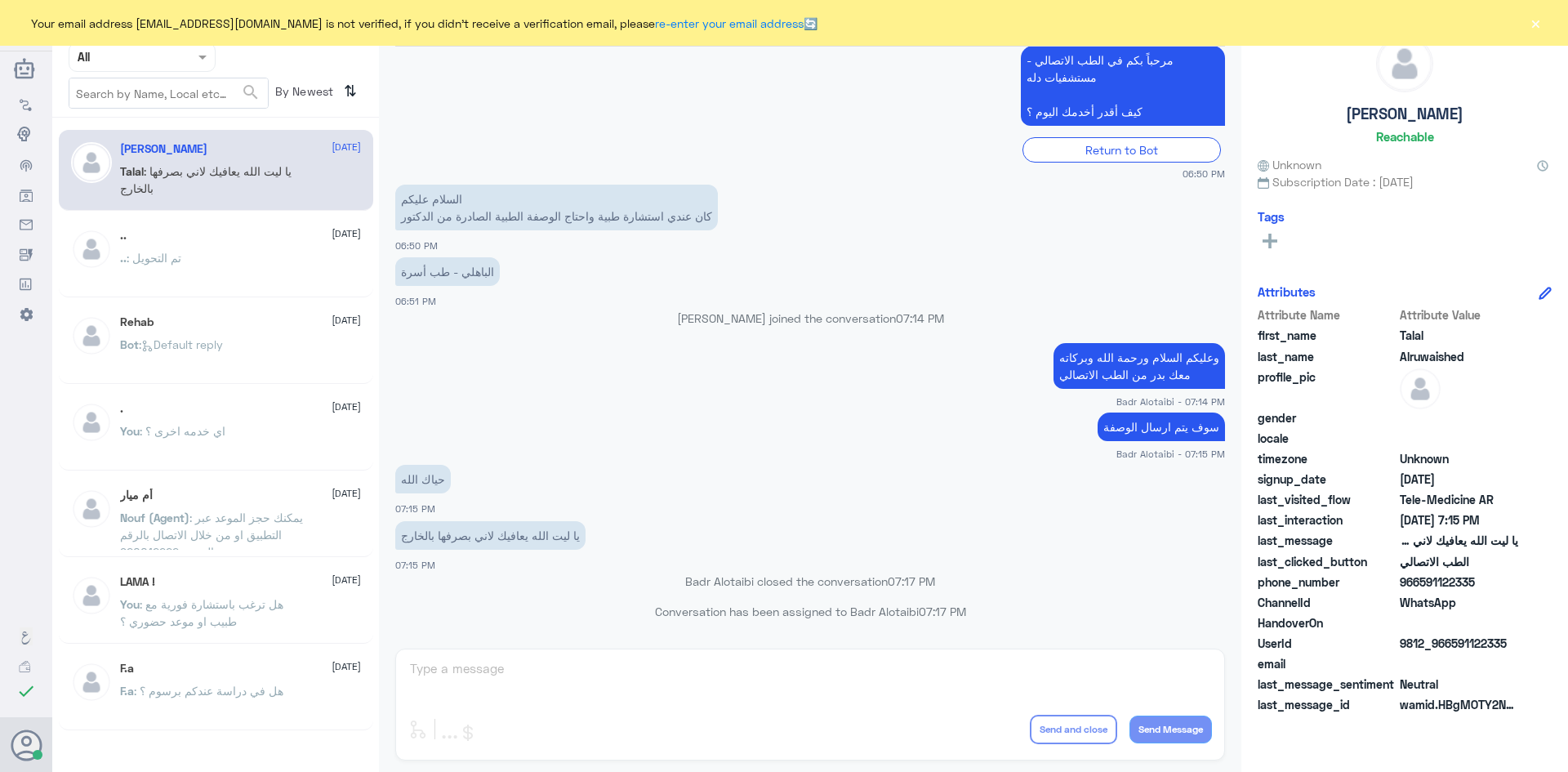
click at [1537, 22] on button "×" at bounding box center [1535, 23] width 16 height 16
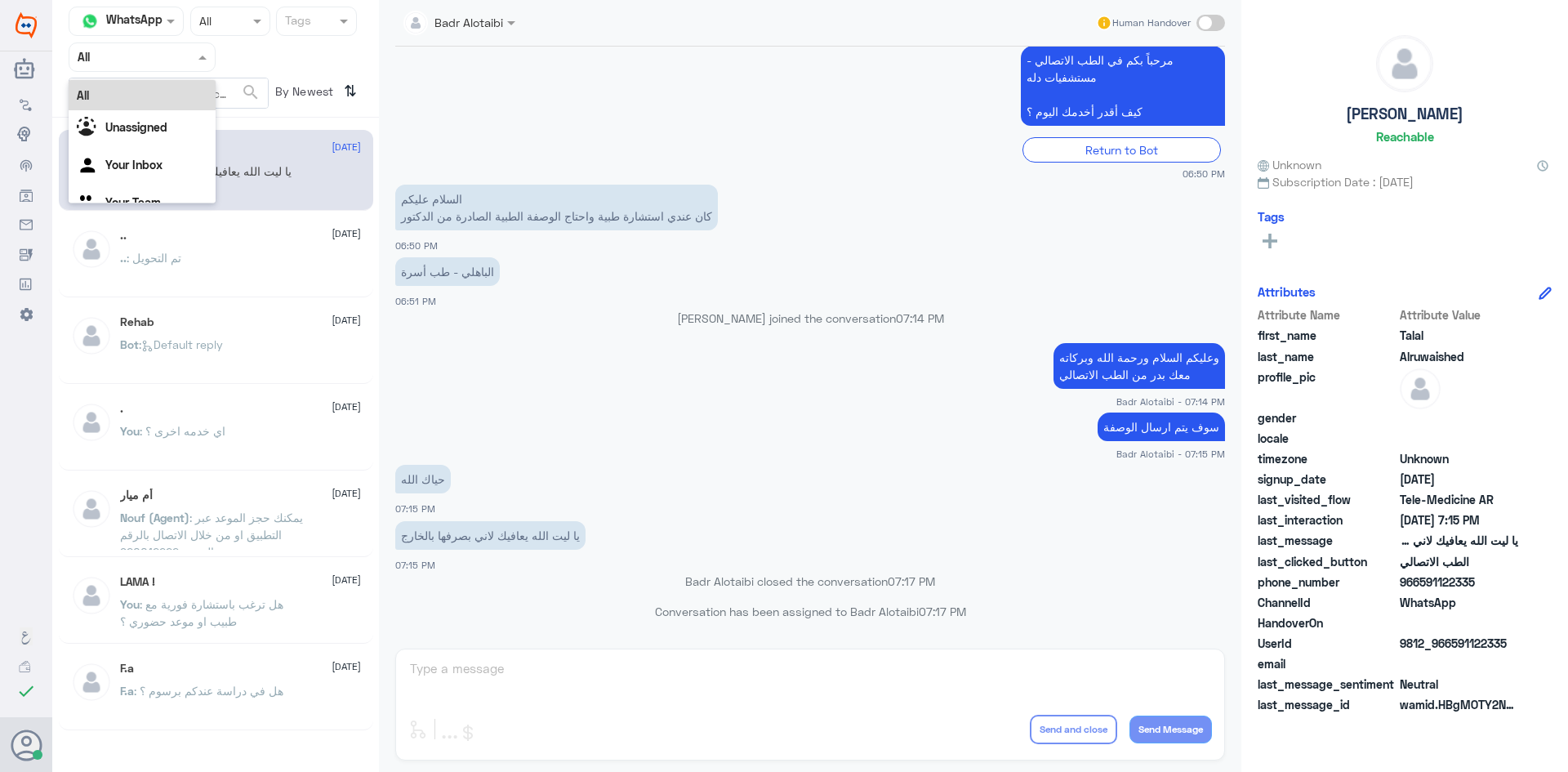
click at [194, 66] on div at bounding box center [142, 57] width 145 height 19
click at [197, 61] on span at bounding box center [205, 57] width 21 height 17
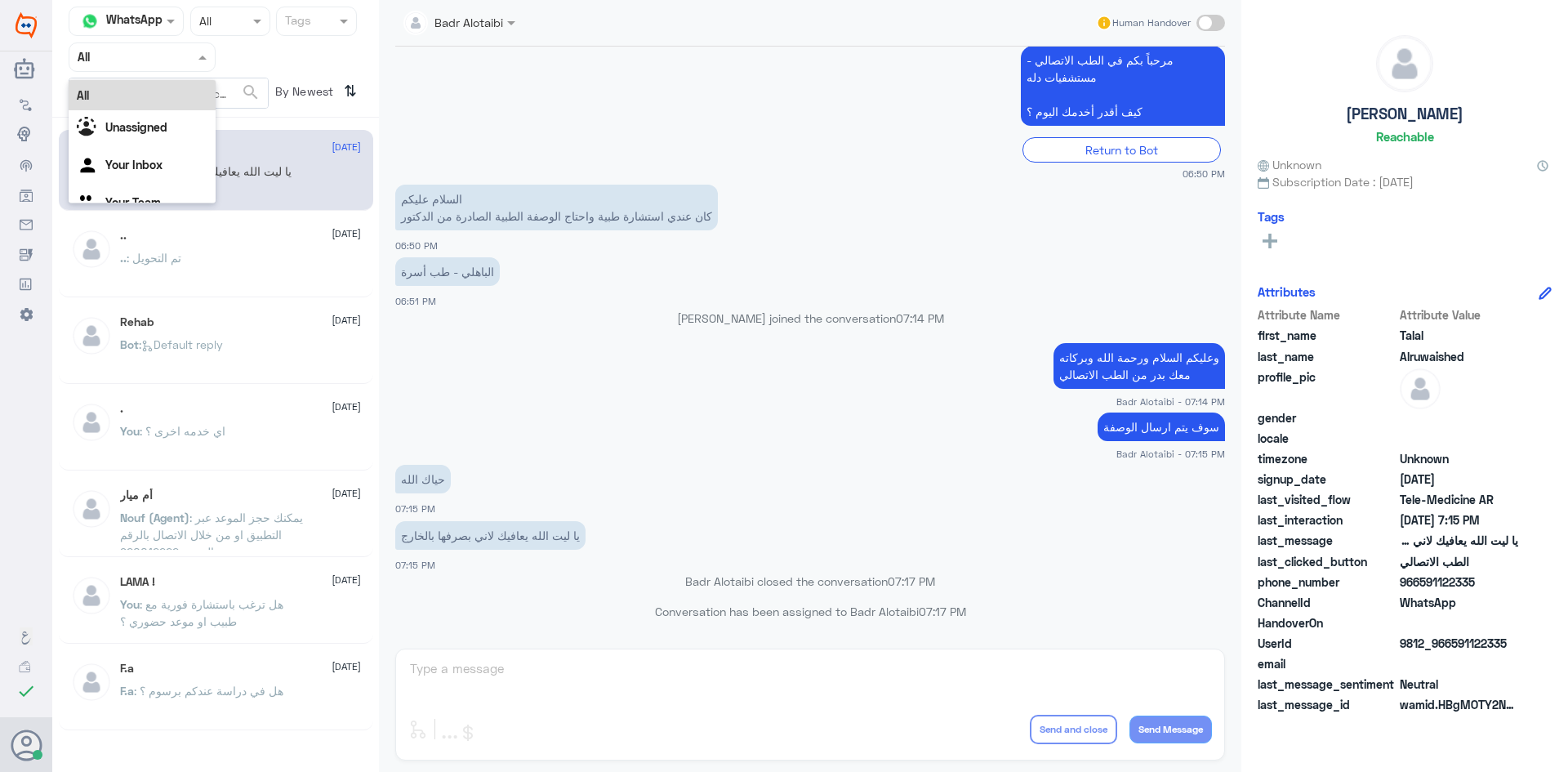
click at [197, 61] on span at bounding box center [205, 57] width 21 height 17
drag, startPoint x: 971, startPoint y: 609, endPoint x: 642, endPoint y: 616, distance: 329.1
click at [642, 616] on p "Conversation has been assigned to [PERSON_NAME] 07:17 PM" at bounding box center [810, 611] width 830 height 17
drag, startPoint x: 669, startPoint y: 578, endPoint x: 938, endPoint y: 581, distance: 269.0
click at [938, 581] on p "[PERSON_NAME] closed the conversation 07:17 PM" at bounding box center [810, 580] width 830 height 17
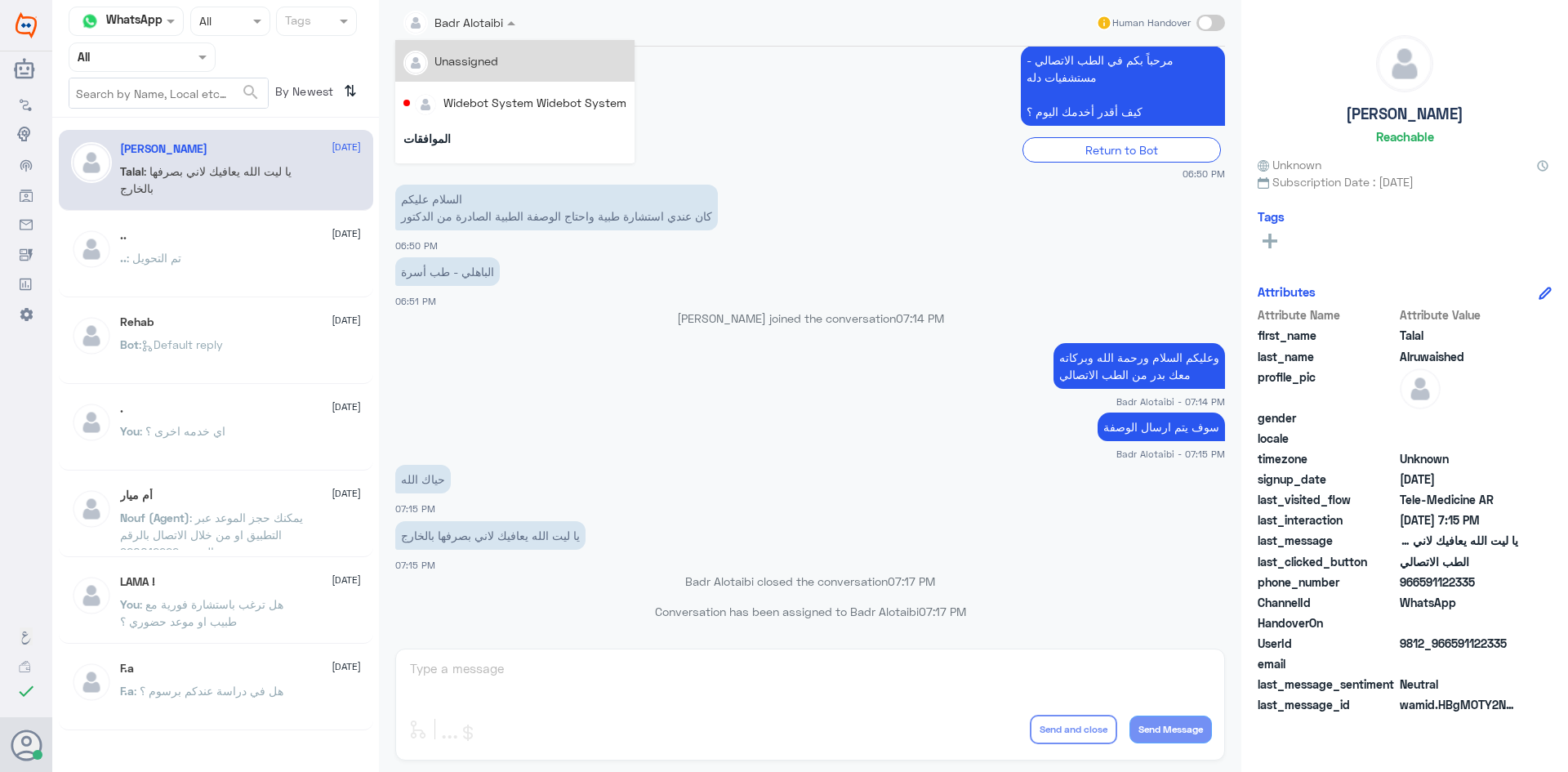
click at [521, 25] on span at bounding box center [513, 22] width 21 height 17
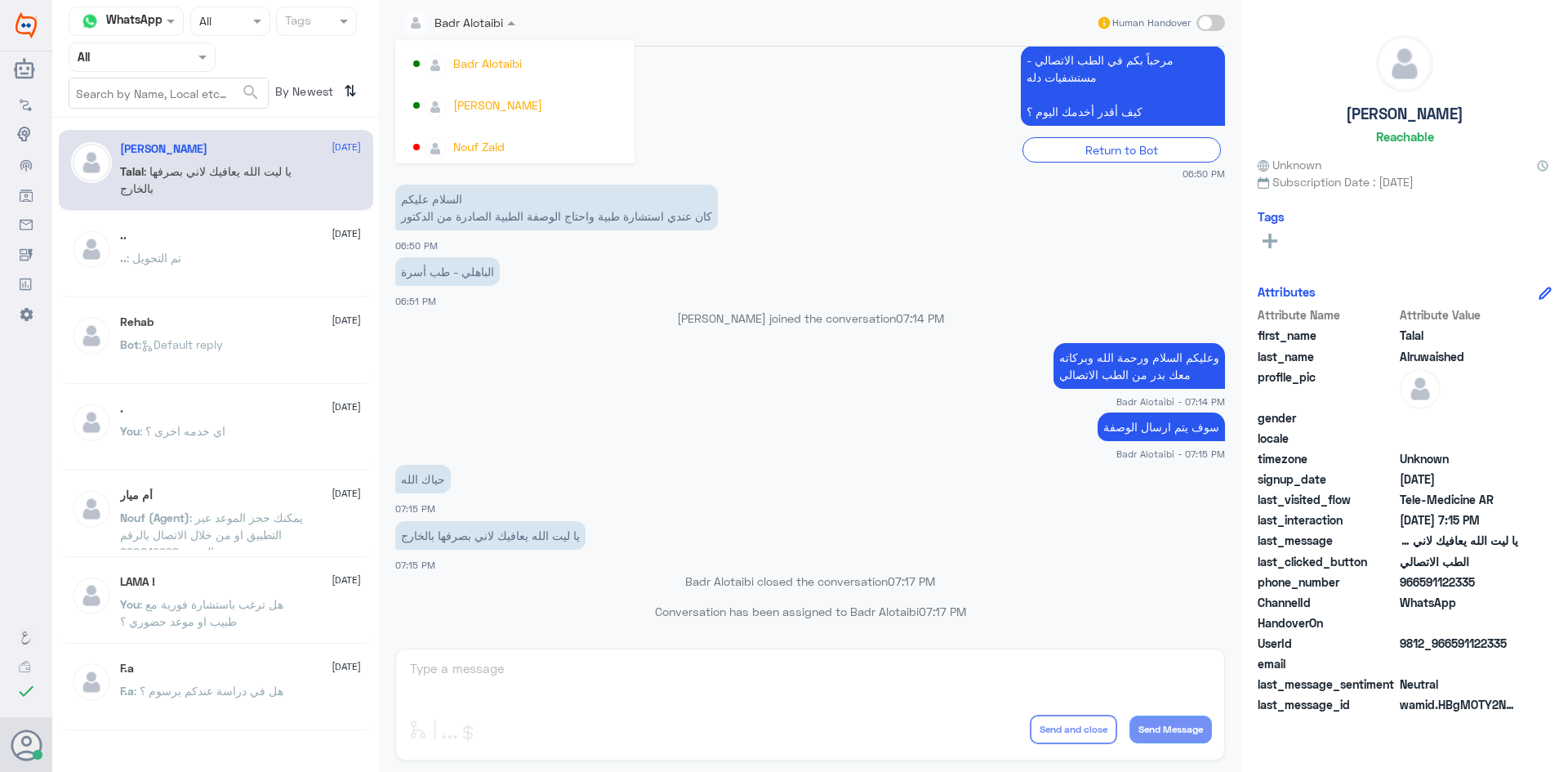
scroll to position [844, 0]
click at [807, 96] on app-msgs-text "مرحباً بكم في الطب الاتصالي - مستشفيات دله كيف أقدر أخدمك اليوم ؟" at bounding box center [810, 86] width 830 height 81
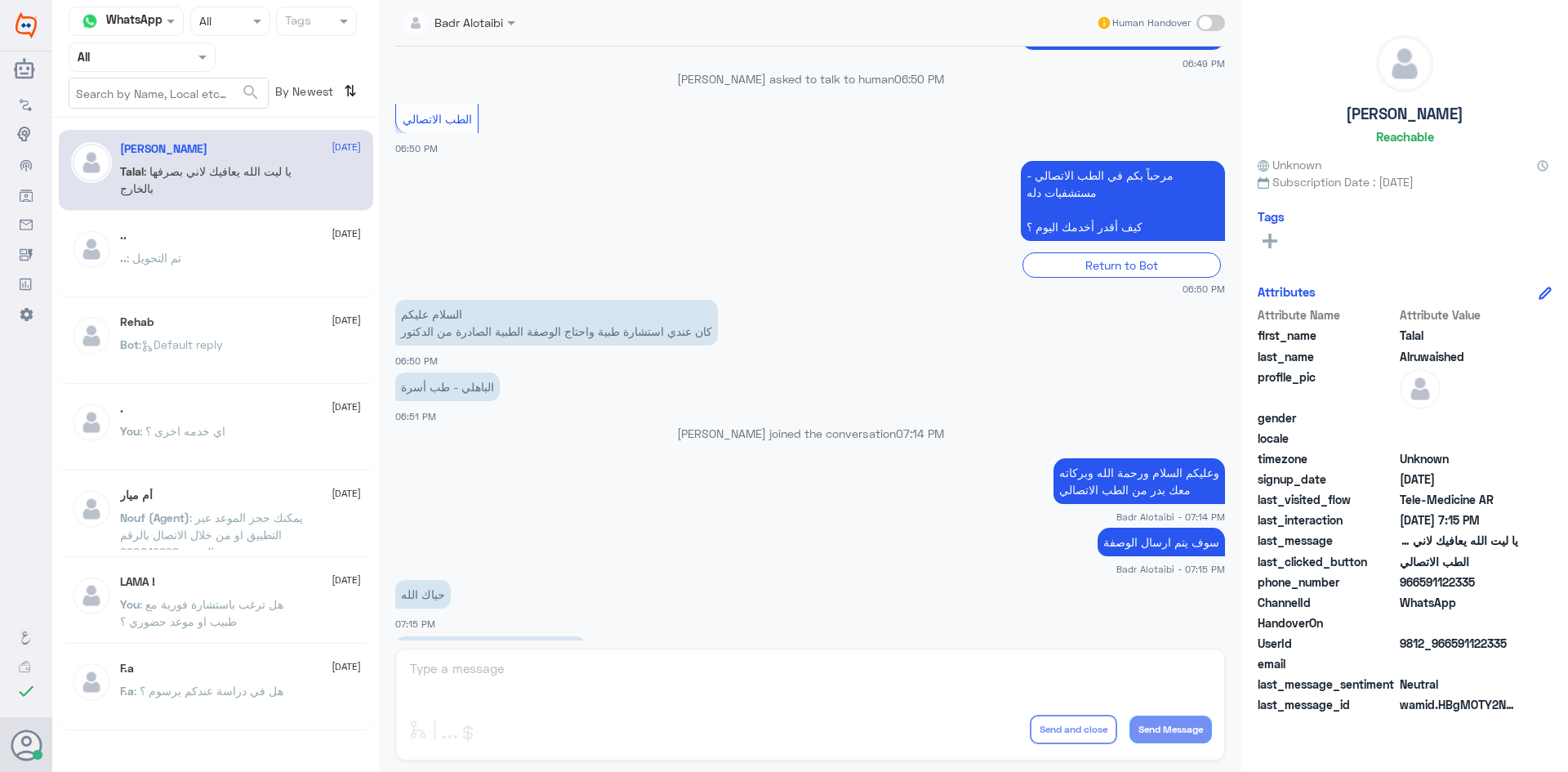
scroll to position [373, 0]
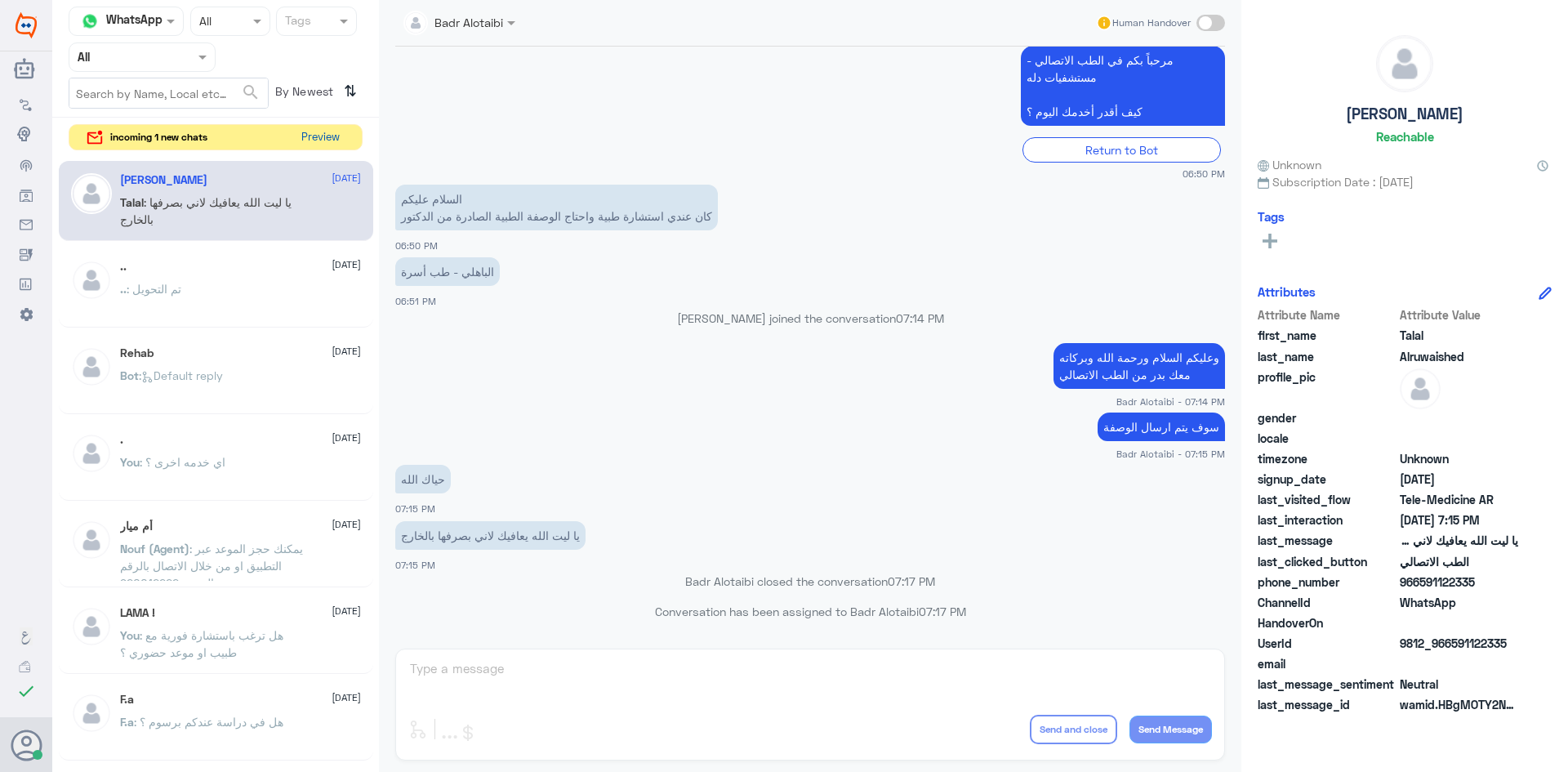
click at [324, 131] on button "Preview" at bounding box center [320, 137] width 51 height 25
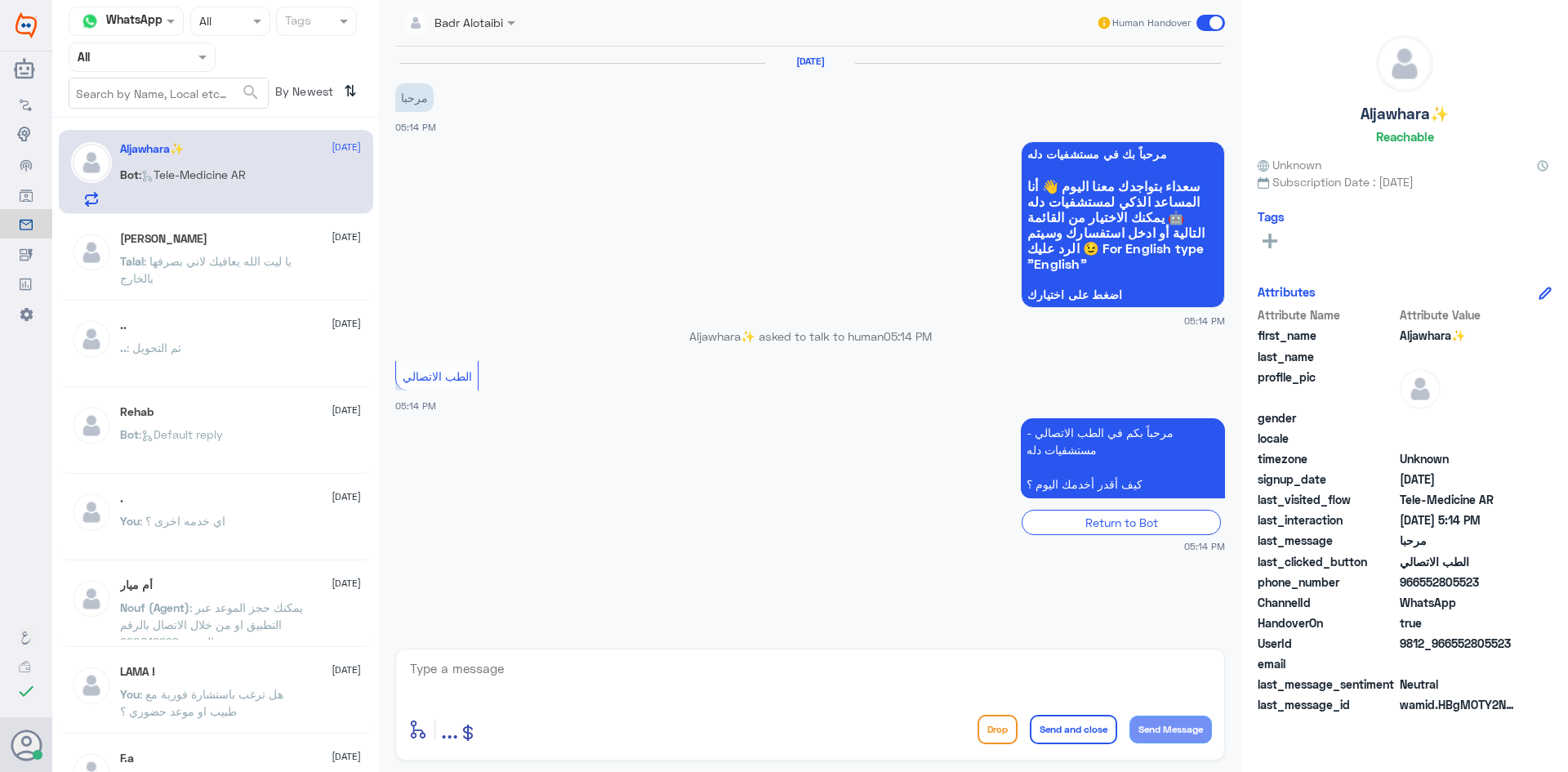
click at [517, 14] on span at bounding box center [513, 22] width 21 height 17
click at [803, 127] on div "[DATE] مرحبا 05:14 PM" at bounding box center [810, 94] width 830 height 80
drag, startPoint x: 736, startPoint y: 337, endPoint x: 676, endPoint y: 340, distance: 60.1
click at [676, 340] on p "[PERSON_NAME]✨ asked to talk to human 05:14 PM" at bounding box center [810, 336] width 830 height 17
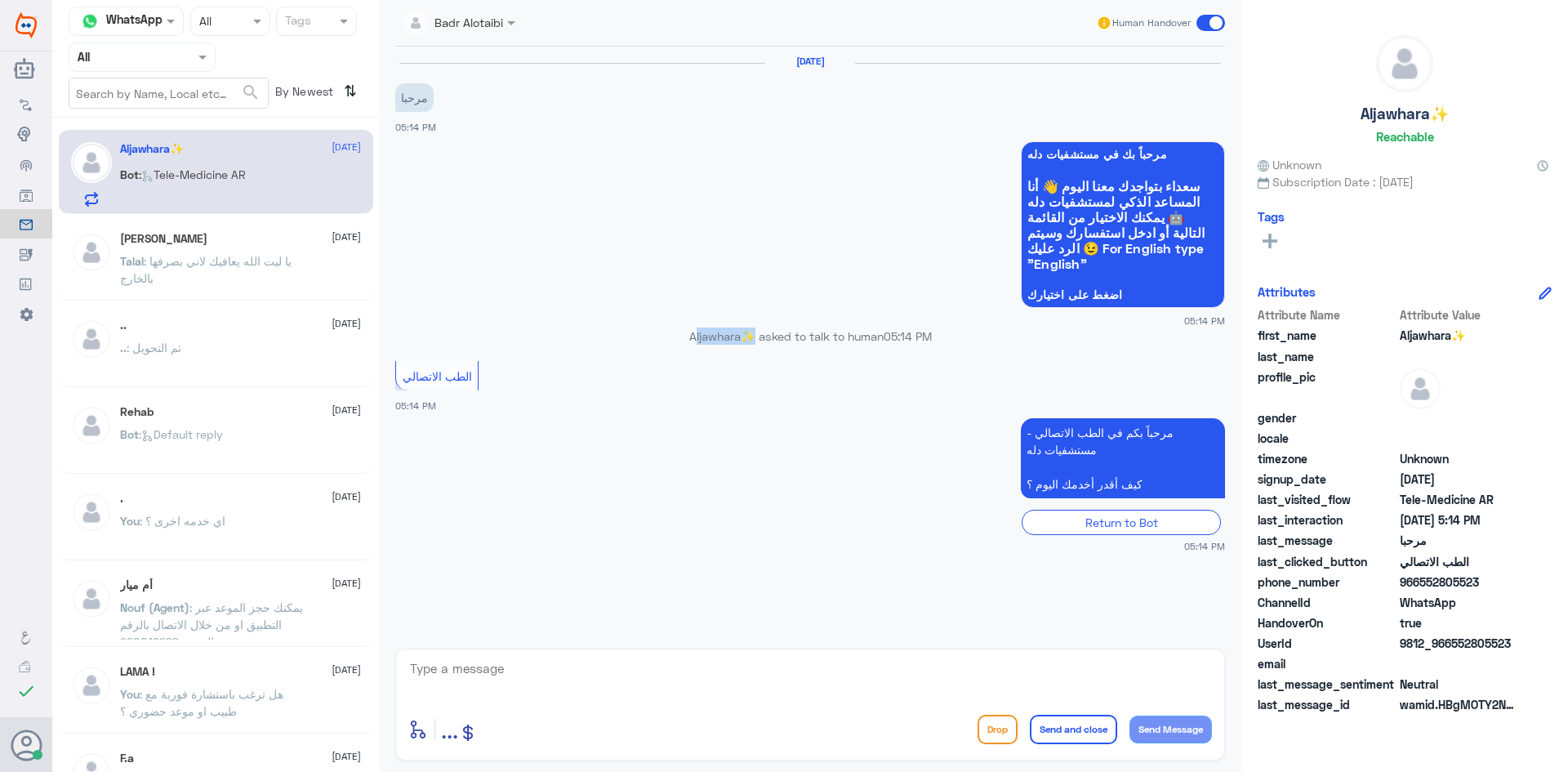
click at [676, 340] on p "[PERSON_NAME]✨ asked to talk to human 05:14 PM" at bounding box center [810, 336] width 830 height 17
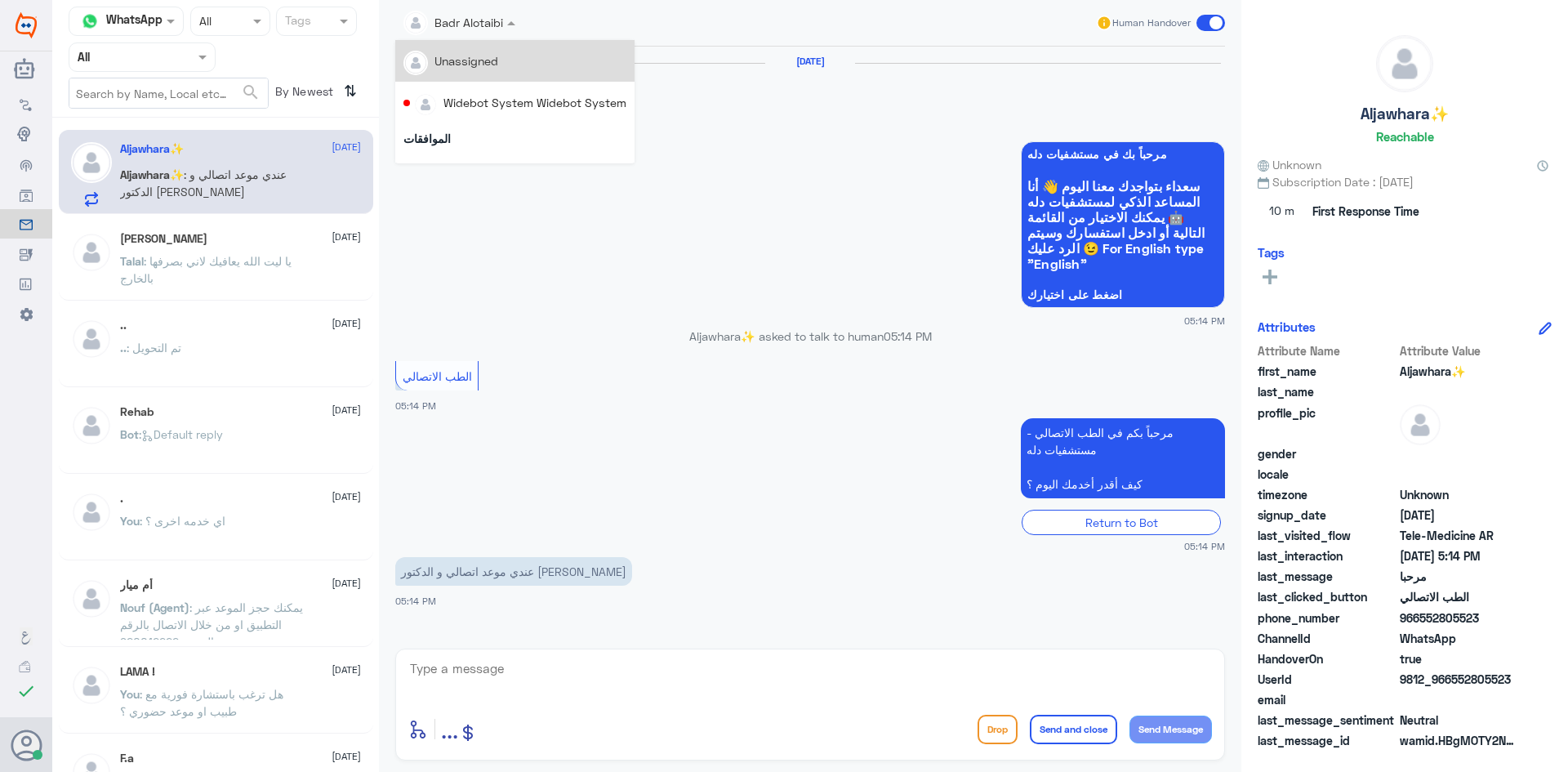
click at [499, 14] on div at bounding box center [459, 21] width 128 height 19
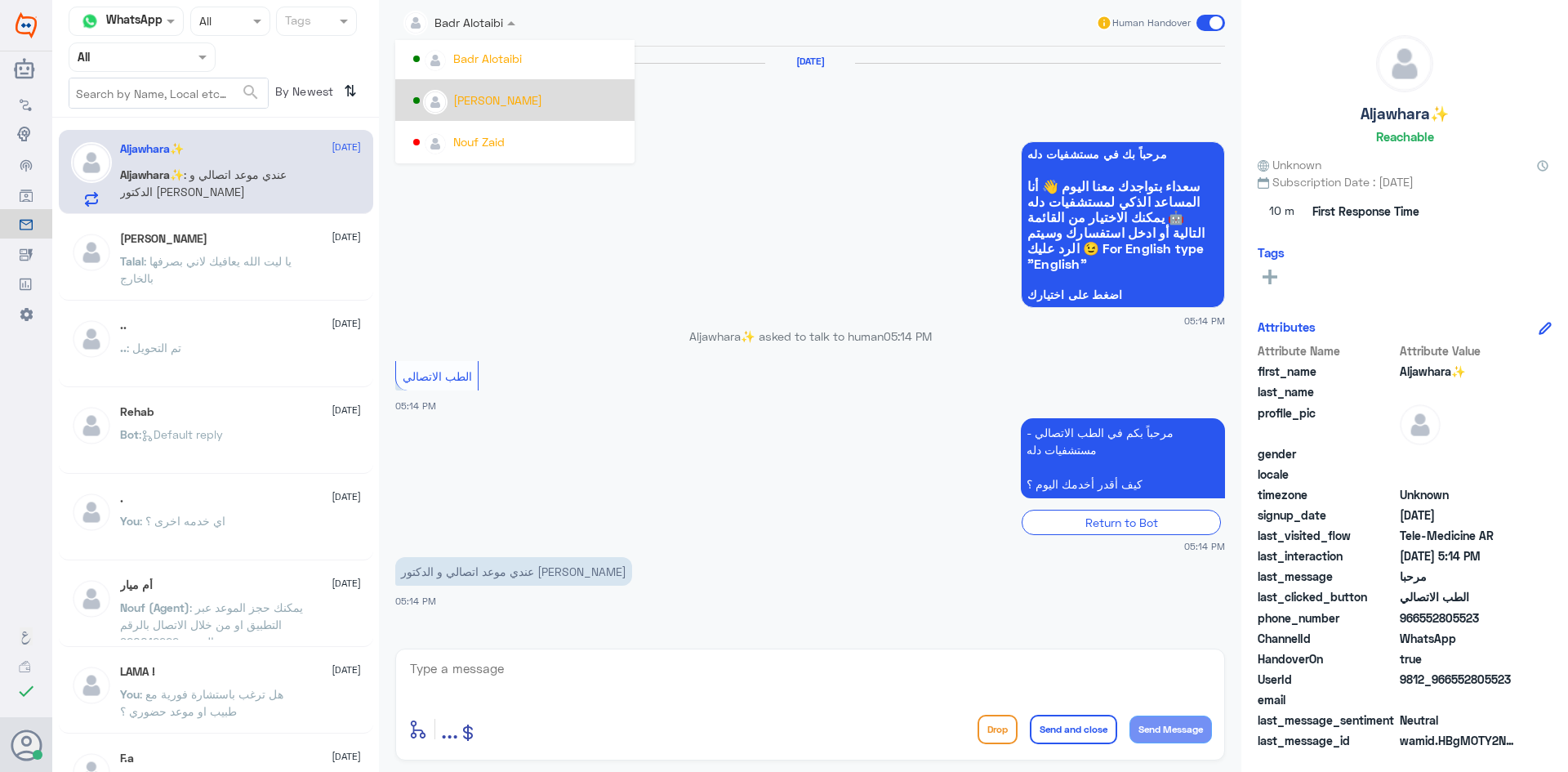
click at [540, 98] on div "عبدالكريم الموسى" at bounding box center [498, 99] width 89 height 17
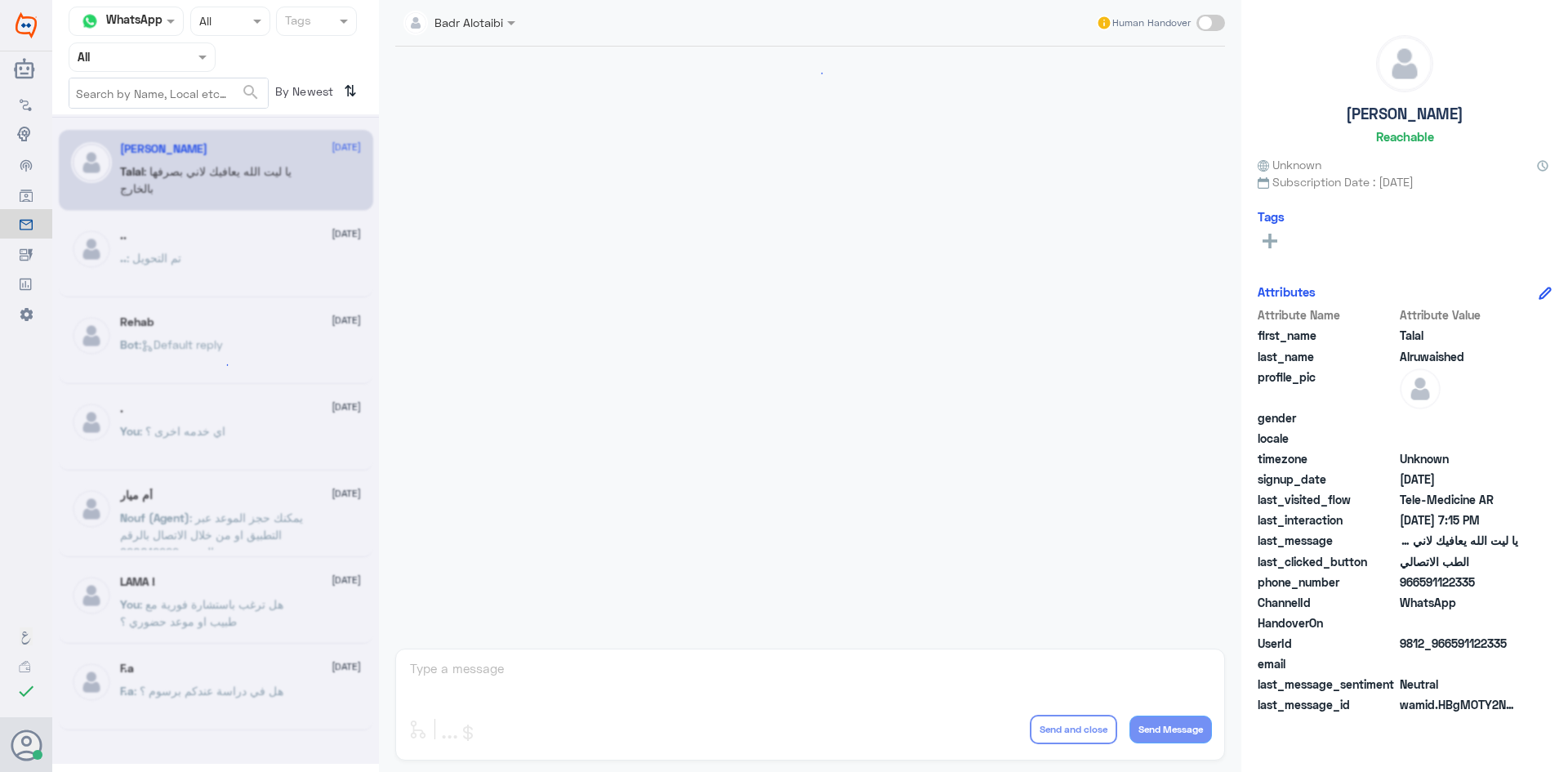
scroll to position [373, 0]
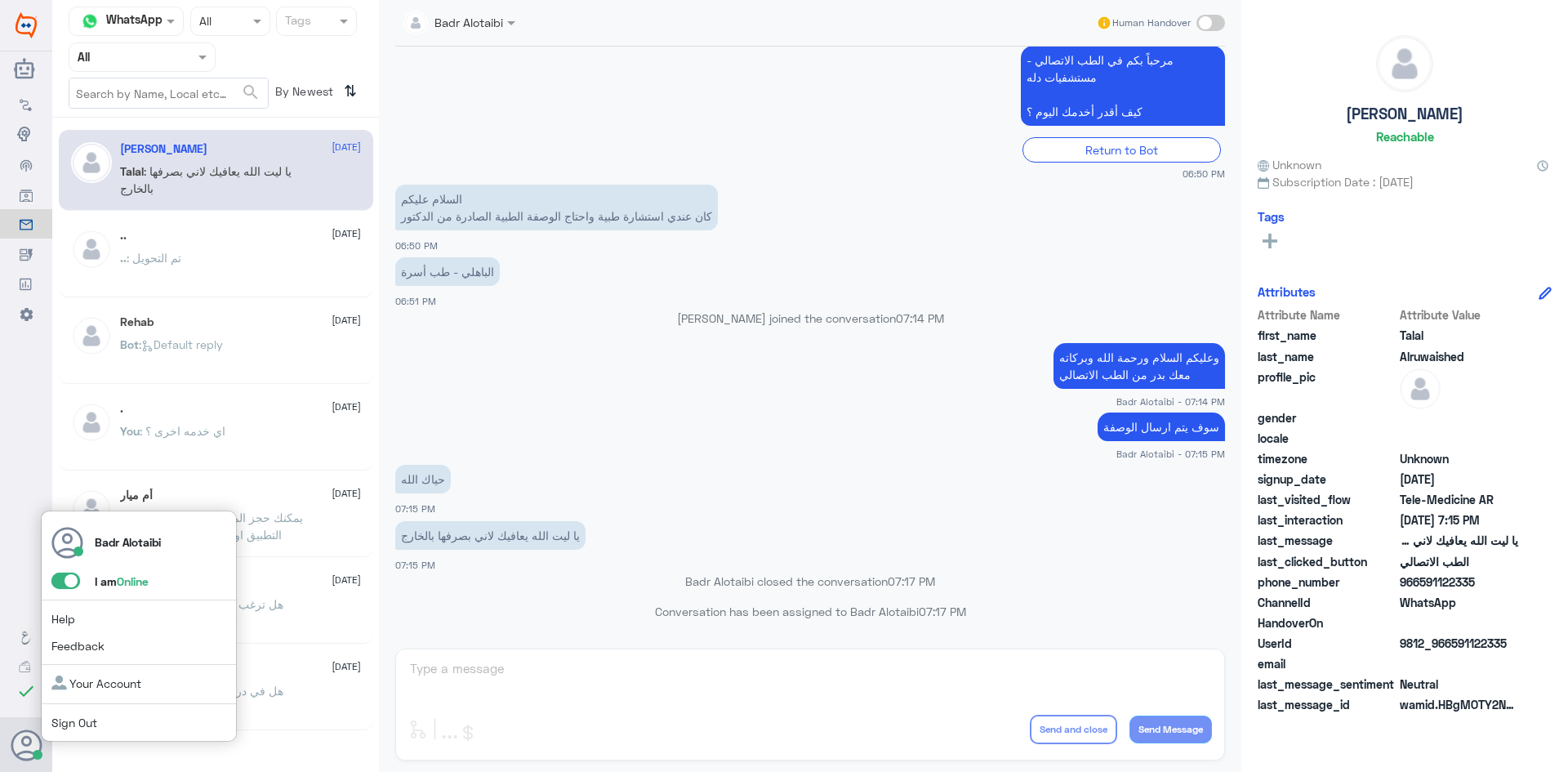
click at [74, 586] on span at bounding box center [66, 580] width 29 height 16
click at [0, 0] on input "checkbox" at bounding box center [0, 0] width 0 height 0
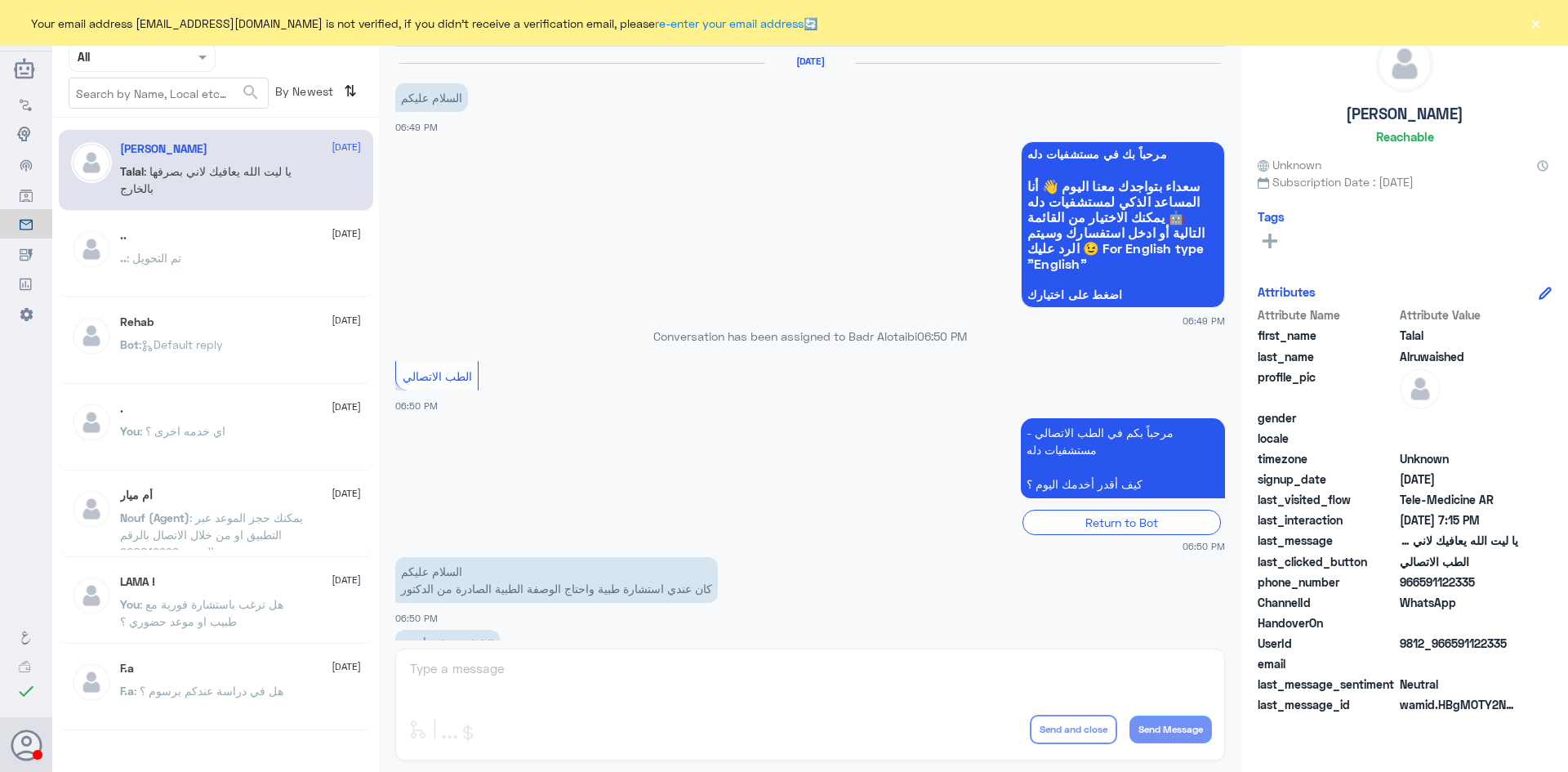
scroll to position [373, 0]
